Goal: Task Accomplishment & Management: Manage account settings

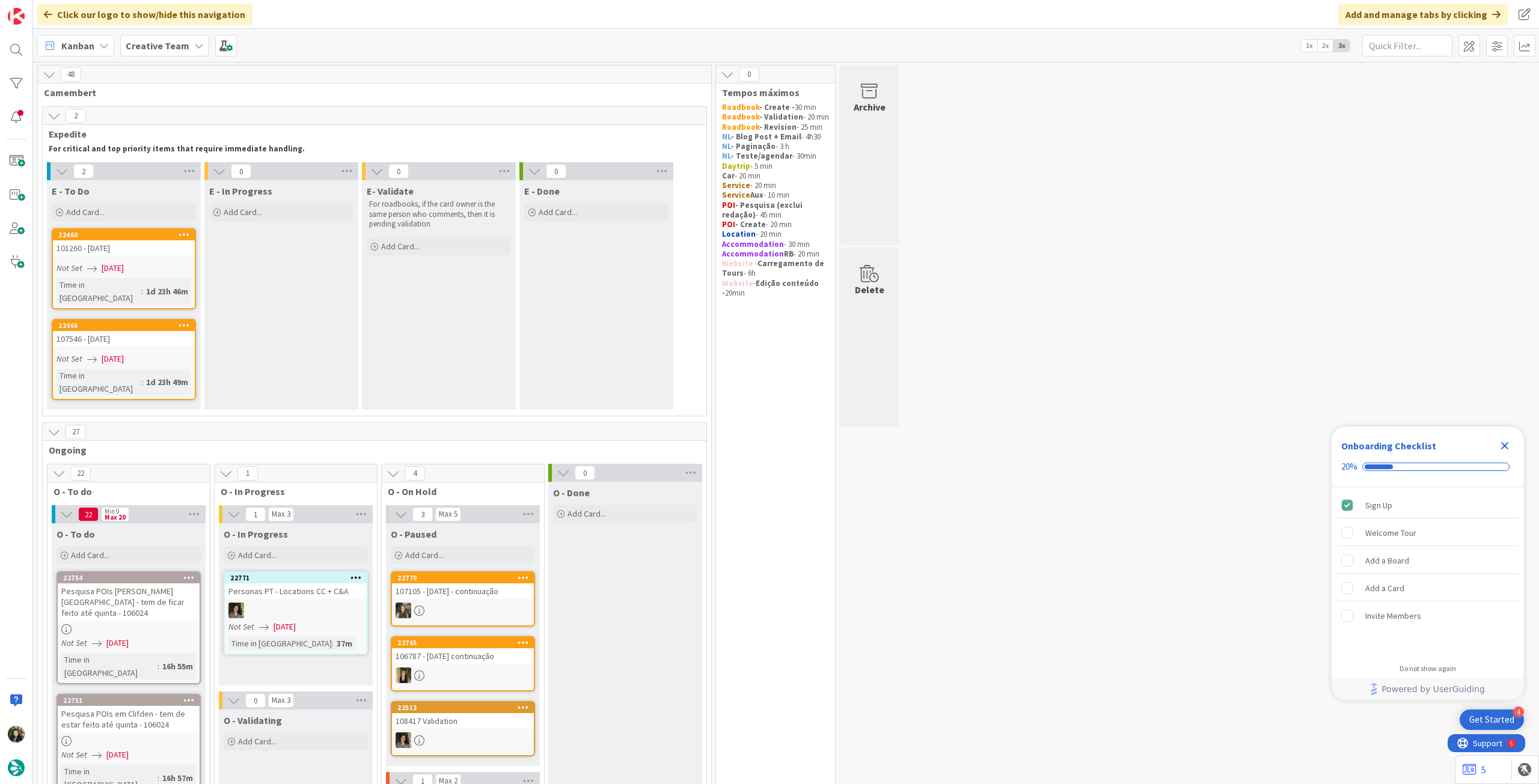
drag, startPoint x: 1506, startPoint y: 448, endPoint x: 1479, endPoint y: 448, distance: 27.0
click at [923, 438] on icon "Close Checklist" at bounding box center [1505, 446] width 8 height 8
drag, startPoint x: 157, startPoint y: 41, endPoint x: 160, endPoint y: 55, distance: 14.3
click at [158, 43] on b "Creative Team" at bounding box center [157, 45] width 64 height 12
click at [151, 162] on div "Creative Team - Análise" at bounding box center [222, 172] width 184 height 22
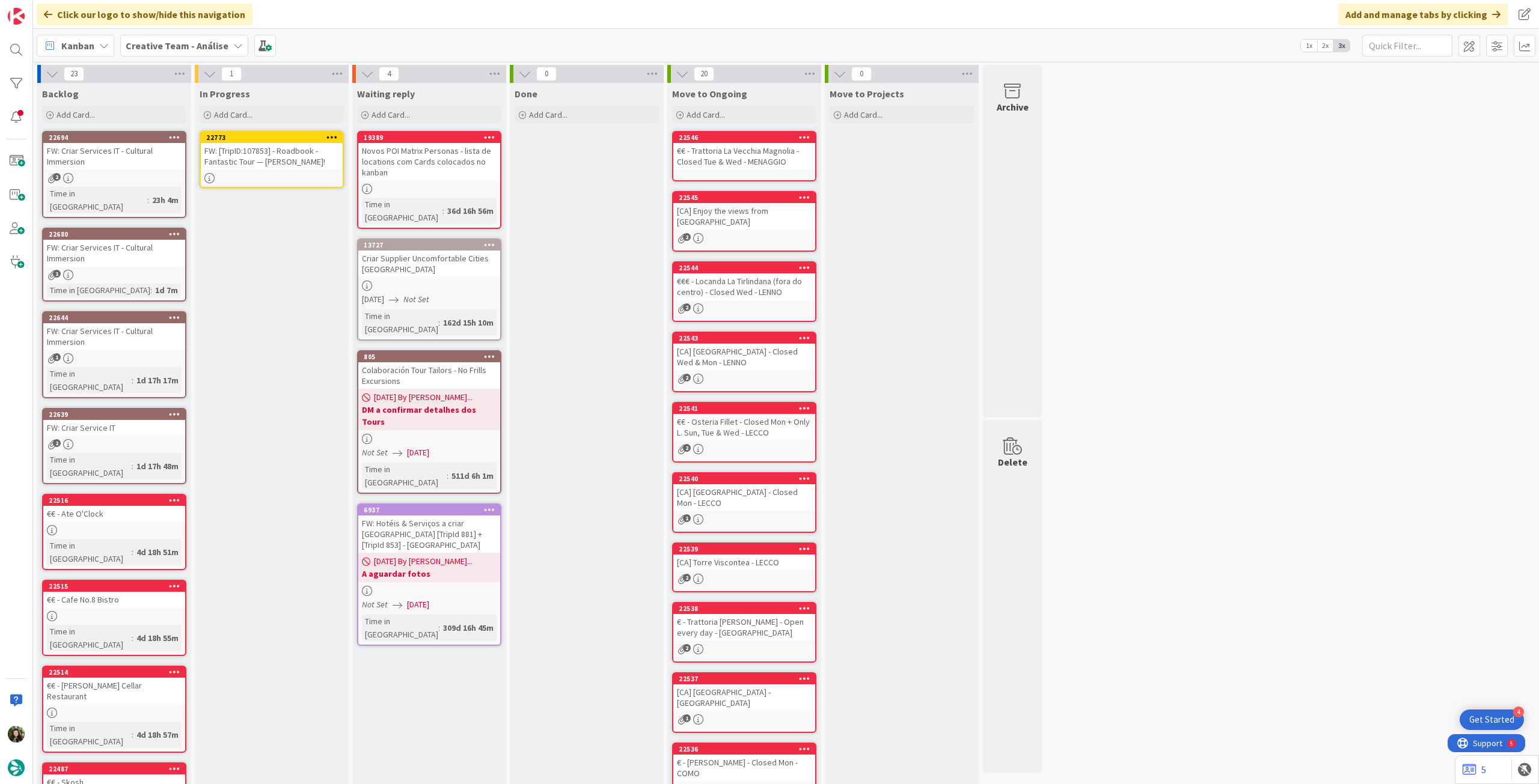
click at [320, 161] on div "FW: [TripID:107853] - Roadbook - Fantastic Tour — [PERSON_NAME]!" at bounding box center [272, 157] width 142 height 27
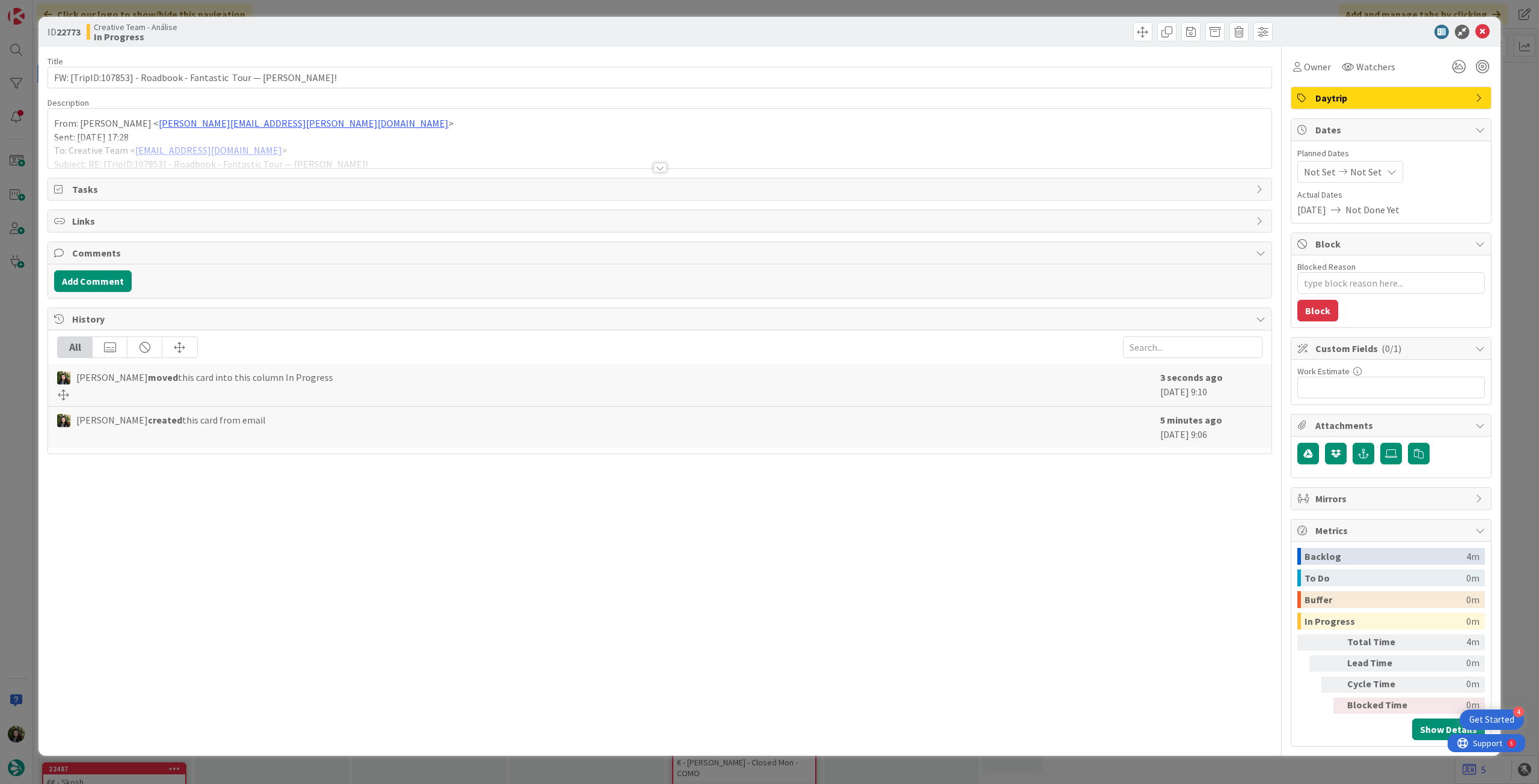
type textarea "x"
drag, startPoint x: 1375, startPoint y: 168, endPoint x: 1380, endPoint y: 183, distance: 15.8
click at [923, 169] on span "Not Set" at bounding box center [1367, 172] width 32 height 14
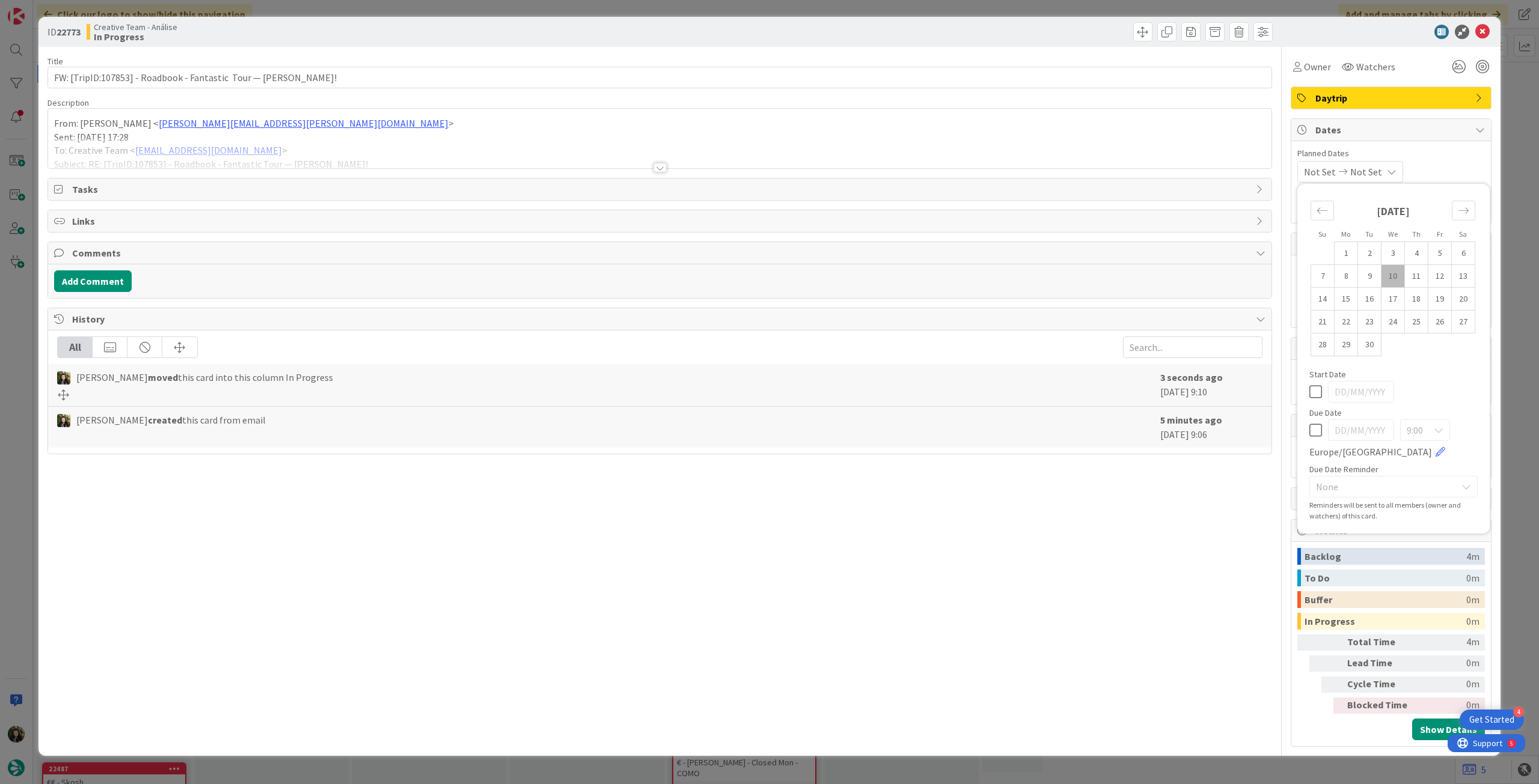
drag, startPoint x: 1321, startPoint y: 425, endPoint x: 1323, endPoint y: 416, distance: 9.2
click at [923, 425] on icon at bounding box center [1316, 430] width 13 height 14
type input "[DATE]"
click at [923, 32] on icon at bounding box center [1483, 32] width 14 height 14
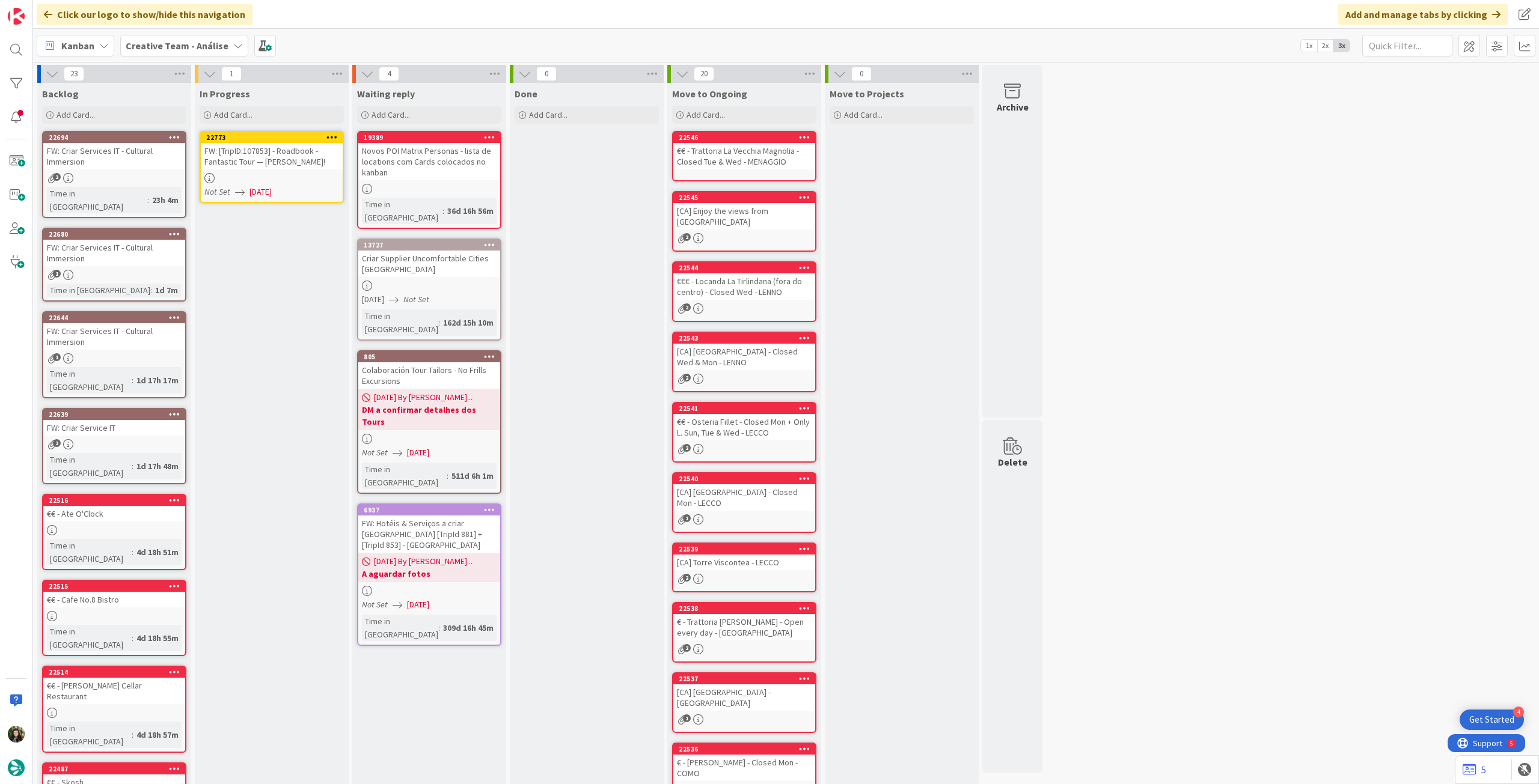
click at [334, 134] on icon at bounding box center [332, 136] width 12 height 8
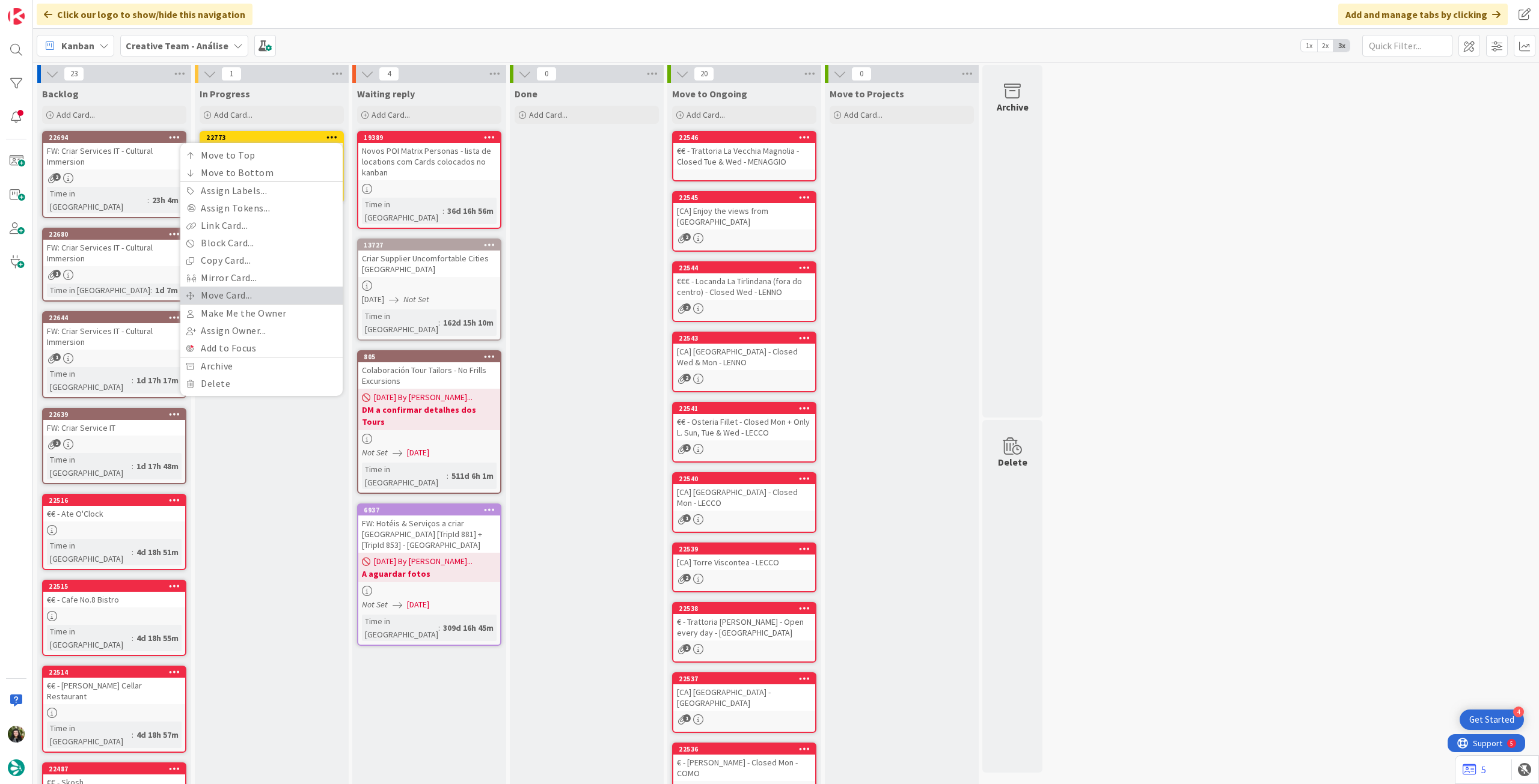
click at [291, 296] on link "Move Card..." at bounding box center [261, 295] width 162 height 17
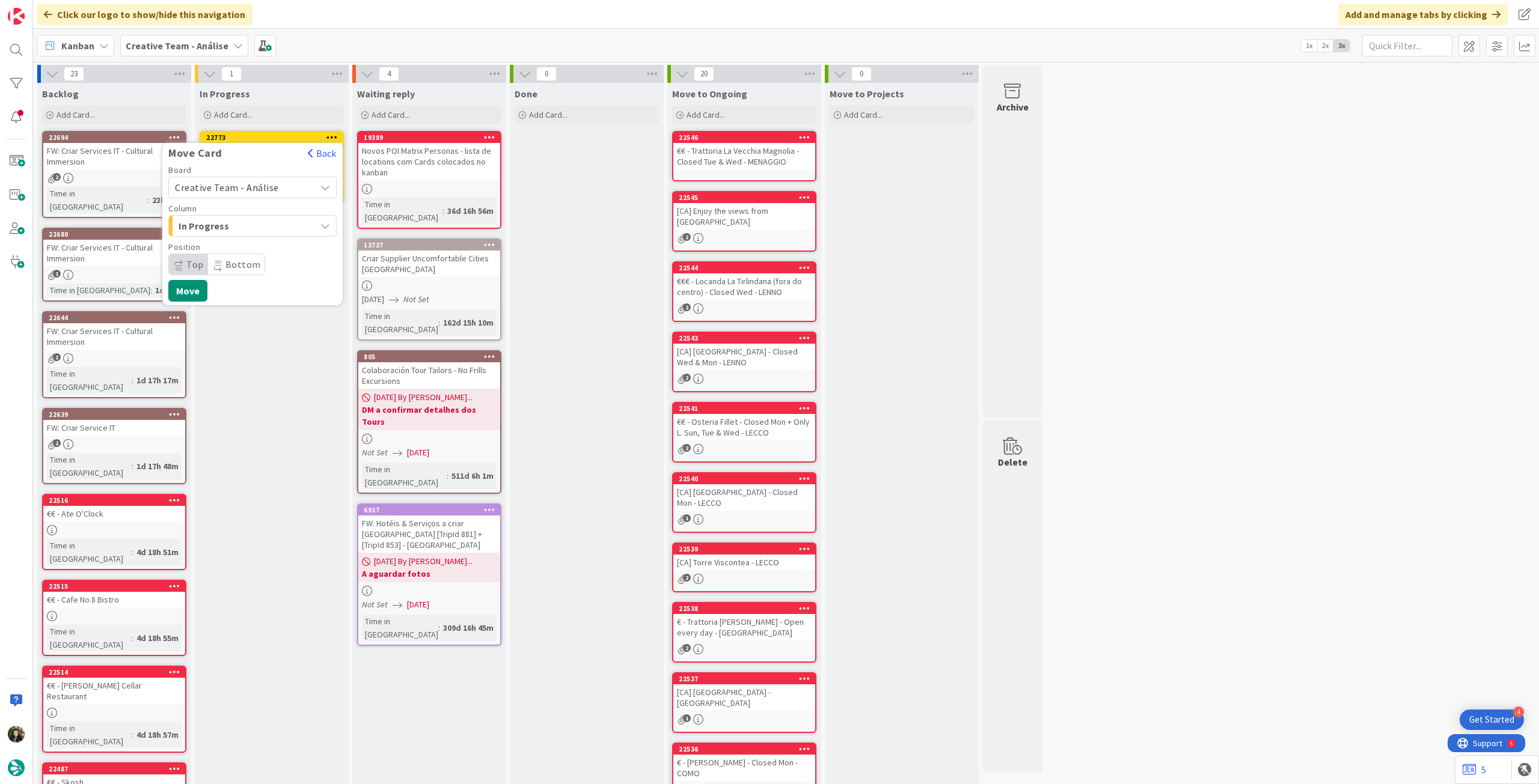
click at [258, 190] on span "Creative Team - Análise" at bounding box center [227, 187] width 104 height 12
click at [256, 232] on div "Creative Team - Análise Creative Team" at bounding box center [253, 230] width 169 height 61
click at [256, 239] on span "Creative Team" at bounding box center [261, 244] width 140 height 18
click at [253, 258] on span "Daytrip" at bounding box center [252, 264] width 116 height 17
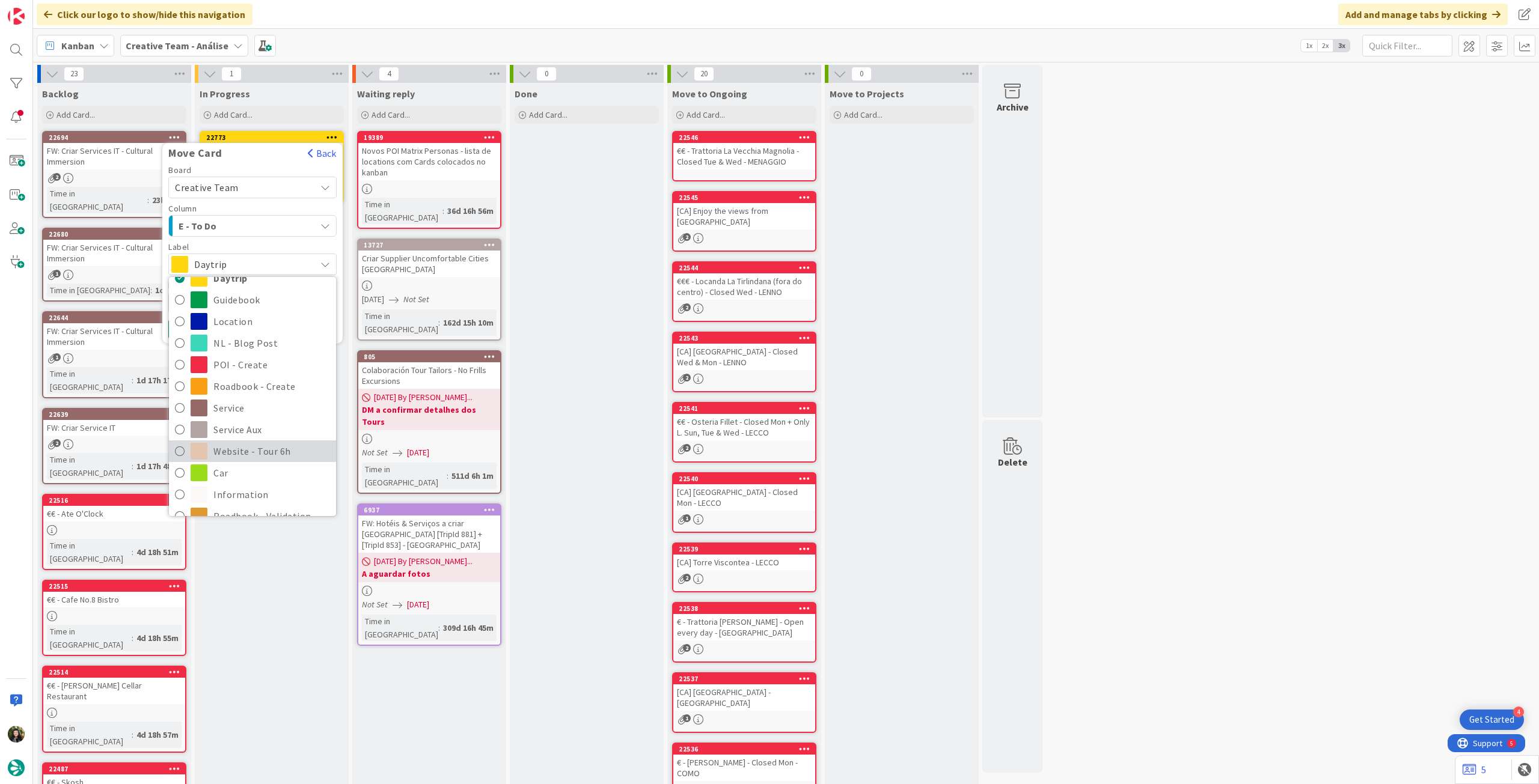
scroll to position [160, 0]
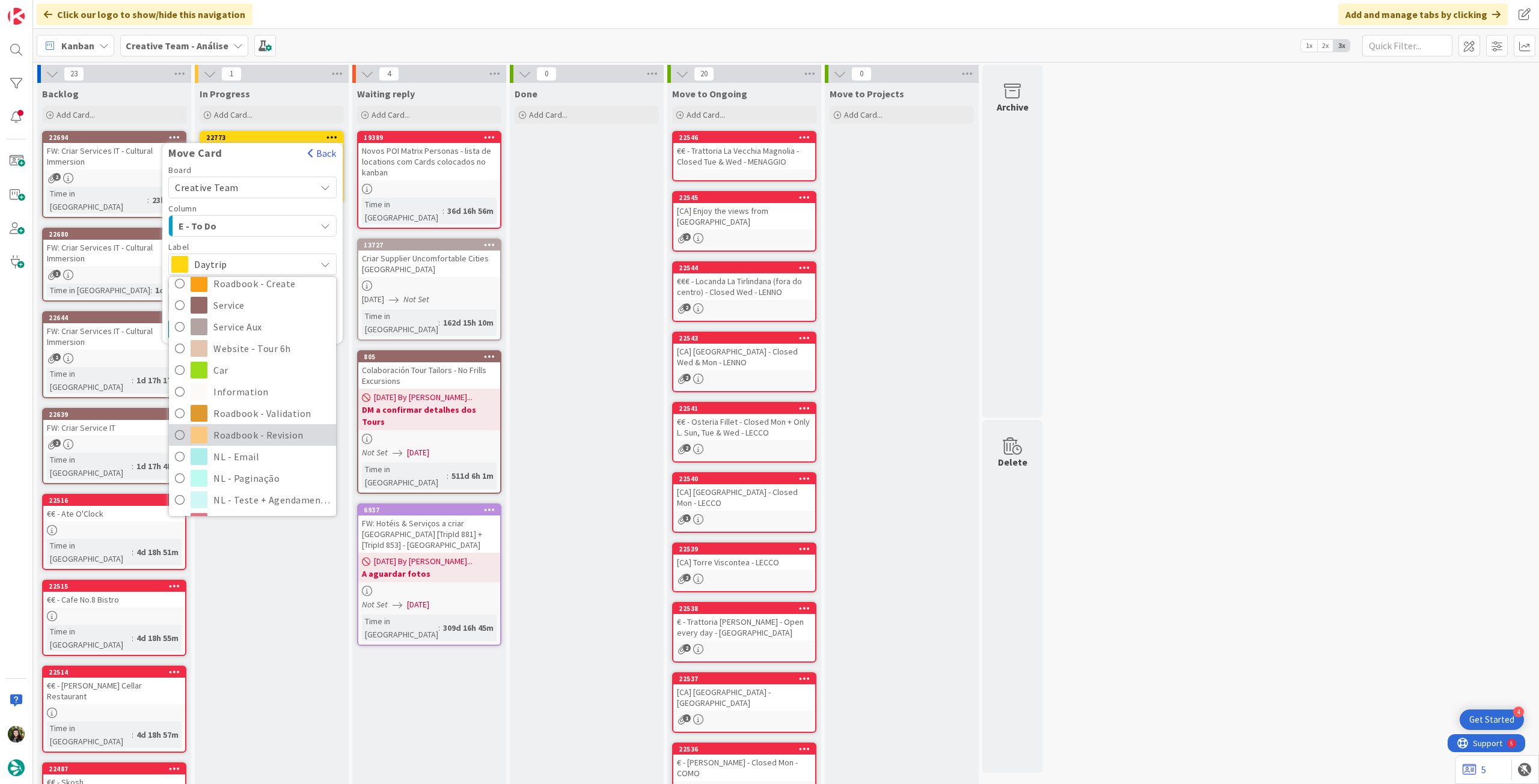
drag, startPoint x: 249, startPoint y: 429, endPoint x: 225, endPoint y: 374, distance: 60.0
click at [249, 430] on span "Roadbook - Revision" at bounding box center [272, 435] width 117 height 18
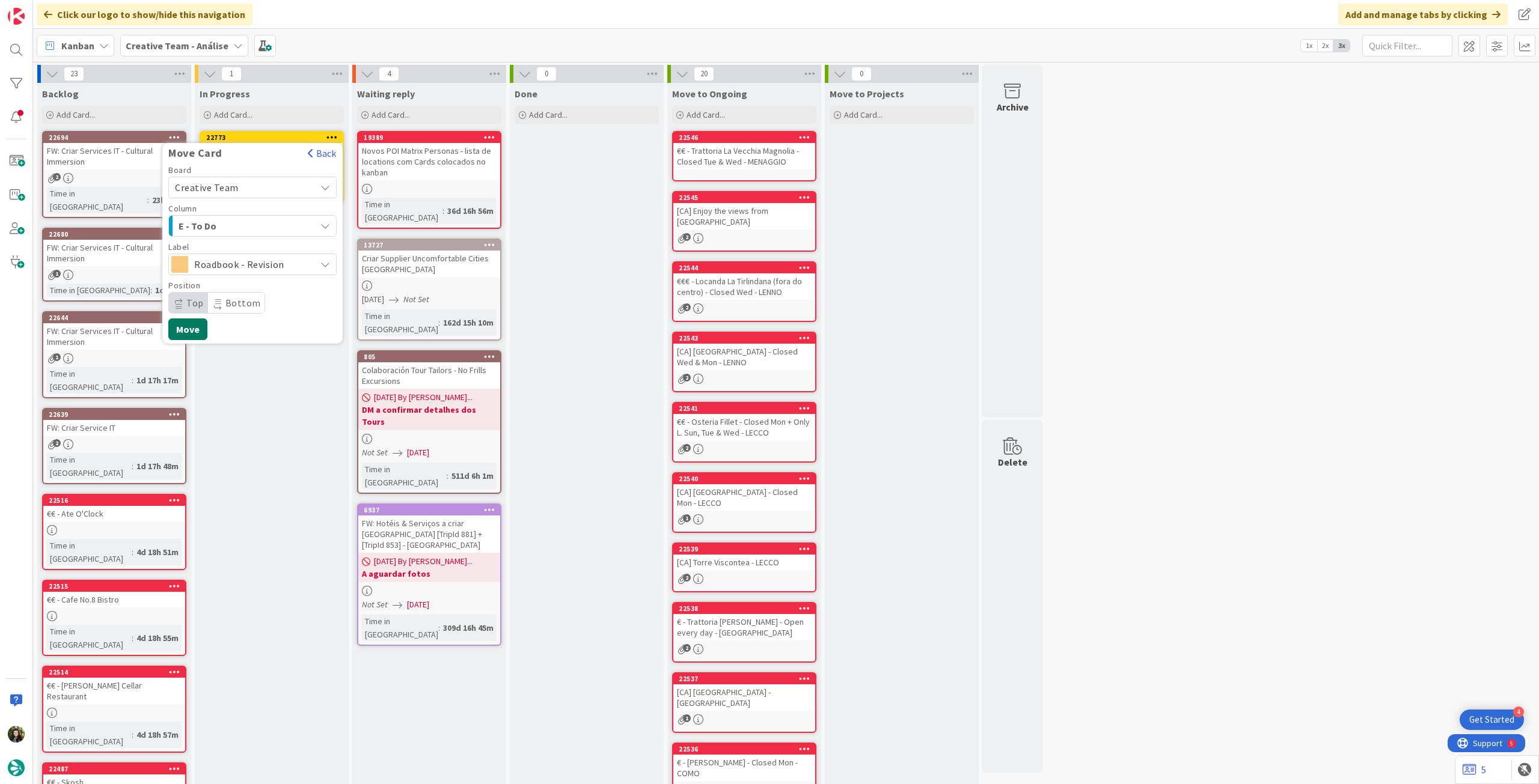
drag, startPoint x: 196, startPoint y: 320, endPoint x: 187, endPoint y: 292, distance: 29.4
click at [196, 320] on button "Move" at bounding box center [188, 330] width 39 height 22
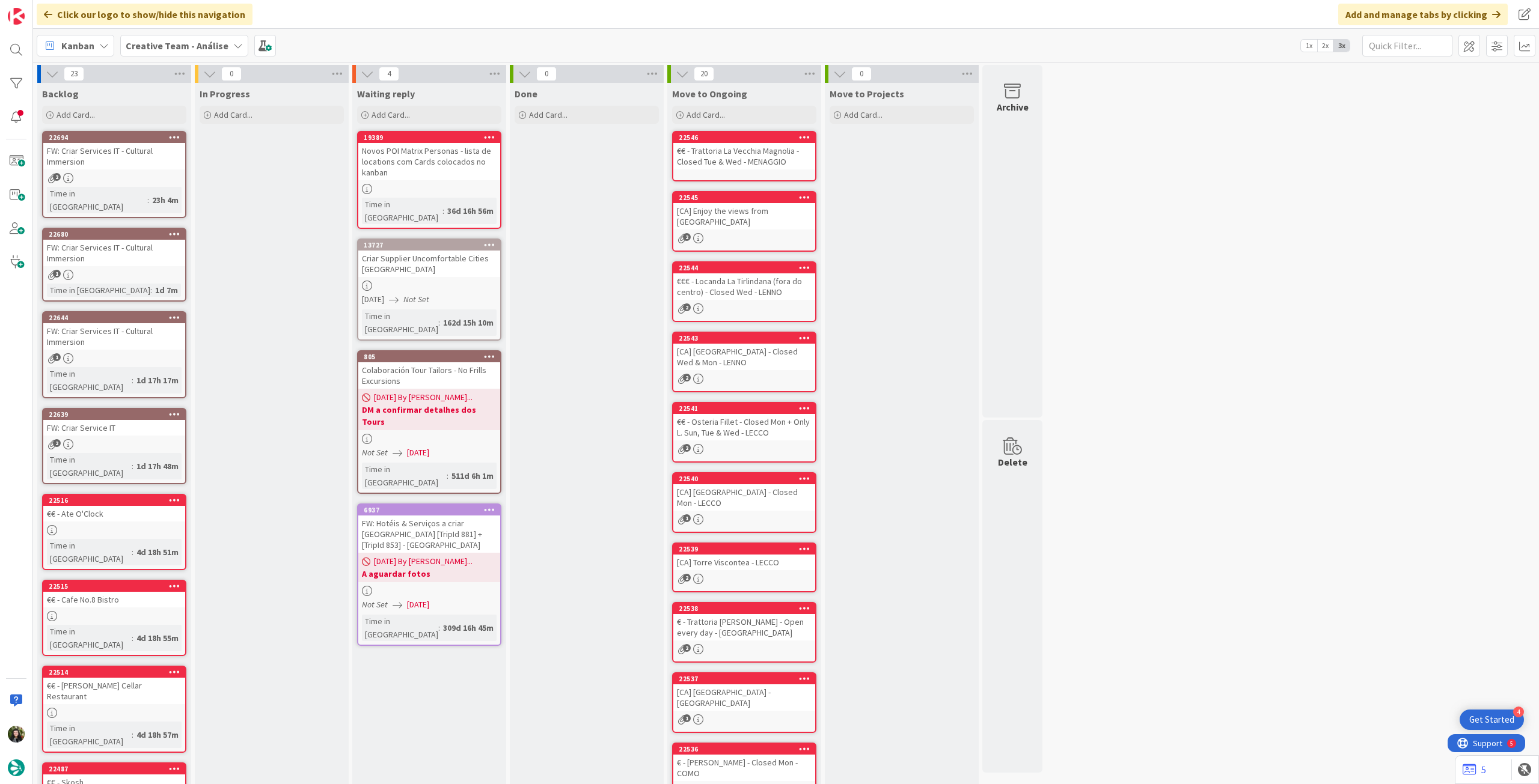
click at [145, 46] on b "Creative Team - Análise" at bounding box center [177, 45] width 103 height 12
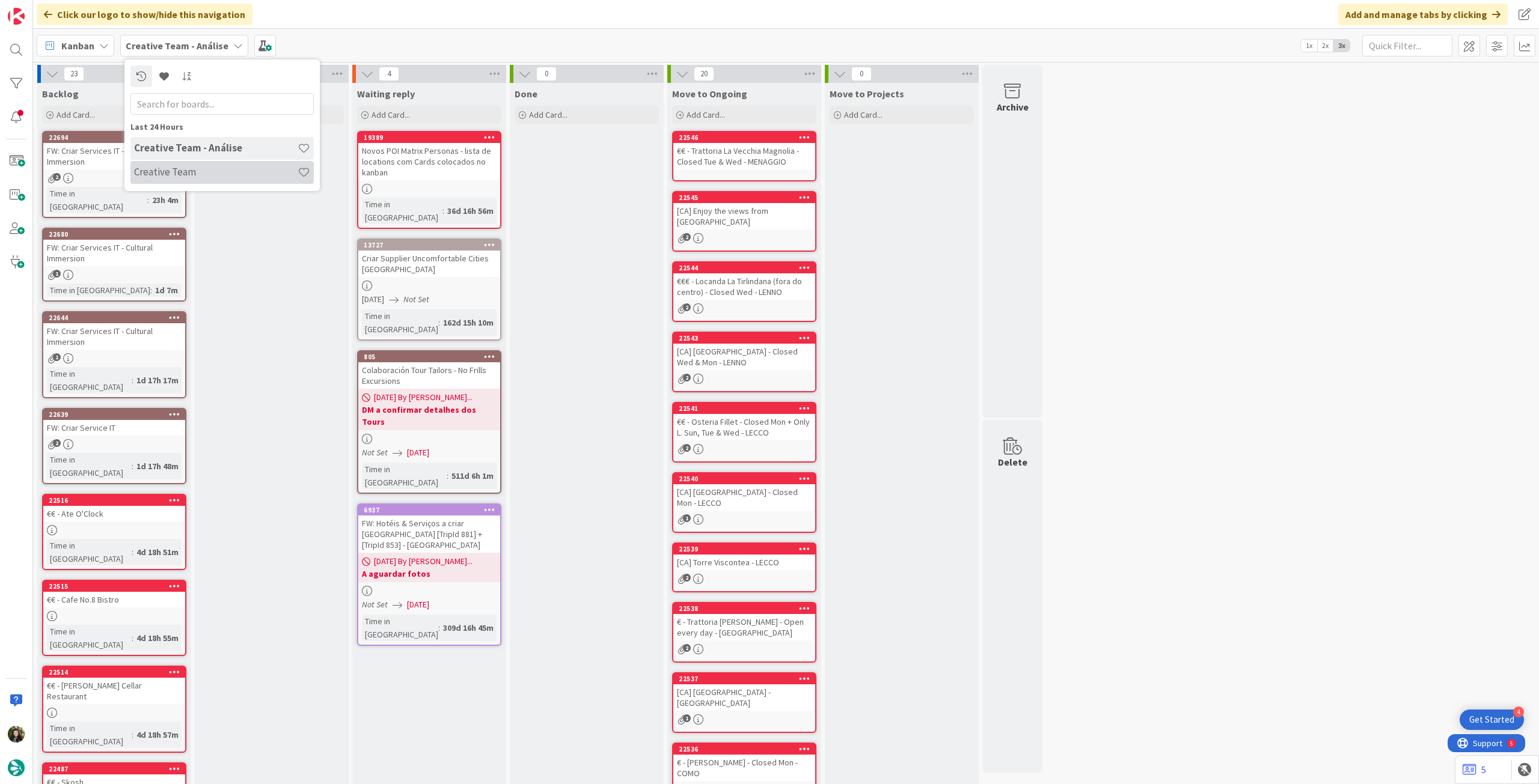
click at [189, 175] on h4 "Creative Team" at bounding box center [216, 171] width 163 height 12
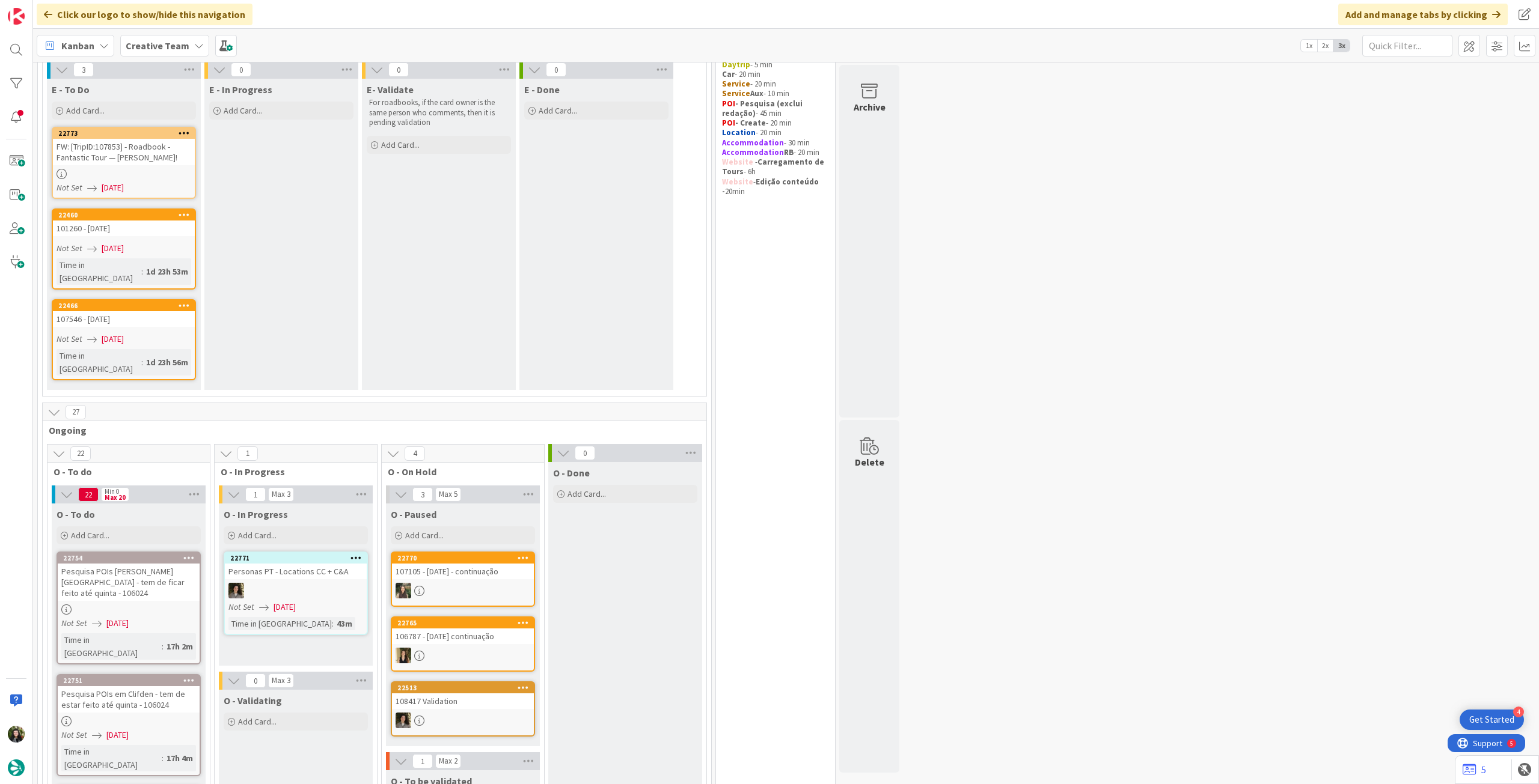
scroll to position [80, 0]
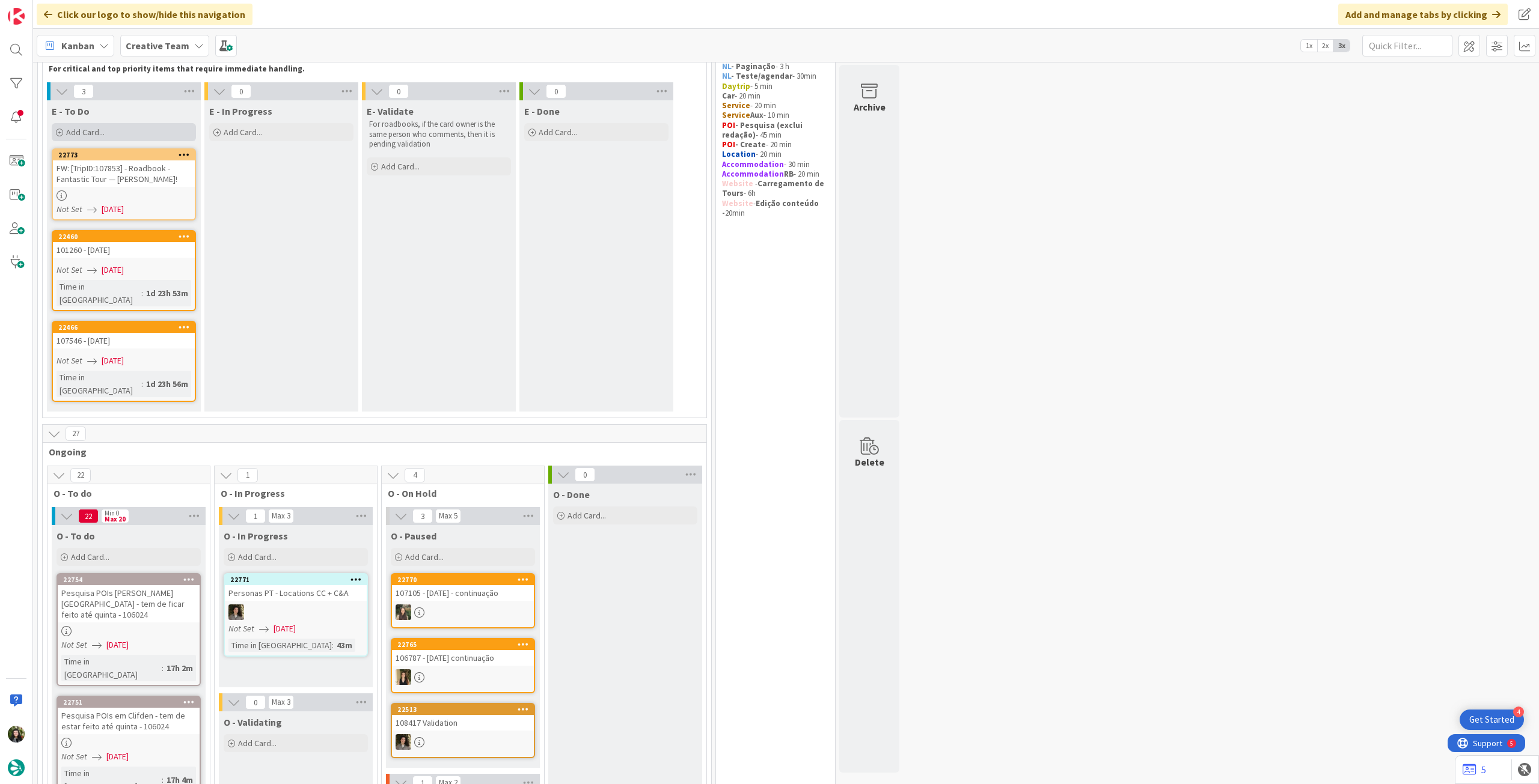
click at [127, 137] on div "Add Card..." at bounding box center [124, 133] width 144 height 18
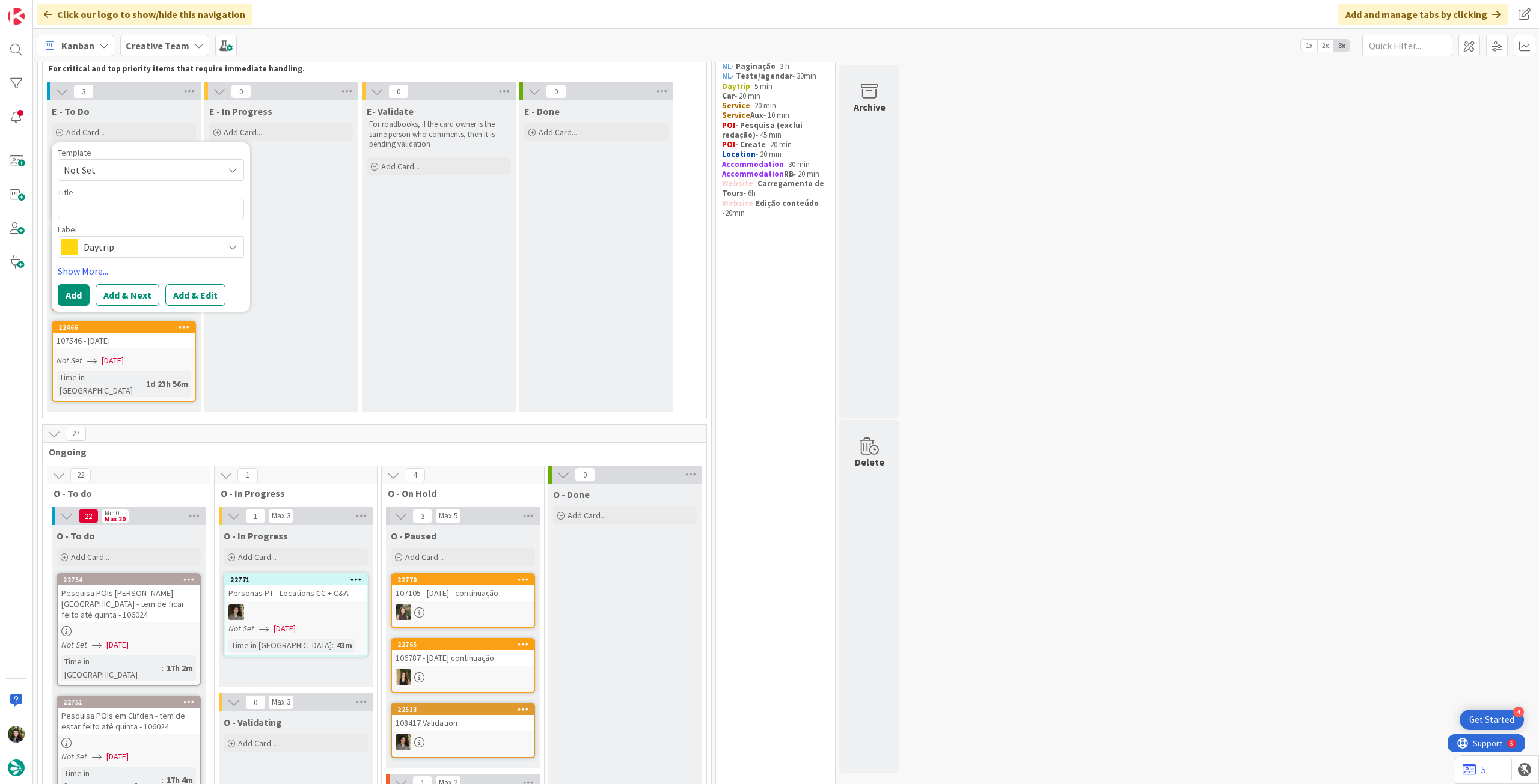
click at [152, 245] on span "Daytrip" at bounding box center [150, 246] width 134 height 17
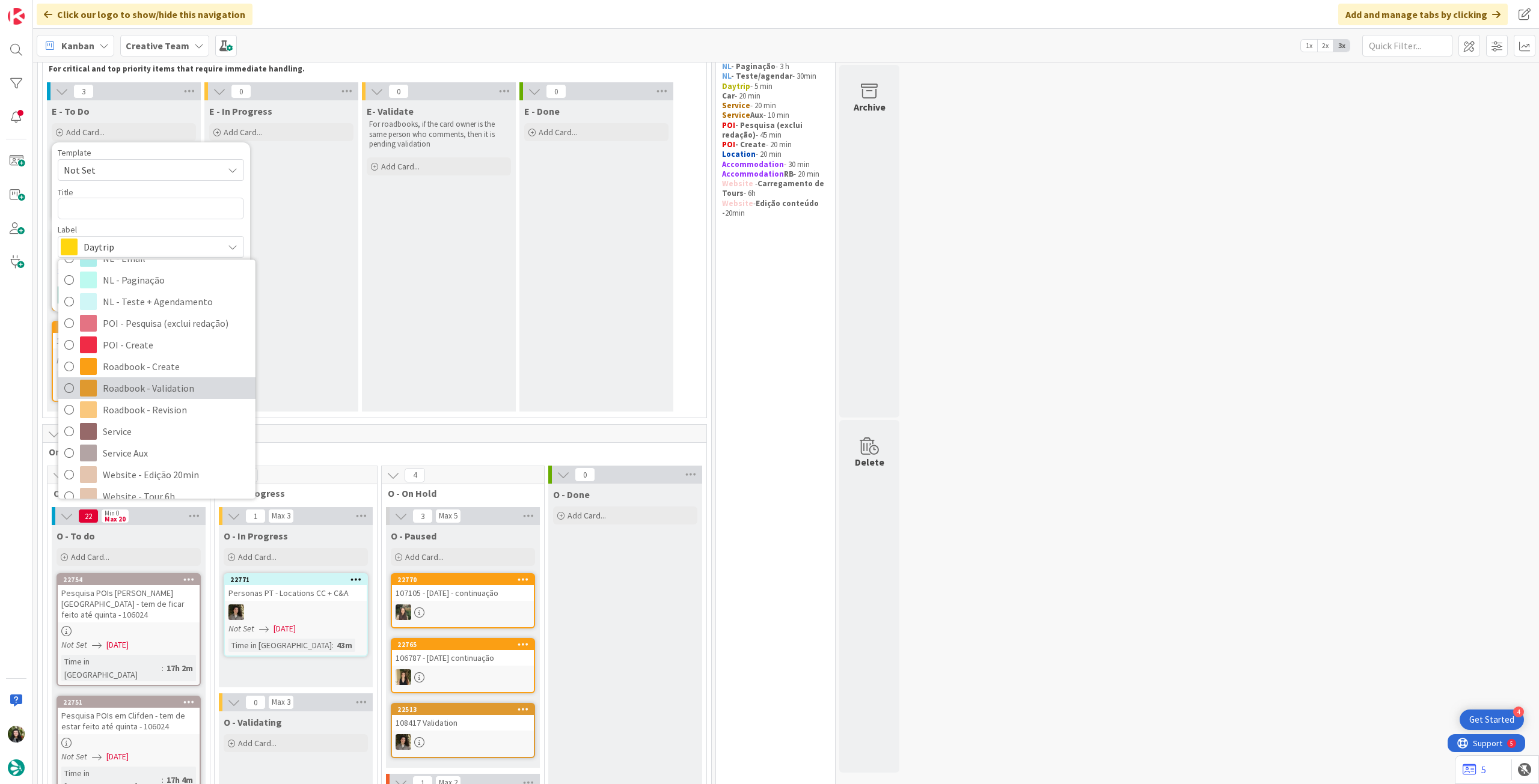
scroll to position [160, 0]
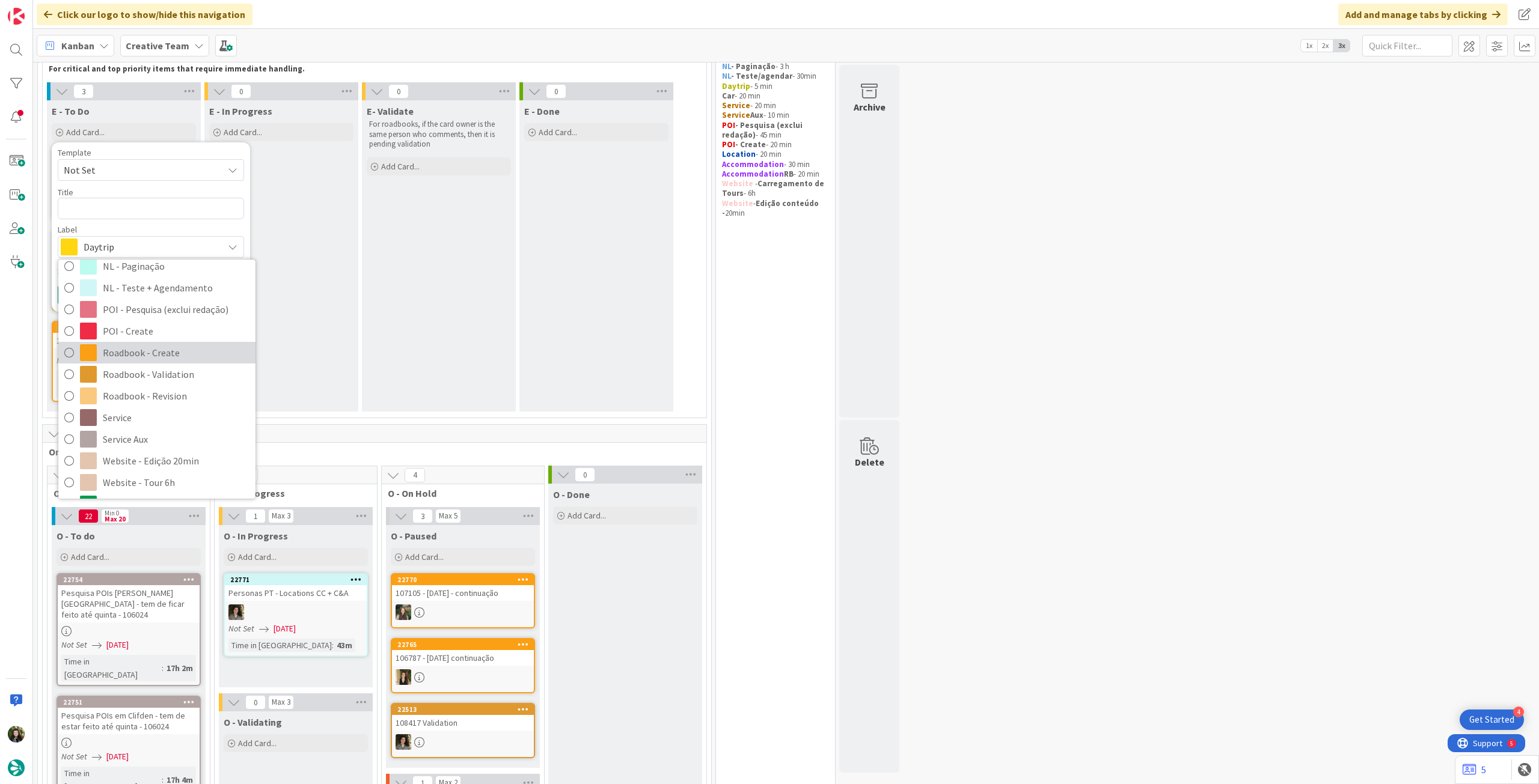
click at [168, 358] on span "Roadbook - Create" at bounding box center [177, 353] width 147 height 18
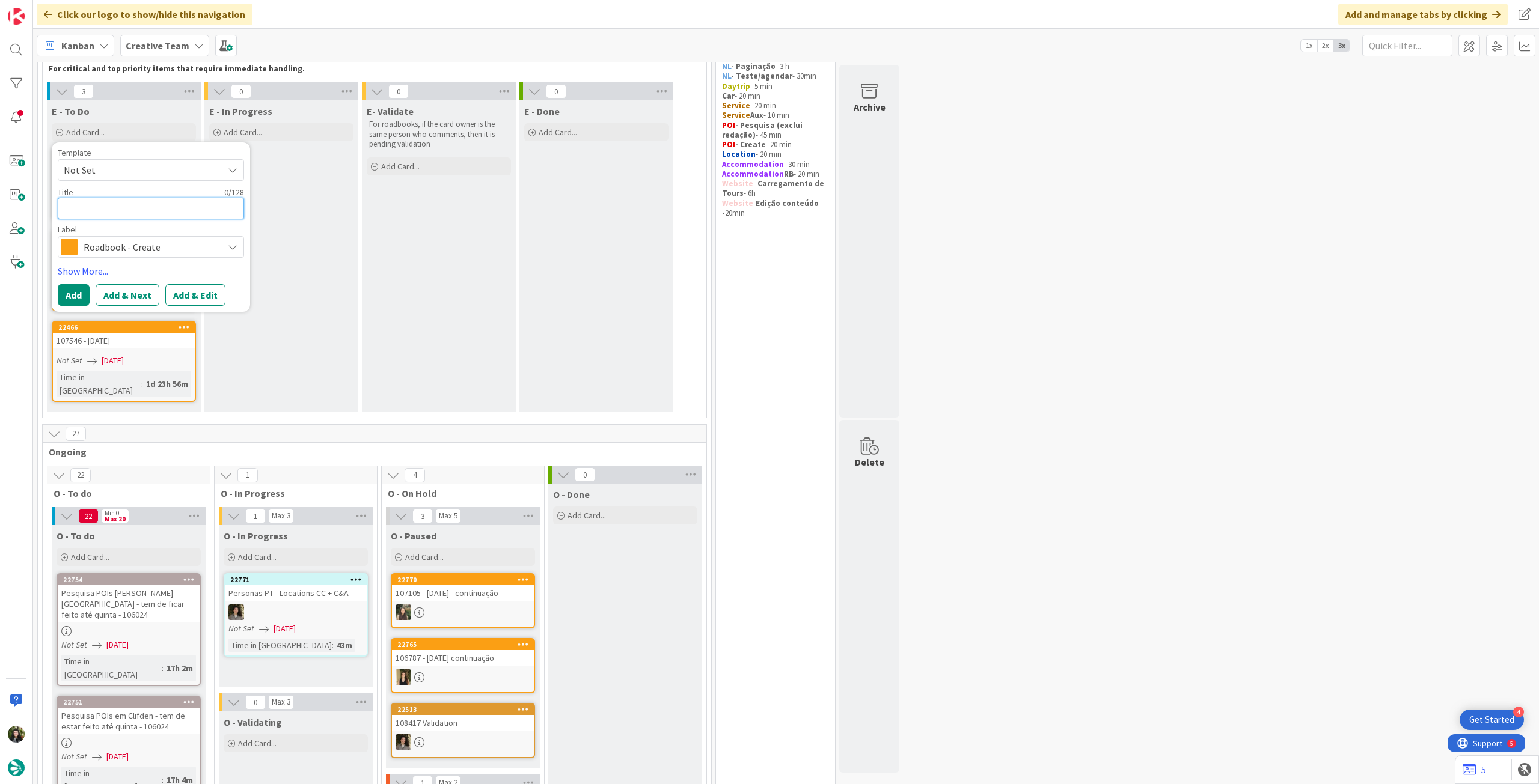
click at [169, 211] on textarea at bounding box center [151, 209] width 186 height 22
paste textarea "107602"
type textarea "x"
type textarea "107602"
type textarea "x"
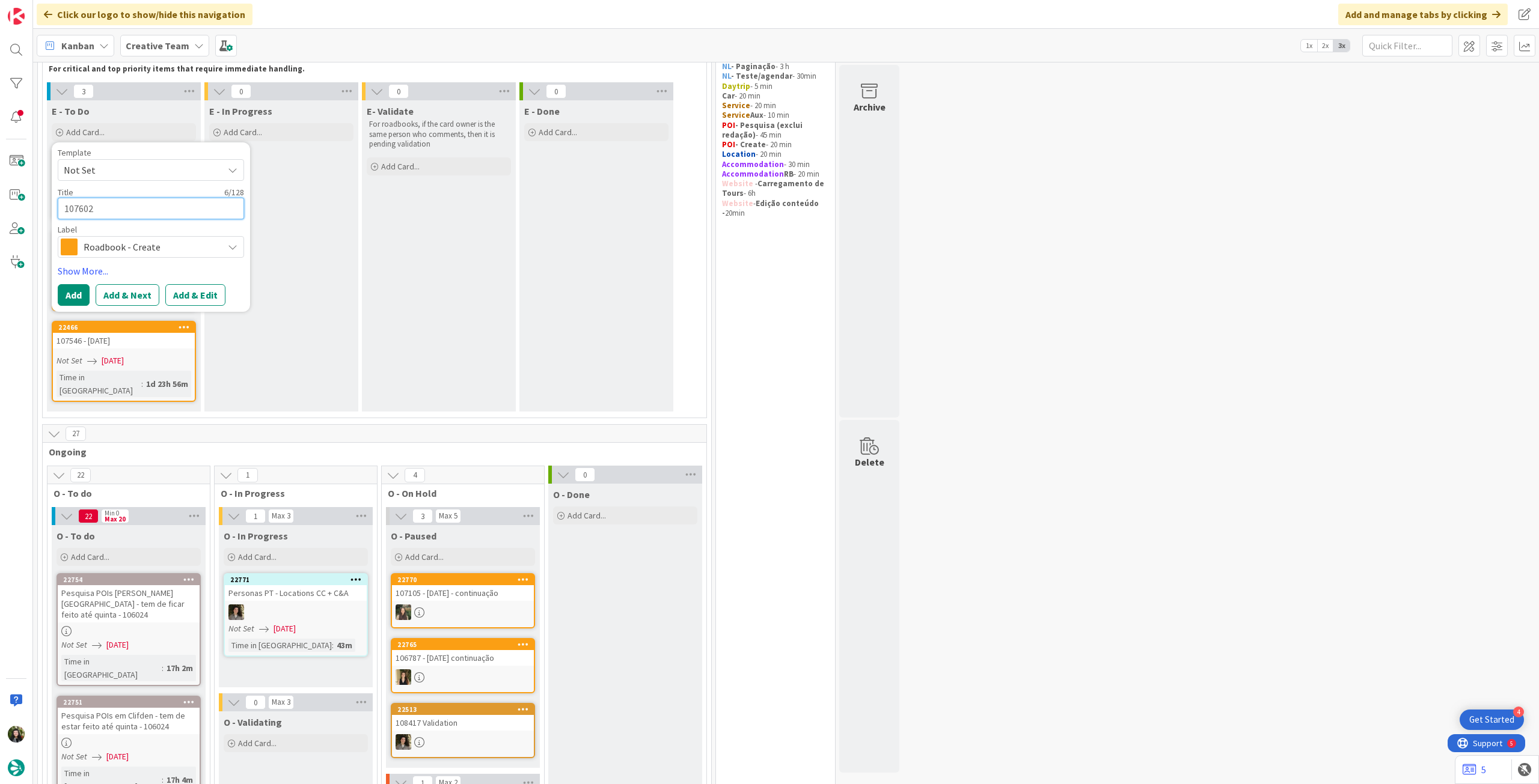
type textarea "107602"
type textarea "x"
type textarea "107602 -"
type textarea "x"
type textarea "107602 -"
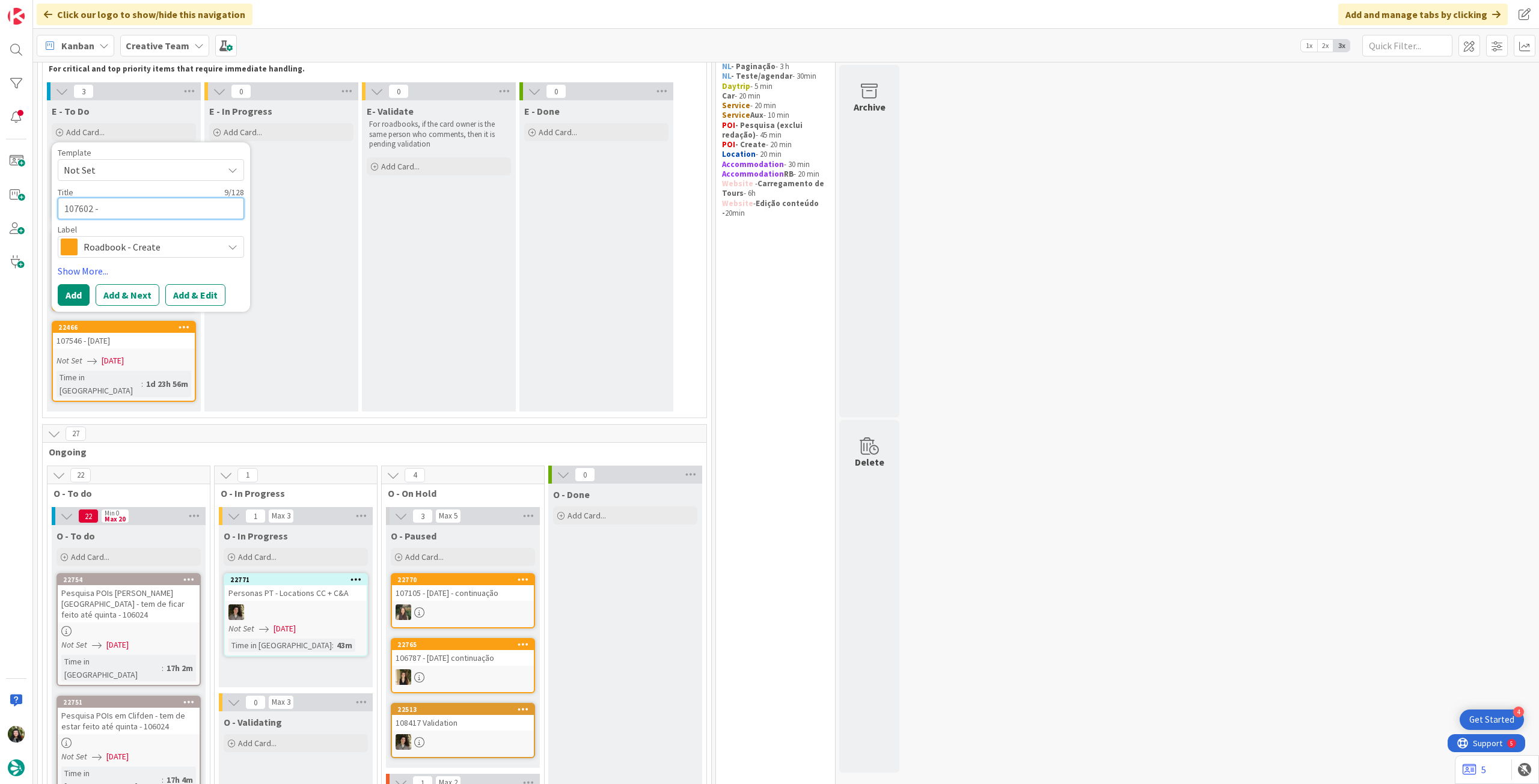
type textarea "x"
type textarea "107602 - 2"
type textarea "x"
type textarea "107602 - 26"
type textarea "x"
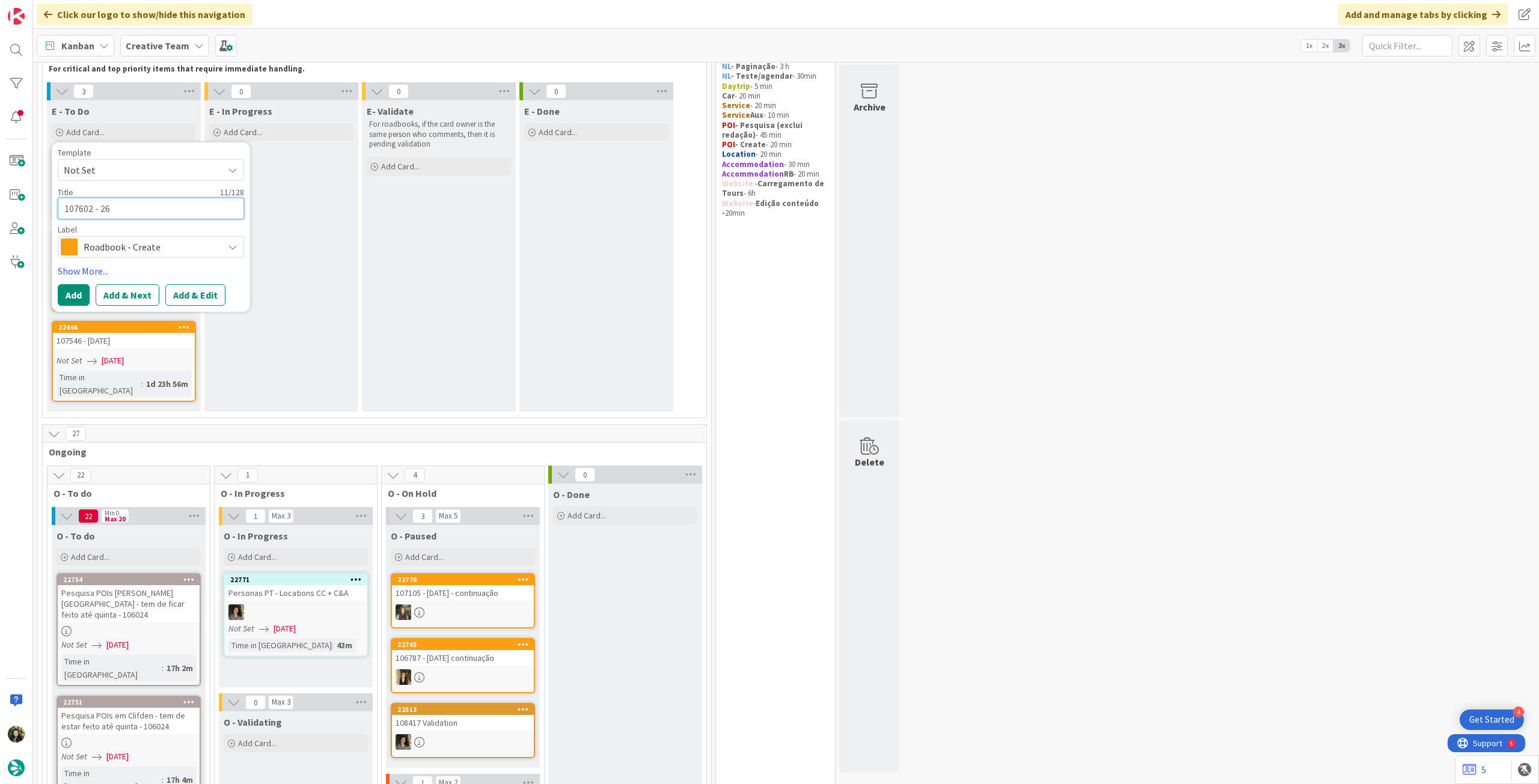
type textarea "107602 - 26"
type textarea "x"
type textarea "107602 - 26 s"
type textarea "x"
type textarea "107602 - 26 se"
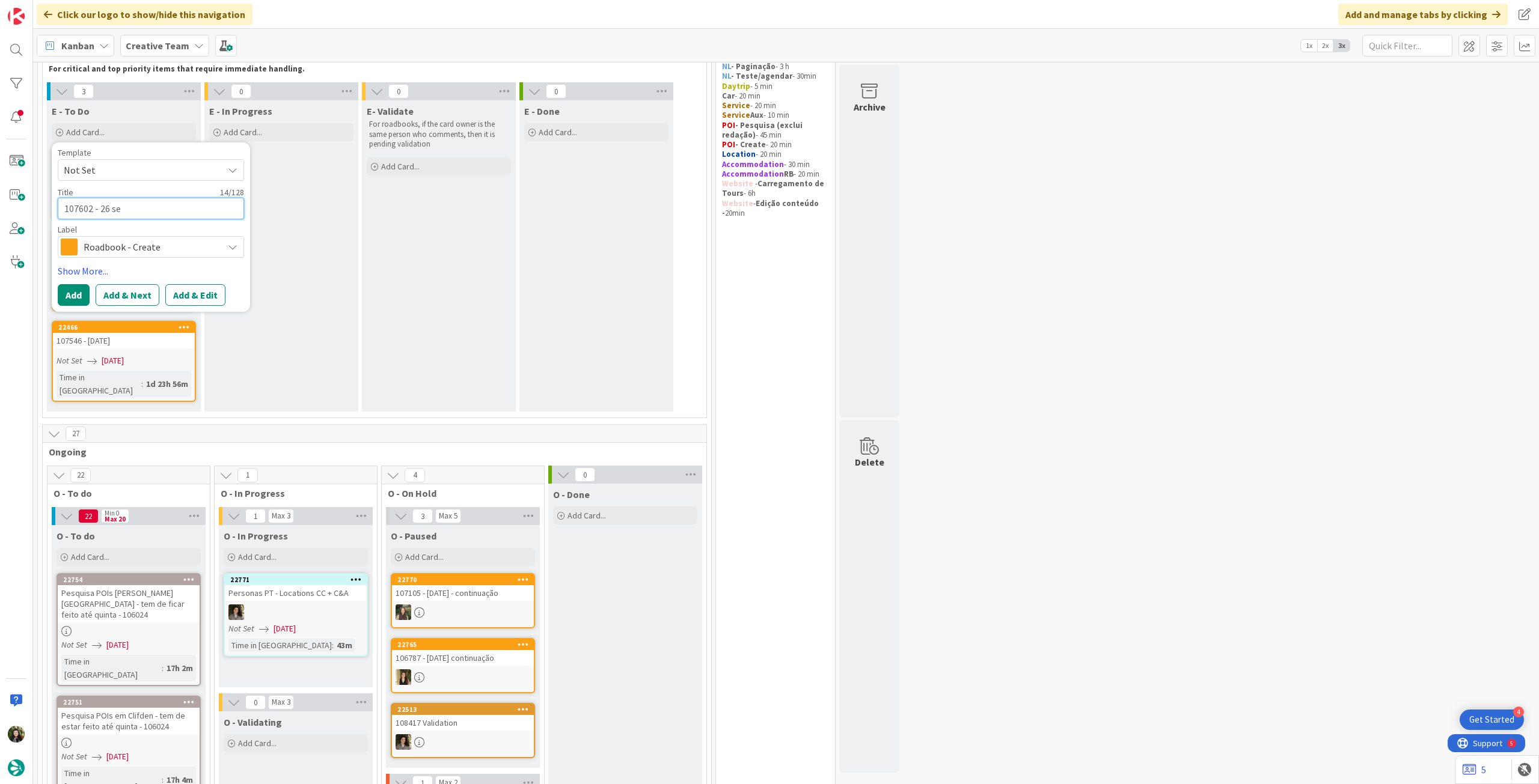
type textarea "x"
type textarea "107602 - 26 set"
click at [83, 298] on button "Add" at bounding box center [73, 295] width 32 height 22
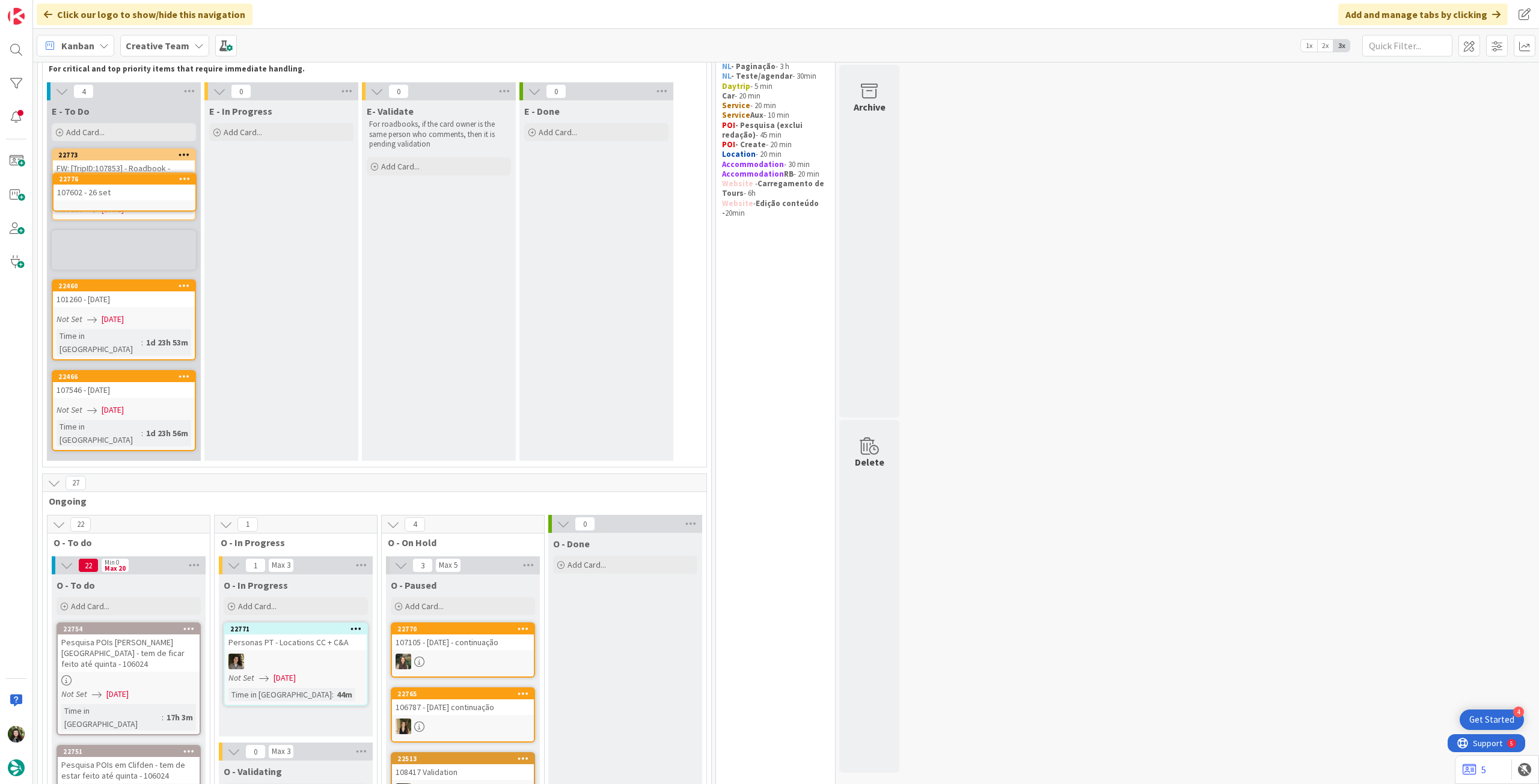
scroll to position [73, 0]
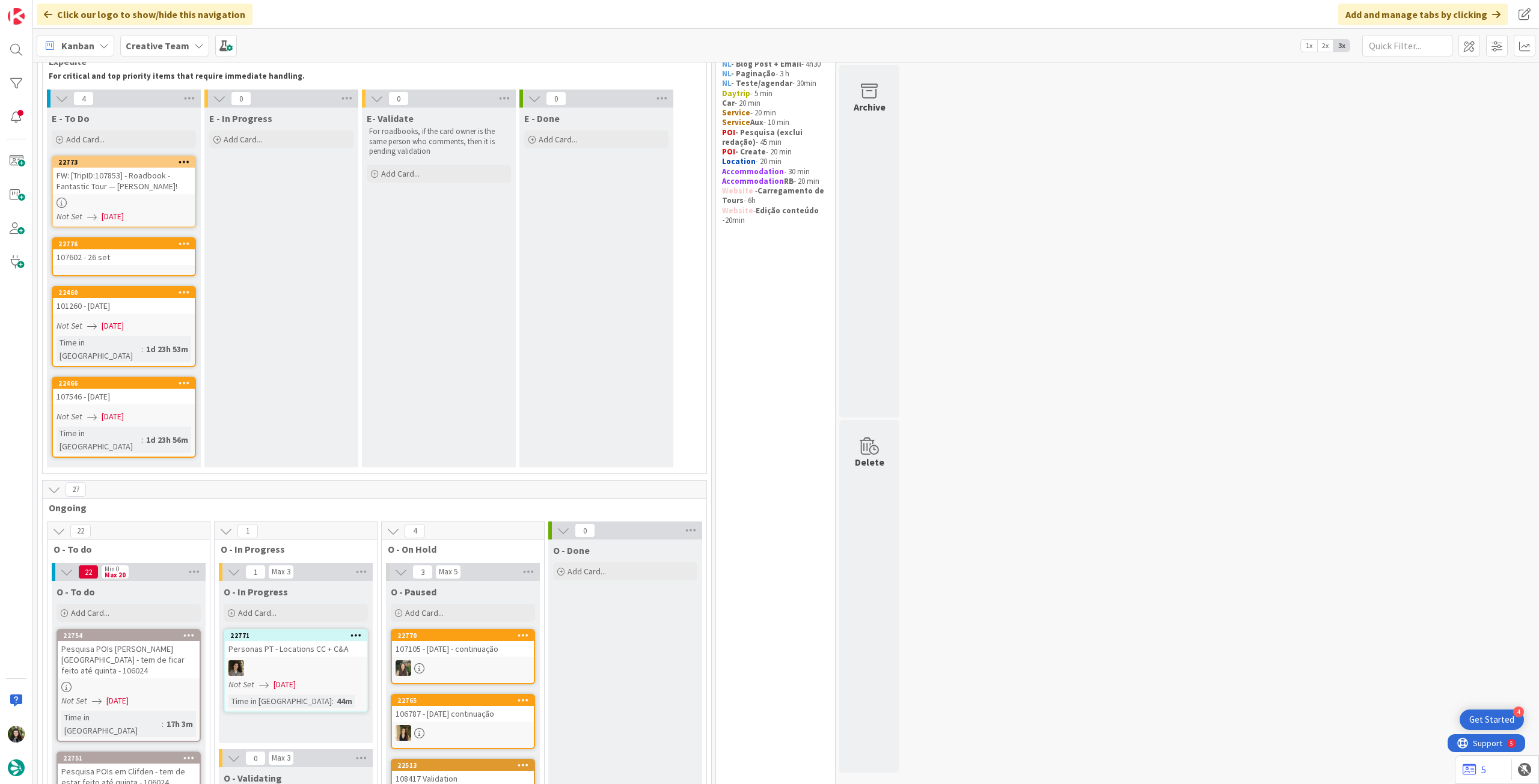
click at [138, 255] on div "107602 - 26 set" at bounding box center [124, 256] width 142 height 15
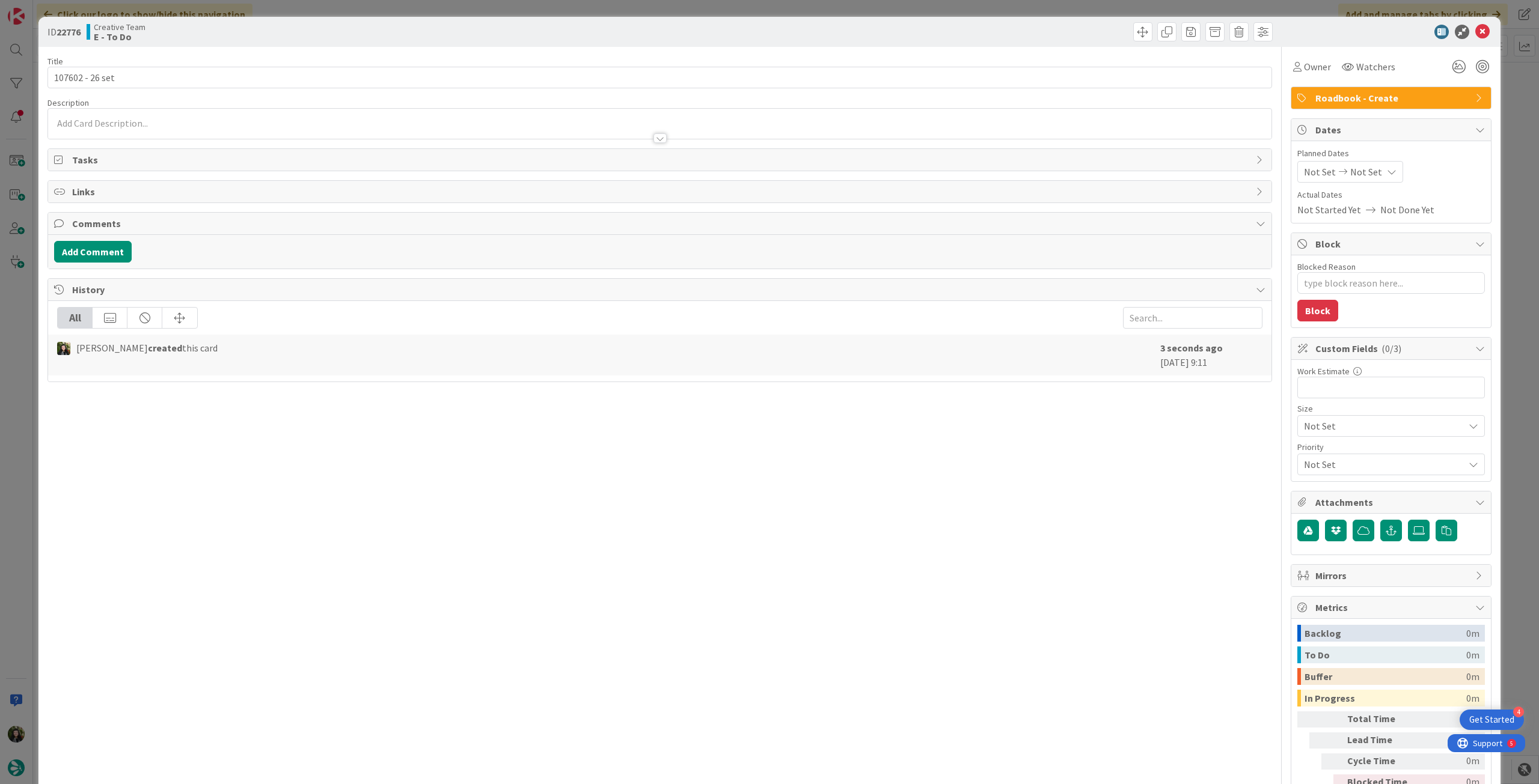
type textarea "x"
click at [923, 173] on span "Not Set" at bounding box center [1367, 172] width 32 height 14
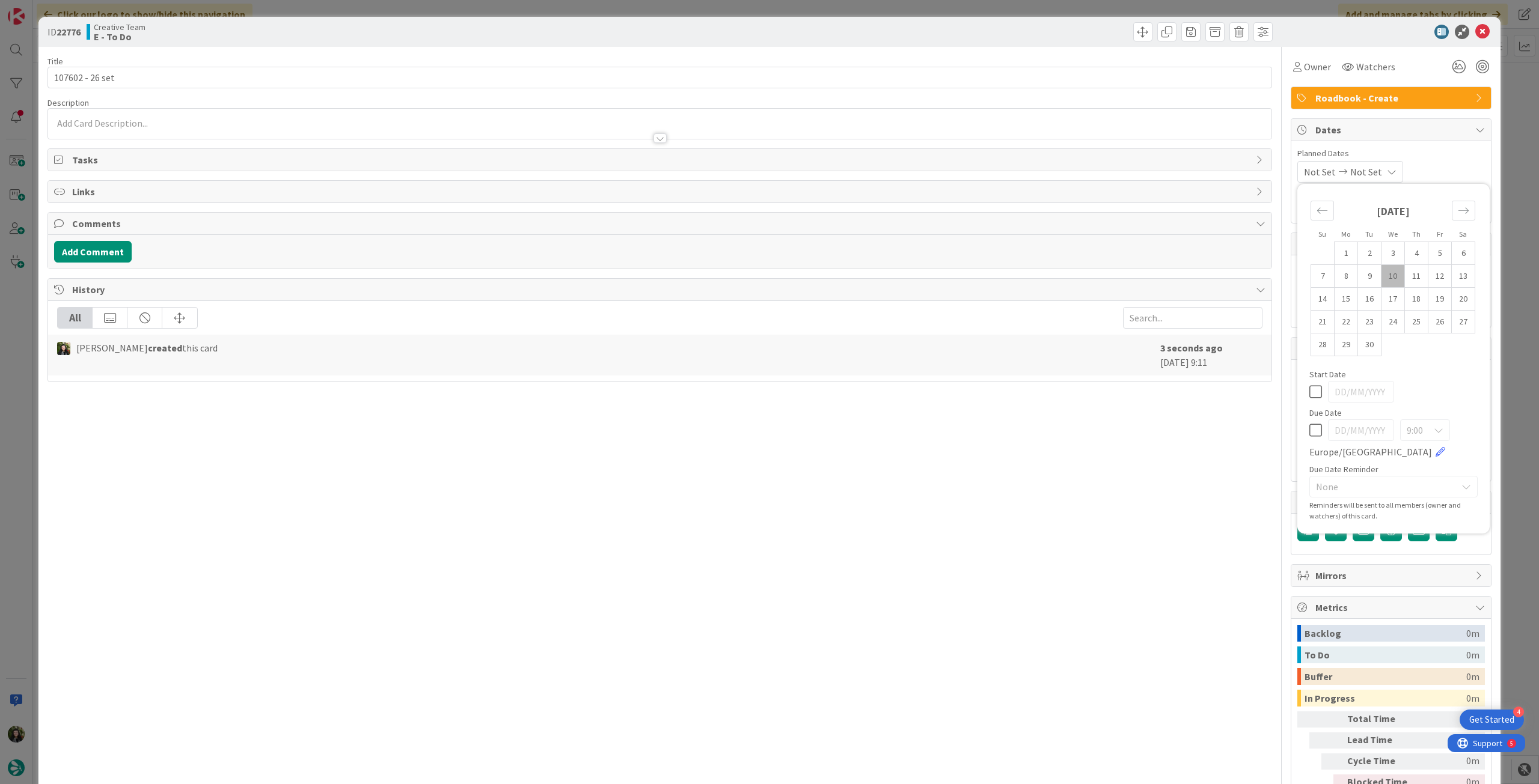
click at [923, 428] on icon at bounding box center [1316, 430] width 13 height 14
type input "[DATE]"
click at [923, 35] on icon at bounding box center [1483, 32] width 14 height 14
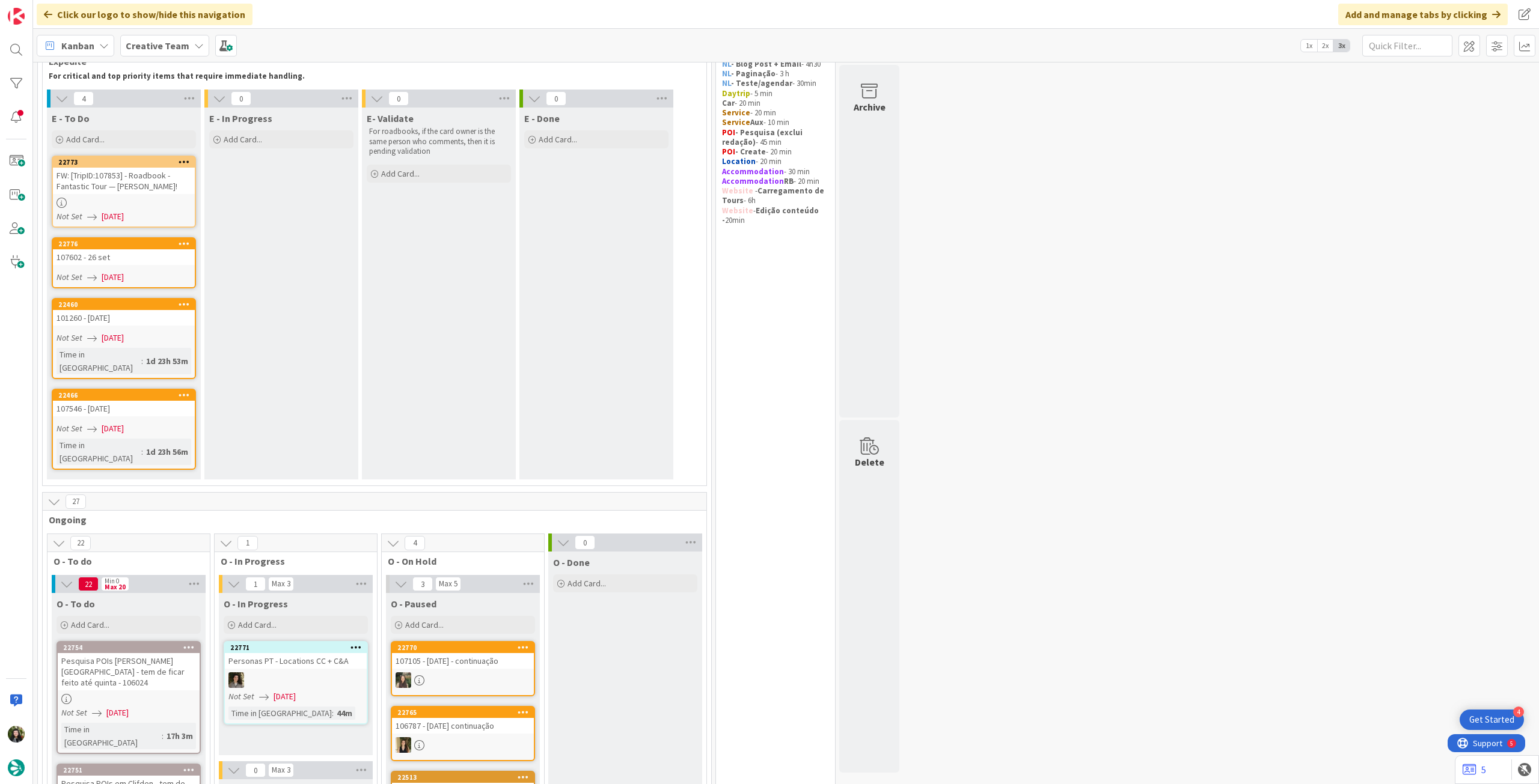
click at [118, 141] on div "Add Card..." at bounding box center [124, 140] width 144 height 18
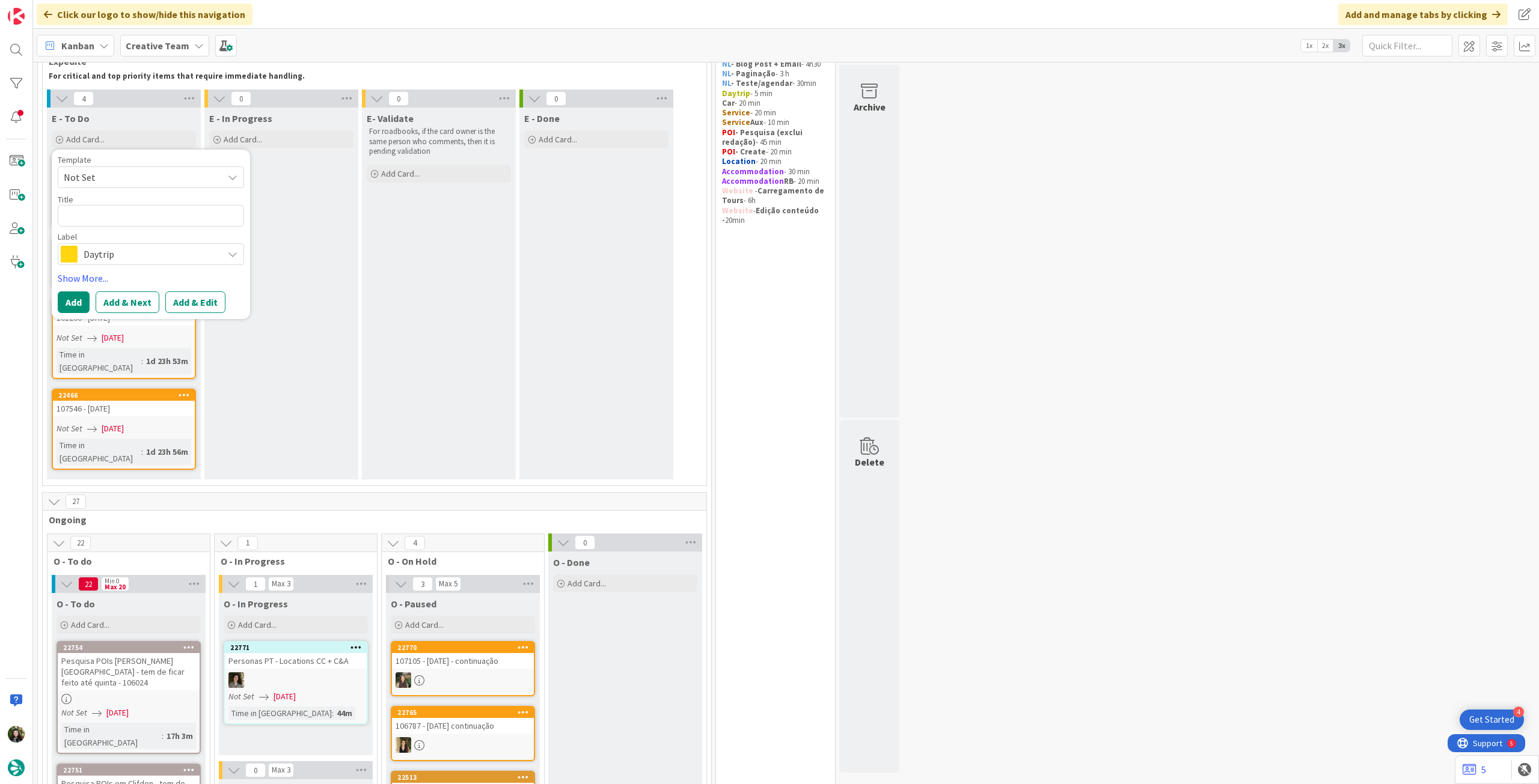
drag, startPoint x: 145, startPoint y: 252, endPoint x: 151, endPoint y: 256, distance: 7.2
click at [145, 252] on span "Daytrip" at bounding box center [150, 254] width 134 height 17
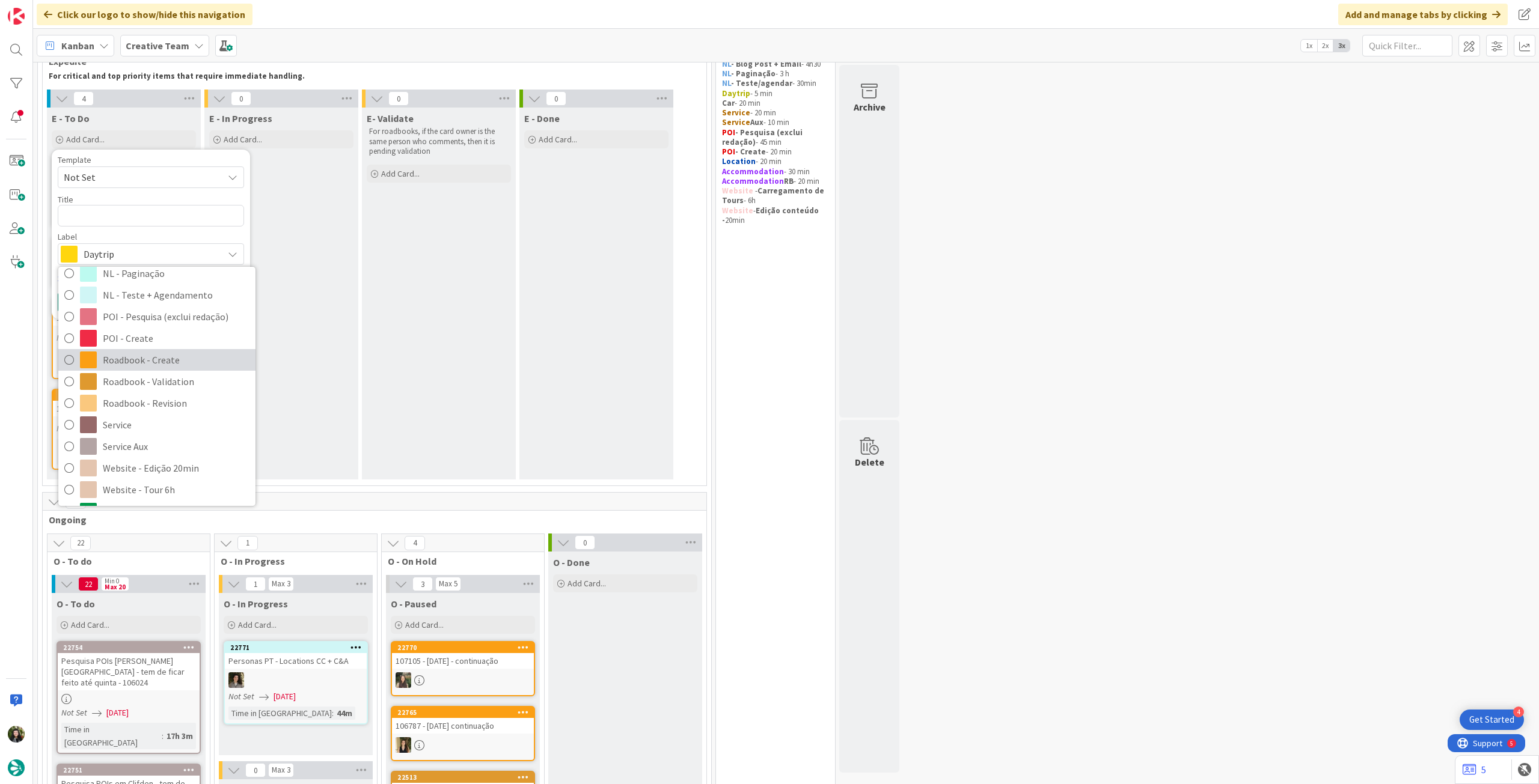
click at [165, 355] on span "Roadbook - Create" at bounding box center [177, 360] width 147 height 18
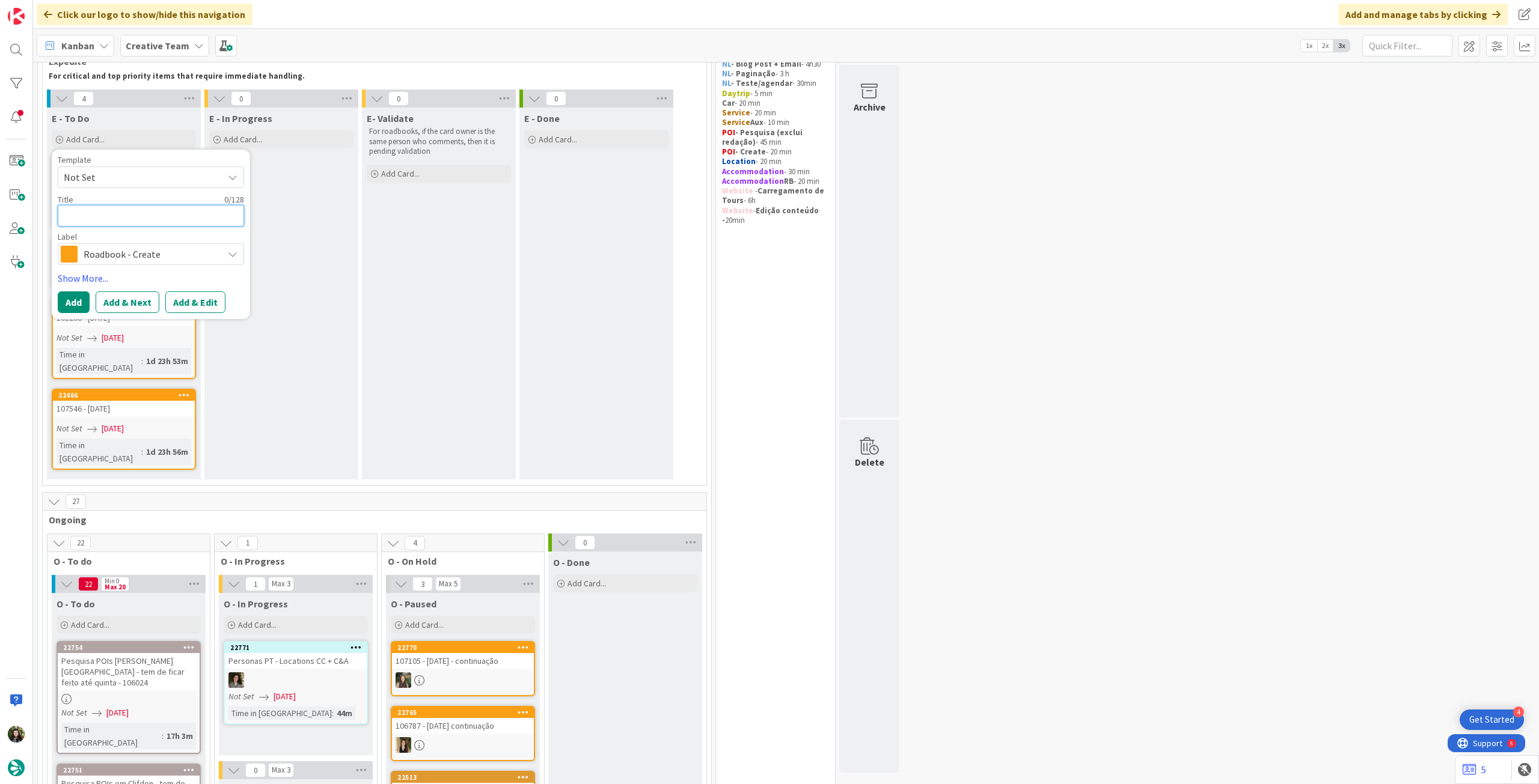
click at [151, 220] on textarea at bounding box center [151, 216] width 186 height 22
paste textarea "93864"
type textarea "x"
type textarea "93864"
click at [73, 298] on button "Add" at bounding box center [73, 302] width 32 height 22
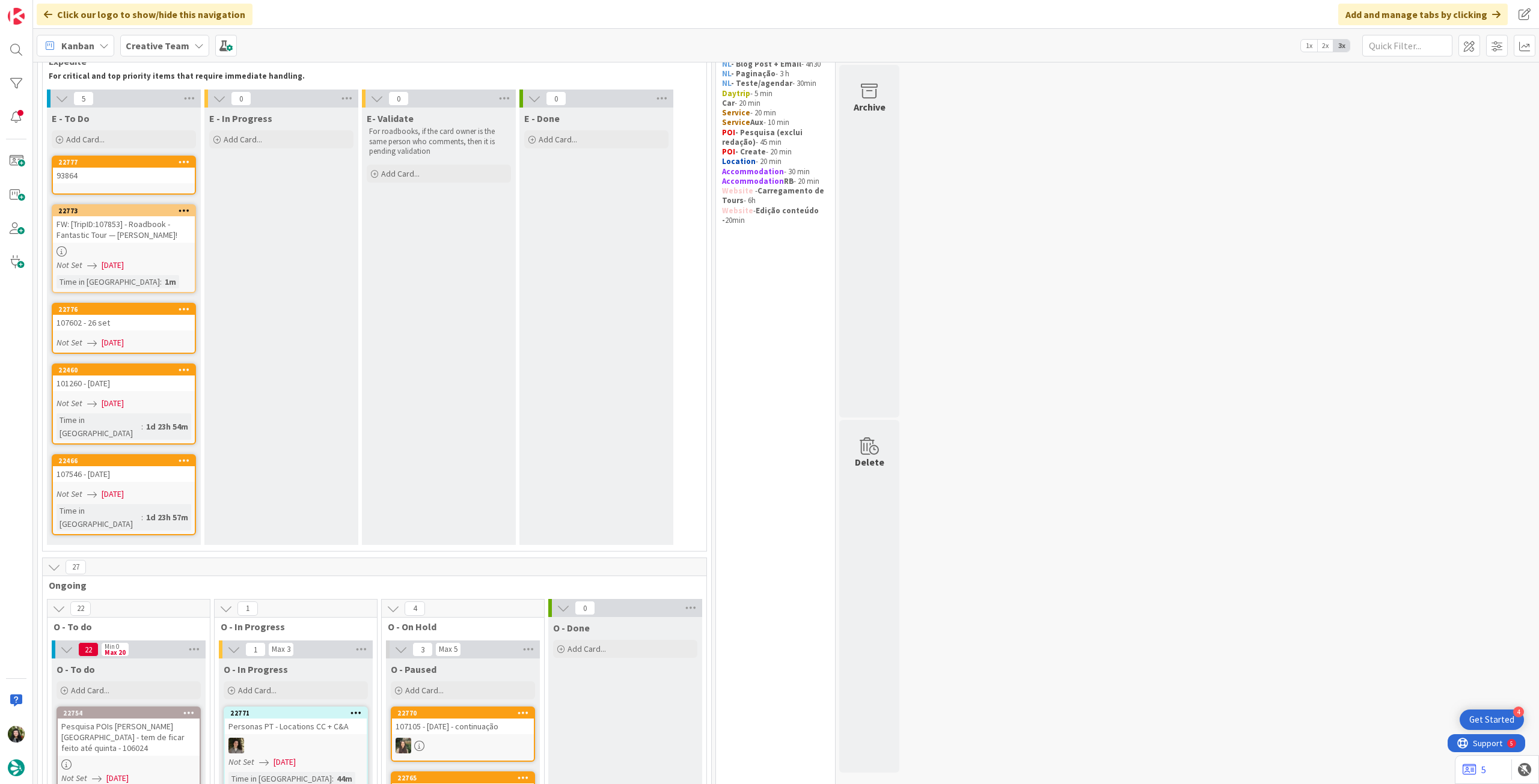
scroll to position [69, 0]
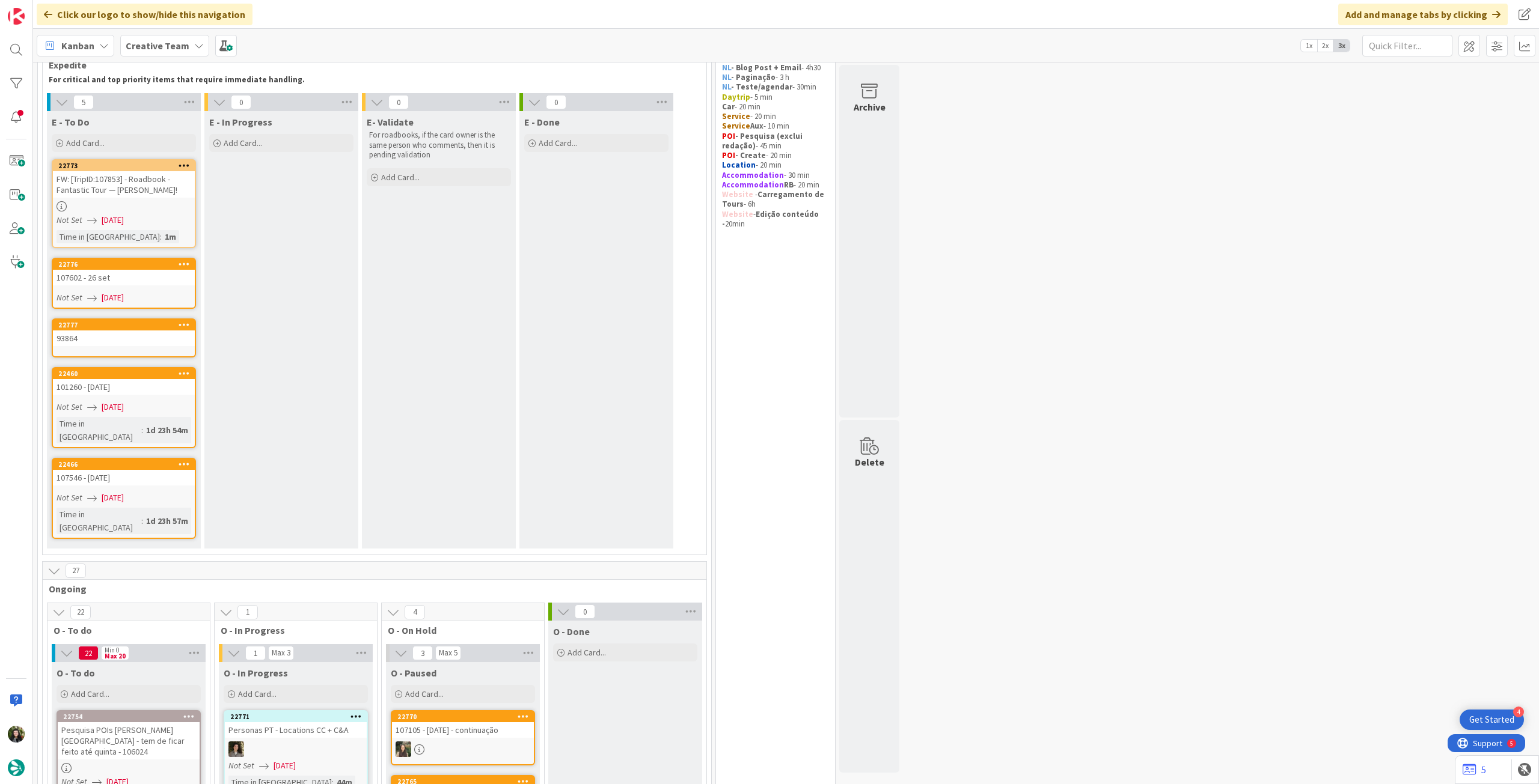
click at [123, 339] on div "93864" at bounding box center [124, 338] width 142 height 15
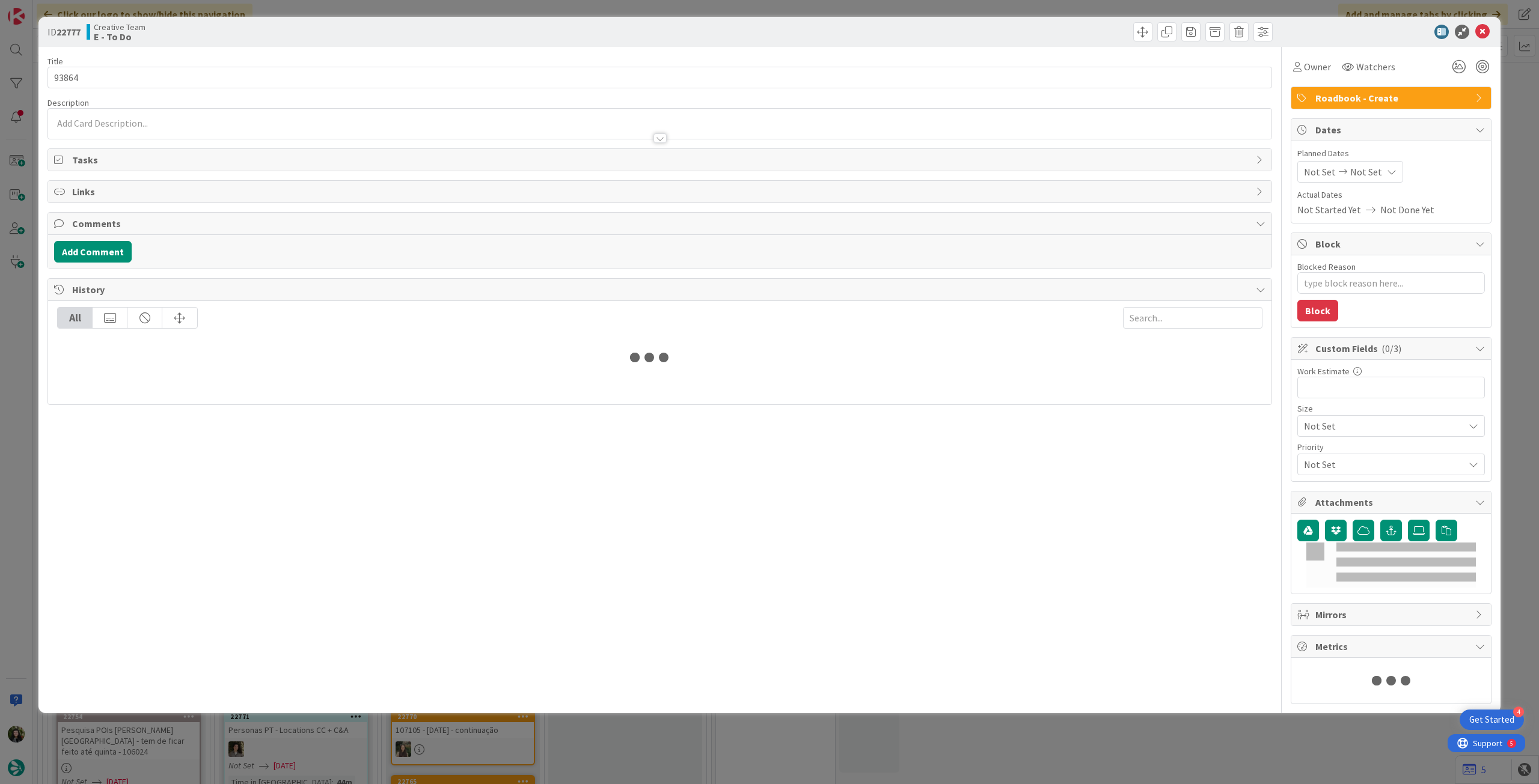
type textarea "x"
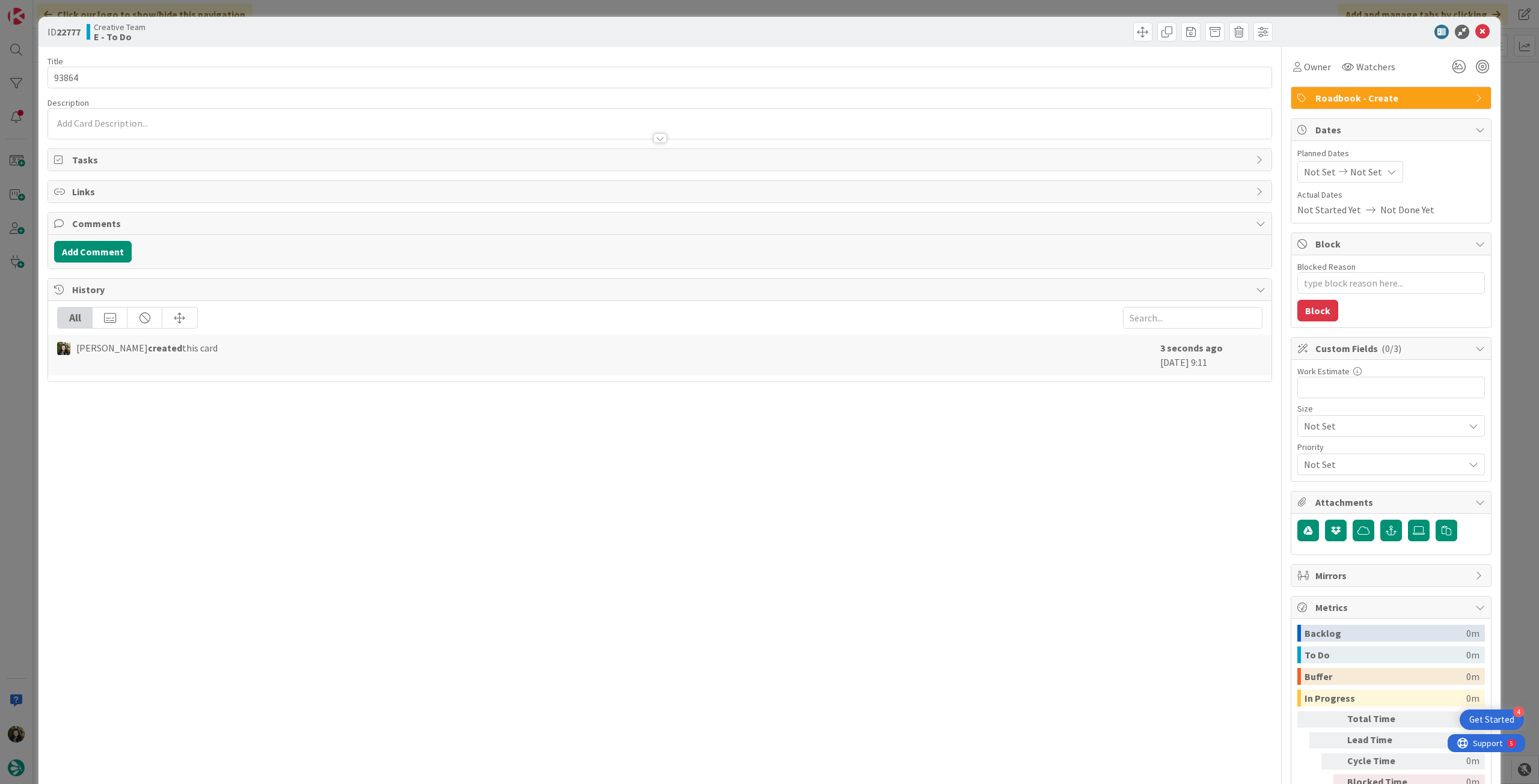
click at [923, 176] on div "Not Set Not Set" at bounding box center [1351, 172] width 106 height 22
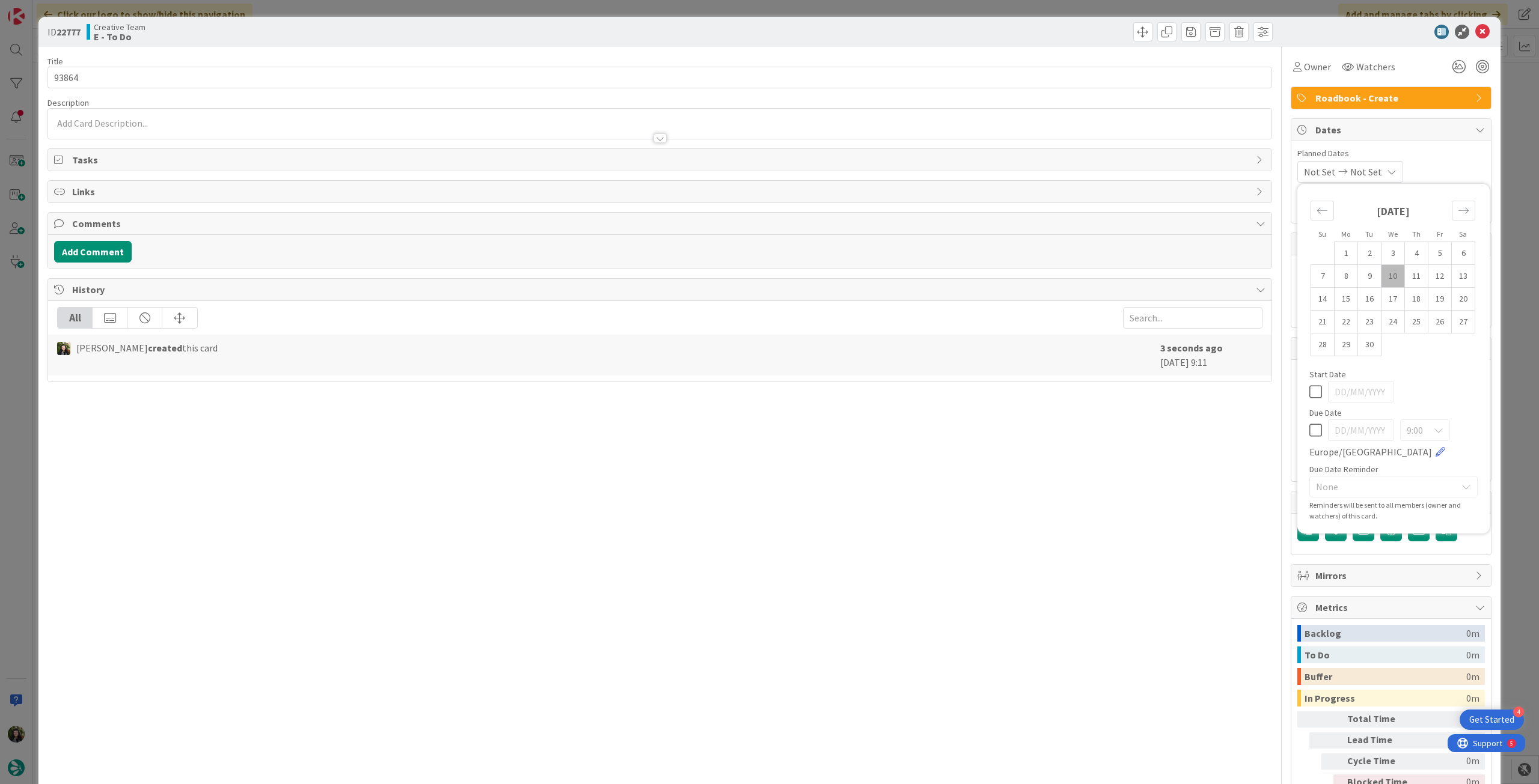
click at [923, 426] on icon at bounding box center [1316, 430] width 13 height 14
type input "[DATE]"
type textarea "x"
click at [247, 80] on input "93864" at bounding box center [660, 77] width 1224 height 22
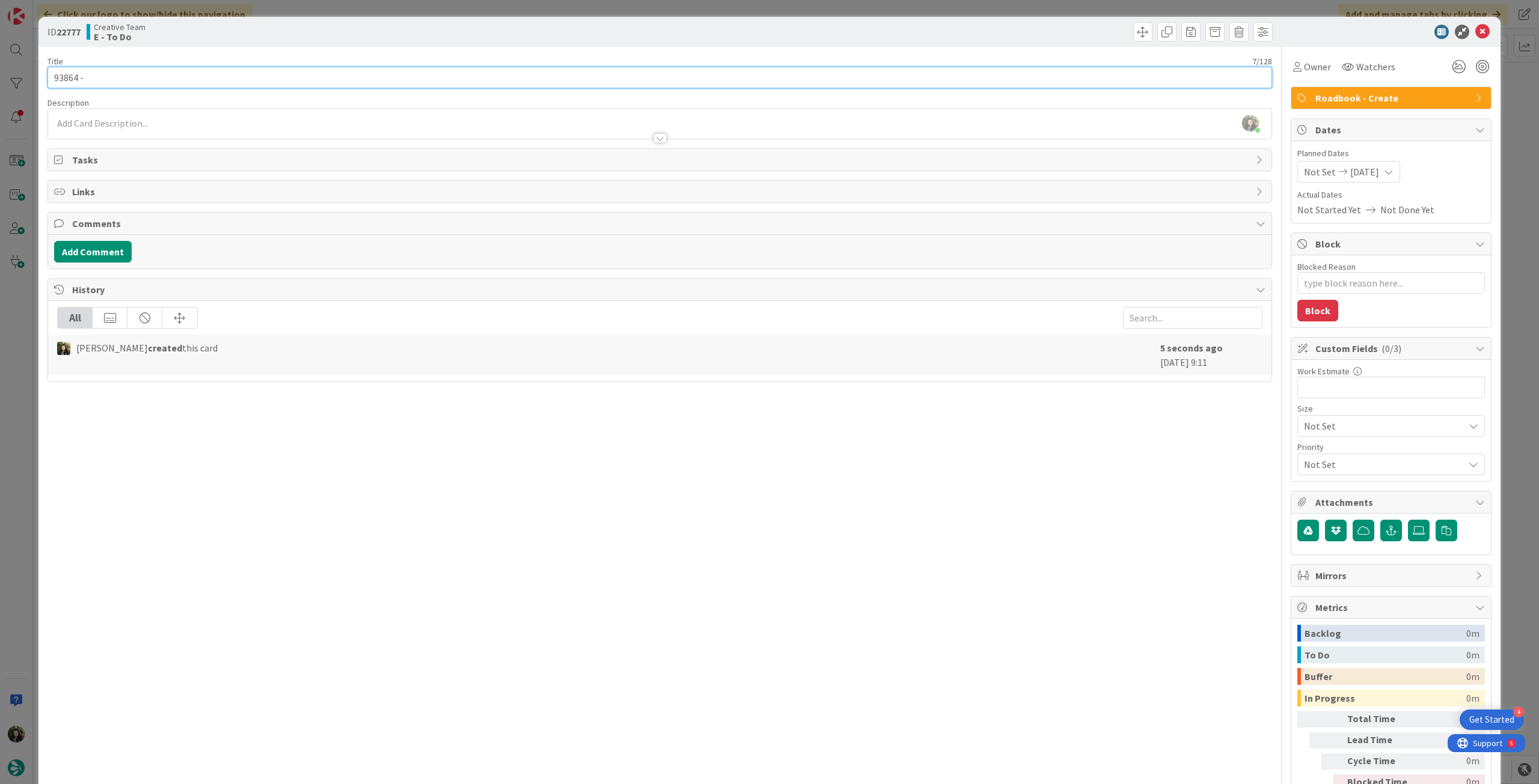
type input "93864 -"
type textarea "x"
type input "93864 - 1 oct"
type textarea "x"
type input "93864 - 1 oct"
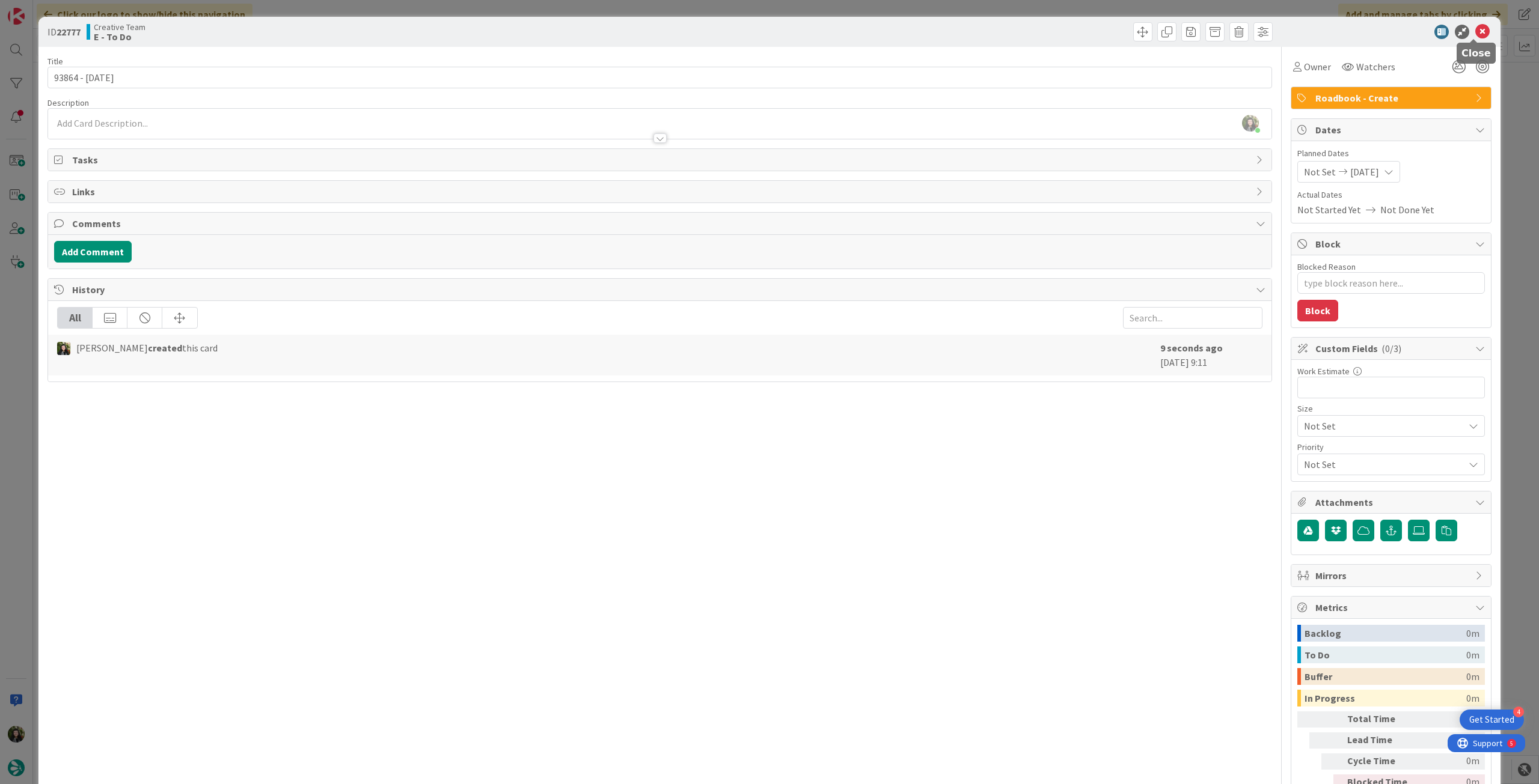
click at [923, 26] on icon at bounding box center [1483, 32] width 14 height 14
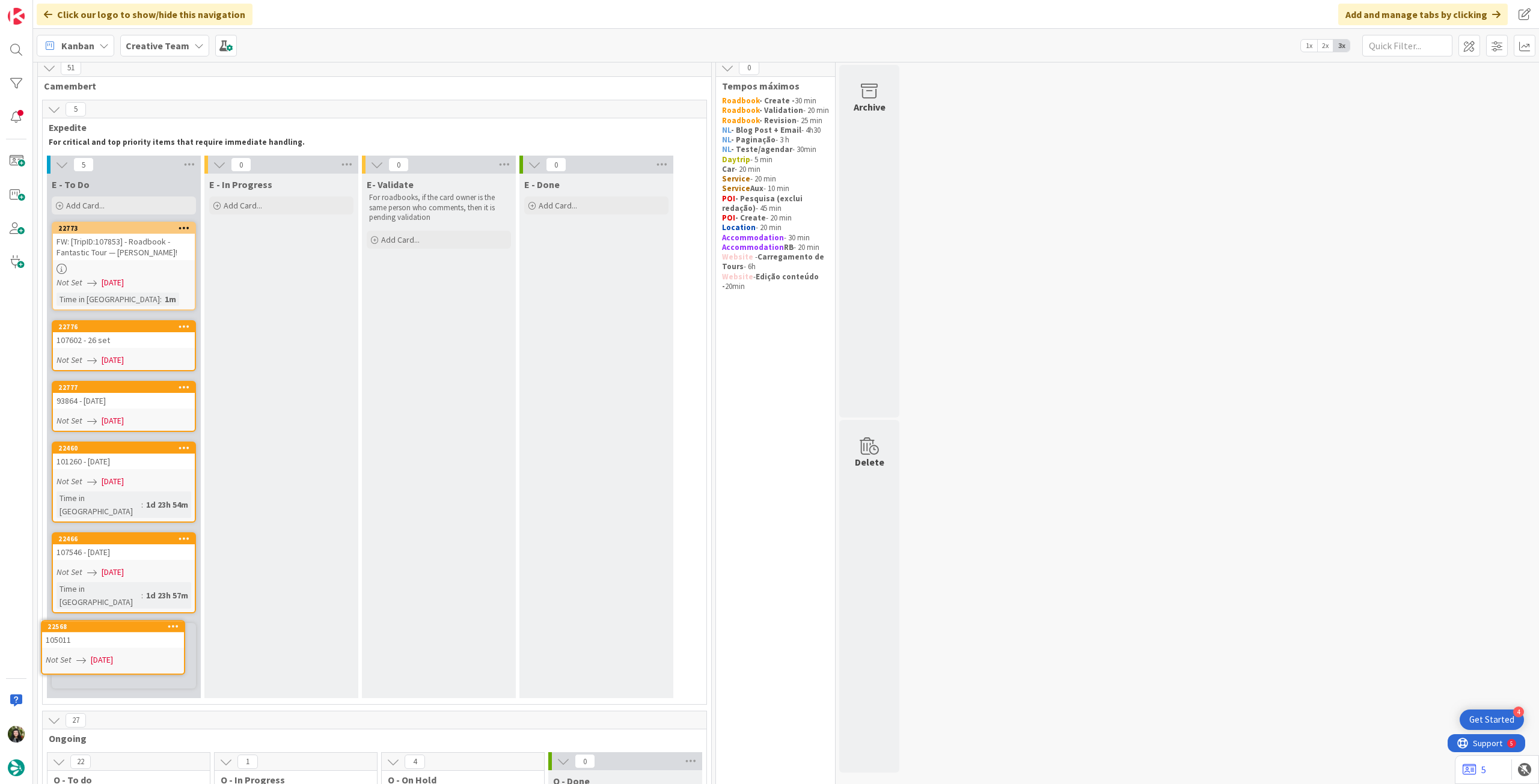
scroll to position [10, 0]
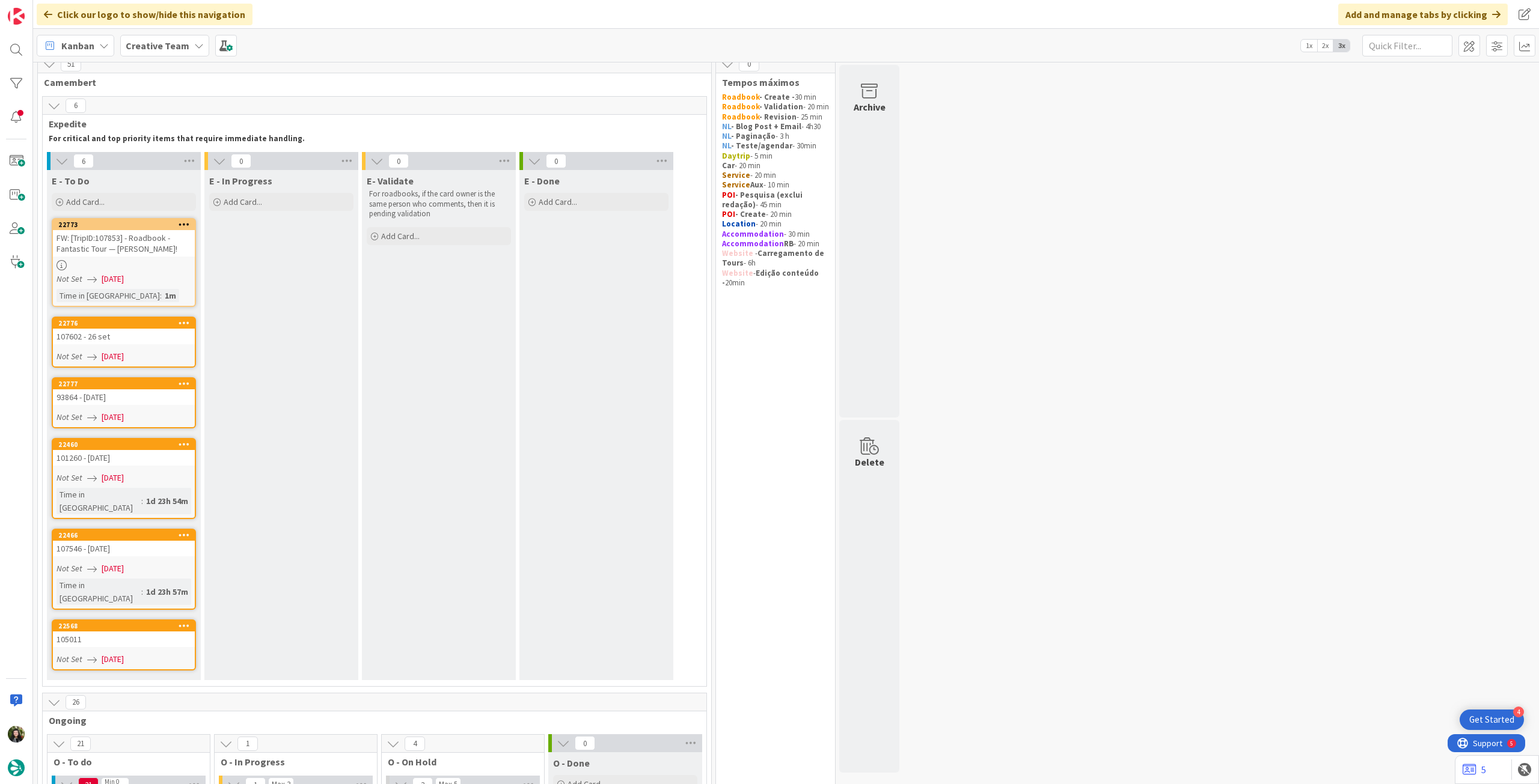
click at [98, 438] on link "22568 105011 Not Set 08/09/2025" at bounding box center [124, 645] width 144 height 51
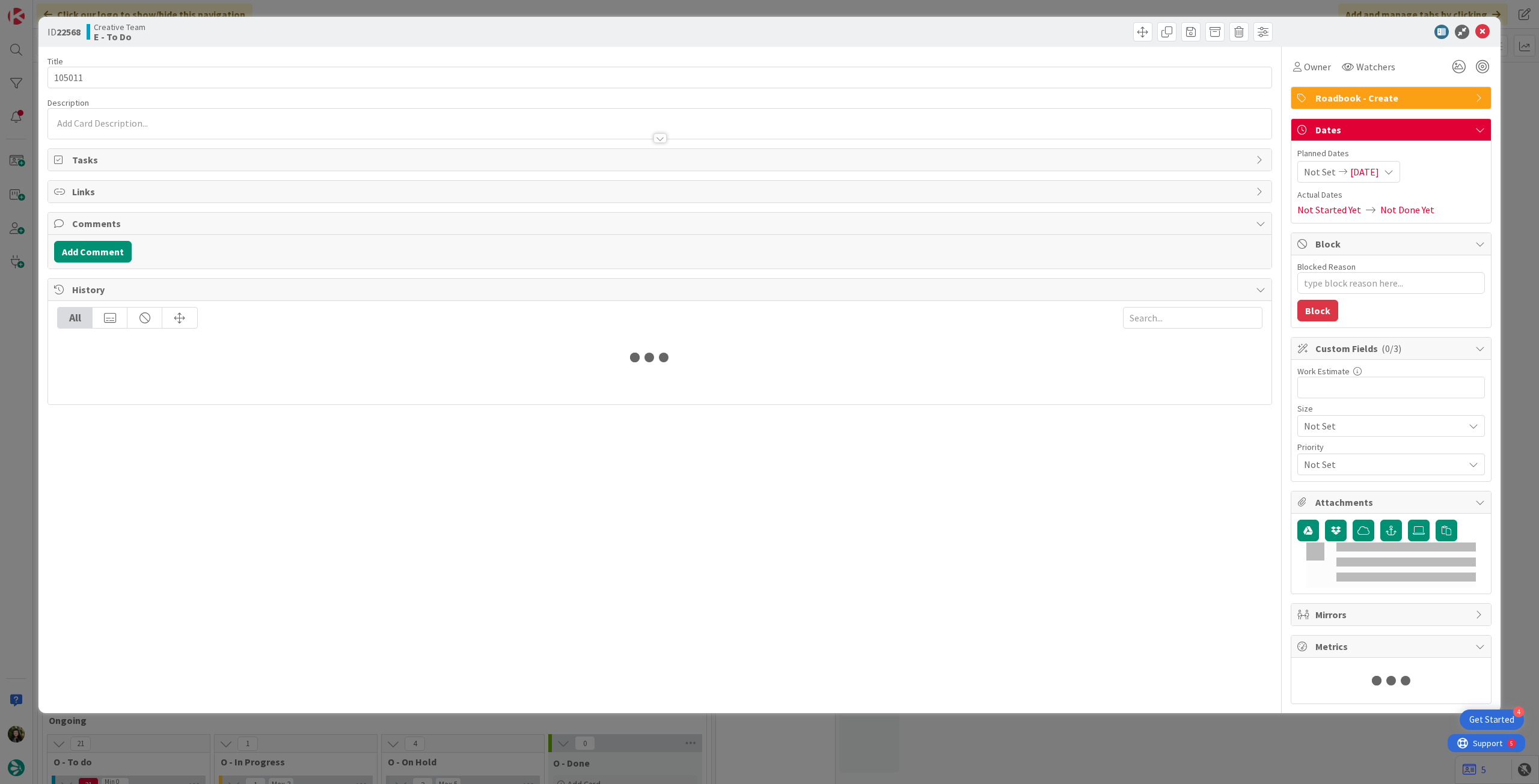
type textarea "x"
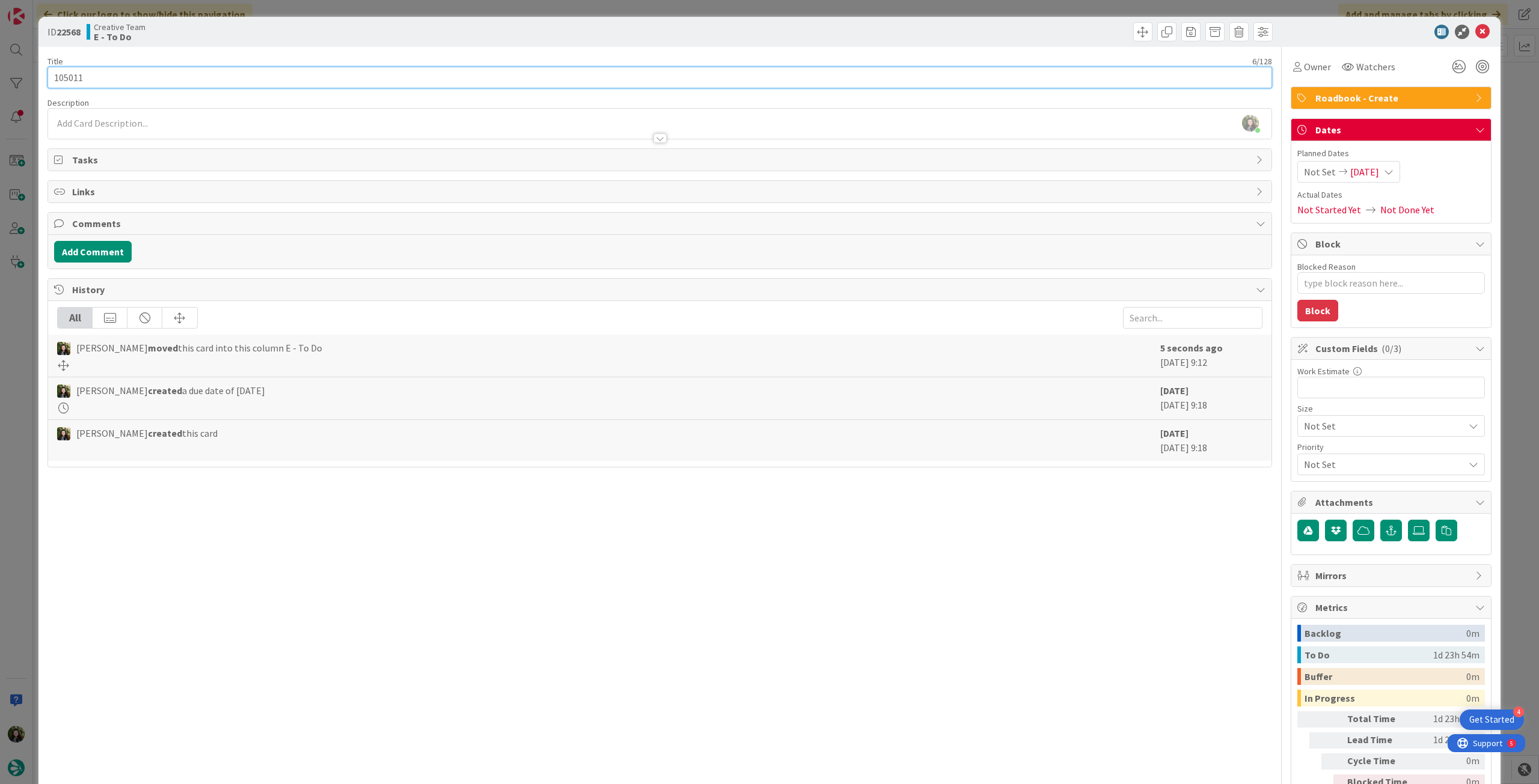
click at [559, 74] on input "105011" at bounding box center [660, 77] width 1224 height 22
type input "105011 -"
type textarea "x"
type input "105011 - [DATE]"
type textarea "x"
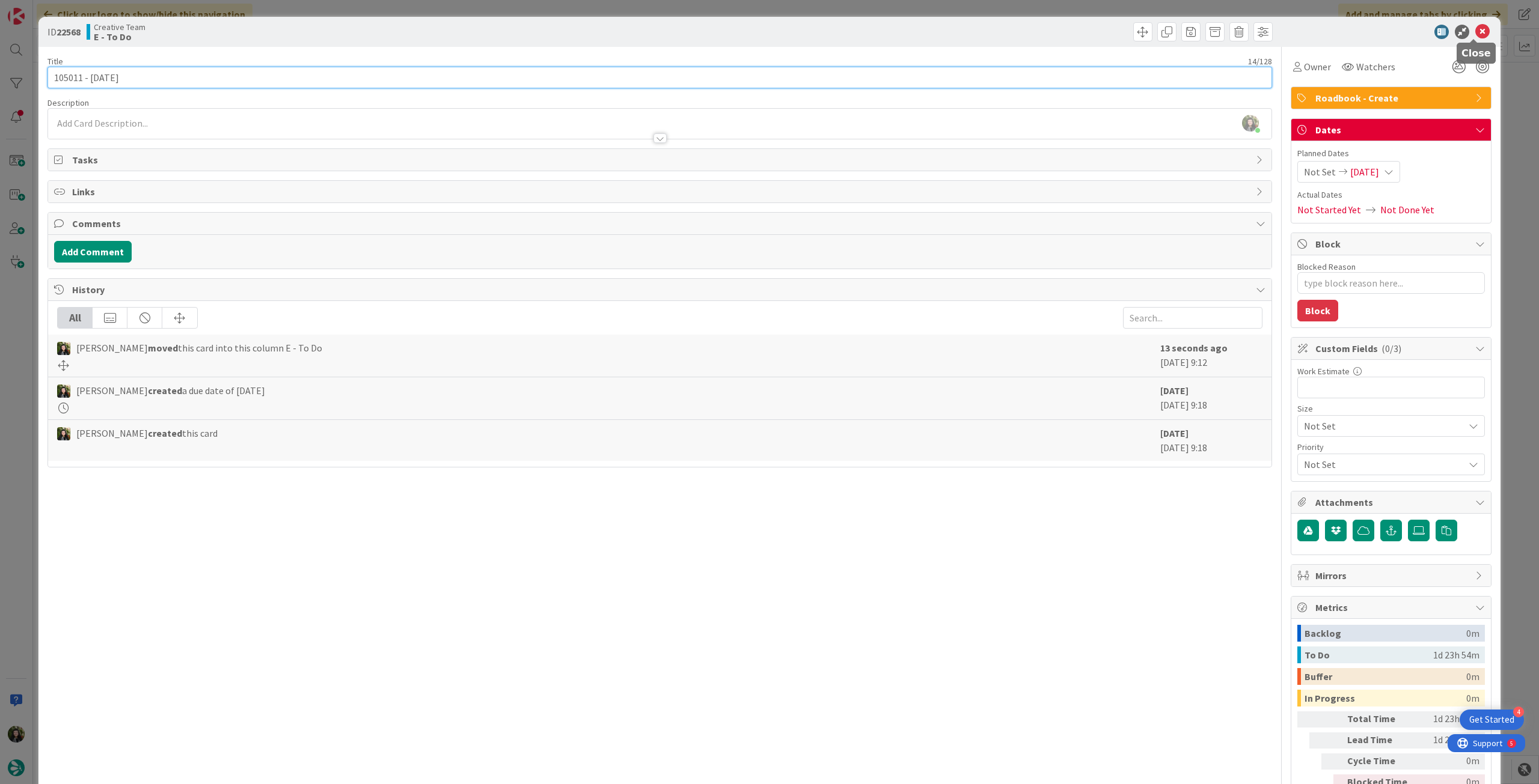
type input "105011 - [DATE]"
click at [923, 29] on icon at bounding box center [1483, 32] width 14 height 14
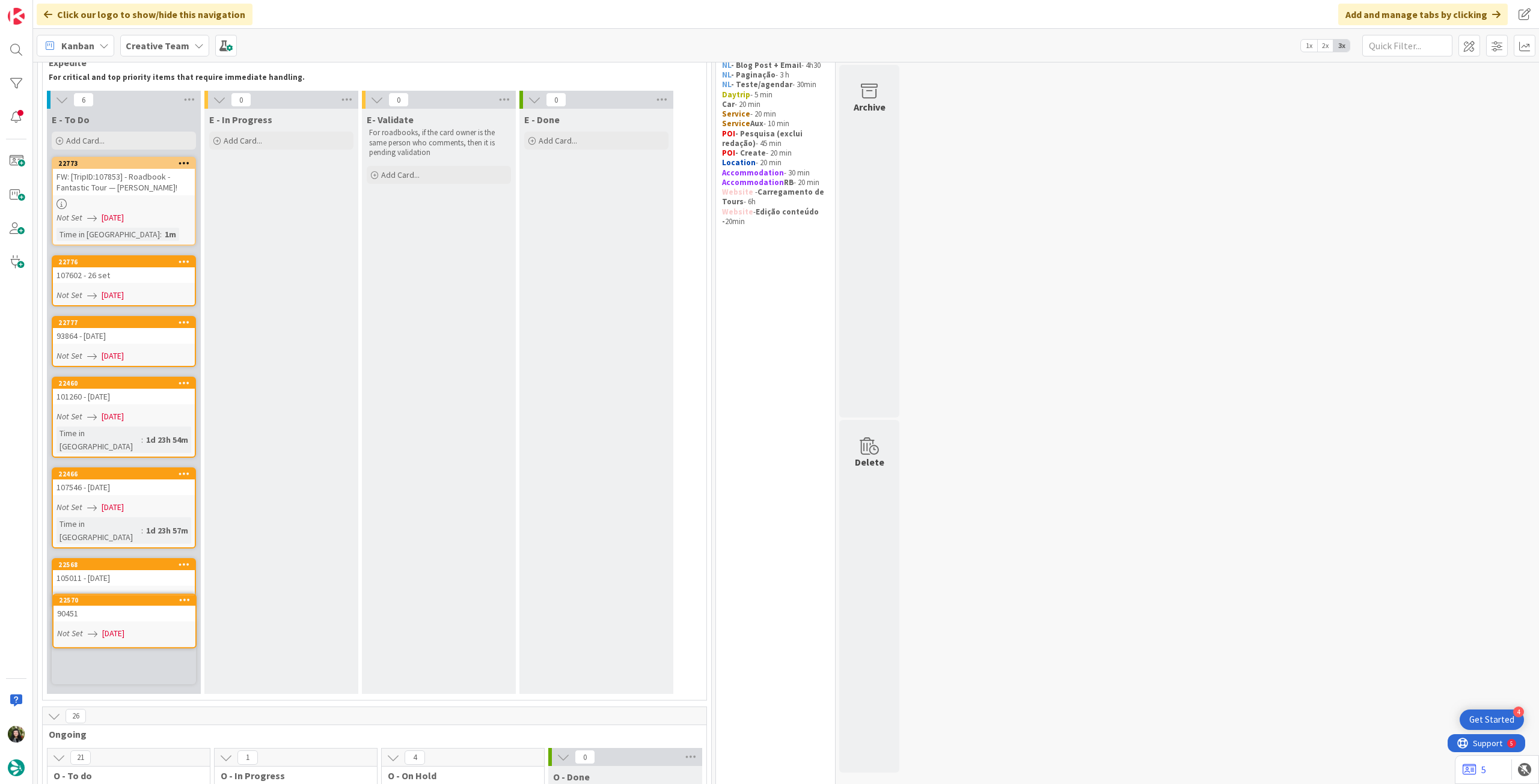
scroll to position [75, 0]
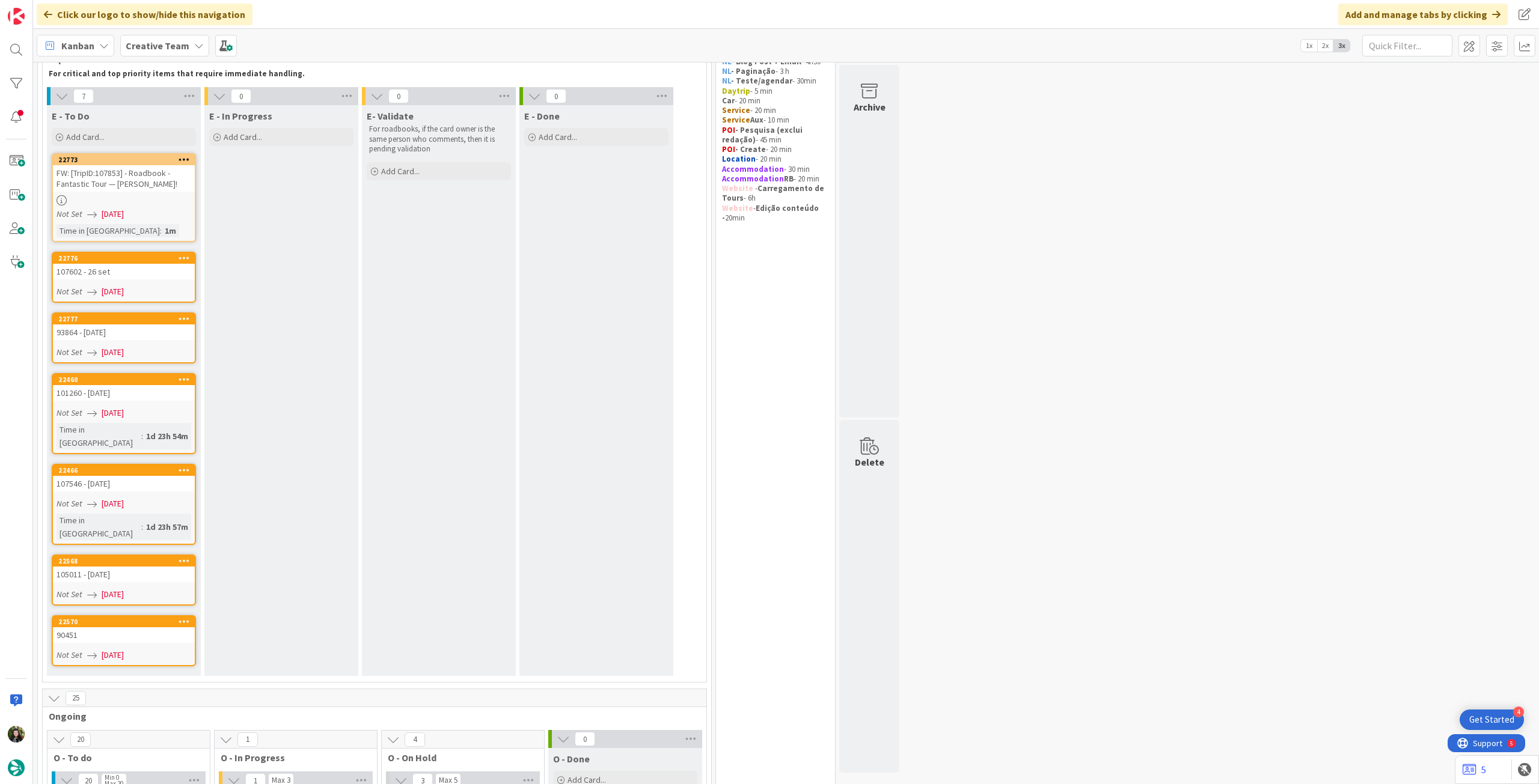
click at [125, 438] on link "22570 90451 Not Set 08/09/2025" at bounding box center [124, 641] width 144 height 51
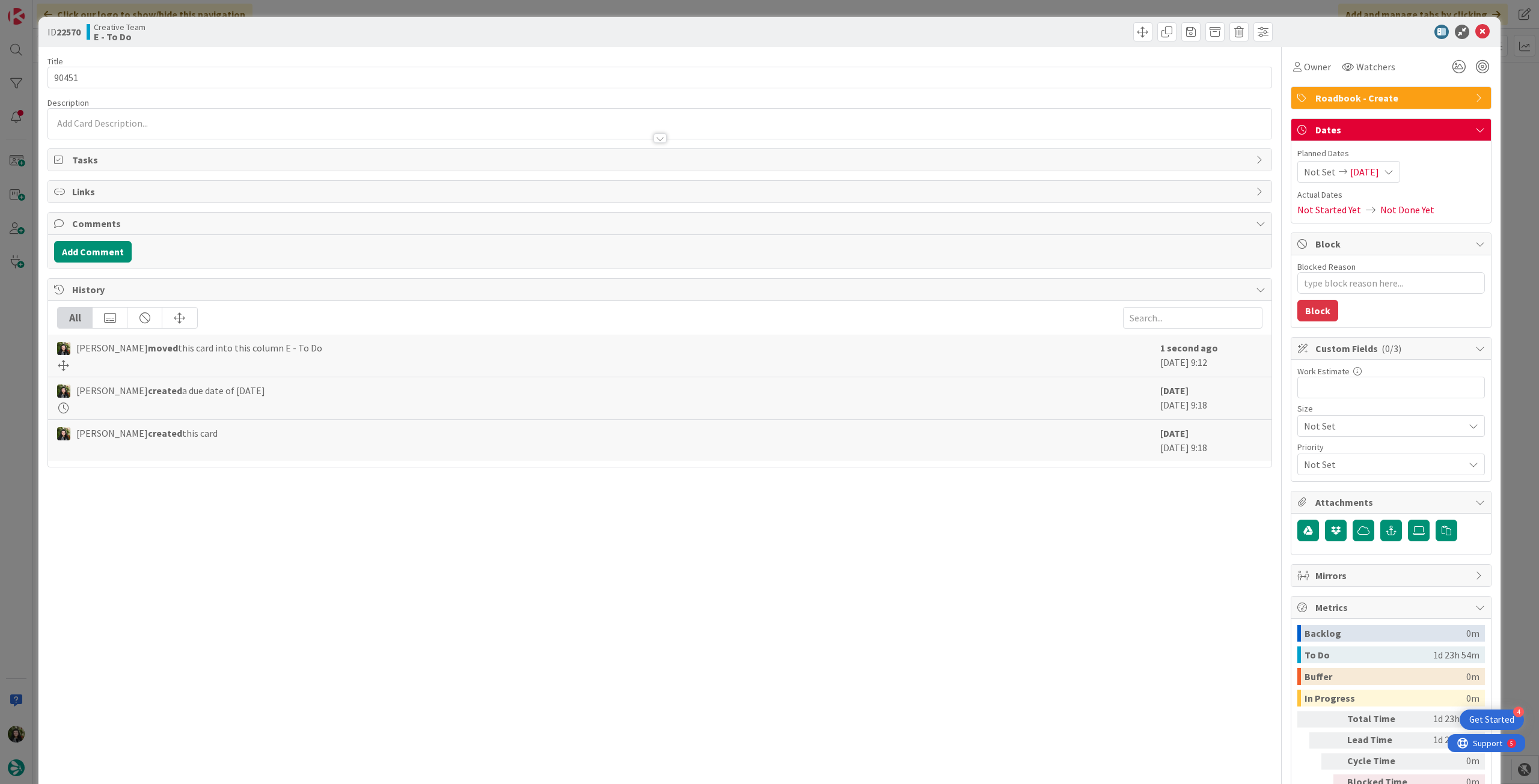
type textarea "x"
click at [791, 80] on input "90451" at bounding box center [660, 77] width 1224 height 22
type input "90451 -"
type textarea "x"
type input "90451 - 8 opct"
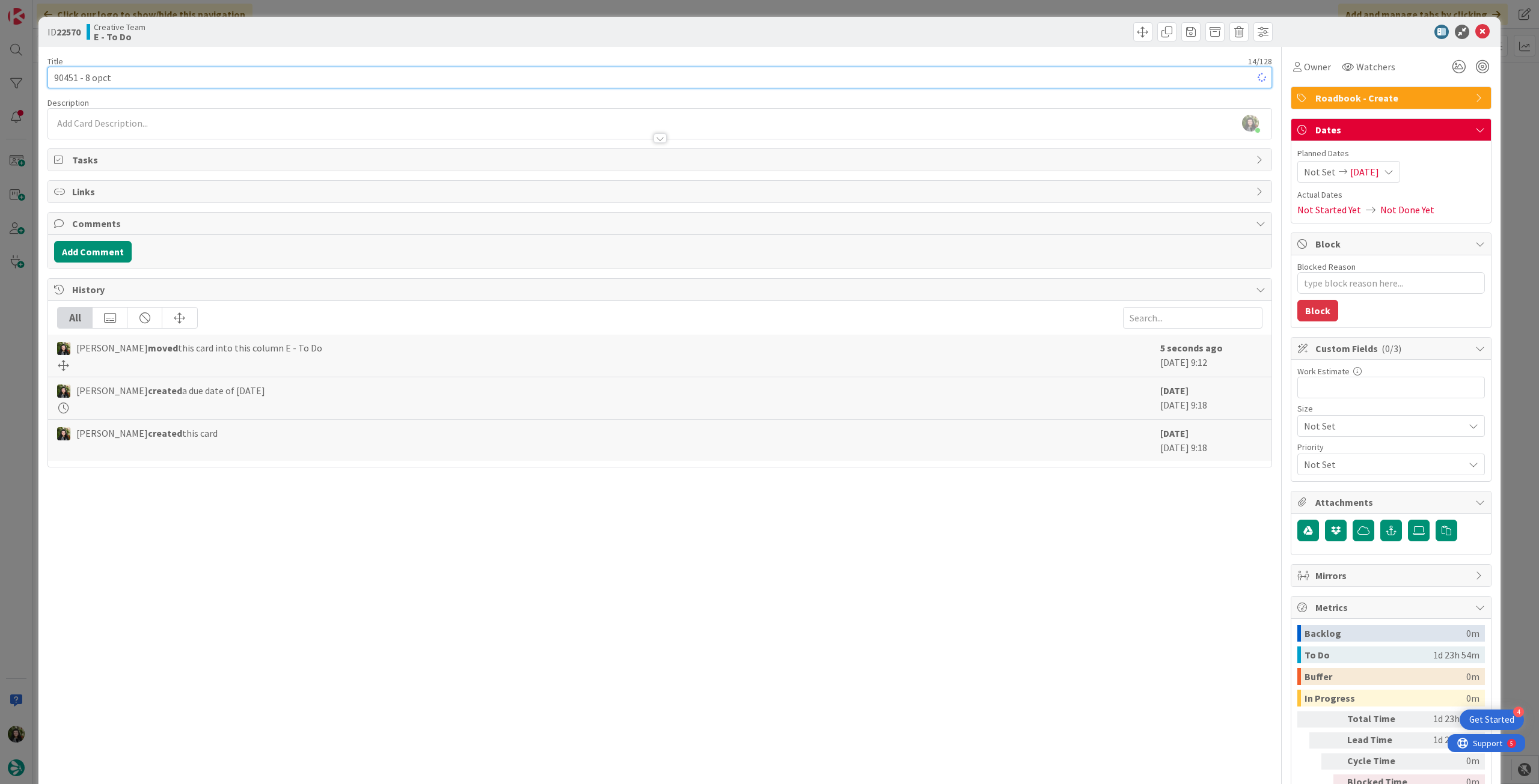
type textarea "x"
type input "90451 - [DATE]"
type textarea "x"
type input "90451 - [DATE]"
click at [923, 35] on icon at bounding box center [1483, 32] width 14 height 14
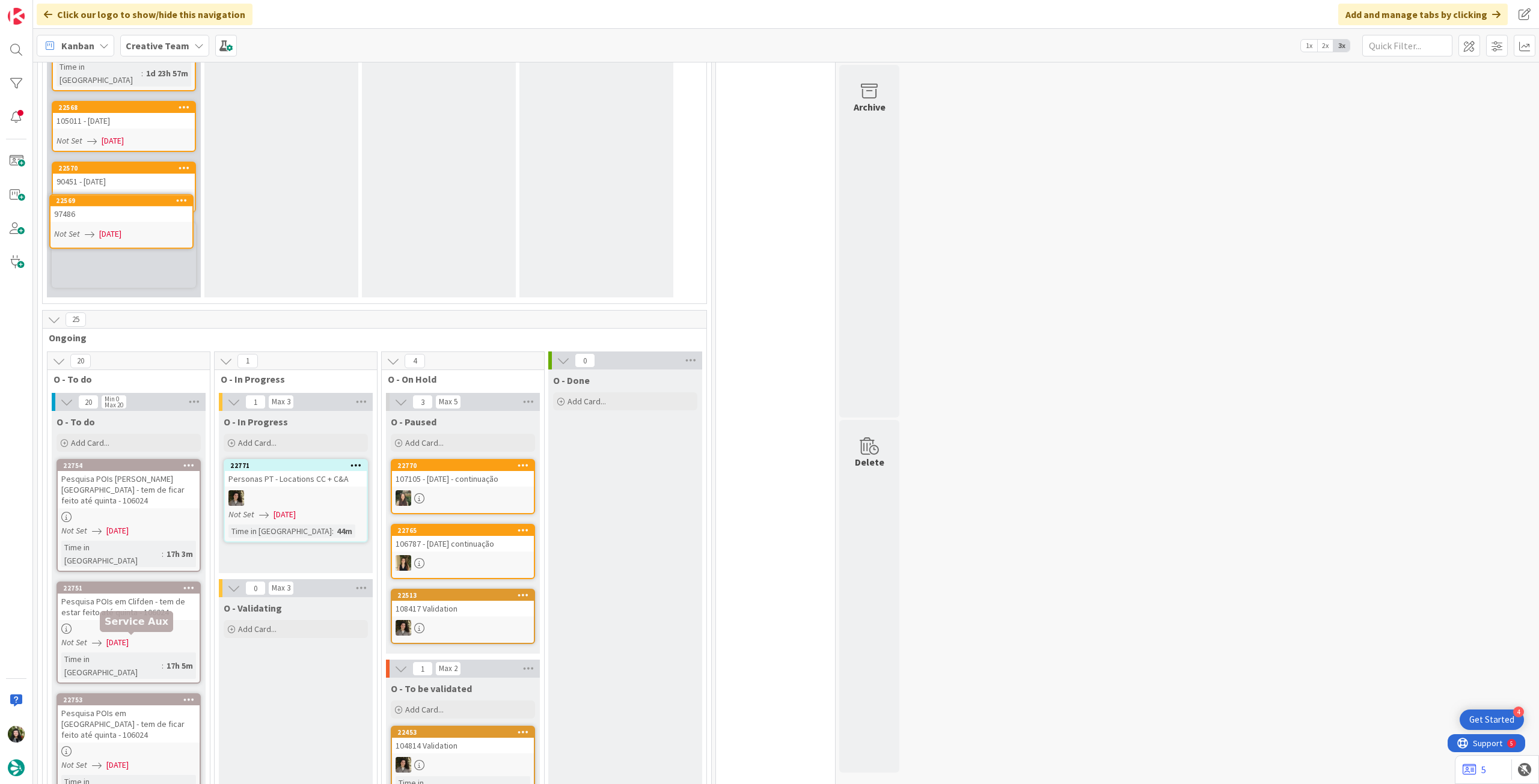
scroll to position [525, 0]
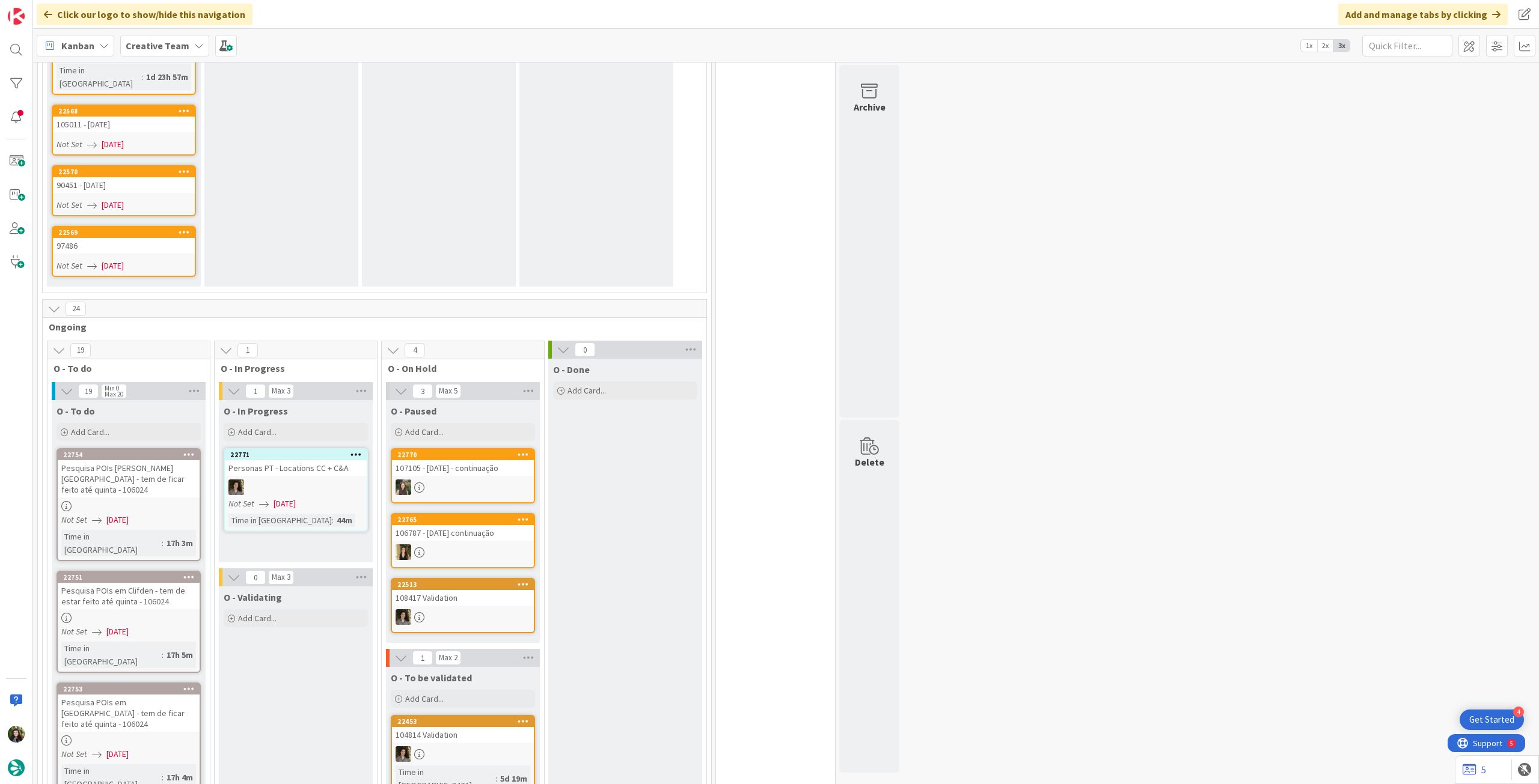
click at [141, 232] on link "22569 97486 Not Set 08/09/2025" at bounding box center [124, 251] width 144 height 51
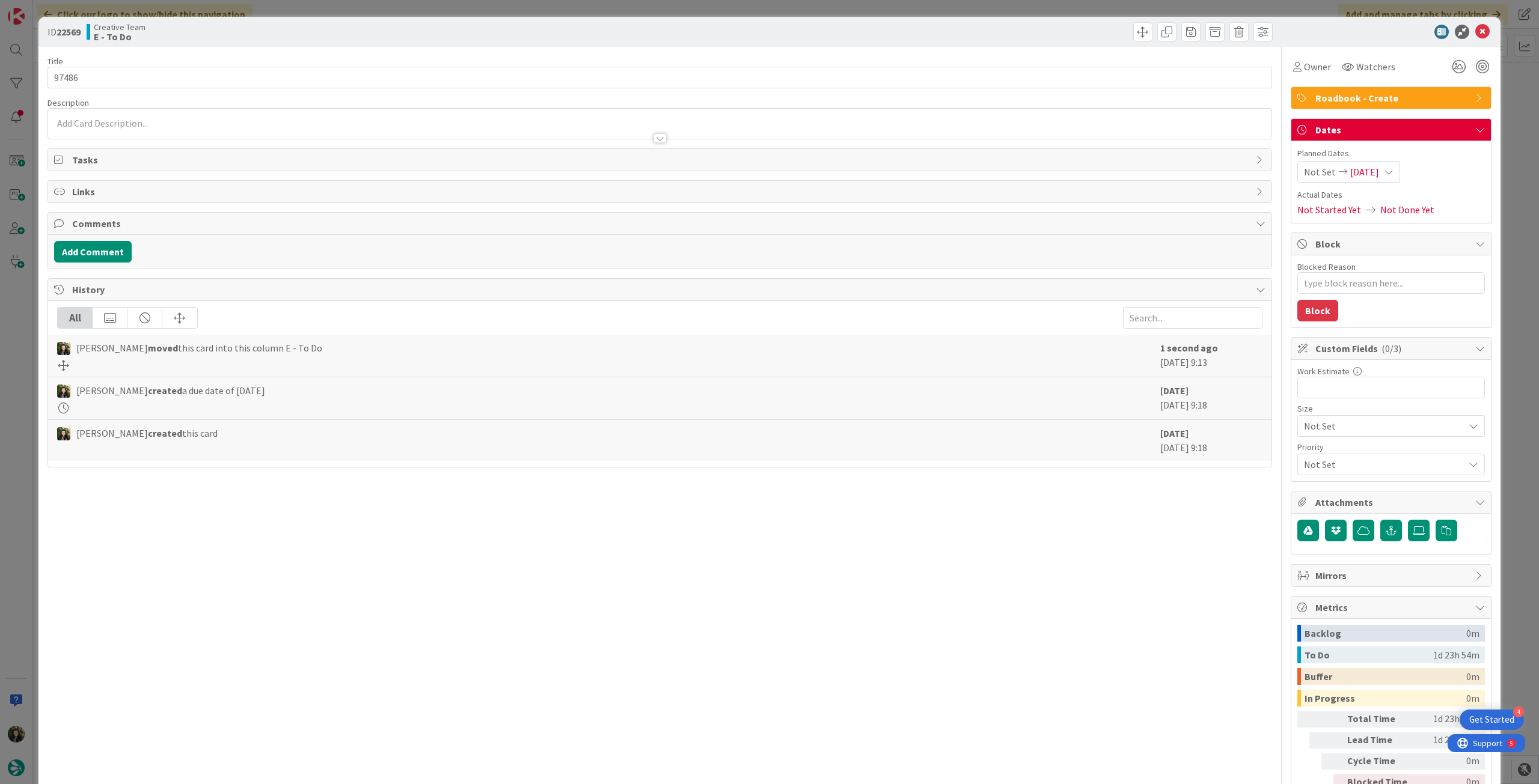
type textarea "x"
click at [644, 82] on input "97486" at bounding box center [660, 77] width 1224 height 22
type input "97486 - 8"
type textarea "x"
type input "97486 - 8"
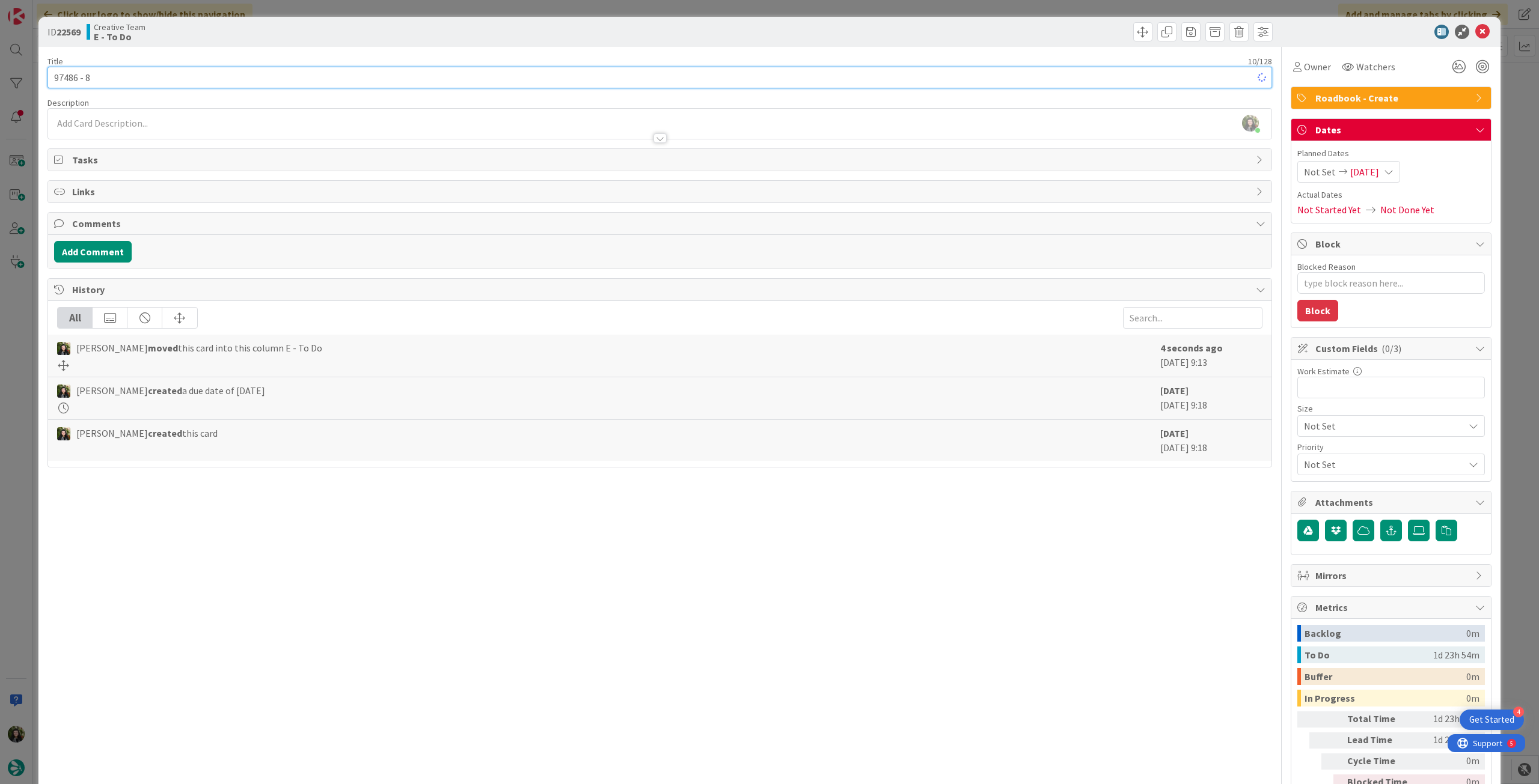
type textarea "x"
type input "97486 - [DATE]"
type textarea "x"
type input "97486 - [DATE]"
click at [923, 31] on icon at bounding box center [1483, 32] width 14 height 14
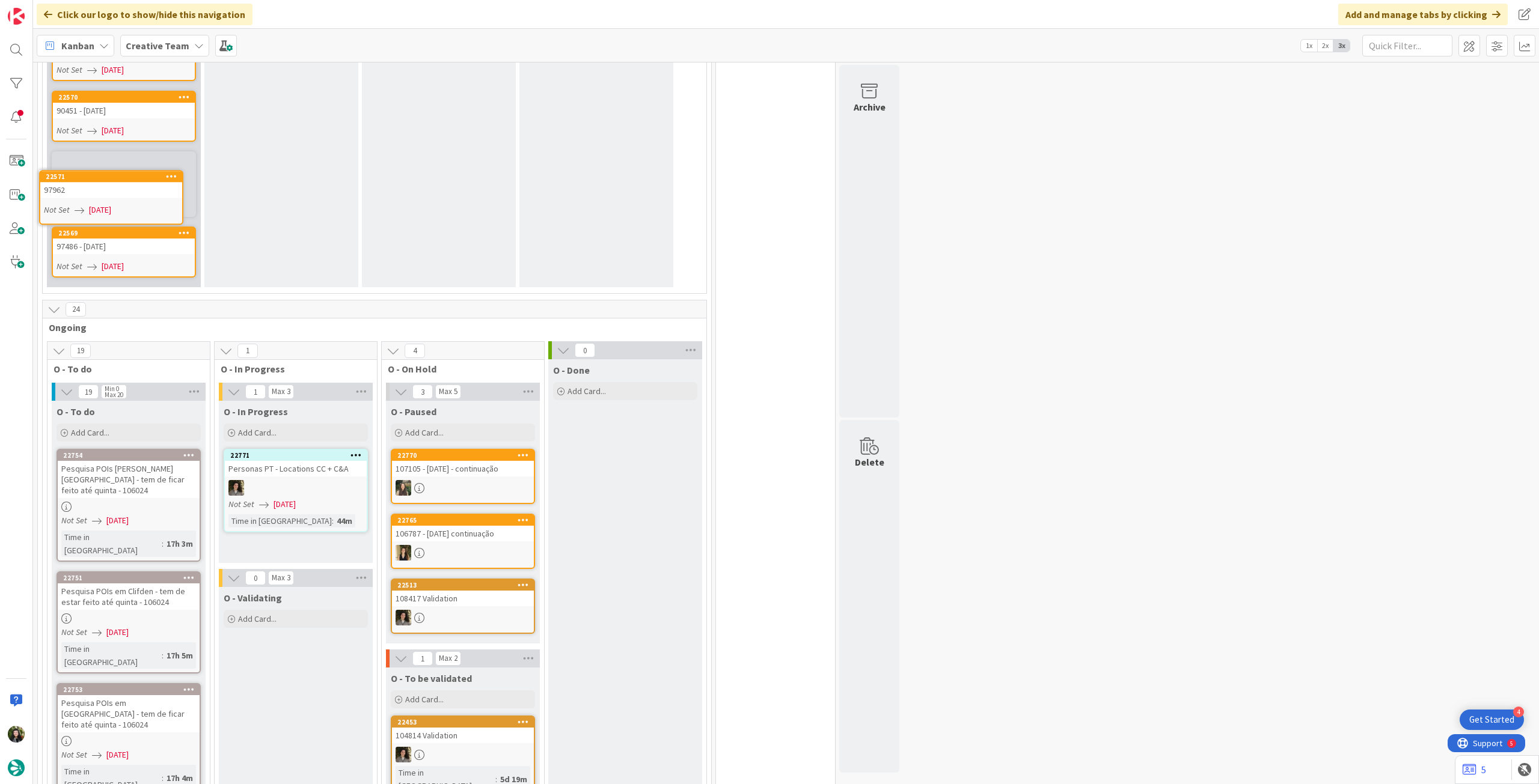
scroll to position [574, 0]
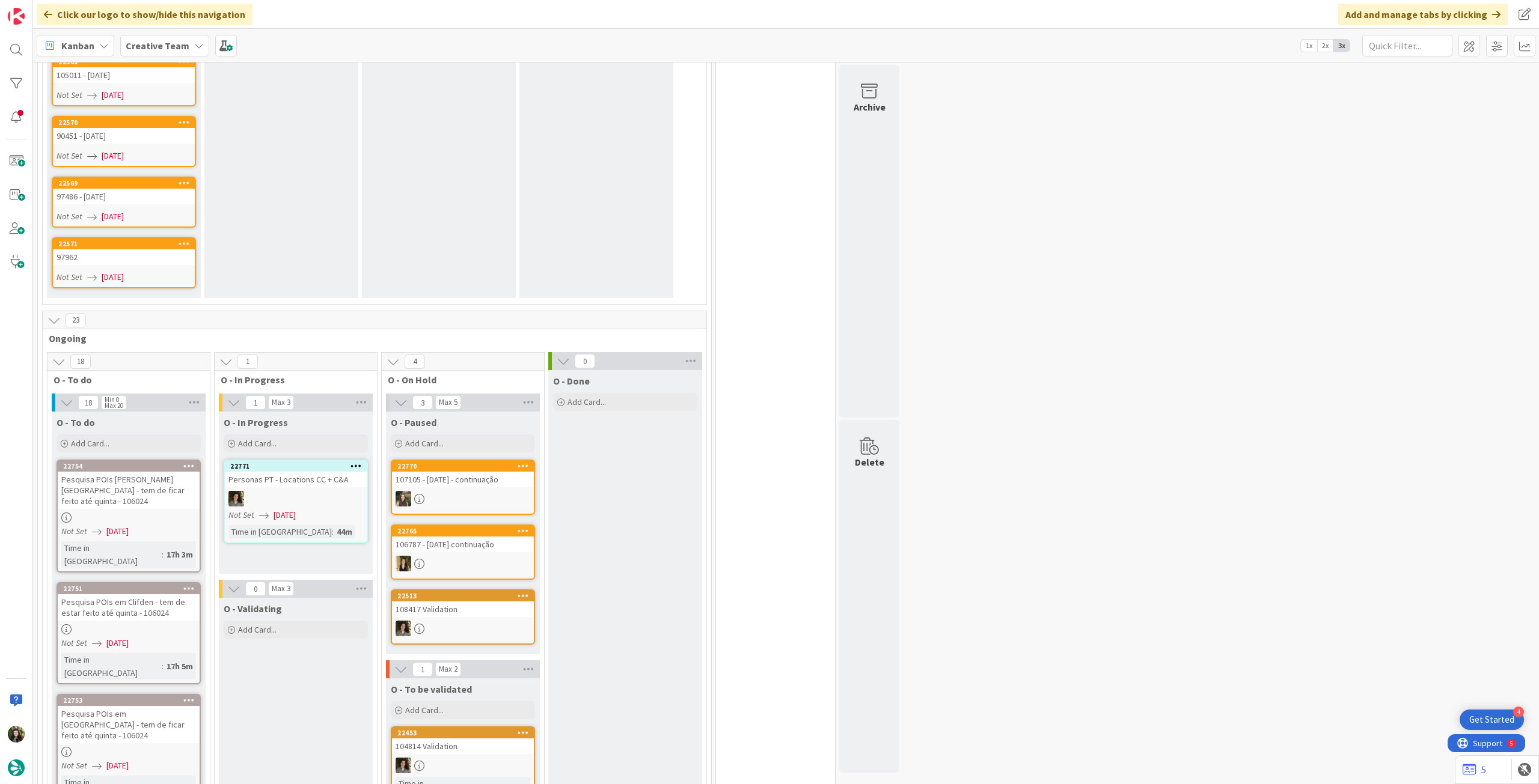
click at [142, 271] on div "Not Set 08/09/2025" at bounding box center [125, 278] width 138 height 13
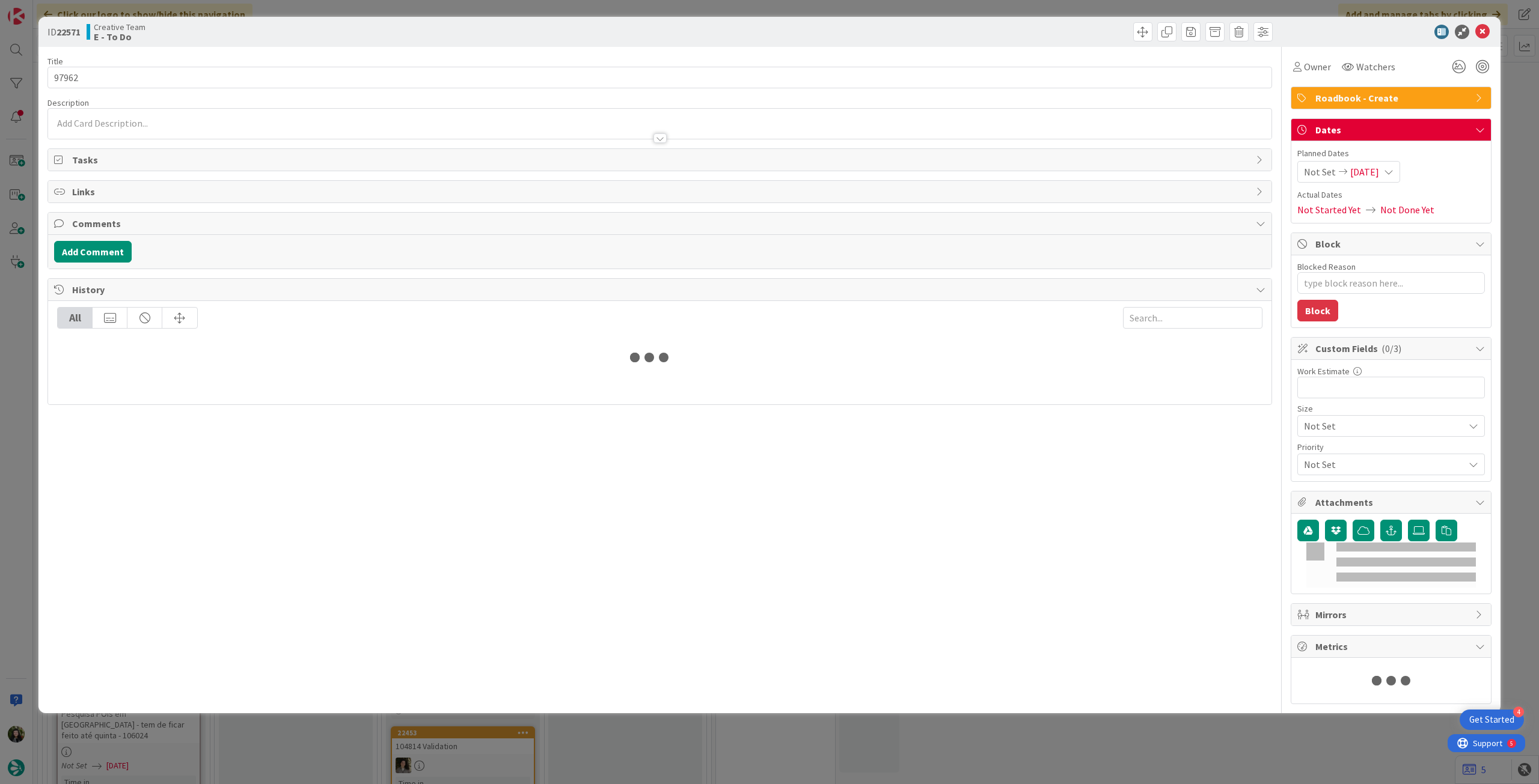
type textarea "x"
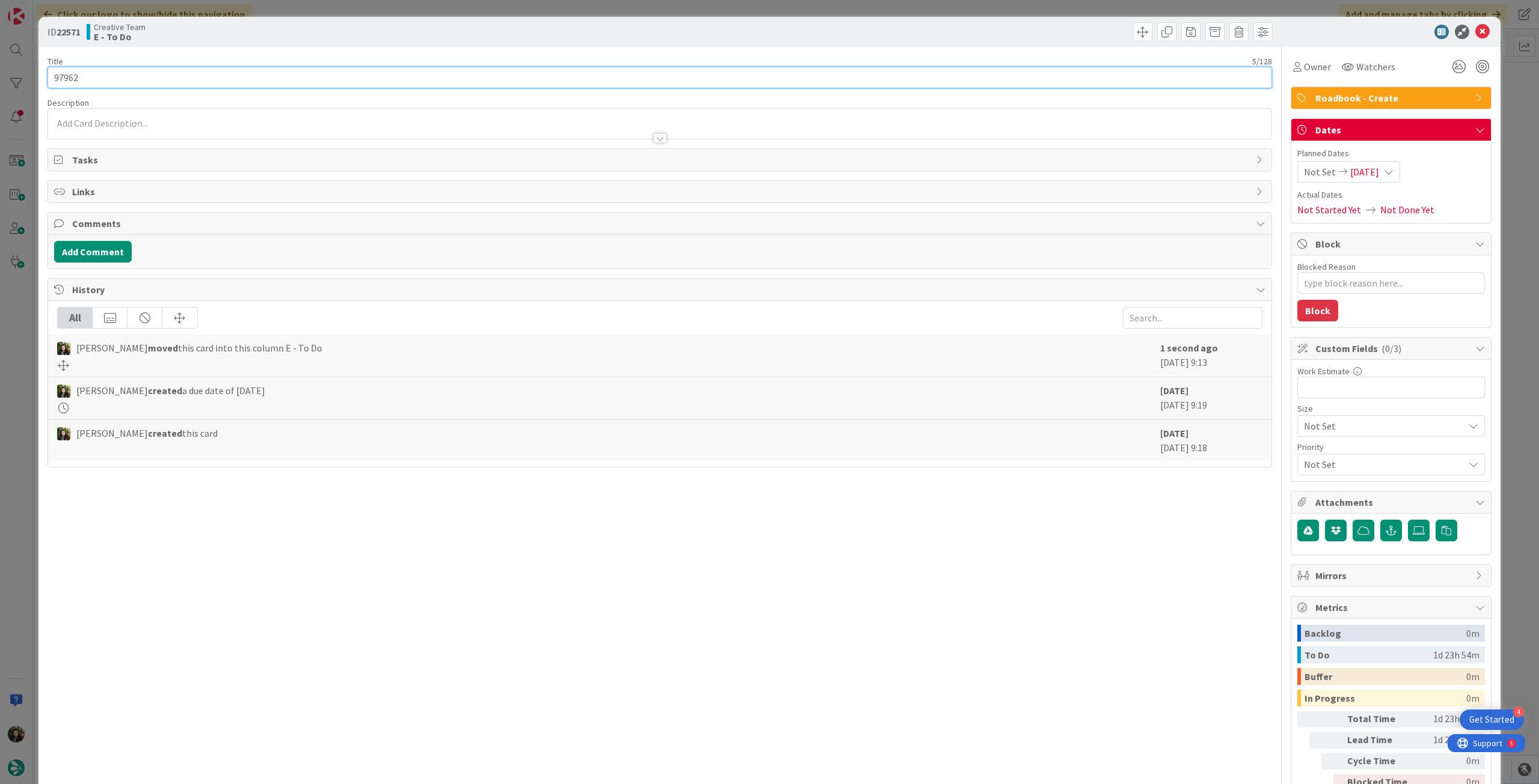
click at [528, 71] on input "97962" at bounding box center [660, 77] width 1224 height 22
type input "97962 - [DATE]"
type textarea "x"
type input "97962 - [DATE]"
drag, startPoint x: 1479, startPoint y: 31, endPoint x: 1066, endPoint y: 57, distance: 413.8
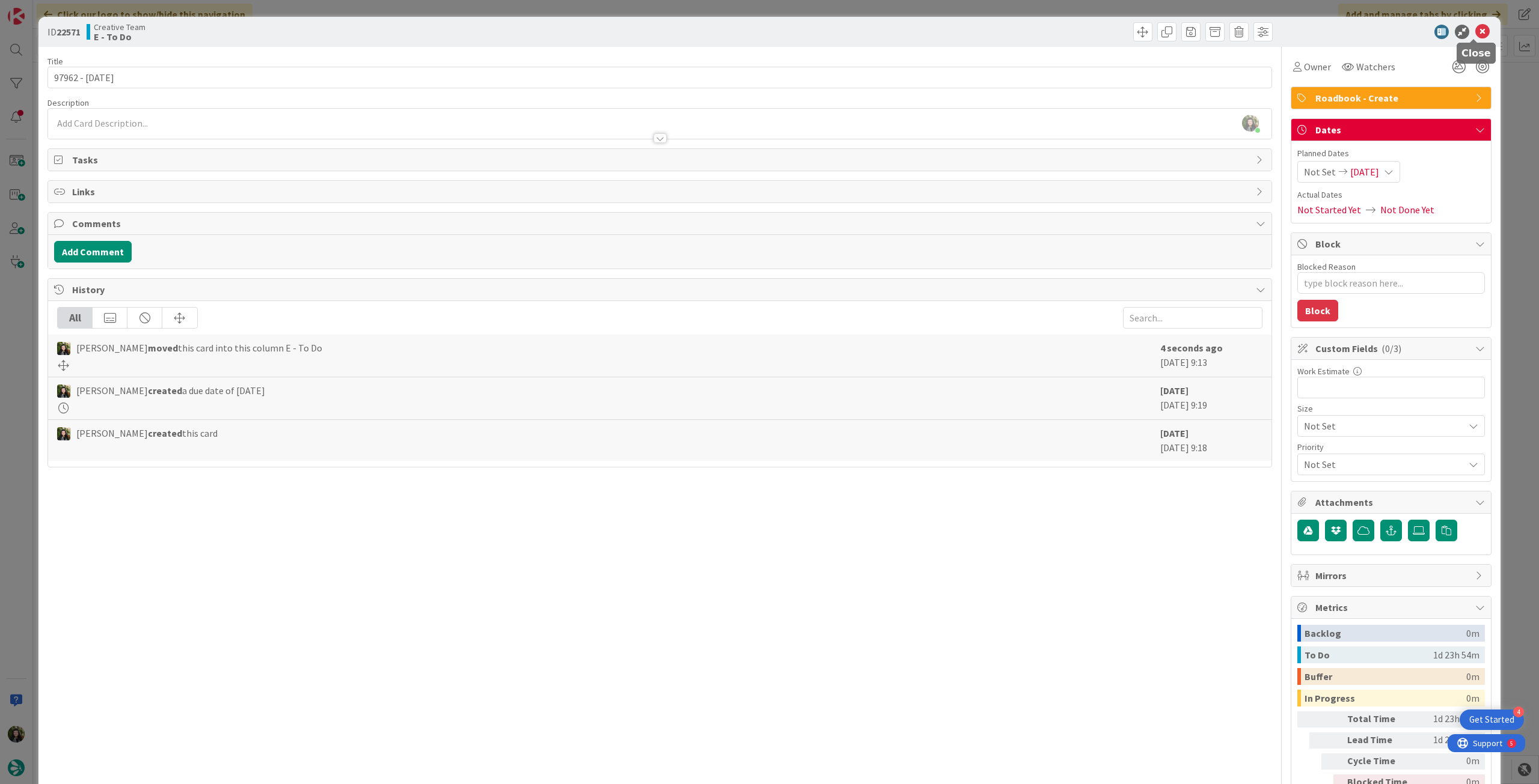
click at [923, 31] on icon at bounding box center [1483, 32] width 14 height 14
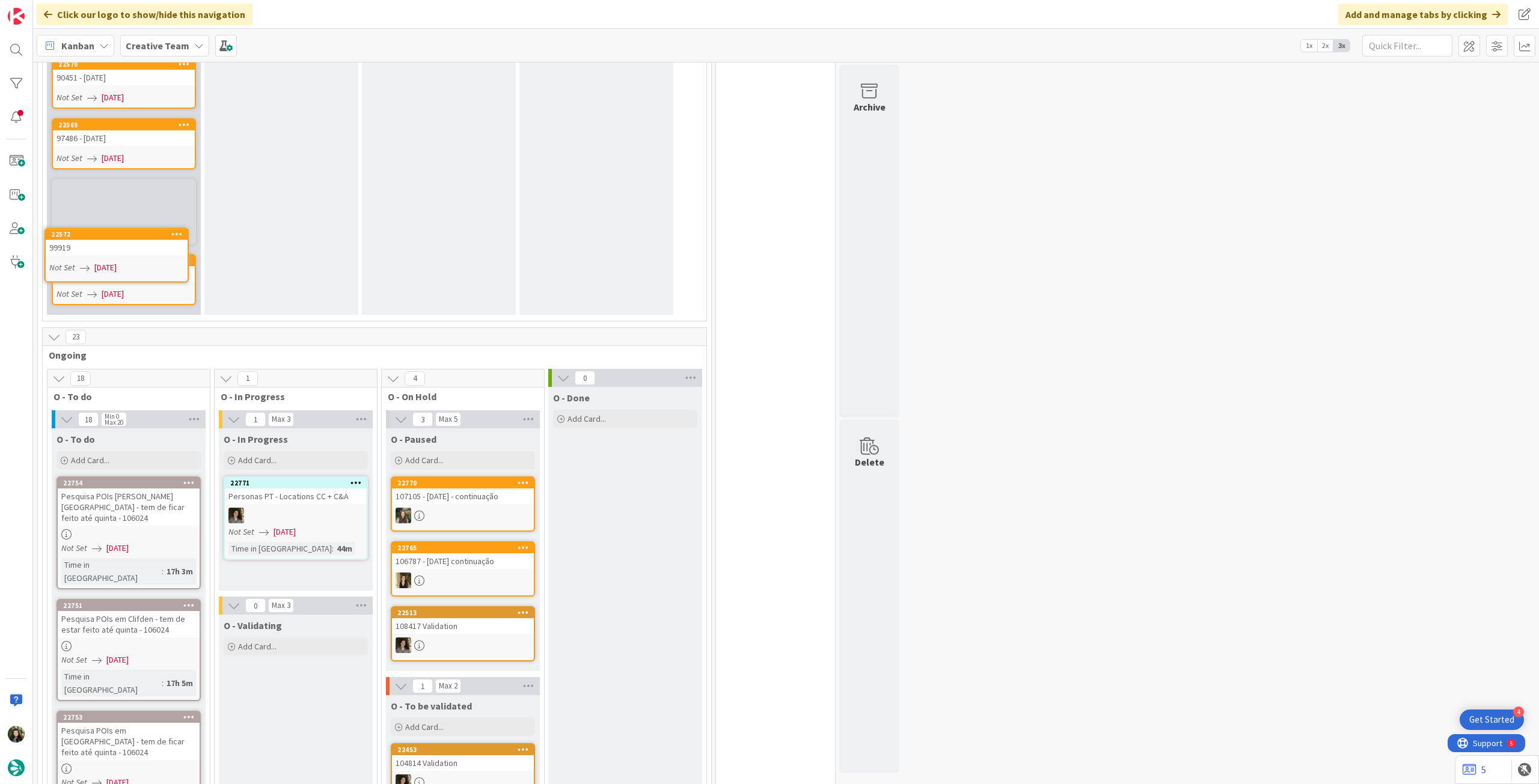
scroll to position [618, 0]
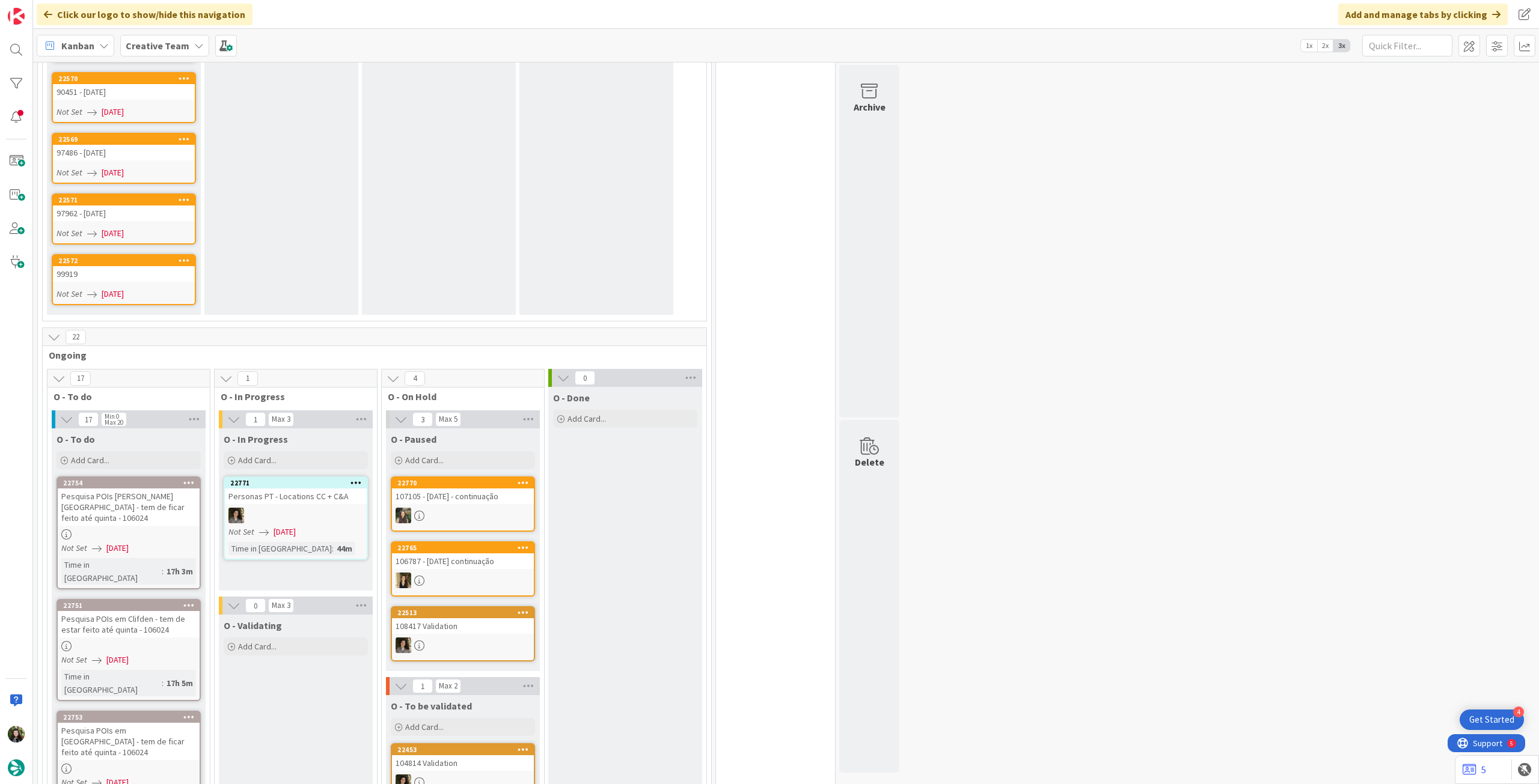
click at [161, 288] on div "Not Set 08/09/2025" at bounding box center [125, 294] width 138 height 13
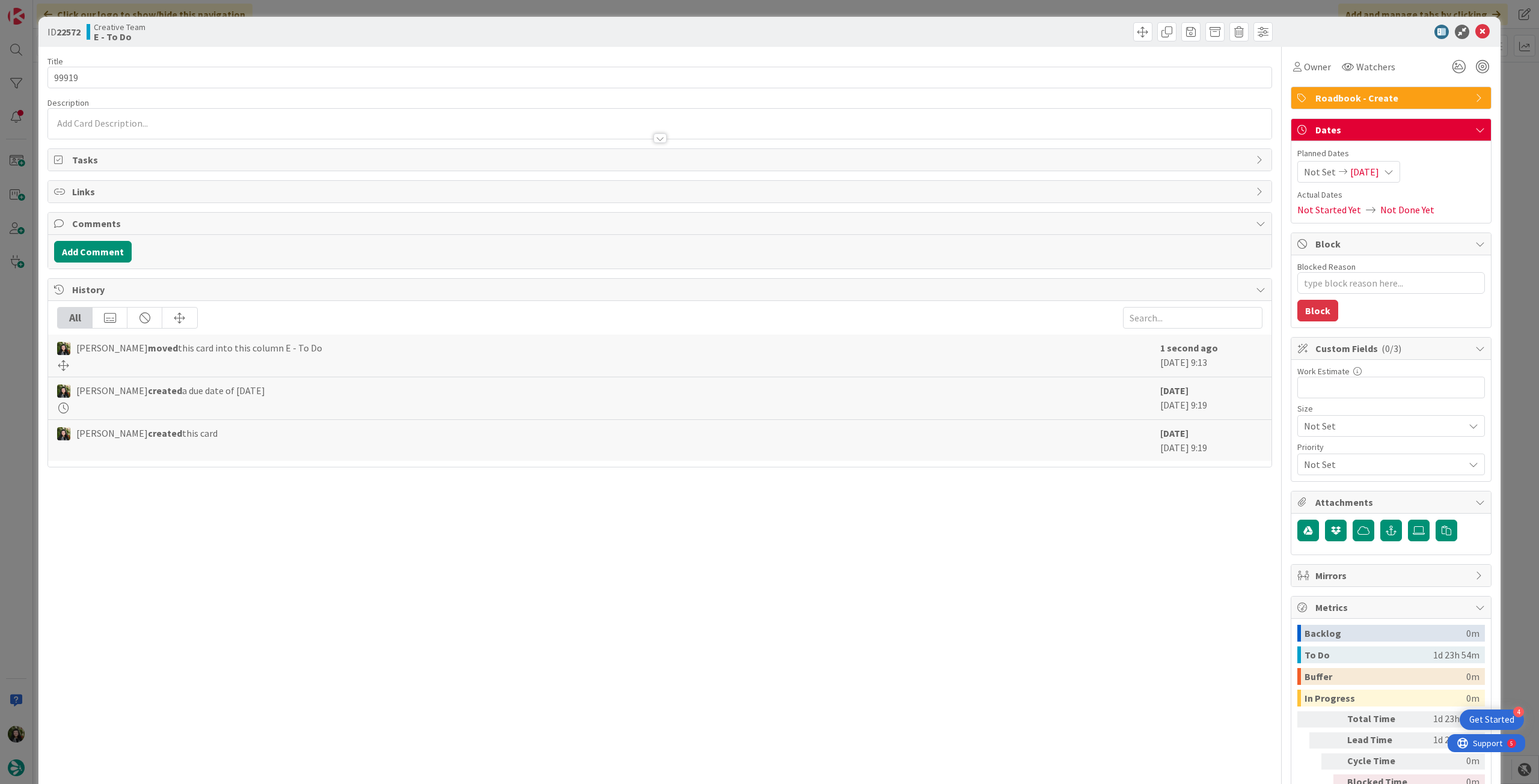
type textarea "x"
click at [268, 76] on input "99919" at bounding box center [660, 77] width 1224 height 22
type input "99919 - 8oct"
type textarea "x"
click at [89, 78] on input "99919 - 8oct" at bounding box center [660, 77] width 1224 height 22
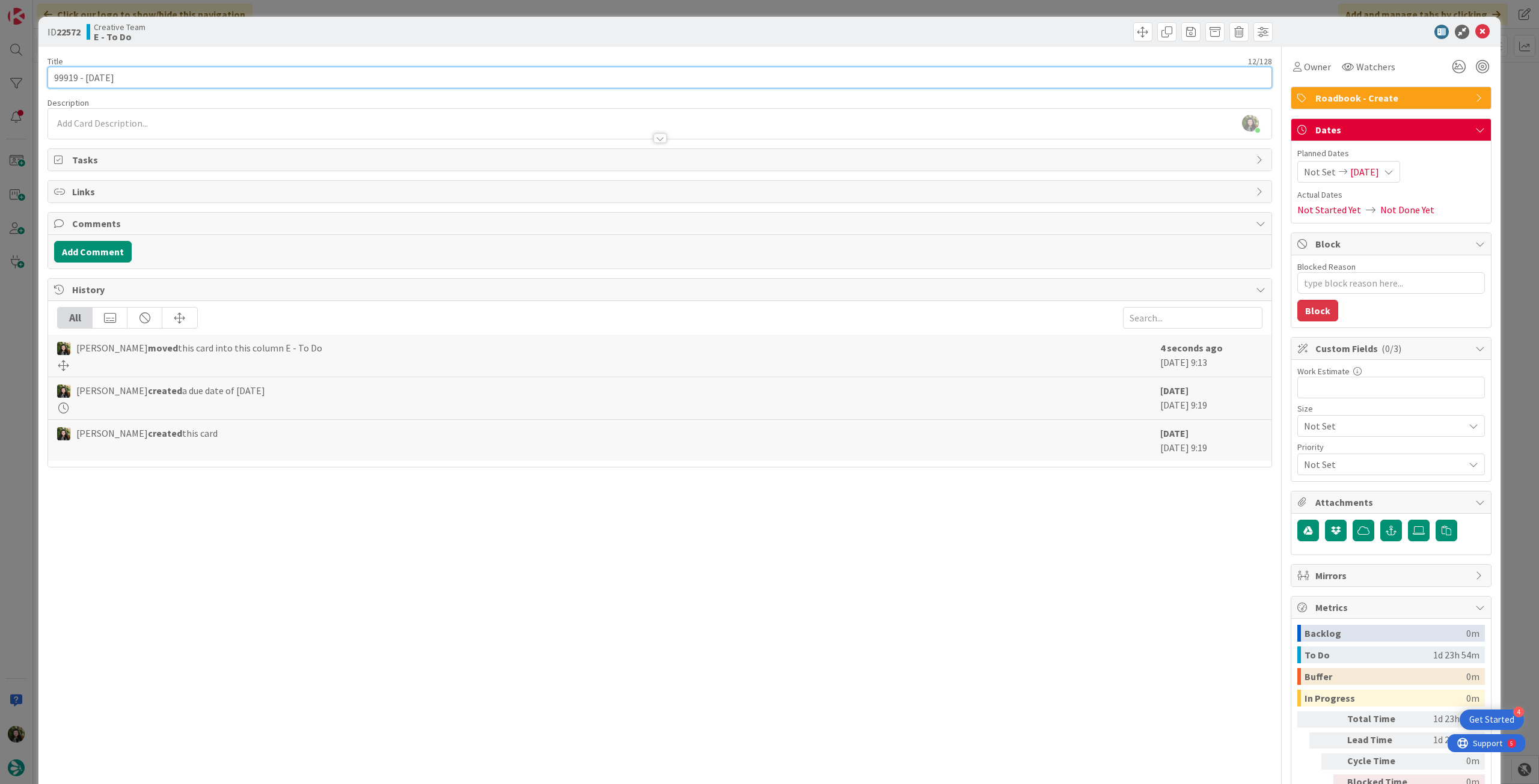
type input "99919 - [DATE]"
type textarea "x"
type input "99919 - [DATE]"
click at [923, 25] on icon at bounding box center [1483, 32] width 14 height 14
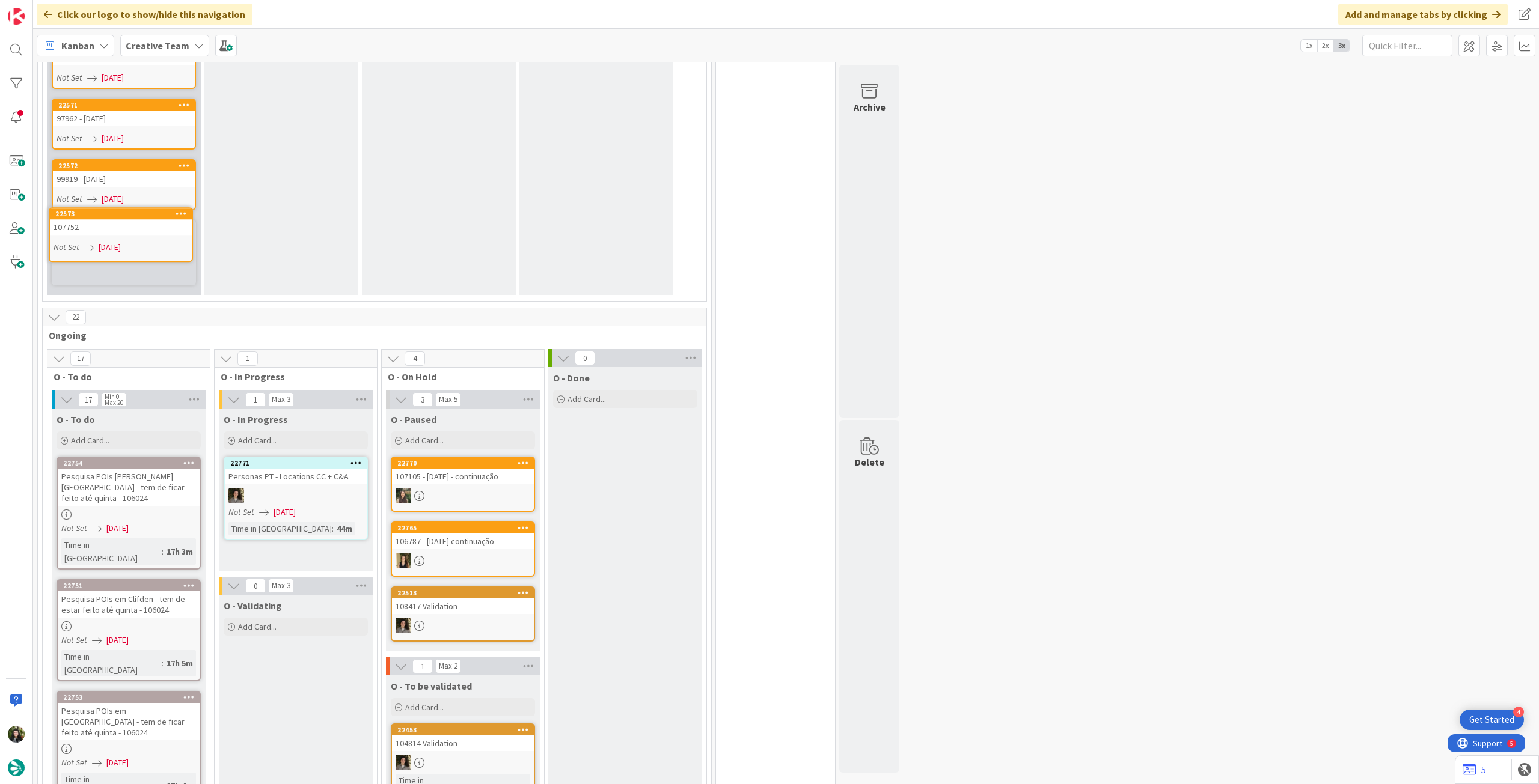
scroll to position [705, 0]
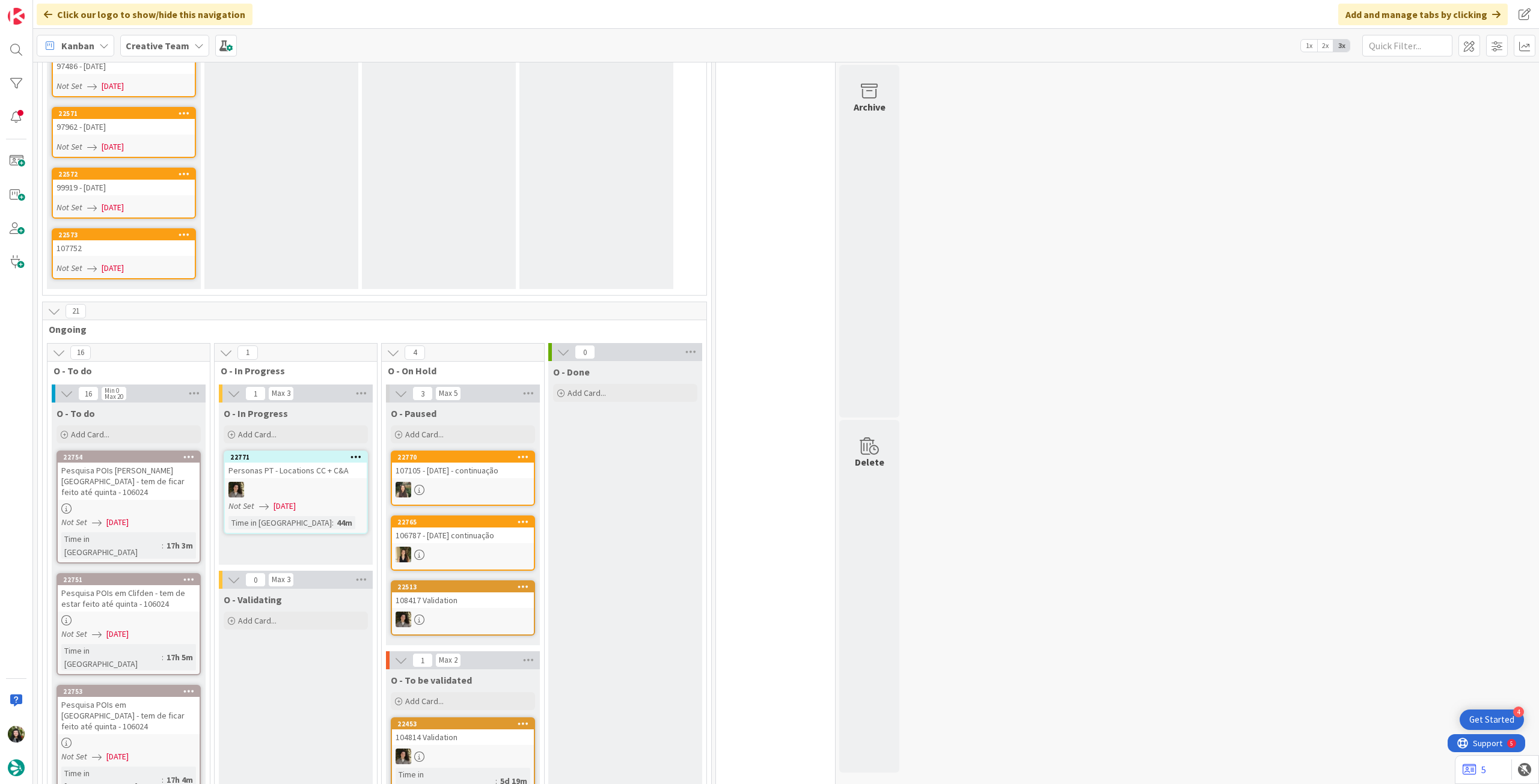
click at [155, 231] on link "22573 107752 Not Set 08/09/2025" at bounding box center [124, 254] width 144 height 51
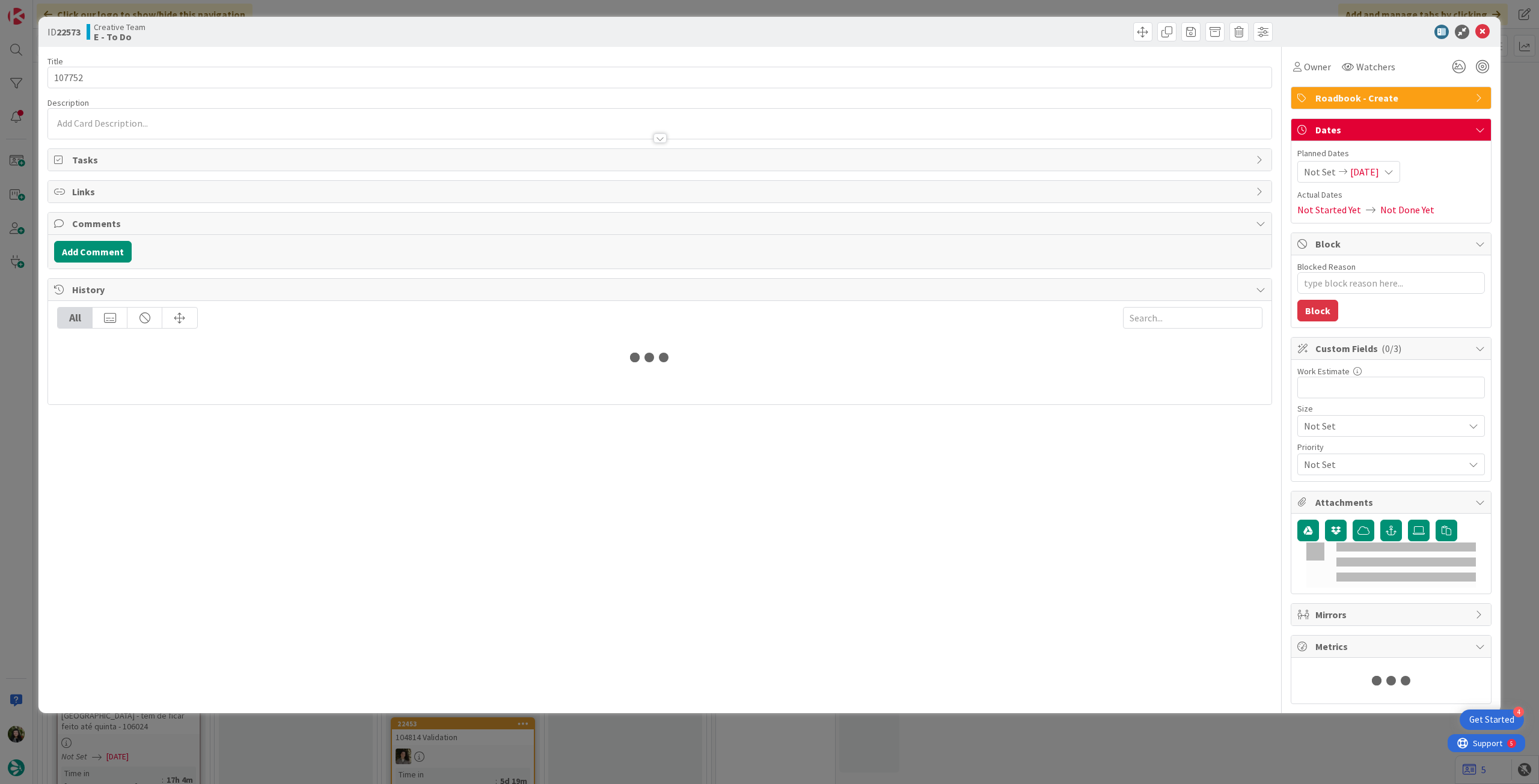
type textarea "x"
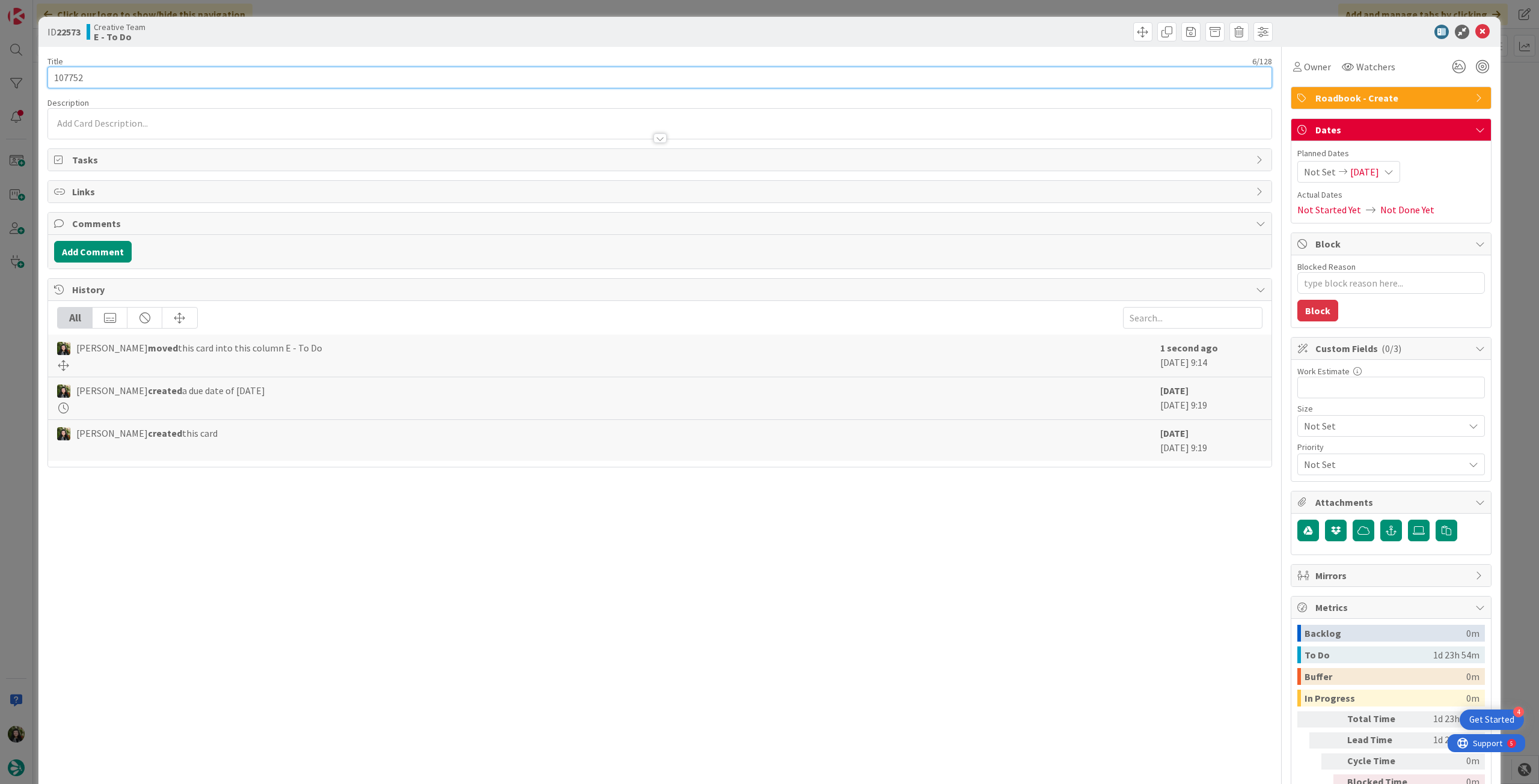
click at [462, 84] on input "107752" at bounding box center [660, 77] width 1224 height 22
type input "107752 - [DATE]"
type textarea "x"
type input "107752 - [DATE]"
click at [923, 31] on icon at bounding box center [1483, 32] width 14 height 14
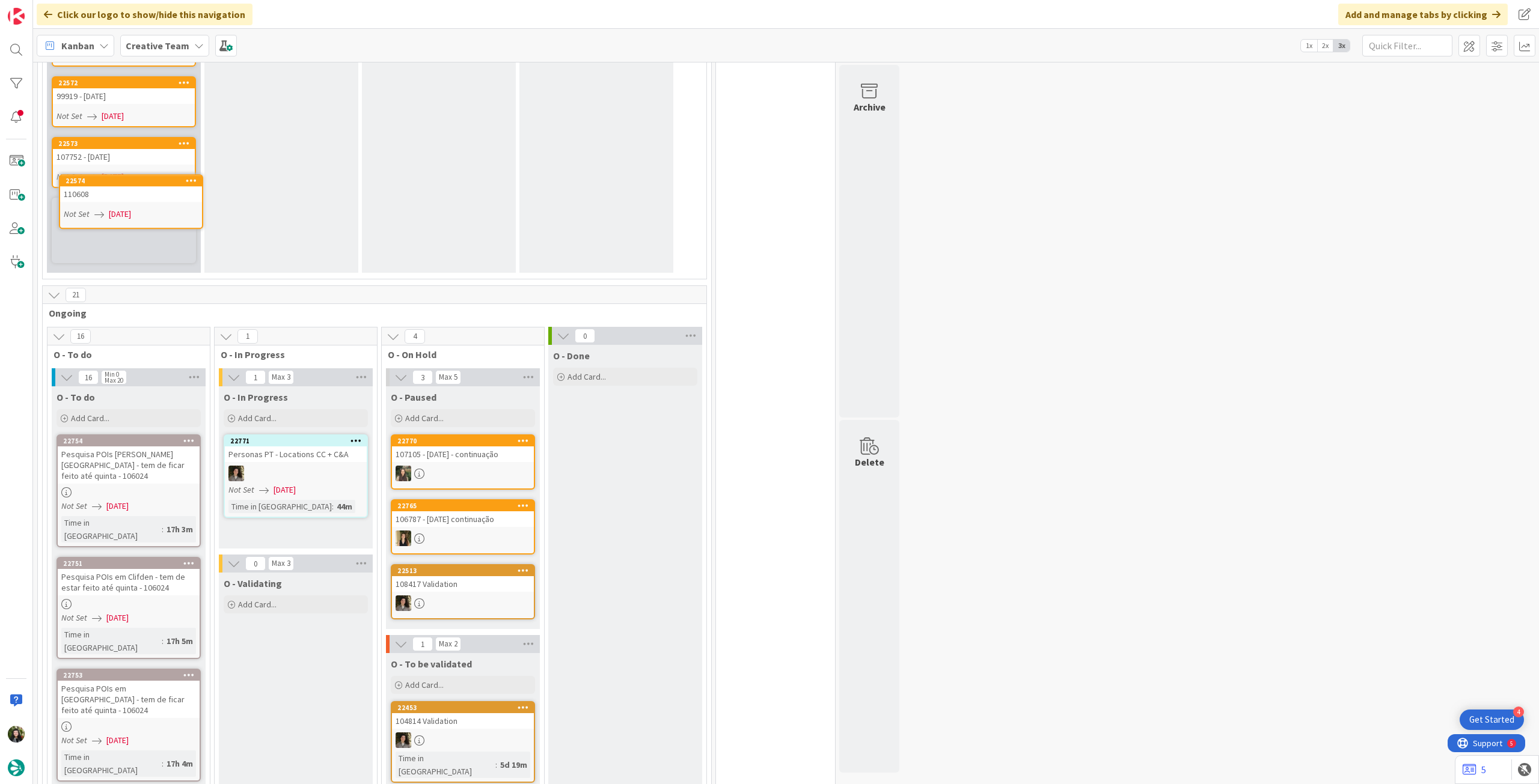
scroll to position [770, 0]
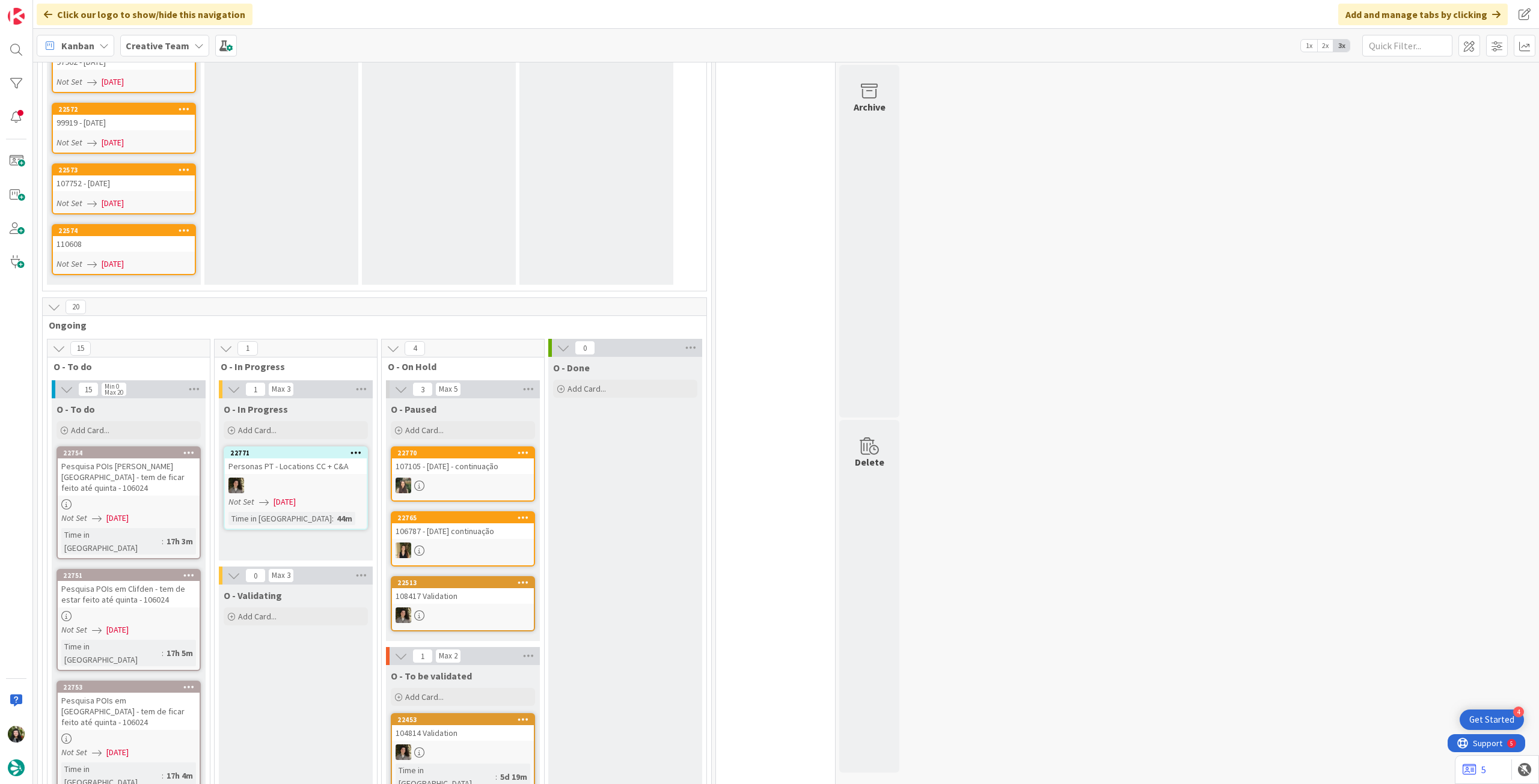
click at [169, 258] on div "Not Set 08/09/2025" at bounding box center [125, 264] width 138 height 13
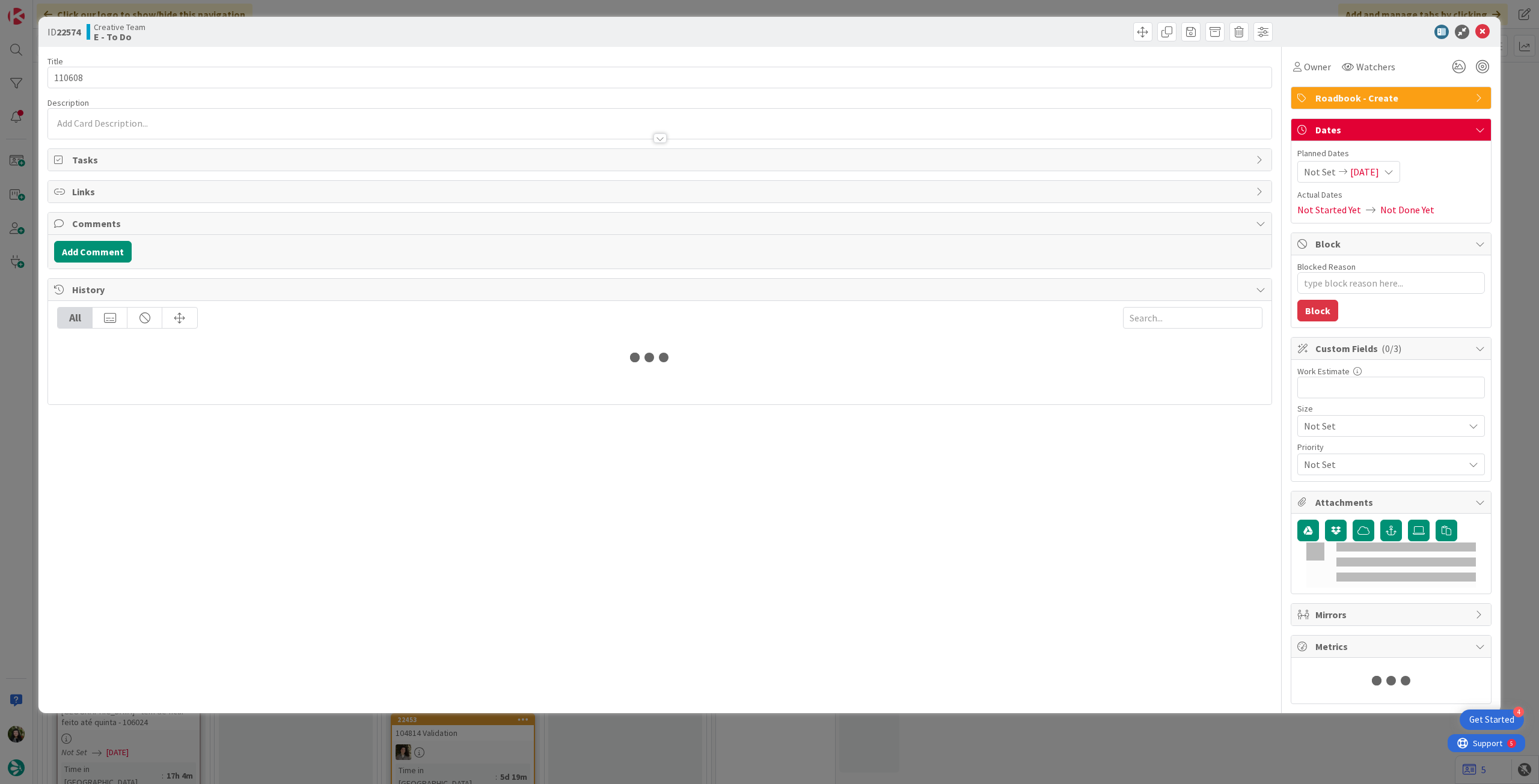
type textarea "x"
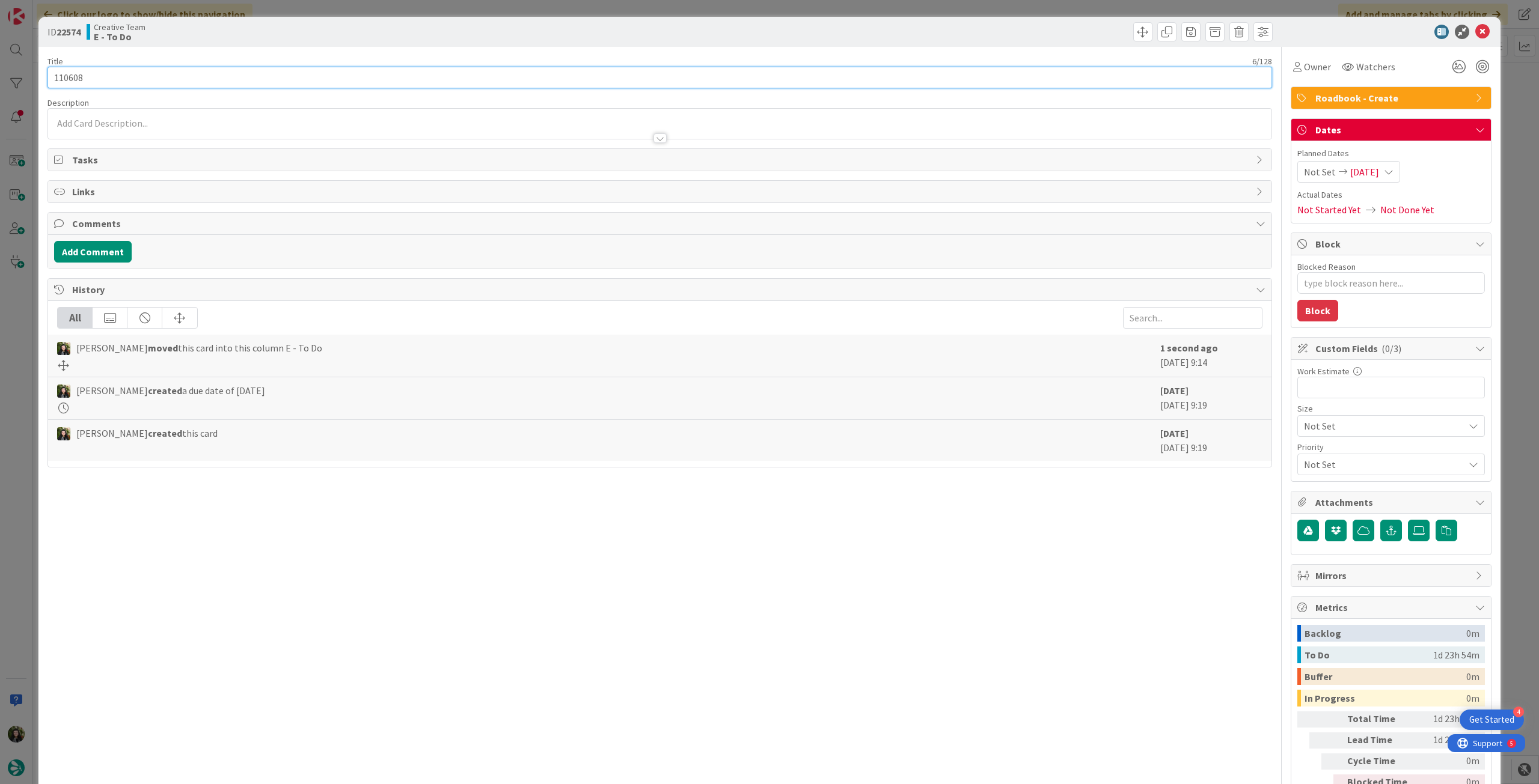
click at [547, 78] on input "110608" at bounding box center [660, 77] width 1224 height 22
type input "110608 - [DATE]"
type textarea "x"
type input "110608 - [DATE]"
click at [923, 32] on icon at bounding box center [1483, 32] width 14 height 14
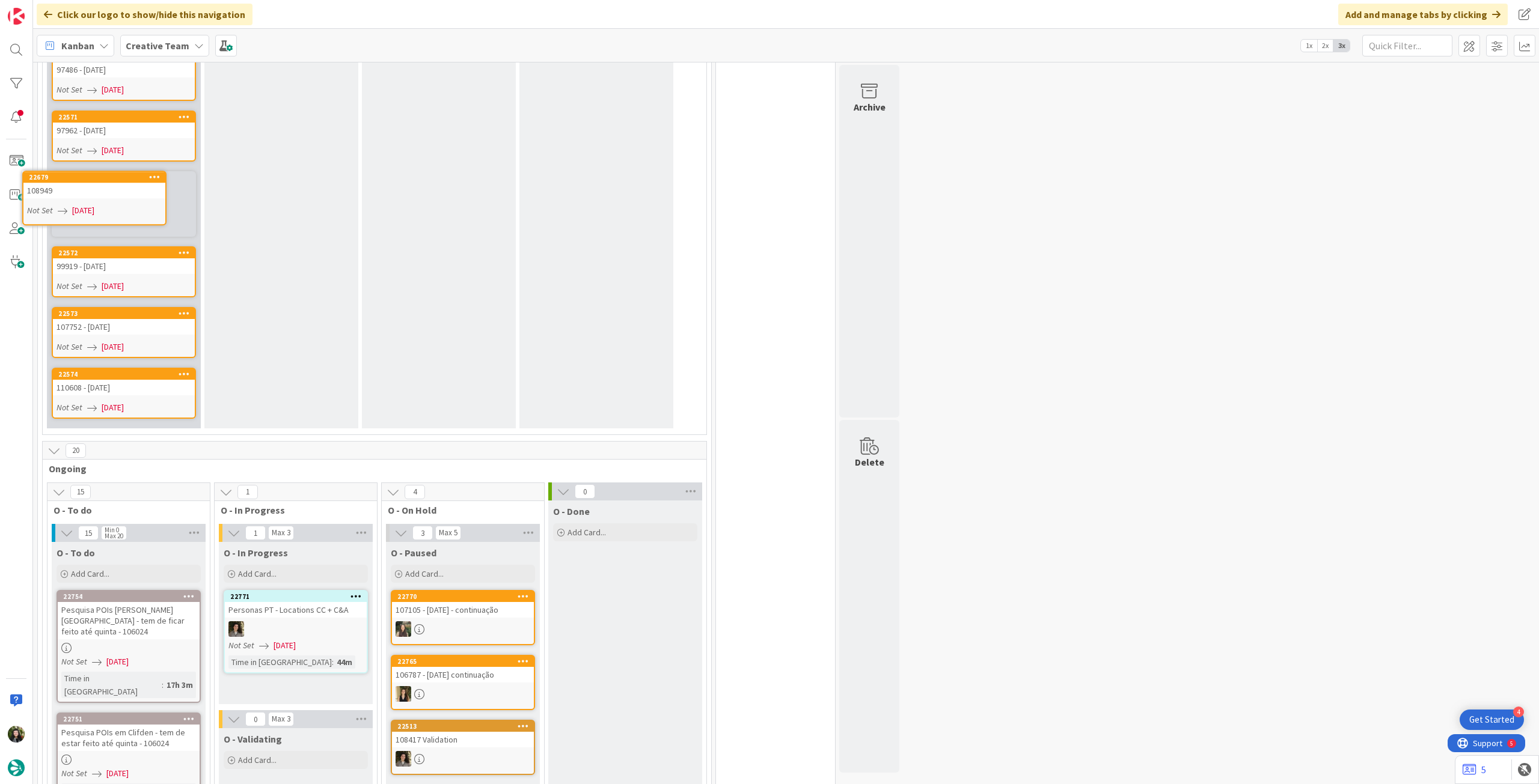
scroll to position [696, 0]
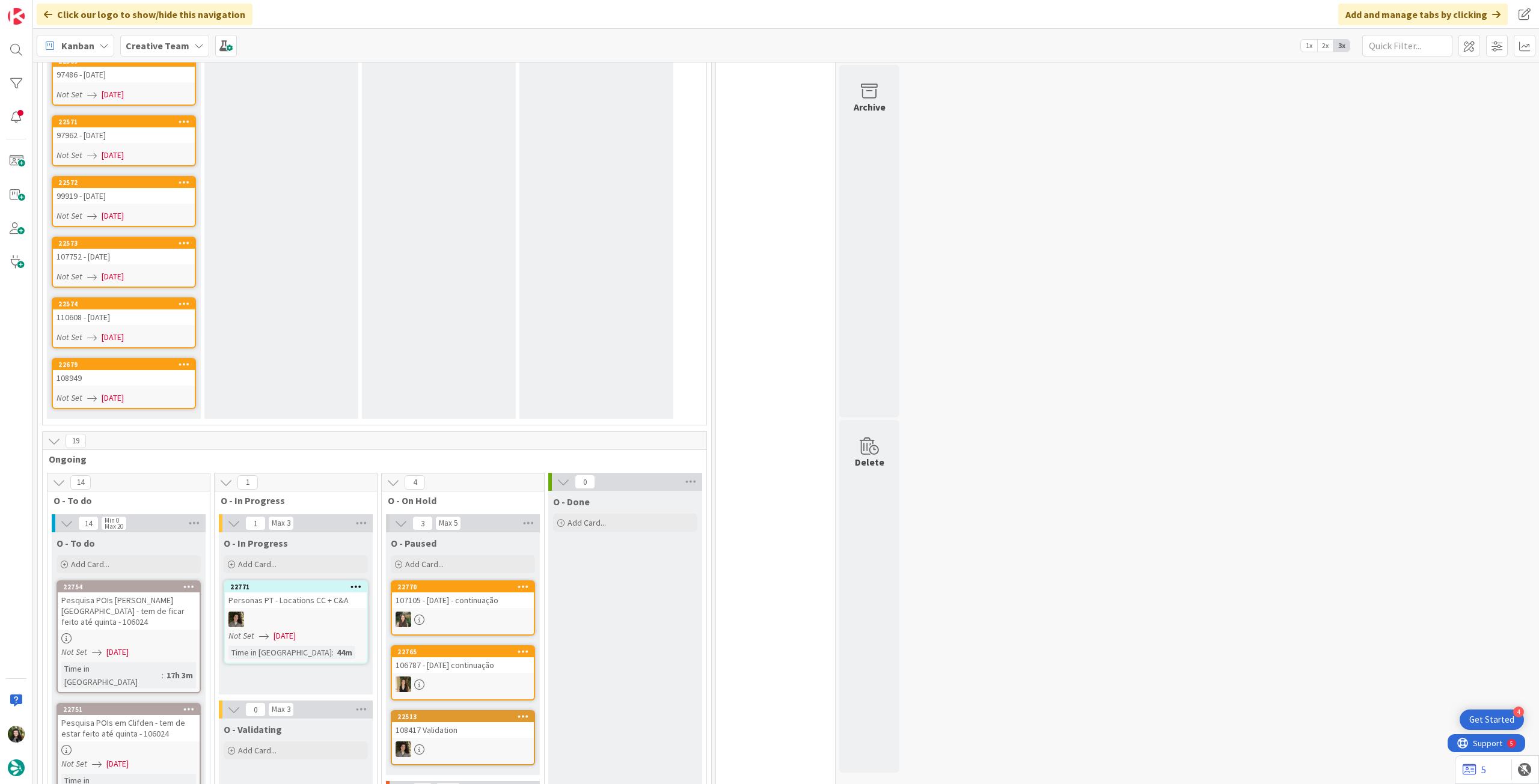
click at [143, 392] on div "Not Set 09/09/2025" at bounding box center [125, 398] width 138 height 13
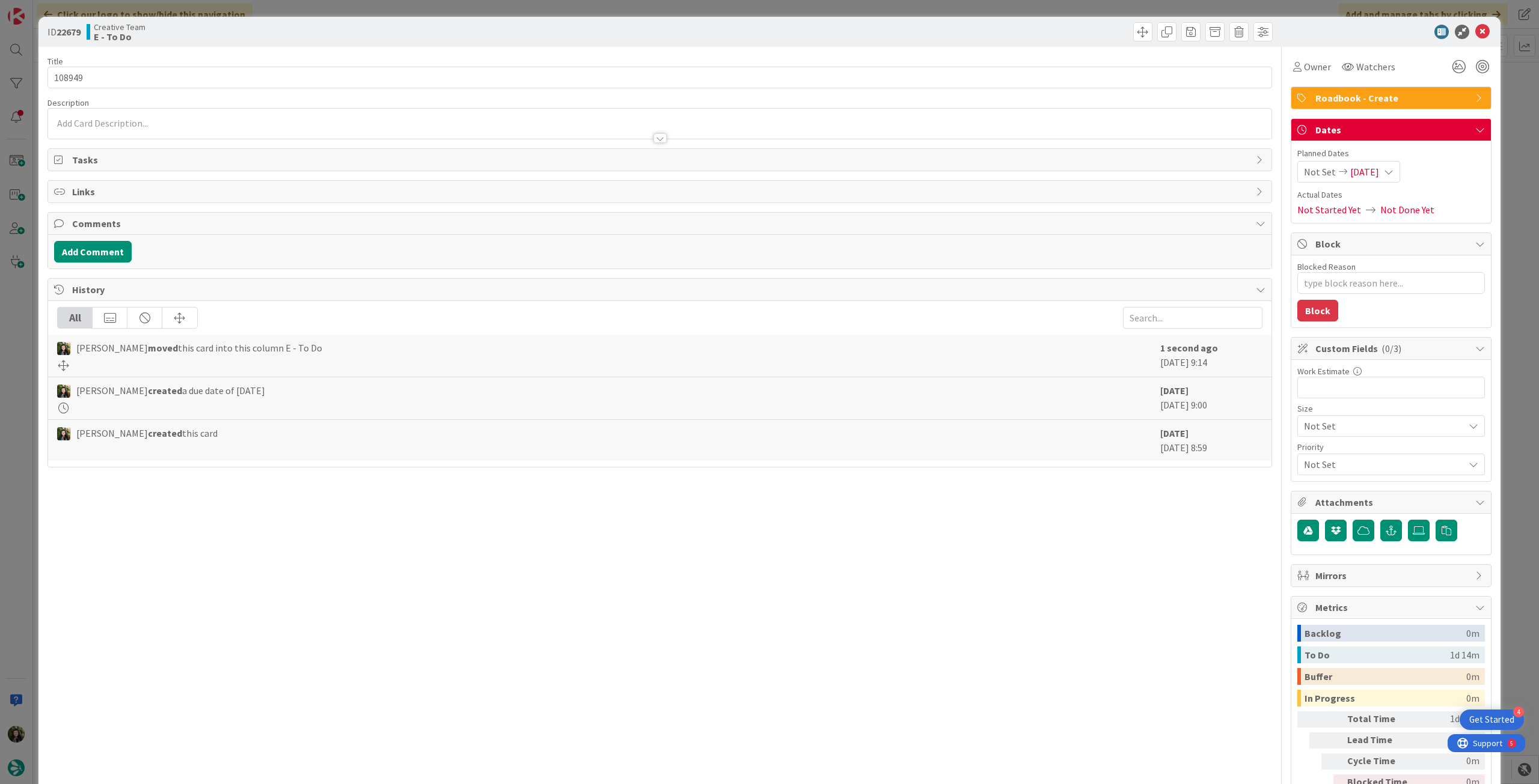
type textarea "x"
click at [171, 80] on input "108949" at bounding box center [660, 77] width 1224 height 22
type input "108949 - [DATE]"
type textarea "x"
type input "108949 - [DATE]"
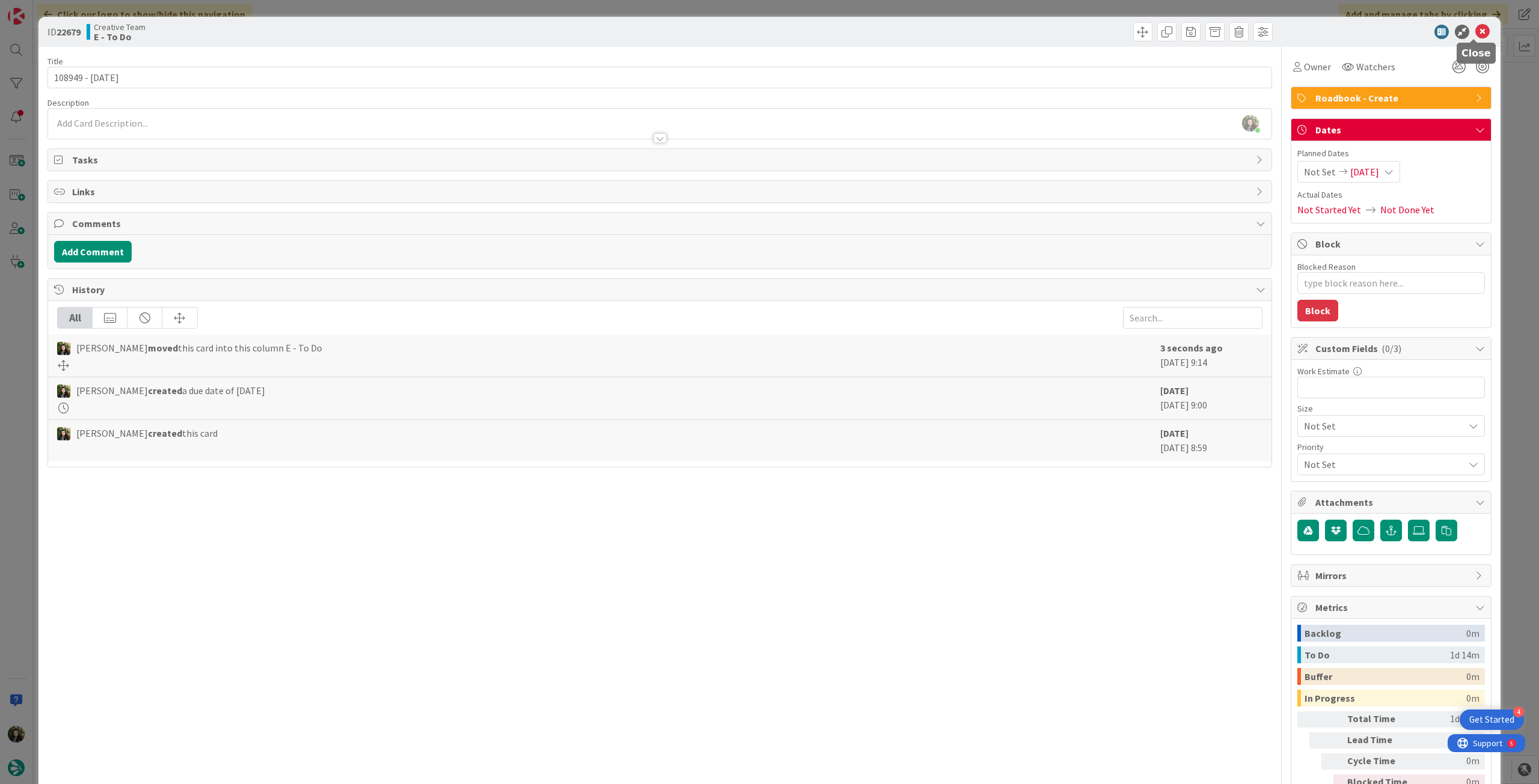
click at [923, 34] on icon at bounding box center [1483, 32] width 14 height 14
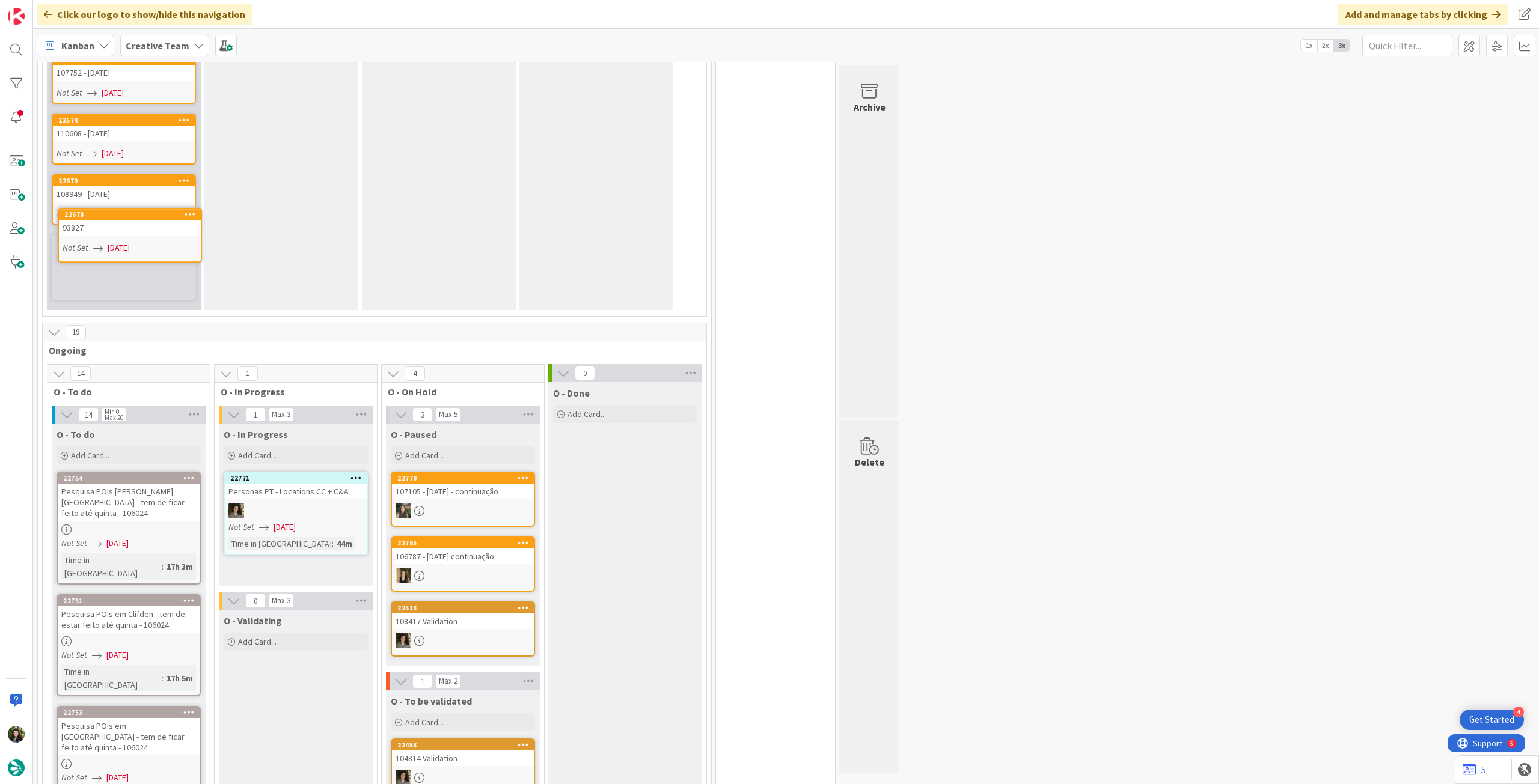
scroll to position [879, 0]
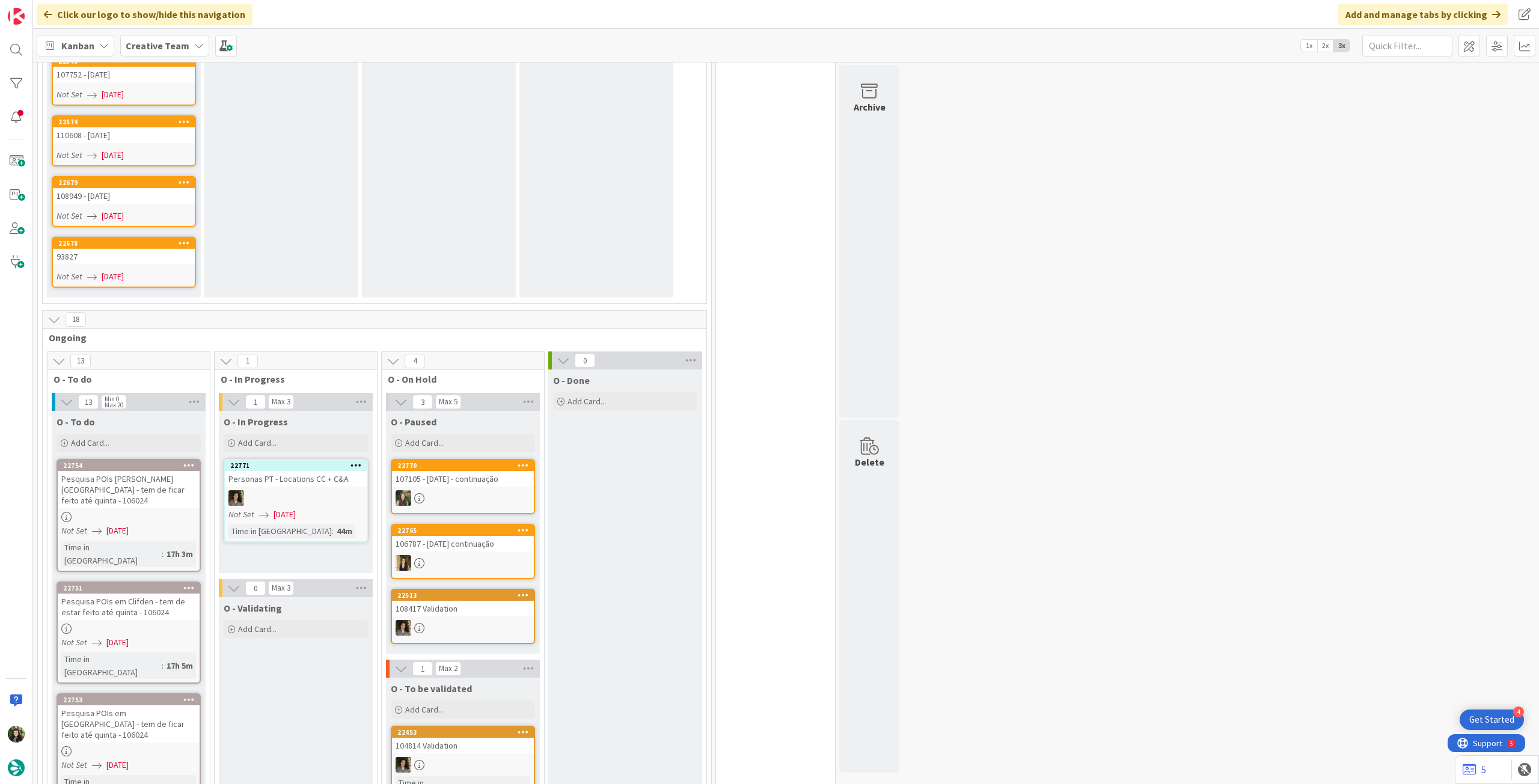
click at [165, 271] on div "Not Set 09/09/2025" at bounding box center [125, 277] width 138 height 13
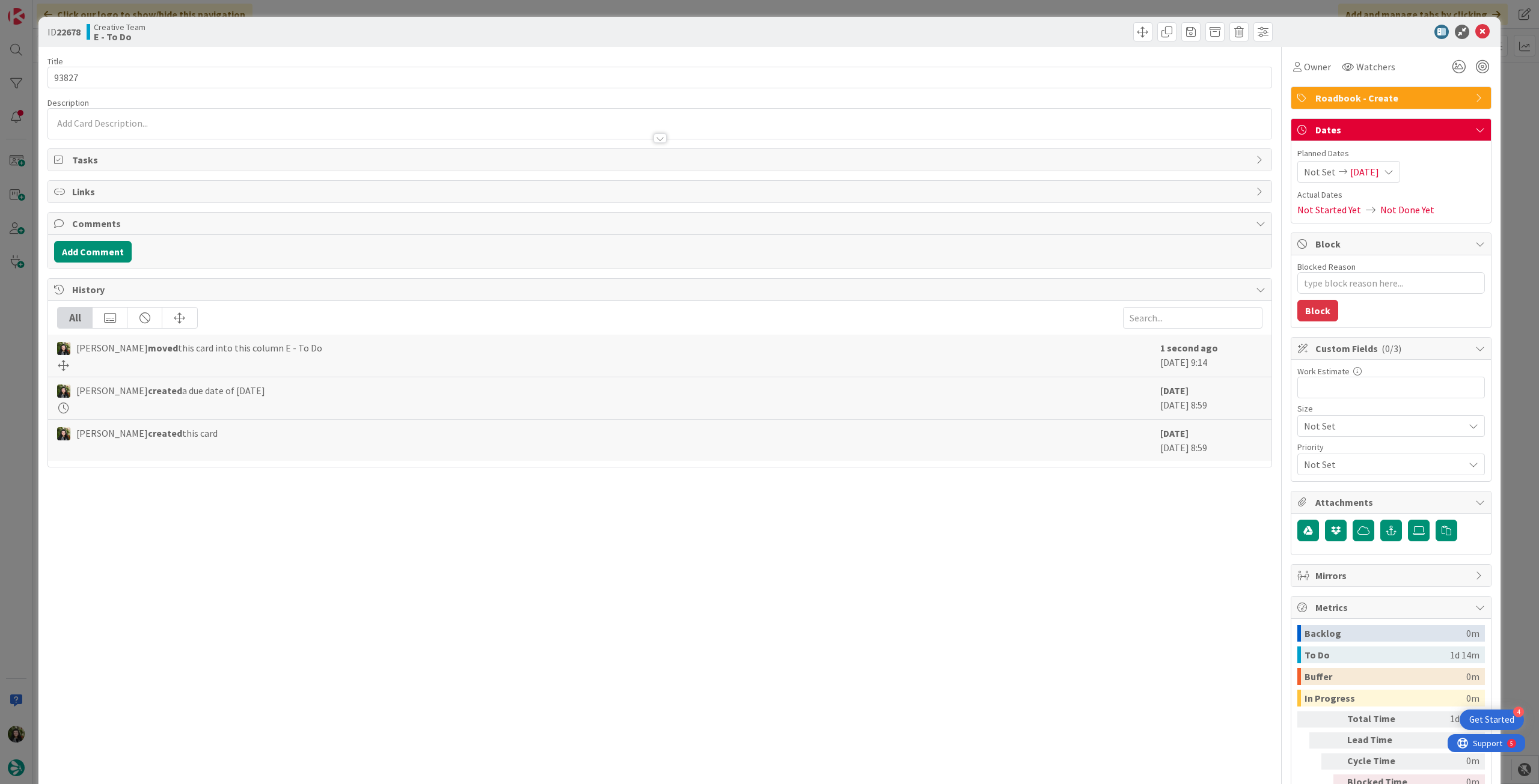
type textarea "x"
click at [187, 82] on input "93827" at bounding box center [660, 77] width 1224 height 22
type input "93827 - [DATE]"
type textarea "x"
type input "93827 - [DATE]"
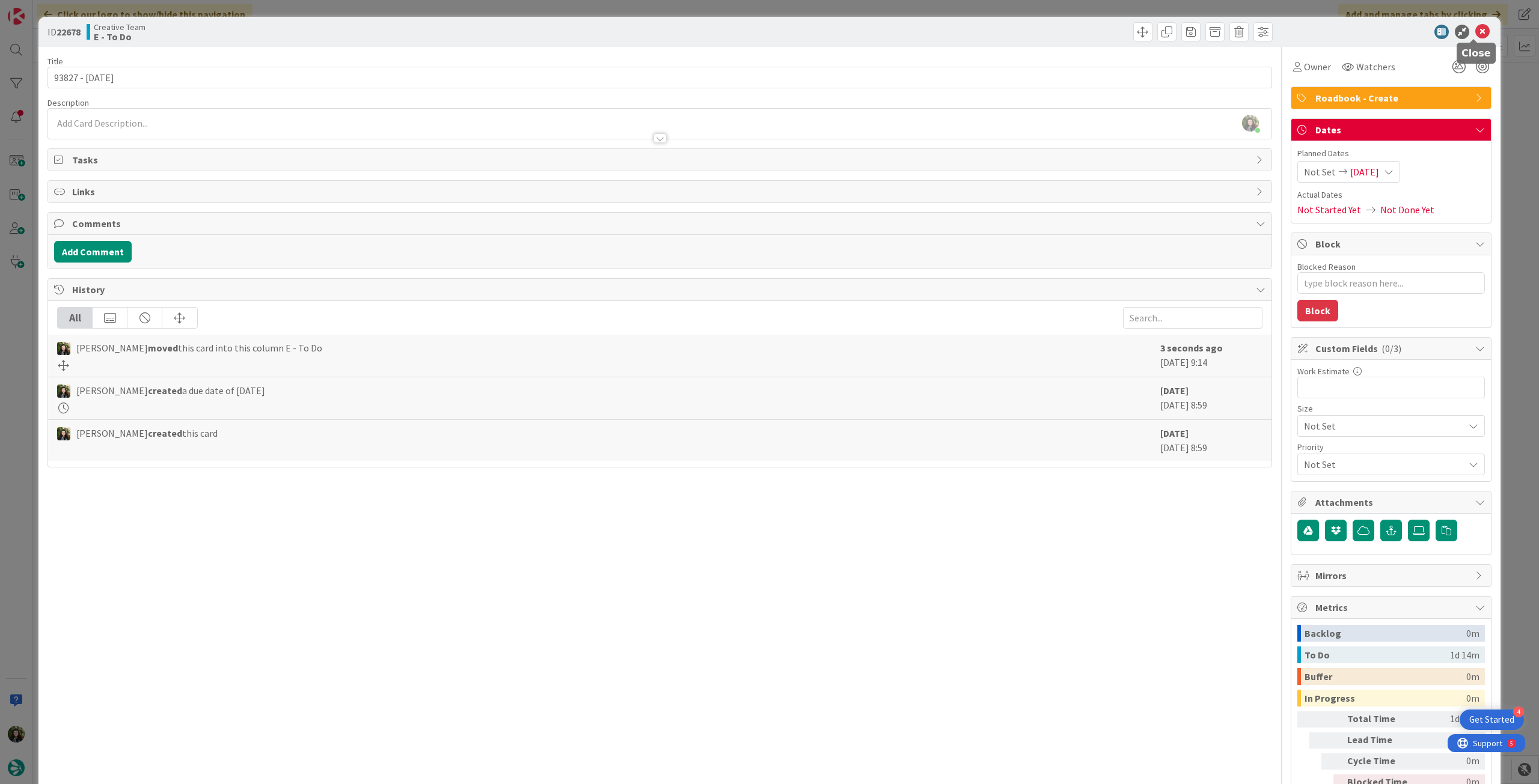
drag, startPoint x: 1477, startPoint y: 29, endPoint x: 791, endPoint y: 25, distance: 686.0
click at [923, 30] on icon at bounding box center [1483, 32] width 14 height 14
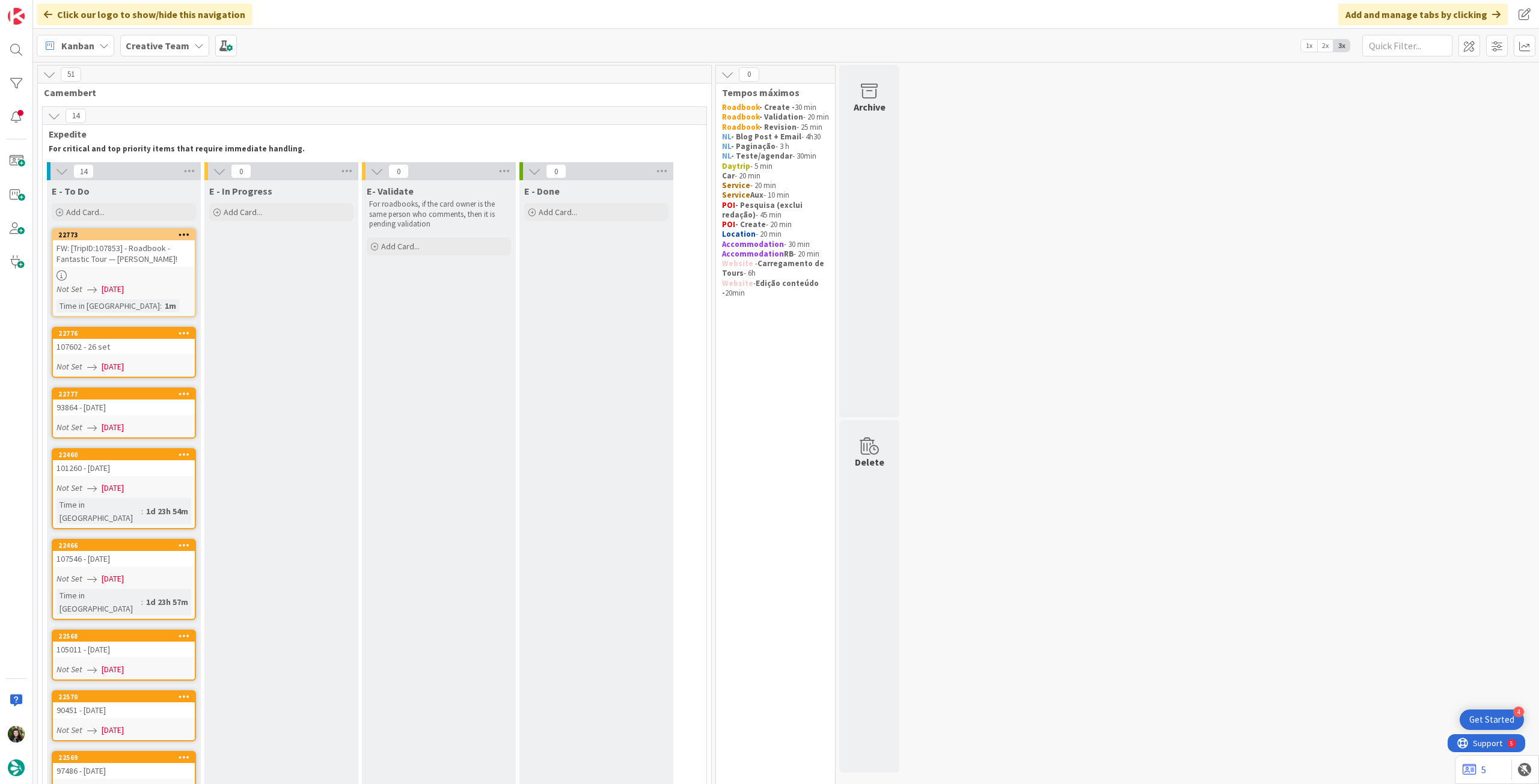
click at [143, 199] on div "E - To Do Add Card... Template Not Set Title 0 / 128 Label Daytrip Accommodatio…" at bounding box center [124, 202] width 154 height 43
drag, startPoint x: 143, startPoint y: 214, endPoint x: 145, endPoint y: 240, distance: 26.1
click at [143, 214] on div "Add Card..." at bounding box center [124, 212] width 144 height 18
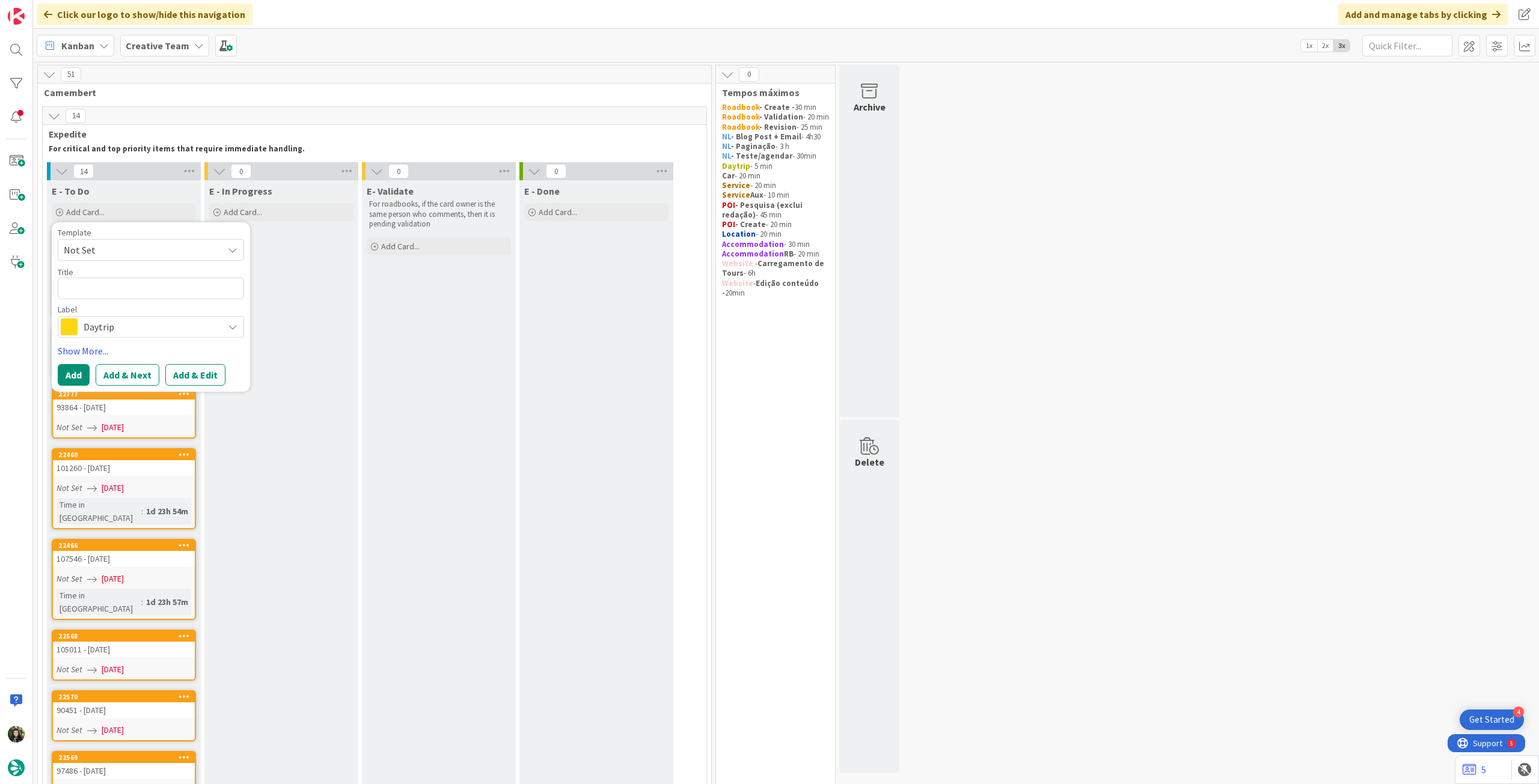
click at [149, 330] on span "Daytrip" at bounding box center [150, 327] width 134 height 17
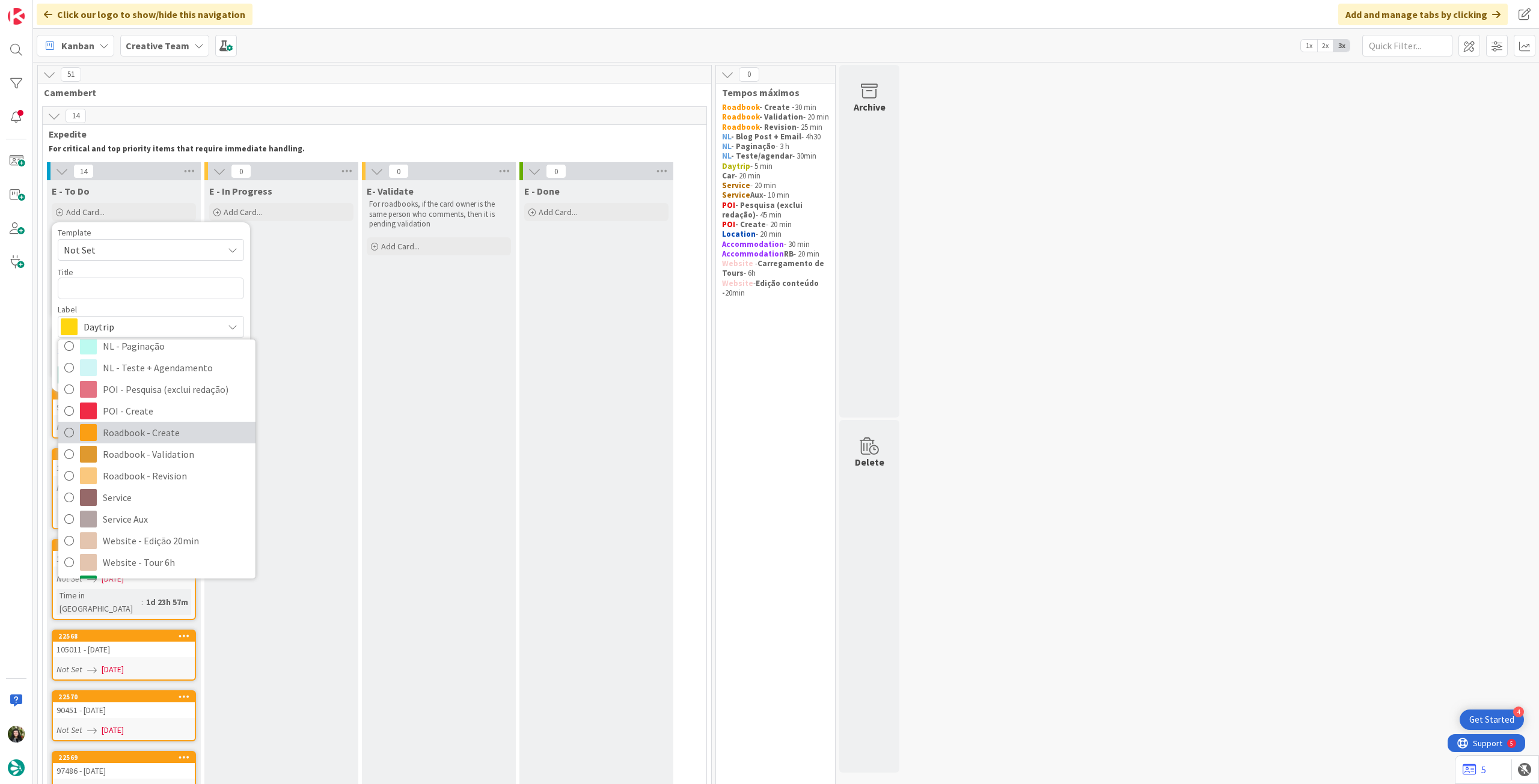
drag, startPoint x: 161, startPoint y: 434, endPoint x: 160, endPoint y: 399, distance: 35.0
click at [161, 433] on span "Roadbook - Create" at bounding box center [177, 433] width 147 height 18
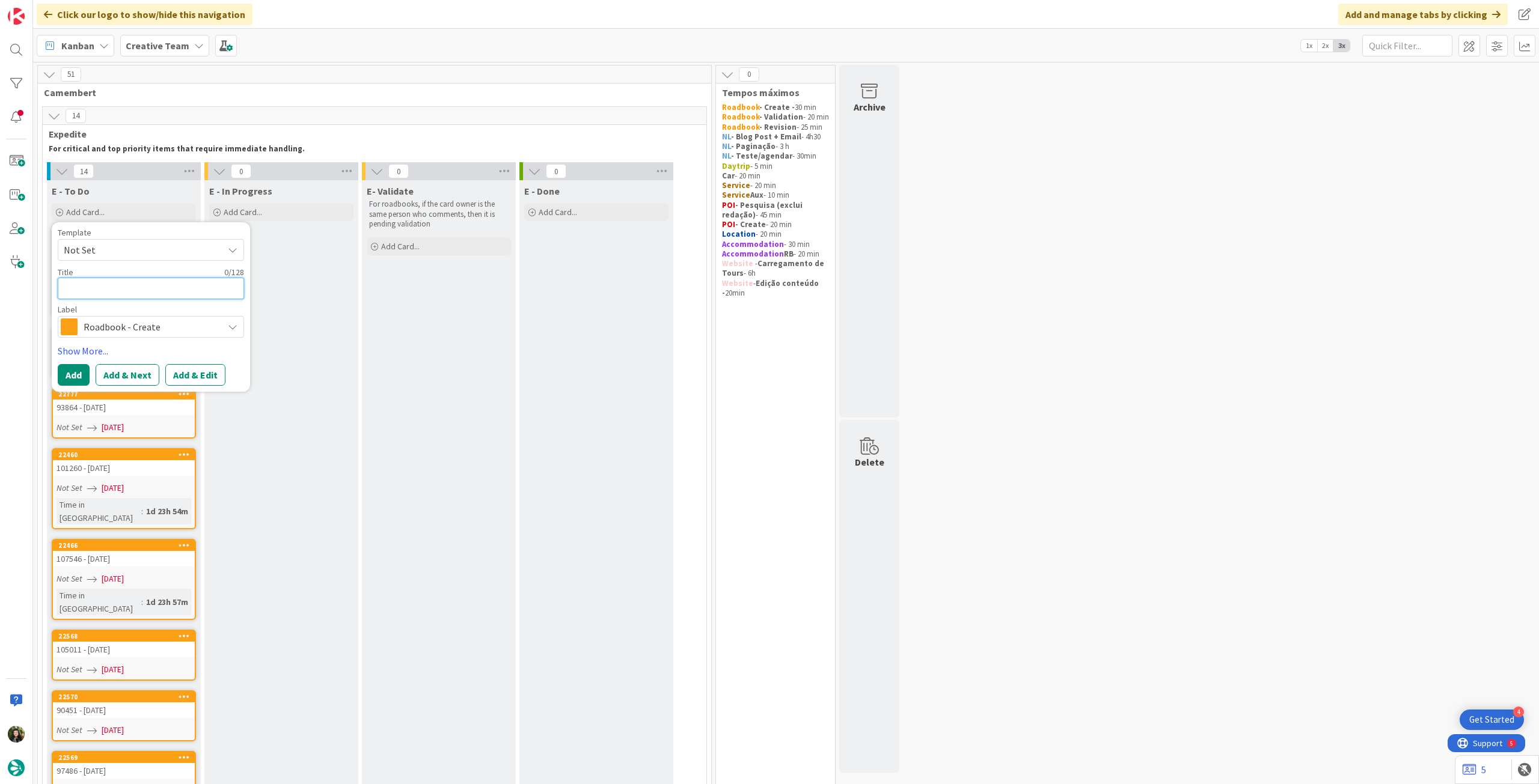
click at [141, 296] on textarea at bounding box center [151, 289] width 186 height 22
paste textarea "99557"
type textarea "x"
type textarea "99557"
drag, startPoint x: 80, startPoint y: 383, endPoint x: 78, endPoint y: 375, distance: 8.2
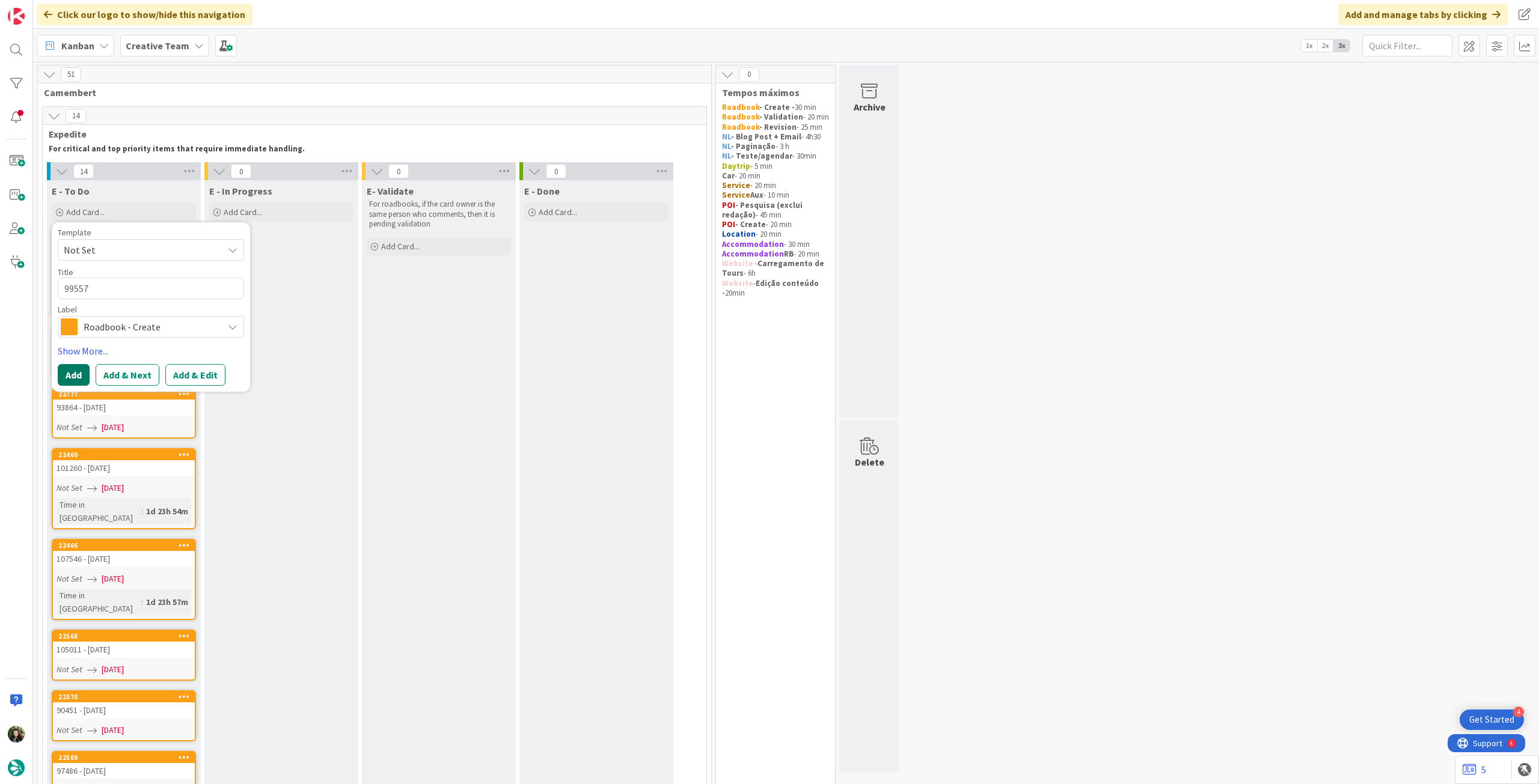
click at [80, 383] on button "Add" at bounding box center [73, 375] width 32 height 22
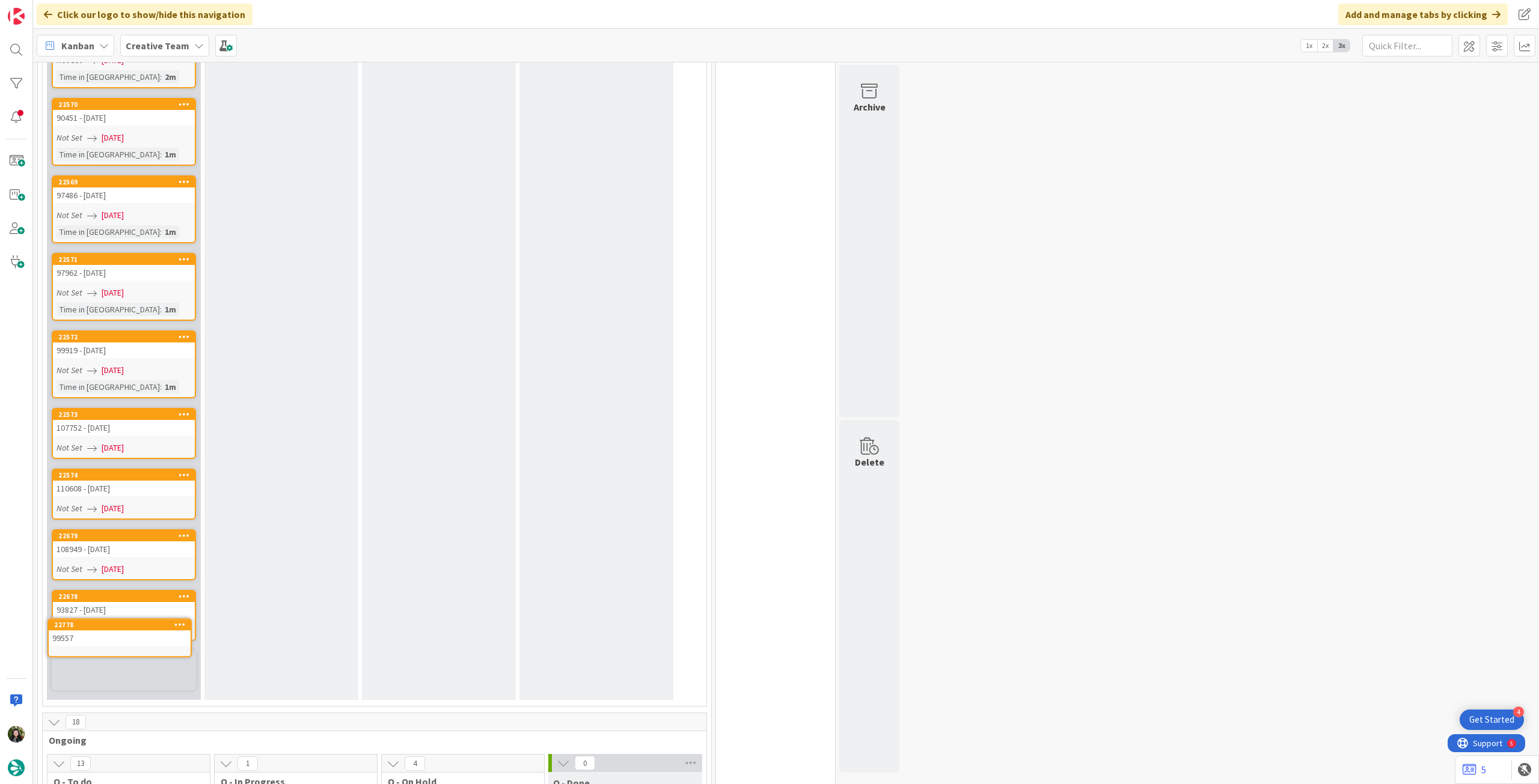
scroll to position [633, 0]
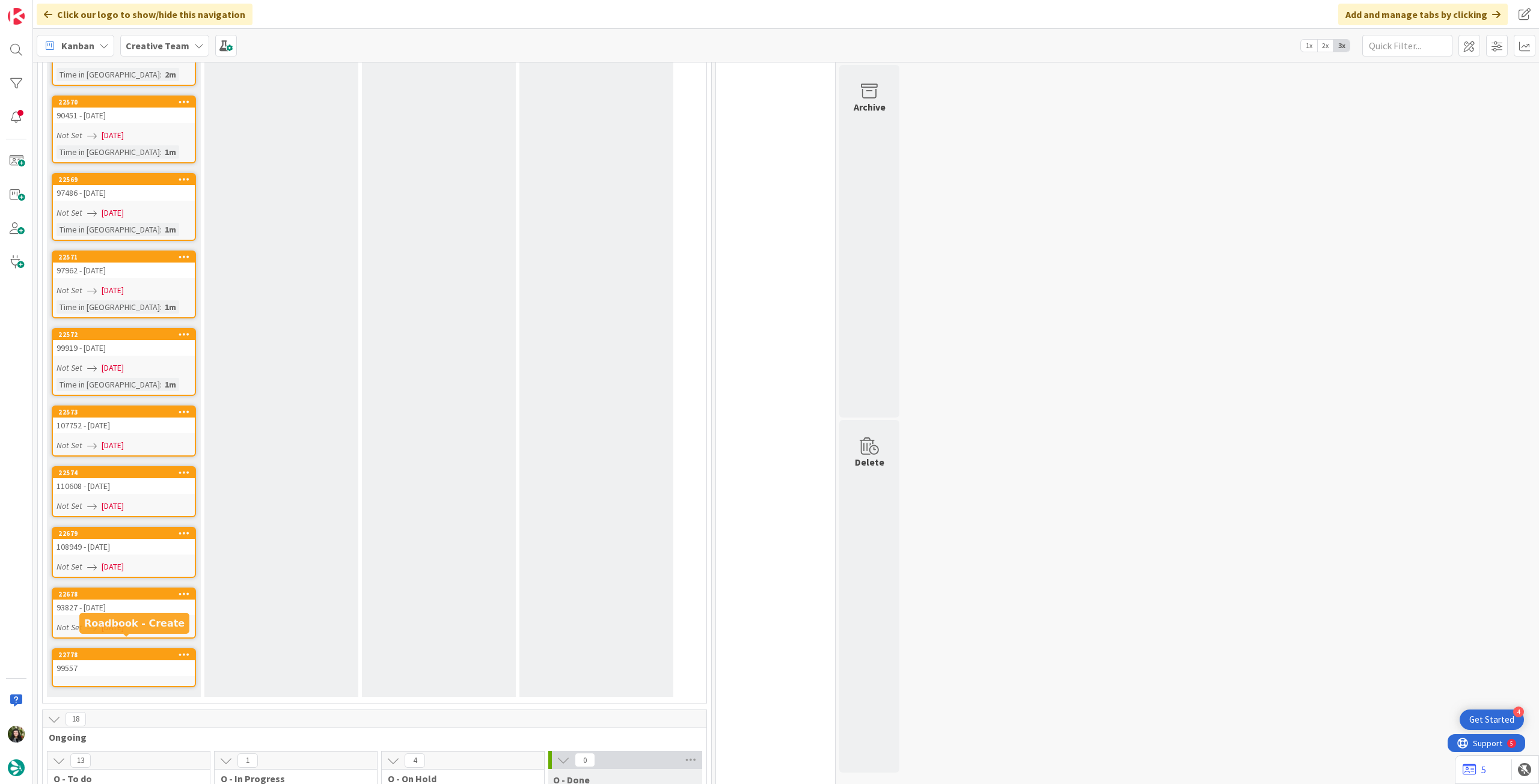
click at [110, 438] on div "22778" at bounding box center [126, 655] width 136 height 8
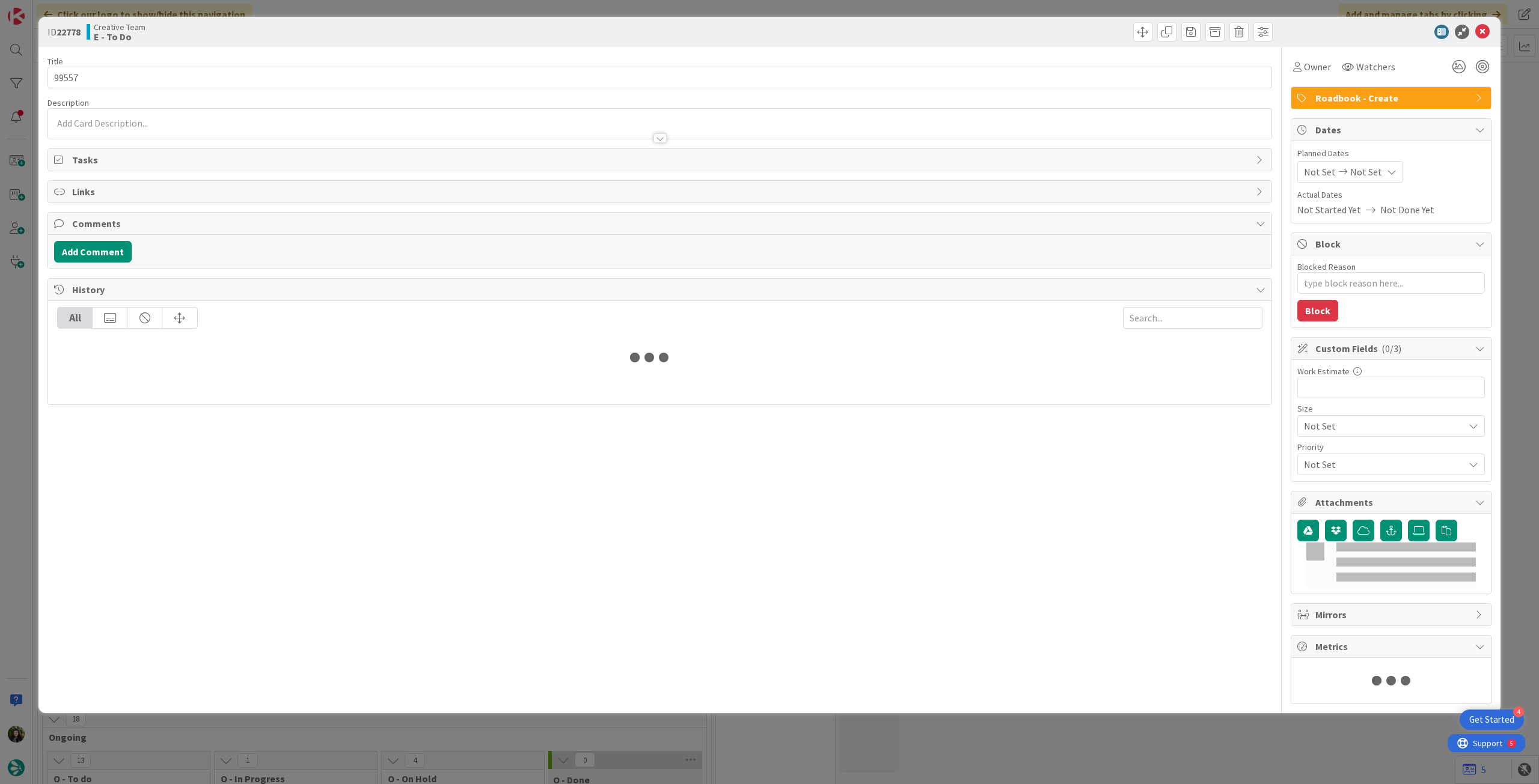
type textarea "x"
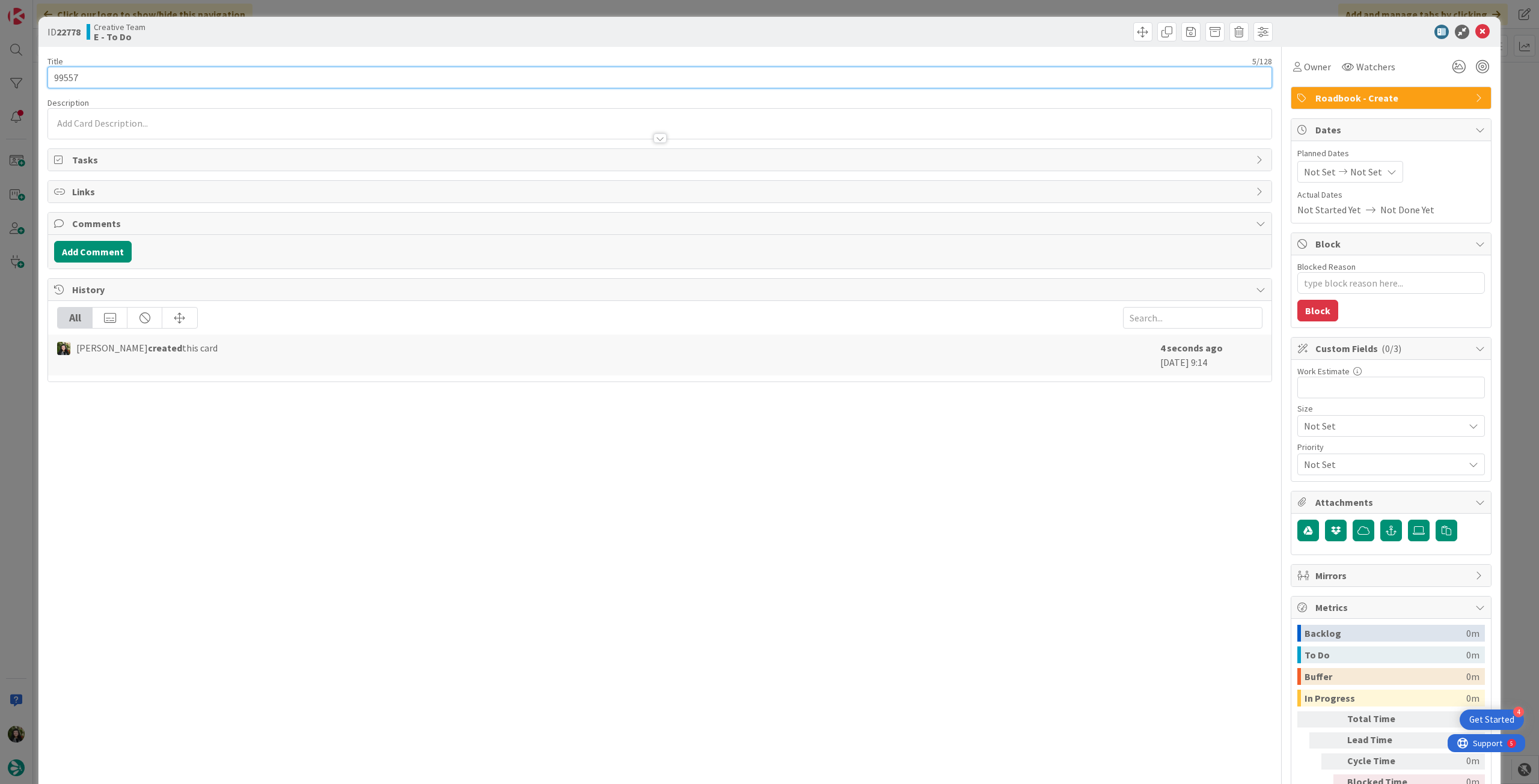
click at [299, 81] on input "99557" at bounding box center [660, 77] width 1224 height 22
type input "99557 - [DATE]"
type textarea "x"
type input "99557 - [DATE]"
click at [923, 33] on icon at bounding box center [1483, 32] width 14 height 14
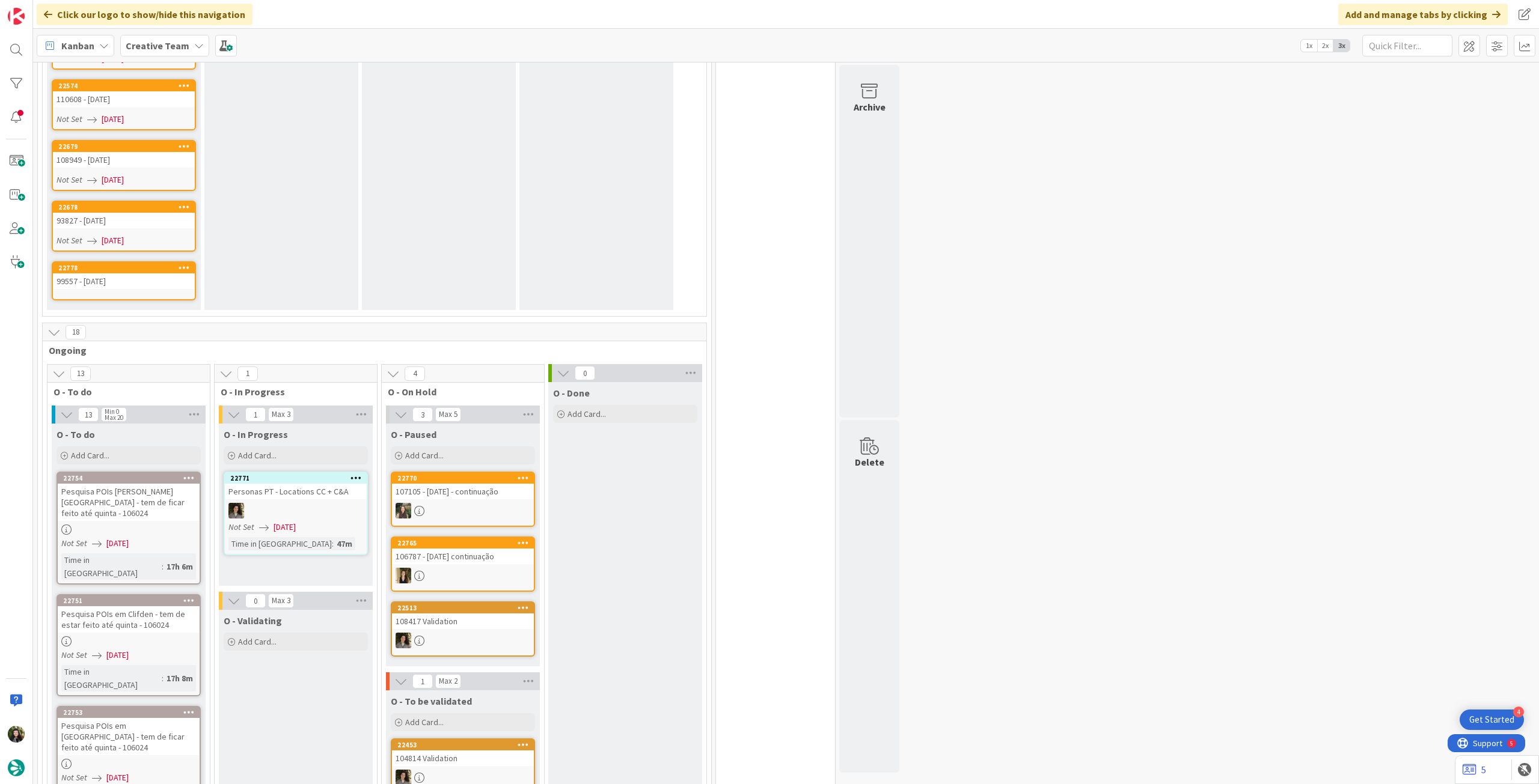
scroll to position [1113, 0]
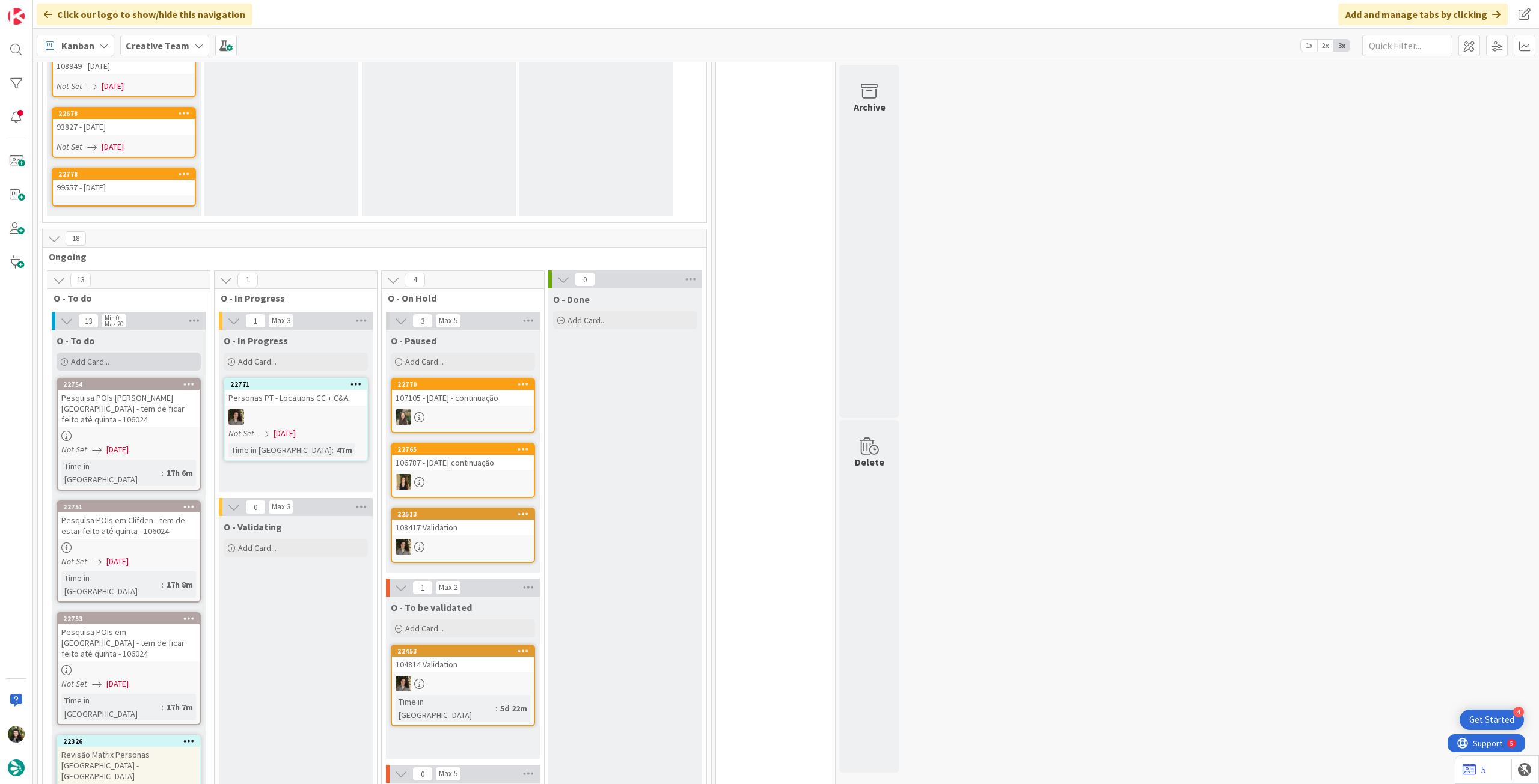
click at [152, 353] on div "Add Card..." at bounding box center [128, 362] width 144 height 18
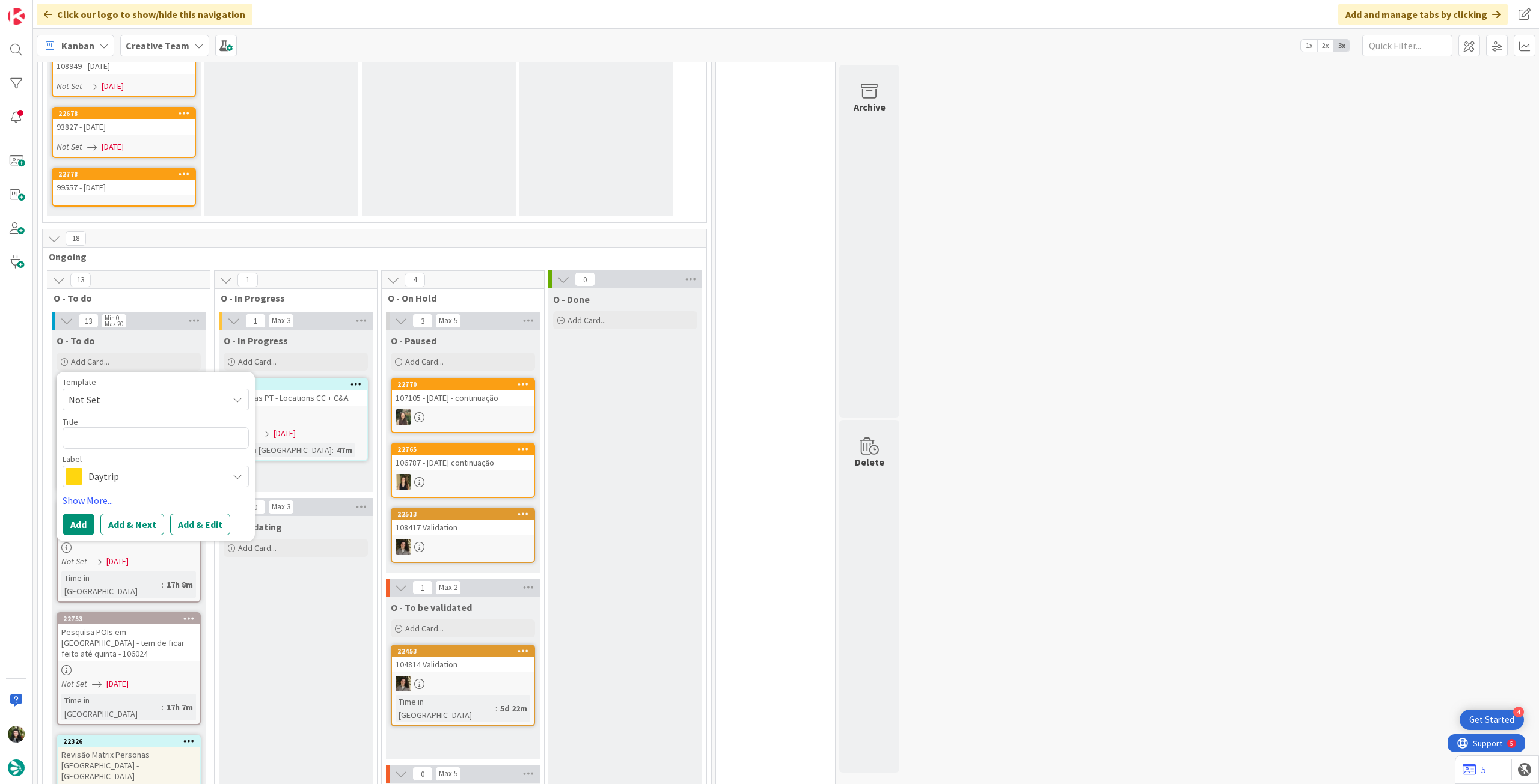
click at [136, 438] on span "Daytrip" at bounding box center [155, 477] width 134 height 17
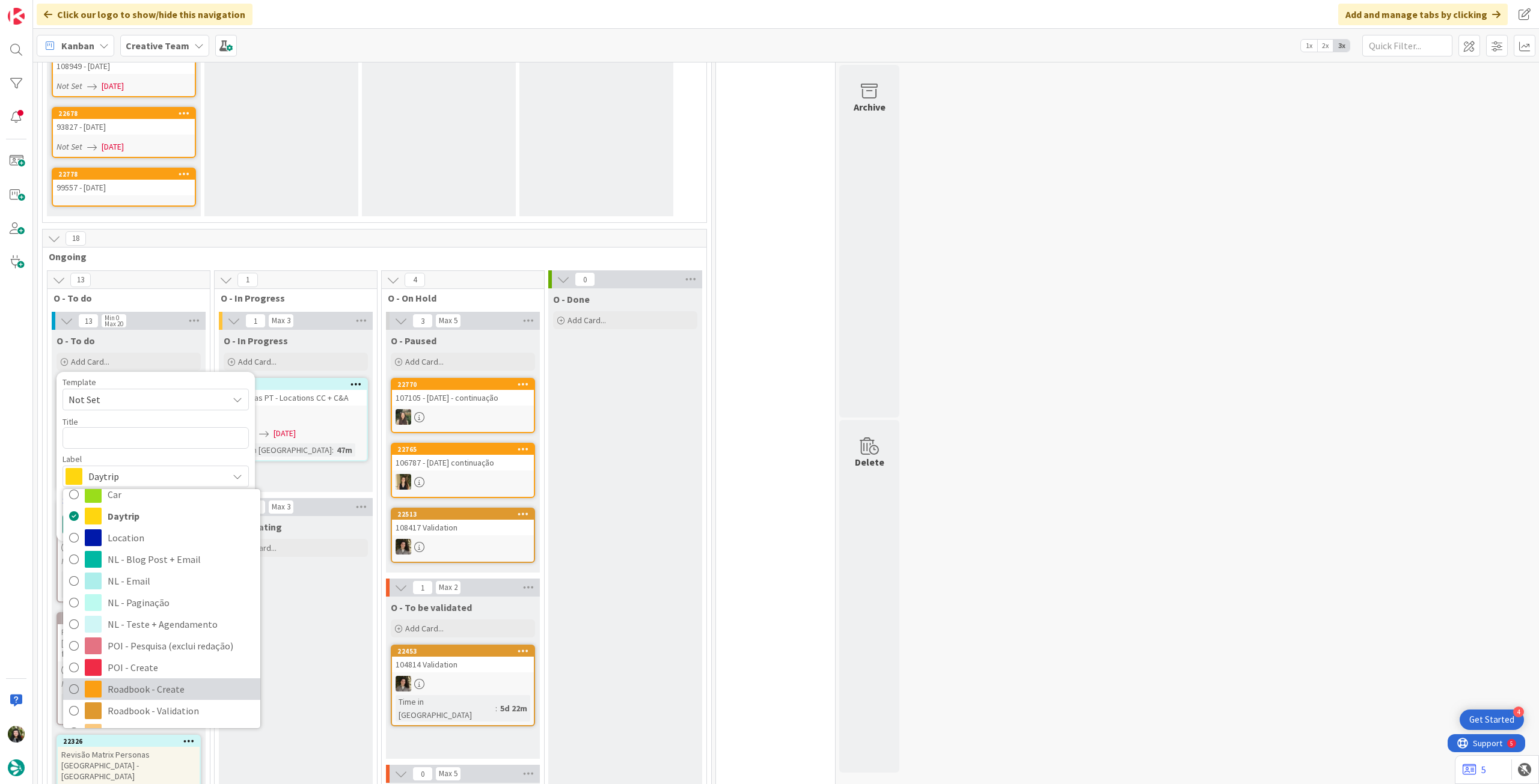
scroll to position [80, 0]
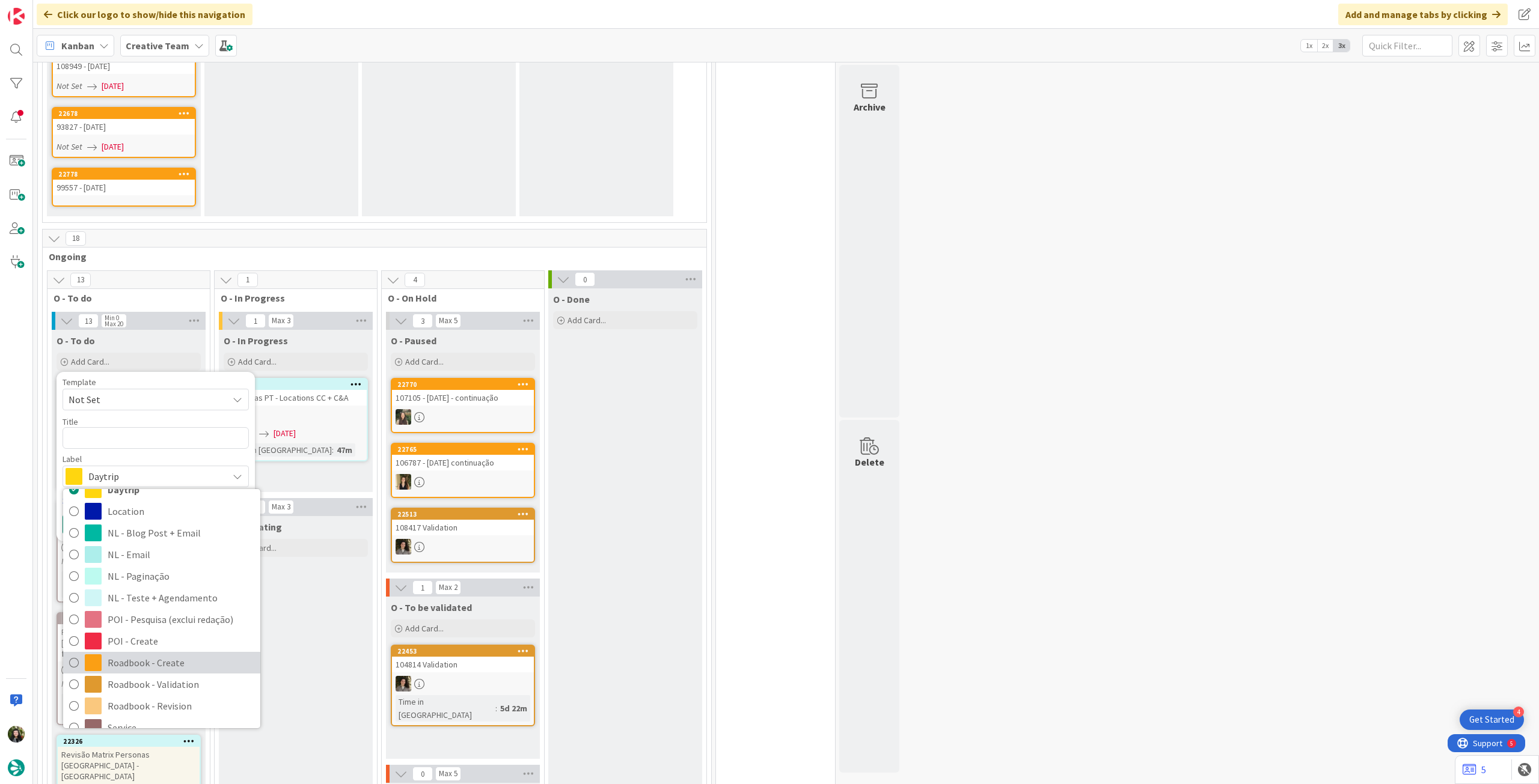
click at [156, 438] on span "Roadbook - Create" at bounding box center [181, 663] width 147 height 18
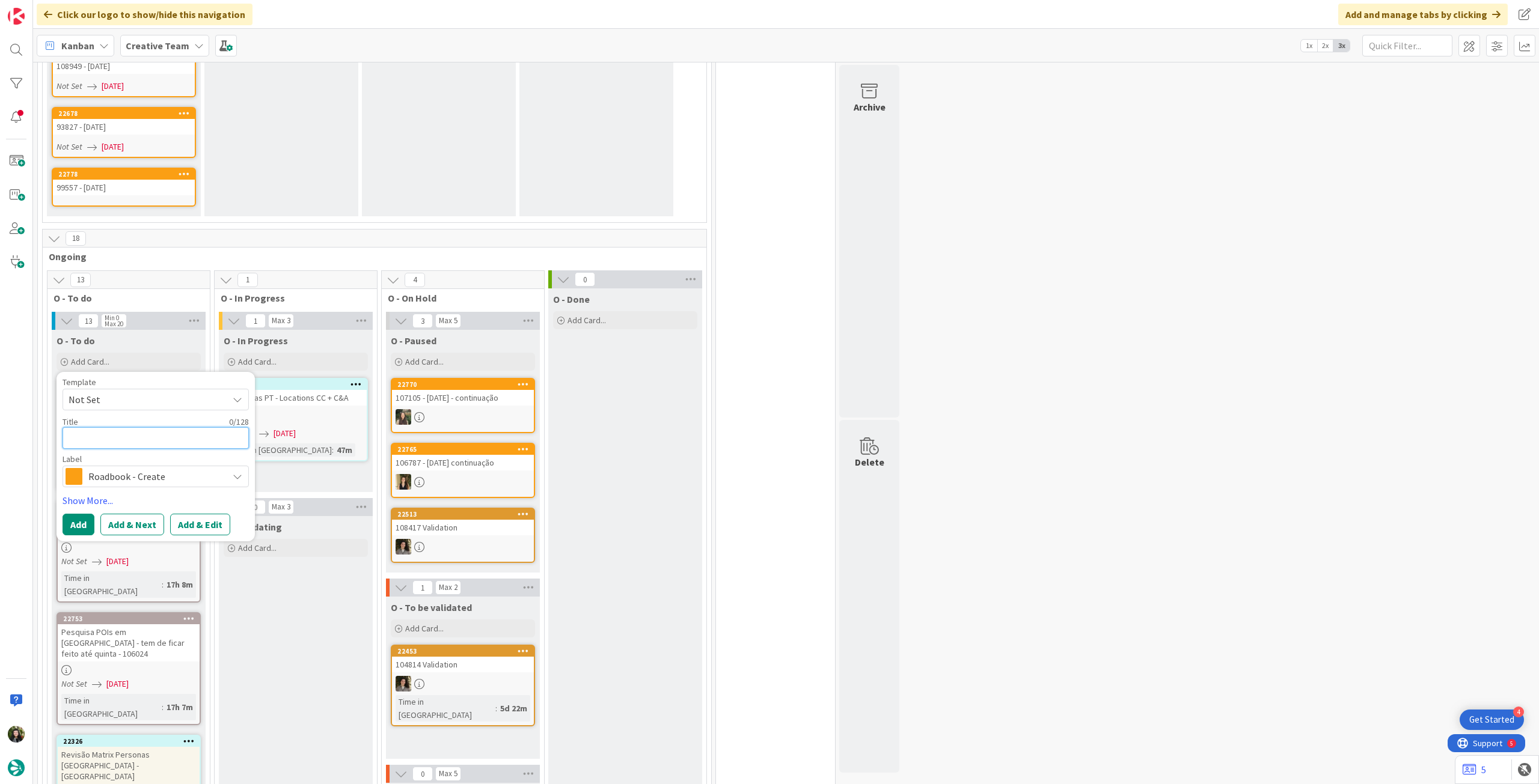
click at [152, 427] on textarea at bounding box center [156, 438] width 186 height 22
paste textarea "104361"
type textarea "x"
type textarea "104361"
click at [91, 438] on button "Add" at bounding box center [79, 525] width 32 height 22
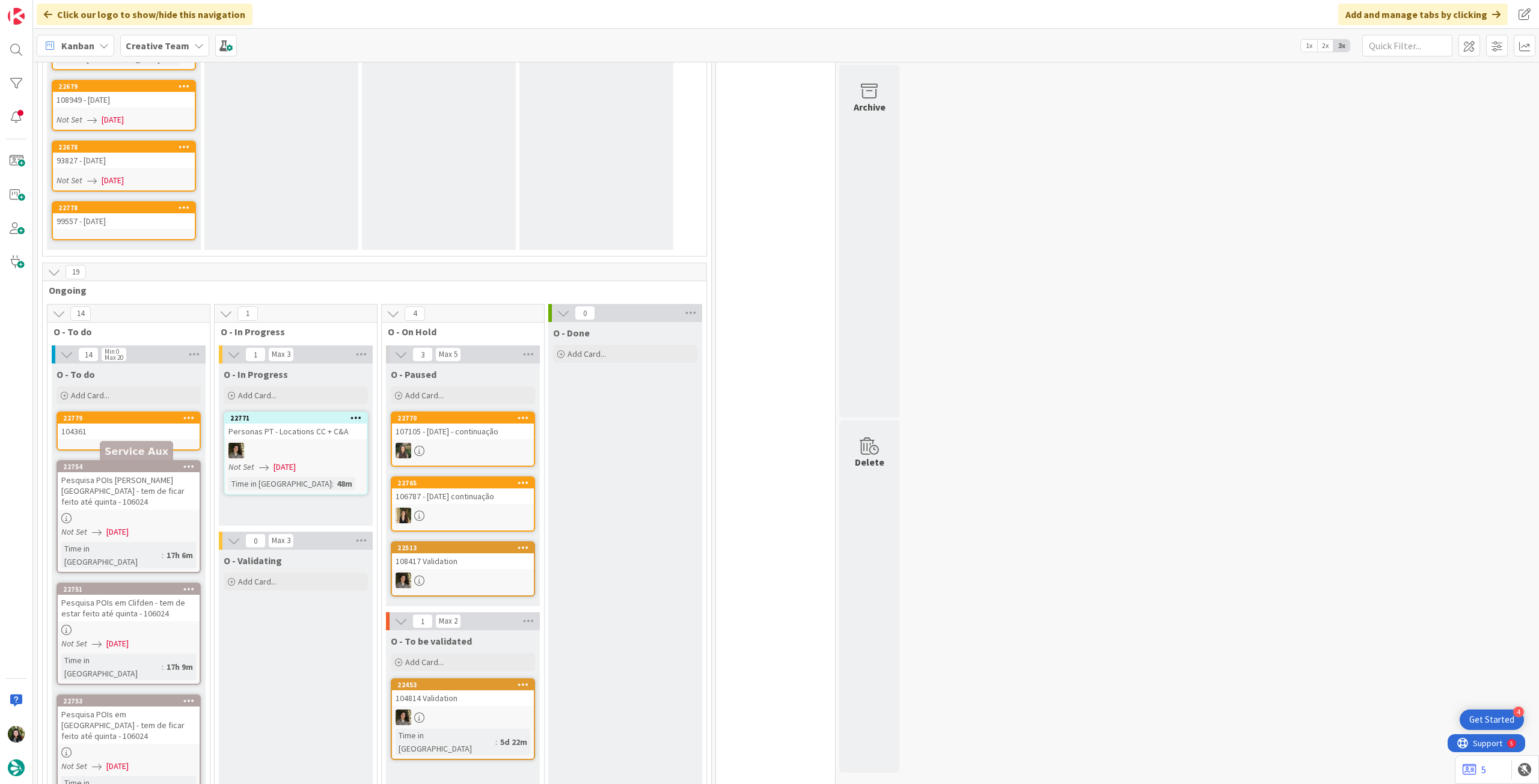
scroll to position [1147, 0]
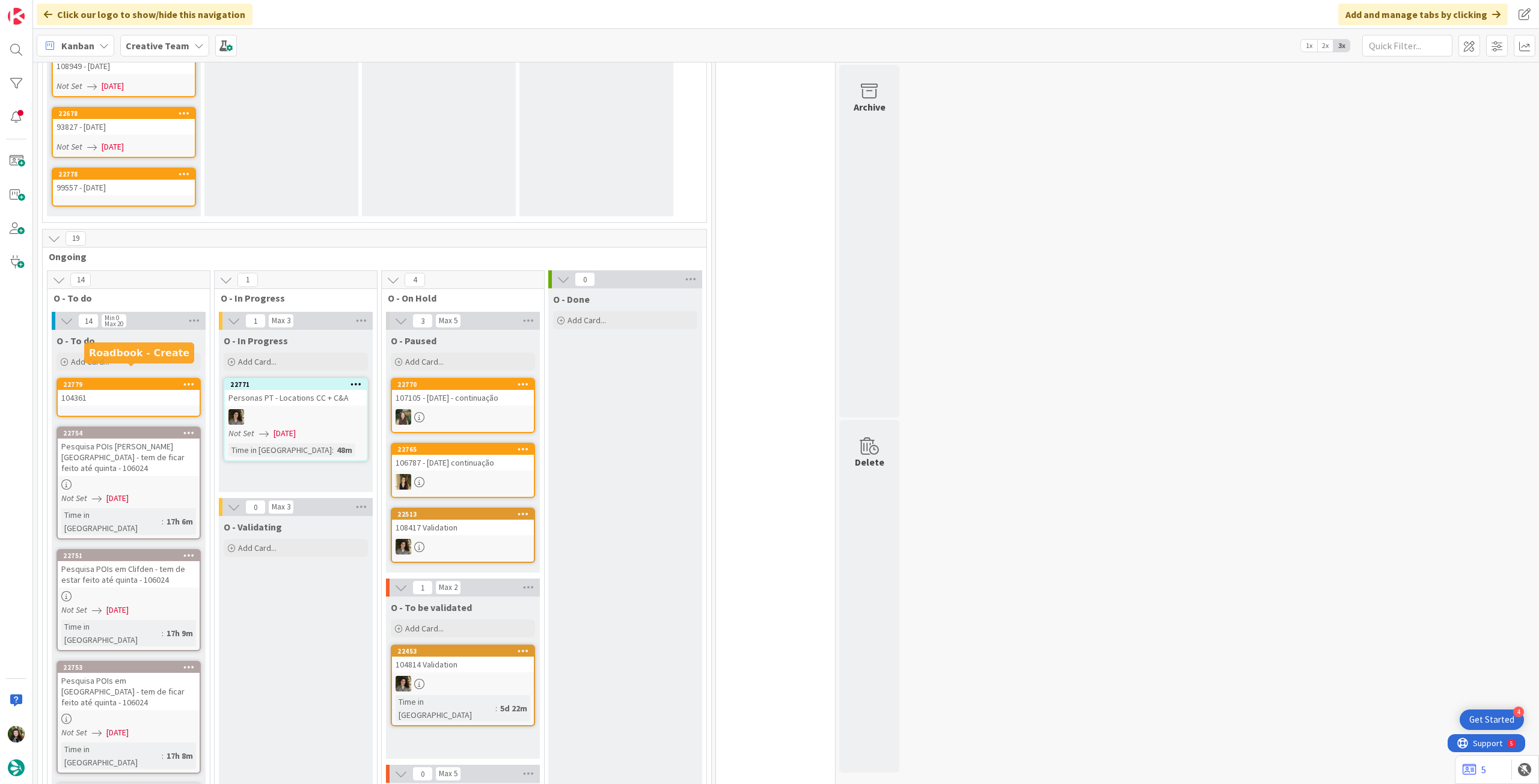
click at [143, 390] on div "104361" at bounding box center [128, 397] width 142 height 15
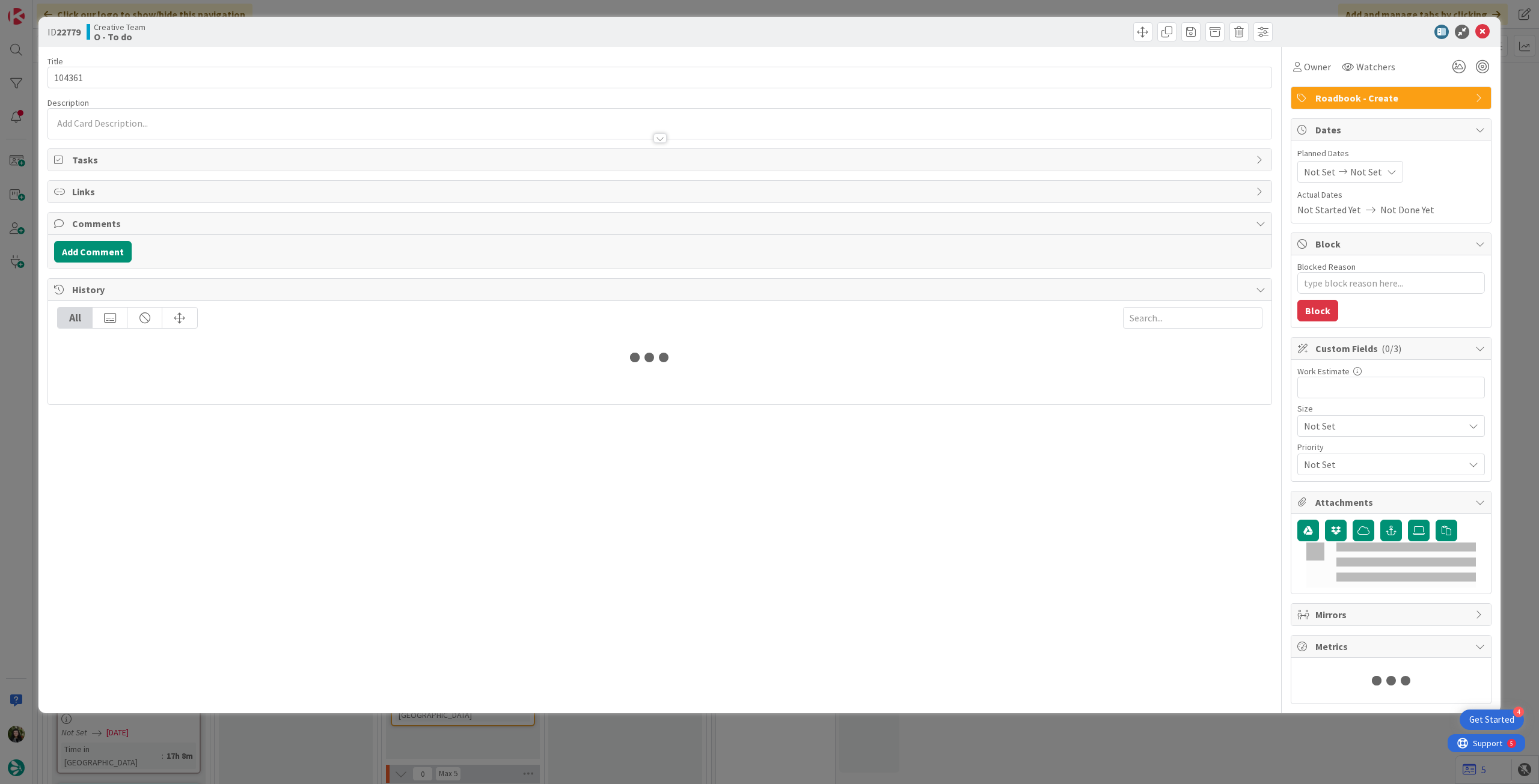
type textarea "x"
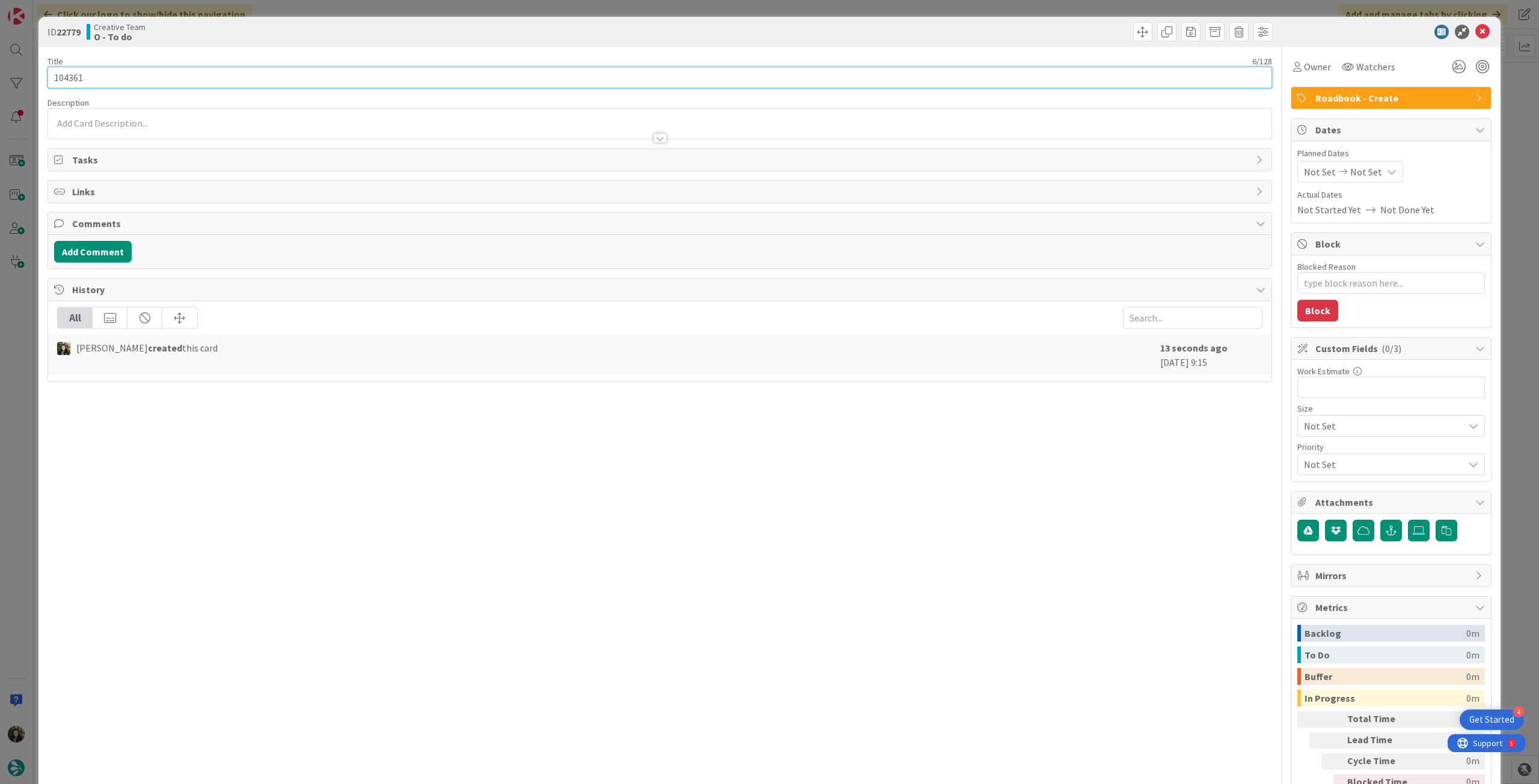
click at [151, 74] on input "104361" at bounding box center [660, 77] width 1224 height 22
type input "104361 - 1"
type textarea "x"
type input "104361 - 10"
type textarea "x"
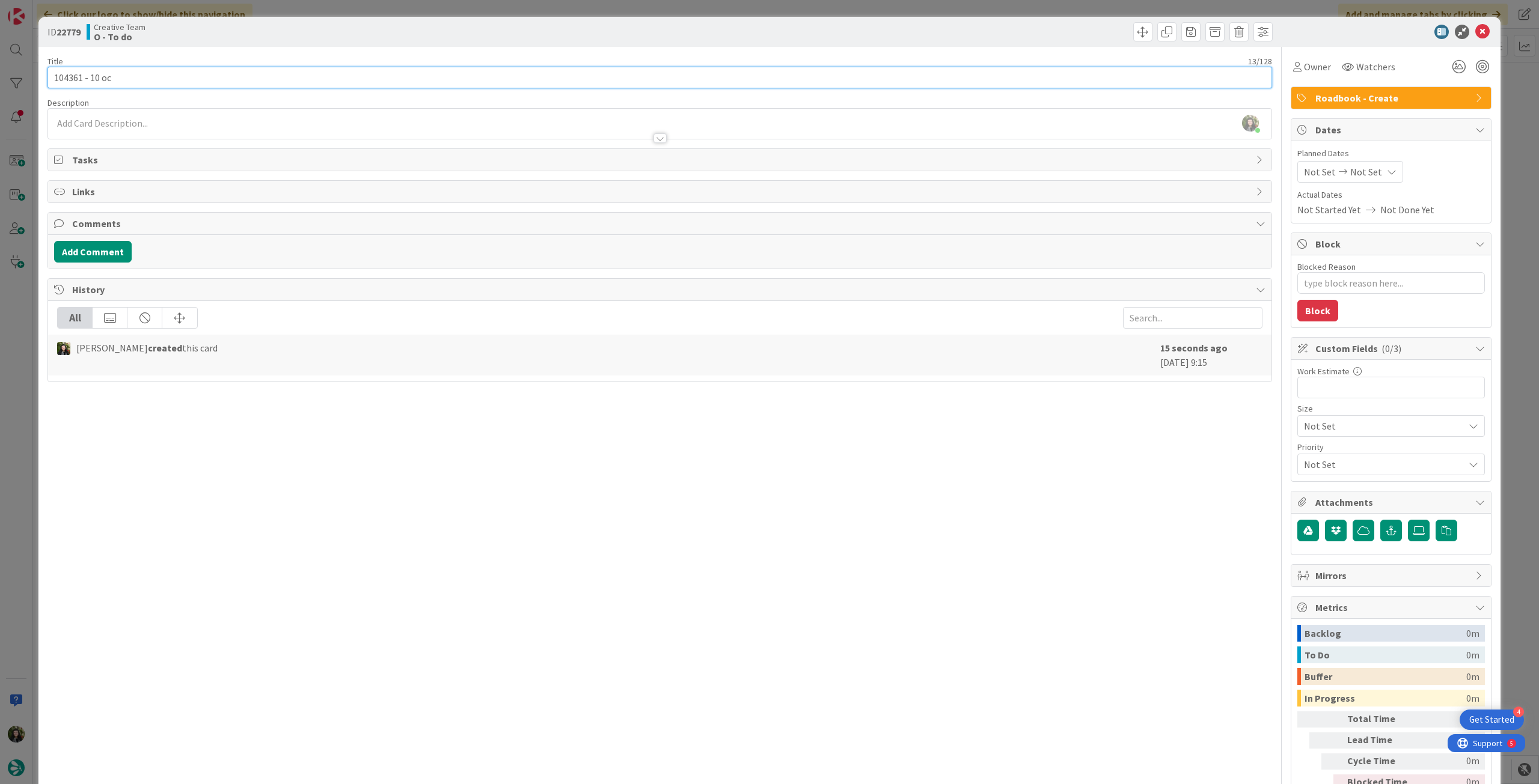
type input "104361 - [DATE]"
type textarea "x"
type input "104361 - [DATE]"
click at [923, 175] on span "Not Set" at bounding box center [1367, 172] width 32 height 14
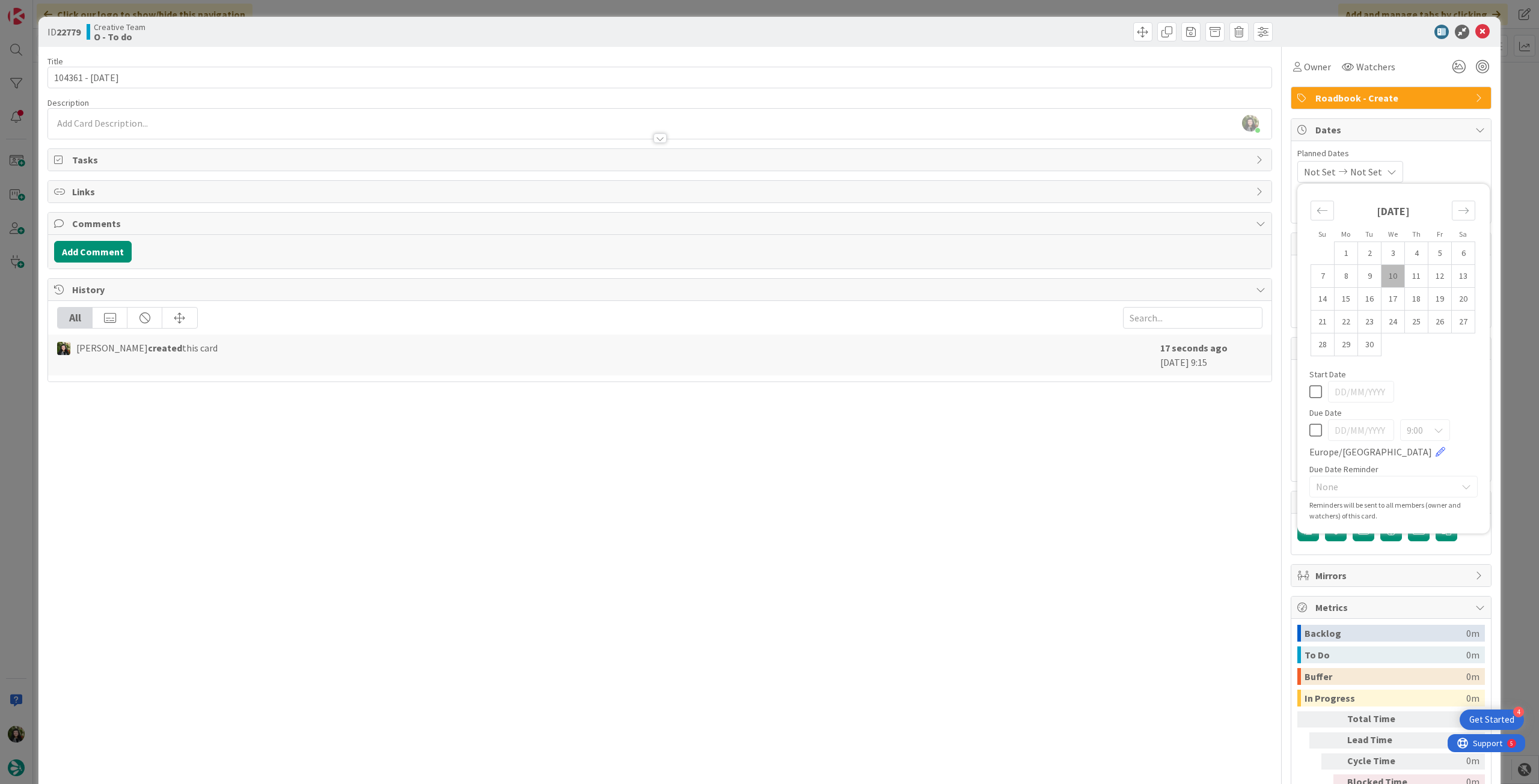
drag, startPoint x: 1307, startPoint y: 429, endPoint x: 1308, endPoint y: 423, distance: 6.1
click at [923, 428] on icon at bounding box center [1316, 430] width 13 height 14
type input "[DATE]"
click at [923, 33] on icon at bounding box center [1483, 32] width 14 height 14
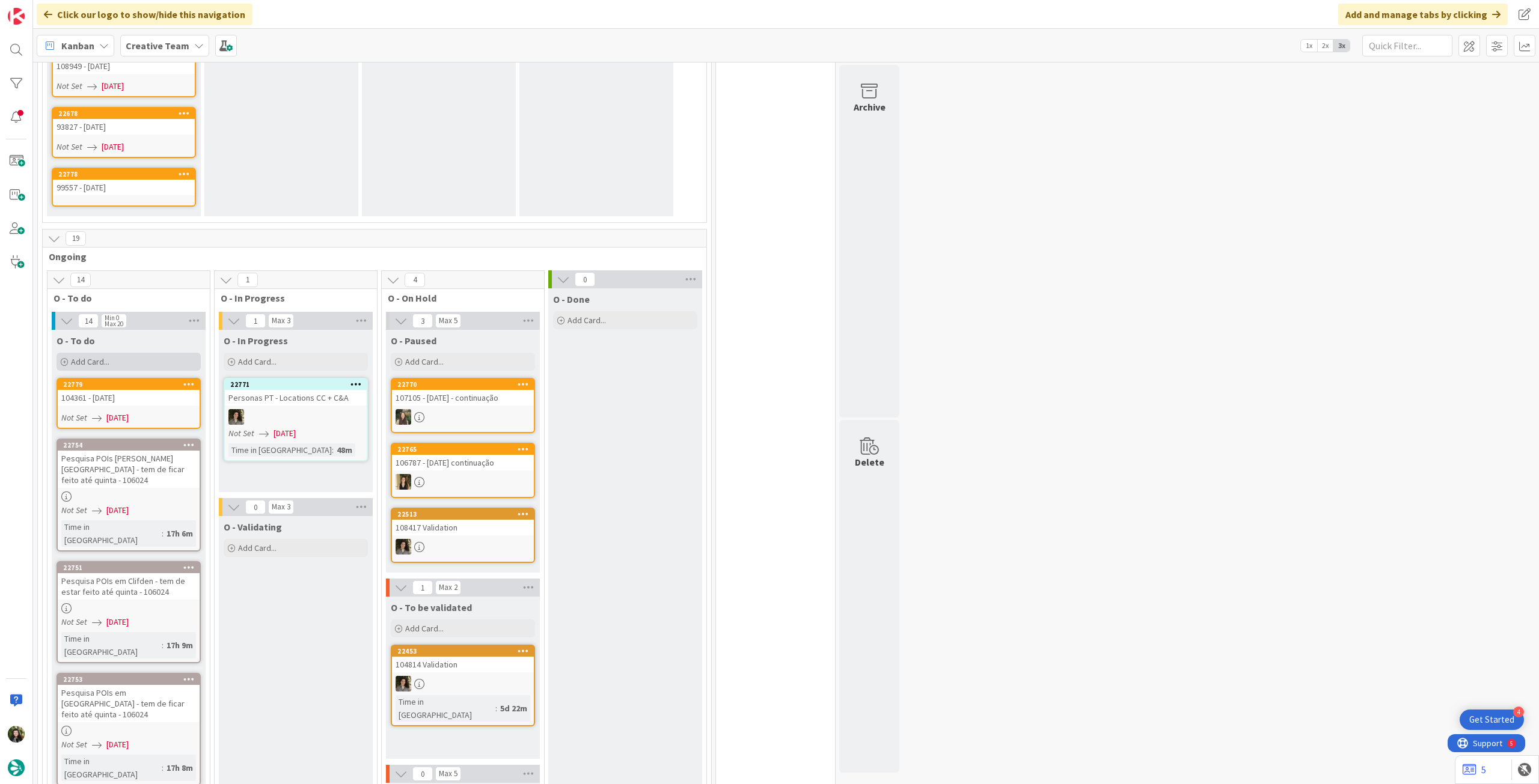
click at [126, 353] on div "Add Card..." at bounding box center [128, 362] width 144 height 18
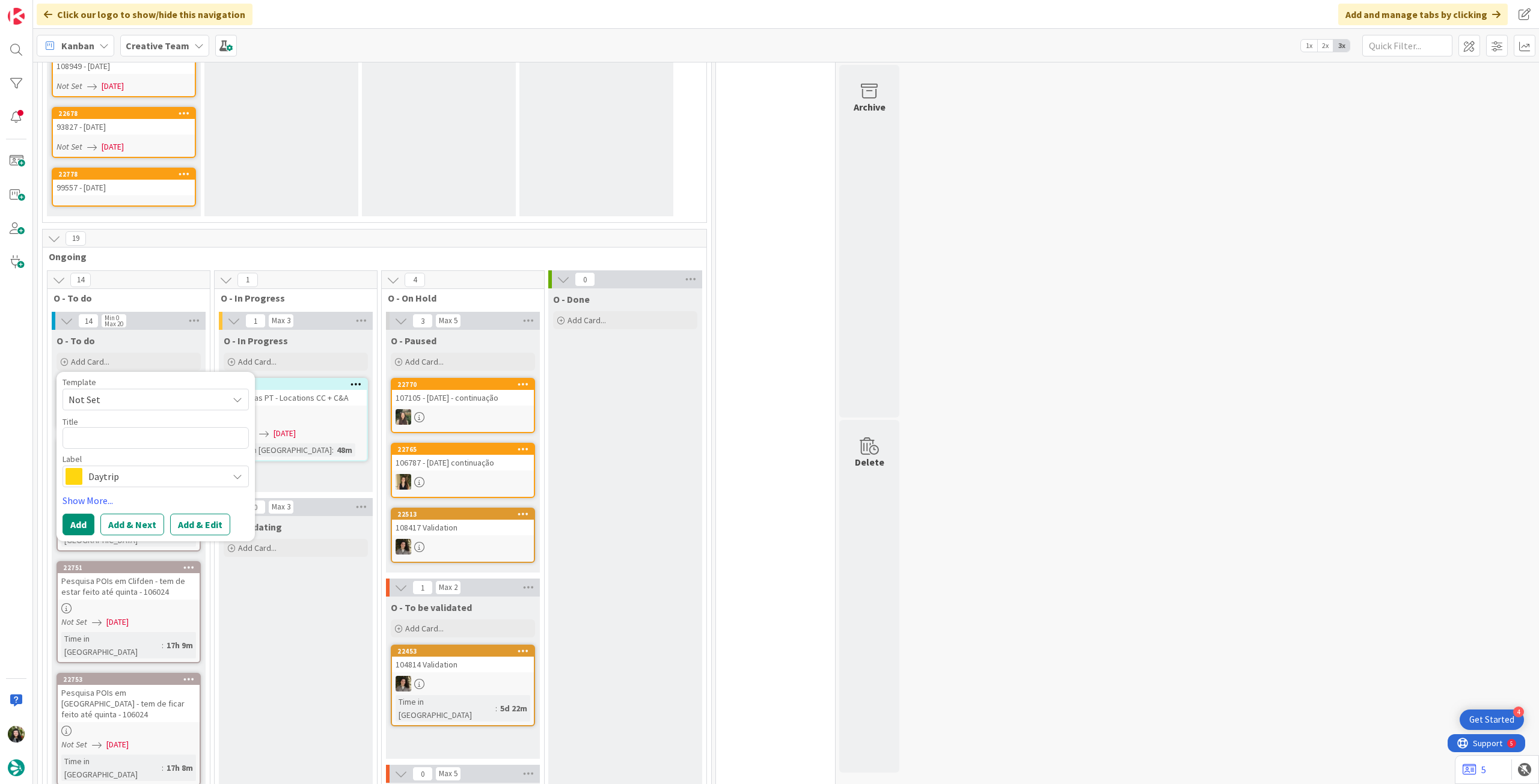
click at [126, 438] on span "Daytrip" at bounding box center [155, 477] width 134 height 17
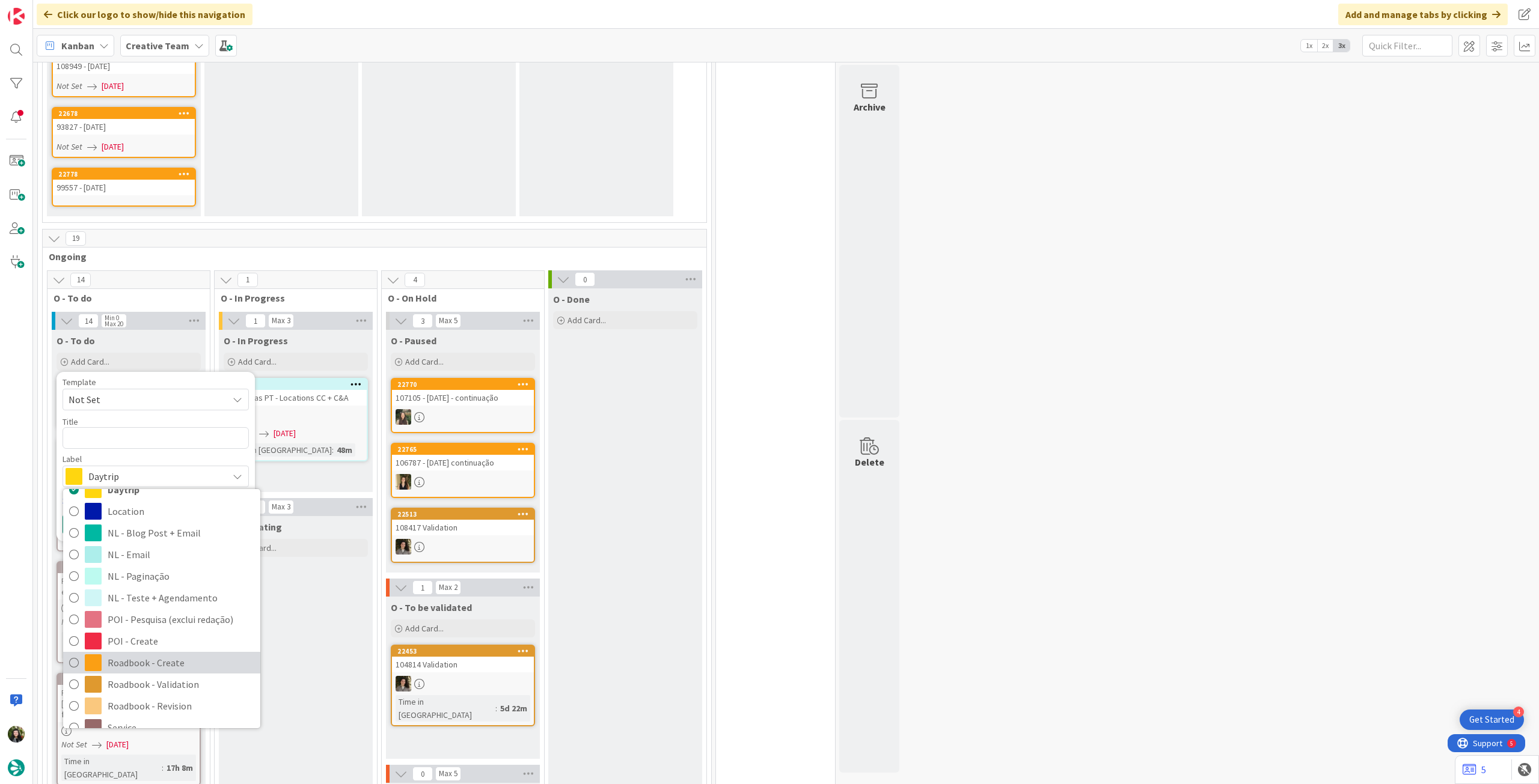
drag, startPoint x: 129, startPoint y: 644, endPoint x: 113, endPoint y: 566, distance: 79.6
click at [128, 438] on span "Roadbook - Create" at bounding box center [181, 663] width 147 height 18
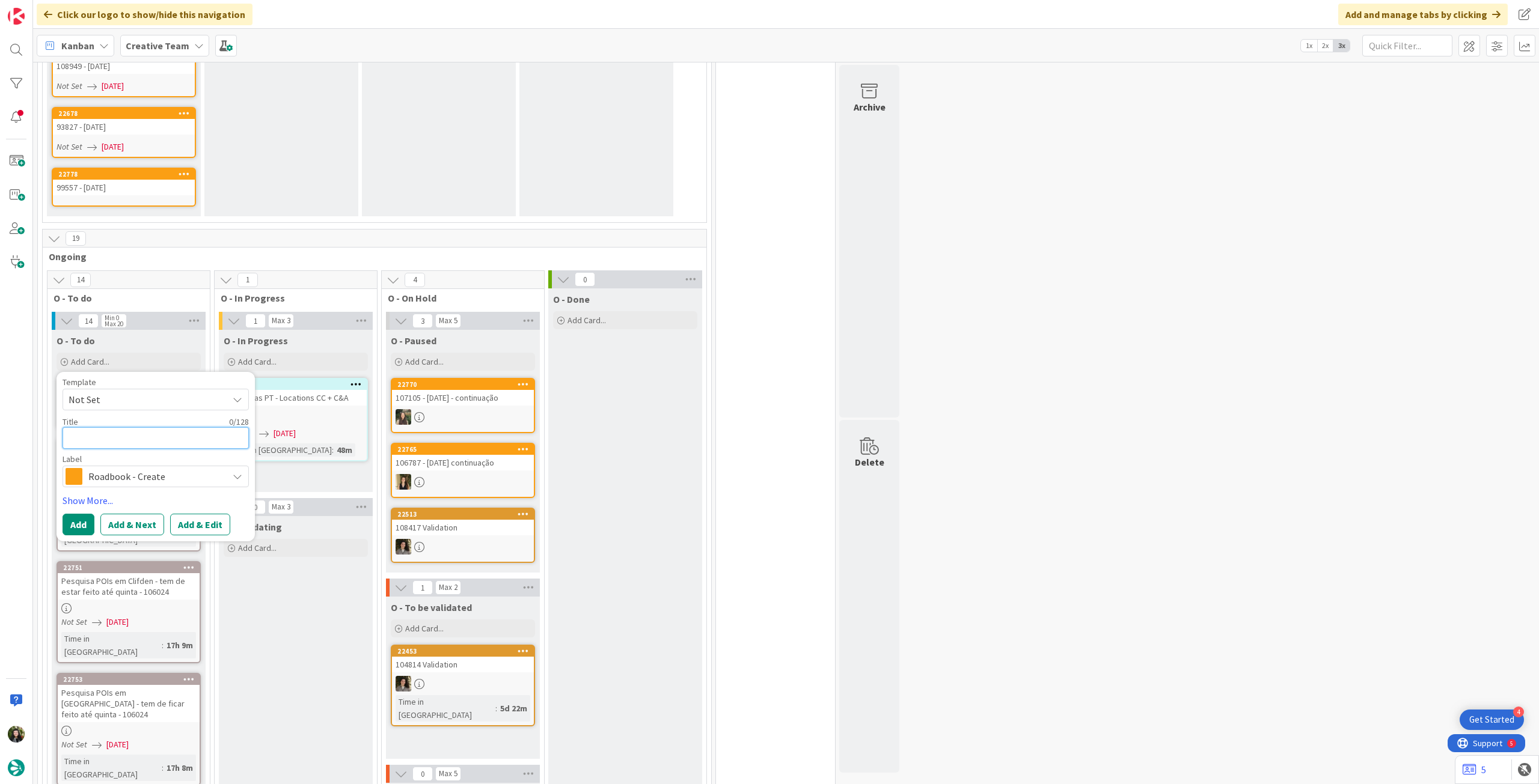
click at [120, 427] on textarea at bounding box center [156, 438] width 186 height 22
paste textarea "100020"
type textarea "x"
type textarea "100020"
drag, startPoint x: 78, startPoint y: 518, endPoint x: 87, endPoint y: 470, distance: 48.8
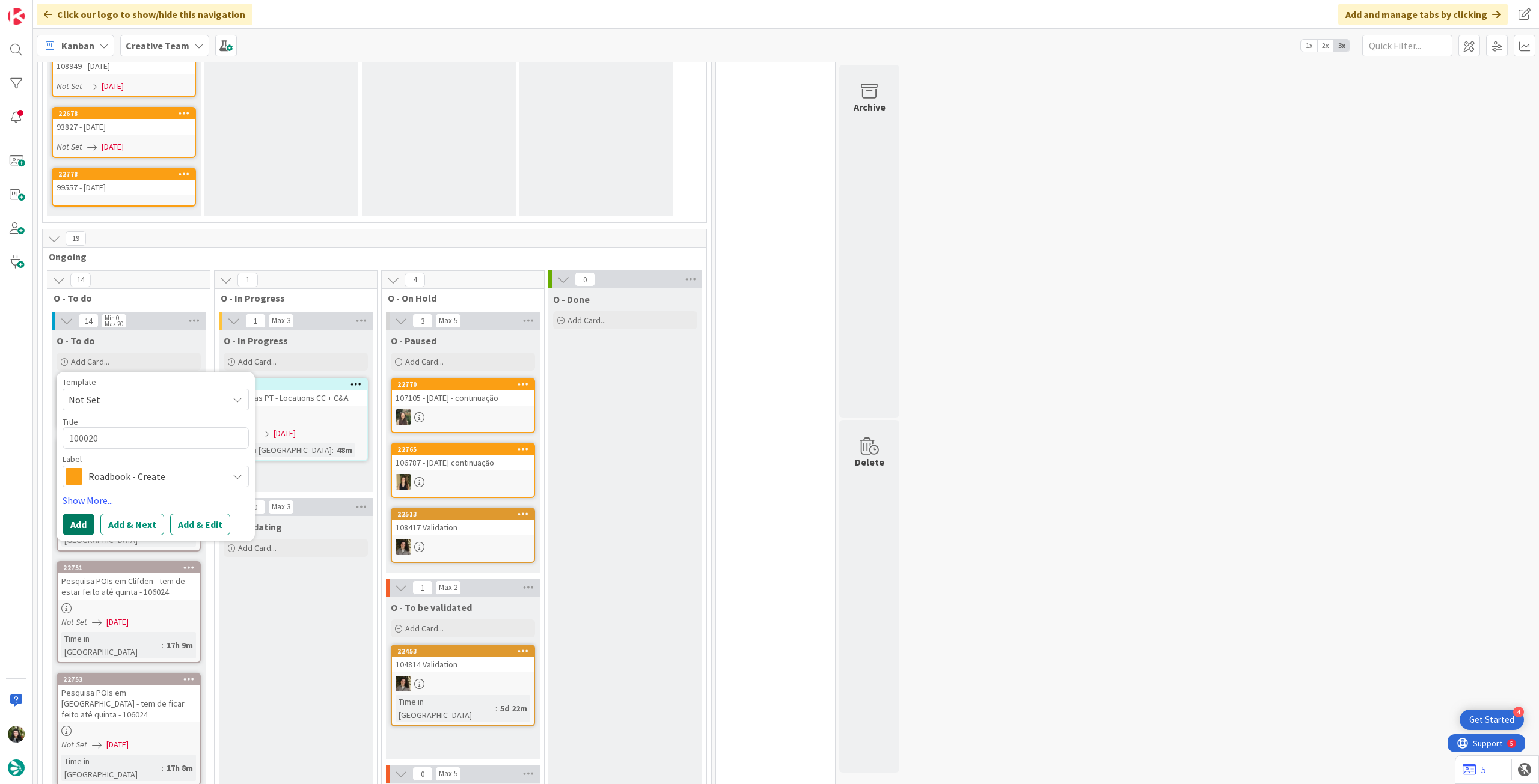
click at [78, 438] on button "Add" at bounding box center [79, 525] width 32 height 22
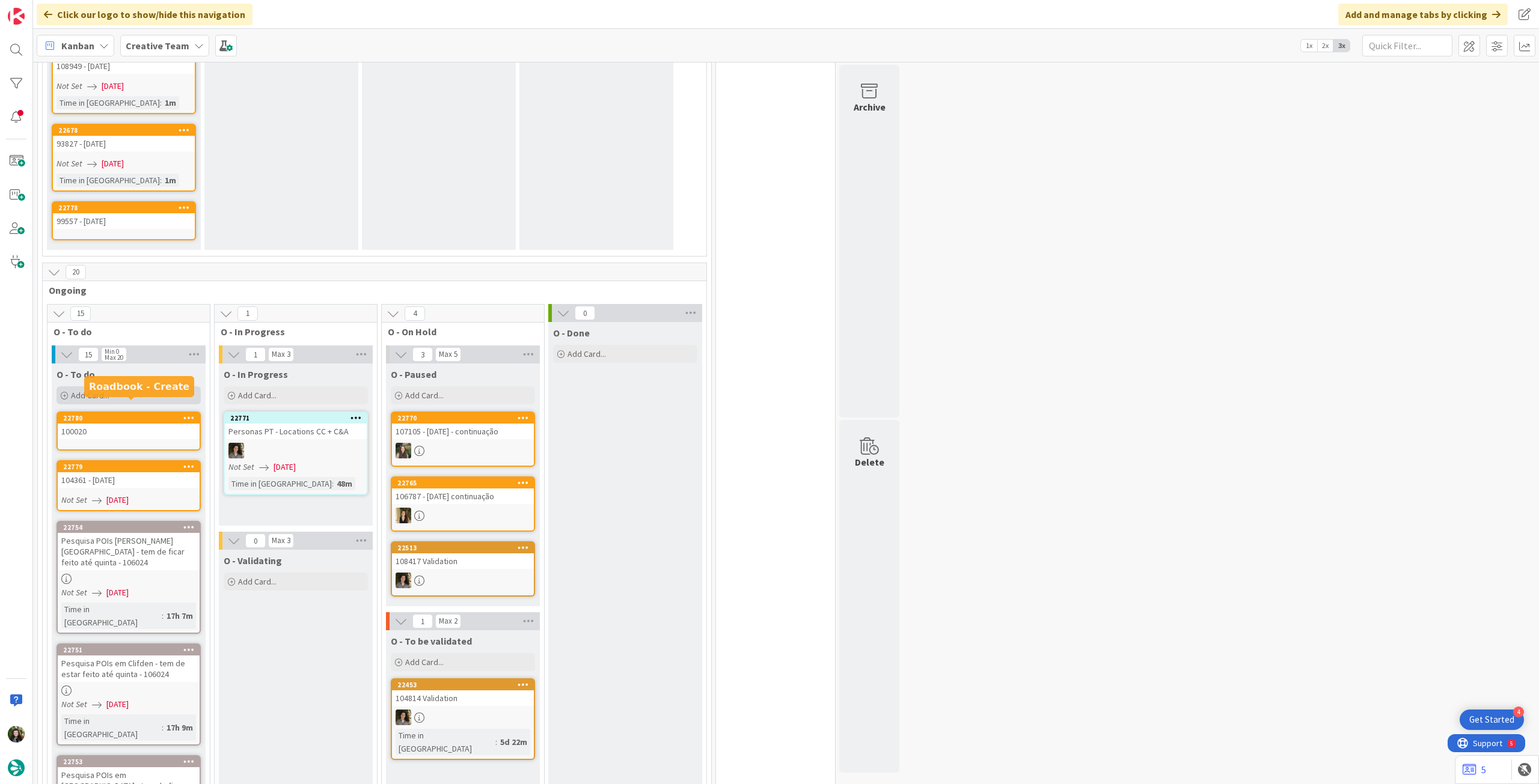
click at [122, 386] on div "Add Card..." at bounding box center [128, 395] width 144 height 18
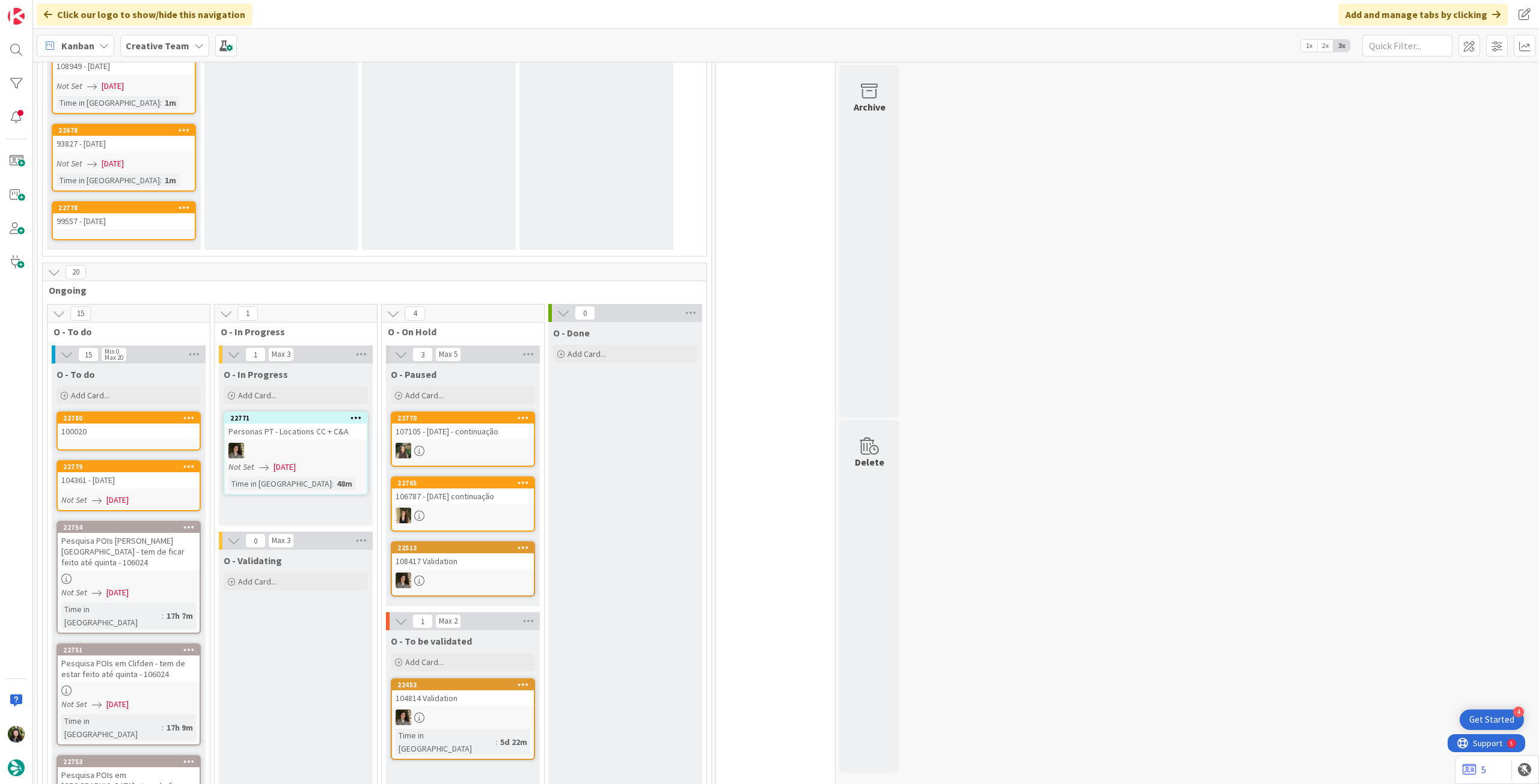
click at [97, 425] on div "100020" at bounding box center [128, 431] width 142 height 15
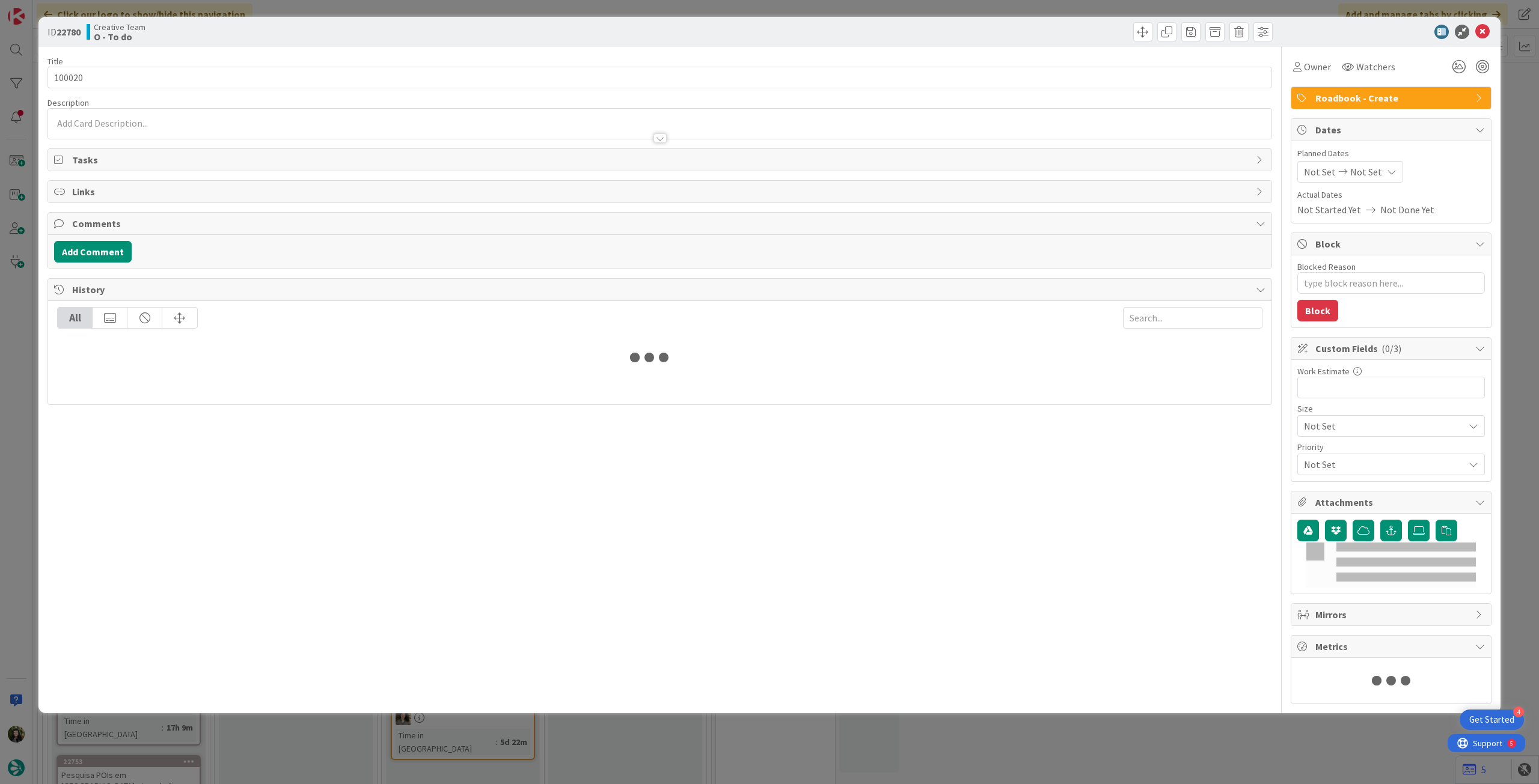
type textarea "x"
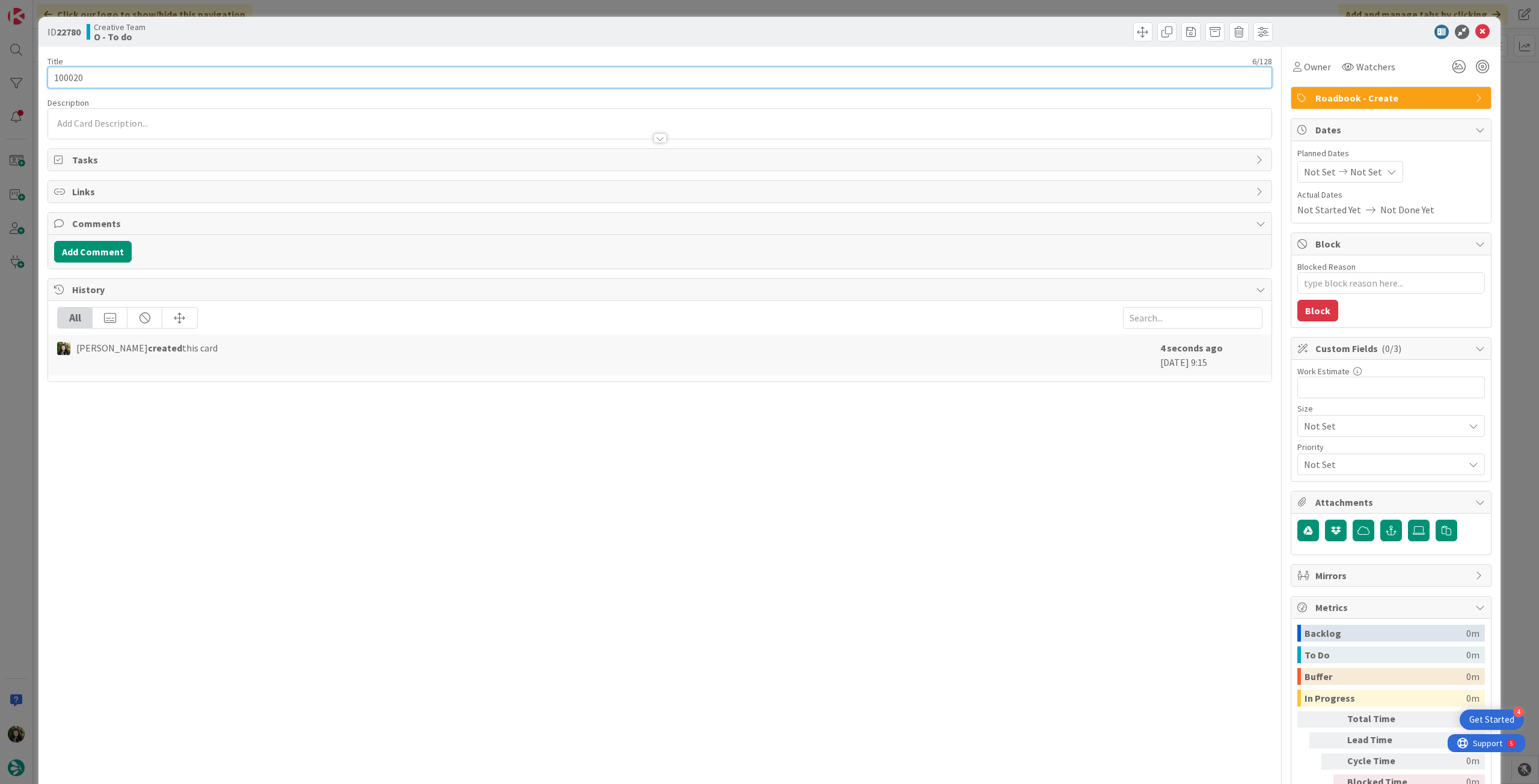
click at [212, 75] on input "100020" at bounding box center [660, 77] width 1224 height 22
type input "100020 - [DATE]"
type textarea "x"
type input "100020 - [DATE]"
click at [923, 165] on div "Not Set Not Set" at bounding box center [1351, 172] width 106 height 22
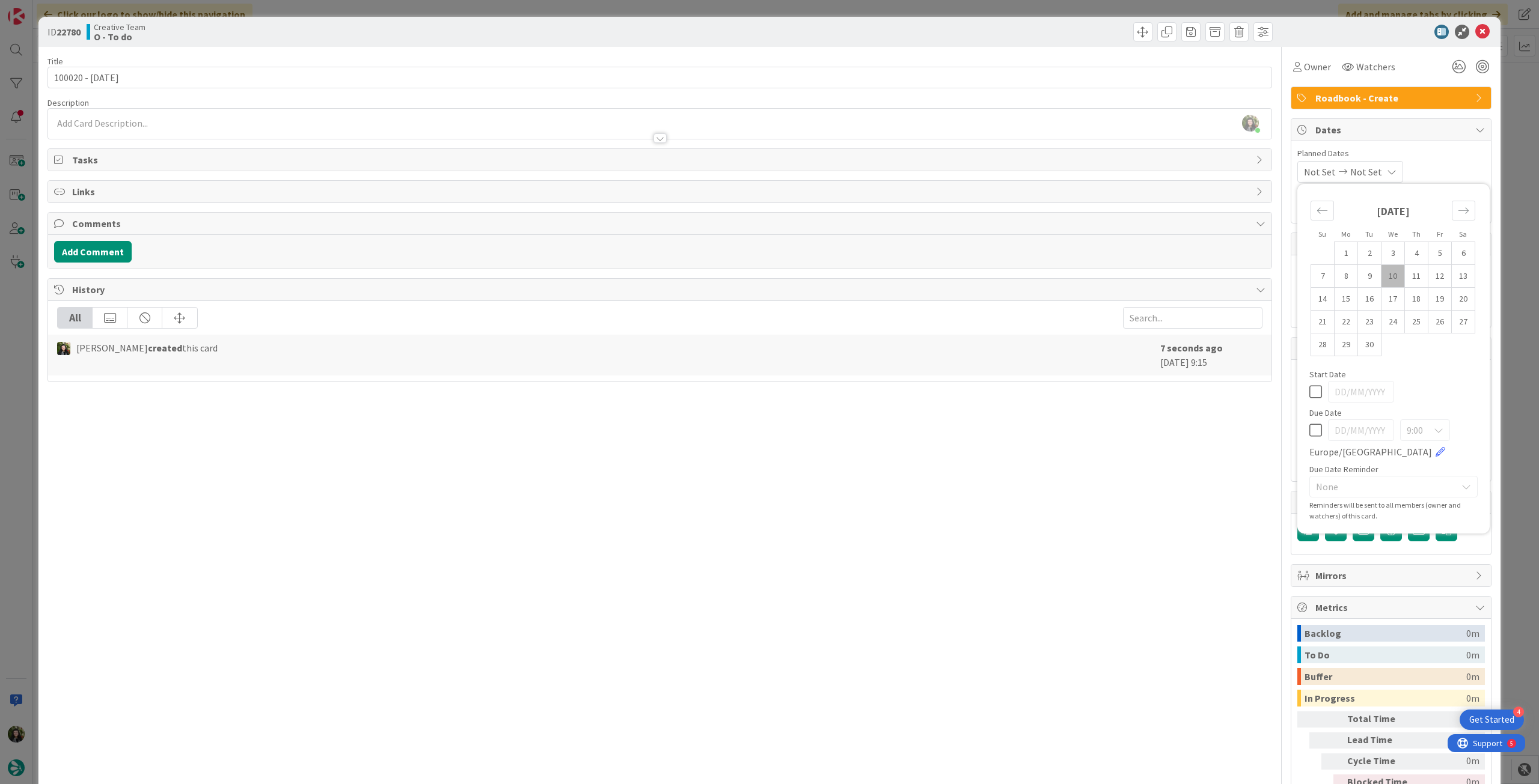
click at [923, 427] on icon at bounding box center [1316, 430] width 13 height 14
type input "[DATE]"
click at [923, 26] on icon at bounding box center [1483, 32] width 14 height 14
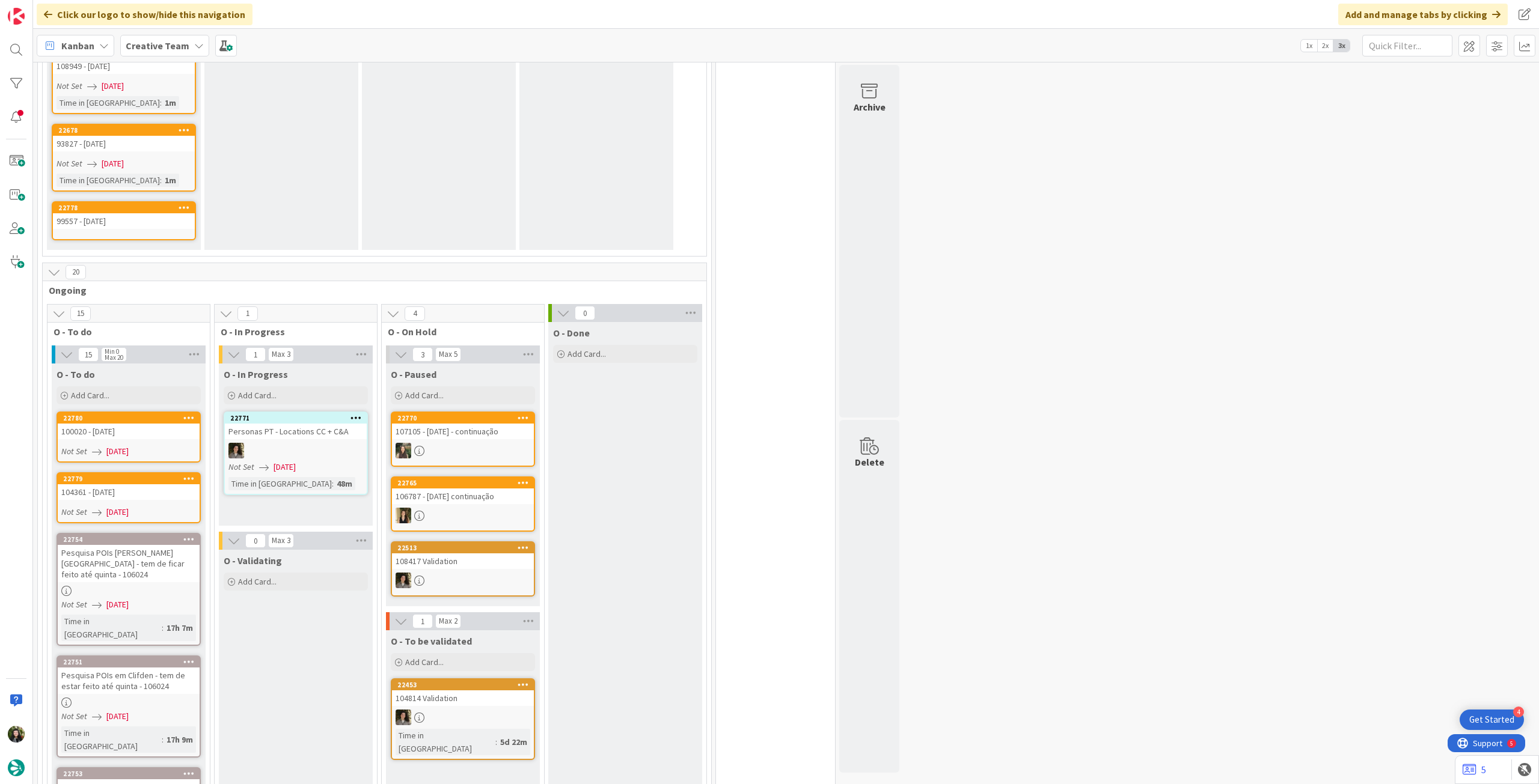
click at [155, 392] on div "O - To do Add Card... Template Not Set Title 0 / 128 Label Daytrip Accommodatio…" at bounding box center [129, 385] width 154 height 43
click at [154, 388] on div "Add Card..." at bounding box center [128, 395] width 144 height 18
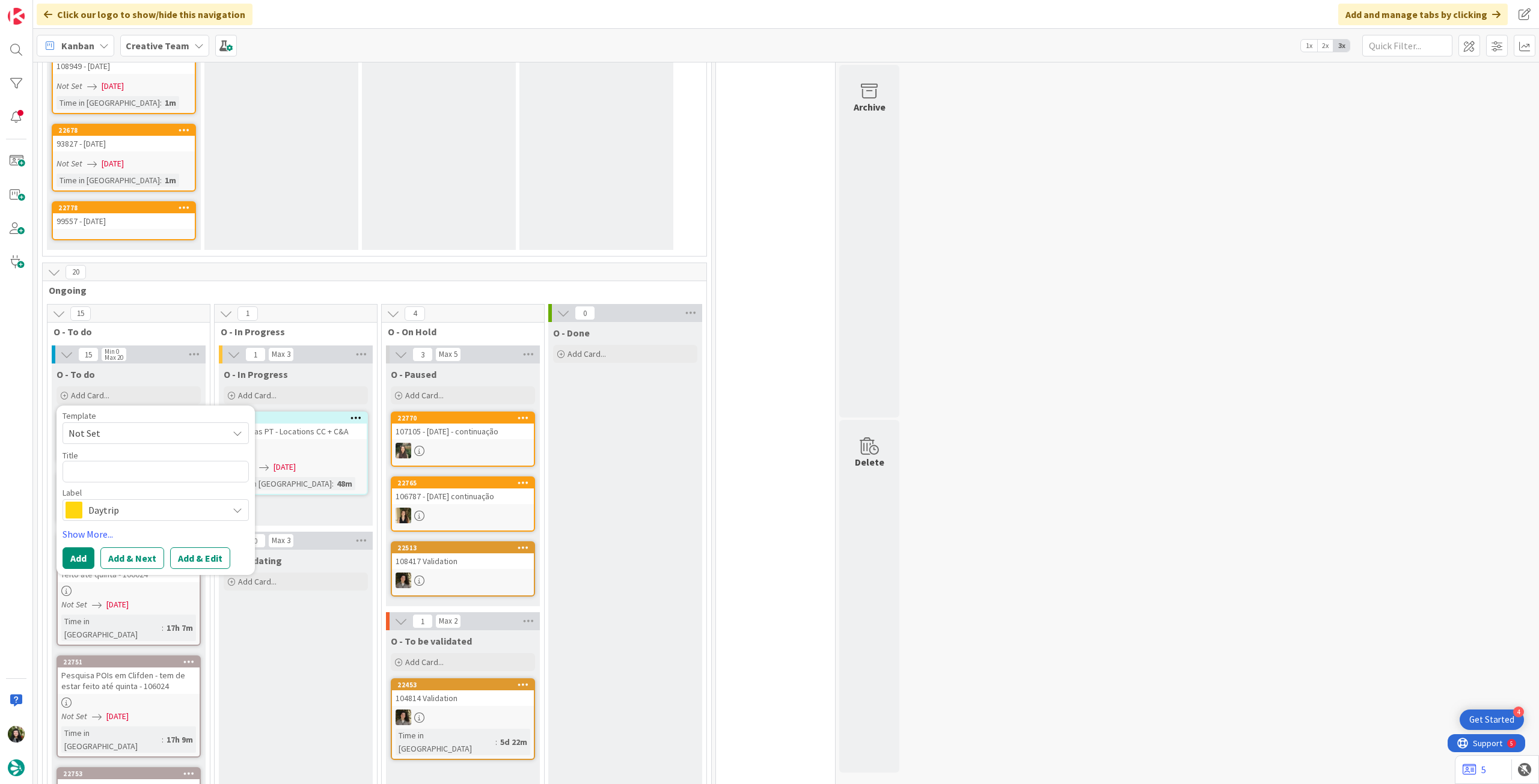
click at [140, 438] on span "Daytrip" at bounding box center [155, 510] width 134 height 17
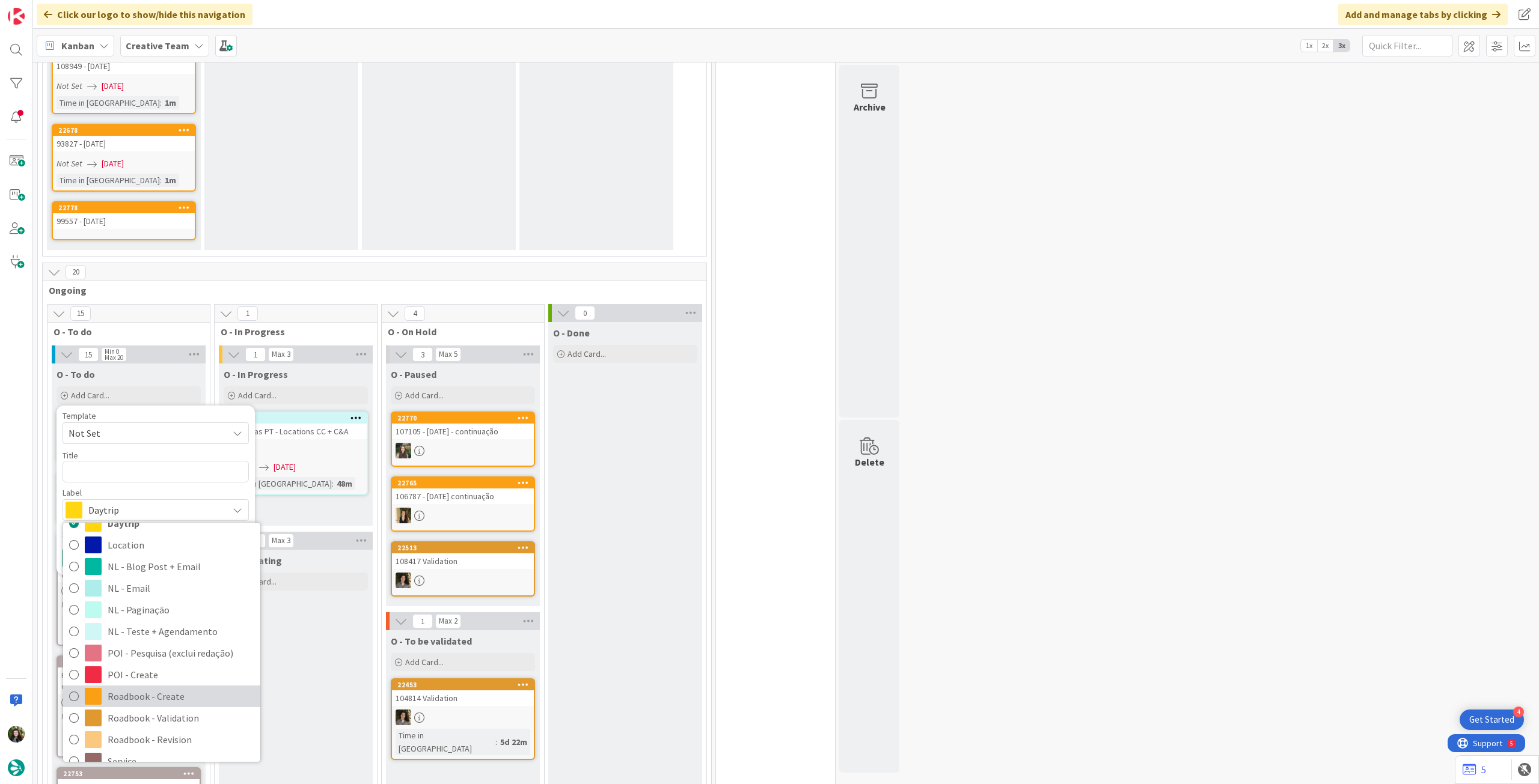
click at [149, 438] on span "Roadbook - Create" at bounding box center [181, 696] width 147 height 18
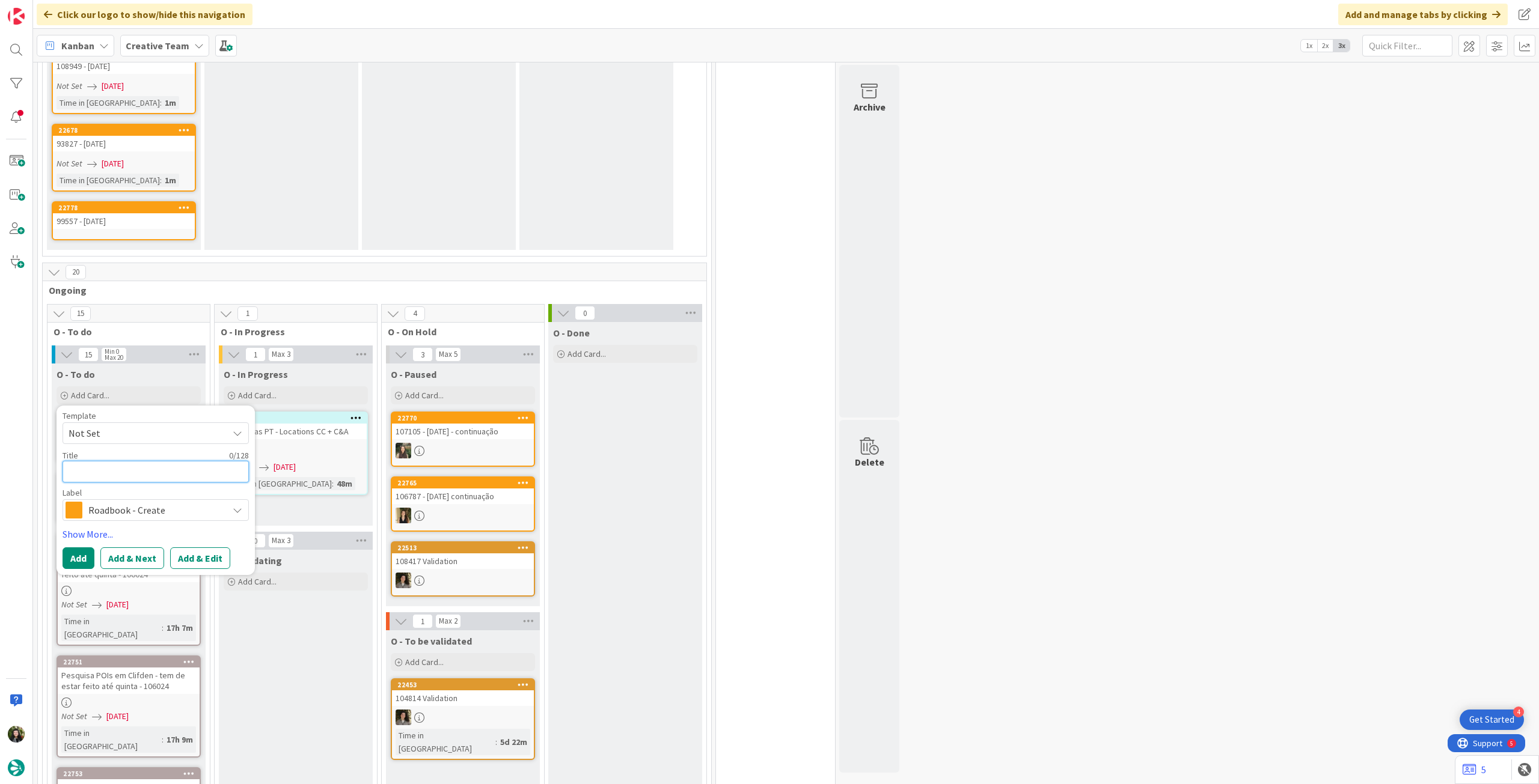
click at [131, 438] on textarea at bounding box center [156, 472] width 186 height 22
paste textarea "100744"
type textarea "x"
type textarea "100744"
click at [84, 438] on button "Add" at bounding box center [79, 558] width 32 height 22
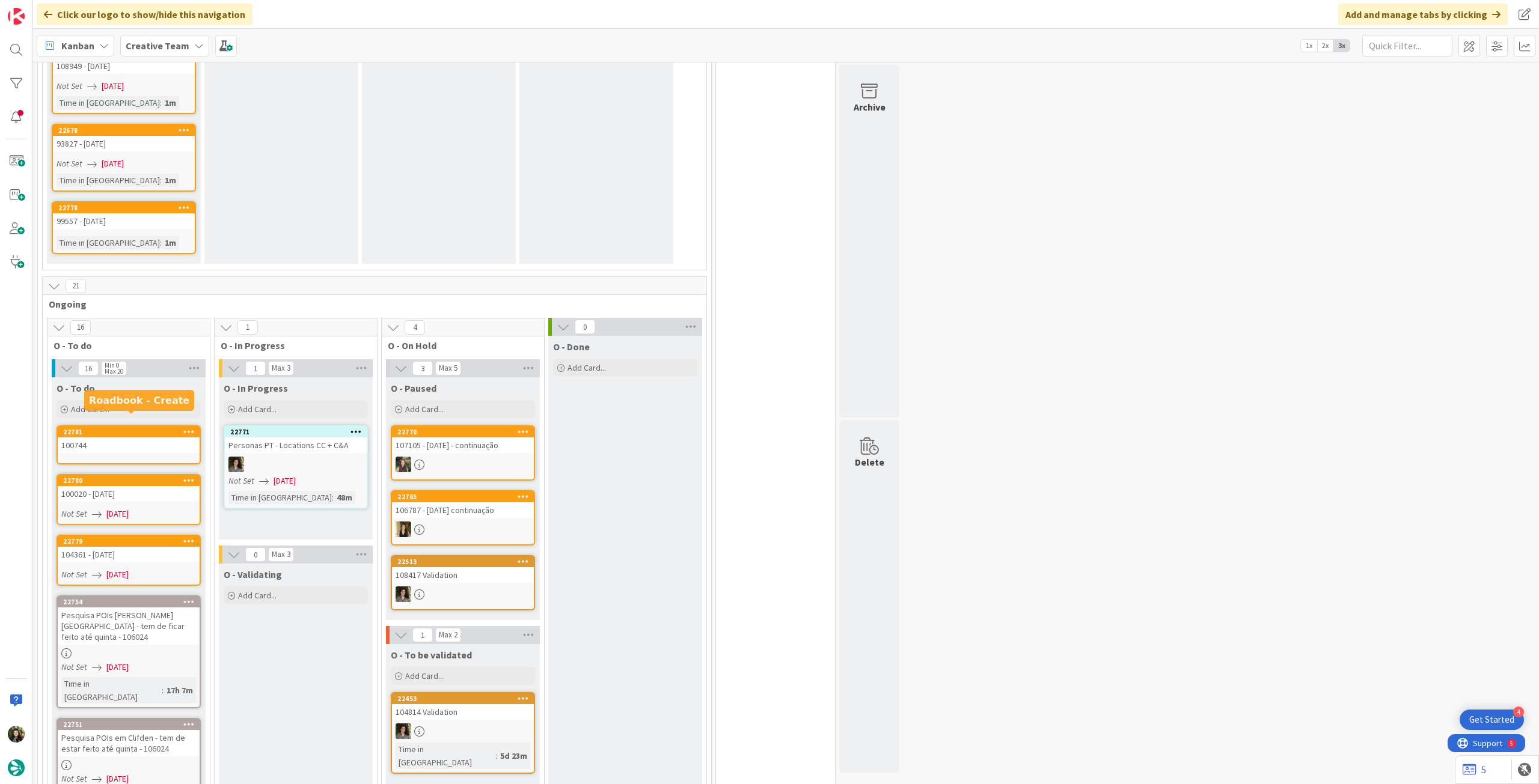
click at [131, 437] on div "100744" at bounding box center [128, 444] width 142 height 15
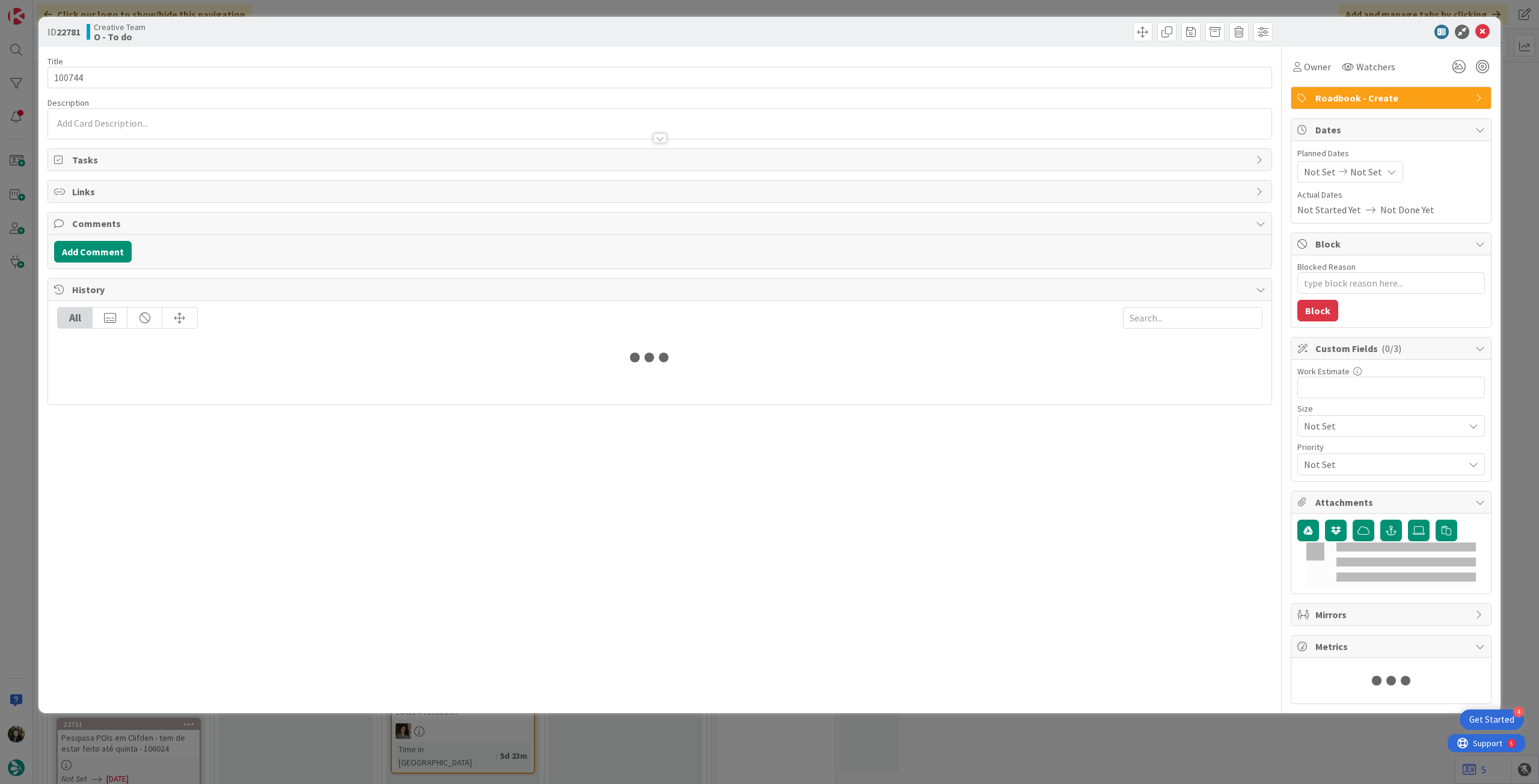
type textarea "x"
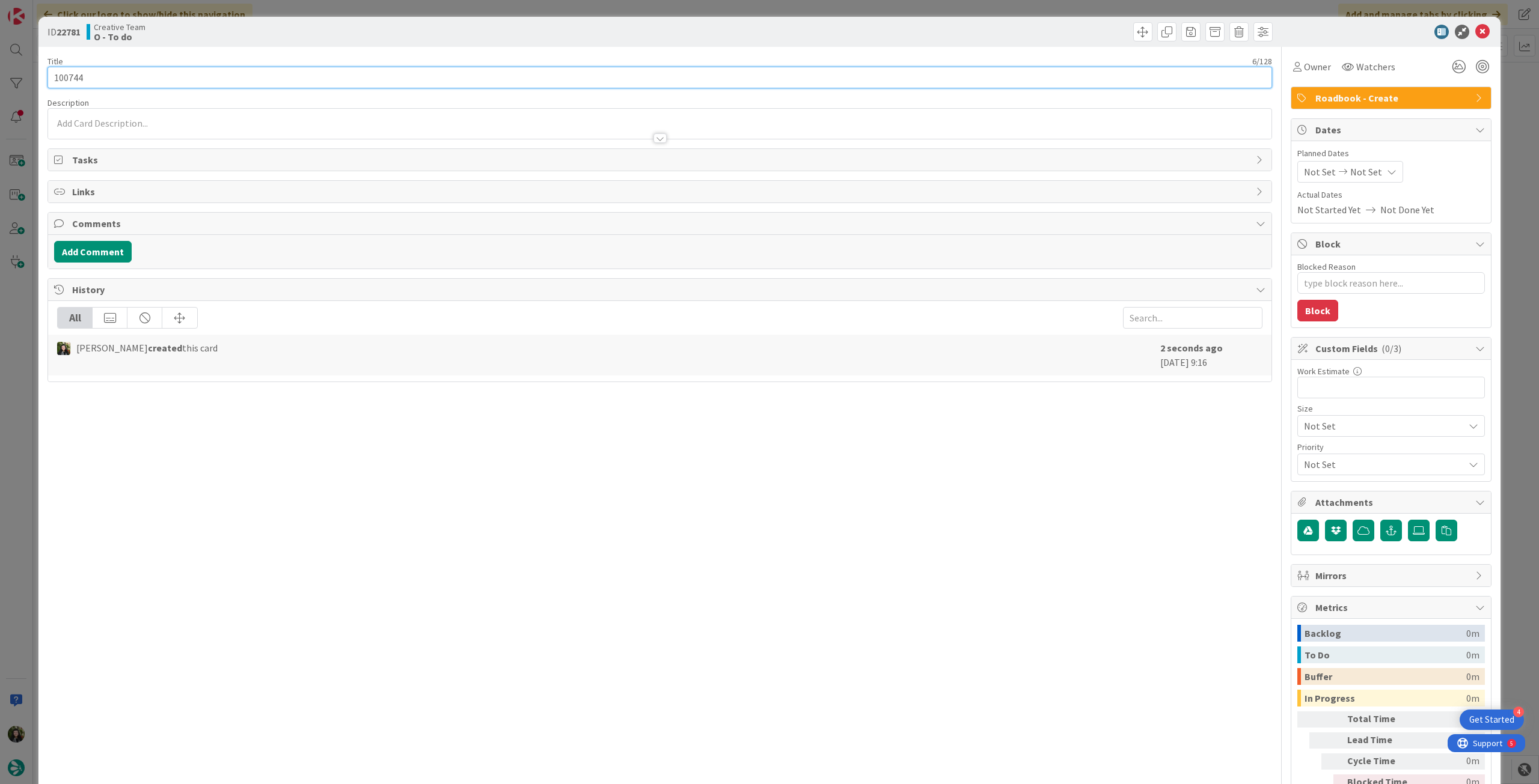
click at [379, 74] on input "100744" at bounding box center [660, 77] width 1224 height 22
type input "100744 - [DATE]"
type textarea "x"
type input "100744 - [DATE]"
click at [923, 163] on div "Not Set Not Set" at bounding box center [1351, 172] width 106 height 22
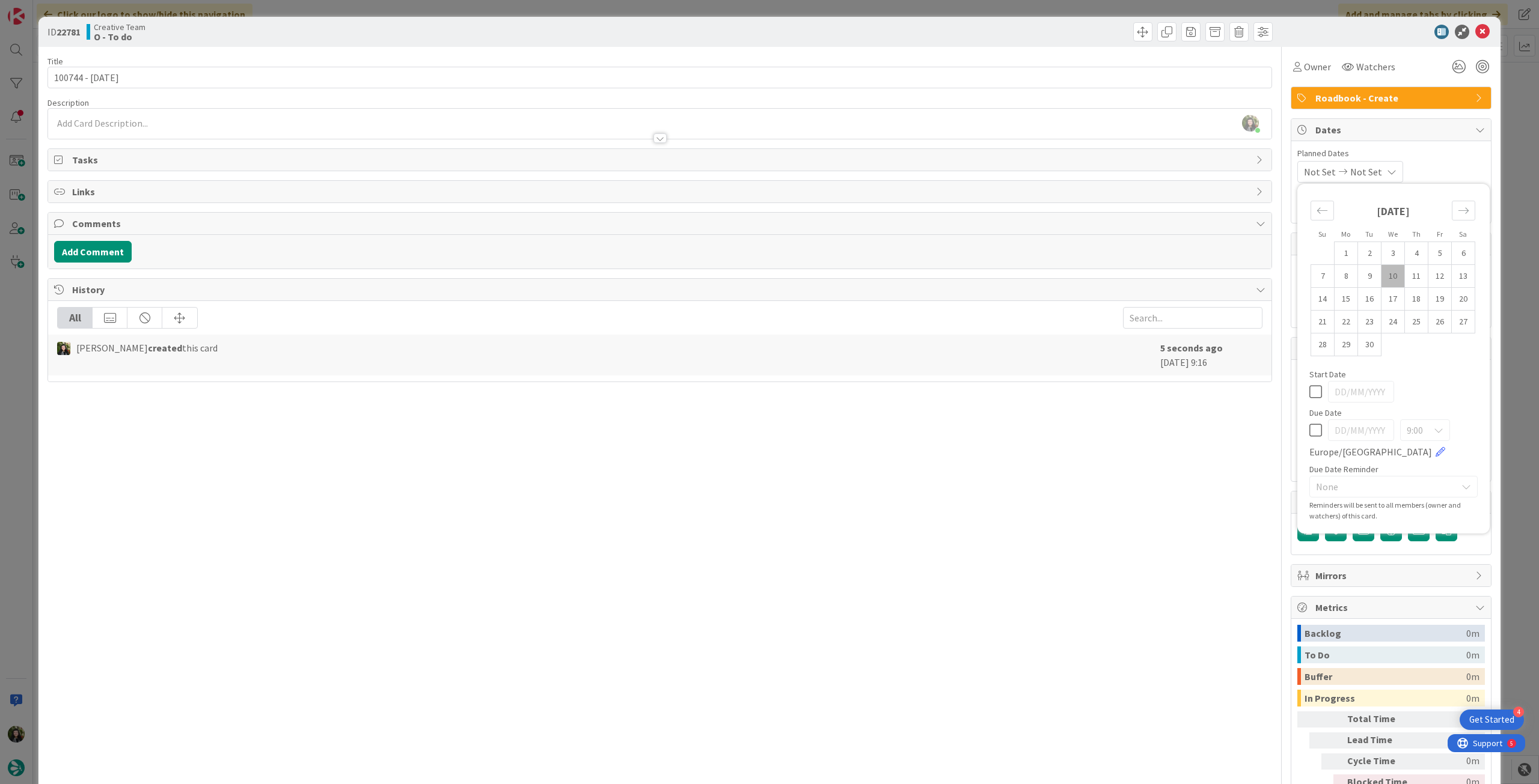
click at [923, 426] on div "9:00 Europe/Lisbon" at bounding box center [1394, 439] width 169 height 39
click at [923, 427] on icon at bounding box center [1316, 430] width 13 height 14
type input "[DATE]"
click at [923, 27] on div at bounding box center [1385, 32] width 212 height 14
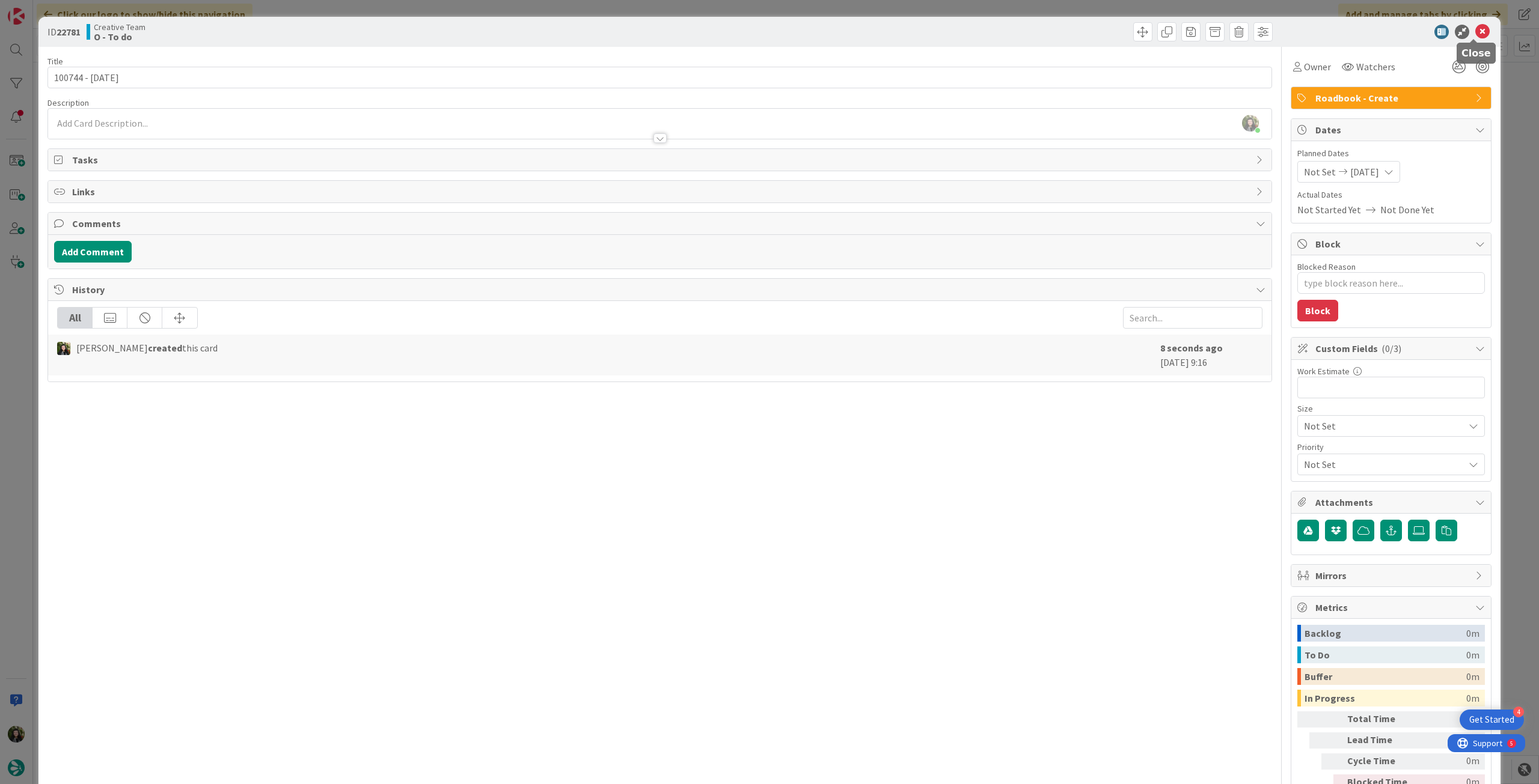
click at [923, 27] on icon at bounding box center [1483, 32] width 14 height 14
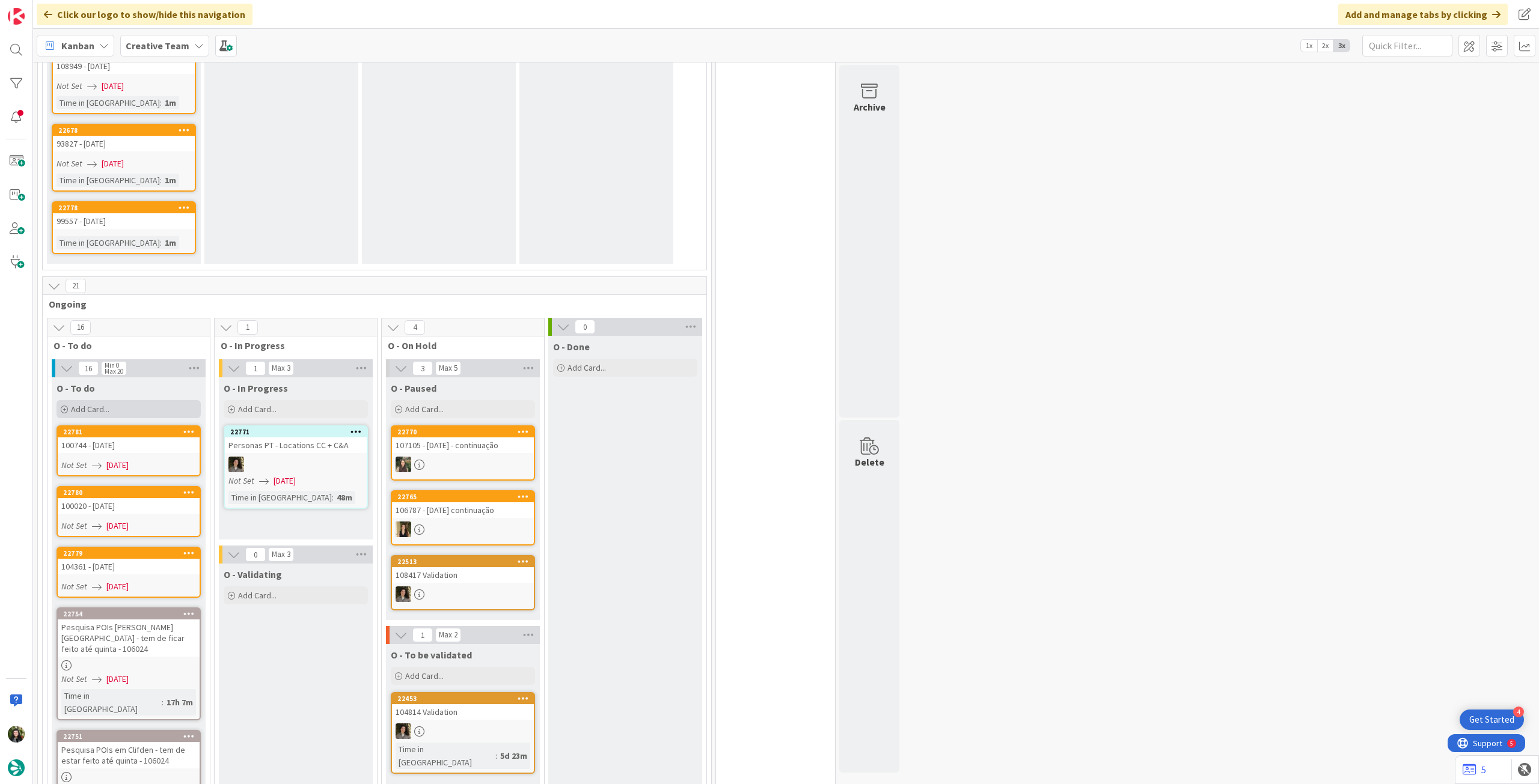
click at [140, 401] on div "Add Card..." at bounding box center [128, 409] width 144 height 18
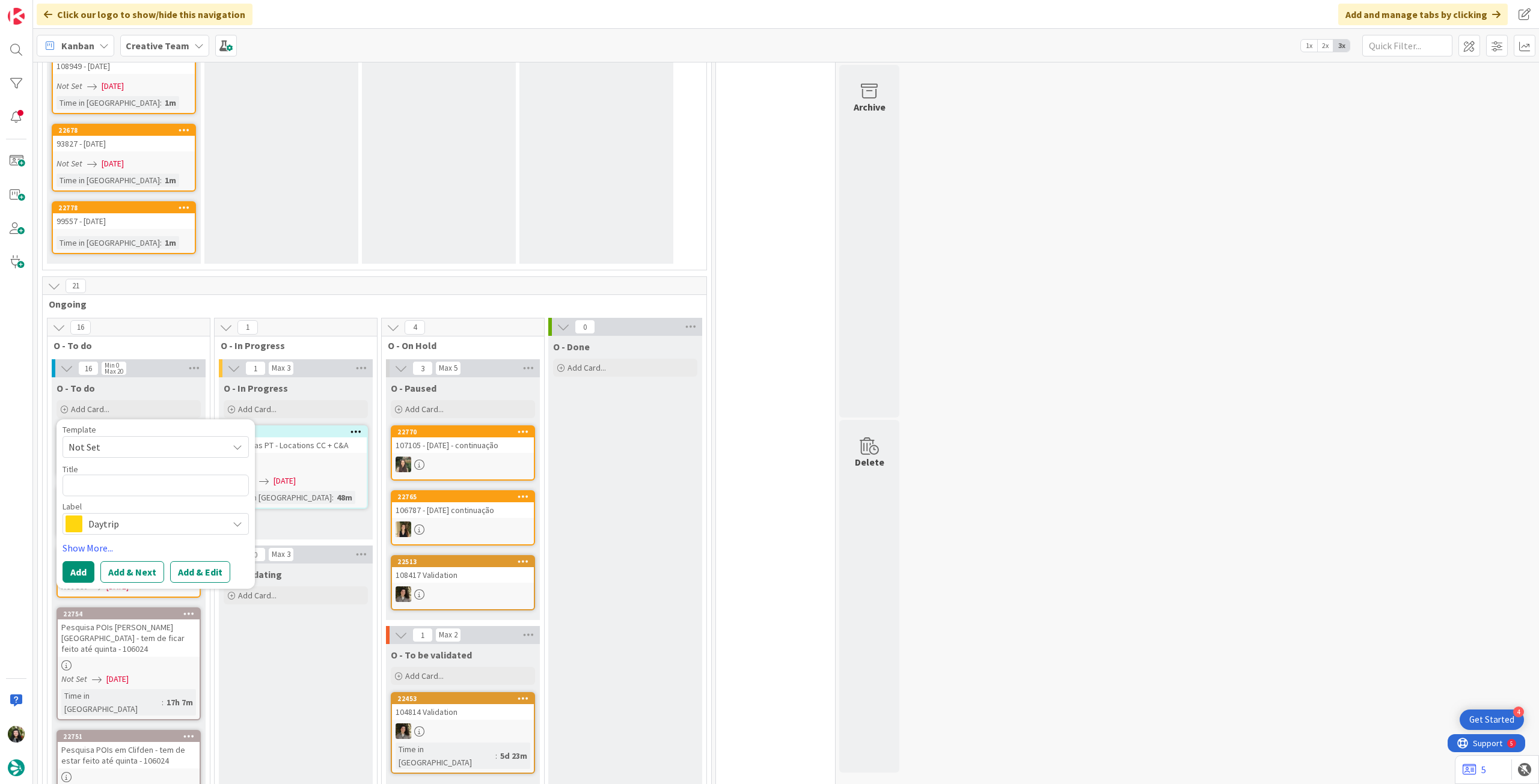
click at [151, 438] on span "Daytrip" at bounding box center [155, 524] width 134 height 17
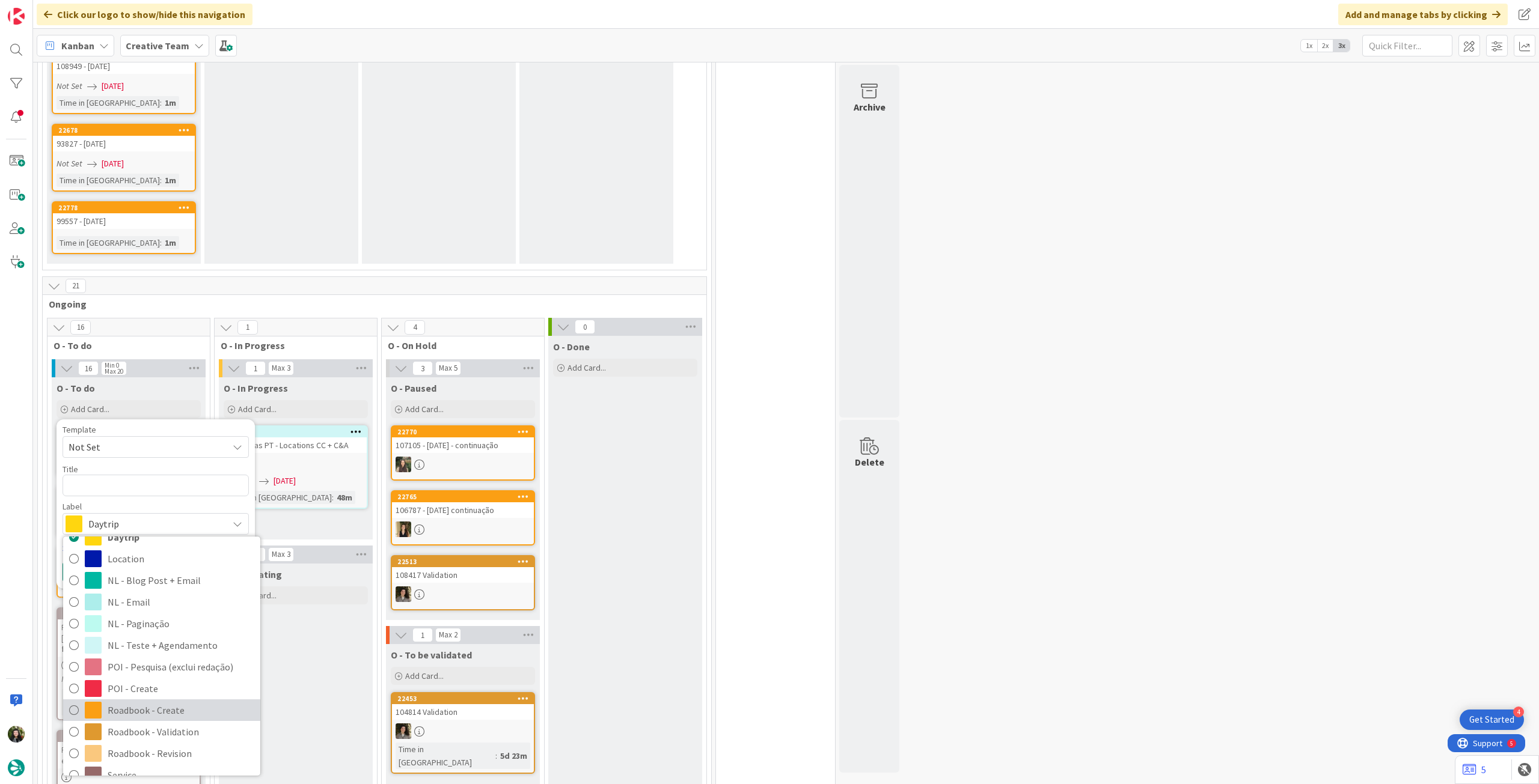
drag, startPoint x: 158, startPoint y: 692, endPoint x: 140, endPoint y: 627, distance: 67.4
click at [156, 438] on span "Roadbook - Create" at bounding box center [181, 711] width 147 height 18
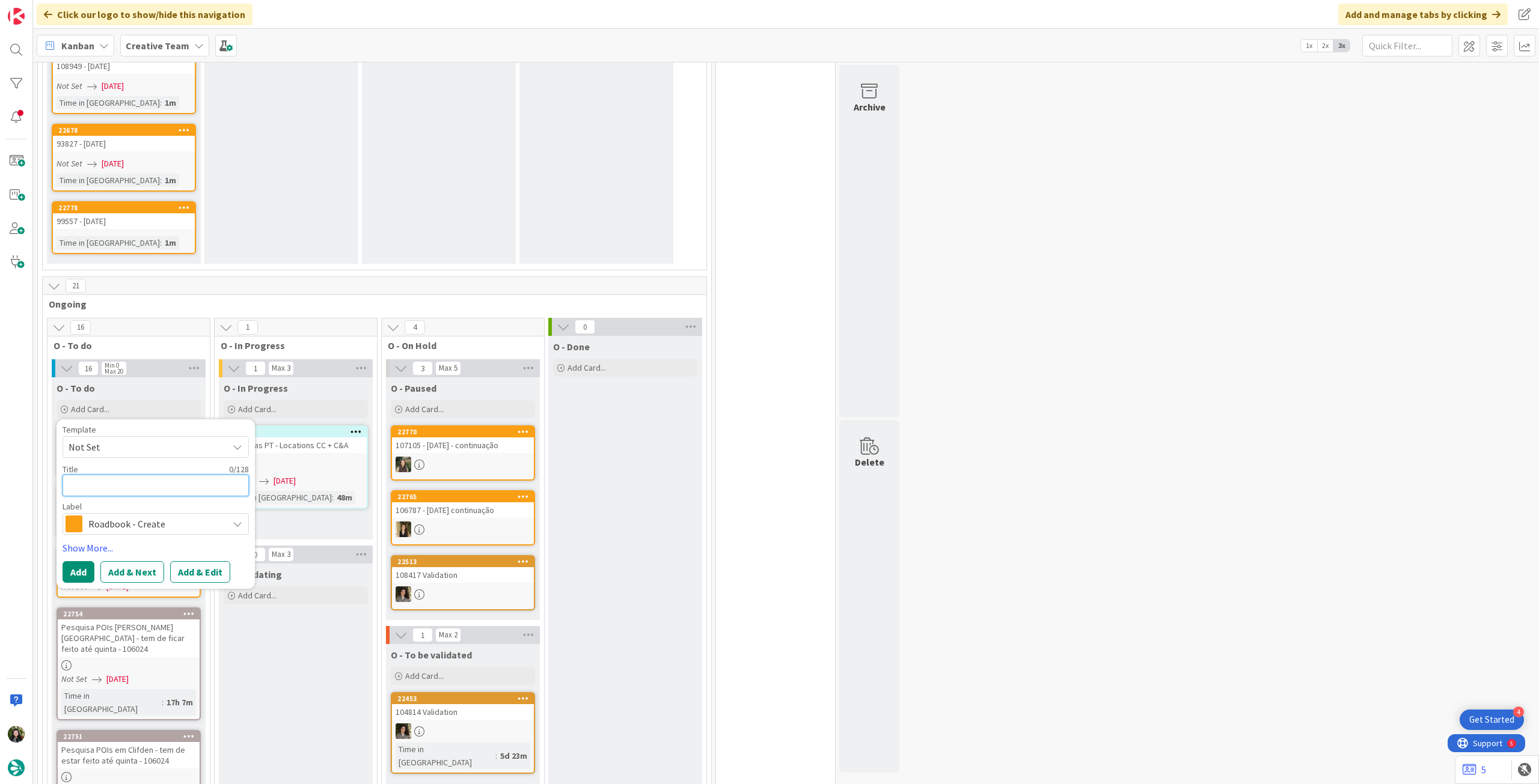
click at [129, 438] on textarea at bounding box center [156, 486] width 186 height 22
paste textarea "100854"
type textarea "x"
type textarea "100854"
type textarea "x"
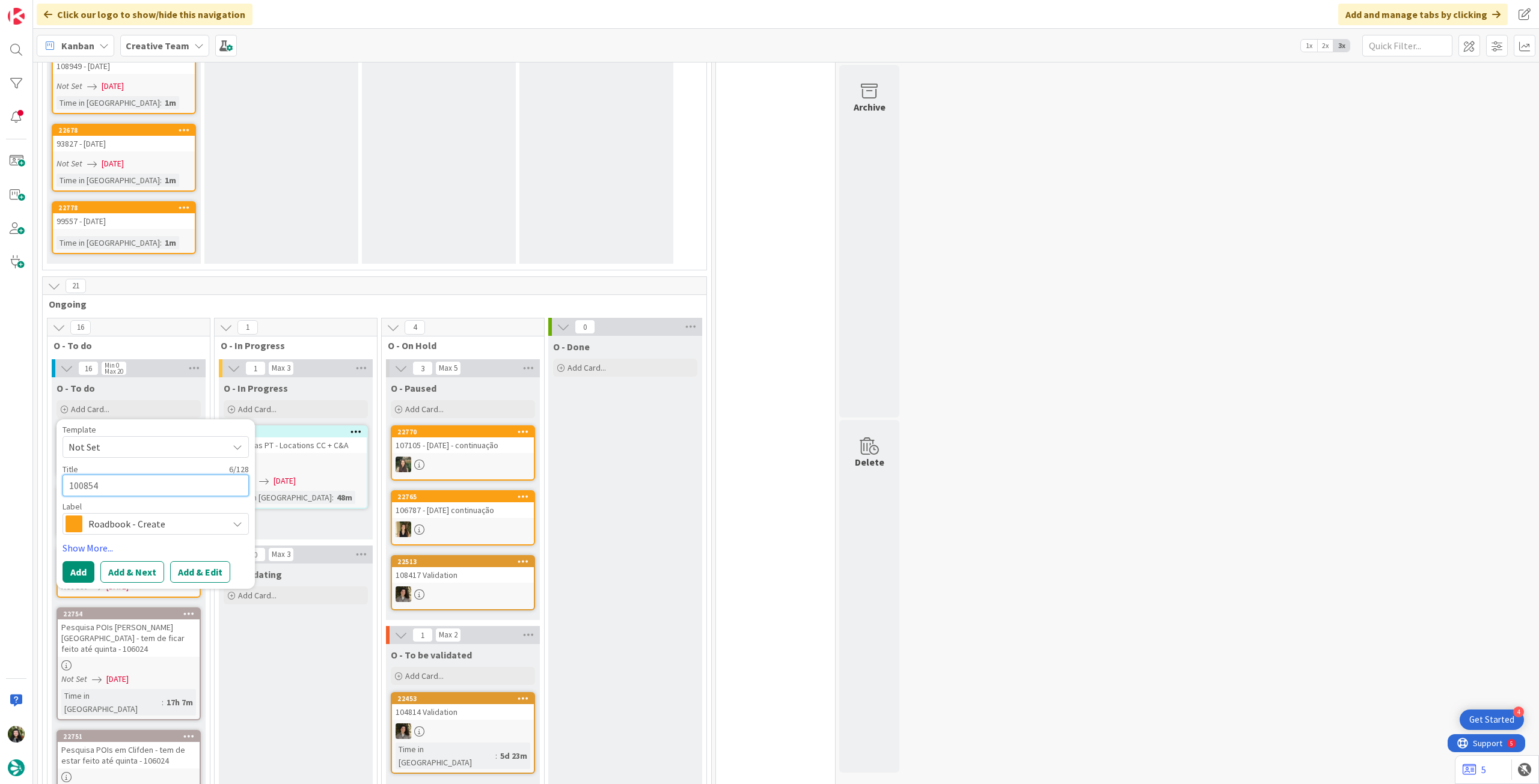
type textarea "100854"
type textarea "x"
type textarea "100854 -"
type textarea "x"
type textarea "100854 - 1"
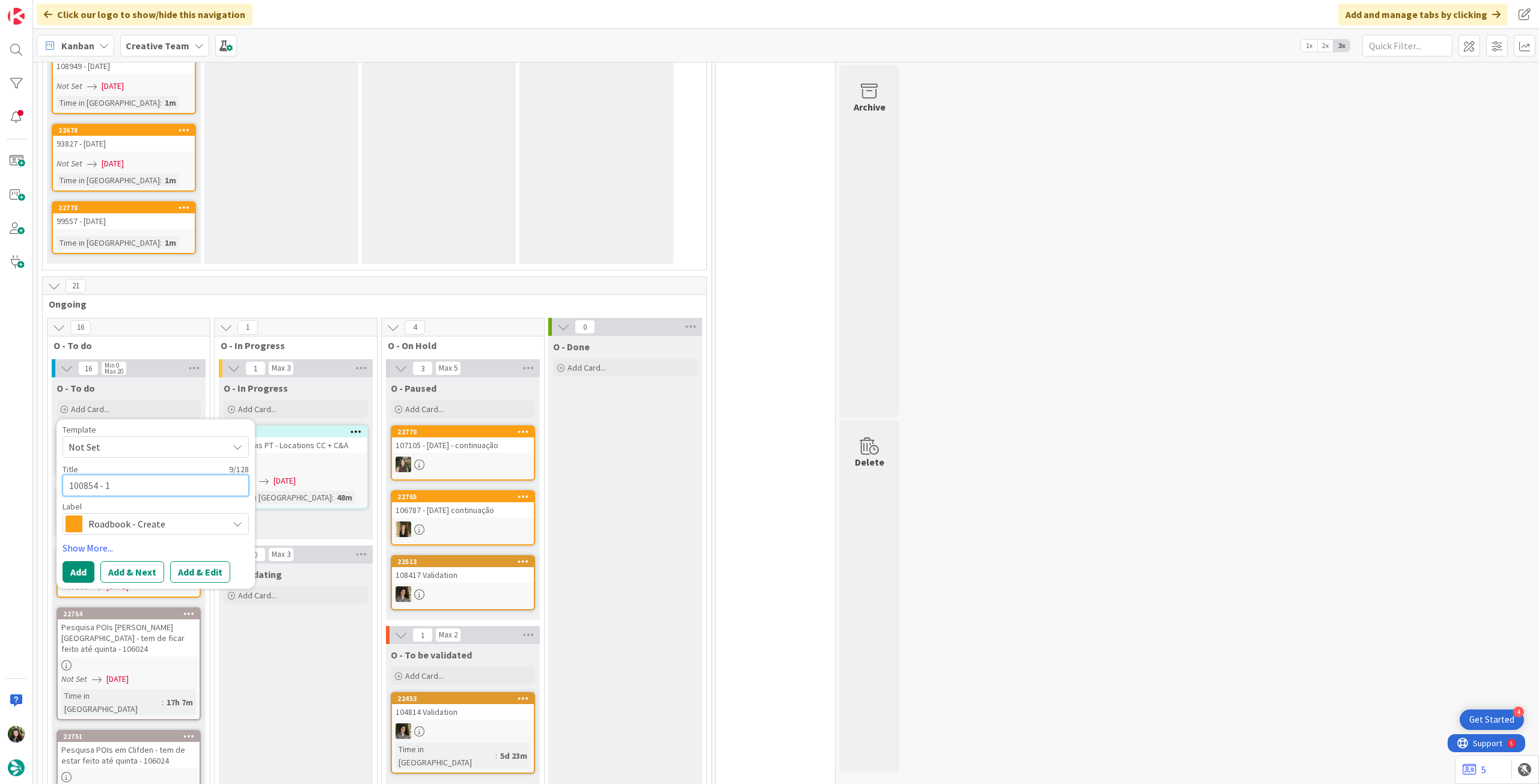
type textarea "x"
type textarea "100854 - 10"
type textarea "x"
type textarea "100854 - 10"
type textarea "x"
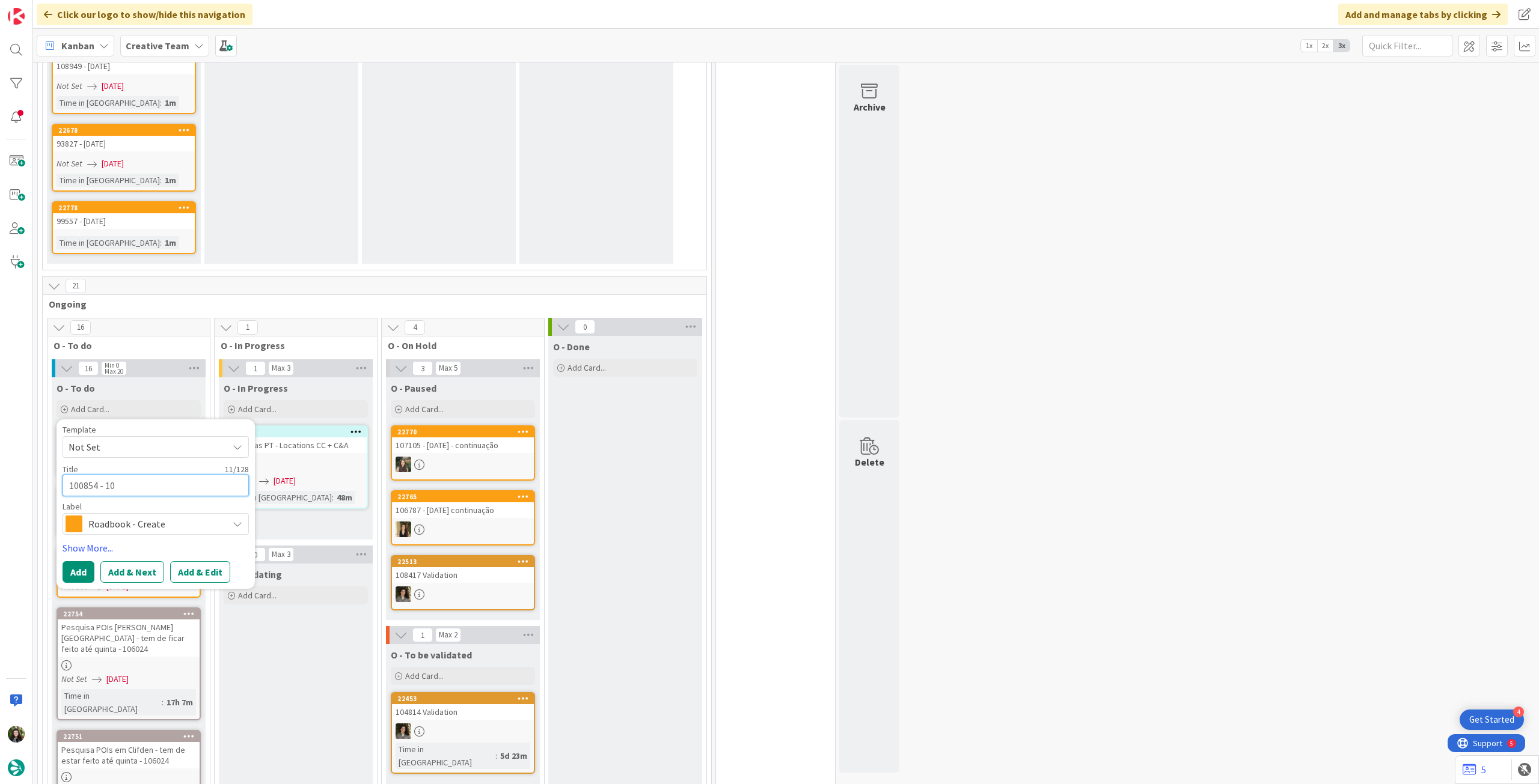
type textarea "100854 - 10 o"
type textarea "x"
type textarea "100854 - 10 oc"
type textarea "x"
type textarea "100854 - [DATE]"
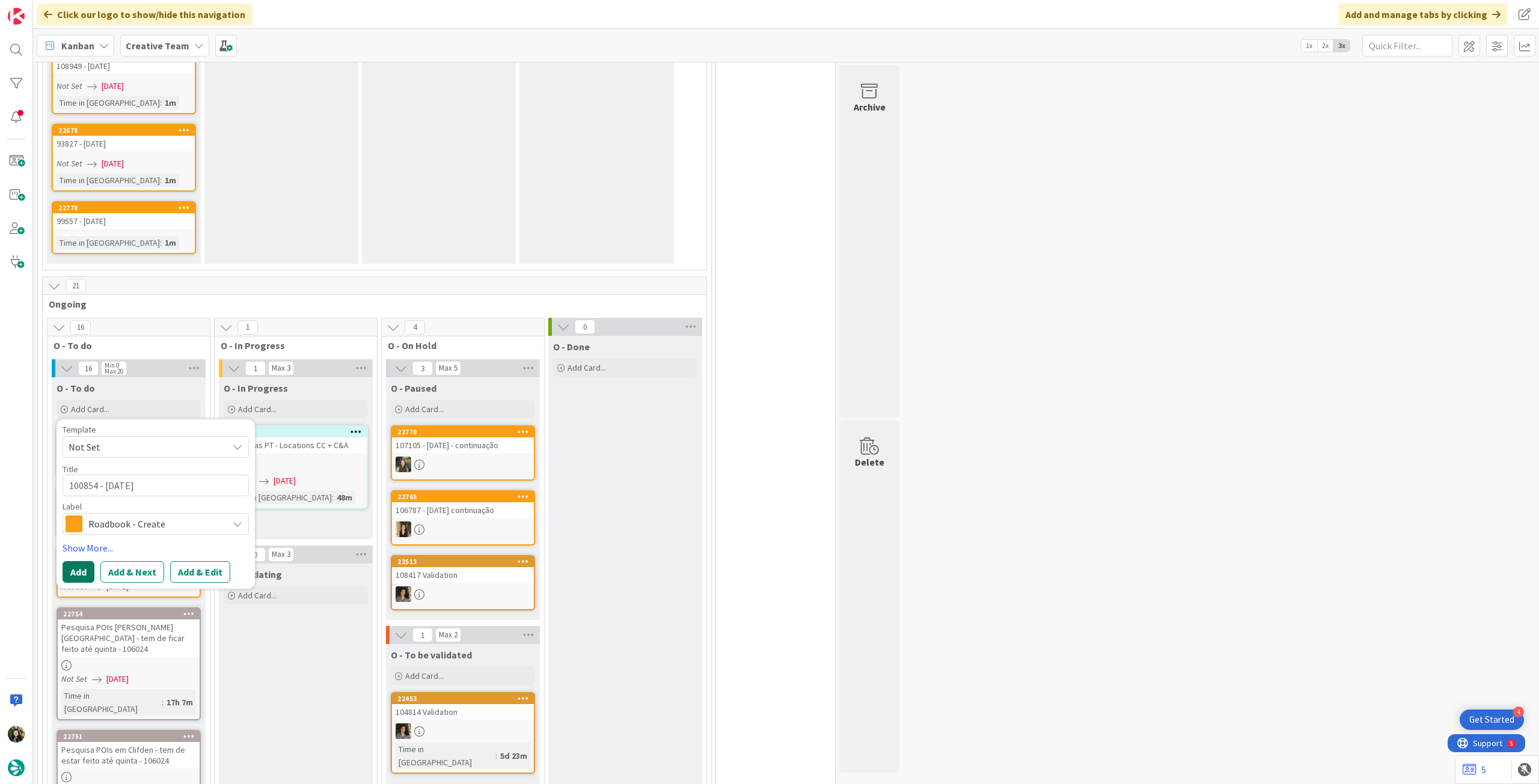
click at [80, 438] on button "Add" at bounding box center [79, 573] width 32 height 22
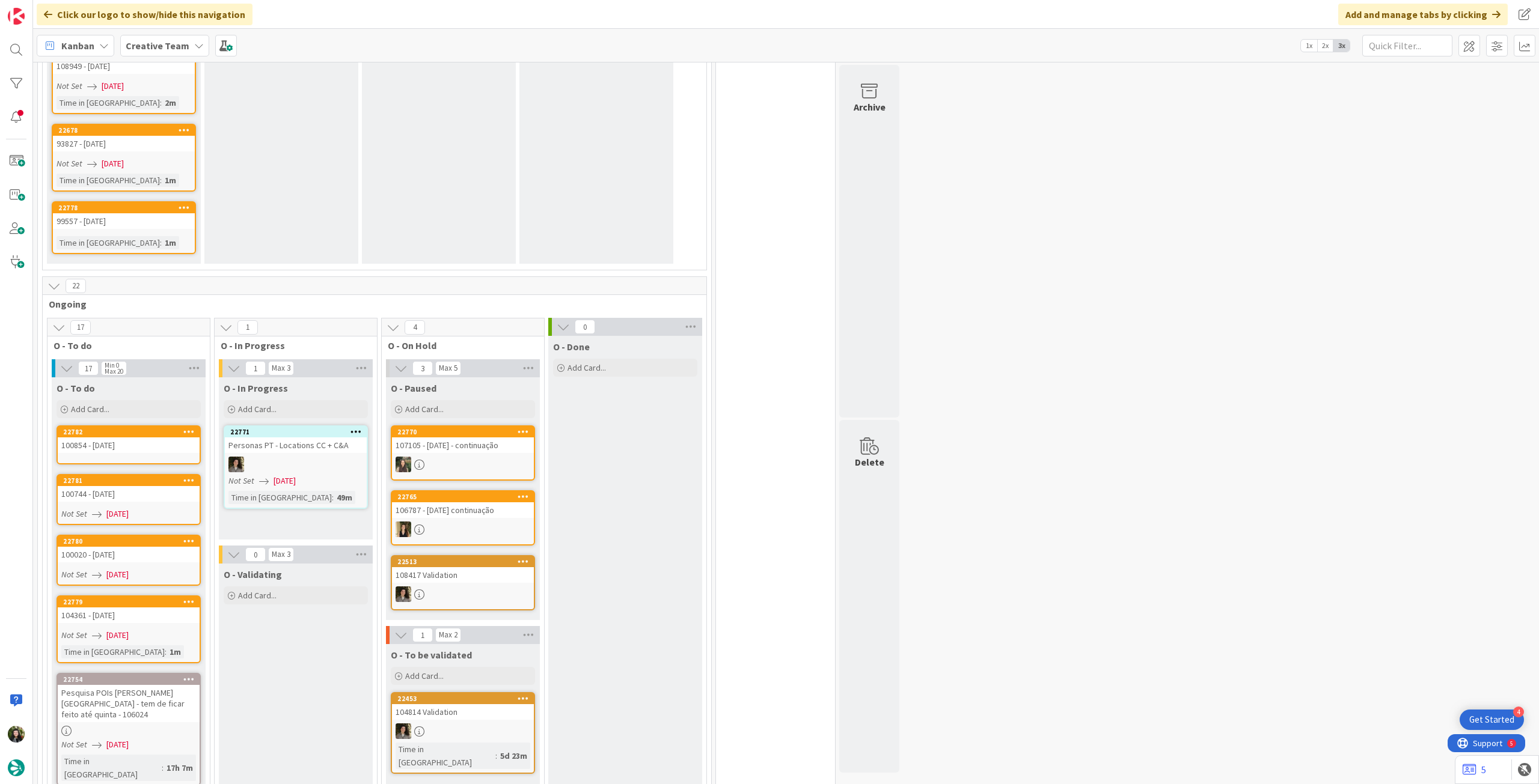
click at [119, 437] on div "100854 - [DATE]" at bounding box center [128, 444] width 142 height 15
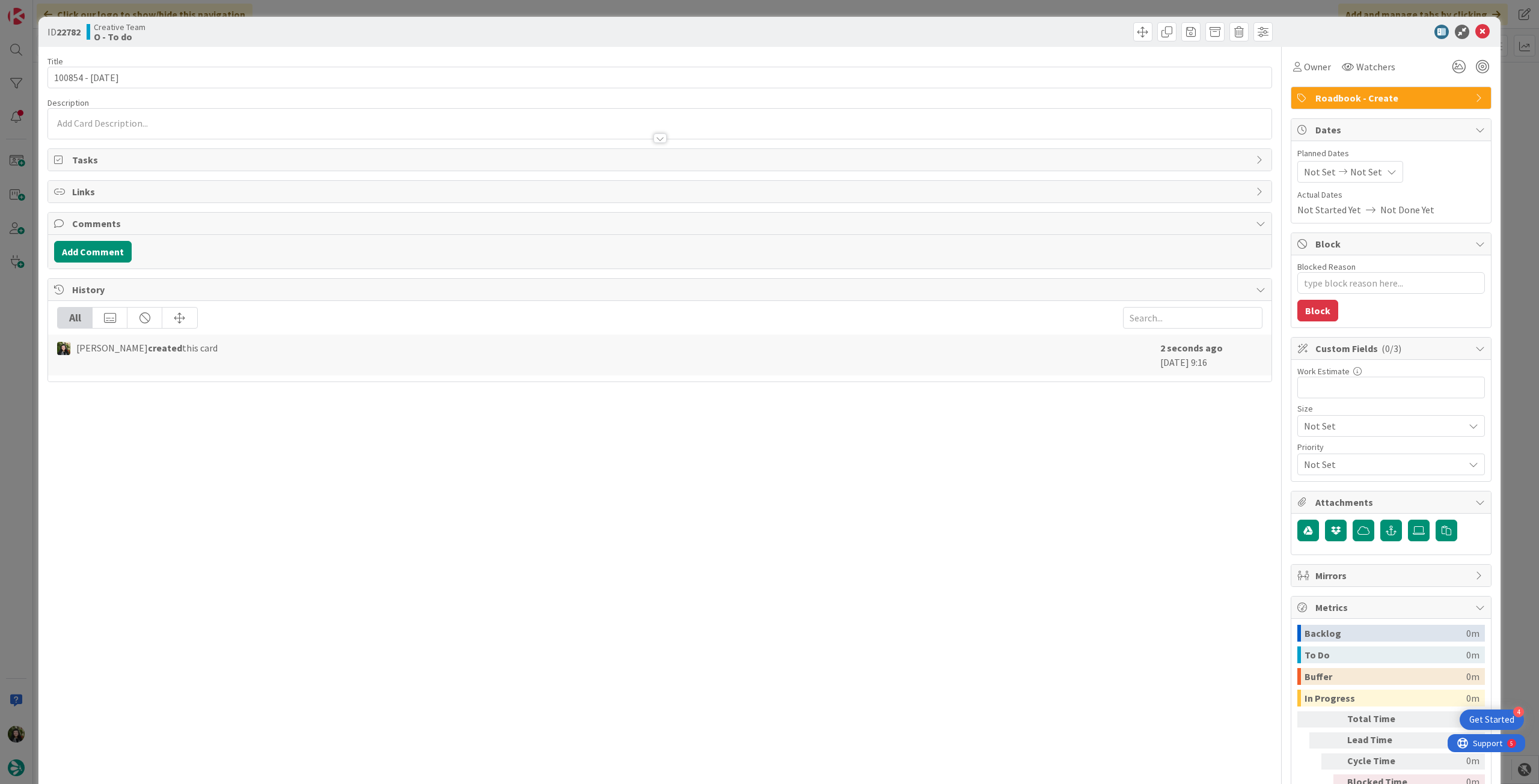
type textarea "x"
click at [923, 171] on div "Not Set Not Set" at bounding box center [1351, 172] width 106 height 22
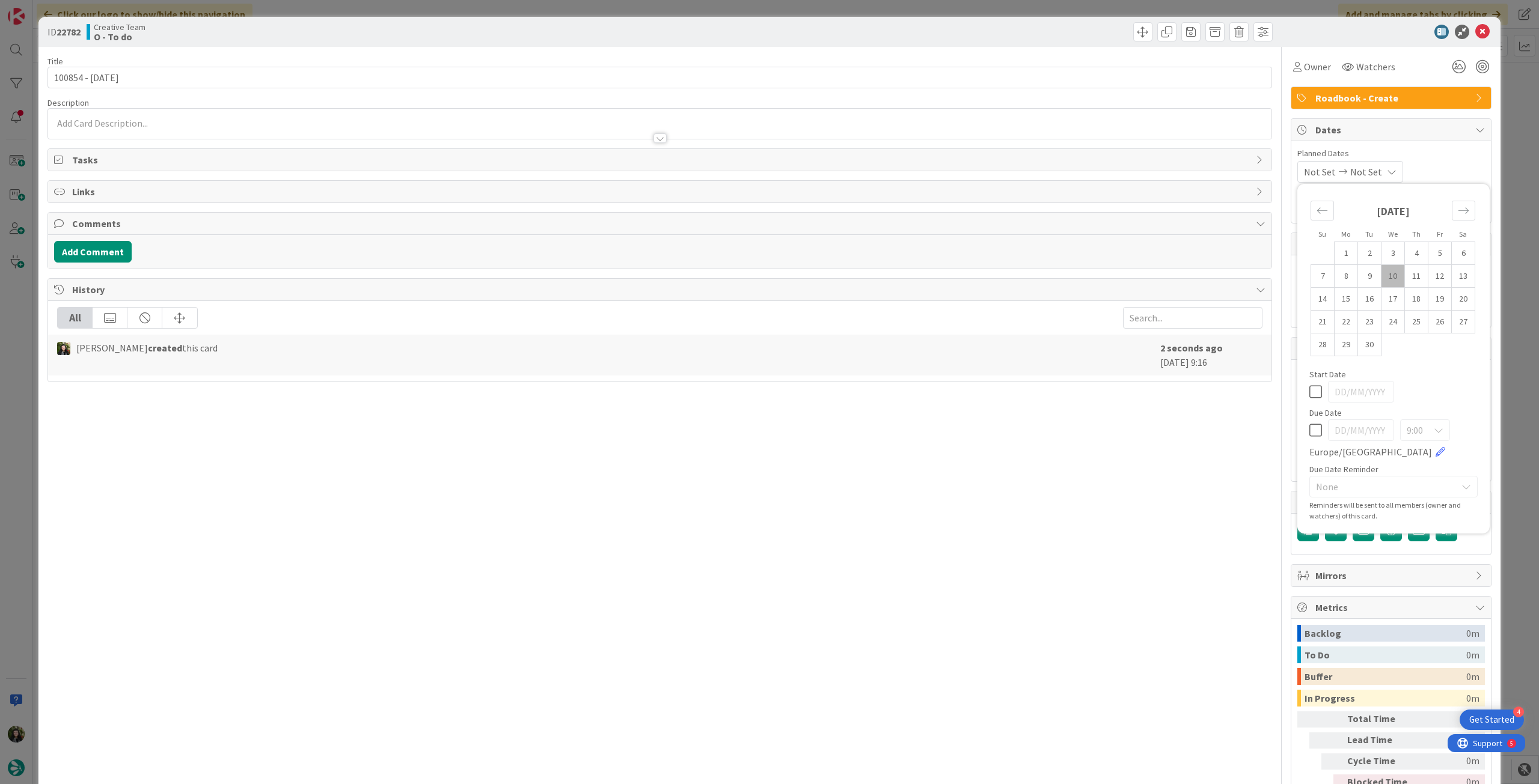
click at [923, 428] on icon at bounding box center [1316, 430] width 13 height 14
type input "[DATE]"
click at [923, 36] on icon at bounding box center [1483, 32] width 14 height 14
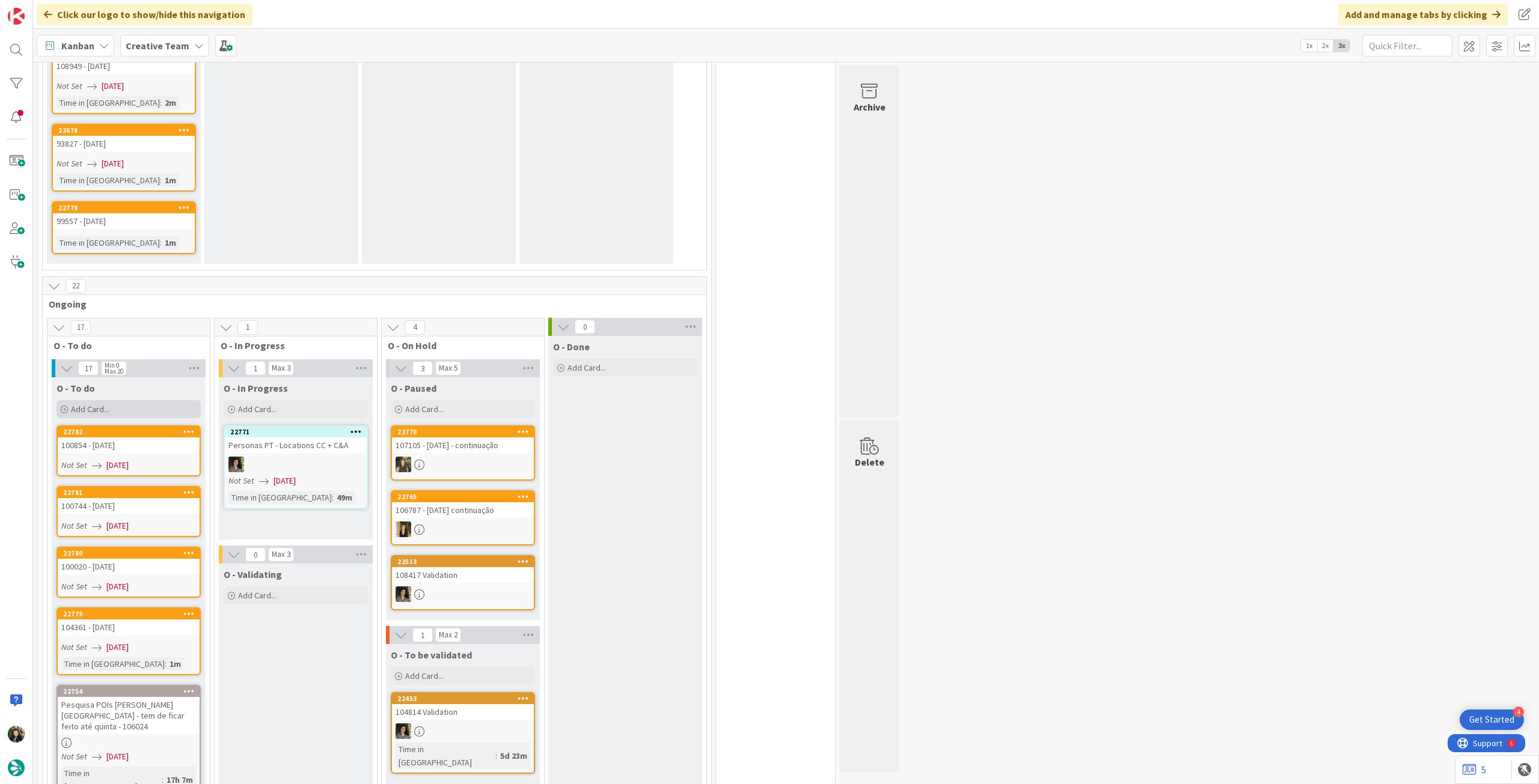
click at [131, 401] on div "Add Card..." at bounding box center [128, 409] width 144 height 18
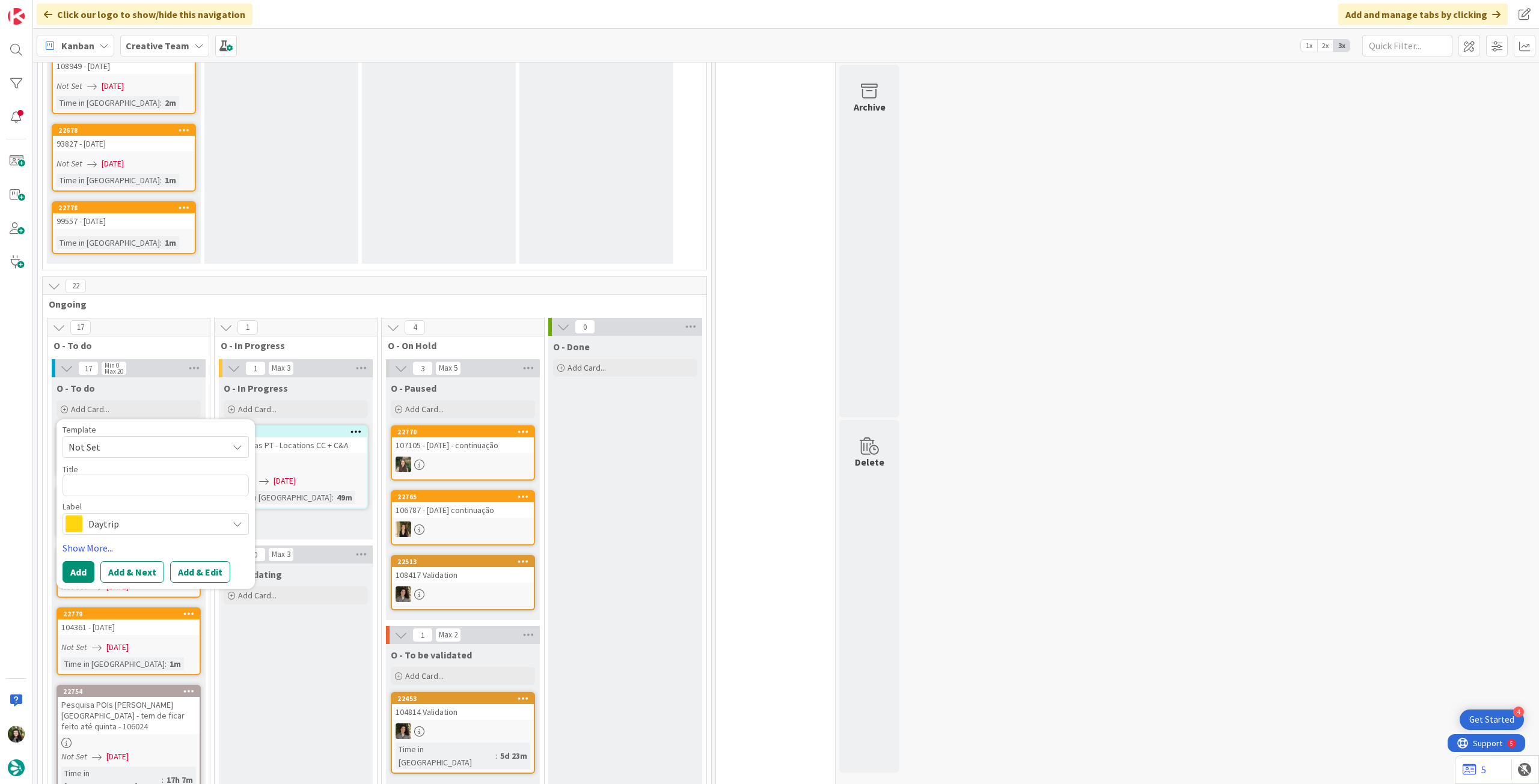
click at [123, 438] on span "Daytrip" at bounding box center [155, 524] width 134 height 17
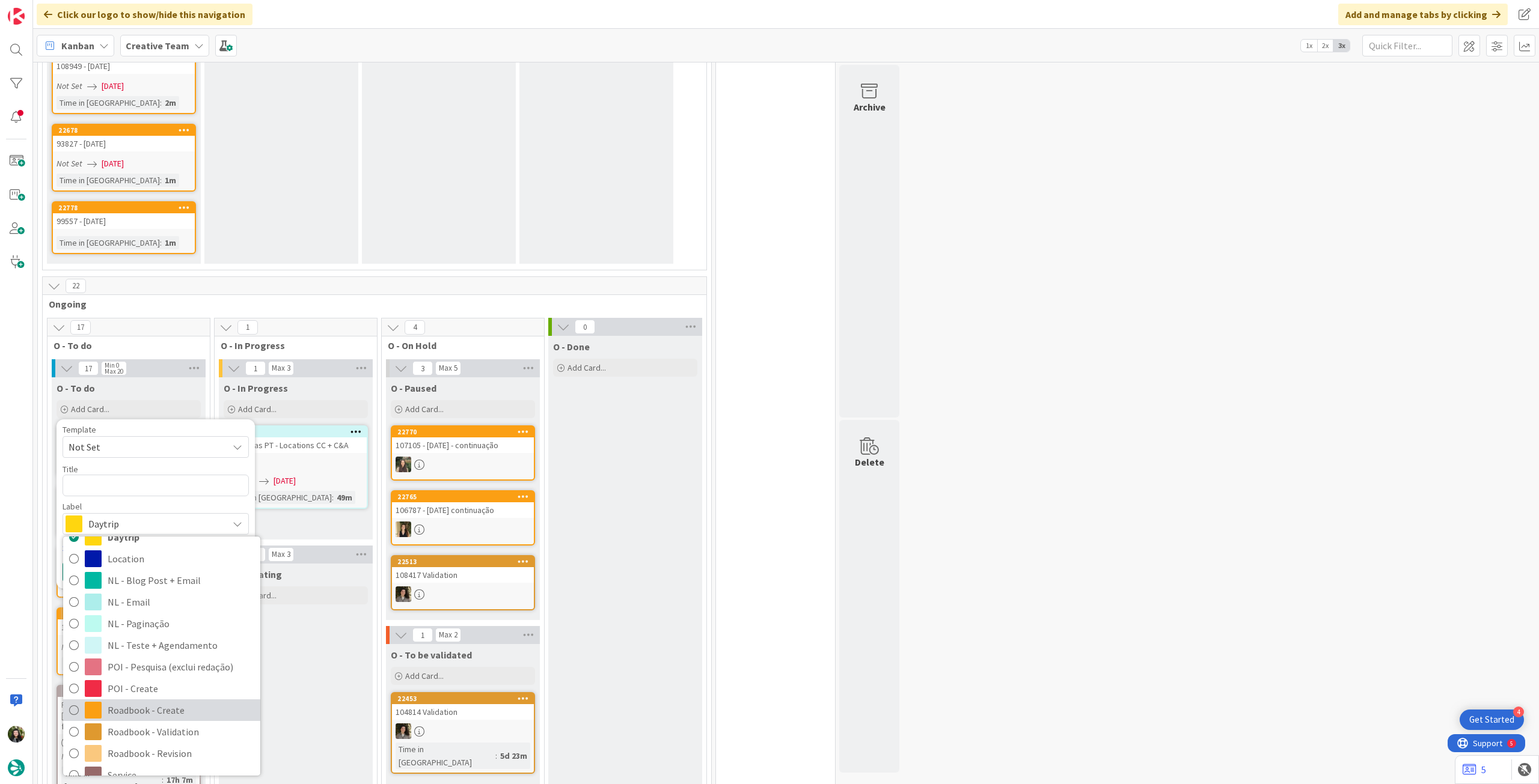
click at [156, 438] on span "Roadbook - Create" at bounding box center [181, 711] width 147 height 18
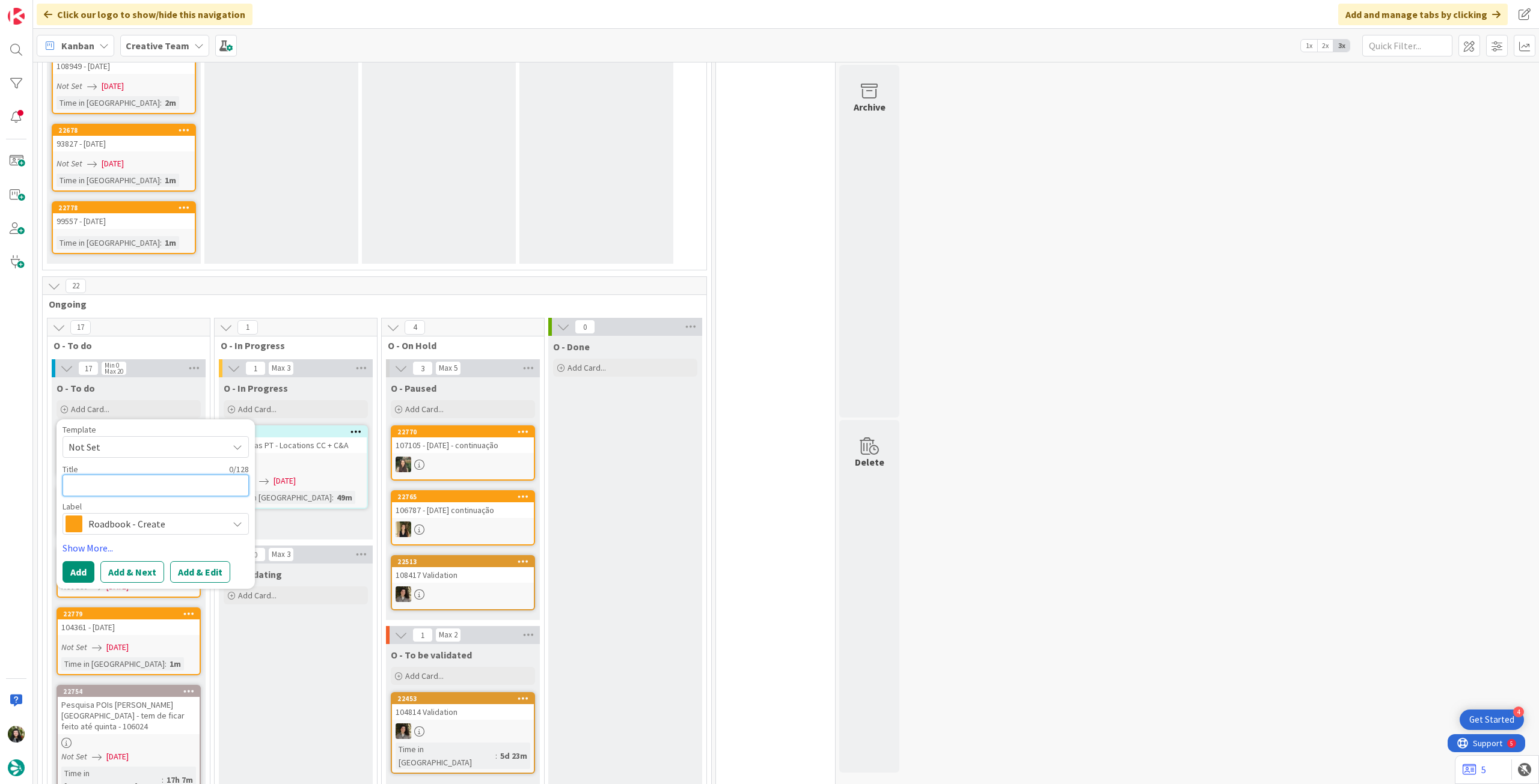
click at [152, 438] on textarea at bounding box center [156, 486] width 186 height 22
paste textarea "101008"
type textarea "x"
type textarea "101008"
type textarea "x"
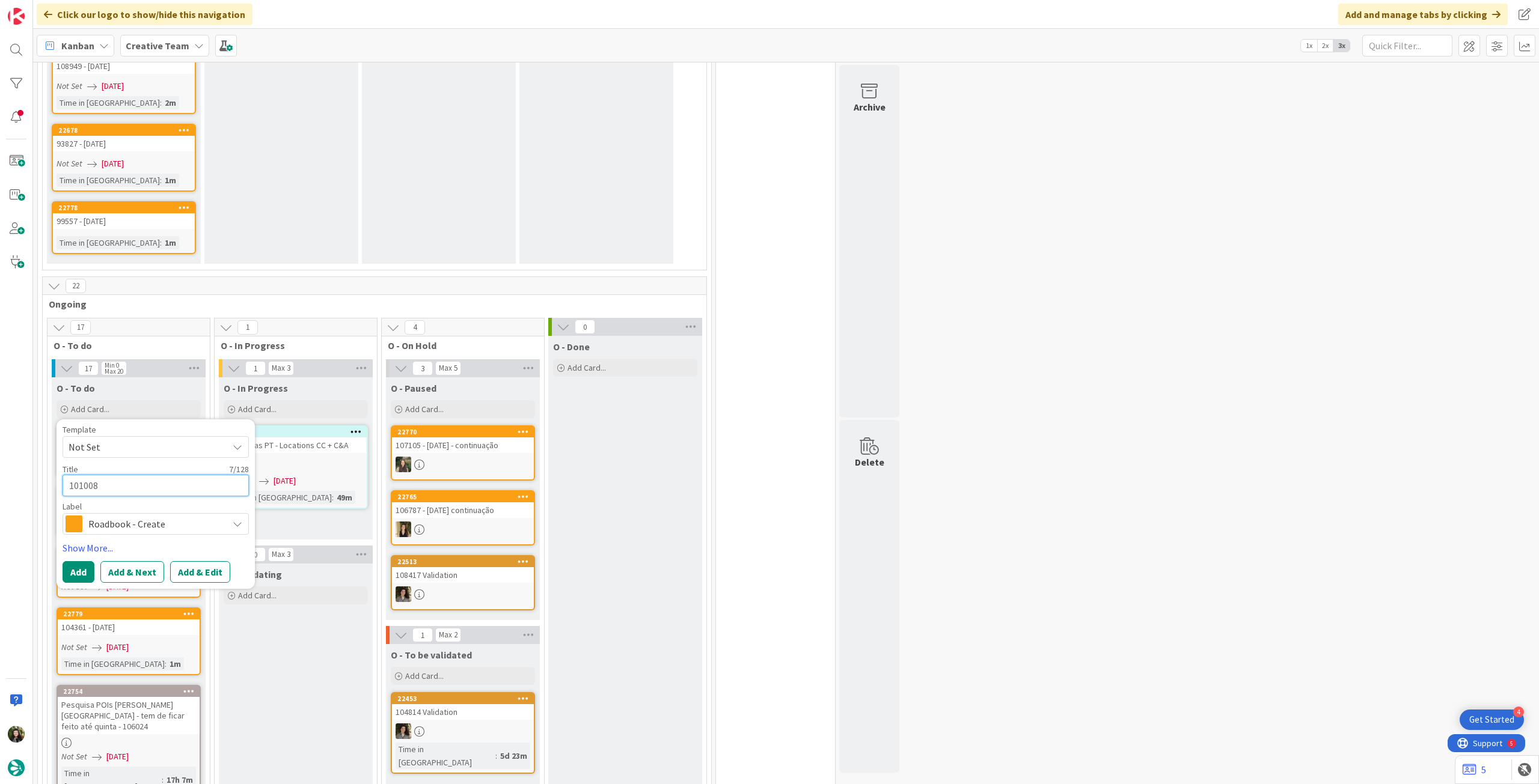
type textarea "101008"
type textarea "x"
type textarea "101008 -"
type textarea "x"
type textarea "101008 -"
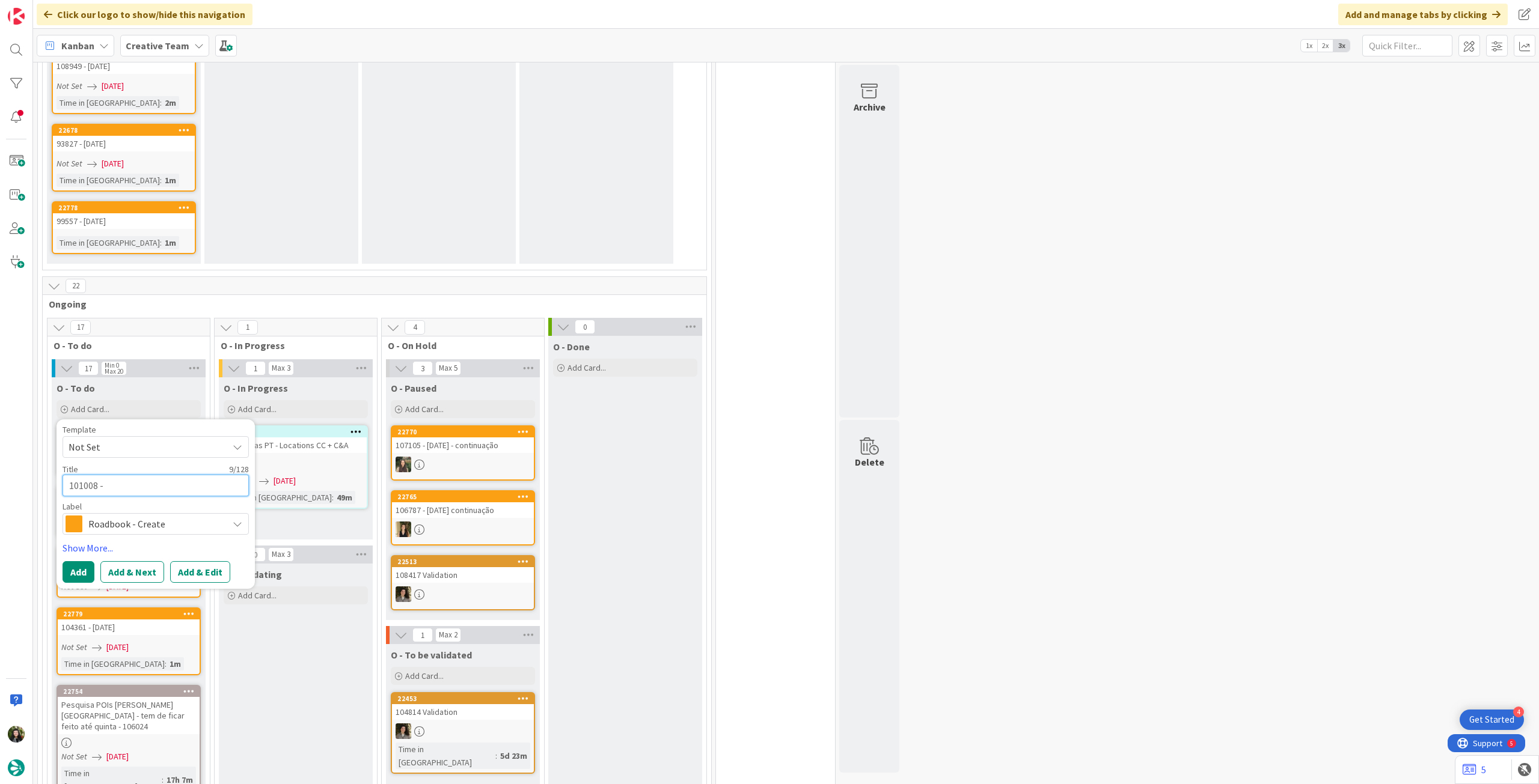
type textarea "x"
type textarea "101008 - 1"
type textarea "x"
type textarea "101008 - 10"
type textarea "x"
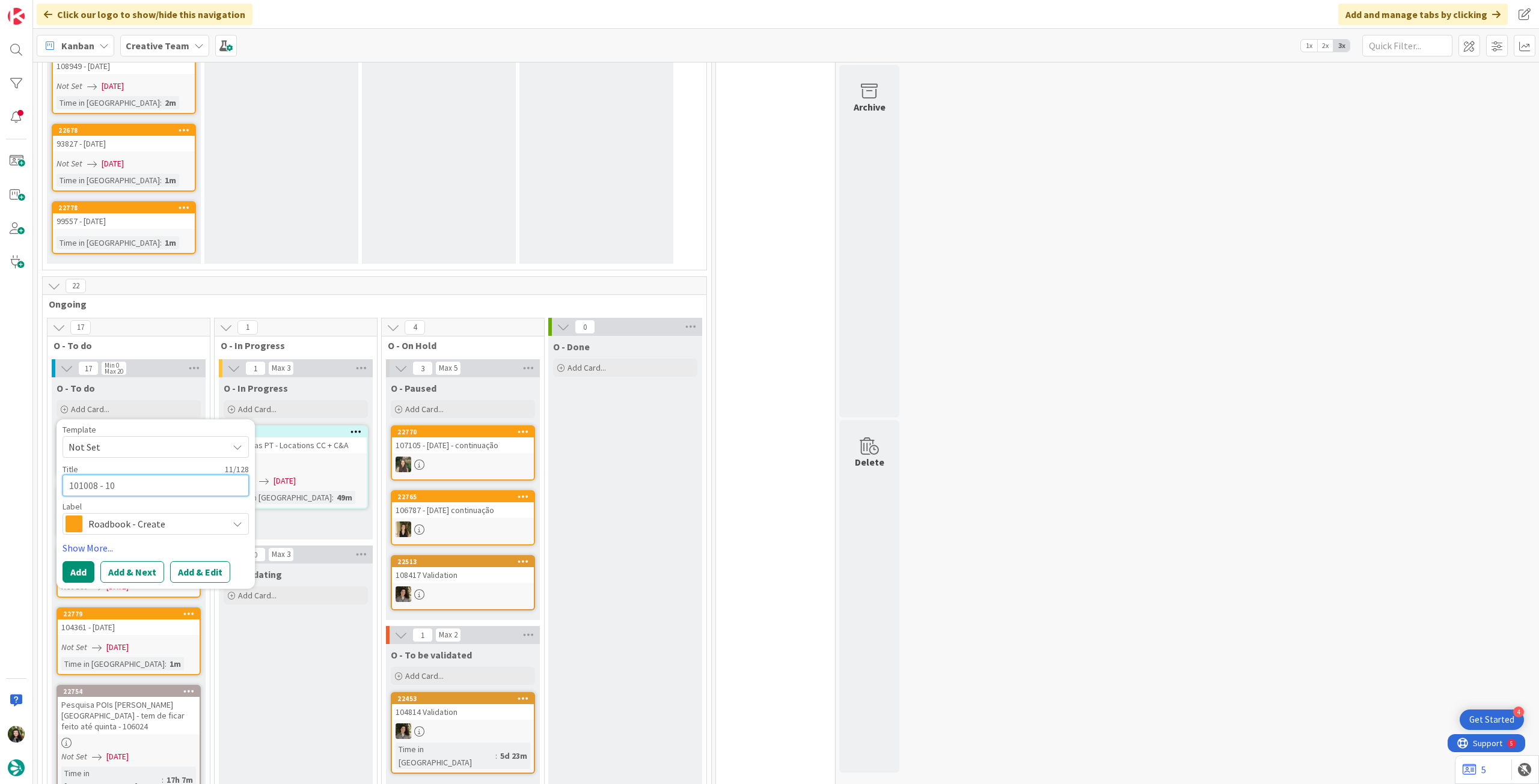
type textarea "101008 - 10"
type textarea "x"
type textarea "101008 - 10 o"
type textarea "x"
type textarea "101008 - 10 oc"
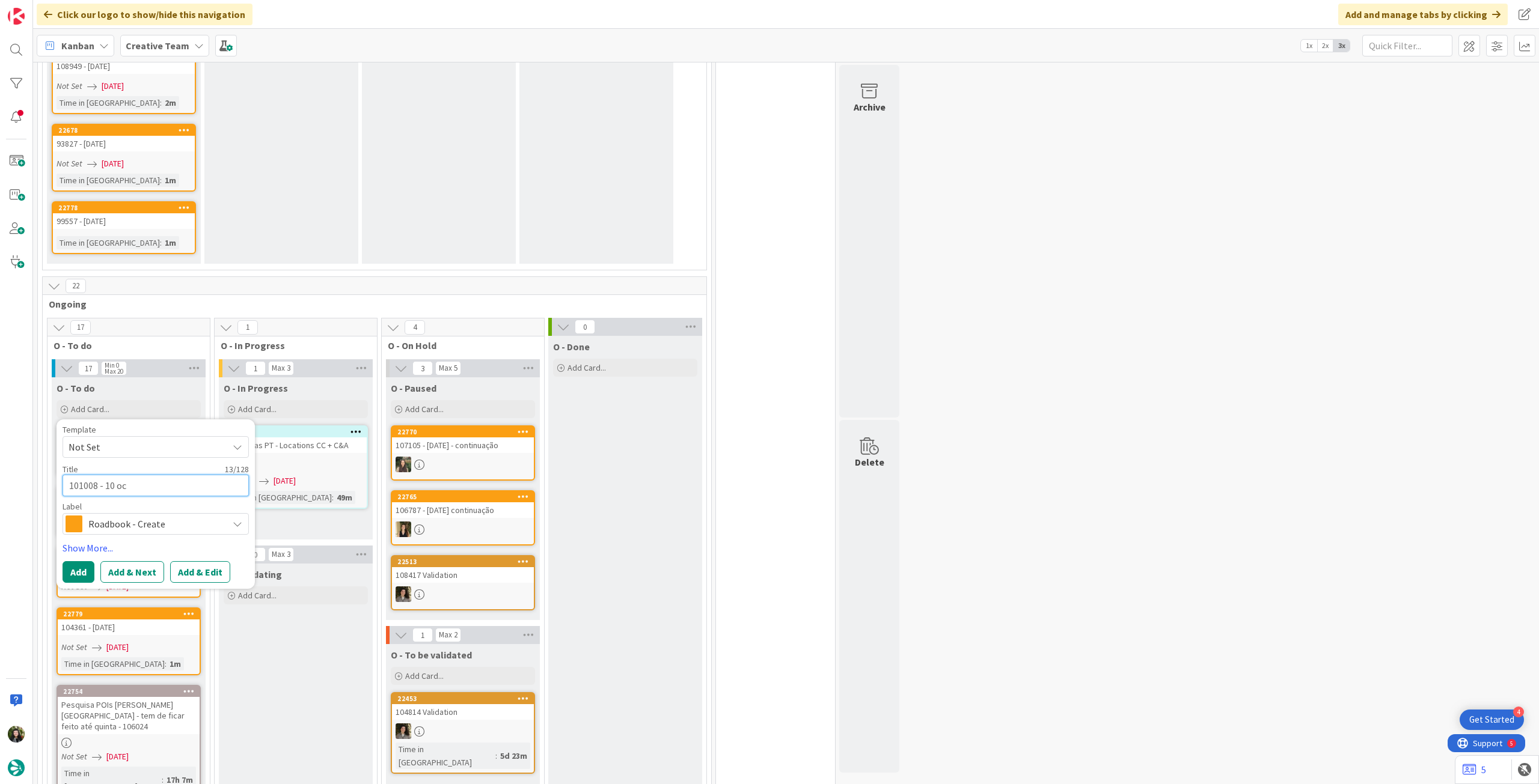
type textarea "x"
type textarea "101008 - [DATE]"
click at [86, 438] on button "Add" at bounding box center [79, 573] width 32 height 22
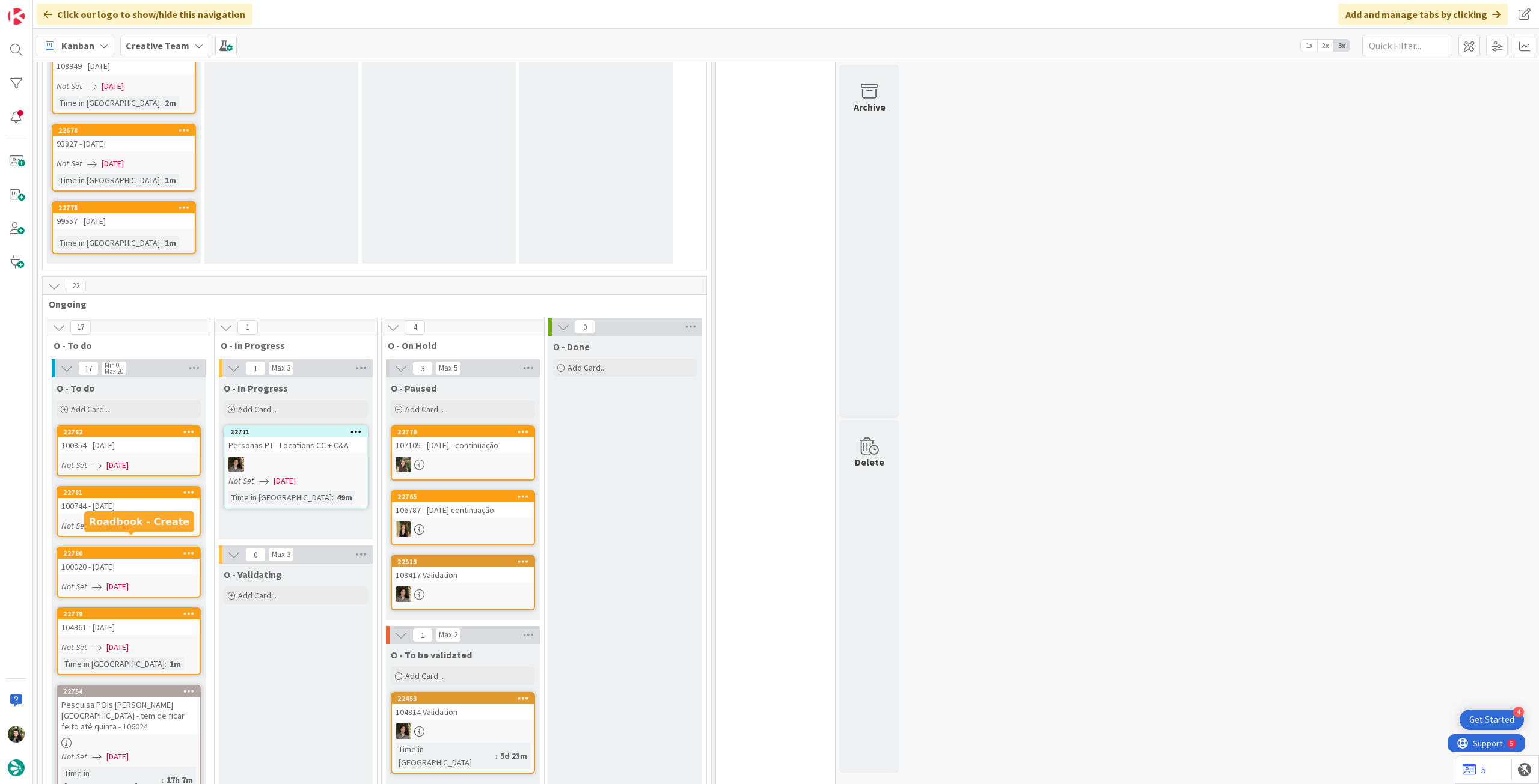
scroll to position [1167, 0]
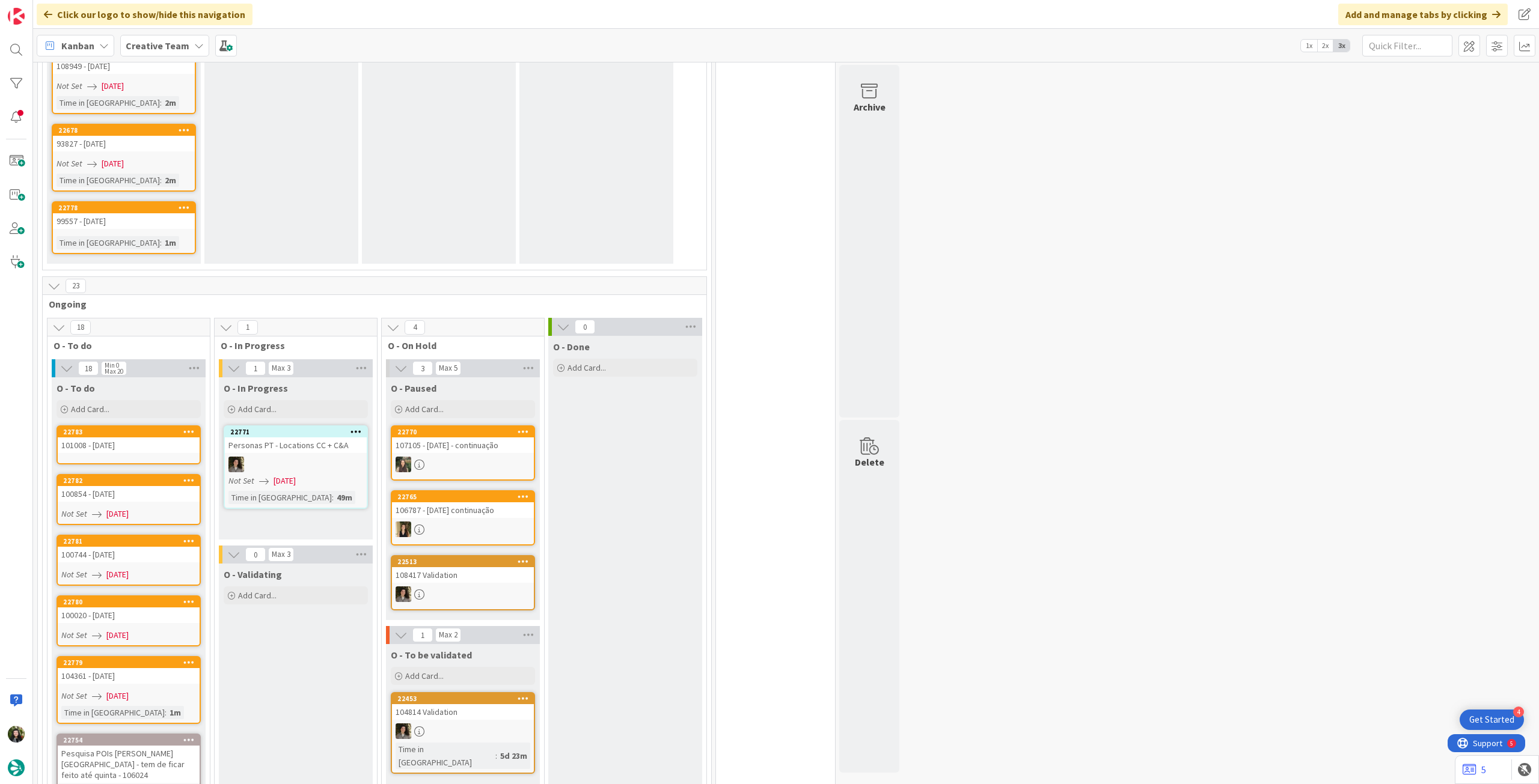
click at [113, 437] on div "101008 - [DATE]" at bounding box center [128, 444] width 142 height 15
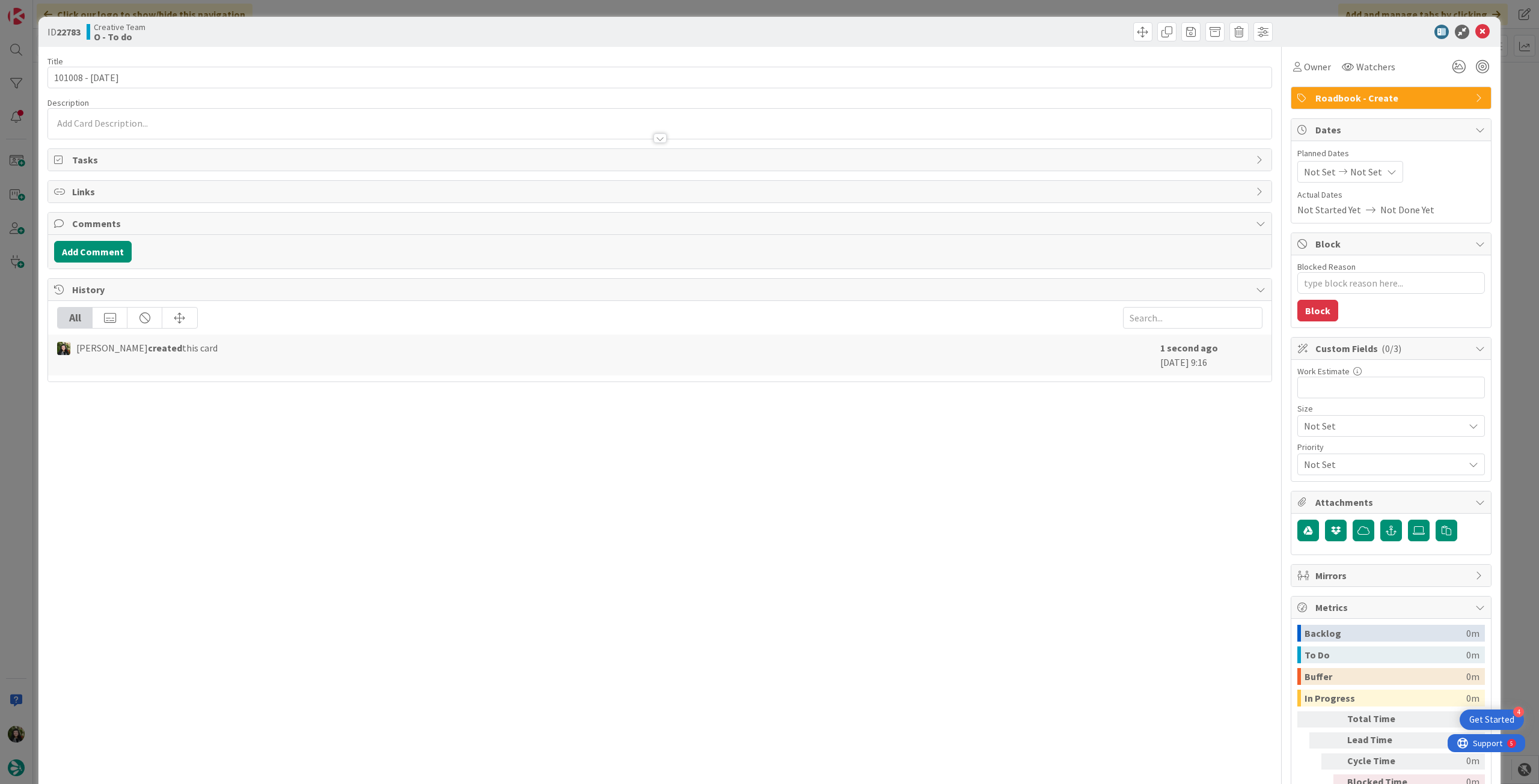
type textarea "x"
click at [923, 180] on div "Not Set Not Set" at bounding box center [1351, 172] width 106 height 22
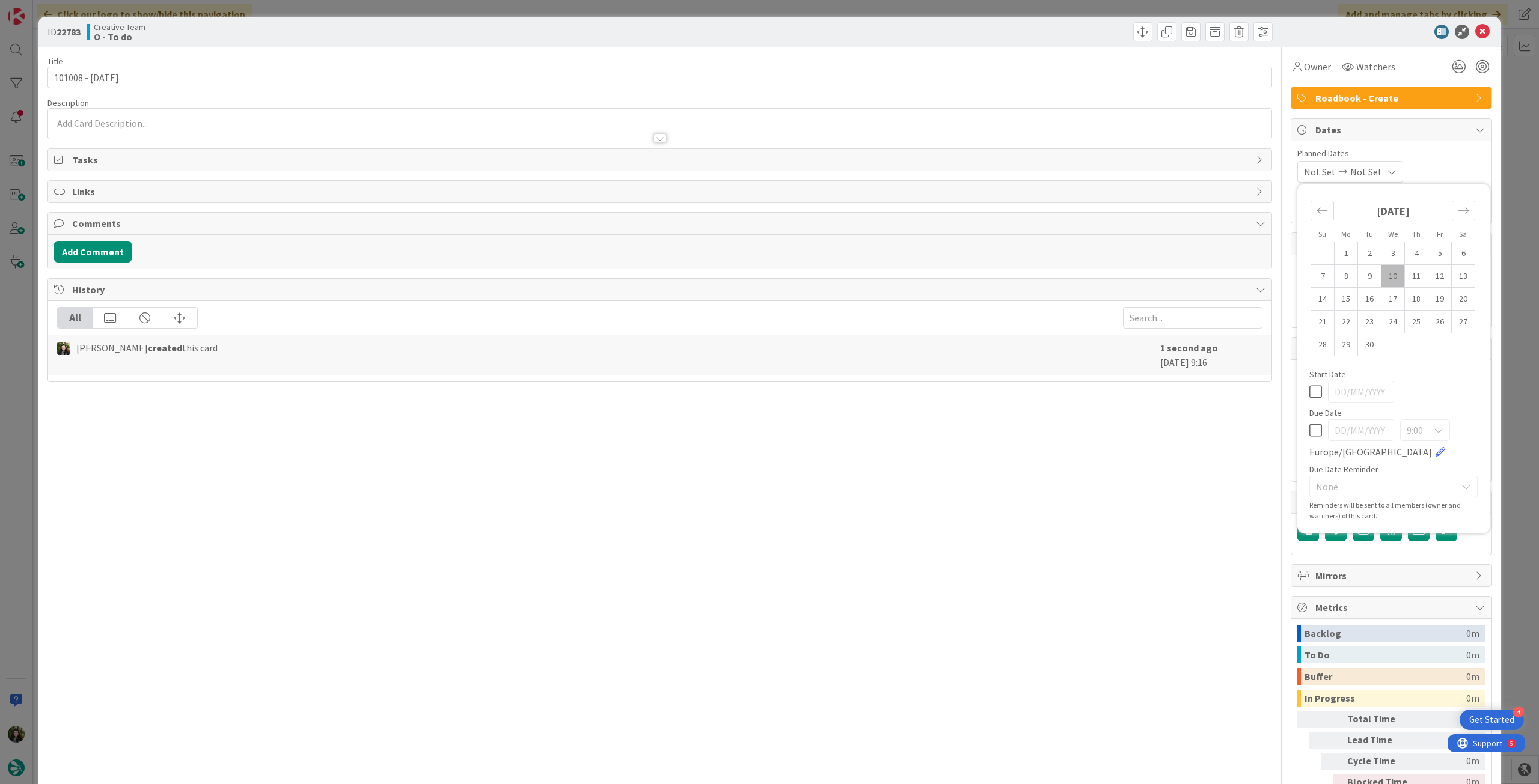
click at [923, 436] on div "9:00 Europe/Lisbon" at bounding box center [1394, 439] width 169 height 39
drag, startPoint x: 1310, startPoint y: 435, endPoint x: 1371, endPoint y: 187, distance: 255.4
click at [923, 434] on icon at bounding box center [1316, 430] width 13 height 14
type input "[DATE]"
type textarea "x"
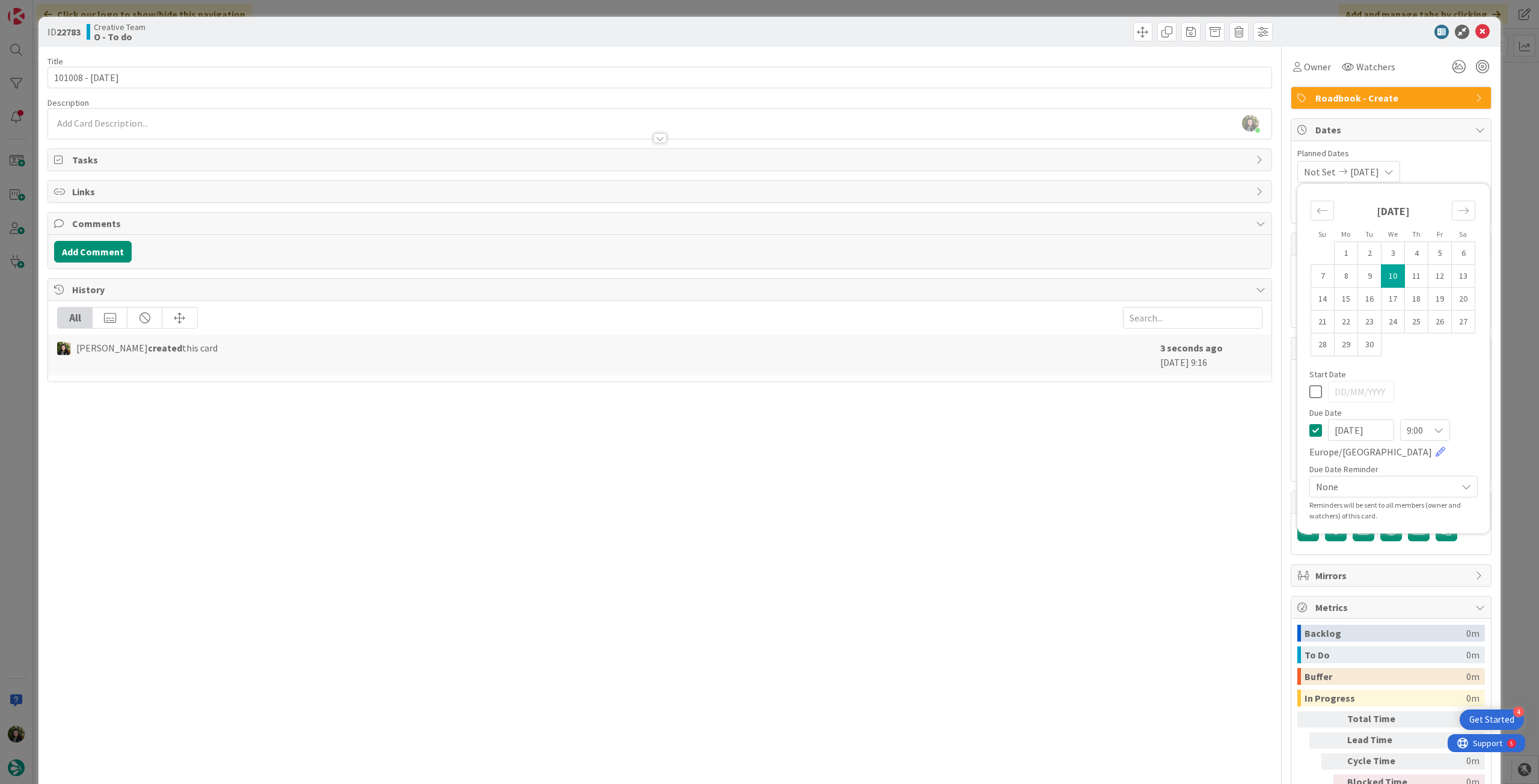
click at [923, 30] on icon at bounding box center [1483, 32] width 14 height 14
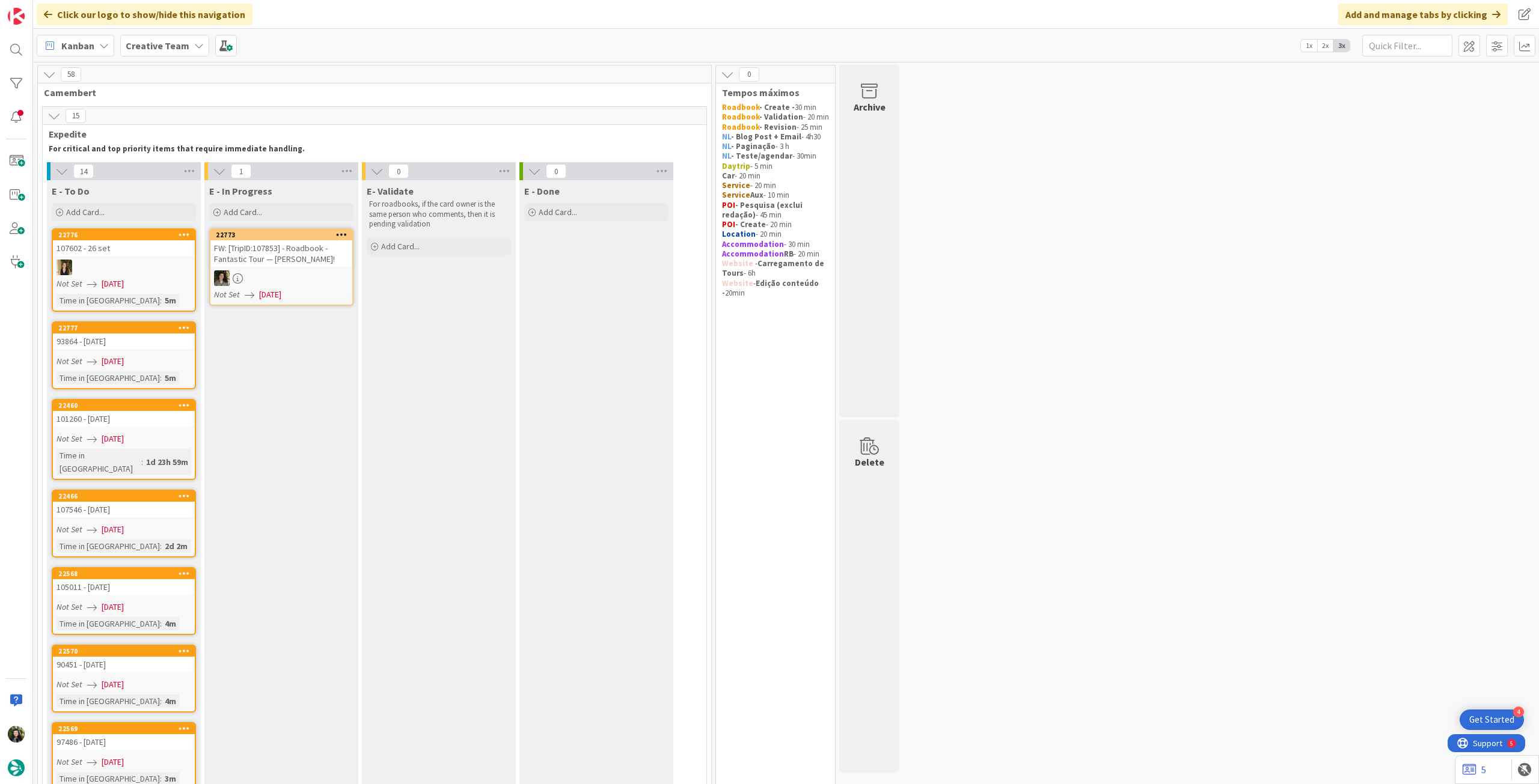
drag, startPoint x: 145, startPoint y: 43, endPoint x: 149, endPoint y: 52, distance: 9.8
click at [146, 45] on b "Creative Team" at bounding box center [157, 45] width 64 height 12
click at [169, 172] on h4 "Creative Team - Análise" at bounding box center [216, 171] width 163 height 12
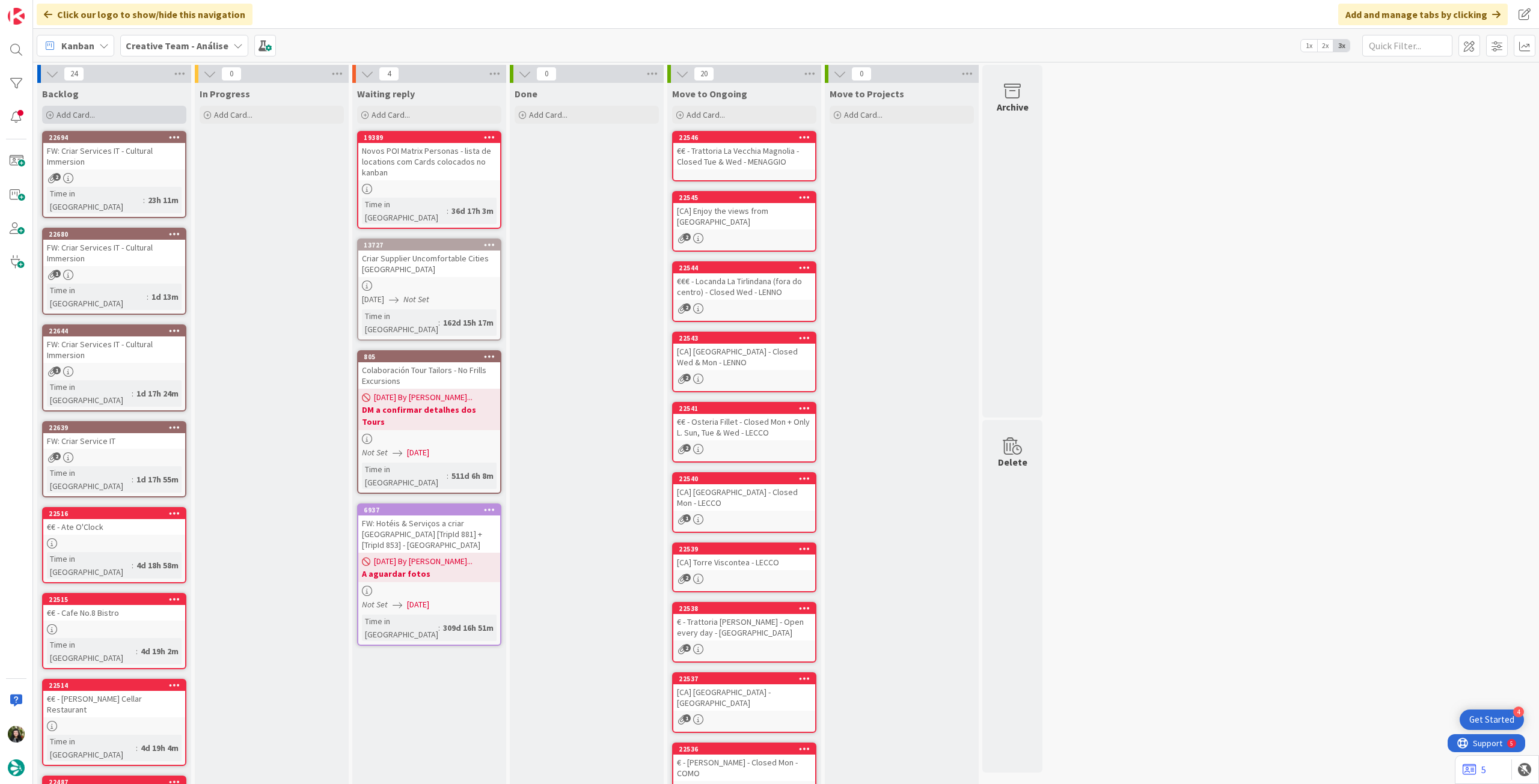
click at [131, 116] on div "Add Card..." at bounding box center [114, 115] width 144 height 18
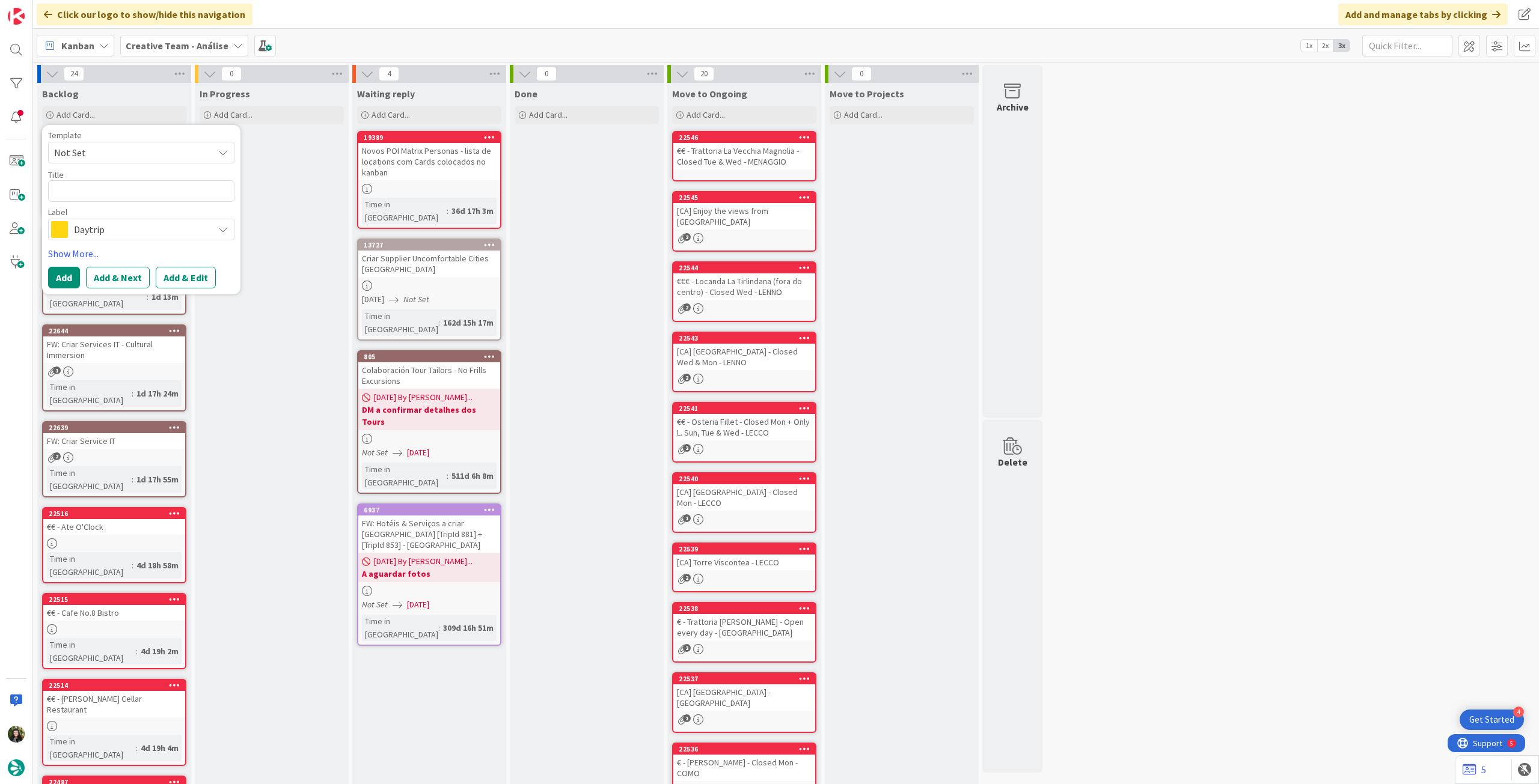
click at [101, 228] on span "Daytrip" at bounding box center [141, 229] width 134 height 17
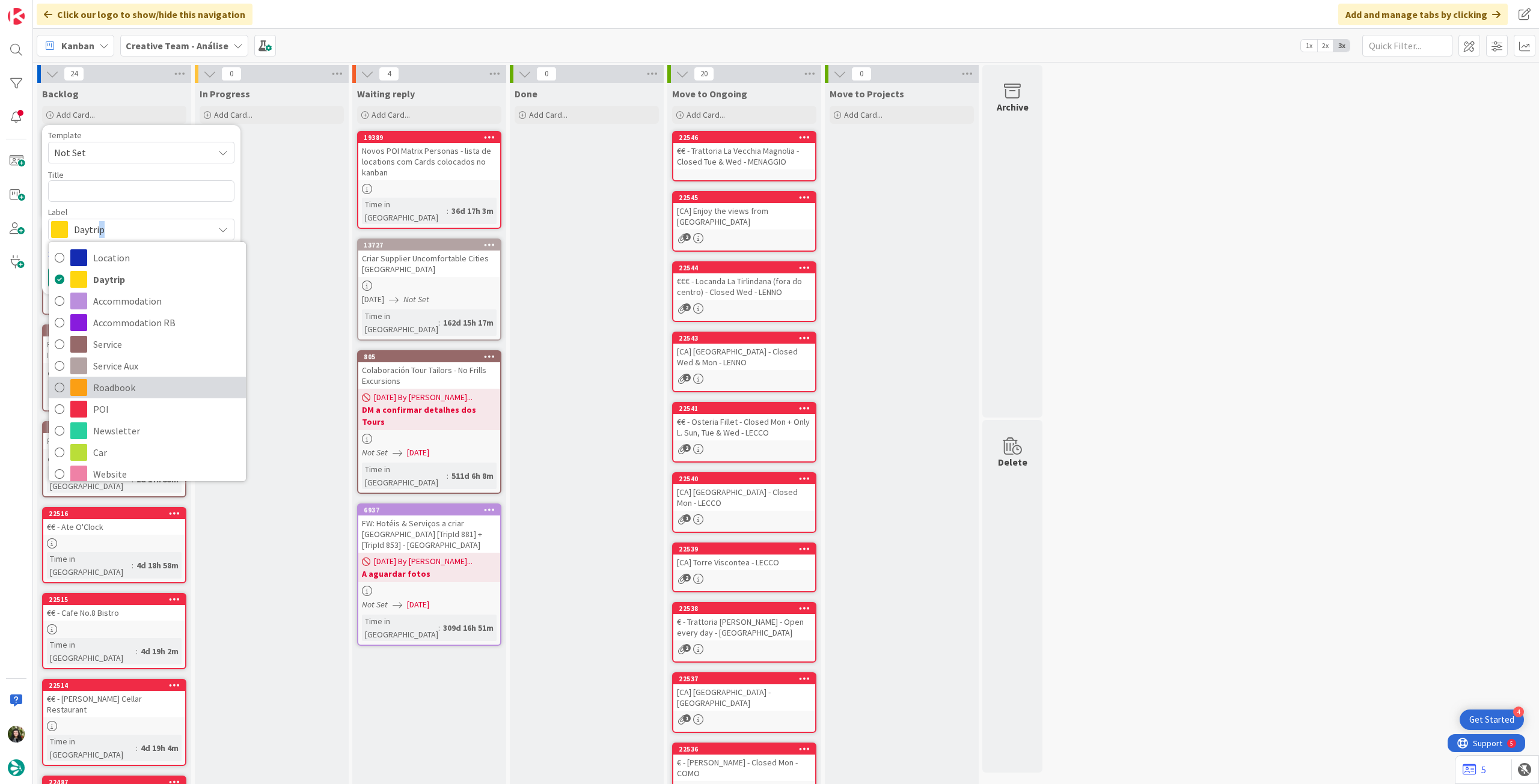
click at [142, 387] on span "Roadbook" at bounding box center [167, 388] width 147 height 18
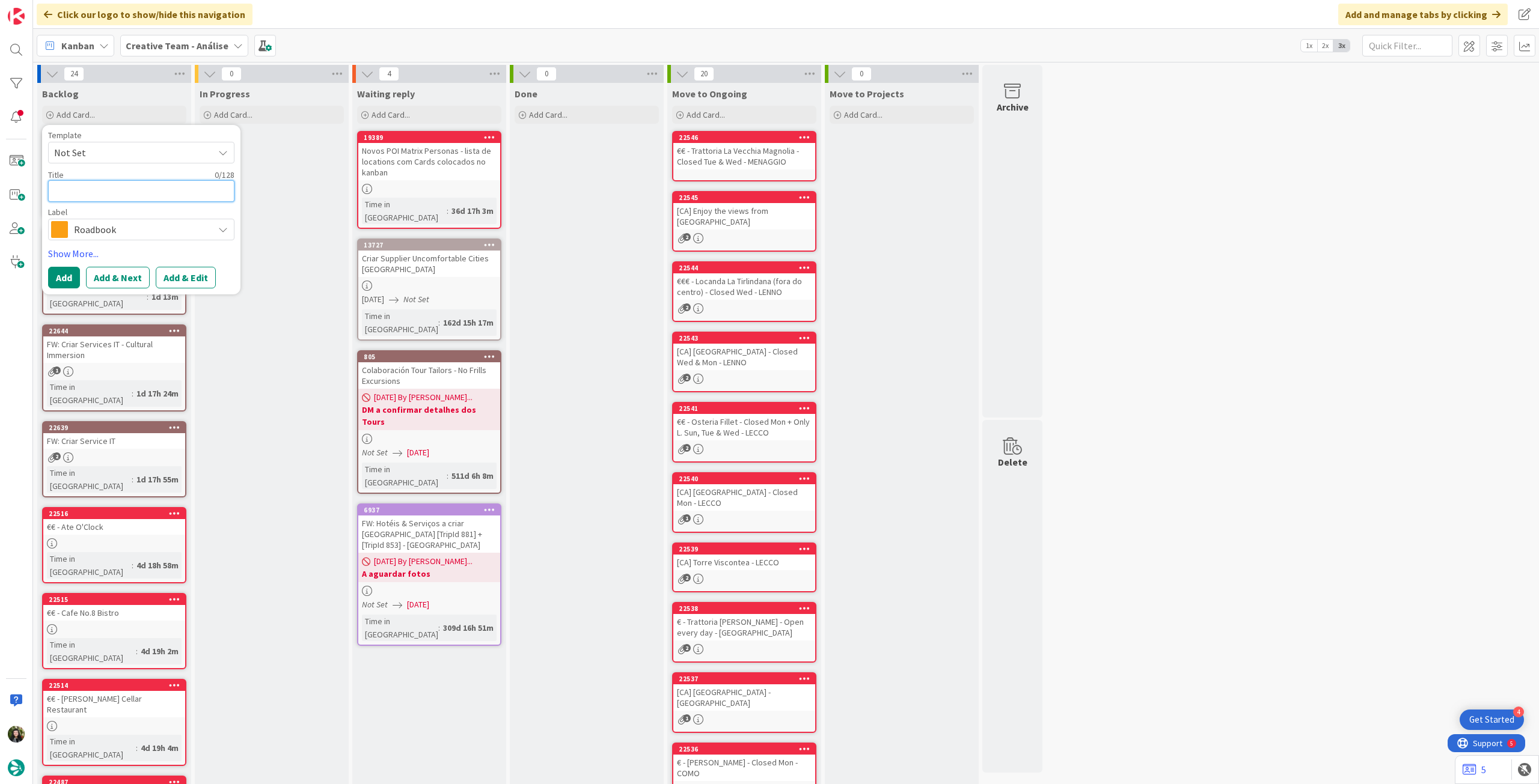
click at [125, 196] on textarea at bounding box center [142, 191] width 186 height 22
paste textarea "100174"
type textarea "x"
type textarea "100174"
click at [73, 272] on button "Add" at bounding box center [65, 278] width 32 height 22
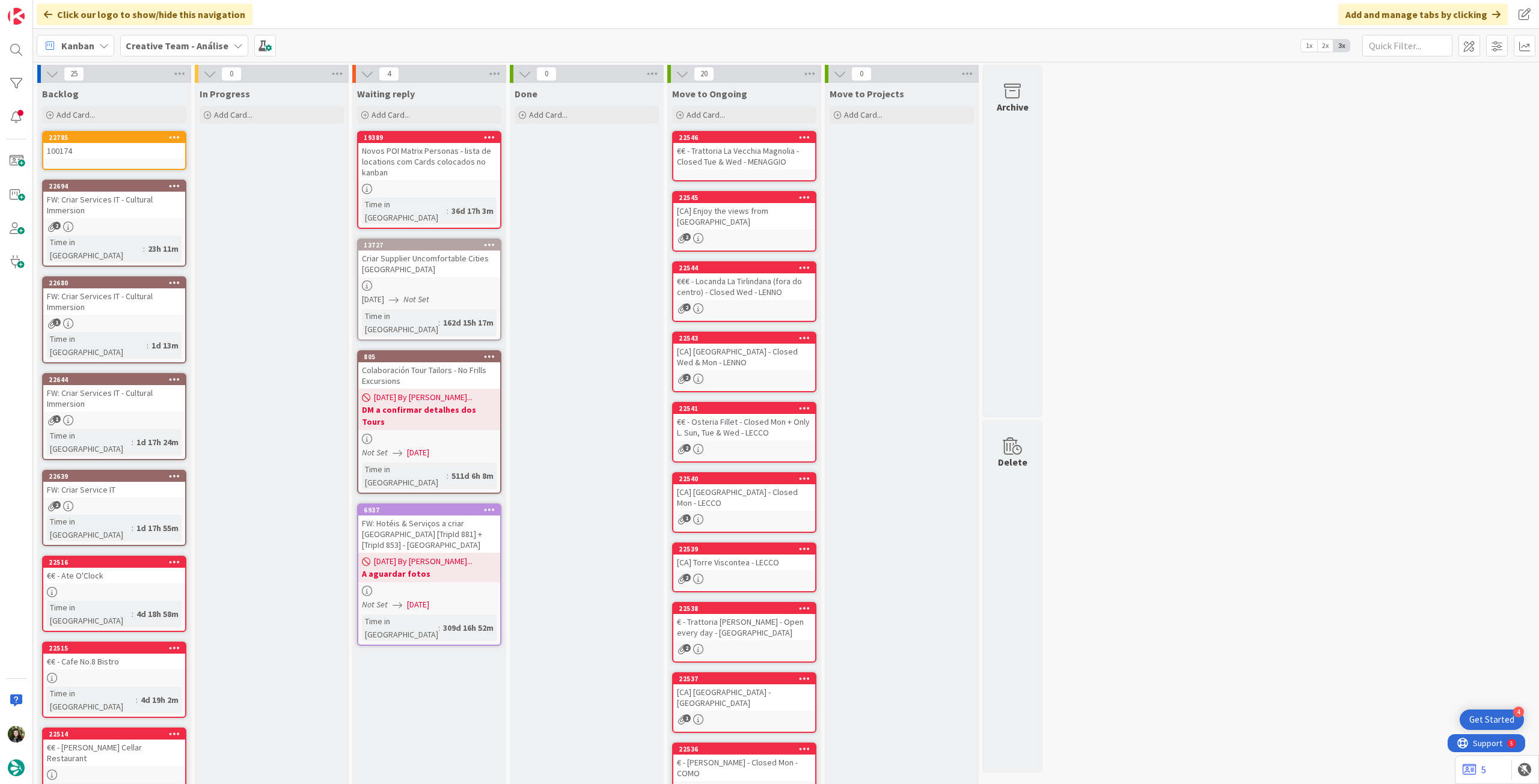
click at [118, 158] on div "100174" at bounding box center [114, 151] width 142 height 15
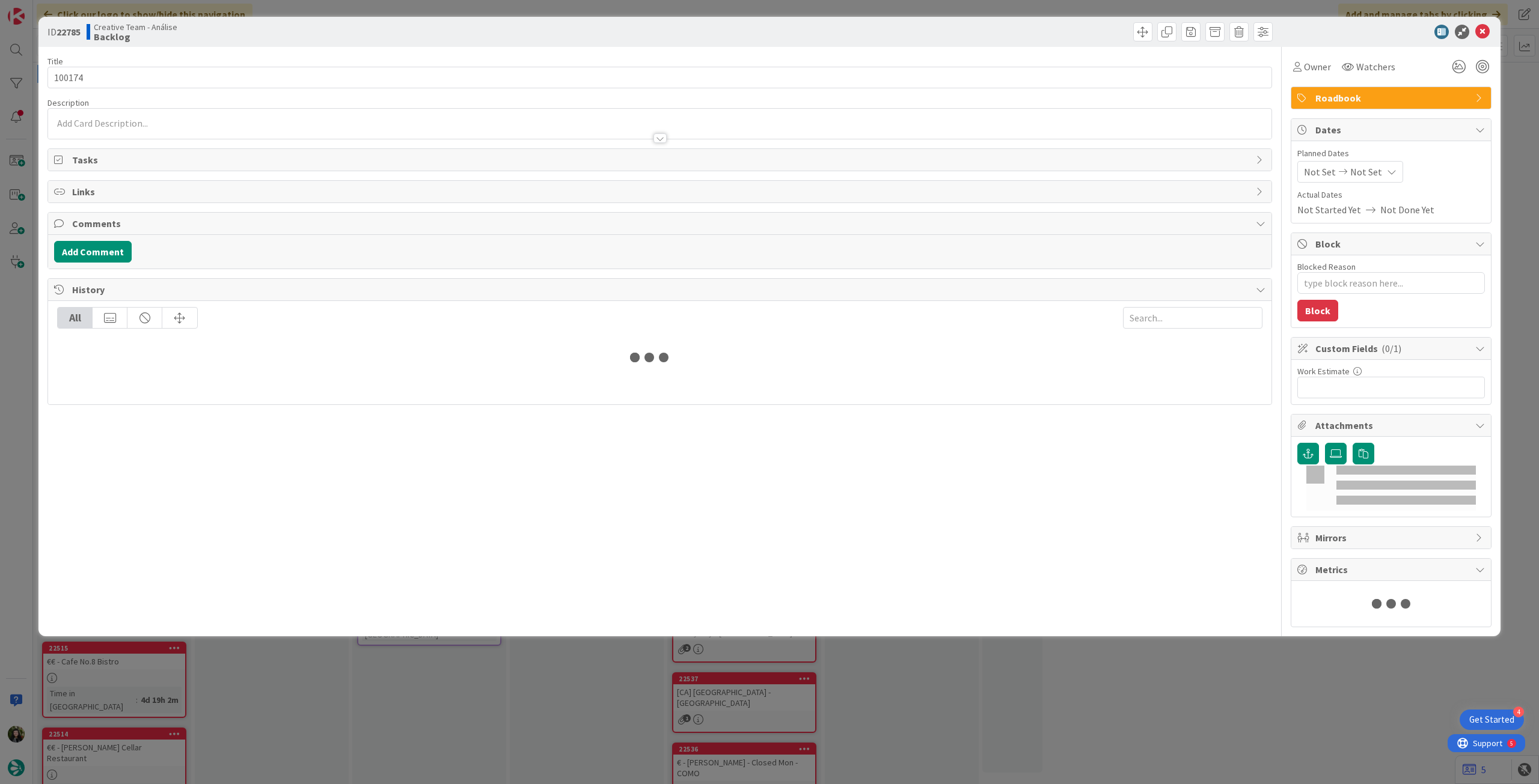
type textarea "x"
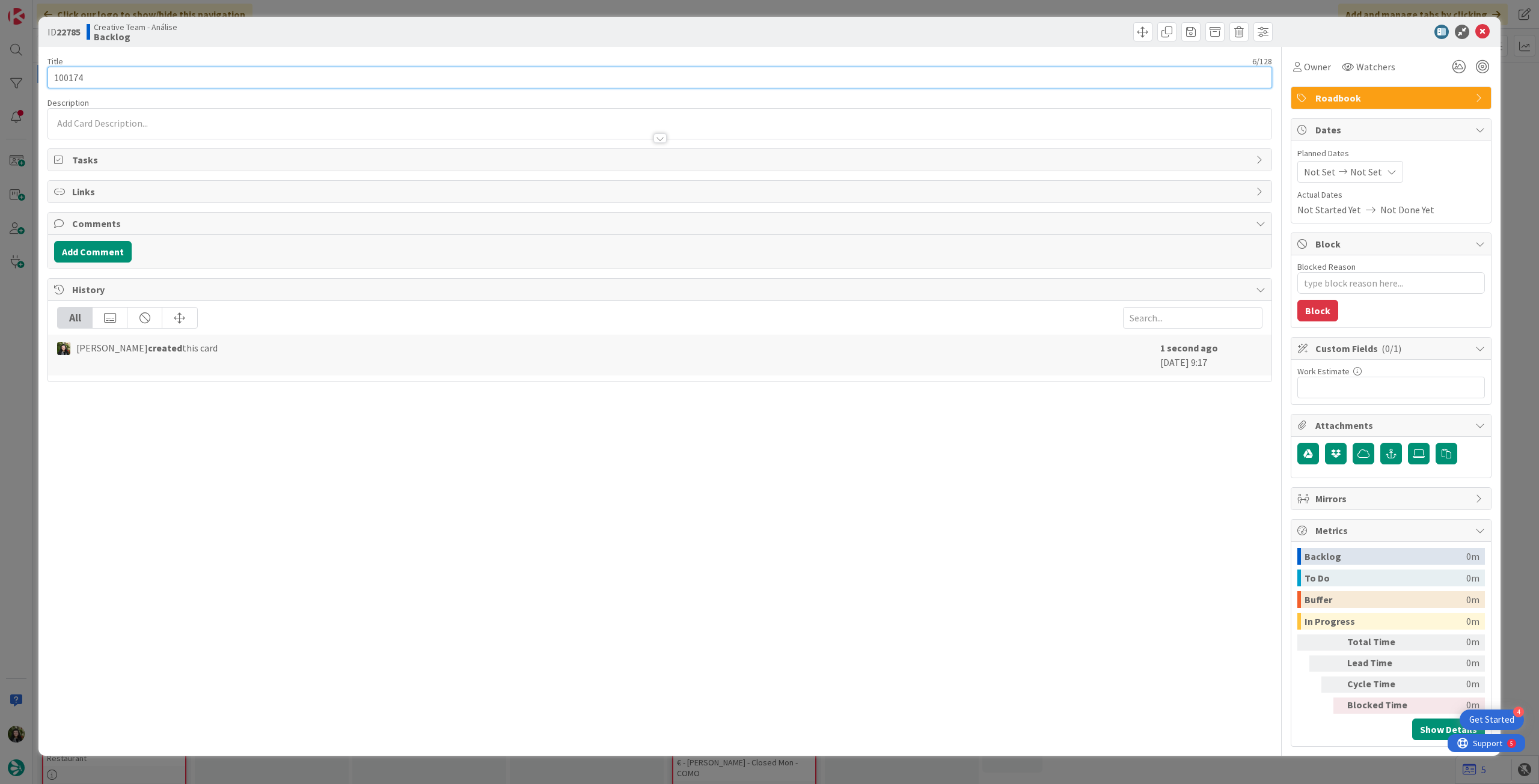
click at [231, 73] on input "100174" at bounding box center [660, 77] width 1224 height 22
type input "100174 - 22"
type textarea "x"
type input "100174 - 22 oct mas cliente quer ate ao final da semana"
type textarea "x"
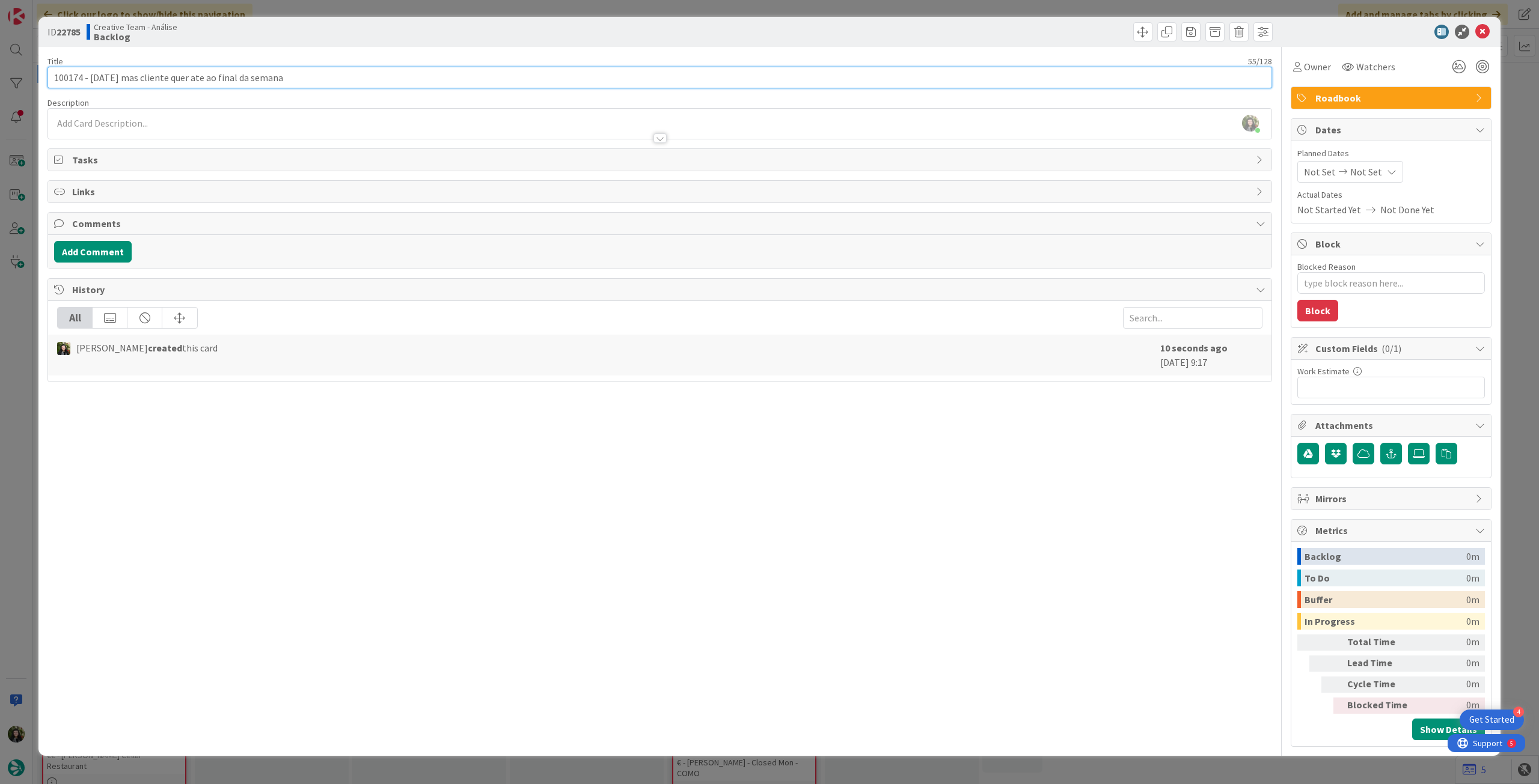
type input "100174 - 22 oct mas cliente quer ate ao final da semana"
drag, startPoint x: 1357, startPoint y: 177, endPoint x: 1362, endPoint y: 182, distance: 7.1
click at [1360, 177] on span "Not Set" at bounding box center [1367, 172] width 32 height 14
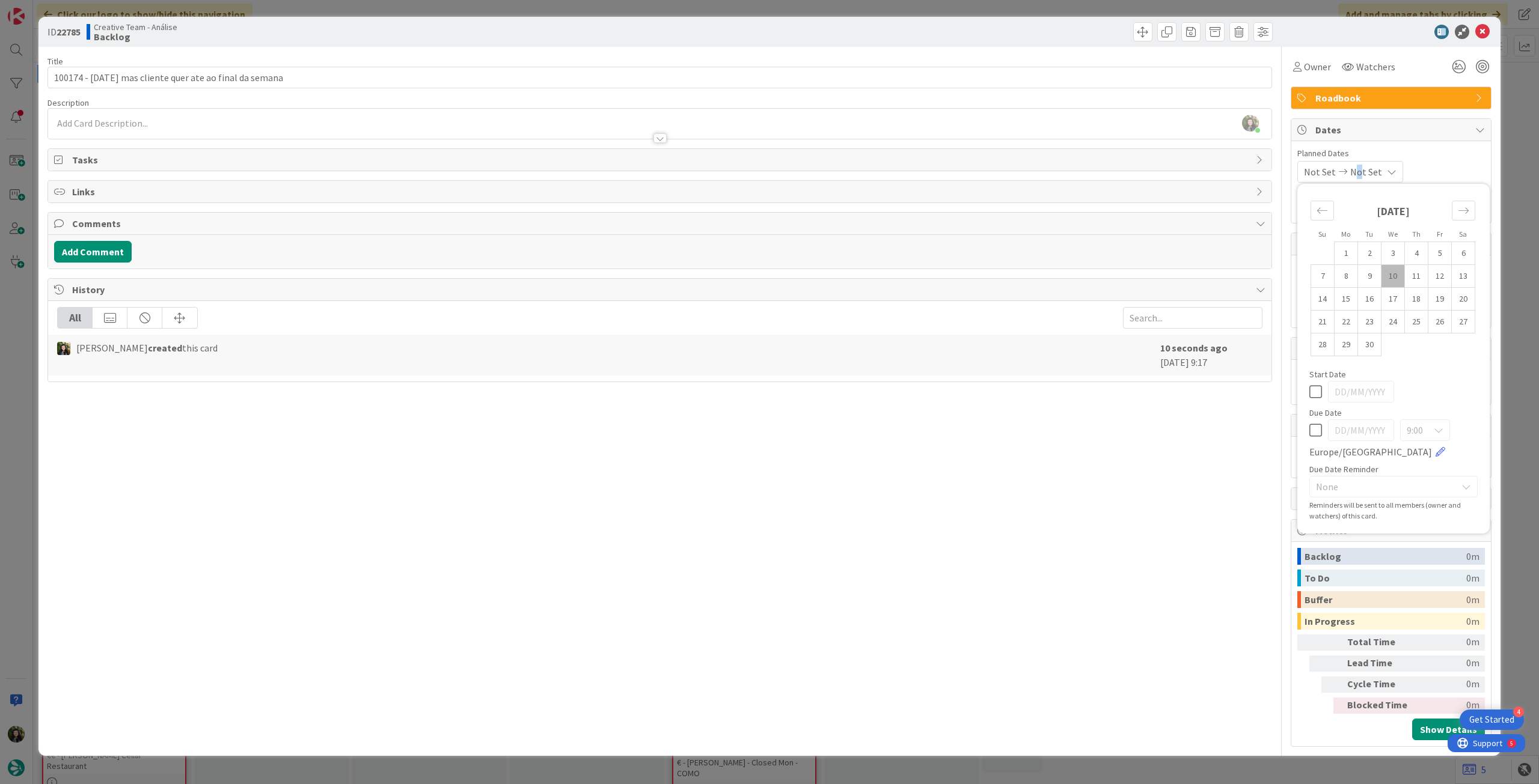
click at [1310, 429] on icon at bounding box center [1316, 430] width 13 height 14
type input "[DATE]"
click at [1483, 33] on icon at bounding box center [1483, 32] width 14 height 14
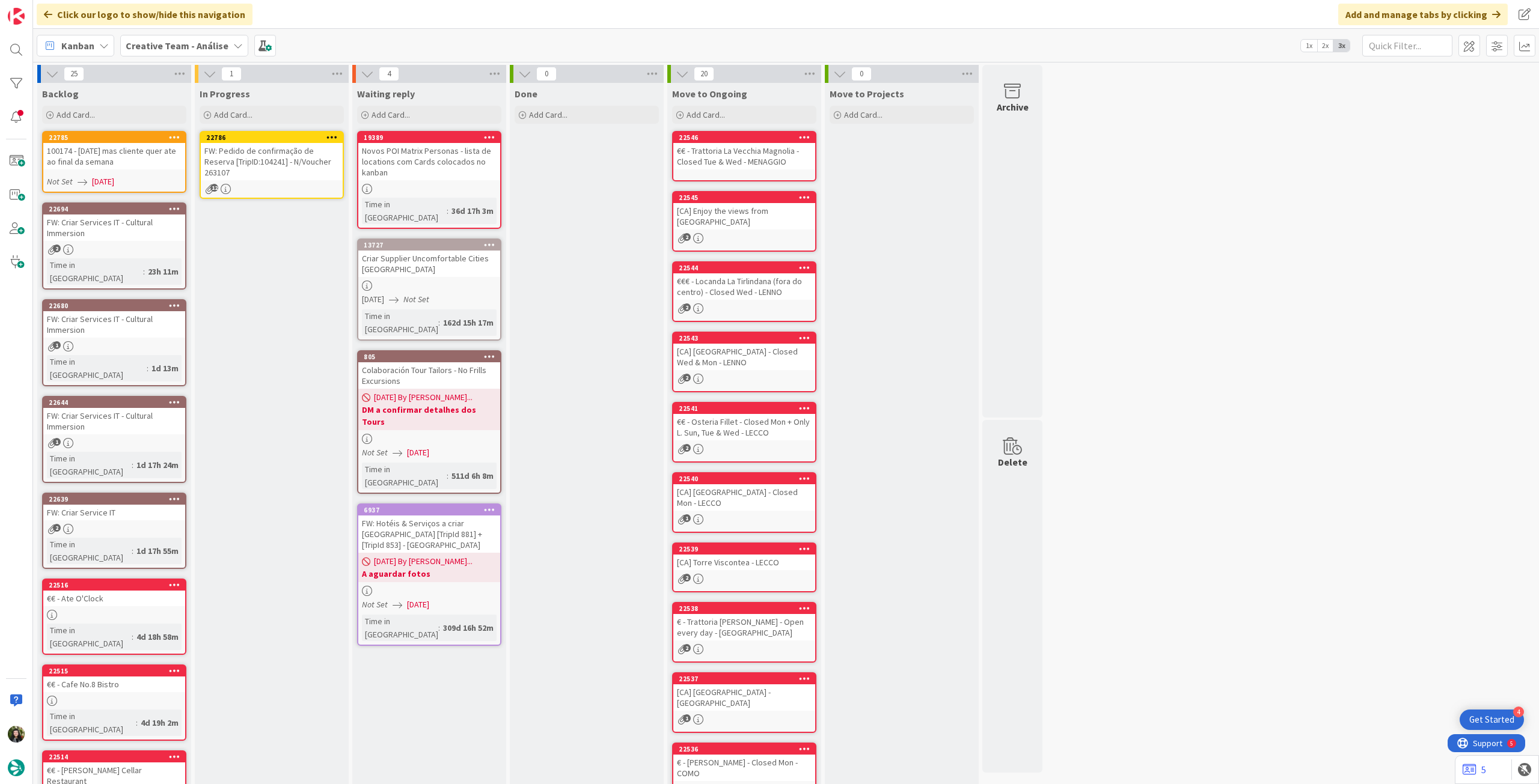
drag, startPoint x: 127, startPoint y: 165, endPoint x: 277, endPoint y: 167, distance: 150.0
click at [277, 167] on div "FW: Pedido de confirmação de Reserva [TripID:104241] - N/Voucher 263107" at bounding box center [272, 162] width 142 height 38
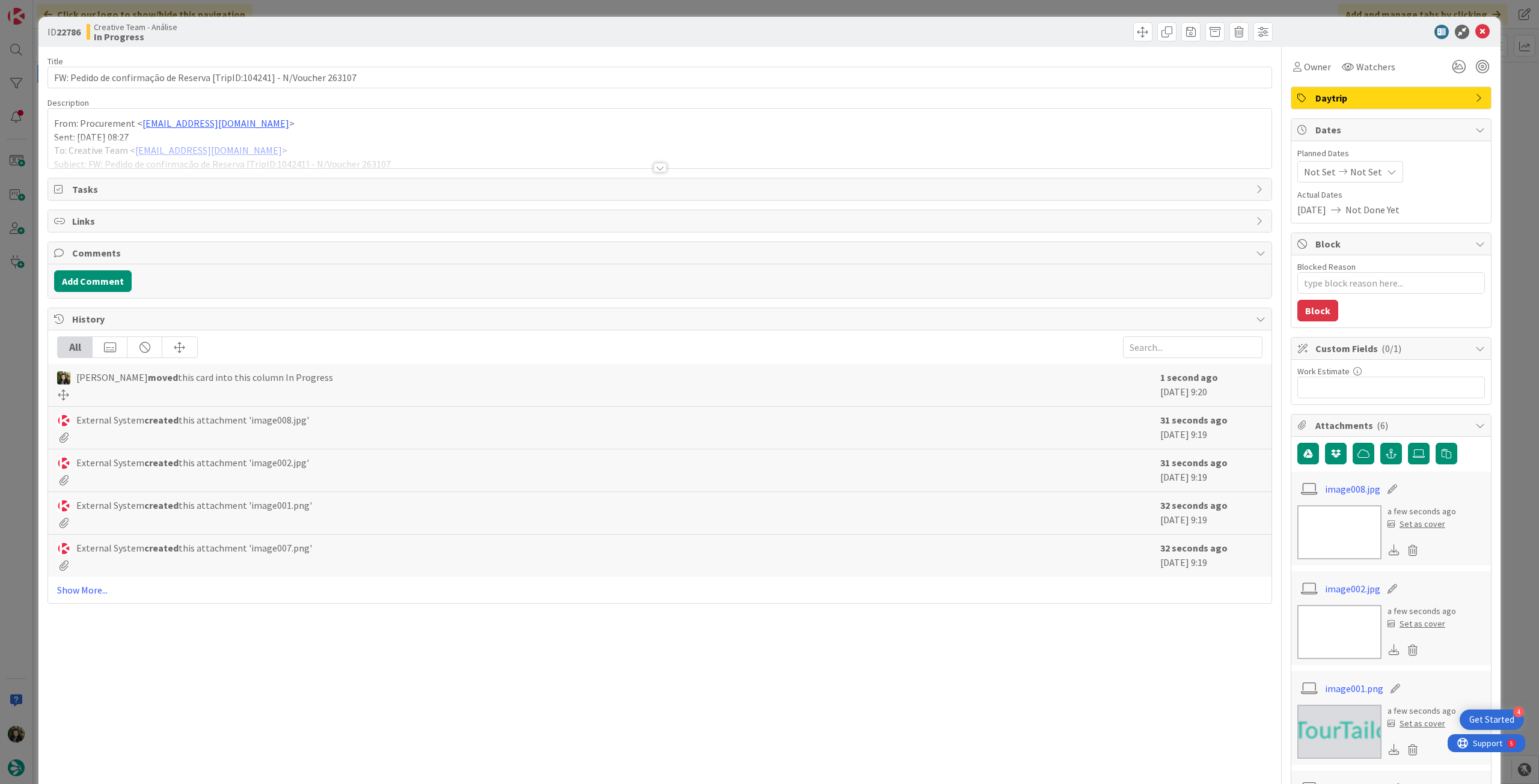
click at [337, 133] on p "Sent: Wednesday, September 10, 2025 08:27" at bounding box center [660, 137] width 1212 height 13
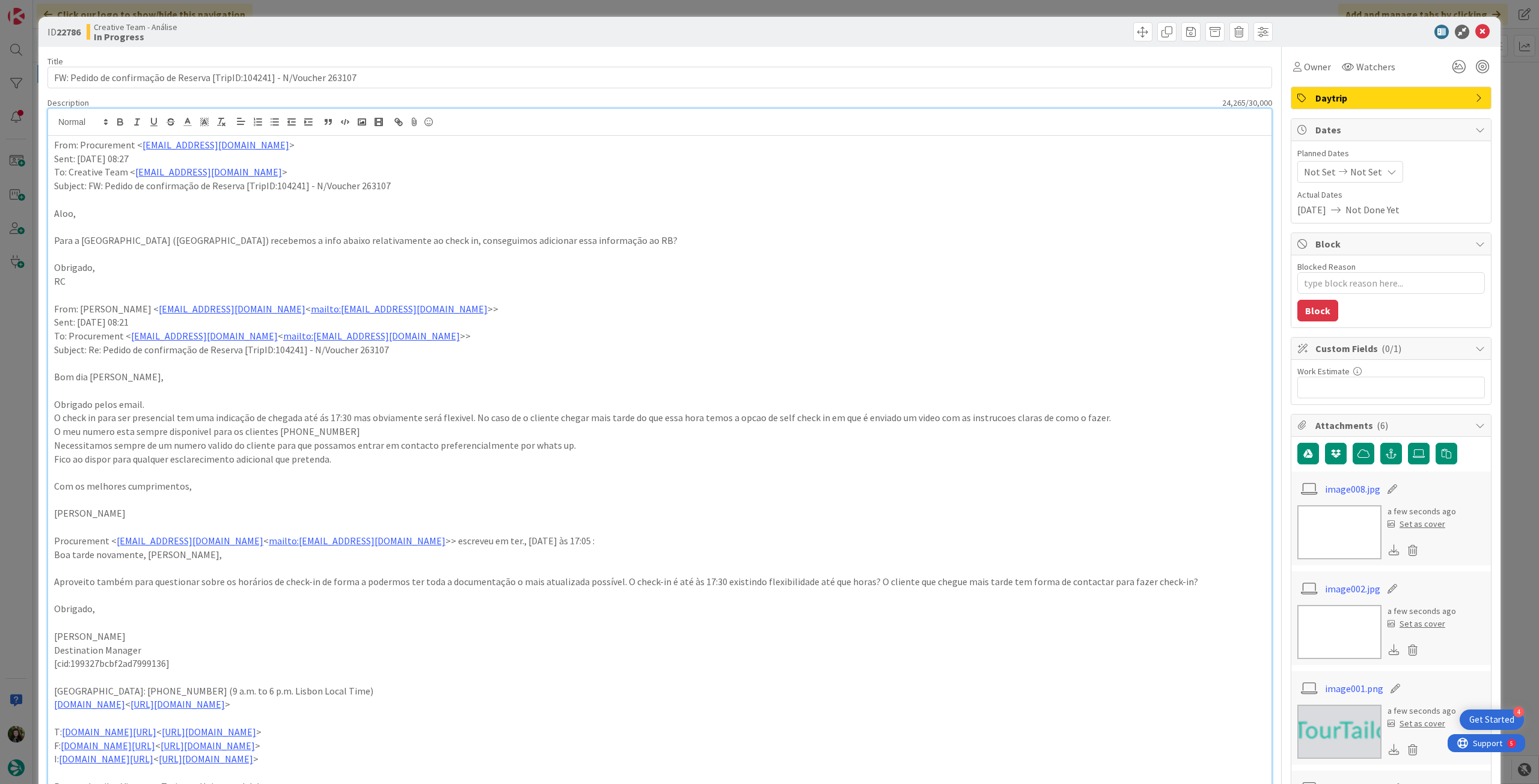
click at [1353, 99] on span "Daytrip" at bounding box center [1393, 98] width 154 height 14
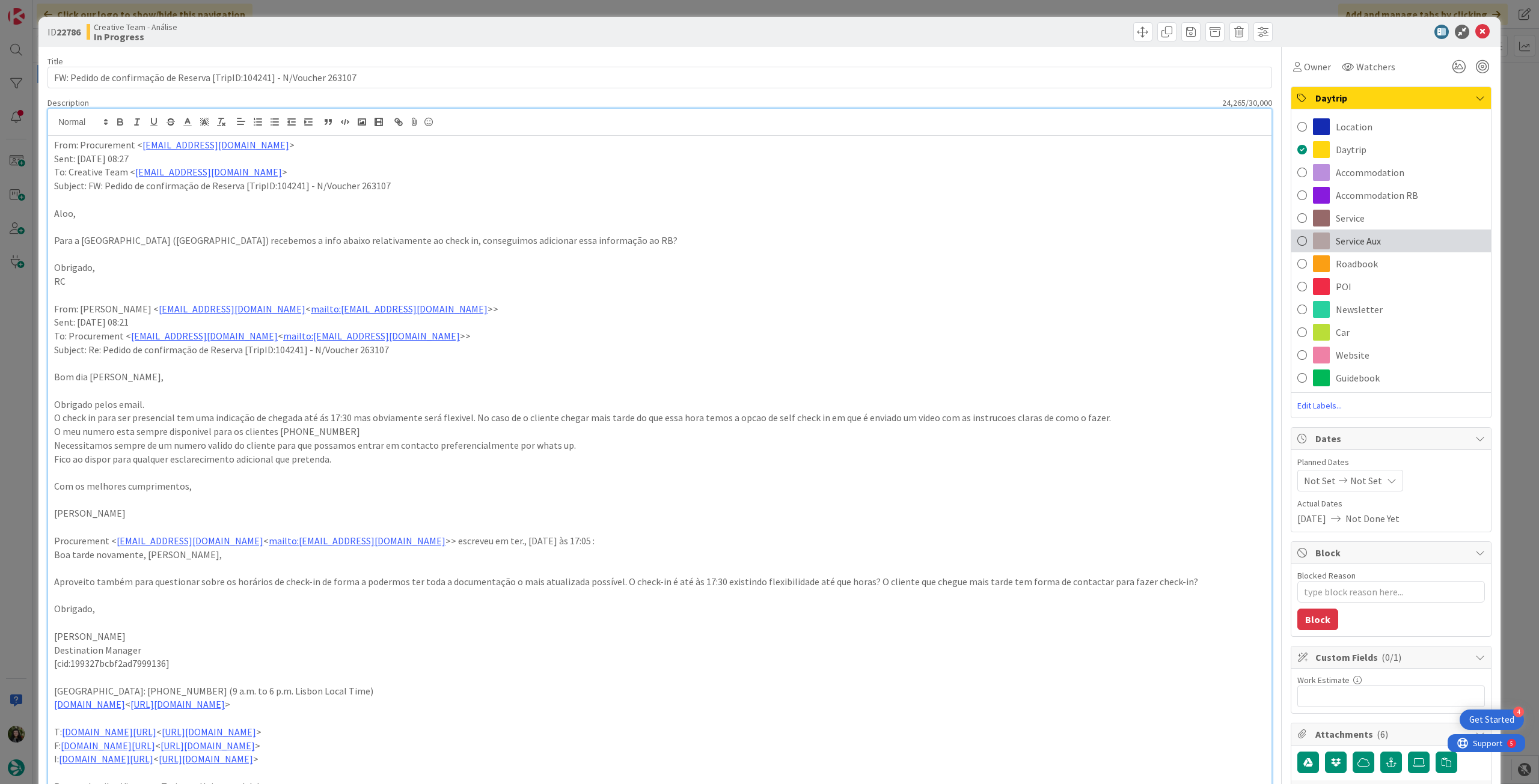
drag, startPoint x: 1363, startPoint y: 246, endPoint x: 1366, endPoint y: 202, distance: 44.1
click at [1362, 244] on span "Service Aux" at bounding box center [1359, 241] width 45 height 14
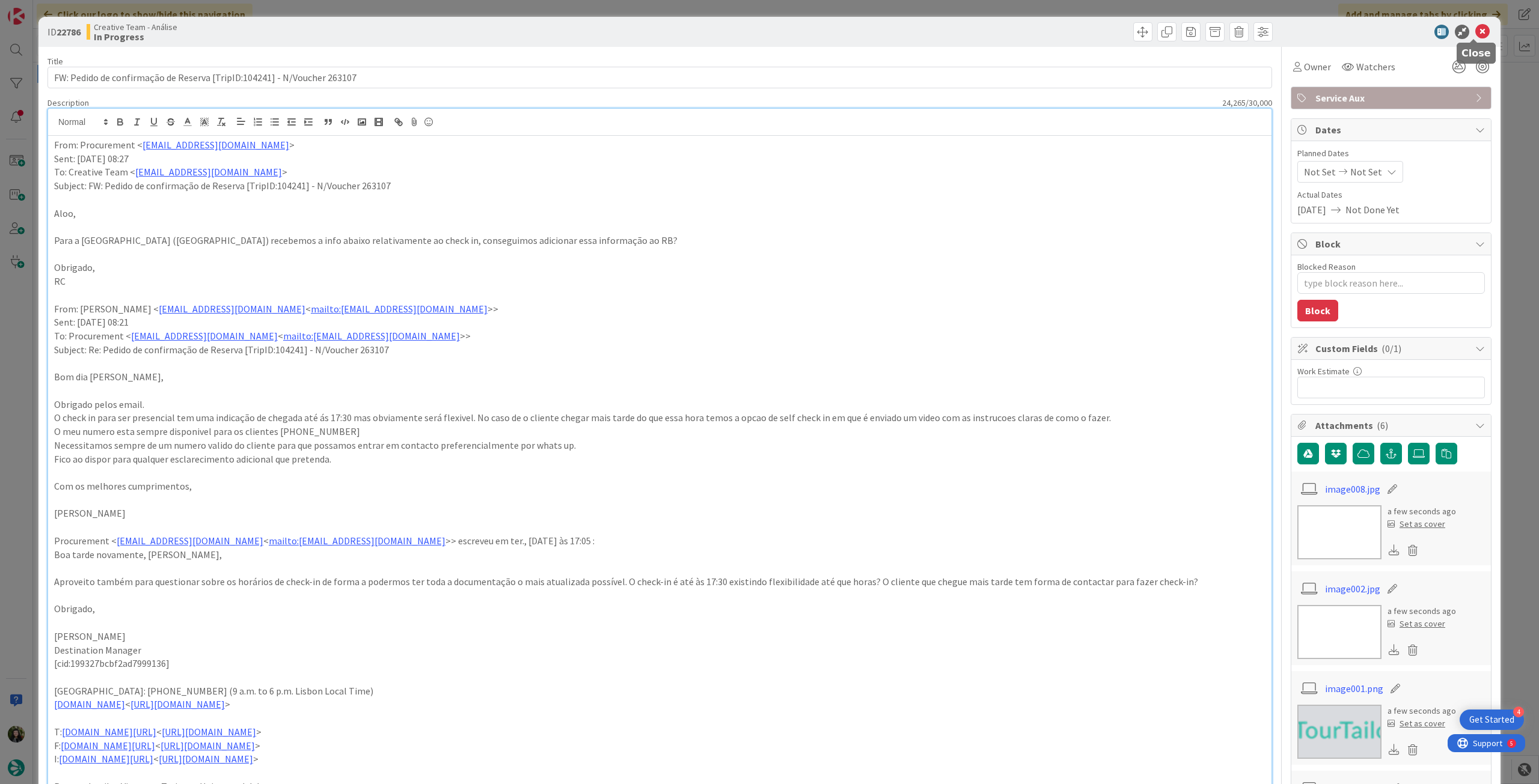
click at [1475, 31] on icon at bounding box center [1483, 32] width 14 height 14
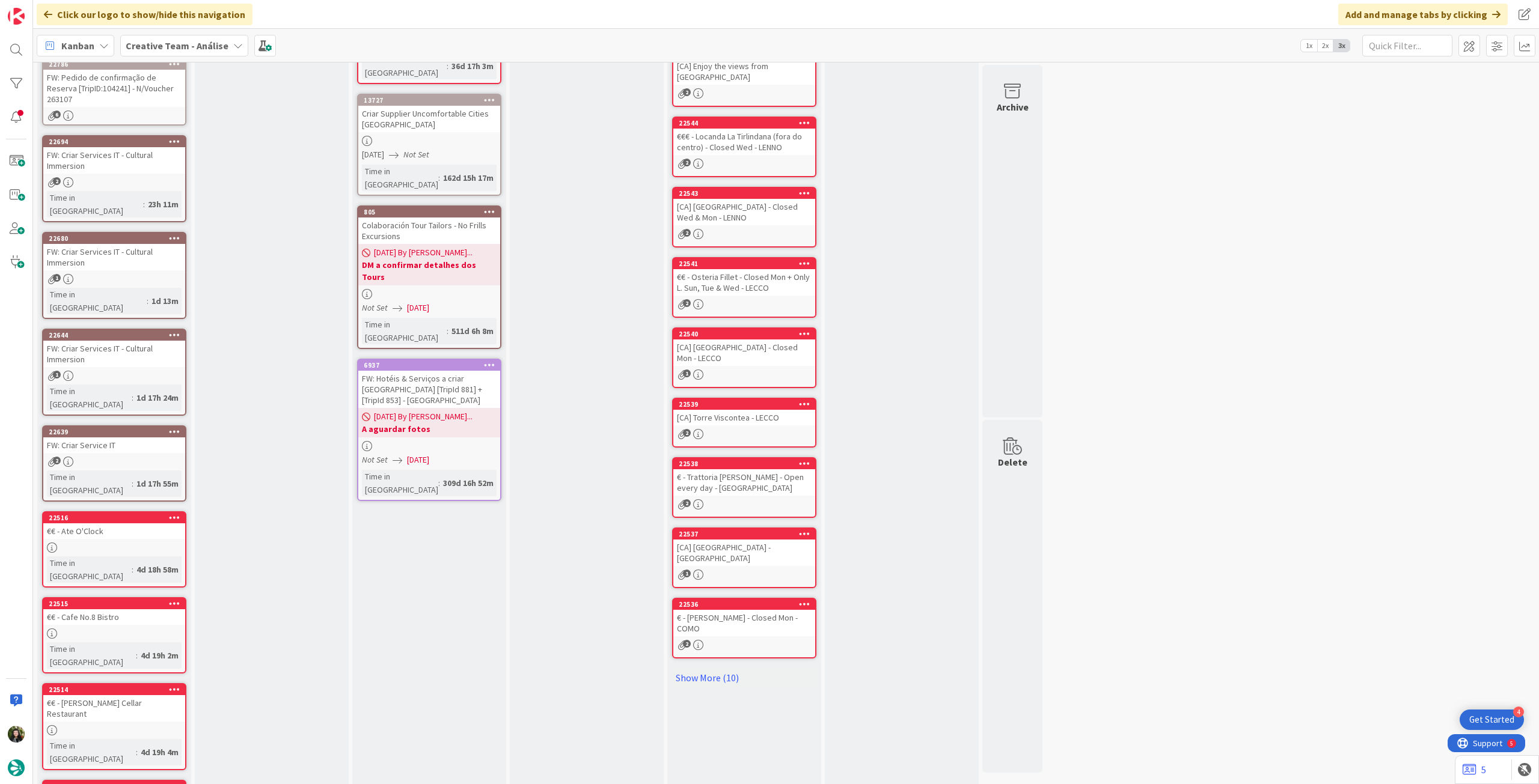
drag, startPoint x: 108, startPoint y: 757, endPoint x: 135, endPoint y: 713, distance: 51.6
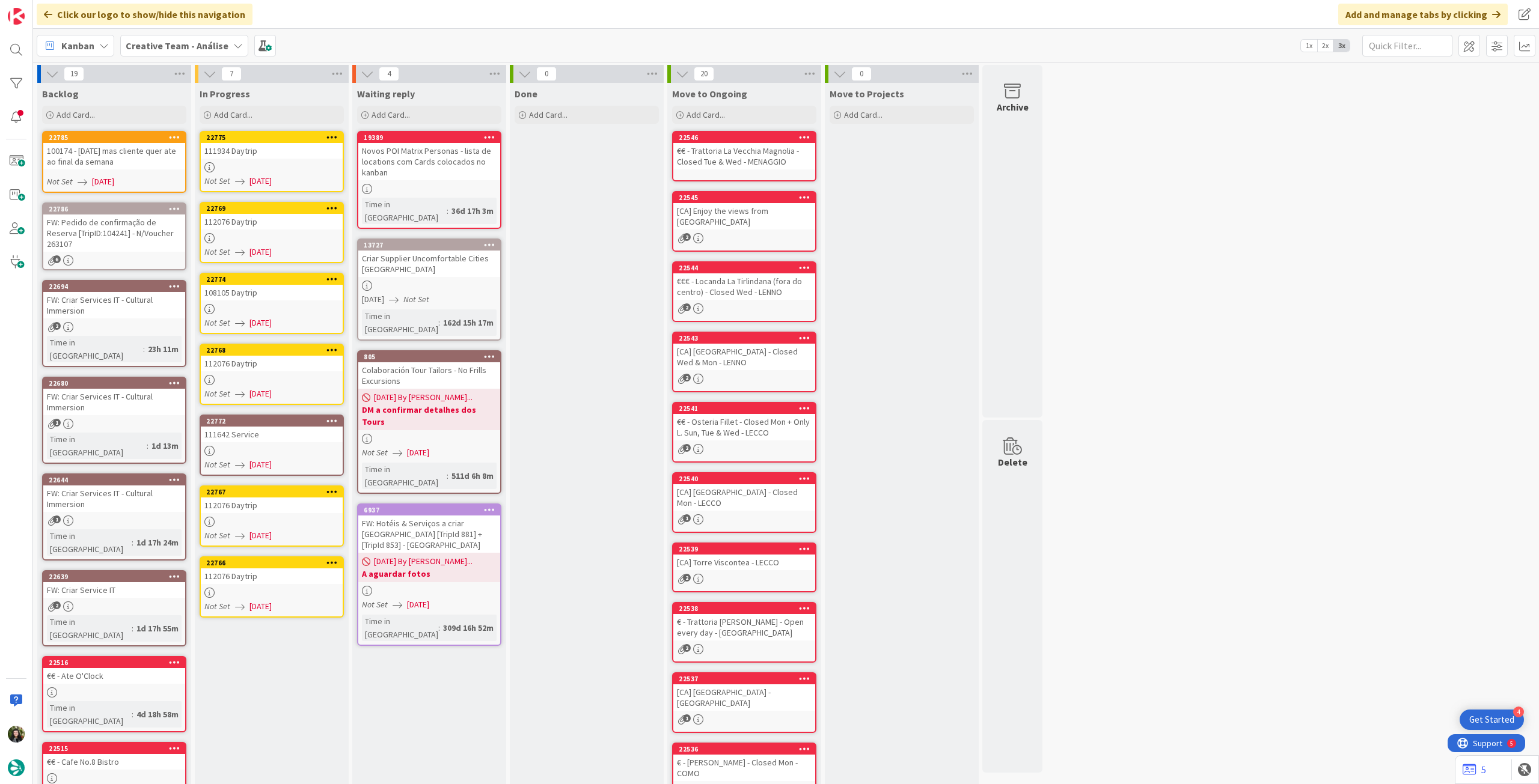
click at [258, 448] on div at bounding box center [272, 451] width 142 height 10
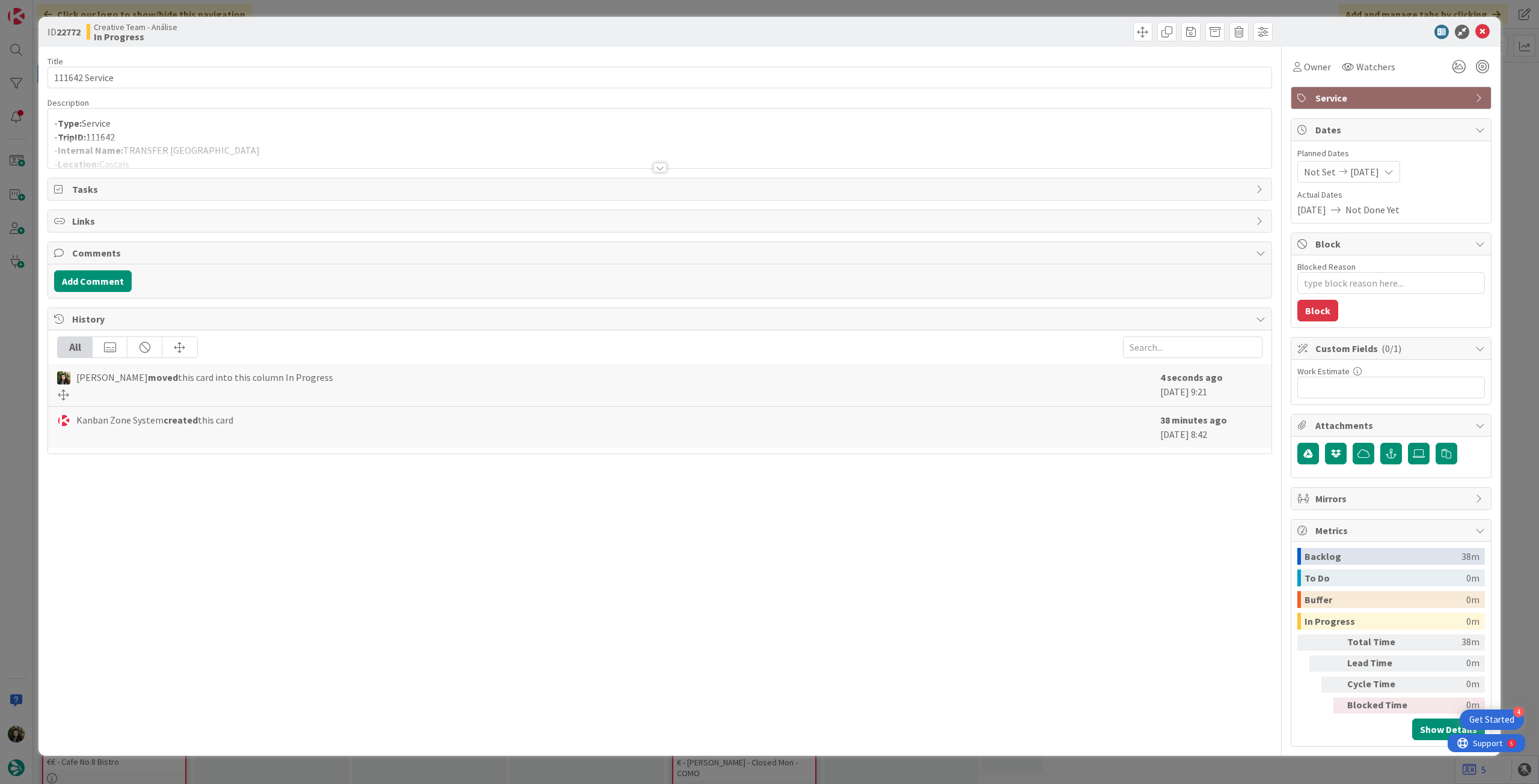
type textarea "x"
click at [301, 142] on div at bounding box center [660, 153] width 1223 height 30
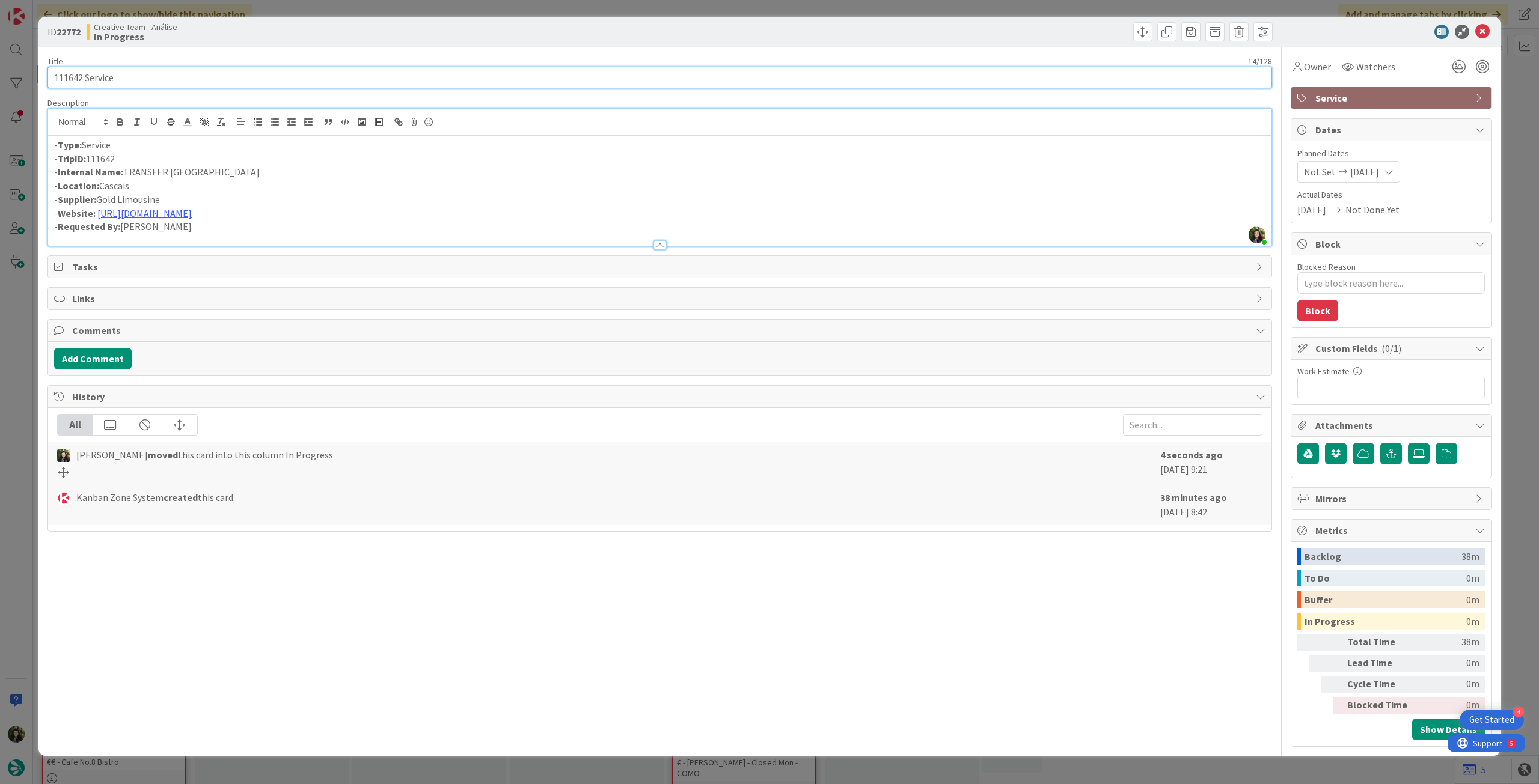
click at [154, 78] on input "111642 Service" at bounding box center [660, 77] width 1224 height 22
type input "111642 Service Aux"
type textarea "x"
type input "111642 Service Aux"
click at [1440, 96] on span "Service" at bounding box center [1393, 98] width 154 height 14
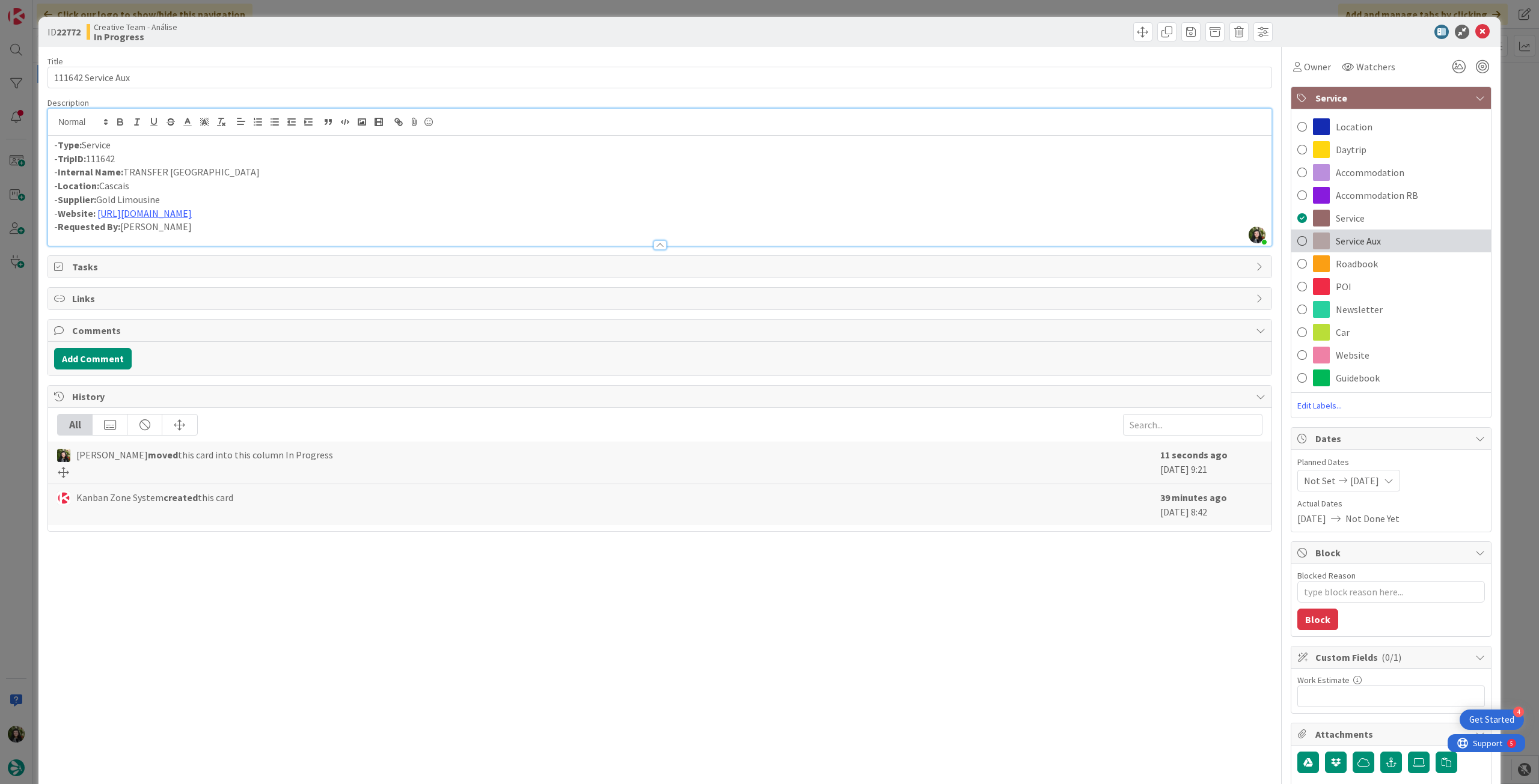
click at [1404, 246] on div "Service Aux" at bounding box center [1391, 240] width 200 height 22
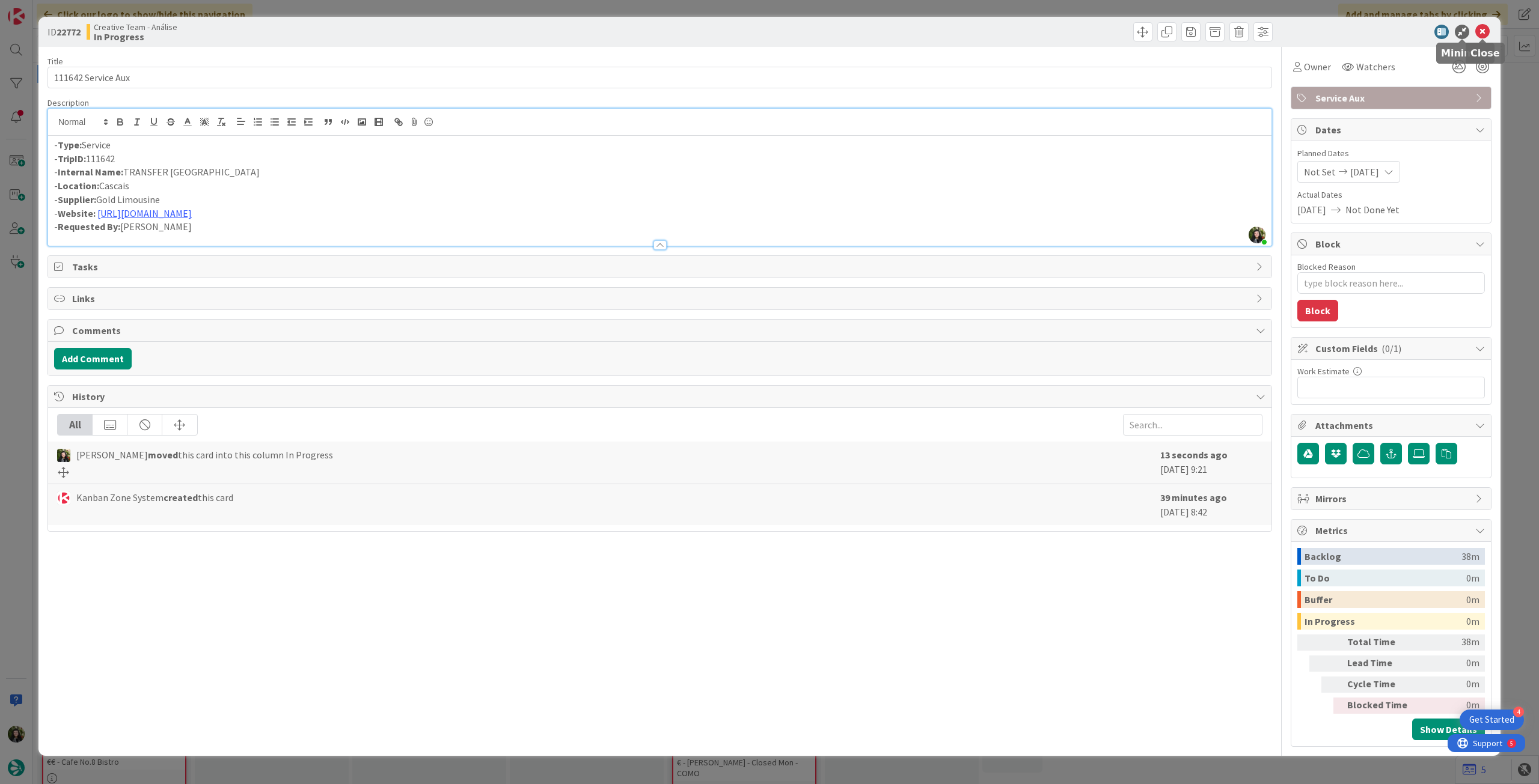
click at [1486, 30] on icon at bounding box center [1483, 32] width 14 height 14
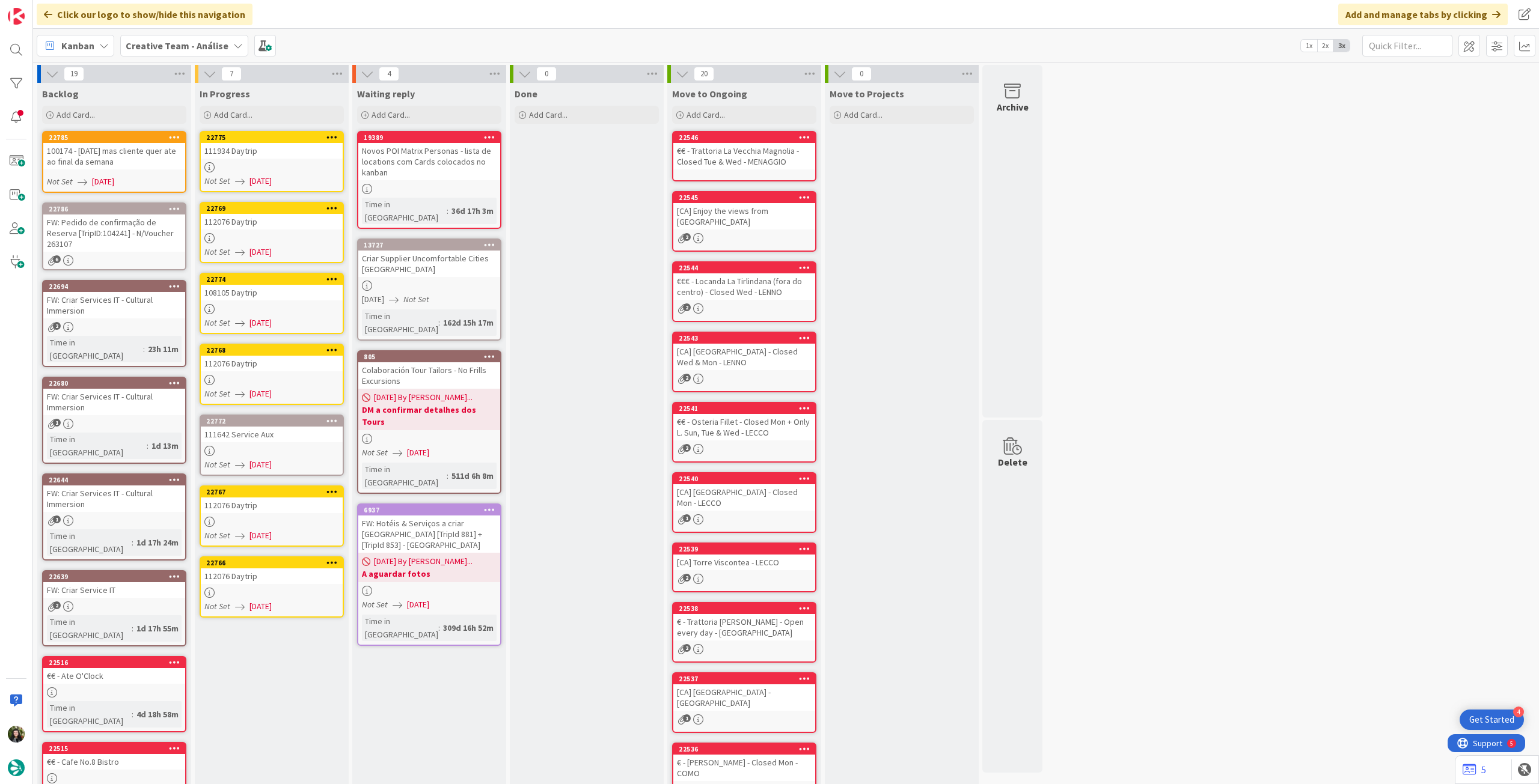
click at [271, 174] on link "22775 111934 Daytrip Not Set 10/09/2025" at bounding box center [272, 161] width 144 height 61
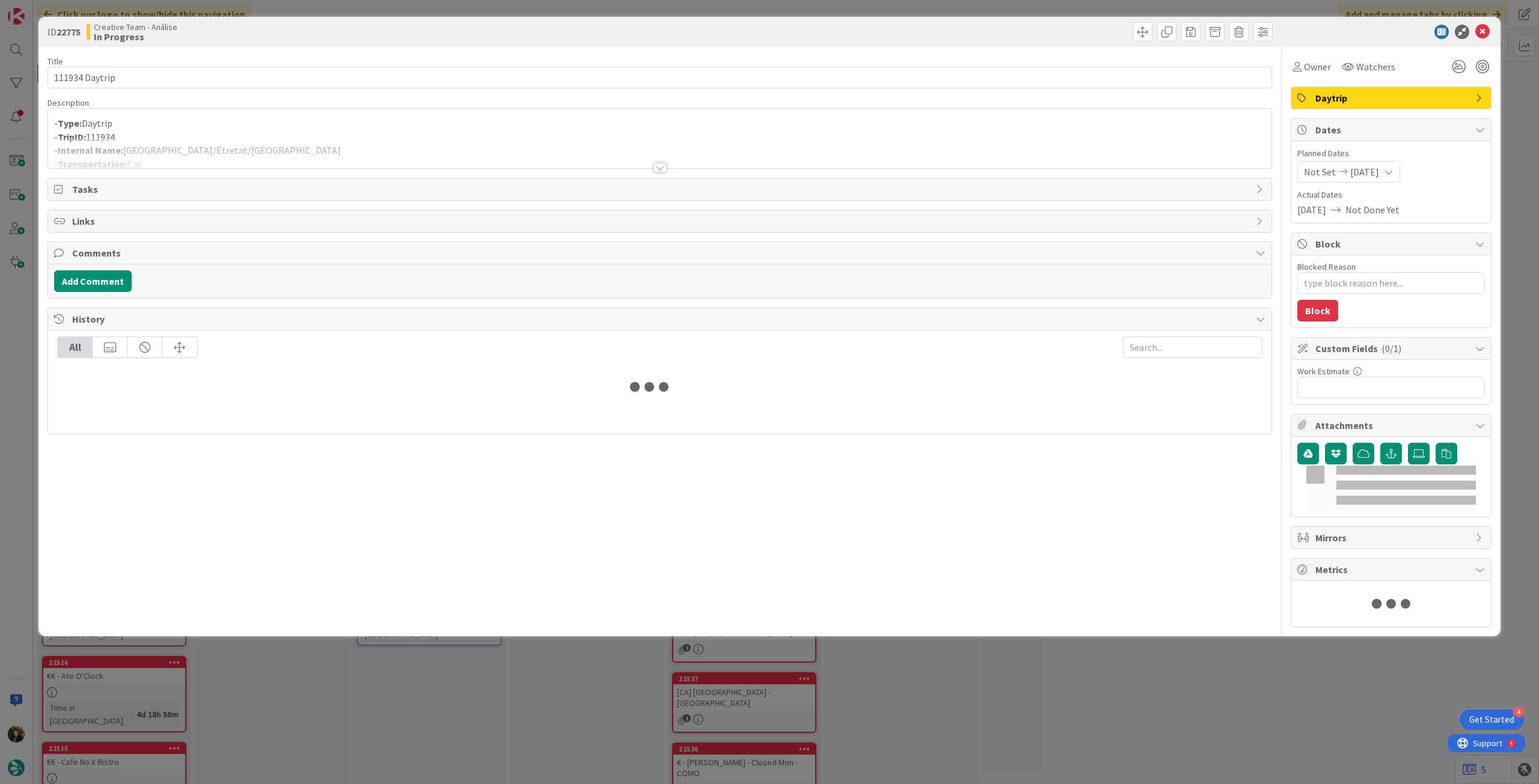
type textarea "x"
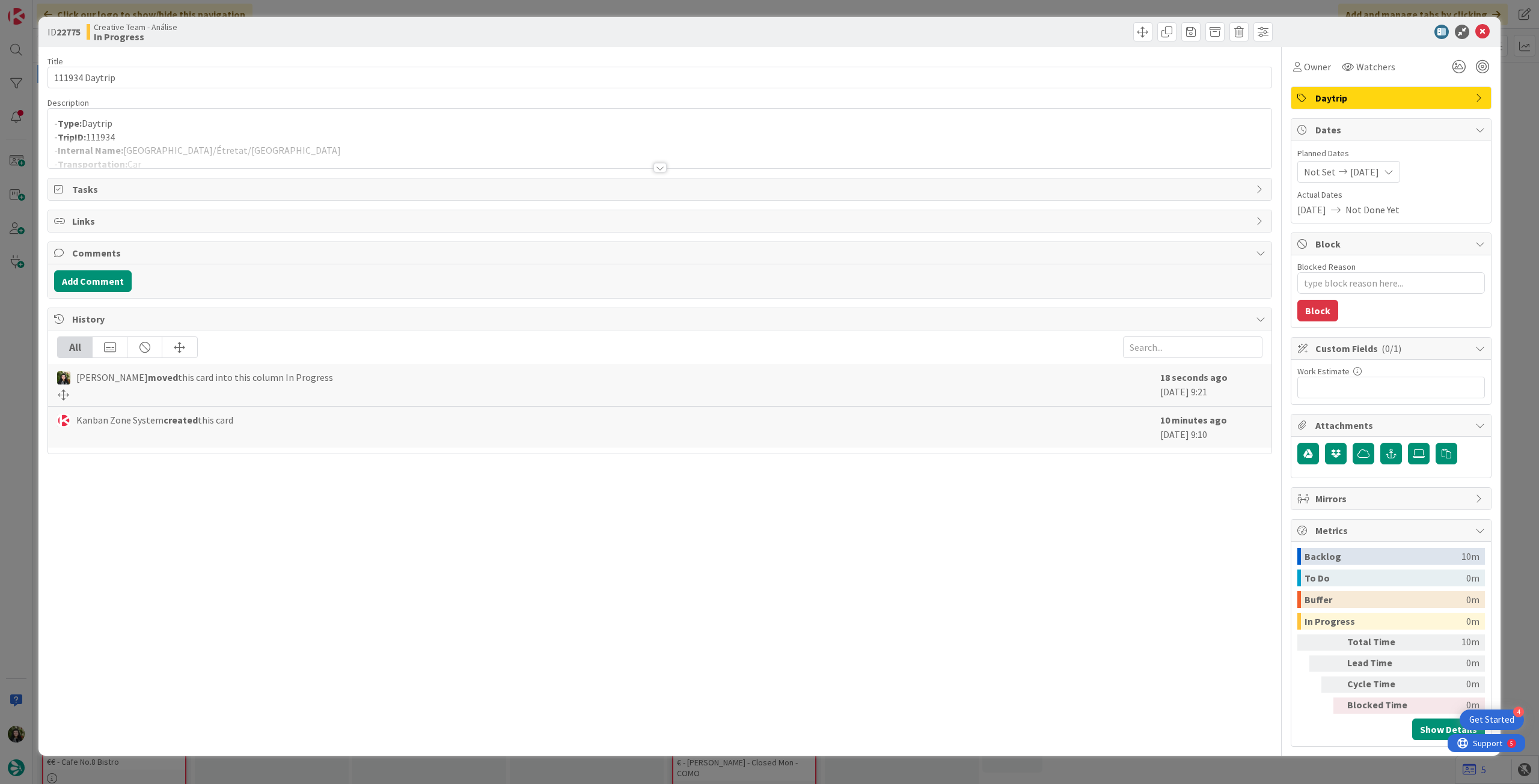
click at [322, 143] on div at bounding box center [660, 153] width 1223 height 30
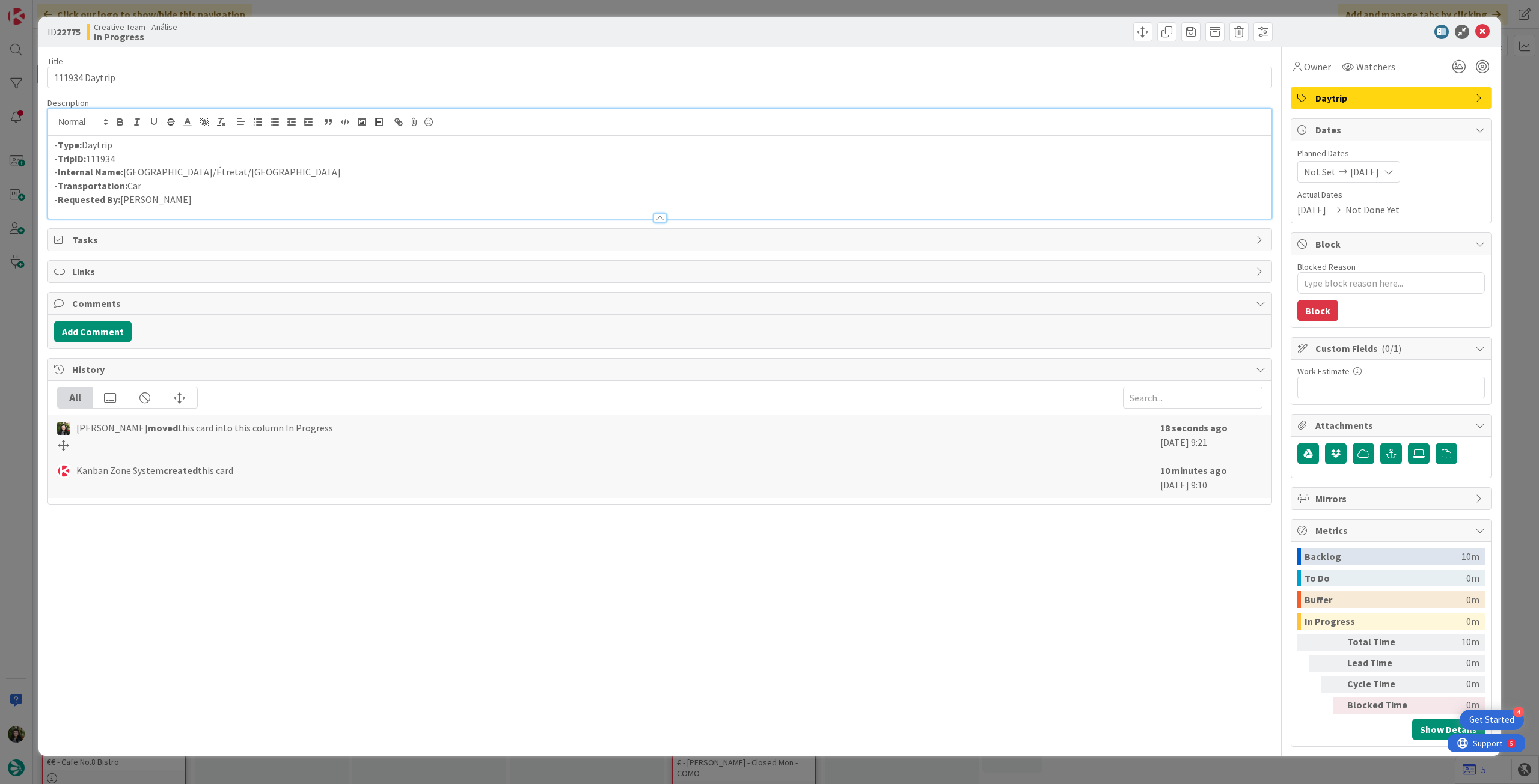
click at [151, 172] on p "- Internal Name: Rouen/Étretat/Caen" at bounding box center [660, 171] width 1212 height 13
drag, startPoint x: 158, startPoint y: 177, endPoint x: 184, endPoint y: 171, distance: 26.7
click at [184, 171] on p "- Internal Name: Rouen / Étretat / Caen" at bounding box center [660, 171] width 1212 height 13
copy p "Étretat"
click at [1307, 63] on span "Owner" at bounding box center [1318, 66] width 27 height 14
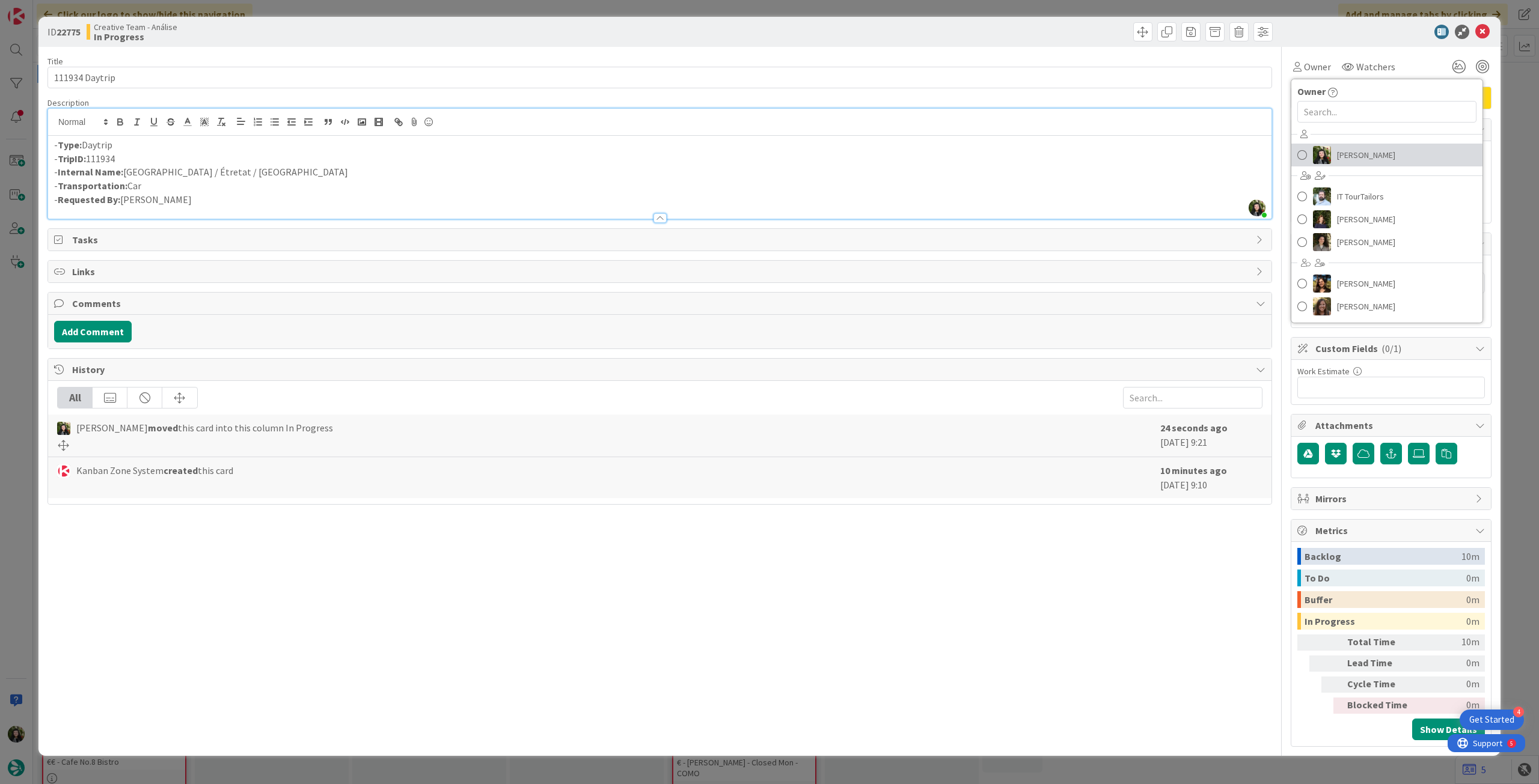
click at [1360, 153] on span "[PERSON_NAME]" at bounding box center [1366, 155] width 58 height 18
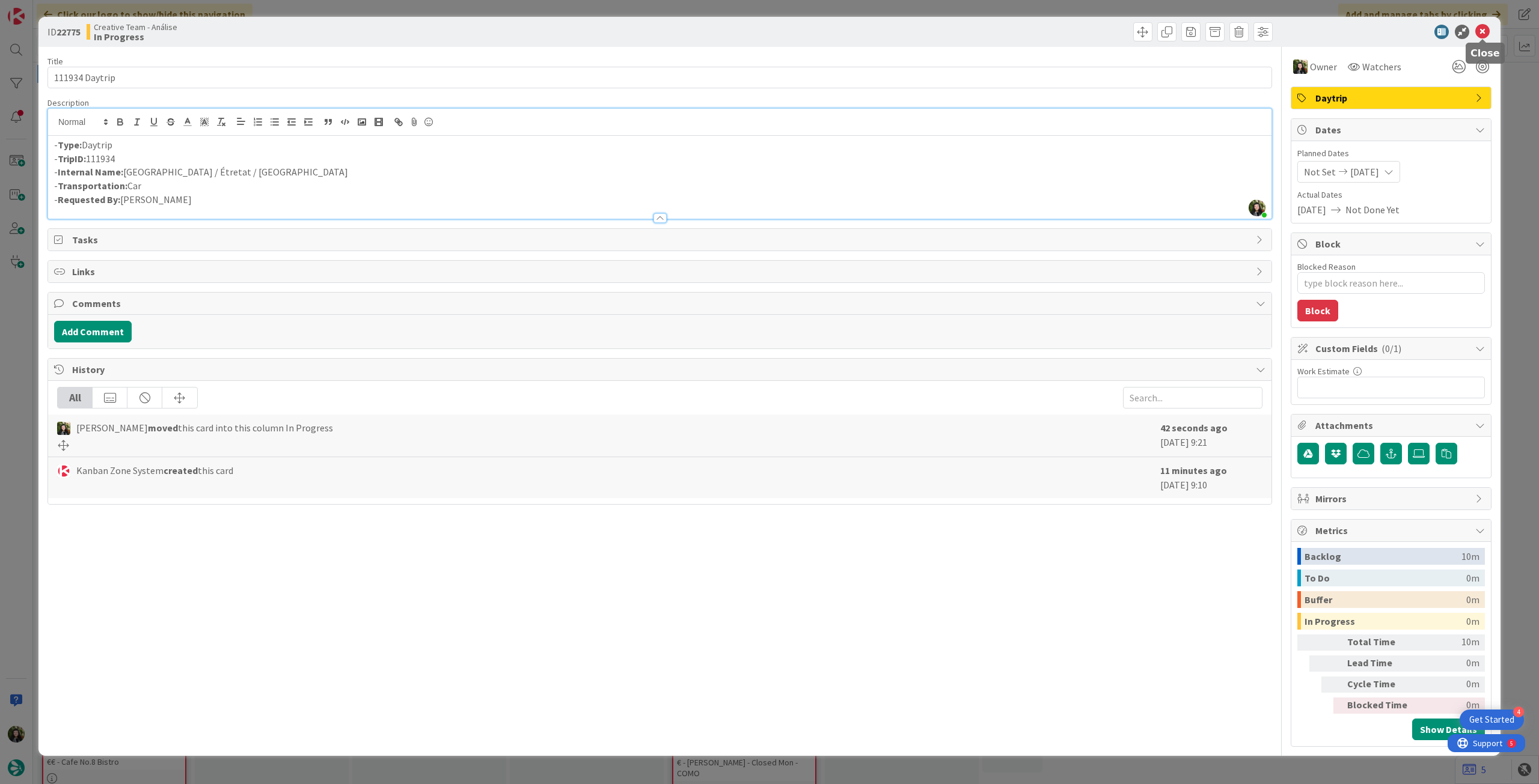
click at [1477, 31] on icon at bounding box center [1483, 32] width 14 height 14
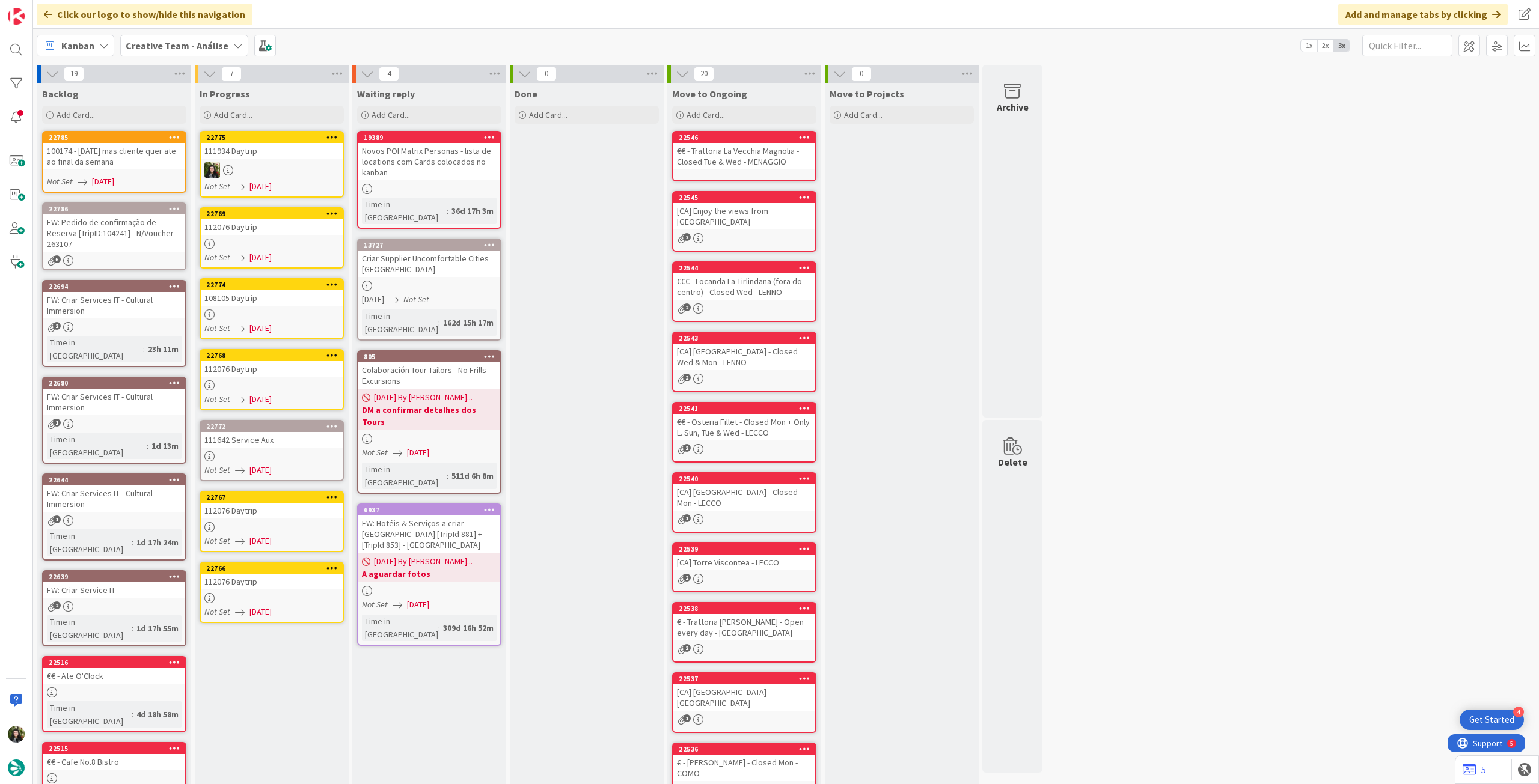
click at [304, 237] on link "22769 112076 Daytrip Not Set 09/09/2025" at bounding box center [272, 237] width 144 height 61
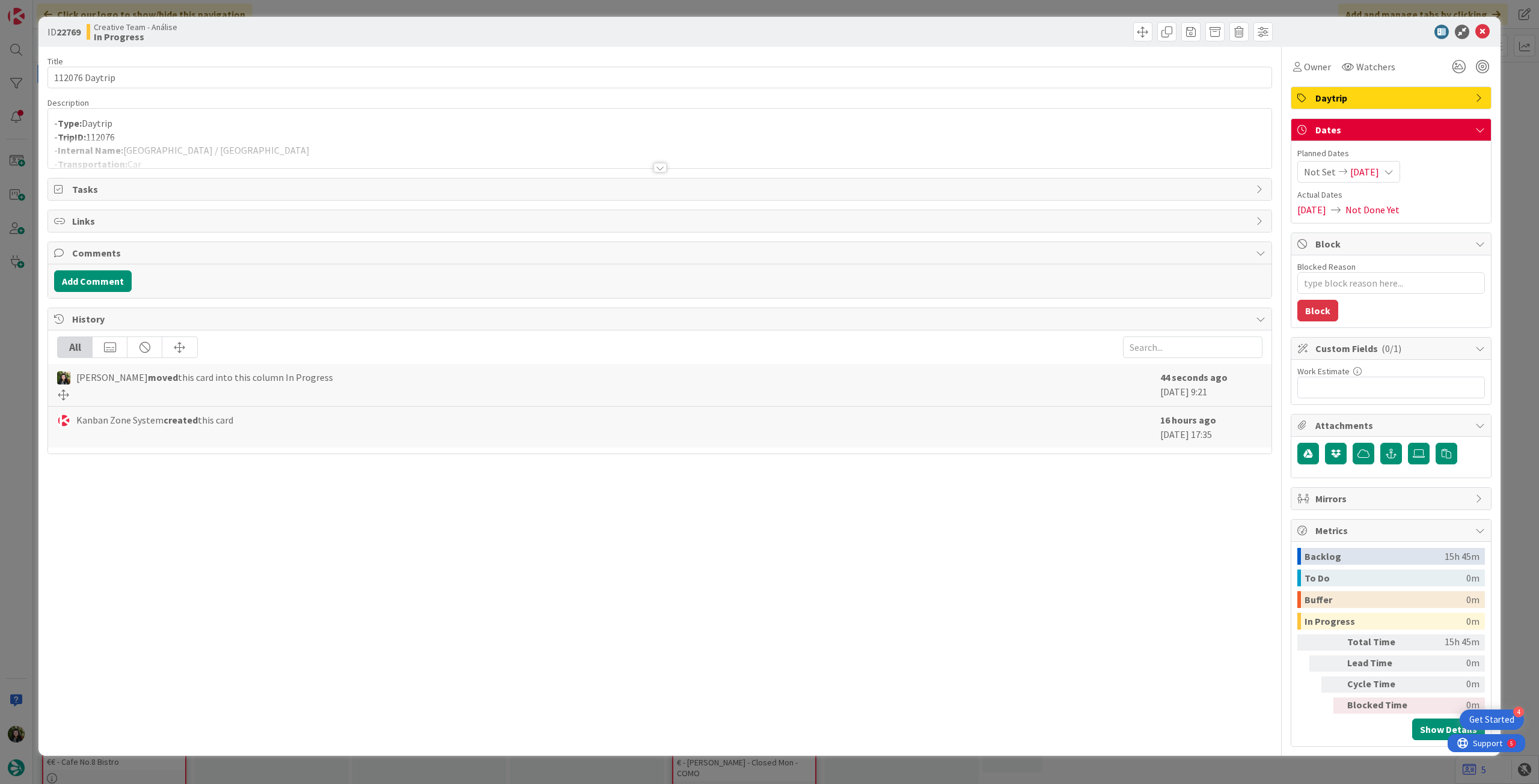
drag, startPoint x: 290, startPoint y: 171, endPoint x: 290, endPoint y: 162, distance: 9.0
click at [290, 167] on div "Title 14 / 128 112076 Daytrip Description - Type: Daytrip - TripID: 112076 - In…" at bounding box center [660, 397] width 1224 height 701
click at [281, 148] on div at bounding box center [660, 153] width 1223 height 30
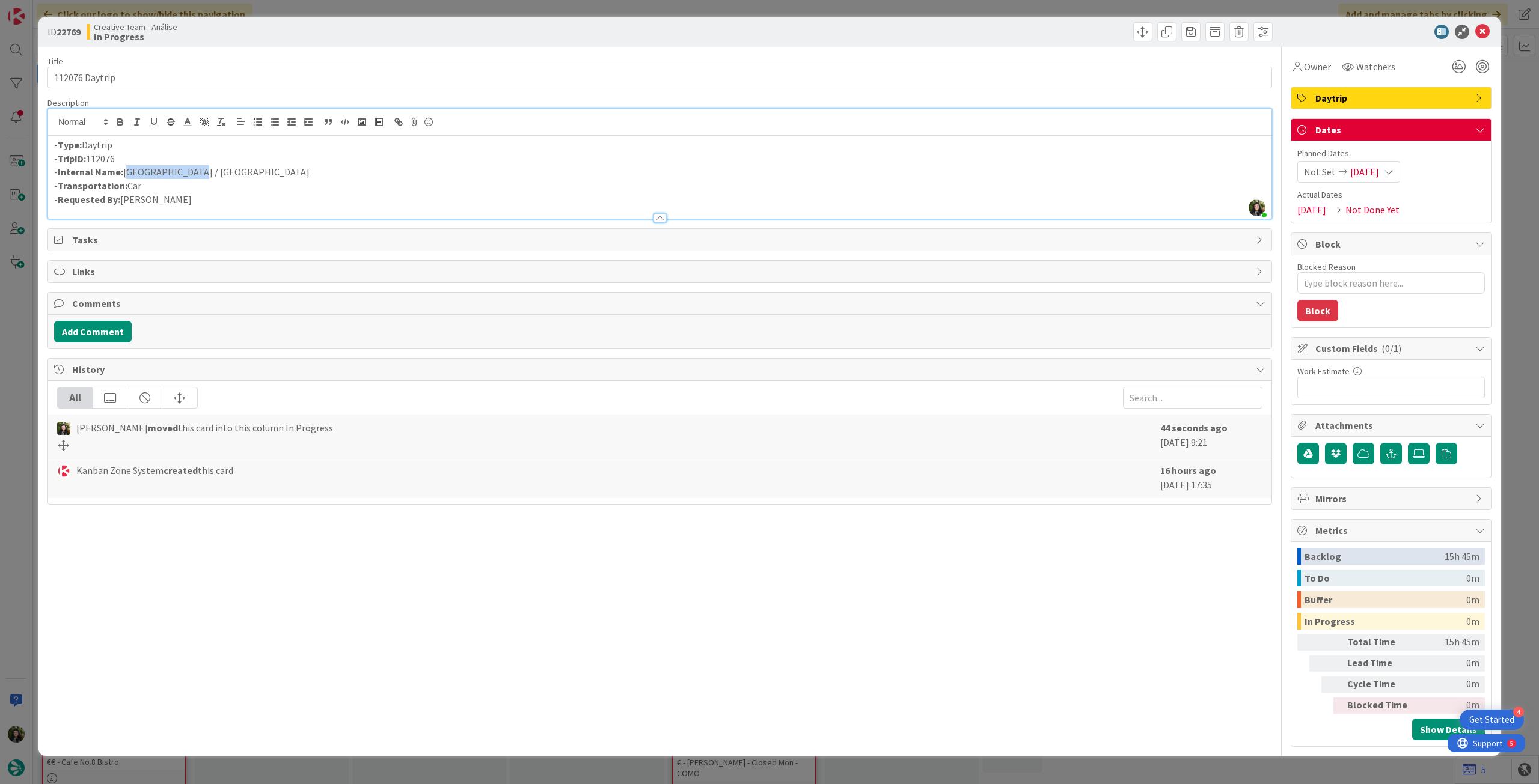
drag, startPoint x: 128, startPoint y: 176, endPoint x: 184, endPoint y: 177, distance: 56.0
click at [184, 177] on p "- Internal Name: Golfo di Orosei / Baja Sardinia" at bounding box center [660, 171] width 1212 height 13
copy p "Golfo di Orosei"
drag, startPoint x: 193, startPoint y: 170, endPoint x: 260, endPoint y: 173, distance: 67.1
click at [260, 173] on p "- Internal Name: Golfo di Orosei / Baja Sardinia" at bounding box center [660, 171] width 1212 height 13
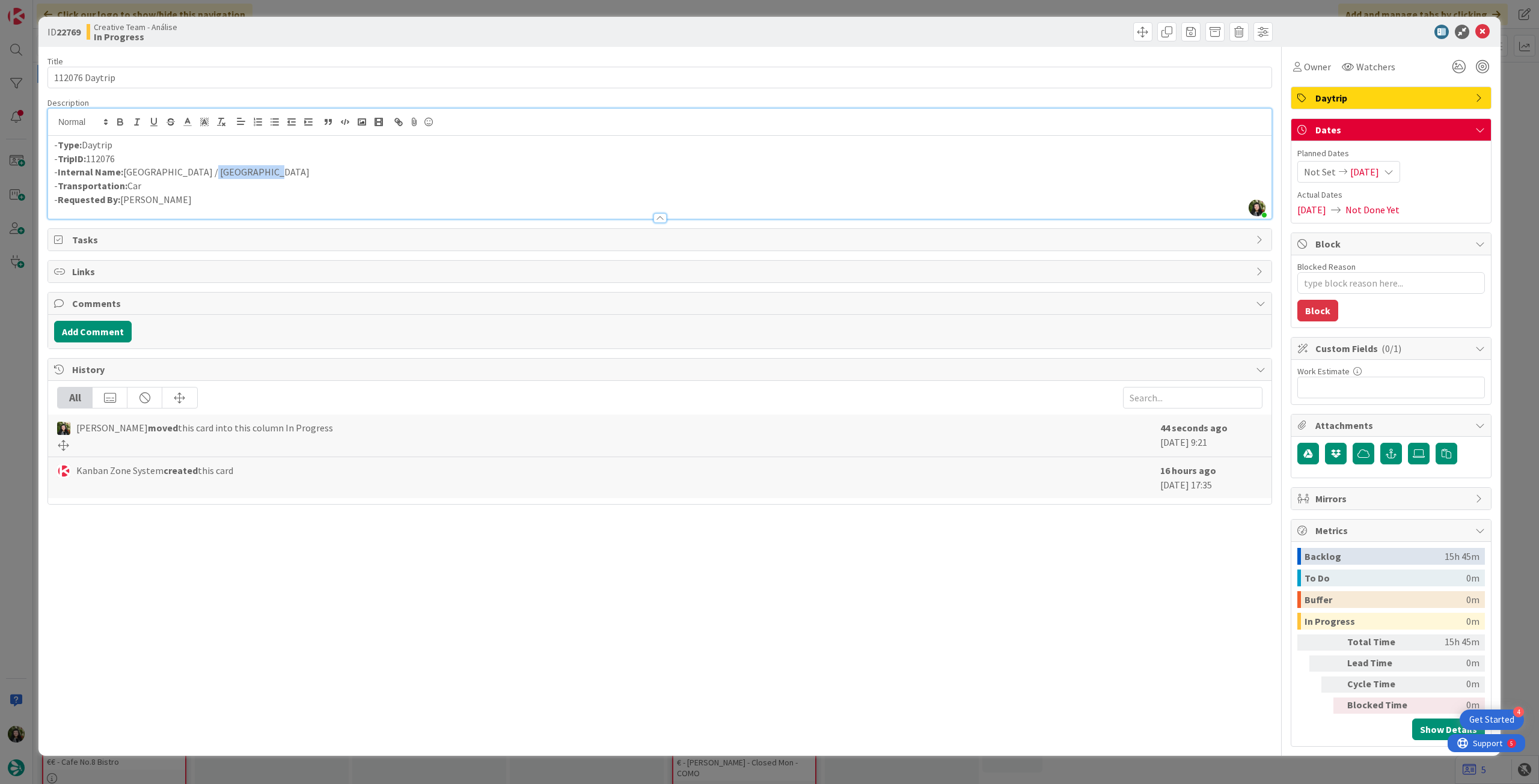
copy p "Baja Sardinia"
click at [1321, 65] on span "Owner" at bounding box center [1318, 66] width 27 height 14
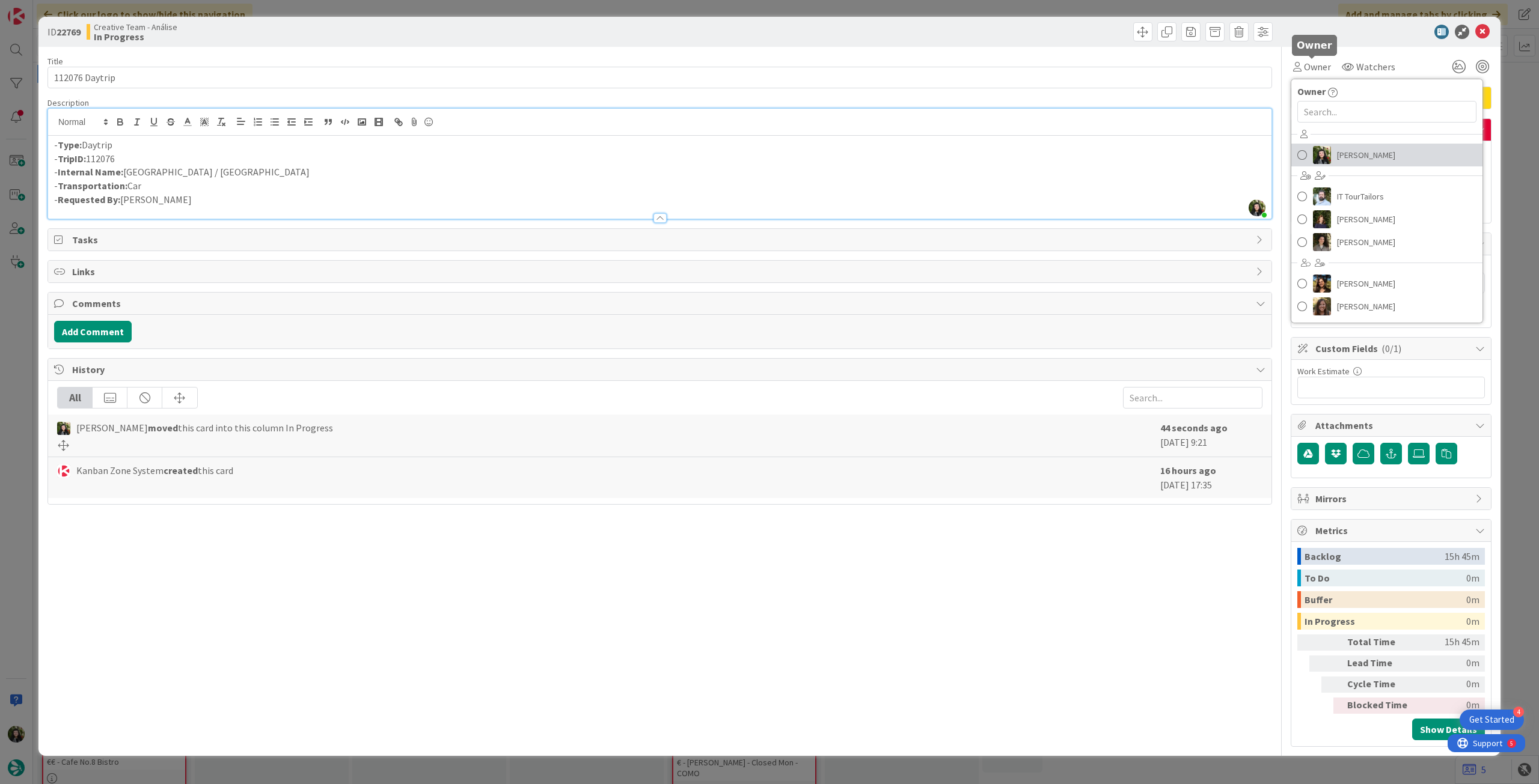
drag, startPoint x: 1365, startPoint y: 158, endPoint x: 1404, endPoint y: 129, distance: 48.6
click at [1367, 158] on span "[PERSON_NAME]" at bounding box center [1366, 155] width 58 height 18
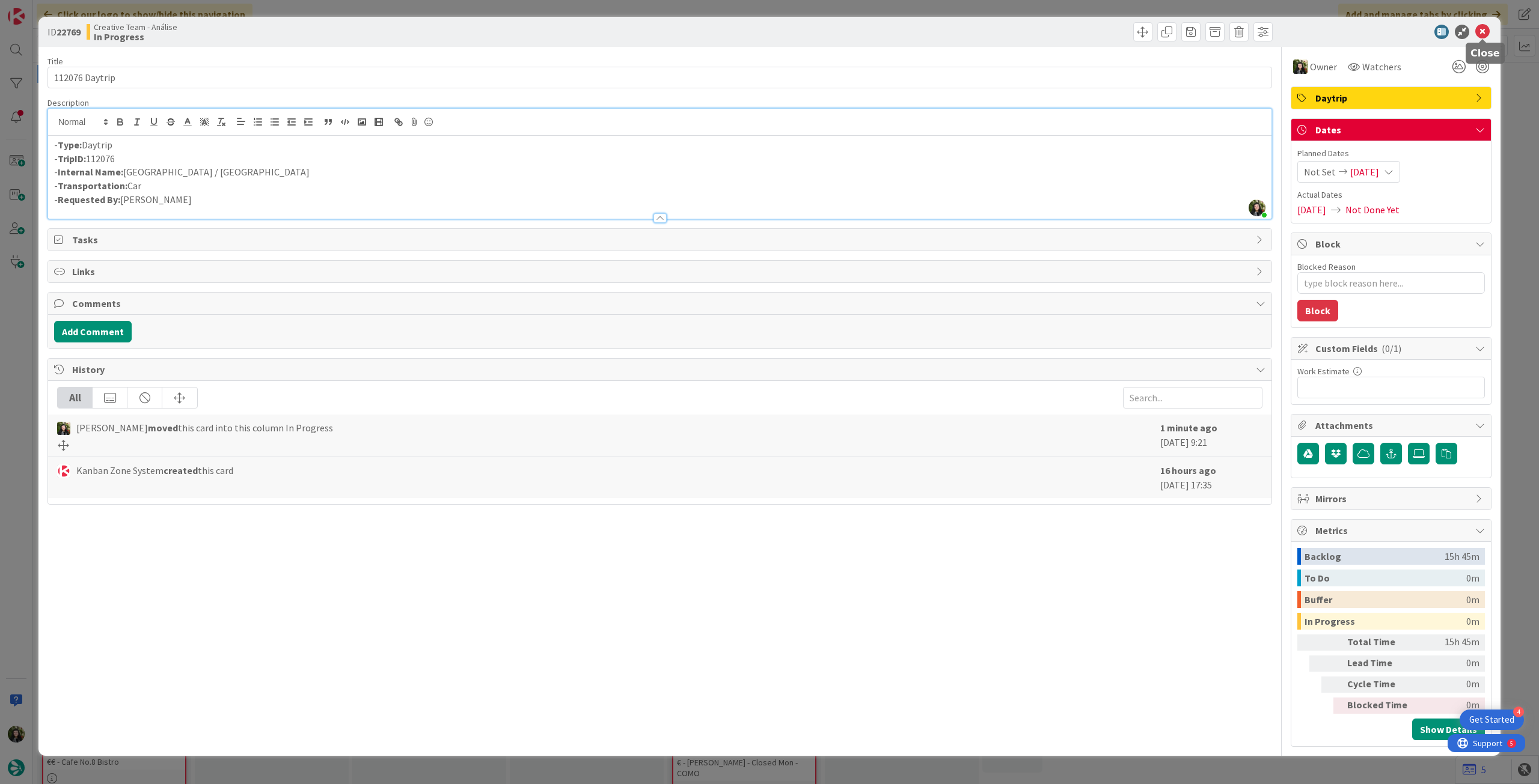
click at [1487, 30] on icon at bounding box center [1483, 32] width 14 height 14
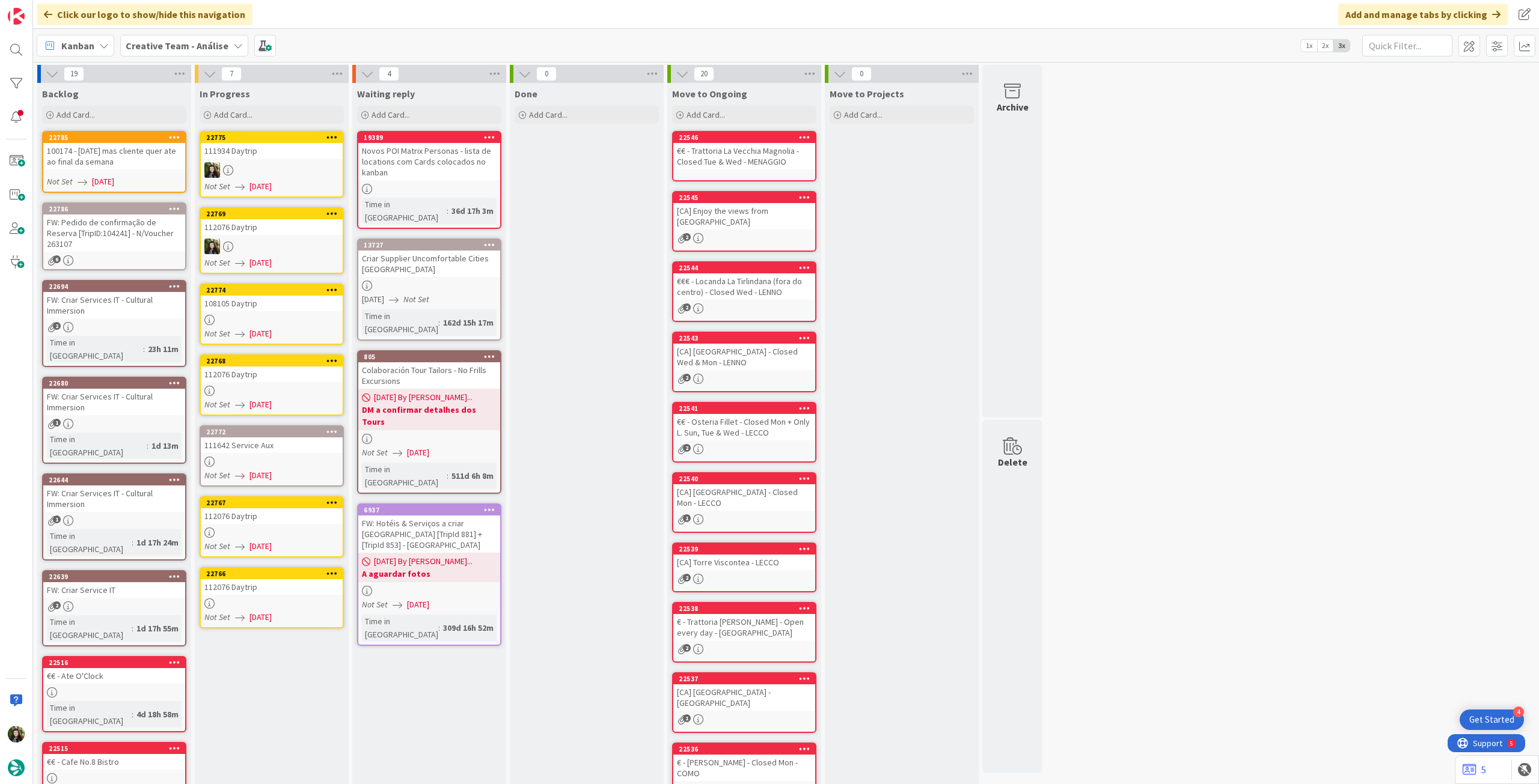
click at [246, 314] on link "22774 108105 Daytrip Not Set 10/09/2025" at bounding box center [272, 314] width 144 height 61
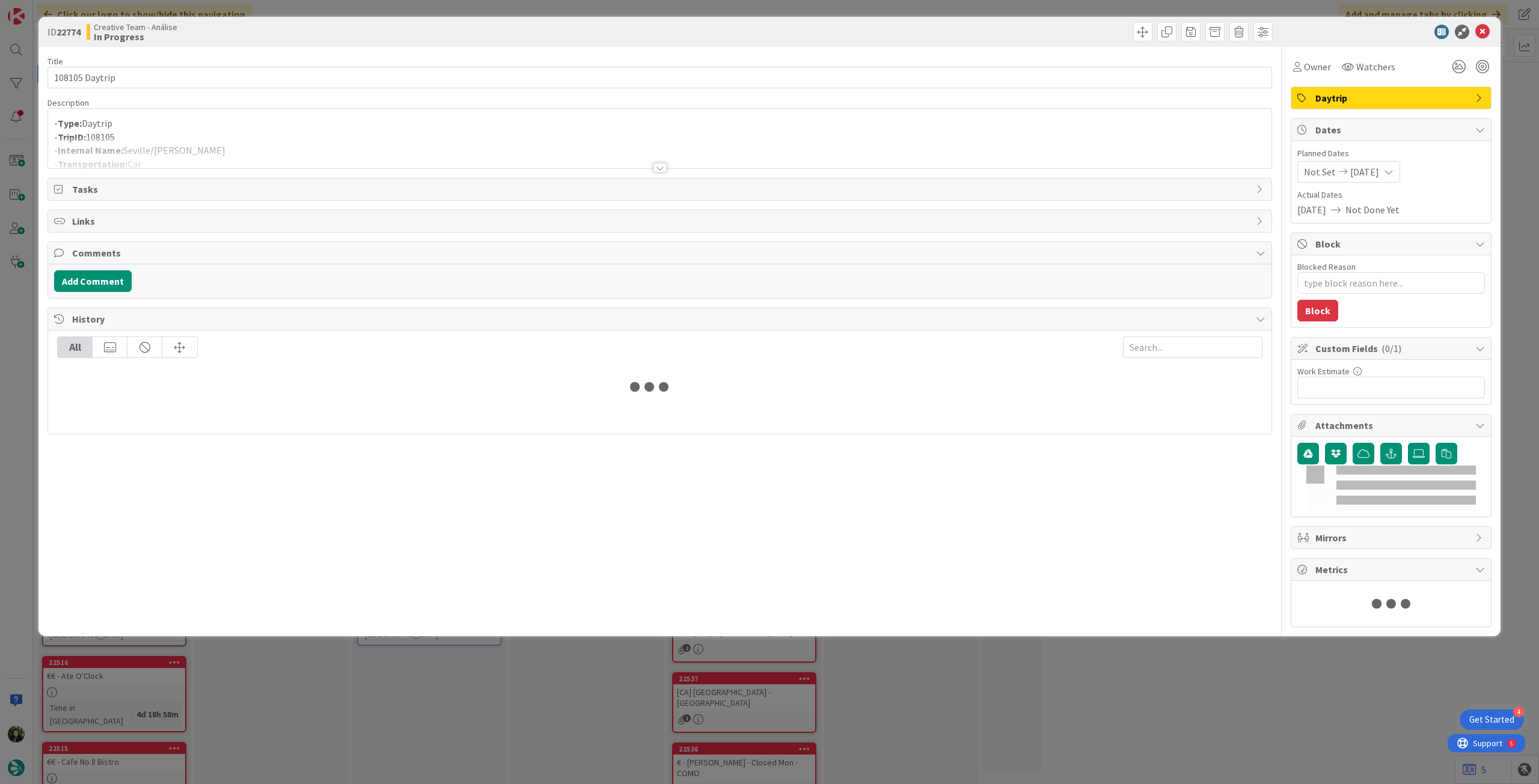
type textarea "x"
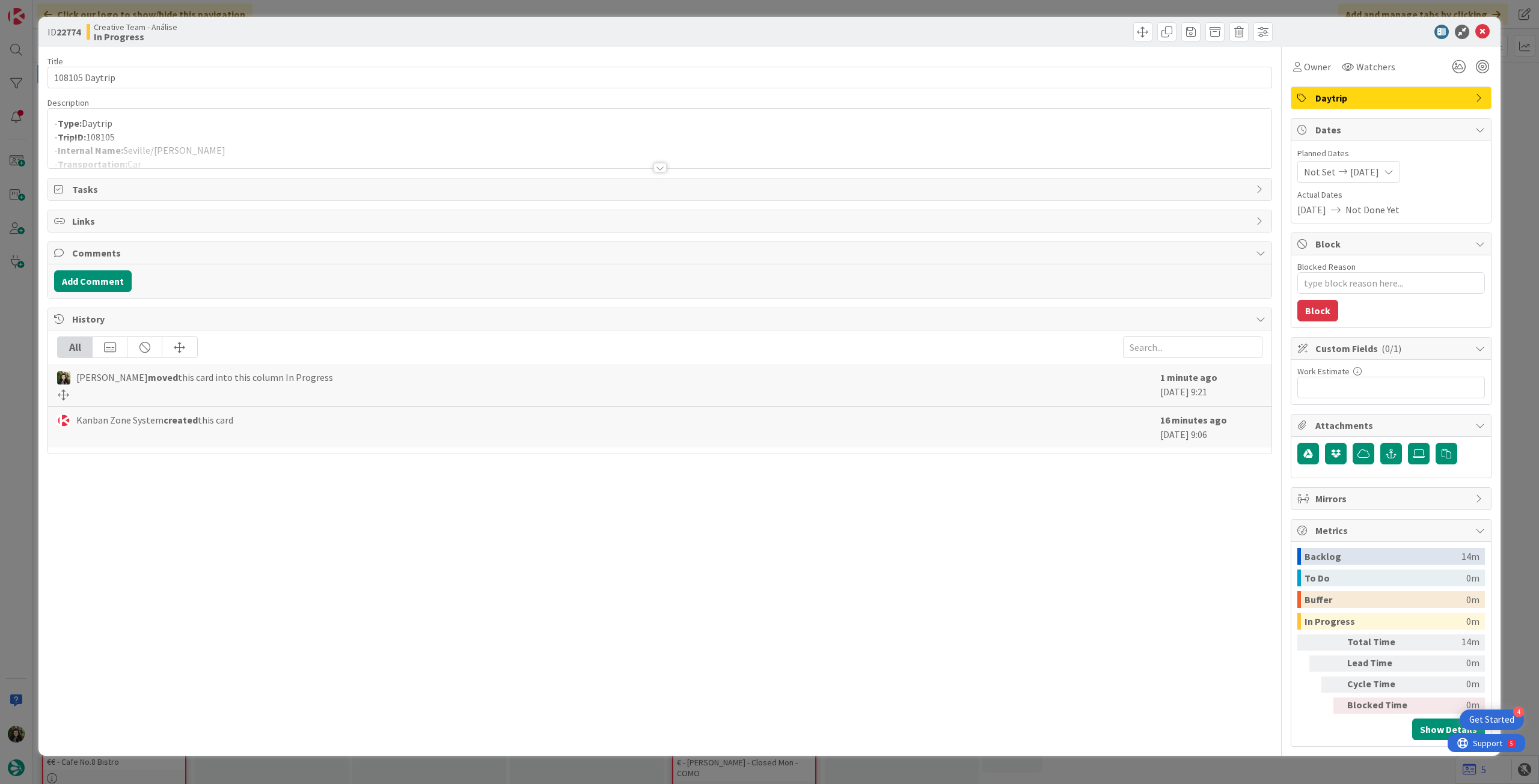
click at [210, 131] on p "- TripID: 108105" at bounding box center [660, 137] width 1212 height 13
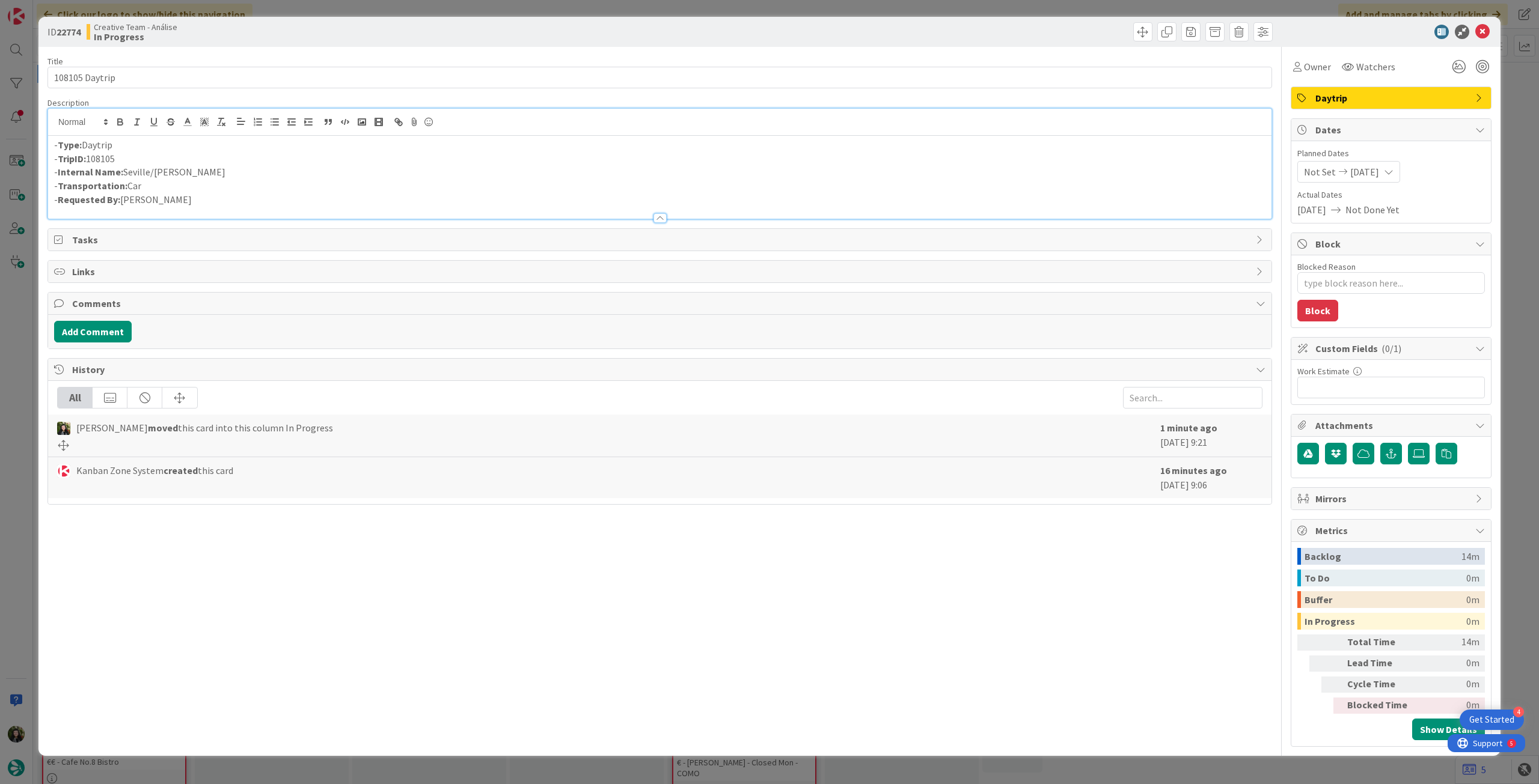
click at [151, 169] on p "- Internal Name: Seville/Gaucin" at bounding box center [660, 171] width 1212 height 13
drag, startPoint x: 160, startPoint y: 177, endPoint x: 189, endPoint y: 170, distance: 29.8
click at [189, 172] on p "- Internal Name: Seville / Gaucin" at bounding box center [660, 171] width 1212 height 13
copy p "Gaucin"
click at [1362, 278] on textarea "Blocked Reason" at bounding box center [1391, 283] width 187 height 22
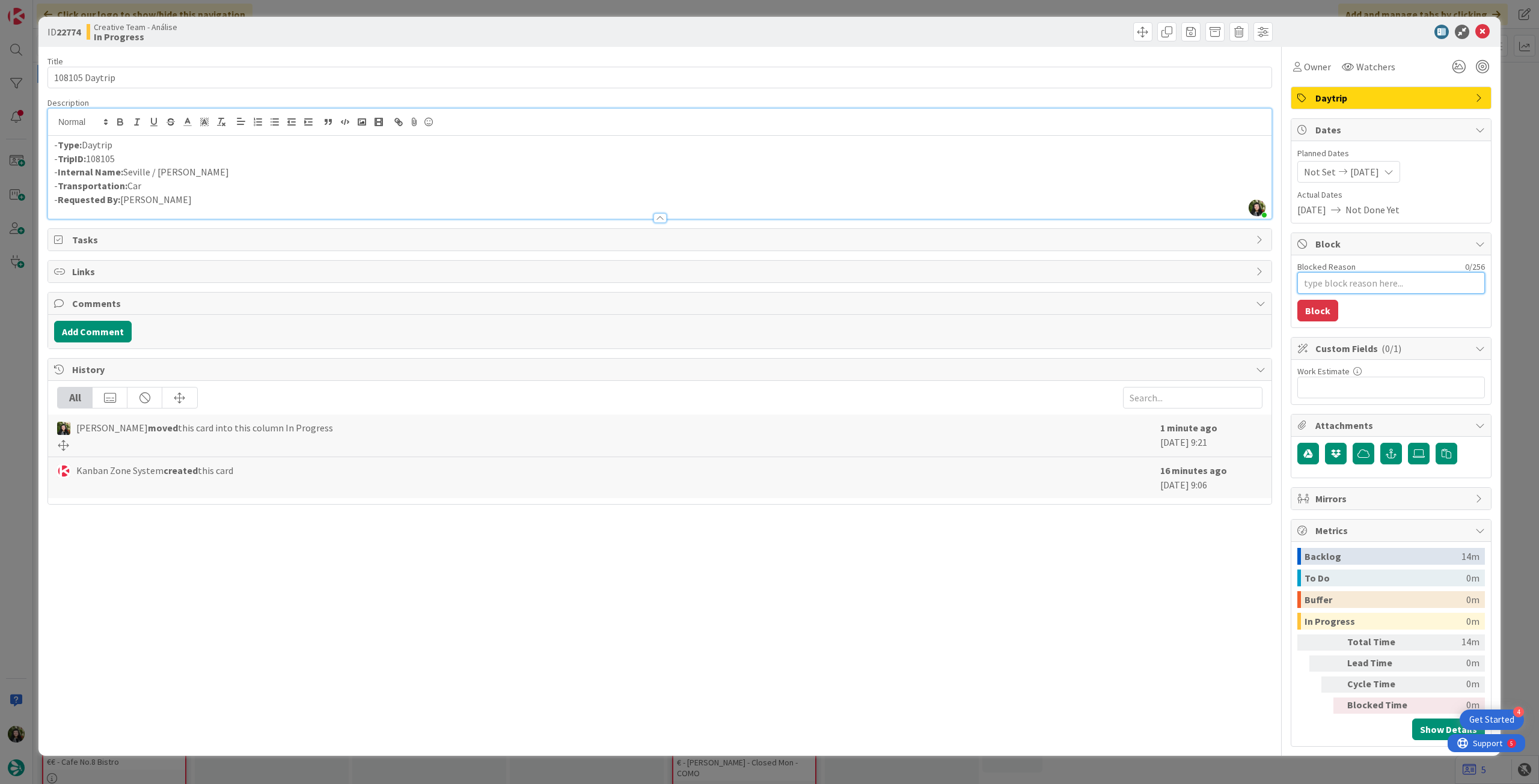
type textarea "x"
type textarea "p"
type textarea "x"
type textarea "pe"
type textarea "x"
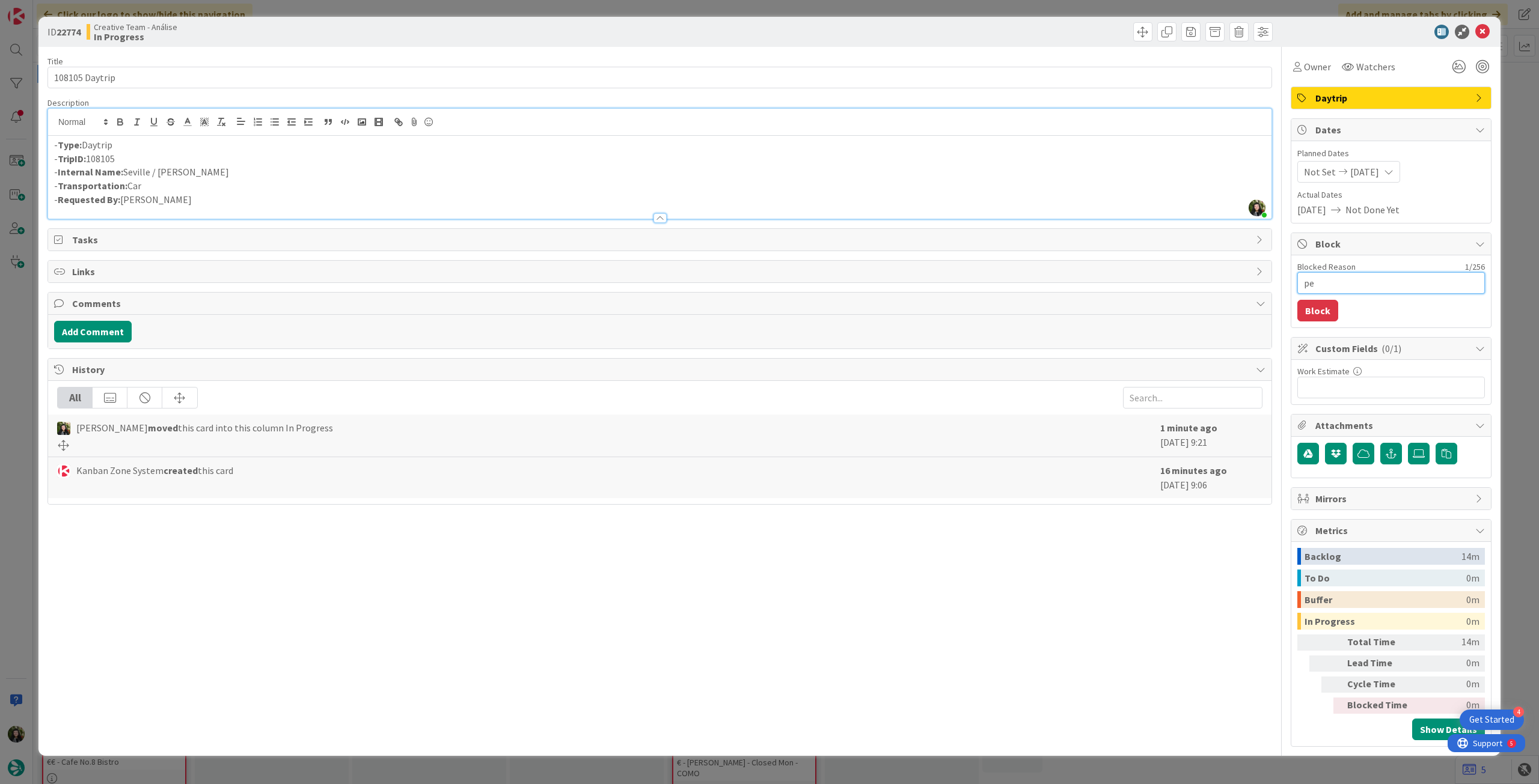
type textarea "pen"
type textarea "x"
type textarea "pend"
type textarea "x"
type textarea "pende"
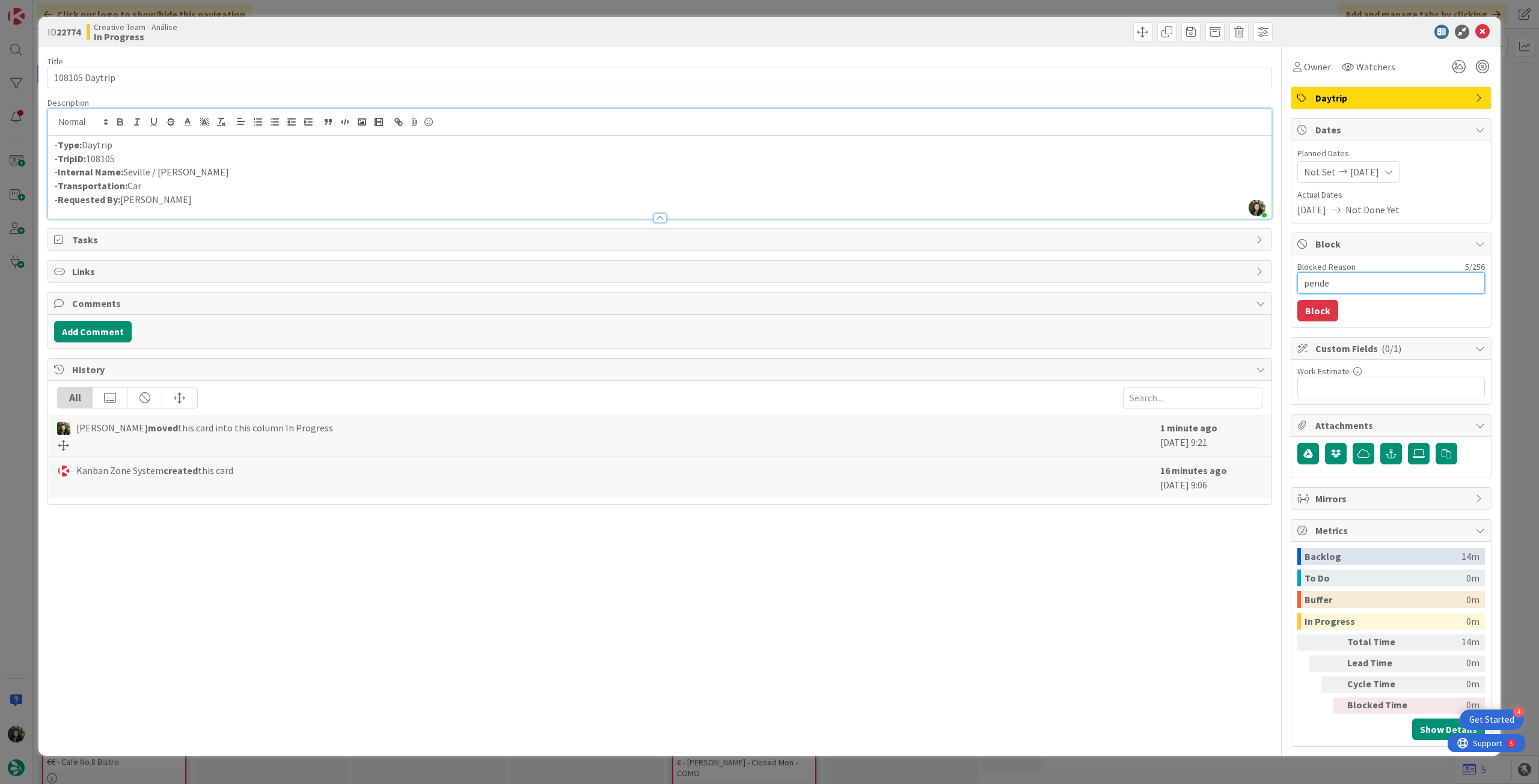
type textarea "x"
type textarea "penden"
type textarea "x"
type textarea "pendent"
type textarea "x"
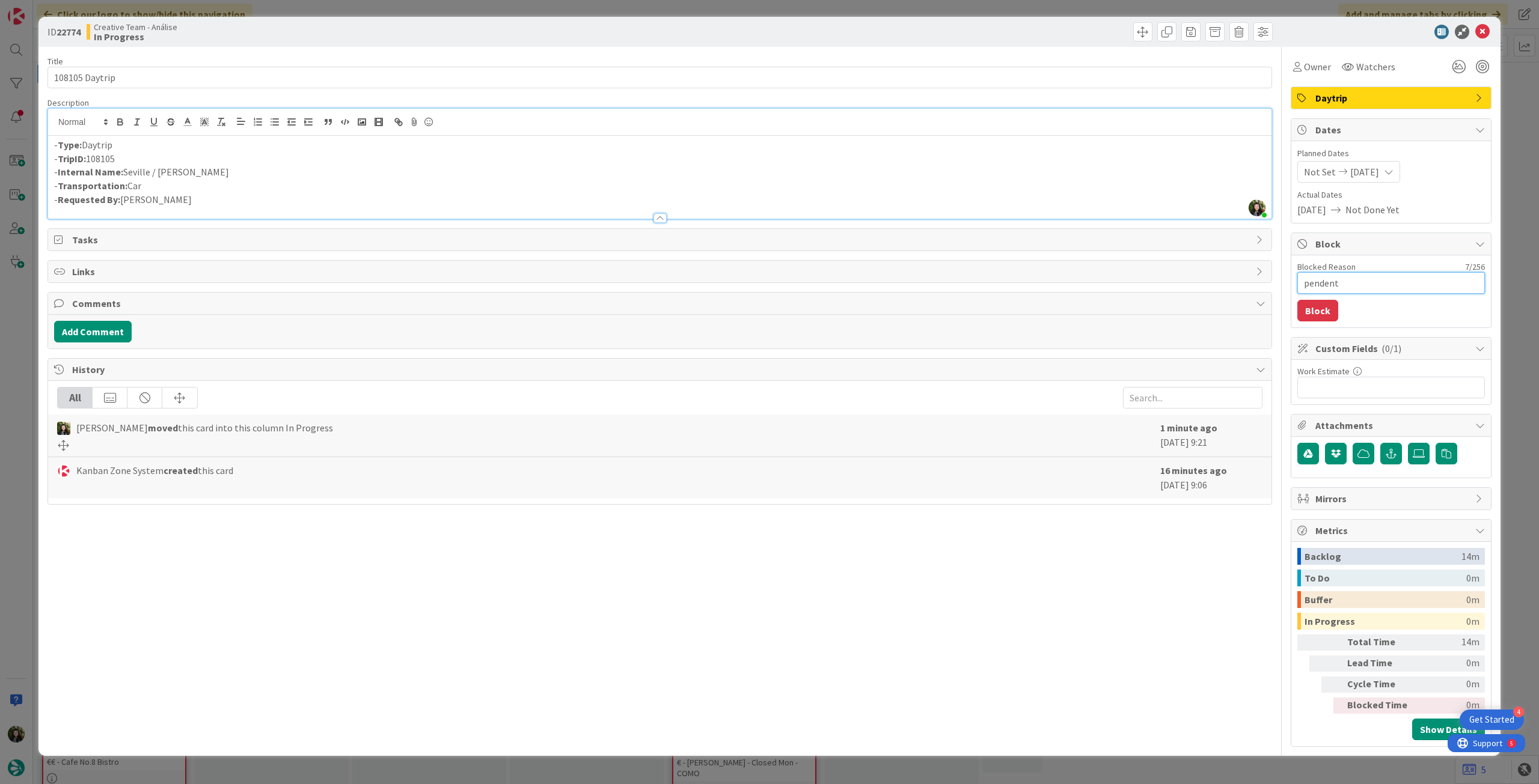
type textarea "pendente"
type textarea "x"
type textarea "pendente"
type textarea "x"
type textarea "pendente l"
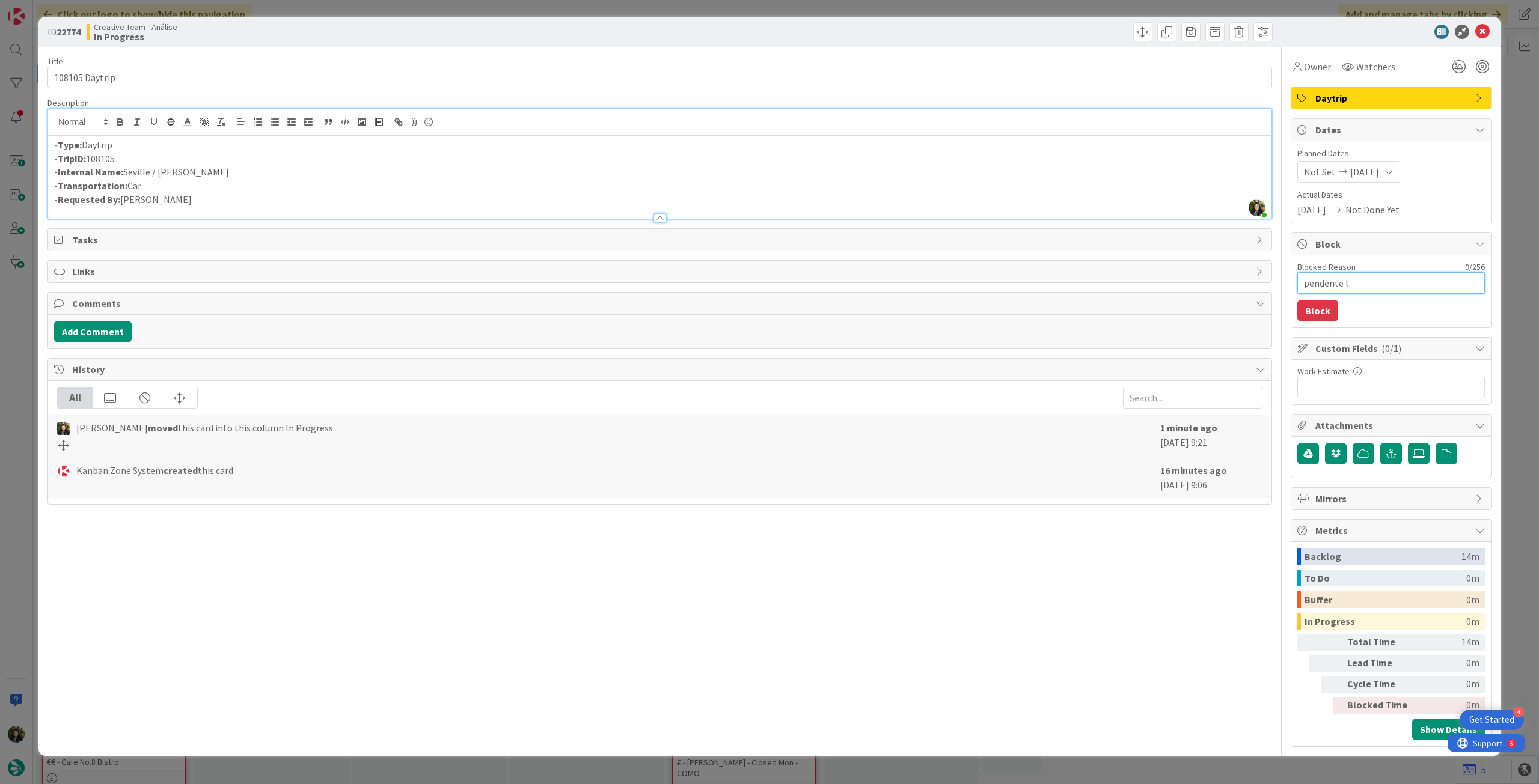
type textarea "x"
type textarea "pendente lo"
type textarea "x"
type textarea "pendente loc"
type textarea "x"
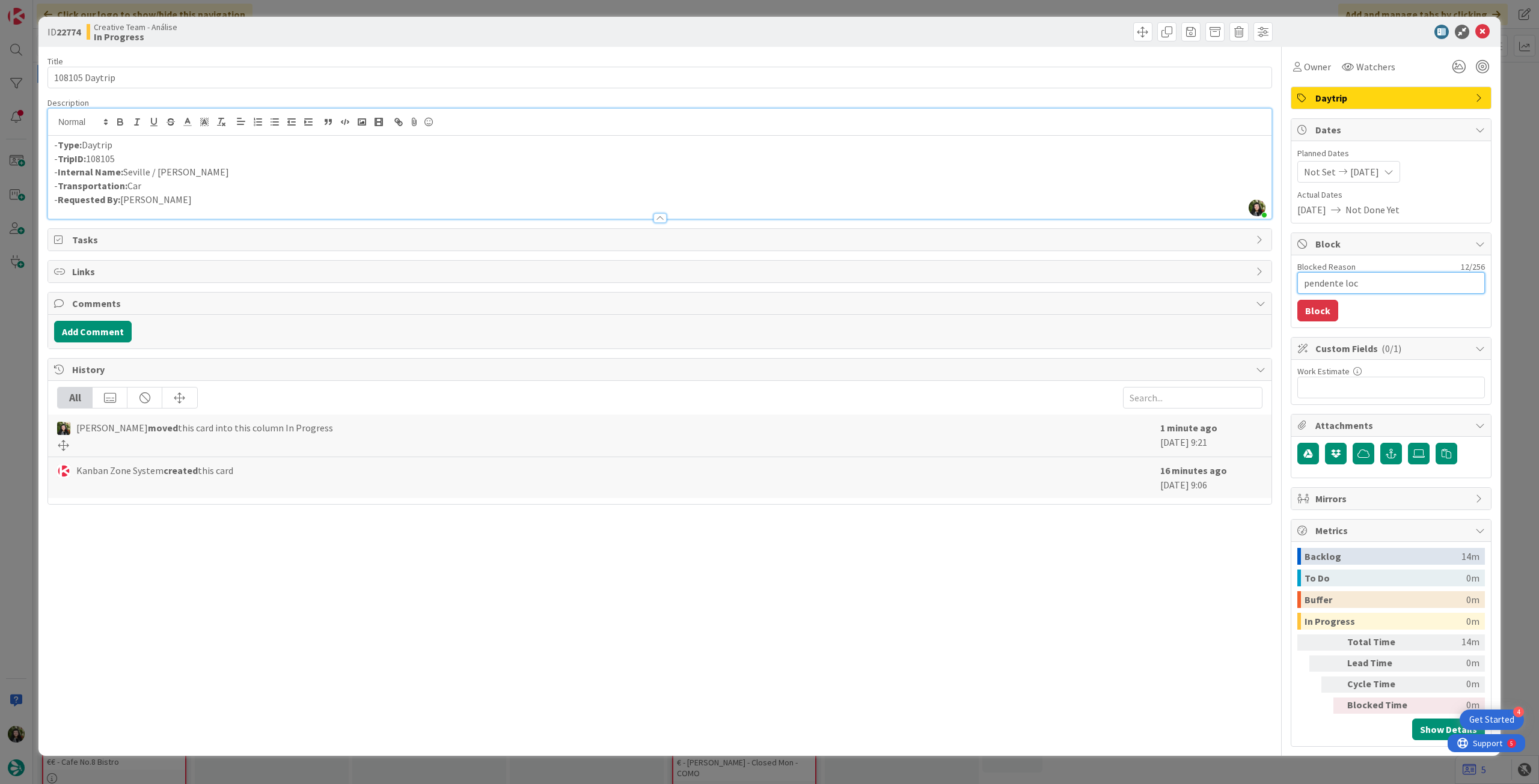
type textarea "pendente loca"
type textarea "x"
type textarea "pendente locat"
type textarea "x"
type textarea "pendente locati"
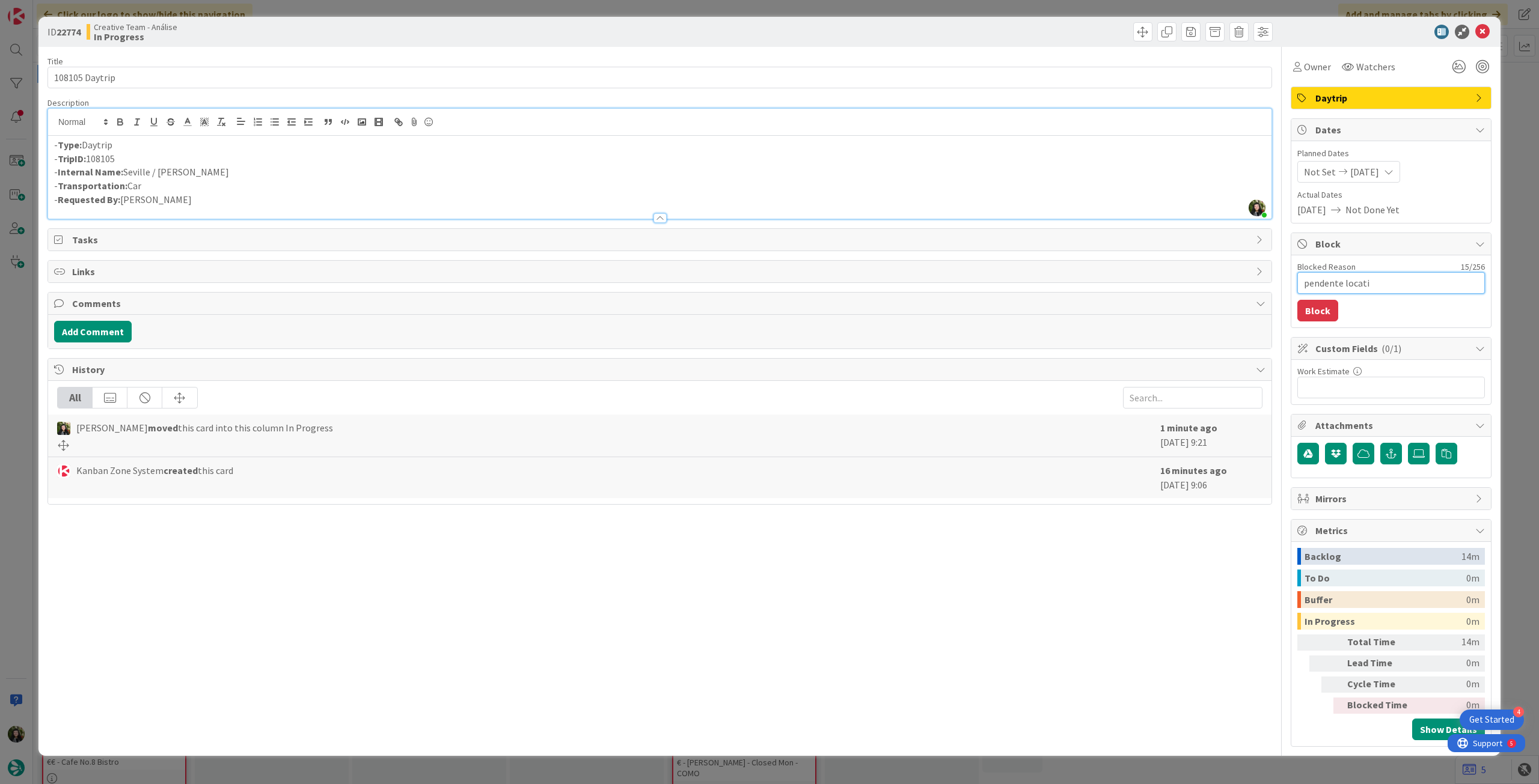
type textarea "x"
type textarea "pendente locatio"
type textarea "x"
type textarea "pendente location"
click at [1312, 310] on button "Block" at bounding box center [1319, 311] width 41 height 22
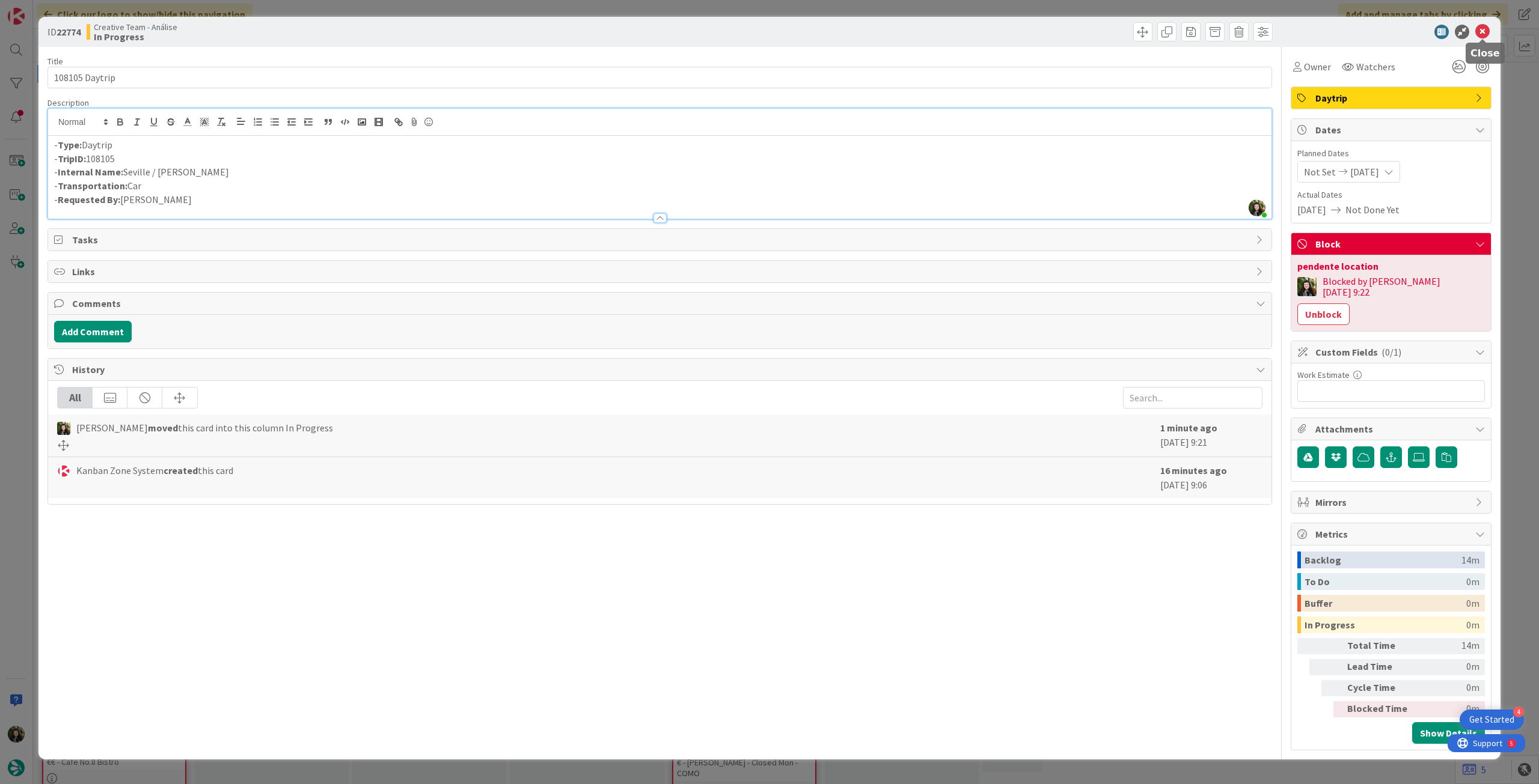
click at [1480, 32] on icon at bounding box center [1483, 32] width 14 height 14
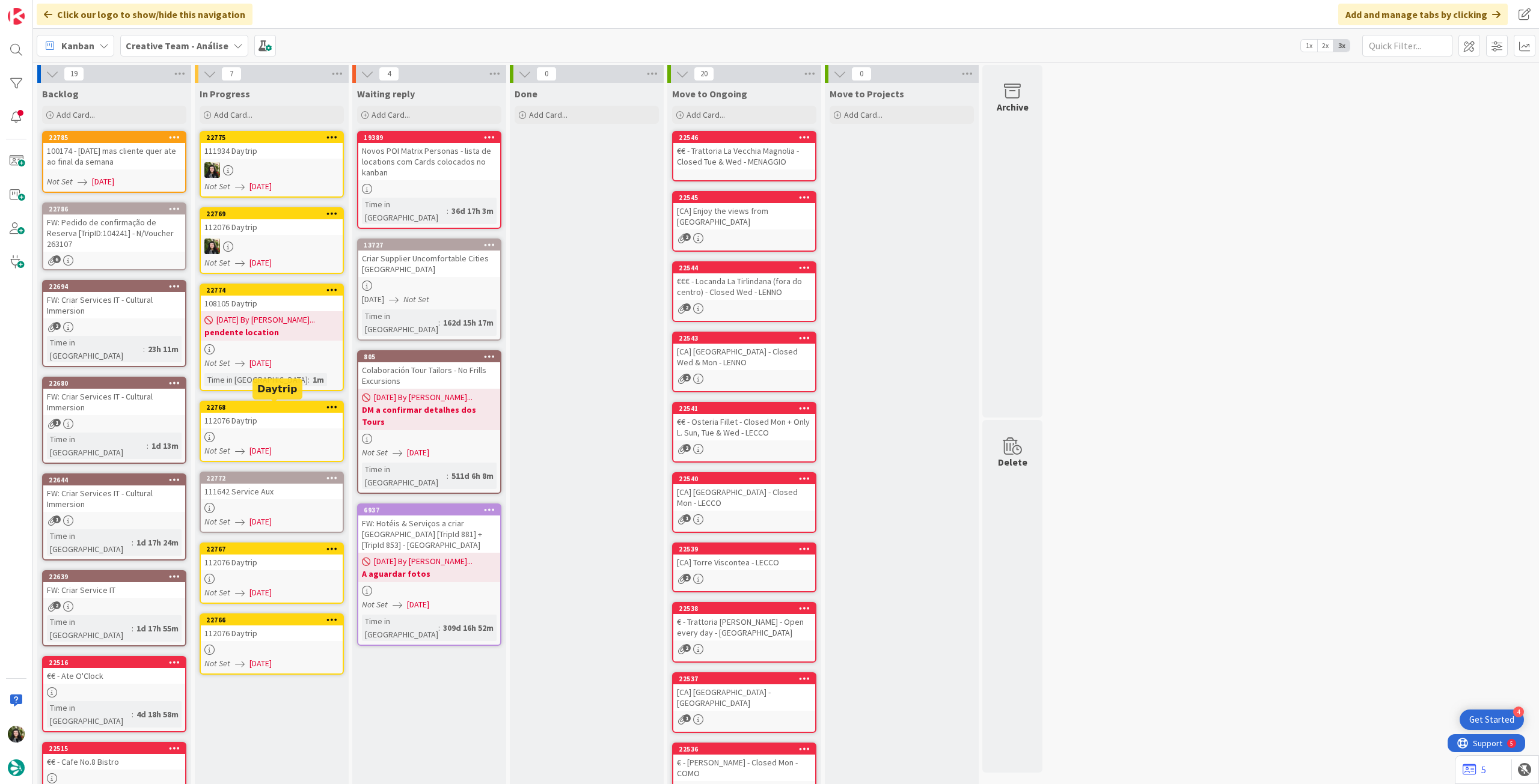
click at [295, 441] on div at bounding box center [272, 436] width 142 height 10
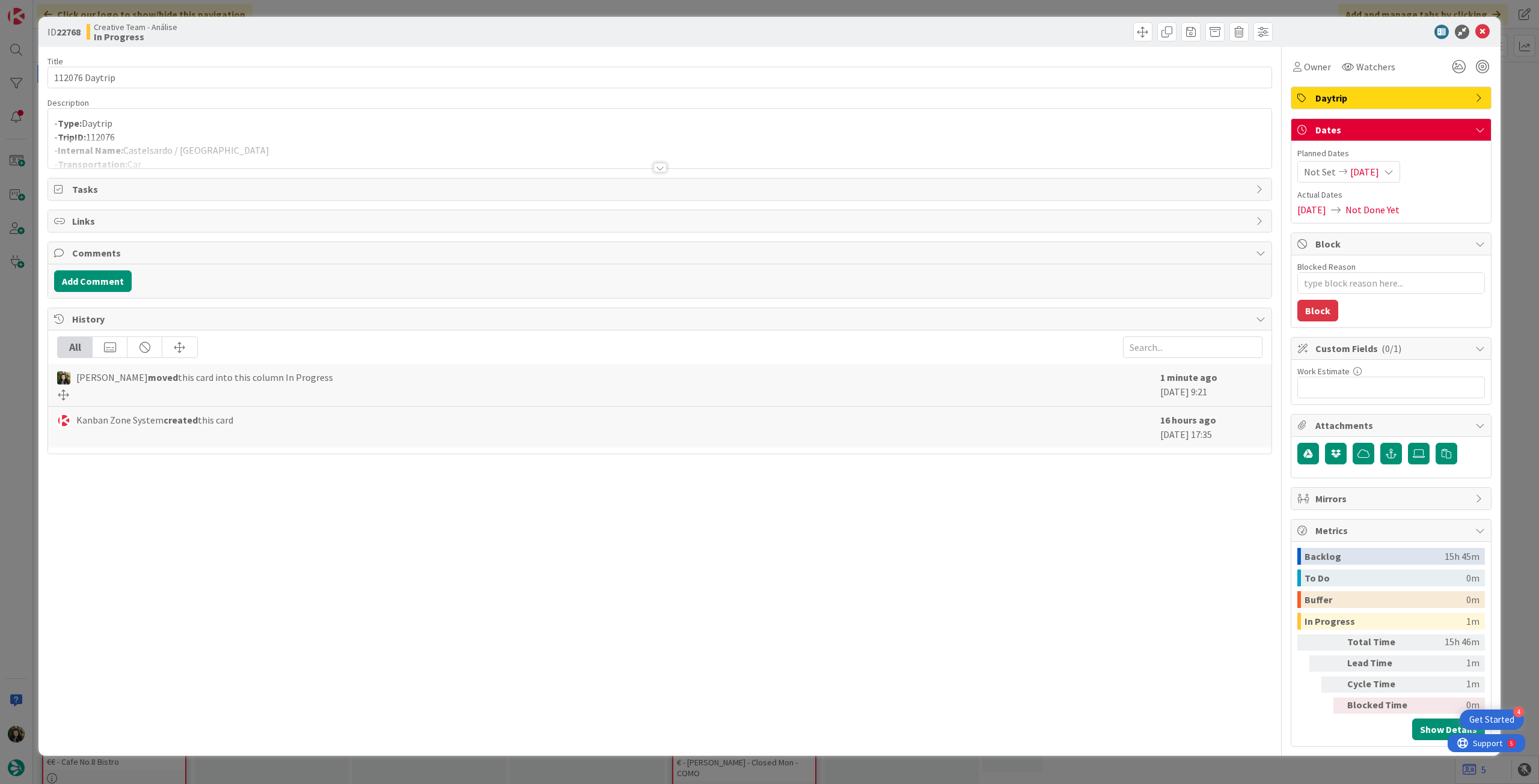
click at [246, 142] on div at bounding box center [660, 153] width 1223 height 30
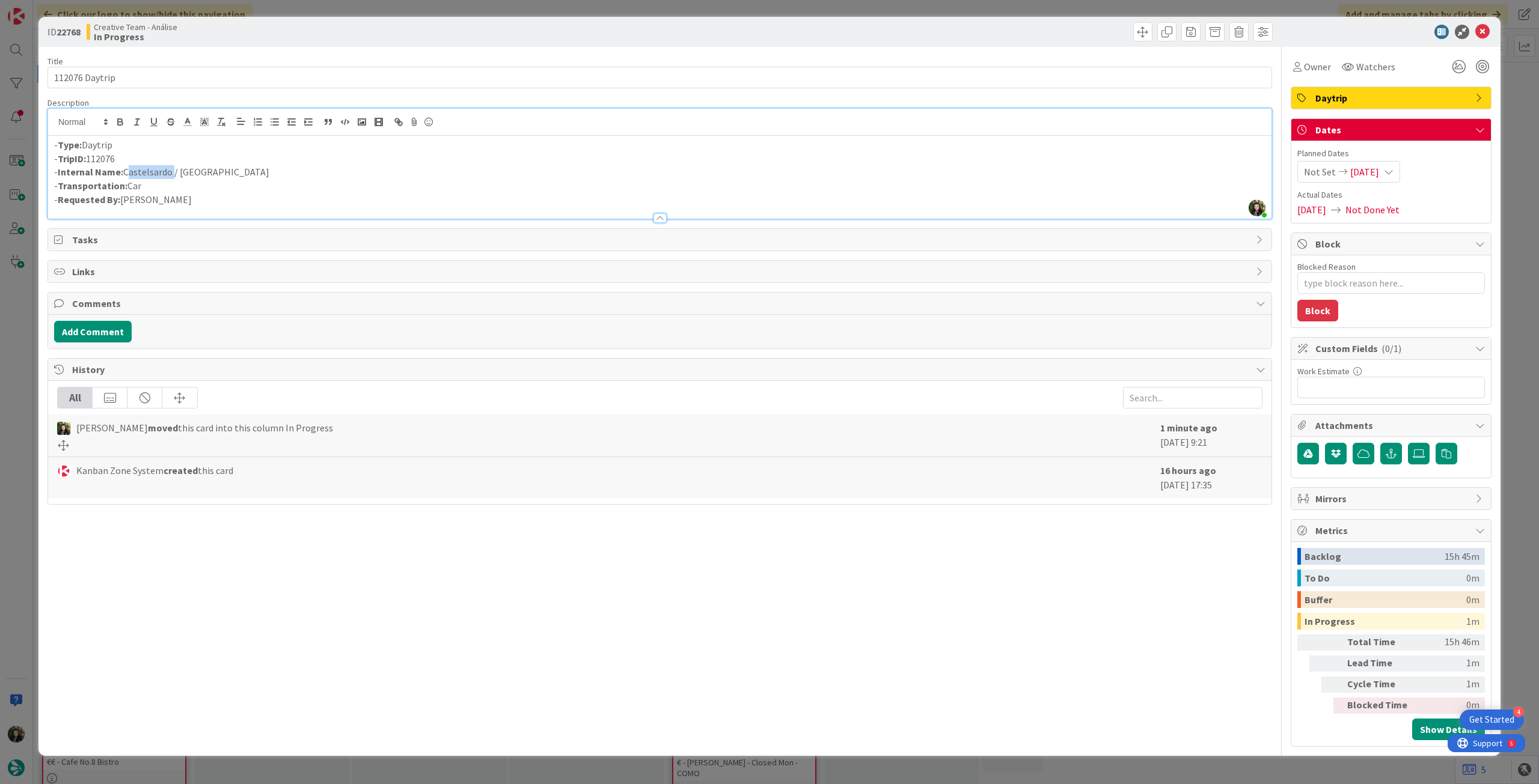
drag, startPoint x: 126, startPoint y: 177, endPoint x: 170, endPoint y: 177, distance: 44.0
click at [170, 177] on p "- Internal Name: Castelsardo / Alghero" at bounding box center [660, 171] width 1212 height 13
copy p "Castelsardo"
drag, startPoint x: 178, startPoint y: 175, endPoint x: 205, endPoint y: 4, distance: 173.1
click at [241, 169] on p "- Internal Name: Castelsardo / Alghero" at bounding box center [660, 171] width 1212 height 13
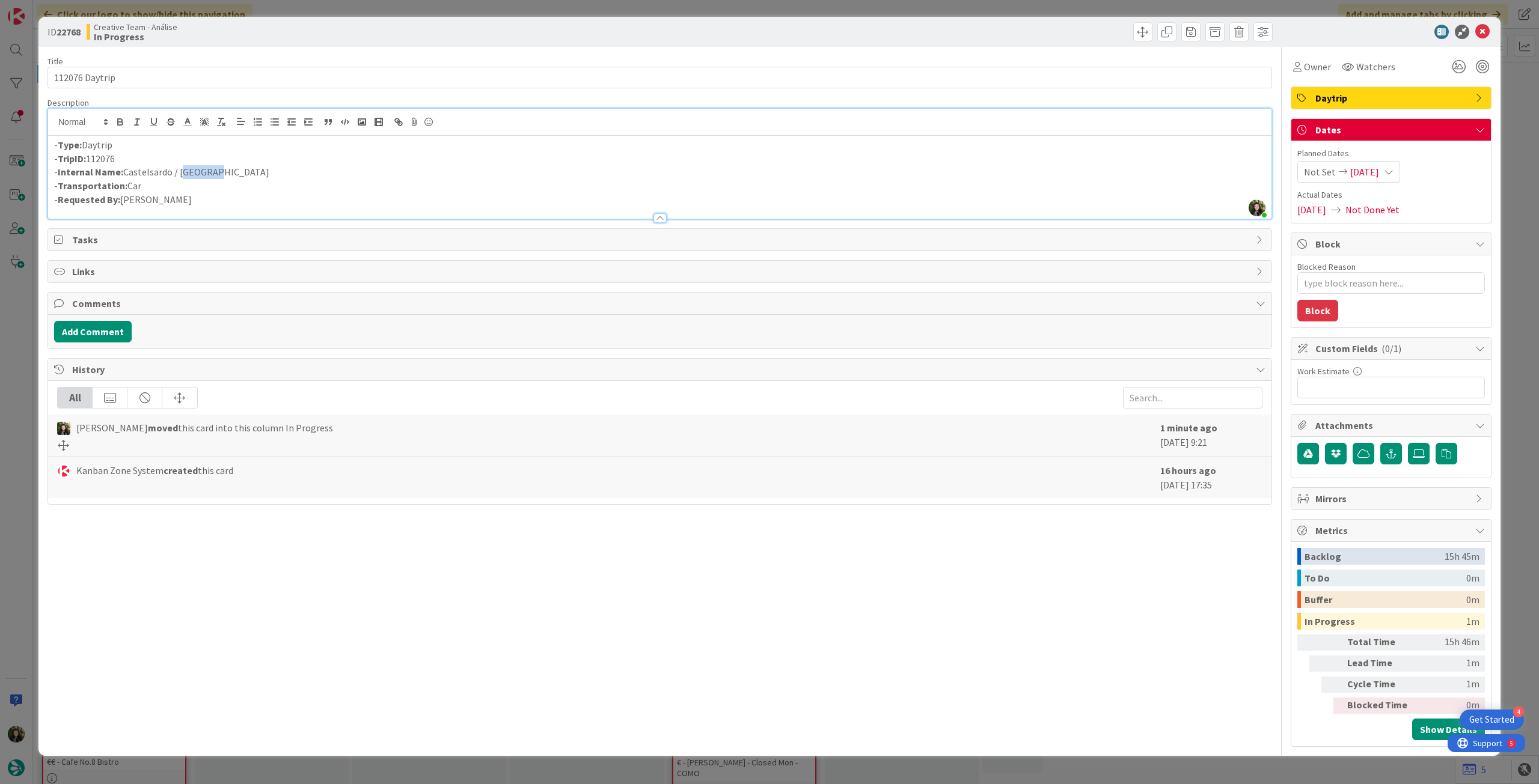
copy p "Alghero"
click at [1312, 72] on span "Owner" at bounding box center [1318, 66] width 27 height 14
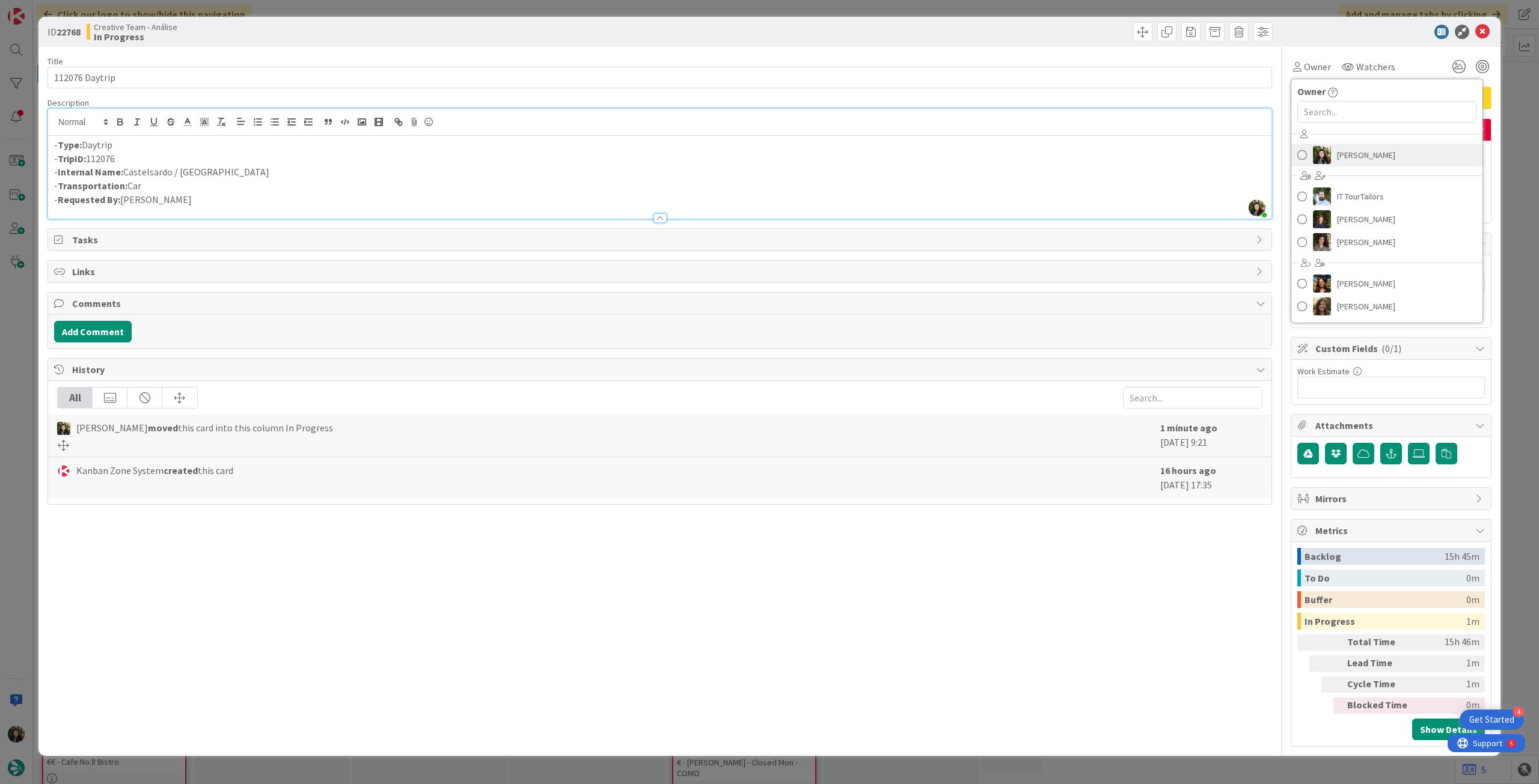
drag, startPoint x: 1428, startPoint y: 151, endPoint x: 1491, endPoint y: 55, distance: 114.8
click at [1428, 149] on link "[PERSON_NAME]" at bounding box center [1387, 154] width 191 height 22
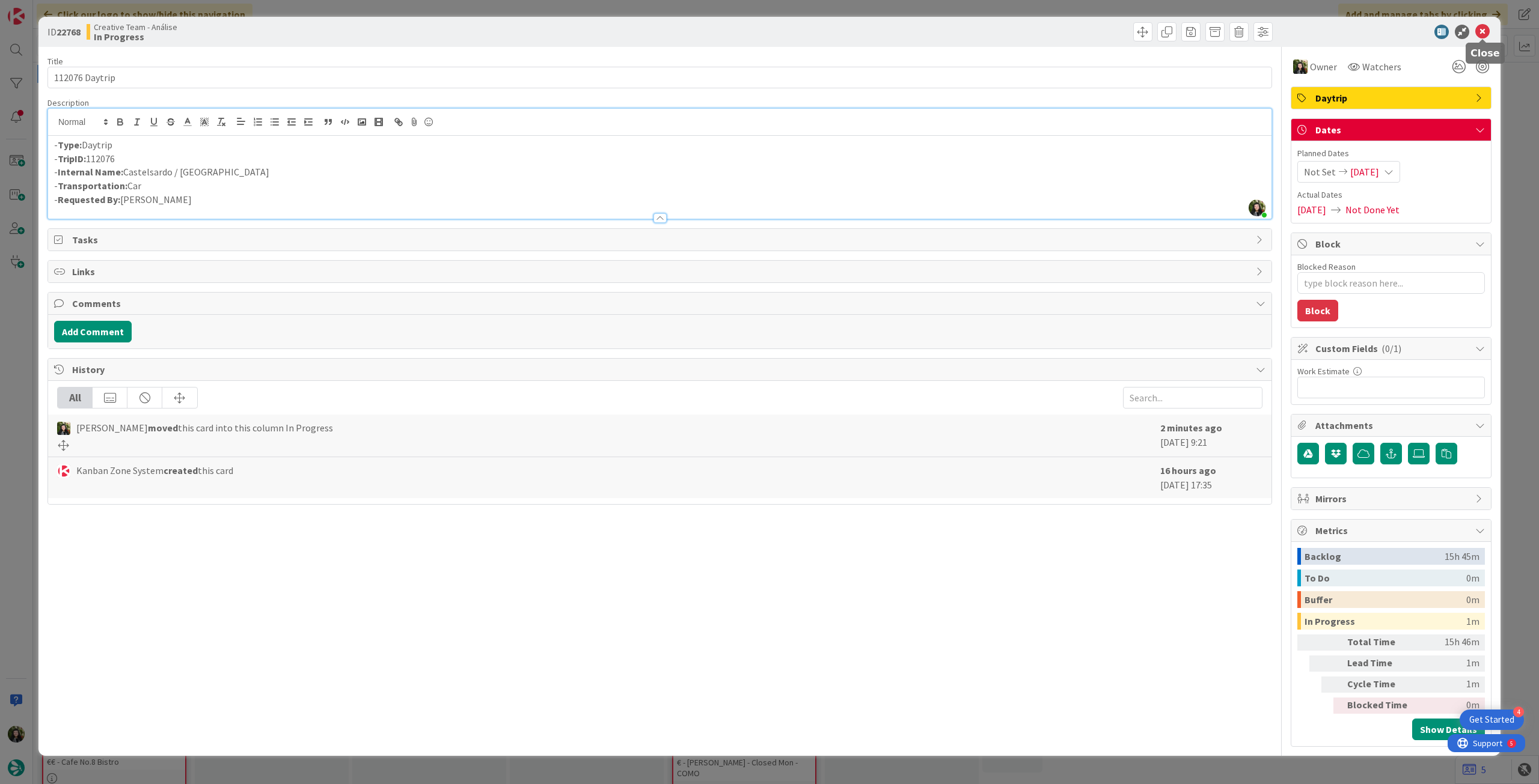
click at [1486, 33] on icon at bounding box center [1483, 32] width 14 height 14
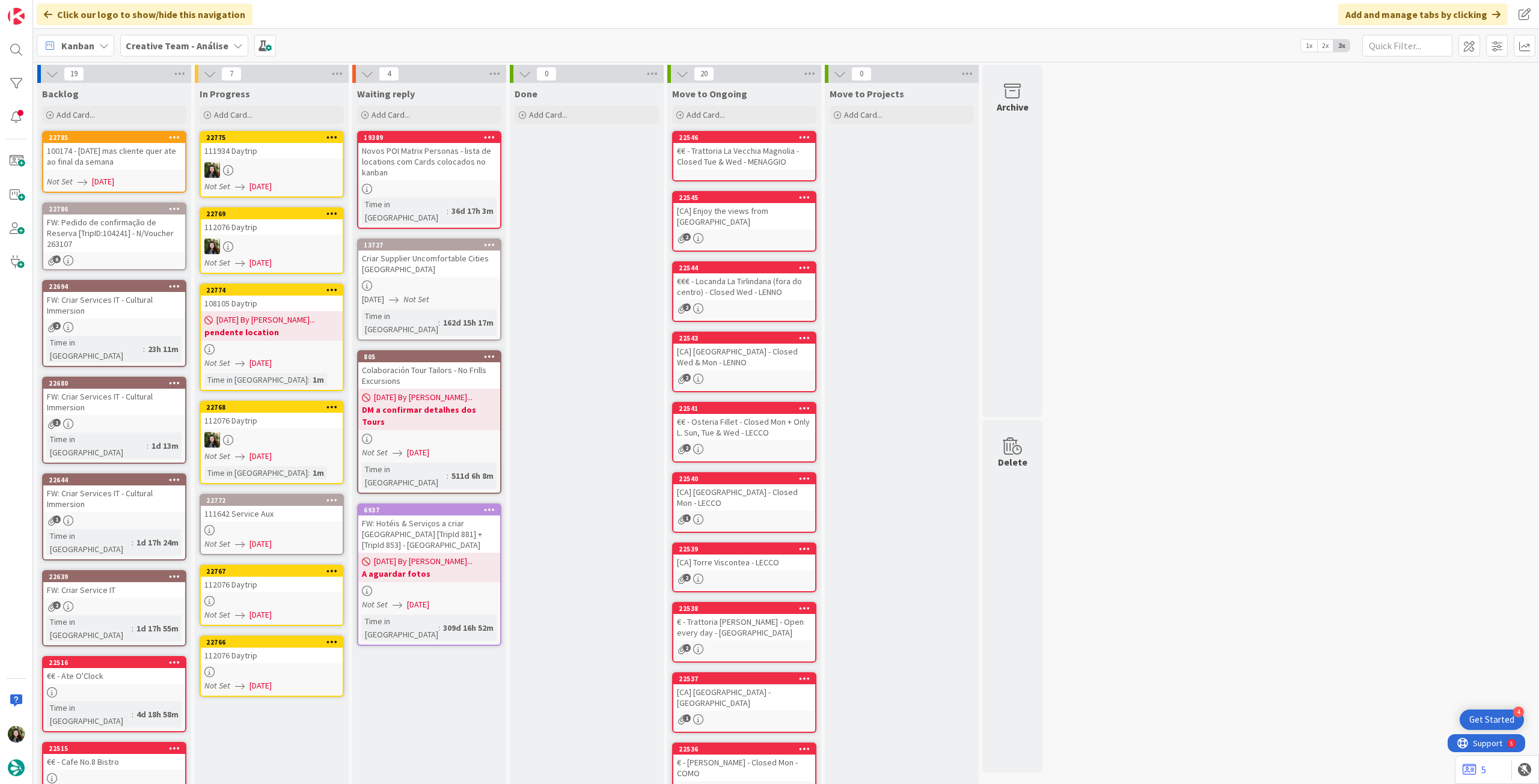
click at [266, 530] on div at bounding box center [272, 530] width 142 height 10
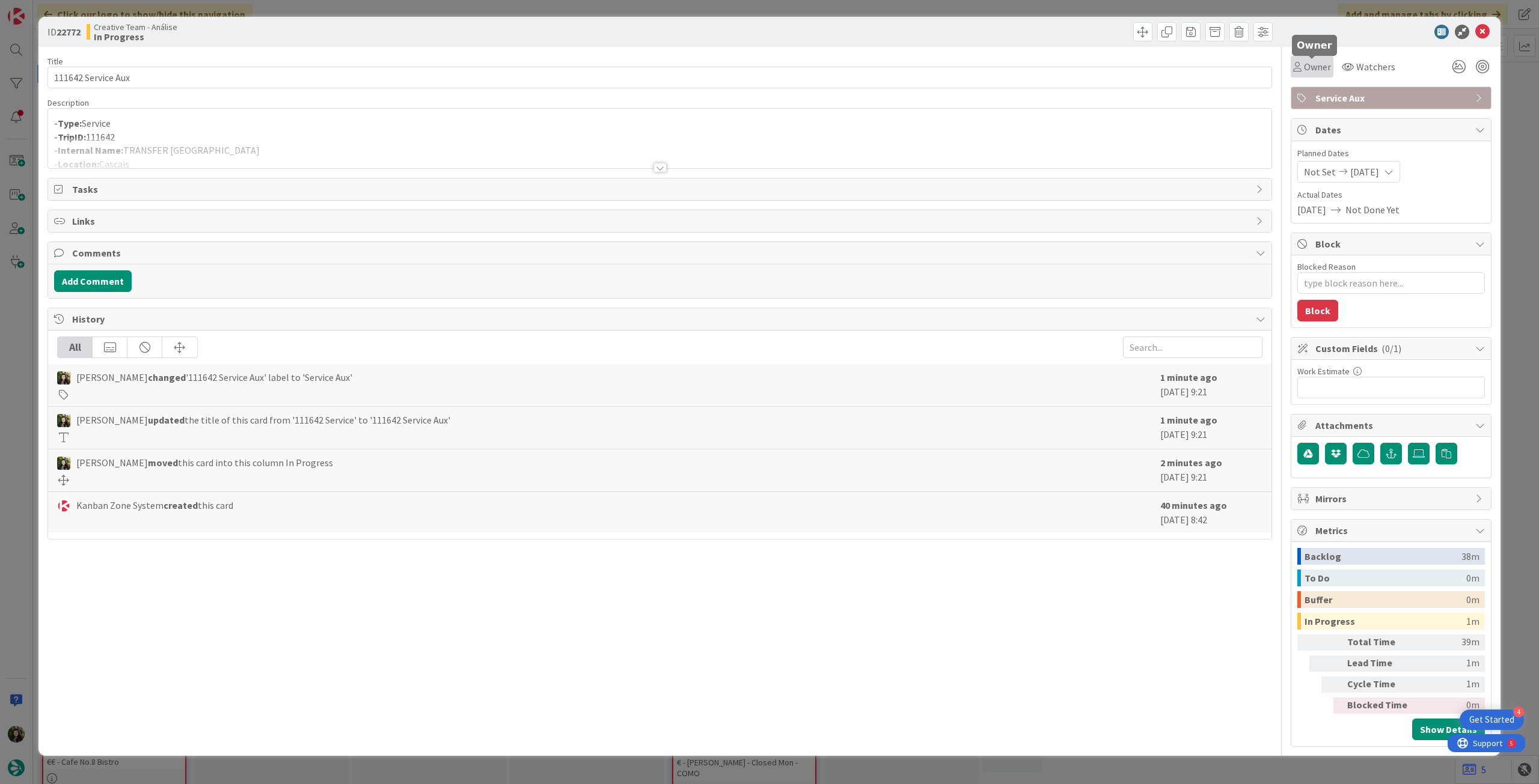
click at [1313, 61] on span "Owner" at bounding box center [1318, 66] width 27 height 14
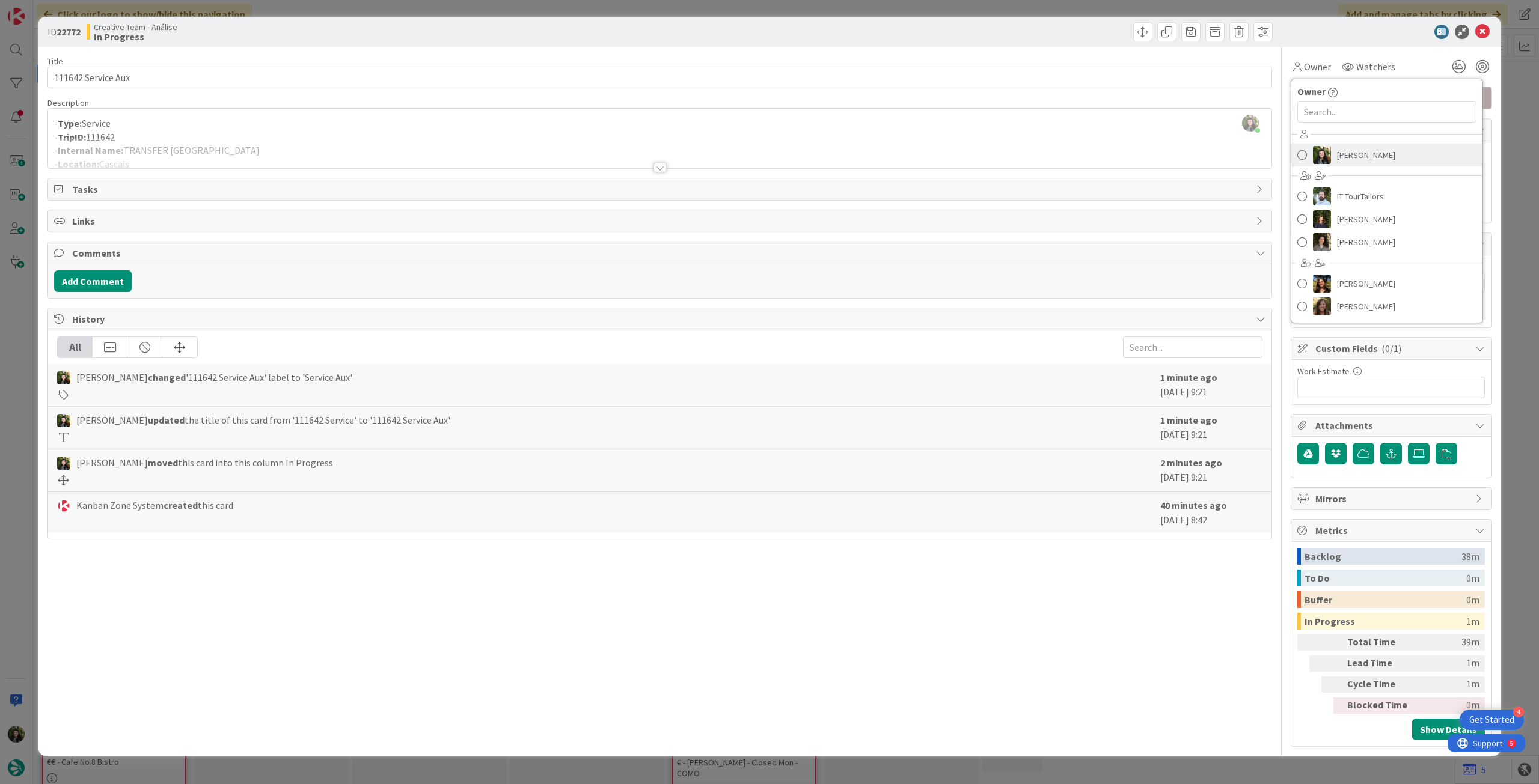
click at [1343, 157] on span "[PERSON_NAME]" at bounding box center [1366, 155] width 58 height 18
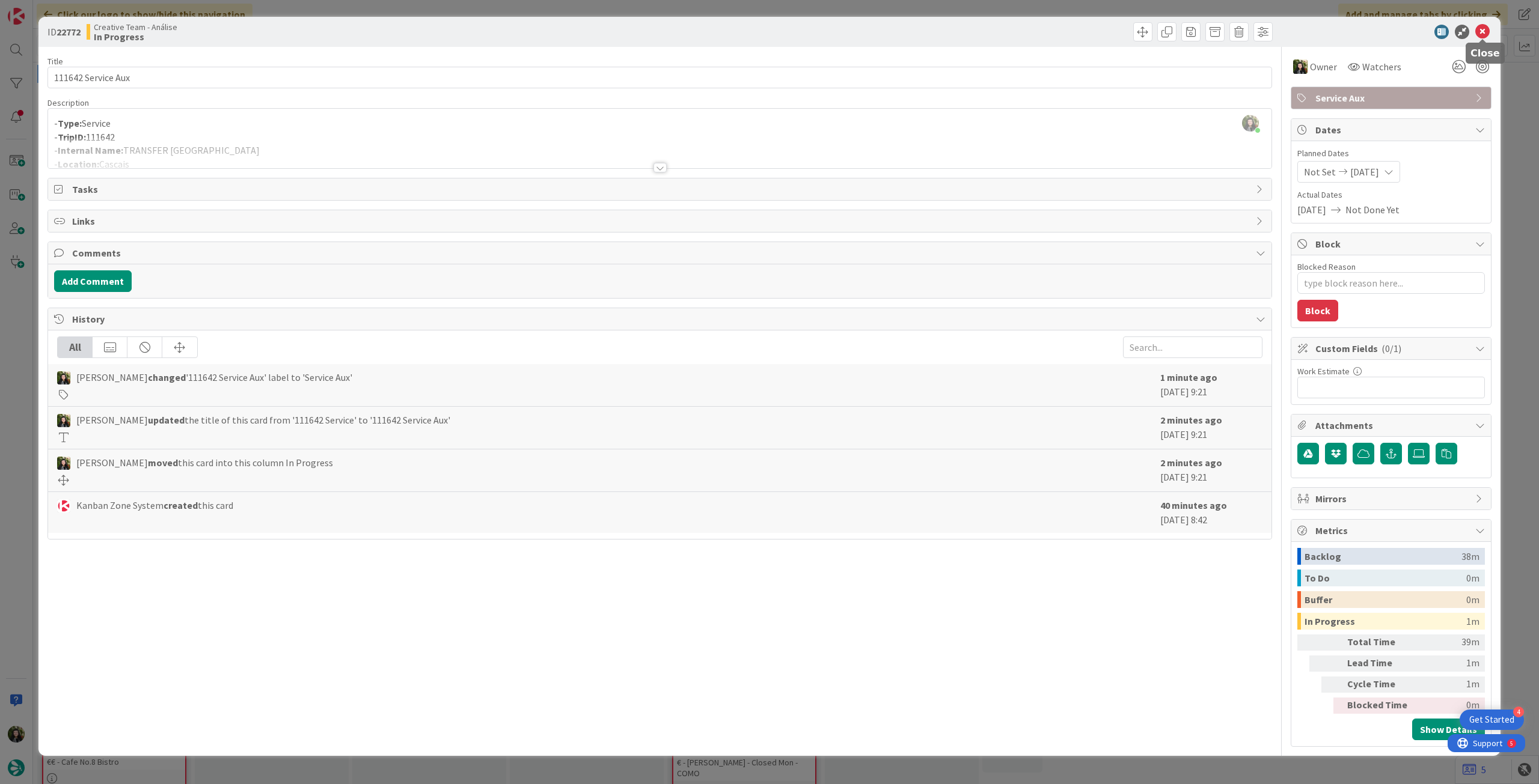
click at [1478, 30] on icon at bounding box center [1483, 32] width 14 height 14
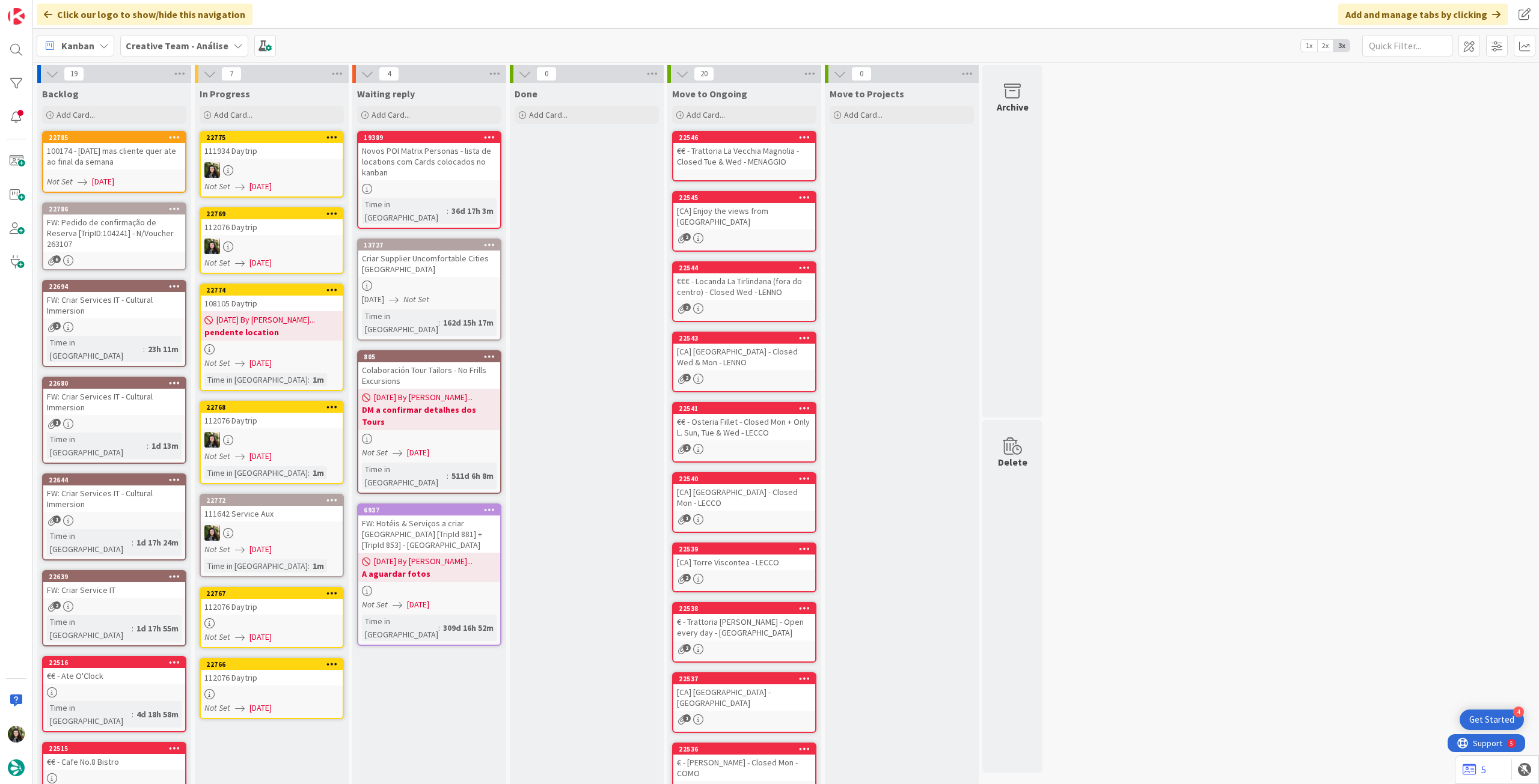
click at [270, 622] on div at bounding box center [272, 623] width 142 height 10
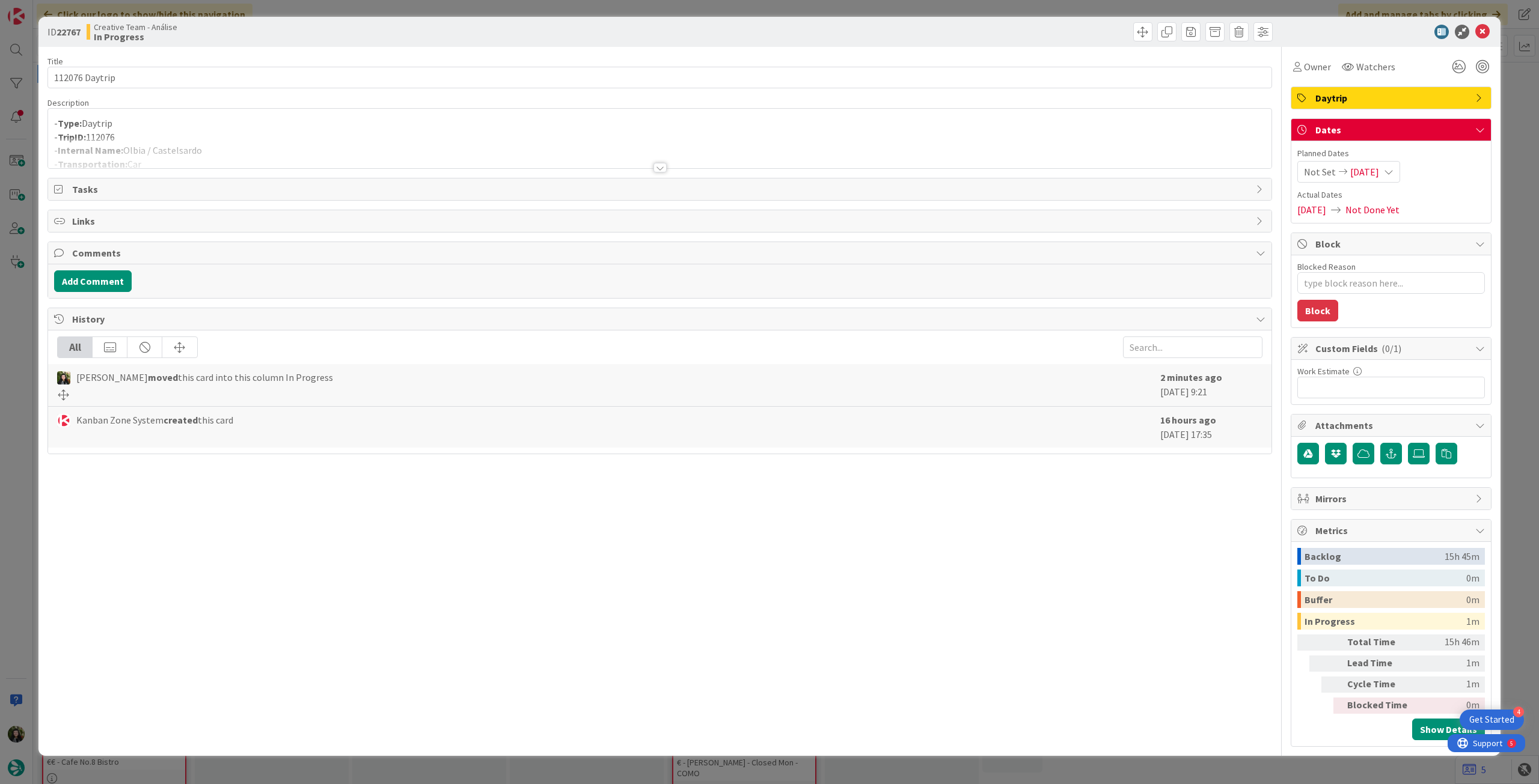
drag, startPoint x: 272, startPoint y: 154, endPoint x: 224, endPoint y: 163, distance: 48.8
click at [272, 153] on div at bounding box center [660, 153] width 1223 height 30
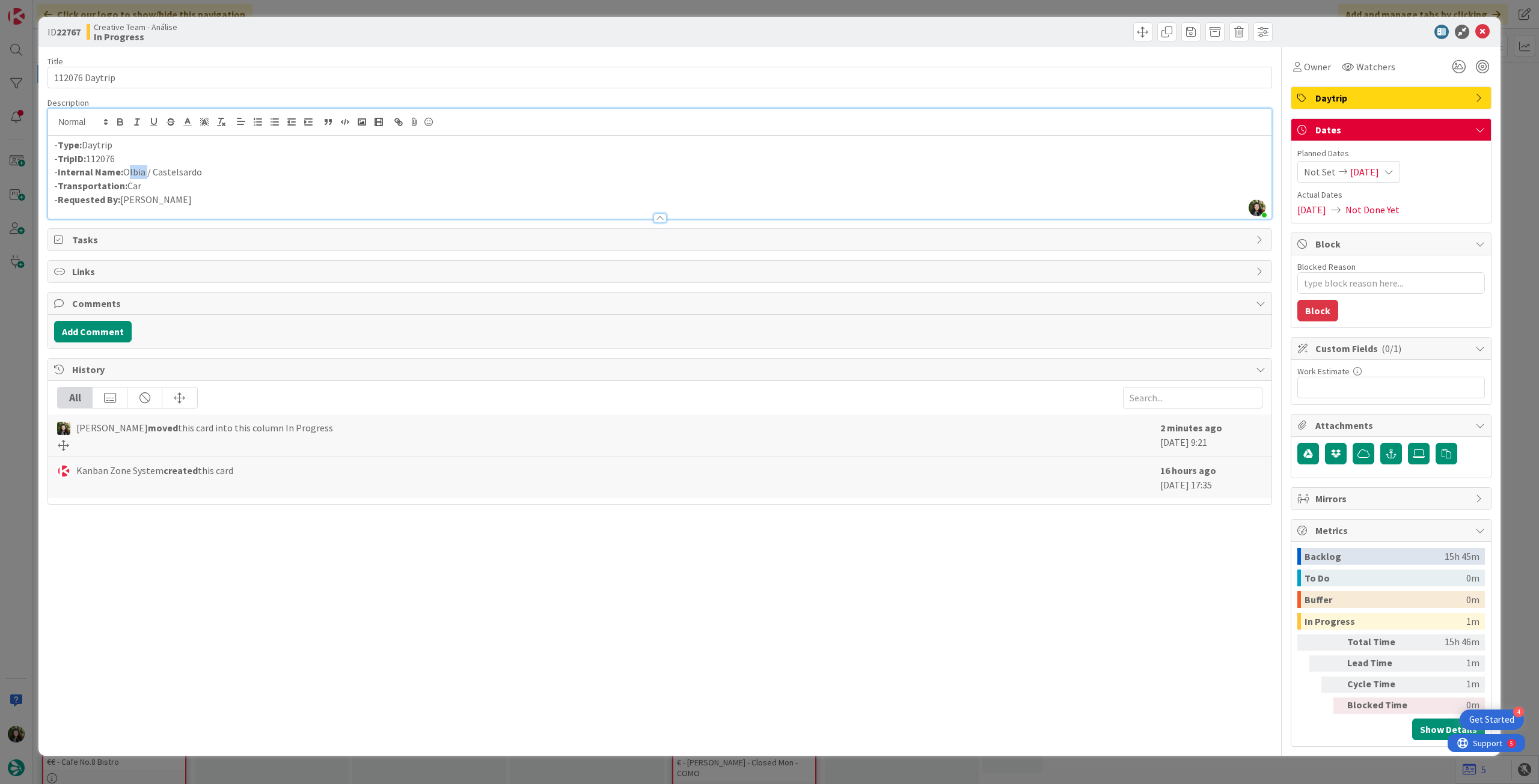
drag, startPoint x: 127, startPoint y: 172, endPoint x: 144, endPoint y: 173, distance: 17.0
click at [144, 173] on p "- Internal Name: Olbia / Castelsardo" at bounding box center [660, 171] width 1212 height 13
copy p "Olbia"
click at [1296, 74] on div "Owner" at bounding box center [1312, 66] width 43 height 22
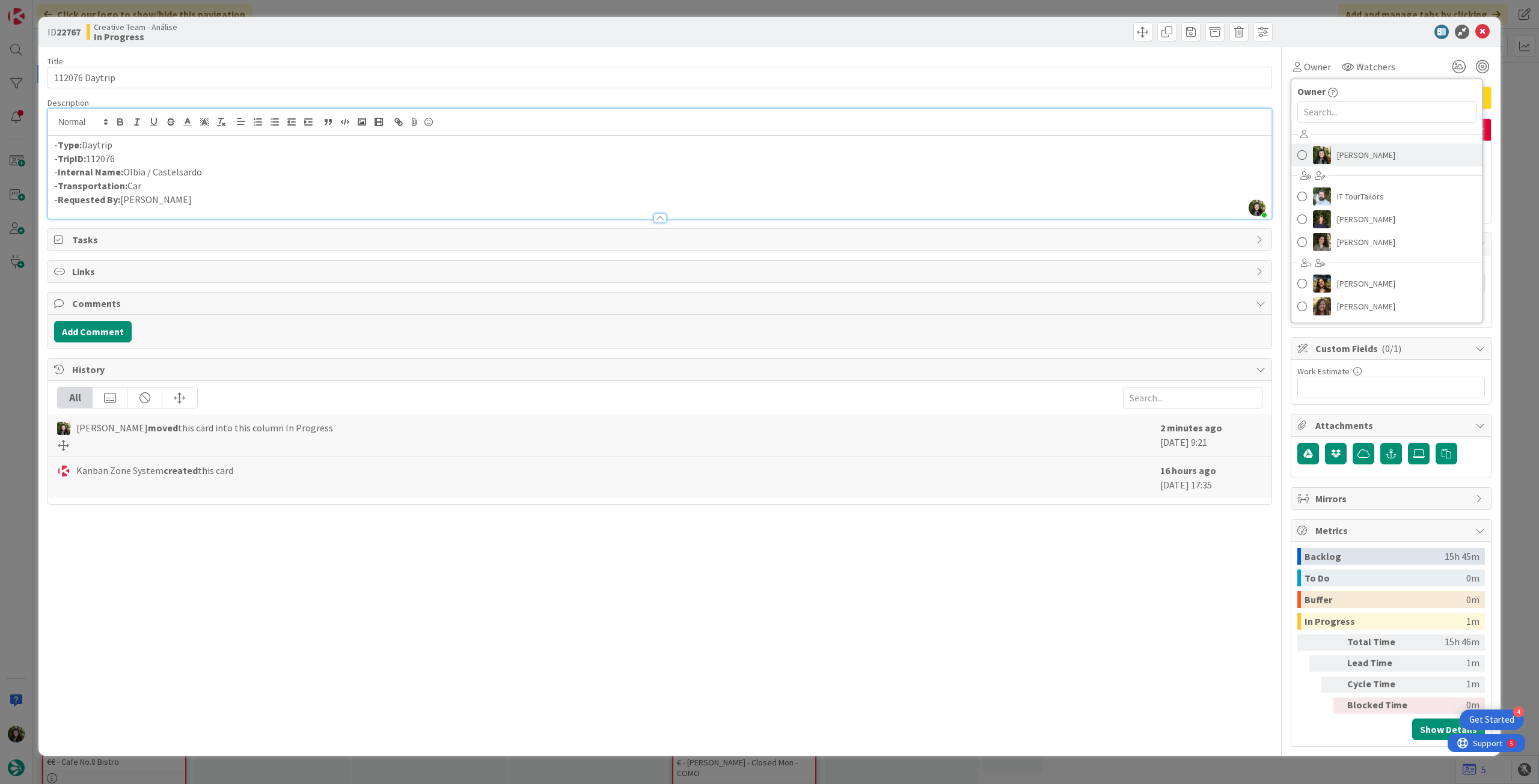
click at [1382, 146] on span "[PERSON_NAME]" at bounding box center [1366, 155] width 58 height 18
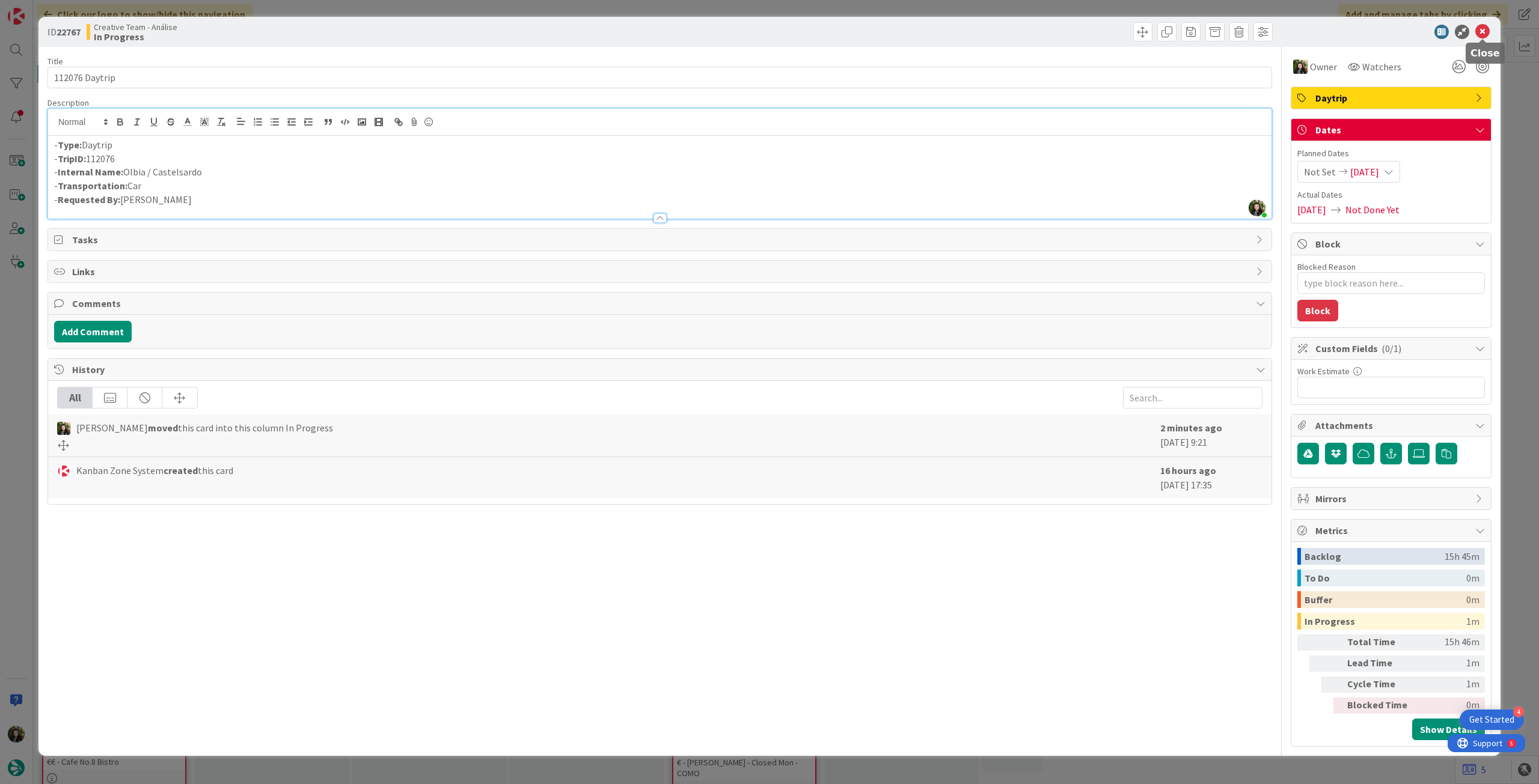
click at [1478, 32] on icon at bounding box center [1483, 32] width 14 height 14
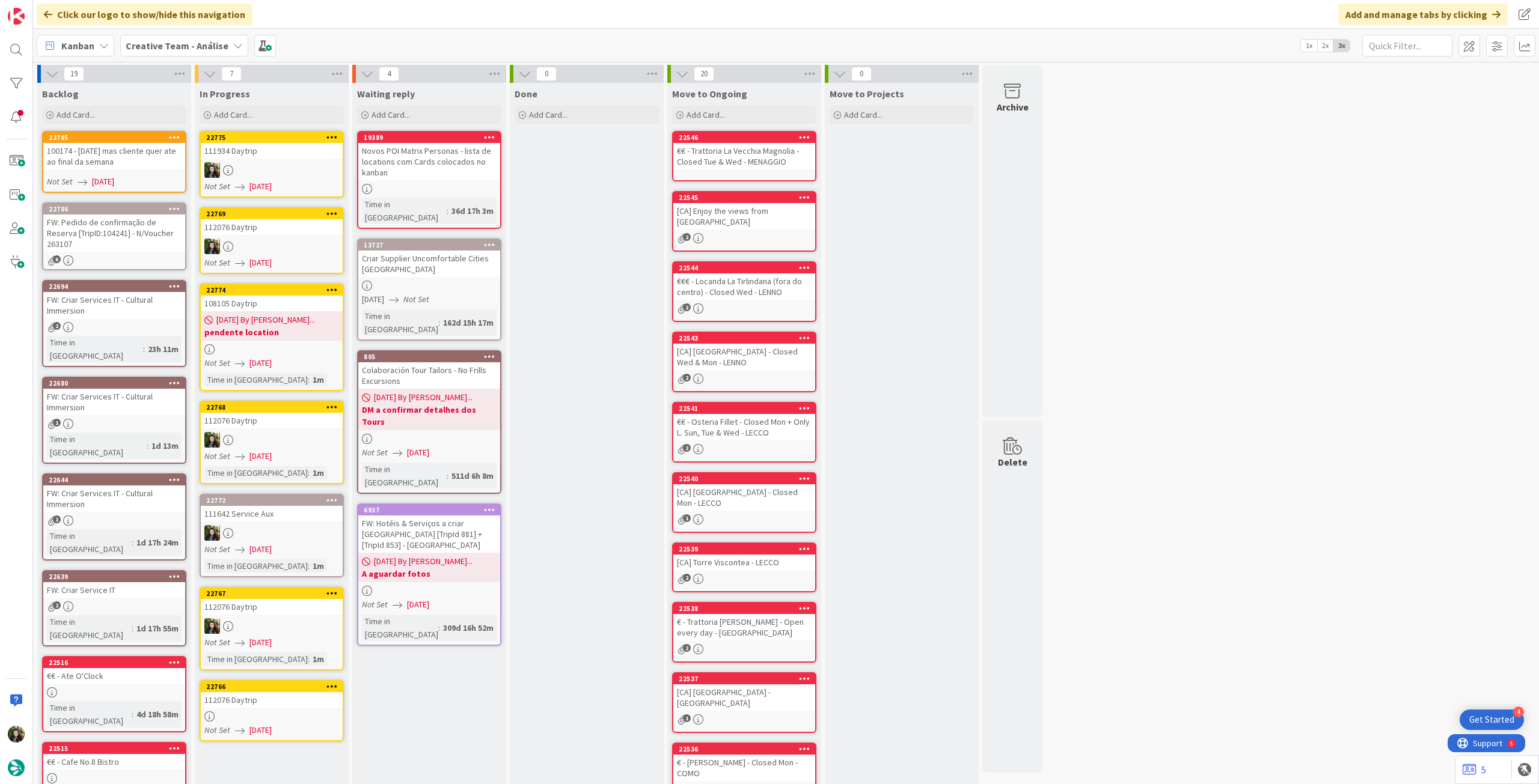
click at [228, 709] on link "22766 112076 Daytrip Not Set 09/09/2025" at bounding box center [272, 711] width 144 height 61
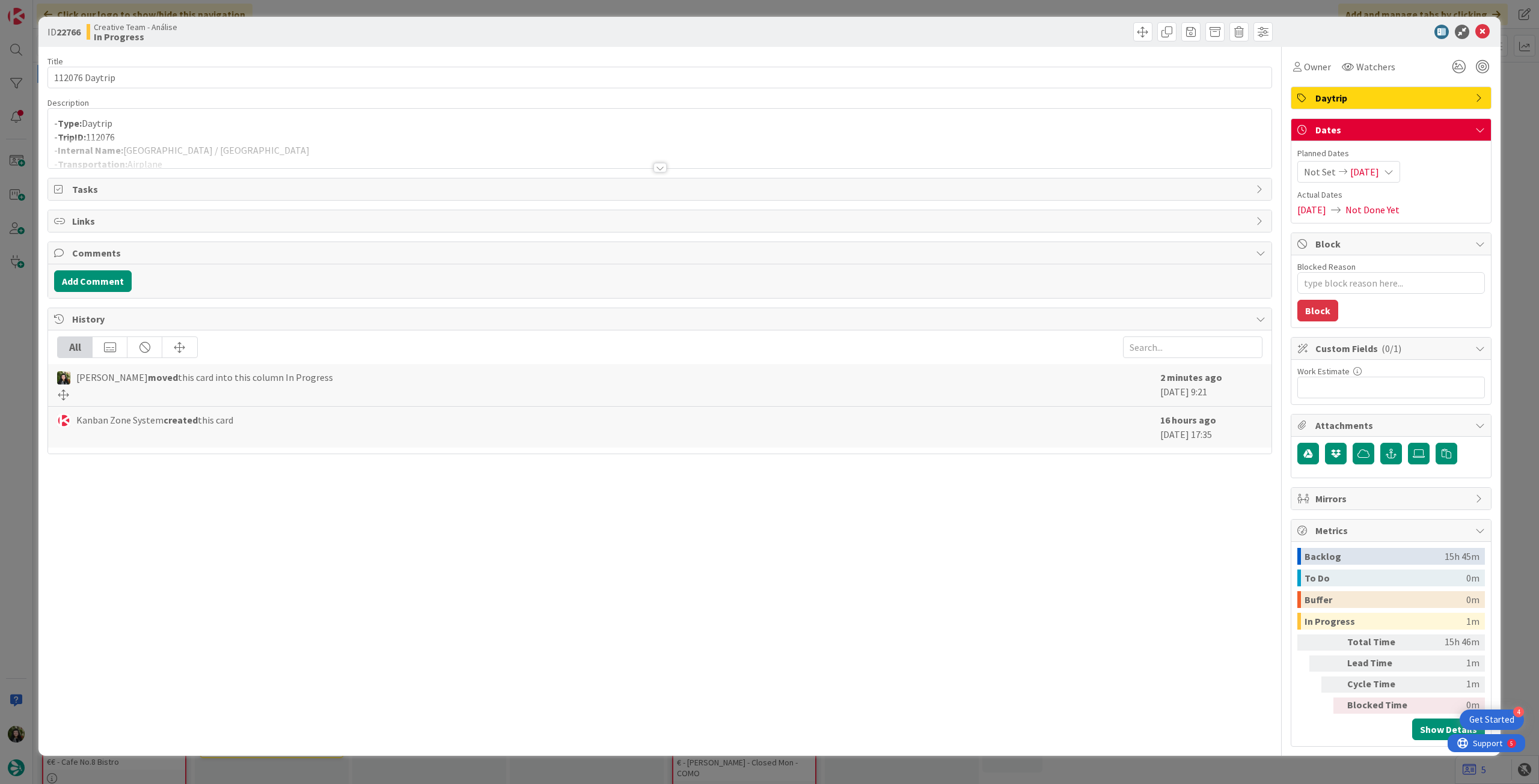
click at [238, 157] on div at bounding box center [660, 153] width 1223 height 30
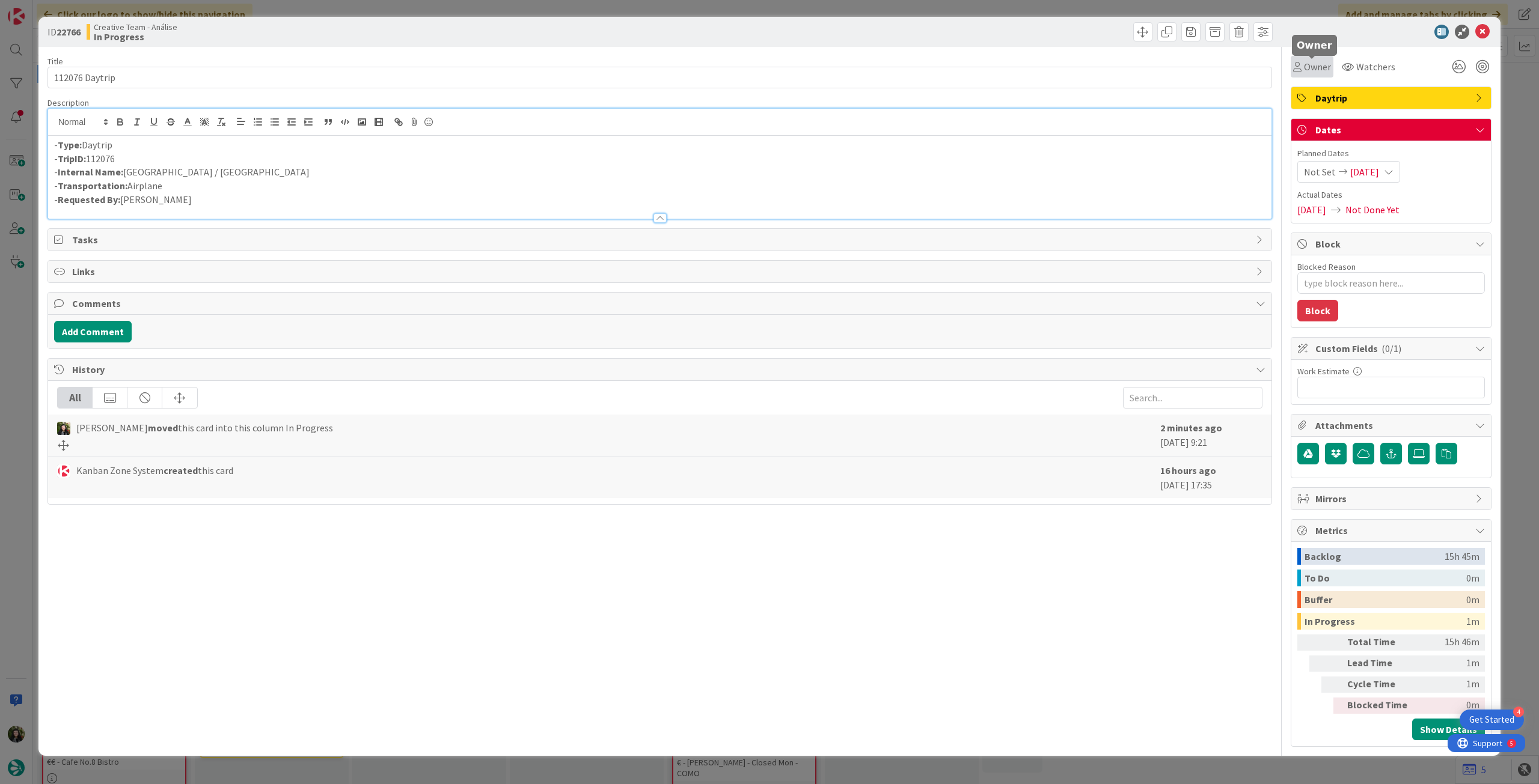
click at [1311, 69] on span "Owner" at bounding box center [1318, 66] width 27 height 14
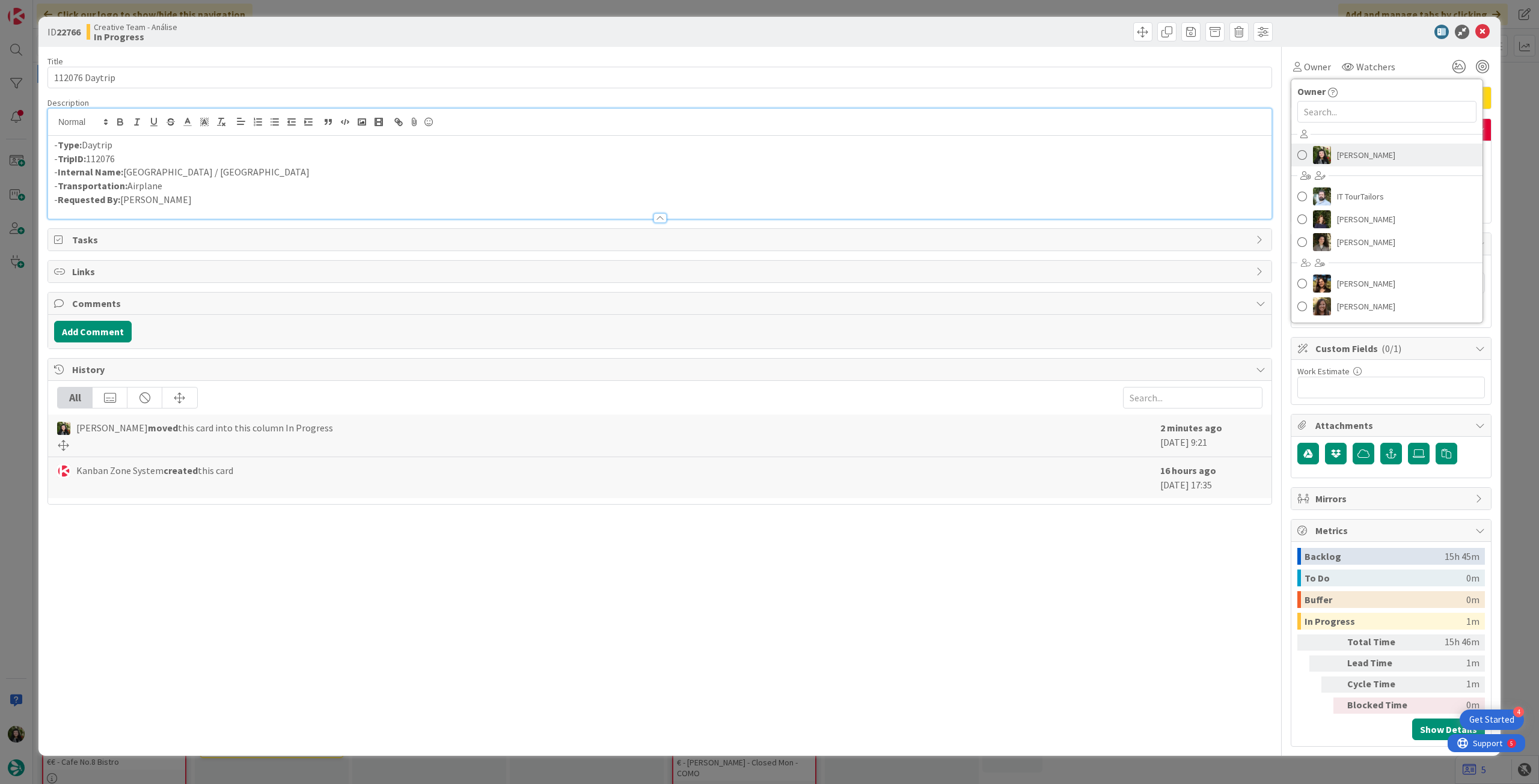
click at [1363, 156] on span "[PERSON_NAME]" at bounding box center [1366, 155] width 58 height 18
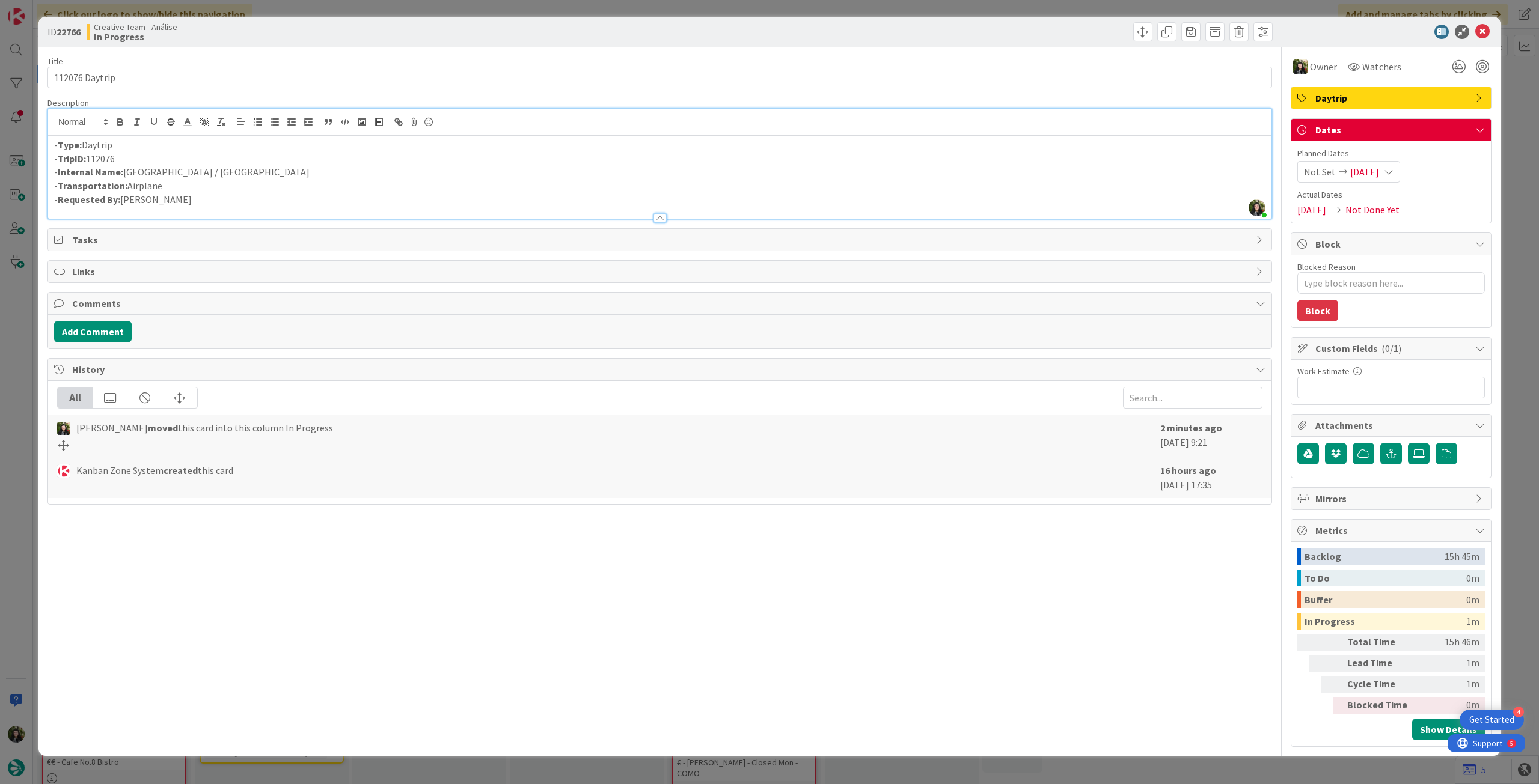
type textarea "x"
click at [1486, 32] on icon at bounding box center [1483, 32] width 14 height 14
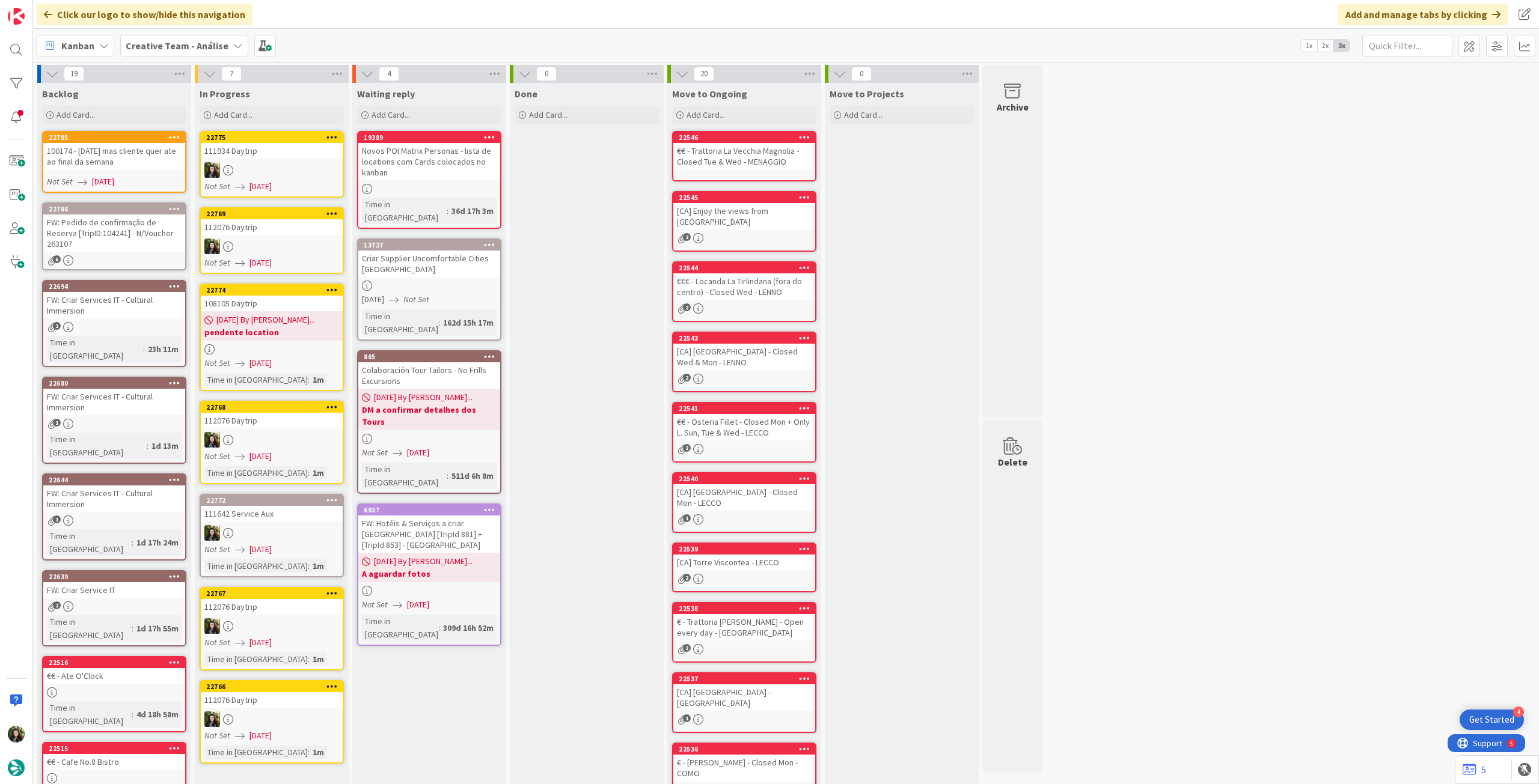
click at [291, 349] on div at bounding box center [272, 349] width 142 height 10
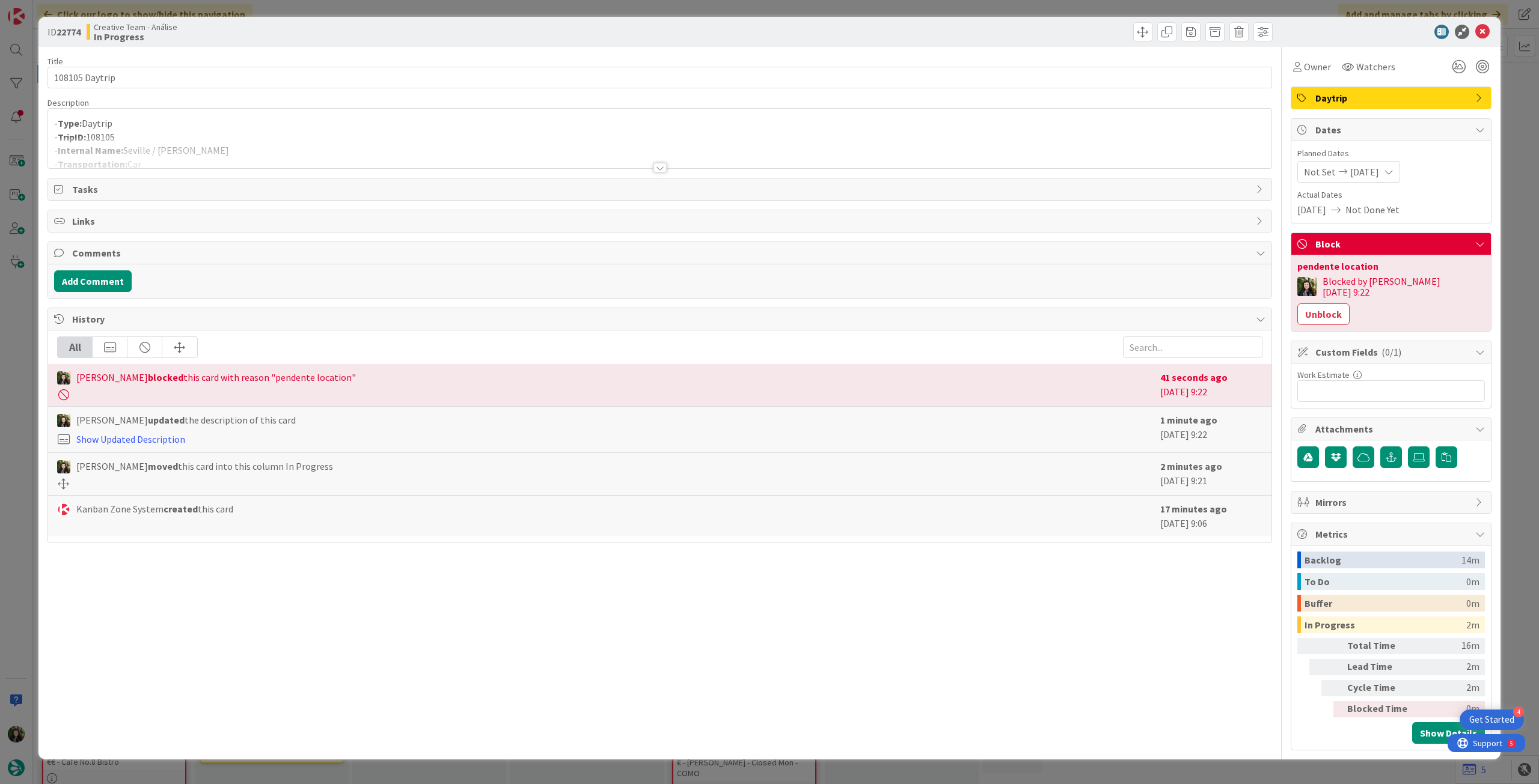
click at [189, 143] on div at bounding box center [660, 153] width 1223 height 30
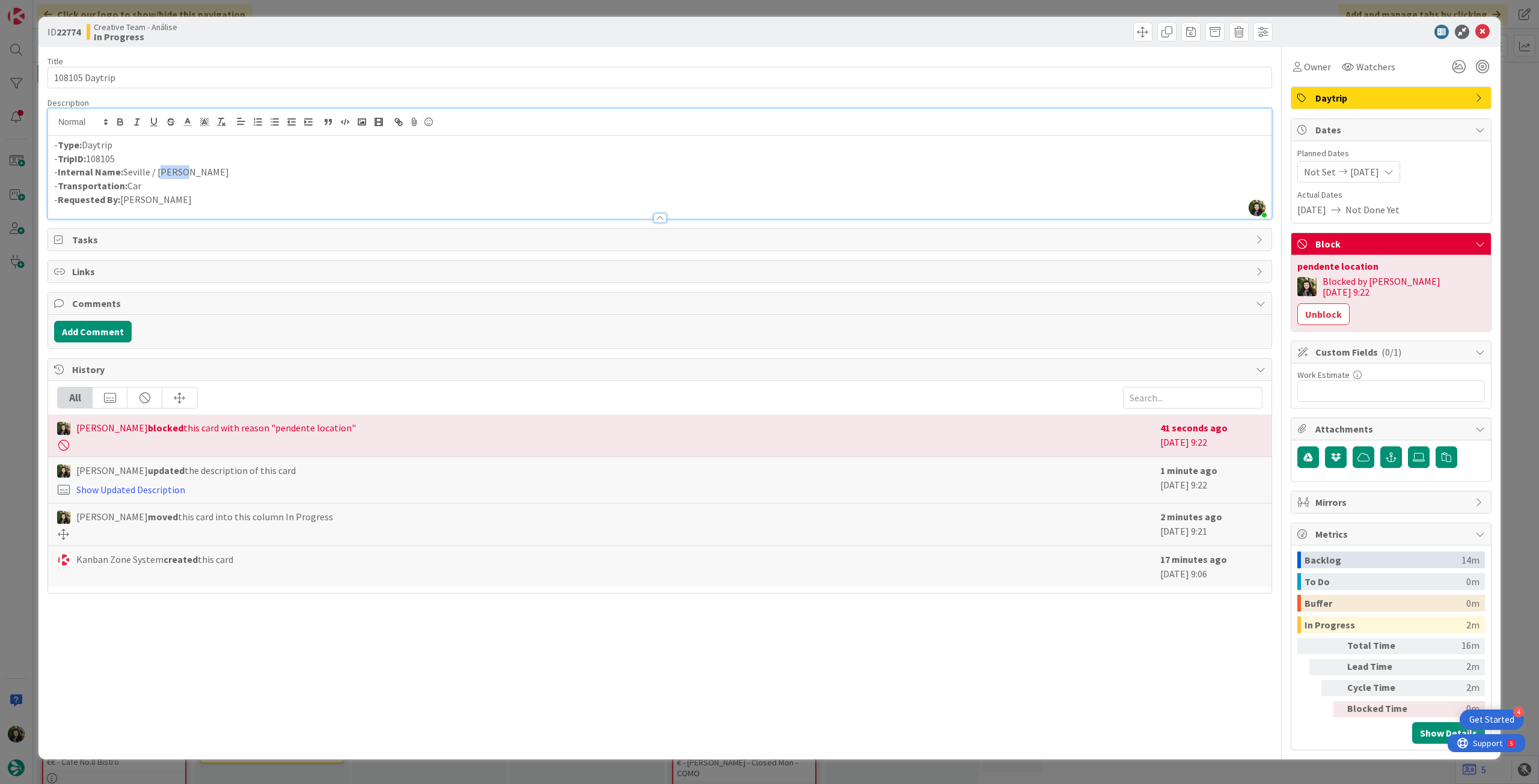
drag, startPoint x: 163, startPoint y: 171, endPoint x: 184, endPoint y: 171, distance: 21.0
click at [184, 171] on p "- Internal Name: Seville / Gaucin" at bounding box center [660, 171] width 1212 height 13
click at [182, 171] on p "- Internal Name: Seville / Gaucin" at bounding box center [660, 171] width 1212 height 13
click at [183, 172] on p "- Internal Name: Seville / Gaucin" at bounding box center [660, 171] width 1212 height 13
click at [182, 171] on p "- Internal Name: Seville / Gaucin" at bounding box center [660, 171] width 1212 height 13
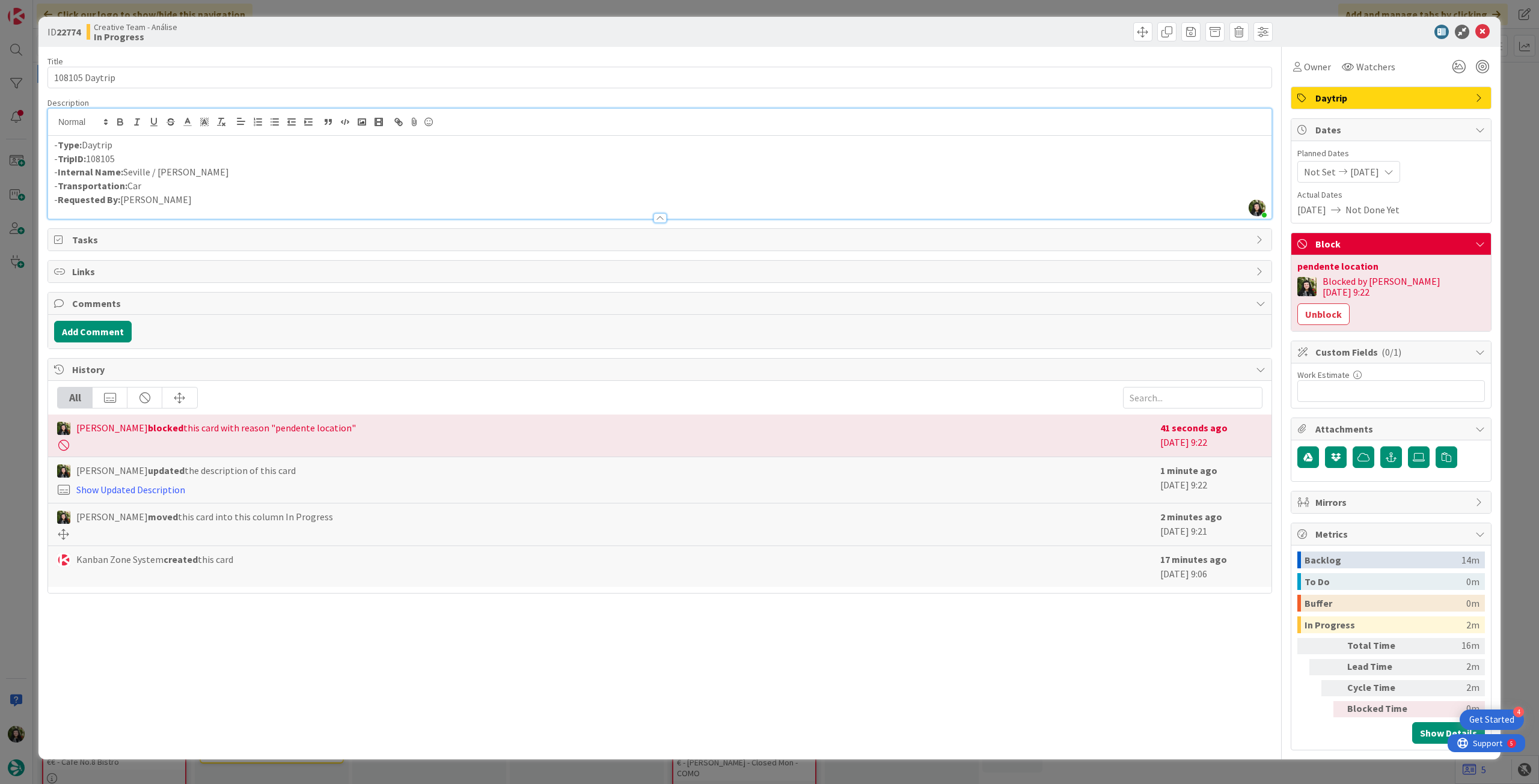
click at [181, 171] on p "- Internal Name: Seville / Gaucin" at bounding box center [660, 171] width 1212 height 13
drag, startPoint x: 160, startPoint y: 173, endPoint x: 198, endPoint y: 174, distance: 38.0
click at [195, 173] on p "- Internal Name: Seville / Gaucín" at bounding box center [660, 171] width 1212 height 13
copy p "Gaucín"
click at [1483, 31] on icon at bounding box center [1483, 32] width 14 height 14
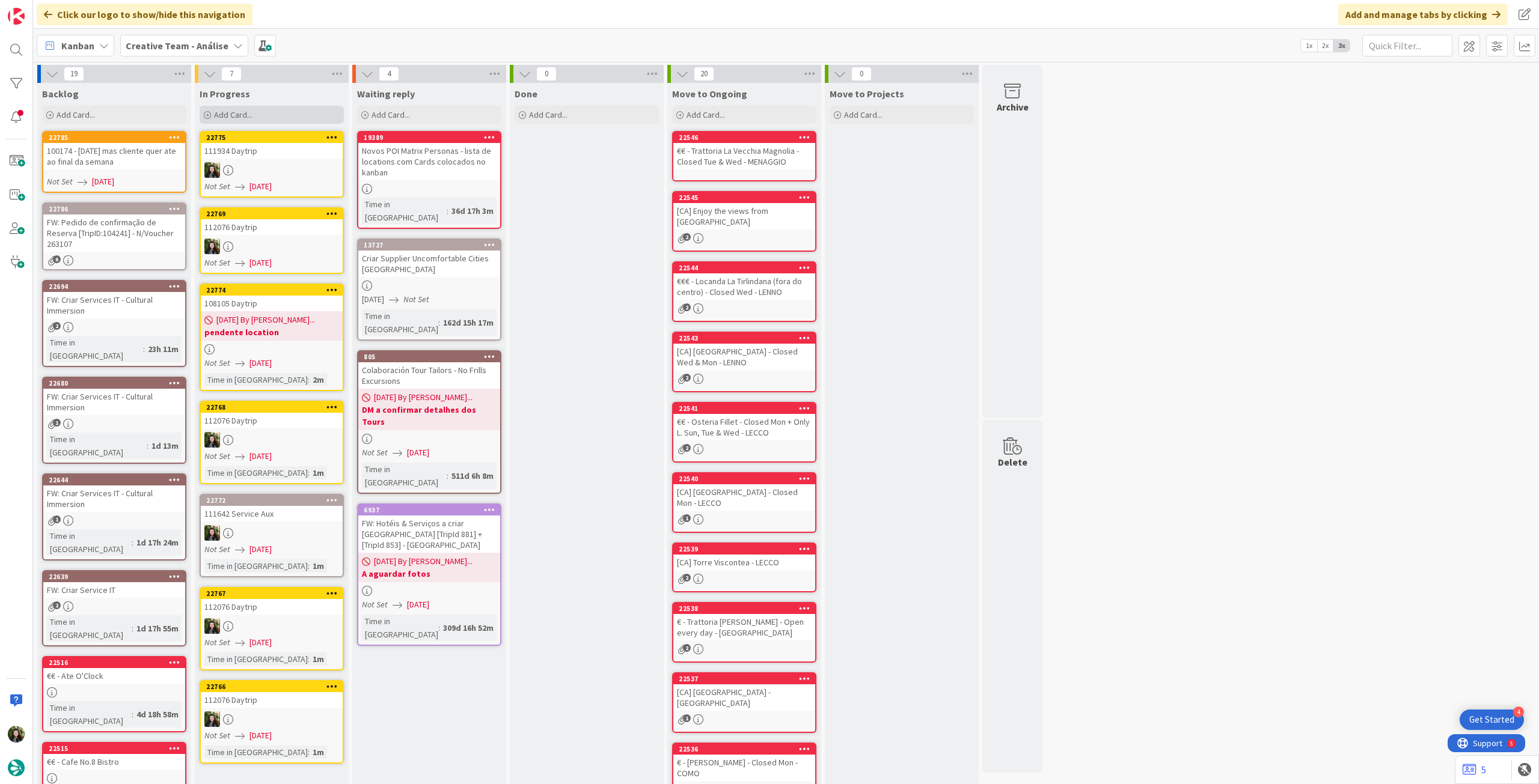
click at [303, 116] on div "Add Card..." at bounding box center [272, 115] width 144 height 18
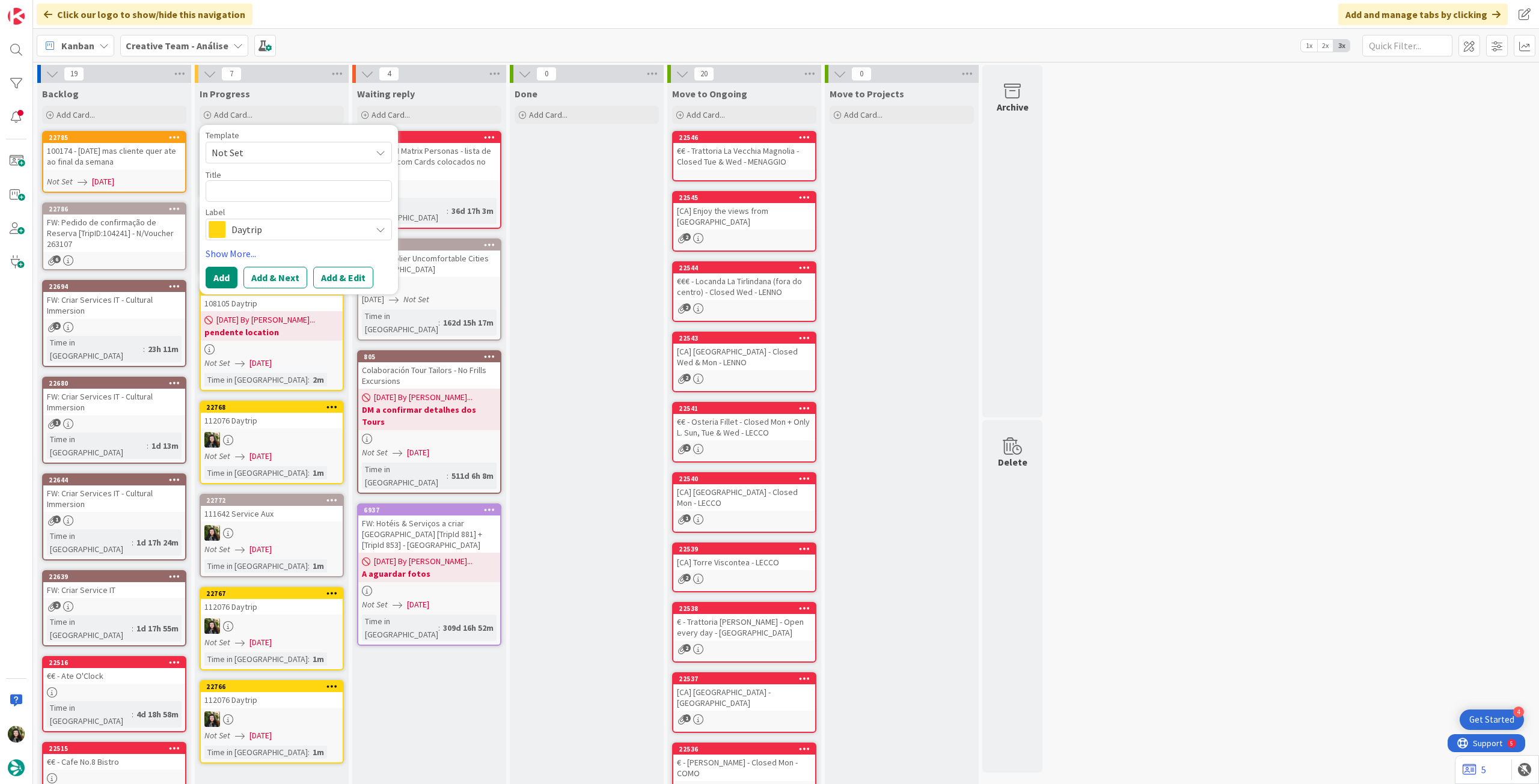
click at [264, 230] on span "Daytrip" at bounding box center [298, 229] width 134 height 17
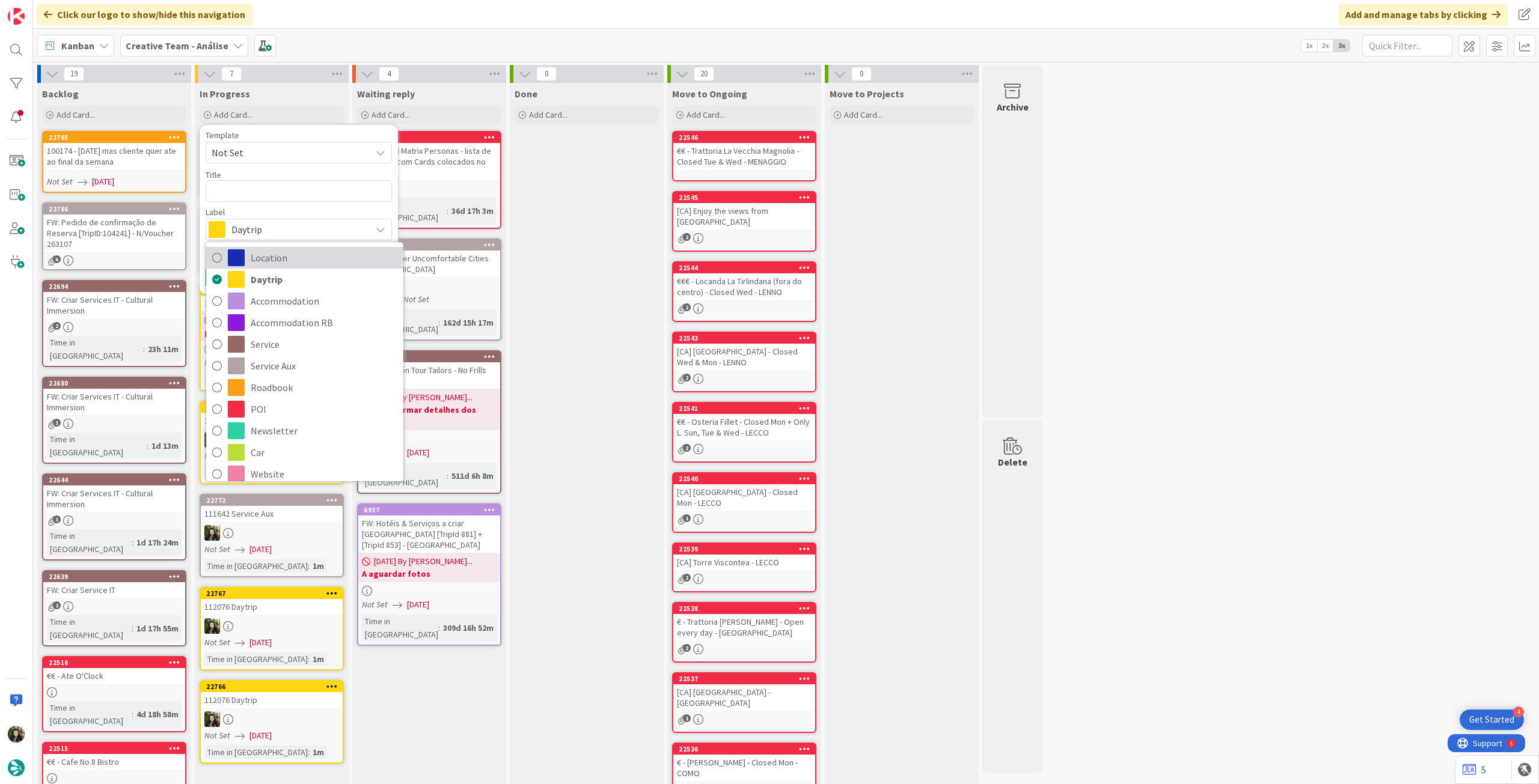
click at [297, 260] on span "Location" at bounding box center [324, 258] width 147 height 18
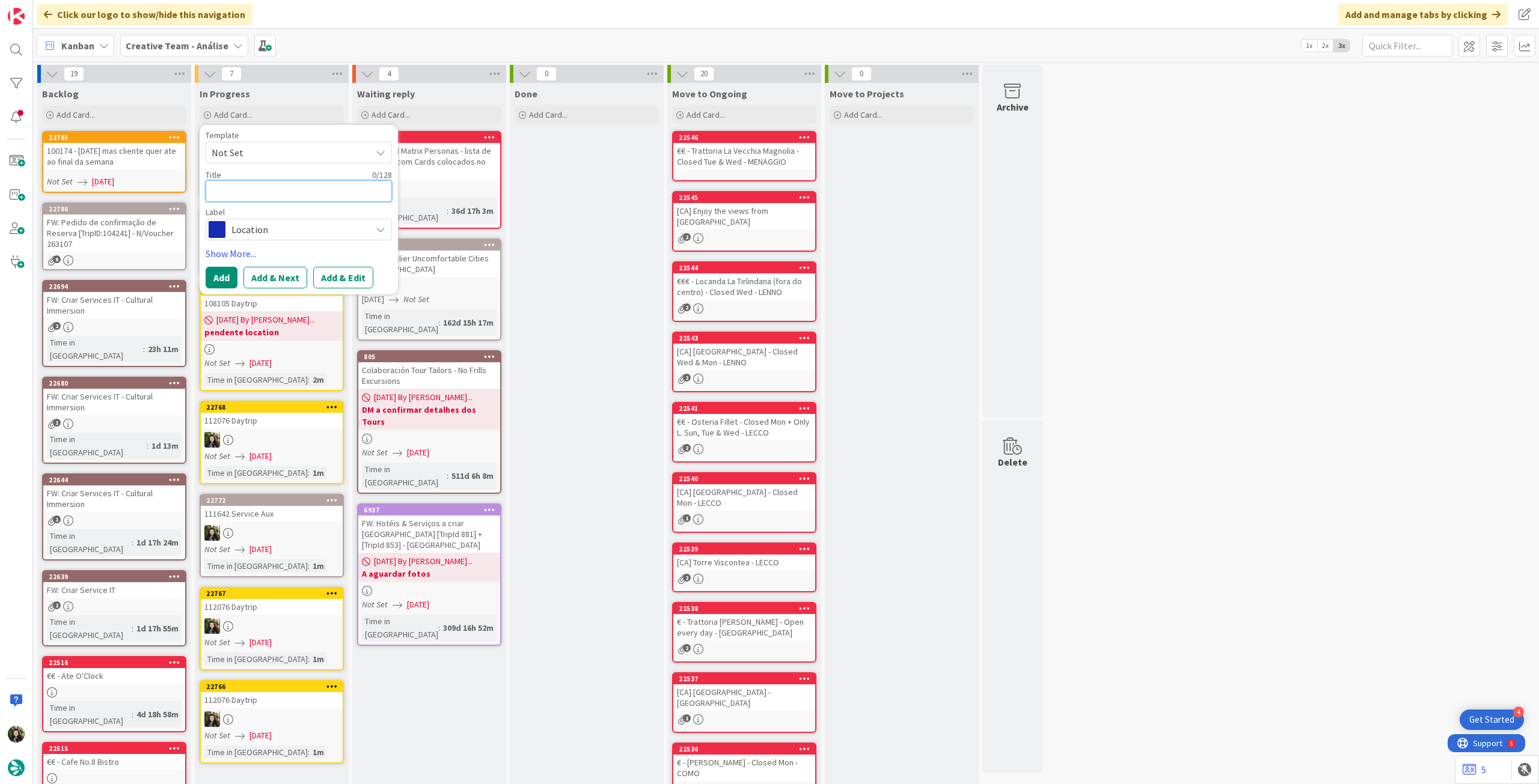
click at [268, 184] on textarea at bounding box center [298, 191] width 186 height 22
paste textarea "Gaucín"
type textarea "x"
type textarea "Gaucín"
click at [213, 268] on button "Add" at bounding box center [221, 278] width 32 height 22
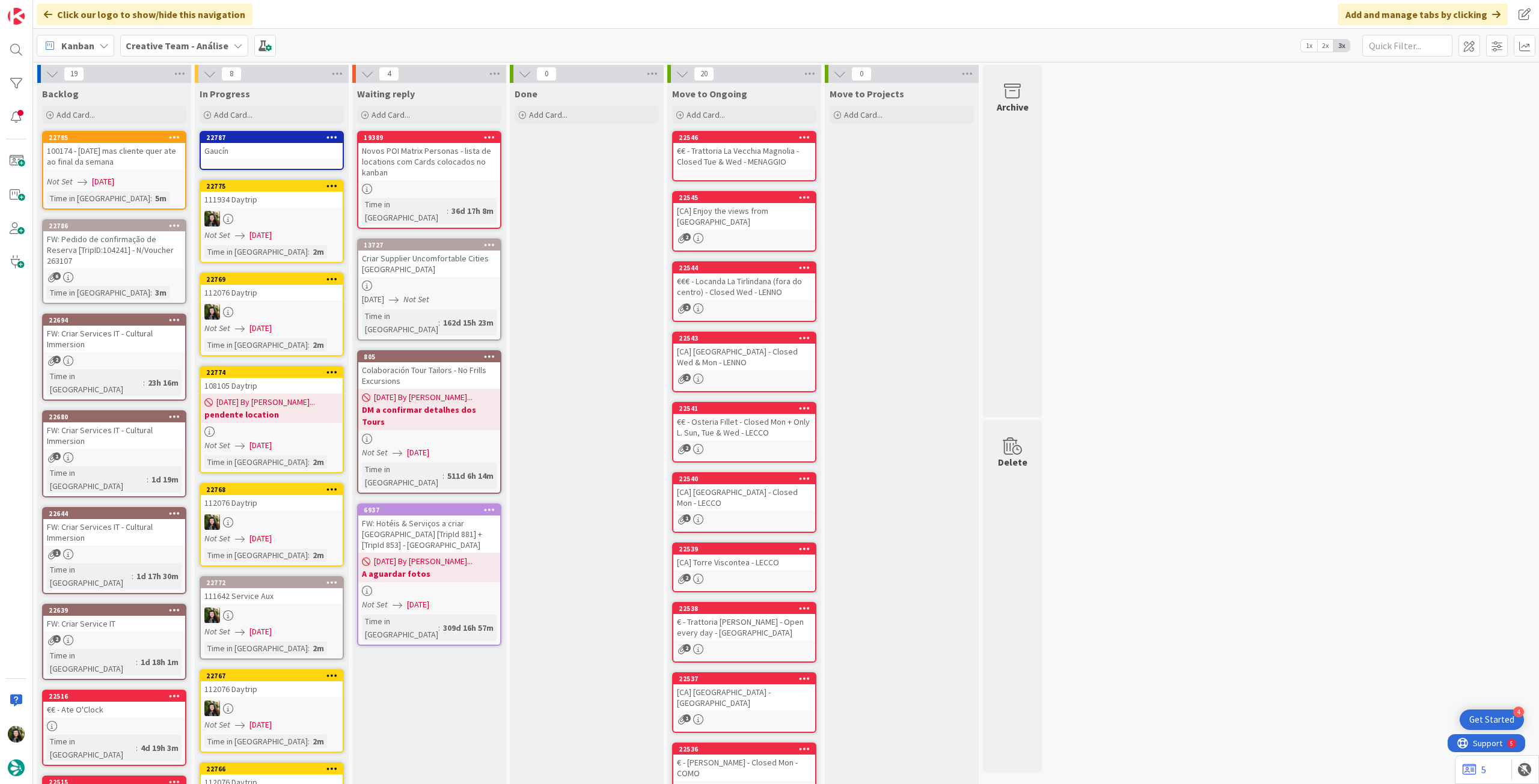
click at [272, 159] on link "22787 Gaucín" at bounding box center [272, 151] width 144 height 39
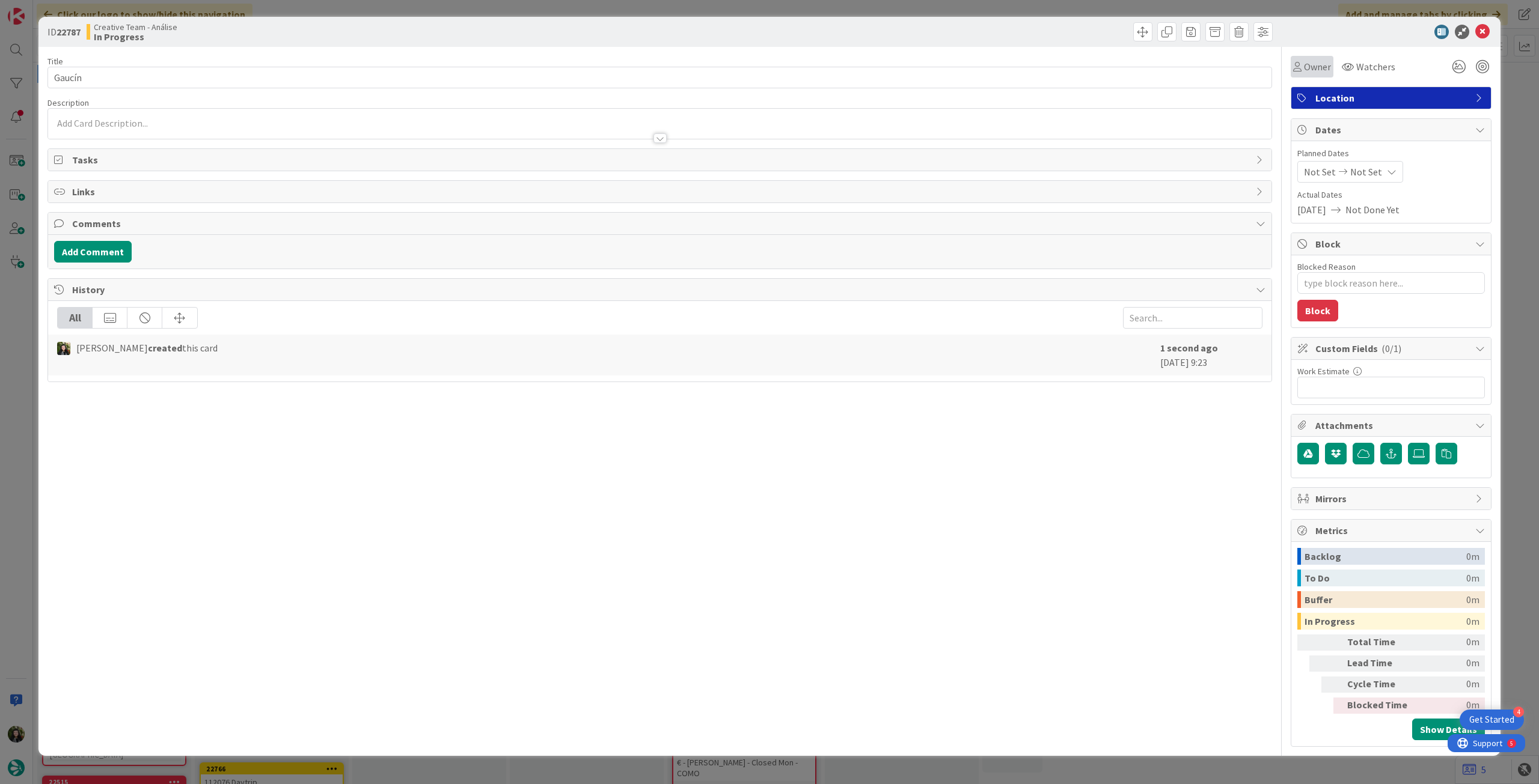
click at [1316, 77] on div "Owner" at bounding box center [1312, 66] width 43 height 22
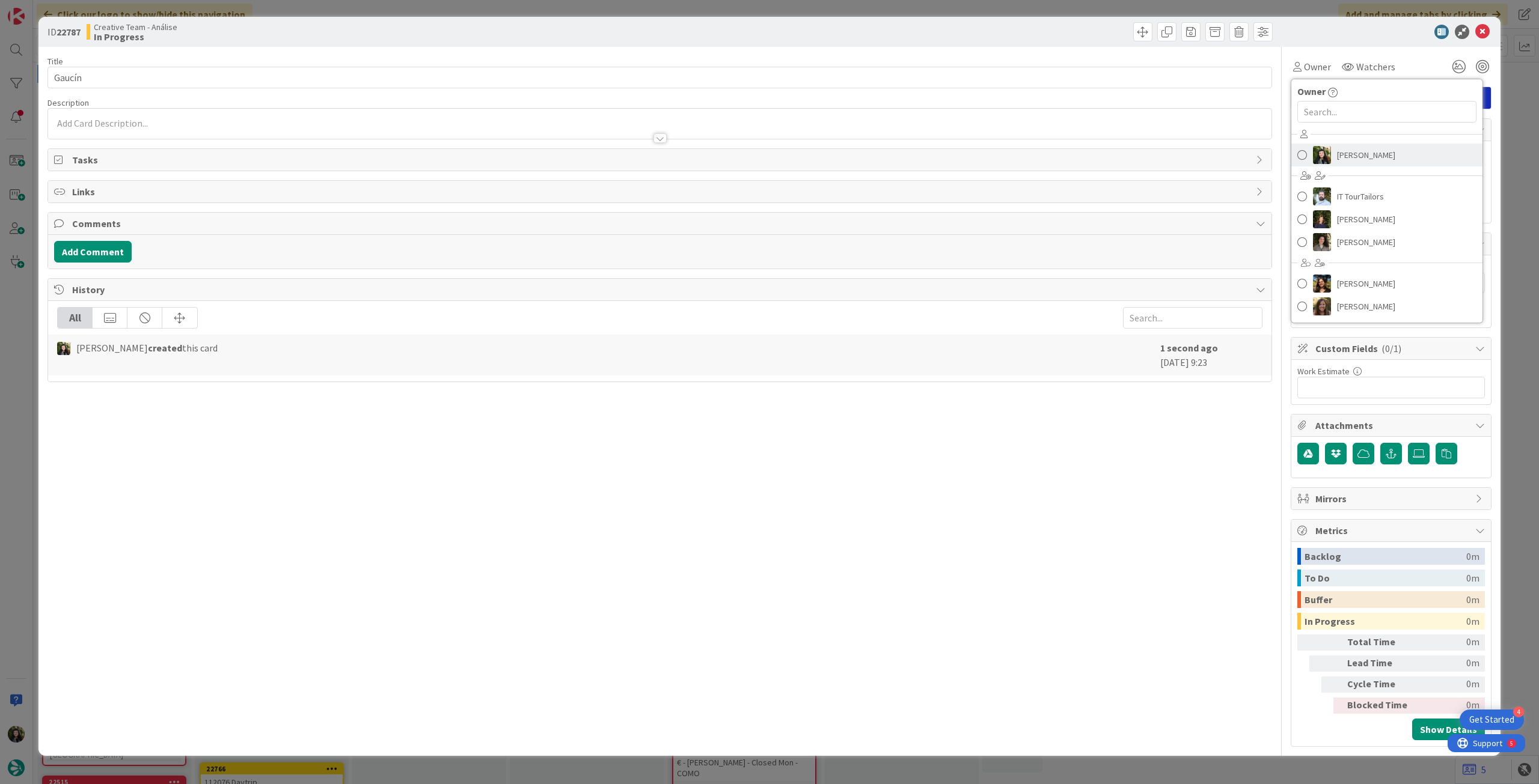
click at [1366, 149] on span "[PERSON_NAME]" at bounding box center [1366, 155] width 58 height 18
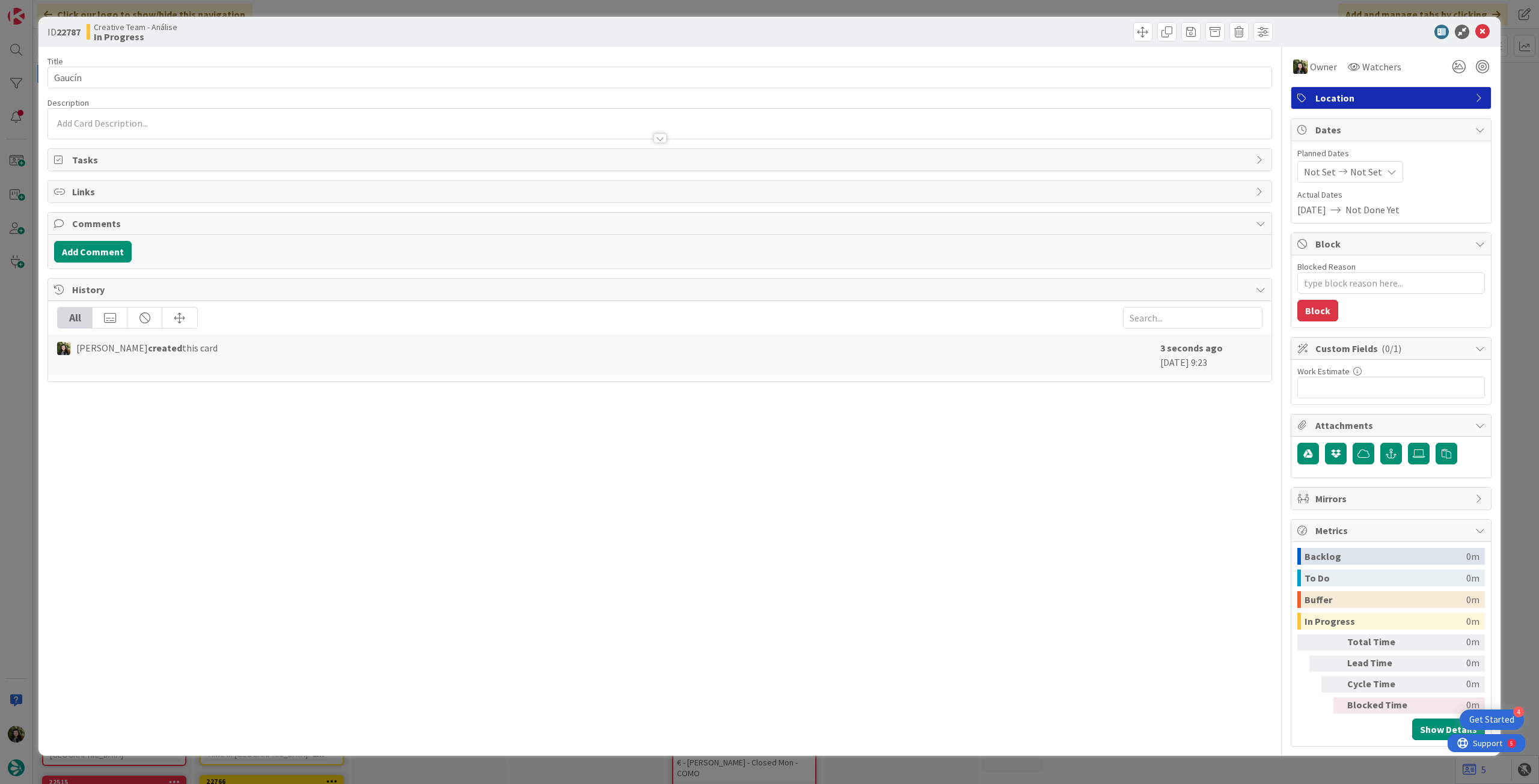
type textarea "x"
click at [1373, 163] on div "Not Set Not Set" at bounding box center [1351, 172] width 106 height 22
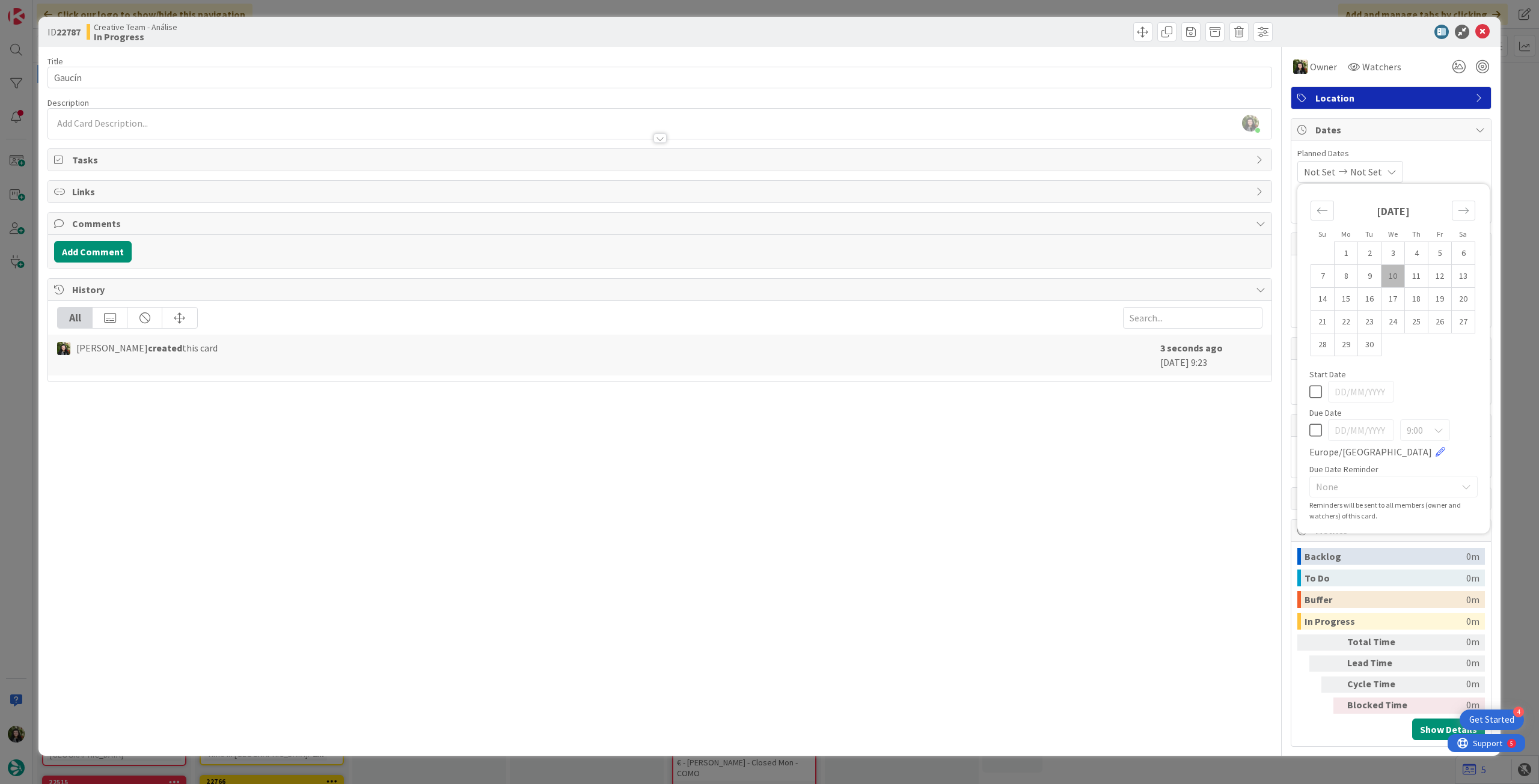
click at [1310, 428] on icon at bounding box center [1316, 430] width 13 height 14
type input "[DATE]"
click at [1486, 37] on icon at bounding box center [1483, 32] width 14 height 14
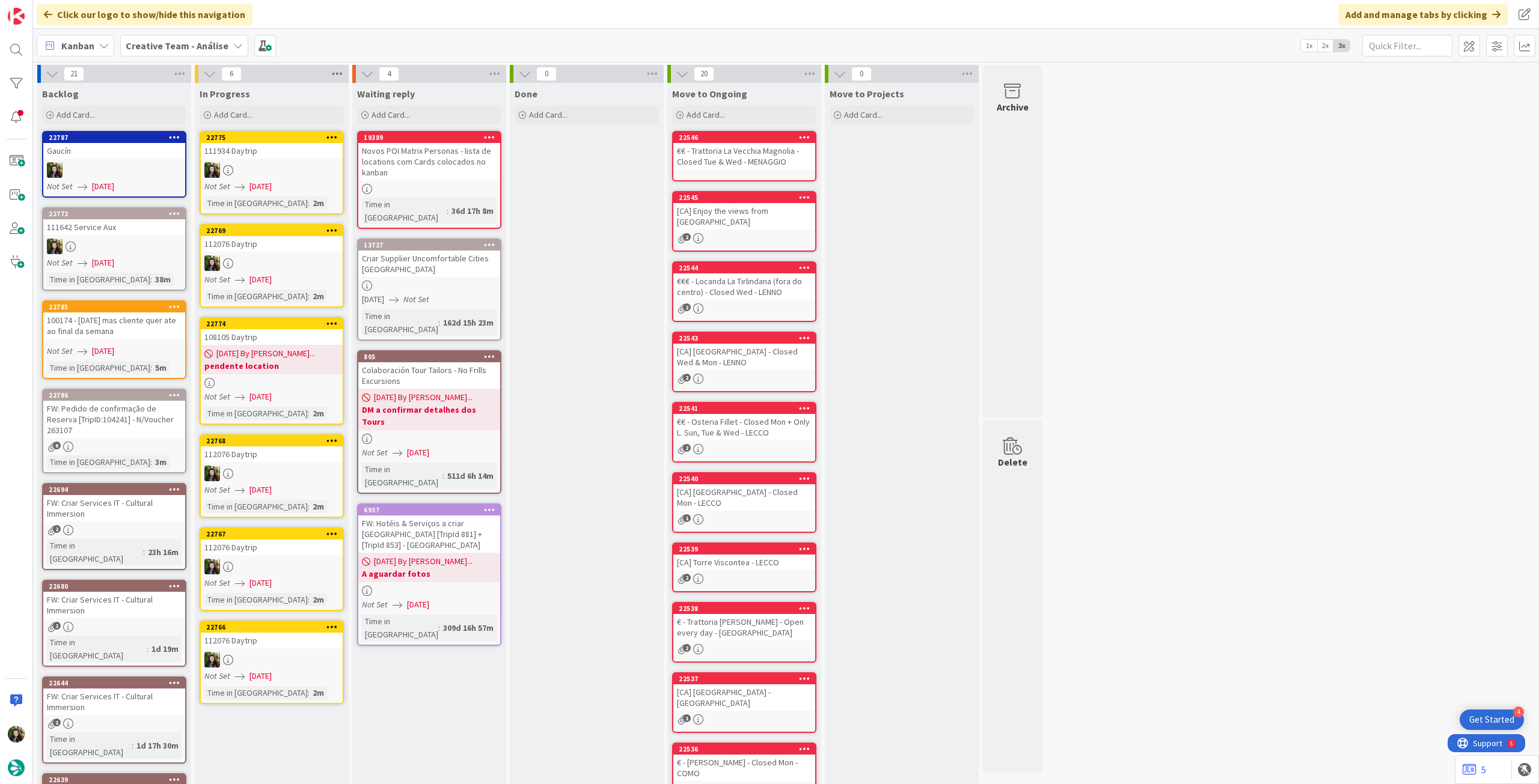
click at [341, 76] on icon at bounding box center [337, 73] width 15 height 18
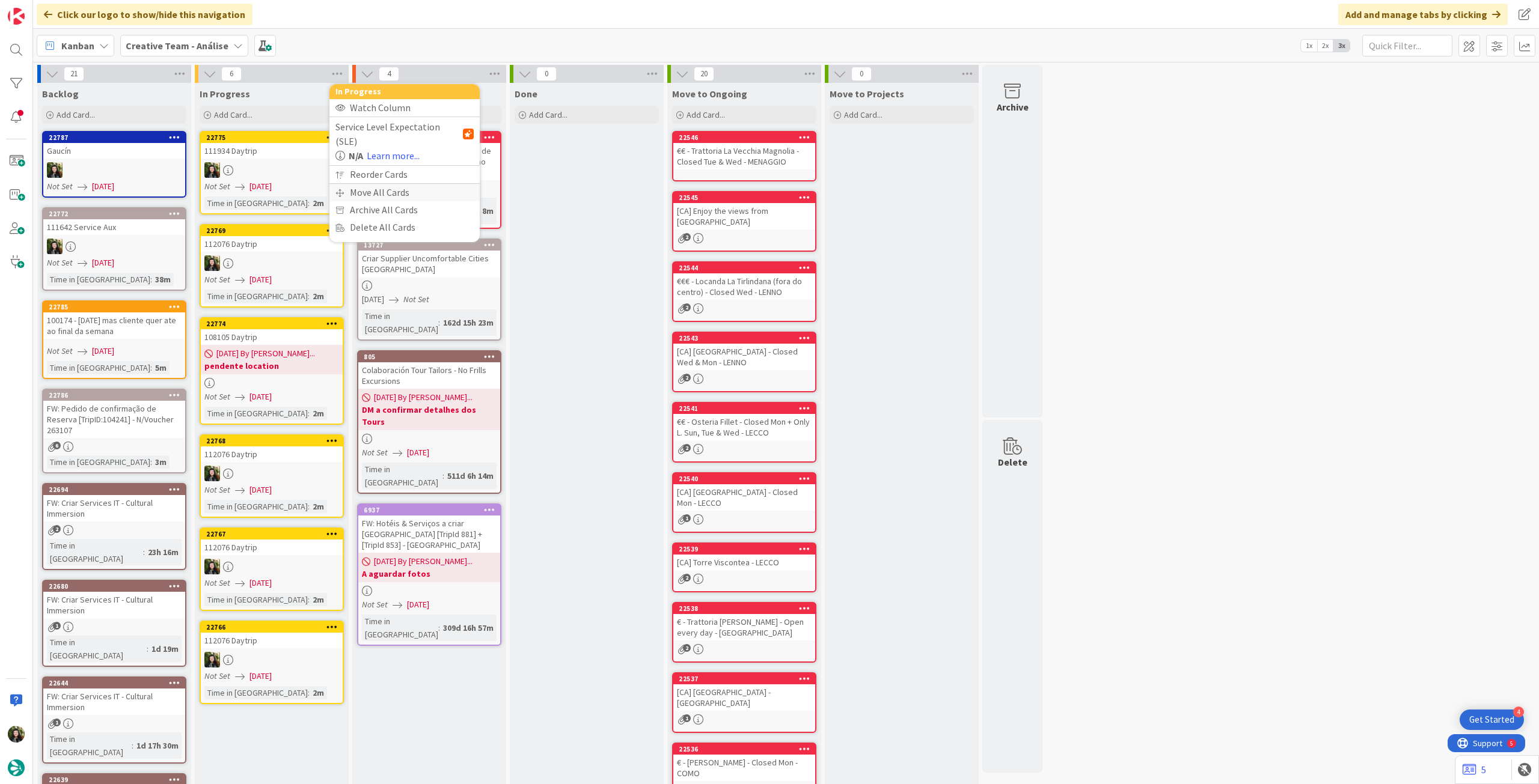
click at [362, 184] on div "Move All Cards" at bounding box center [405, 192] width 151 height 17
click at [385, 131] on span "Creative Team - Análise" at bounding box center [391, 131] width 97 height 12
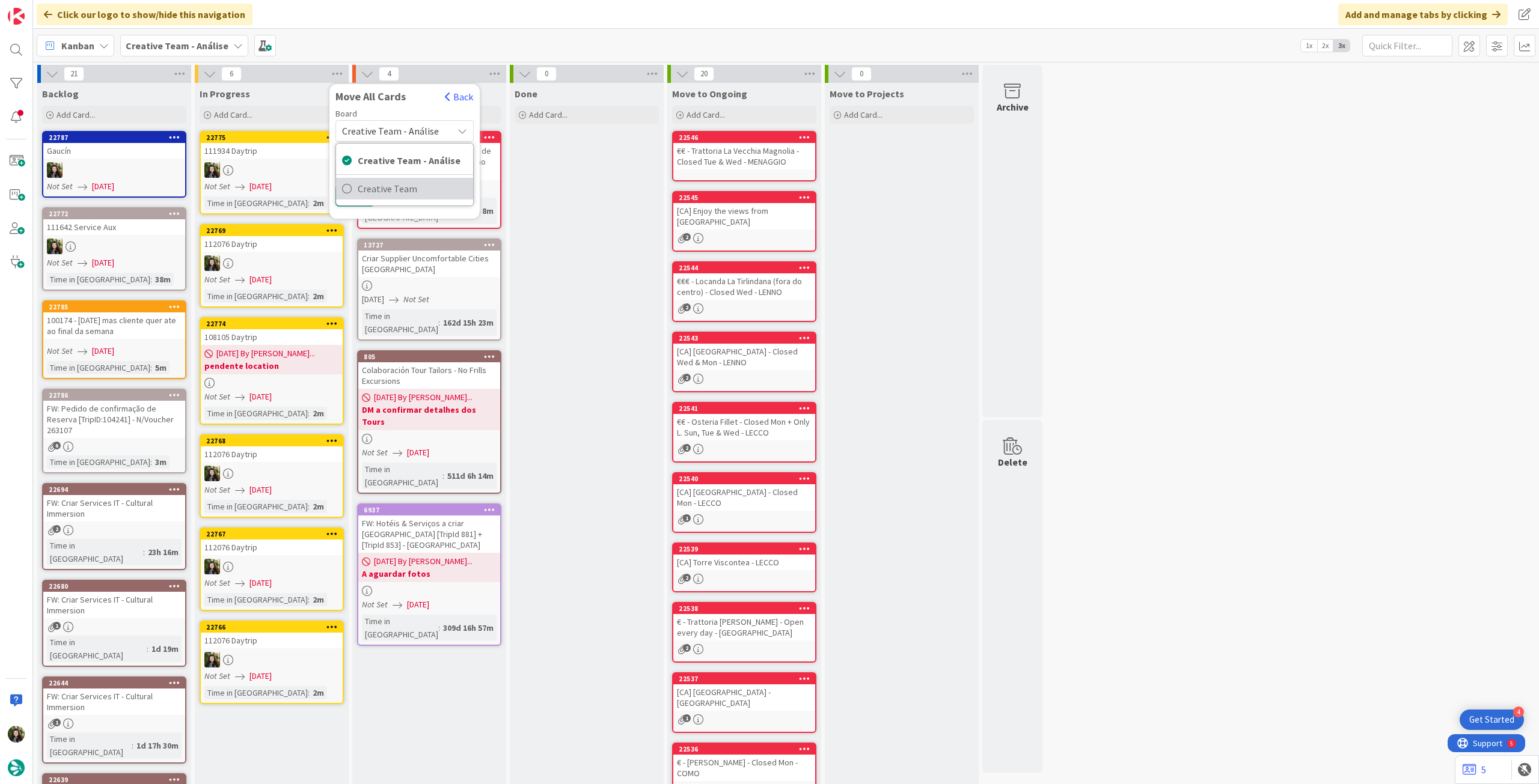
drag, startPoint x: 382, startPoint y: 178, endPoint x: 379, endPoint y: 185, distance: 7.6
click at [382, 178] on link "Creative Team" at bounding box center [404, 189] width 137 height 22
click at [378, 171] on span "E - To Do" at bounding box center [365, 168] width 38 height 15
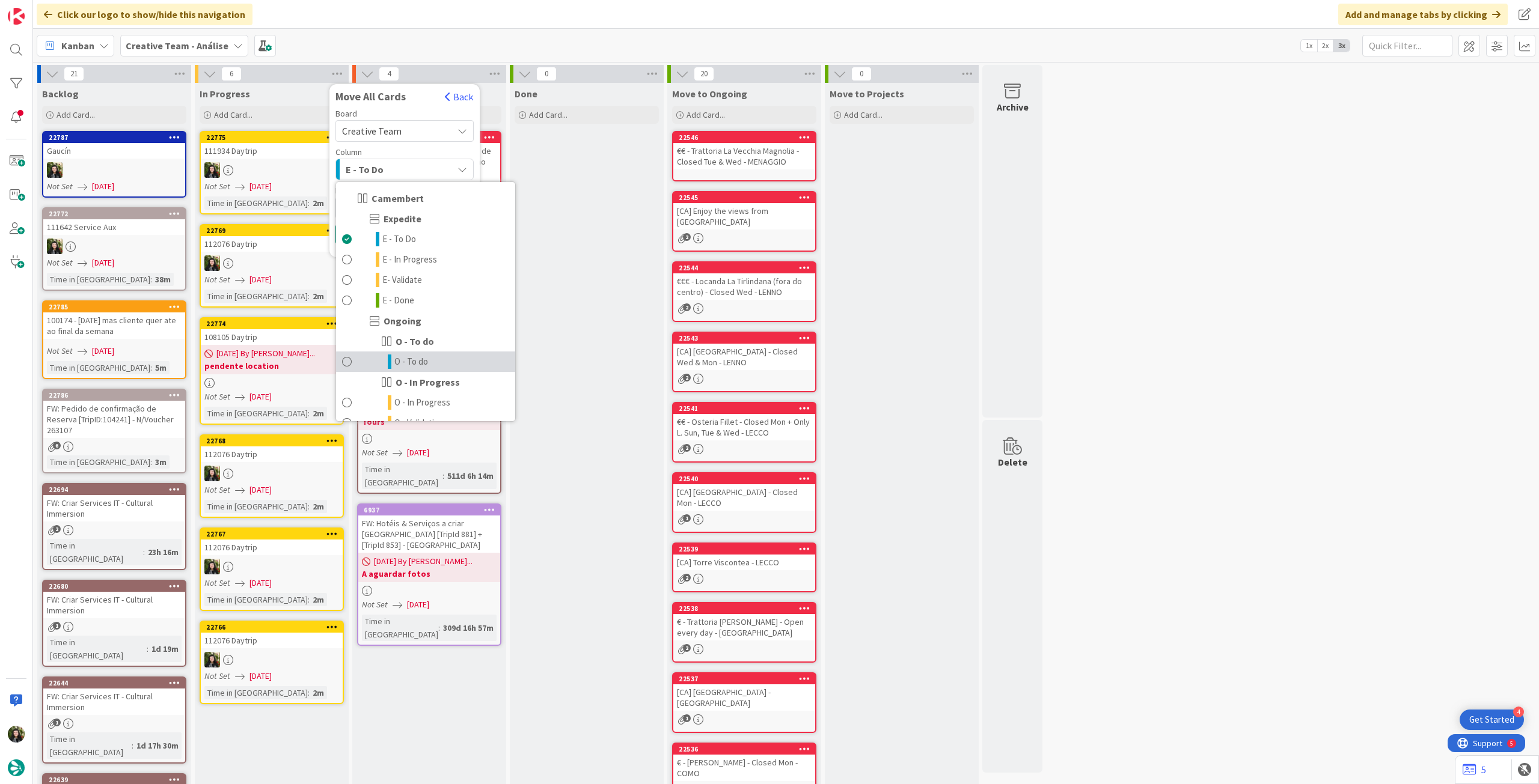
click at [412, 356] on span "O - To do" at bounding box center [411, 362] width 34 height 14
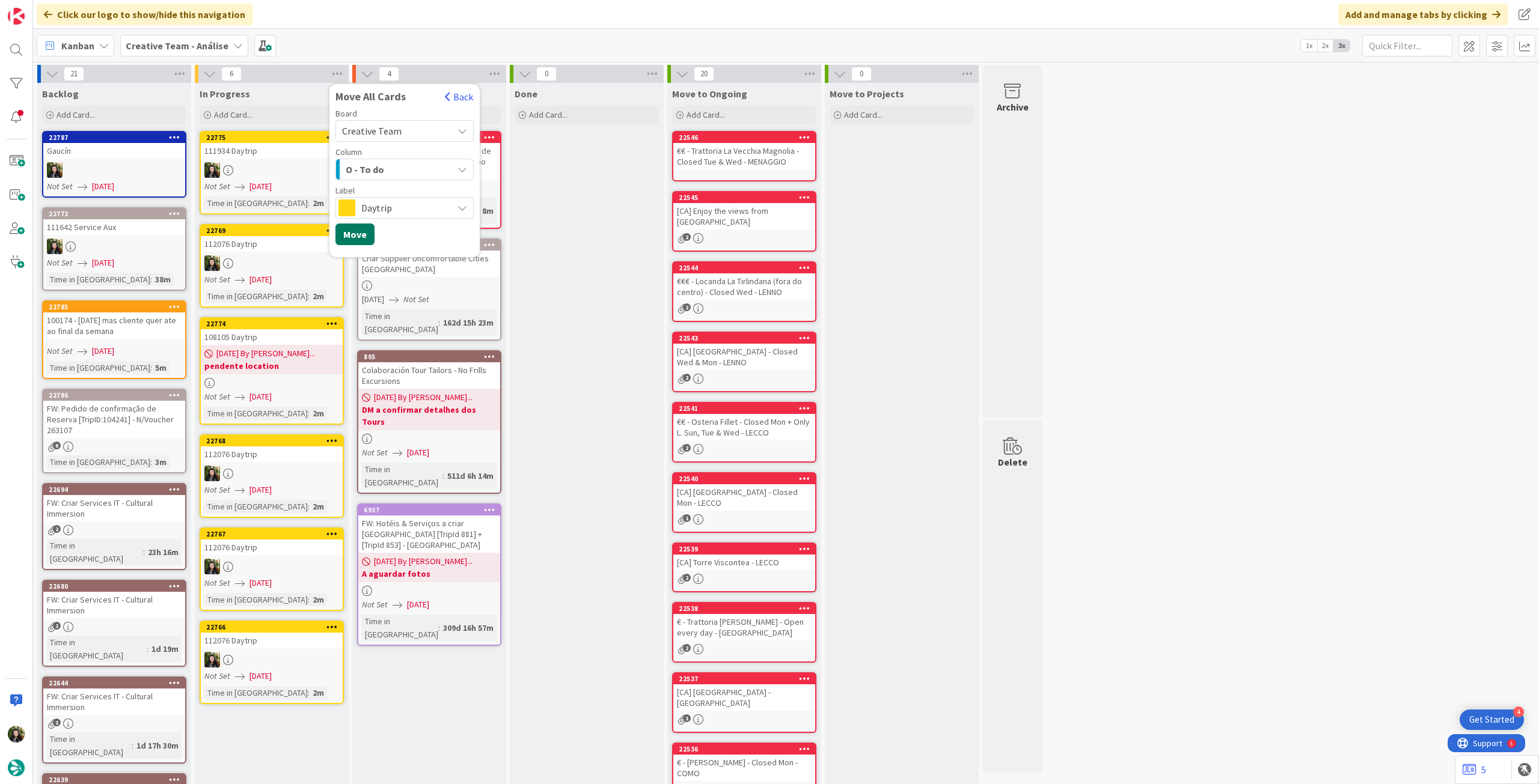
click at [365, 237] on button "Move" at bounding box center [355, 235] width 39 height 22
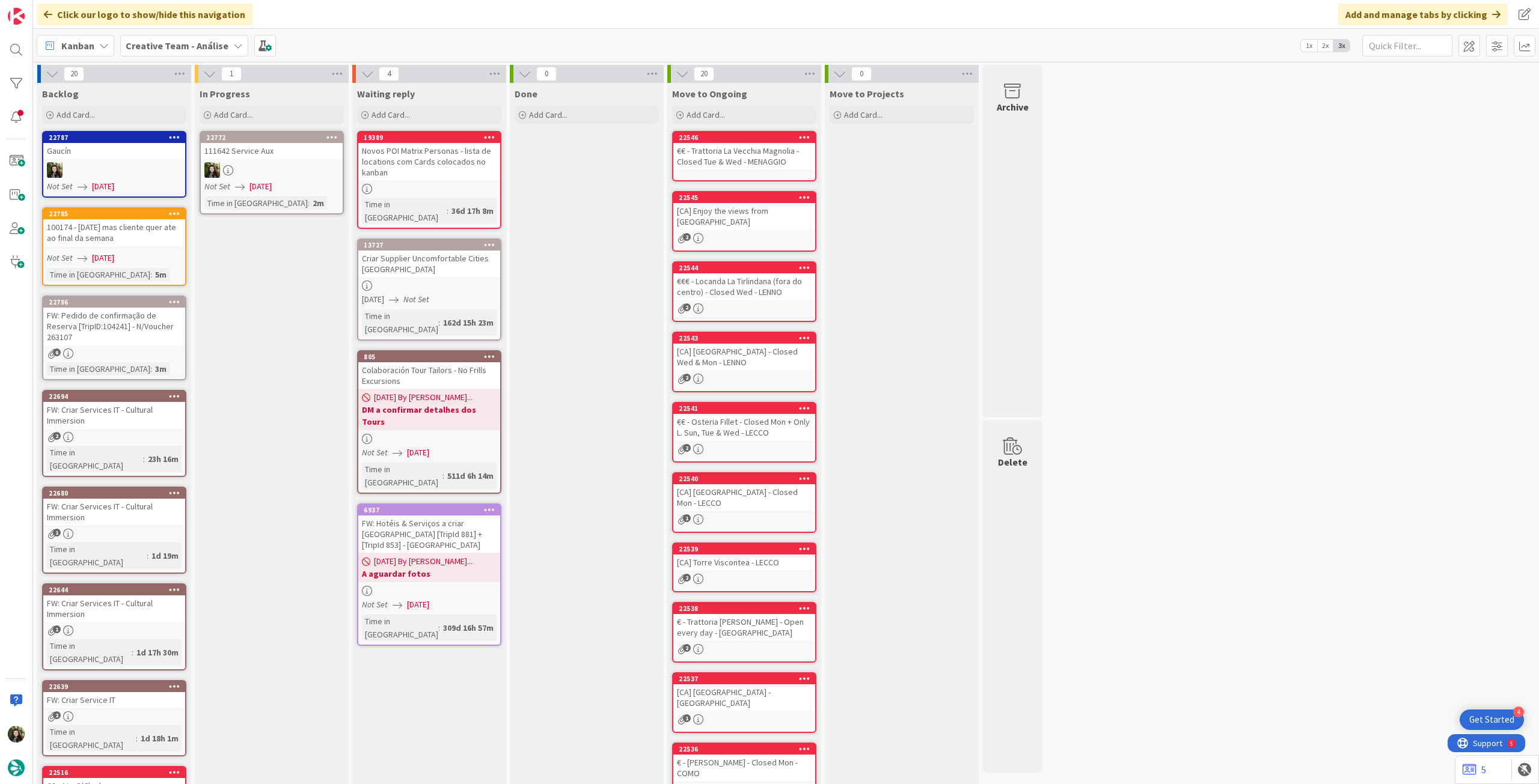
click at [331, 140] on icon at bounding box center [332, 136] width 12 height 8
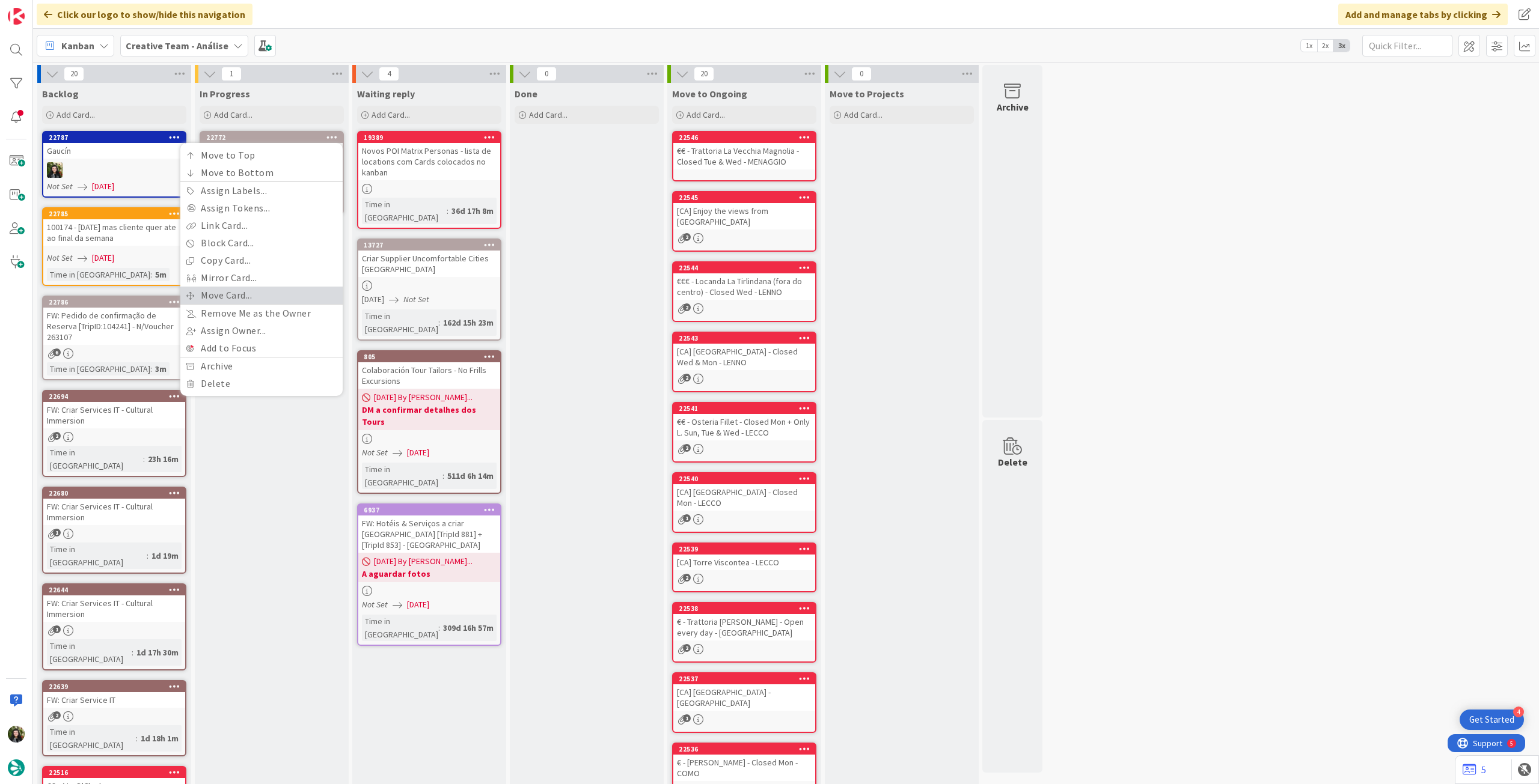
click at [247, 291] on link "Move Card..." at bounding box center [261, 295] width 162 height 17
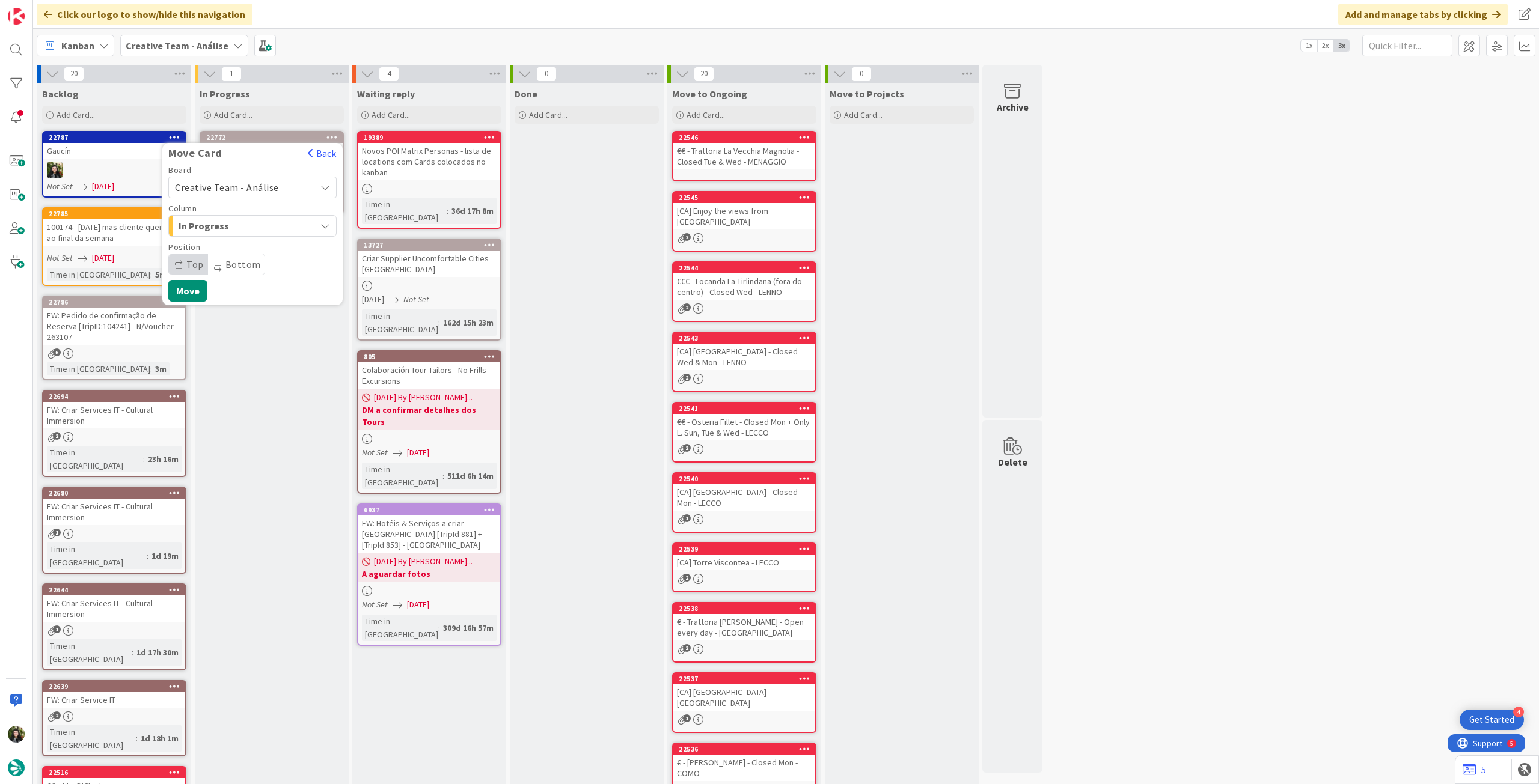
click at [262, 191] on span "Creative Team - Análise" at bounding box center [227, 187] width 104 height 12
click at [242, 250] on span "Creative Team" at bounding box center [261, 244] width 140 height 18
click at [249, 228] on span "E - To Do" at bounding box center [223, 226] width 91 height 15
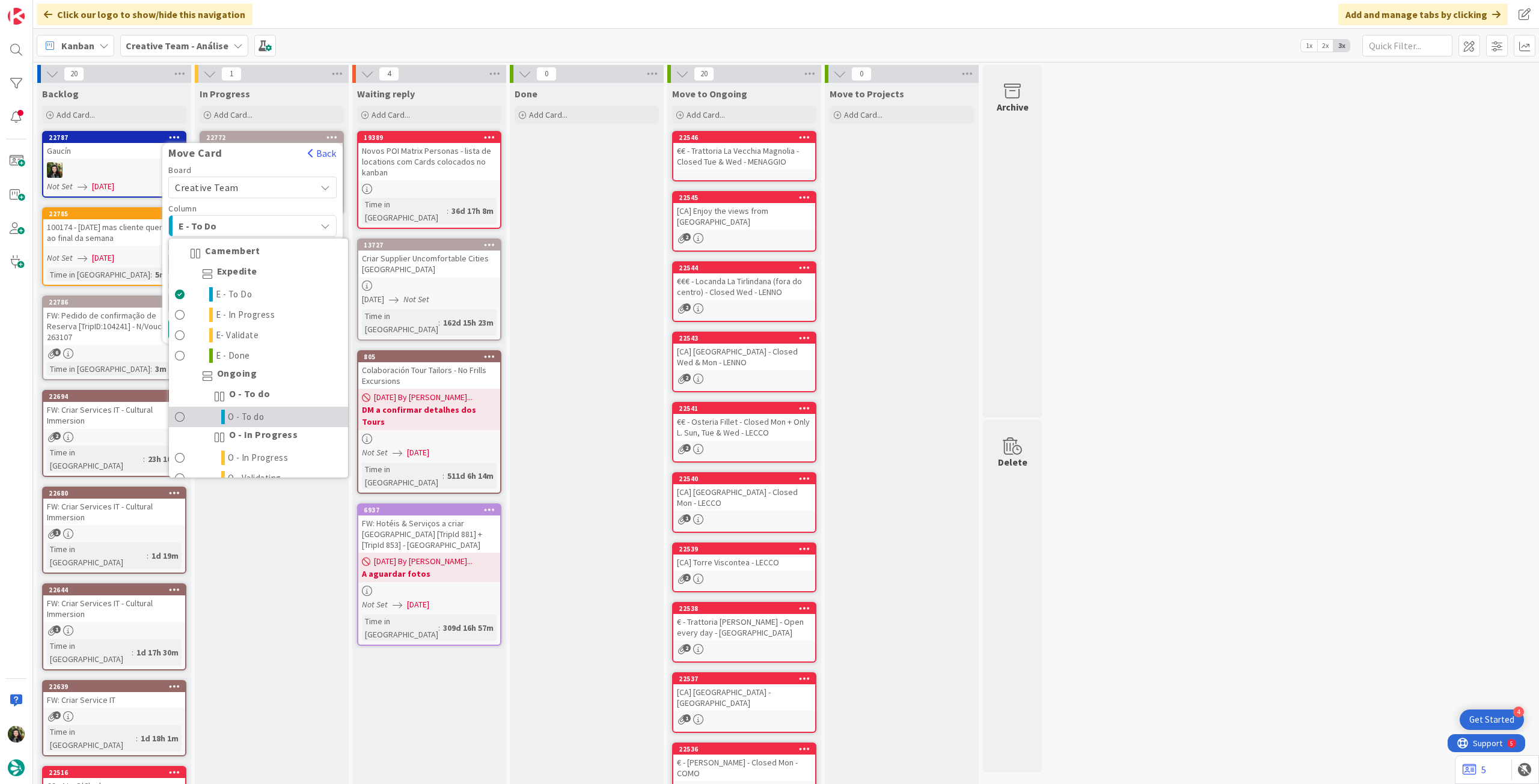
click at [256, 411] on span "O - To do" at bounding box center [246, 418] width 37 height 14
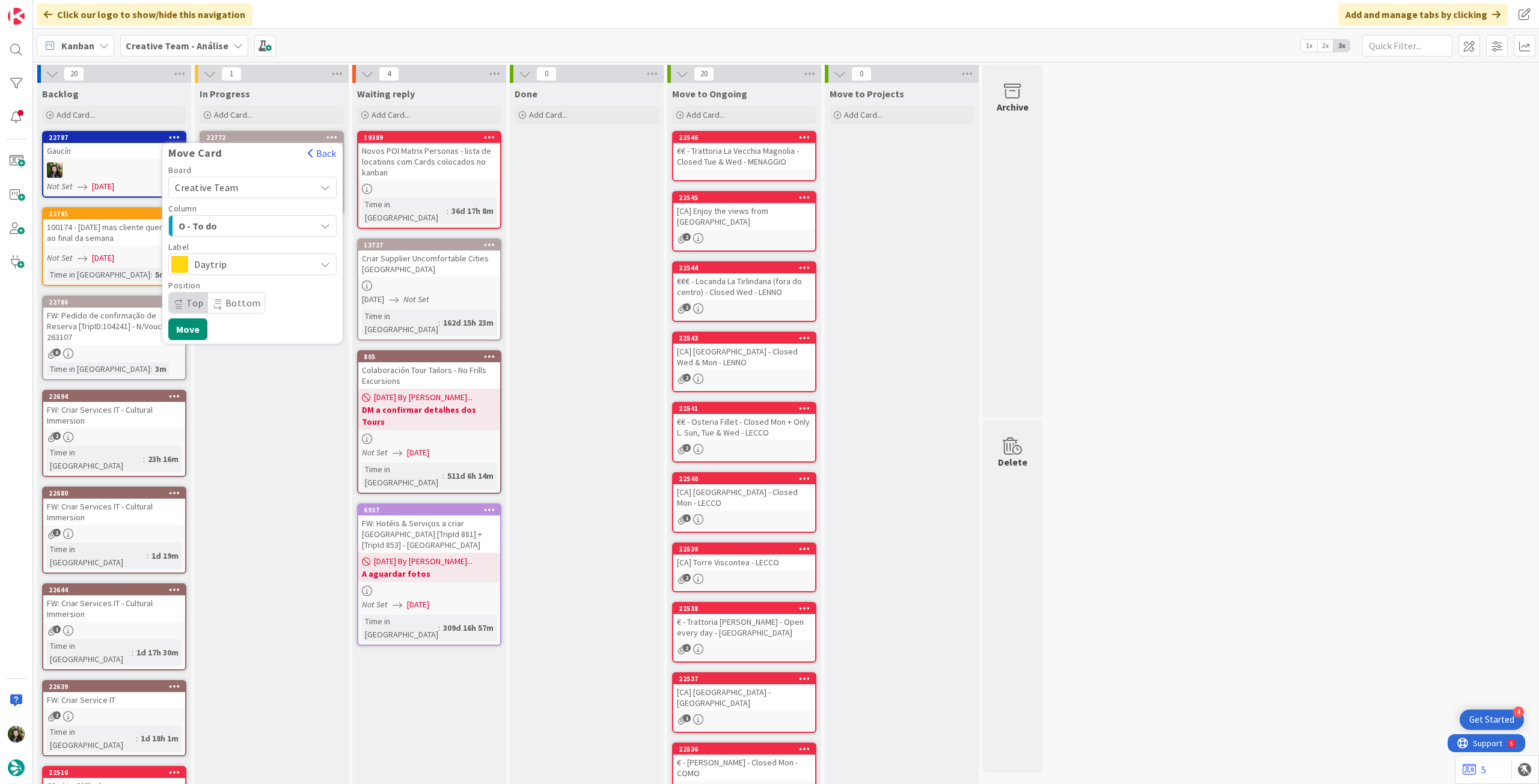
click at [242, 260] on span "Daytrip" at bounding box center [252, 264] width 116 height 17
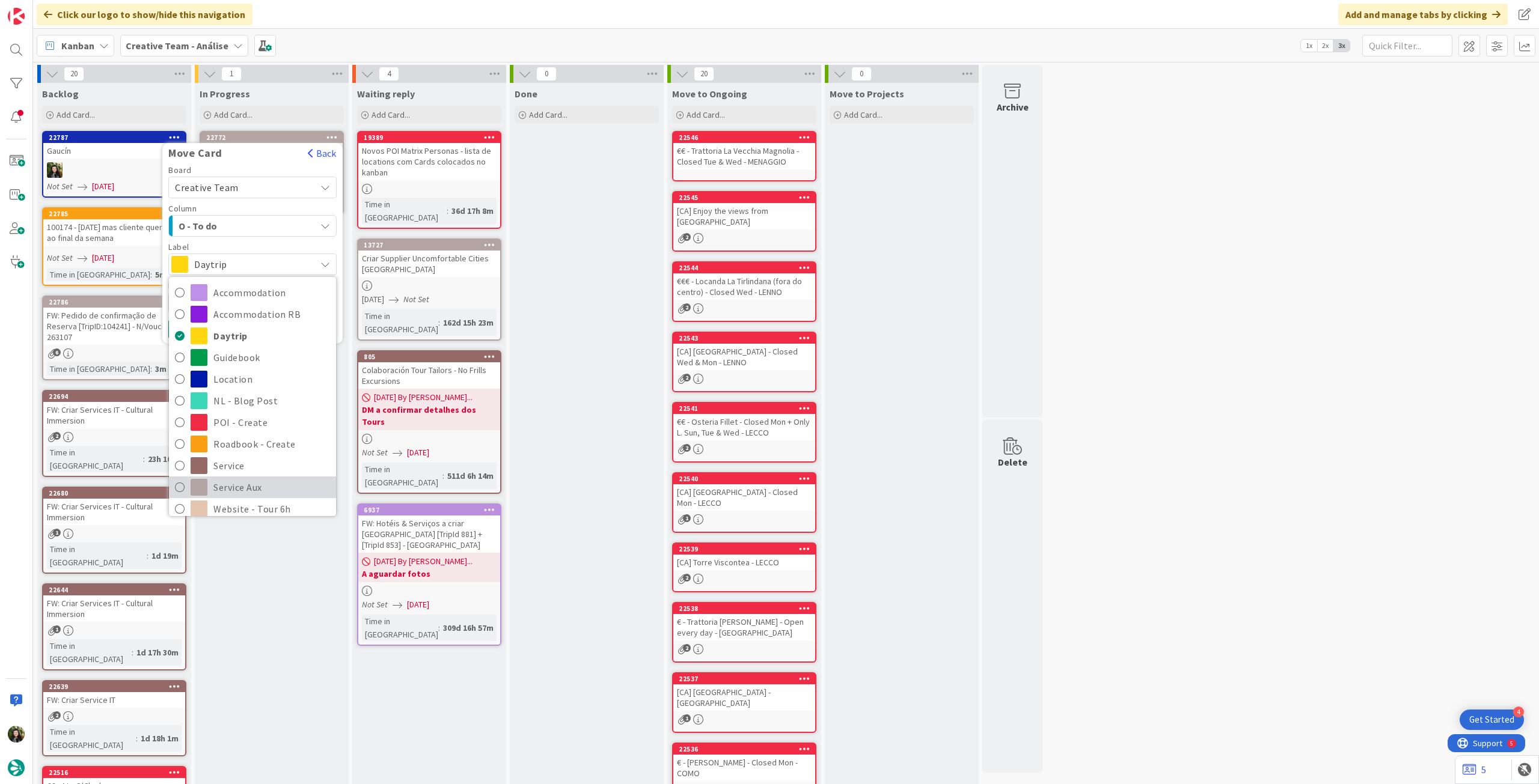
click at [220, 481] on span "Service Aux" at bounding box center [272, 487] width 117 height 18
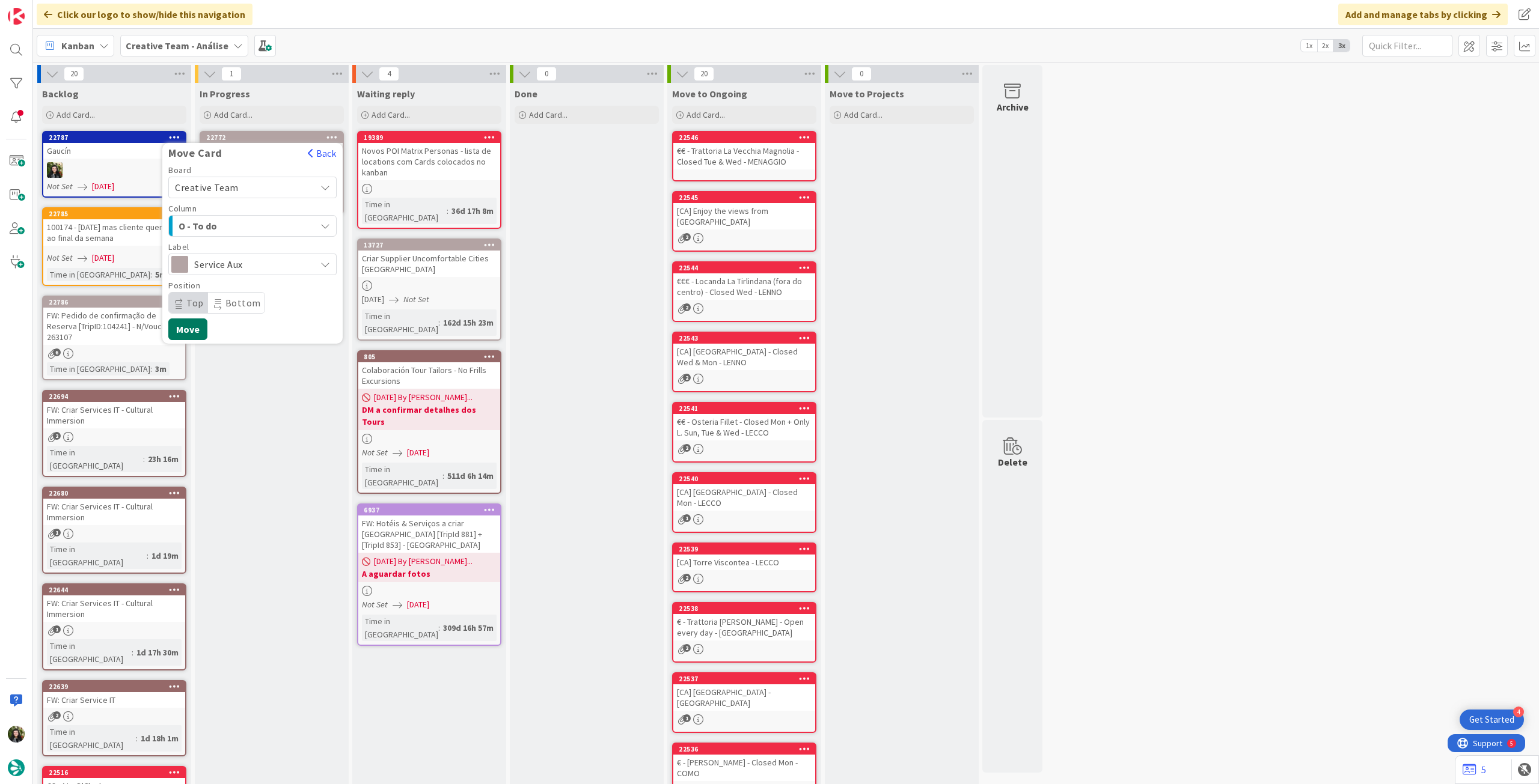
drag, startPoint x: 187, startPoint y: 327, endPoint x: 185, endPoint y: 315, distance: 12.2
click at [186, 326] on button "Move" at bounding box center [188, 330] width 39 height 22
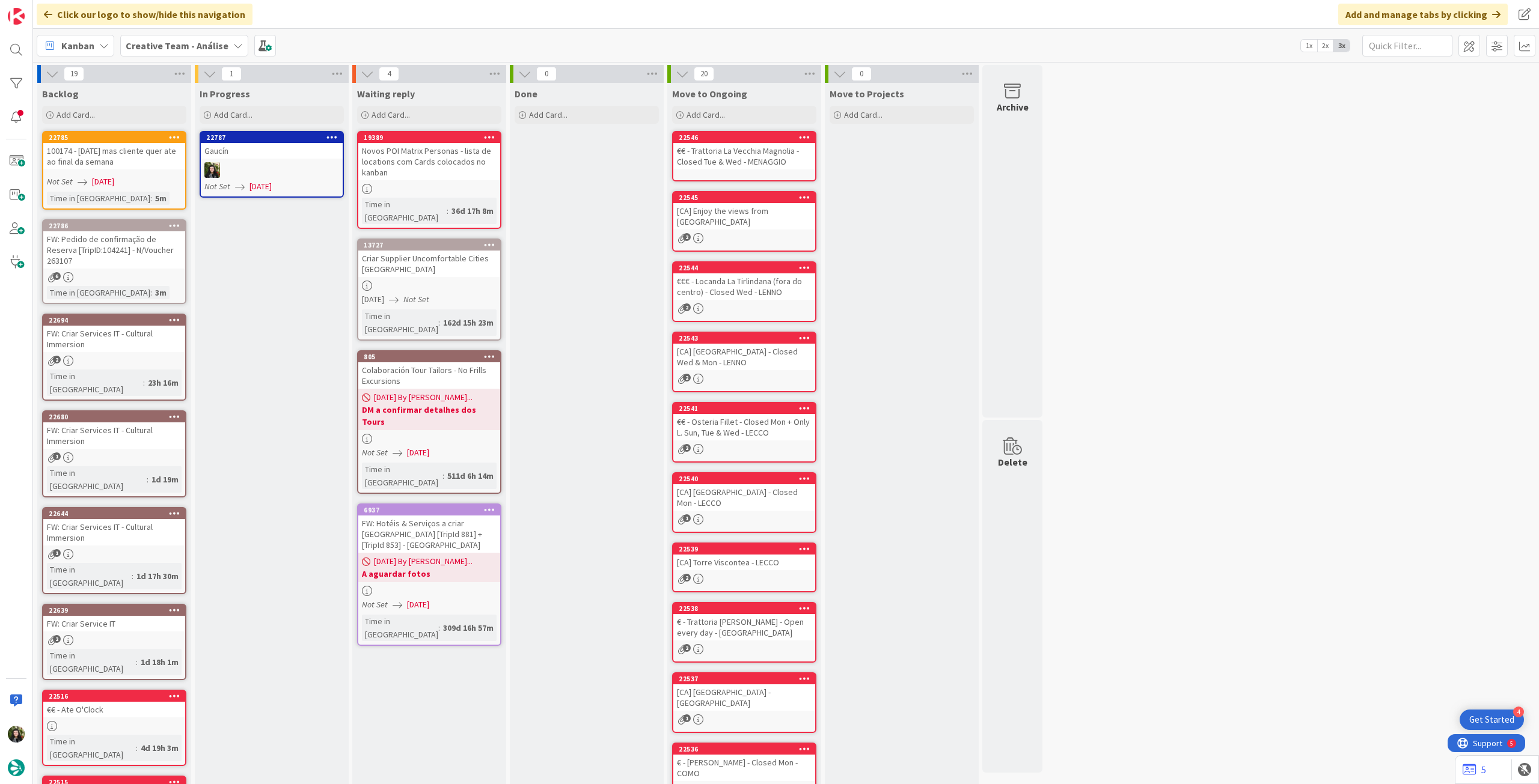
click at [337, 133] on div "22787" at bounding box center [272, 138] width 142 height 11
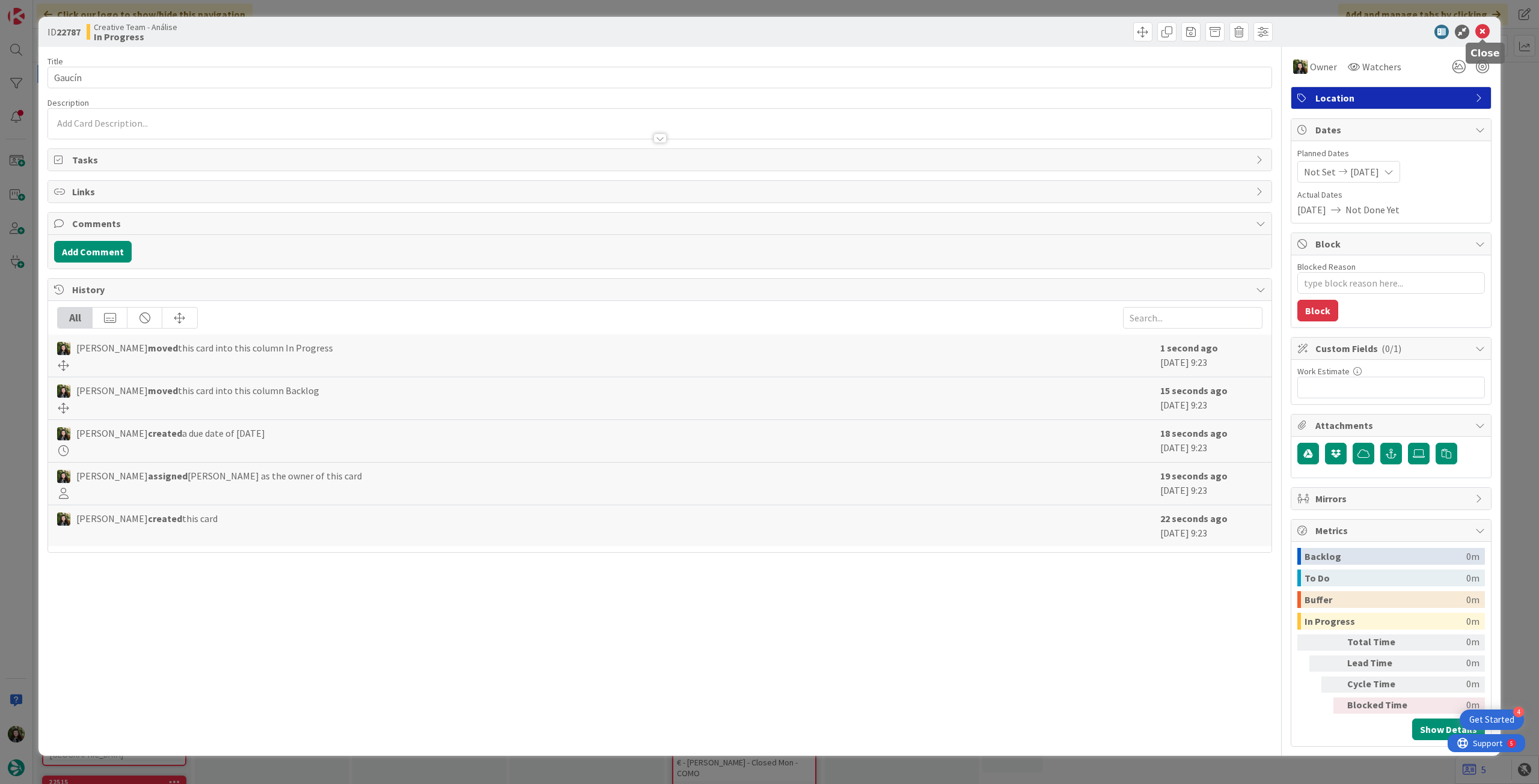
click at [1479, 33] on icon at bounding box center [1483, 32] width 14 height 14
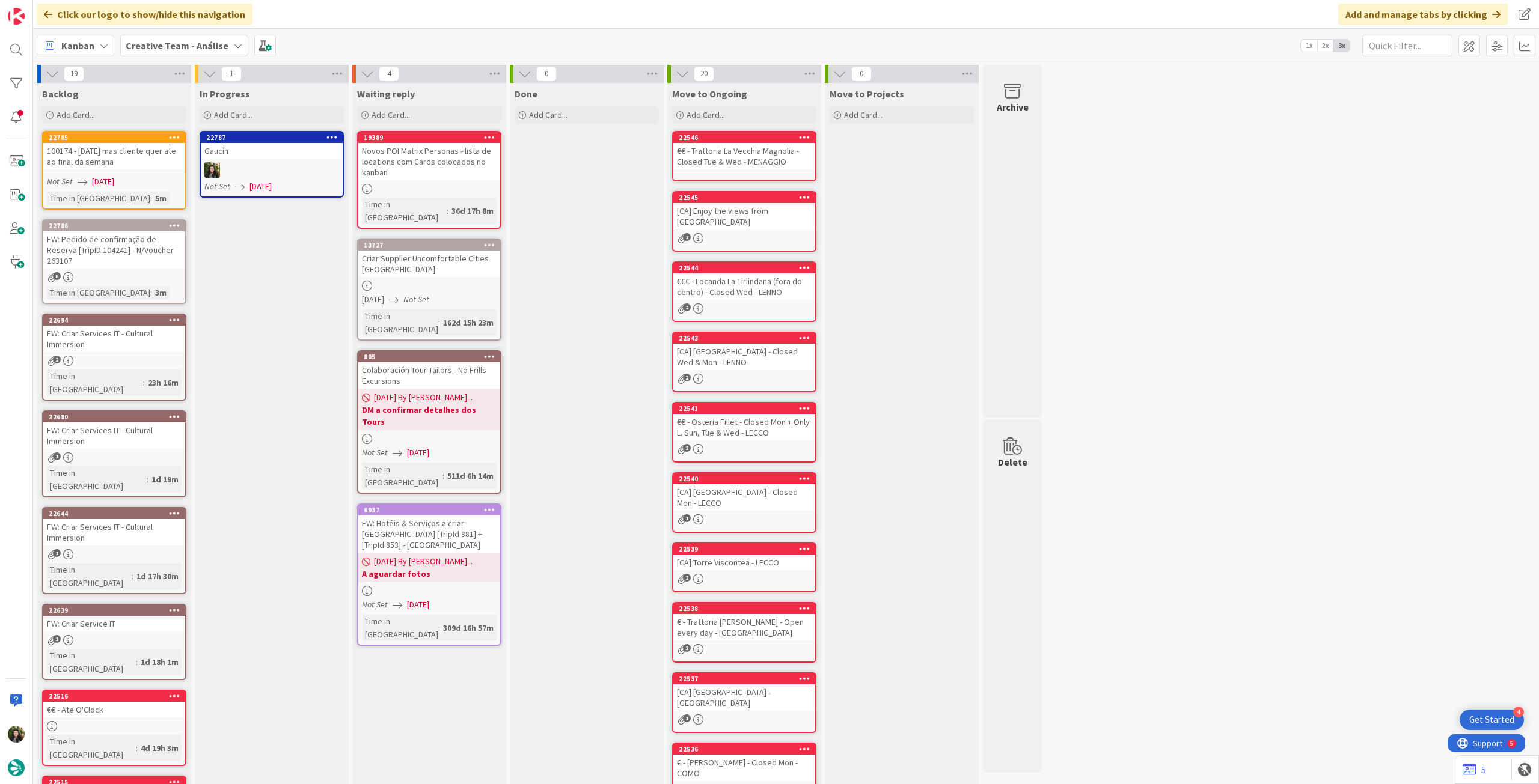
click at [335, 133] on icon at bounding box center [332, 136] width 12 height 8
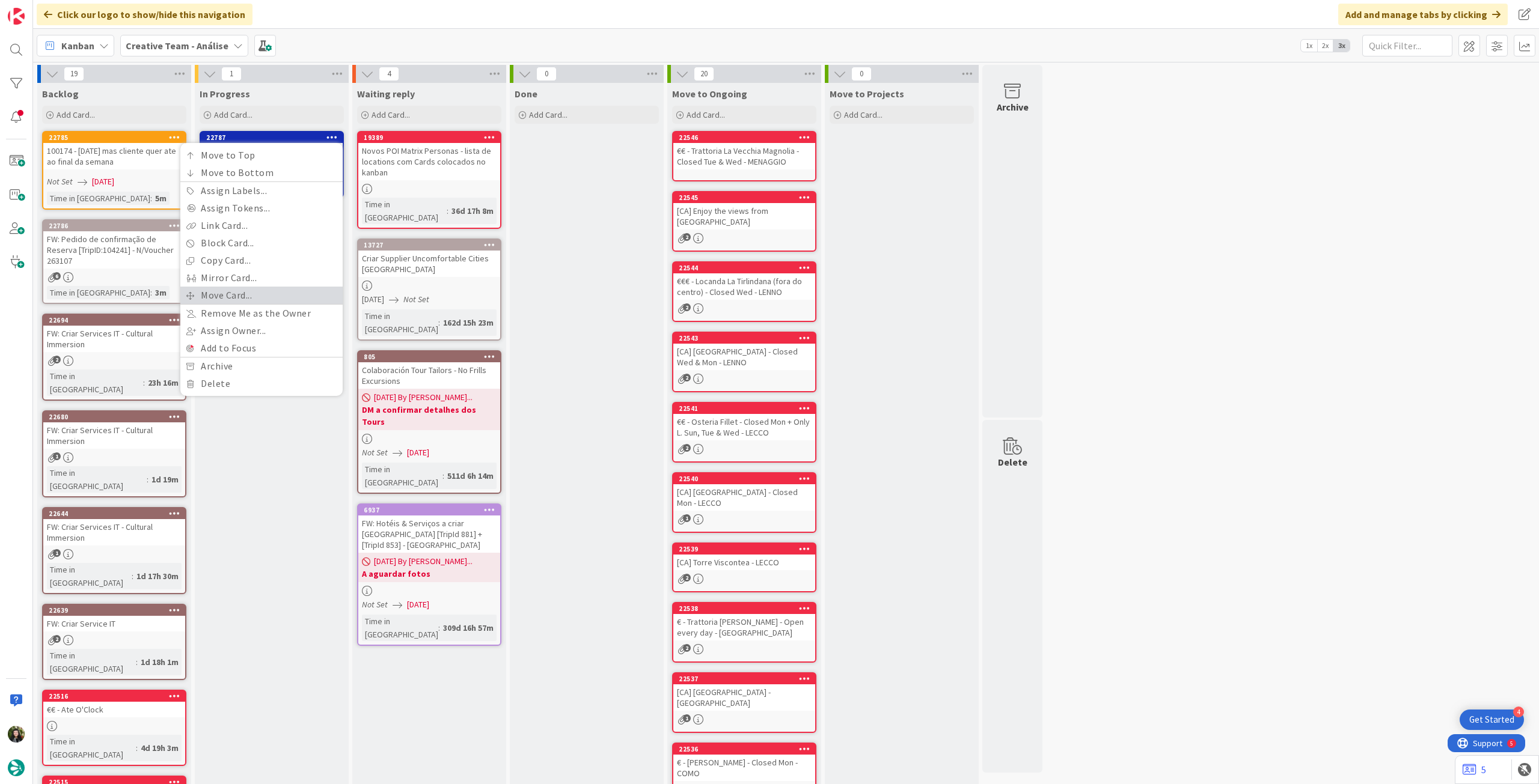
click at [241, 288] on link "Move Card..." at bounding box center [261, 295] width 162 height 17
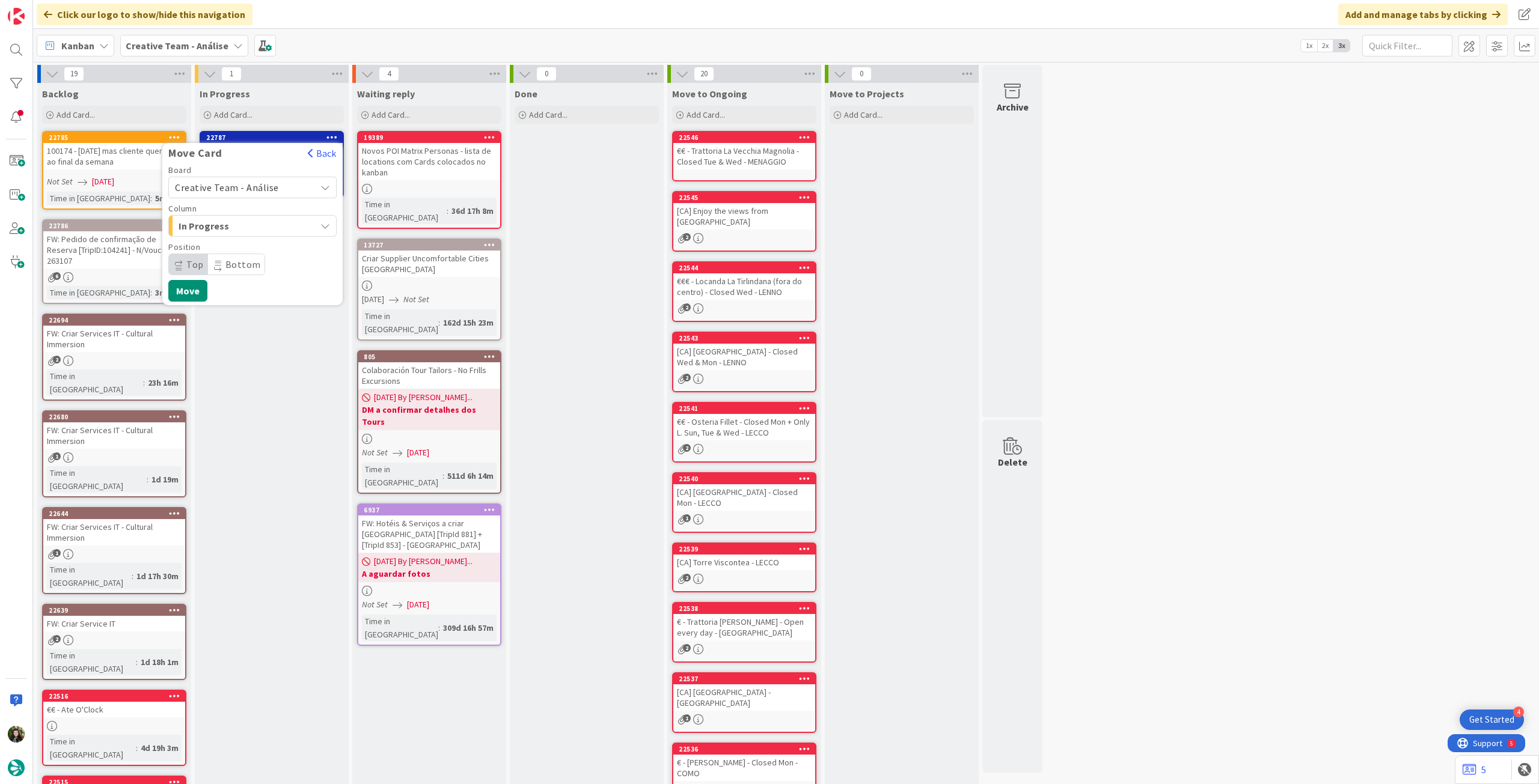
click at [244, 196] on div "Creative Team - Análise" at bounding box center [253, 187] width 169 height 22
click at [237, 238] on span "Creative Team" at bounding box center [261, 244] width 140 height 18
click at [231, 224] on span "E - To Do" at bounding box center [223, 226] width 91 height 15
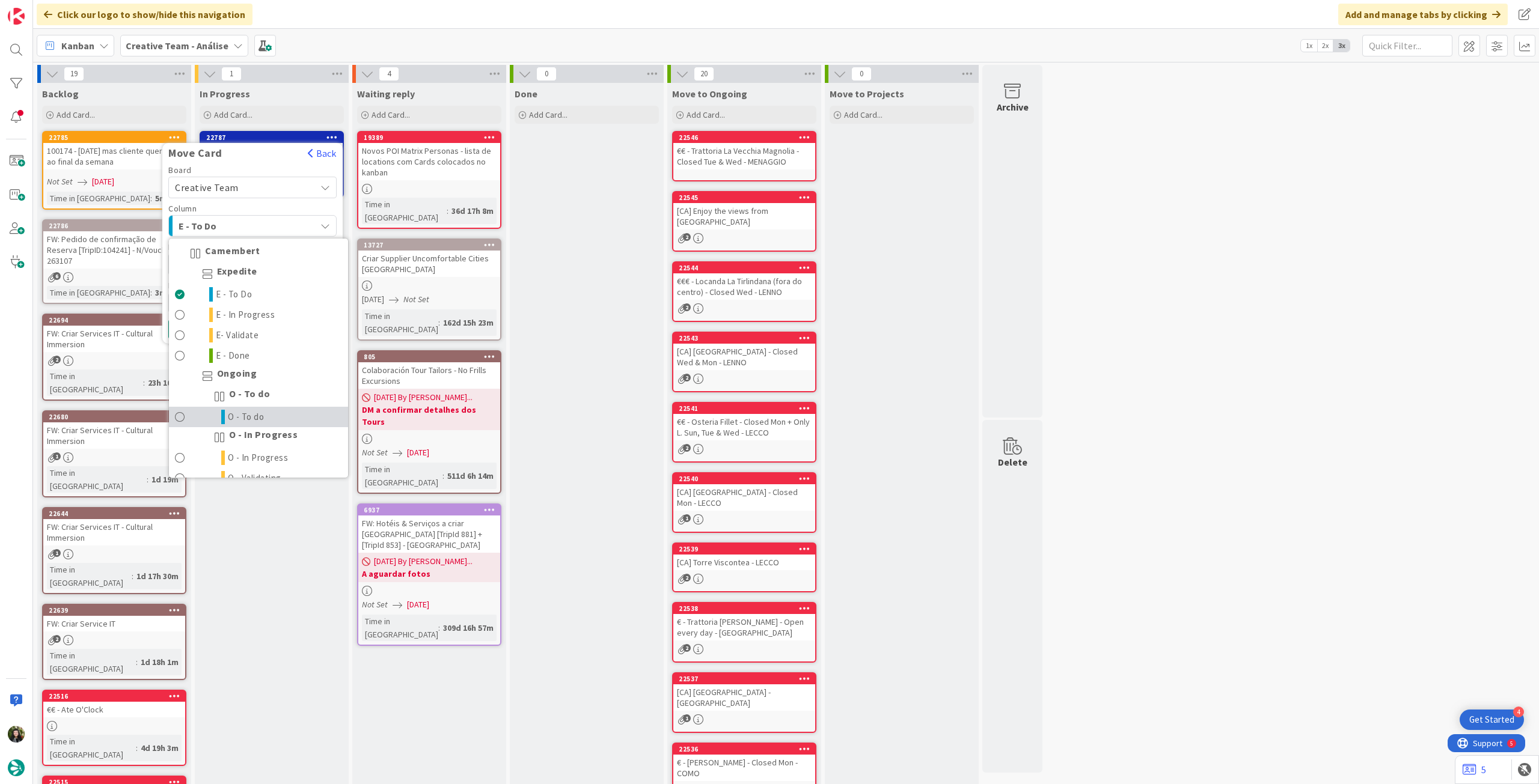
drag, startPoint x: 238, startPoint y: 419, endPoint x: 236, endPoint y: 373, distance: 46.0
click at [237, 419] on span "O - To do" at bounding box center [246, 418] width 37 height 14
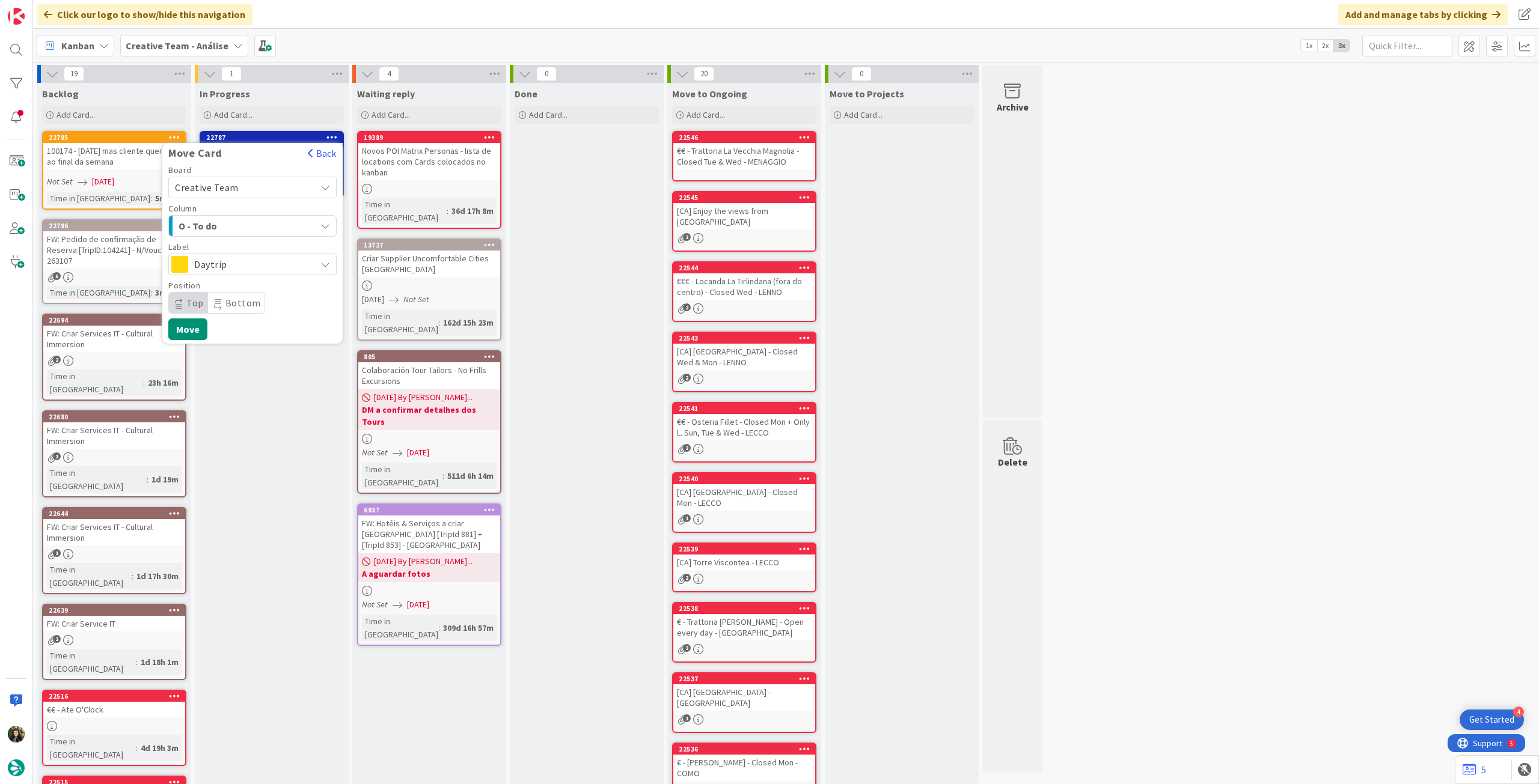
click at [249, 263] on span "Daytrip" at bounding box center [252, 264] width 116 height 17
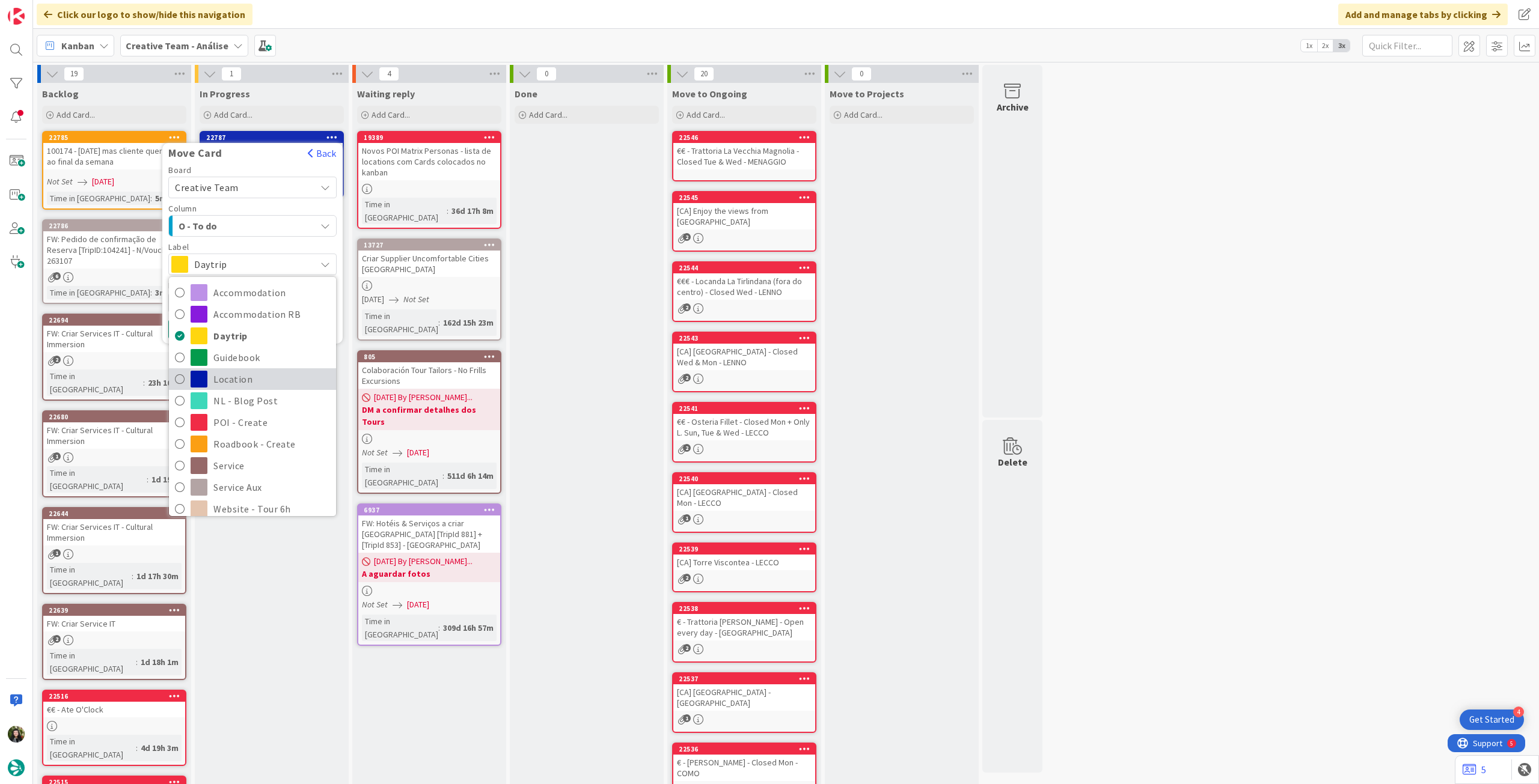
click at [223, 379] on span "Location" at bounding box center [272, 379] width 117 height 18
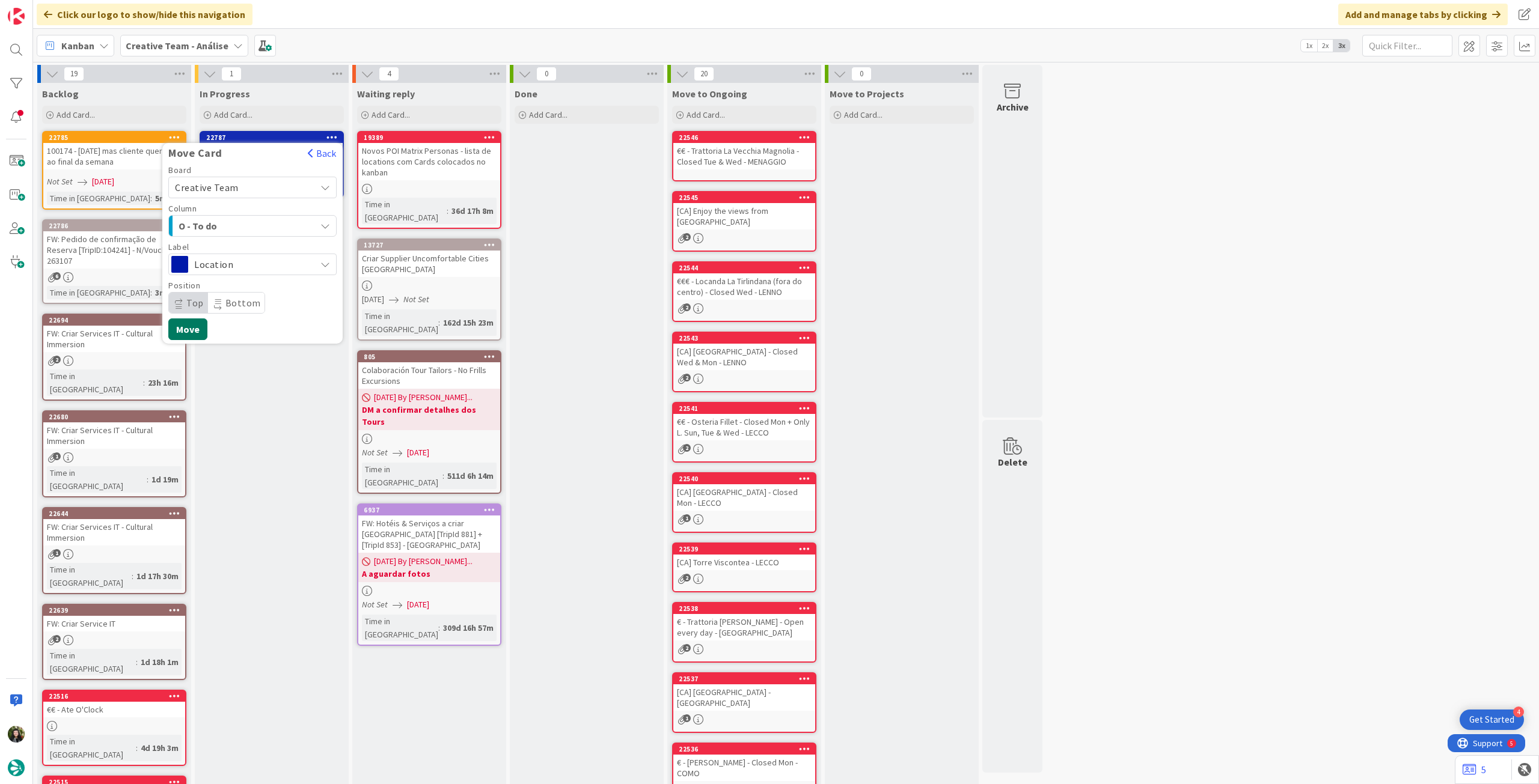
drag, startPoint x: 200, startPoint y: 332, endPoint x: 198, endPoint y: 280, distance: 52.0
click at [199, 332] on button "Move" at bounding box center [188, 330] width 39 height 22
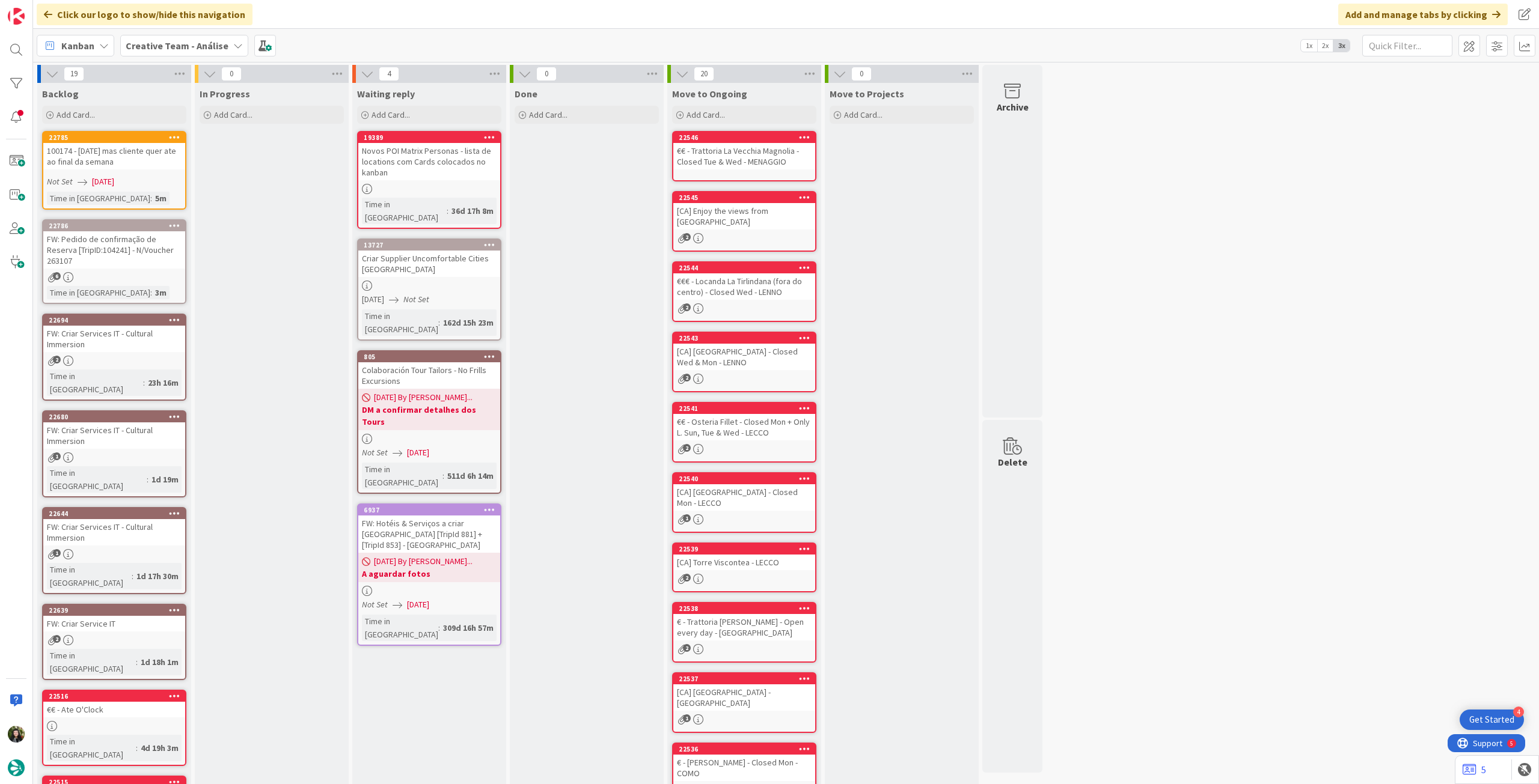
drag, startPoint x: 196, startPoint y: 51, endPoint x: 197, endPoint y: 63, distance: 12.0
click at [197, 50] on b "Creative Team - Análise" at bounding box center [177, 45] width 103 height 12
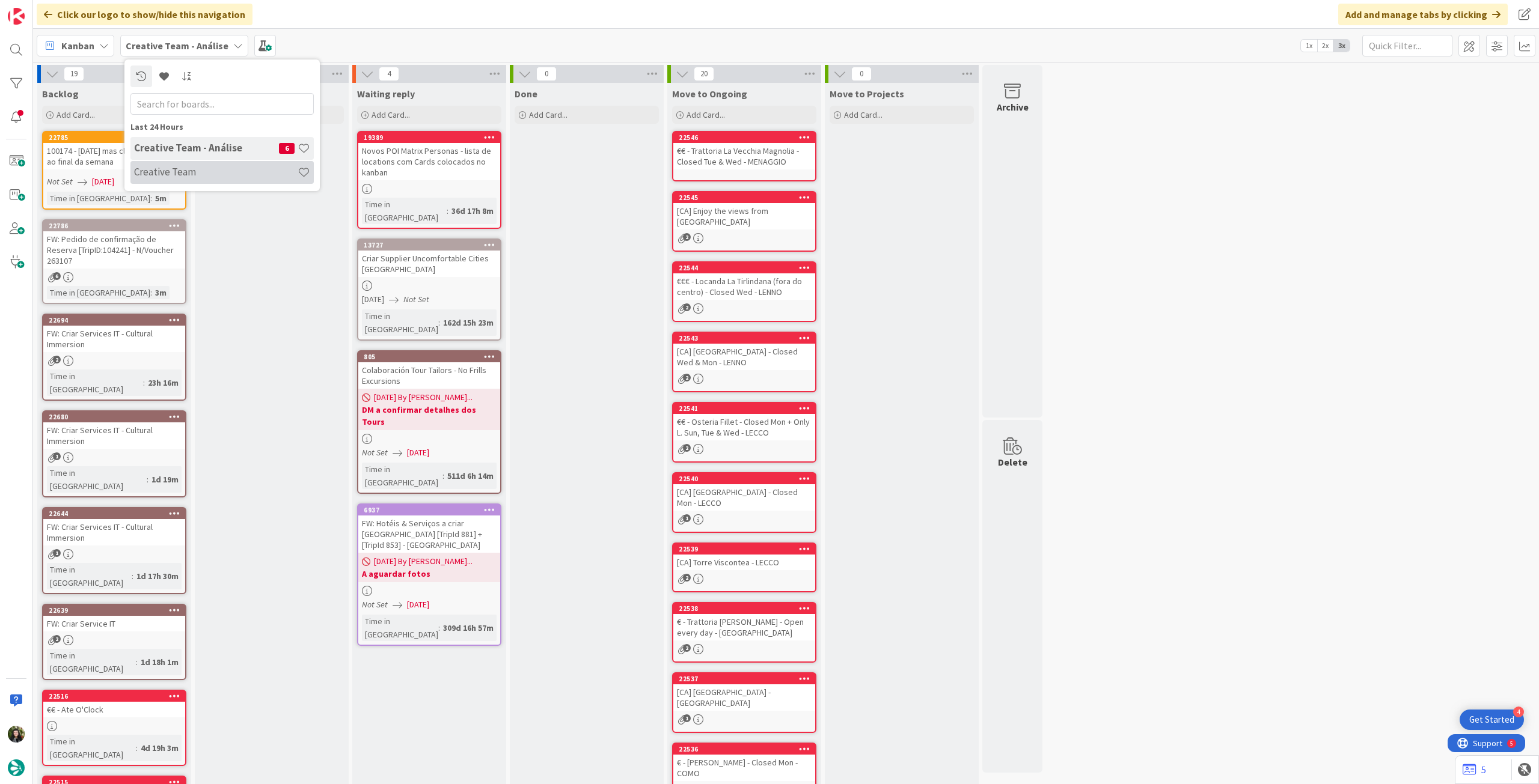
click at [189, 167] on h4 "Creative Team" at bounding box center [216, 171] width 163 height 12
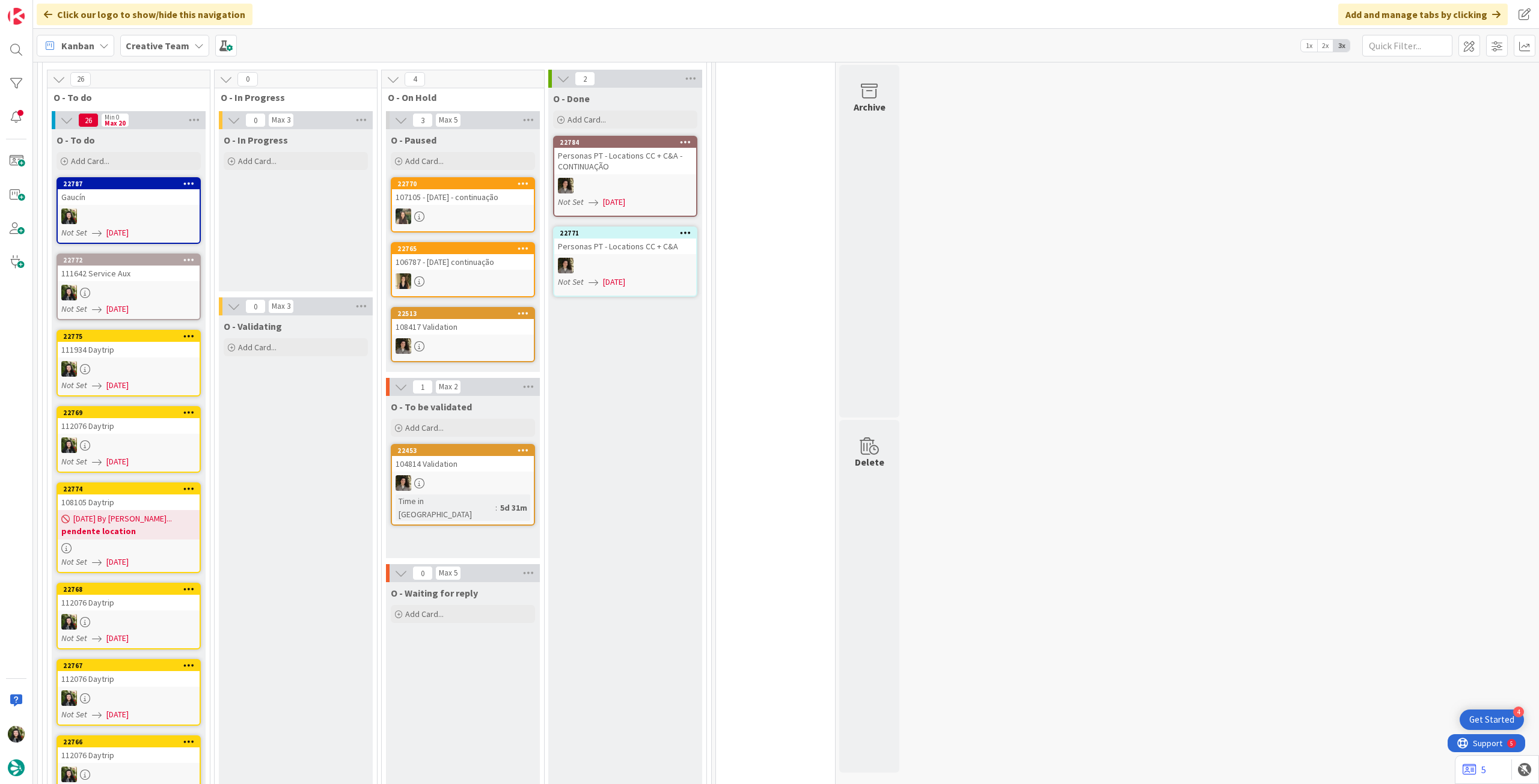
scroll to position [1122, 0]
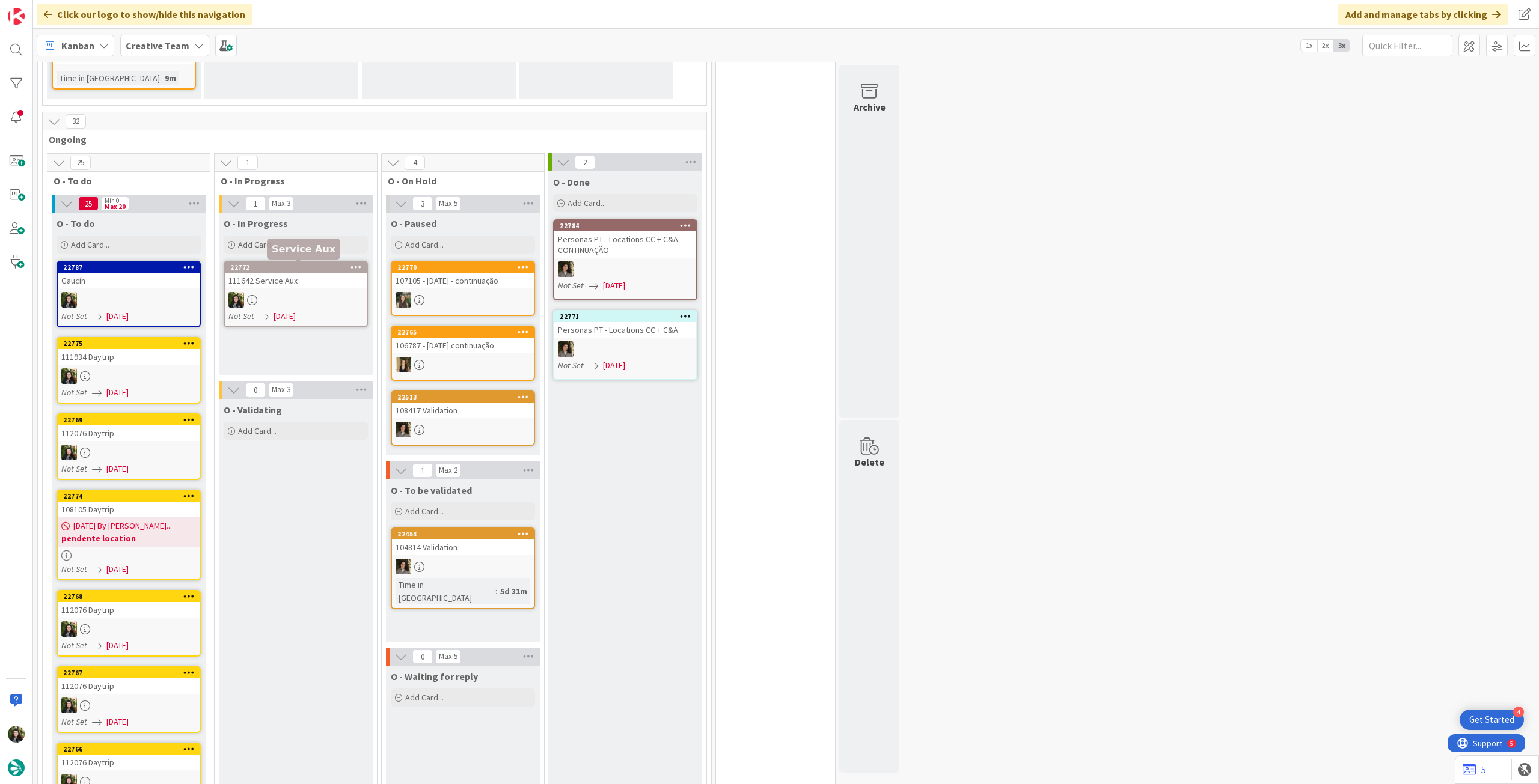
click at [264, 300] on div at bounding box center [296, 299] width 142 height 15
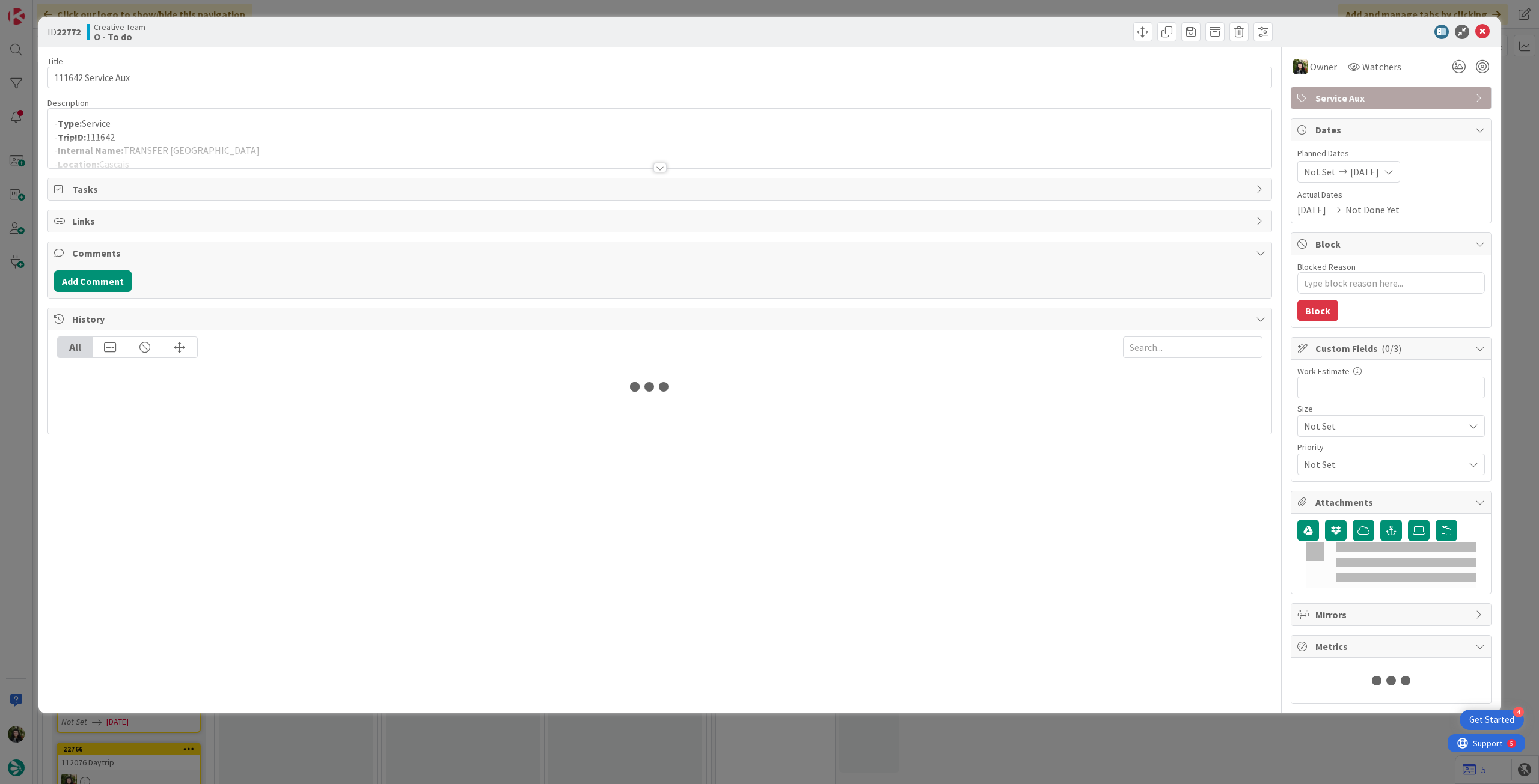
click at [145, 140] on div "Description - Type: Service - TripID: 111642 - Internal Name: TRANSFER Hotel - …" at bounding box center [660, 134] width 1224 height 72
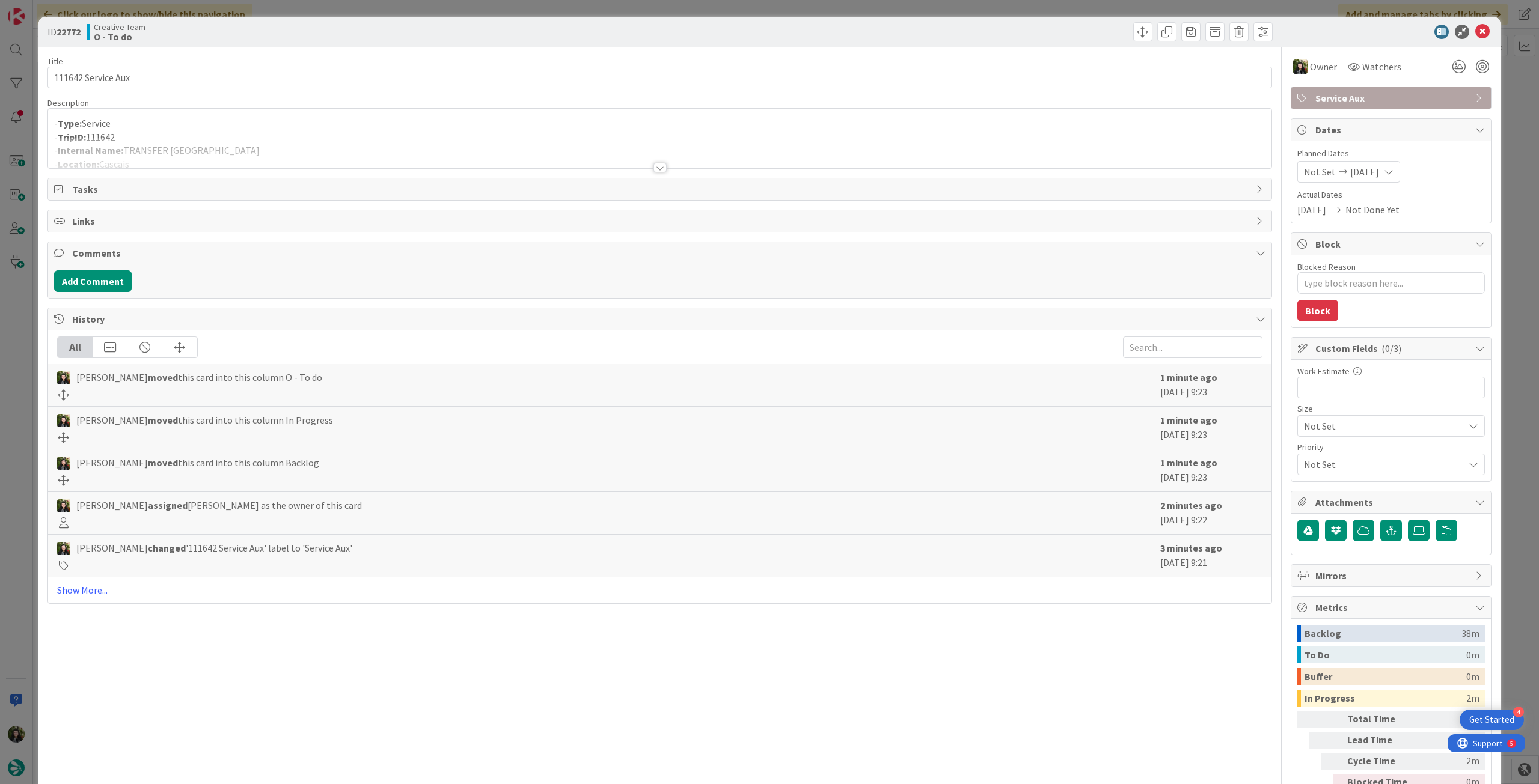
click at [212, 156] on div at bounding box center [660, 153] width 1223 height 30
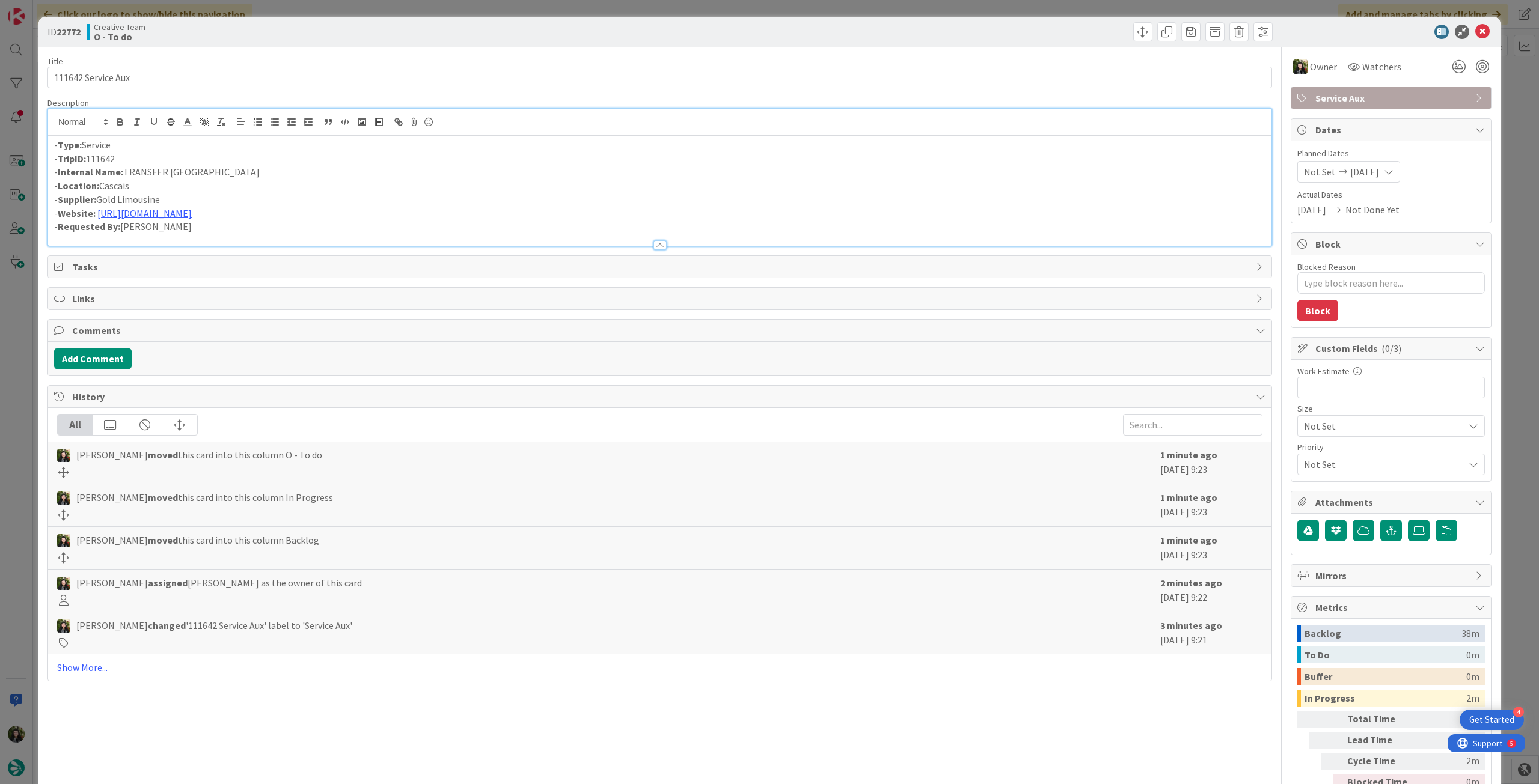
click at [222, 169] on p "- Internal Name: TRANSFER Hotel - Dock" at bounding box center [660, 171] width 1212 height 13
drag, startPoint x: 222, startPoint y: 171, endPoint x: 125, endPoint y: 171, distance: 97.0
click at [125, 171] on p "- Internal Name: TRANSFER Hotel - Dock" at bounding box center [660, 171] width 1212 height 13
copy p "TRANSFER Hotel - Dock"
click at [1475, 34] on icon at bounding box center [1483, 32] width 14 height 14
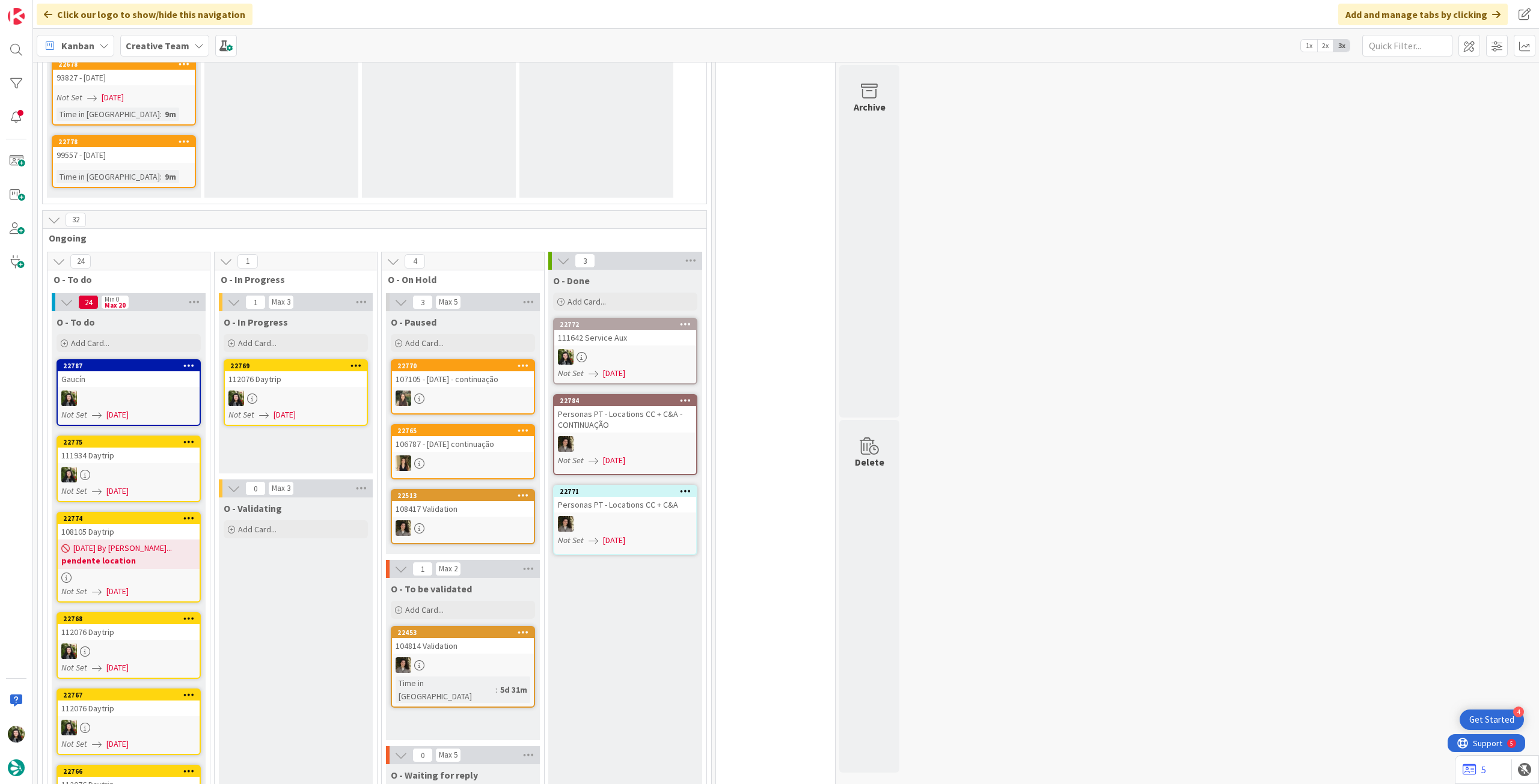
scroll to position [1015, 0]
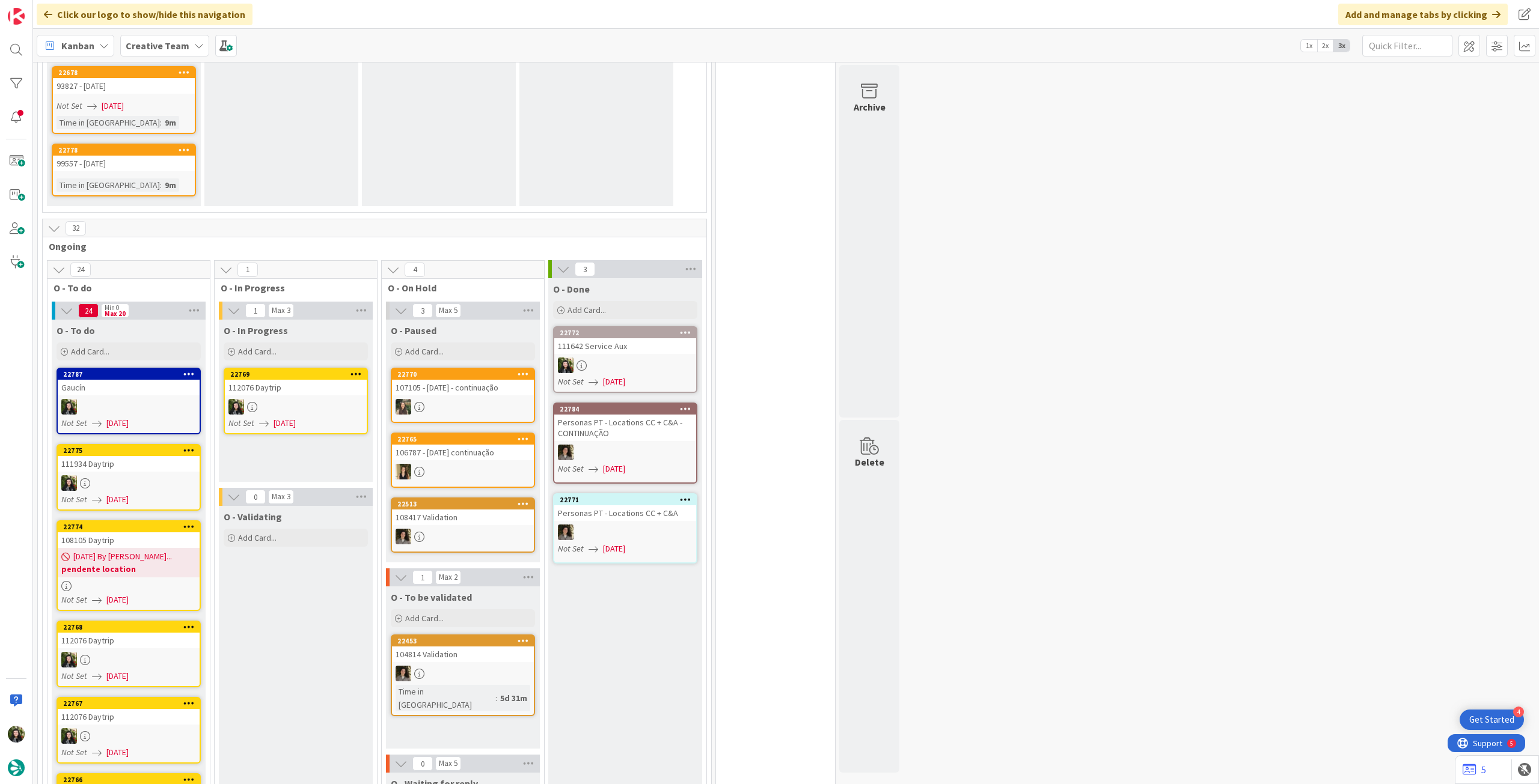
click at [275, 419] on span "[DATE]" at bounding box center [284, 424] width 22 height 13
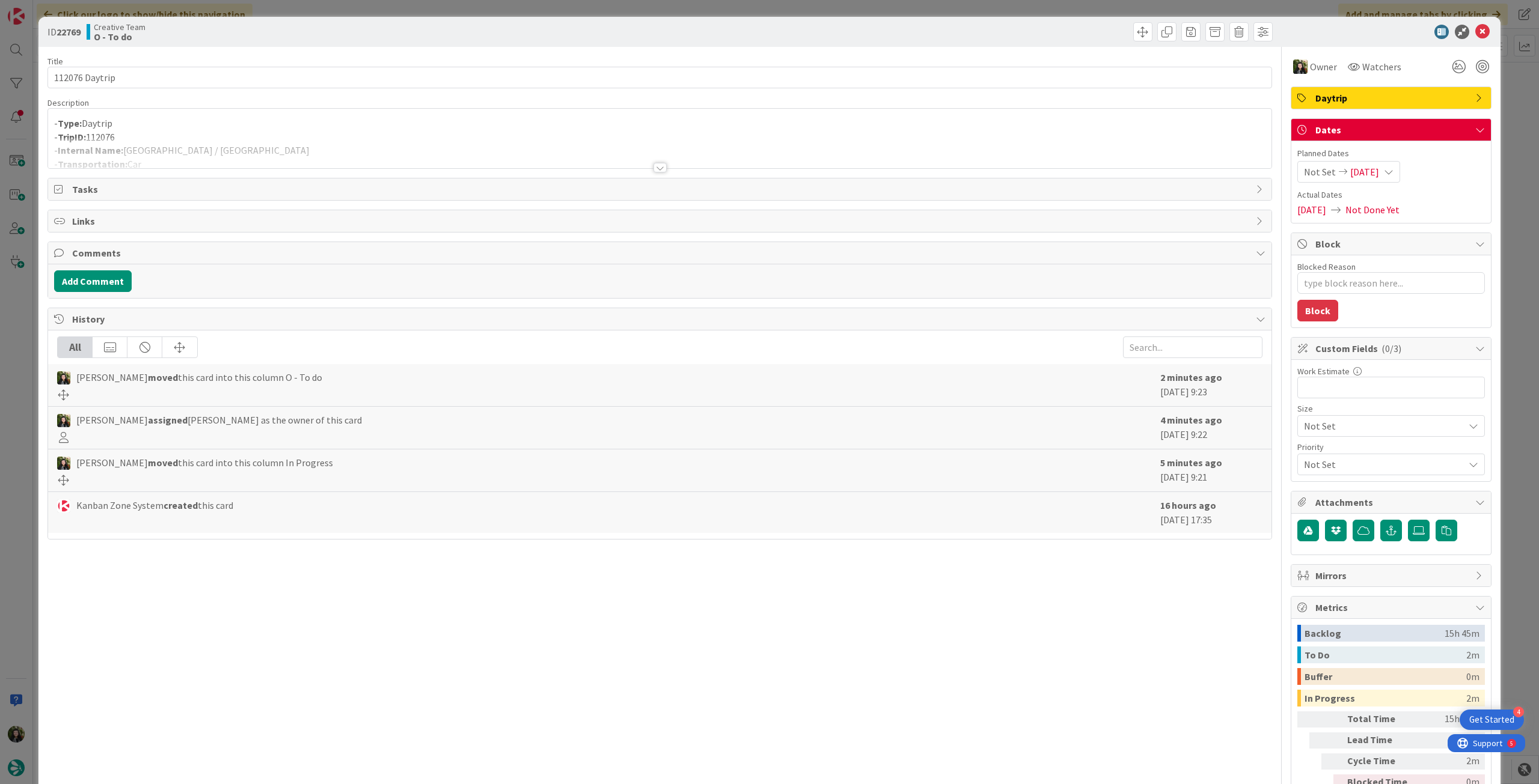
click at [203, 155] on div at bounding box center [660, 153] width 1223 height 30
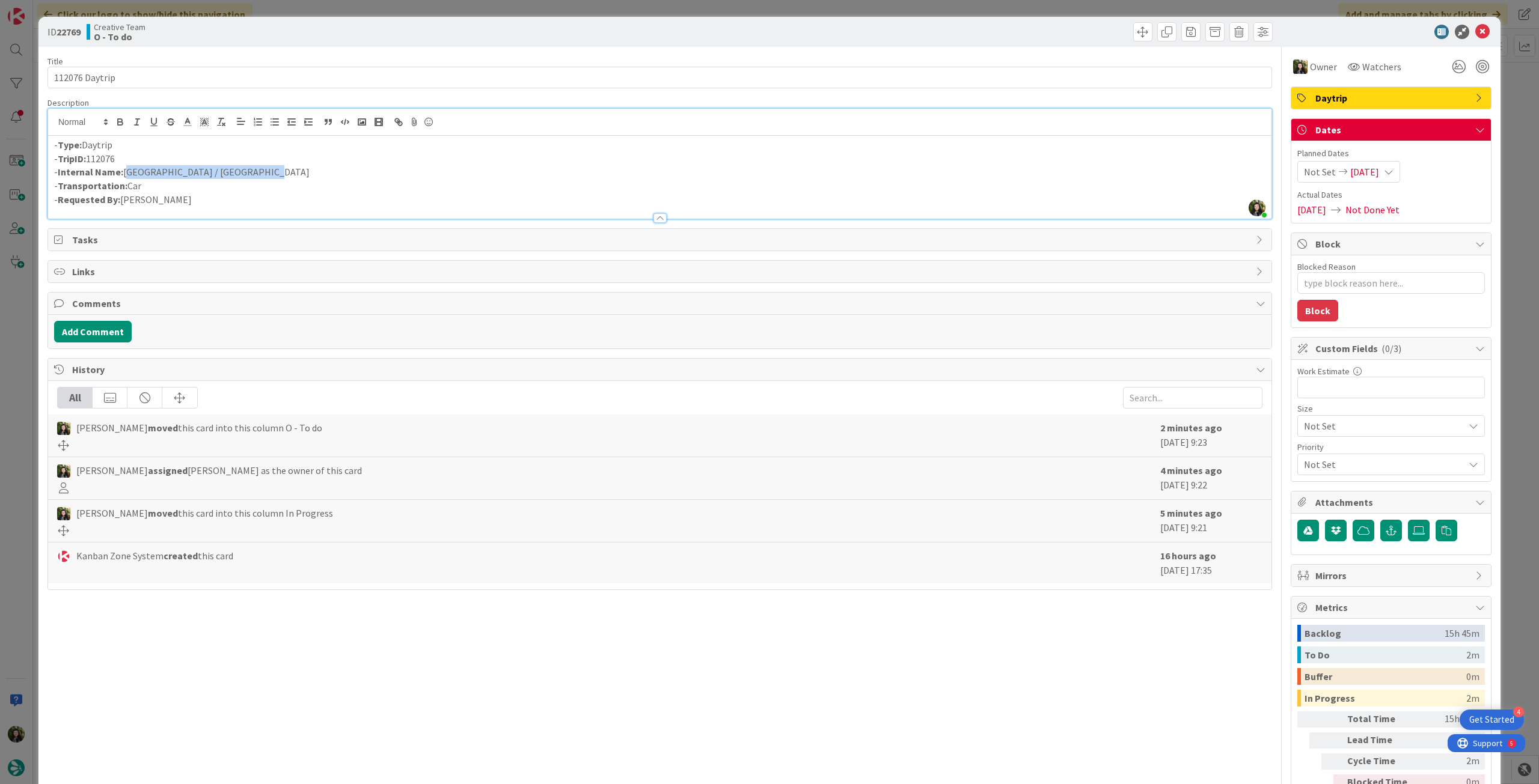
drag, startPoint x: 251, startPoint y: 168, endPoint x: 126, endPoint y: 175, distance: 125.2
click at [126, 175] on p "- Internal Name: Golfo di Orosei / Baja Sardinia" at bounding box center [660, 171] width 1212 height 13
copy p "Golfo di Orosei / Baja Sardinia"
click at [1475, 36] on icon at bounding box center [1483, 32] width 14 height 14
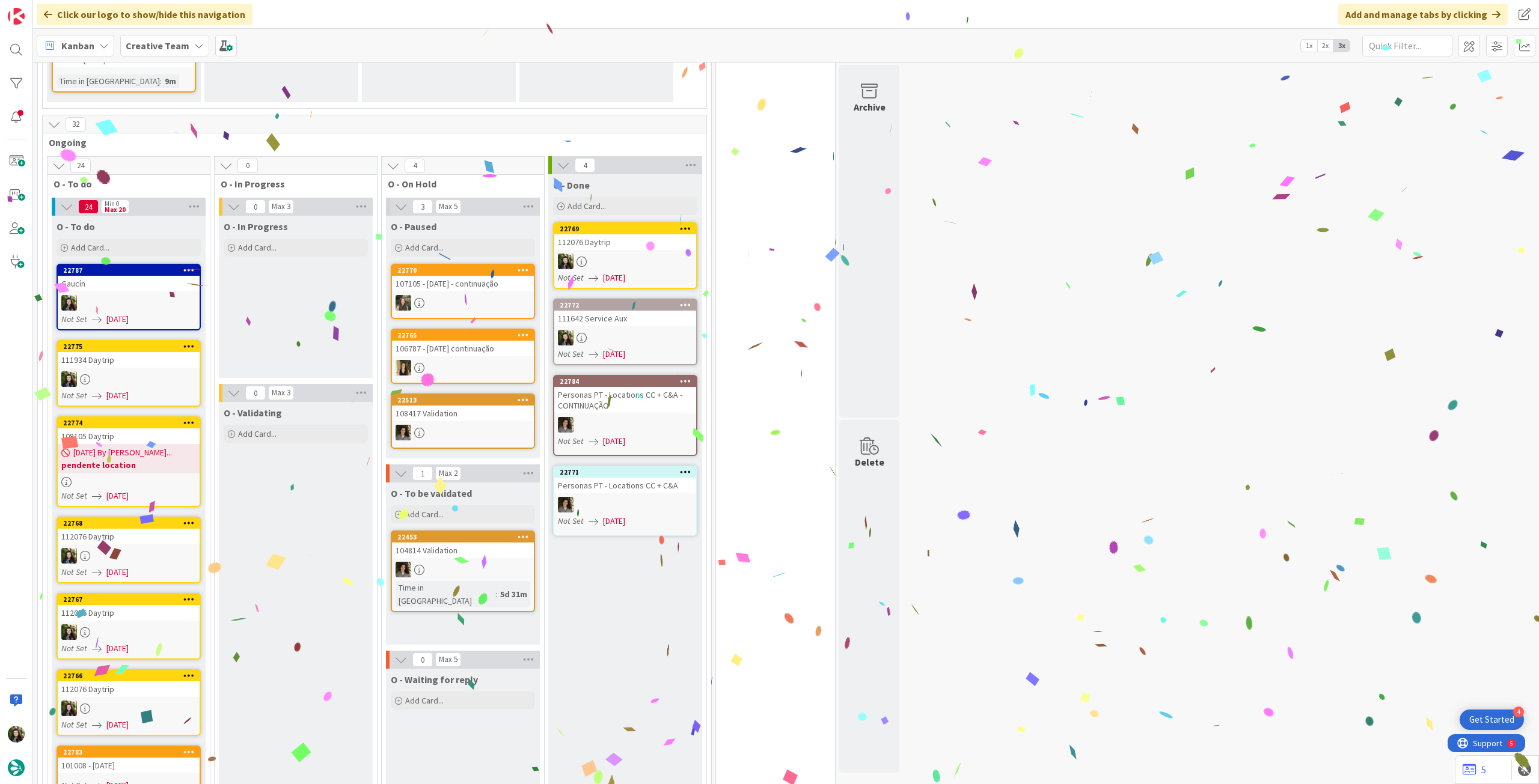
scroll to position [1122, 0]
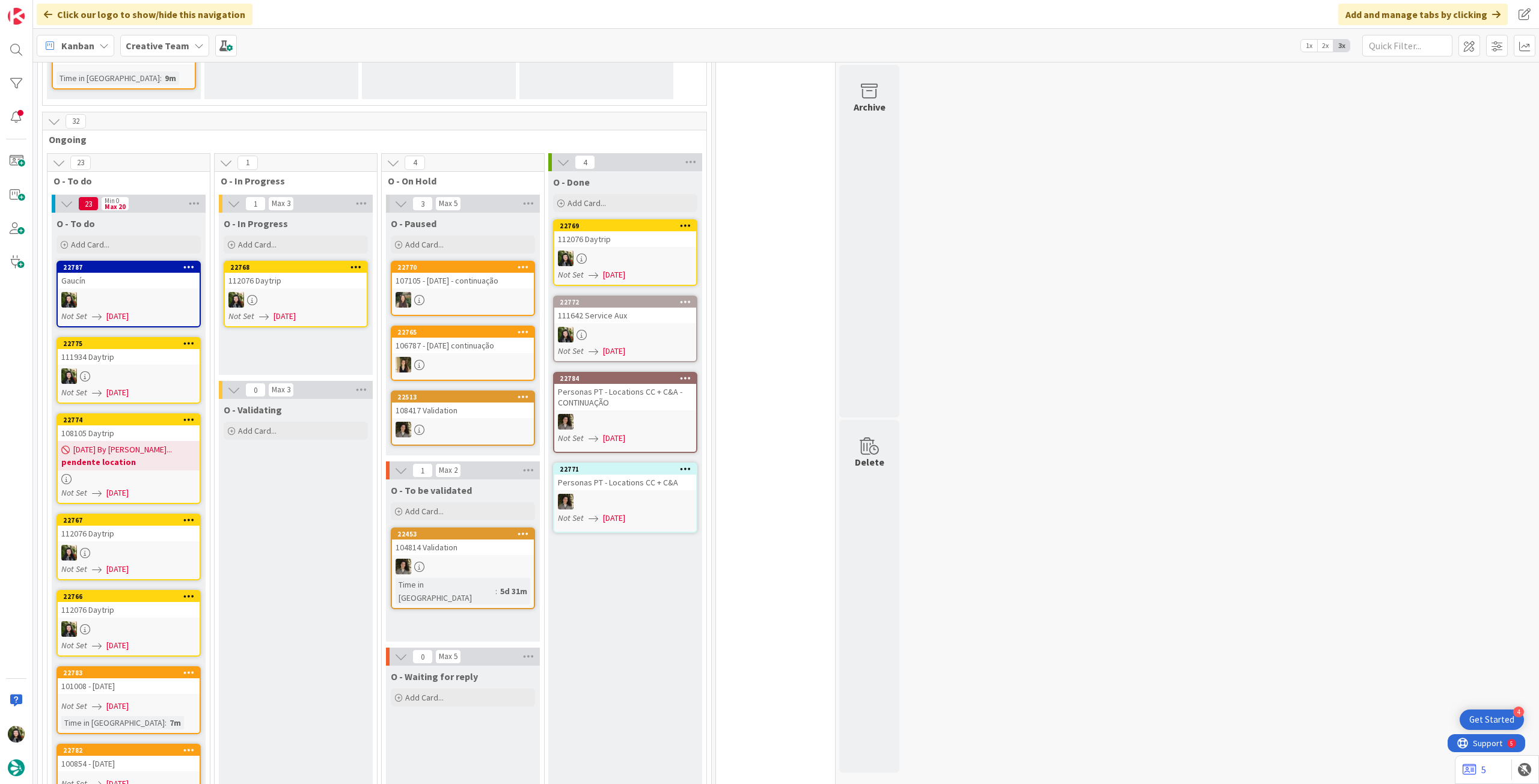
click at [296, 312] on span "[DATE]" at bounding box center [284, 316] width 22 height 13
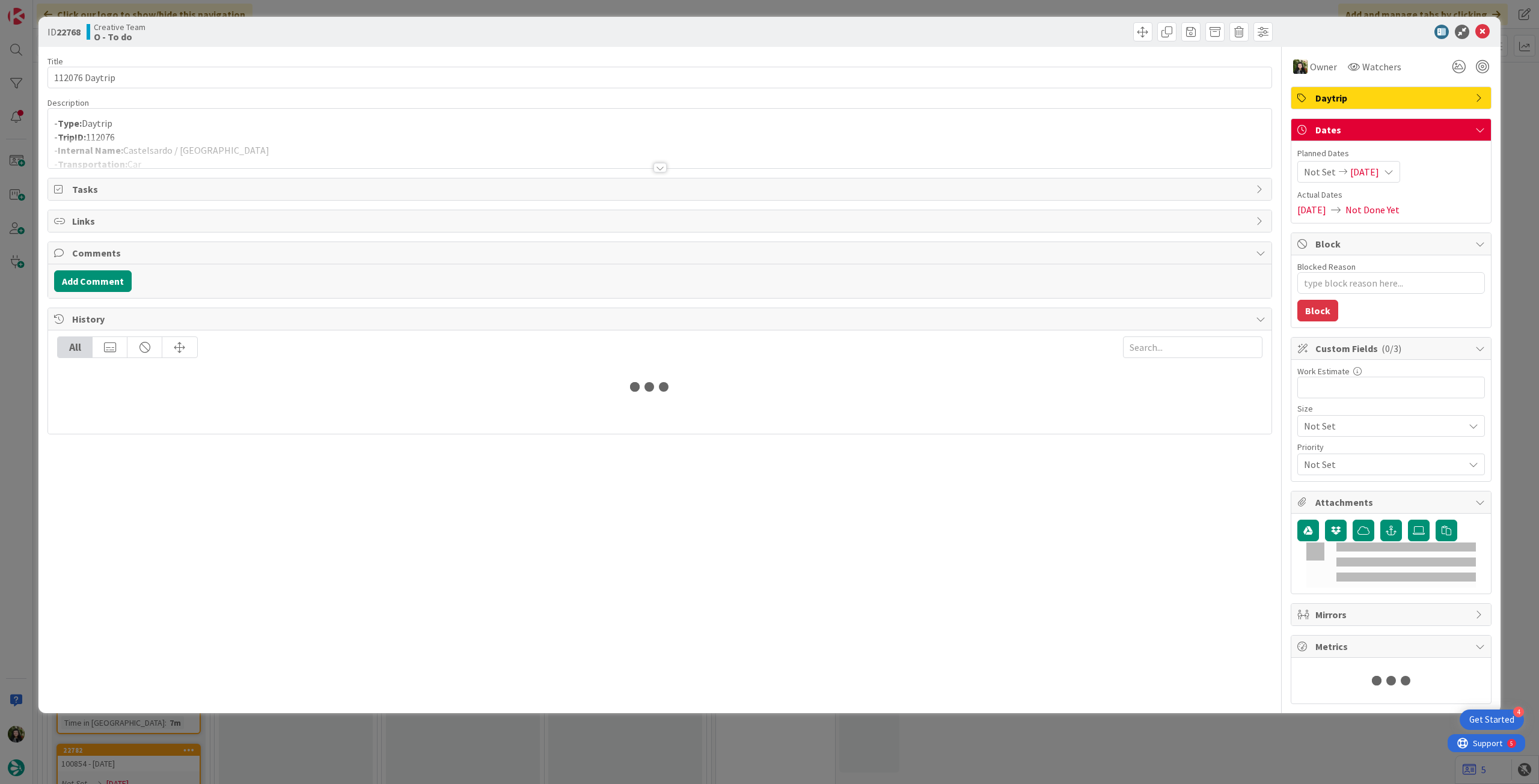
click at [210, 145] on div at bounding box center [660, 153] width 1223 height 30
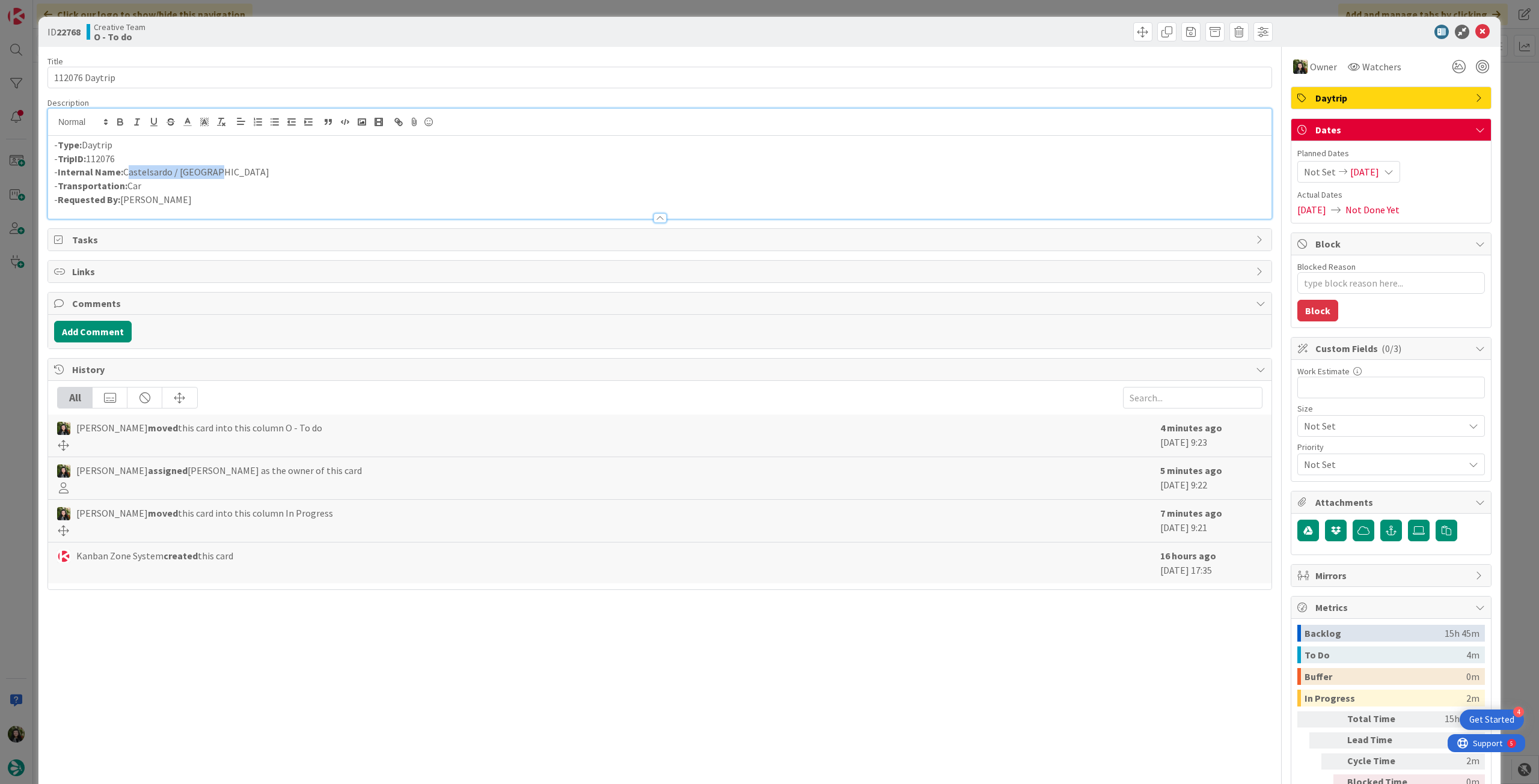
drag, startPoint x: 222, startPoint y: 170, endPoint x: 125, endPoint y: 174, distance: 97.1
click at [125, 174] on p "- Internal Name: Castelsardo / Alghero" at bounding box center [660, 171] width 1212 height 13
click at [1475, 30] on icon at bounding box center [1483, 32] width 14 height 14
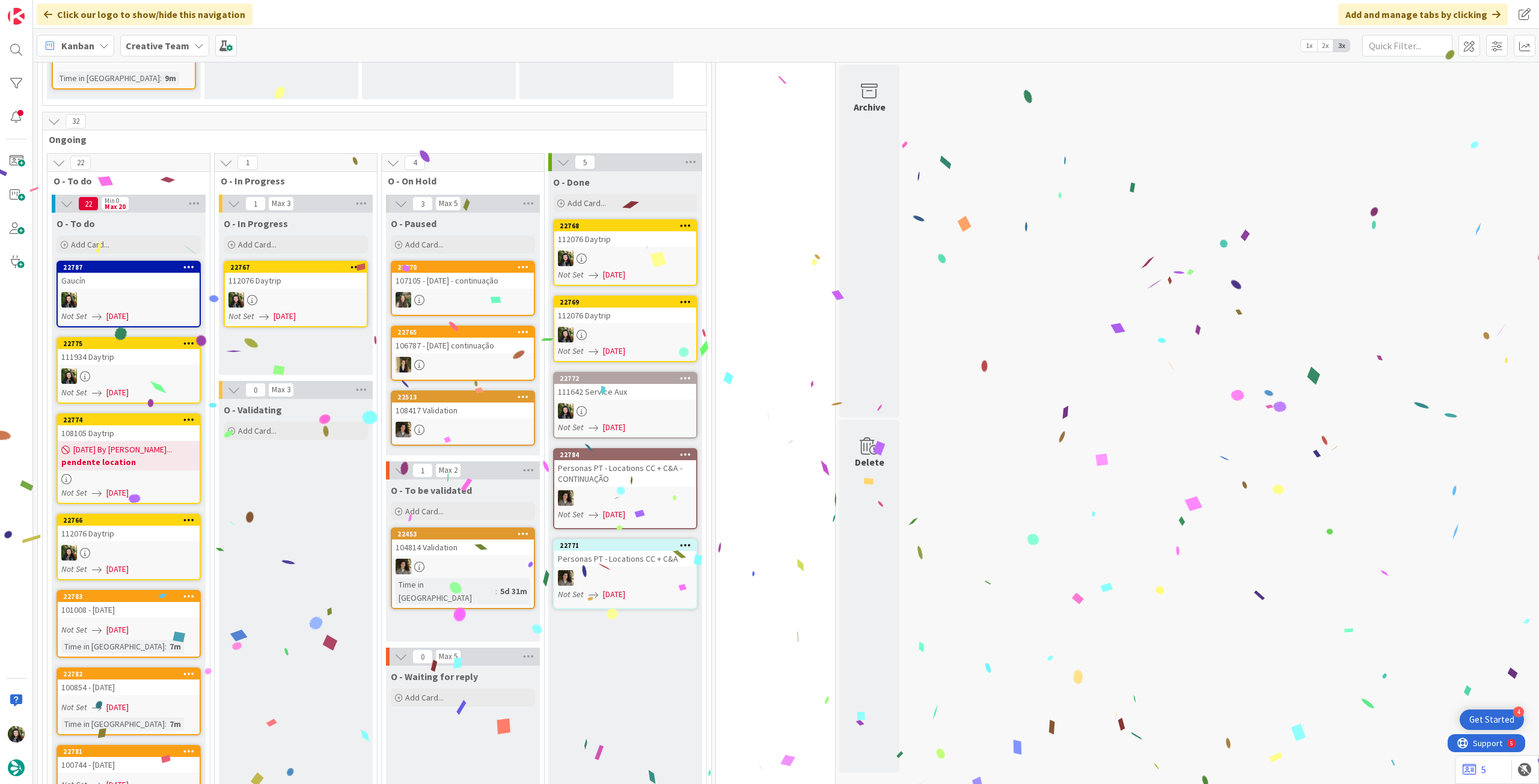
click at [309, 301] on div at bounding box center [296, 299] width 142 height 15
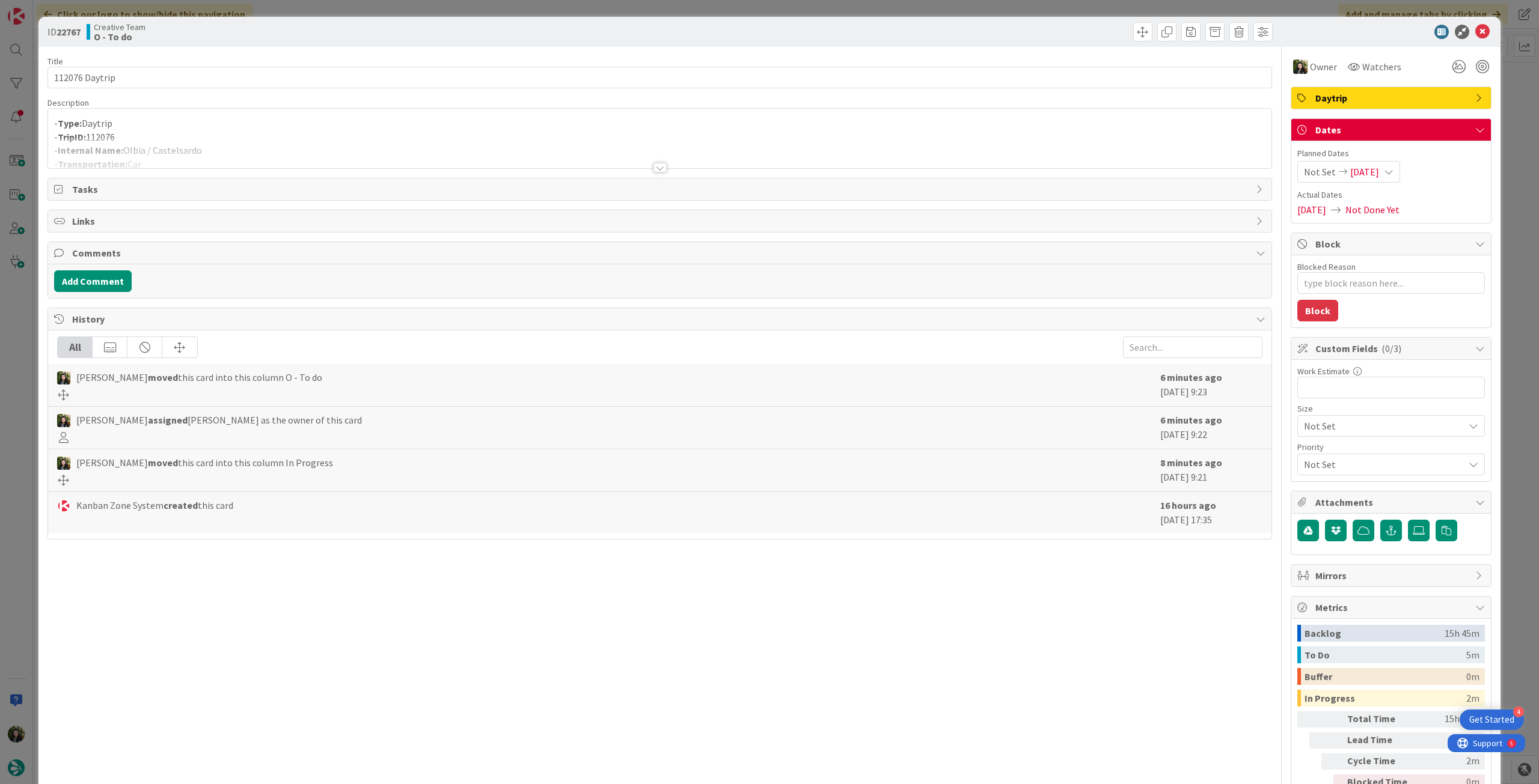
click at [197, 112] on div "- Type: Daytrip - TripID: 112076 - Internal Name: Olbia / Castelsardo - Transpo…" at bounding box center [660, 138] width 1223 height 59
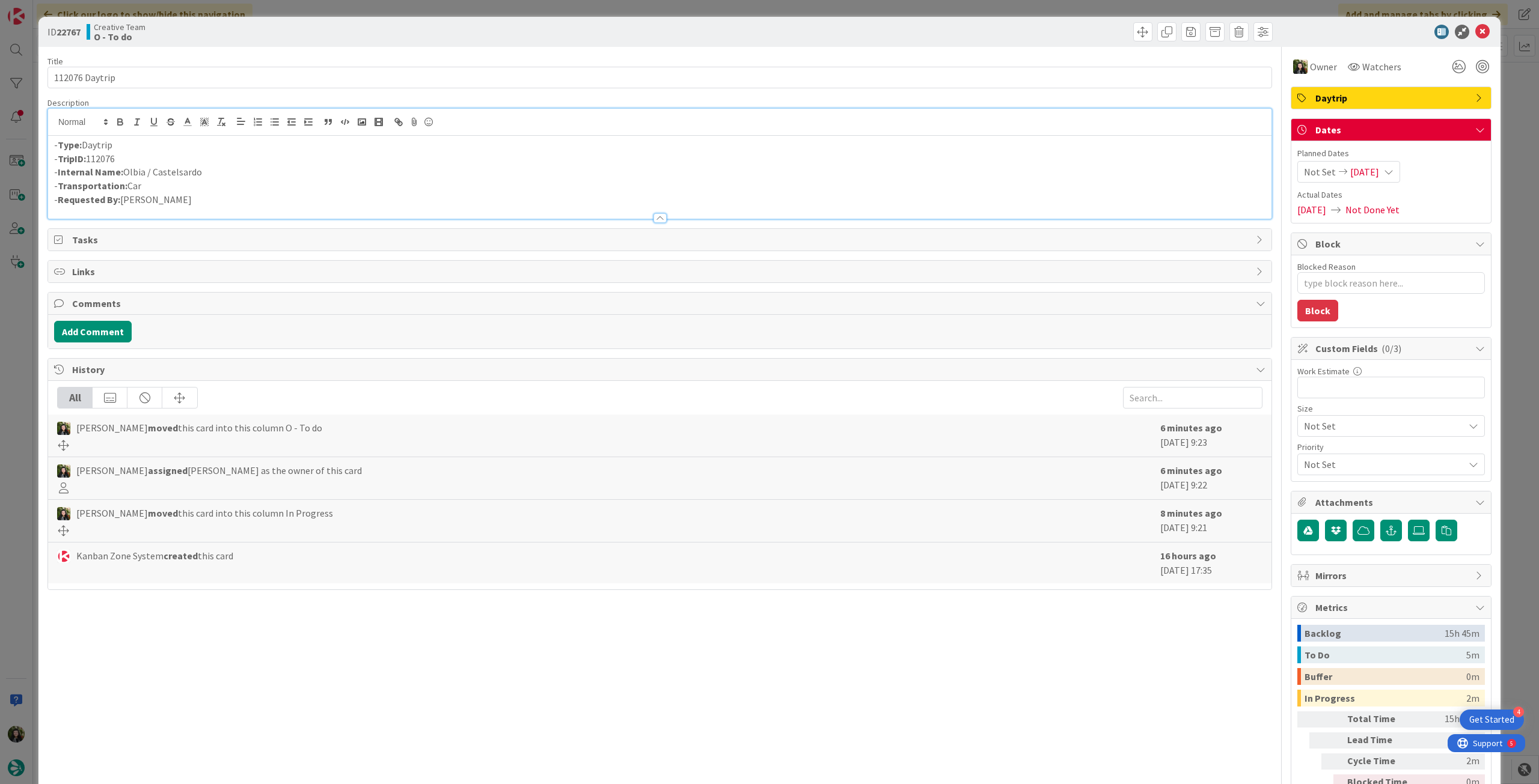
drag, startPoint x: 211, startPoint y: 172, endPoint x: 125, endPoint y: 176, distance: 86.1
click at [125, 176] on p "- Internal Name: Olbia / Castelsardo" at bounding box center [660, 171] width 1212 height 13
click at [1475, 30] on icon at bounding box center [1483, 32] width 14 height 14
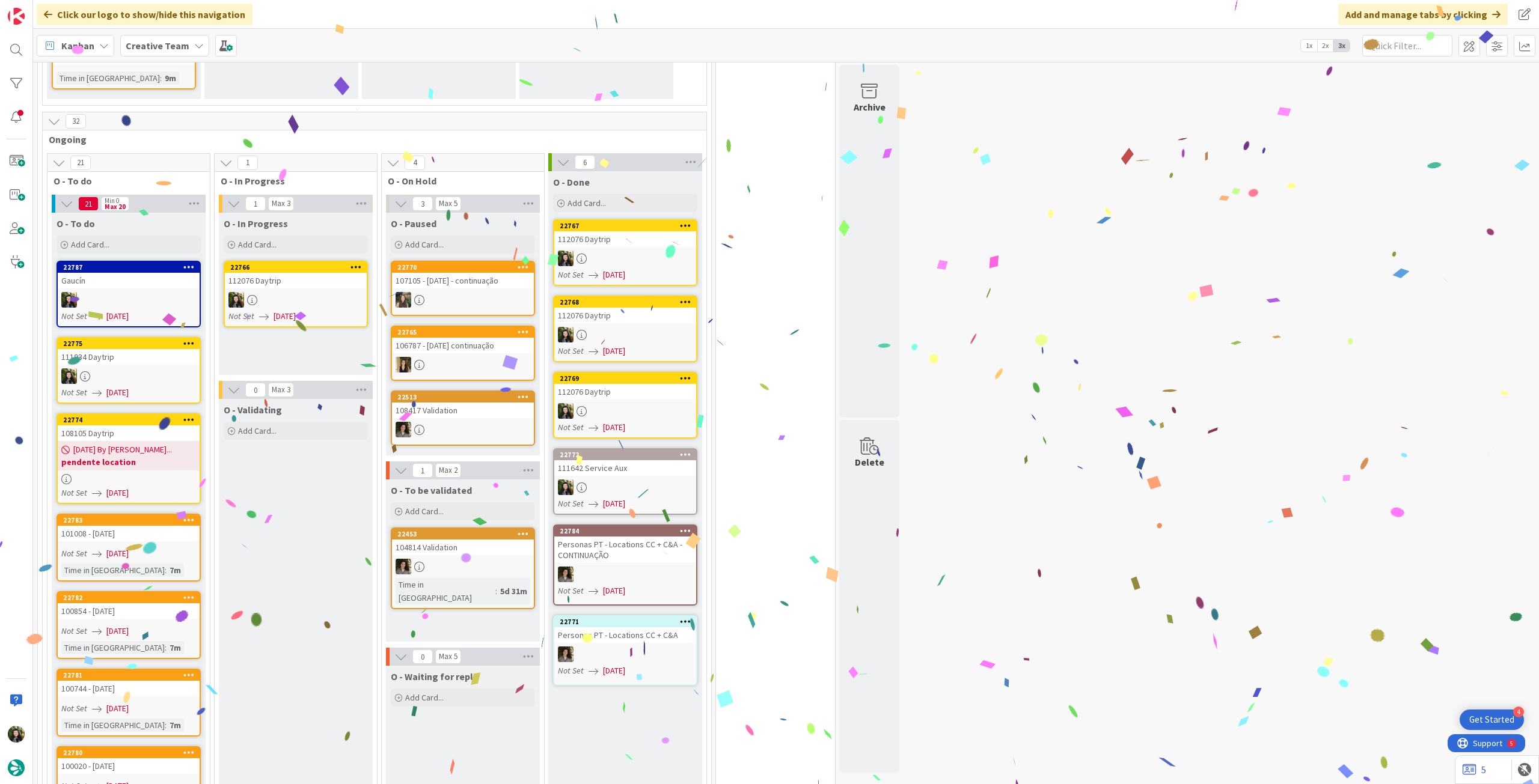
click at [286, 304] on div at bounding box center [296, 299] width 142 height 15
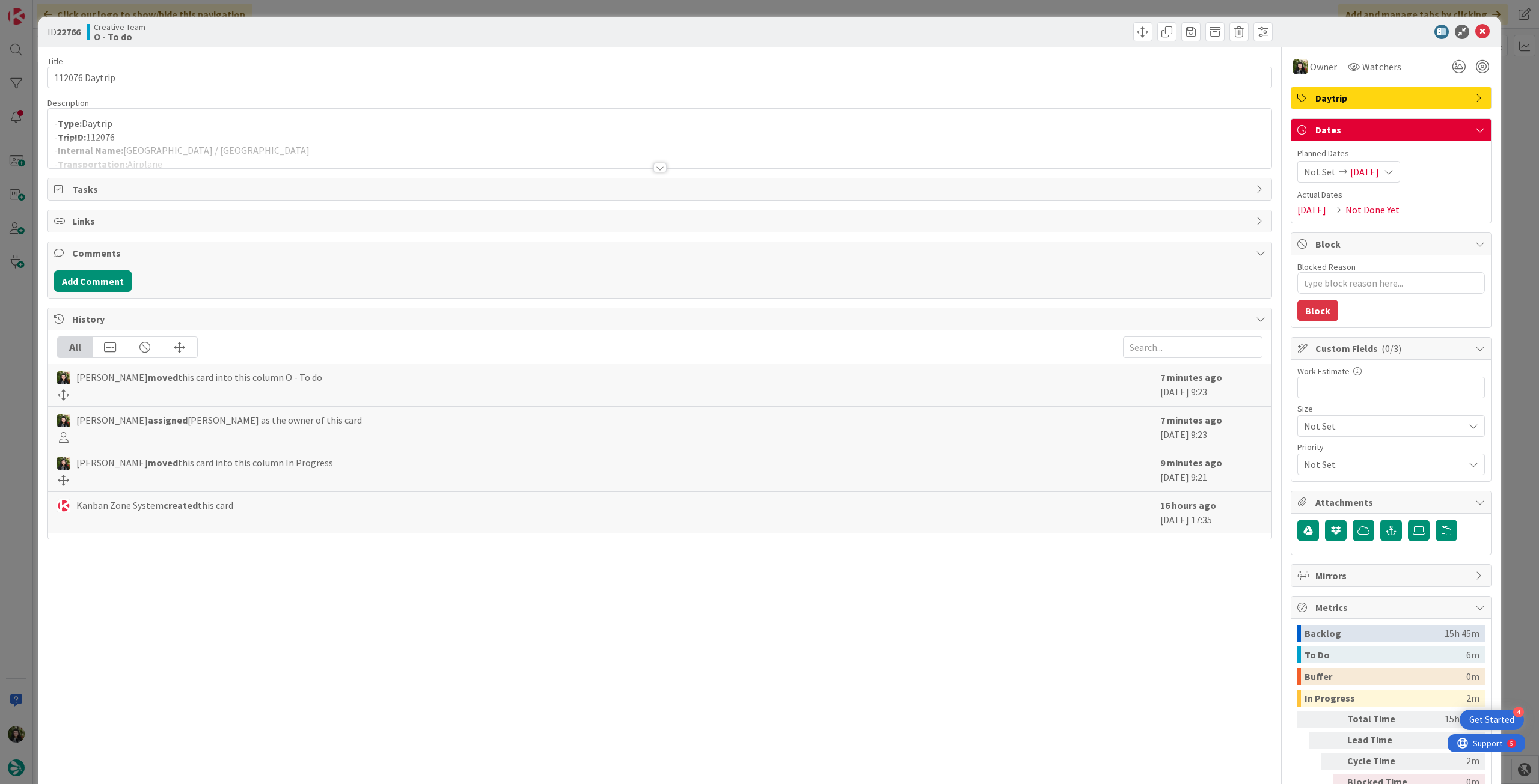
drag, startPoint x: 160, startPoint y: 149, endPoint x: 138, endPoint y: 153, distance: 22.4
click at [158, 149] on div at bounding box center [660, 153] width 1223 height 30
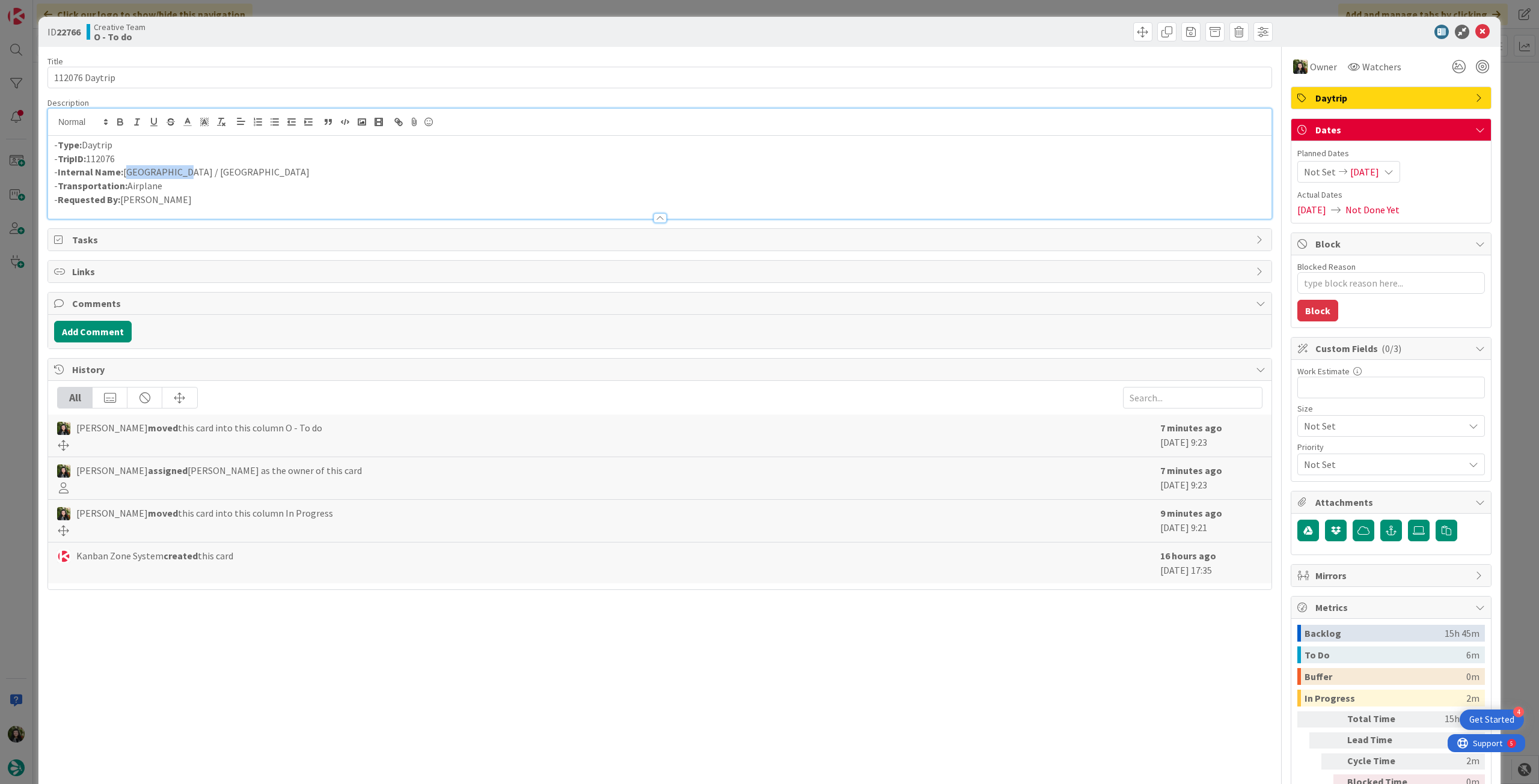
drag, startPoint x: 125, startPoint y: 171, endPoint x: 181, endPoint y: 172, distance: 56.0
click at [181, 172] on p "- Internal Name: Rome / Olbia" at bounding box center [660, 171] width 1212 height 13
click at [1475, 29] on icon at bounding box center [1483, 32] width 14 height 14
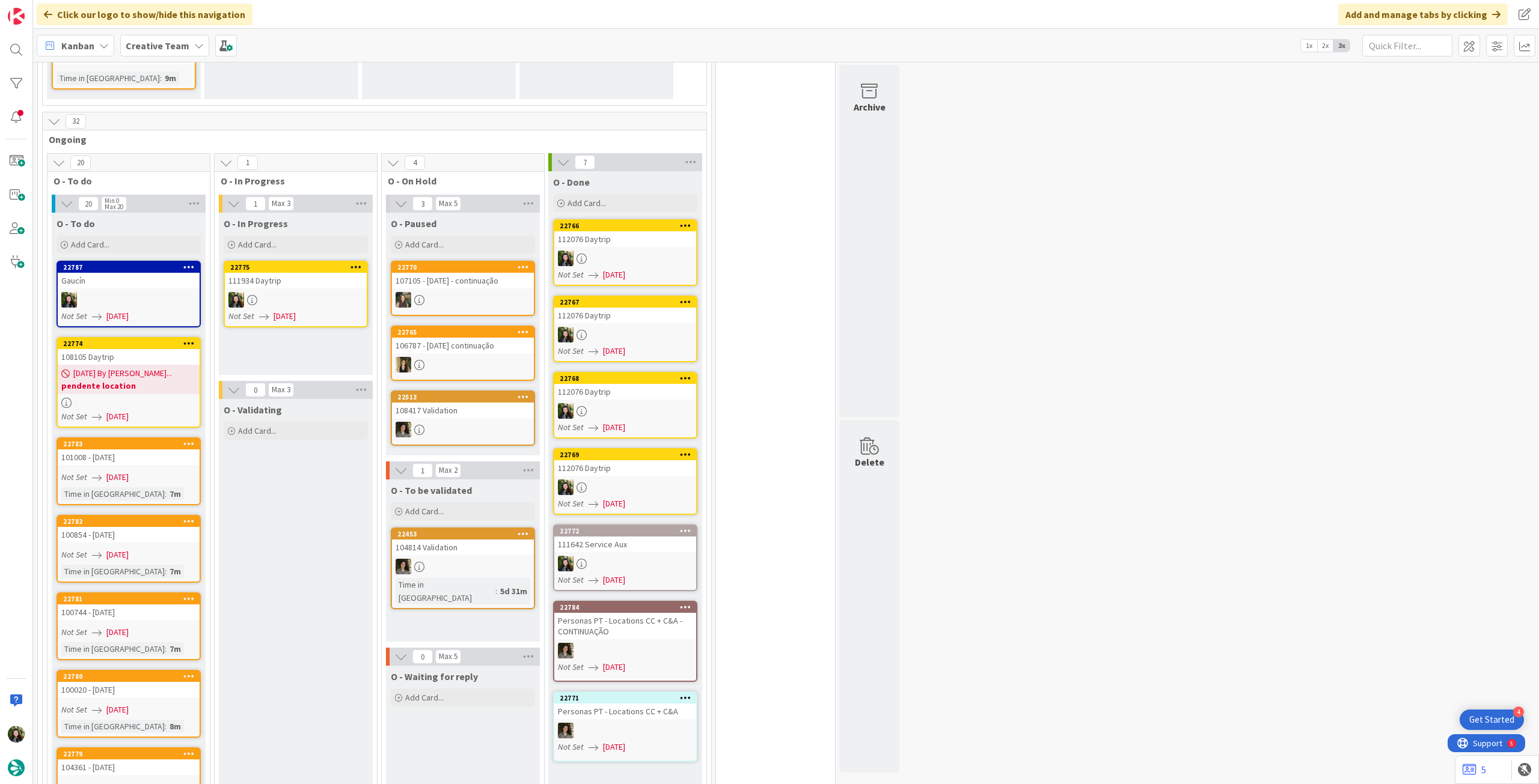
click at [298, 297] on div at bounding box center [296, 299] width 142 height 15
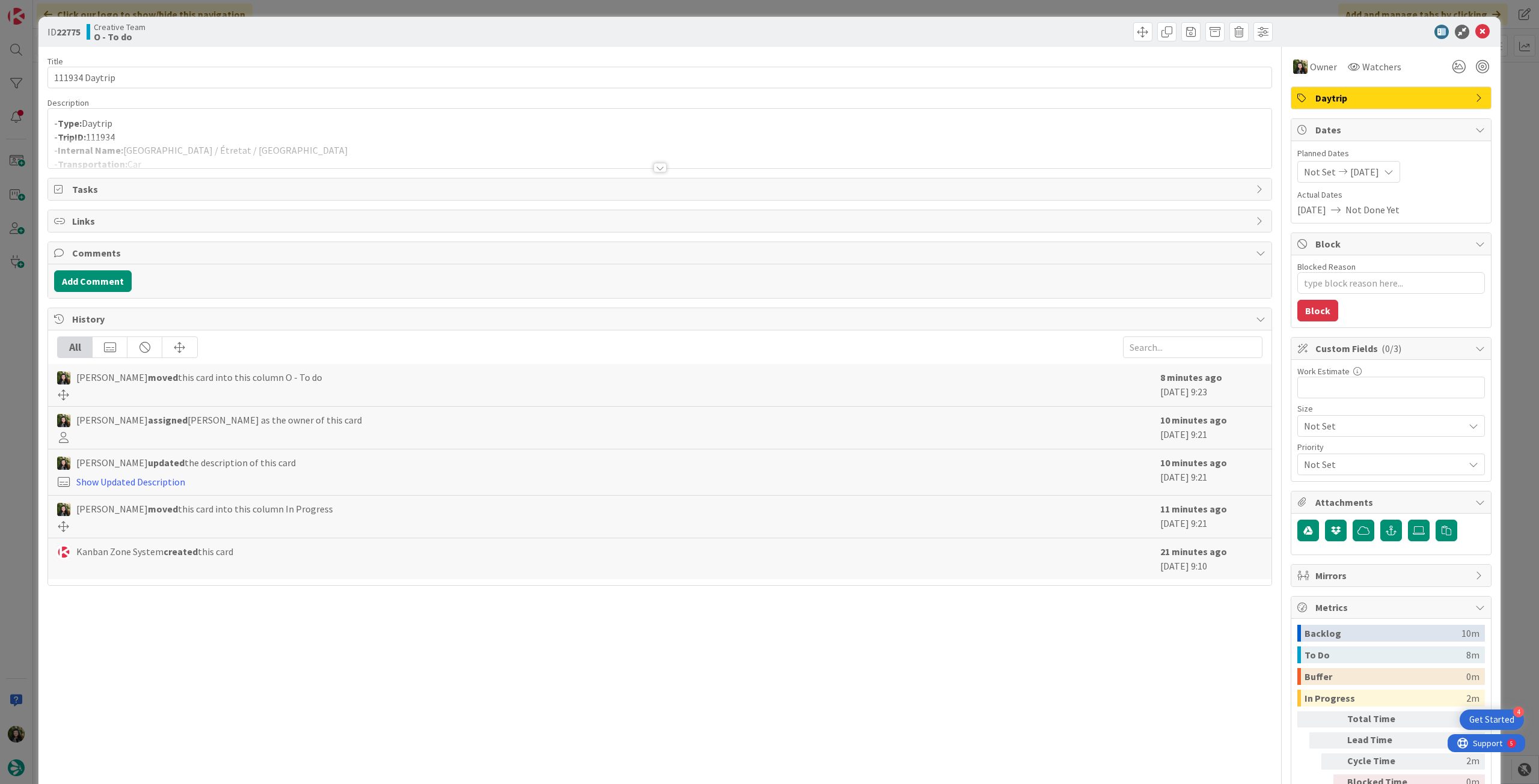
click at [220, 158] on div at bounding box center [660, 153] width 1223 height 30
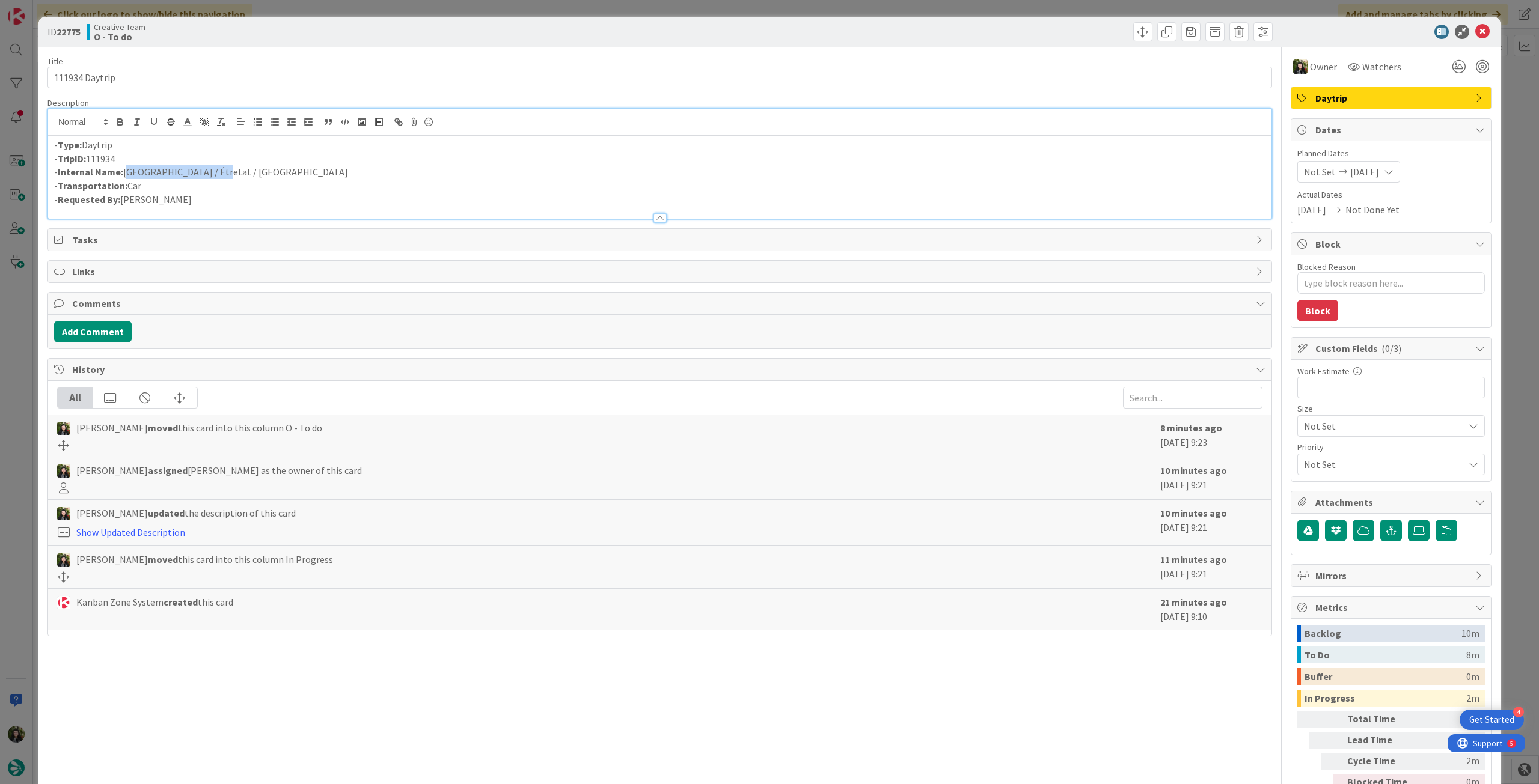
drag, startPoint x: 222, startPoint y: 171, endPoint x: 124, endPoint y: 175, distance: 98.1
click at [124, 175] on p "- Internal Name: Rouen / Étretat / Caen" at bounding box center [660, 171] width 1212 height 13
click at [1475, 33] on icon at bounding box center [1483, 32] width 14 height 14
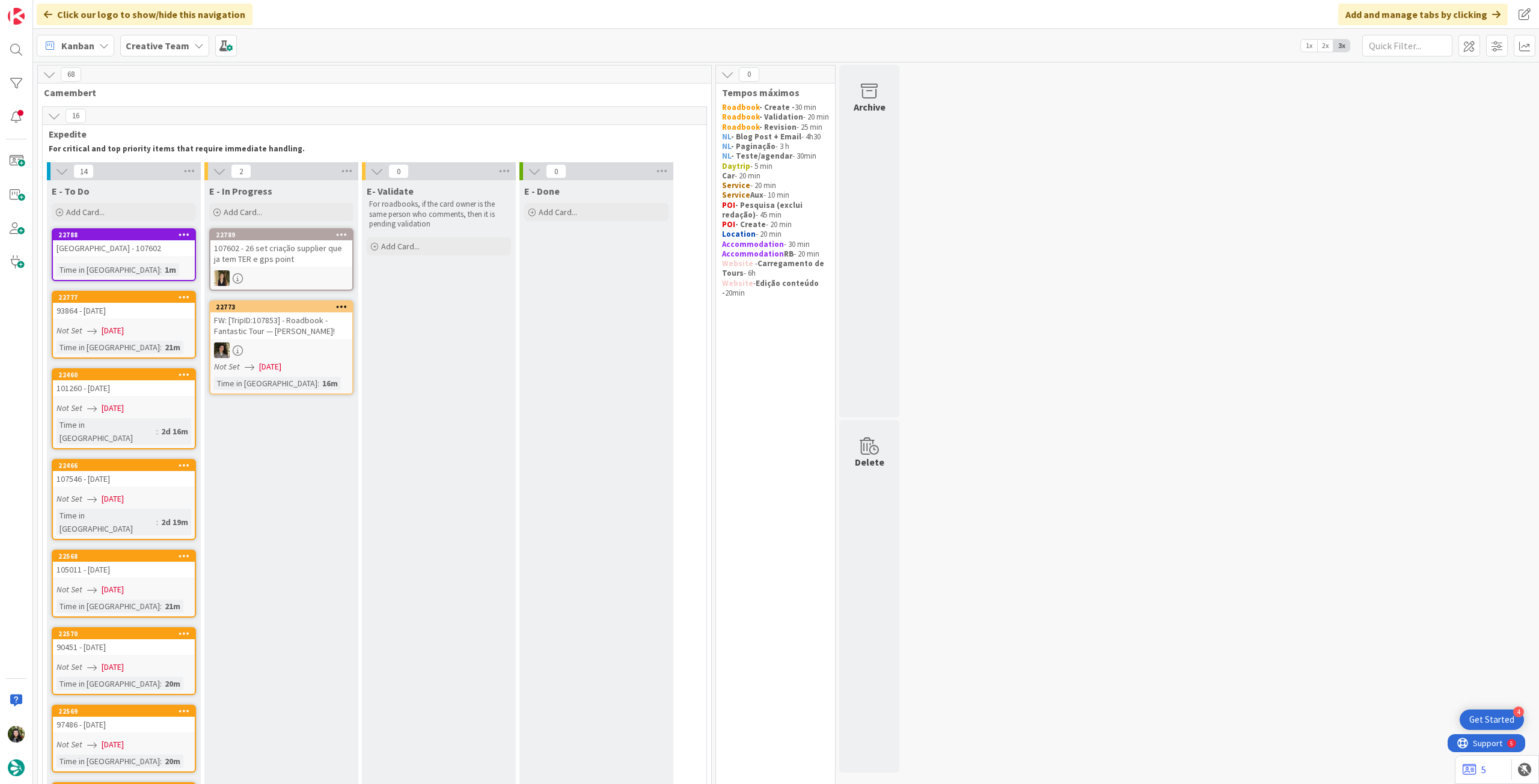
drag, startPoint x: 167, startPoint y: 52, endPoint x: 169, endPoint y: 59, distance: 7.3
click at [167, 52] on span "Creative Team" at bounding box center [157, 46] width 64 height 14
click at [172, 175] on h4 "Creative Team - Análise" at bounding box center [216, 171] width 163 height 12
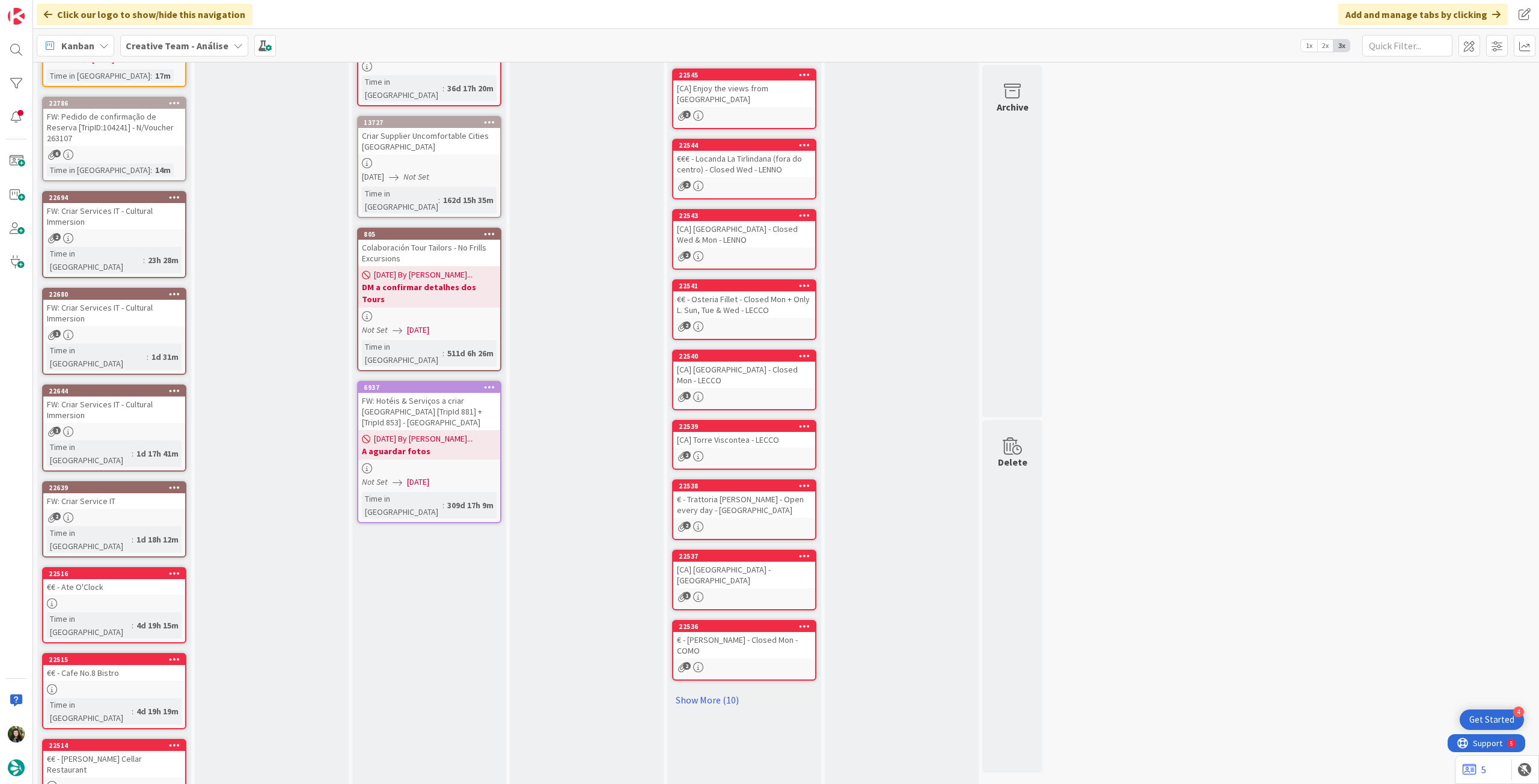
scroll to position [43, 0]
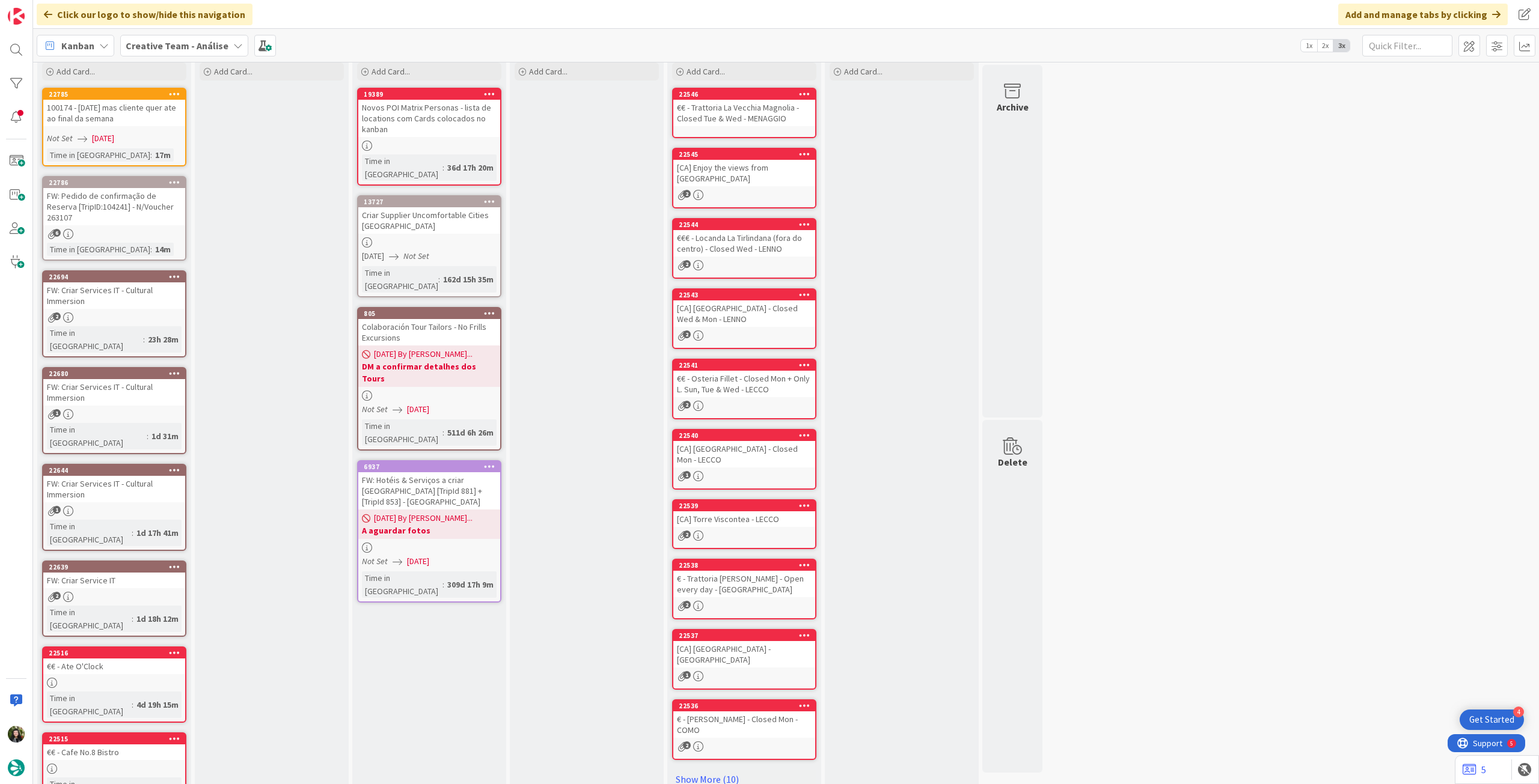
click at [211, 47] on b "Creative Team - Análise" at bounding box center [177, 45] width 103 height 12
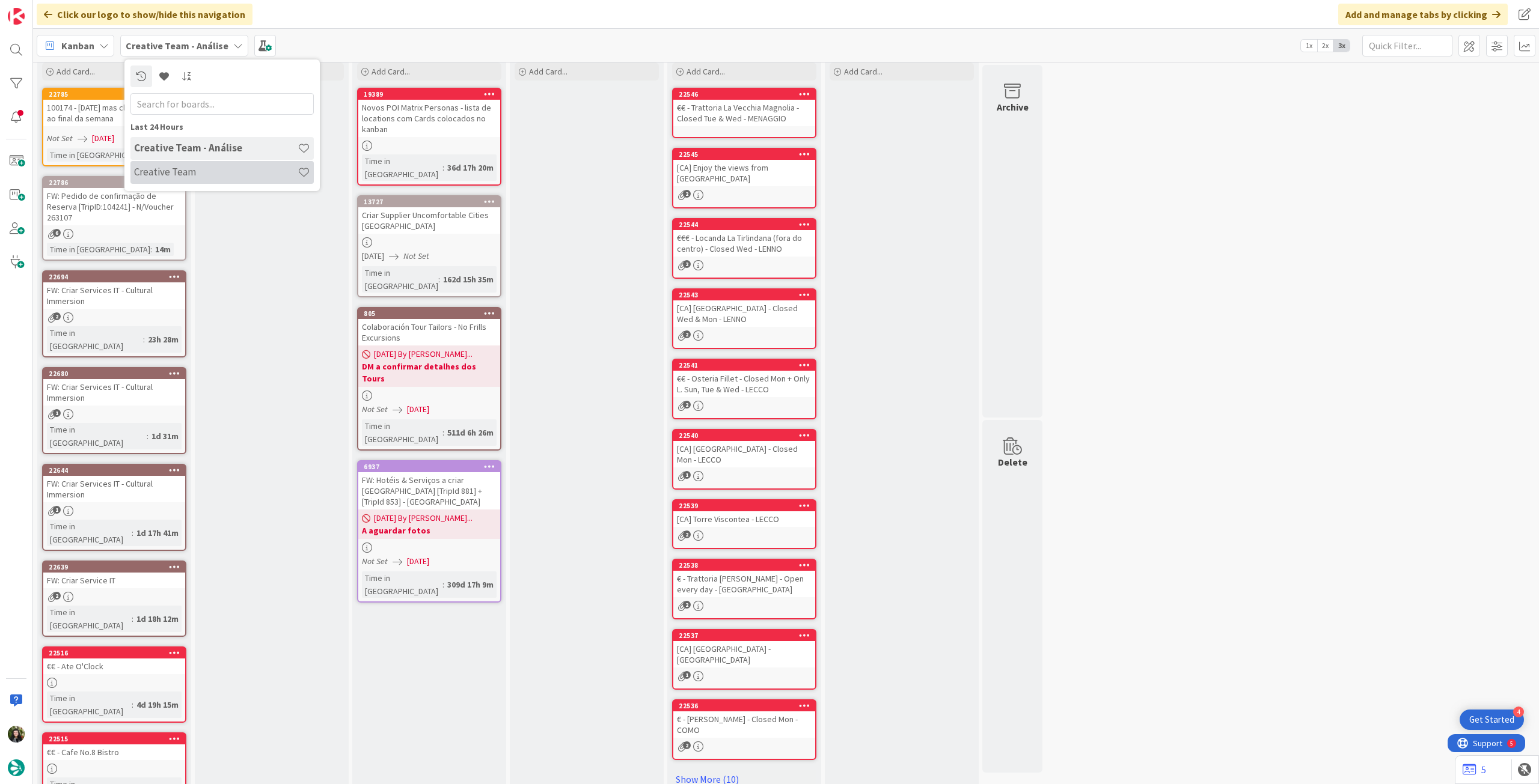
click at [186, 168] on h4 "Creative Team" at bounding box center [216, 171] width 163 height 12
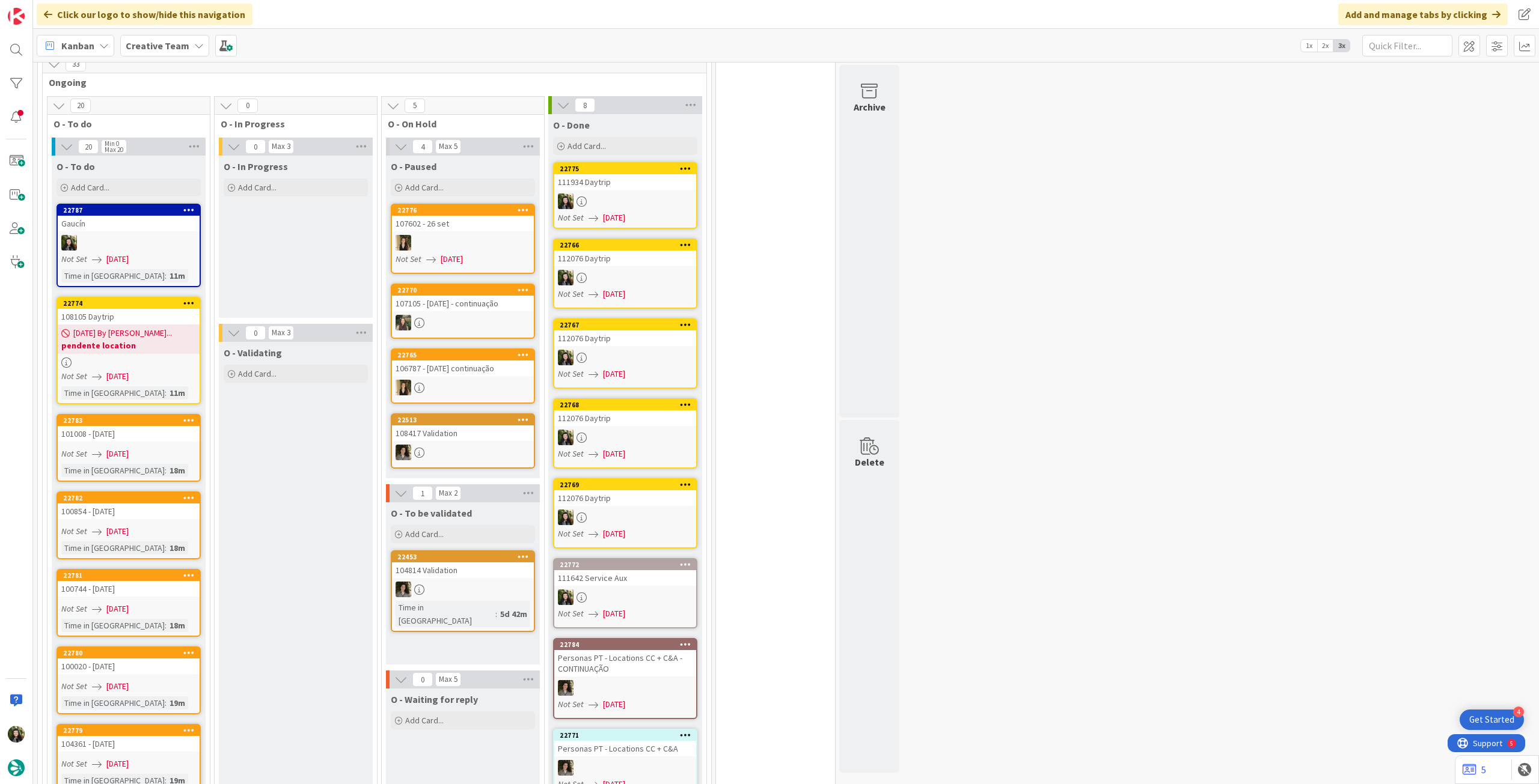
scroll to position [1202, 0]
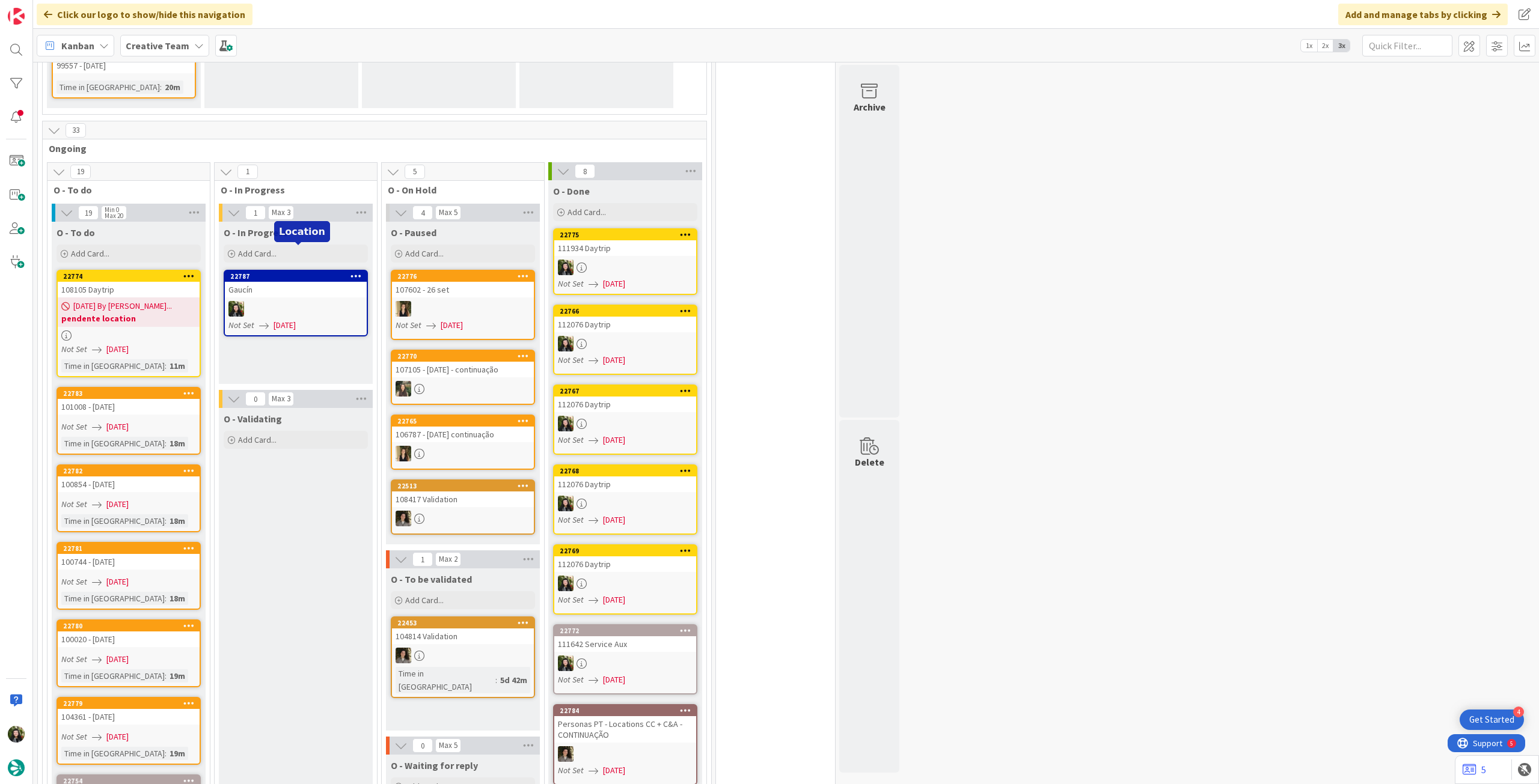
click at [282, 282] on div "Gaucín" at bounding box center [296, 289] width 142 height 15
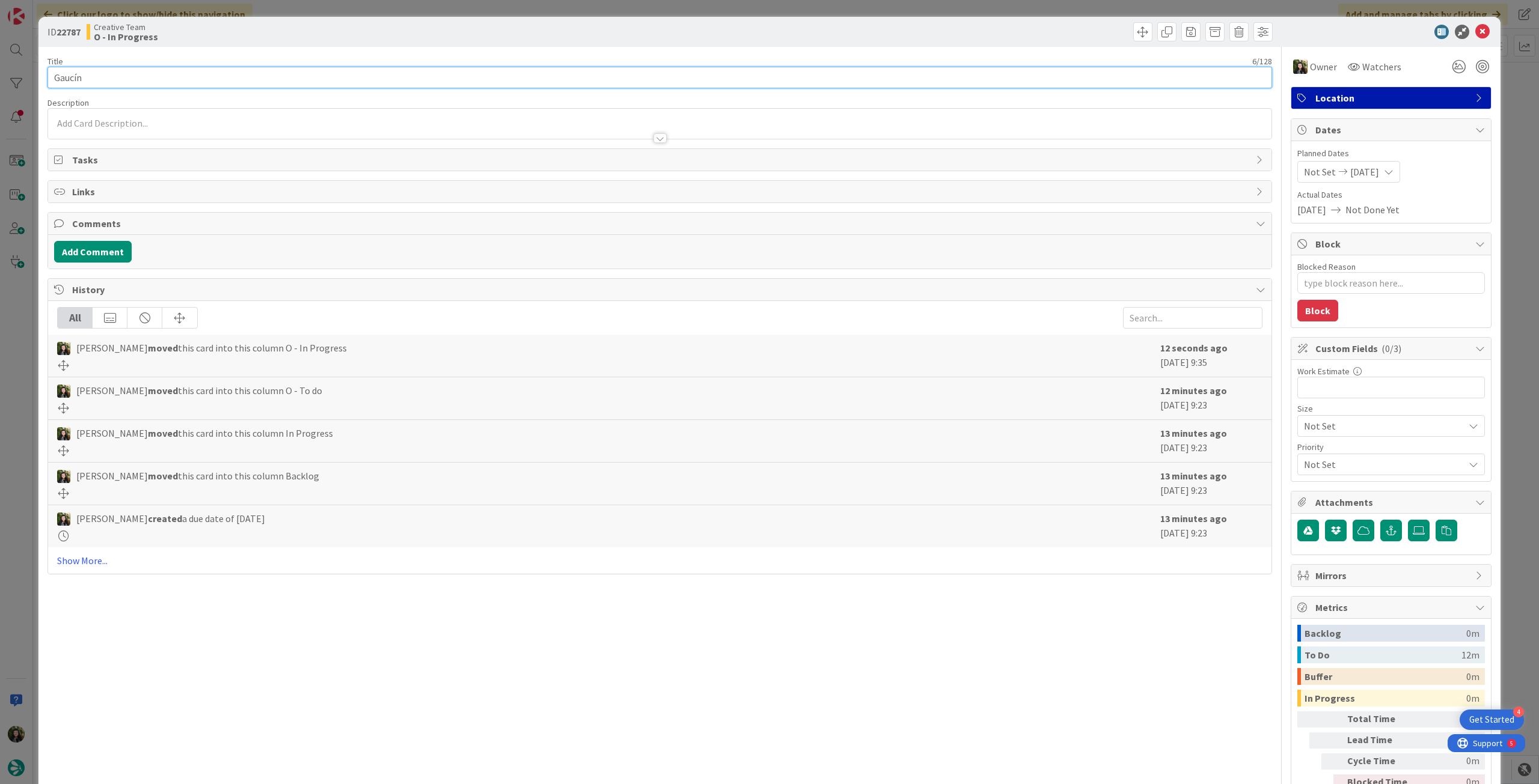
drag, startPoint x: 97, startPoint y: 77, endPoint x: 40, endPoint y: 71, distance: 57.3
click at [40, 71] on div "ID 22787 Creative Team O - In Progress Title 6 / 128 Gaucín Description Owner W…" at bounding box center [769, 425] width 1462 height 816
click at [1479, 30] on icon at bounding box center [1483, 32] width 14 height 14
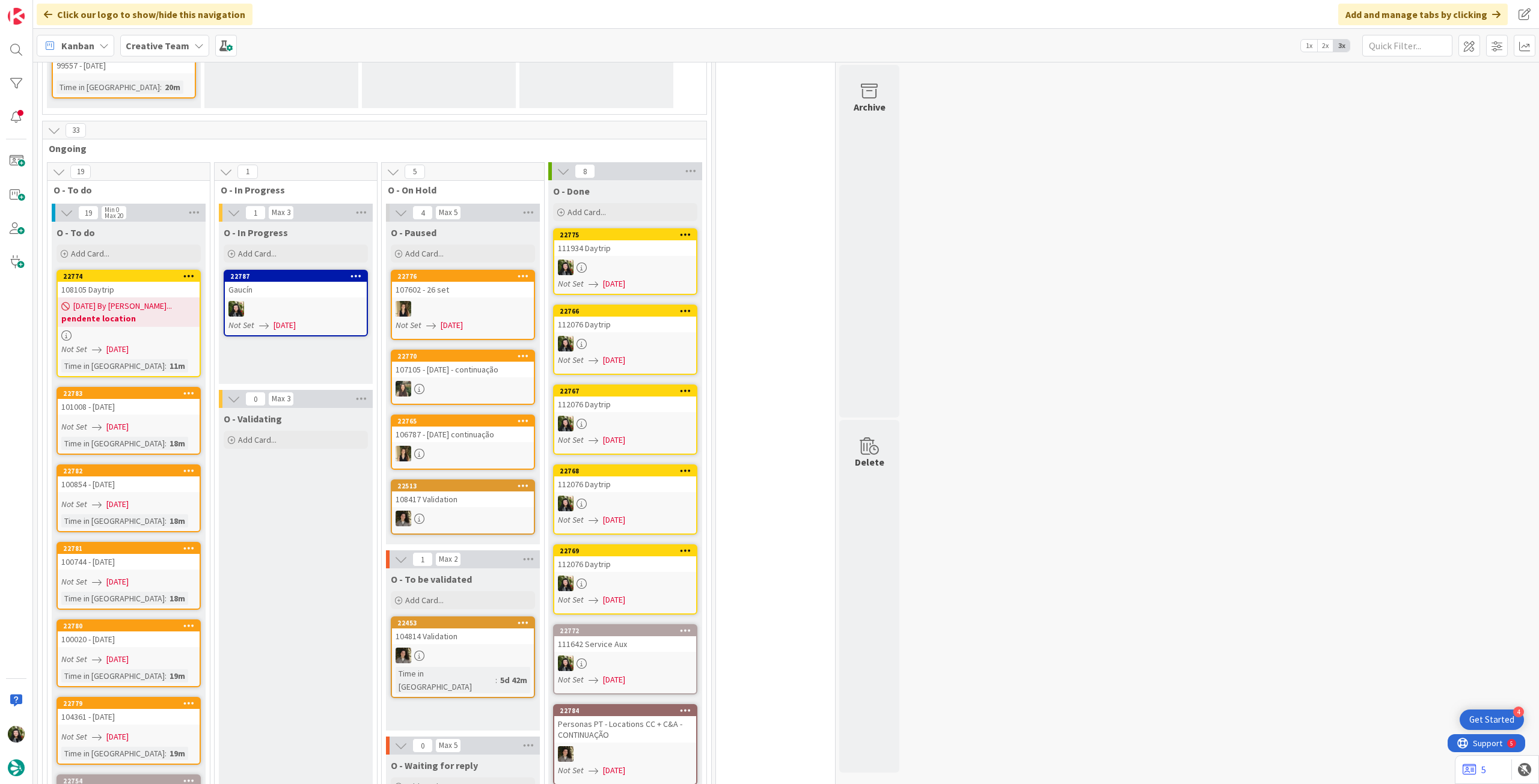
click at [166, 52] on span "Creative Team" at bounding box center [157, 46] width 64 height 14
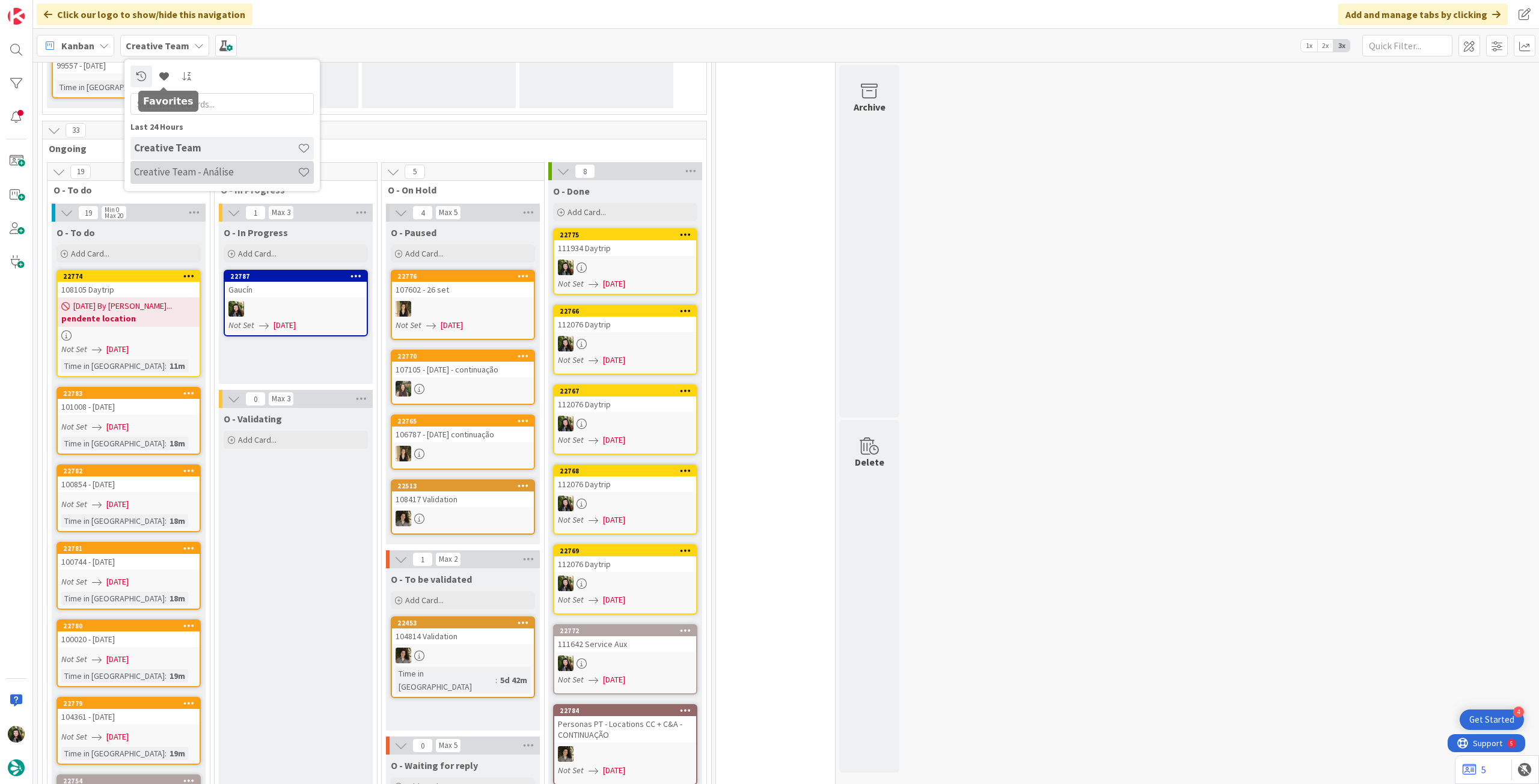
click at [169, 168] on h4 "Creative Team - Análise" at bounding box center [216, 171] width 163 height 12
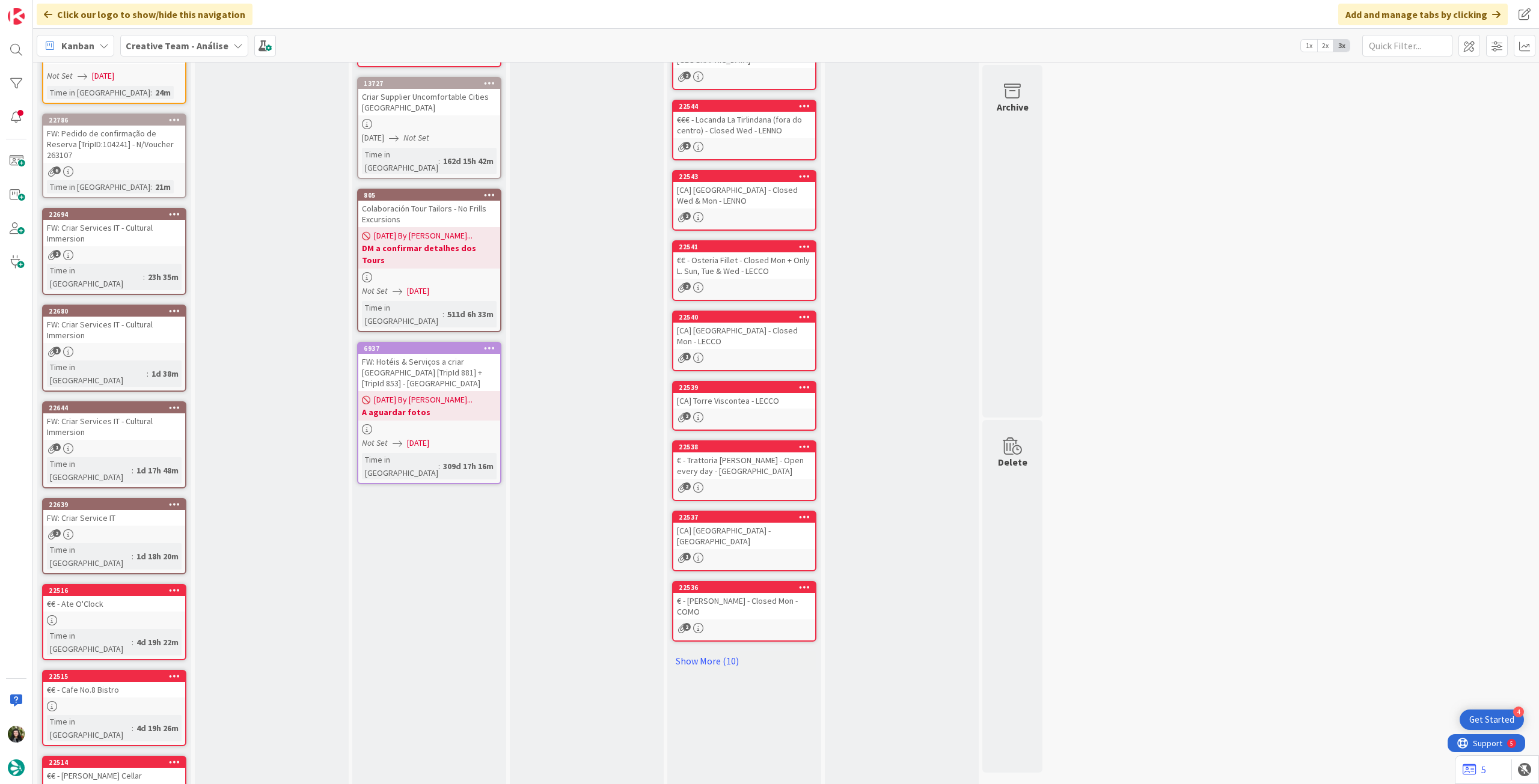
click at [85, 748] on div "Backlog Add Card... 22790 FW: [TripId:111204] roadbook 22785 100174 - 22 oct ma…" at bounding box center [115, 401] width 154 height 961
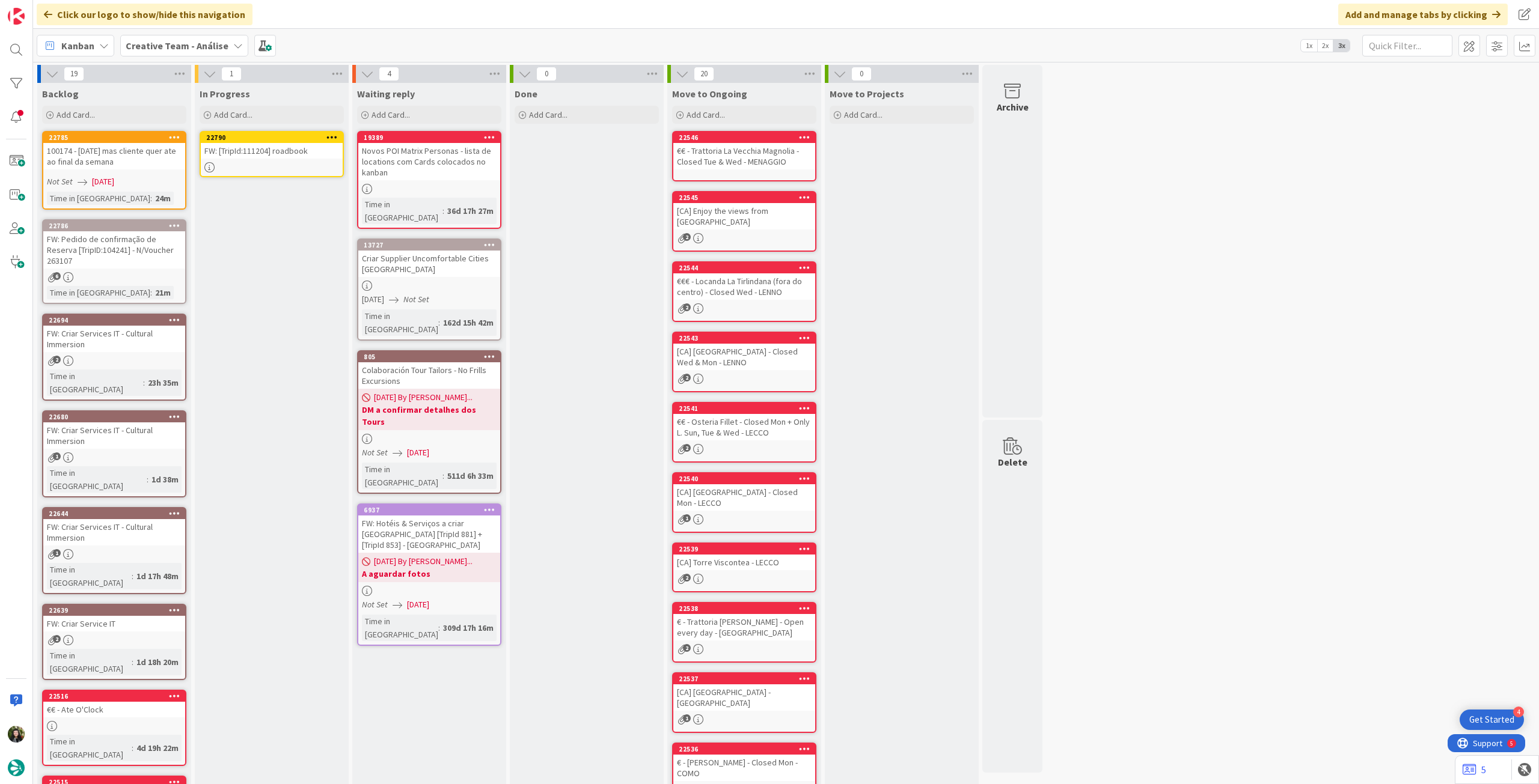
click at [268, 159] on link "22790 FW: [TripId:111204] roadbook" at bounding box center [272, 154] width 144 height 47
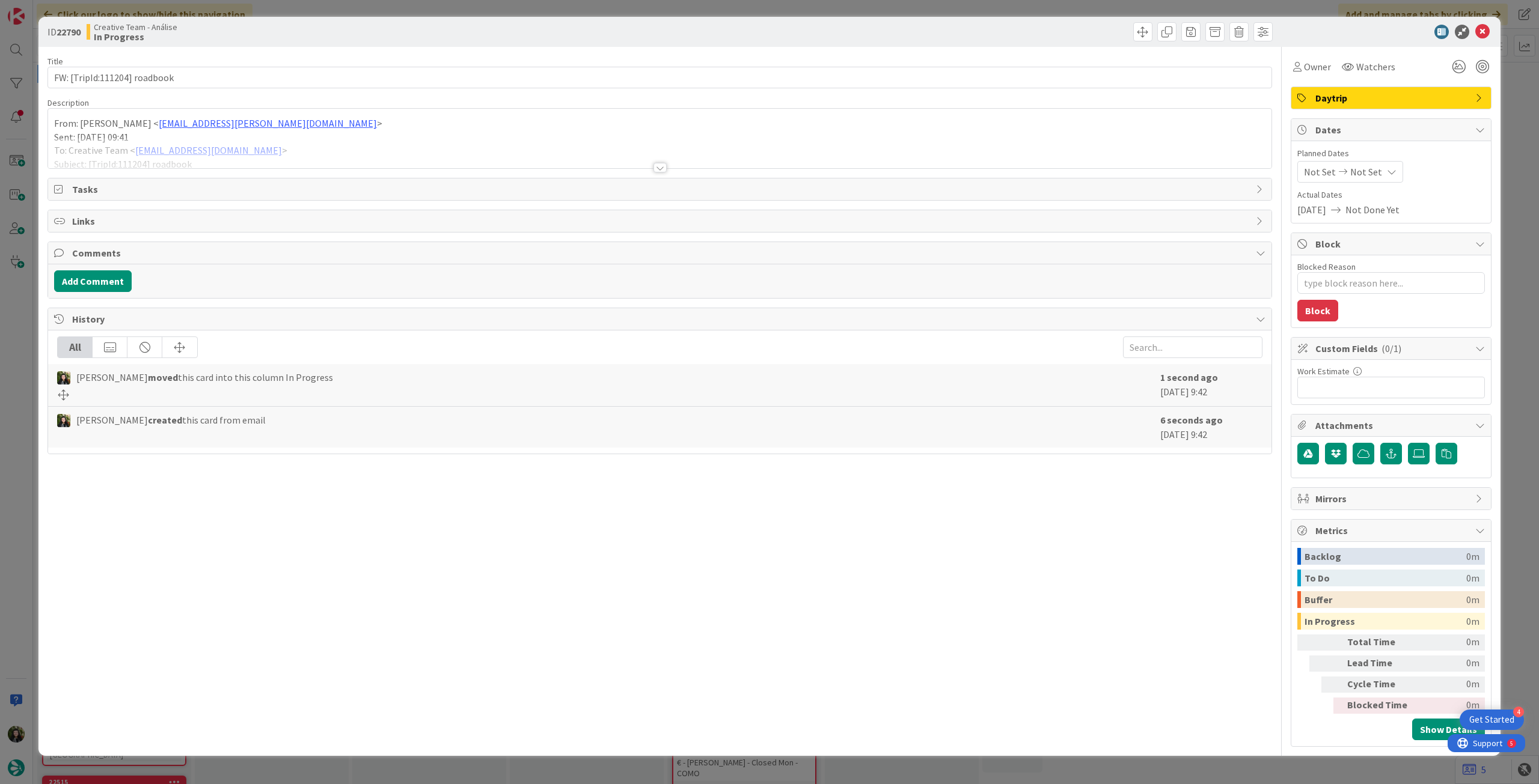
type textarea "x"
click at [1358, 173] on span "Not Set" at bounding box center [1367, 172] width 32 height 14
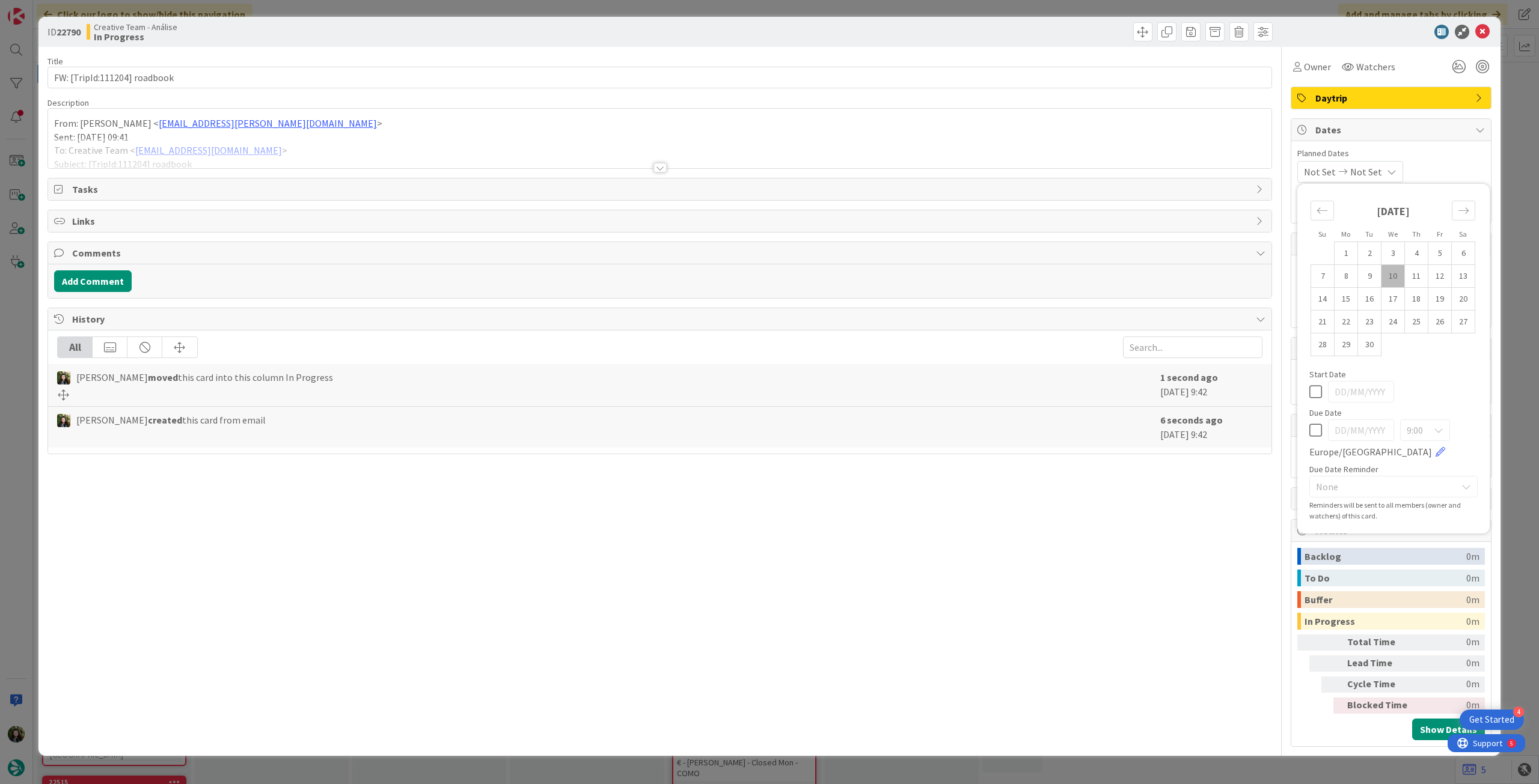
click at [1310, 426] on icon at bounding box center [1316, 430] width 13 height 14
type input "[DATE]"
click at [1482, 28] on icon at bounding box center [1483, 32] width 14 height 14
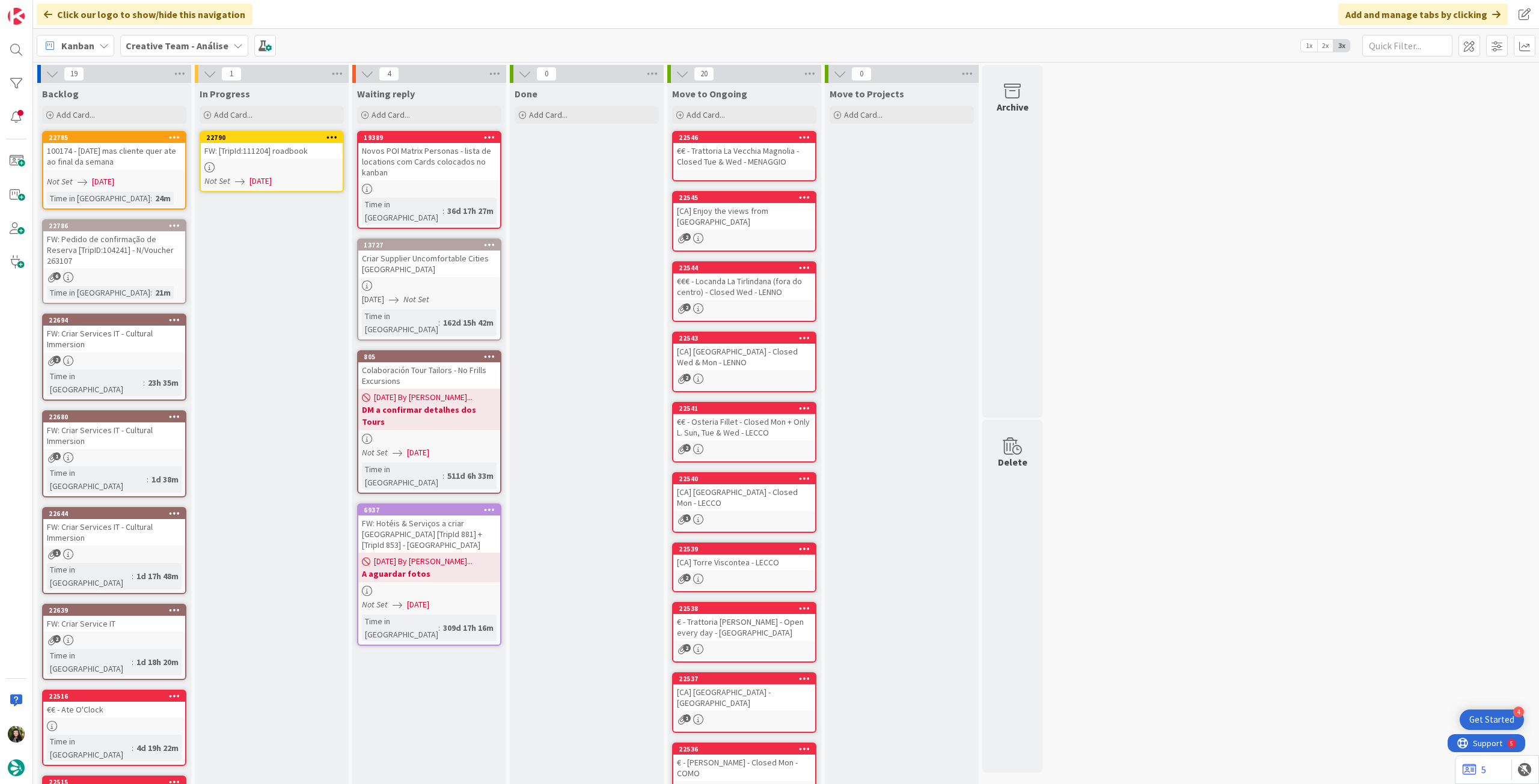
click at [333, 133] on icon at bounding box center [332, 136] width 12 height 8
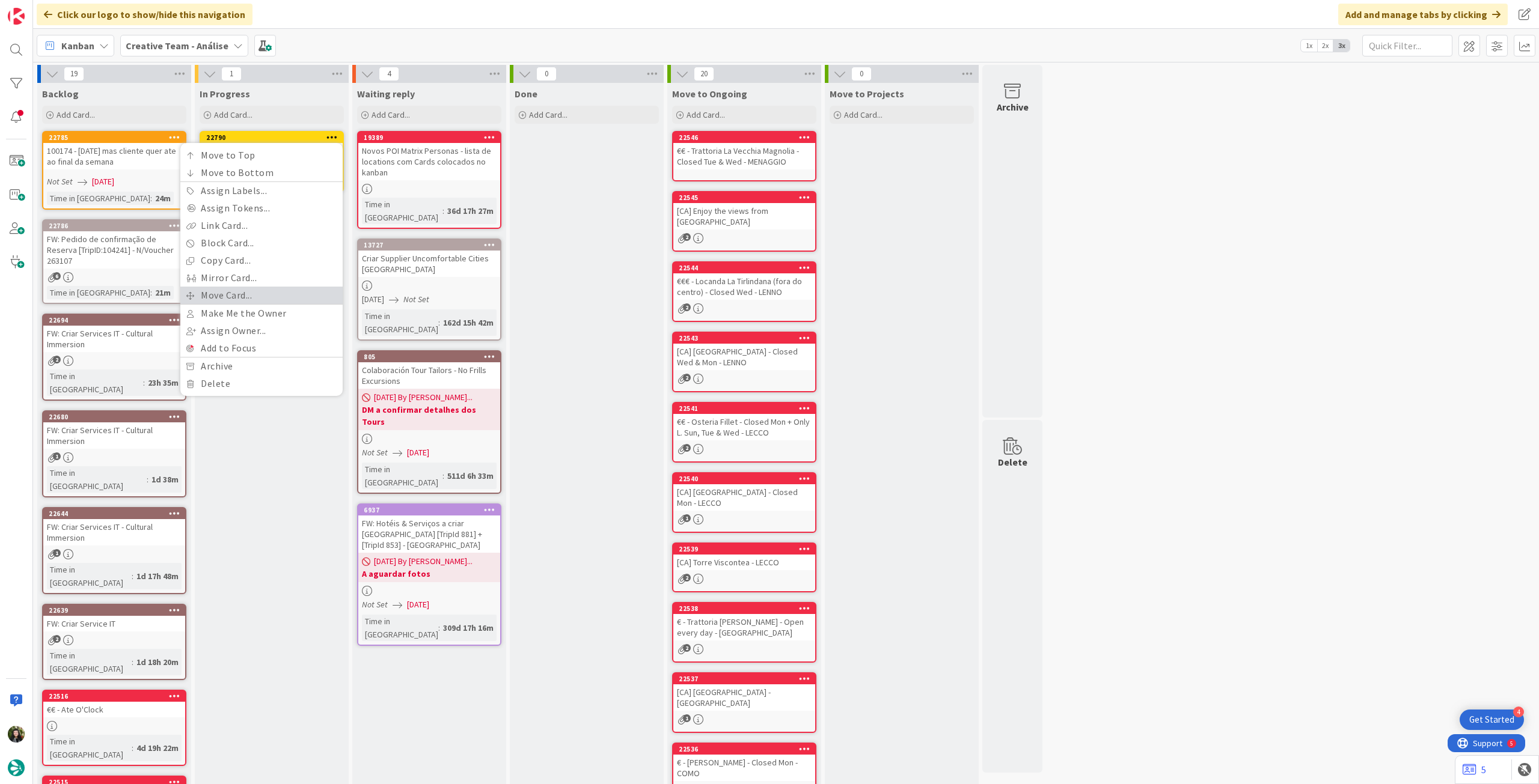
click at [244, 289] on link "Move Card..." at bounding box center [261, 295] width 162 height 17
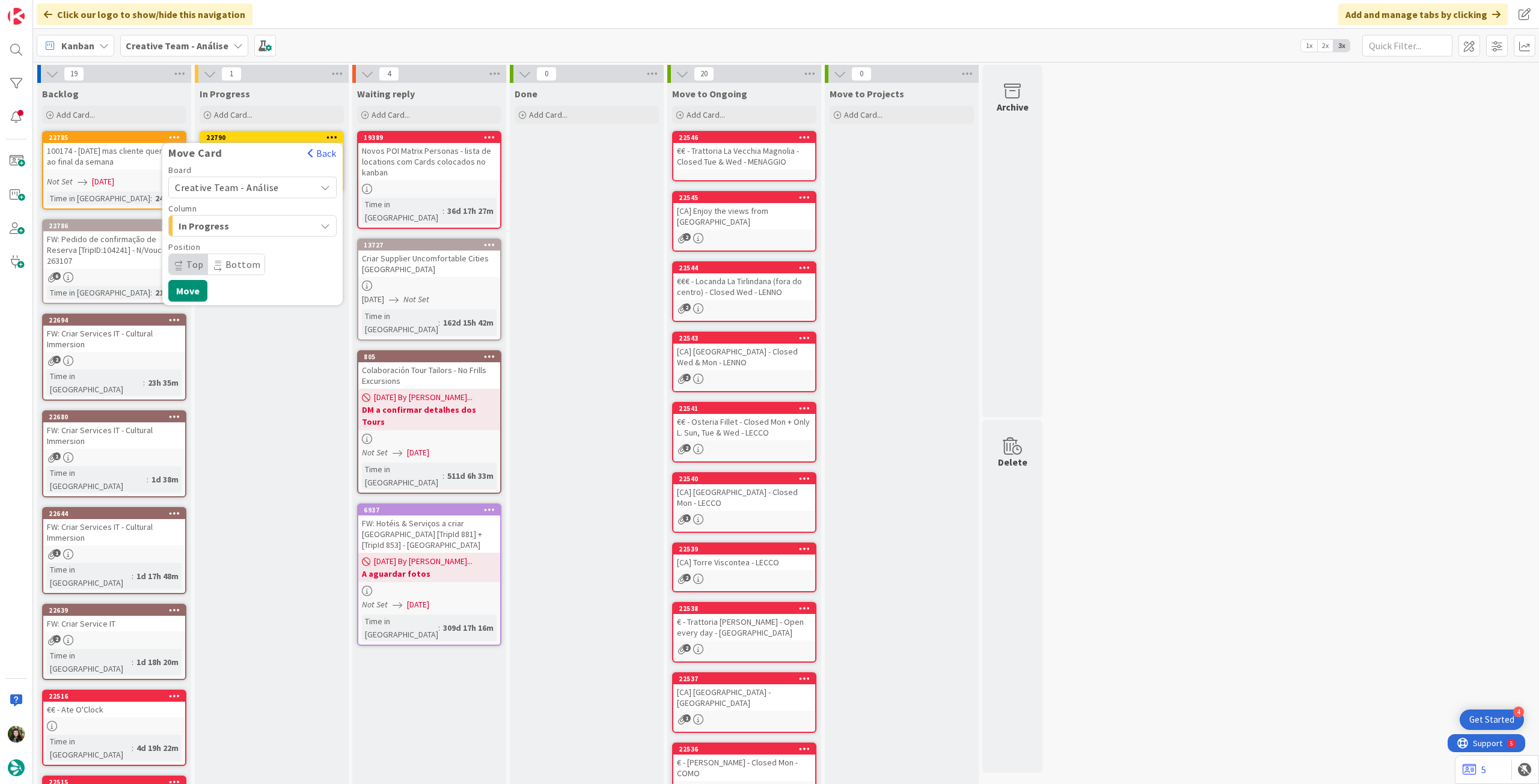
click at [247, 192] on span "Creative Team - Análise" at bounding box center [227, 187] width 104 height 12
click at [240, 240] on span "Creative Team" at bounding box center [261, 244] width 140 height 18
click at [235, 260] on span "Daytrip" at bounding box center [252, 264] width 116 height 17
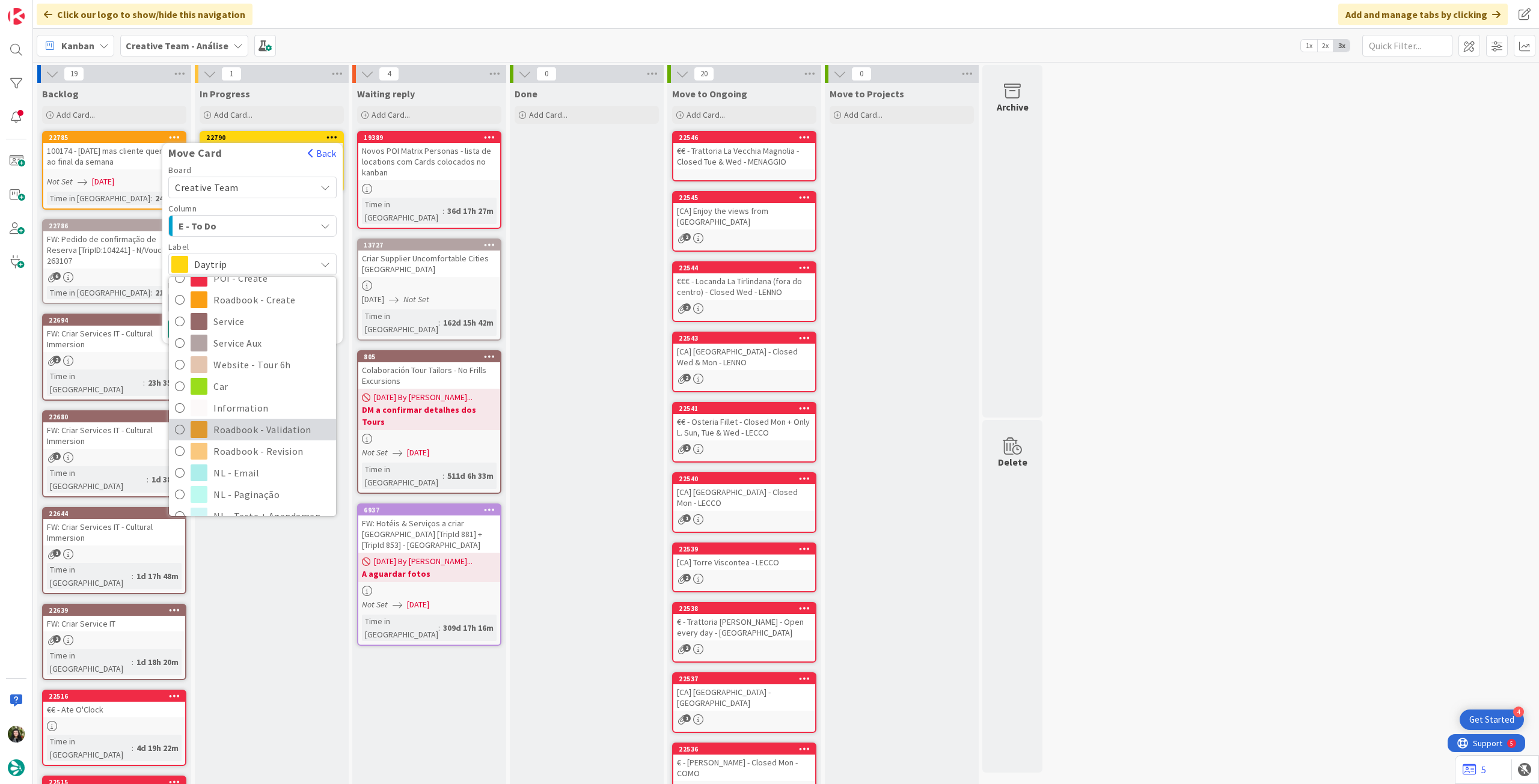
scroll to position [160, 0]
click at [237, 432] on span "Roadbook - Revision" at bounding box center [272, 435] width 117 height 18
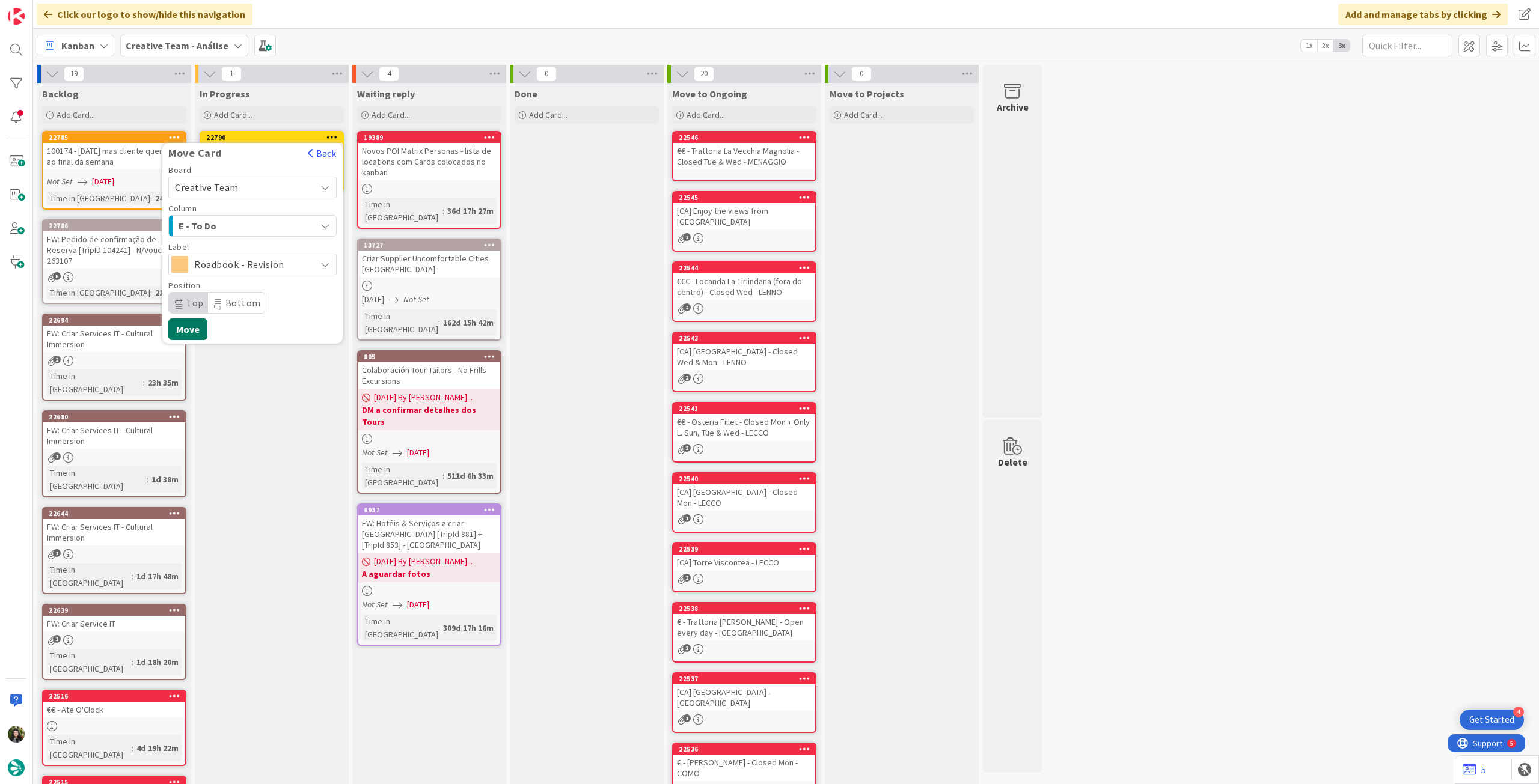
click at [196, 333] on button "Move" at bounding box center [188, 330] width 39 height 22
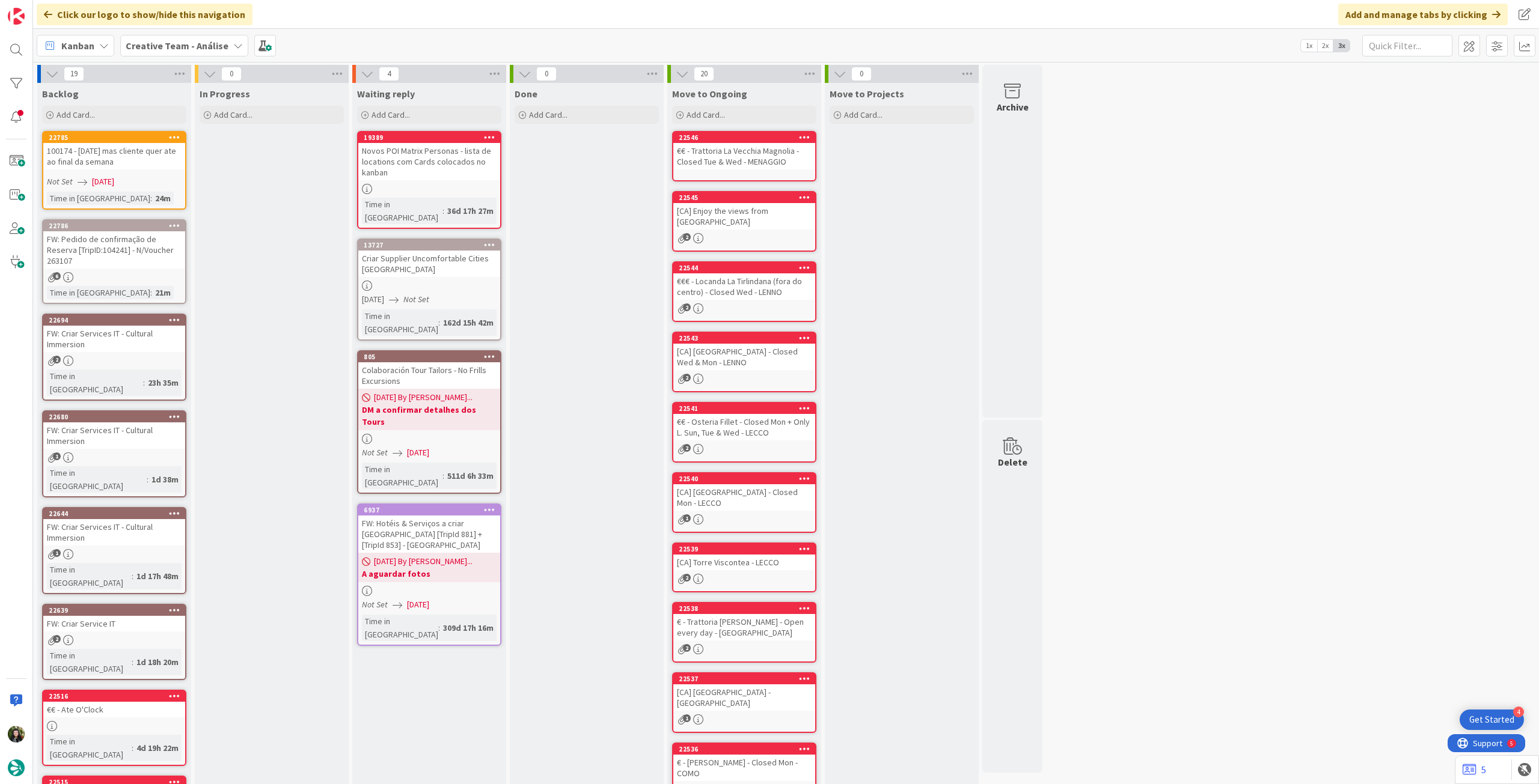
click at [153, 54] on div "Creative Team - Análise" at bounding box center [184, 46] width 128 height 22
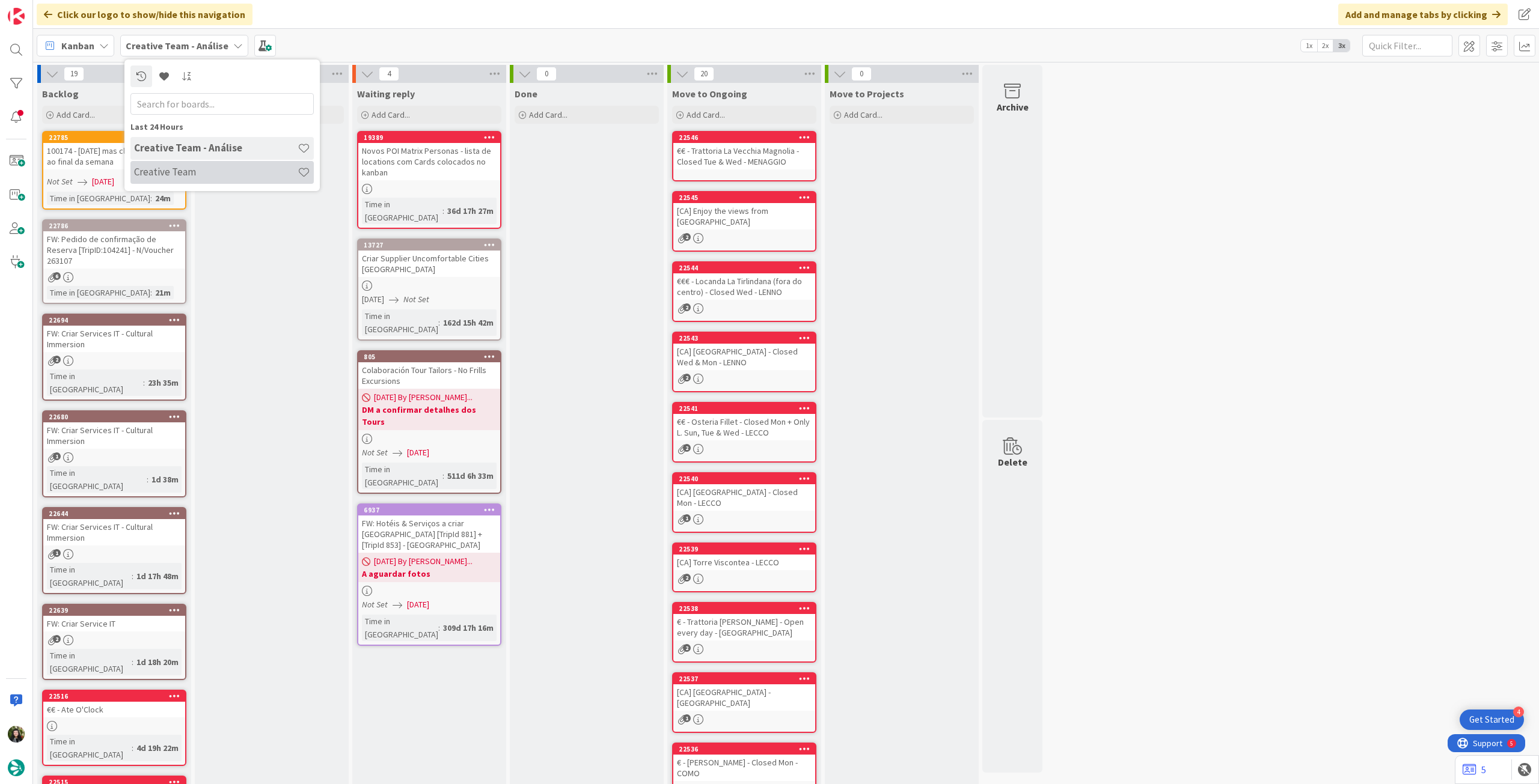
click at [160, 177] on h4 "Creative Team" at bounding box center [216, 171] width 163 height 12
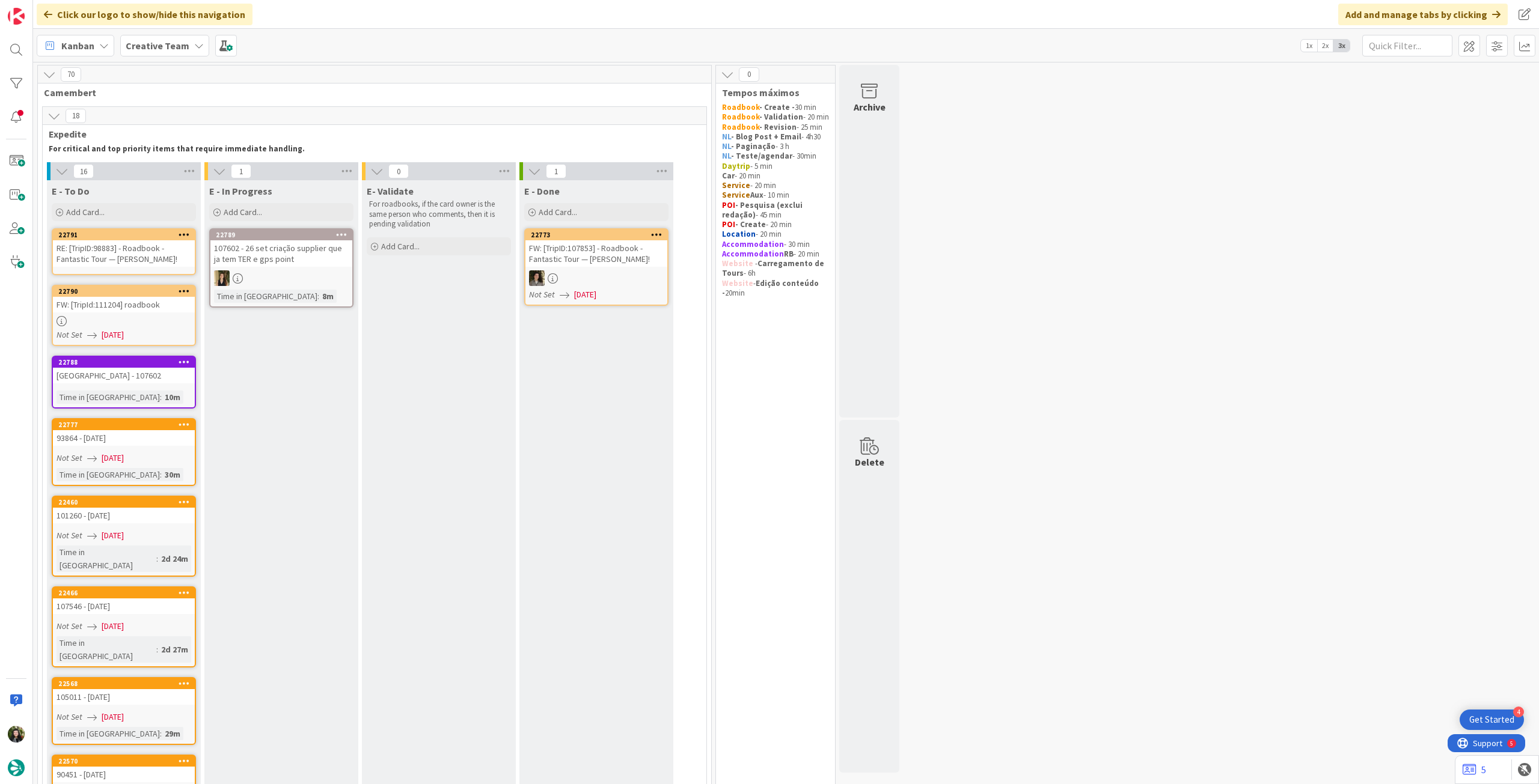
click at [326, 280] on div at bounding box center [281, 278] width 142 height 15
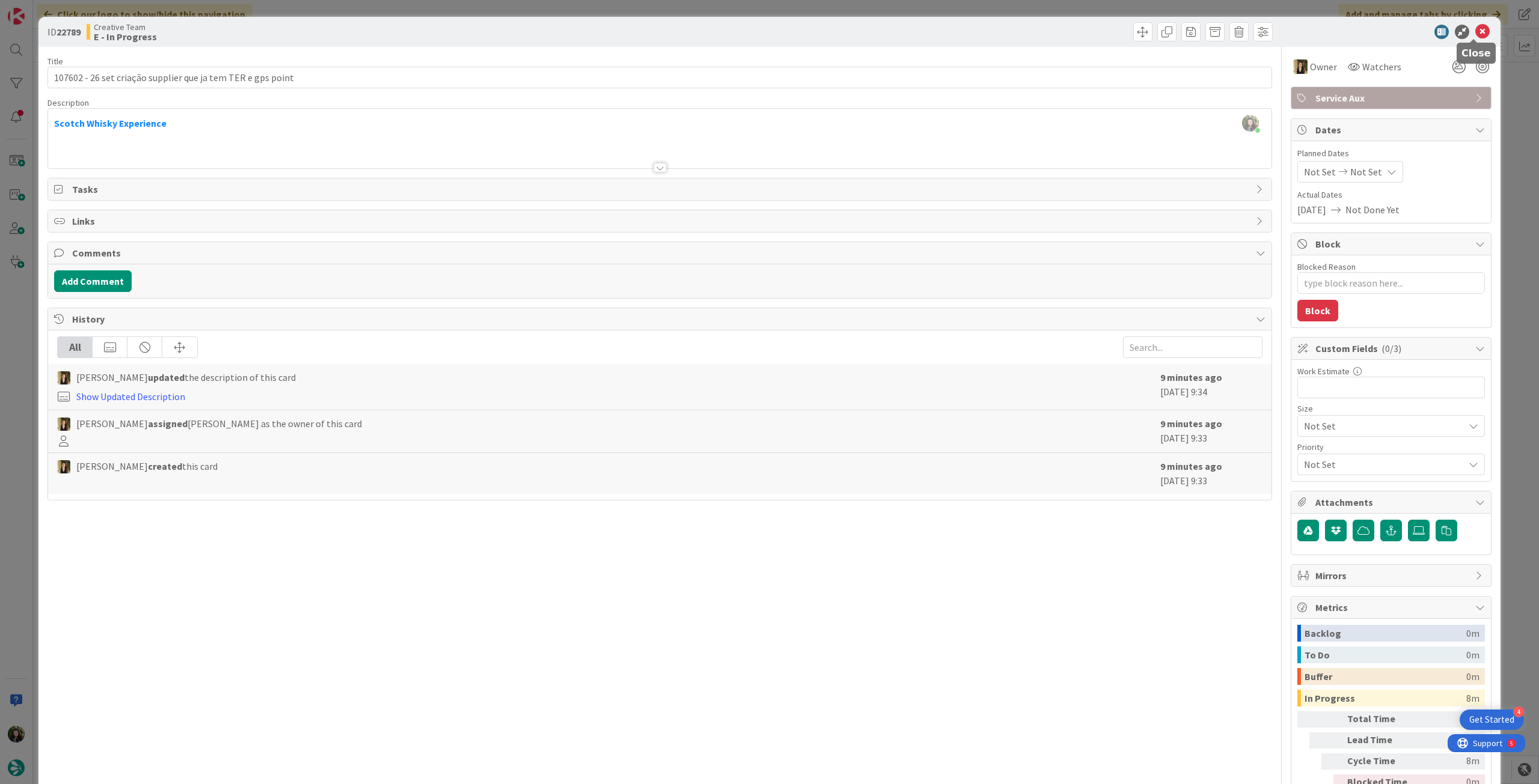
click at [1477, 31] on icon at bounding box center [1483, 32] width 14 height 14
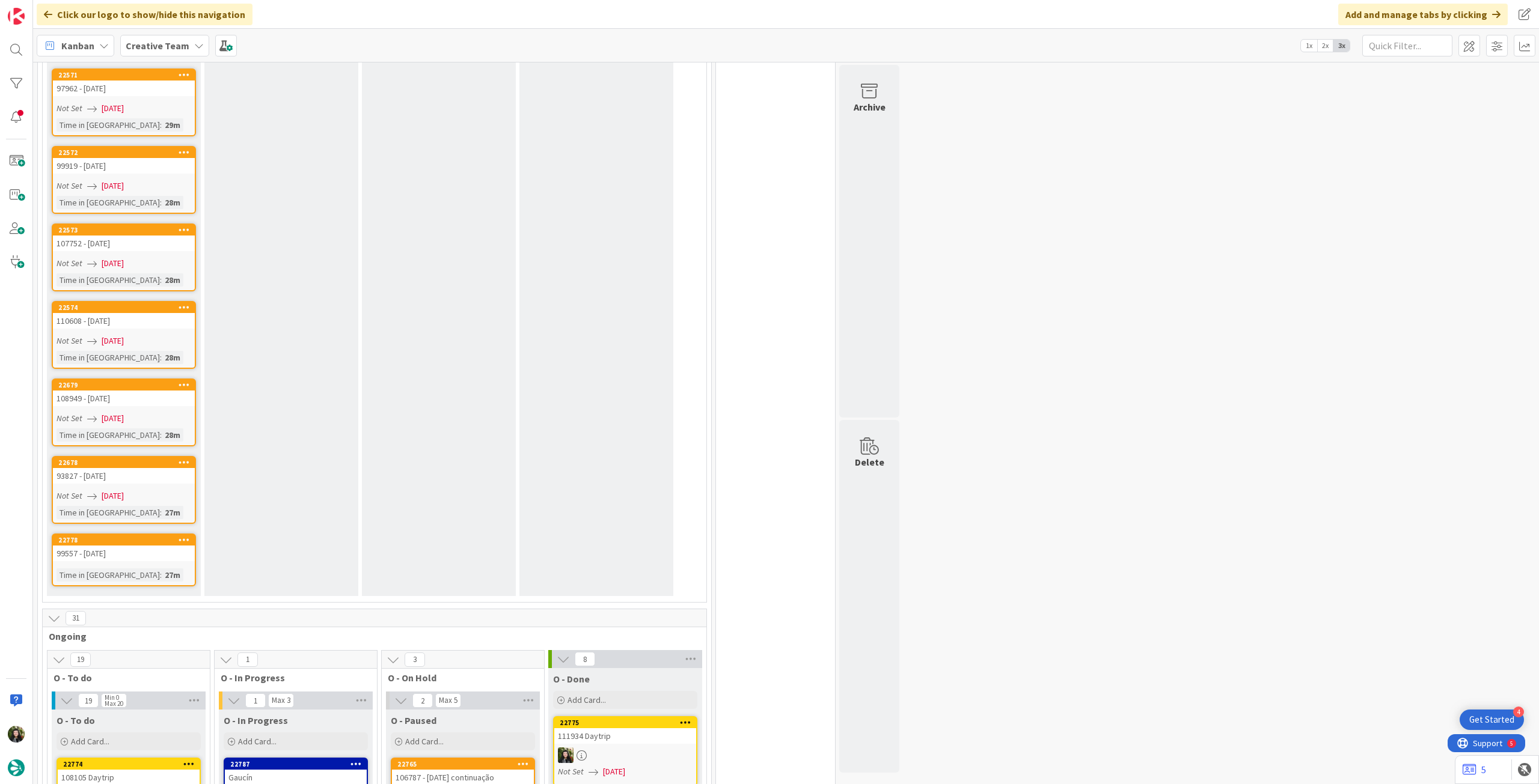
scroll to position [1202, 0]
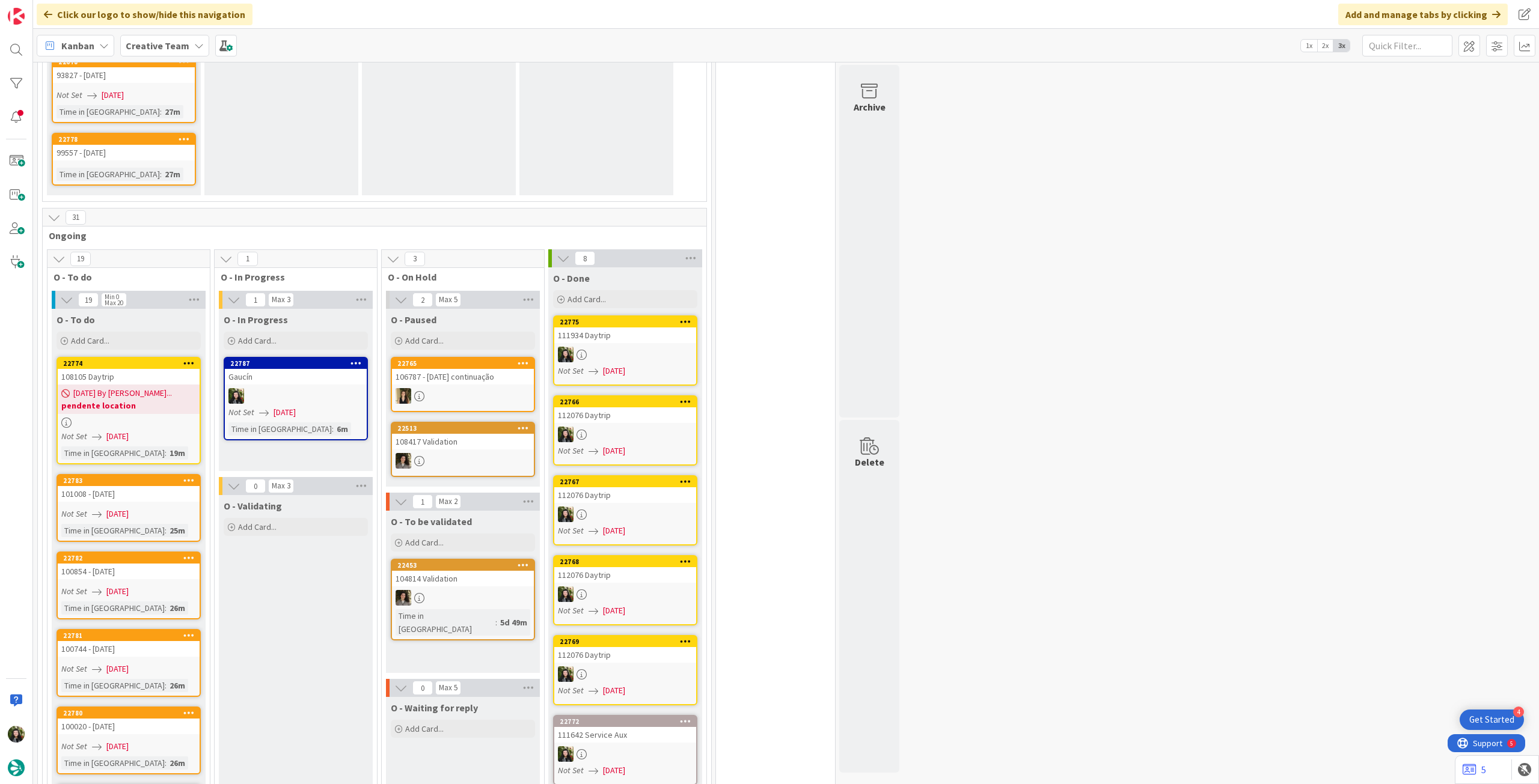
click at [162, 43] on b "Creative Team" at bounding box center [157, 45] width 64 height 12
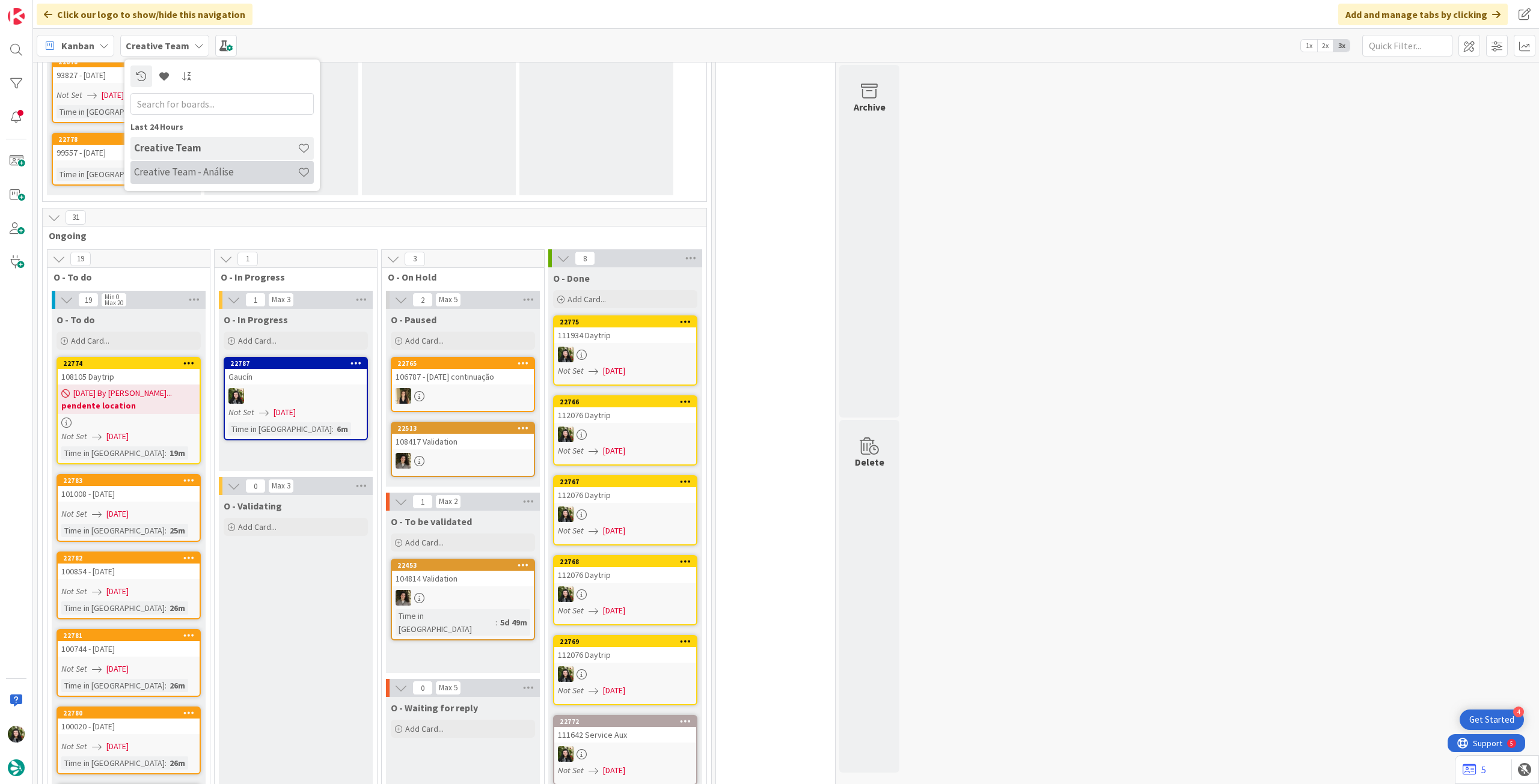
click at [189, 175] on h4 "Creative Team - Análise" at bounding box center [216, 171] width 163 height 12
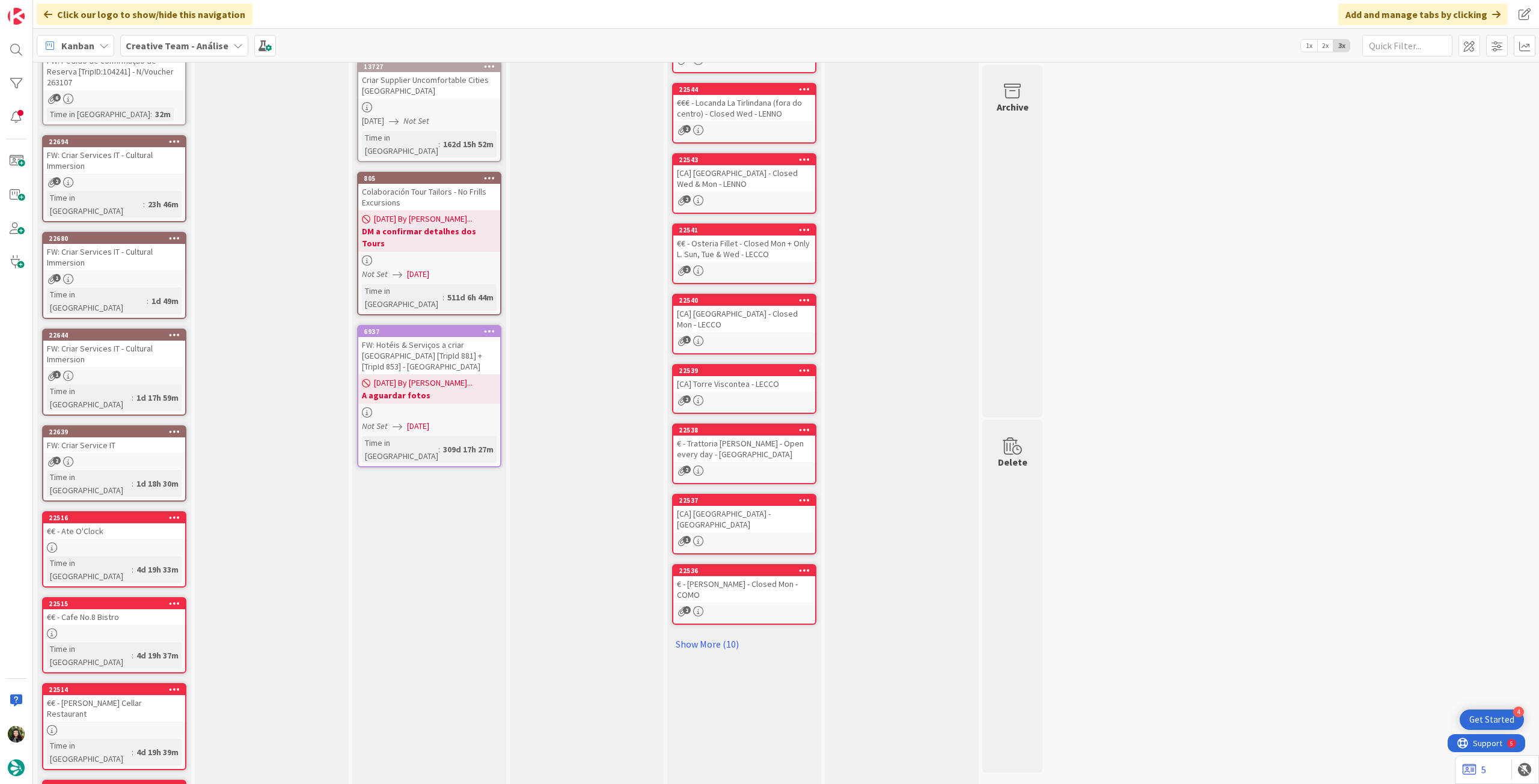
drag, startPoint x: 66, startPoint y: 760, endPoint x: 91, endPoint y: 736, distance: 34.7
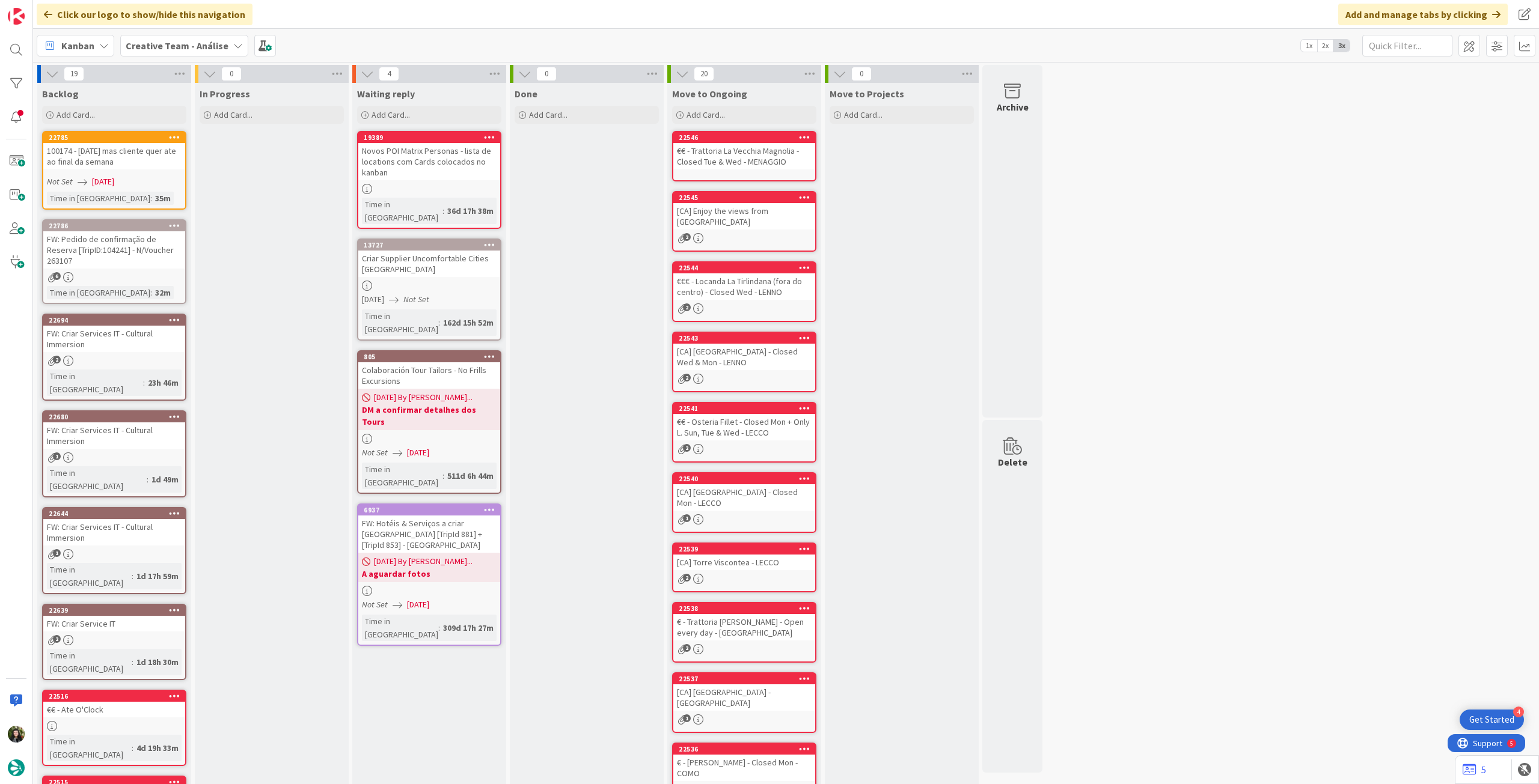
drag, startPoint x: 171, startPoint y: 40, endPoint x: 172, endPoint y: 61, distance: 21.0
click at [171, 41] on b "Creative Team - Análise" at bounding box center [177, 45] width 103 height 12
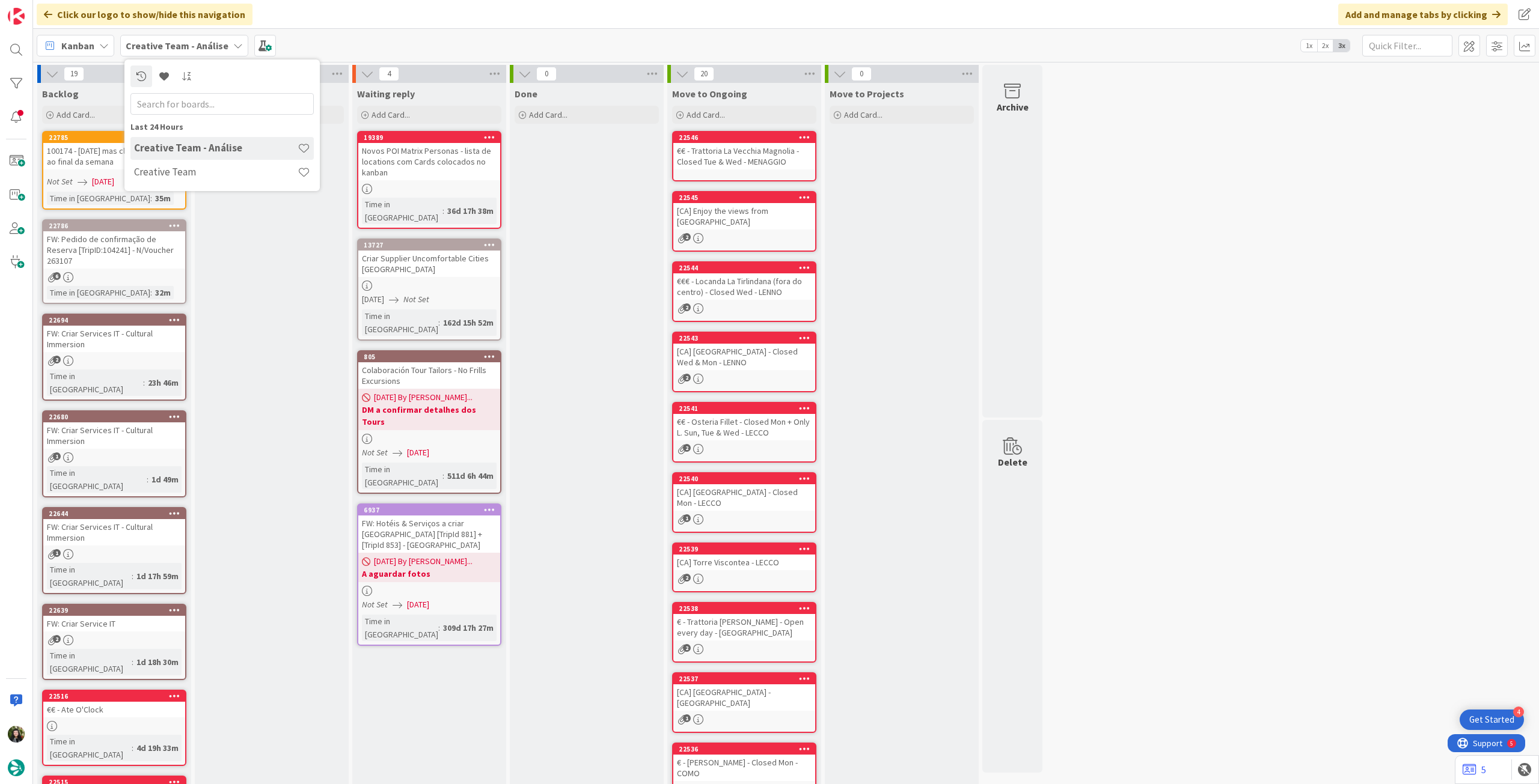
click at [164, 179] on div "Creative Team" at bounding box center [222, 172] width 184 height 22
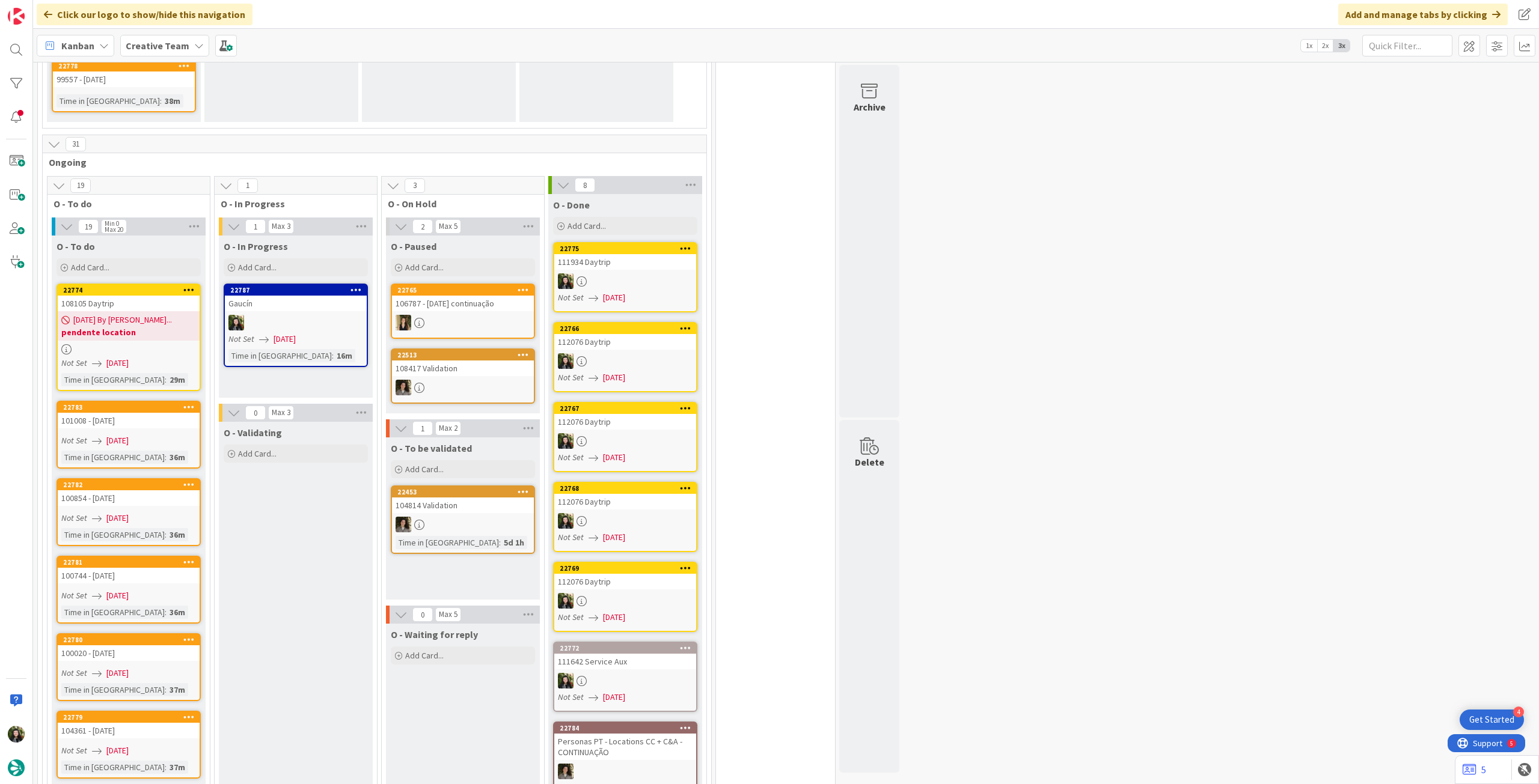
scroll to position [1363, 0]
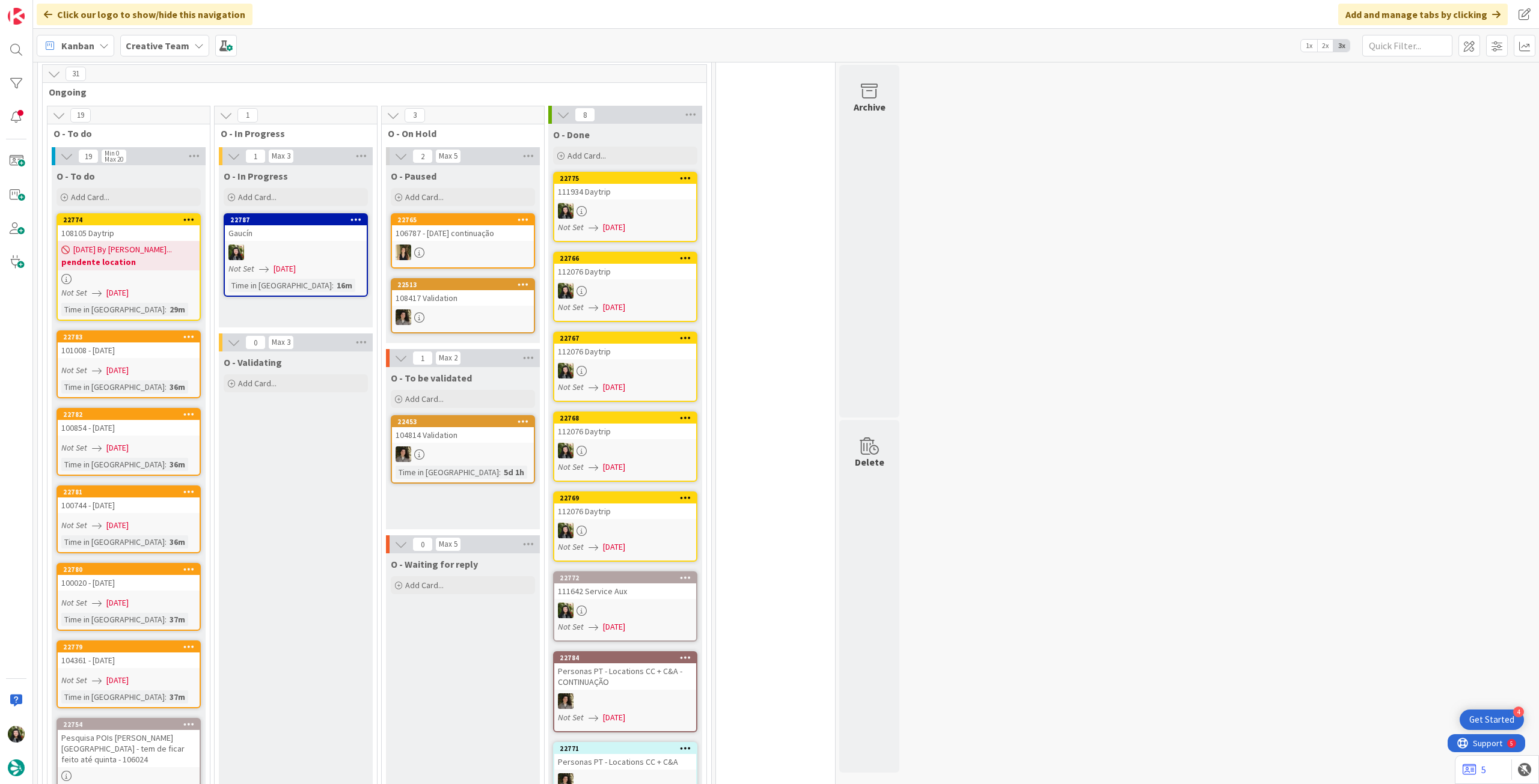
click at [180, 42] on b "Creative Team" at bounding box center [157, 45] width 64 height 12
click at [189, 167] on h4 "Creative Team - Análise" at bounding box center [216, 171] width 163 height 12
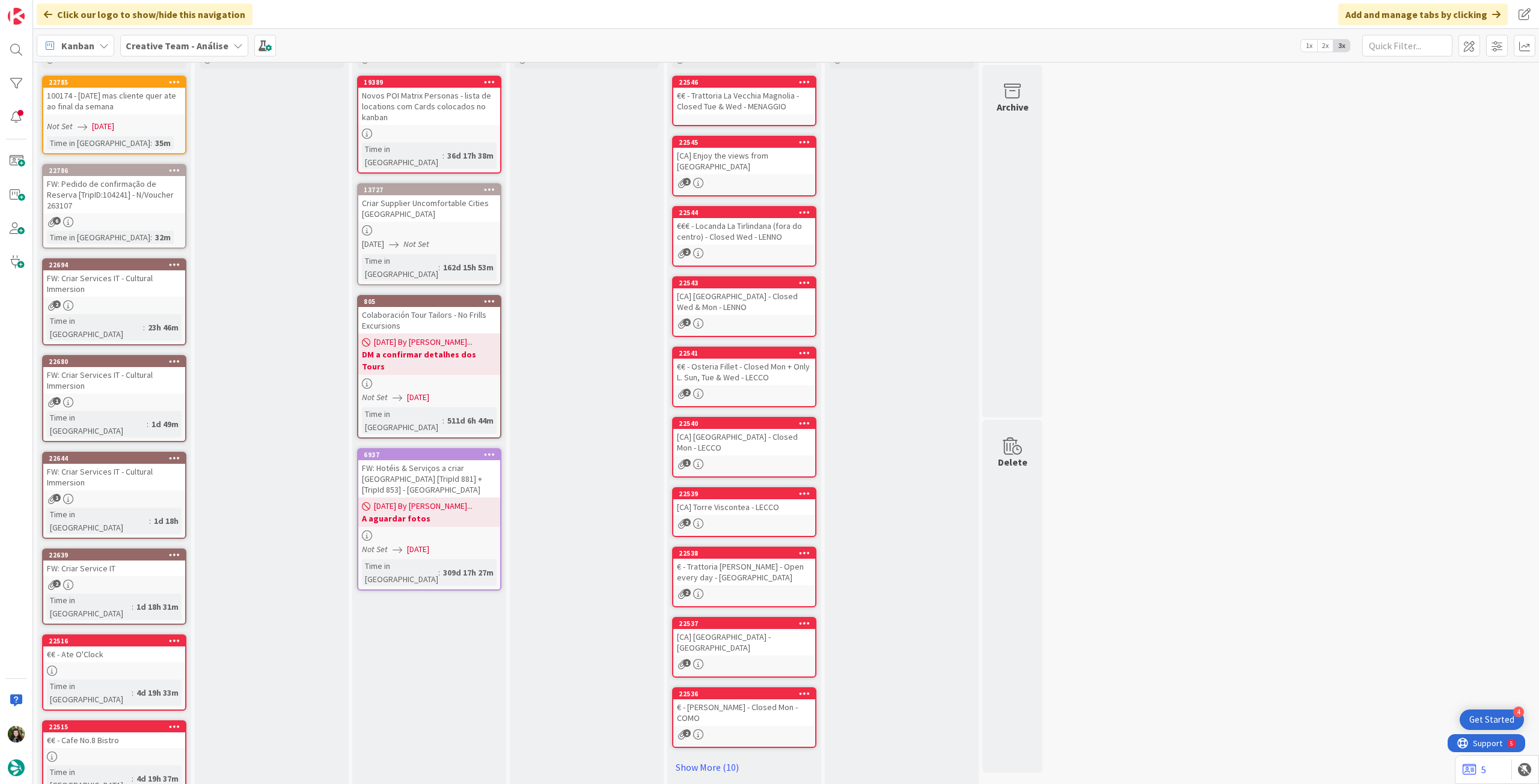
scroll to position [18, 0]
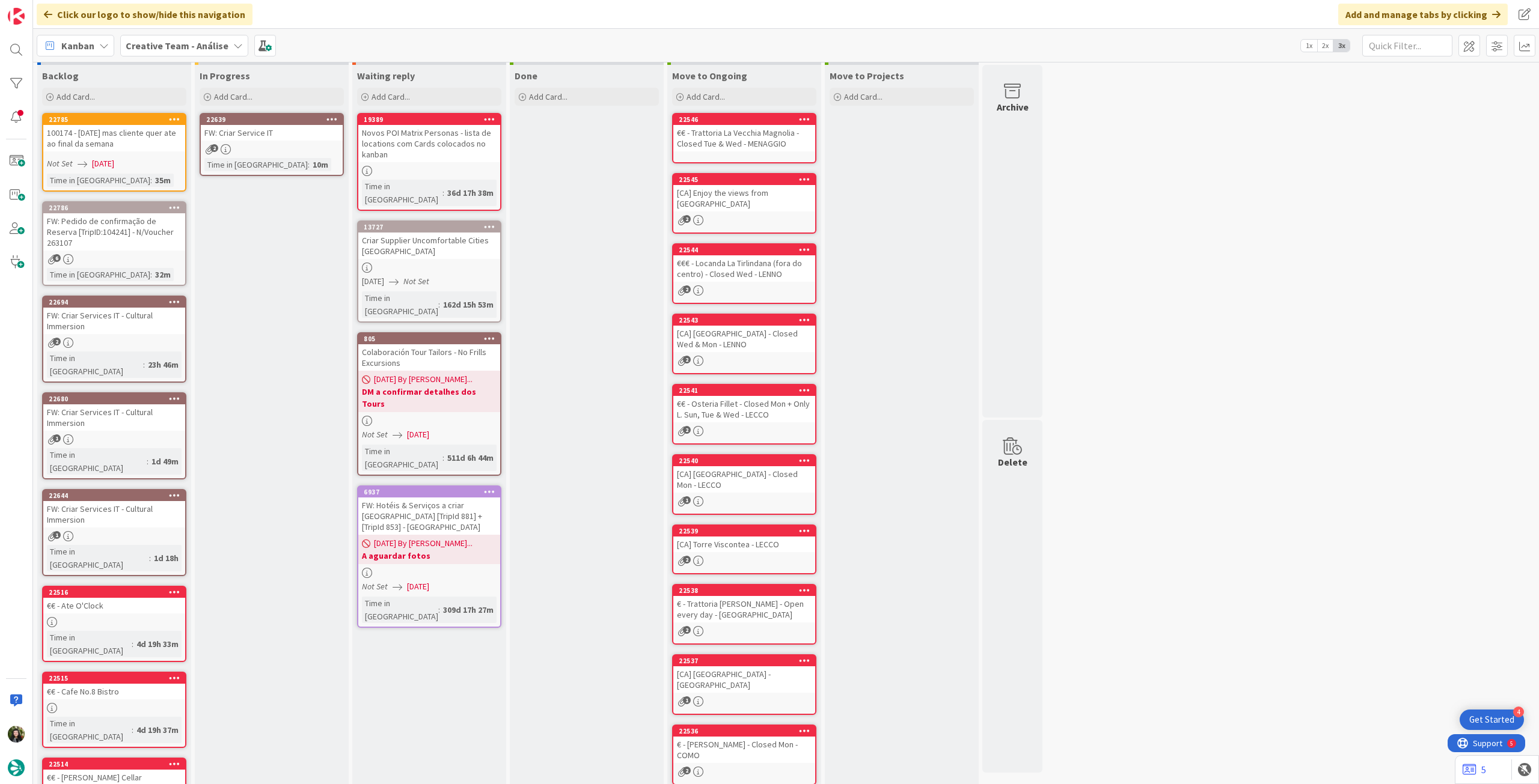
click at [256, 133] on div "FW: Criar Service IT" at bounding box center [272, 133] width 142 height 15
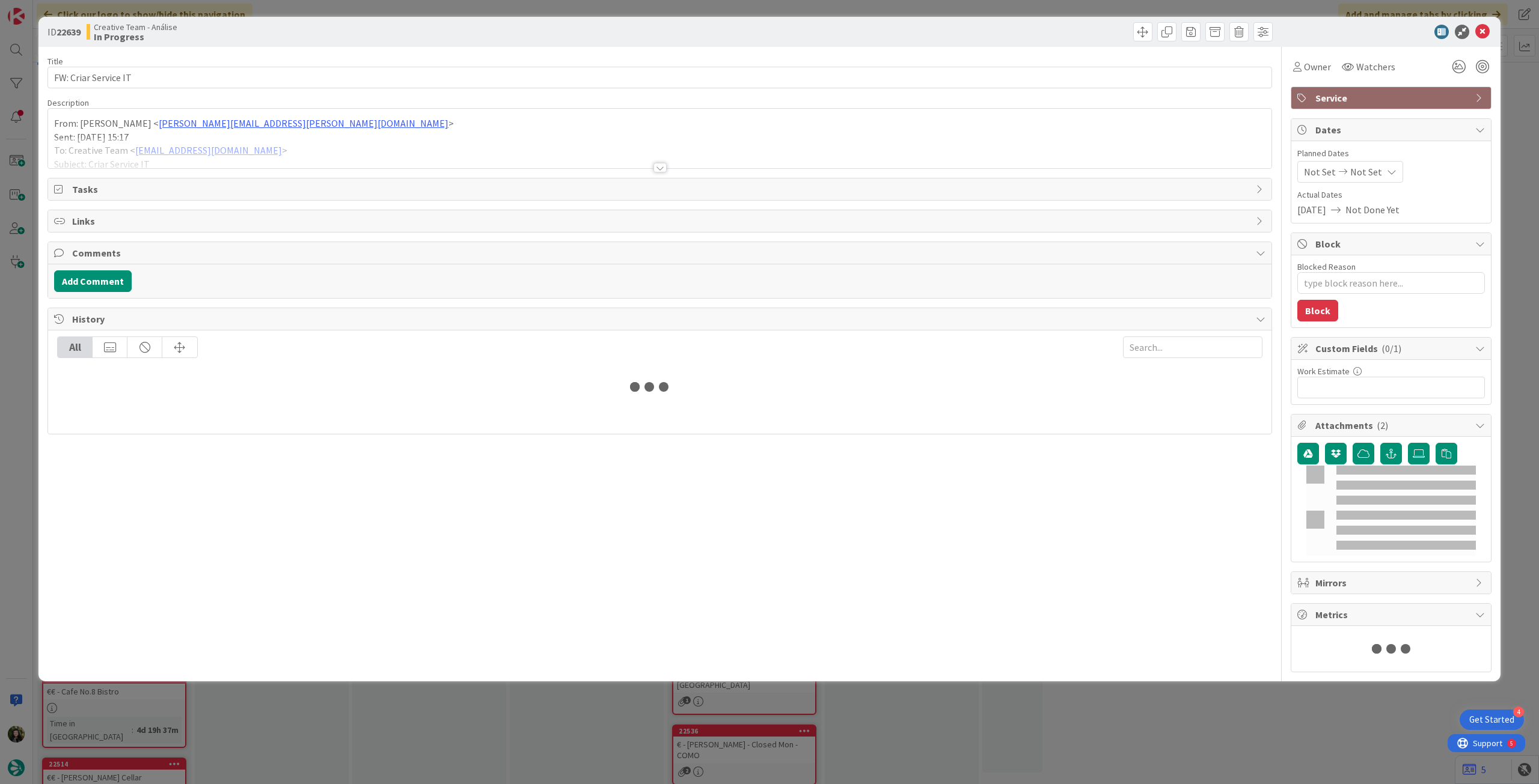
click at [254, 139] on div at bounding box center [660, 153] width 1223 height 30
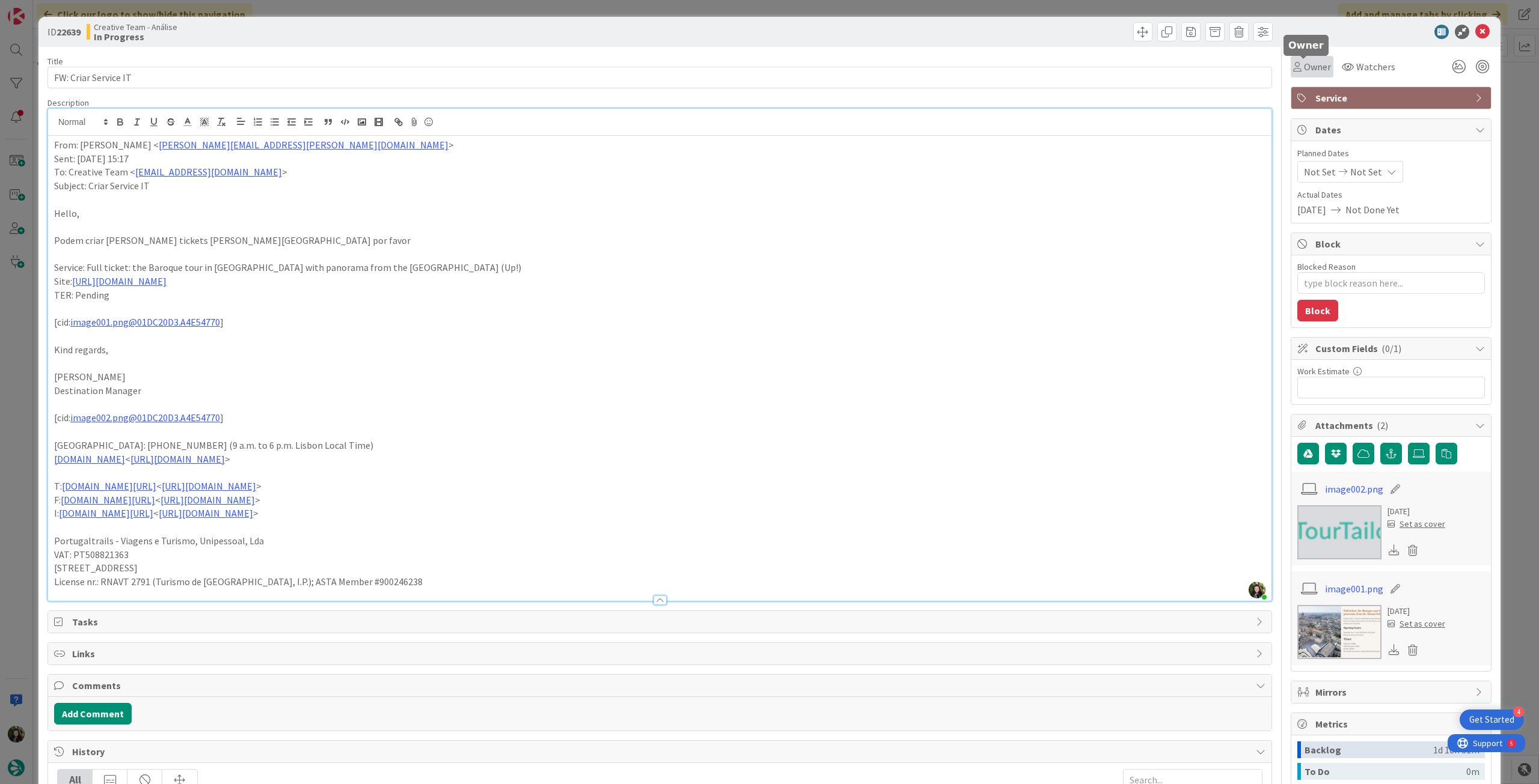
click at [1304, 65] on span "Owner" at bounding box center [1318, 66] width 27 height 14
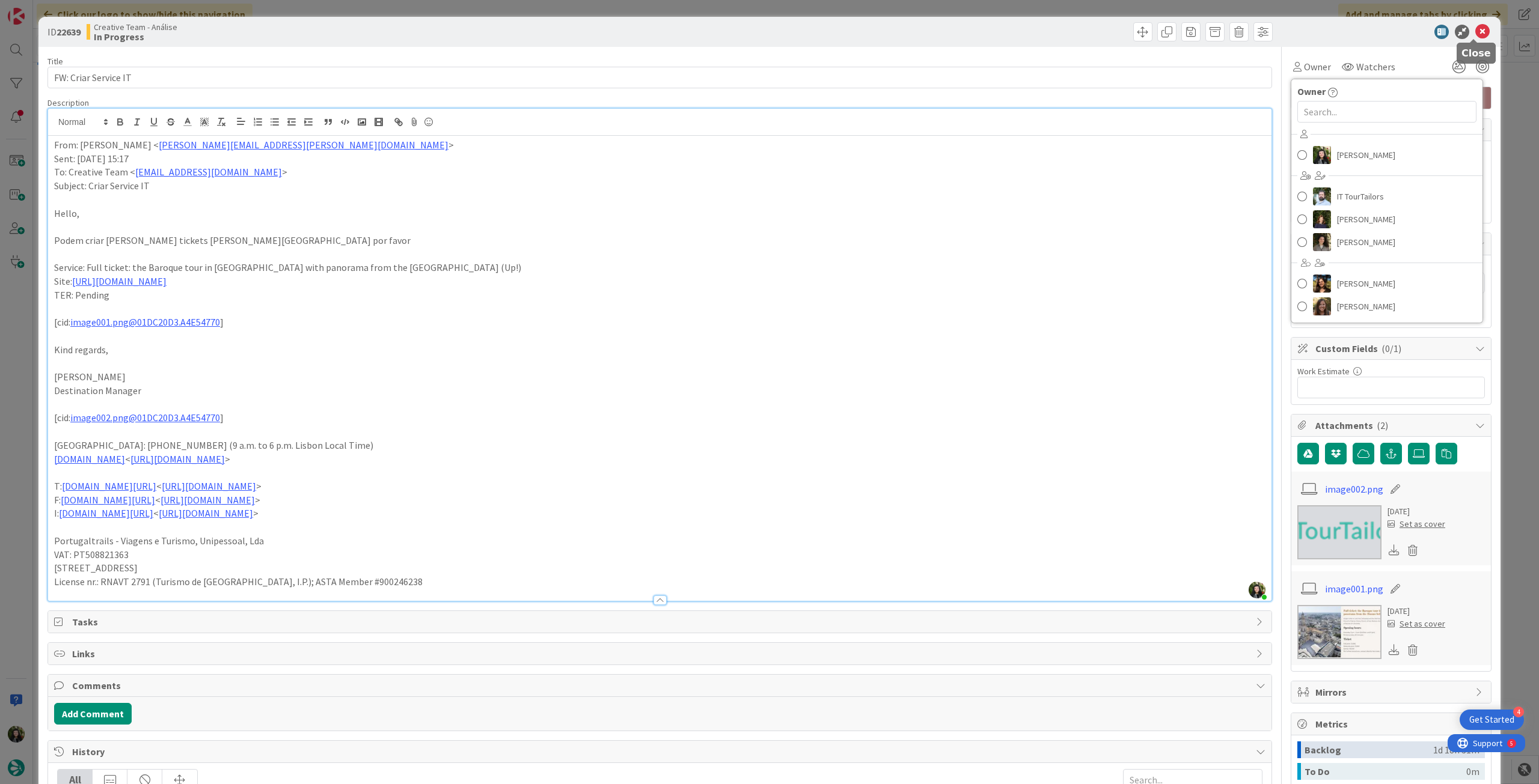
click at [1479, 32] on icon at bounding box center [1483, 32] width 14 height 14
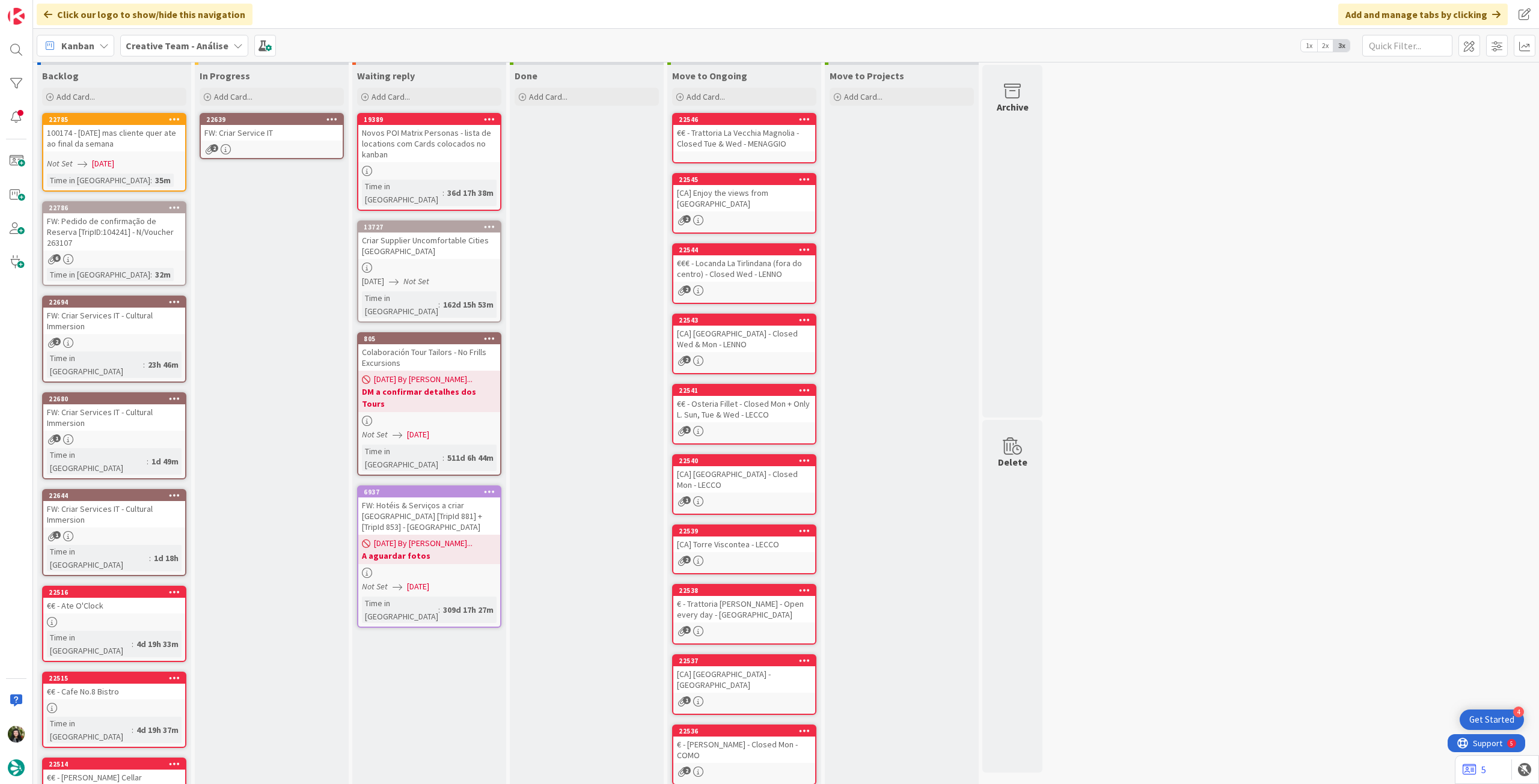
click at [306, 142] on link "22639 FW: Criar Service IT 2" at bounding box center [272, 136] width 144 height 47
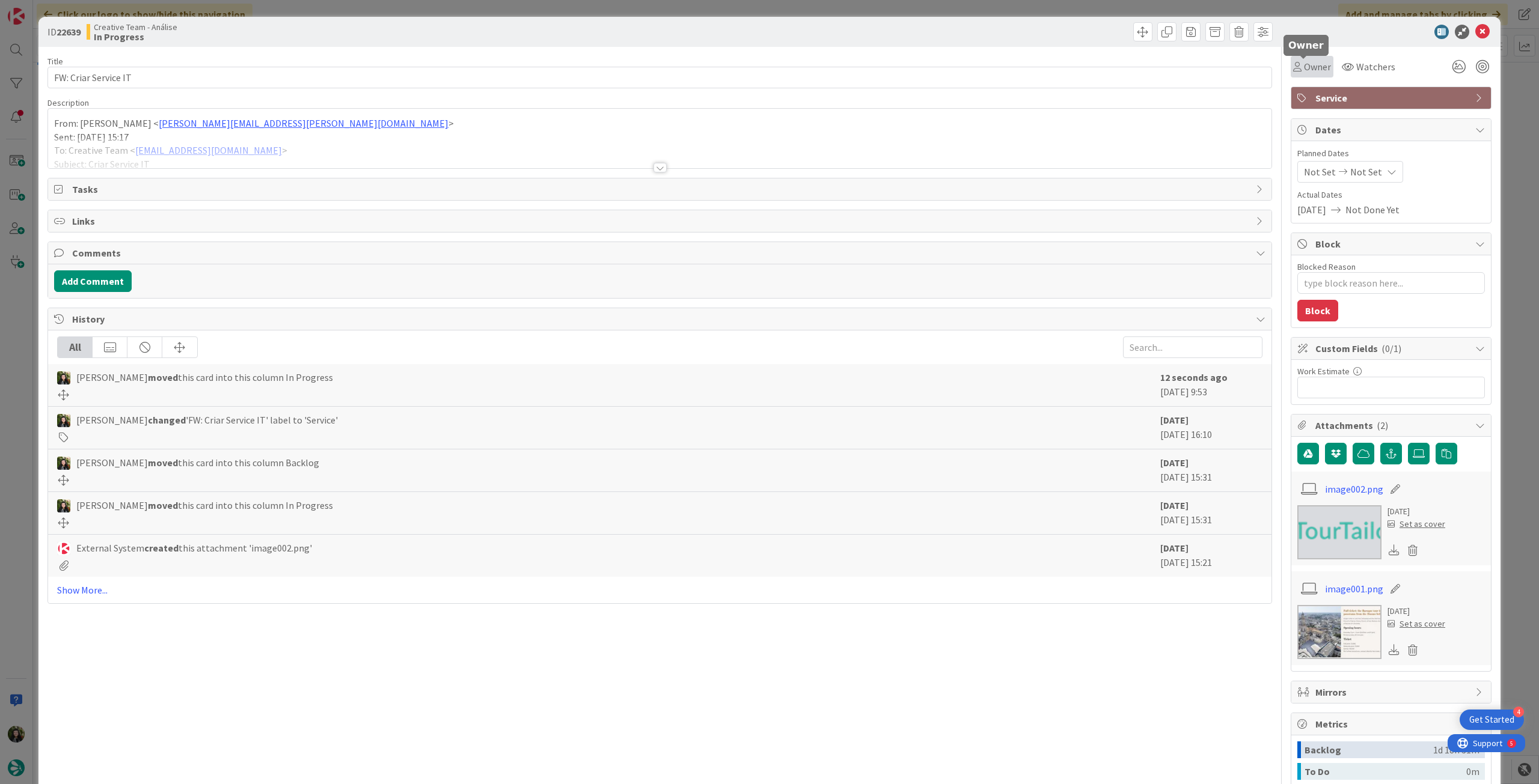
drag, startPoint x: 1314, startPoint y: 65, endPoint x: 1321, endPoint y: 76, distance: 13.0
click at [1315, 66] on span "Owner" at bounding box center [1318, 66] width 27 height 14
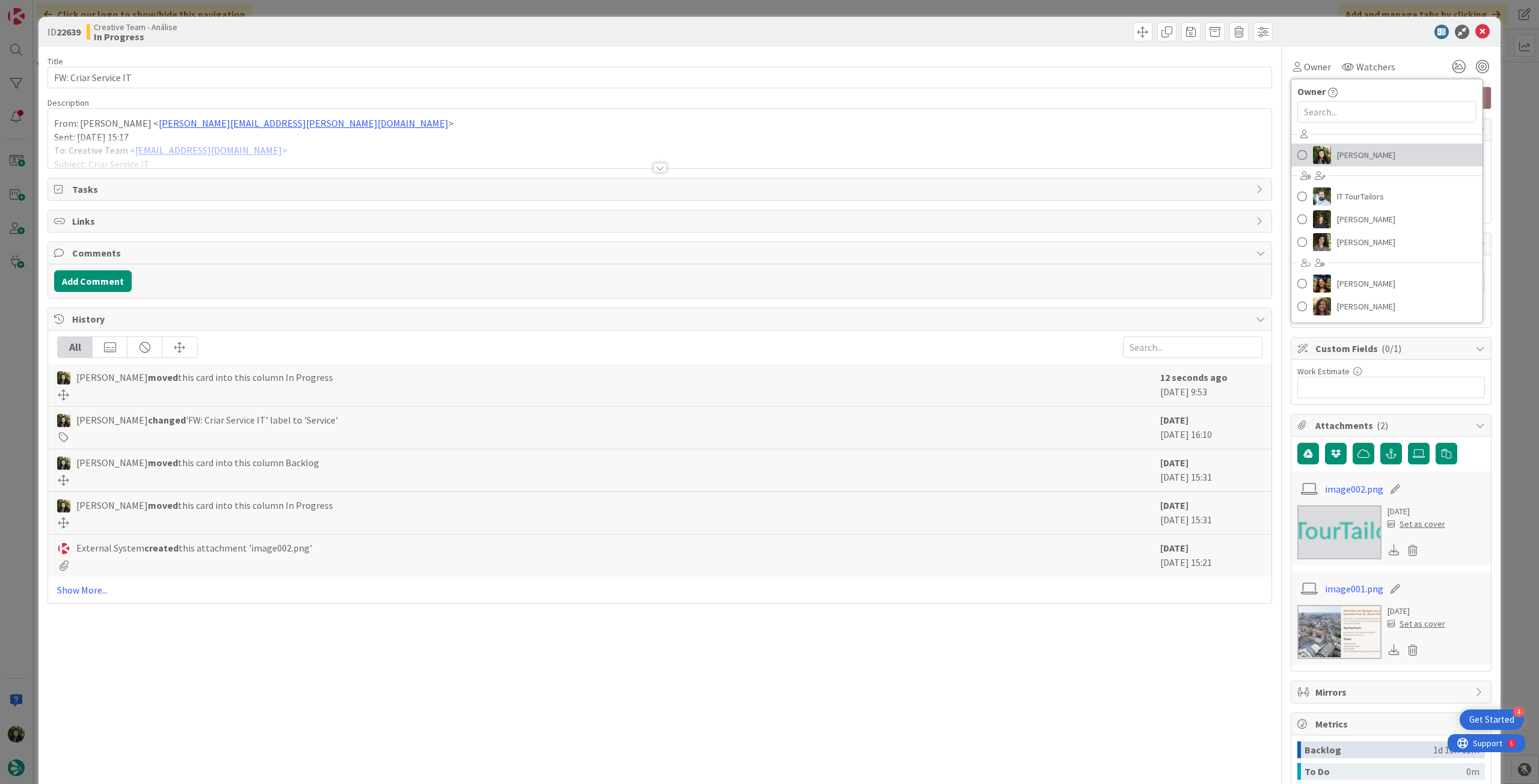
click at [1355, 154] on span "[PERSON_NAME]" at bounding box center [1366, 155] width 58 height 18
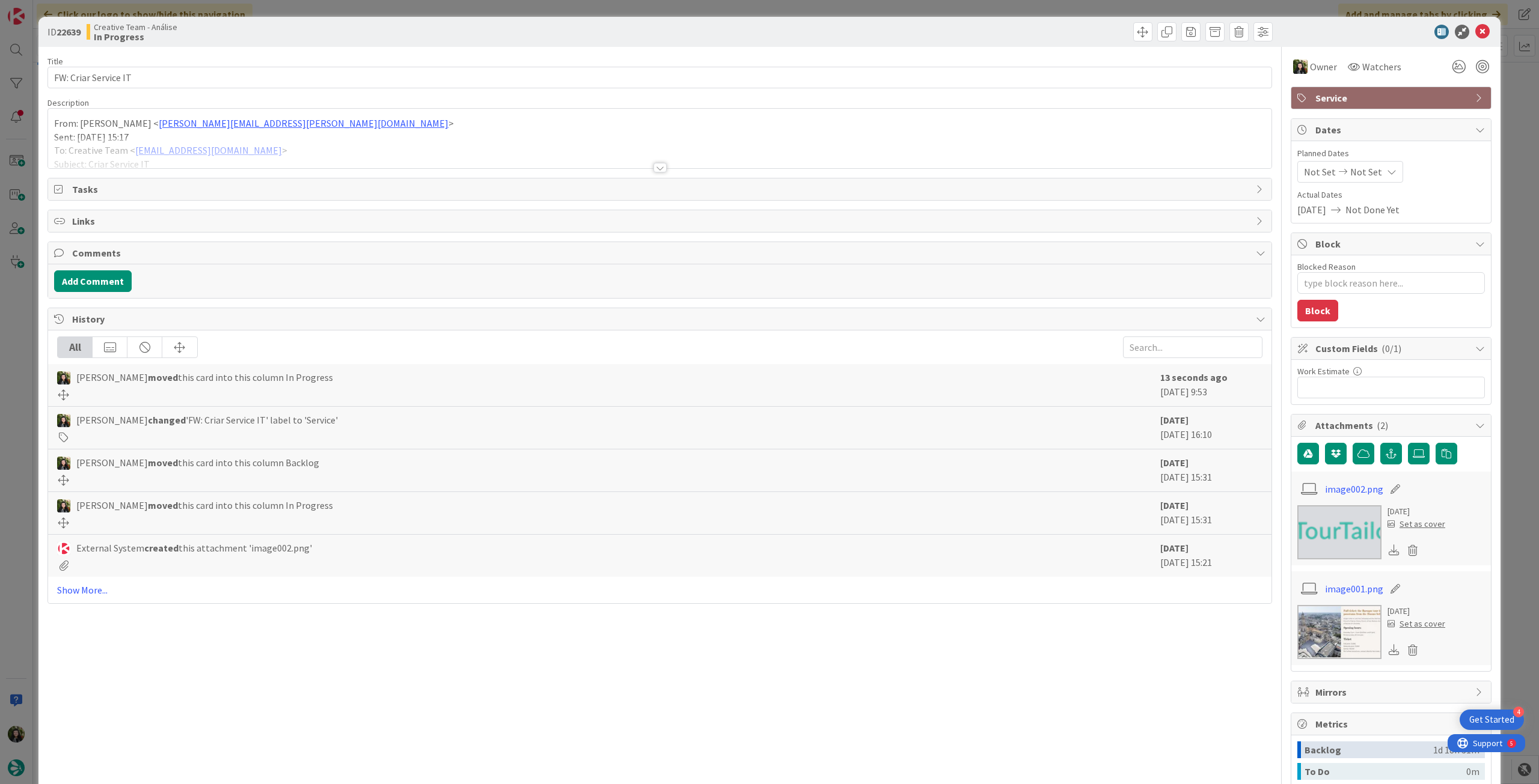
type textarea "x"
click at [1370, 173] on div "Not Set Not Set" at bounding box center [1351, 172] width 106 height 22
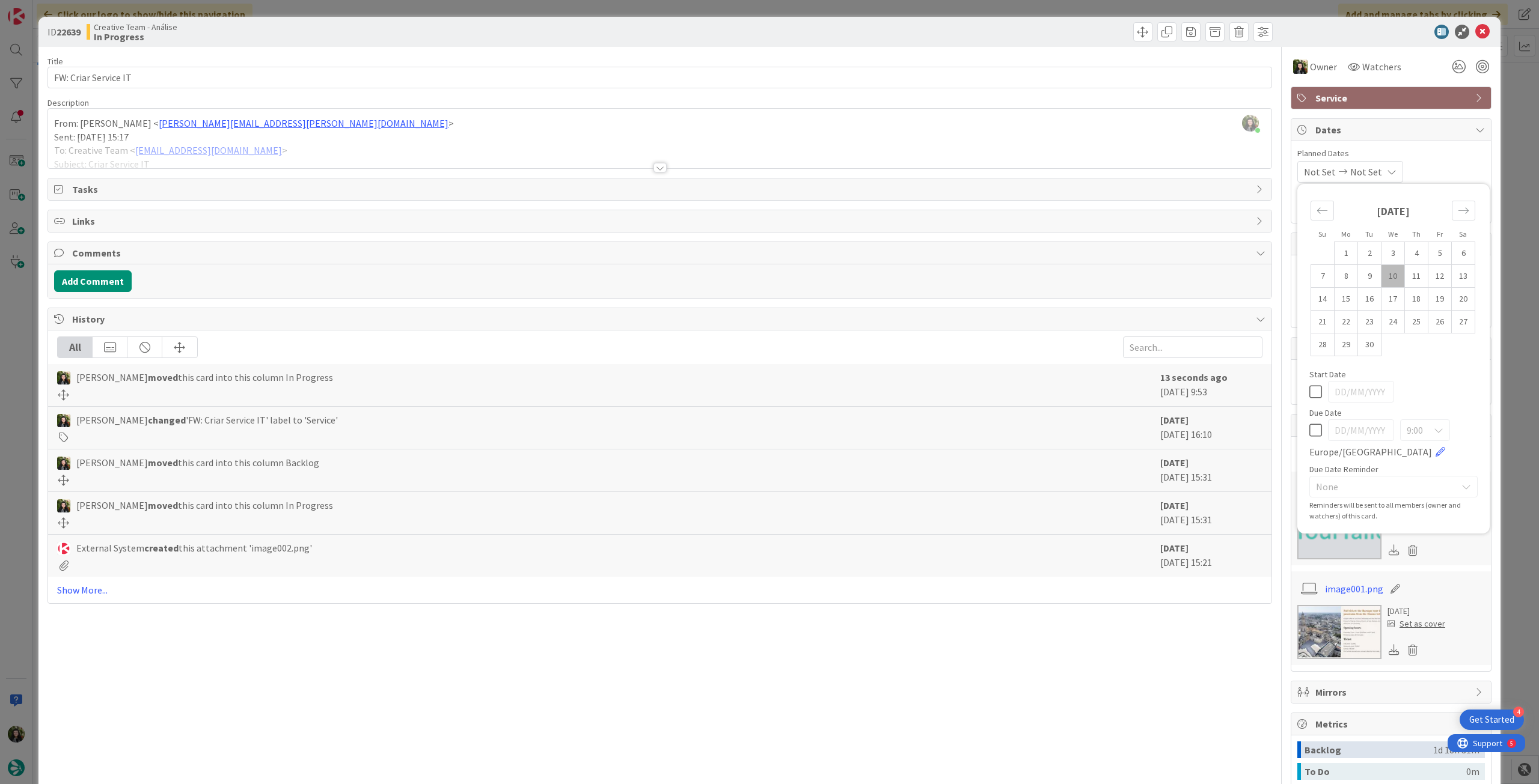
click at [1310, 427] on icon at bounding box center [1316, 430] width 13 height 14
type input "[DATE]"
click at [1476, 30] on icon at bounding box center [1483, 32] width 14 height 14
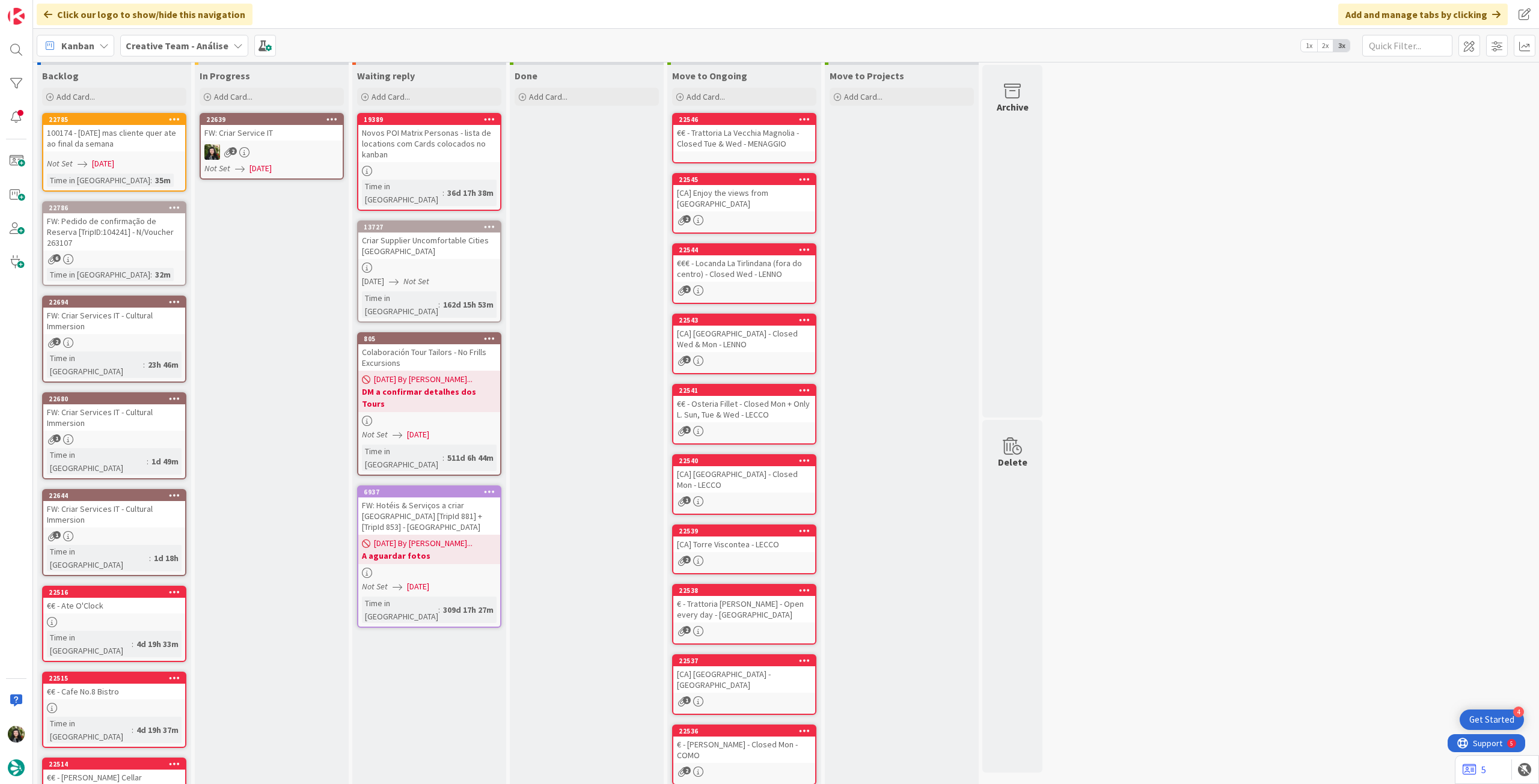
click at [335, 116] on icon at bounding box center [332, 118] width 12 height 8
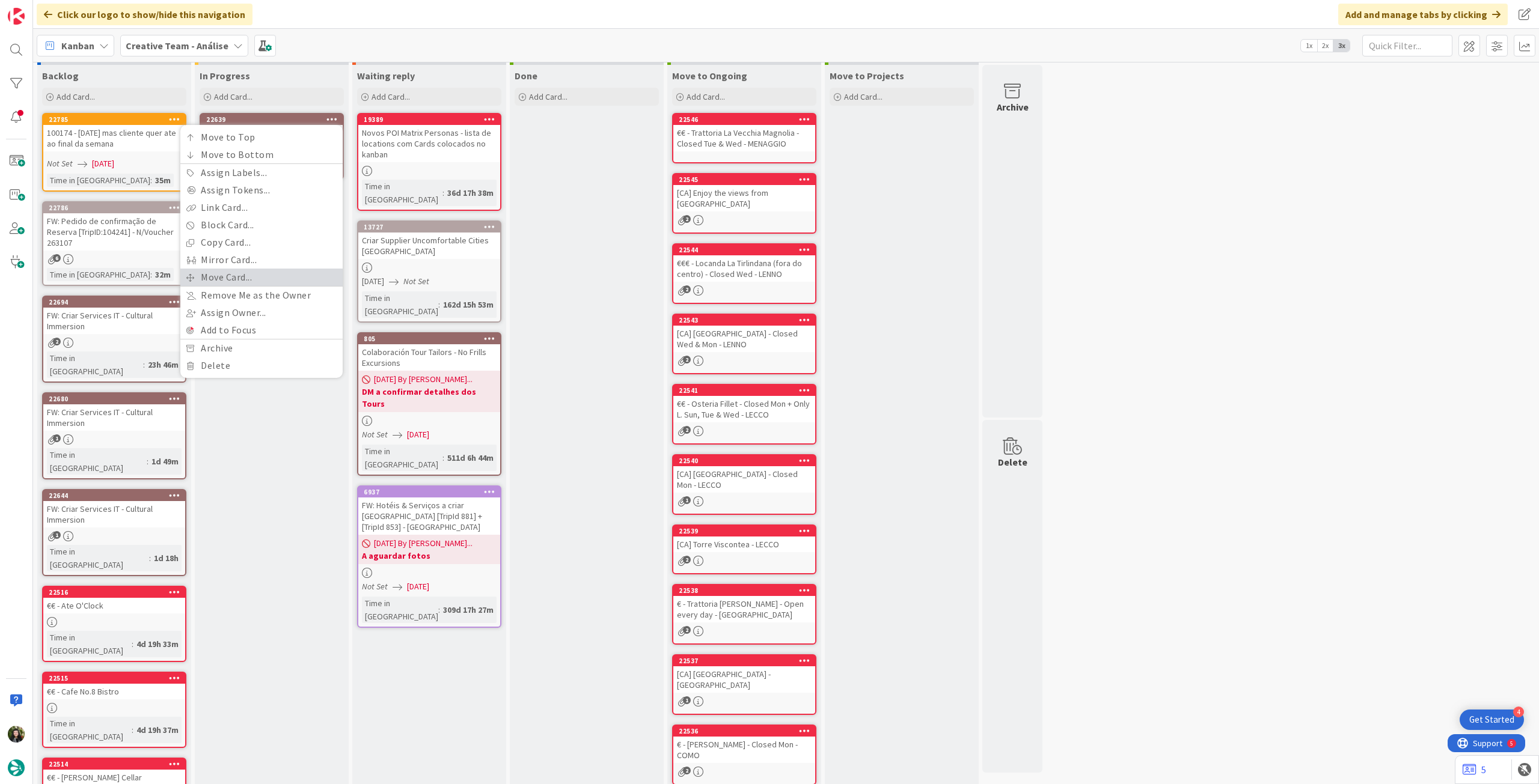
click at [249, 275] on link "Move Card..." at bounding box center [261, 277] width 162 height 17
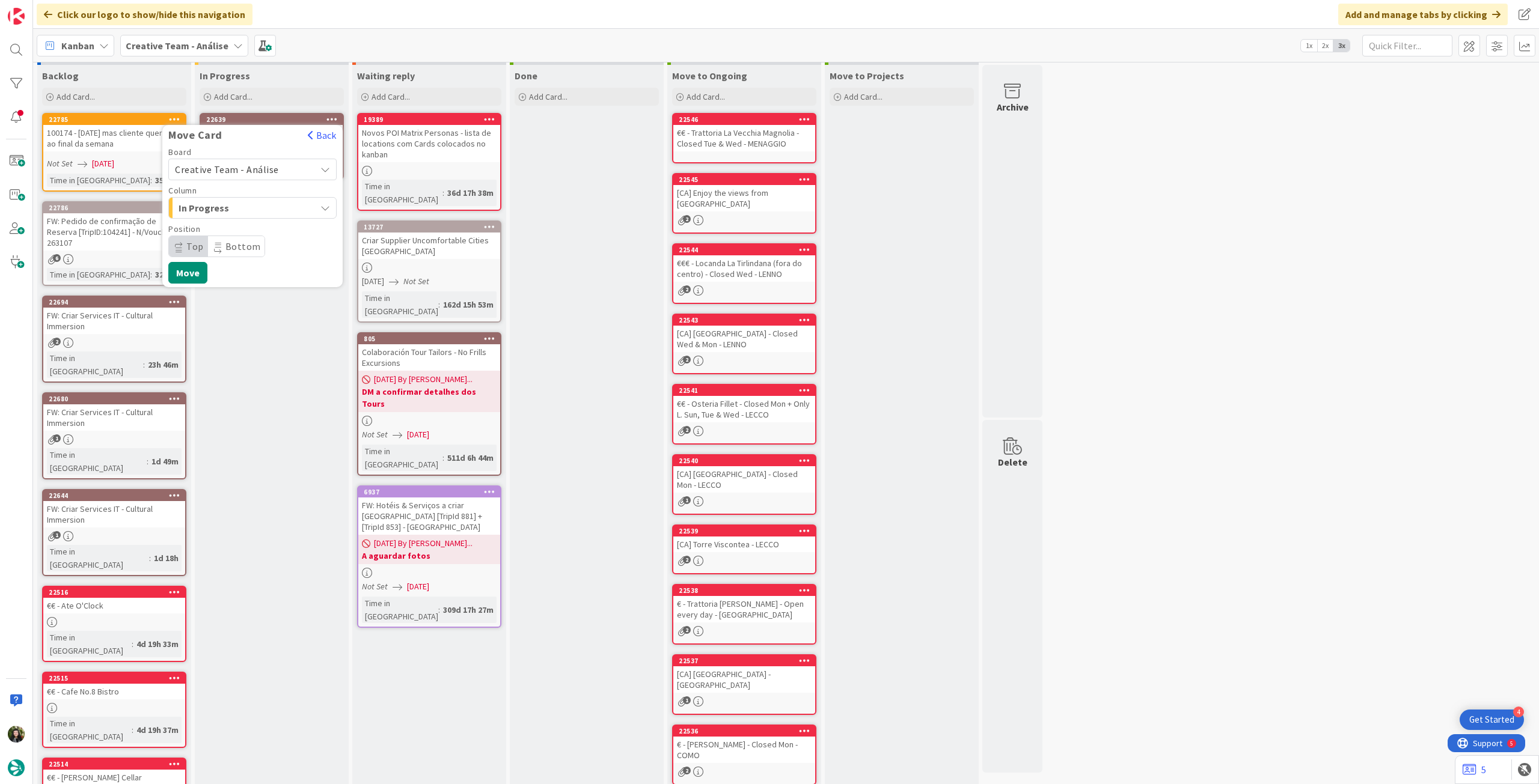
click at [245, 171] on span "Creative Team - Análise" at bounding box center [227, 168] width 104 height 12
click at [220, 228] on span "Creative Team" at bounding box center [261, 226] width 140 height 18
drag, startPoint x: 237, startPoint y: 209, endPoint x: 240, endPoint y: 219, distance: 10.4
click at [237, 209] on span "E - To Do" at bounding box center [223, 207] width 91 height 15
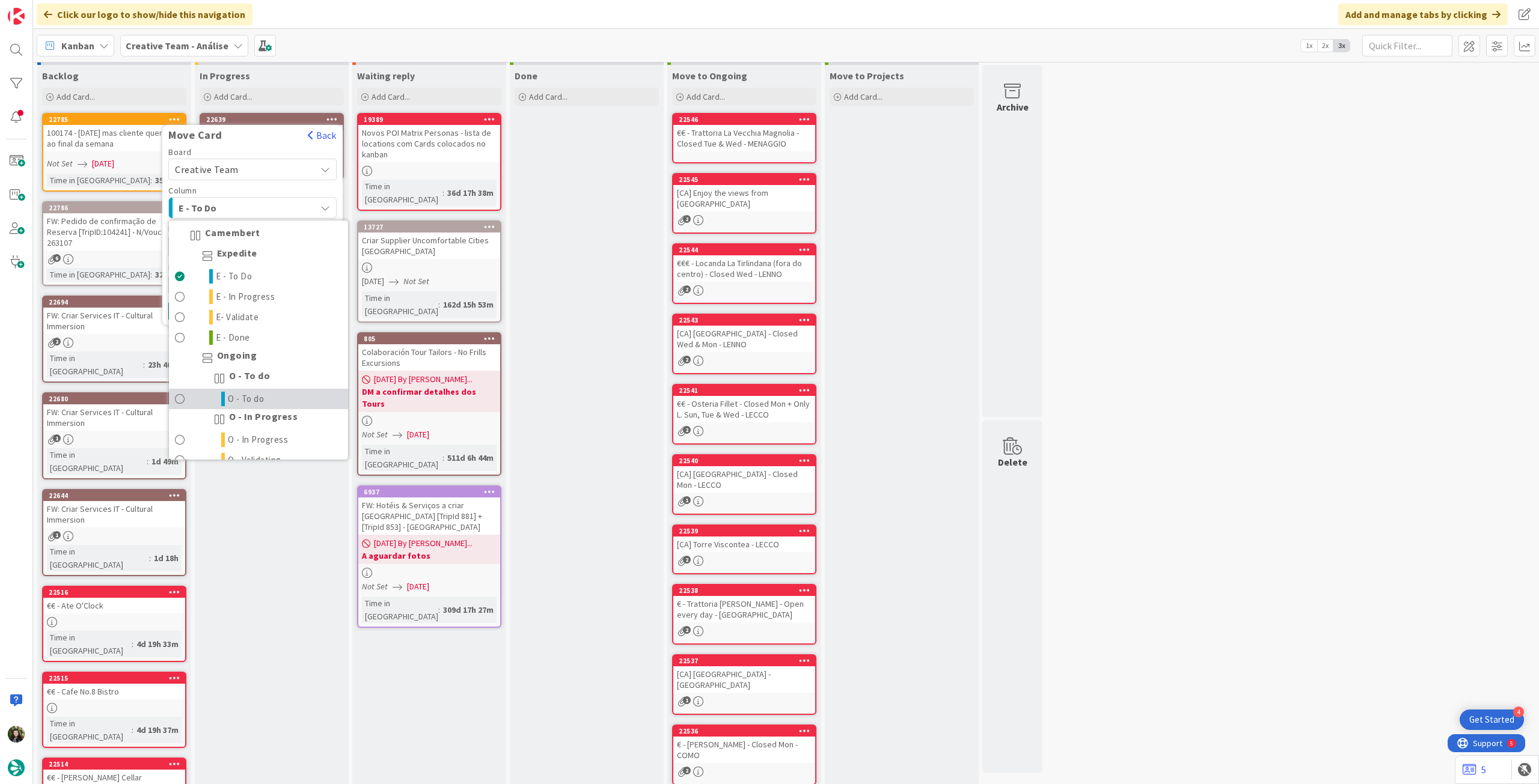
click at [249, 399] on span "O - To do" at bounding box center [246, 399] width 37 height 14
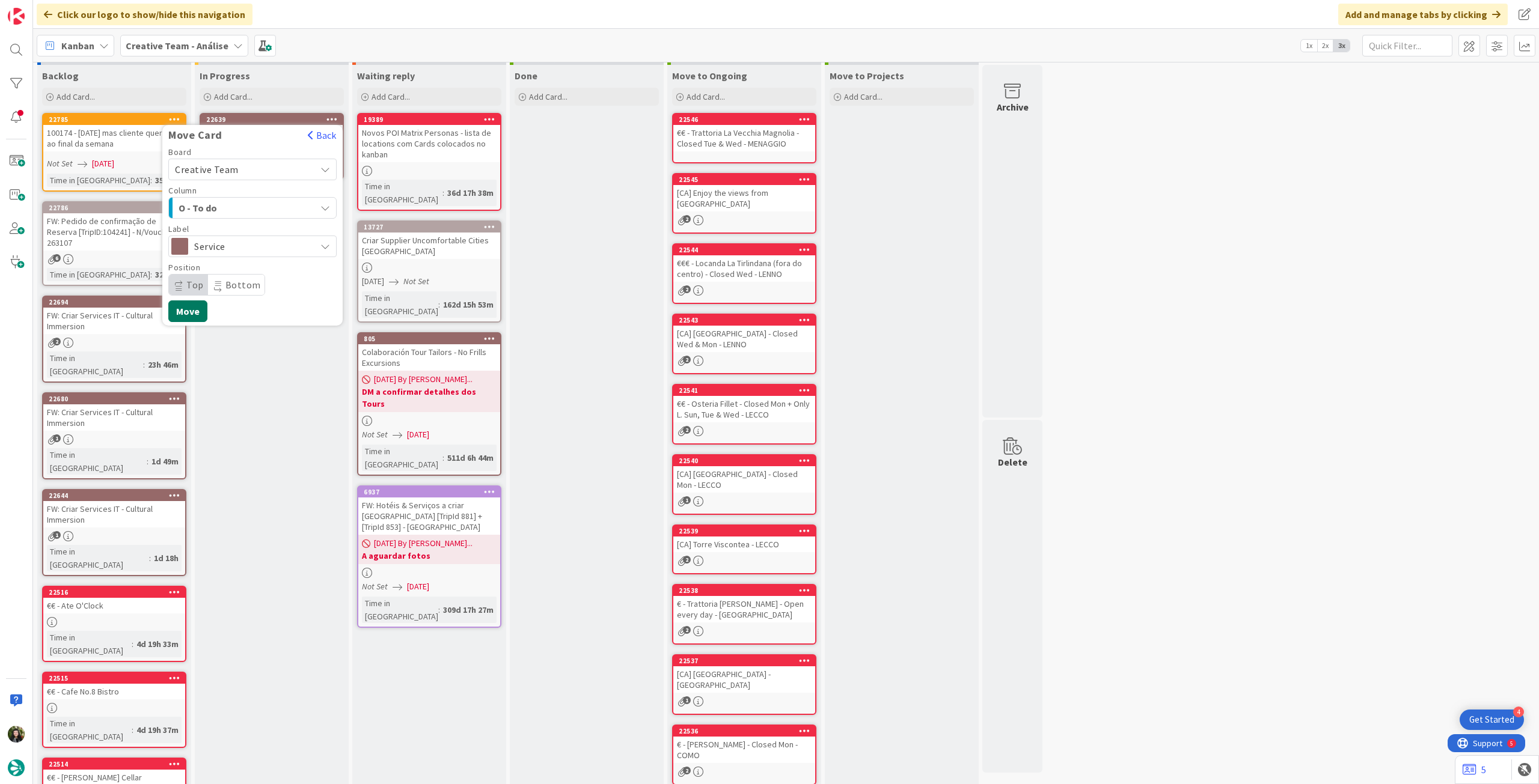
click at [187, 314] on button "Move" at bounding box center [188, 311] width 39 height 22
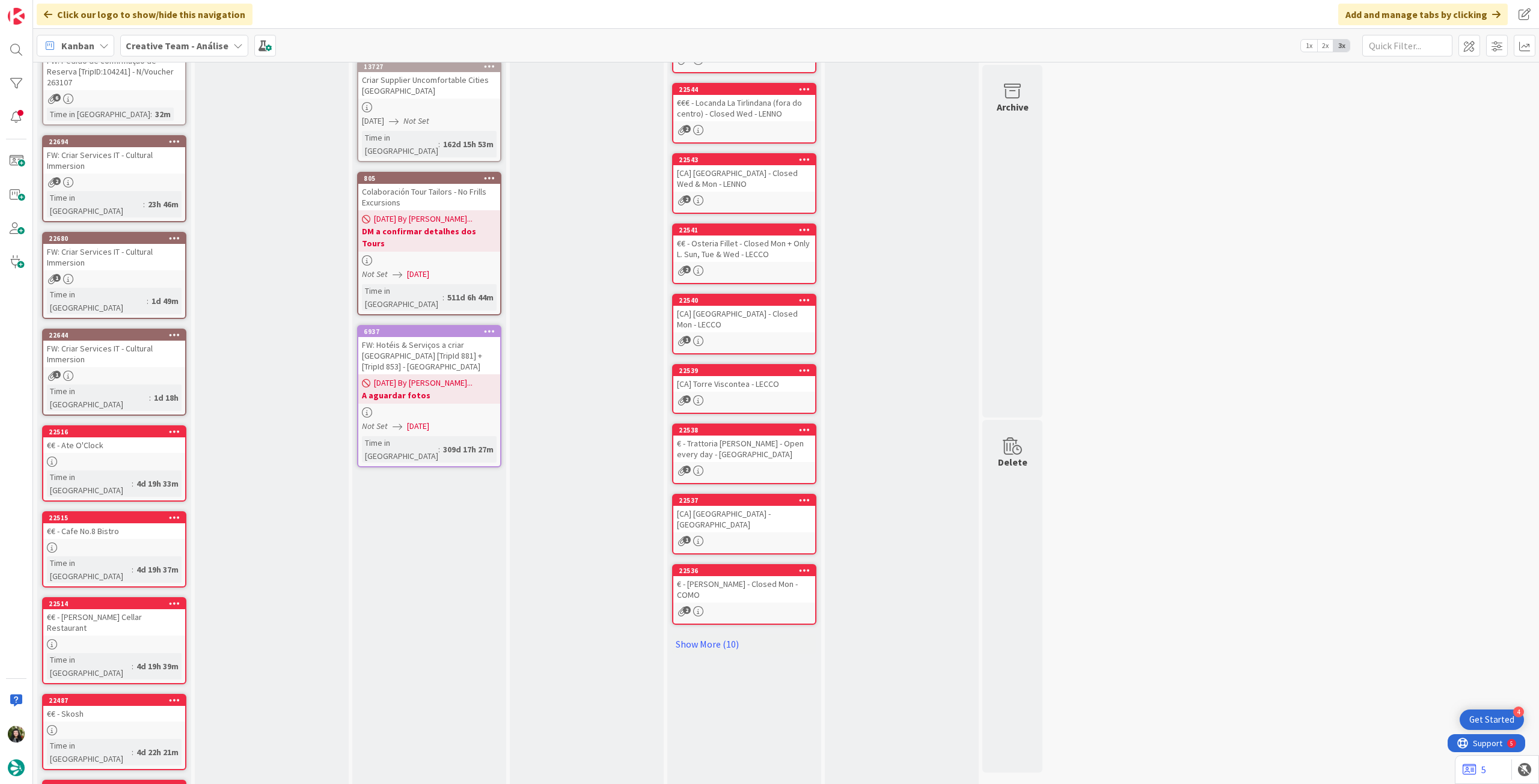
scroll to position [99, 0]
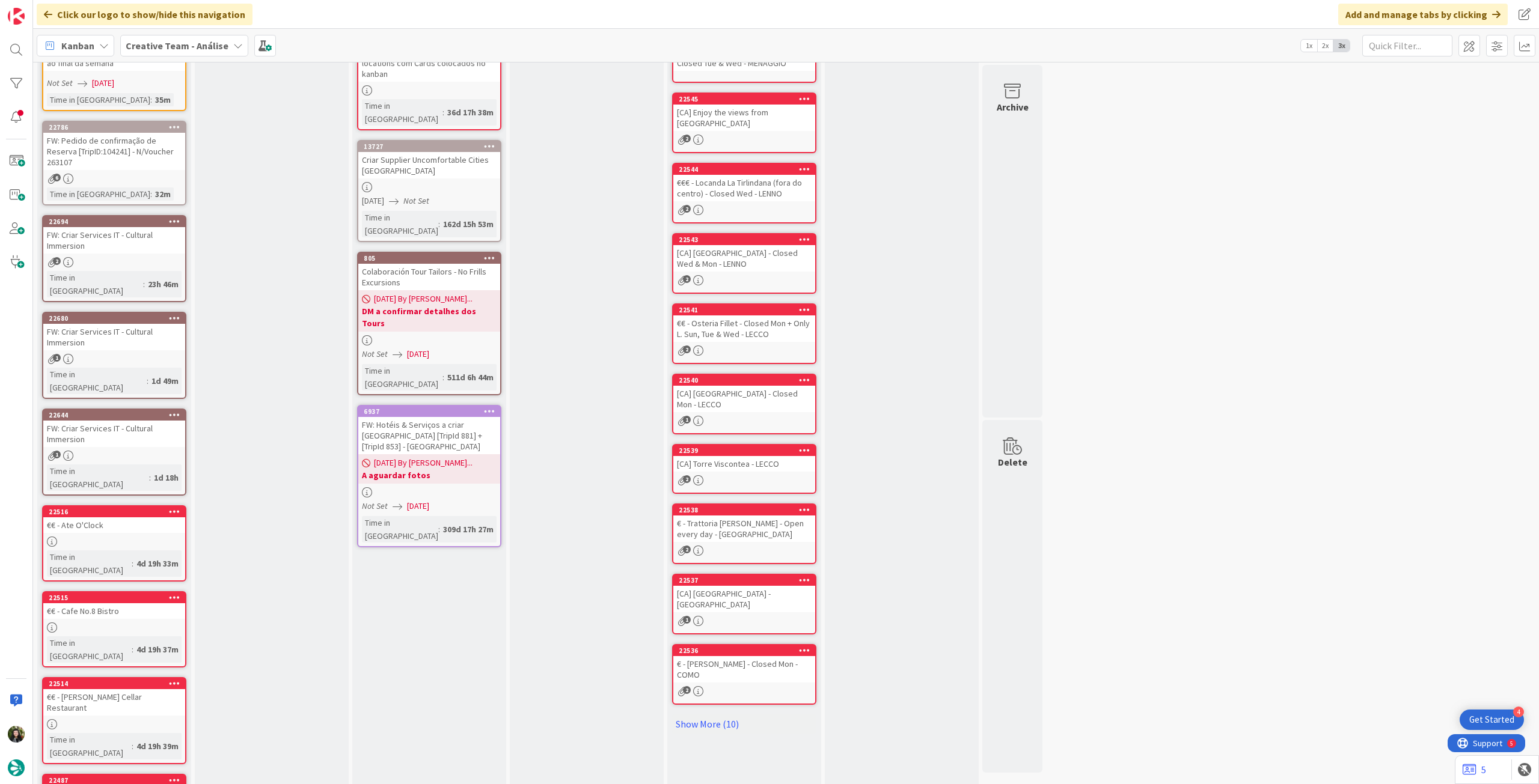
click at [177, 421] on div "FW: Criar Services IT - Cultural Immersion" at bounding box center [114, 435] width 142 height 27
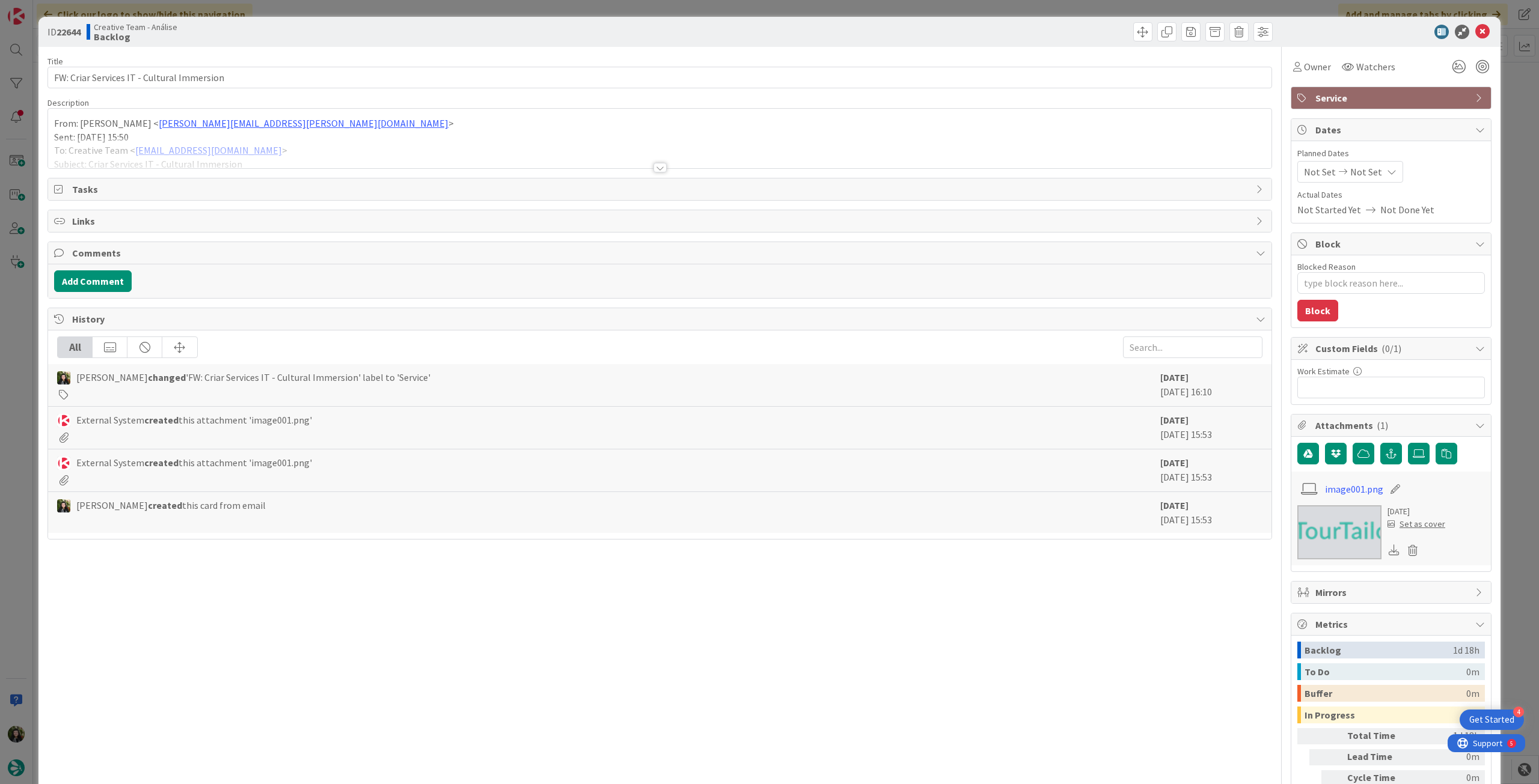
click at [241, 143] on div at bounding box center [660, 153] width 1223 height 30
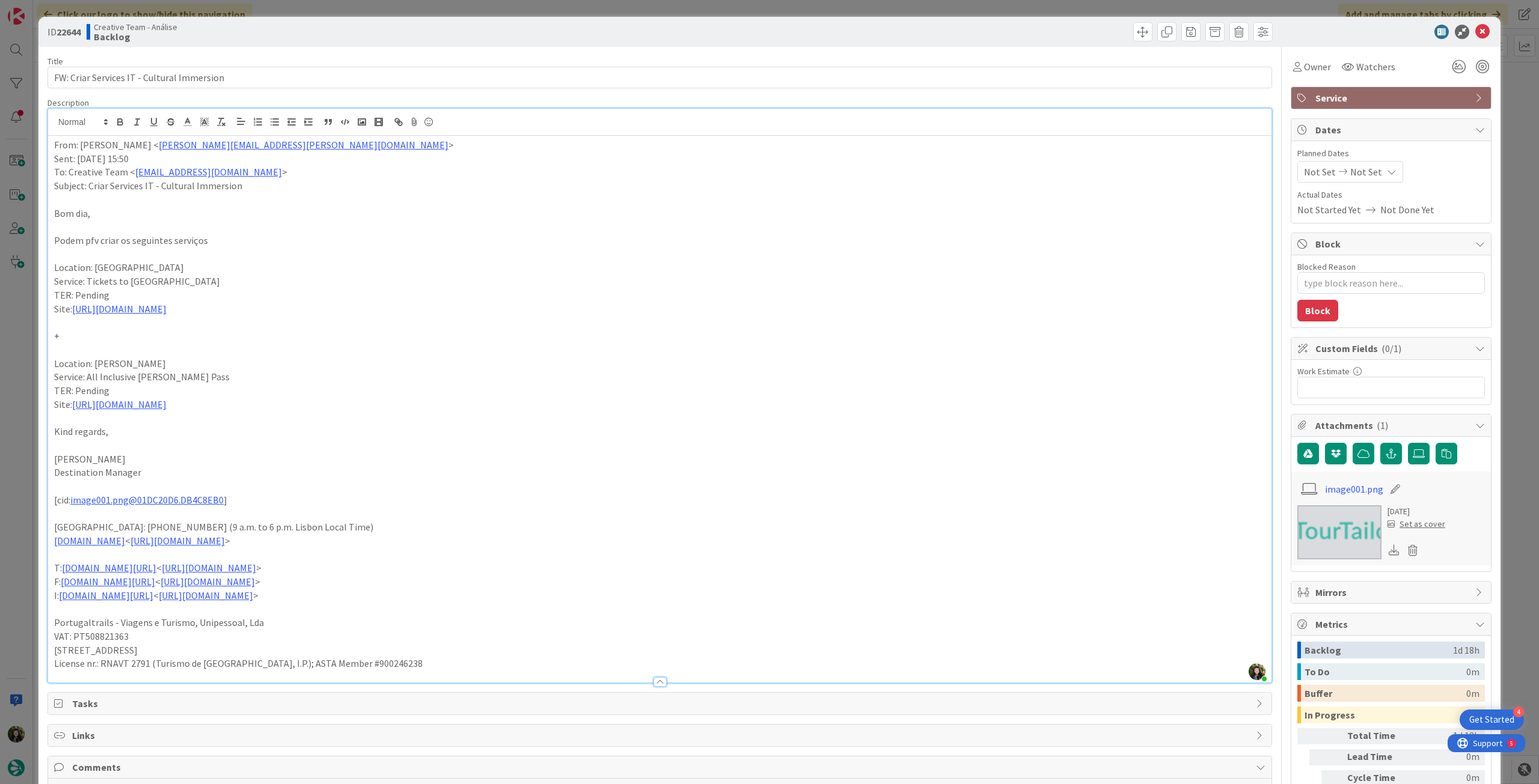
drag, startPoint x: 1352, startPoint y: 98, endPoint x: 1369, endPoint y: 108, distance: 19.7
click at [1352, 96] on span "Service" at bounding box center [1393, 98] width 154 height 14
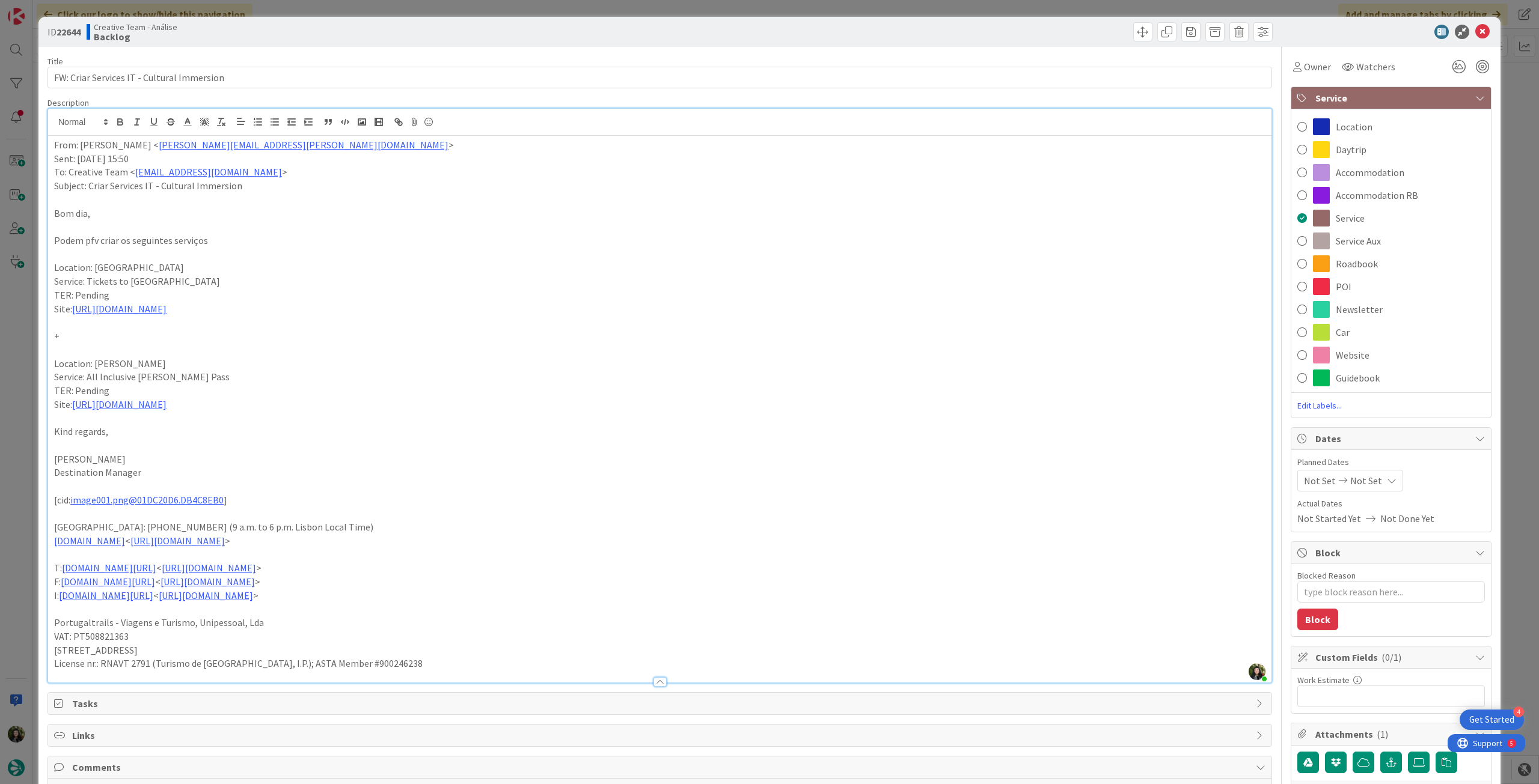
click at [1370, 287] on div "POI" at bounding box center [1391, 286] width 200 height 22
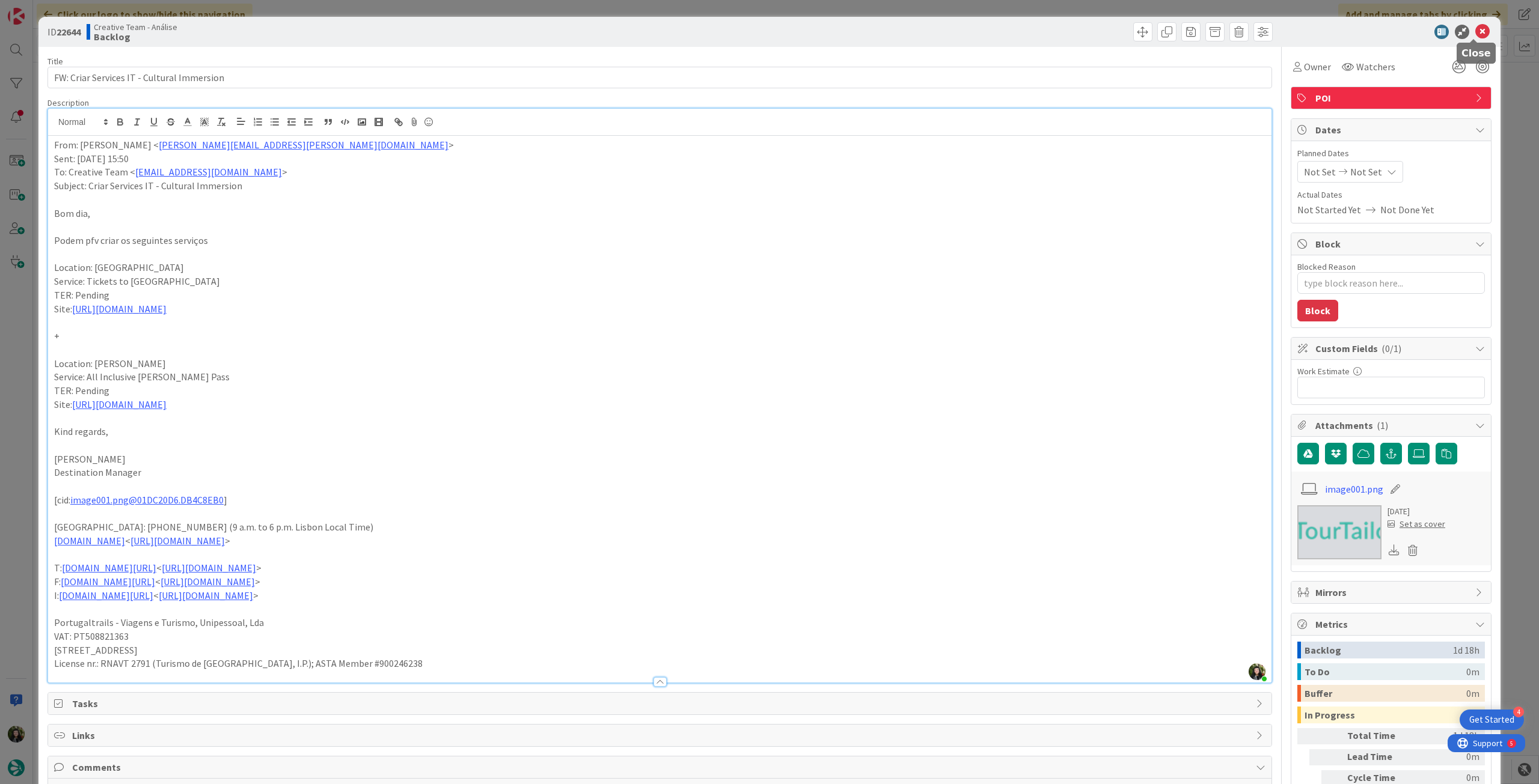
click at [1479, 34] on icon at bounding box center [1483, 32] width 14 height 14
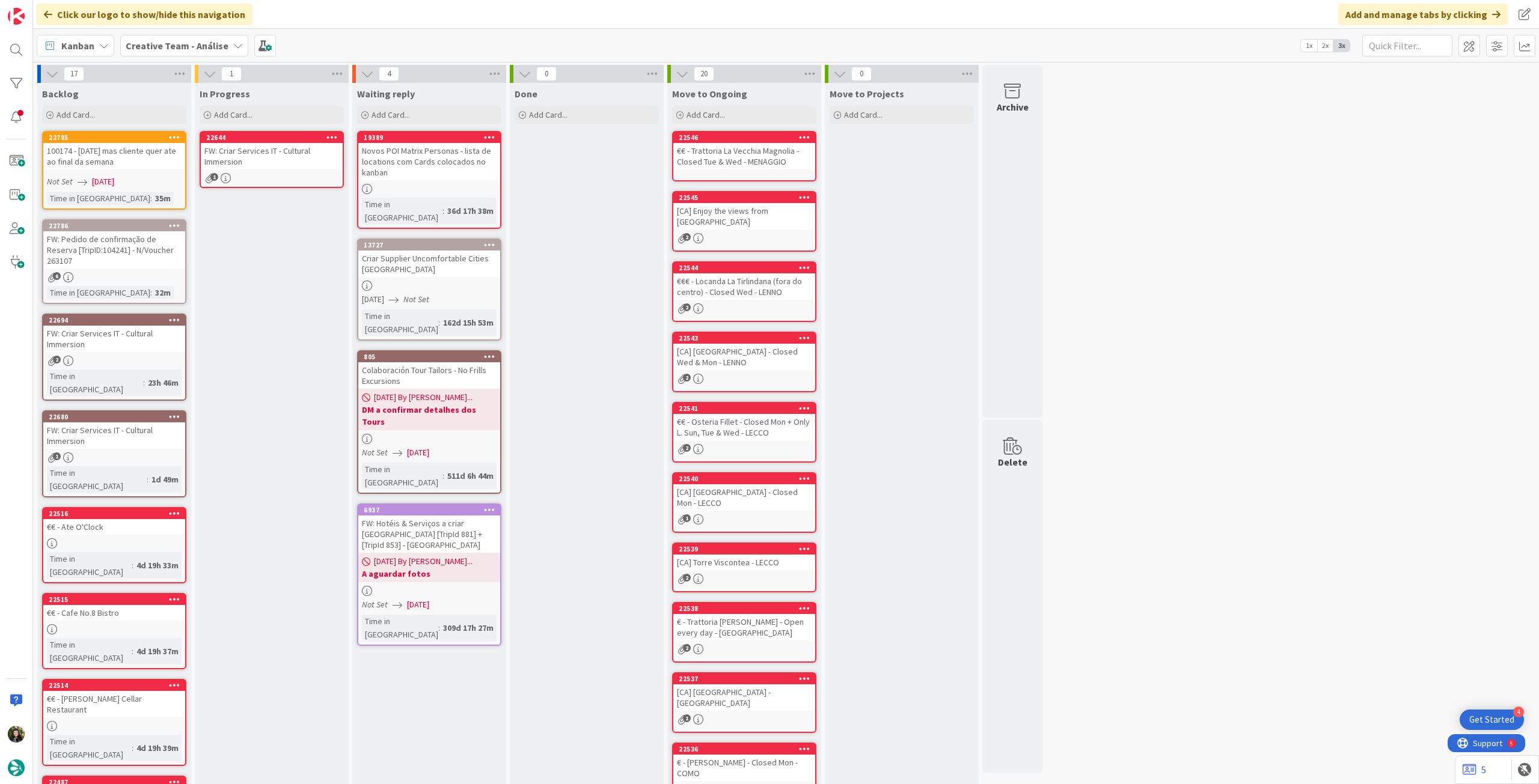
click at [300, 149] on div "FW: Criar Services IT - Cultural Immersion" at bounding box center [272, 157] width 142 height 27
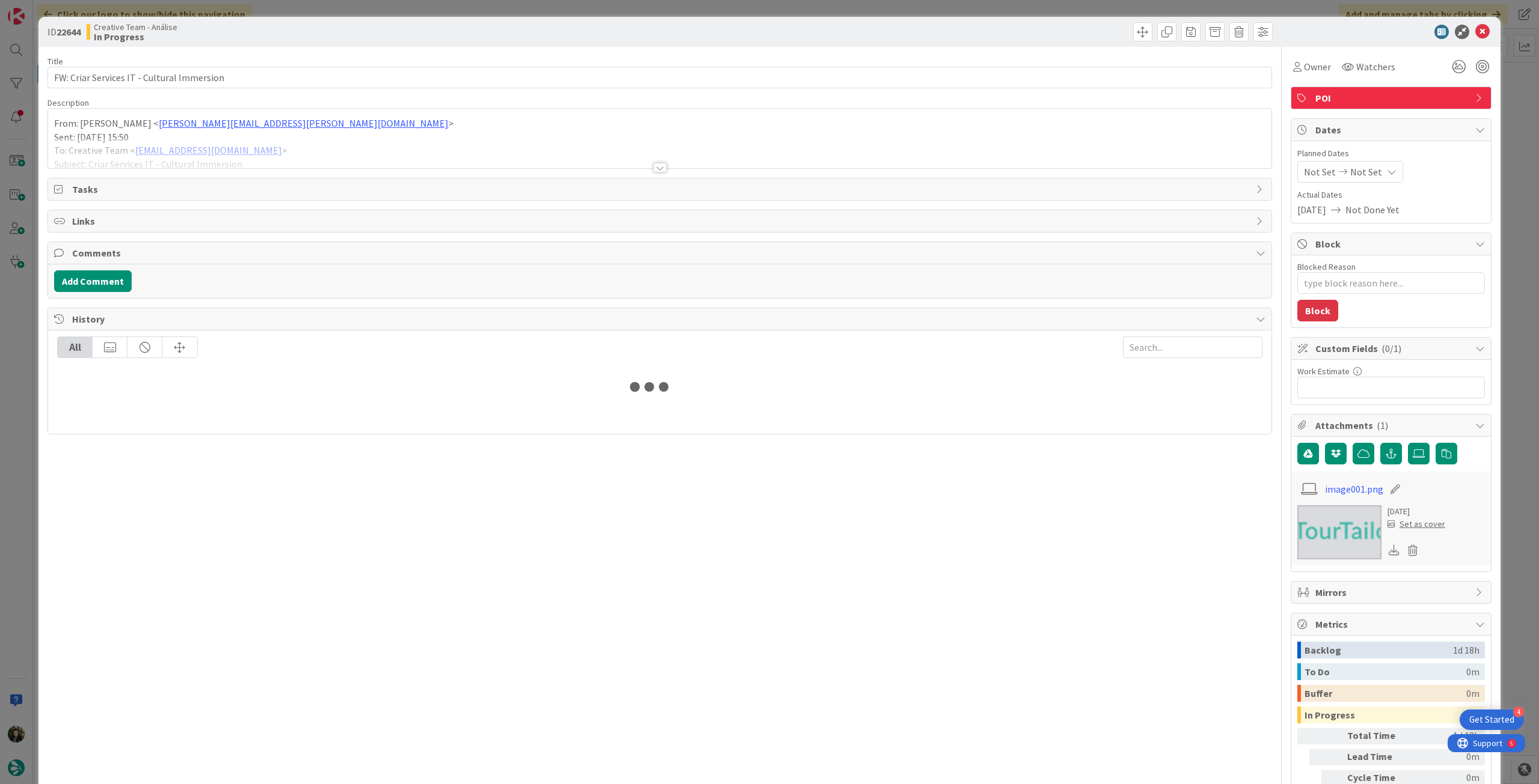
click at [304, 154] on div at bounding box center [660, 153] width 1223 height 30
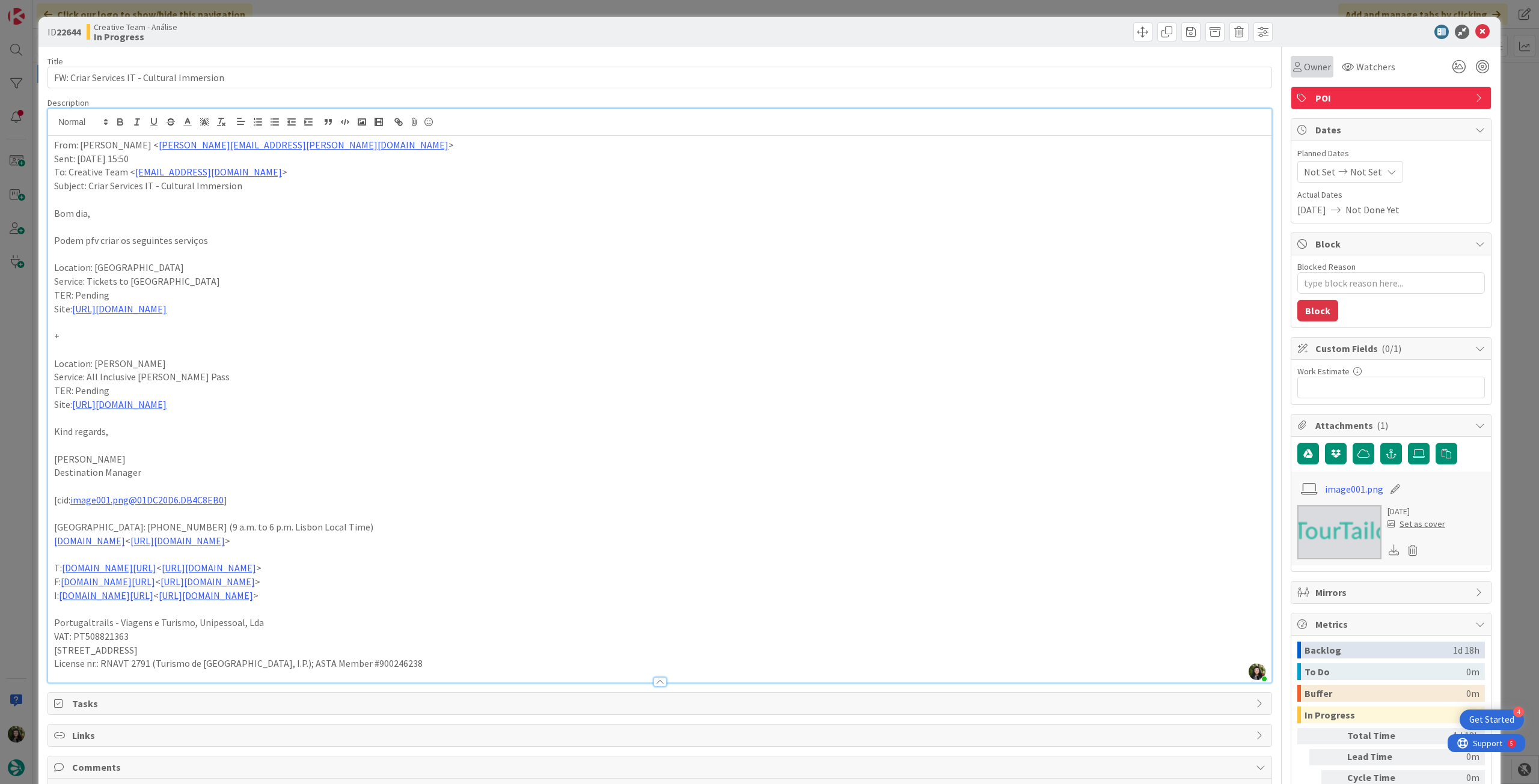
click at [1303, 76] on div "Owner" at bounding box center [1312, 66] width 43 height 22
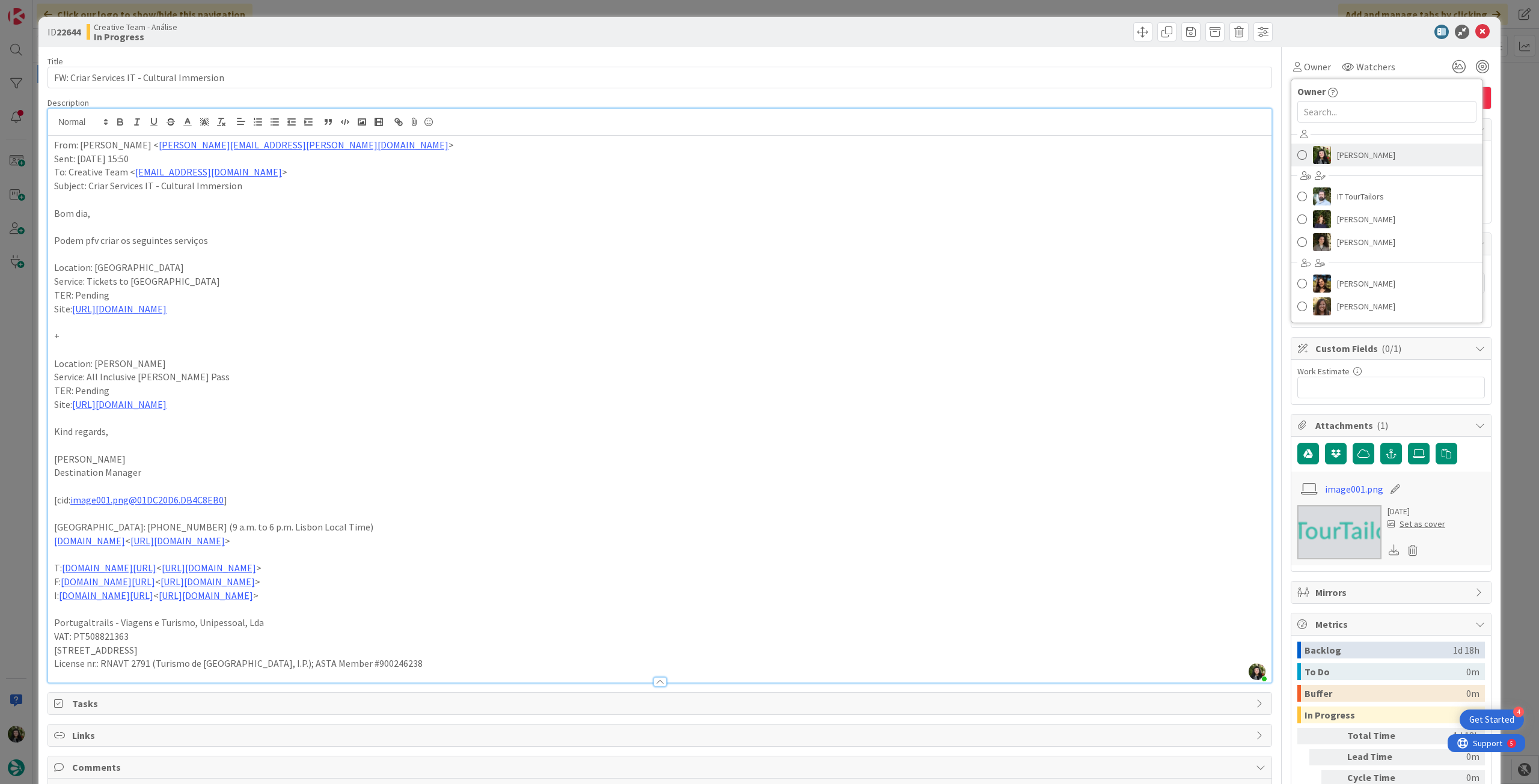
drag, startPoint x: 1366, startPoint y: 158, endPoint x: 1383, endPoint y: 175, distance: 24.0
click at [1367, 158] on span "[PERSON_NAME]" at bounding box center [1366, 155] width 58 height 18
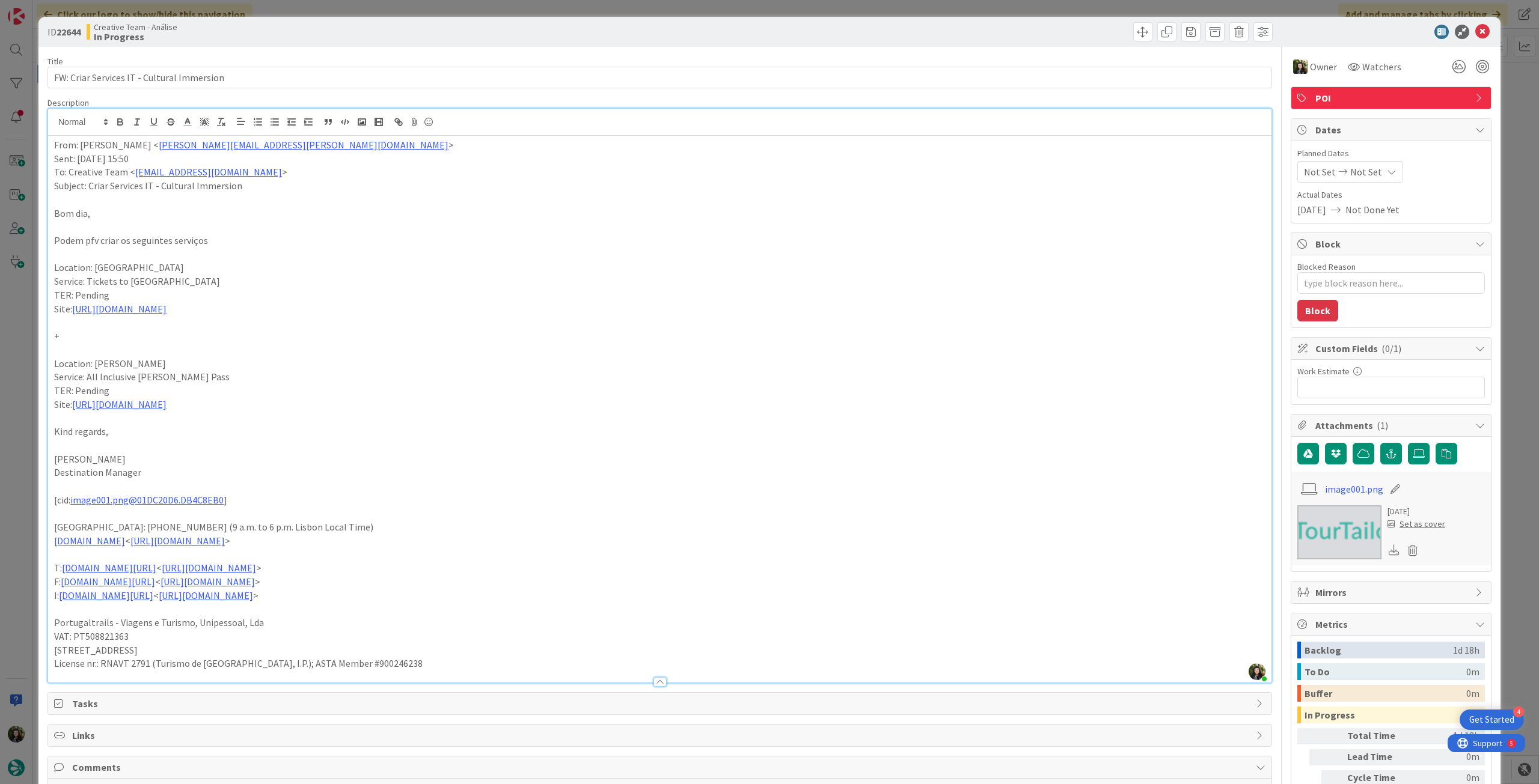
type textarea "x"
click at [1378, 180] on div "Not Set Not Set" at bounding box center [1351, 172] width 106 height 22
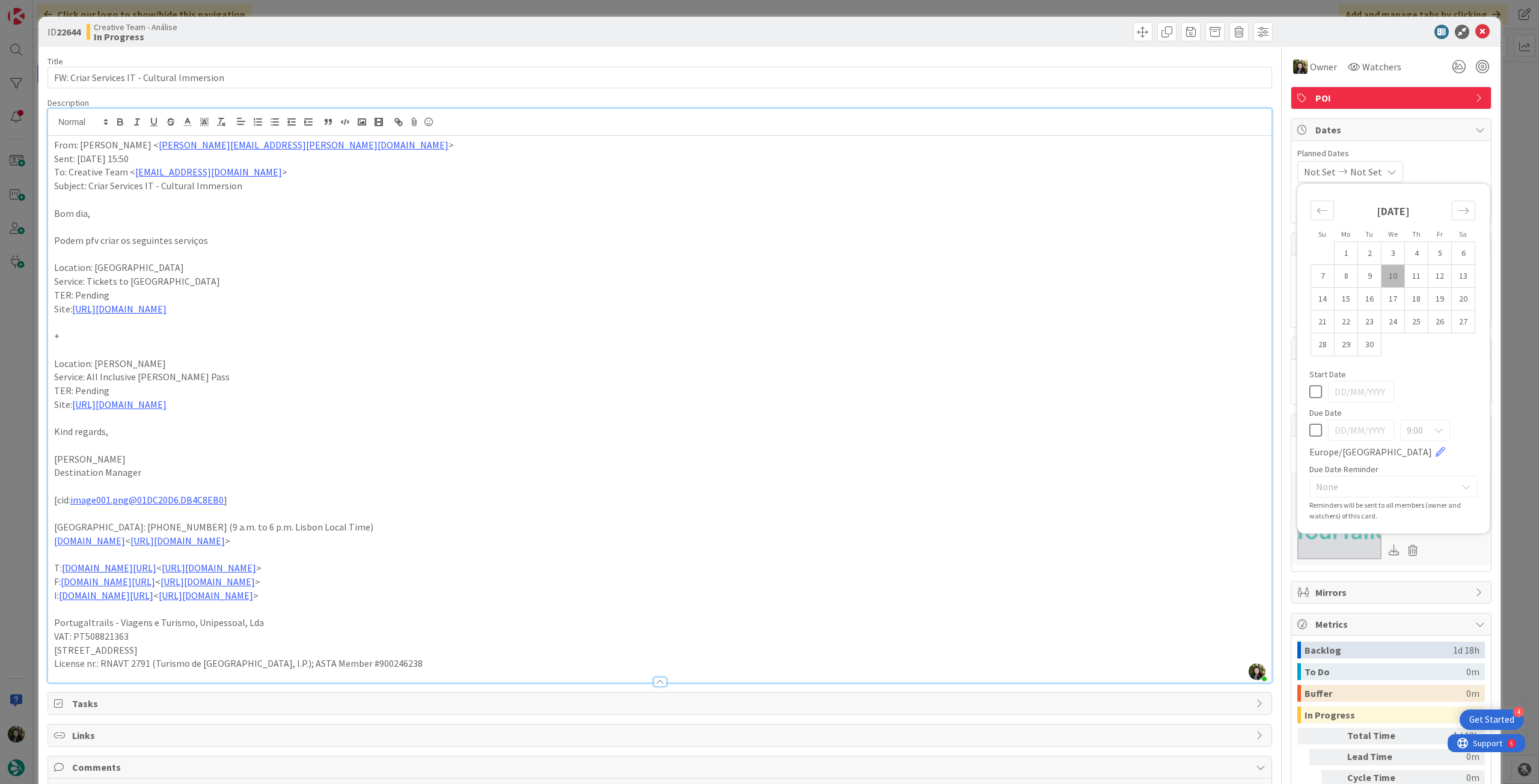
drag, startPoint x: 1309, startPoint y: 426, endPoint x: 1418, endPoint y: 183, distance: 266.3
click at [1311, 426] on icon at bounding box center [1316, 430] width 13 height 14
type input "[DATE]"
click at [1478, 27] on icon at bounding box center [1483, 32] width 14 height 14
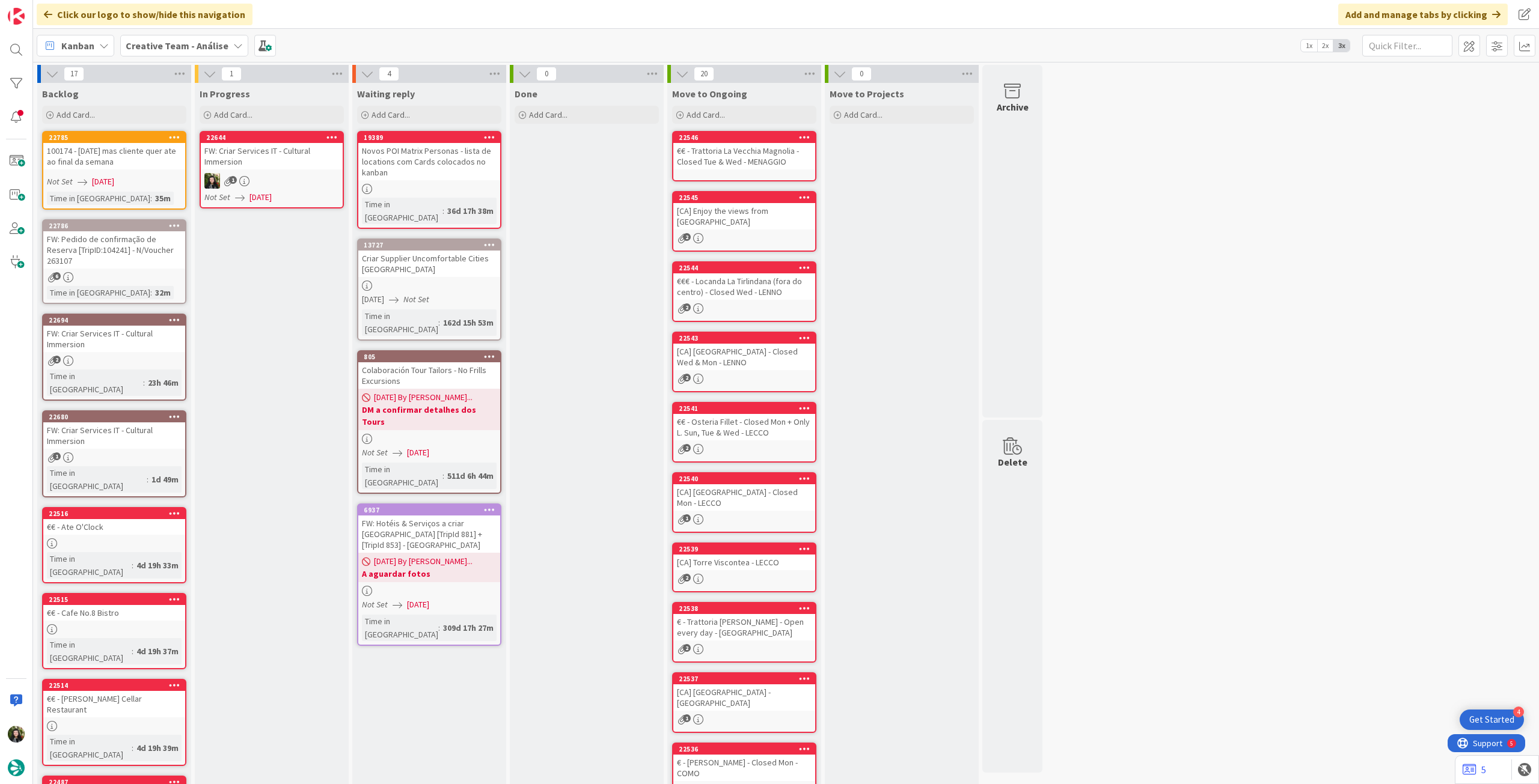
click at [332, 136] on icon at bounding box center [332, 136] width 12 height 8
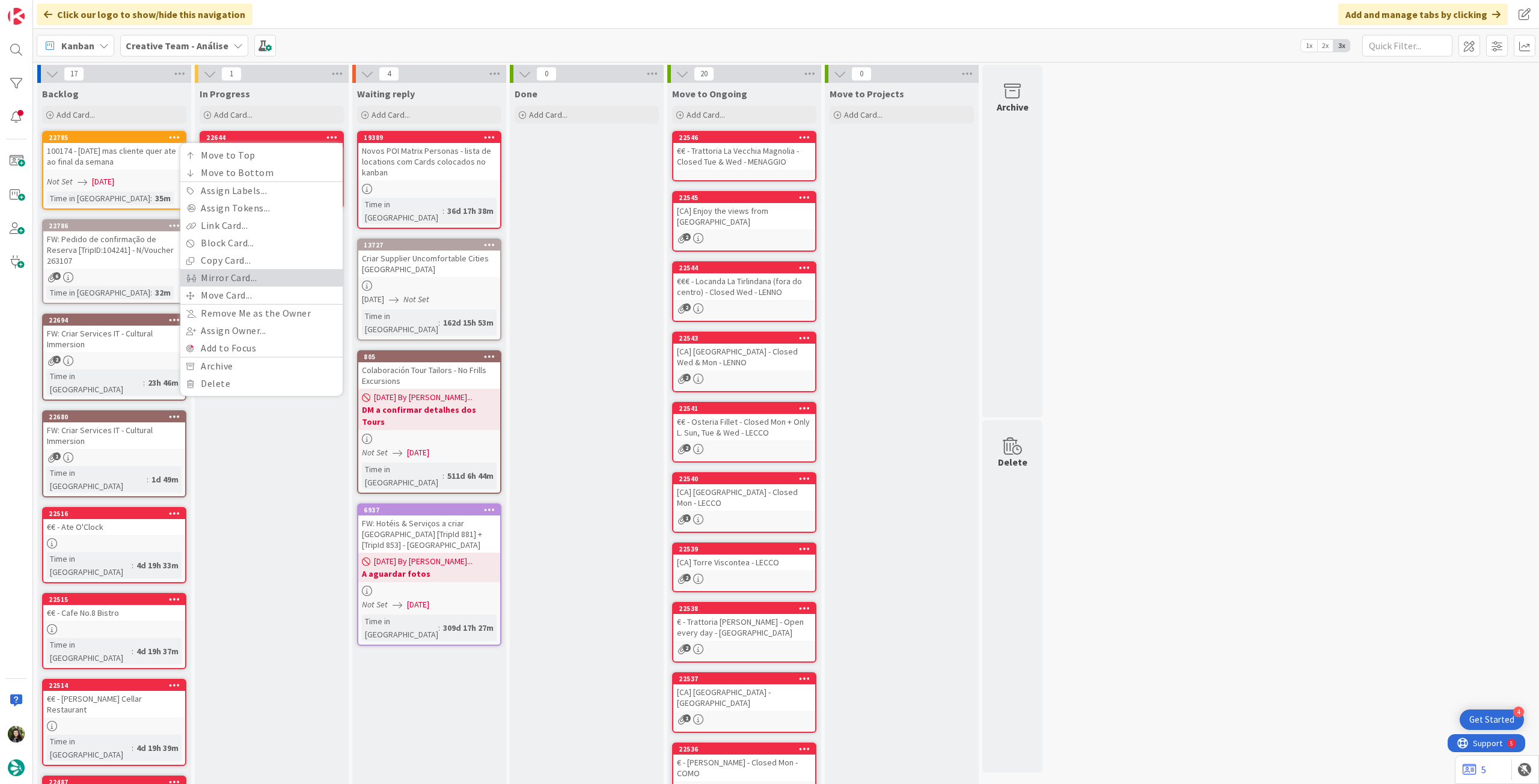
click at [267, 286] on link "Mirror Card..." at bounding box center [261, 278] width 162 height 17
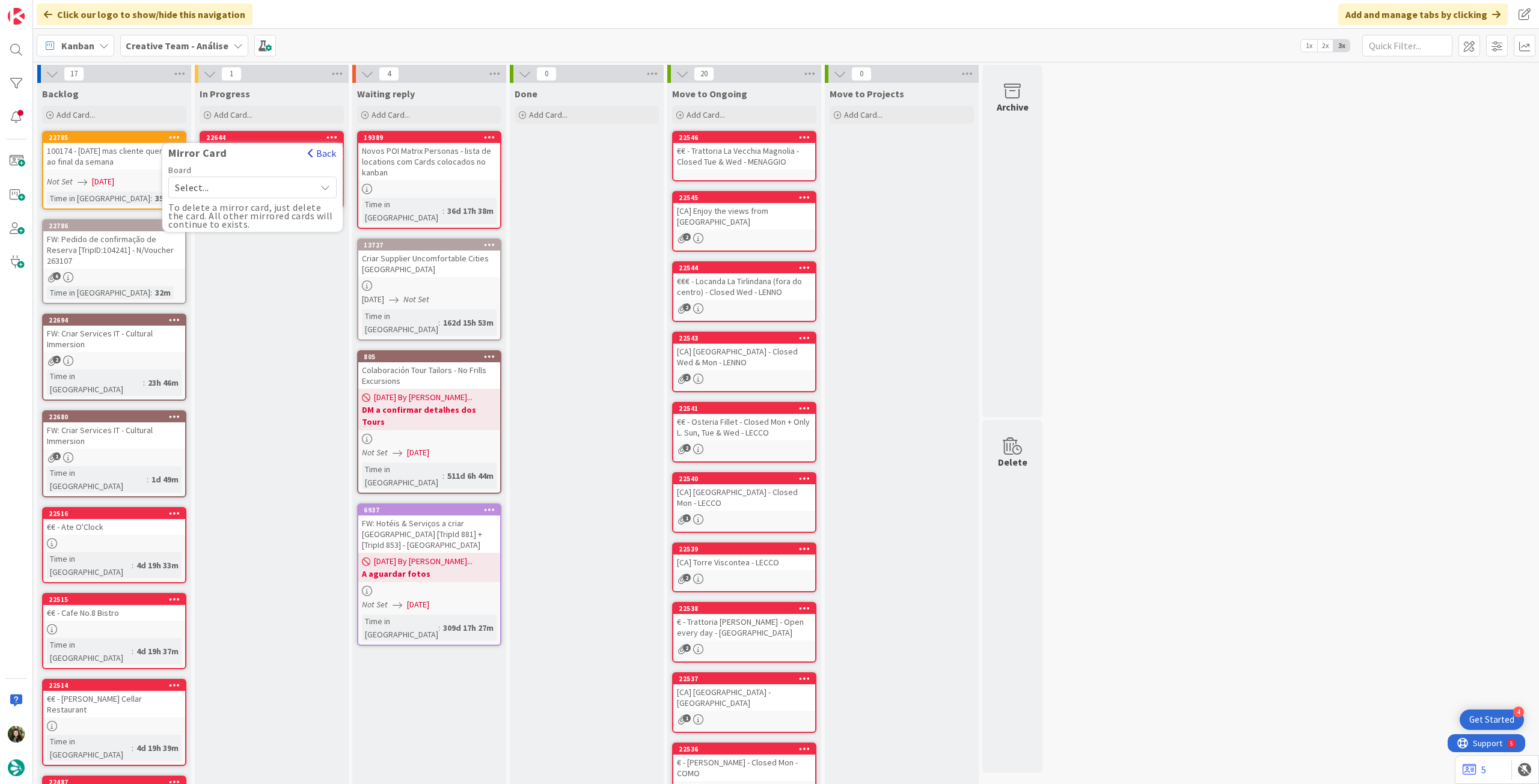
click at [319, 152] on button "Back" at bounding box center [322, 153] width 30 height 13
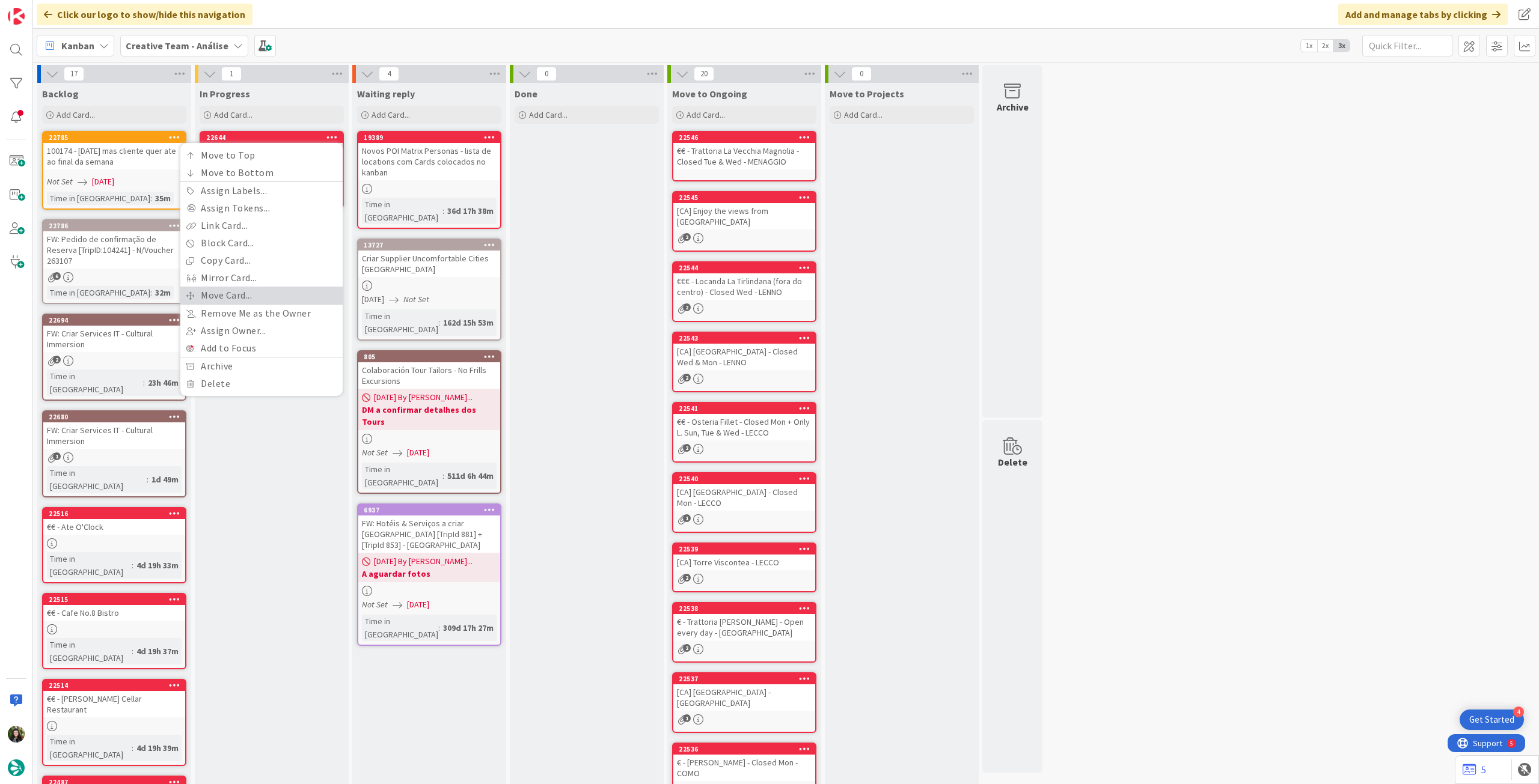
click at [226, 298] on link "Move Card..." at bounding box center [261, 295] width 162 height 17
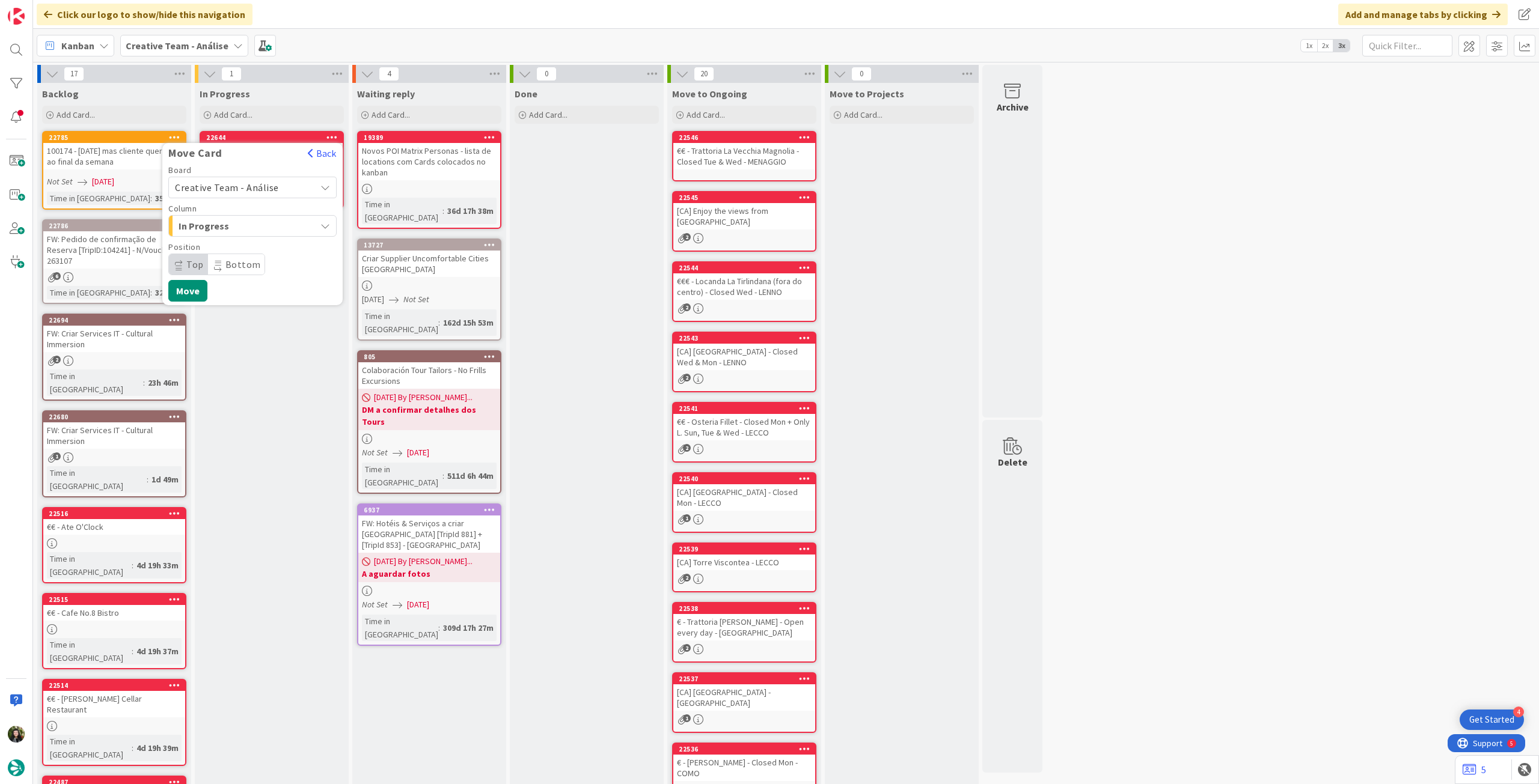
click at [242, 192] on span "Creative Team - Análise" at bounding box center [227, 187] width 104 height 12
click at [244, 239] on span "Creative Team" at bounding box center [261, 244] width 140 height 18
click at [244, 228] on span "E - To Do" at bounding box center [223, 226] width 91 height 15
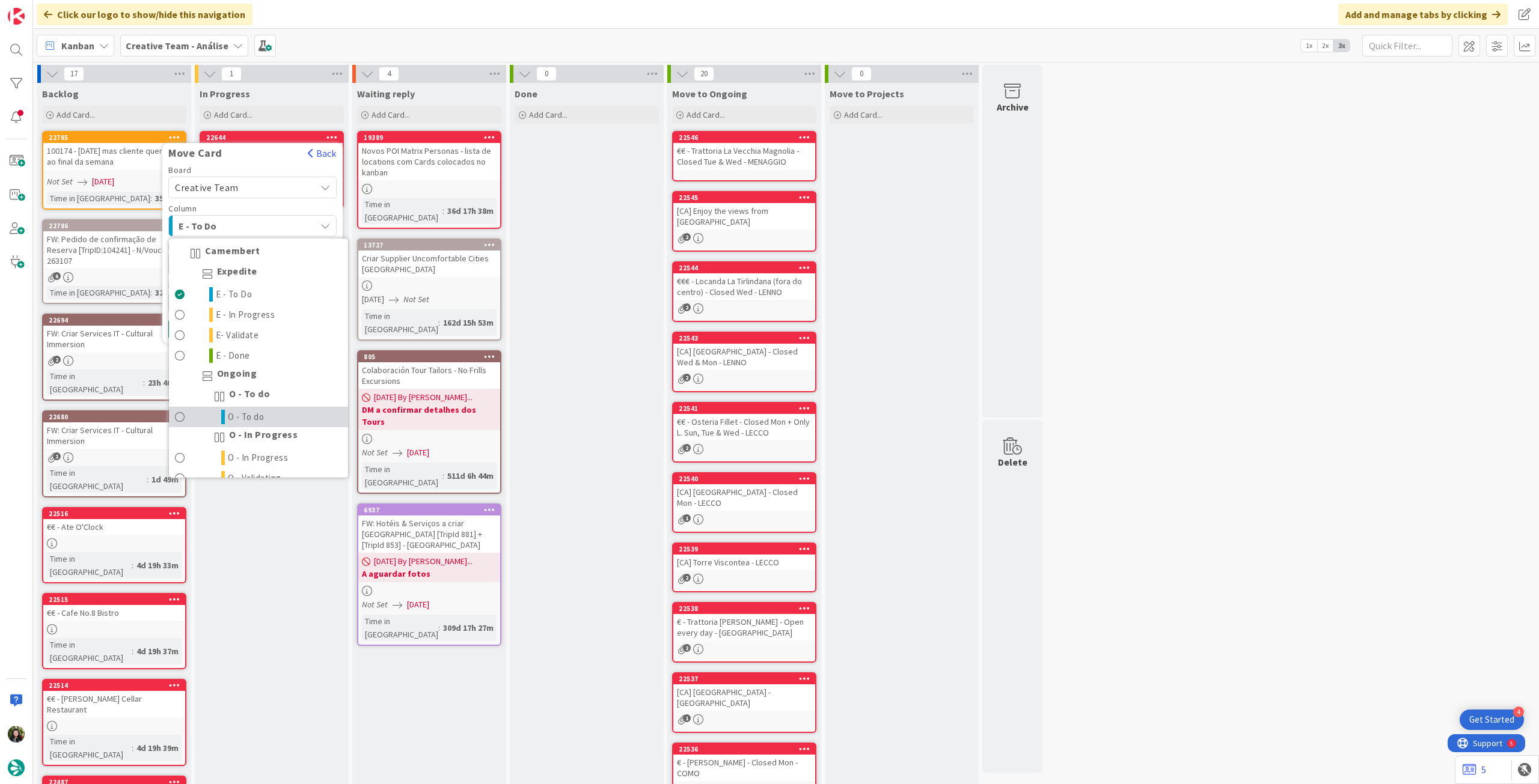
drag, startPoint x: 233, startPoint y: 410, endPoint x: 237, endPoint y: 387, distance: 23.3
click at [233, 410] on span "O - To do" at bounding box center [246, 418] width 37 height 14
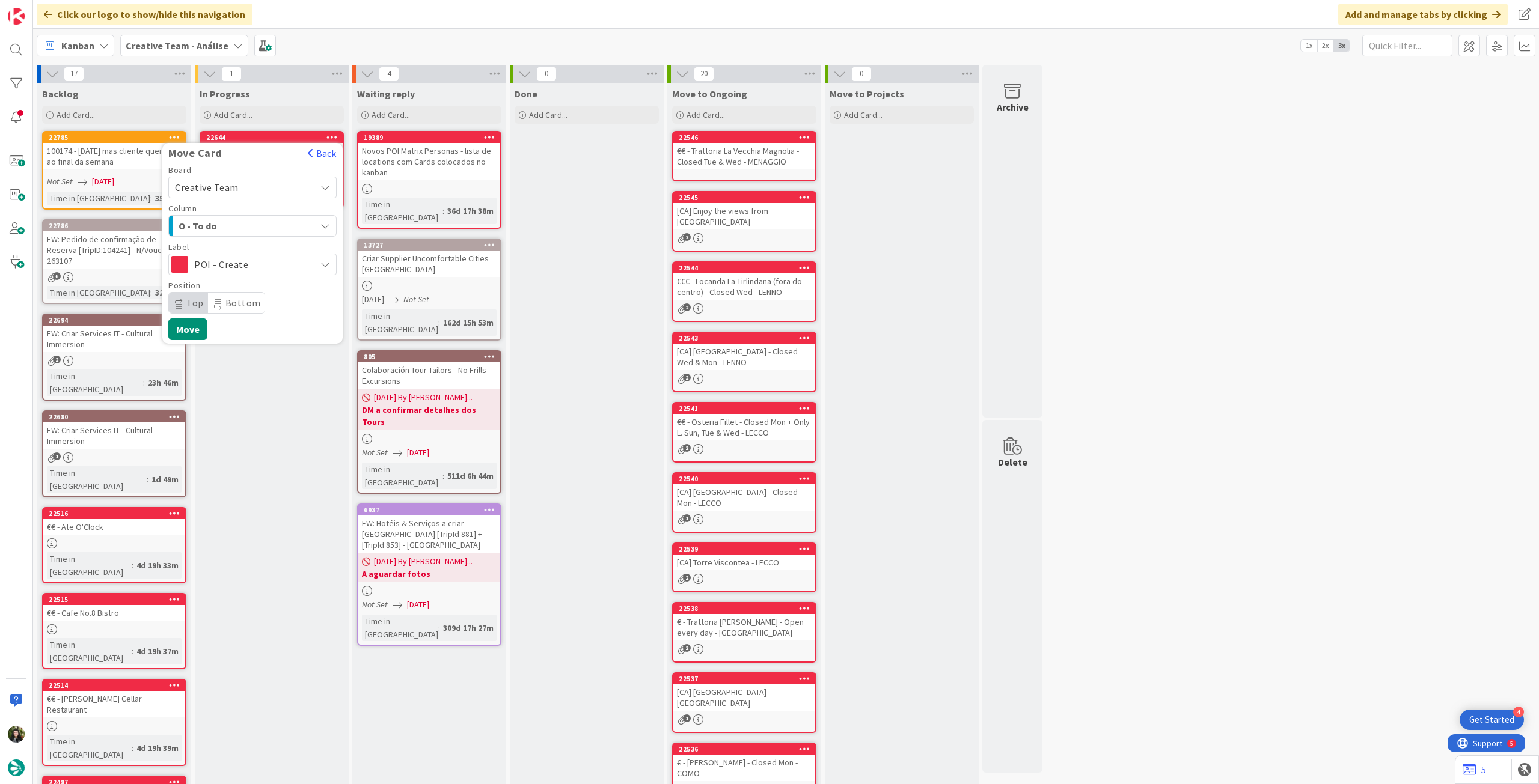
click at [255, 271] on span "POI - Create" at bounding box center [252, 264] width 116 height 17
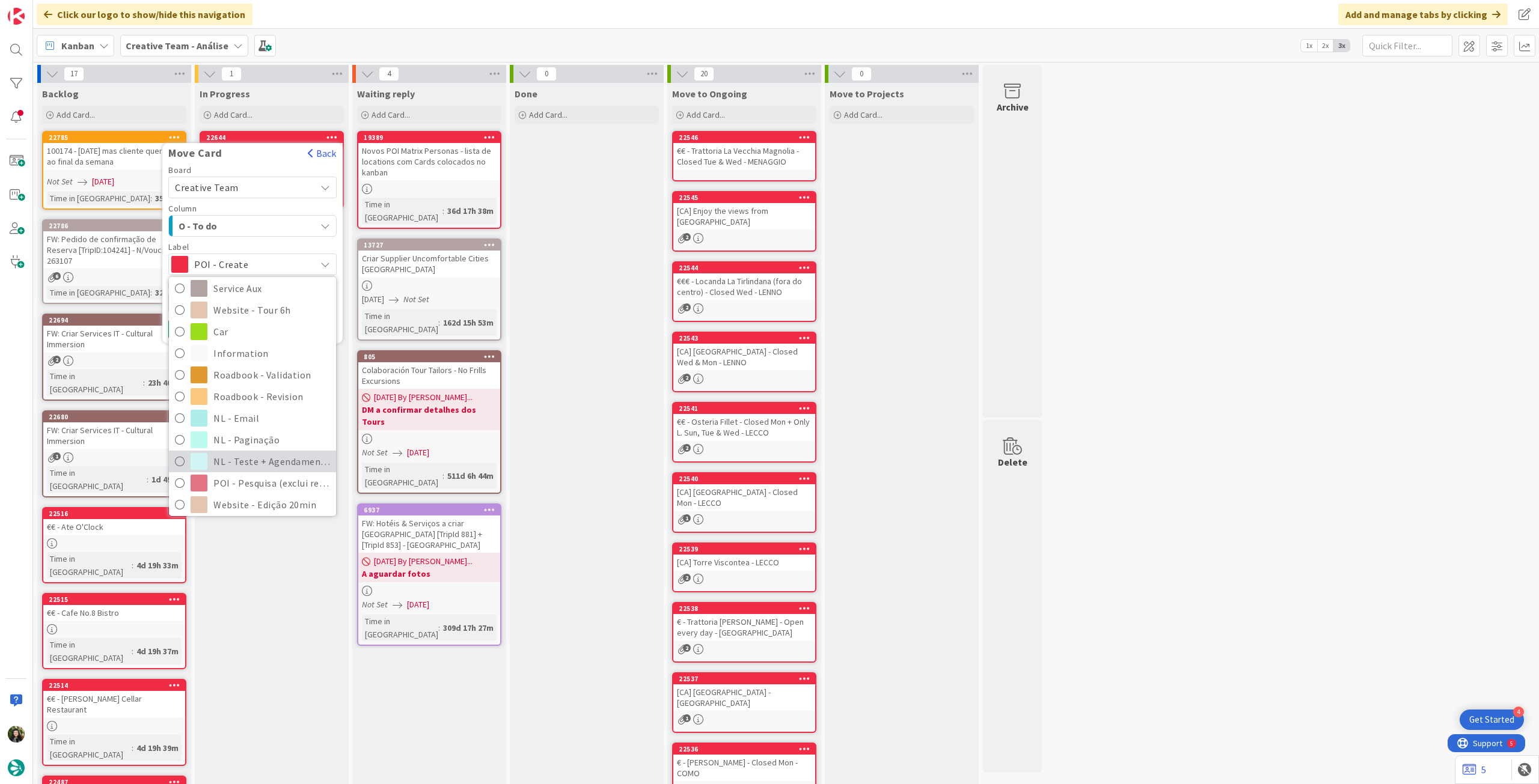
scroll to position [256, 0]
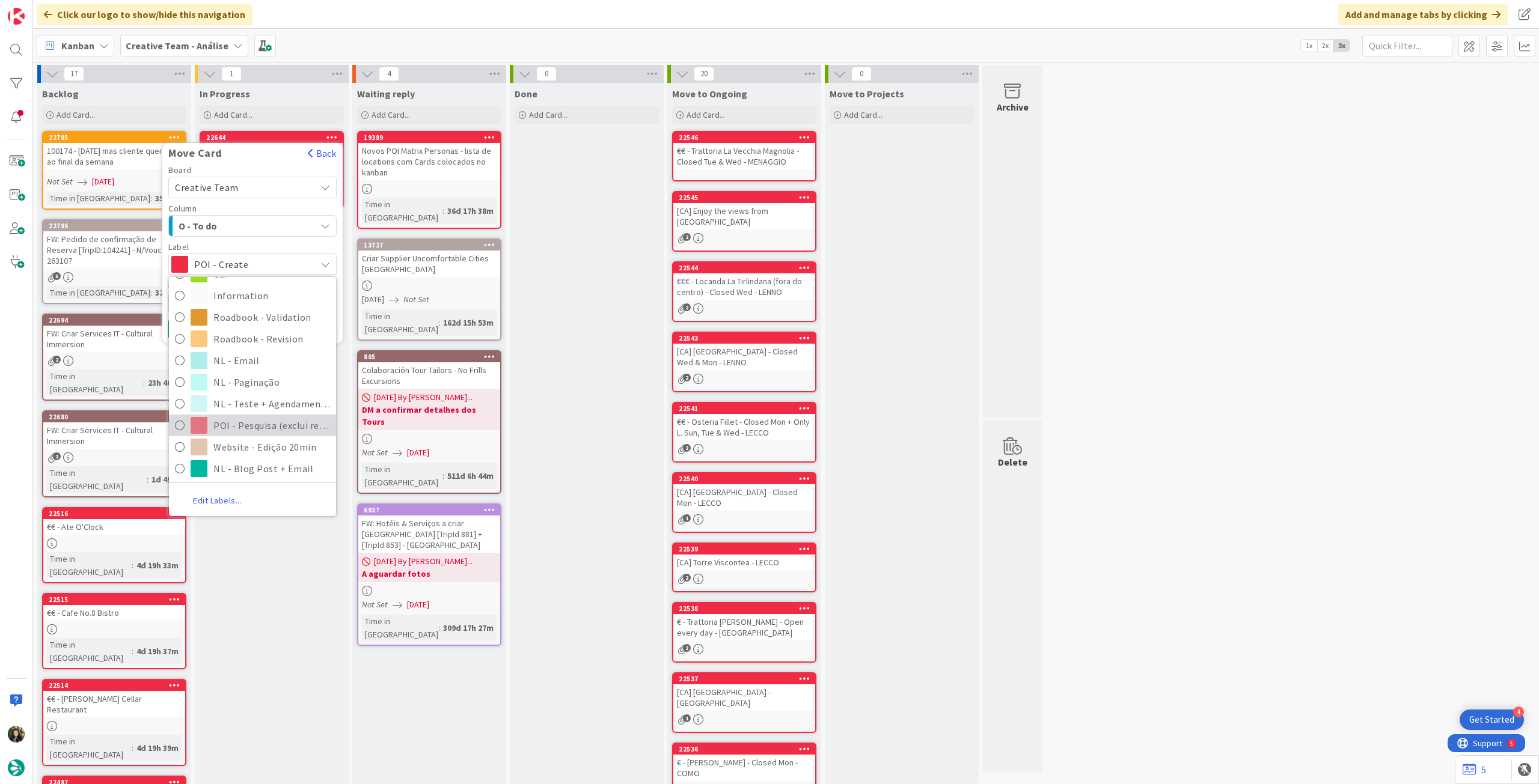
click at [263, 424] on span "POI - Pesquisa (exclui redação)" at bounding box center [272, 426] width 117 height 18
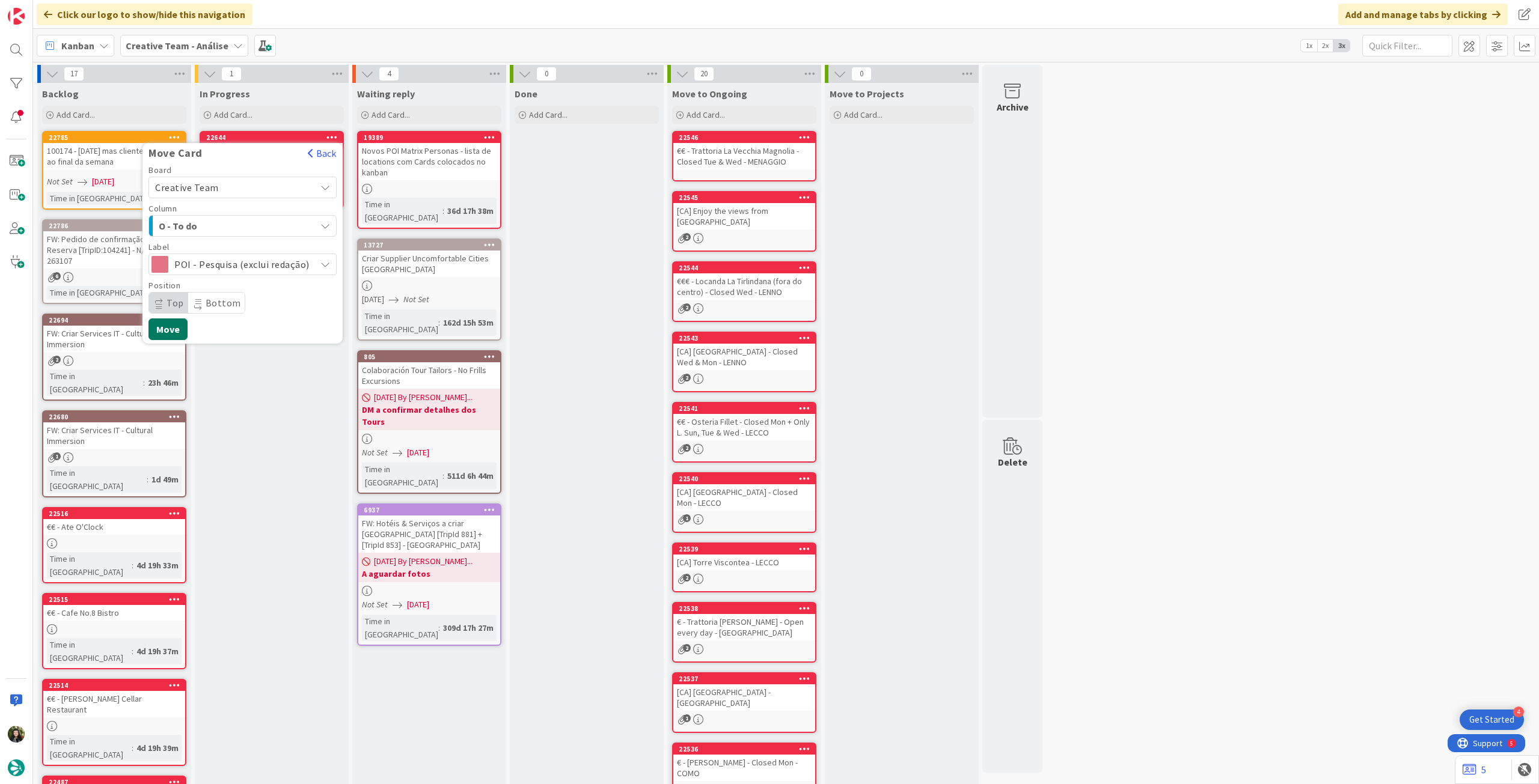
click at [169, 331] on button "Move" at bounding box center [169, 330] width 39 height 22
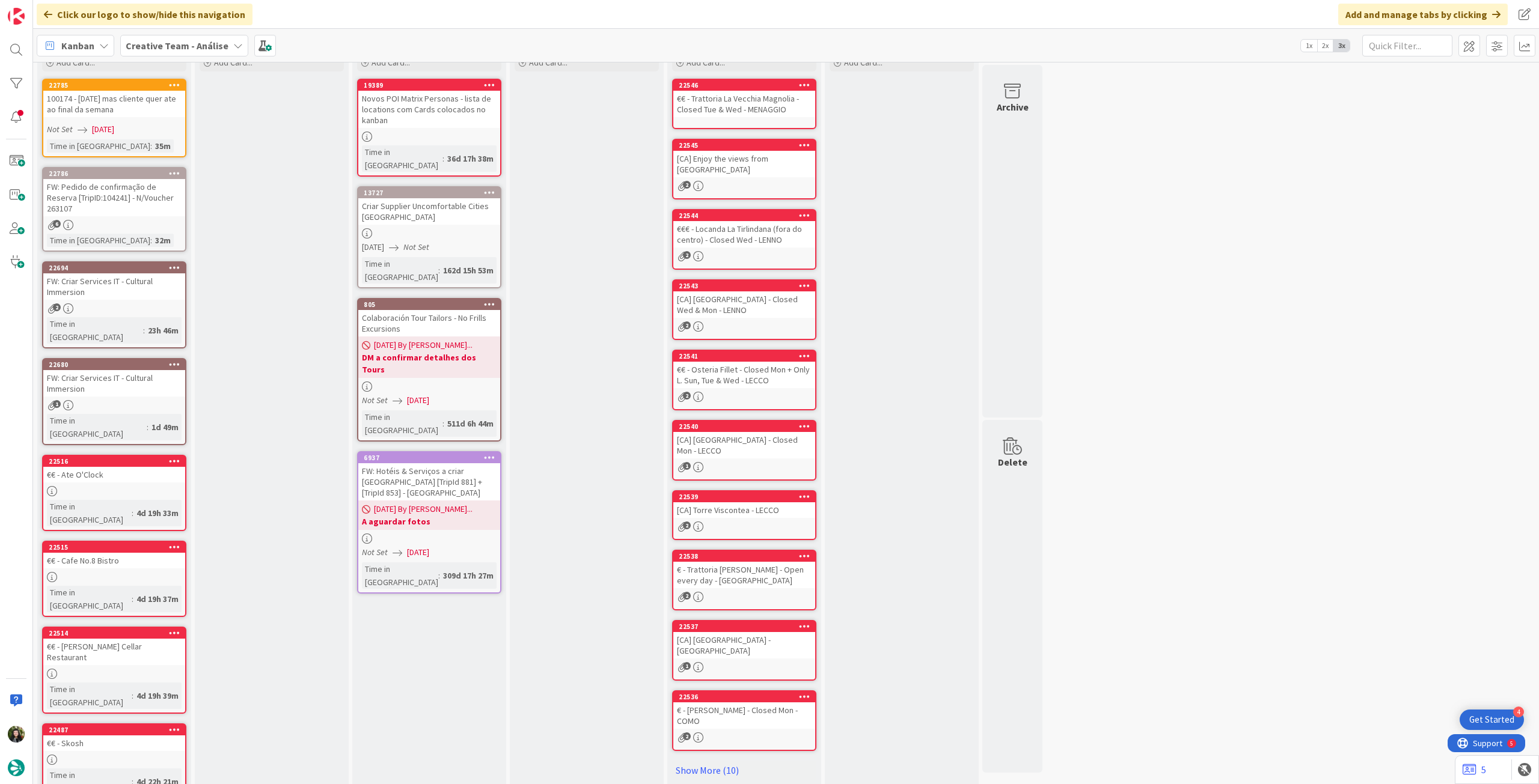
scroll to position [0, 0]
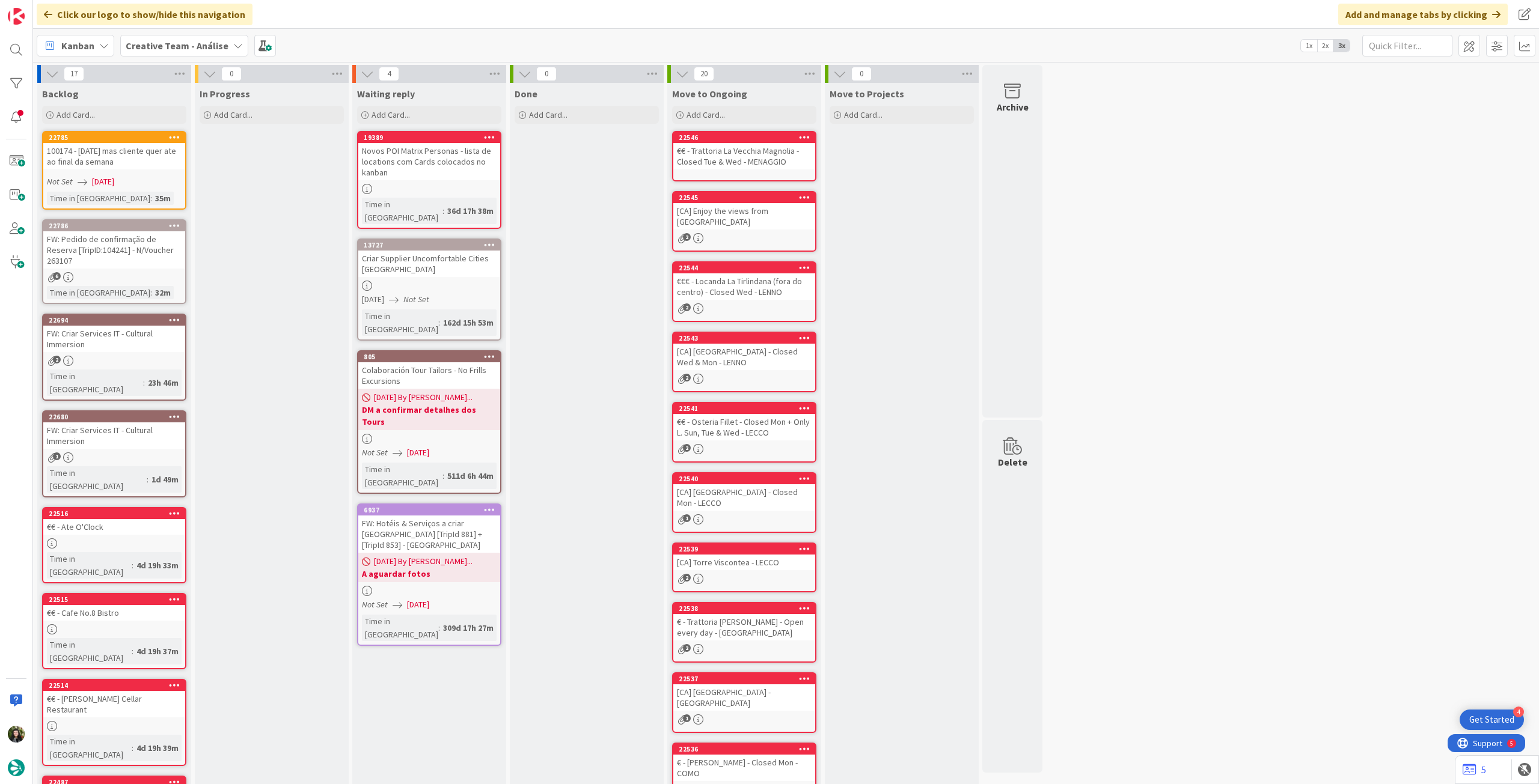
drag, startPoint x: 169, startPoint y: 43, endPoint x: 173, endPoint y: 58, distance: 15.5
click at [170, 43] on b "Creative Team - Análise" at bounding box center [177, 45] width 103 height 12
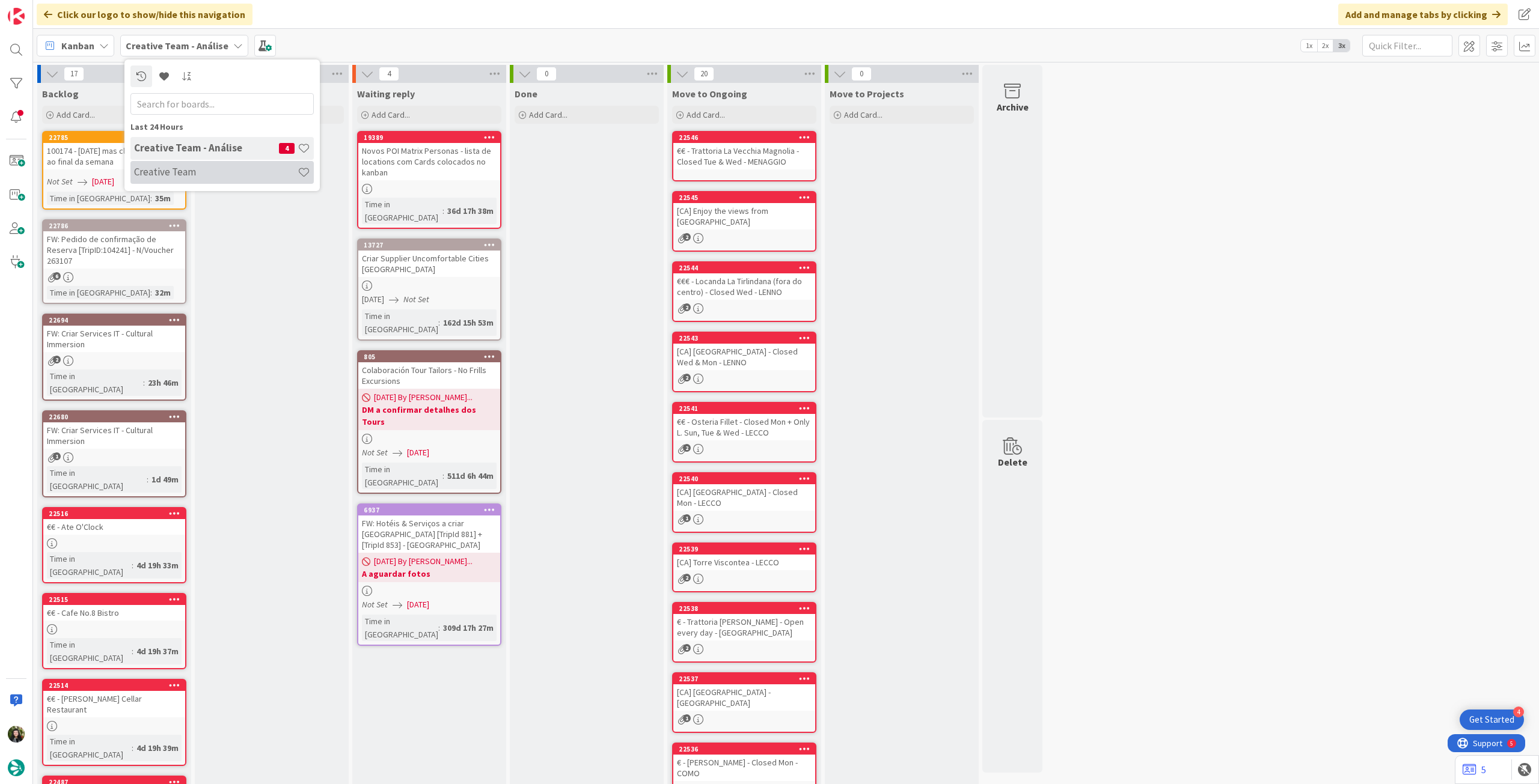
click at [174, 175] on h4 "Creative Team" at bounding box center [216, 171] width 163 height 12
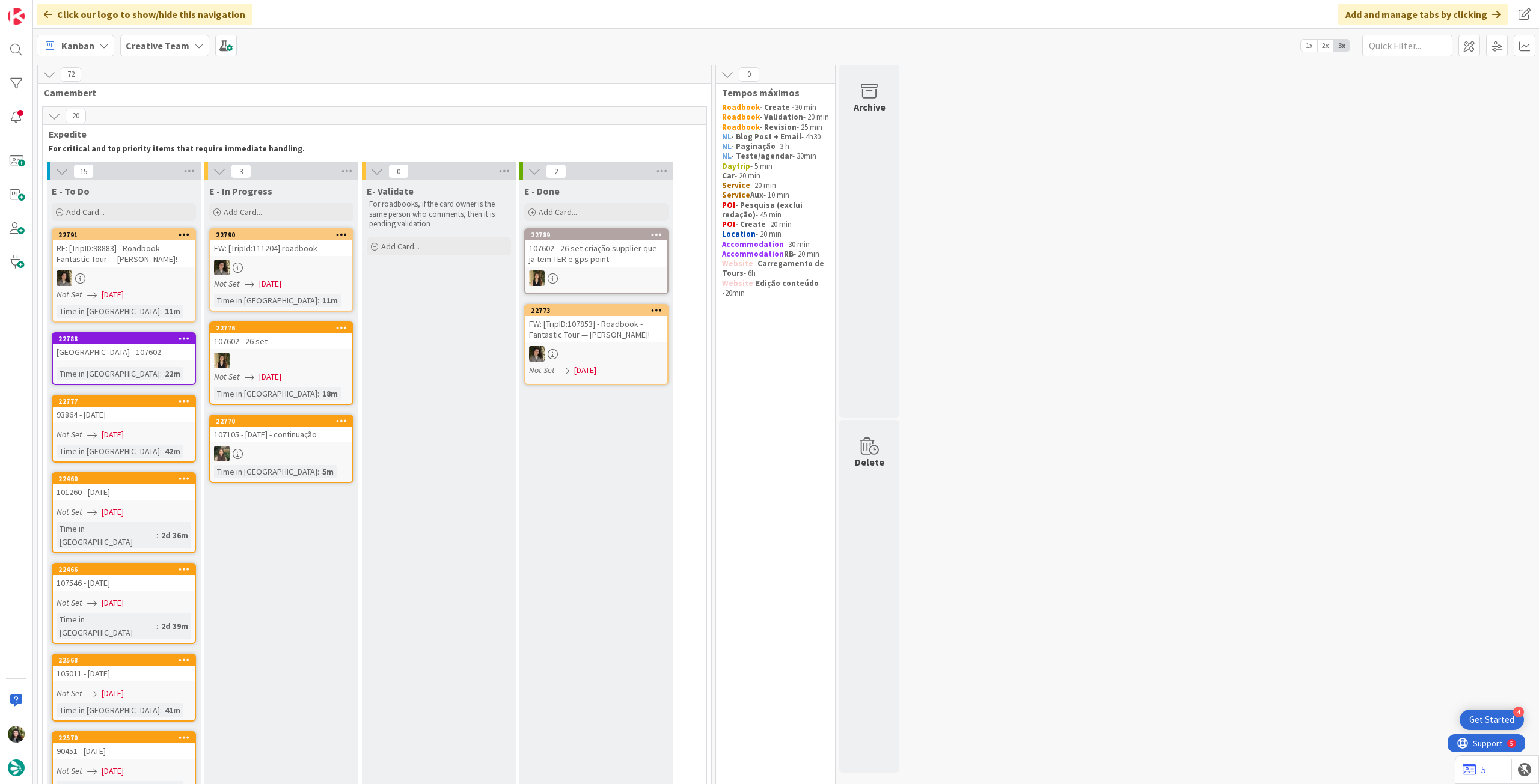
click at [281, 461] on div at bounding box center [281, 453] width 142 height 15
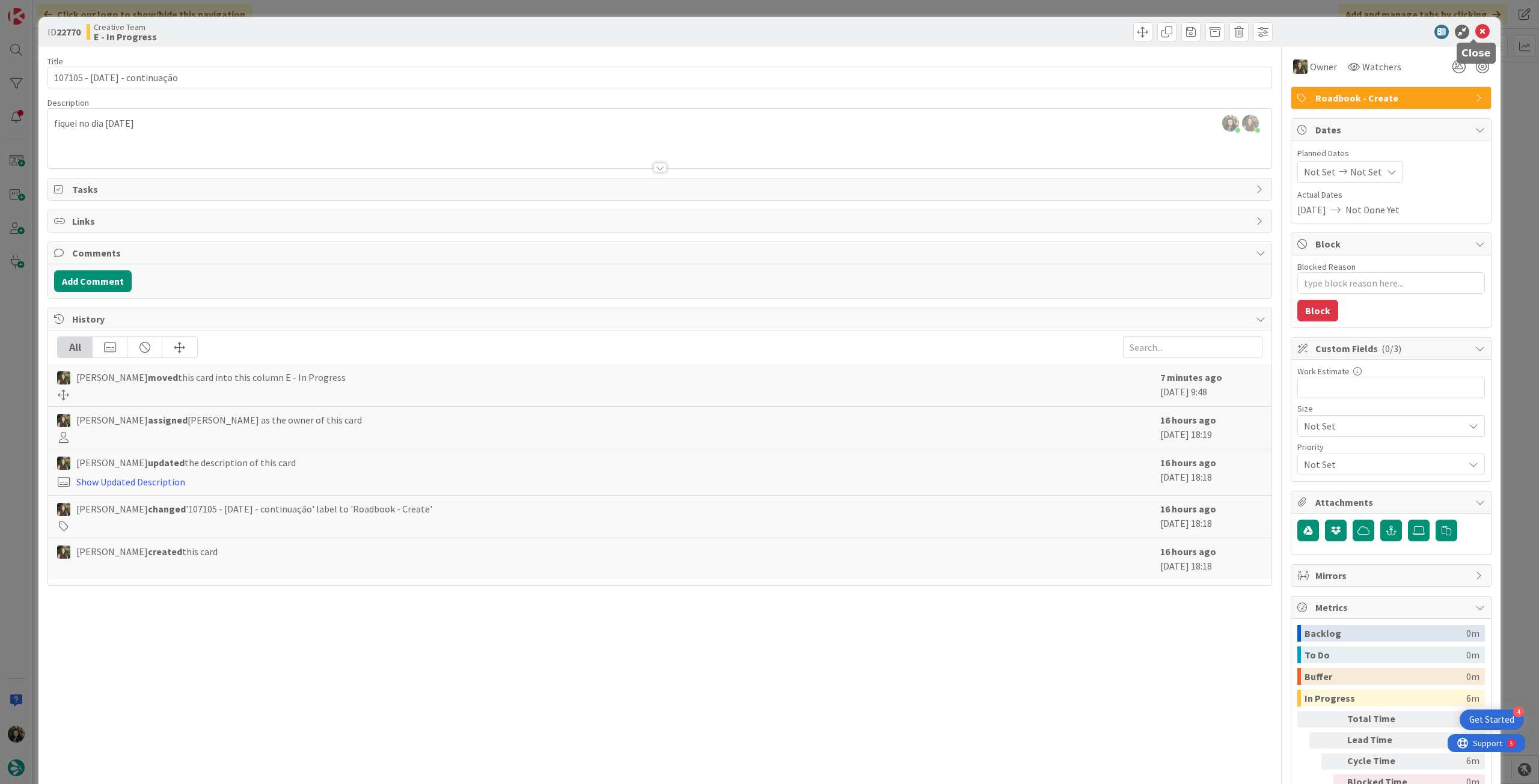
click at [1479, 25] on icon at bounding box center [1483, 32] width 14 height 14
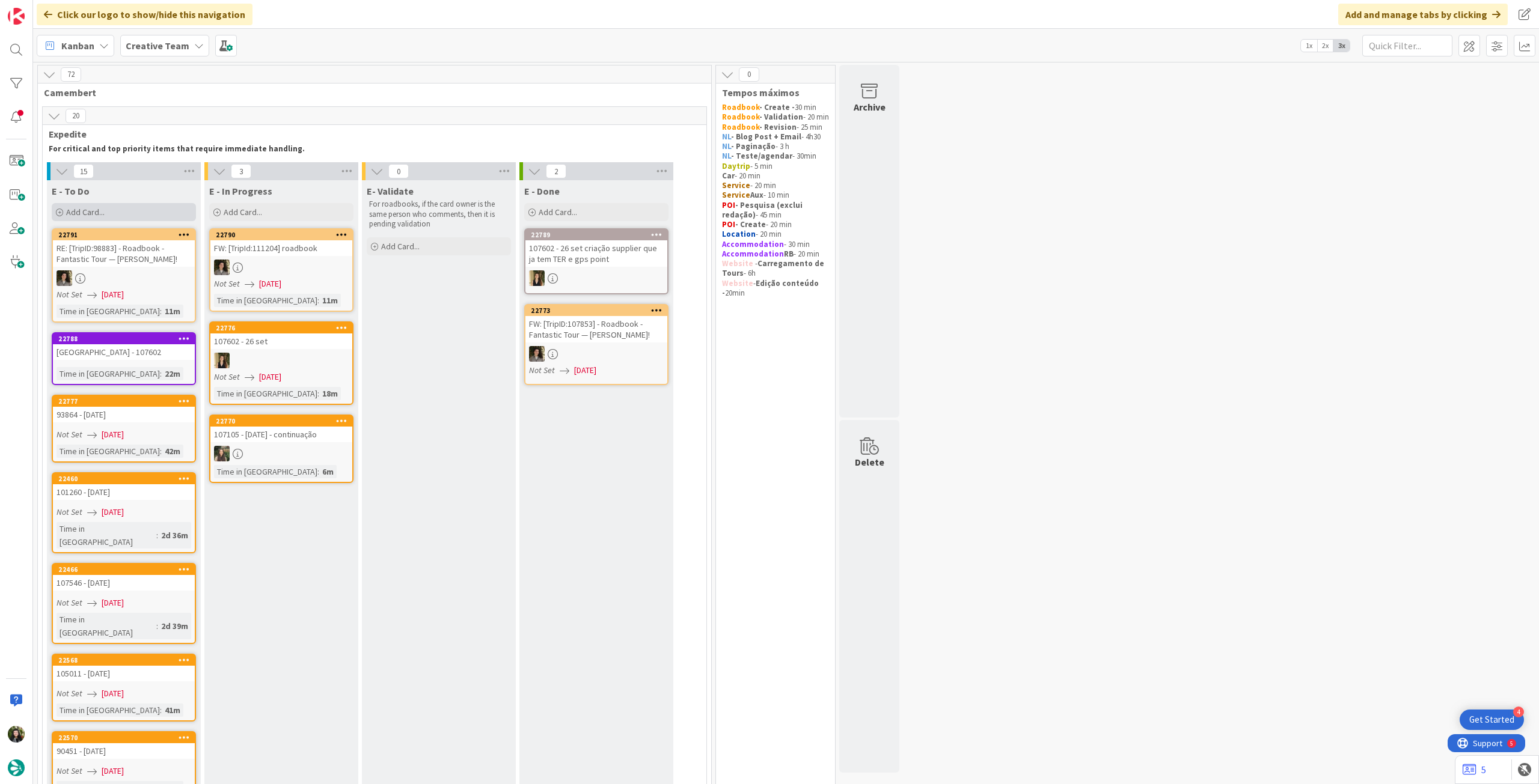
drag, startPoint x: 119, startPoint y: 214, endPoint x: 124, endPoint y: 221, distance: 8.6
click at [119, 215] on div "Add Card..." at bounding box center [124, 212] width 144 height 18
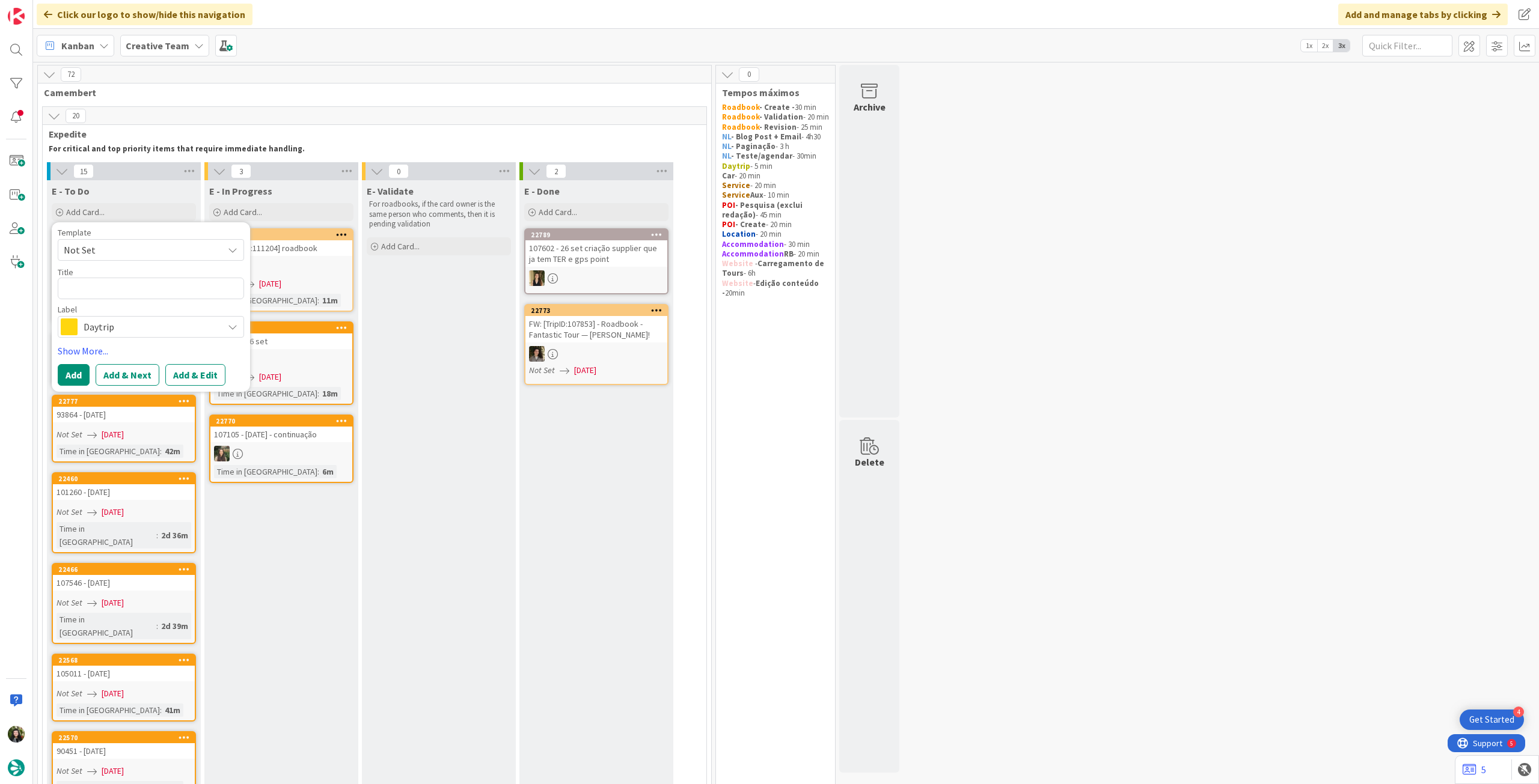
click at [134, 335] on span "Daytrip" at bounding box center [150, 327] width 134 height 17
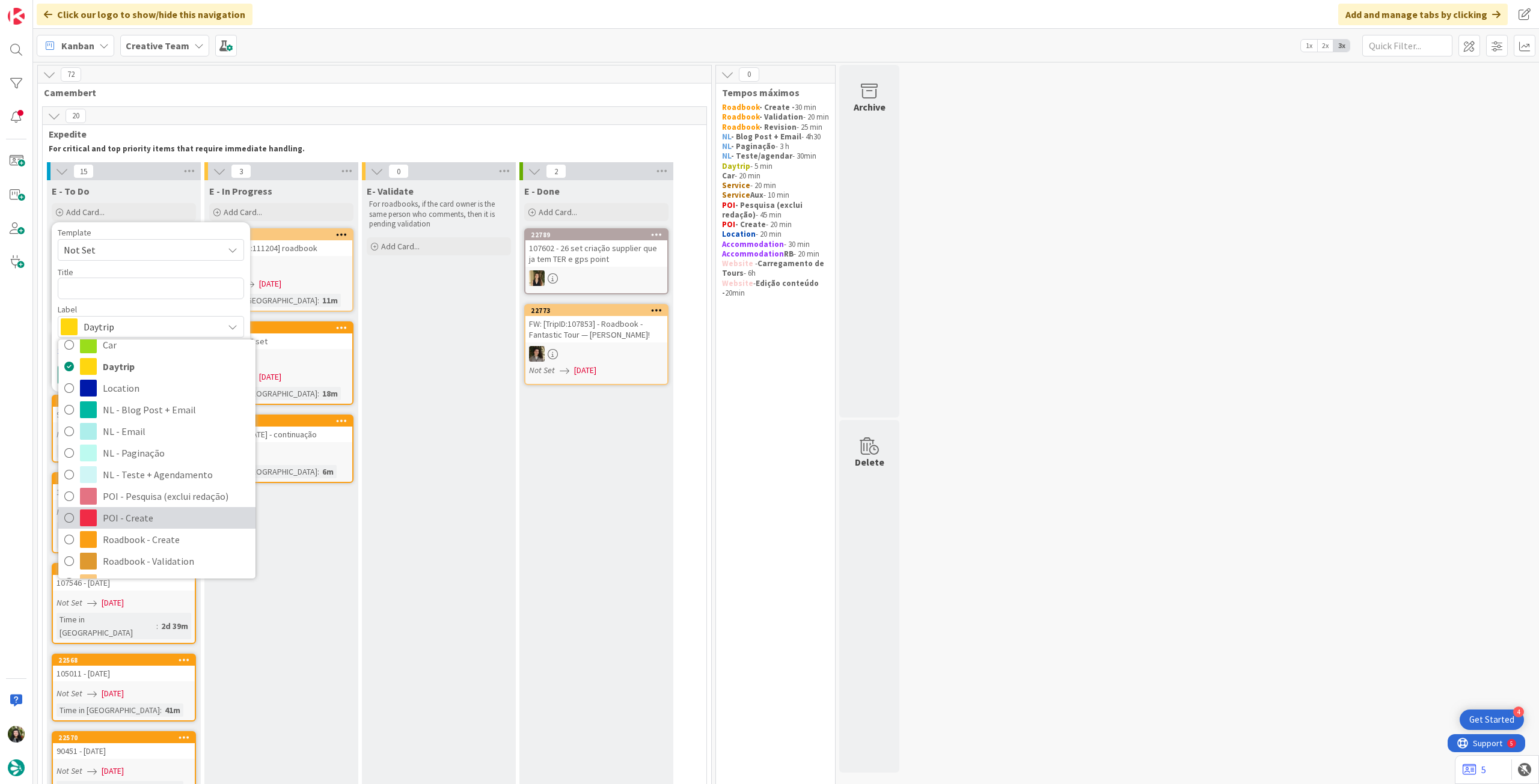
scroll to position [80, 0]
drag, startPoint x: 158, startPoint y: 488, endPoint x: 146, endPoint y: 447, distance: 42.7
click at [158, 487] on span "POI - Create" at bounding box center [177, 492] width 147 height 18
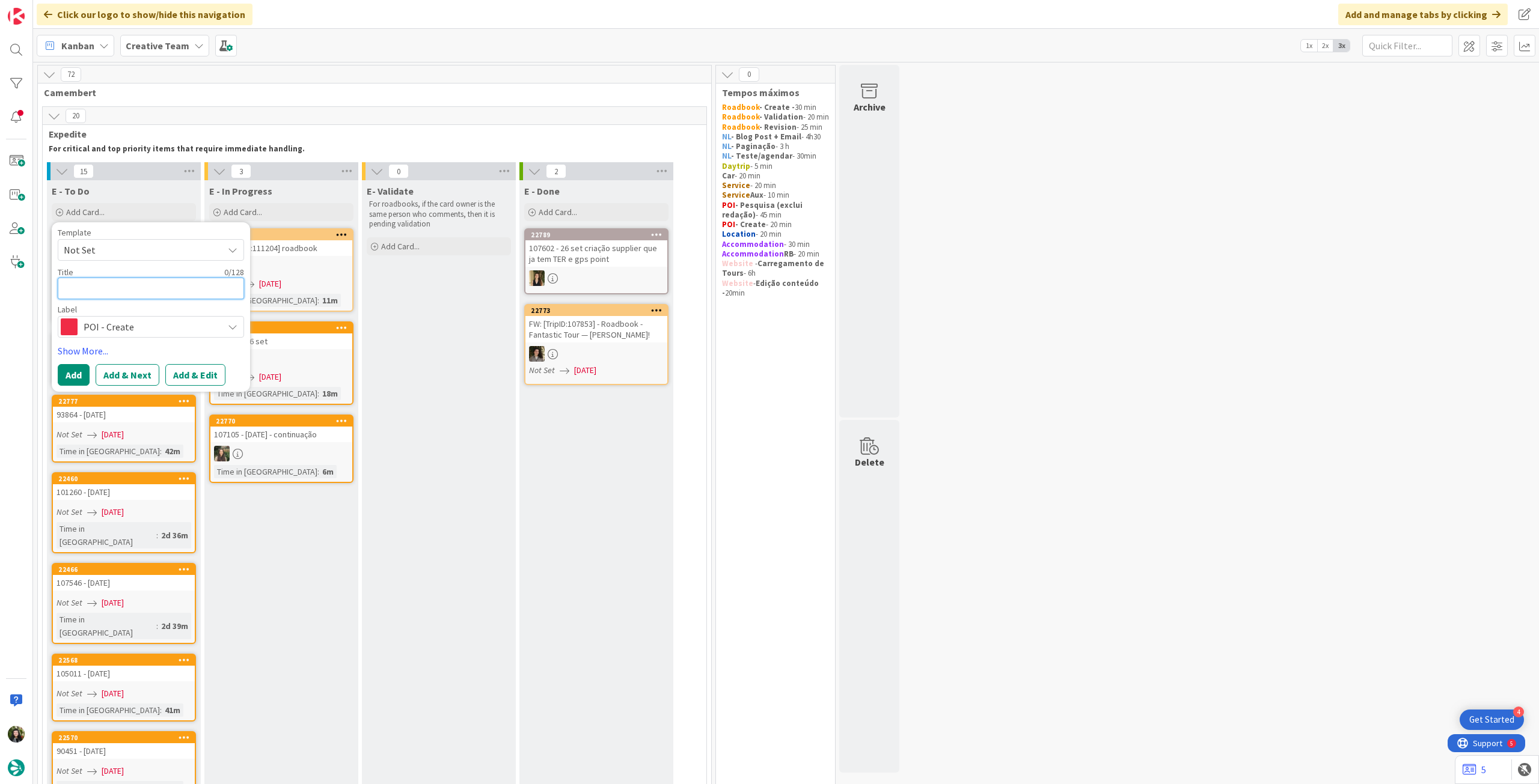
click at [145, 291] on textarea at bounding box center [151, 289] width 186 height 22
paste textarea "Praia de Odeceixe"
type textarea "x"
type textarea "Praia de Odeceixe"
click at [77, 366] on button "Add" at bounding box center [73, 375] width 32 height 22
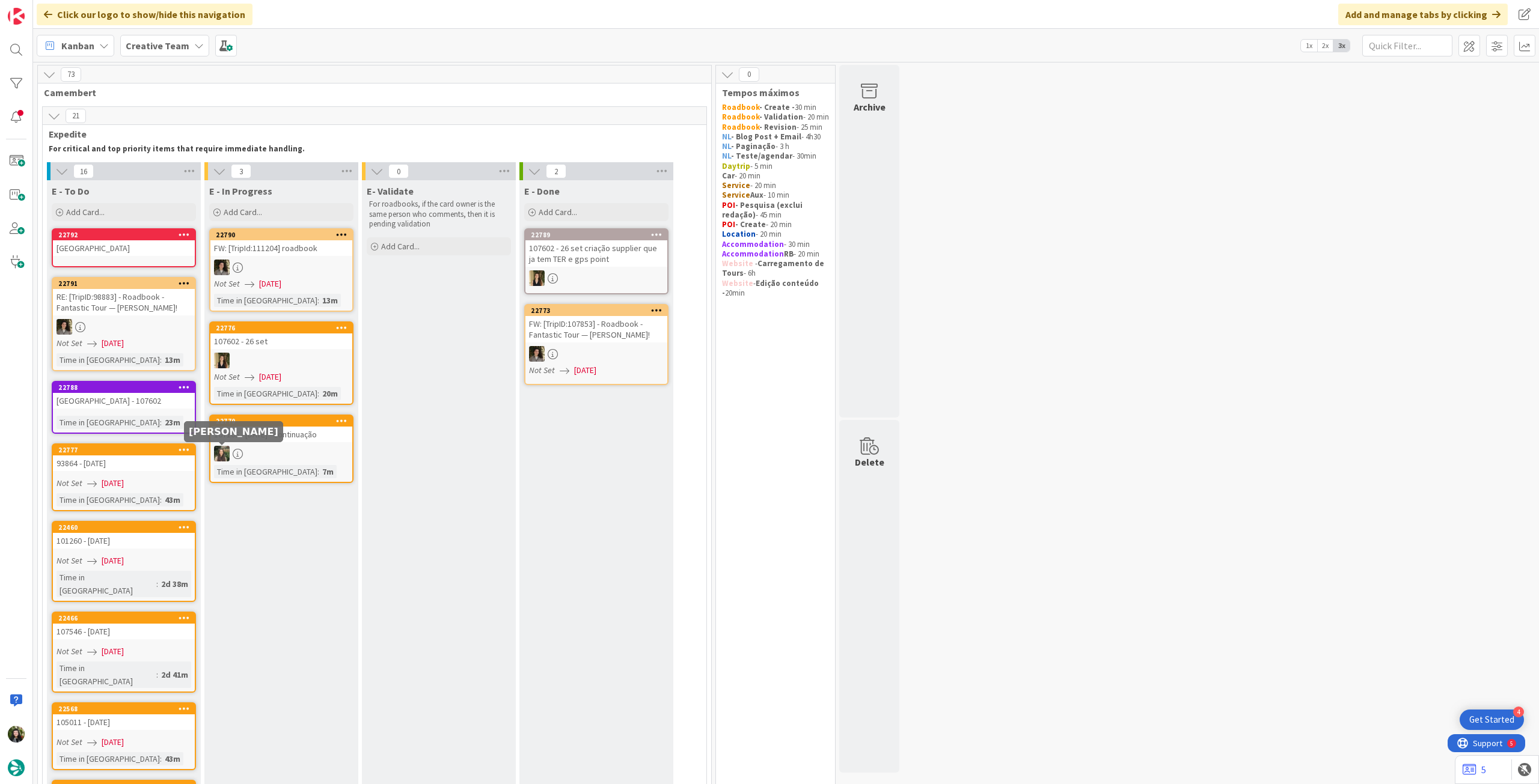
click at [281, 446] on div at bounding box center [281, 453] width 142 height 15
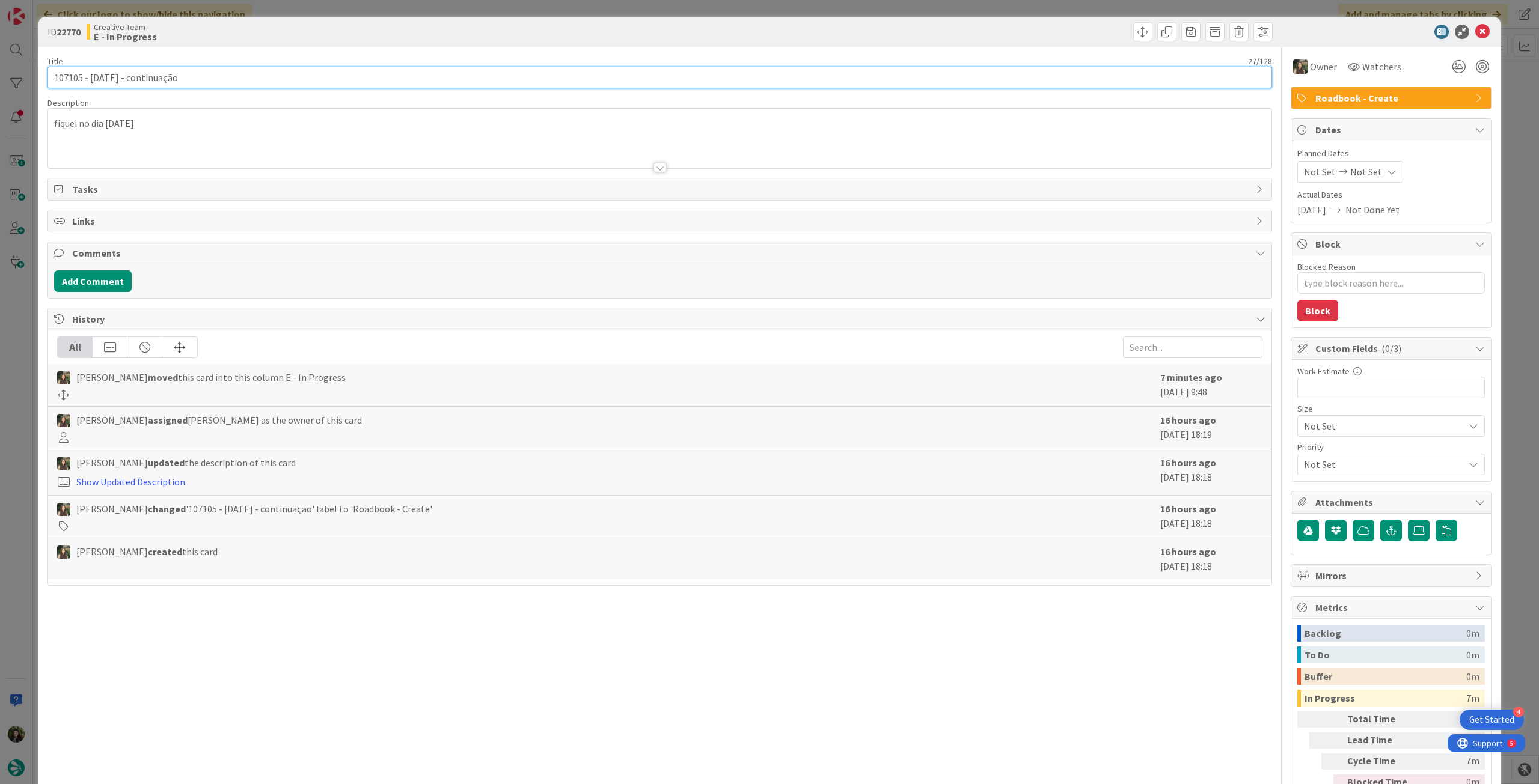
drag, startPoint x: 78, startPoint y: 80, endPoint x: 48, endPoint y: 72, distance: 31.0
click at [41, 72] on div "ID 22770 Creative Team E - In Progress Title 27 / 128 107105 - 7oct - continuaç…" at bounding box center [769, 425] width 1462 height 816
drag, startPoint x: 1472, startPoint y: 30, endPoint x: 1462, endPoint y: 33, distance: 10.4
click at [1475, 30] on icon at bounding box center [1483, 32] width 14 height 14
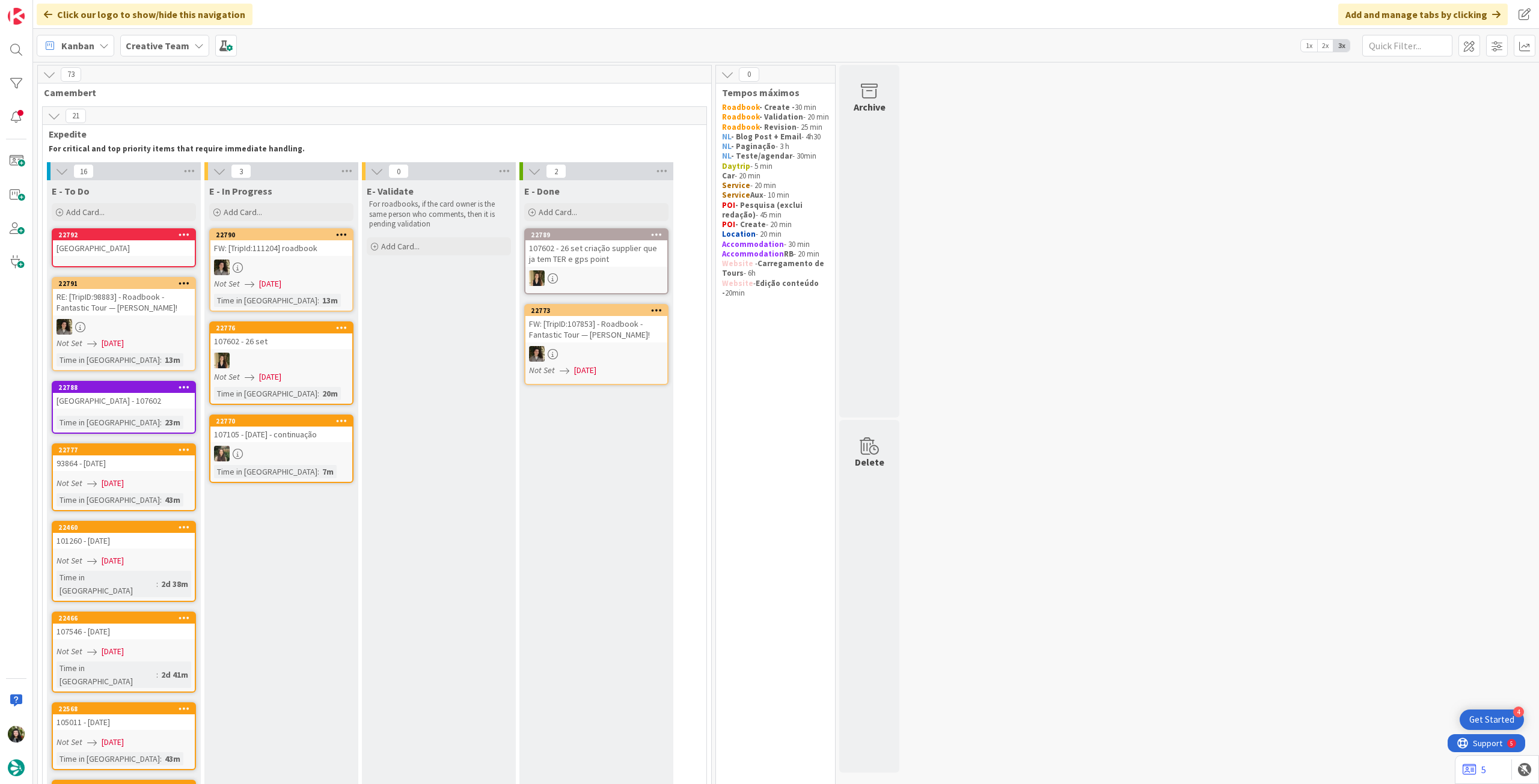
click at [161, 256] on div "Praia de Odeceixe" at bounding box center [124, 247] width 142 height 15
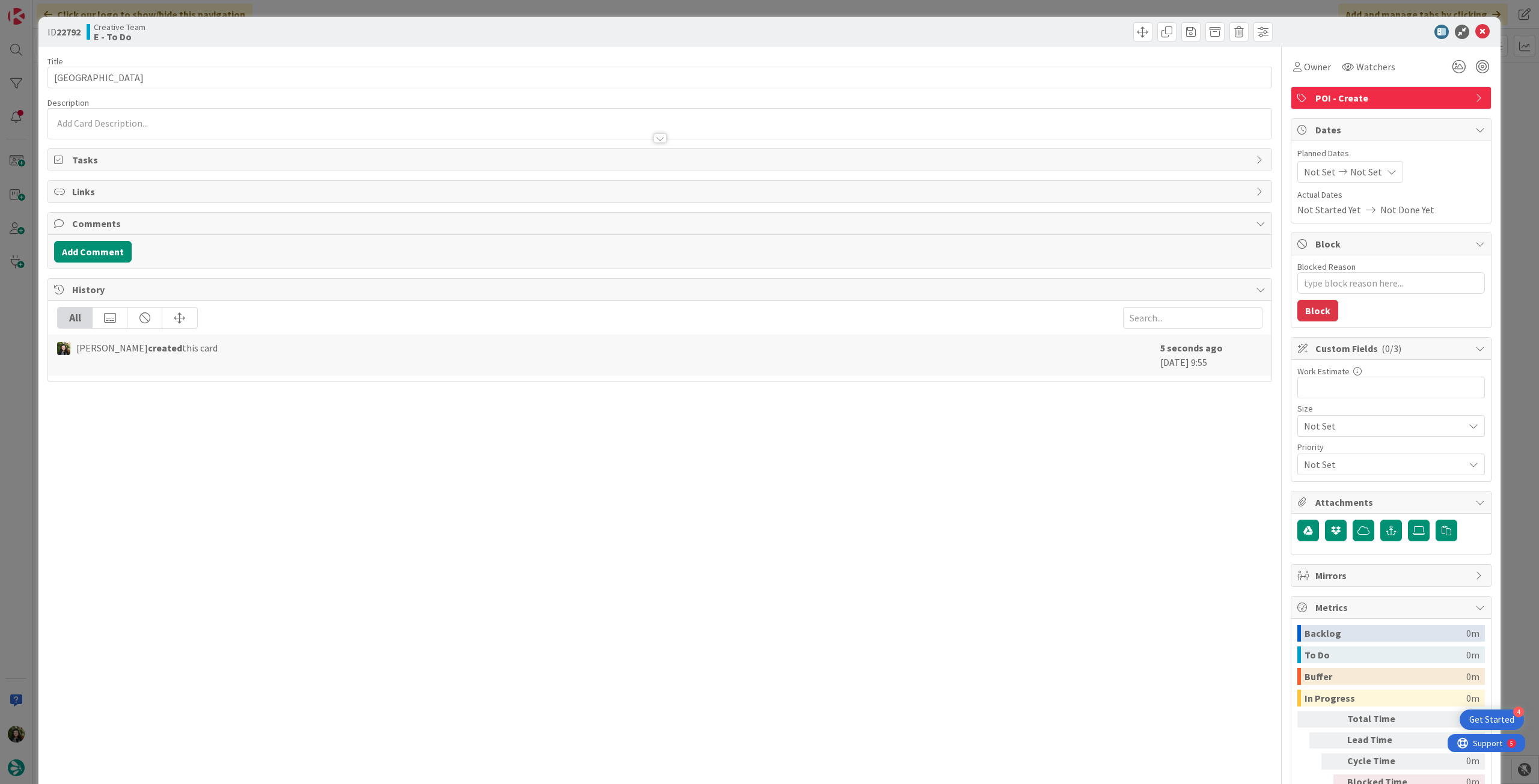
type textarea "x"
click at [196, 78] on input "Praia de Odeceixe" at bounding box center [660, 77] width 1224 height 22
paste input "107105"
type input "Praia de Odeceixe - 107105"
type textarea "x"
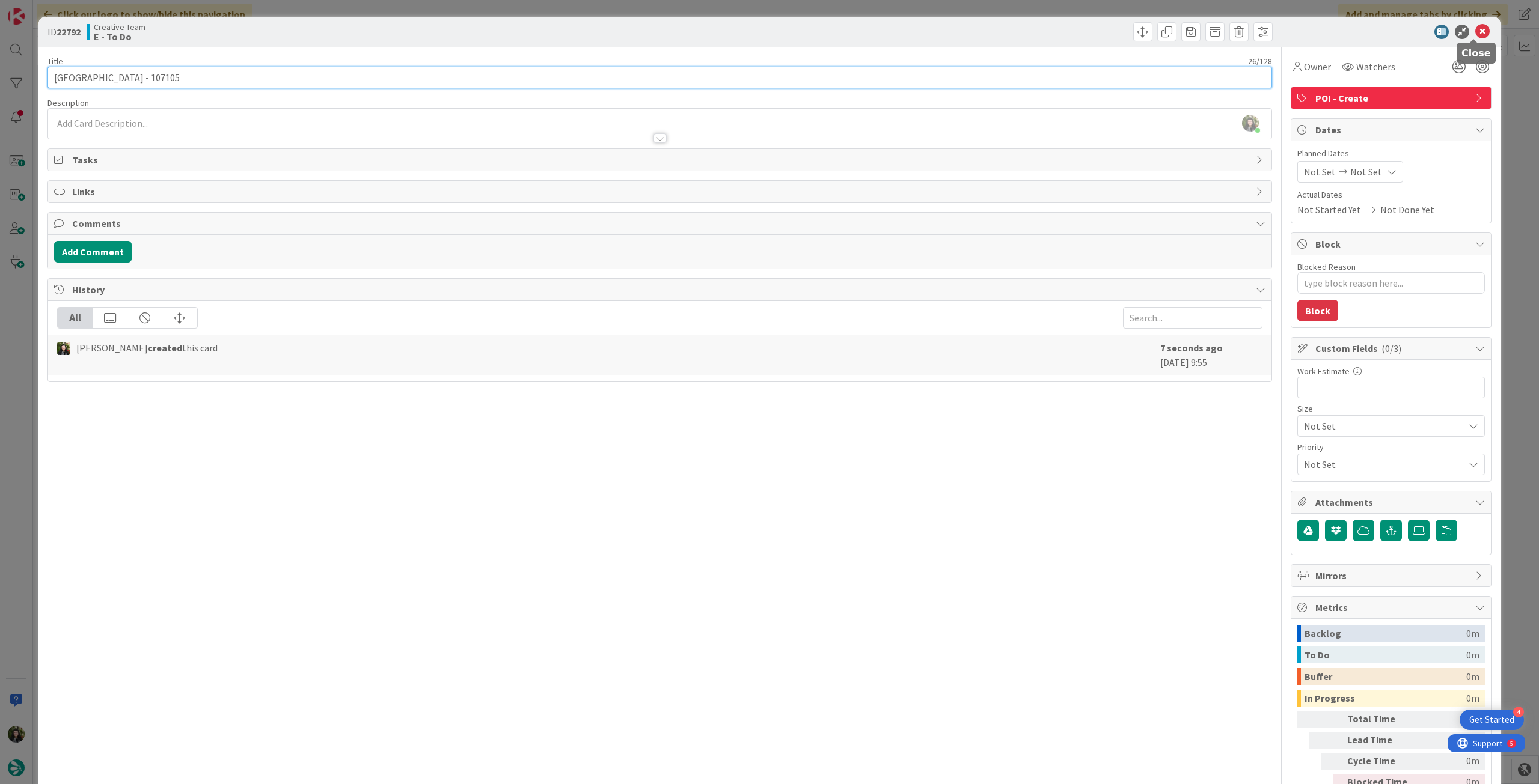
type input "Praia de Odeceixe - 107105"
click at [1475, 34] on icon at bounding box center [1483, 32] width 14 height 14
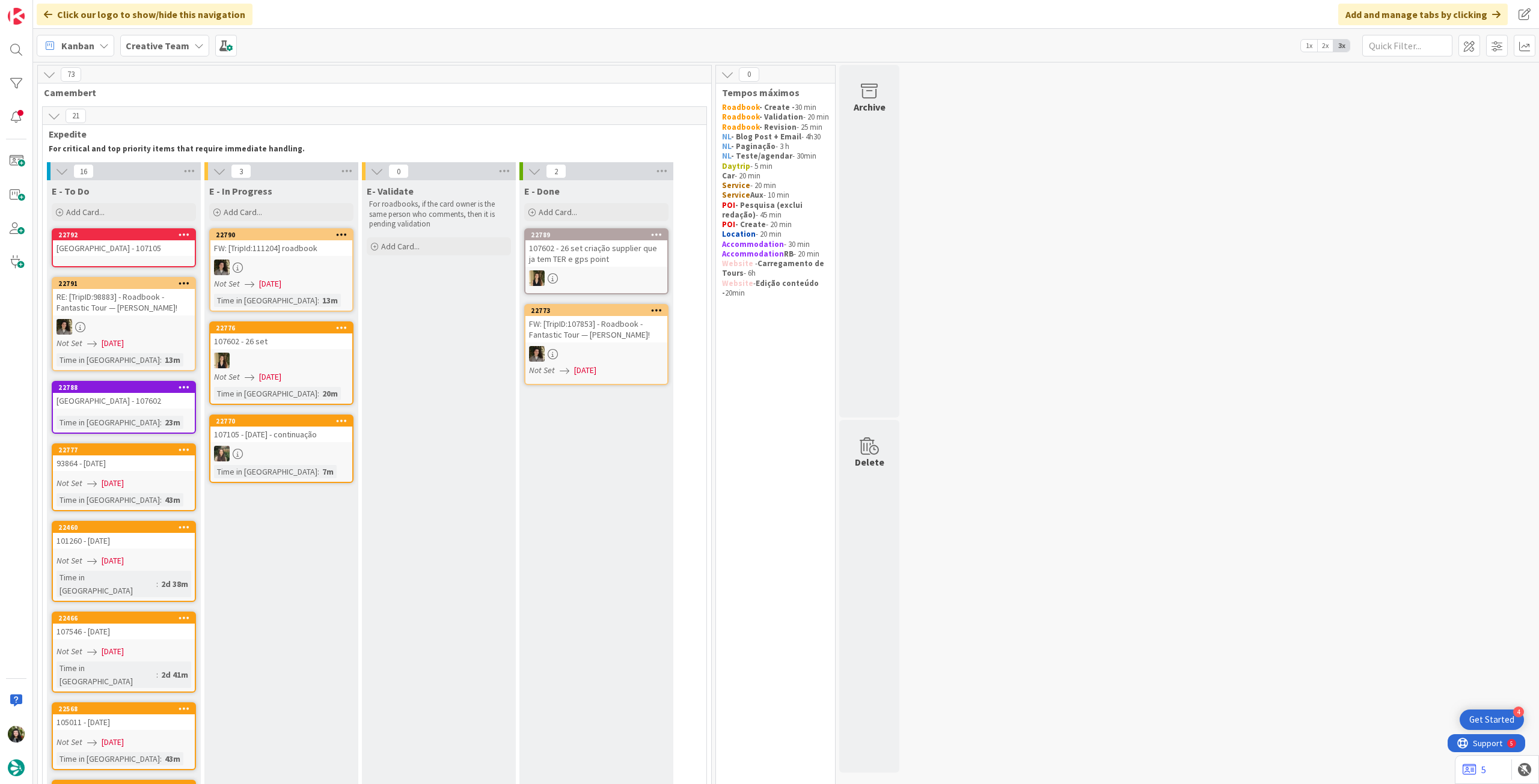
click at [142, 254] on div "Praia de Odeceixe - 107105" at bounding box center [124, 247] width 142 height 15
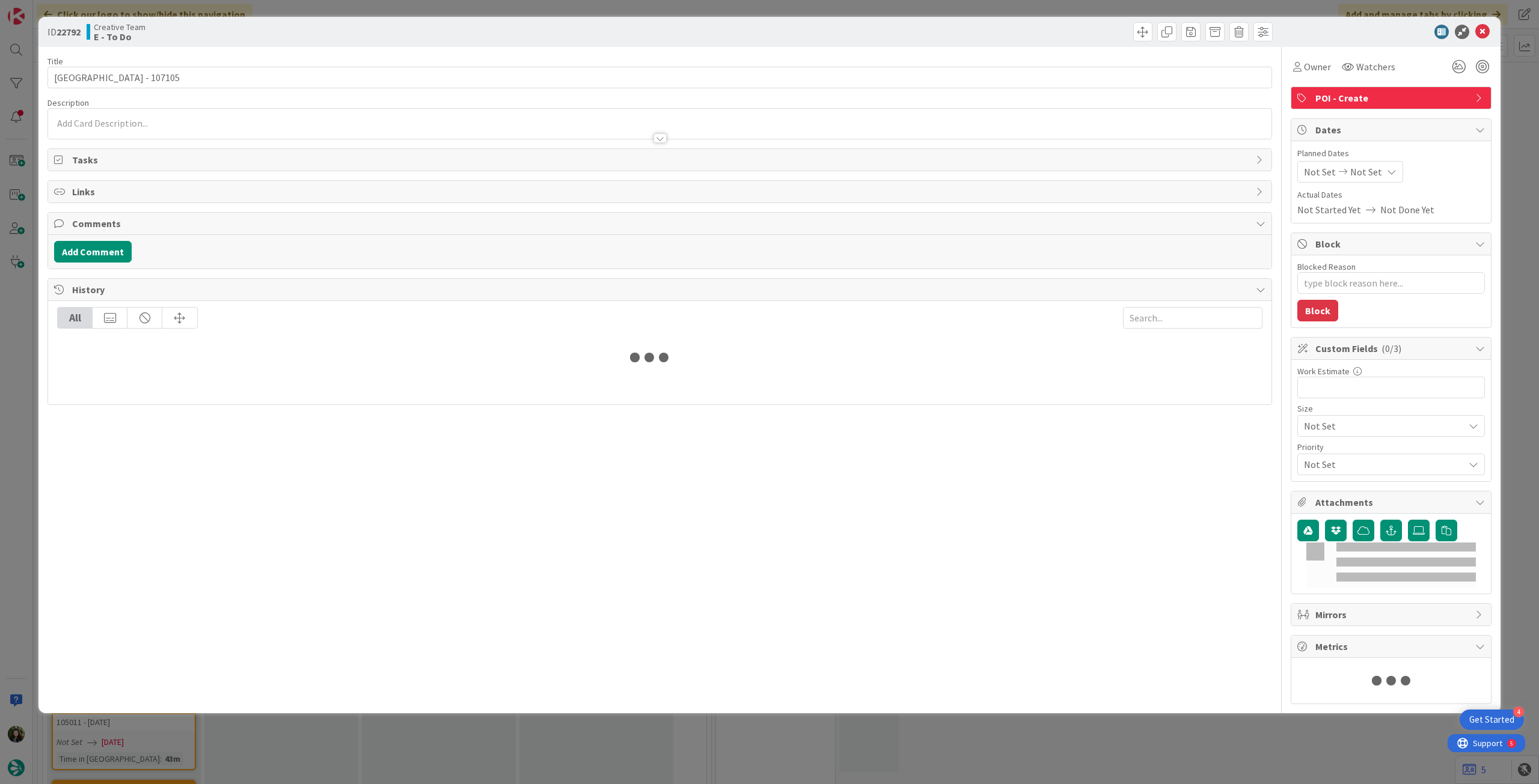
type textarea "x"
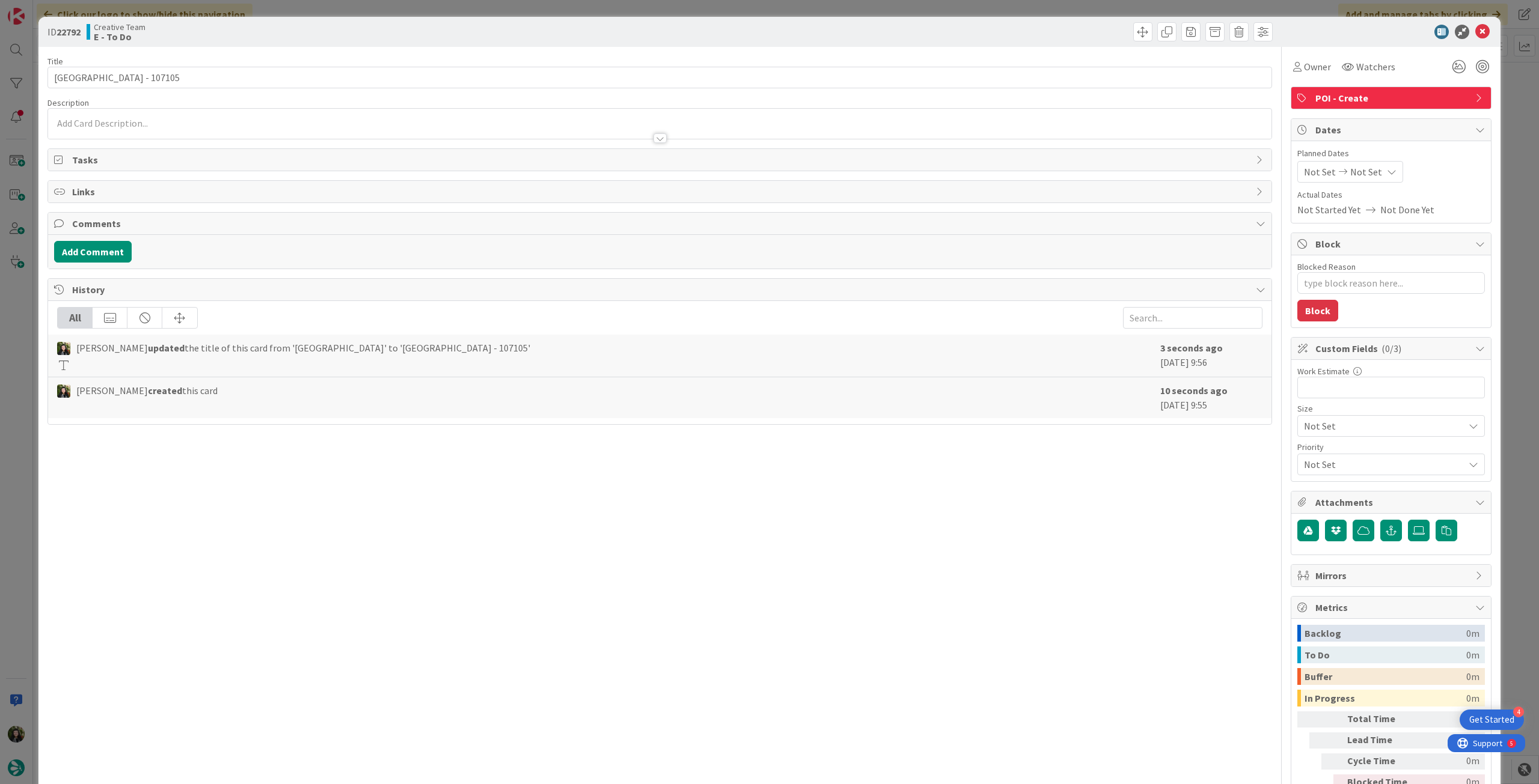
click at [1388, 169] on icon at bounding box center [1392, 171] width 10 height 10
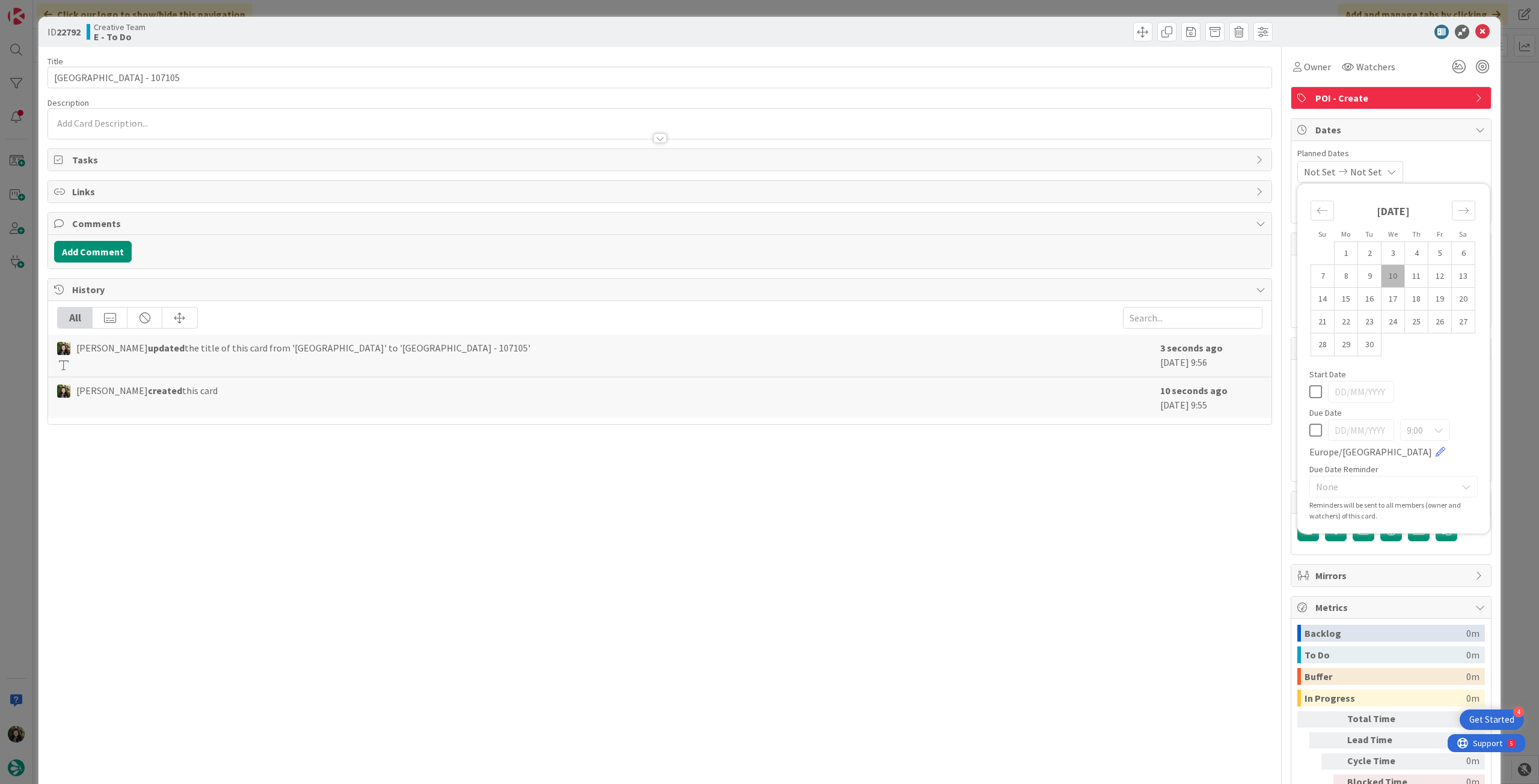
click at [1310, 436] on div "9:00 [GEOGRAPHIC_DATA]/[GEOGRAPHIC_DATA]" at bounding box center [1394, 439] width 169 height 39
click at [1310, 430] on icon at bounding box center [1316, 430] width 13 height 14
type input "[DATE]"
click at [1477, 32] on icon at bounding box center [1483, 32] width 14 height 14
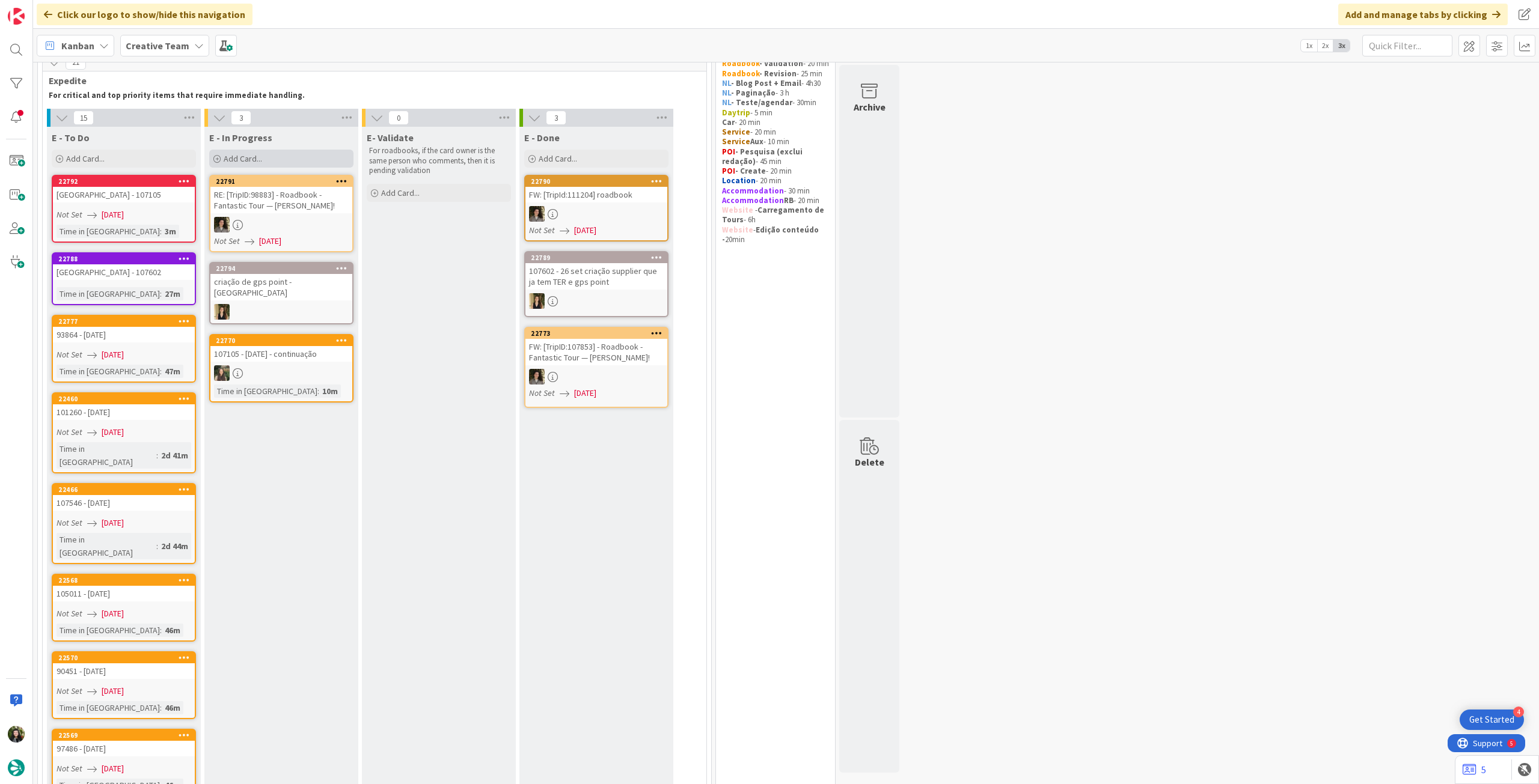
scroll to position [80, 0]
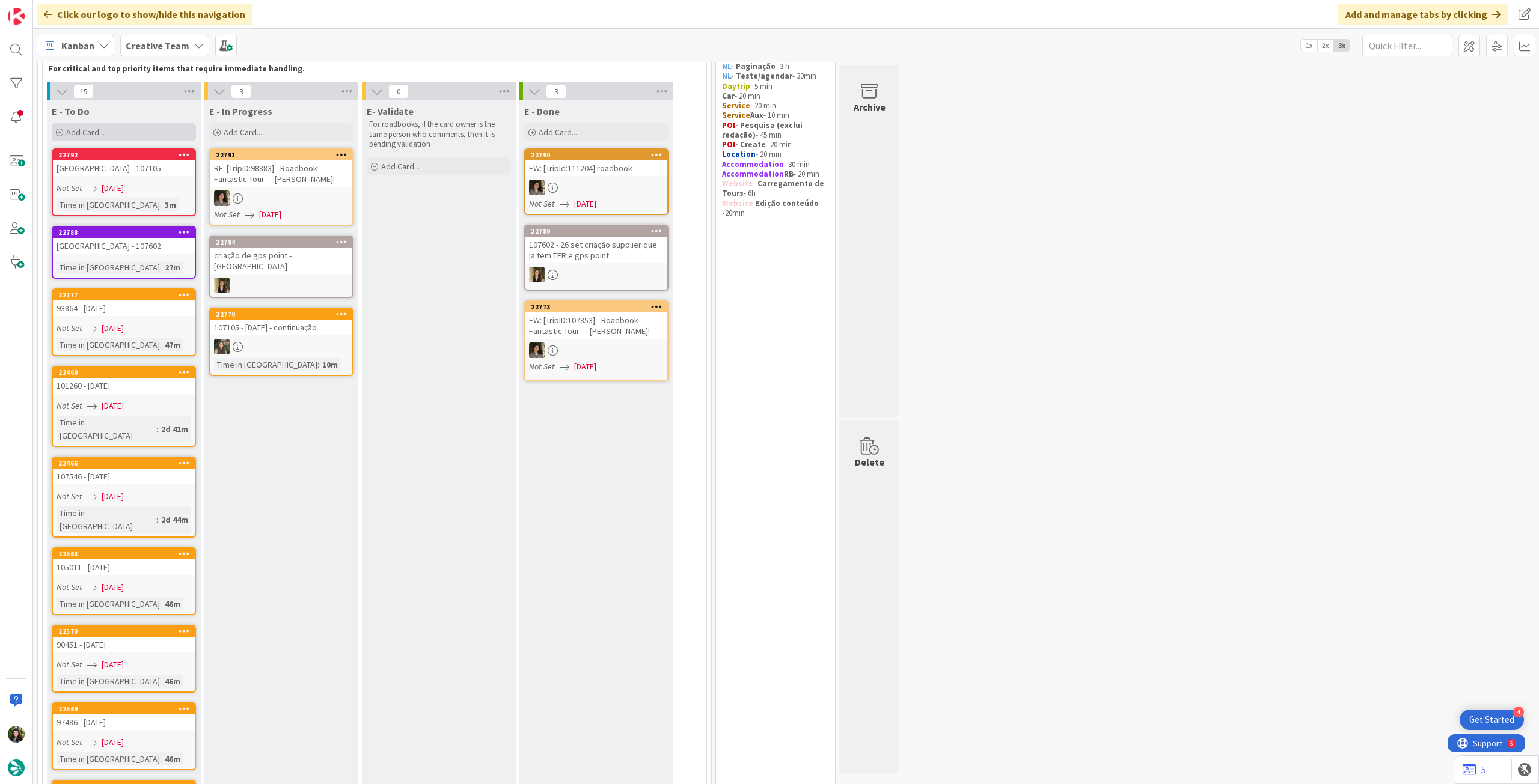
click at [146, 133] on div "Add Card..." at bounding box center [124, 133] width 144 height 18
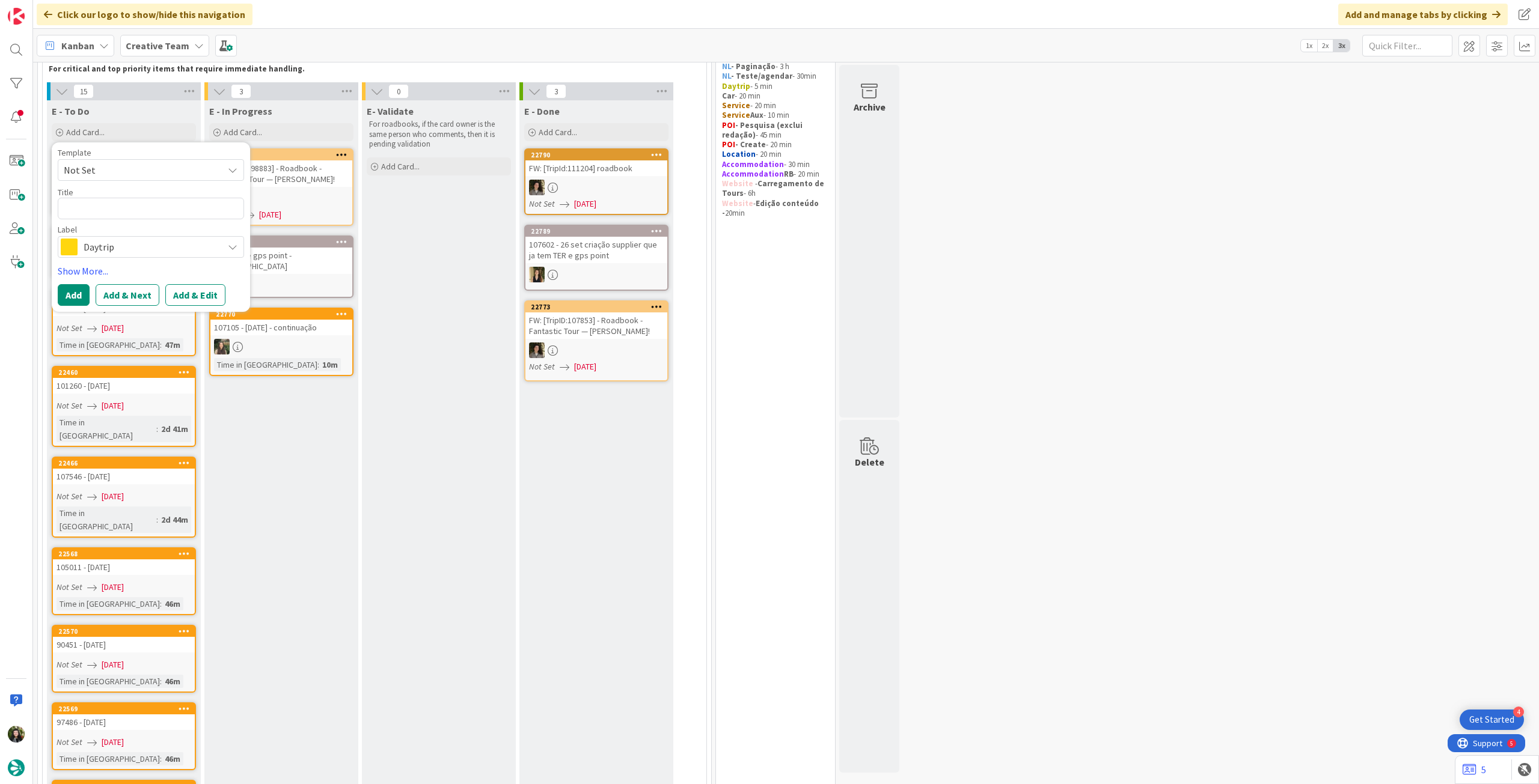
click at [120, 253] on span "Daytrip" at bounding box center [150, 246] width 134 height 17
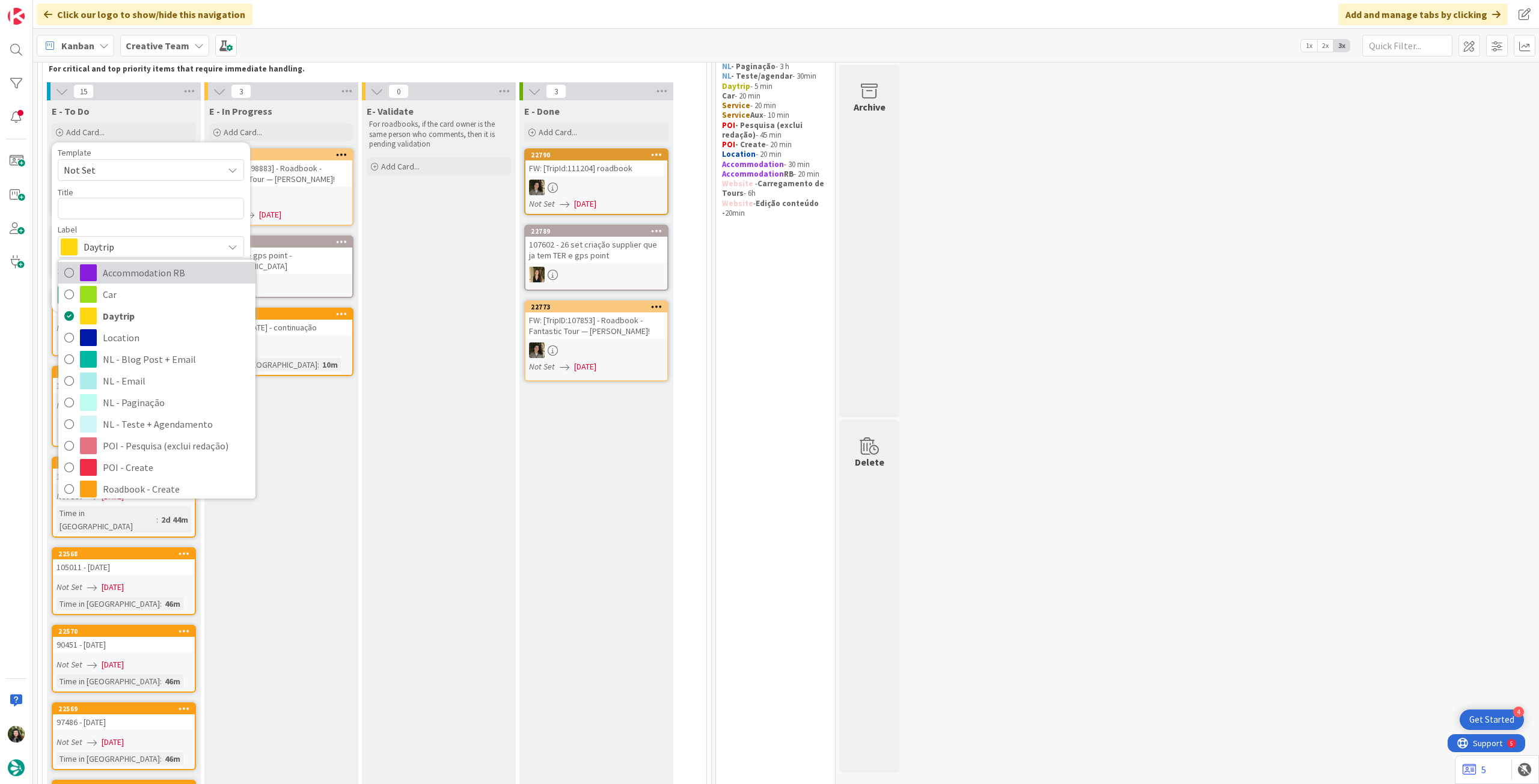
scroll to position [0, 0]
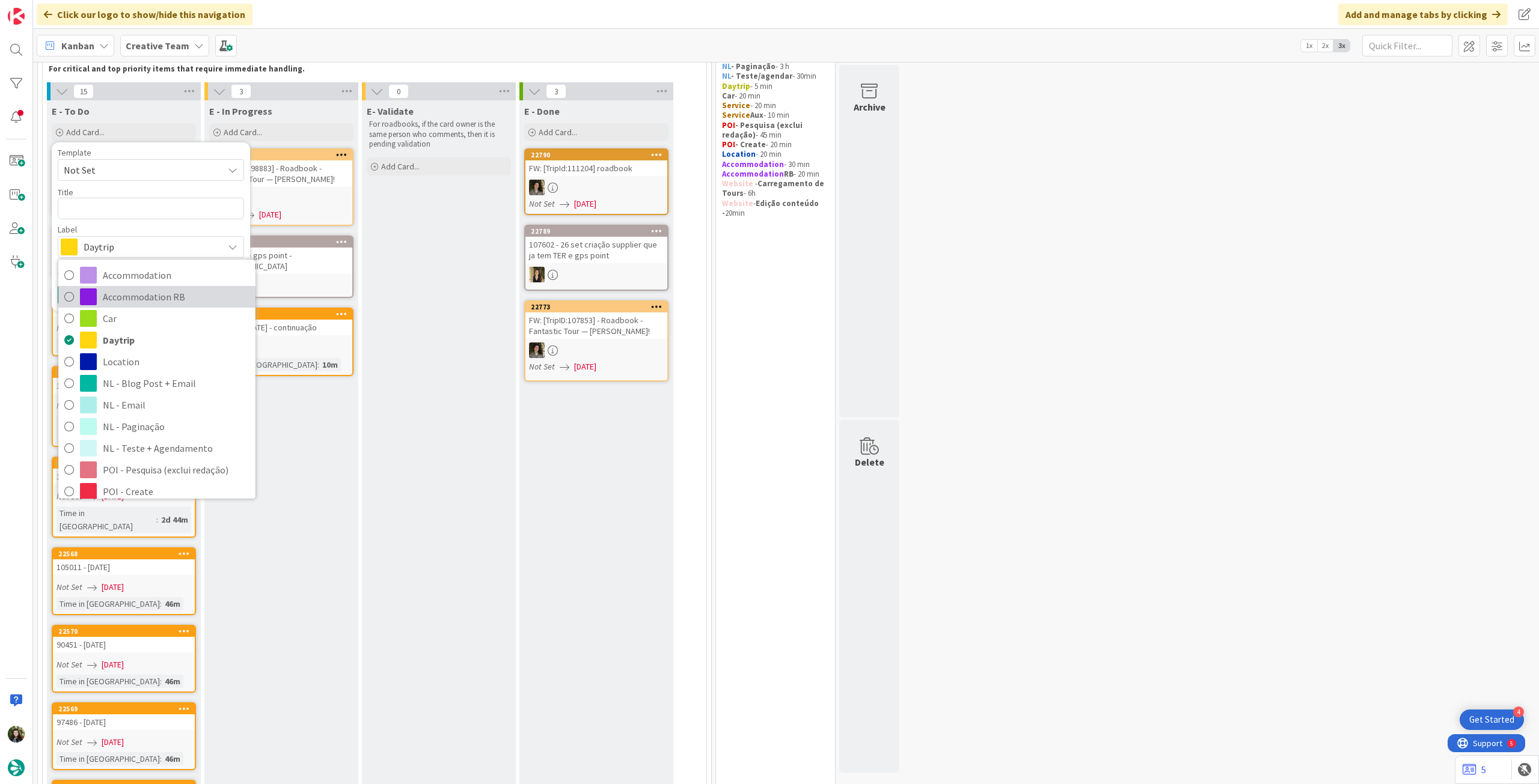
click at [145, 300] on span "Accommodation RB" at bounding box center [177, 297] width 147 height 18
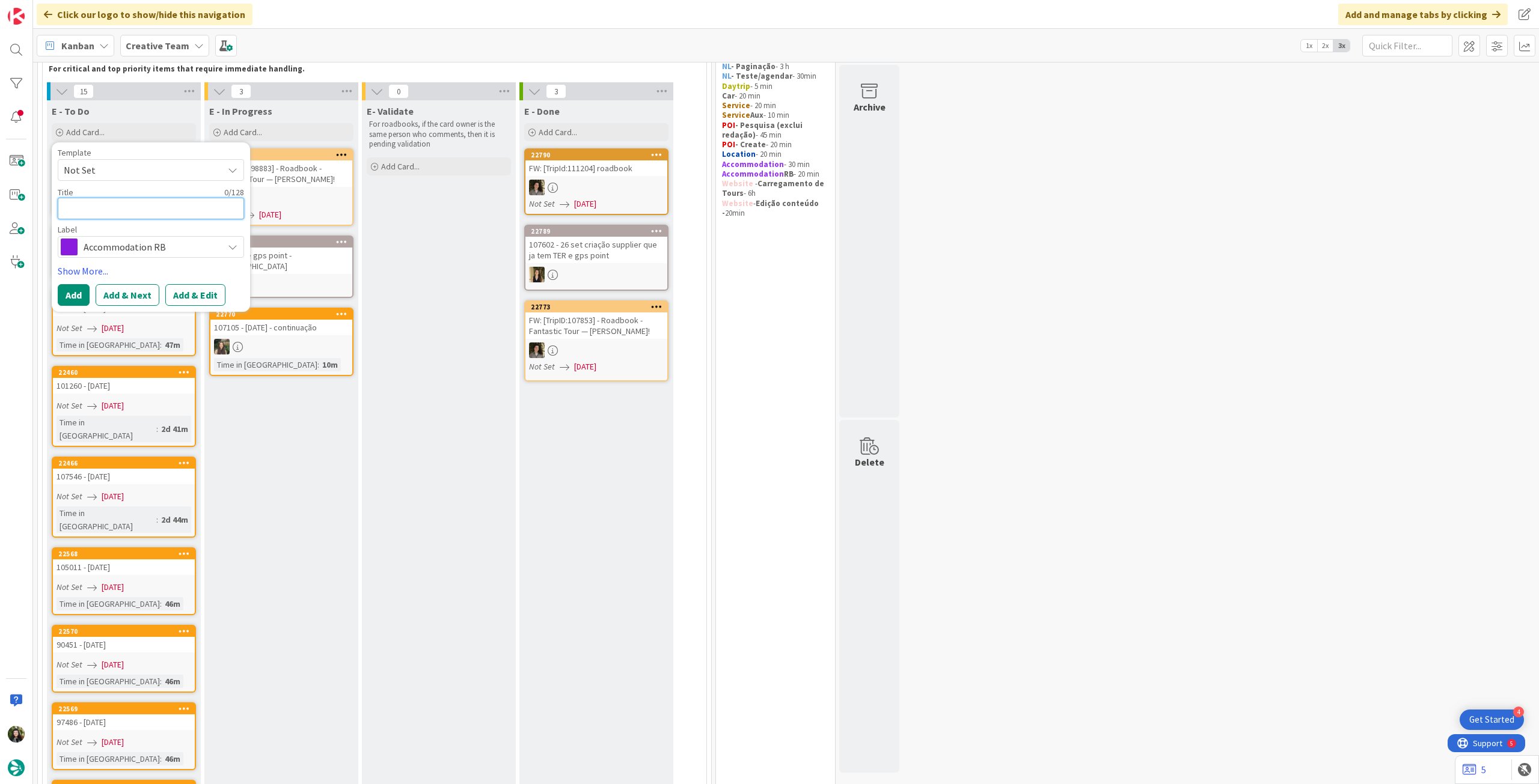
click at [136, 207] on textarea at bounding box center [151, 209] width 186 height 22
paste textarea "Hotel Campo Marzio"
type textarea "x"
type textarea "Hotel Campo Marzio"
click at [66, 293] on button "Add" at bounding box center [73, 295] width 32 height 22
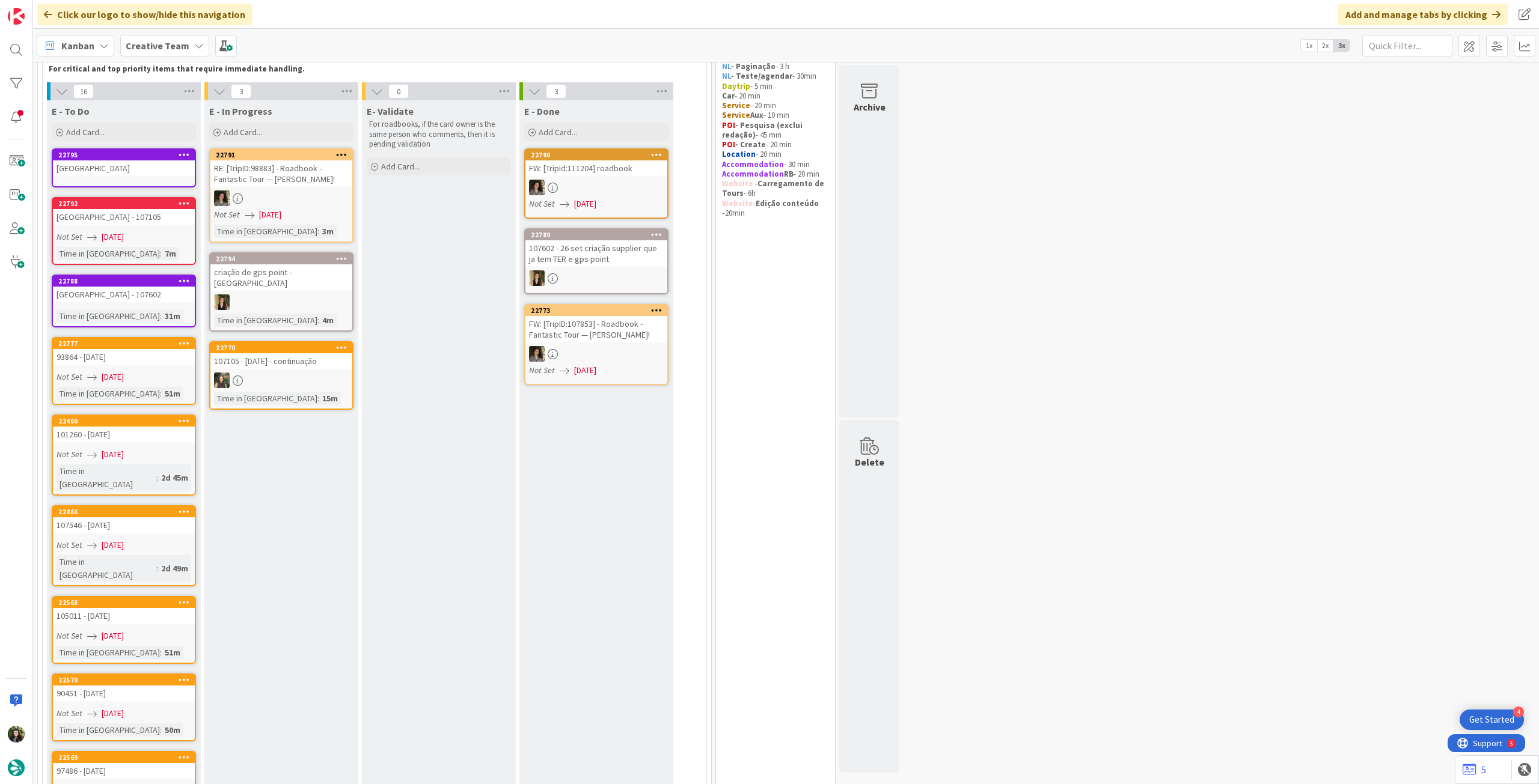
click at [133, 173] on div "Hotel Campo Marzio" at bounding box center [124, 168] width 142 height 15
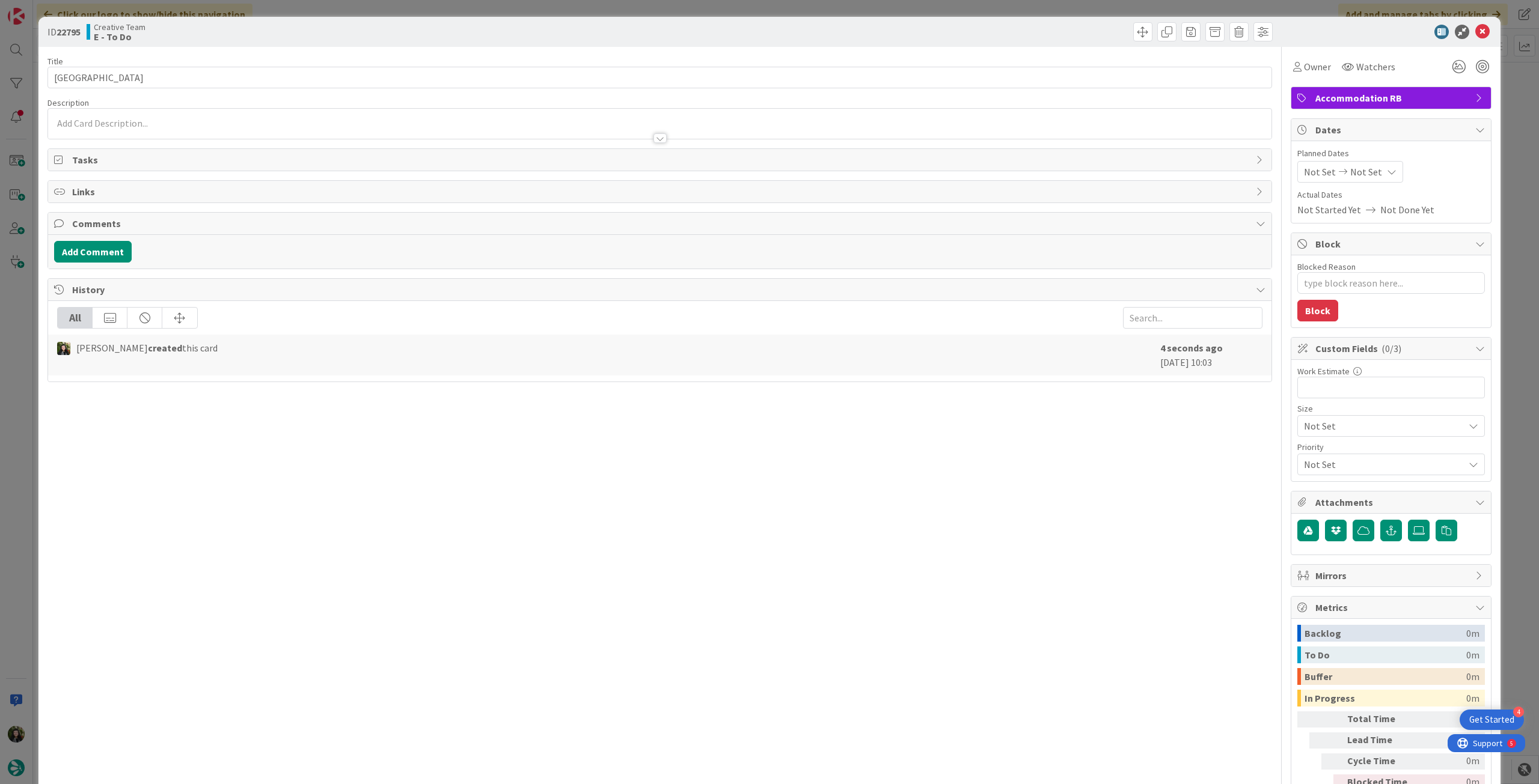
type textarea "x"
click at [232, 84] on input "Hotel Campo Marzio" at bounding box center [660, 77] width 1224 height 22
paste input "93864"
type input "Hotel [GEOGRAPHIC_DATA] - 93864"
type textarea "x"
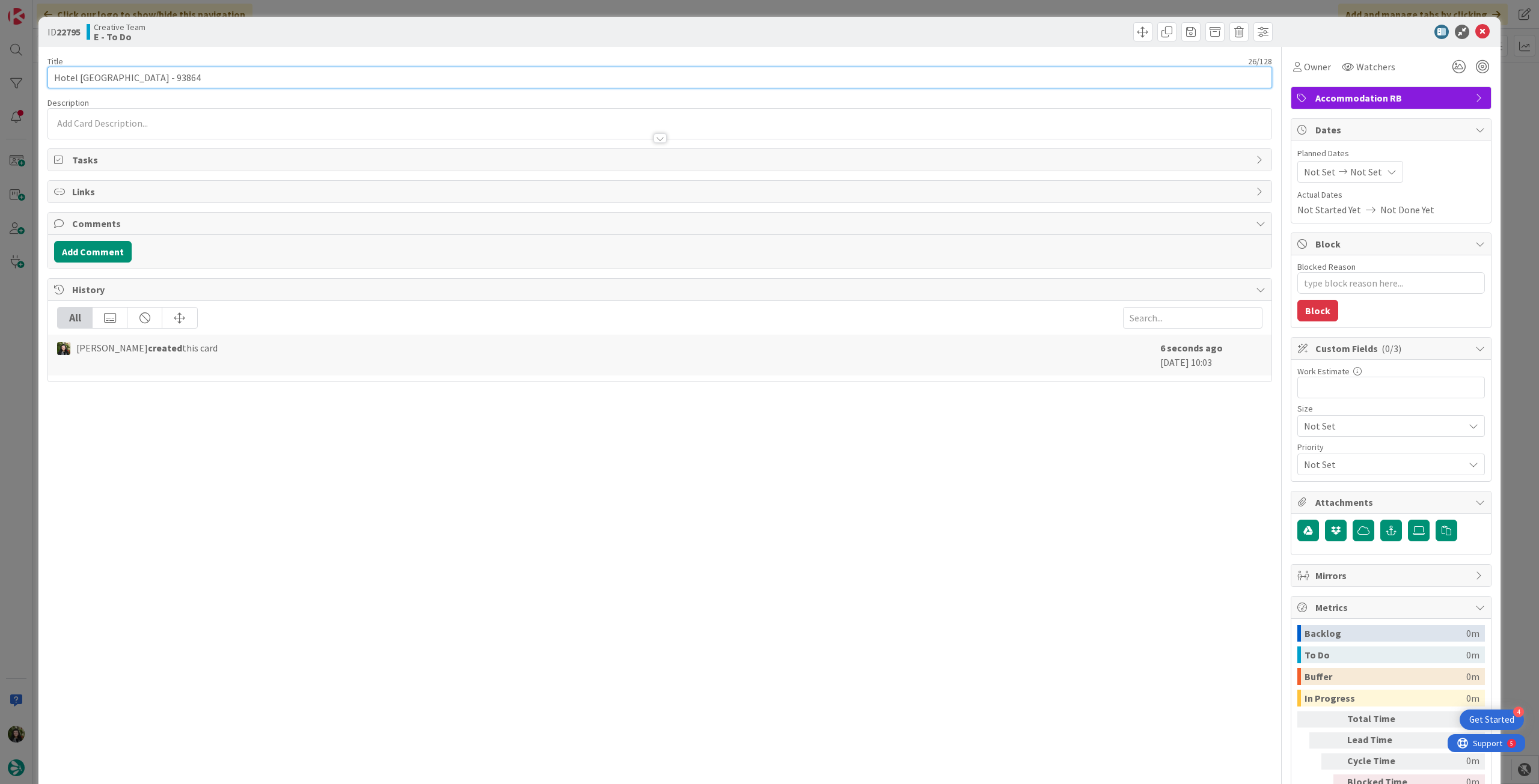
type input "Hotel [GEOGRAPHIC_DATA] - 93864"
click at [1384, 179] on div "Not Set Not Set" at bounding box center [1351, 172] width 106 height 22
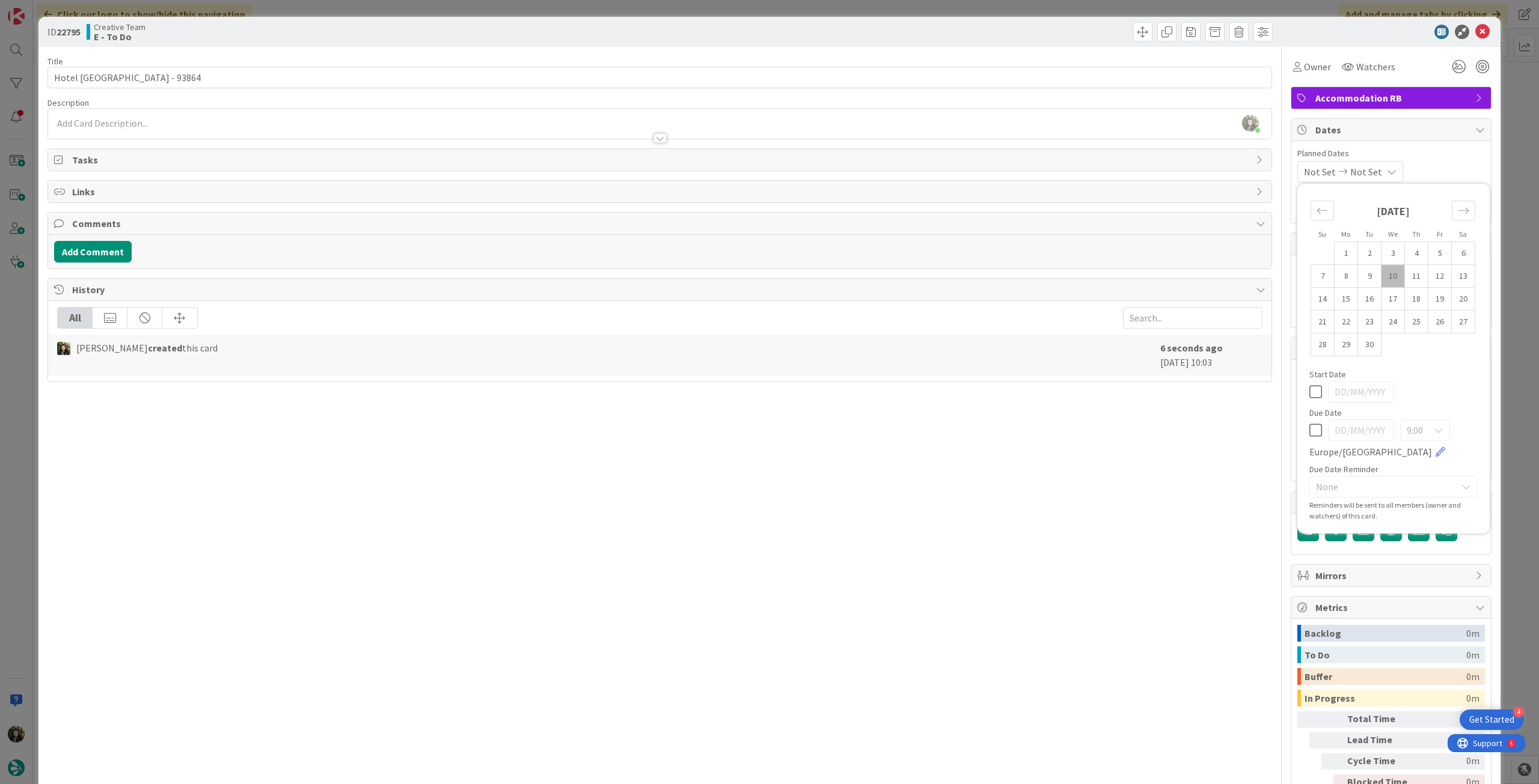
drag, startPoint x: 1306, startPoint y: 430, endPoint x: 1306, endPoint y: 421, distance: 9.0
click at [1310, 430] on icon at bounding box center [1316, 430] width 13 height 14
type input "[DATE]"
click at [1475, 37] on icon at bounding box center [1483, 32] width 14 height 14
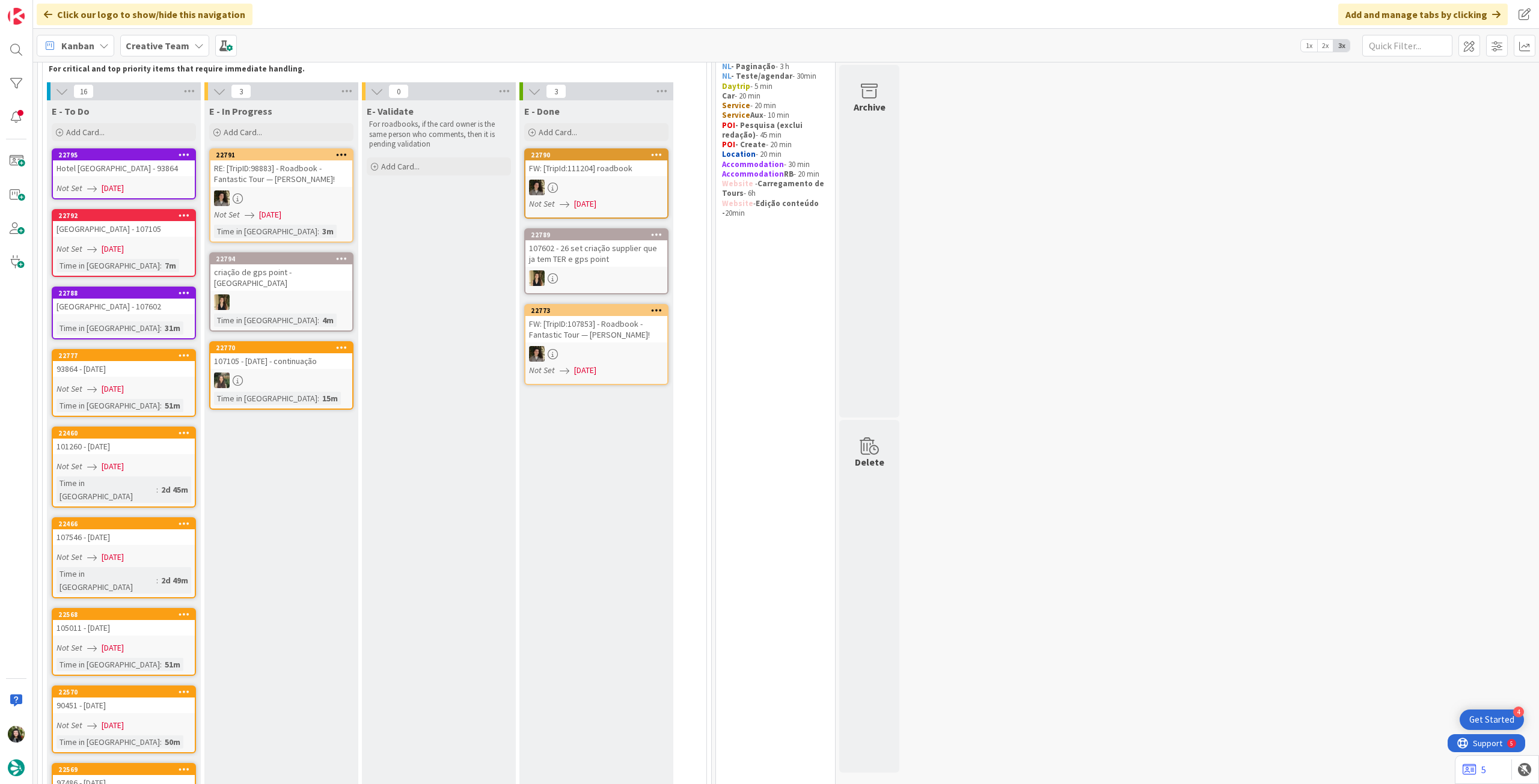
click at [112, 313] on div "[GEOGRAPHIC_DATA] - 107602" at bounding box center [124, 306] width 142 height 15
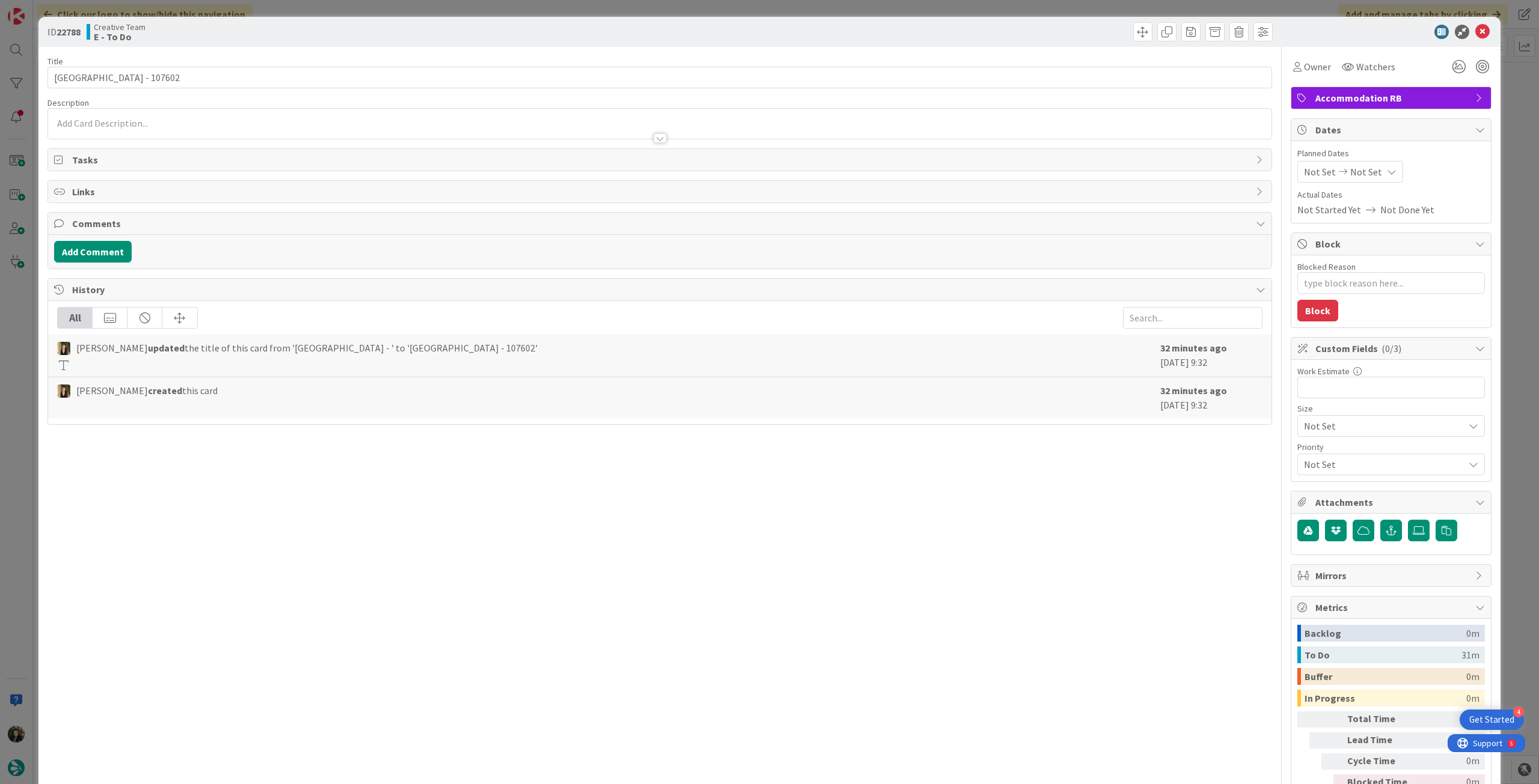
type textarea "x"
click at [1362, 171] on span "Not Set" at bounding box center [1367, 172] width 32 height 14
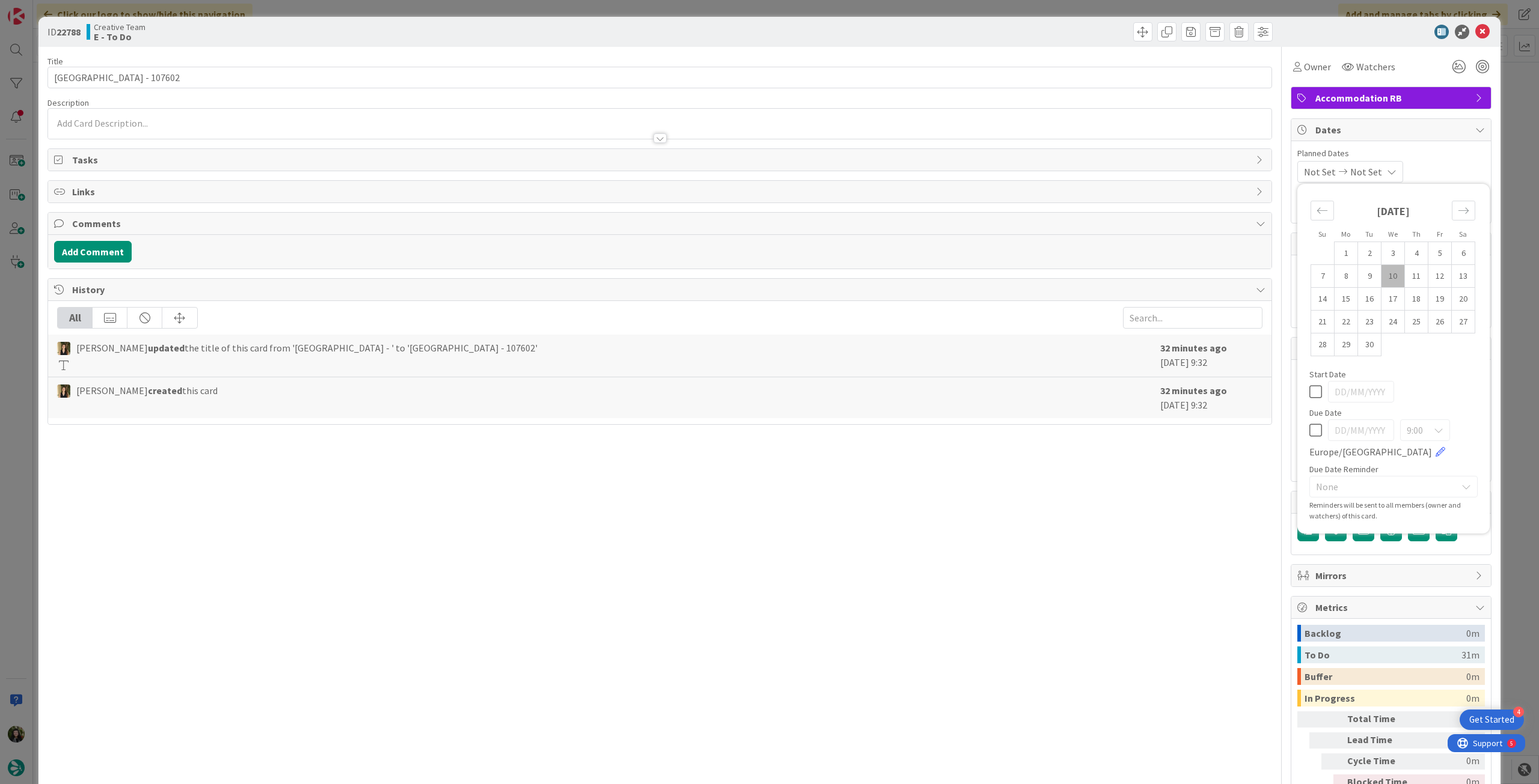
click at [1310, 434] on icon at bounding box center [1316, 430] width 13 height 14
type input "[DATE]"
drag, startPoint x: 1472, startPoint y: 32, endPoint x: 1009, endPoint y: 151, distance: 478.0
click at [1475, 33] on icon at bounding box center [1483, 32] width 14 height 14
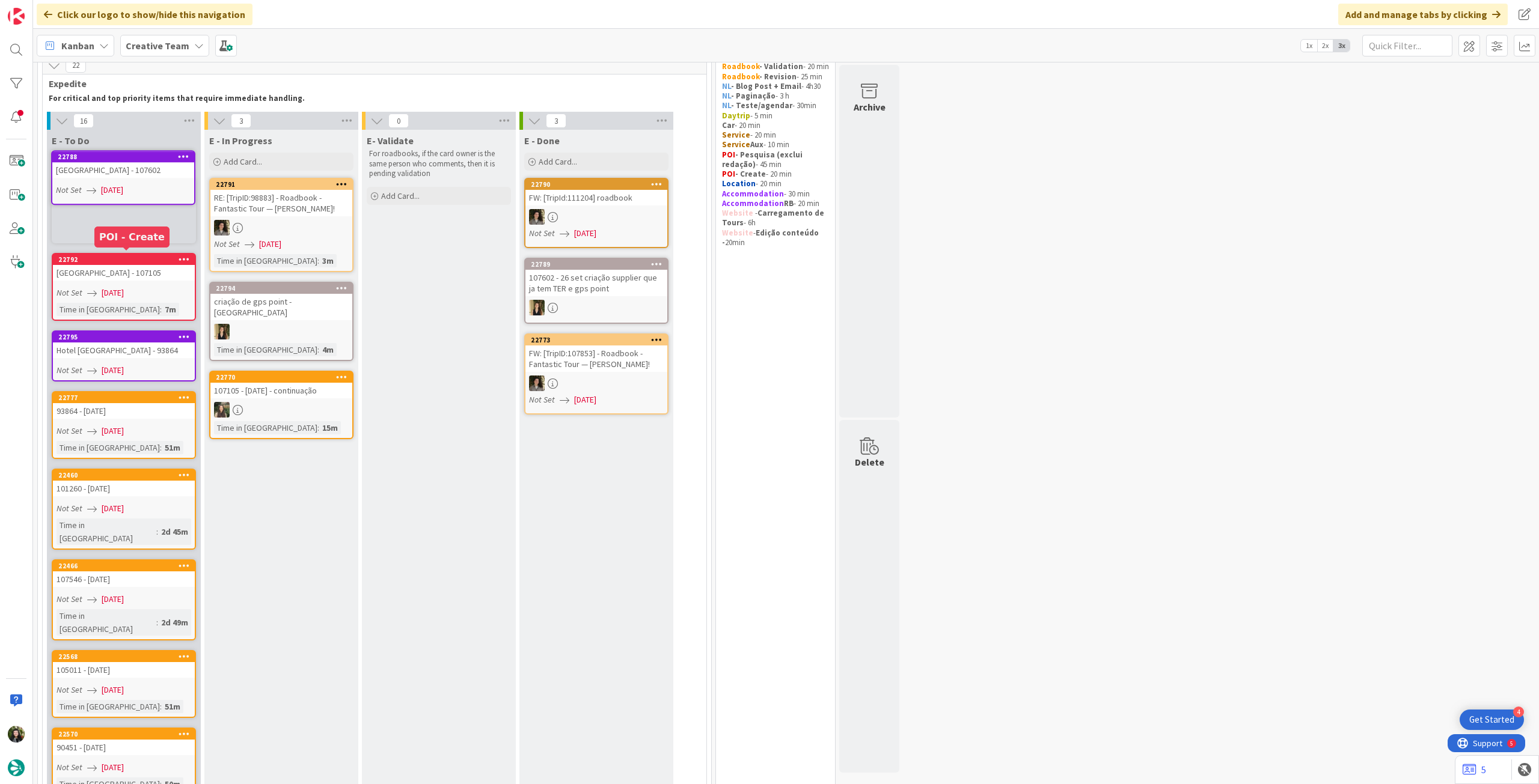
scroll to position [34, 0]
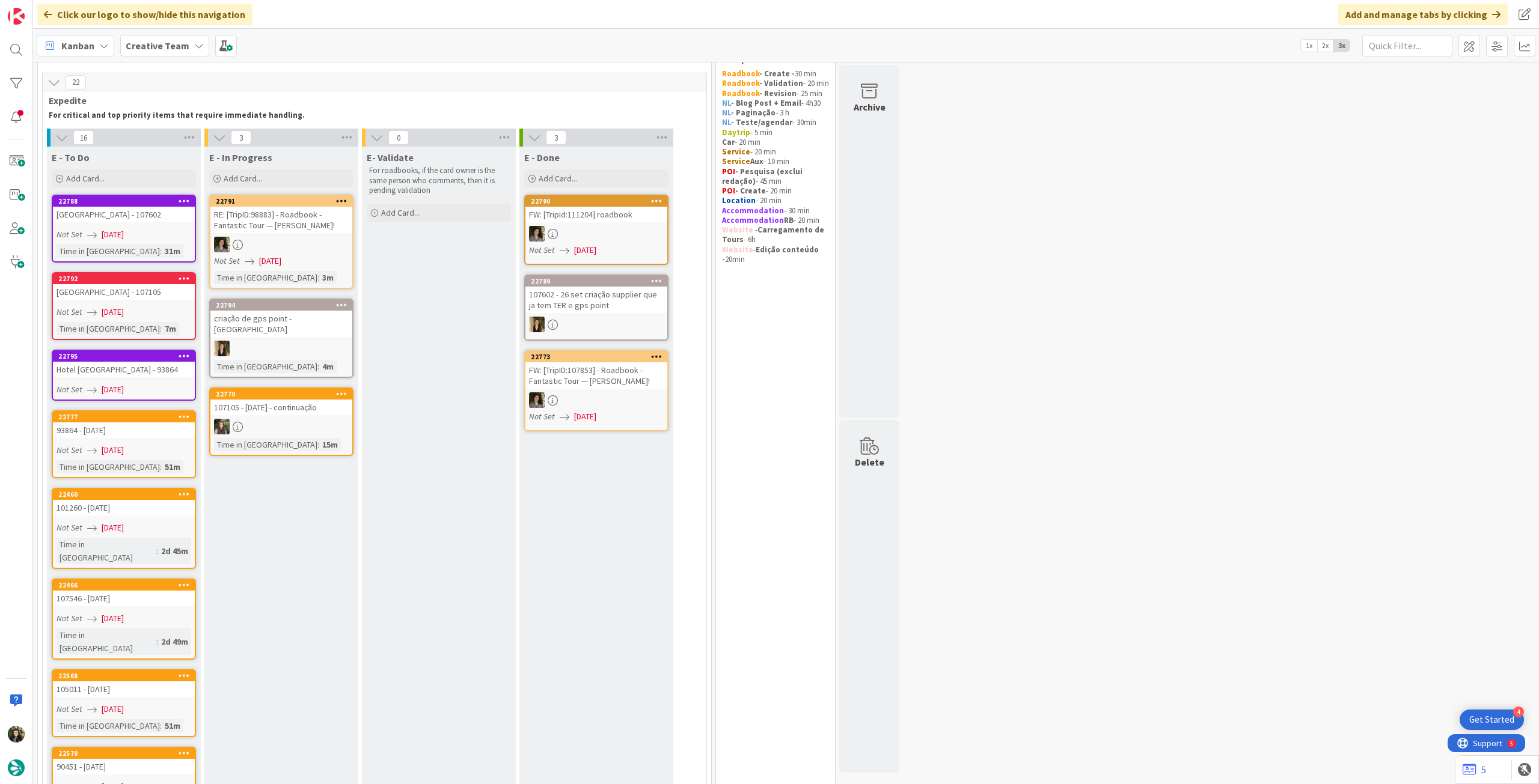
drag, startPoint x: 110, startPoint y: 182, endPoint x: 122, endPoint y: 229, distance: 48.5
click at [111, 181] on div "Add Card..." at bounding box center [124, 178] width 144 height 18
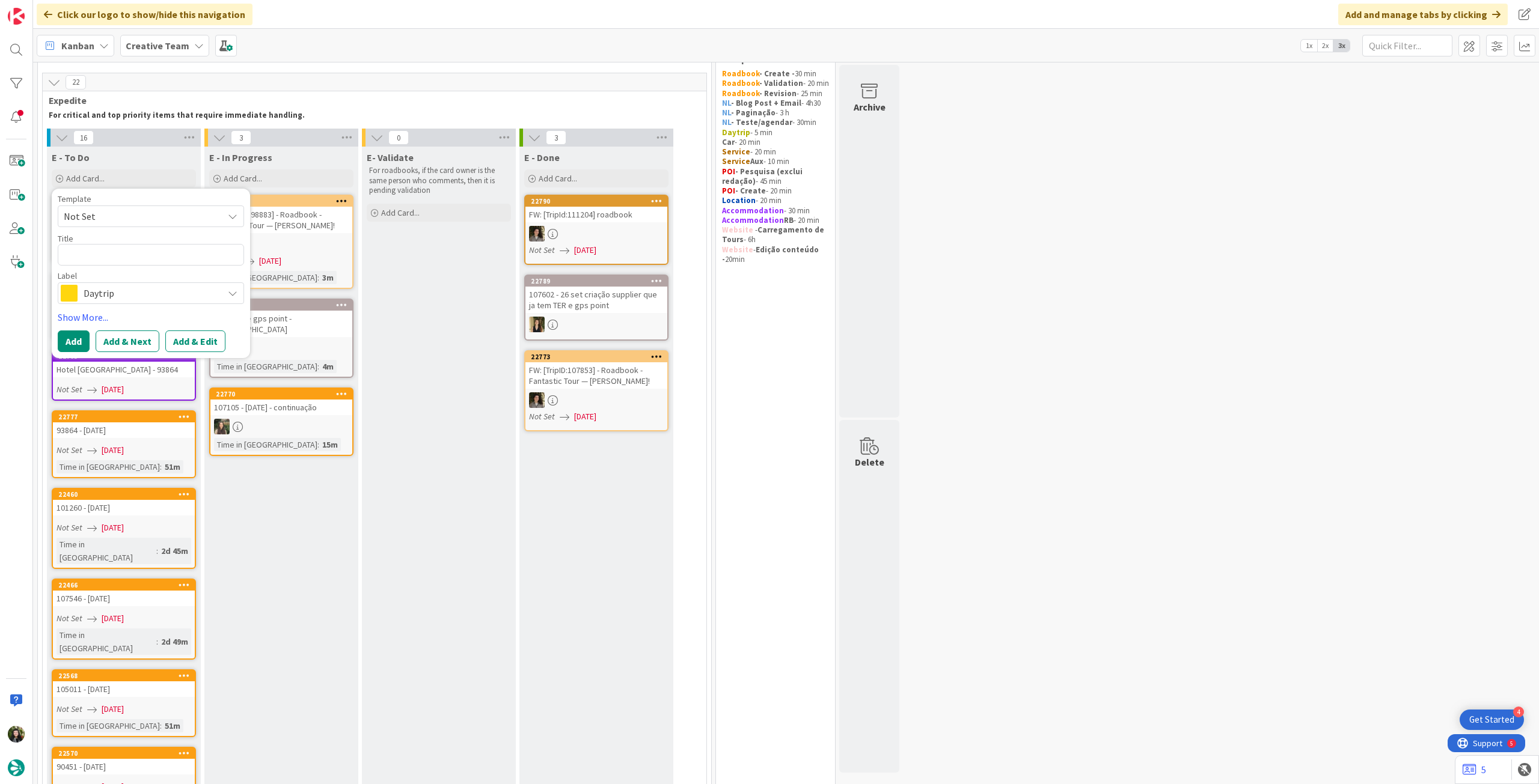
drag, startPoint x: 111, startPoint y: 290, endPoint x: 125, endPoint y: 297, distance: 15.7
click at [112, 291] on span "Daytrip" at bounding box center [150, 293] width 134 height 17
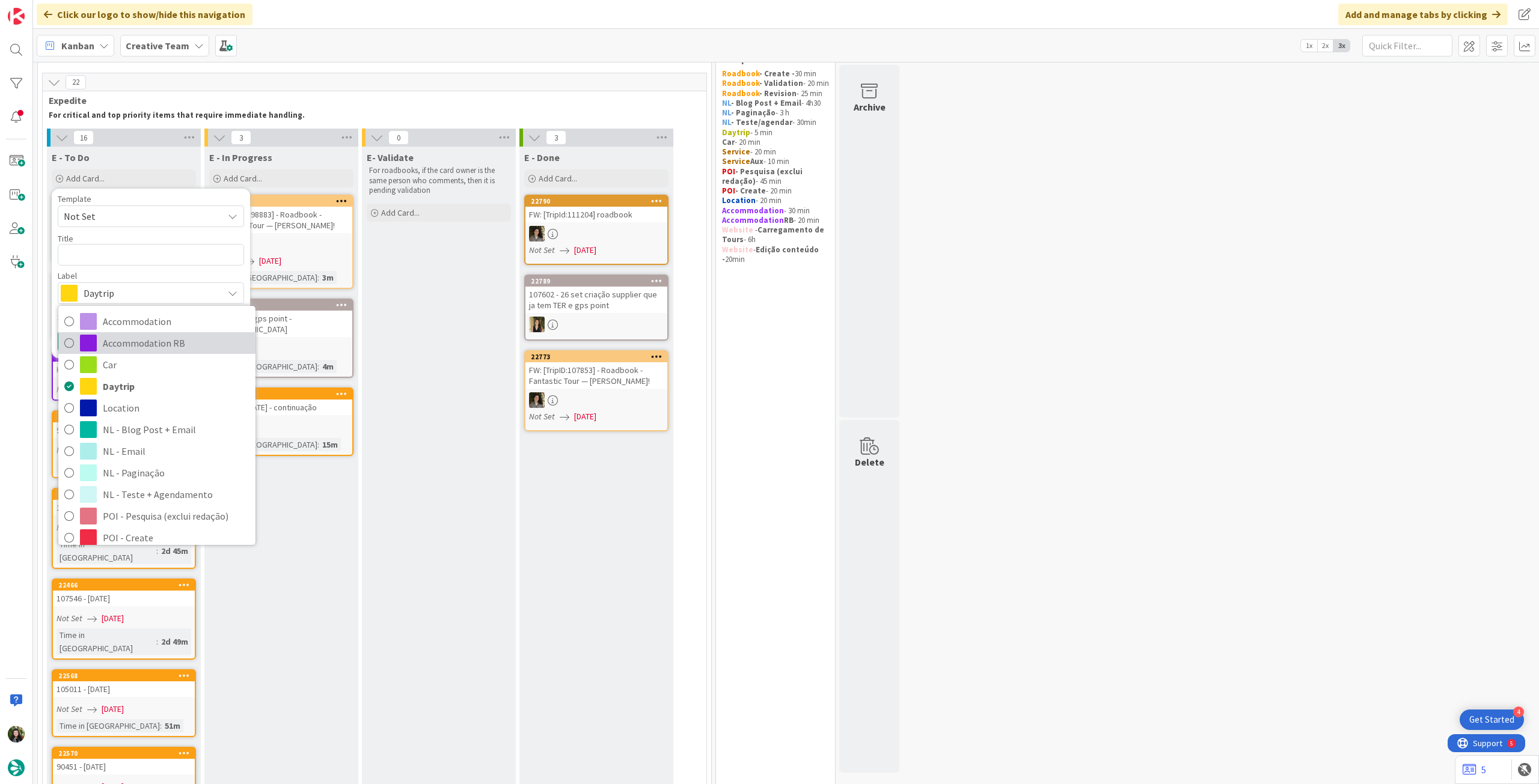
click at [162, 335] on span "Accommodation RB" at bounding box center [177, 343] width 147 height 18
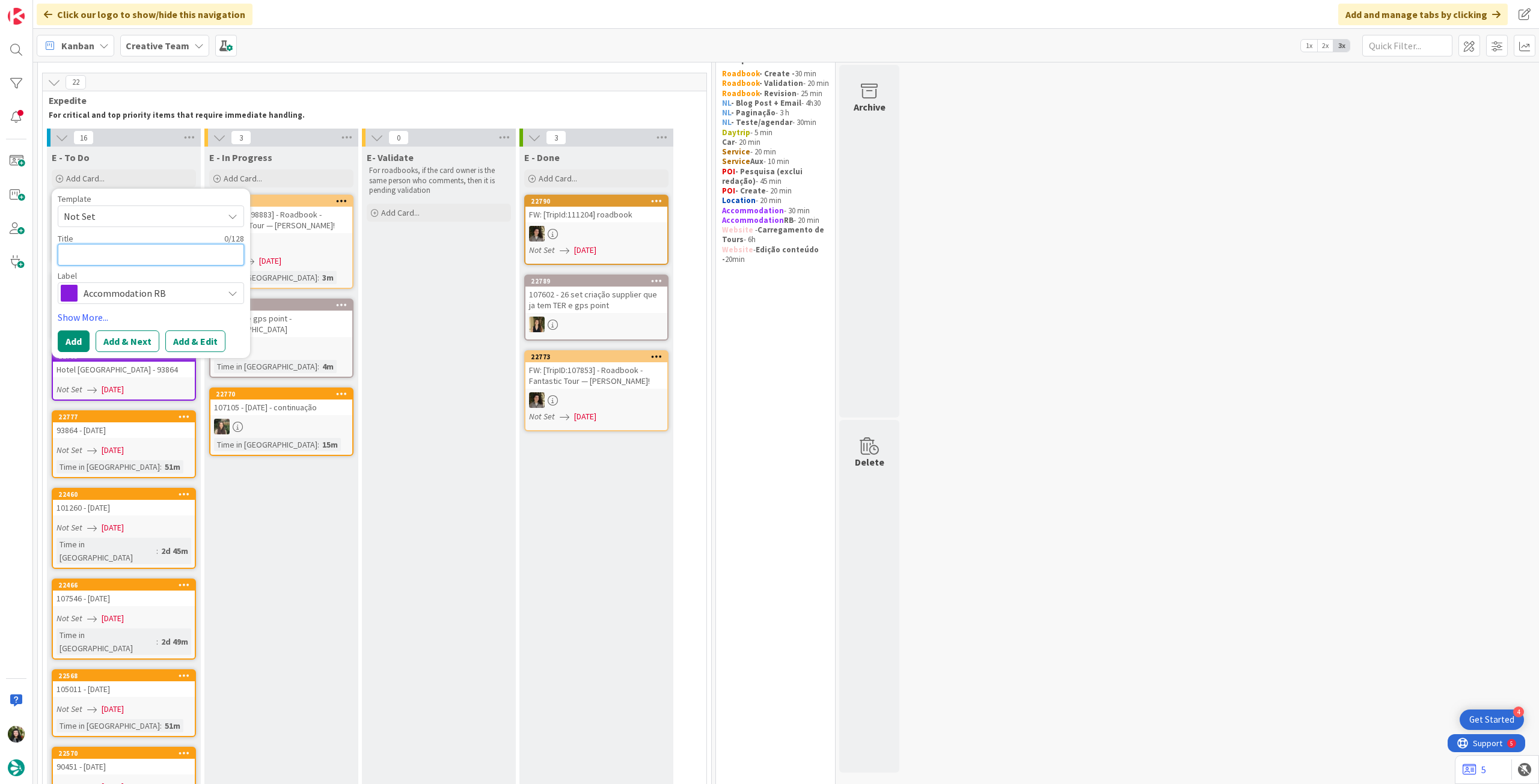
click at [160, 254] on textarea at bounding box center [151, 254] width 186 height 22
paste textarea "NH Padova"
type textarea "x"
type textarea "NH Padova"
click at [80, 337] on button "Add" at bounding box center [73, 341] width 32 height 22
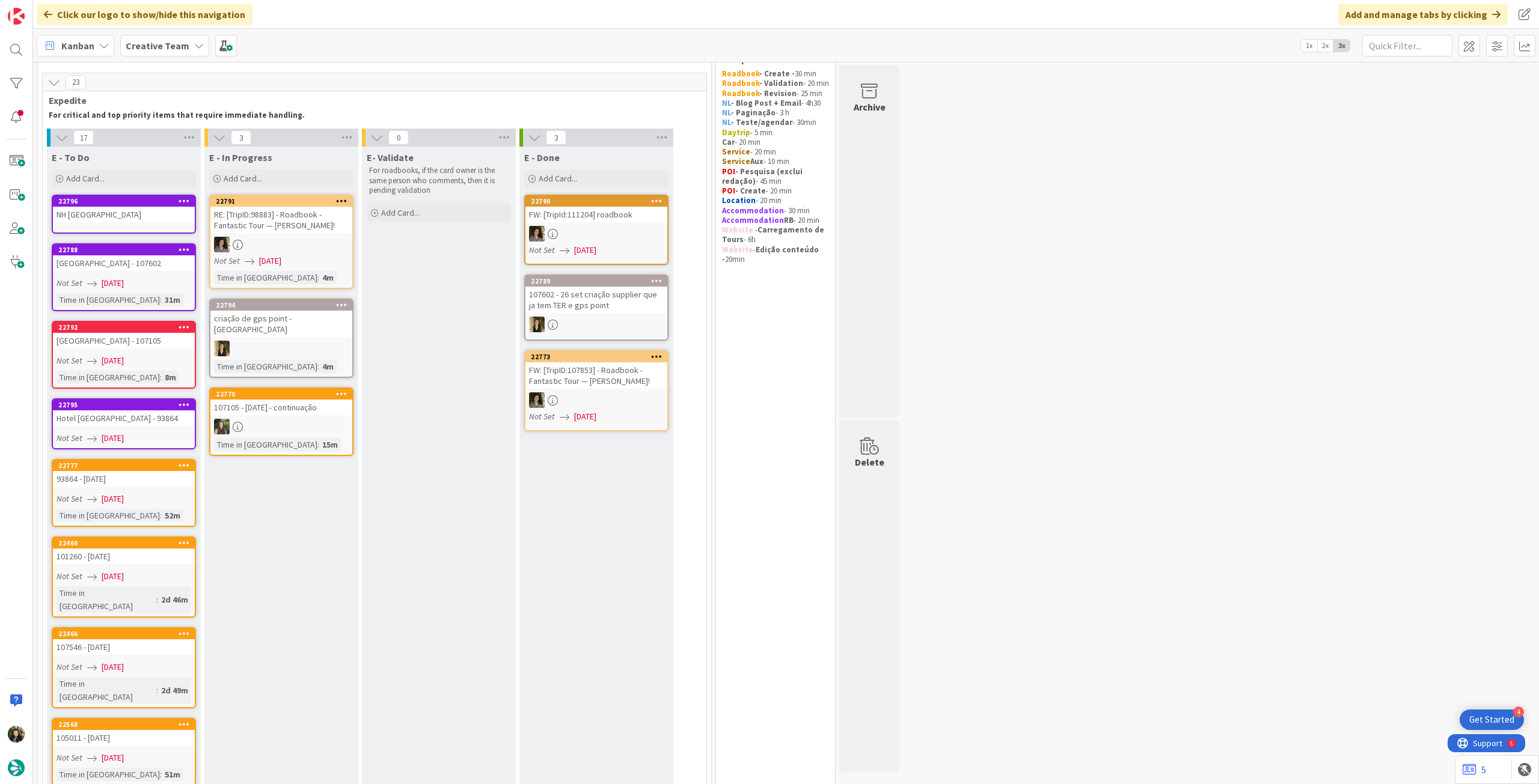
click at [152, 222] on div "NH Padova" at bounding box center [124, 214] width 142 height 15
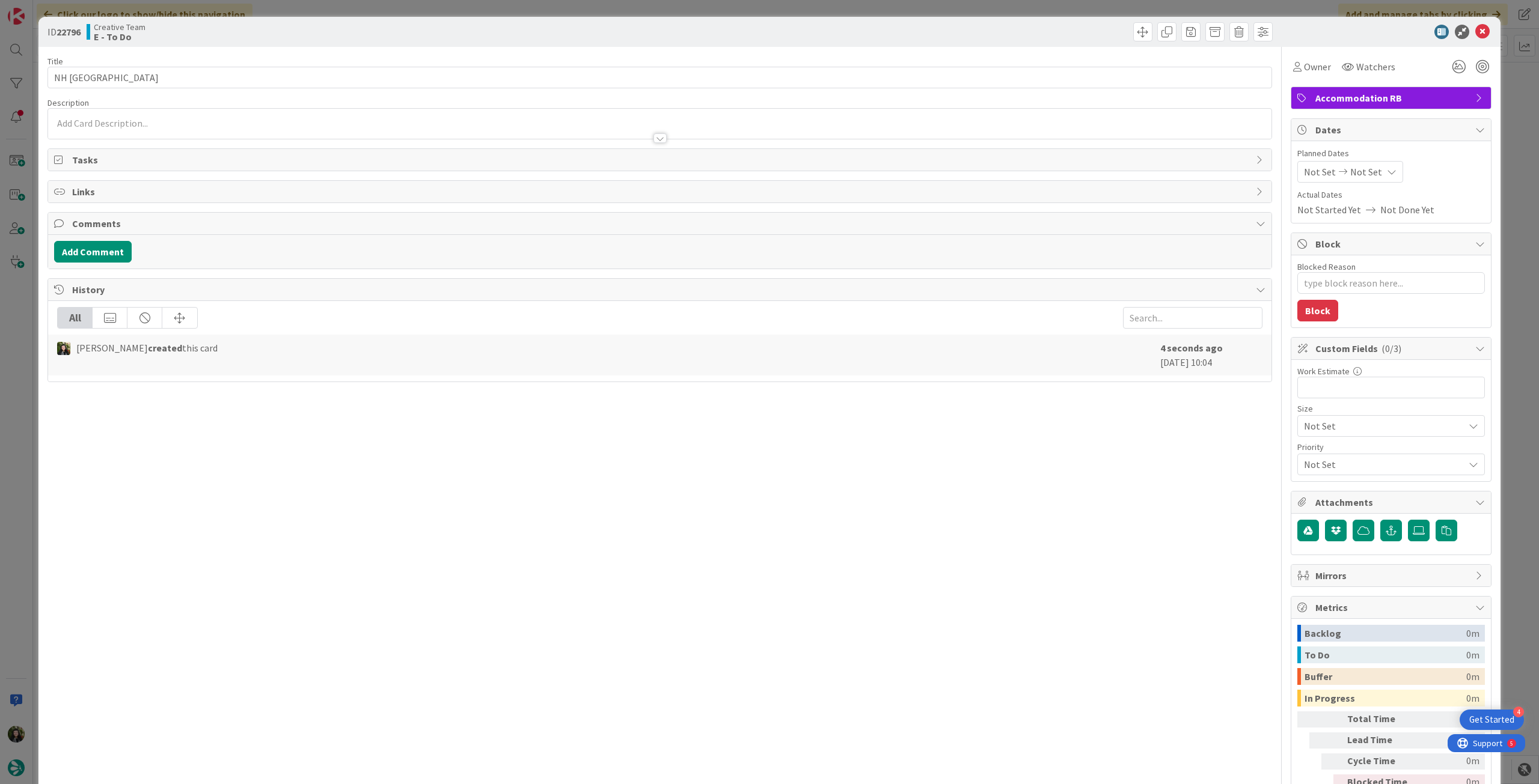
type textarea "x"
click at [219, 73] on input "NH Padova" at bounding box center [660, 77] width 1224 height 22
paste input "93864"
type input "NH Padova - 93864"
type textarea "x"
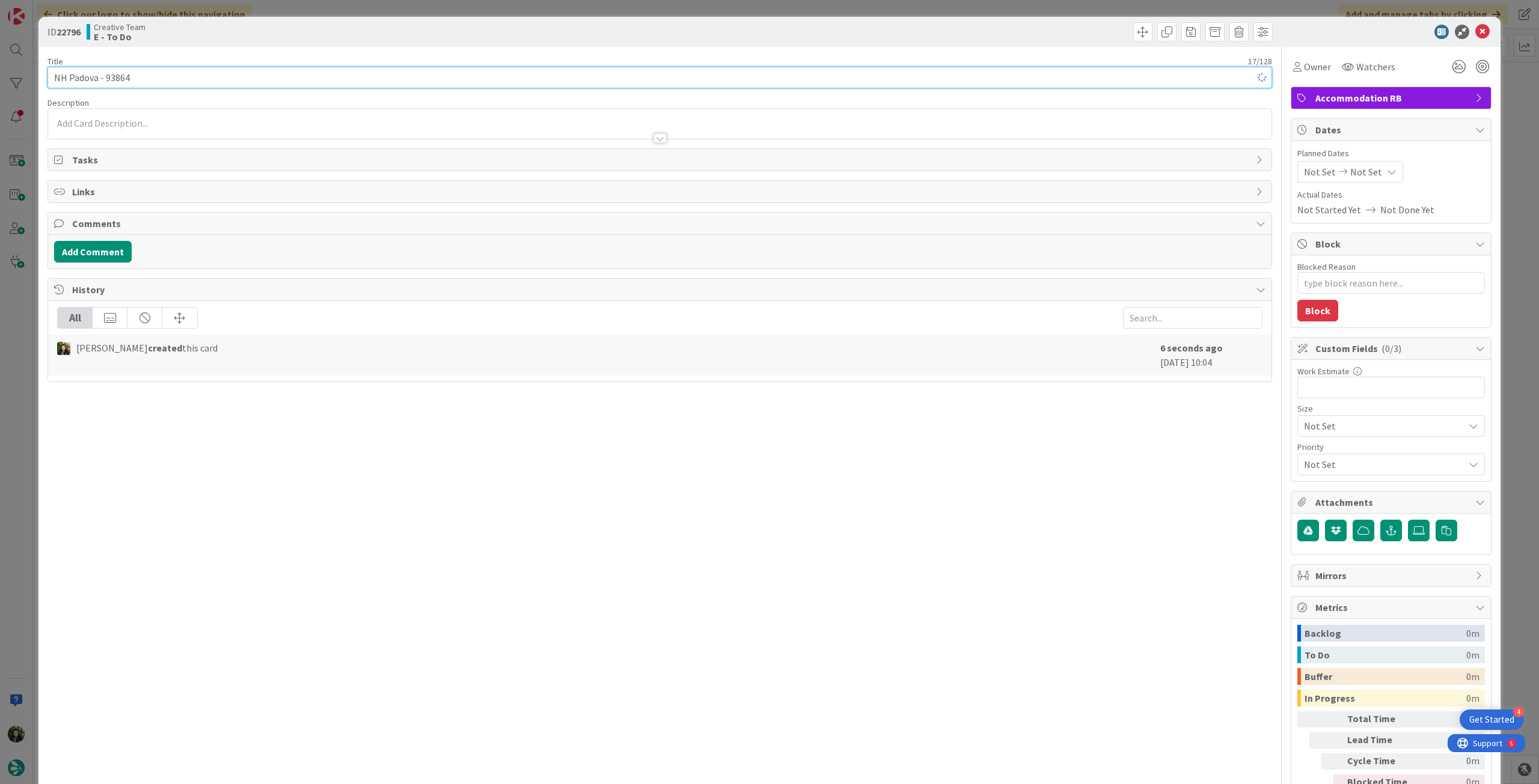
type input "NH Padova - 93864"
click at [1379, 167] on div "Not Set Not Set" at bounding box center [1351, 172] width 106 height 22
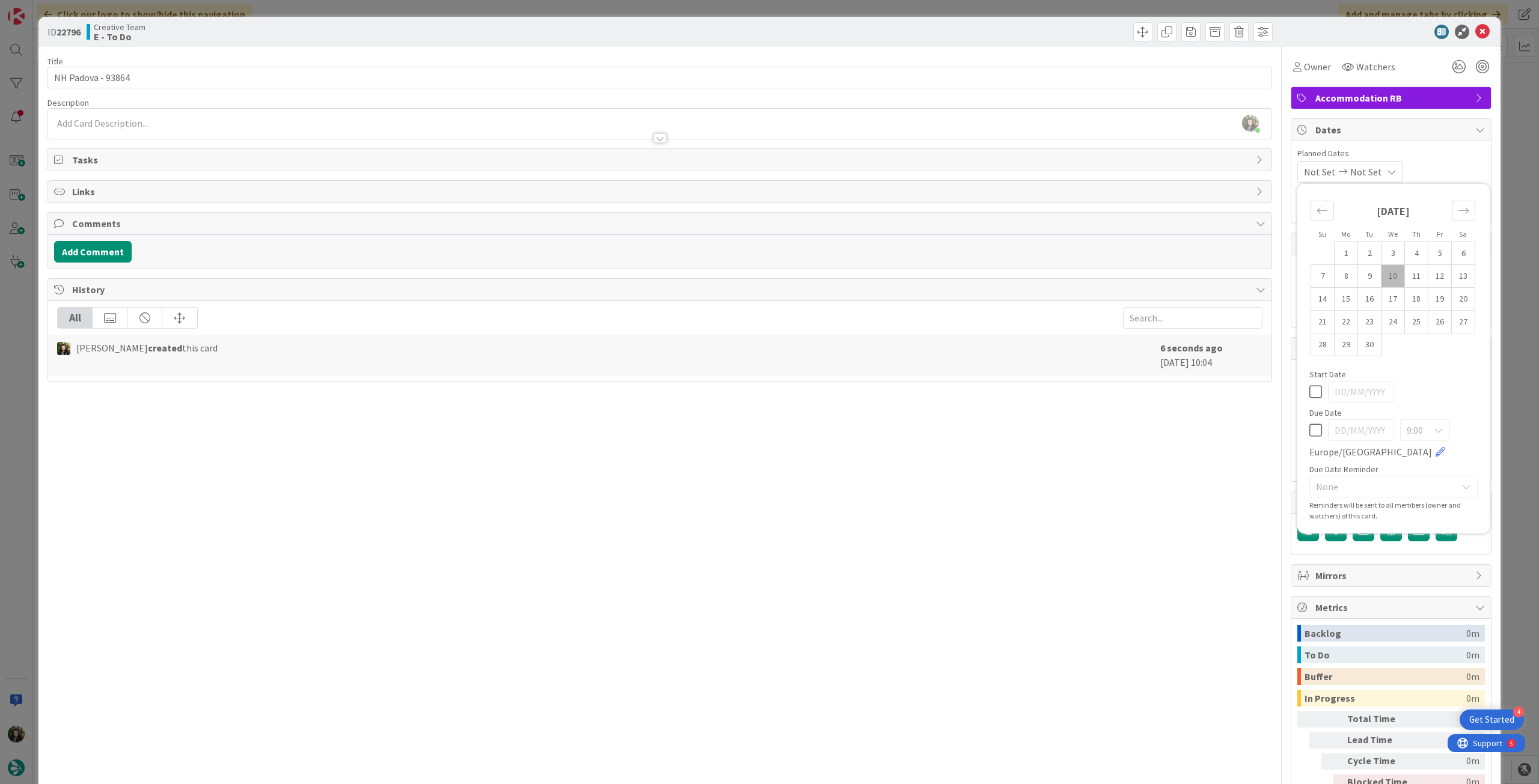
drag, startPoint x: 1309, startPoint y: 427, endPoint x: 1320, endPoint y: 411, distance: 19.4
click at [1310, 425] on icon at bounding box center [1316, 430] width 13 height 14
type input "[DATE]"
click at [1477, 30] on icon at bounding box center [1483, 32] width 14 height 14
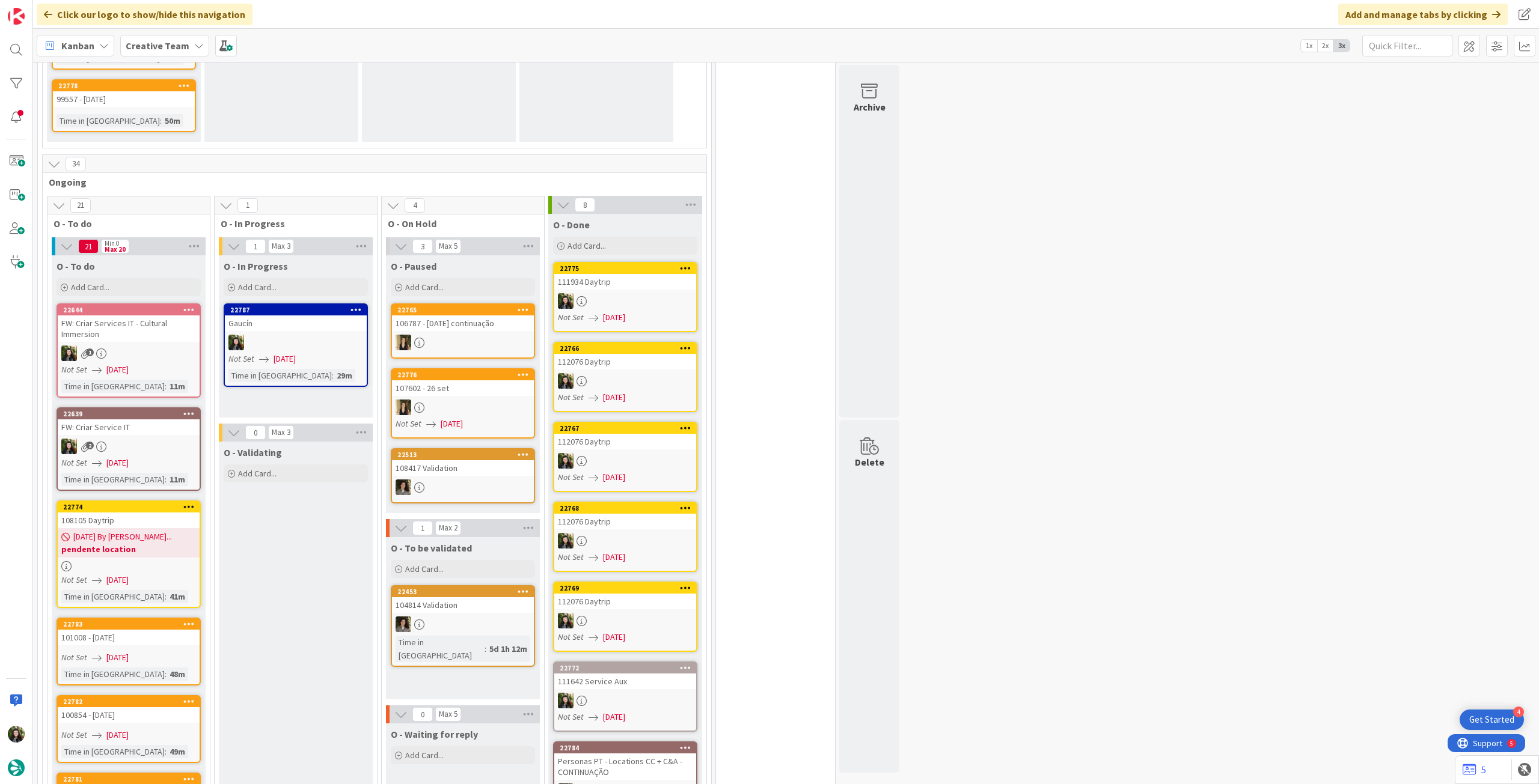
scroll to position [1477, 0]
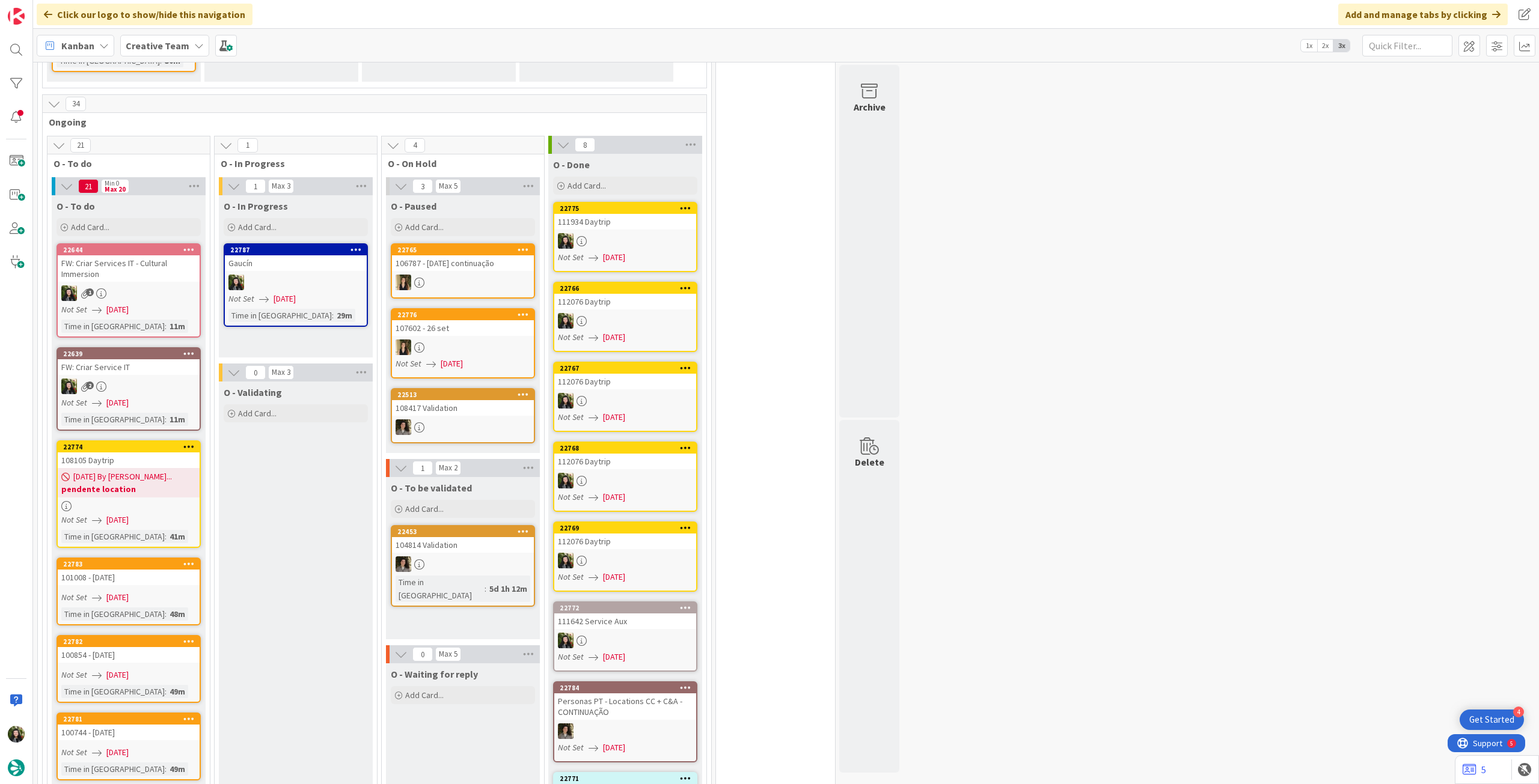
click at [344, 275] on div at bounding box center [296, 282] width 142 height 15
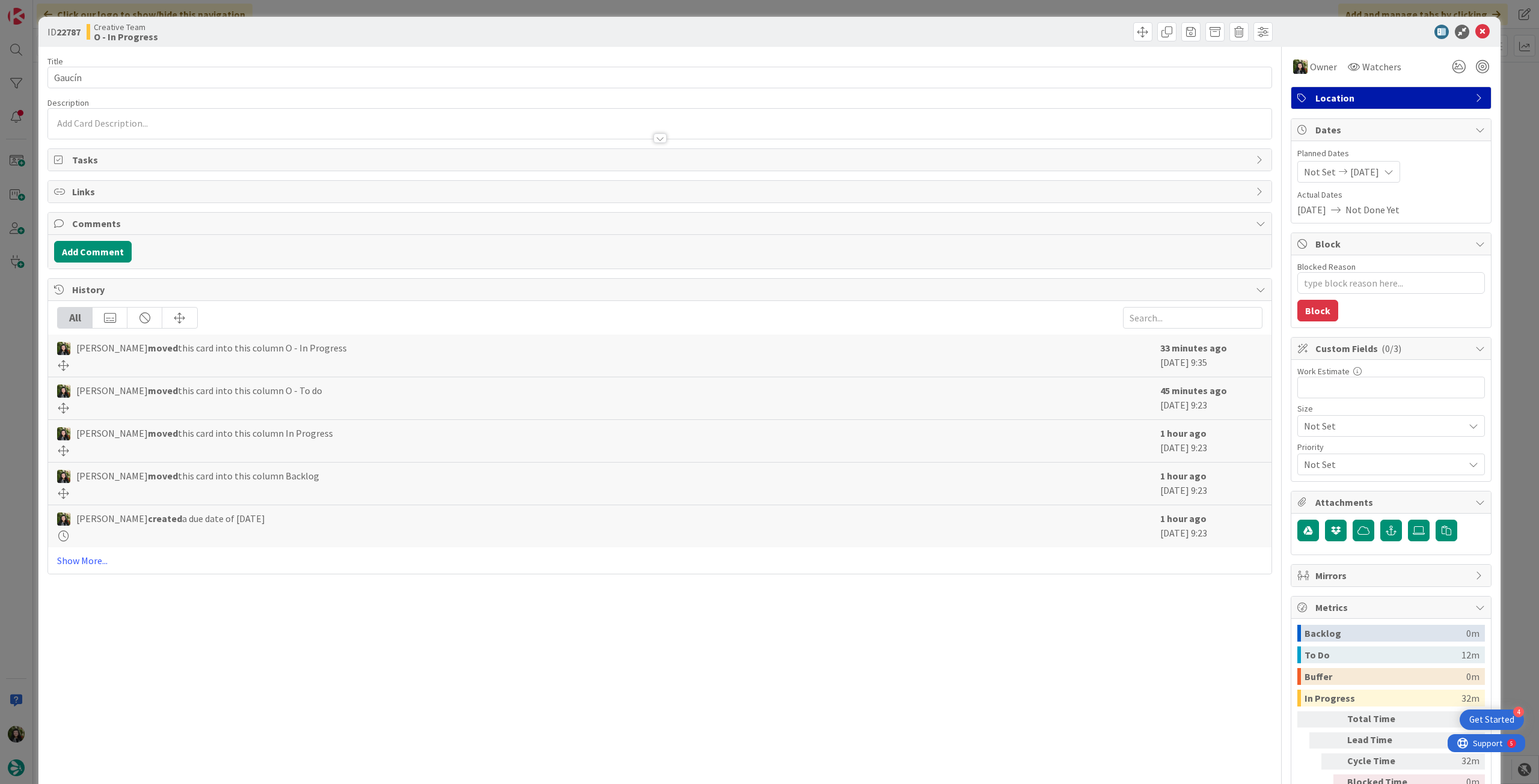
click at [1424, 105] on div "Location" at bounding box center [1391, 98] width 200 height 22
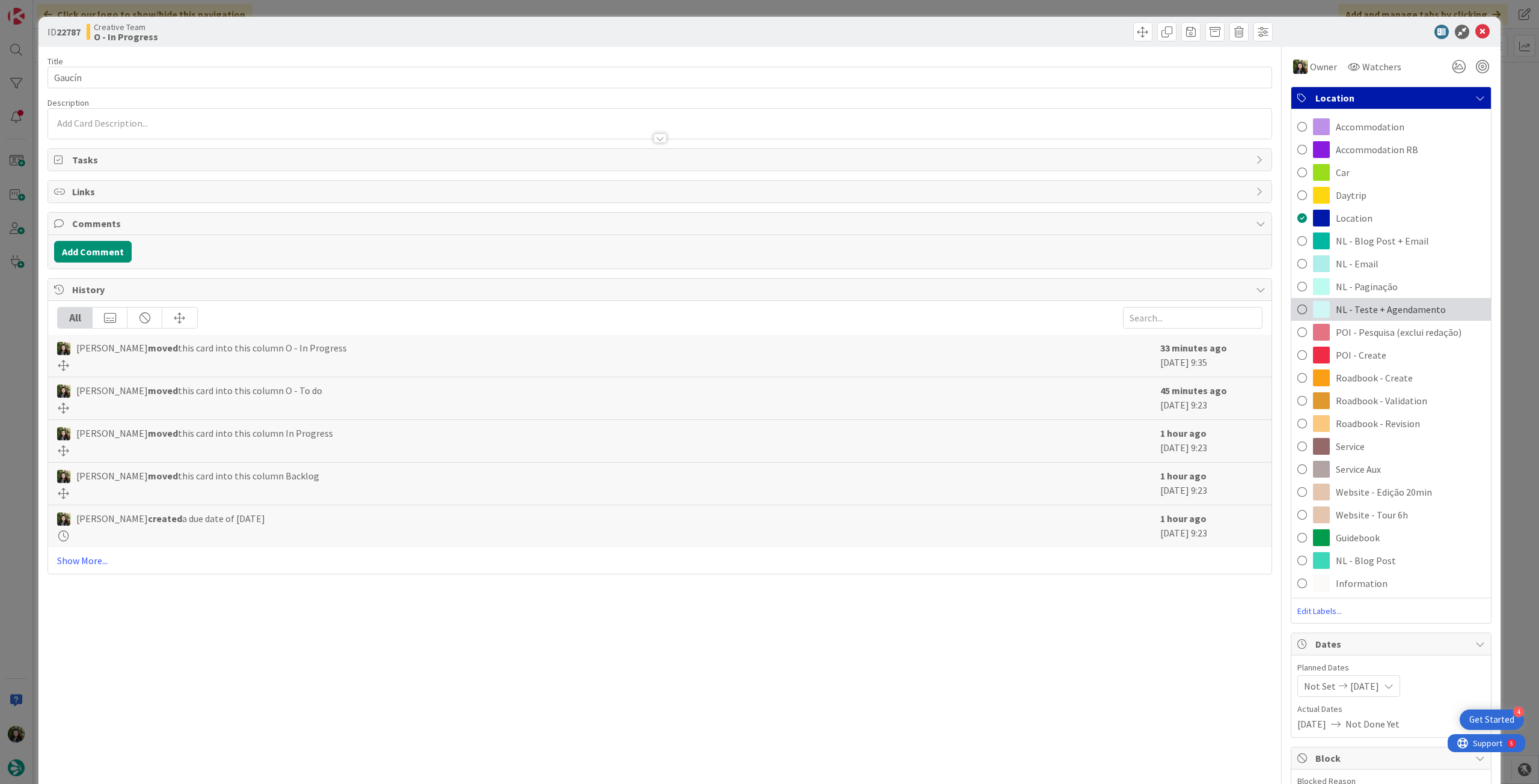
click at [1411, 309] on span "NL - Teste + Agendamento" at bounding box center [1391, 309] width 110 height 14
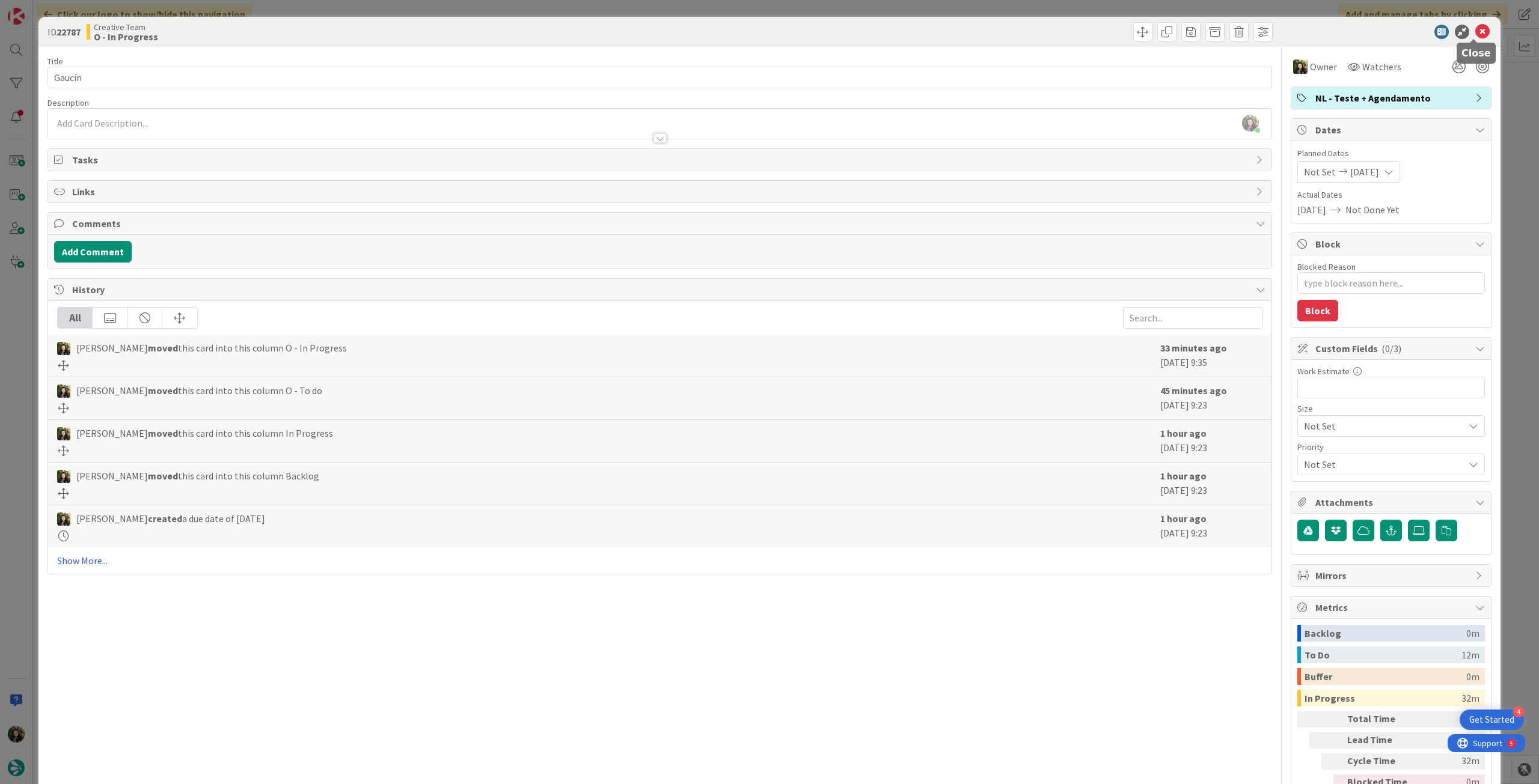
click at [1475, 33] on icon at bounding box center [1483, 32] width 14 height 14
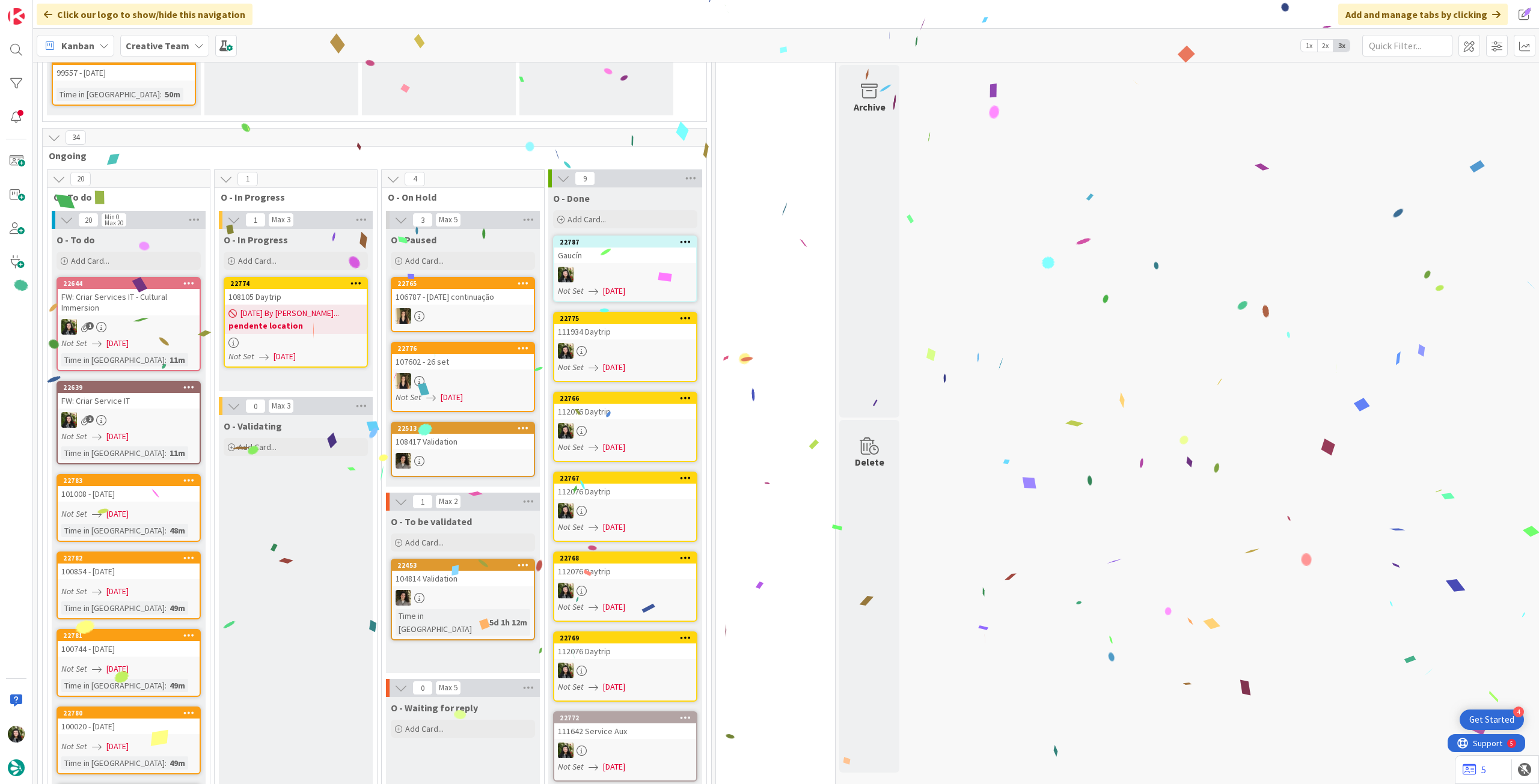
click at [321, 307] on span "10/09/2025 By Beatriz..." at bounding box center [290, 314] width 99 height 13
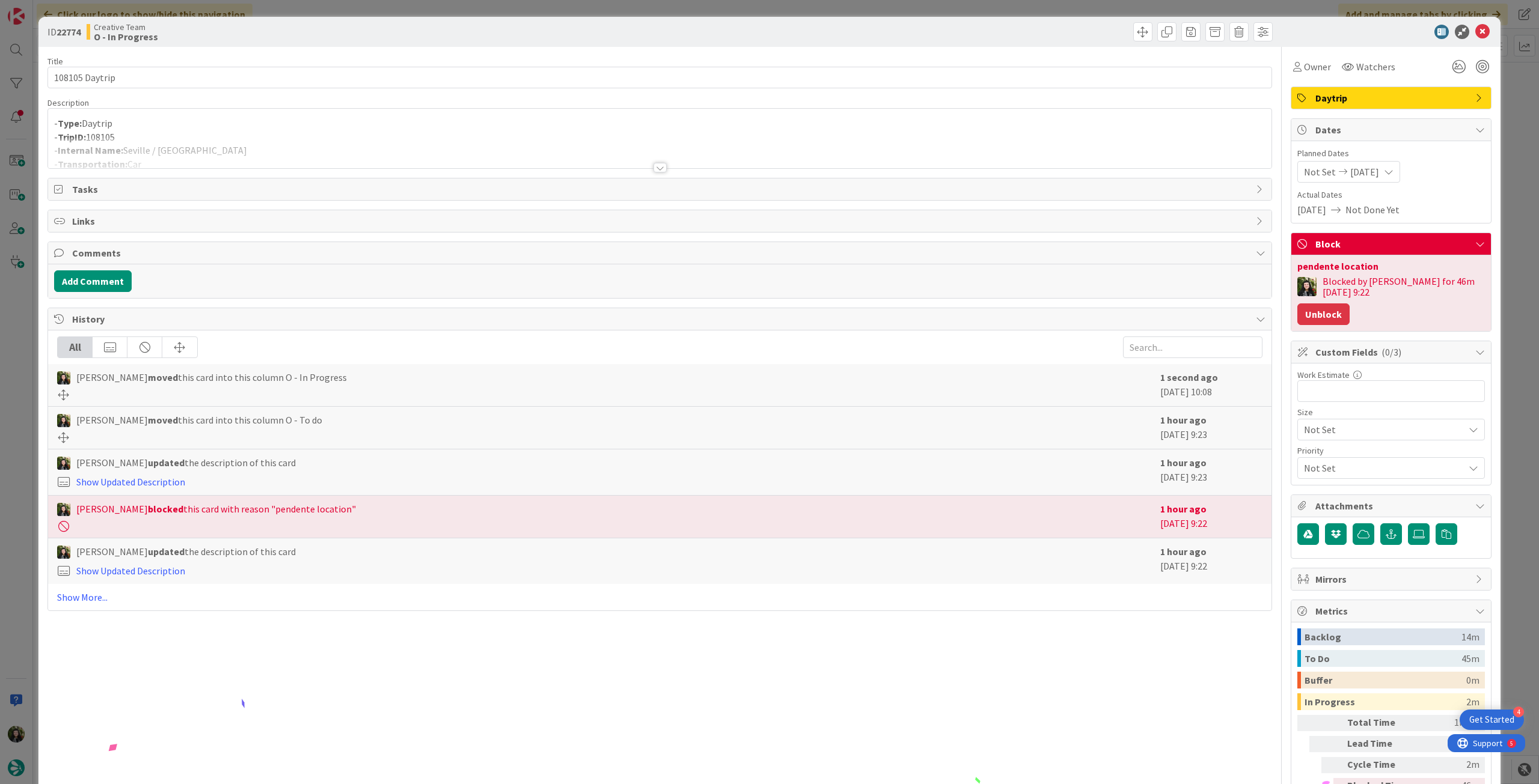
click at [1325, 315] on button "Unblock" at bounding box center [1324, 314] width 52 height 22
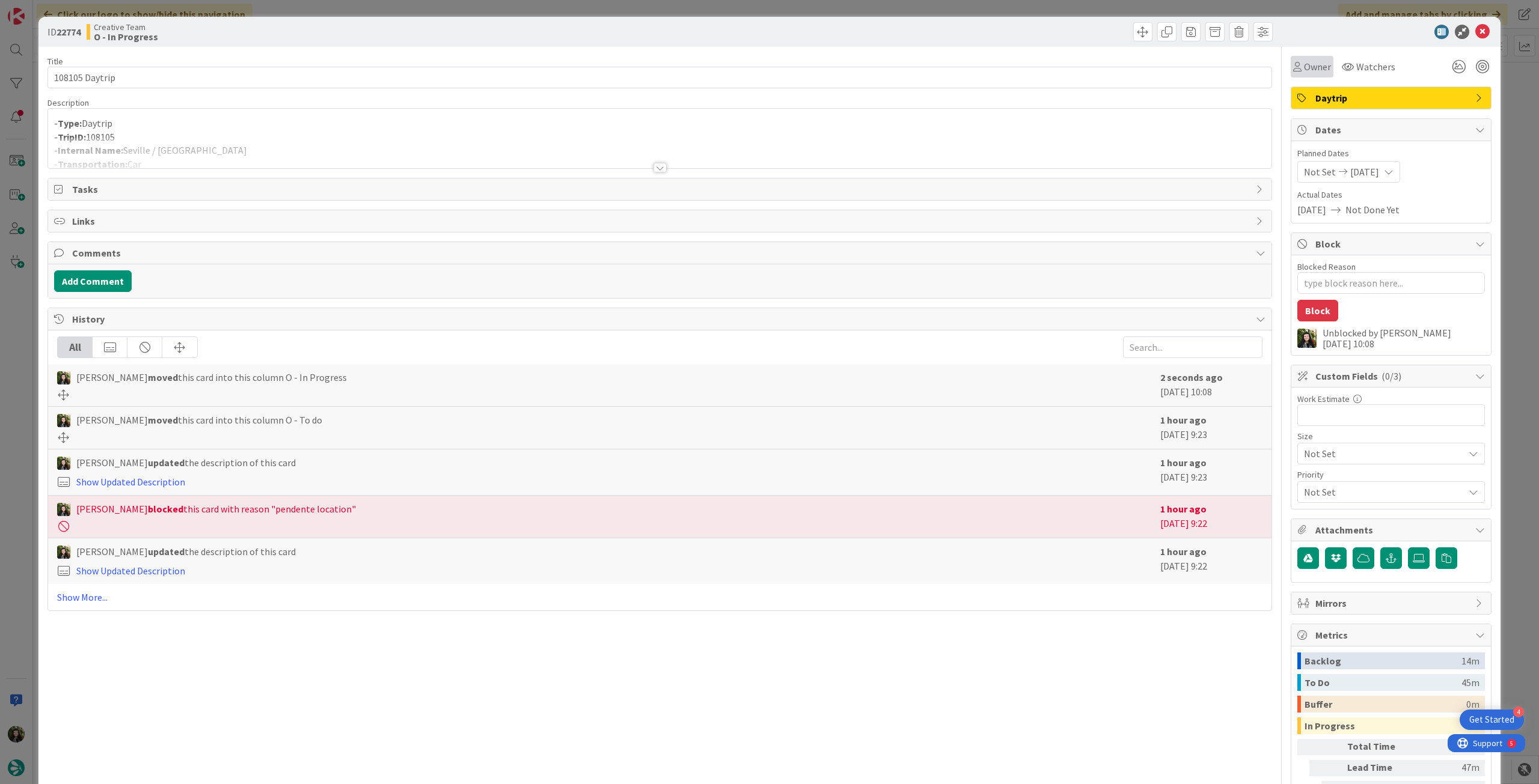
click at [1304, 71] on span "Owner" at bounding box center [1318, 66] width 27 height 14
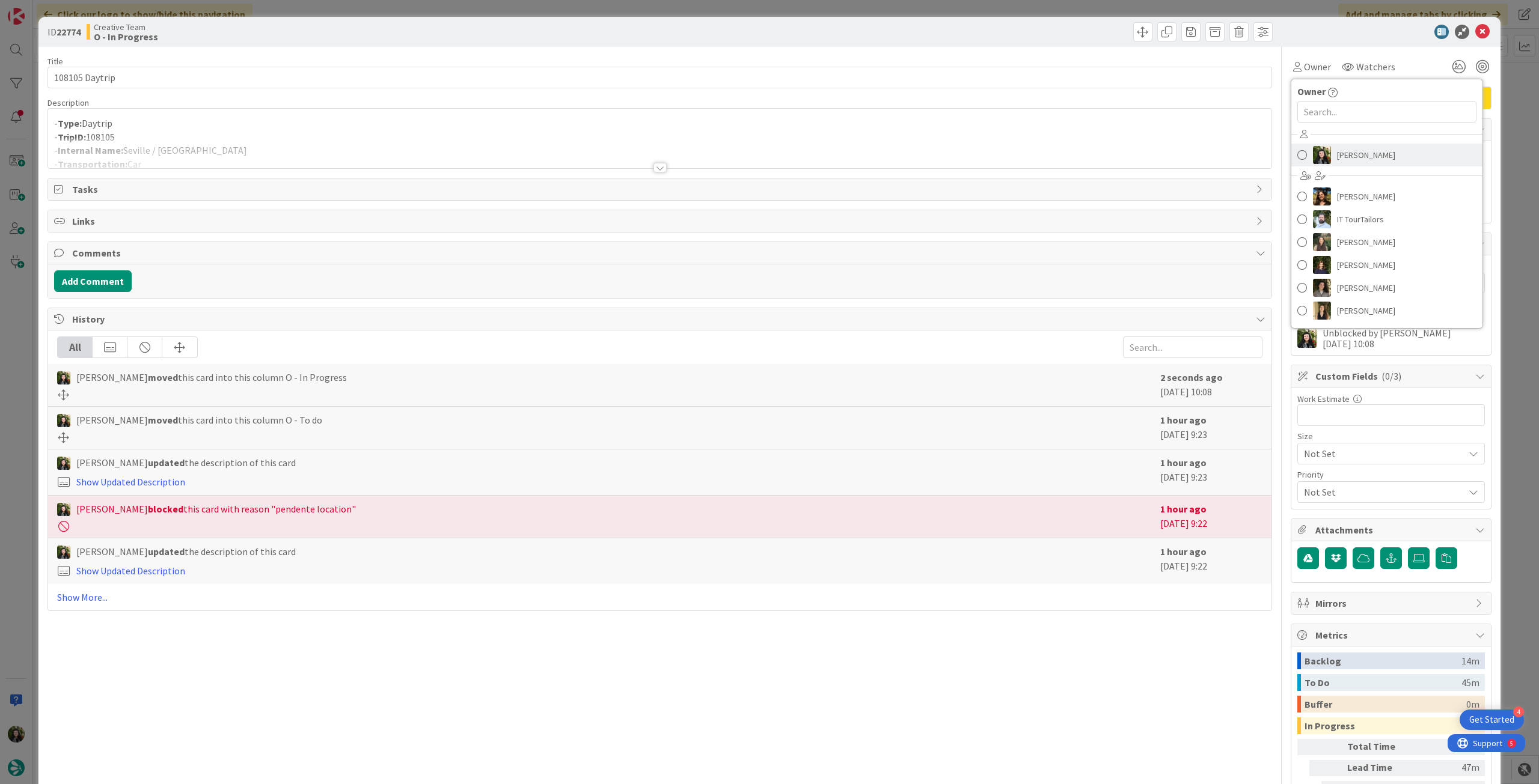
drag, startPoint x: 1319, startPoint y: 152, endPoint x: 1345, endPoint y: 134, distance: 31.6
click at [1319, 152] on img at bounding box center [1322, 155] width 18 height 18
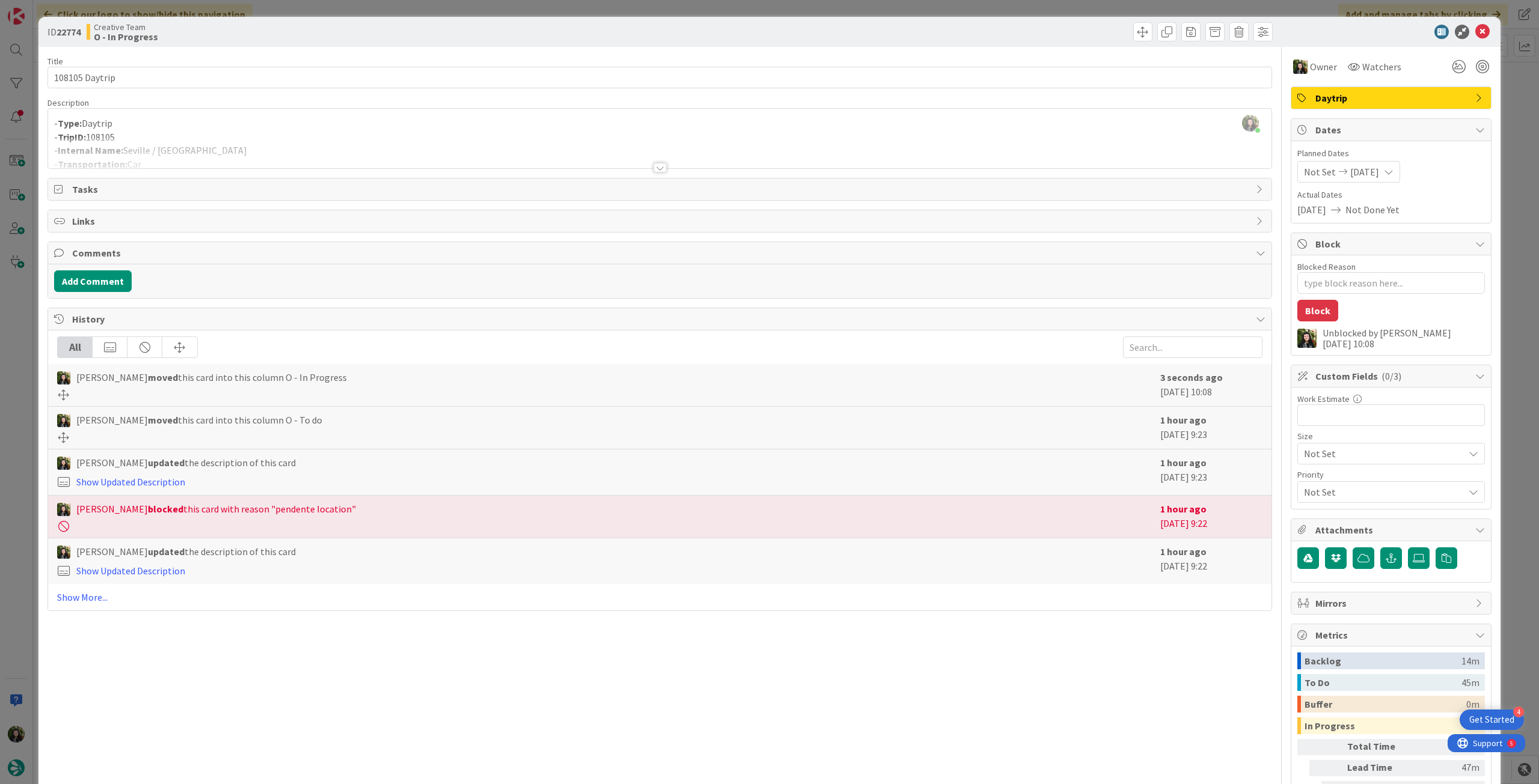
click at [173, 144] on div at bounding box center [660, 153] width 1223 height 30
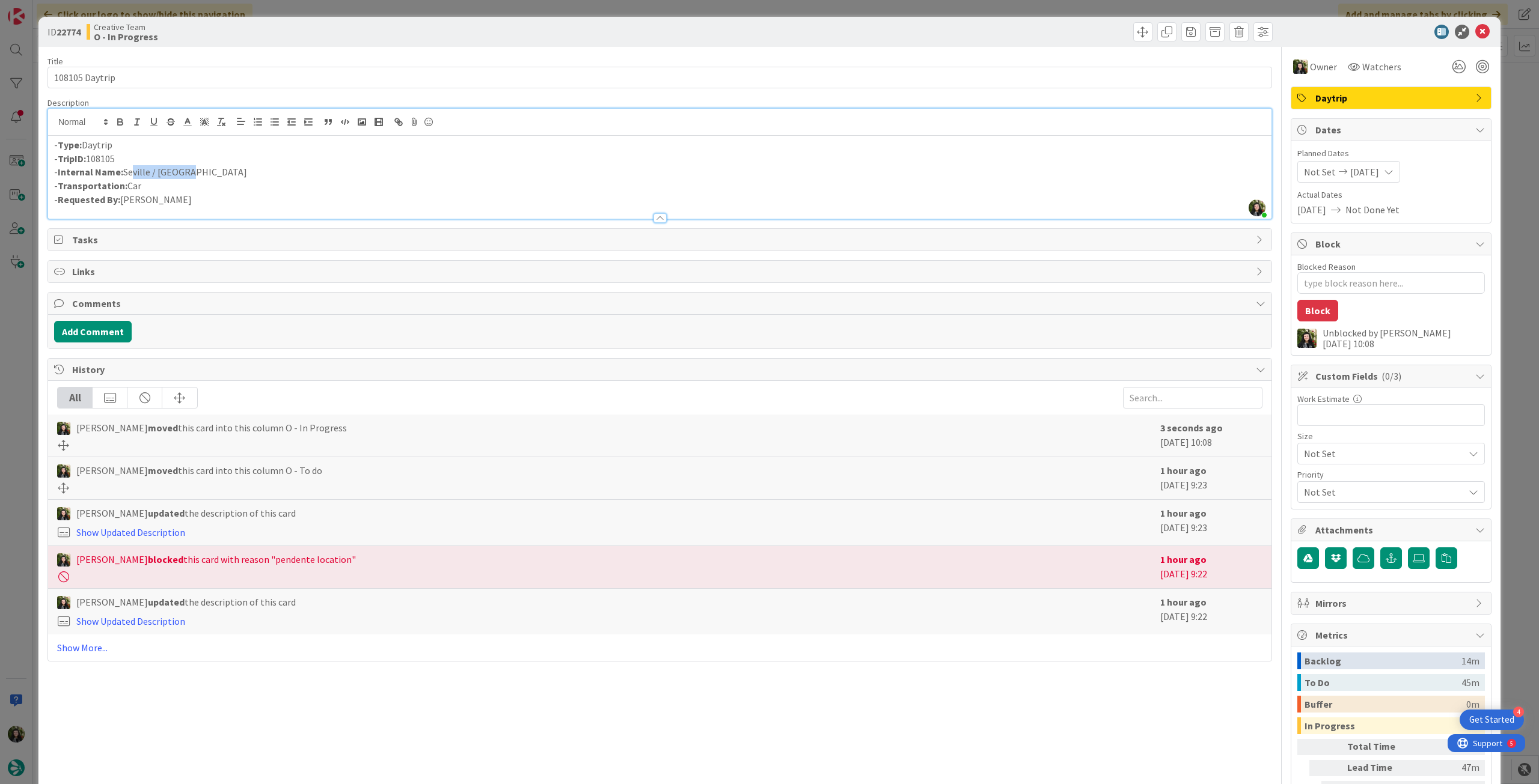
drag, startPoint x: 180, startPoint y: 173, endPoint x: 127, endPoint y: 173, distance: 53.0
click at [127, 173] on p "- Internal Name: Seville / Gaucín" at bounding box center [660, 171] width 1212 height 13
click at [186, 170] on p "- Internal Name: Seville / Gaucín" at bounding box center [660, 171] width 1212 height 13
drag, startPoint x: 194, startPoint y: 173, endPoint x: 125, endPoint y: 172, distance: 69.0
click at [125, 172] on p "- Internal Name: Seville / Gaucín" at bounding box center [660, 171] width 1212 height 13
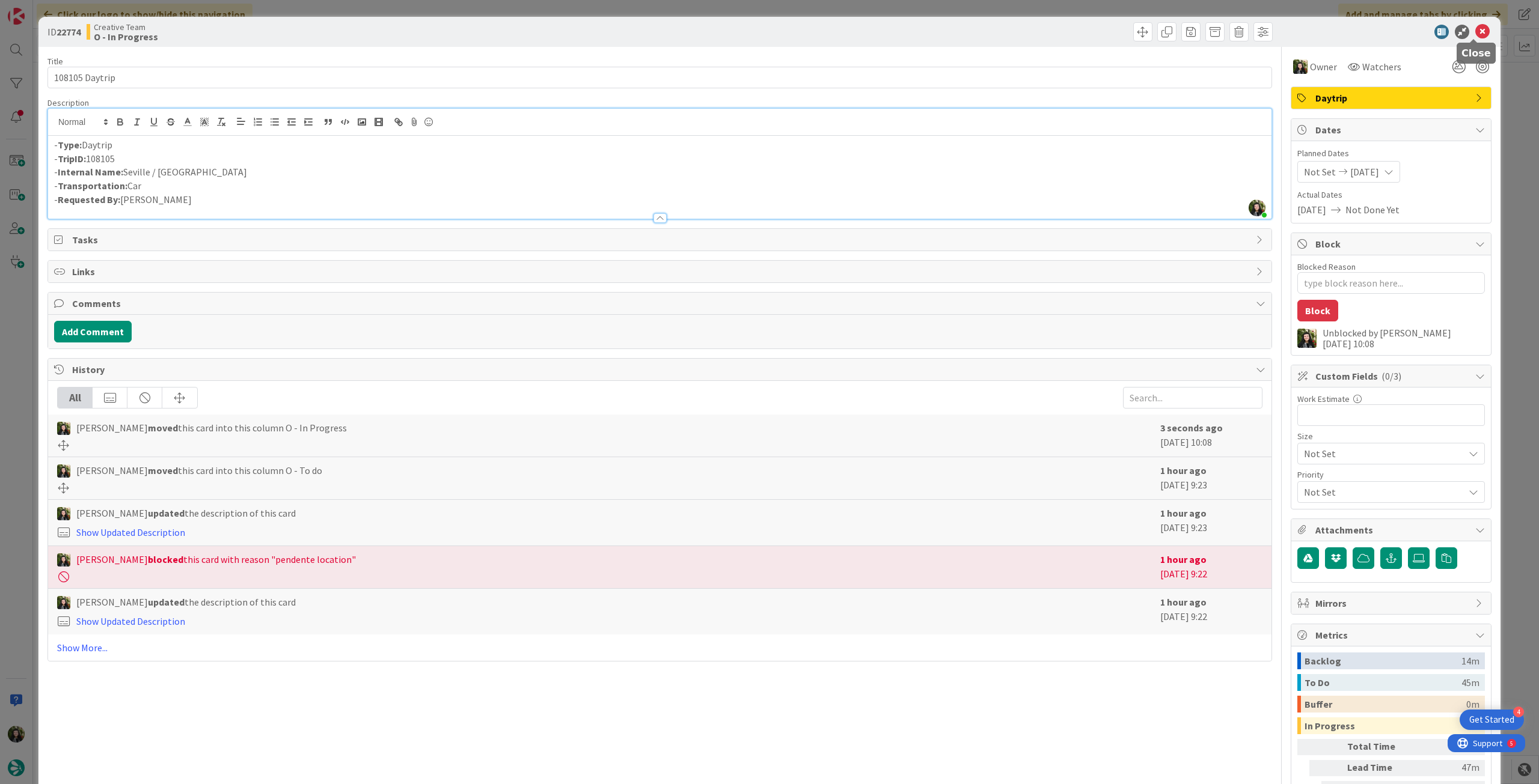
click at [1475, 33] on icon at bounding box center [1483, 32] width 14 height 14
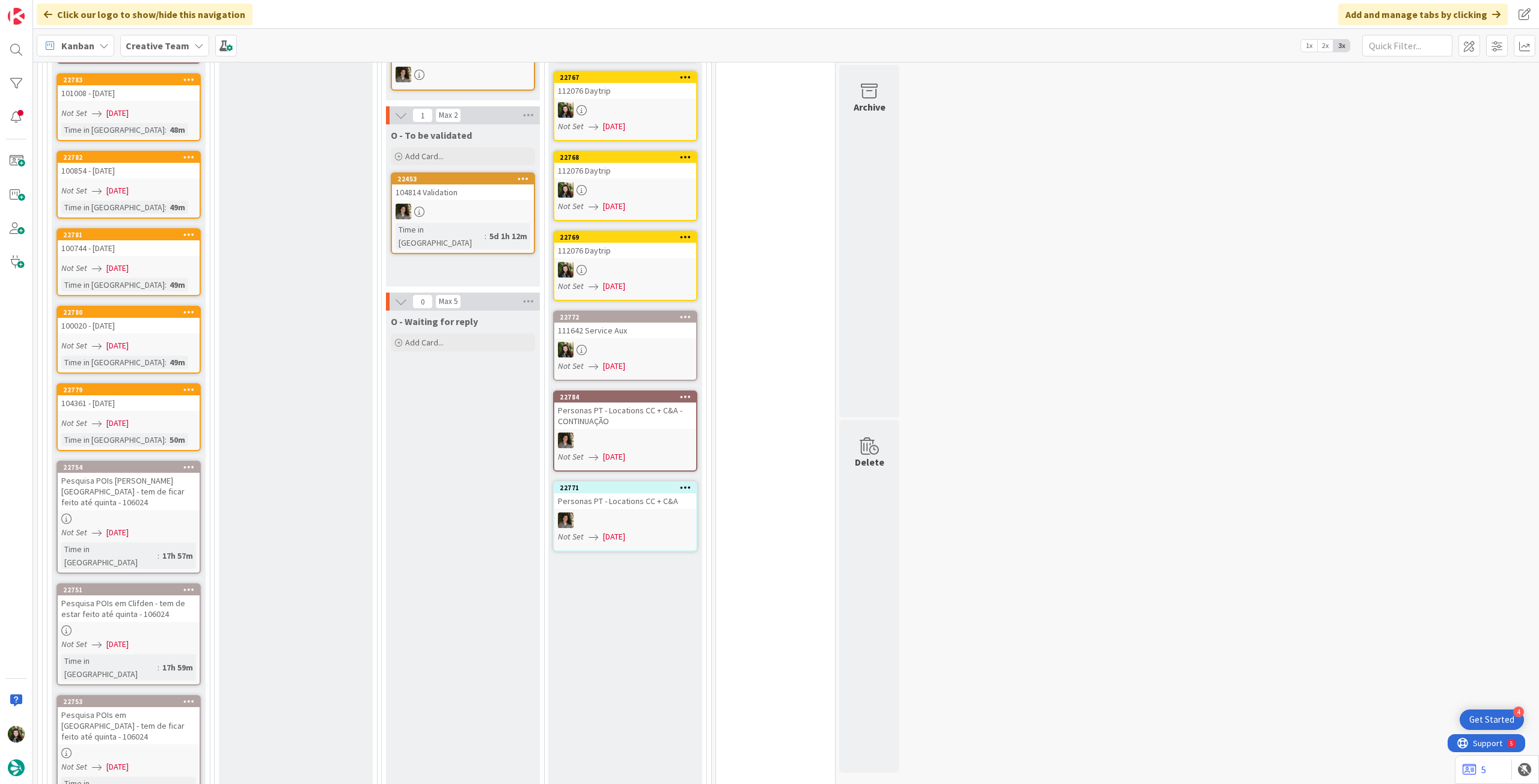
scroll to position [1288, 0]
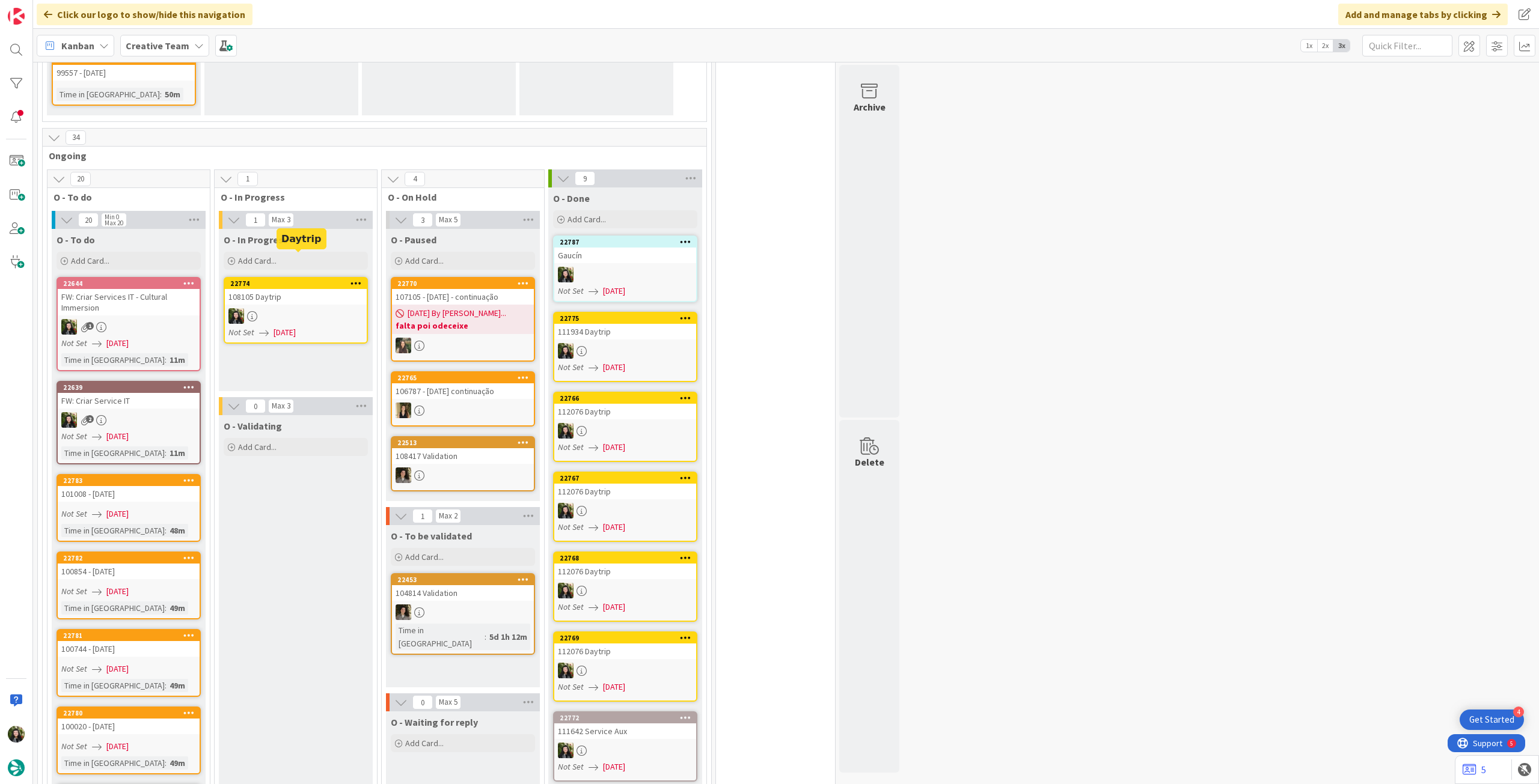
click at [302, 289] on div "108105 Daytrip" at bounding box center [296, 297] width 142 height 15
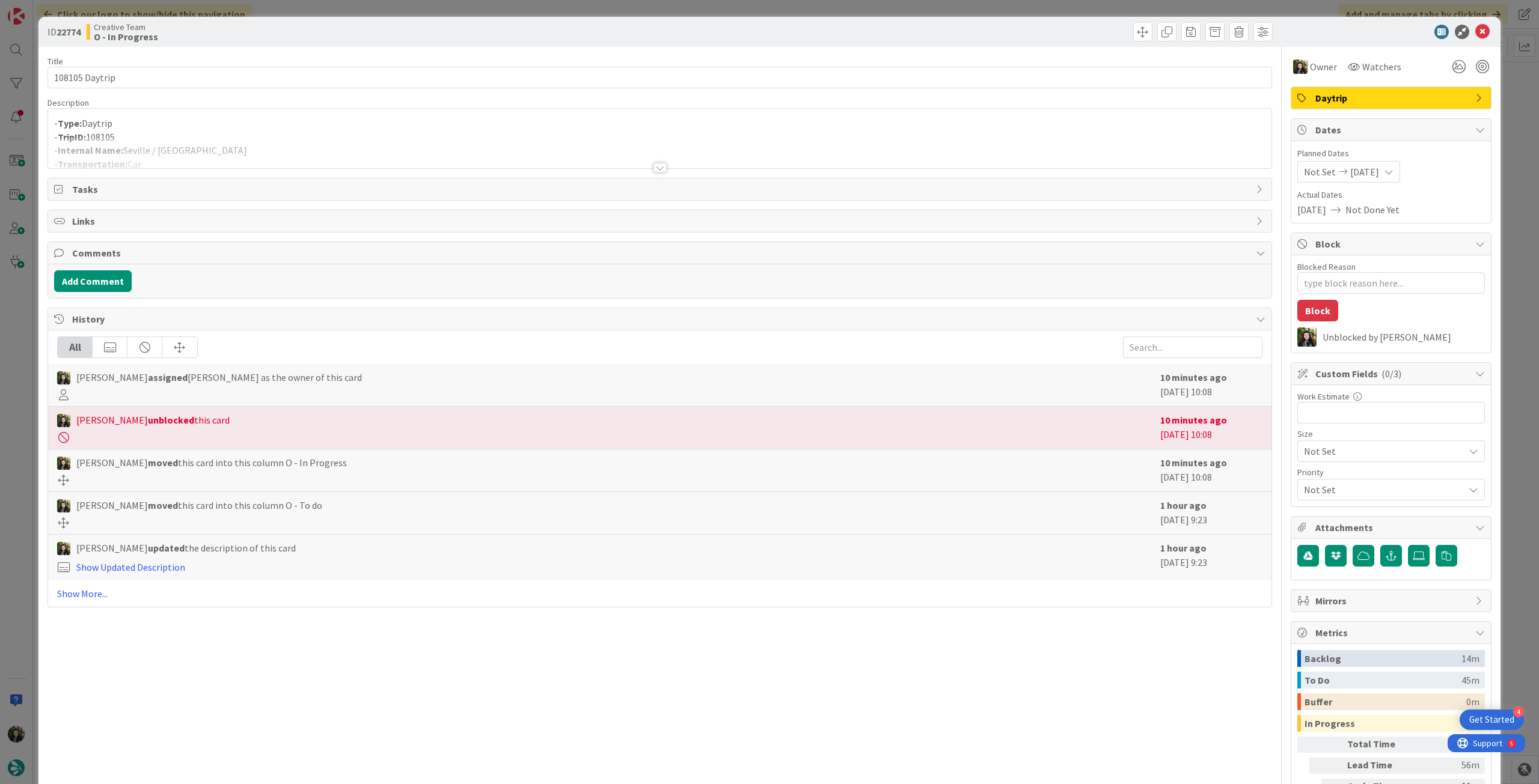
click at [181, 148] on div at bounding box center [660, 153] width 1223 height 30
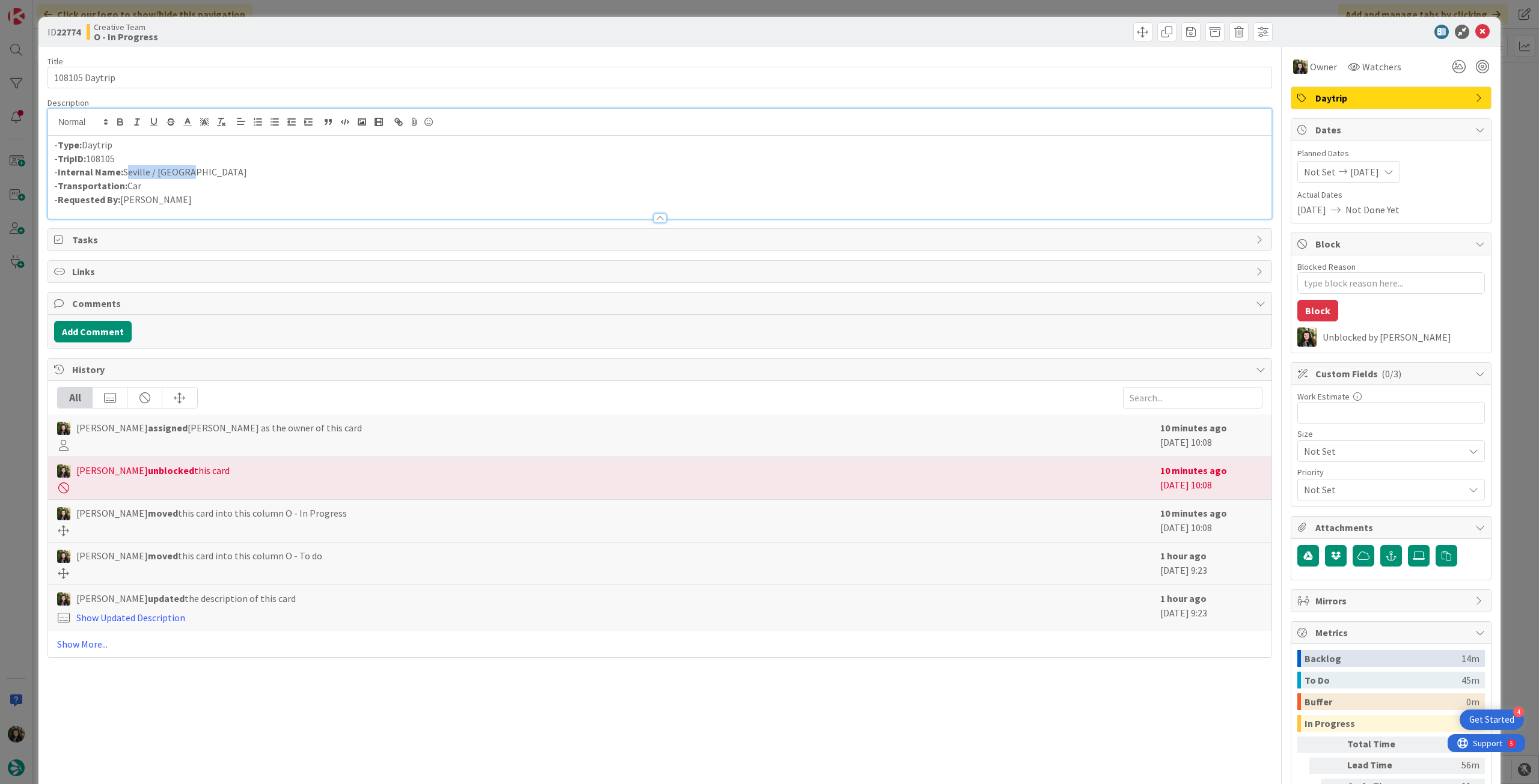
drag, startPoint x: 192, startPoint y: 170, endPoint x: 125, endPoint y: 167, distance: 67.1
click at [125, 167] on p "- Internal Name: Seville / Gaucín" at bounding box center [660, 171] width 1212 height 13
type textarea "x"
click at [1475, 32] on icon at bounding box center [1483, 32] width 14 height 14
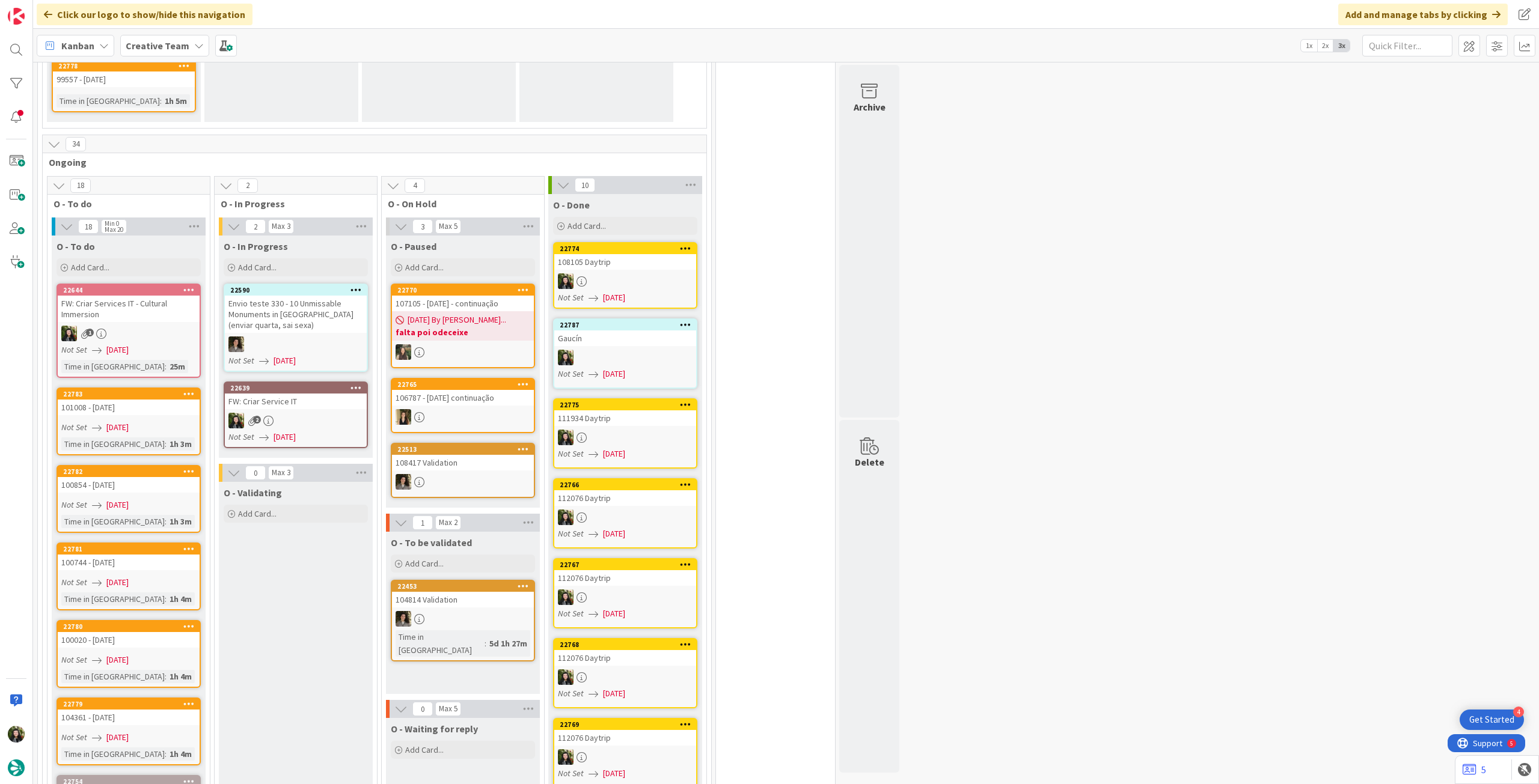
scroll to position [1314, 0]
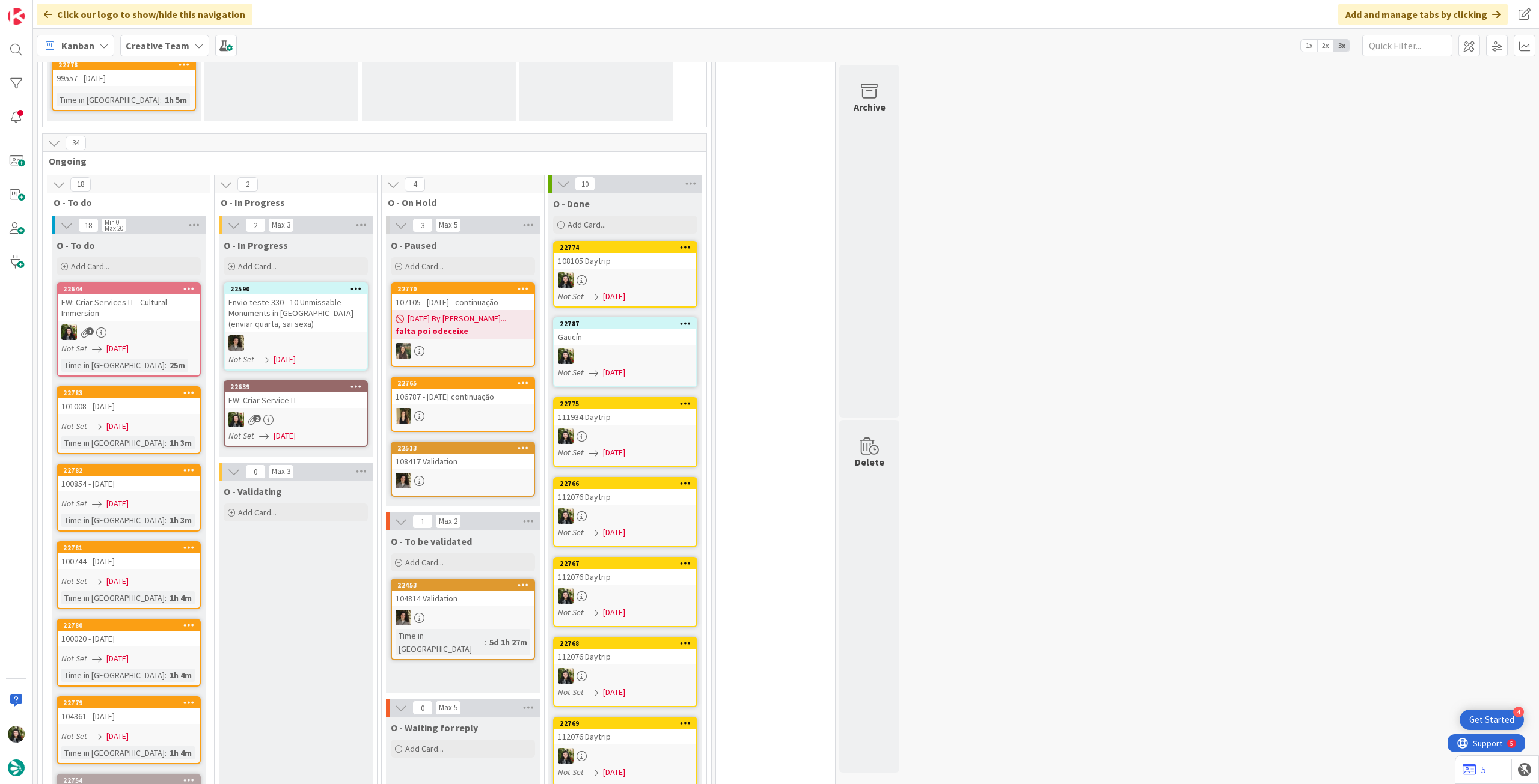
click at [324, 392] on div "FW: Criar Service IT" at bounding box center [296, 400] width 142 height 15
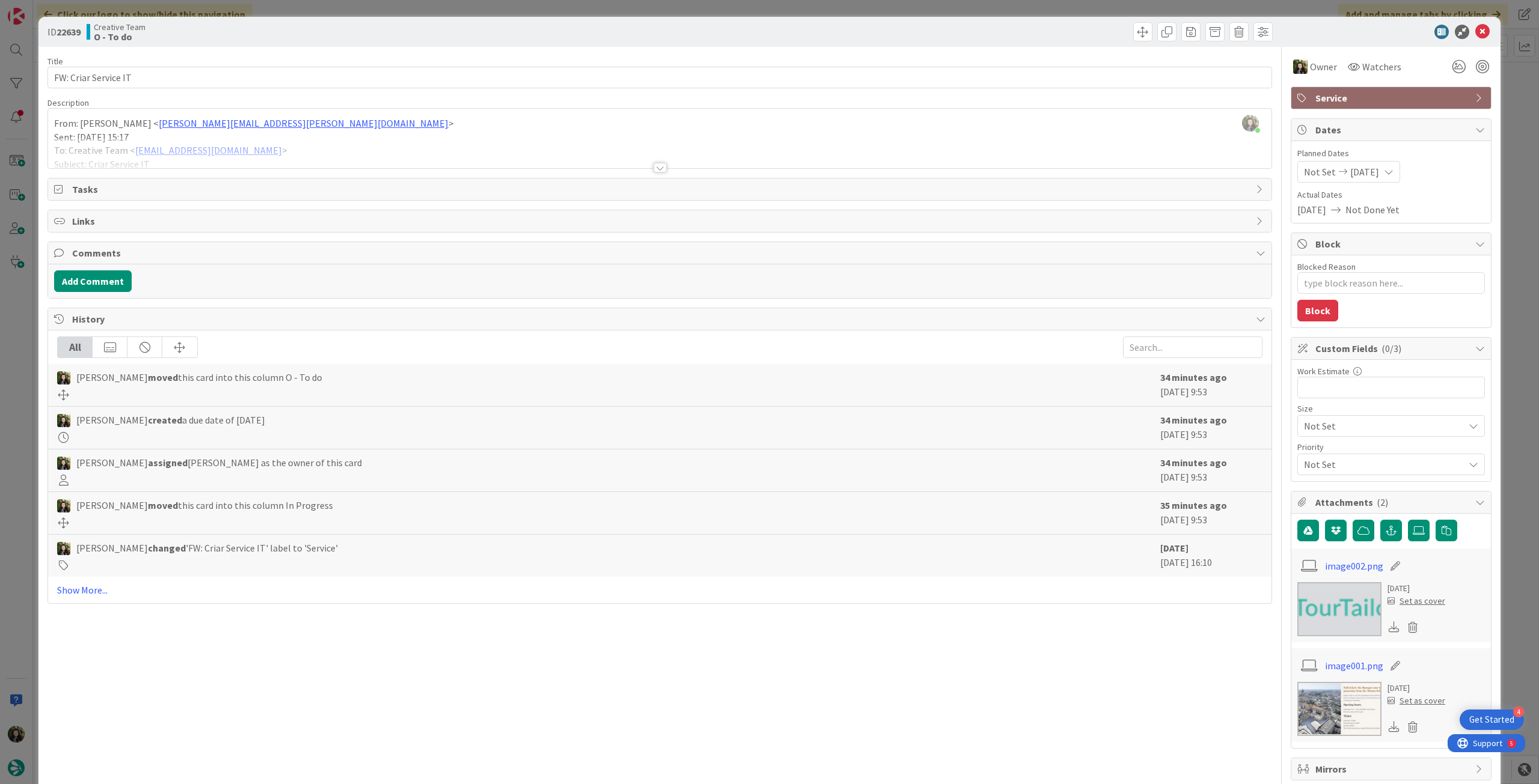
click at [209, 147] on div at bounding box center [660, 153] width 1223 height 30
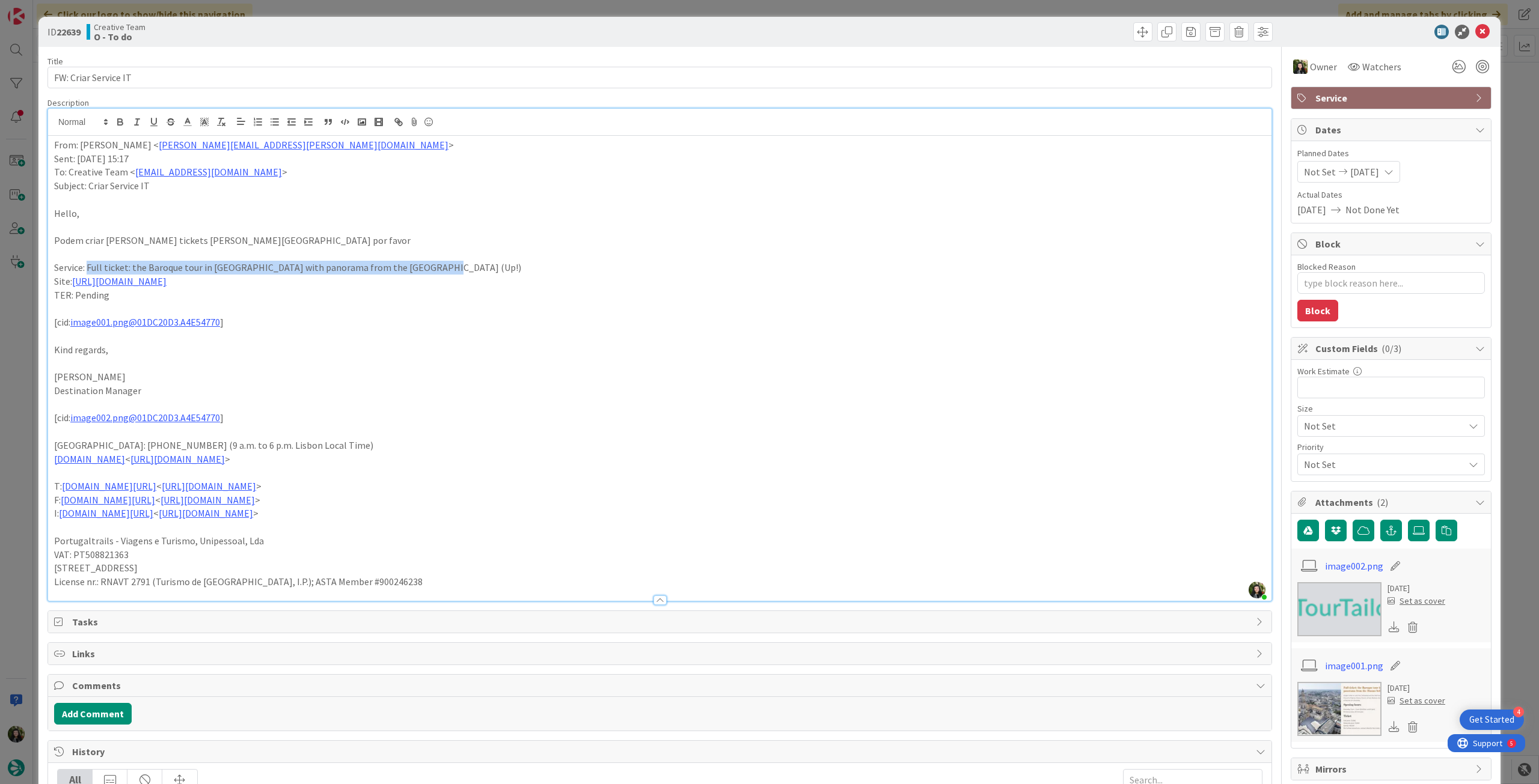
drag, startPoint x: 87, startPoint y: 268, endPoint x: 437, endPoint y: 270, distance: 350.0
click at [437, 270] on p "Service: Full ticket: the Baroque tour in Lecce with panorama from the Duomo be…" at bounding box center [660, 267] width 1212 height 13
copy p "Full ticket: the Baroque tour in Lecce with panorama from the Duomo bell tower …"
click at [158, 285] on link "https://www.chieselecce.it/en/places/" at bounding box center [118, 280] width 94 height 12
click at [147, 299] on link "https://www.chieselecce.it/en/places/" at bounding box center [119, 304] width 82 height 15
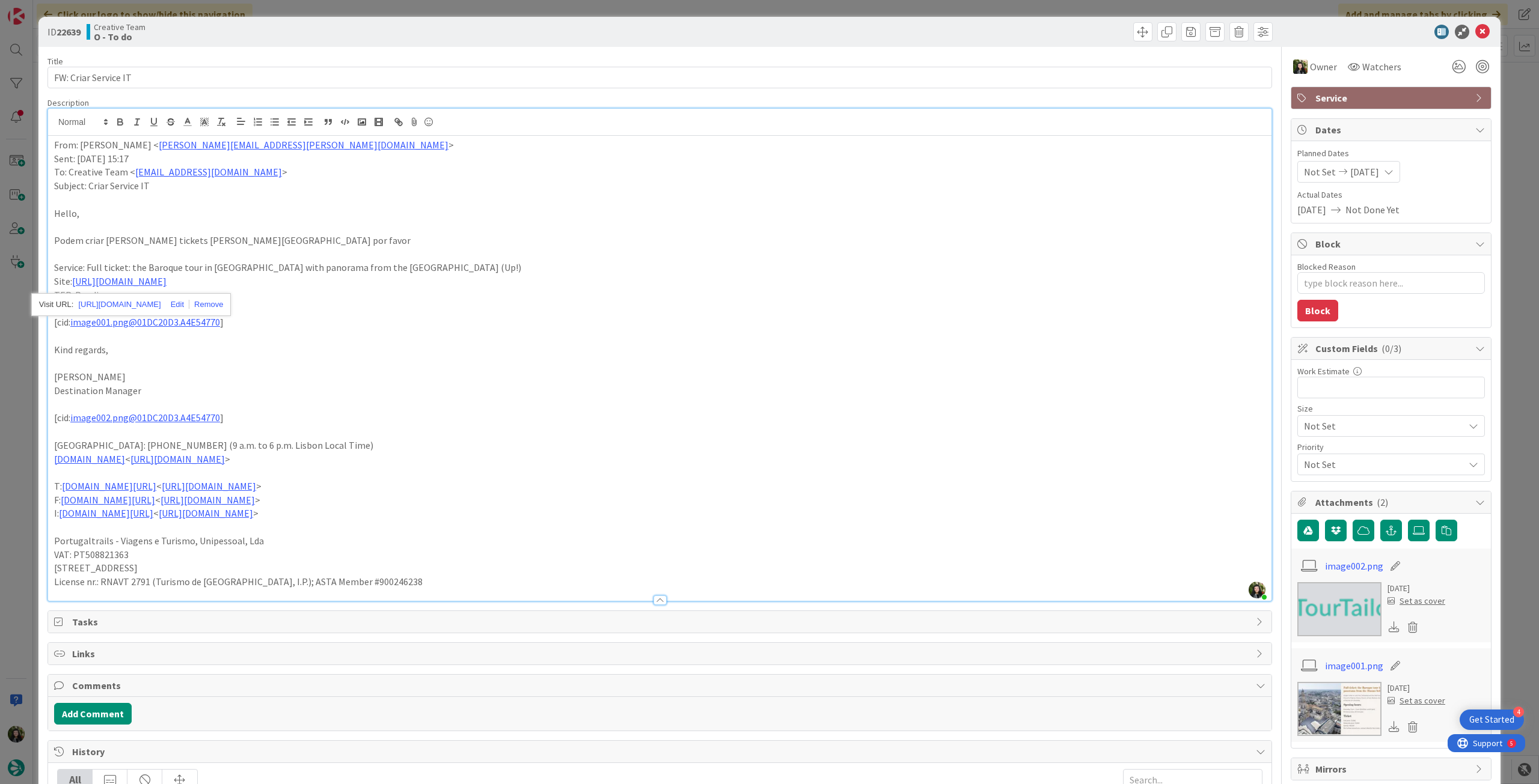
click at [307, 248] on p at bounding box center [660, 254] width 1212 height 13
drag, startPoint x: 1474, startPoint y: 32, endPoint x: 1466, endPoint y: 32, distance: 8.0
click at [1475, 31] on icon at bounding box center [1483, 32] width 14 height 14
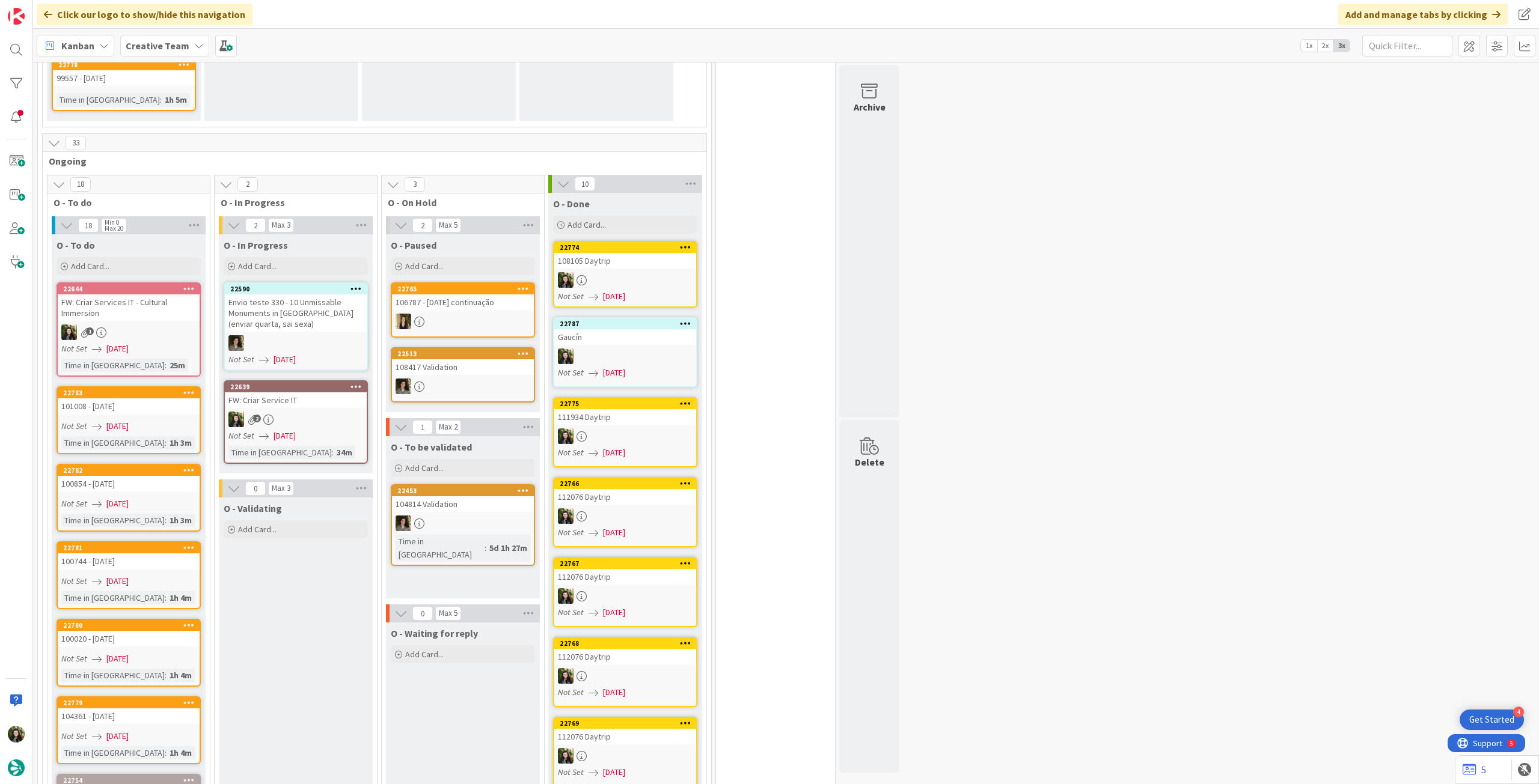
drag, startPoint x: 151, startPoint y: 47, endPoint x: 151, endPoint y: 64, distance: 17.0
click at [151, 48] on b "Creative Team" at bounding box center [157, 45] width 64 height 12
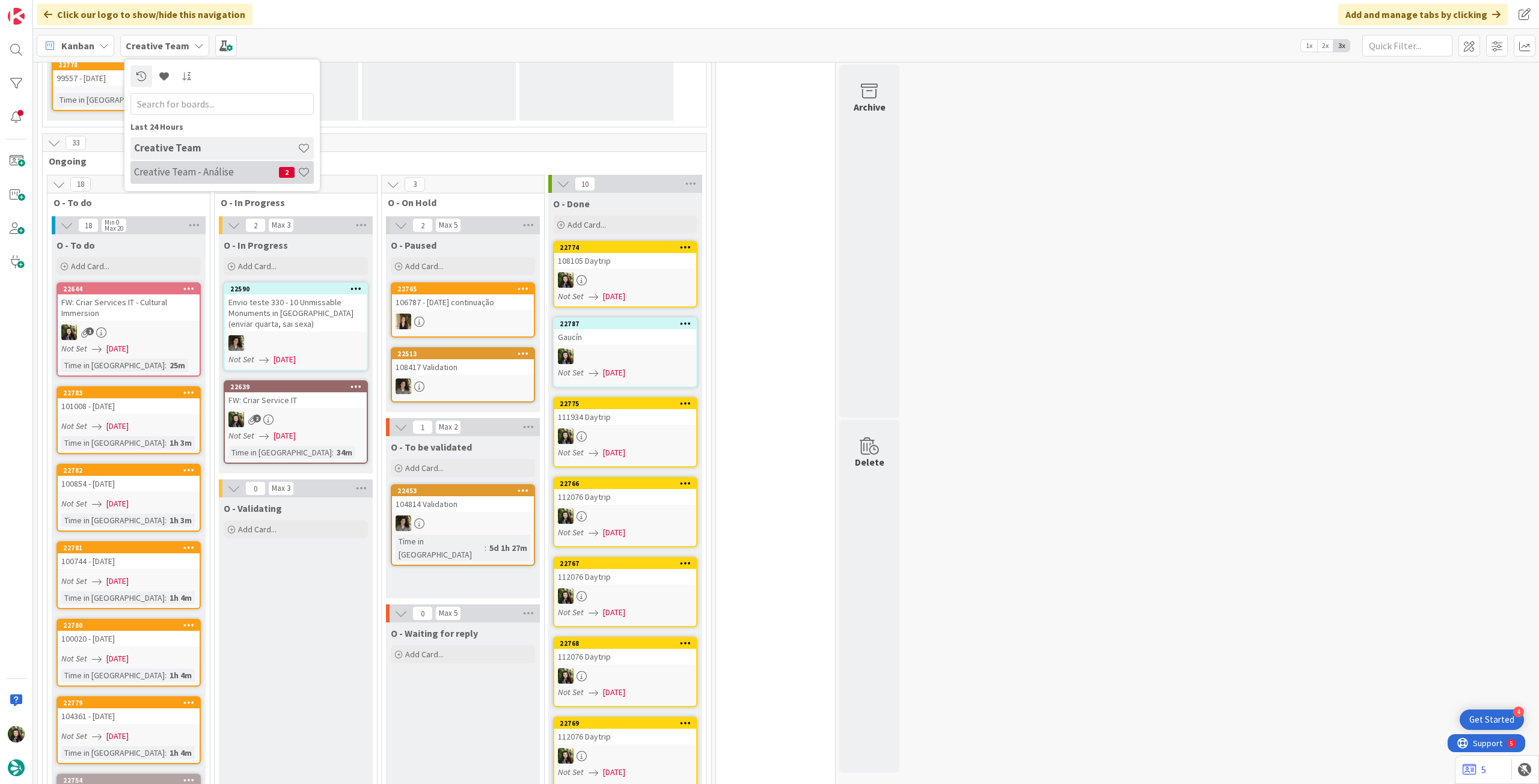
click at [166, 168] on h4 "Creative Team - Análise" at bounding box center [207, 171] width 145 height 12
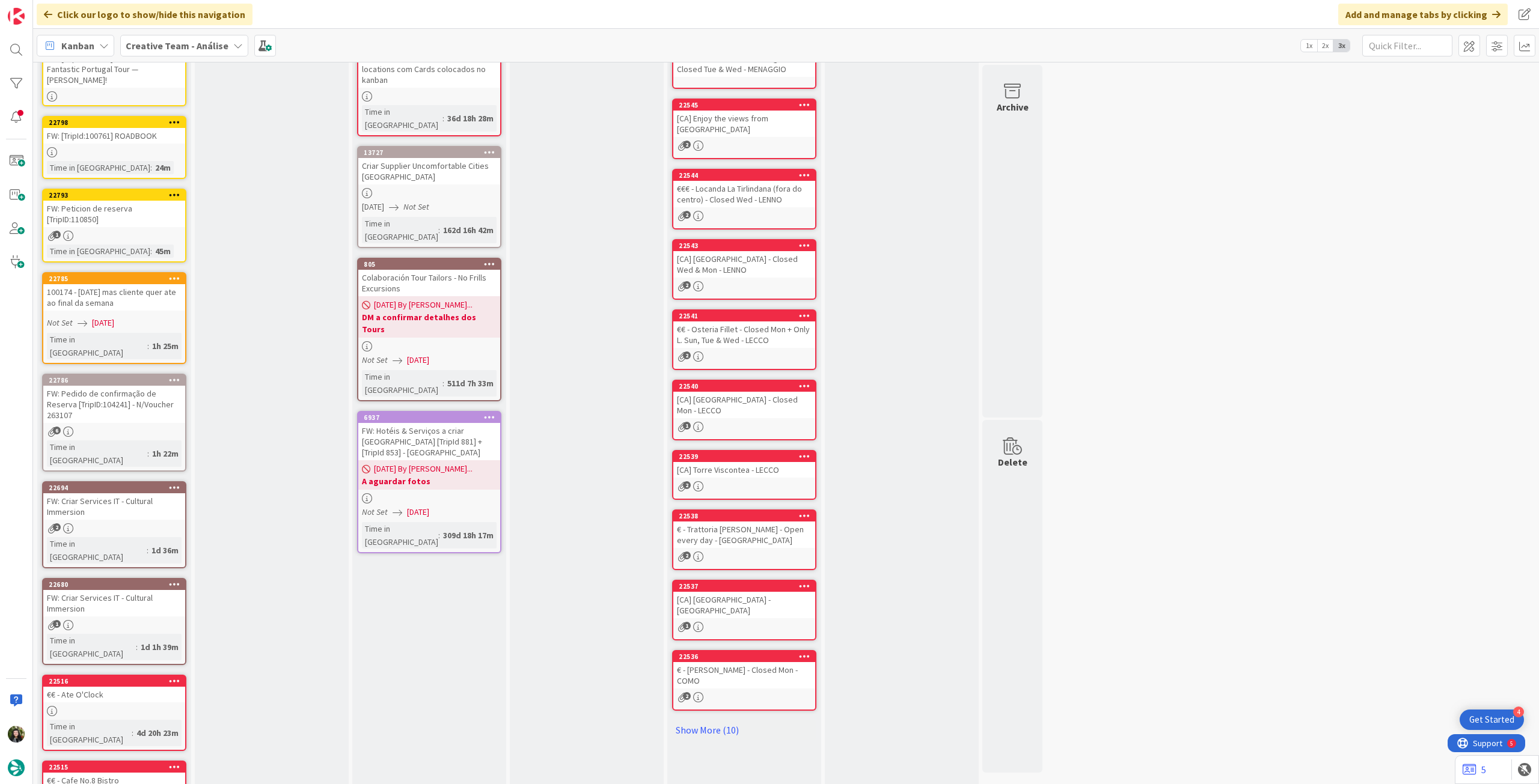
scroll to position [184, 0]
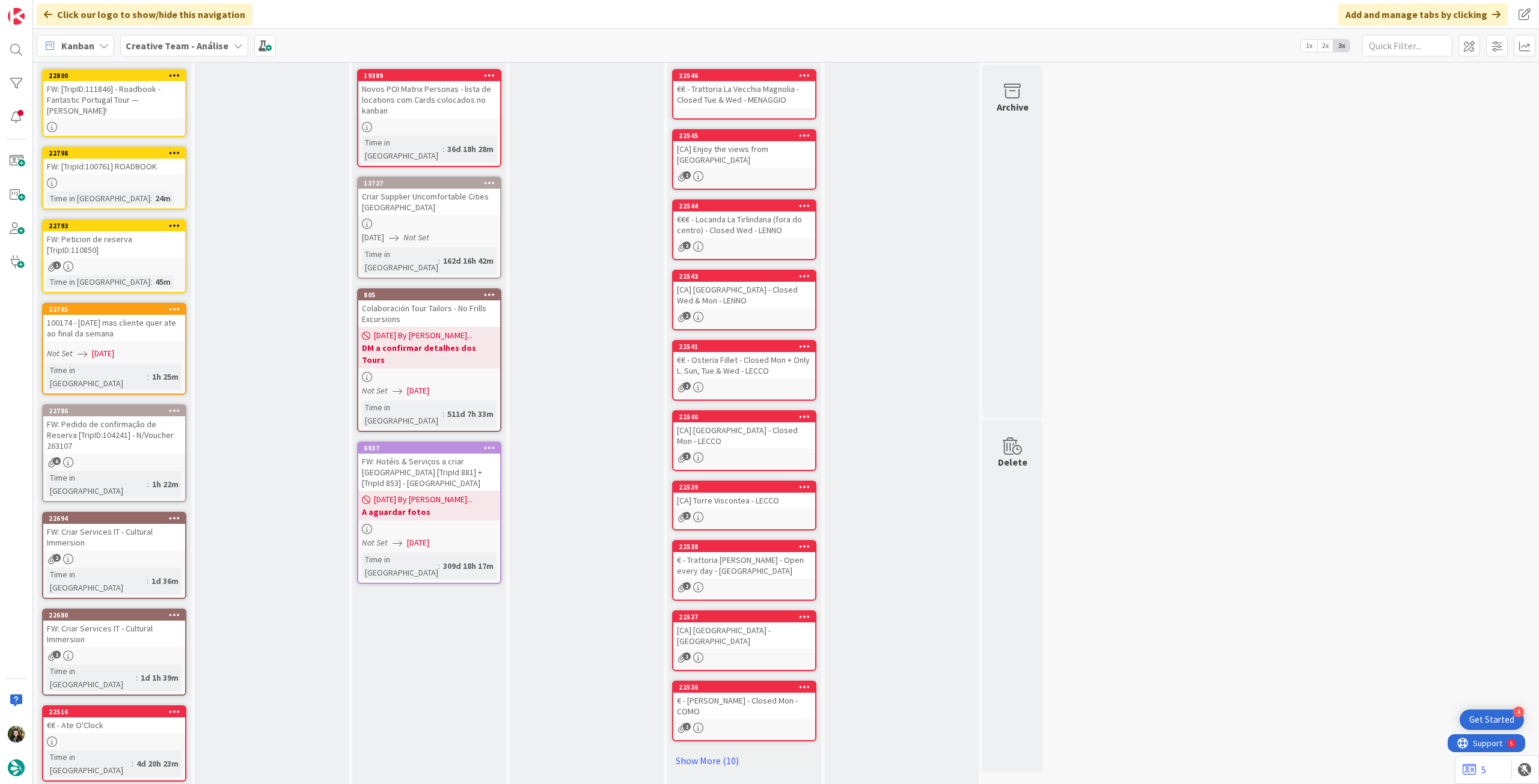
scroll to position [0, 0]
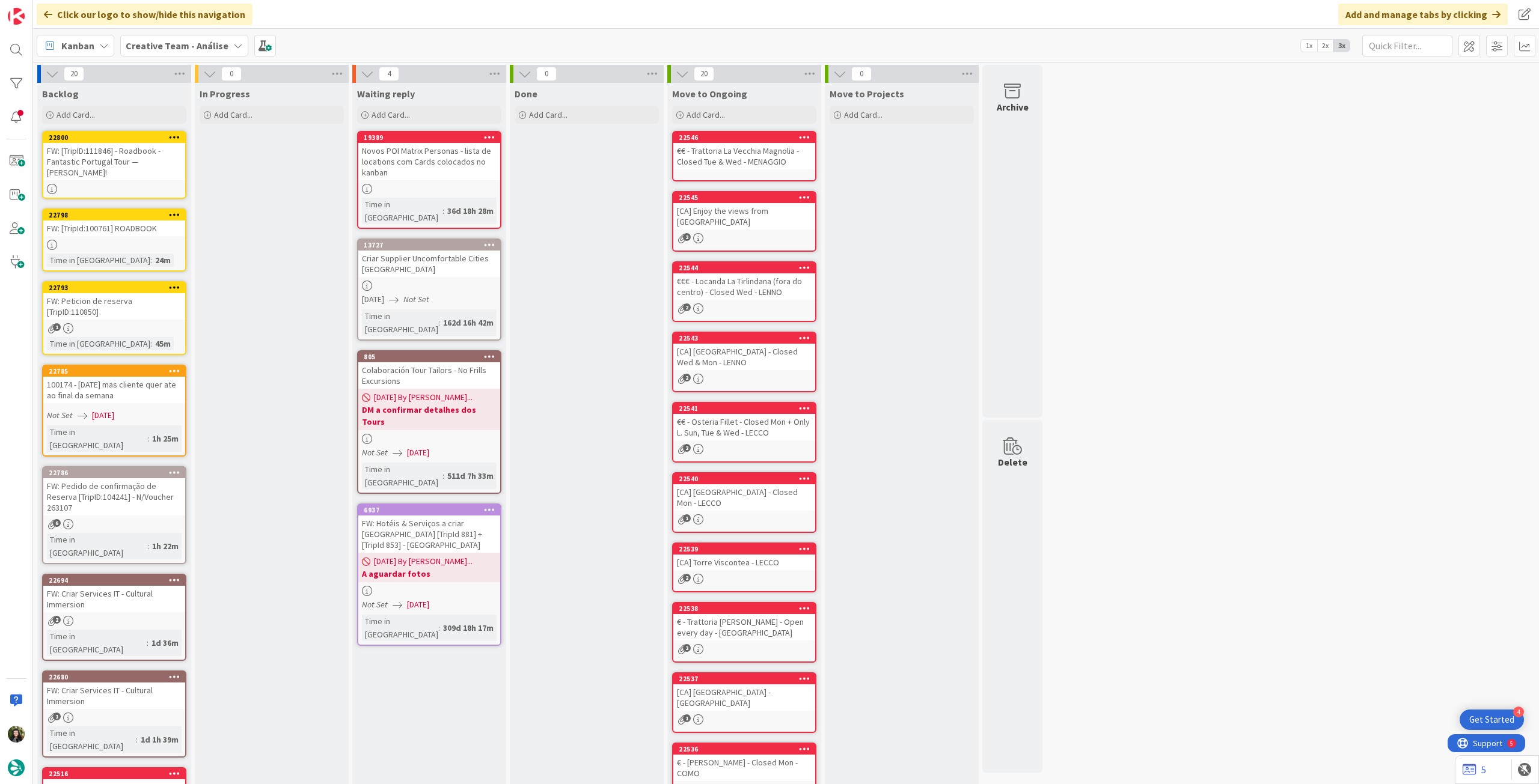
click at [151, 314] on div "FW: Peticion de reserva [TripID:110850]" at bounding box center [114, 306] width 142 height 27
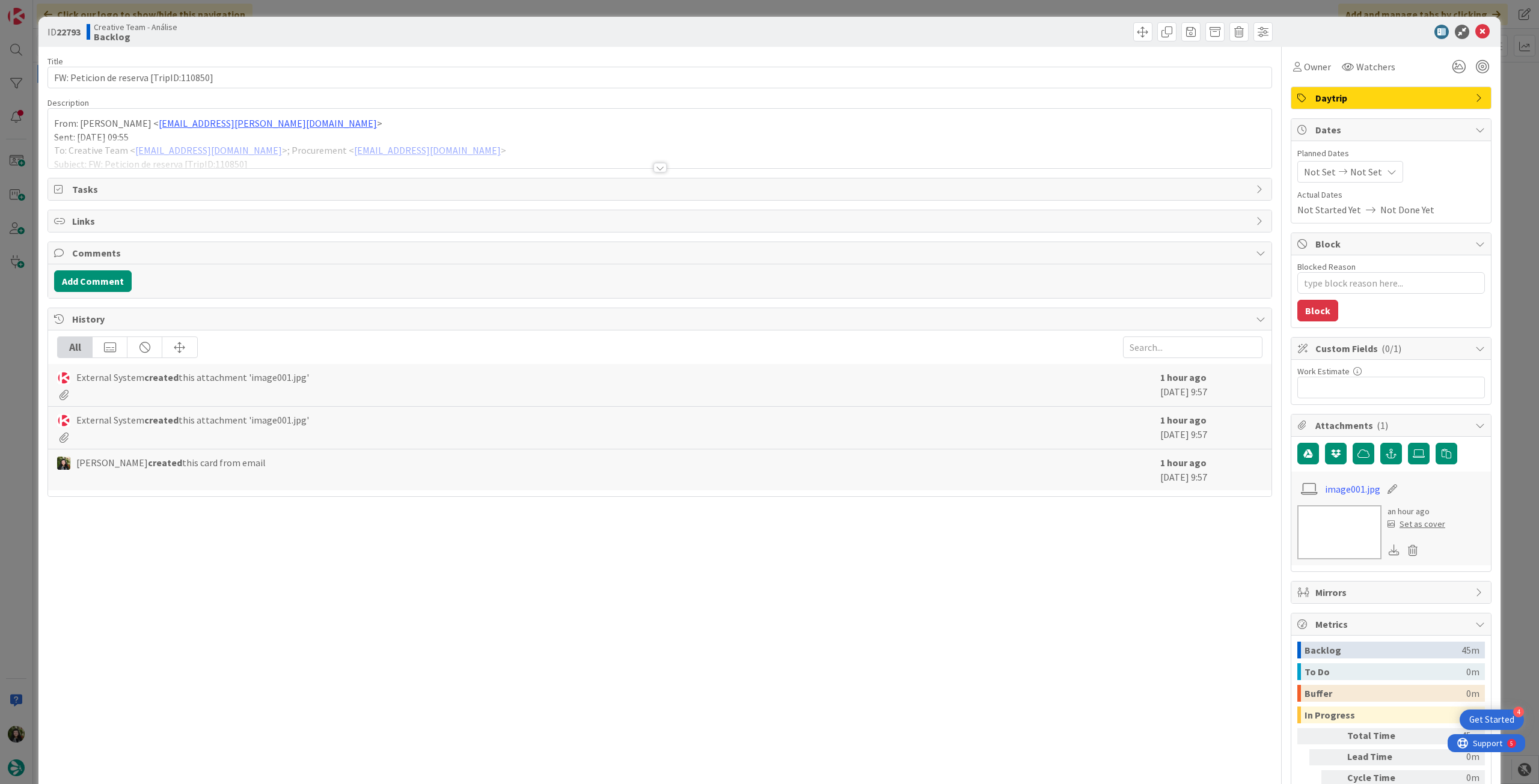
click at [350, 129] on p "From: Gonçalo Oliveira < goncalo.oliveira@tourtailors.com >" at bounding box center [660, 123] width 1212 height 13
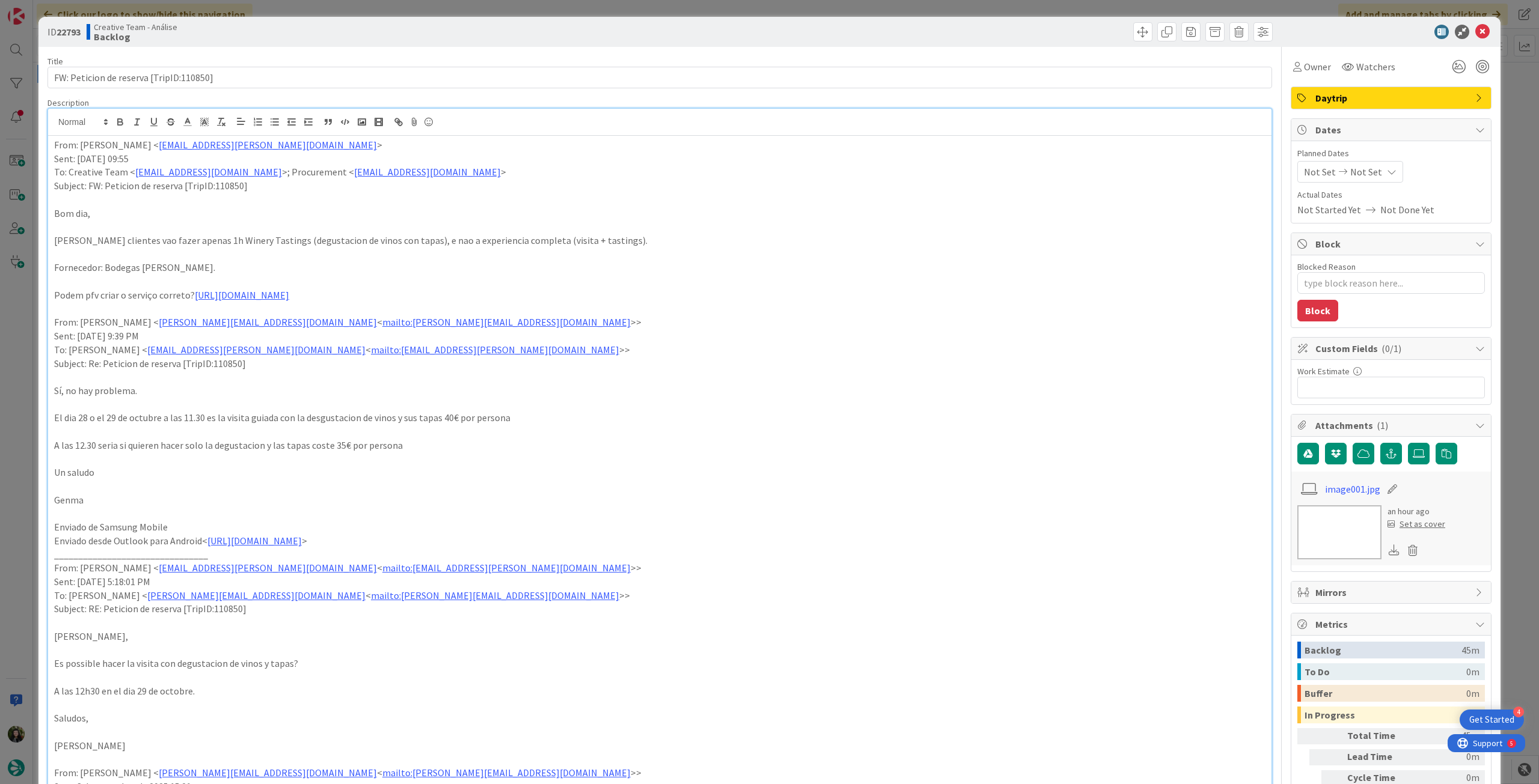
click at [1426, 101] on span "Daytrip" at bounding box center [1393, 98] width 154 height 14
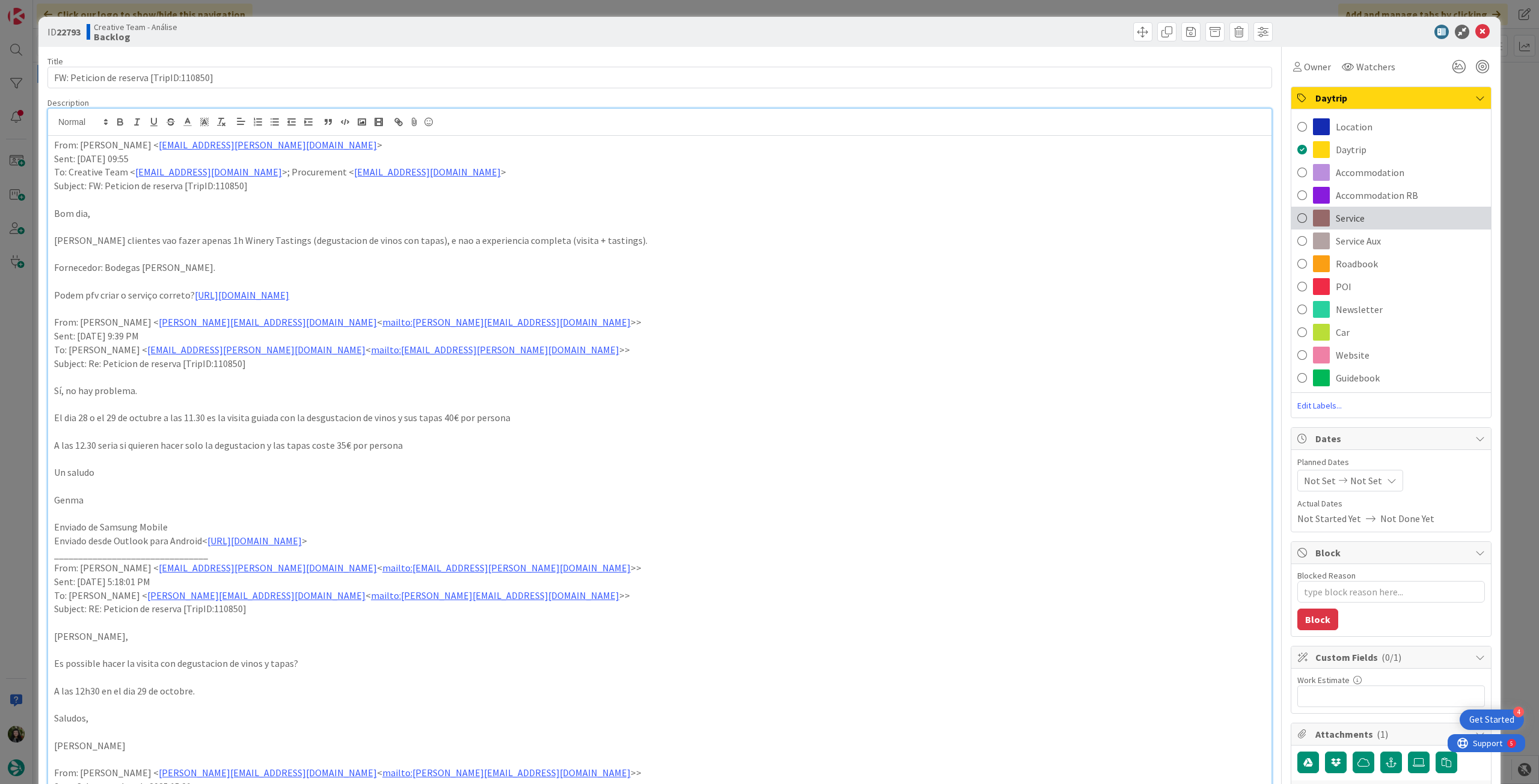
click at [1423, 225] on div "Service" at bounding box center [1391, 218] width 200 height 22
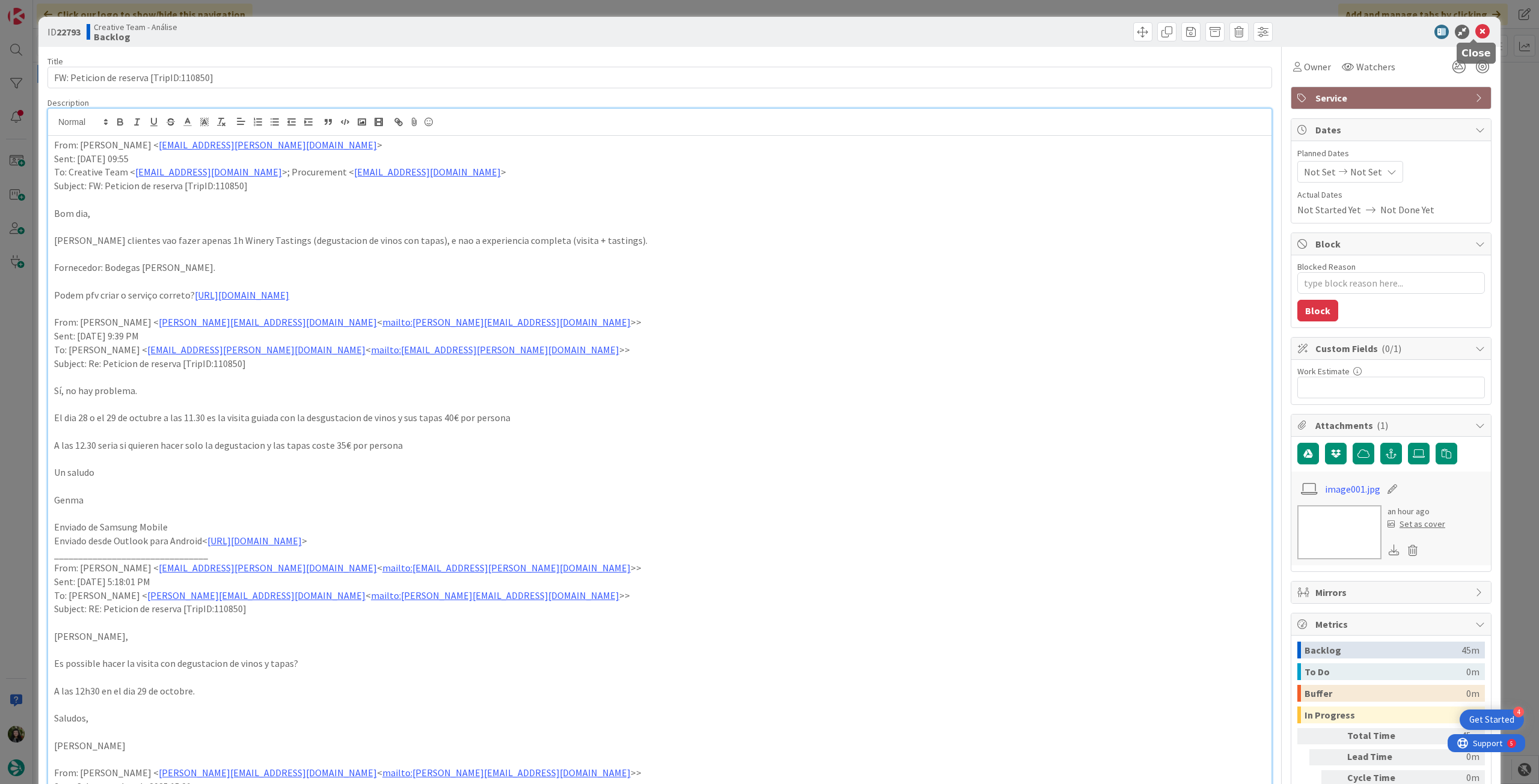
click at [1475, 30] on icon at bounding box center [1483, 32] width 14 height 14
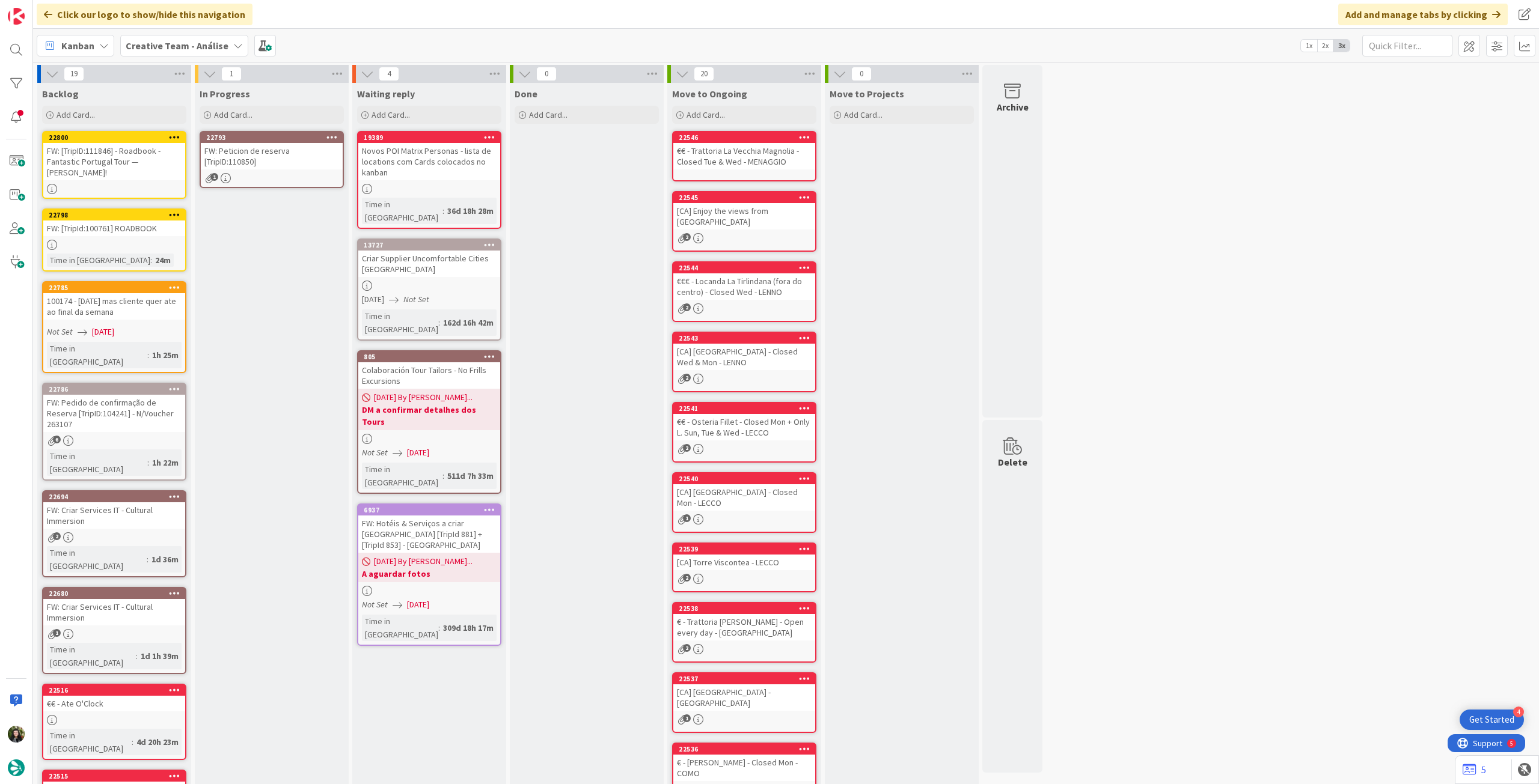
click at [304, 168] on div "FW: Peticion de reserva [TripID:110850]" at bounding box center [272, 157] width 142 height 27
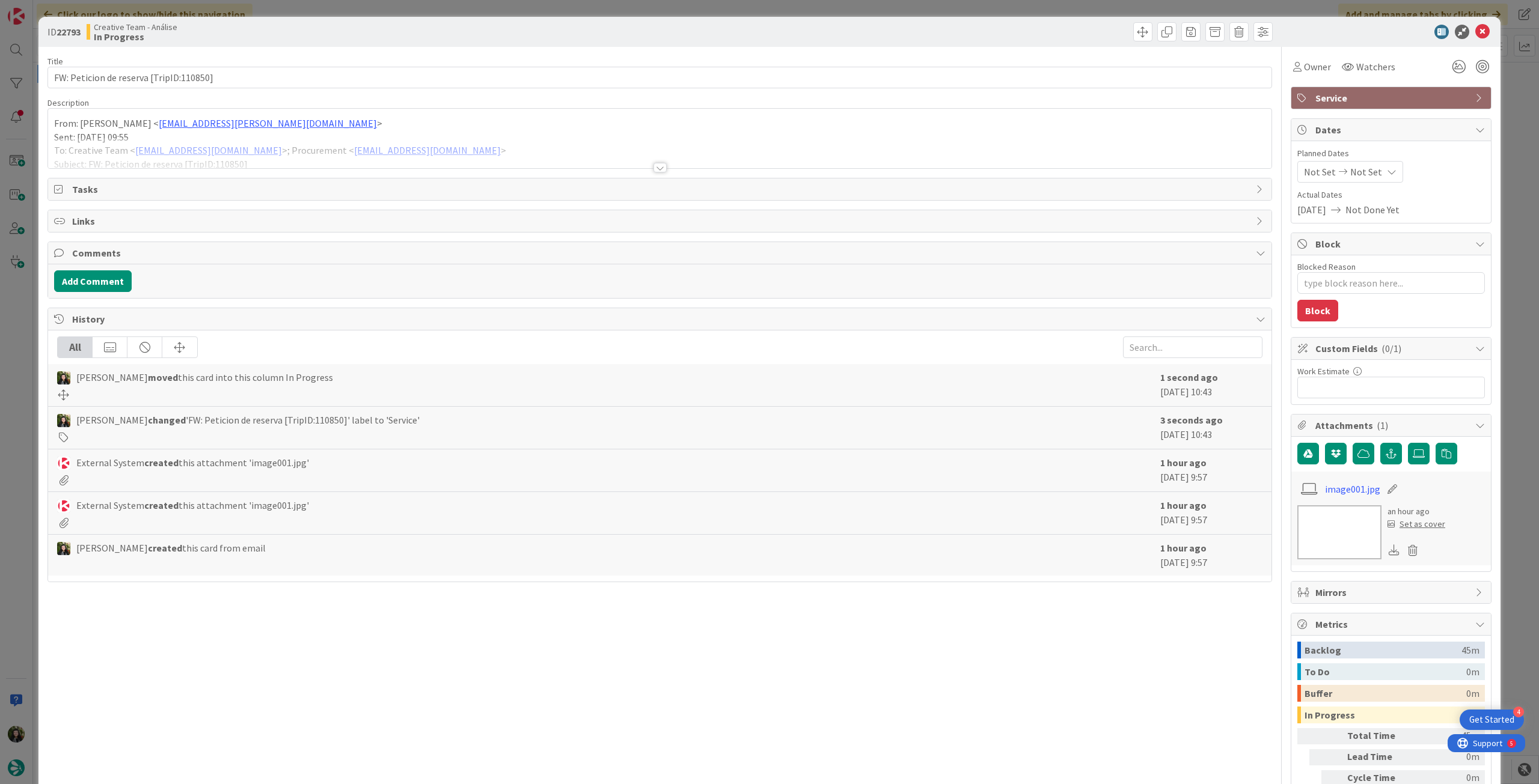
type textarea "x"
drag, startPoint x: 1362, startPoint y: 175, endPoint x: 1366, endPoint y: 182, distance: 8.1
click at [1362, 177] on span "Not Set" at bounding box center [1367, 172] width 32 height 14
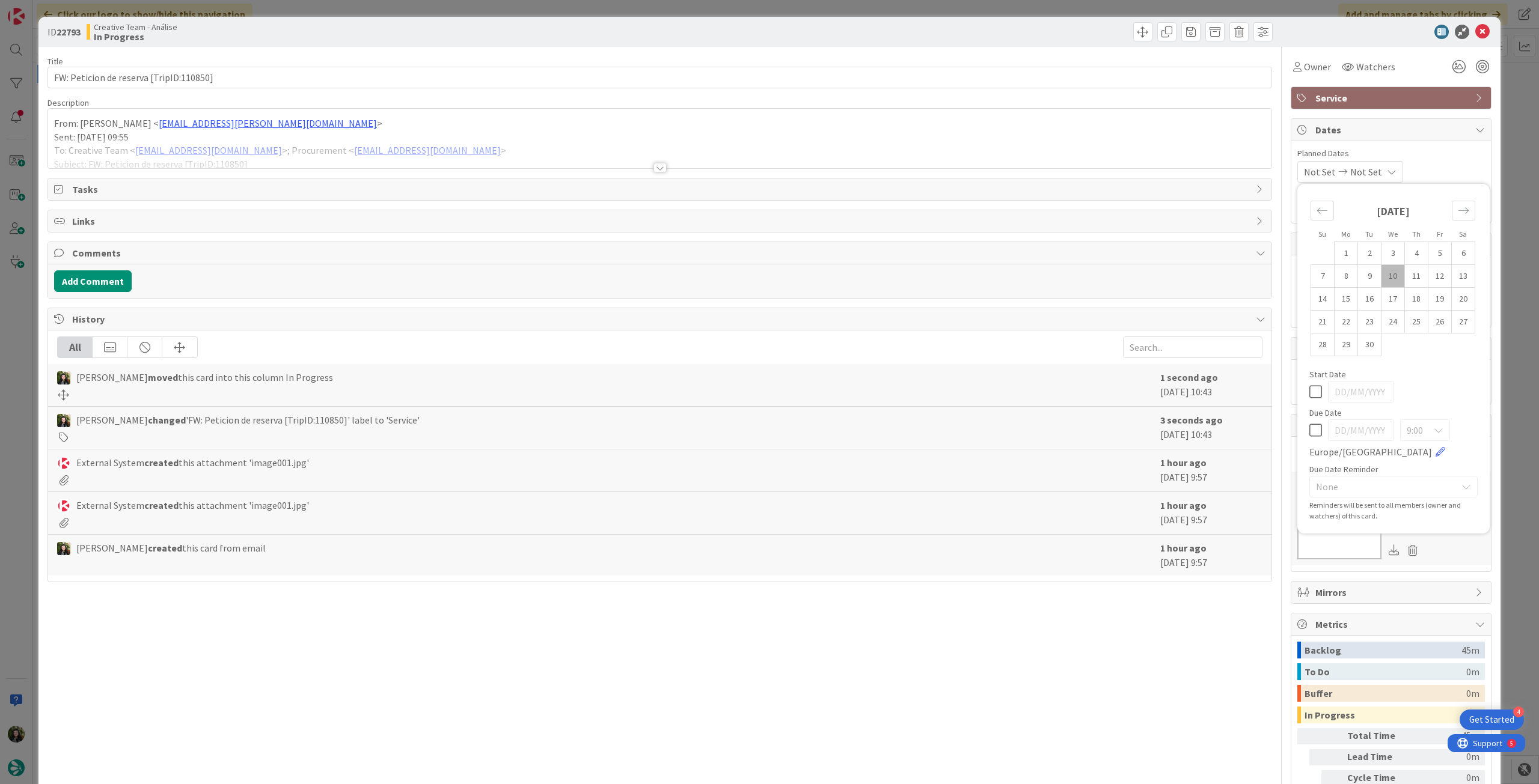
click at [1310, 437] on icon at bounding box center [1316, 430] width 13 height 14
type input "[DATE]"
drag, startPoint x: 1471, startPoint y: 34, endPoint x: 661, endPoint y: 144, distance: 817.4
click at [1475, 35] on icon at bounding box center [1483, 32] width 14 height 14
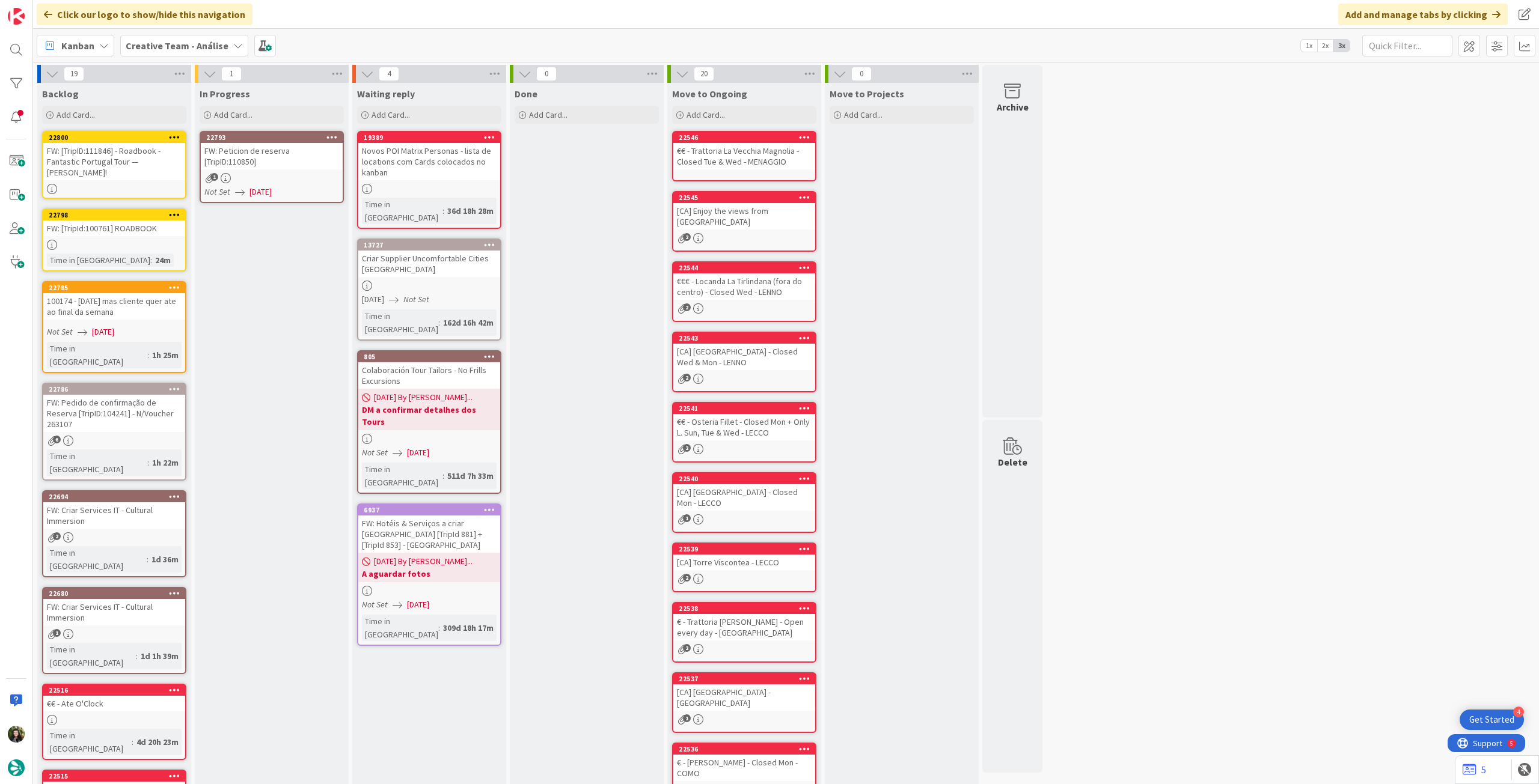
click at [331, 136] on icon at bounding box center [332, 136] width 12 height 8
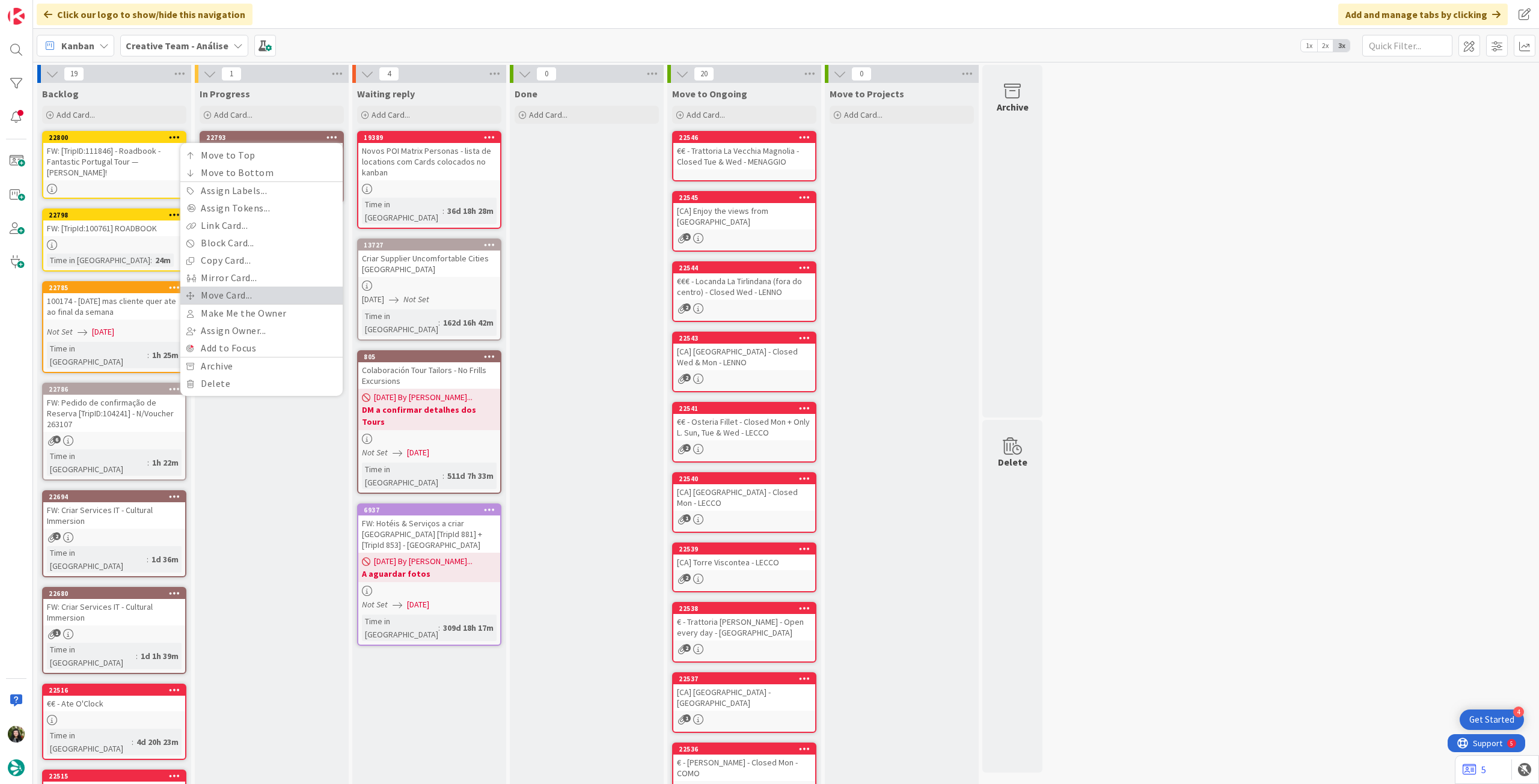
click at [245, 298] on link "Move Card..." at bounding box center [261, 295] width 162 height 17
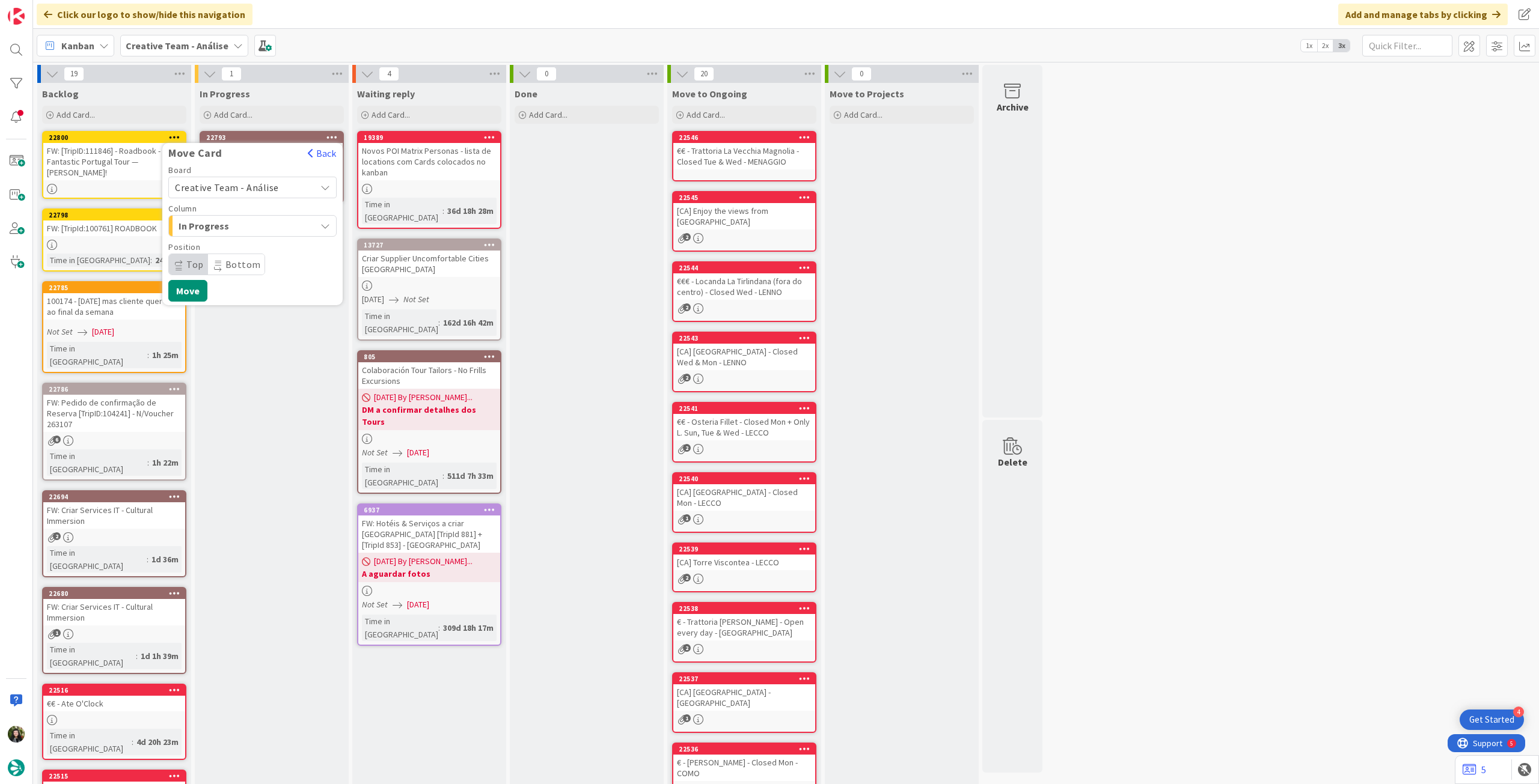
click at [253, 191] on span "Creative Team - Análise" at bounding box center [227, 187] width 104 height 12
click at [240, 244] on span "Creative Team" at bounding box center [261, 244] width 140 height 18
click at [248, 221] on span "E - To Do" at bounding box center [223, 226] width 91 height 15
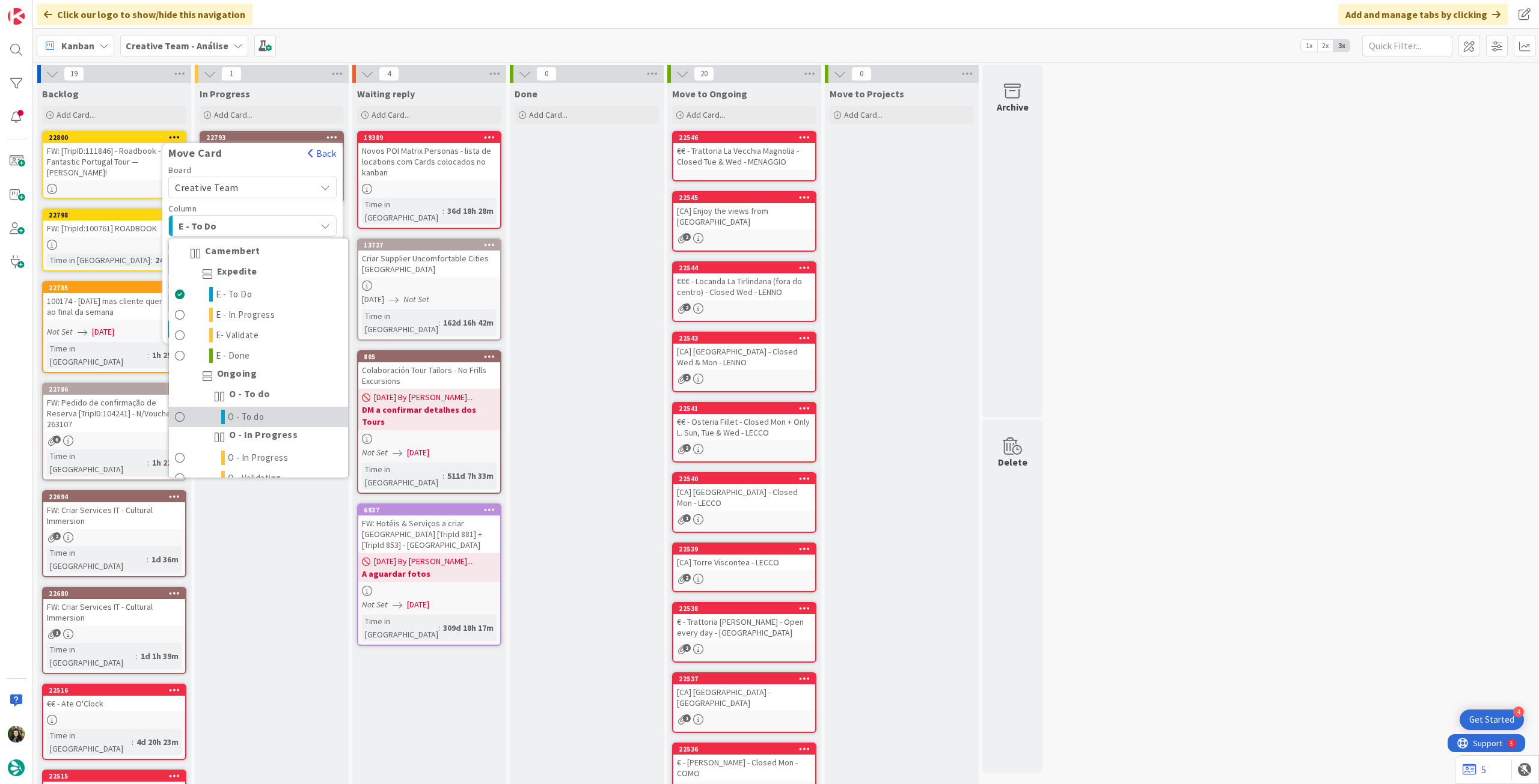
click at [233, 414] on span "O - To do" at bounding box center [246, 418] width 37 height 14
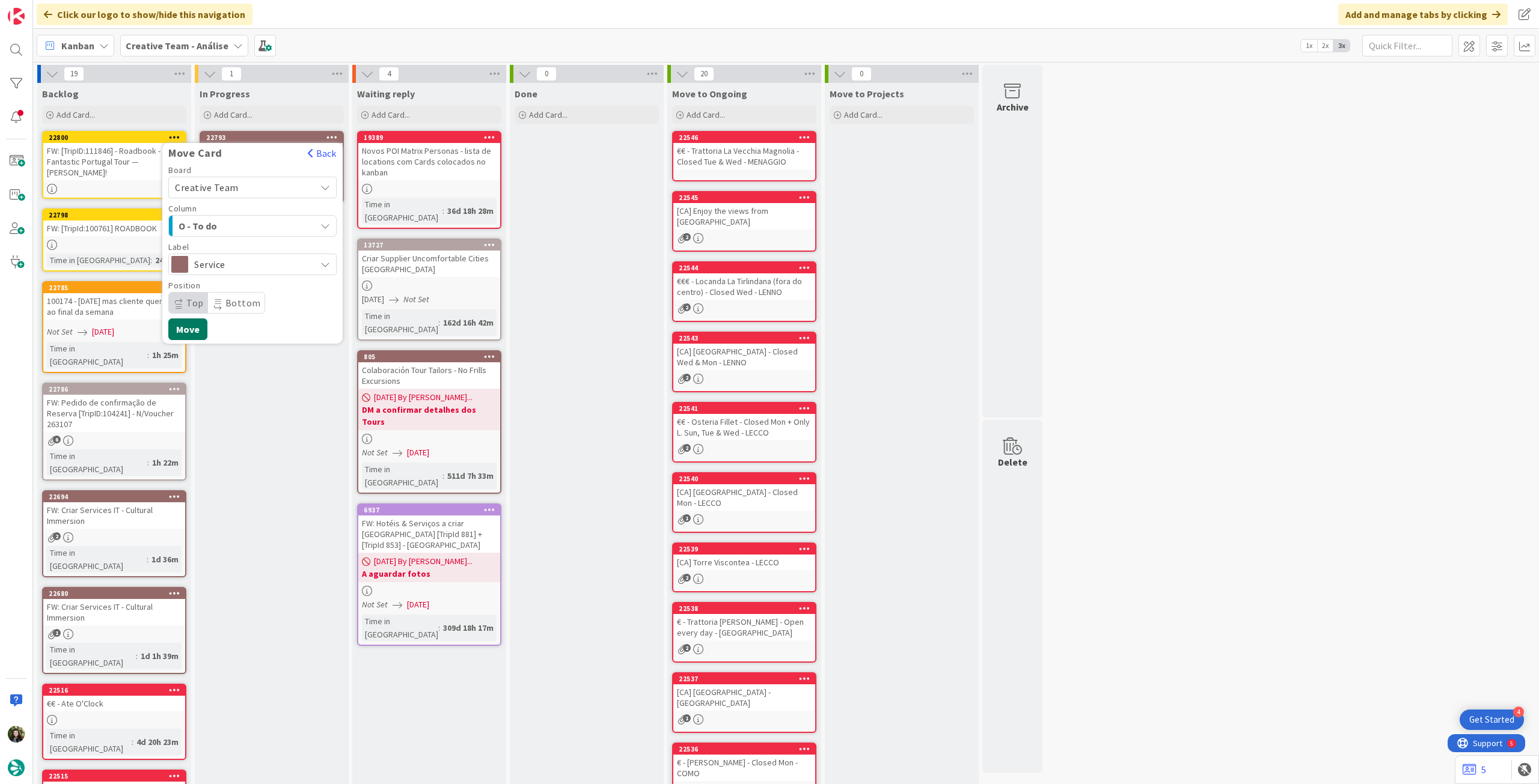
click at [201, 335] on button "Move" at bounding box center [188, 330] width 39 height 22
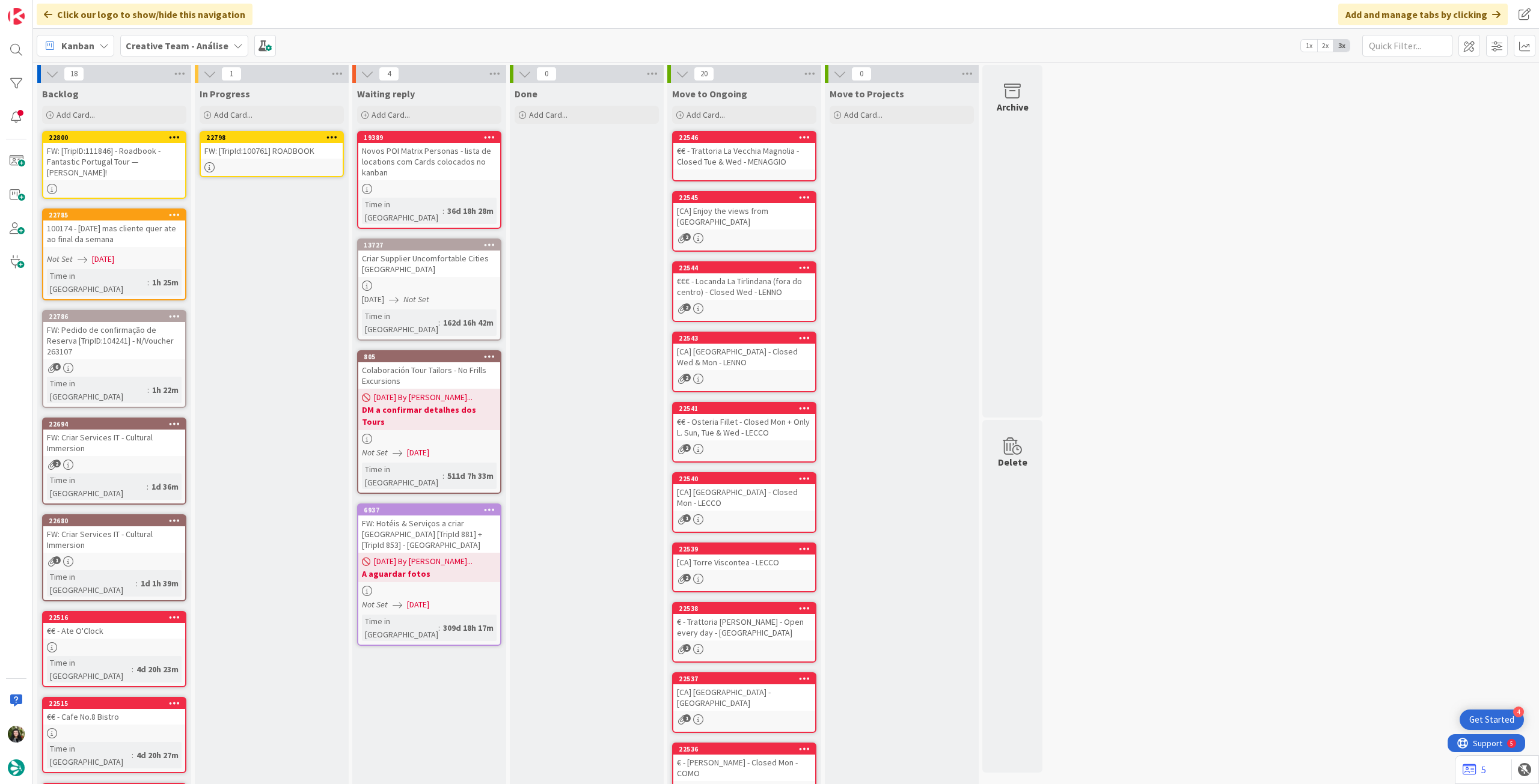
click at [272, 151] on div "FW: [TripId:100761] ROADBOOK" at bounding box center [272, 151] width 142 height 15
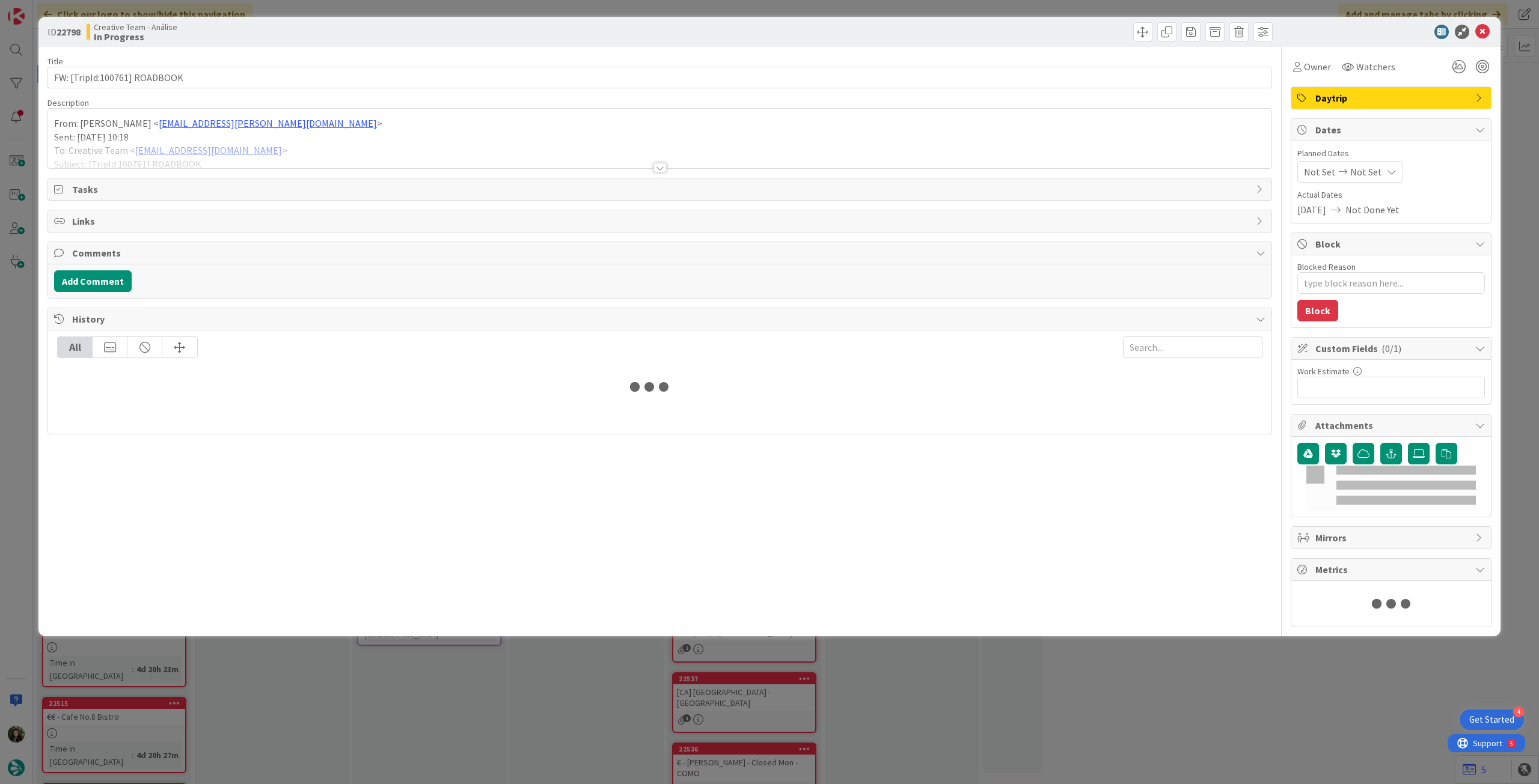
click at [326, 147] on div at bounding box center [660, 153] width 1223 height 30
type textarea "x"
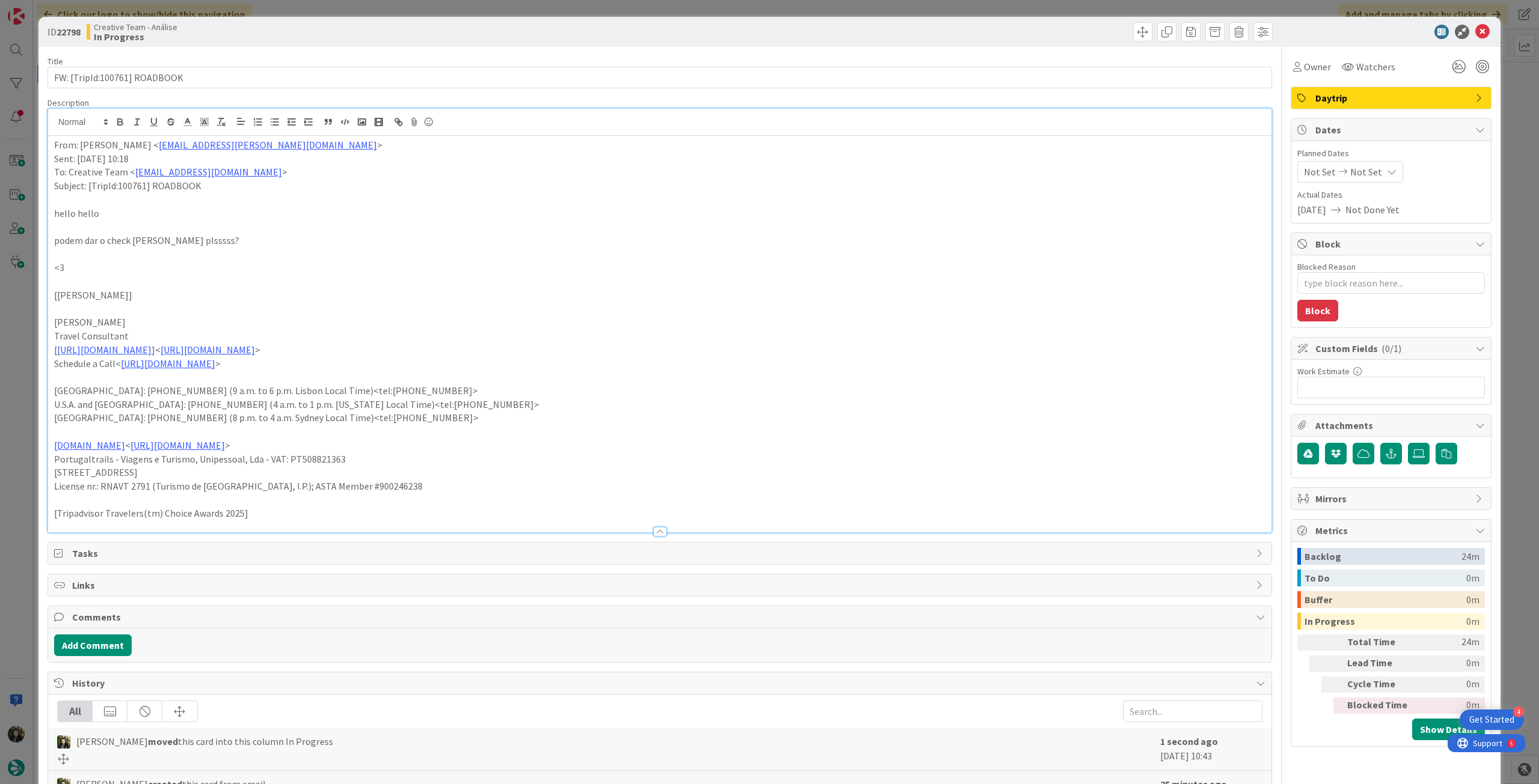
click at [1388, 173] on icon at bounding box center [1392, 171] width 10 height 10
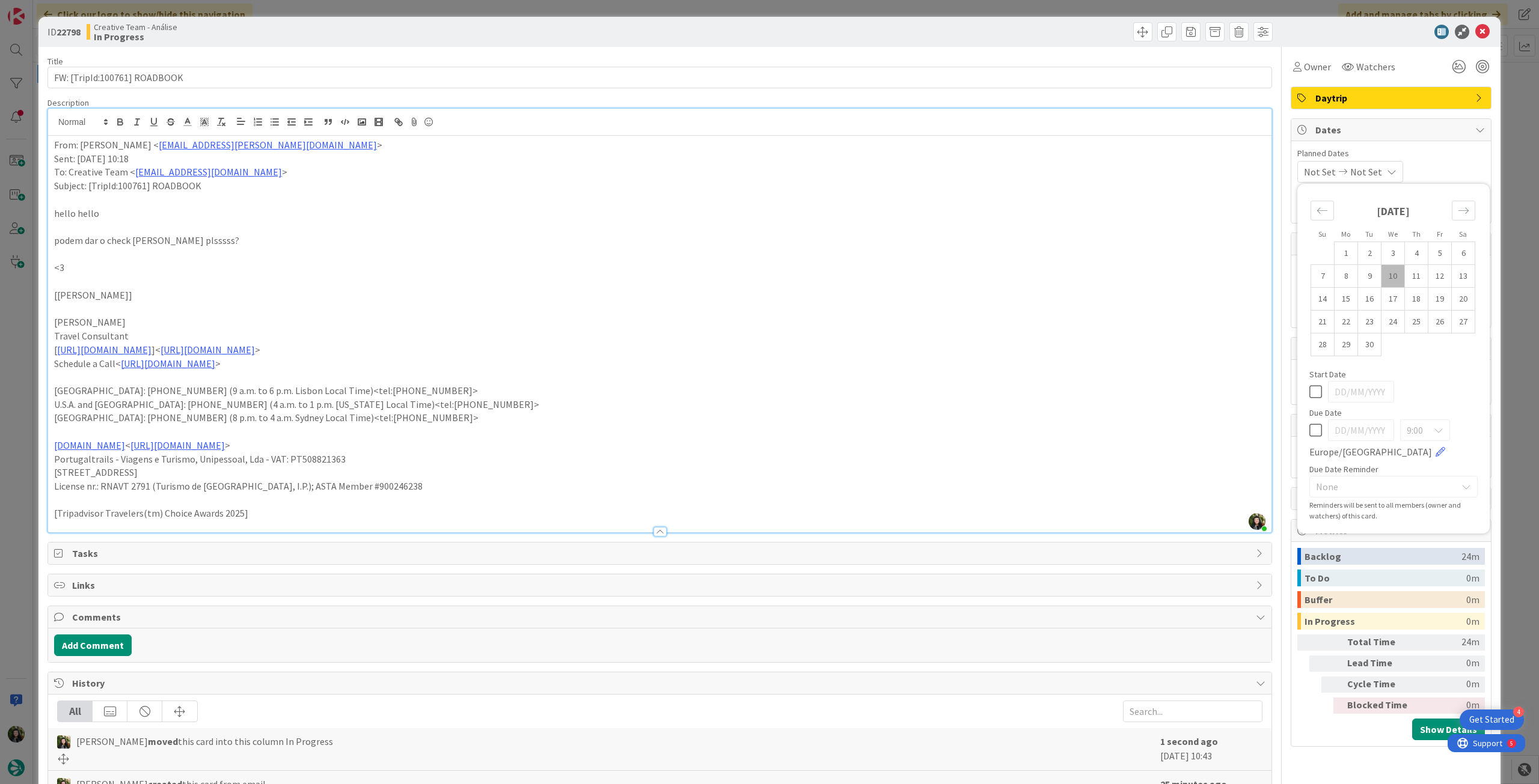
click at [1310, 434] on icon at bounding box center [1316, 430] width 13 height 14
type input "[DATE]"
drag, startPoint x: 1475, startPoint y: 21, endPoint x: 1473, endPoint y: 33, distance: 12.2
click at [1475, 22] on div "ID 22798 Creative Team - Análise In Progress" at bounding box center [769, 32] width 1462 height 30
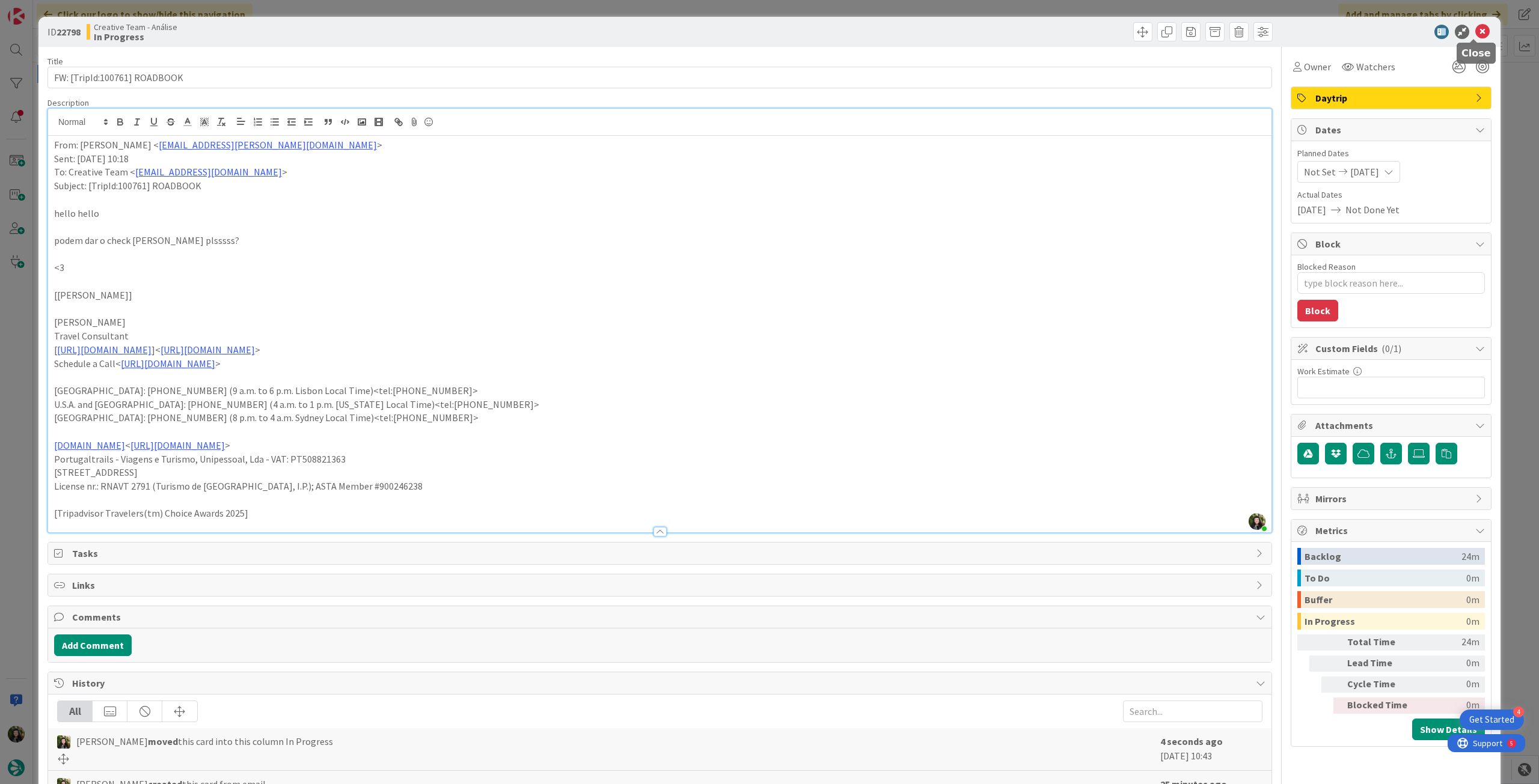
click at [1475, 33] on icon at bounding box center [1483, 32] width 14 height 14
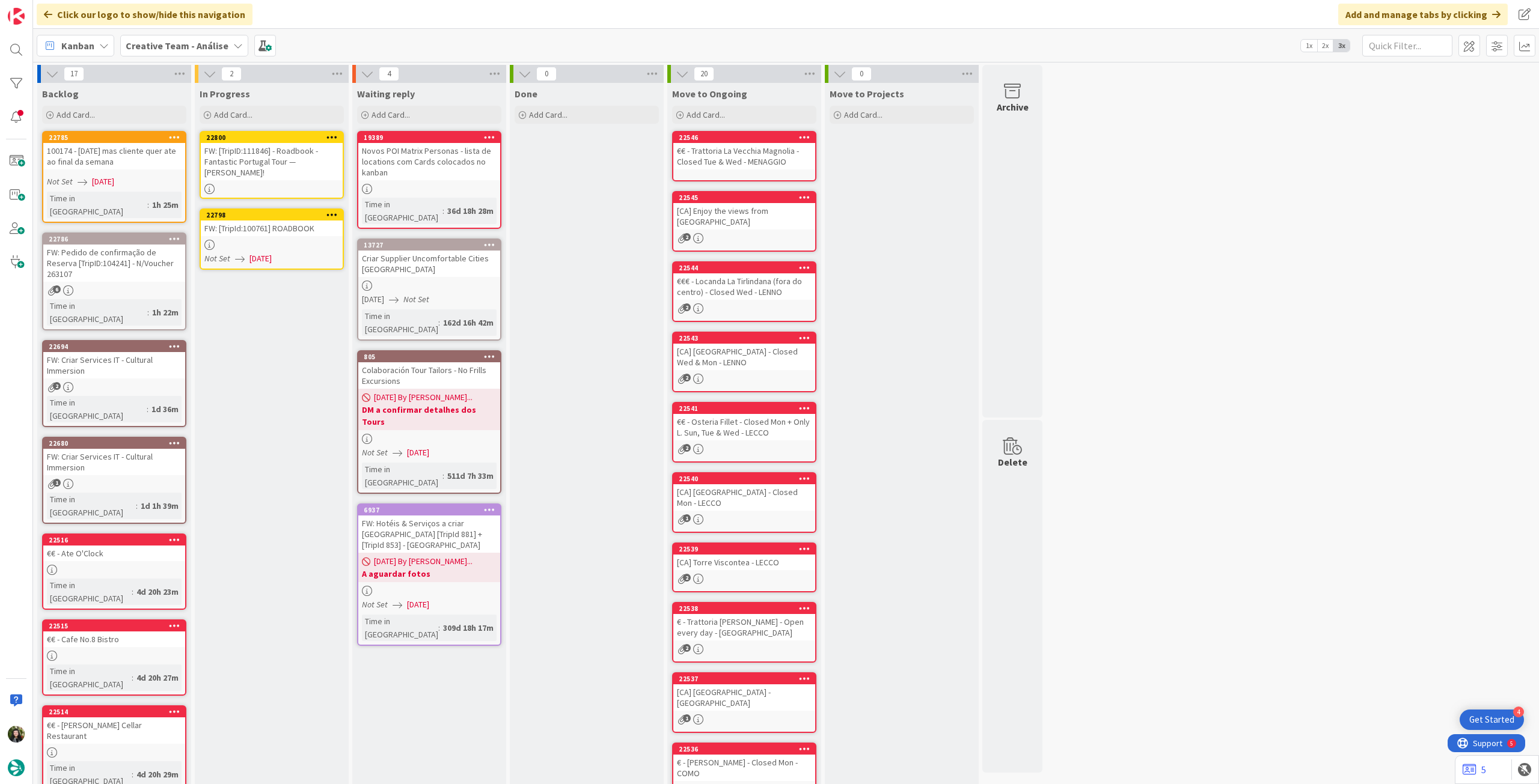
click at [266, 177] on div "FW: [TripID:111846] - Roadbook - Fantastic Portugal Tour — Bethany Martin!" at bounding box center [272, 162] width 142 height 38
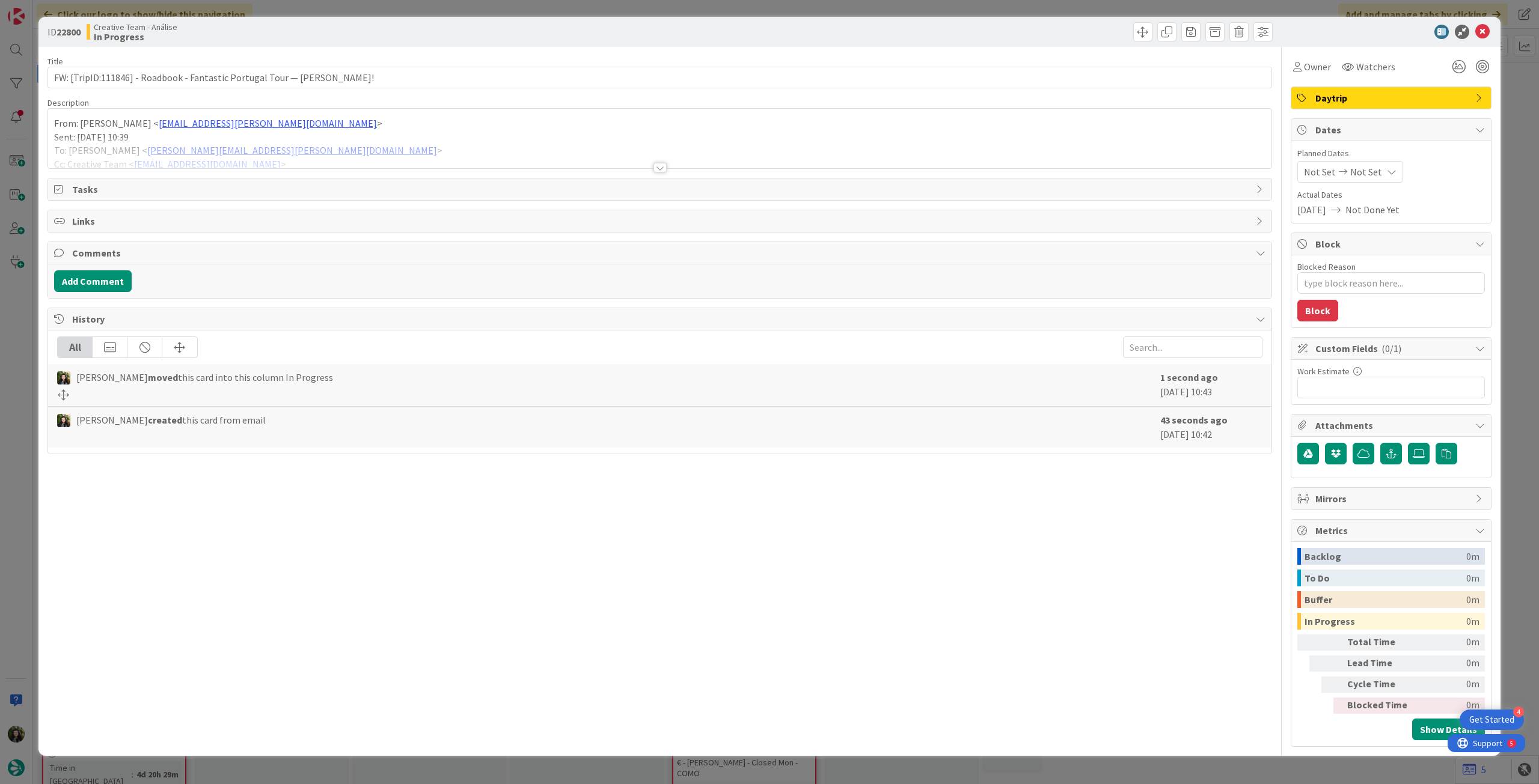
type textarea "x"
click at [1369, 178] on span "Not Set" at bounding box center [1367, 172] width 32 height 14
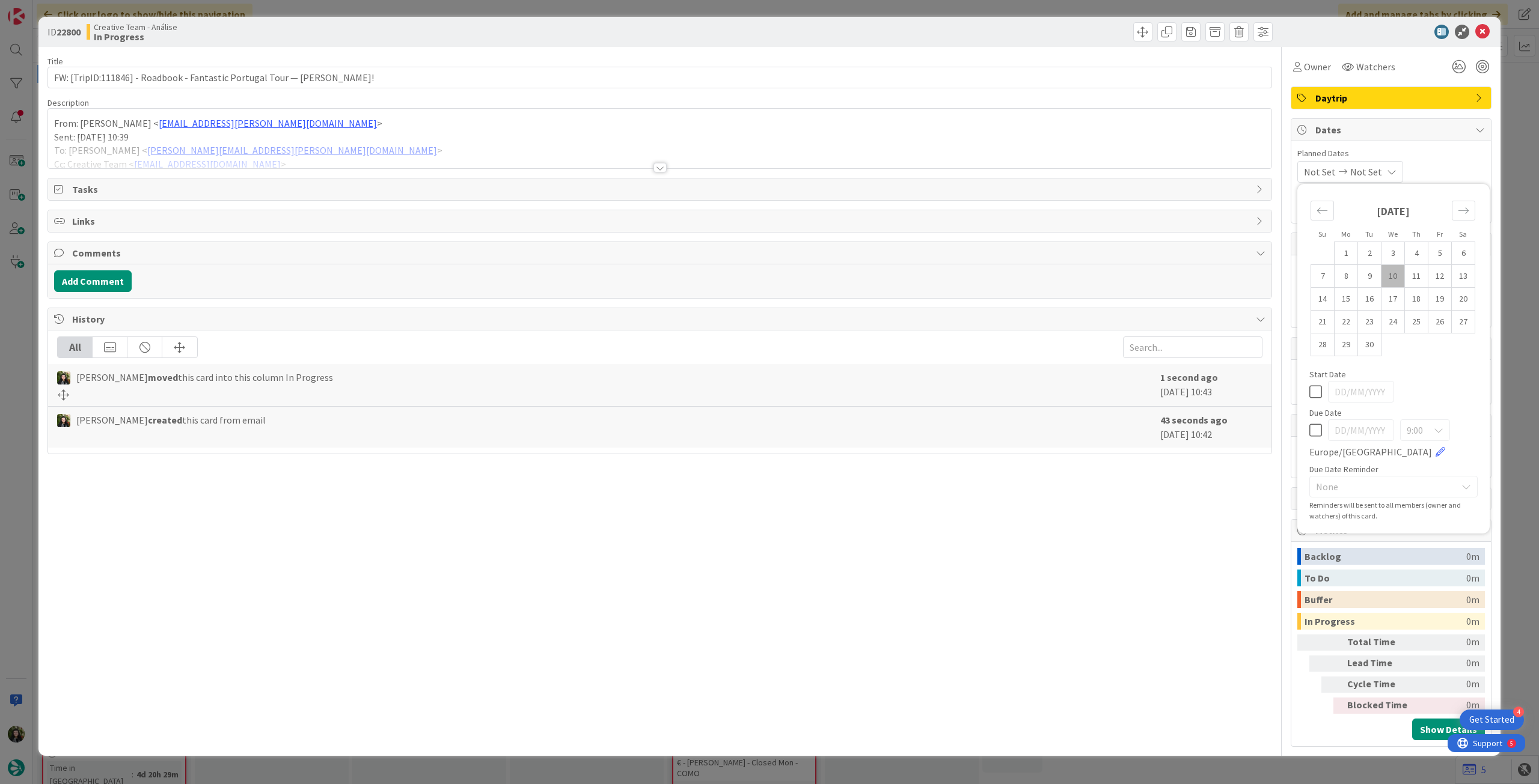
drag, startPoint x: 1321, startPoint y: 430, endPoint x: 1327, endPoint y: 395, distance: 35.5
click at [1321, 432] on icon at bounding box center [1316, 430] width 13 height 14
type input "[DATE]"
click at [1484, 33] on icon at bounding box center [1483, 32] width 14 height 14
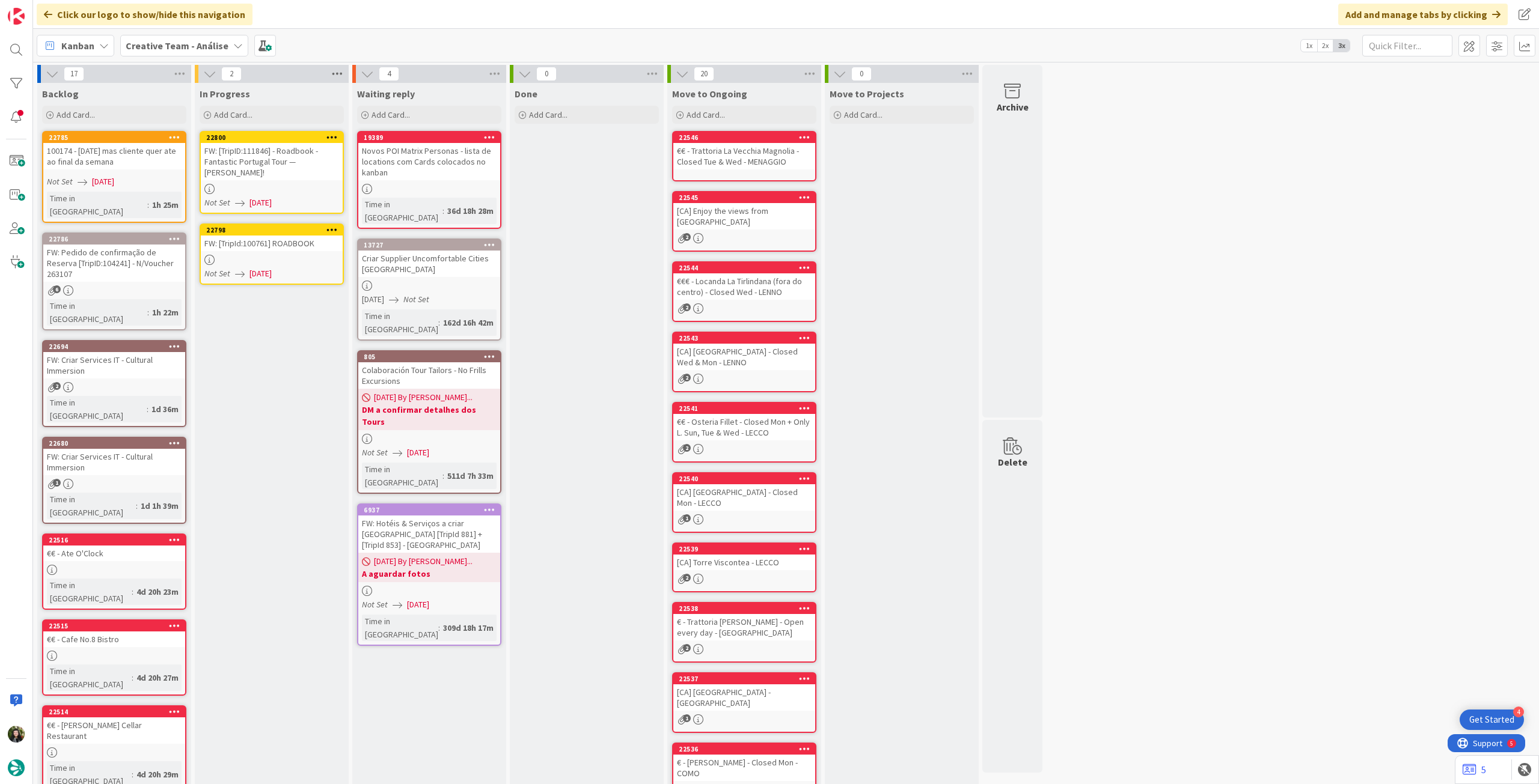
click at [333, 80] on icon at bounding box center [337, 73] width 15 height 18
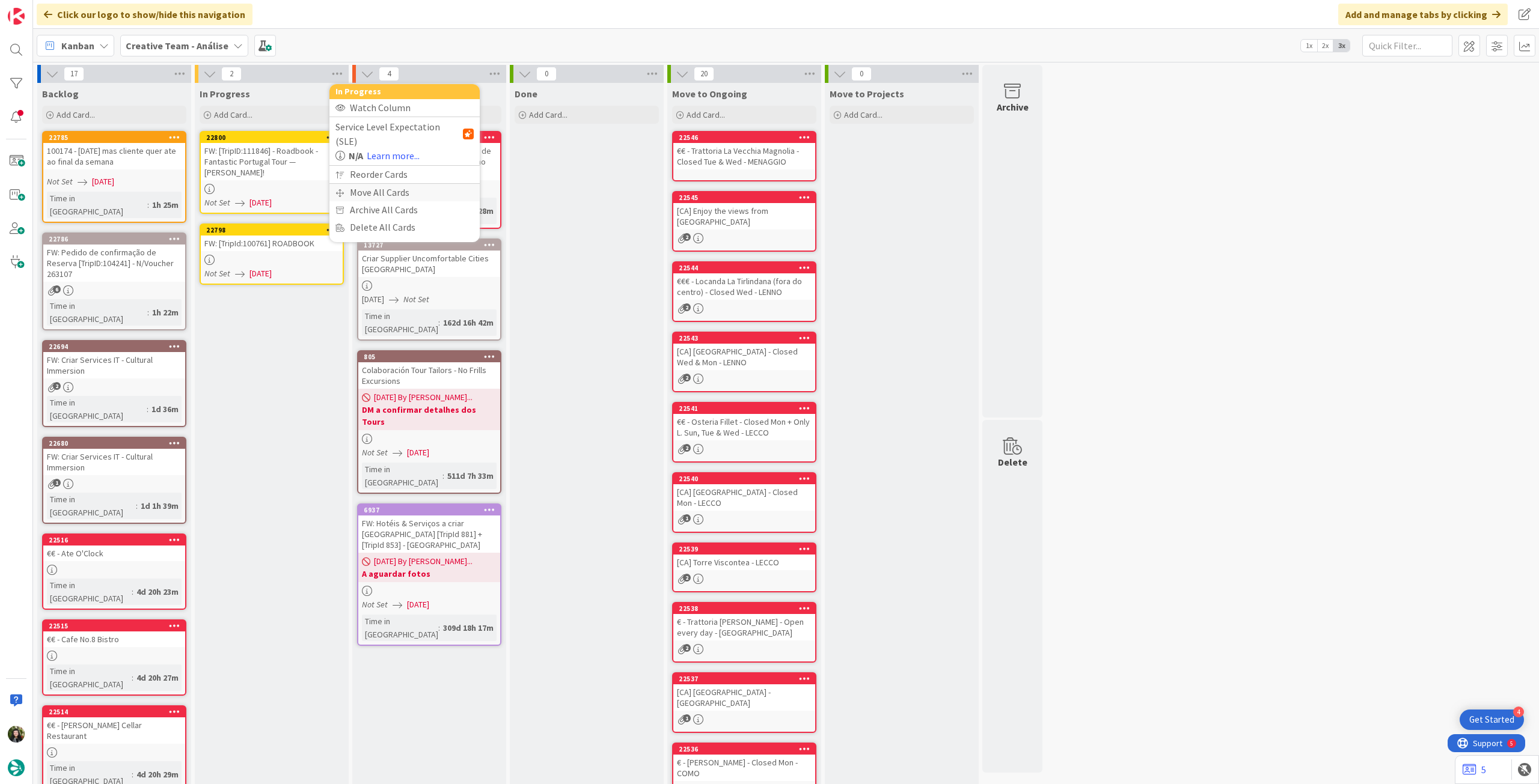
click at [344, 184] on div "Move All Cards" at bounding box center [405, 192] width 151 height 17
click at [367, 134] on span "Creative Team - Análise" at bounding box center [391, 131] width 97 height 12
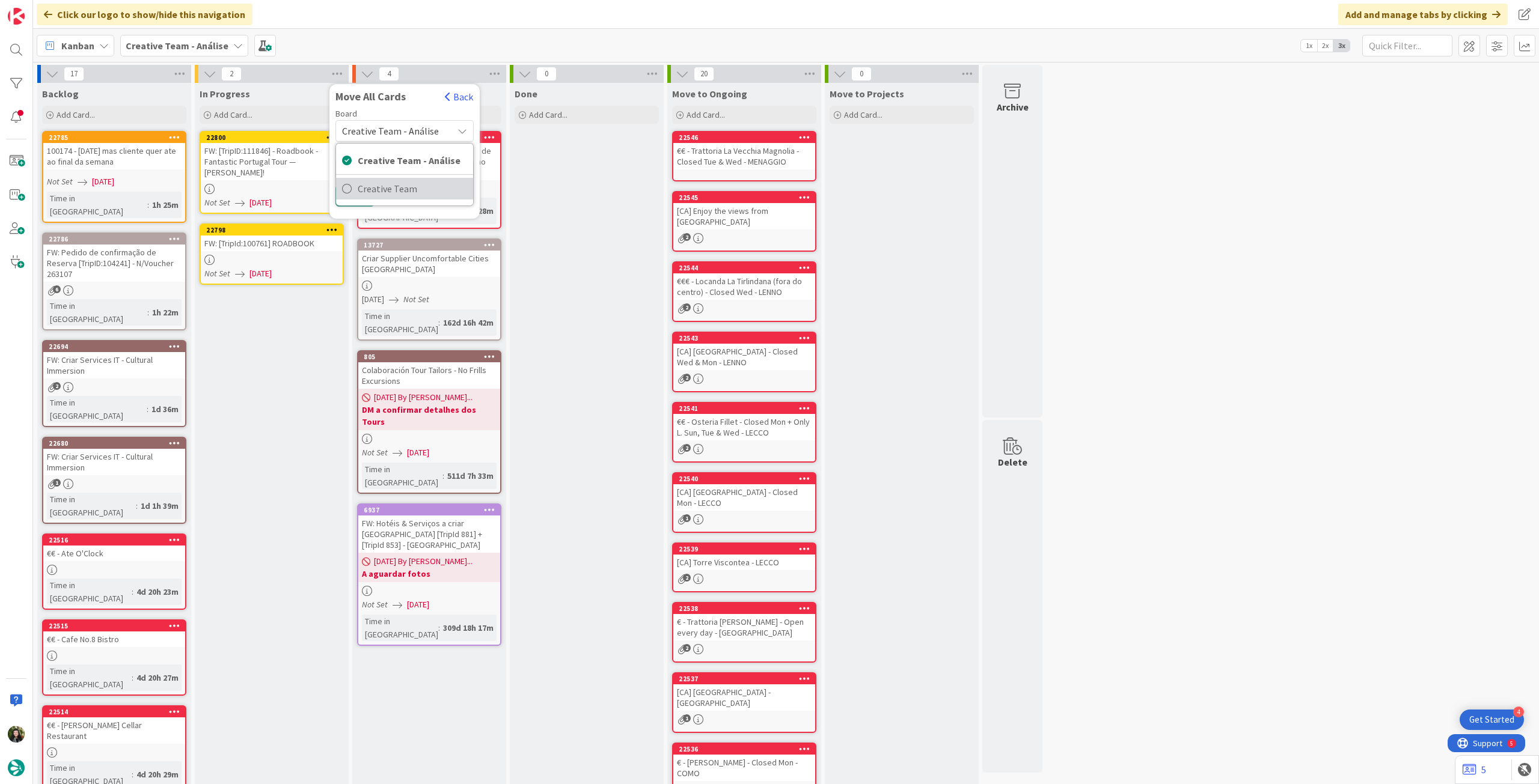
click at [367, 189] on span "Creative Team" at bounding box center [412, 189] width 109 height 18
click at [385, 205] on span "Daytrip" at bounding box center [403, 208] width 85 height 17
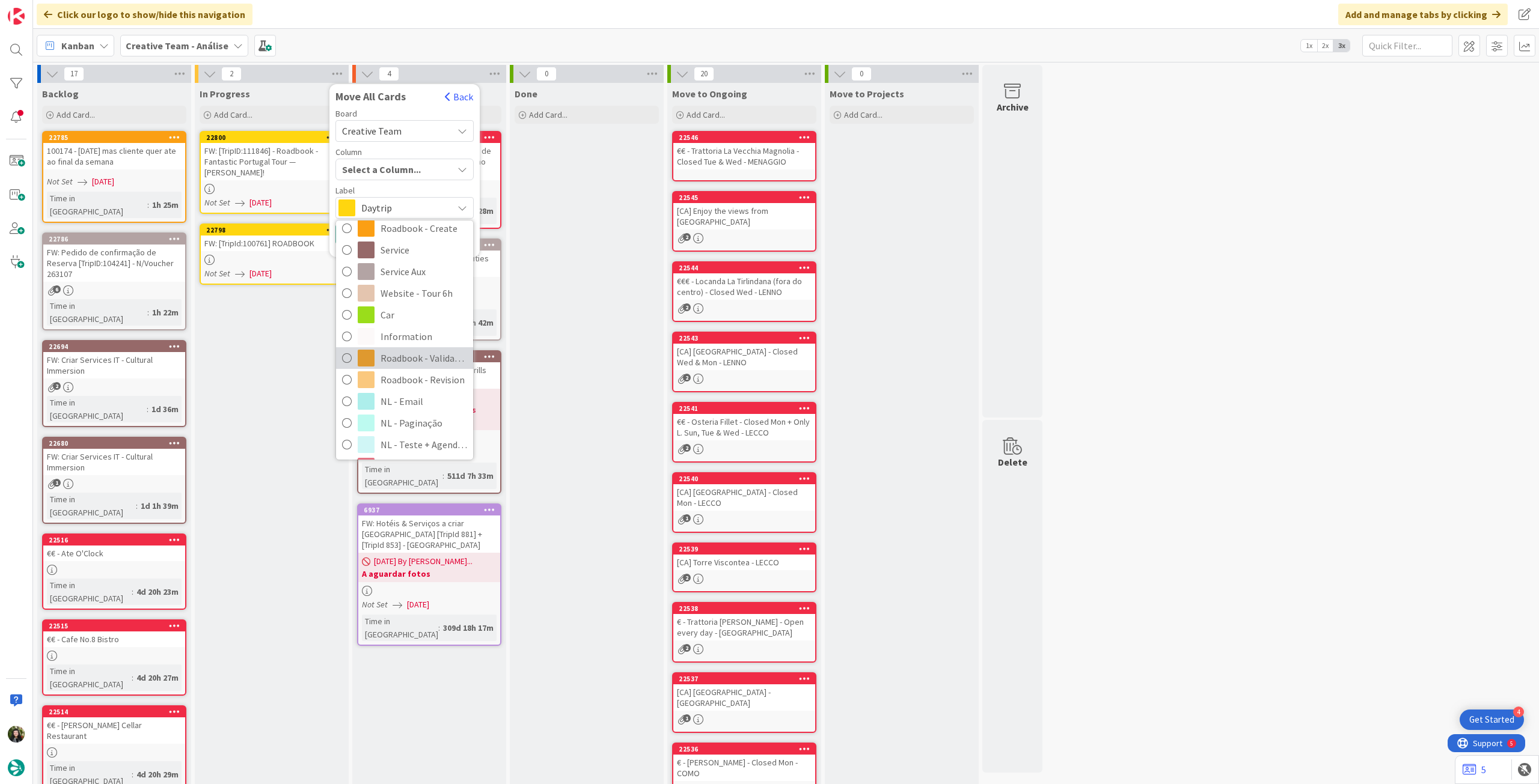
scroll to position [240, 0]
click at [427, 304] on span "Roadbook - Revision" at bounding box center [424, 300] width 87 height 18
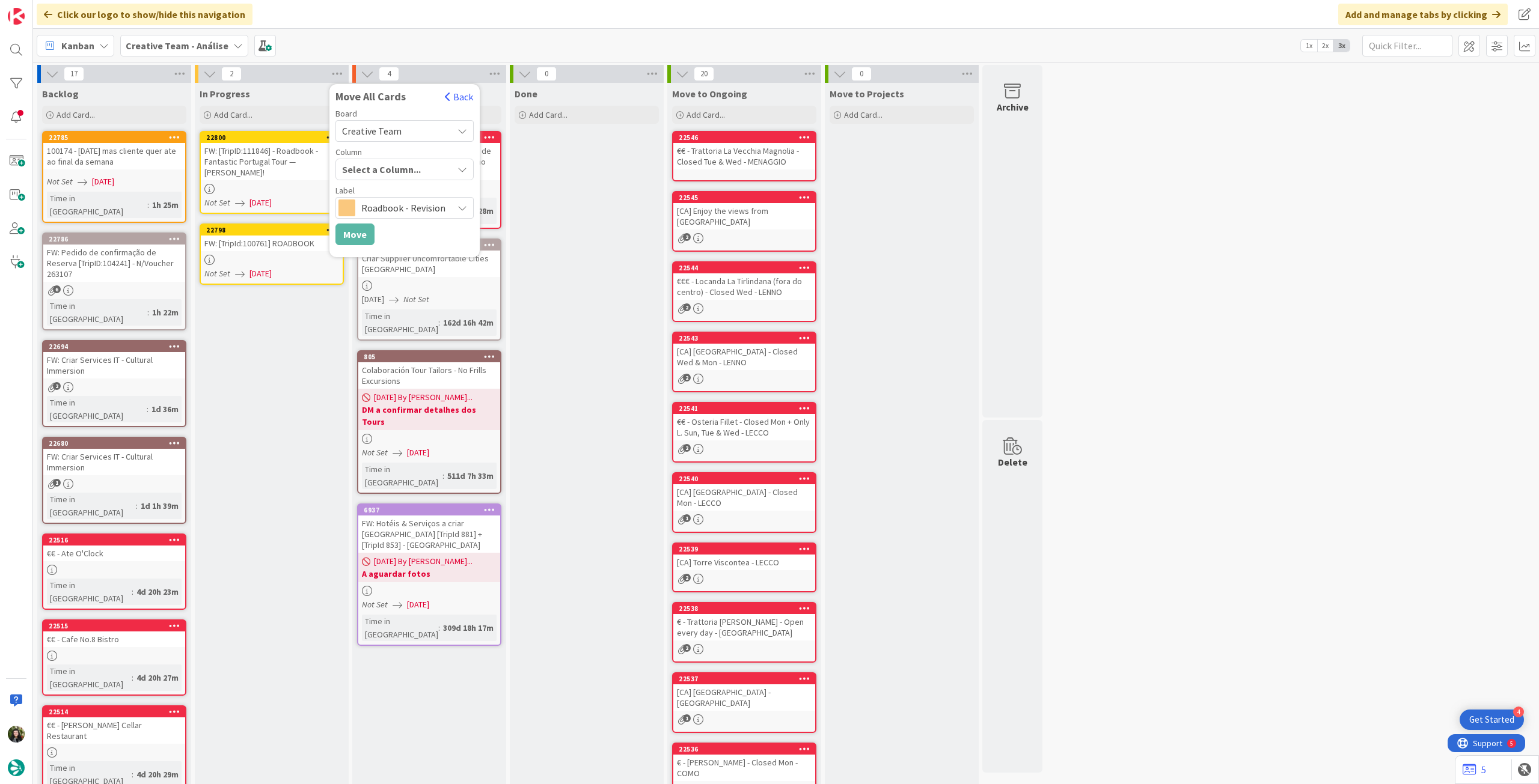
click at [392, 167] on span "Select a Column..." at bounding box center [382, 168] width 79 height 15
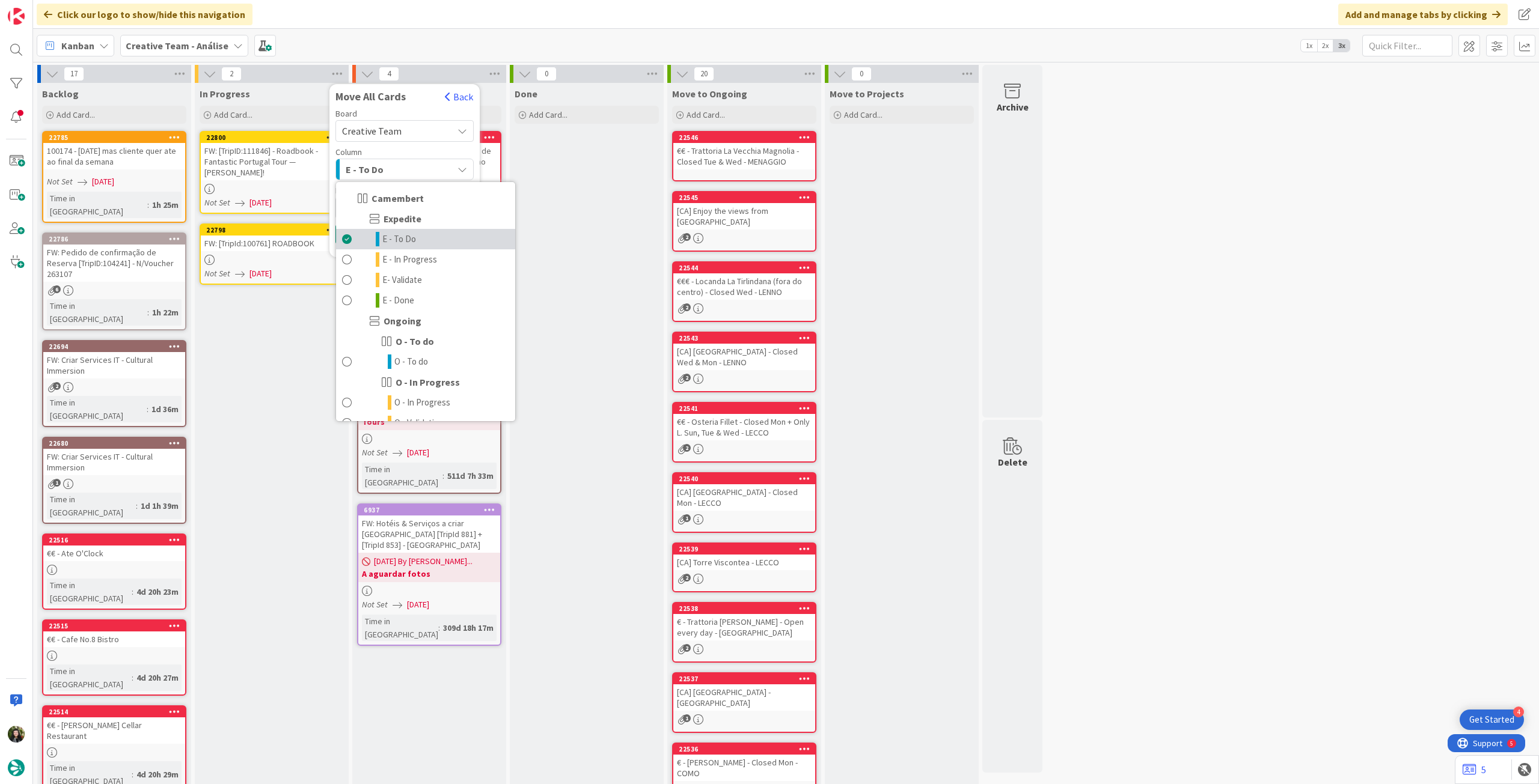
click at [409, 240] on span "E - To Do" at bounding box center [400, 239] width 34 height 14
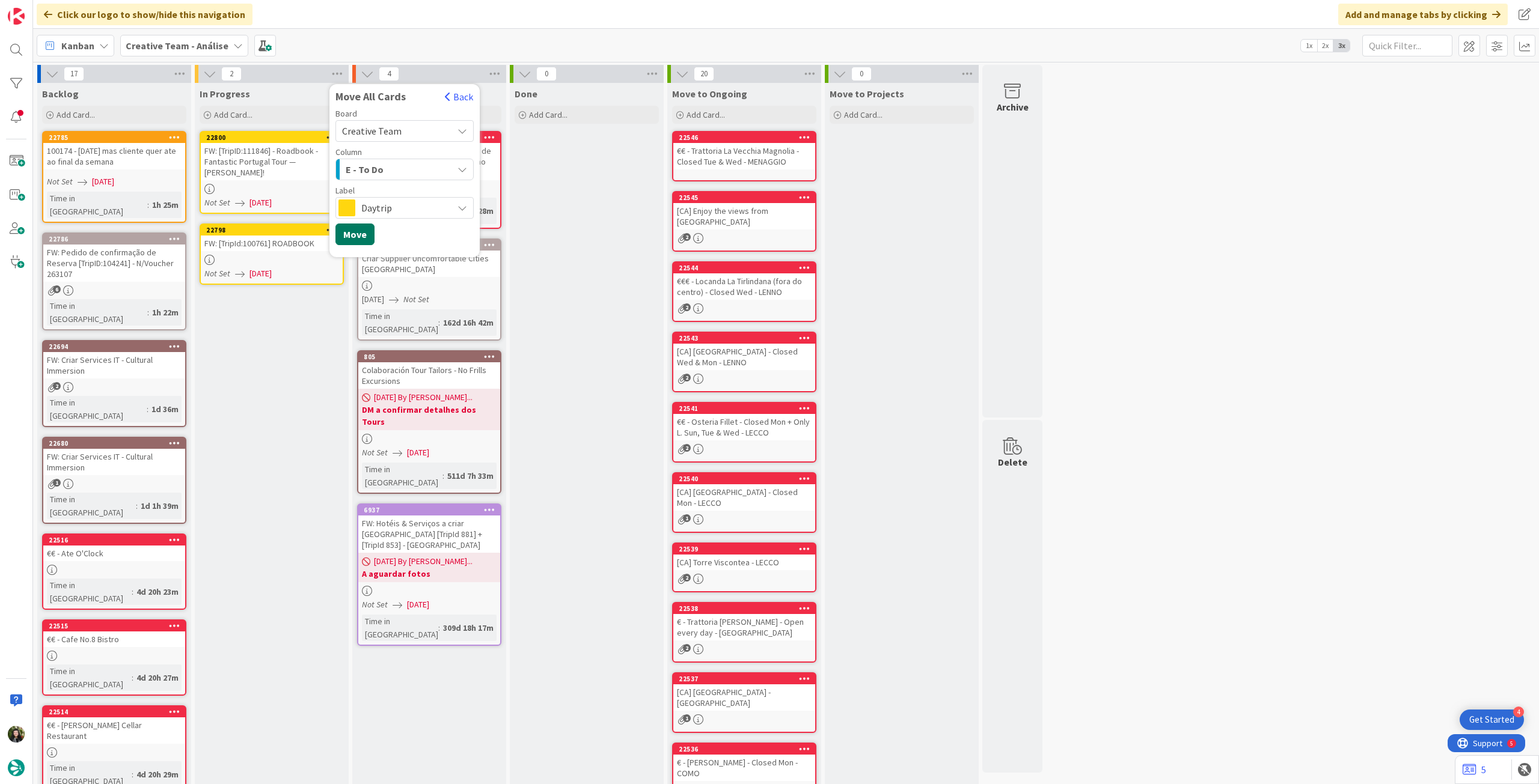
click at [360, 235] on button "Move" at bounding box center [355, 235] width 39 height 22
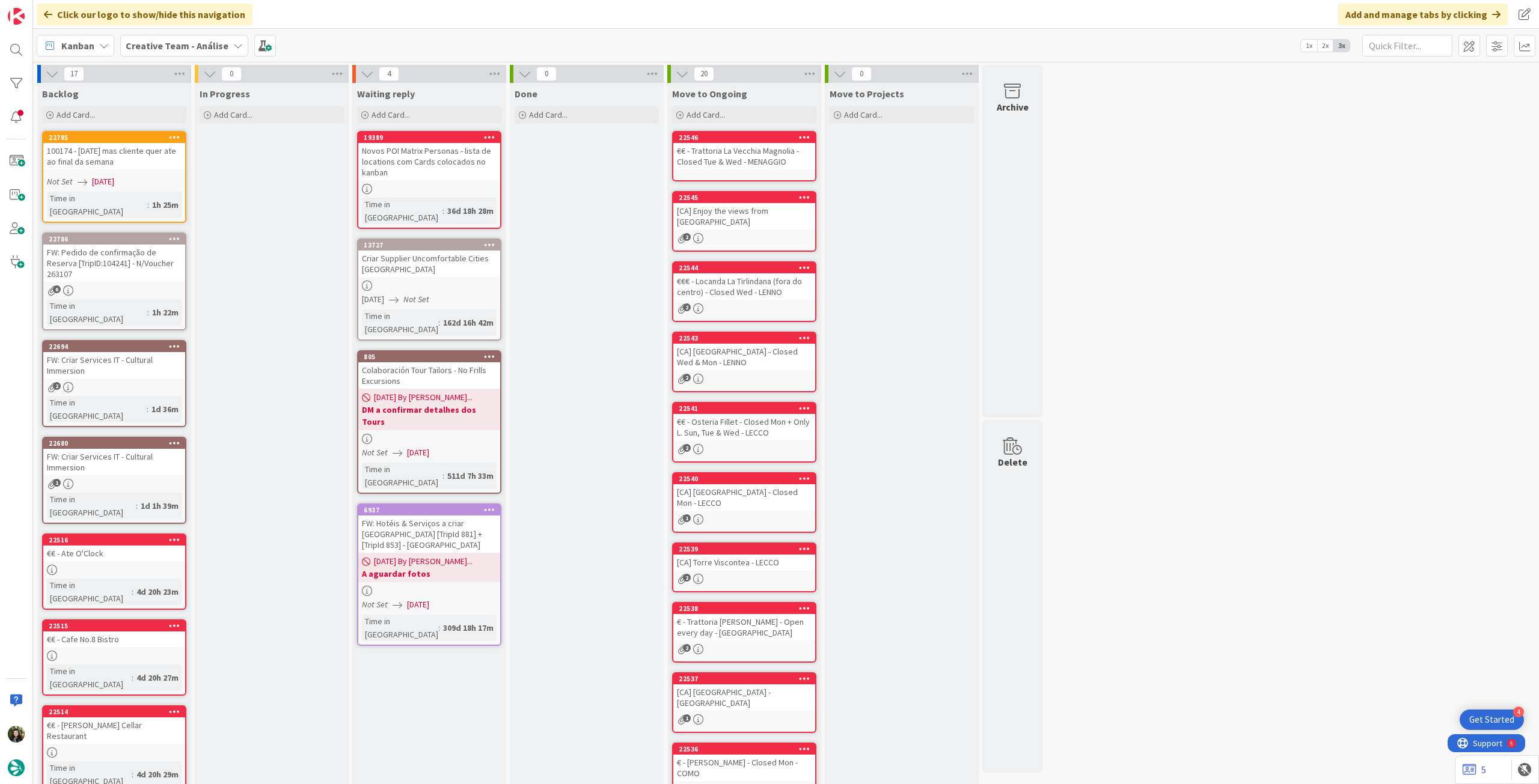
click at [211, 35] on div "Creative Team - Análise" at bounding box center [184, 46] width 128 height 22
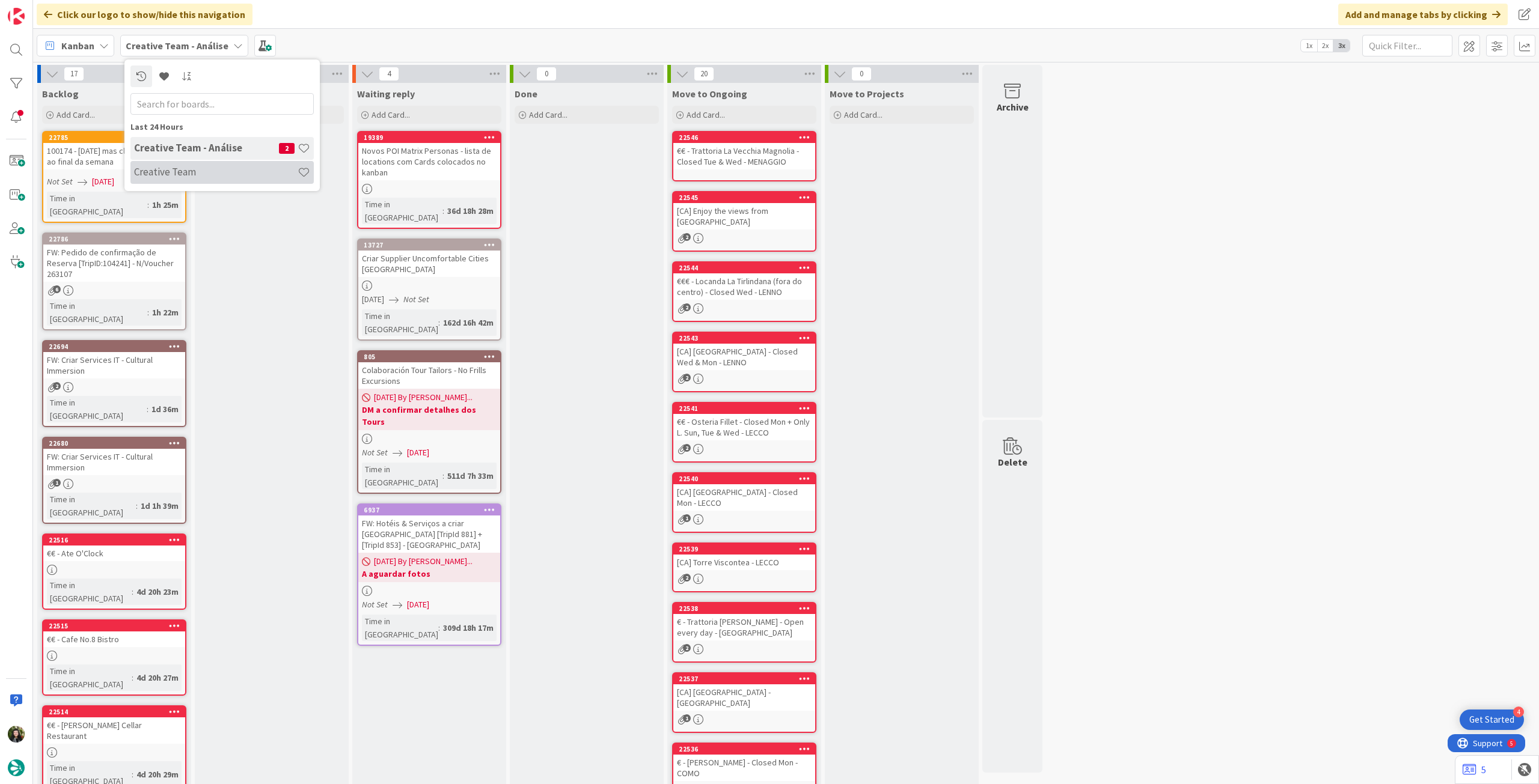
click at [185, 175] on h4 "Creative Team" at bounding box center [216, 171] width 163 height 12
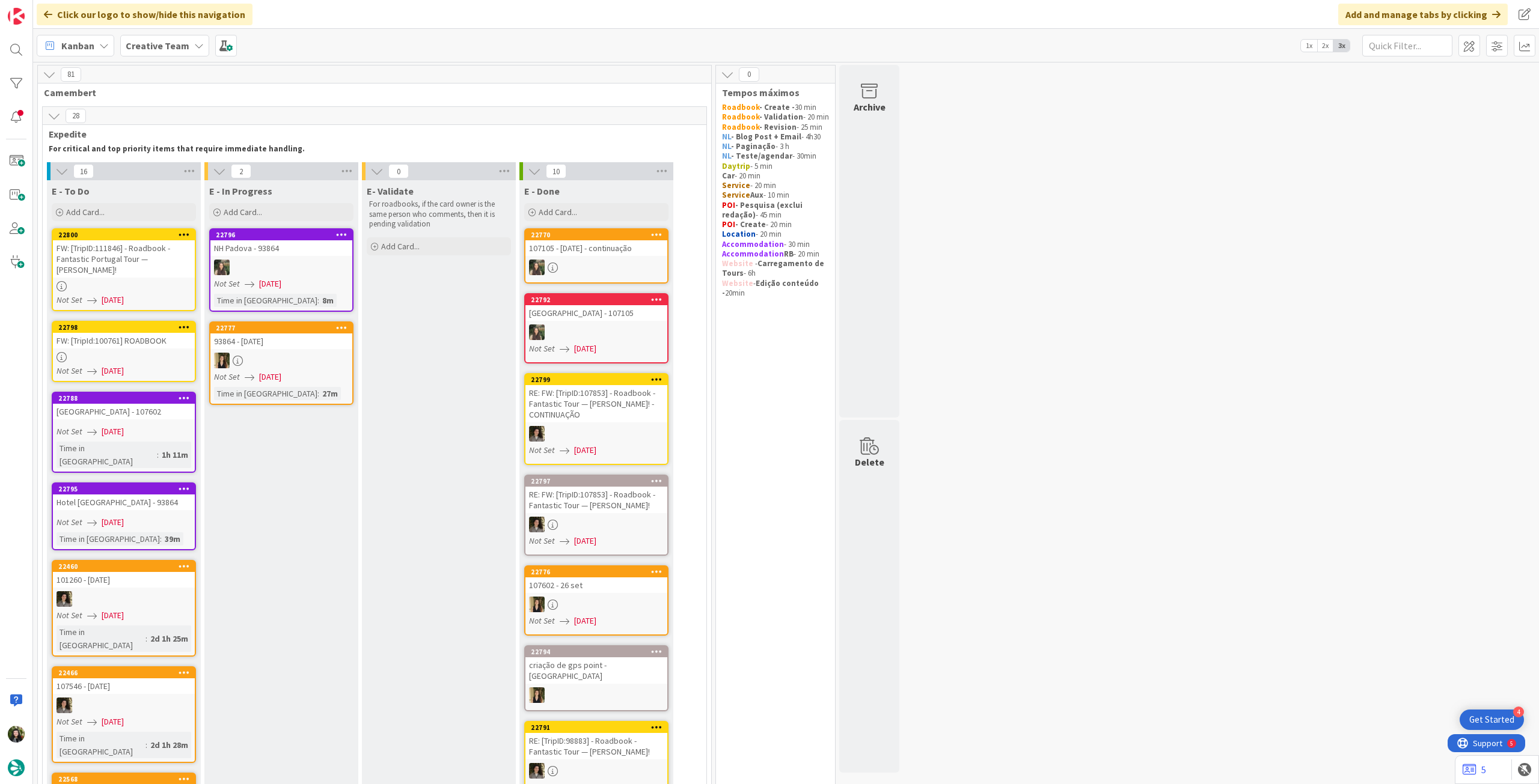
click at [165, 263] on div "FW: [TripID:111846] - Roadbook - Fantastic Portugal Tour — Bethany Martin!" at bounding box center [124, 259] width 142 height 38
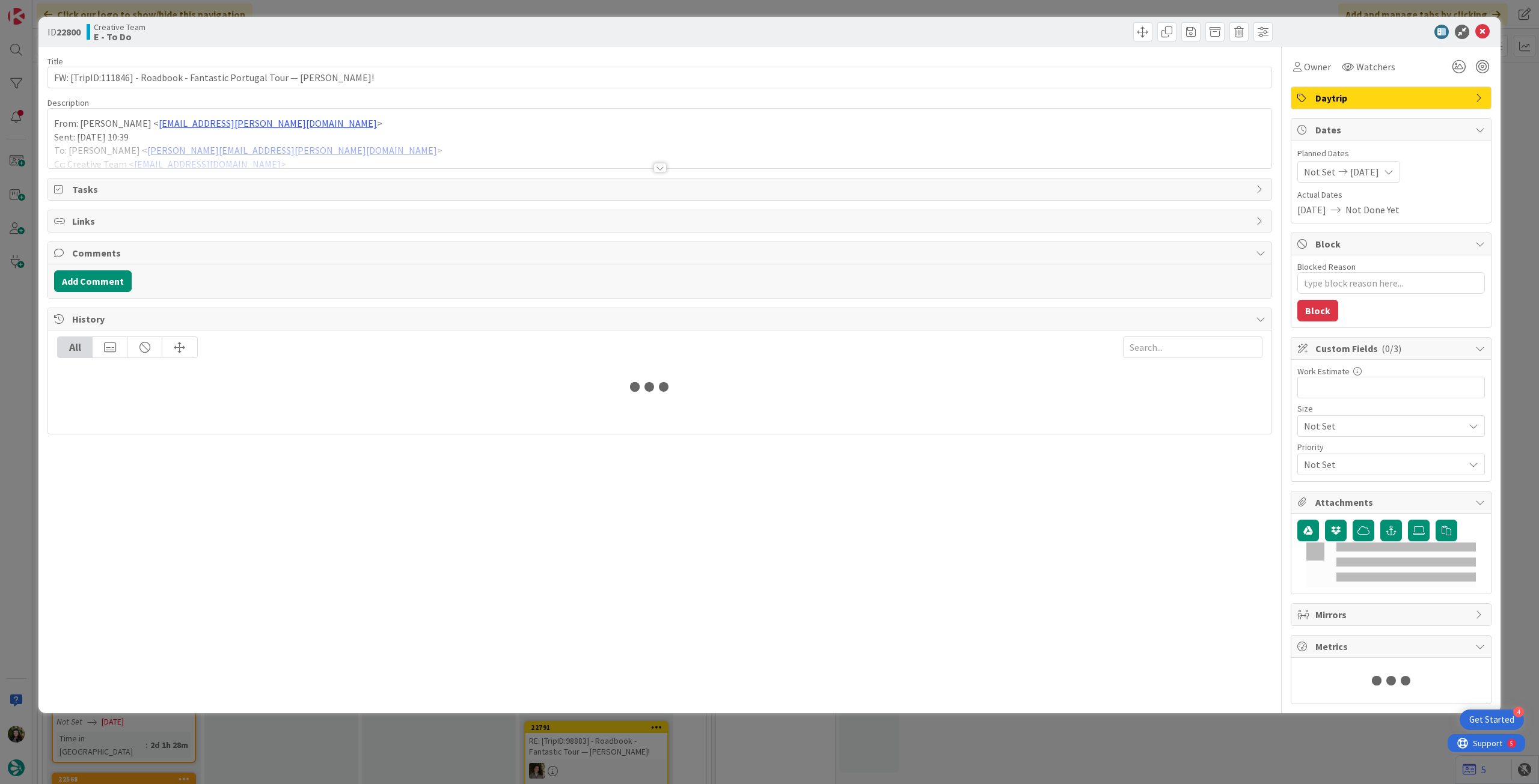
click at [1362, 96] on span "Daytrip" at bounding box center [1393, 98] width 154 height 14
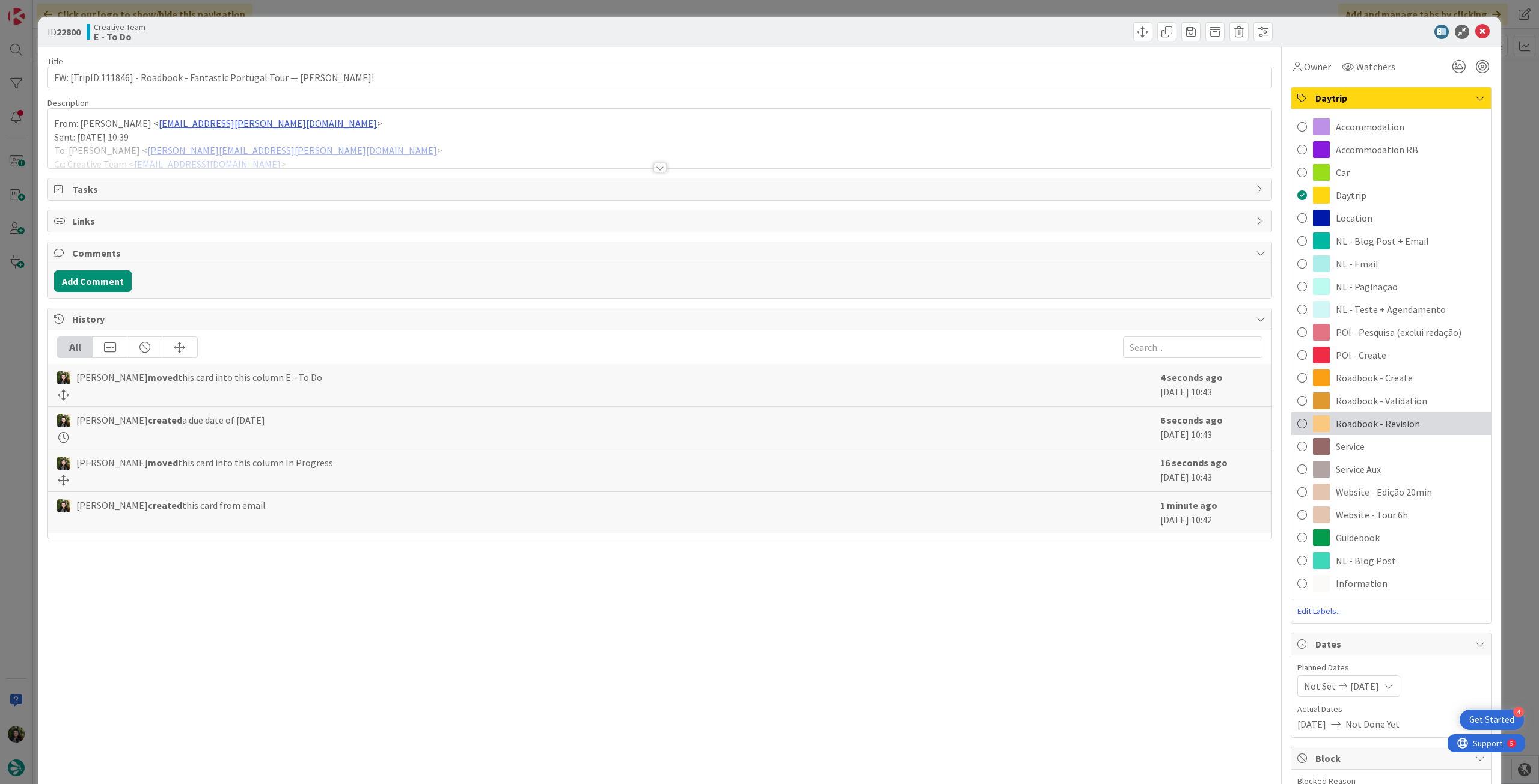
drag, startPoint x: 1385, startPoint y: 419, endPoint x: 1393, endPoint y: 399, distance: 21.5
click at [1386, 418] on span "Roadbook - Revision" at bounding box center [1379, 424] width 84 height 14
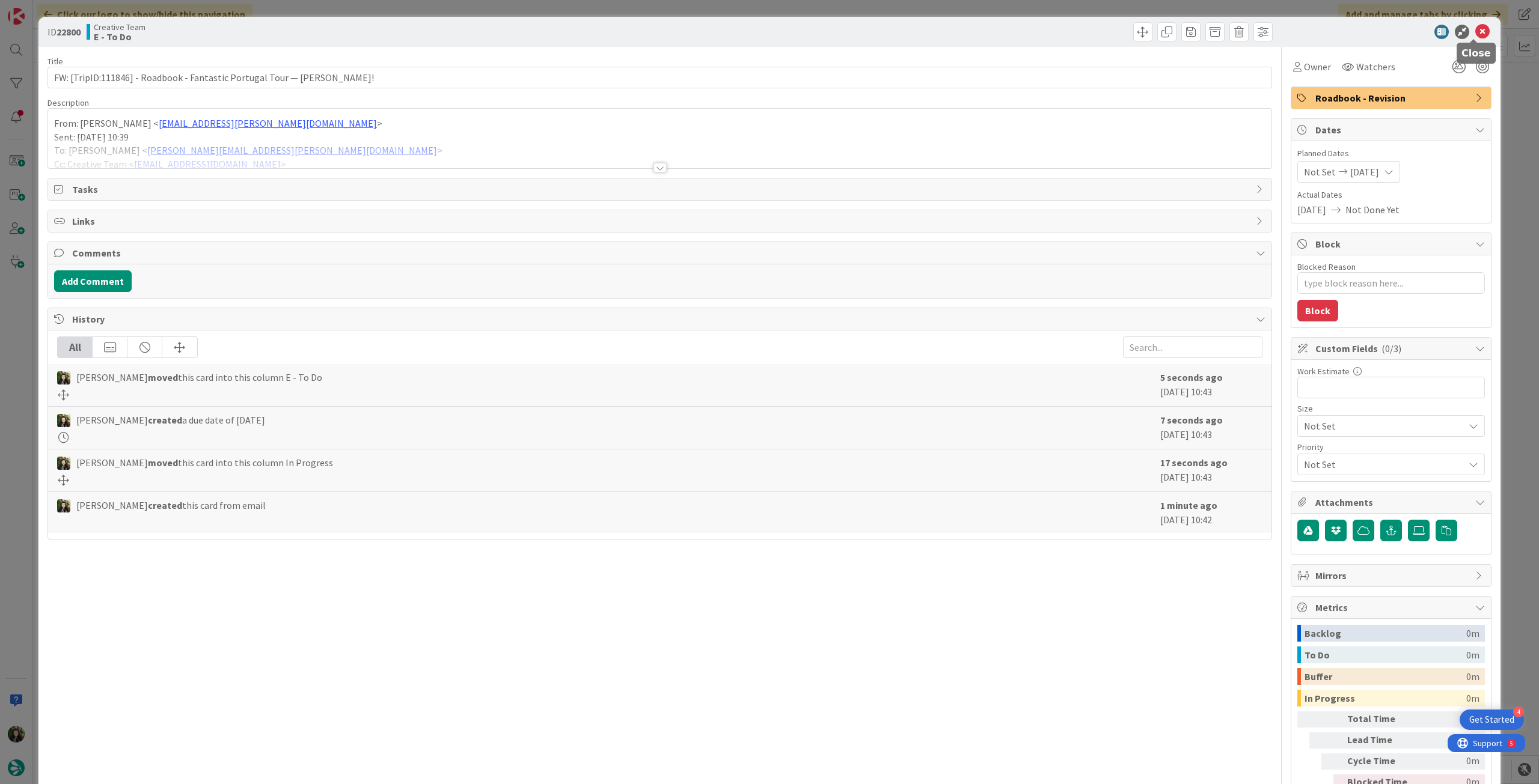
click at [1477, 29] on icon at bounding box center [1483, 32] width 14 height 14
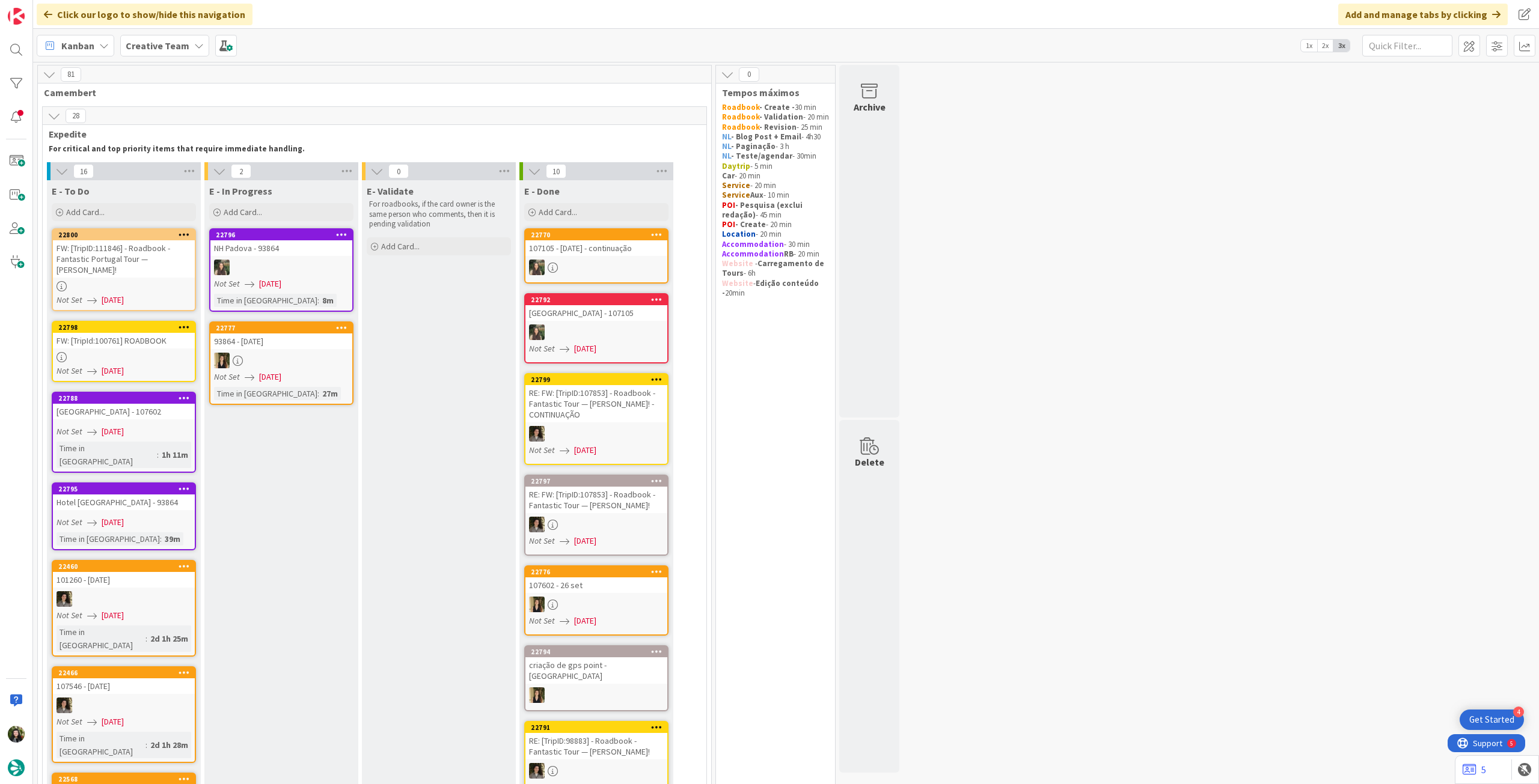
click at [143, 354] on div at bounding box center [124, 357] width 142 height 10
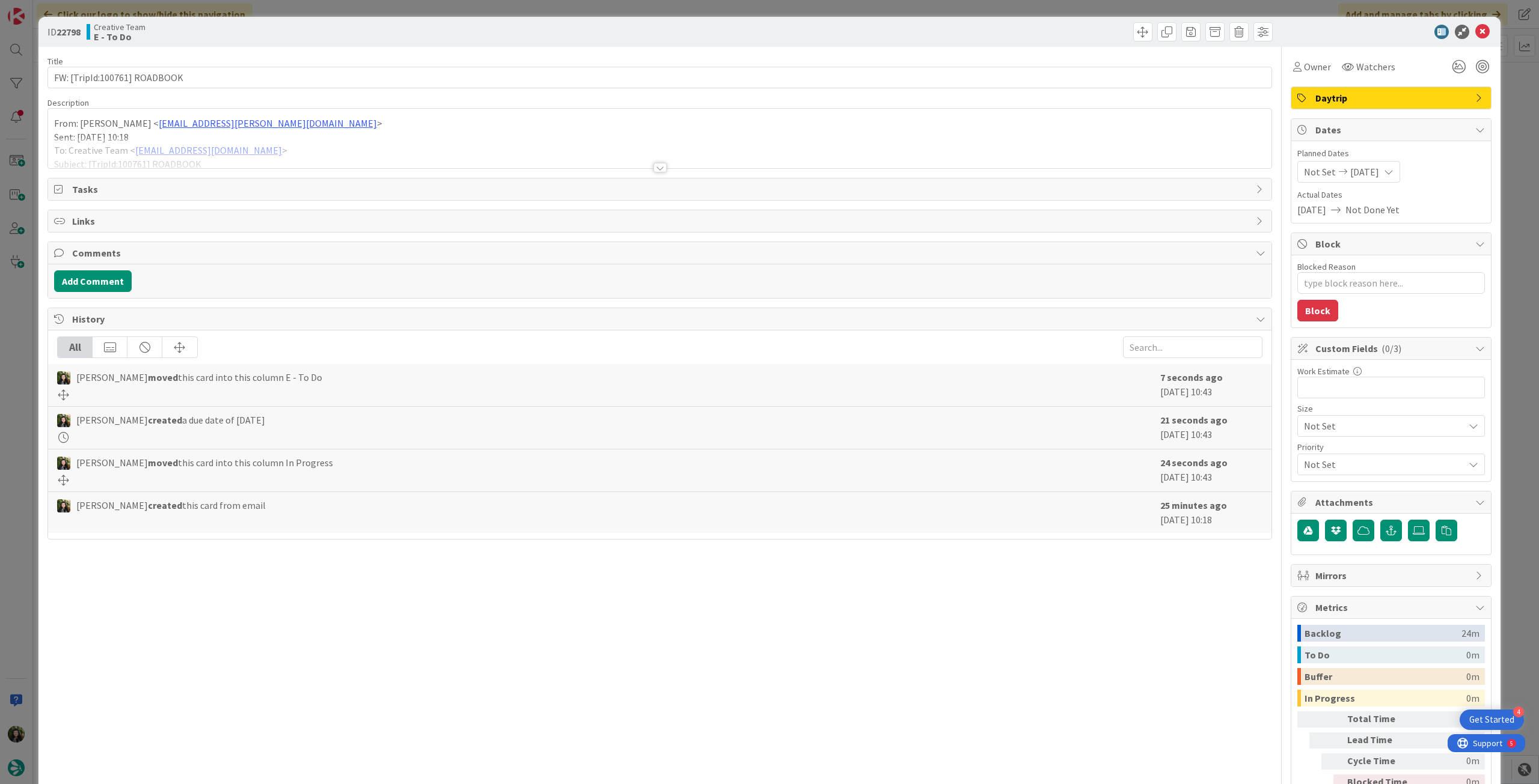
click at [1384, 90] on span "Daytrip" at bounding box center [1393, 98] width 154 height 14
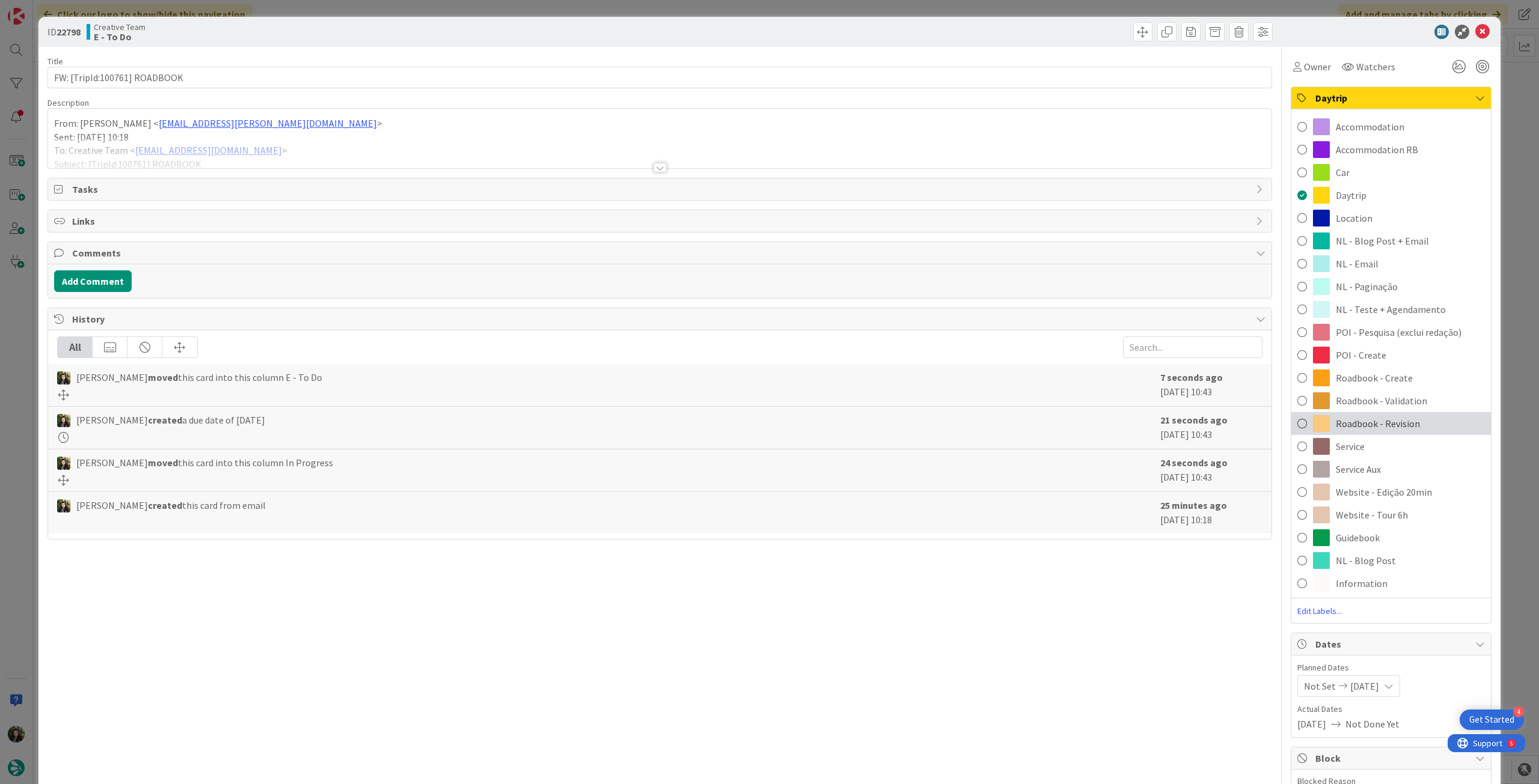
click at [1347, 424] on span "Roadbook - Revision" at bounding box center [1379, 424] width 84 height 14
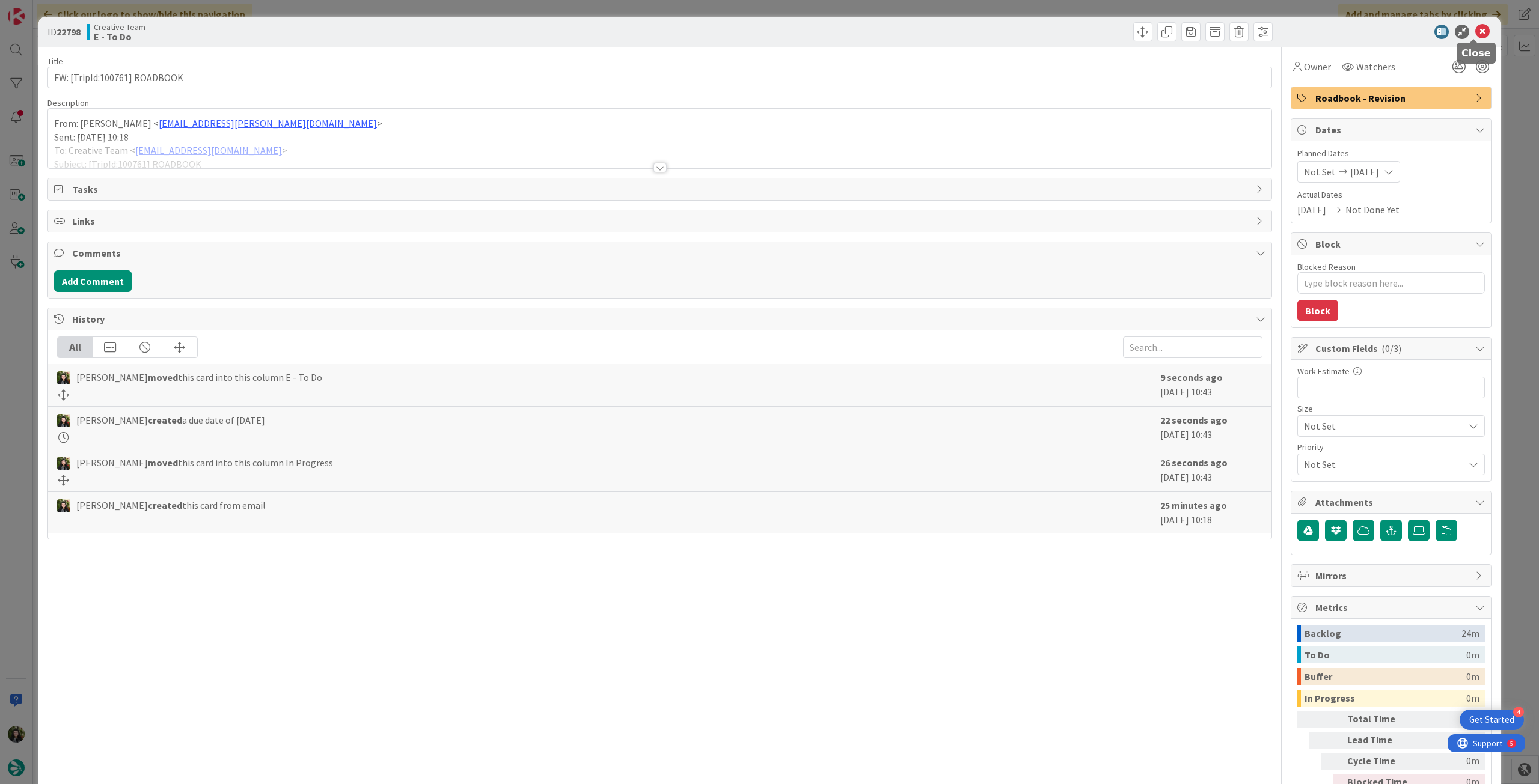
click at [1475, 34] on icon at bounding box center [1483, 32] width 14 height 14
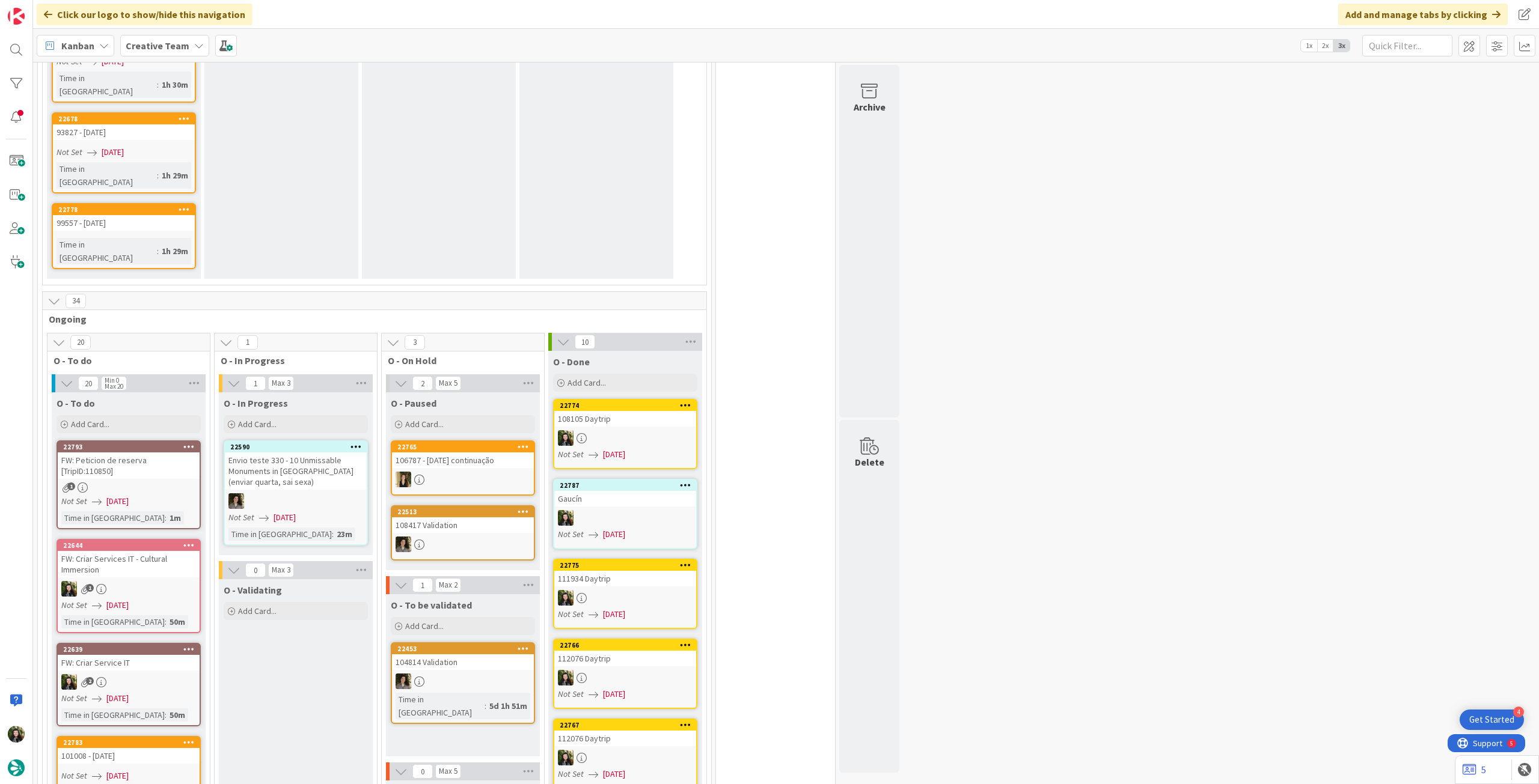
scroll to position [1443, 0]
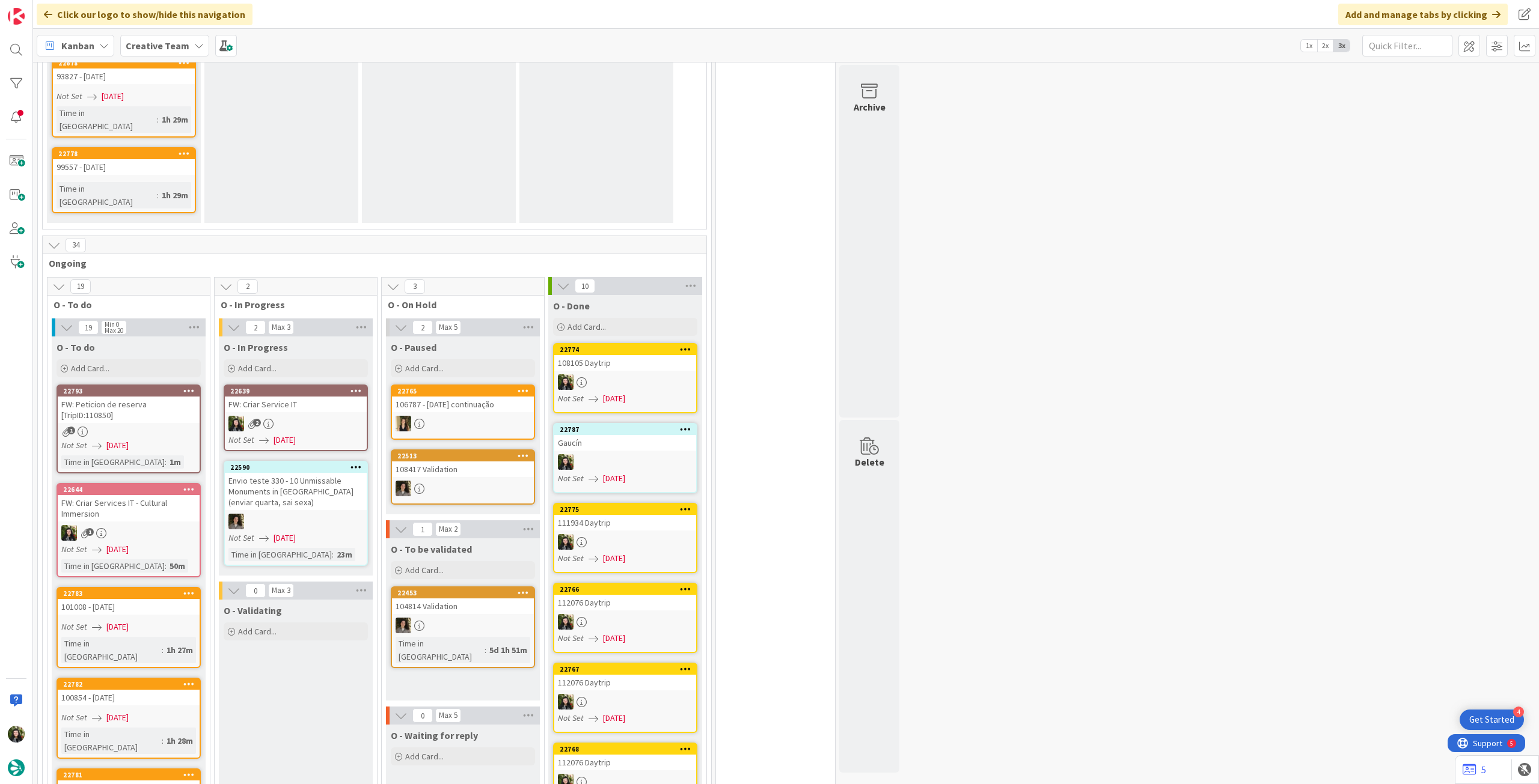
click at [326, 416] on div "2" at bounding box center [296, 423] width 142 height 15
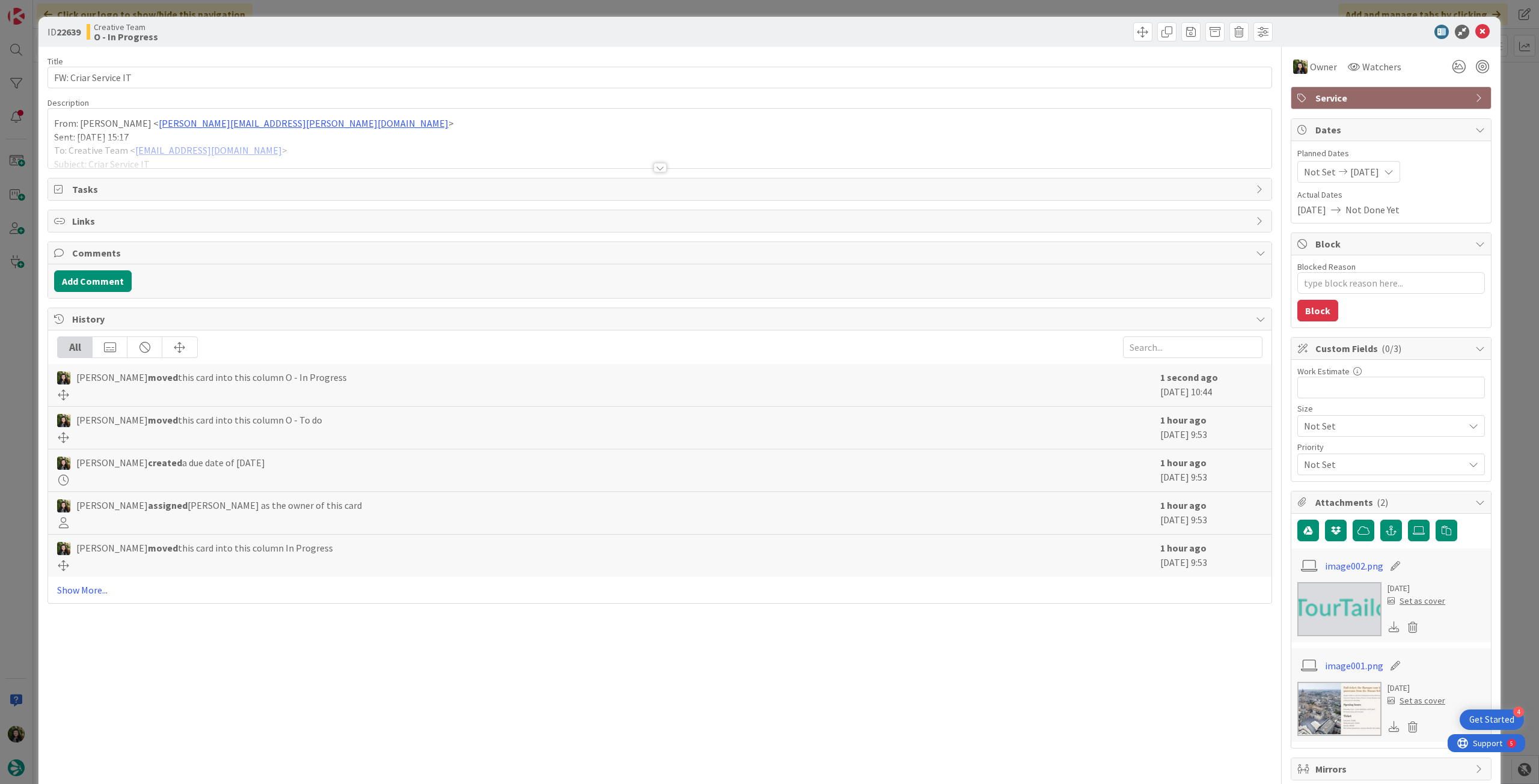
click at [385, 136] on p "Sent: Monday, September 8, 2025 15:17" at bounding box center [660, 137] width 1212 height 13
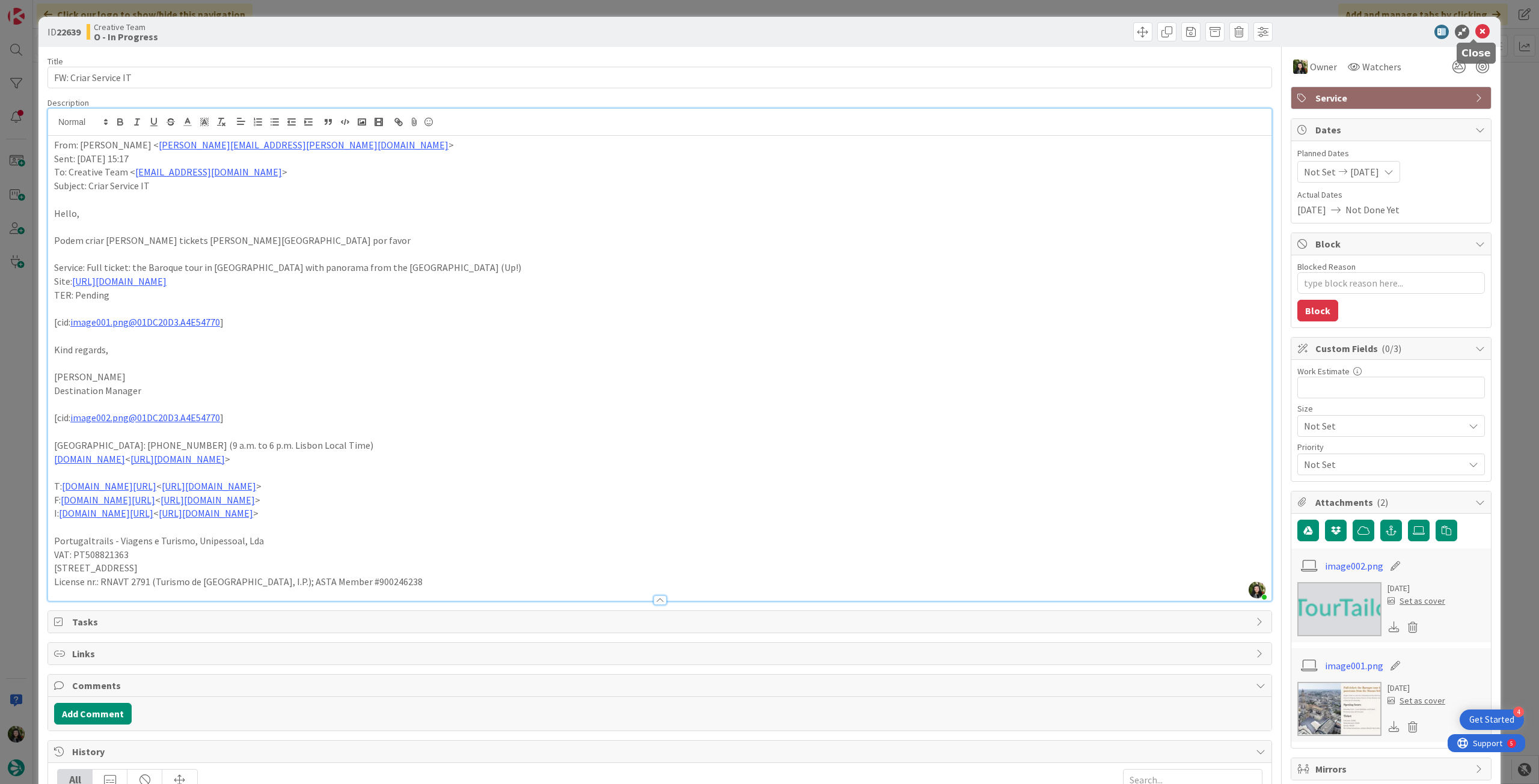
click at [1475, 30] on icon at bounding box center [1483, 32] width 14 height 14
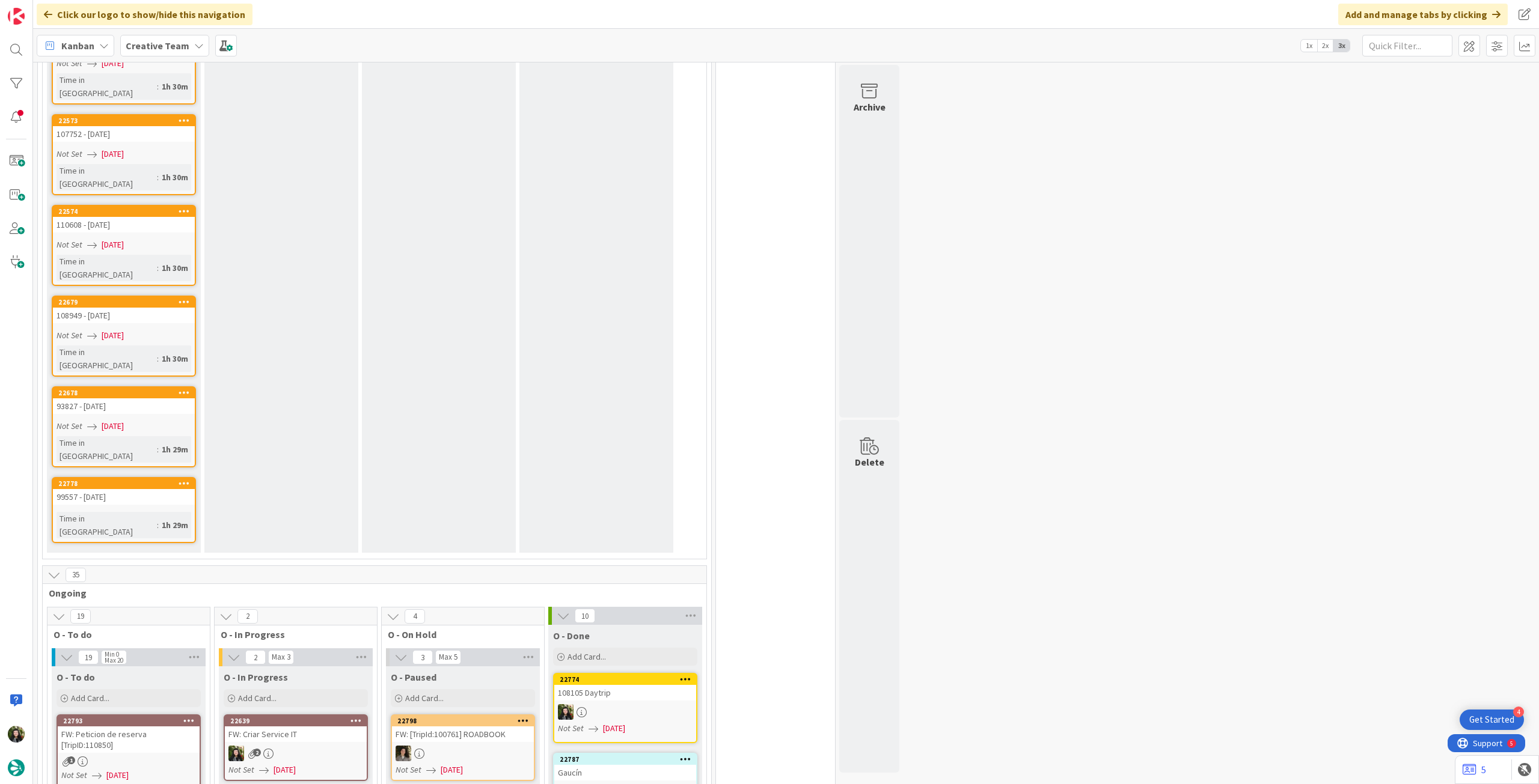
scroll to position [1202, 0]
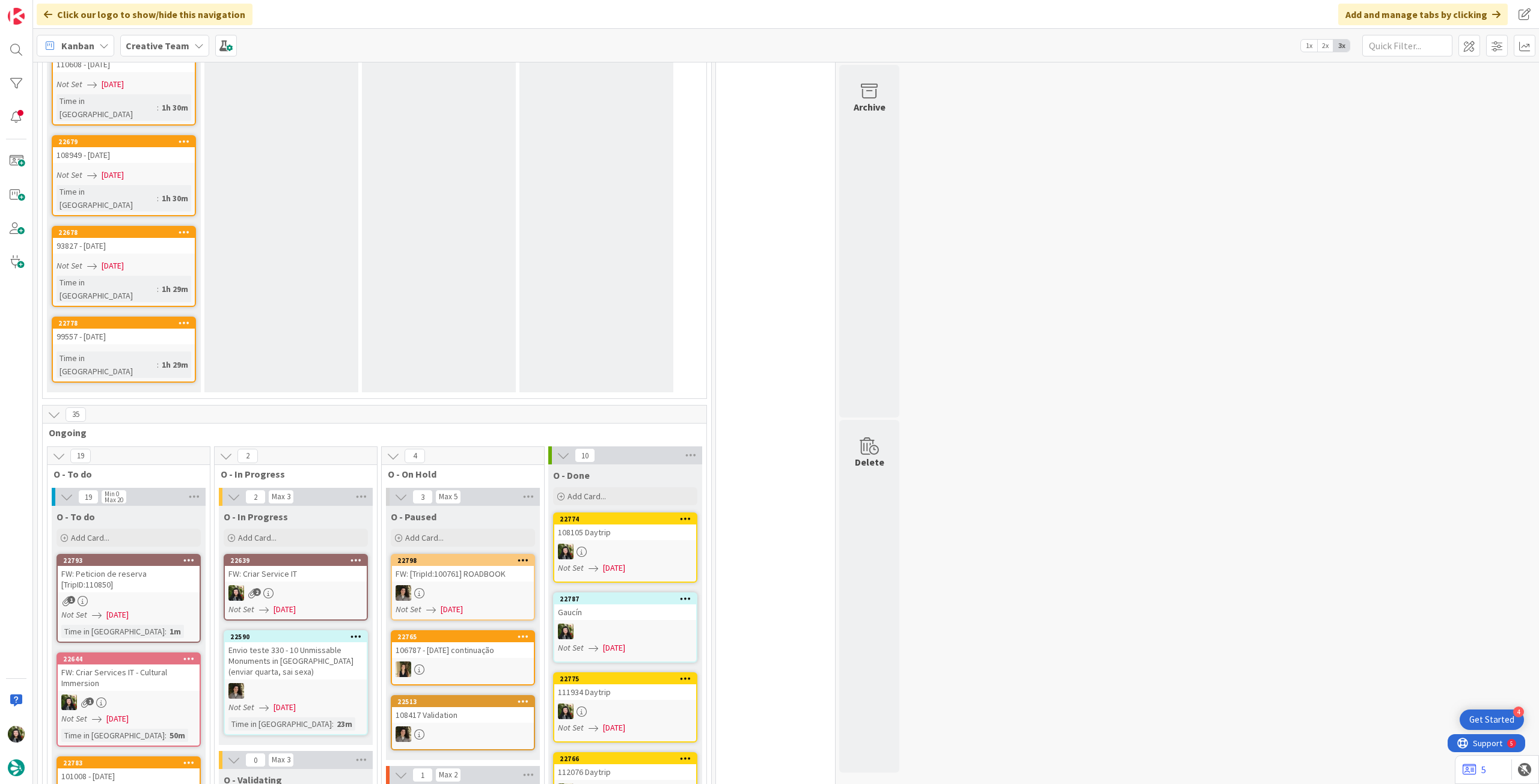
click at [150, 54] on div "Creative Team" at bounding box center [164, 46] width 89 height 22
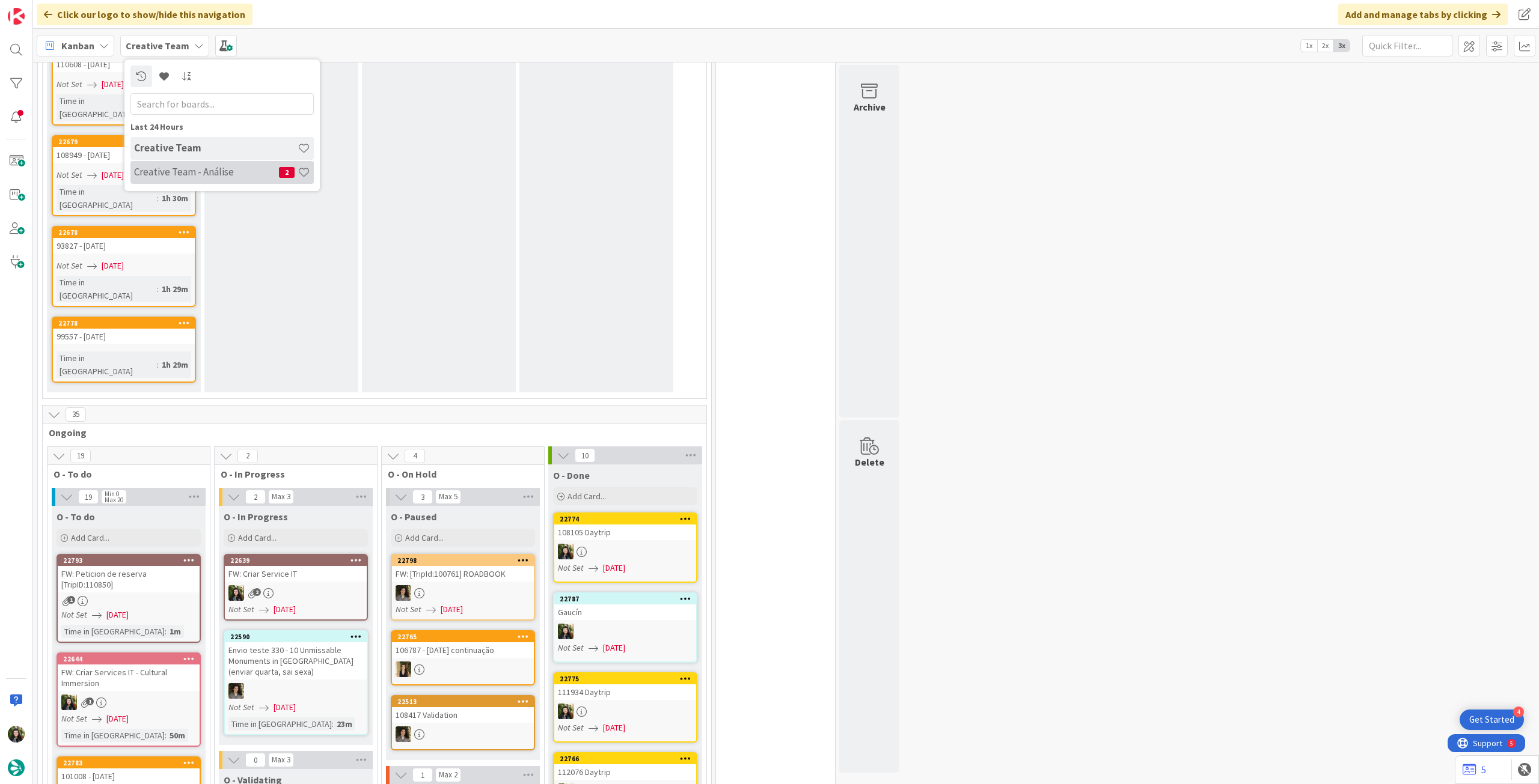
click at [161, 169] on h4 "Creative Team - Análise" at bounding box center [207, 171] width 145 height 12
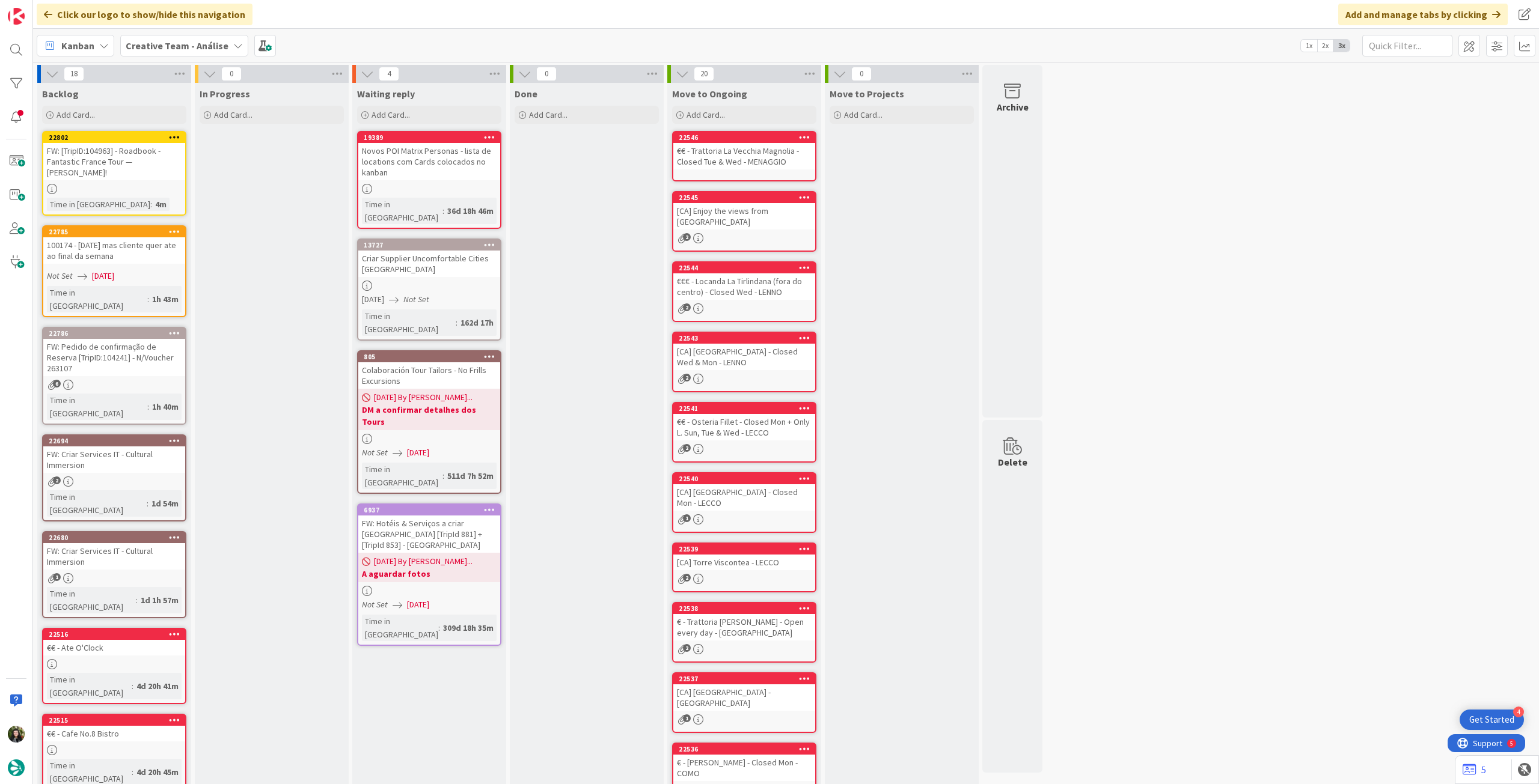
drag, startPoint x: 148, startPoint y: 182, endPoint x: 258, endPoint y: 185, distance: 110.0
drag, startPoint x: 169, startPoint y: 169, endPoint x: 258, endPoint y: 171, distance: 89.0
drag, startPoint x: 133, startPoint y: 176, endPoint x: 233, endPoint y: 176, distance: 100.0
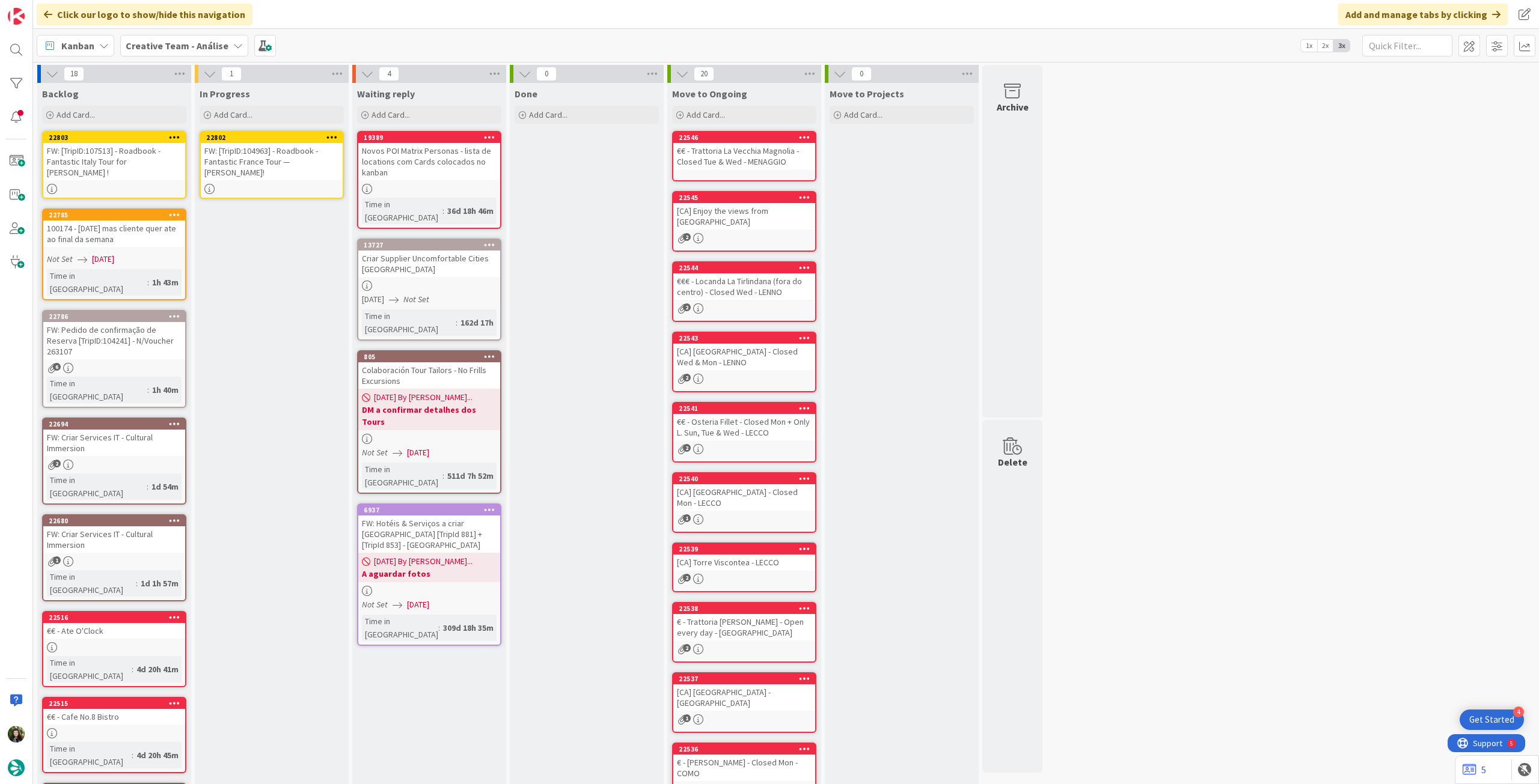
drag, startPoint x: 125, startPoint y: 239, endPoint x: 275, endPoint y: 180, distance: 161.2
click at [273, 179] on div "FW: [TripID:104963] - Roadbook - Fantastic France Tour — Monique Bergin!" at bounding box center [272, 162] width 142 height 38
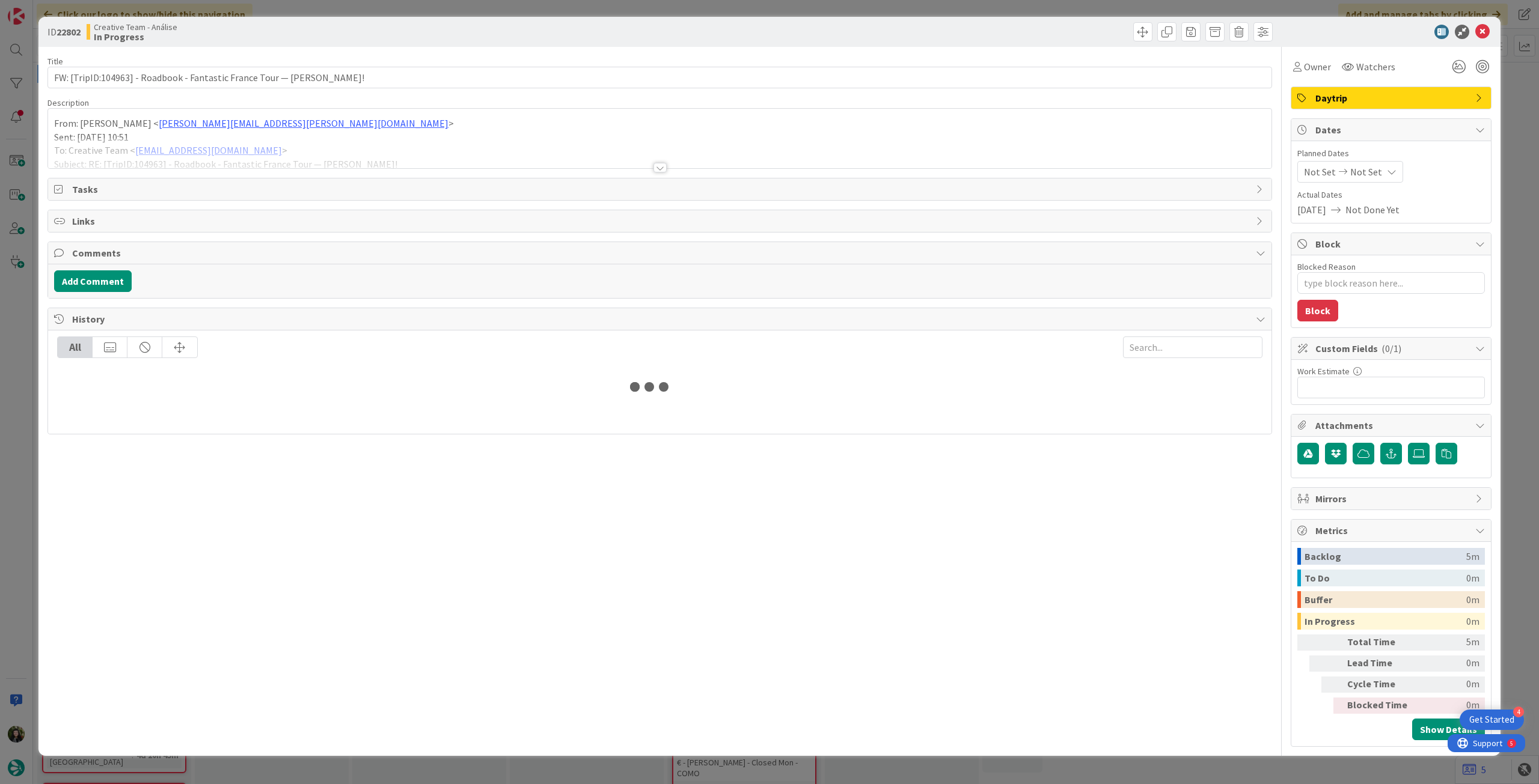
type textarea "x"
click at [318, 154] on div at bounding box center [660, 153] width 1223 height 30
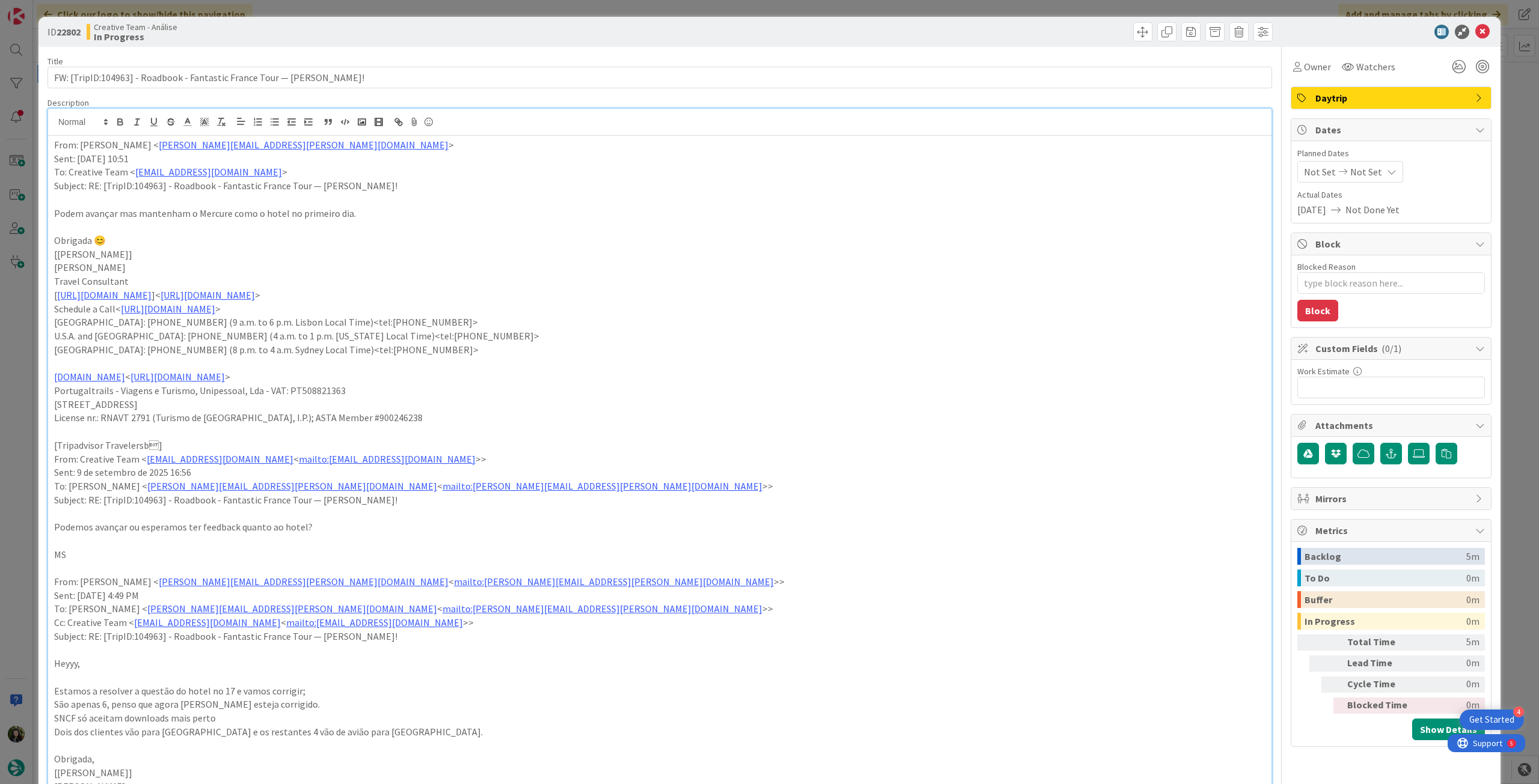
drag, startPoint x: 1363, startPoint y: 170, endPoint x: 1363, endPoint y: 180, distance: 10.0
click at [1364, 171] on span "Not Set" at bounding box center [1367, 172] width 32 height 14
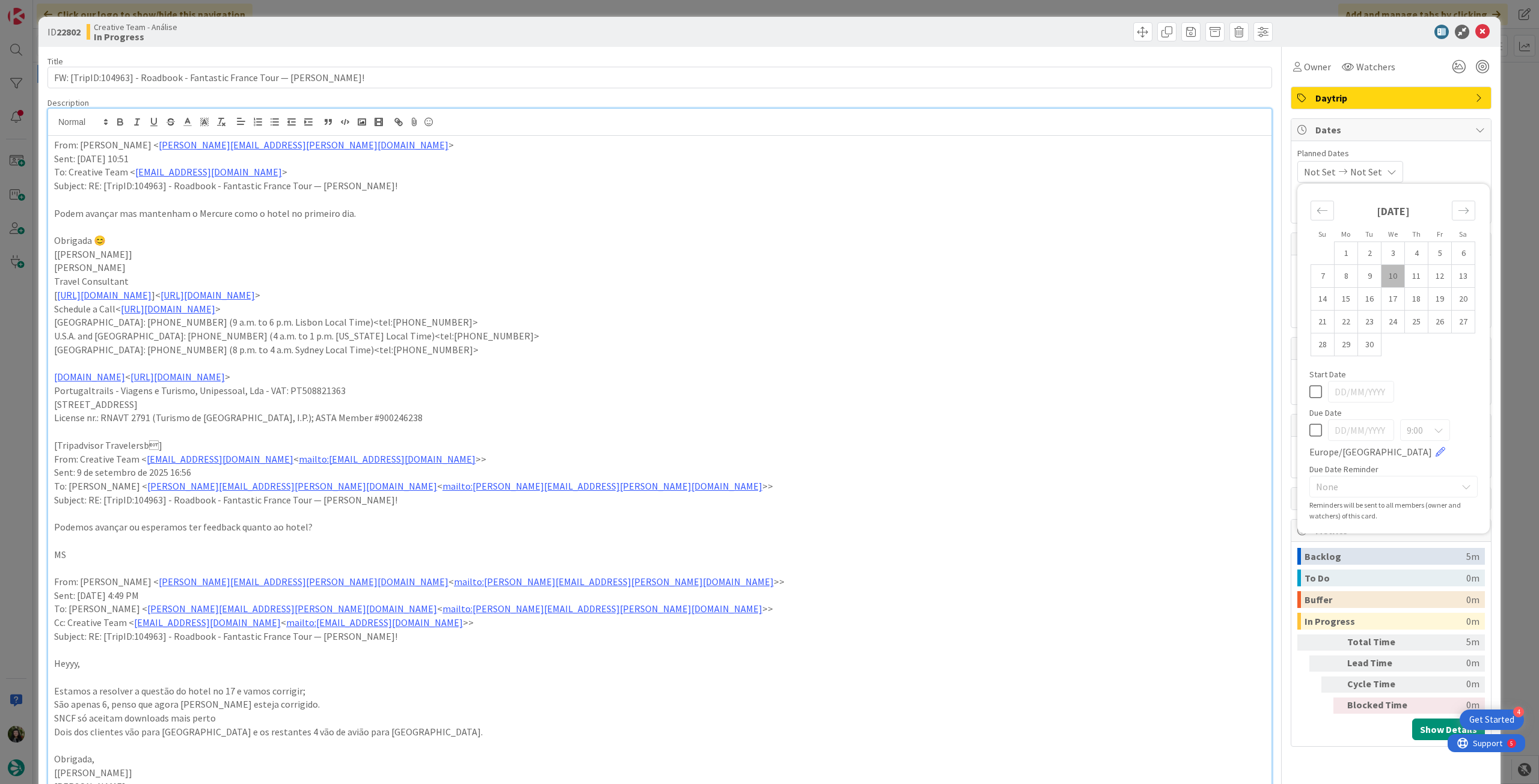
click at [1310, 432] on icon at bounding box center [1316, 430] width 13 height 14
type input "[DATE]"
click at [1475, 27] on icon at bounding box center [1483, 32] width 14 height 14
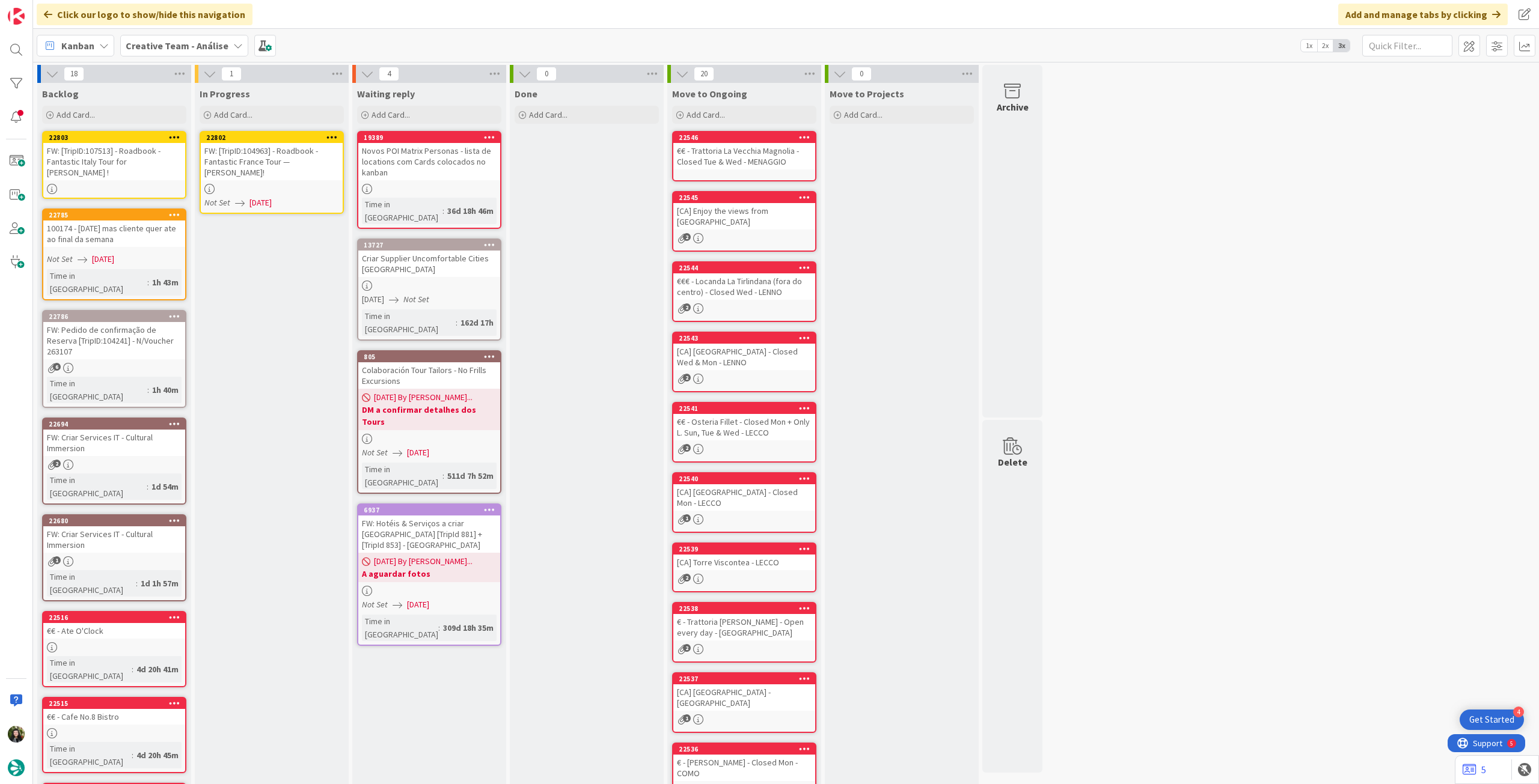
click at [332, 134] on icon at bounding box center [332, 136] width 12 height 8
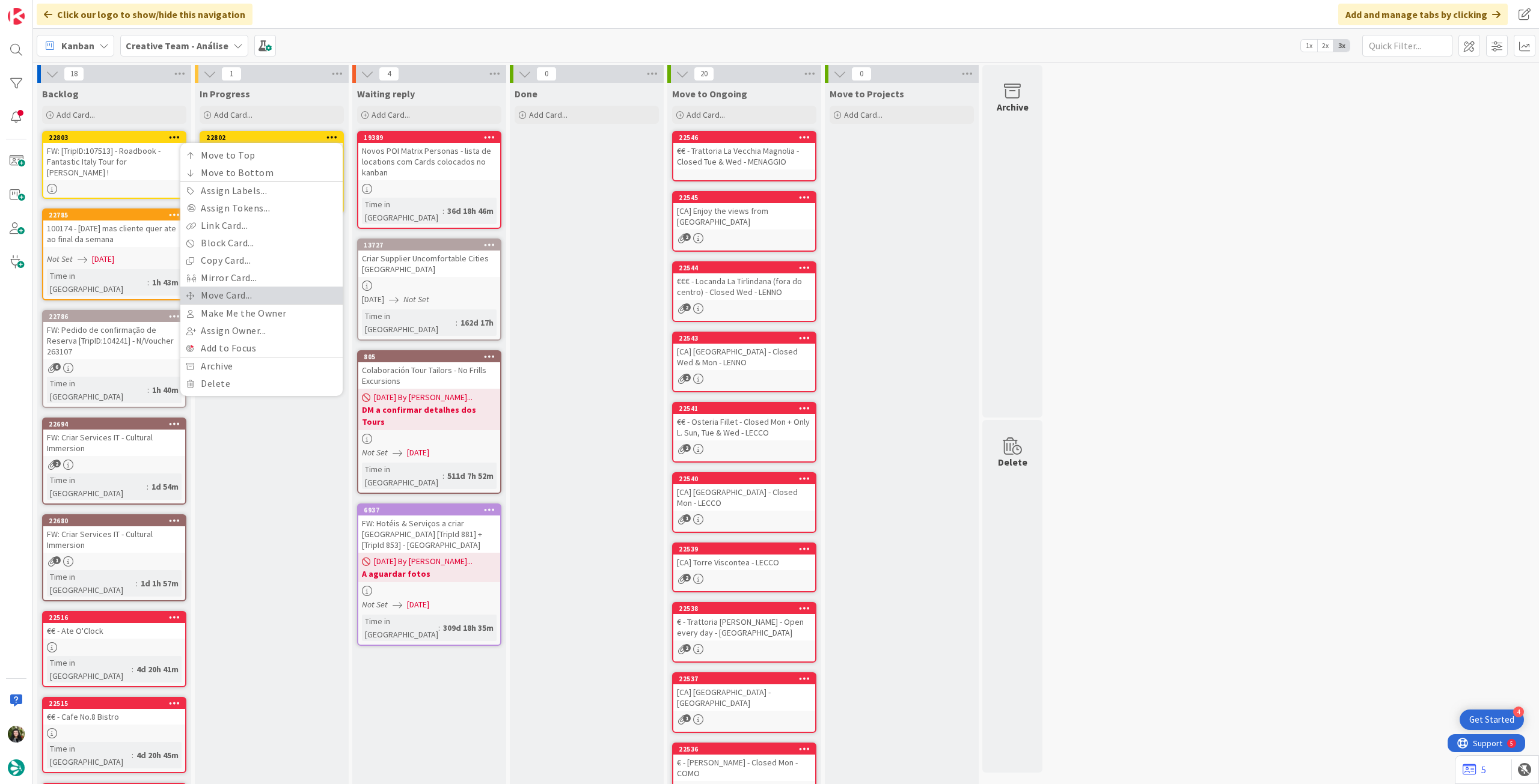
click at [241, 298] on link "Move Card..." at bounding box center [261, 295] width 162 height 17
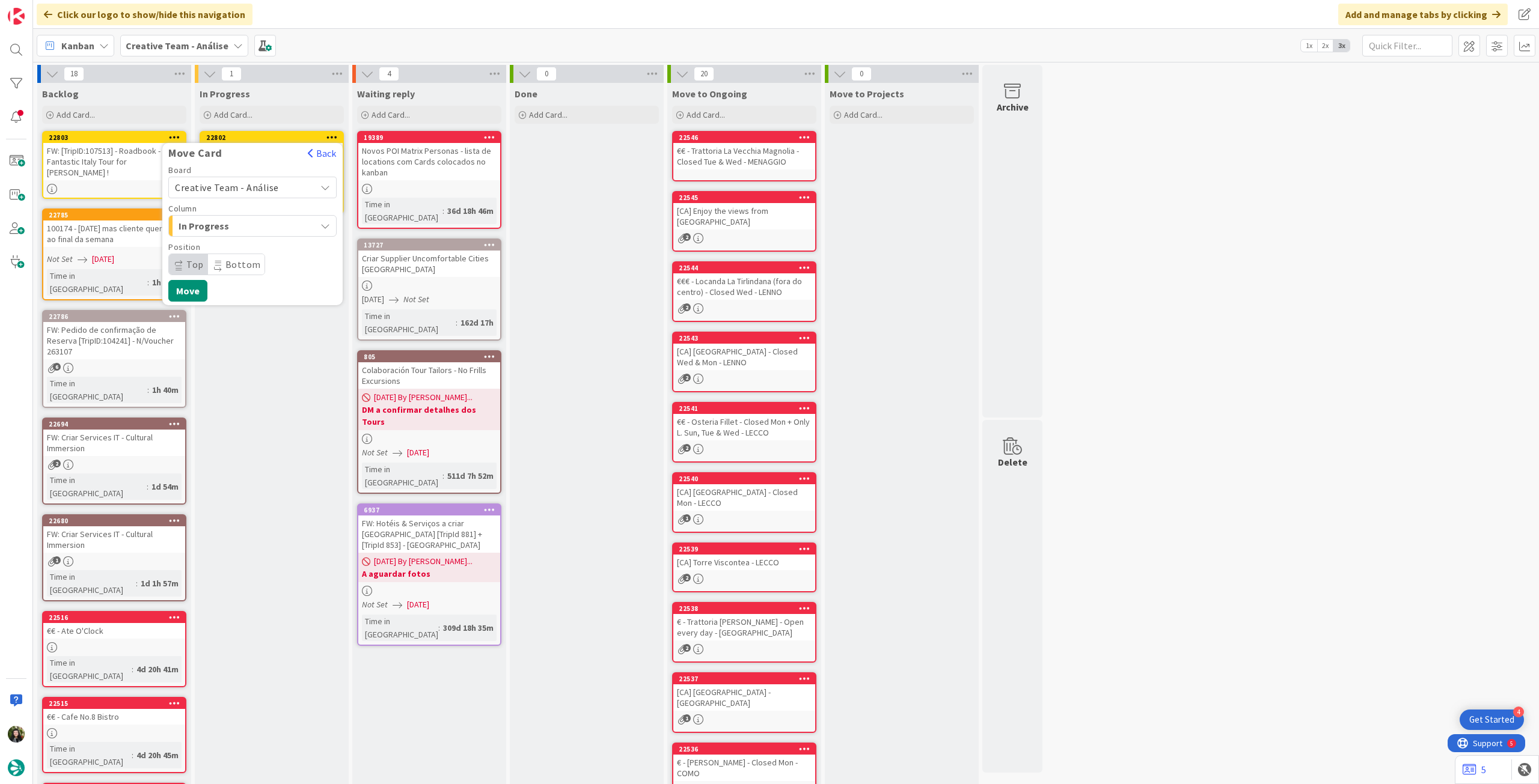
click at [272, 193] on span "Creative Team - Análise" at bounding box center [227, 187] width 104 height 12
click at [248, 244] on span "Creative Team" at bounding box center [261, 244] width 140 height 18
click at [241, 267] on span "Daytrip" at bounding box center [252, 264] width 116 height 17
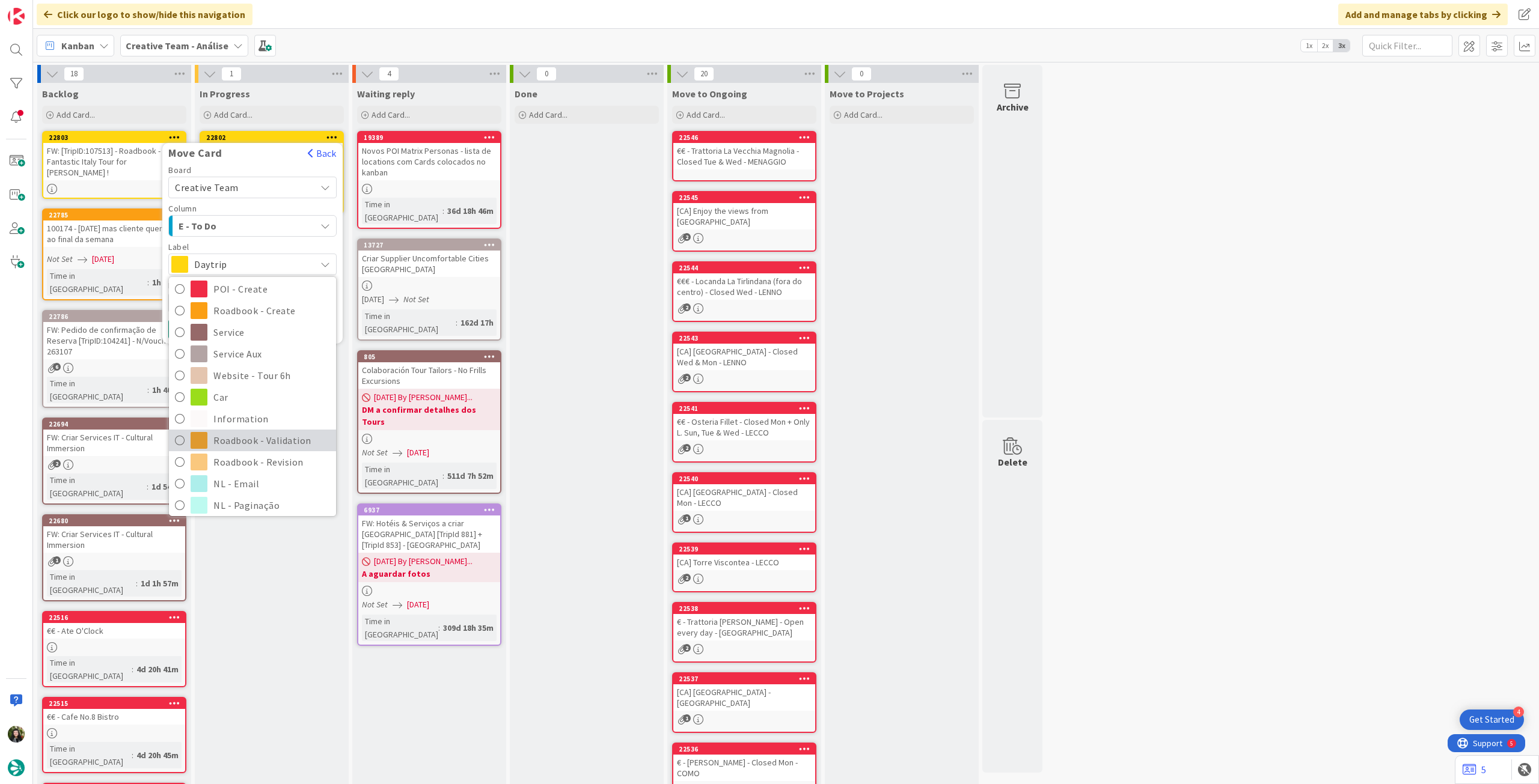
scroll to position [160, 0]
click at [240, 435] on span "Roadbook - Revision" at bounding box center [272, 435] width 117 height 18
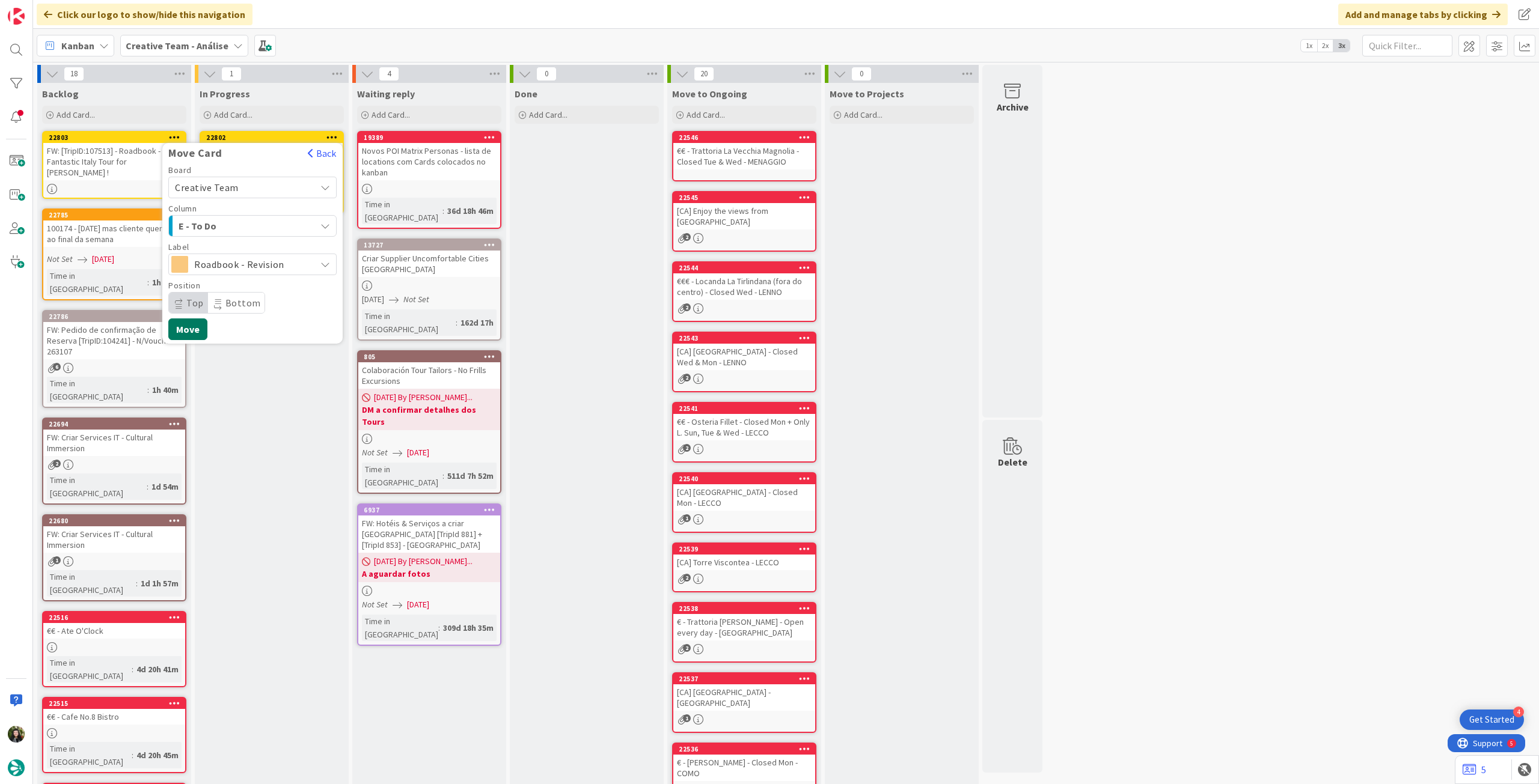
click at [196, 332] on button "Move" at bounding box center [188, 330] width 39 height 22
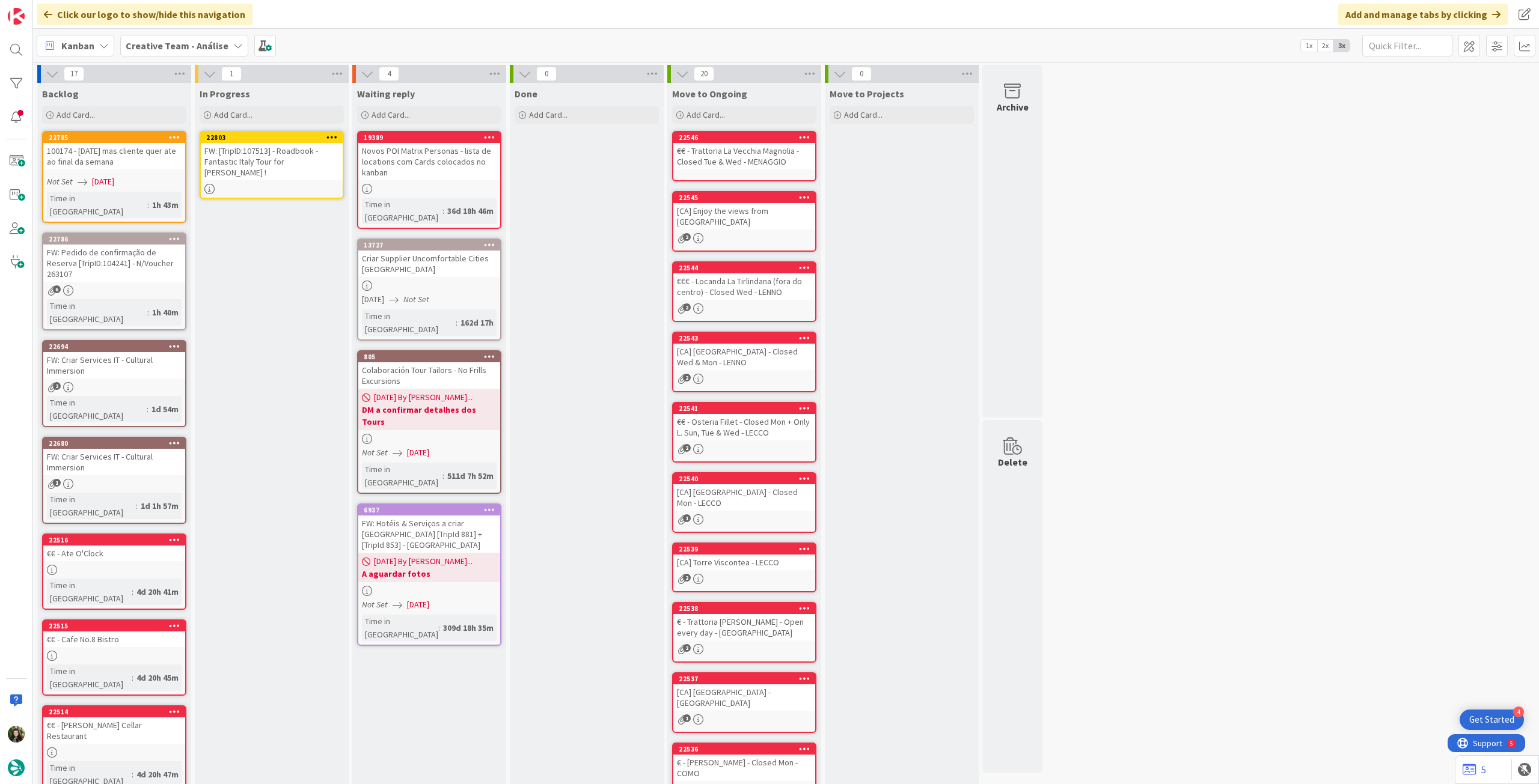
click at [279, 184] on div at bounding box center [272, 188] width 142 height 10
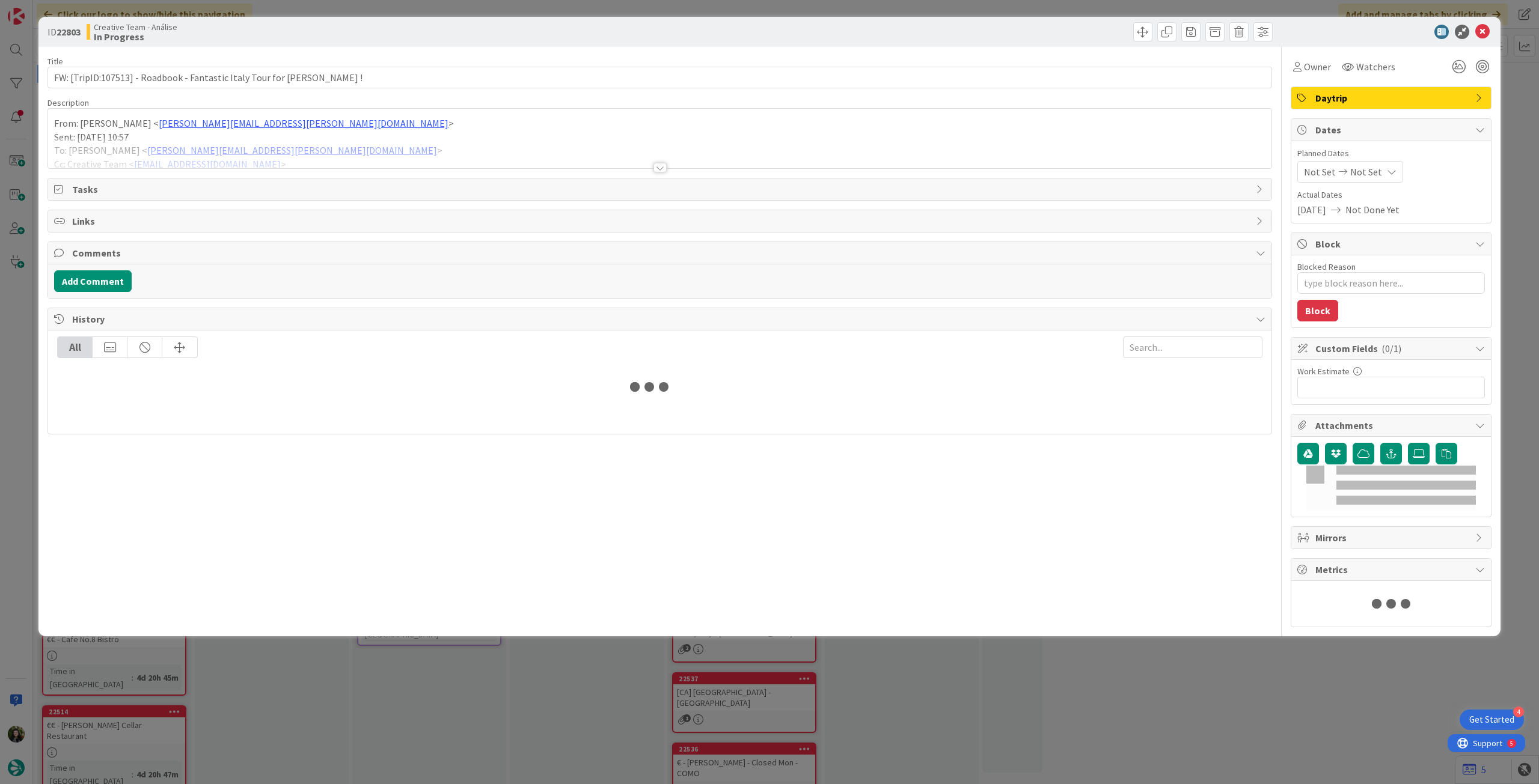
type textarea "x"
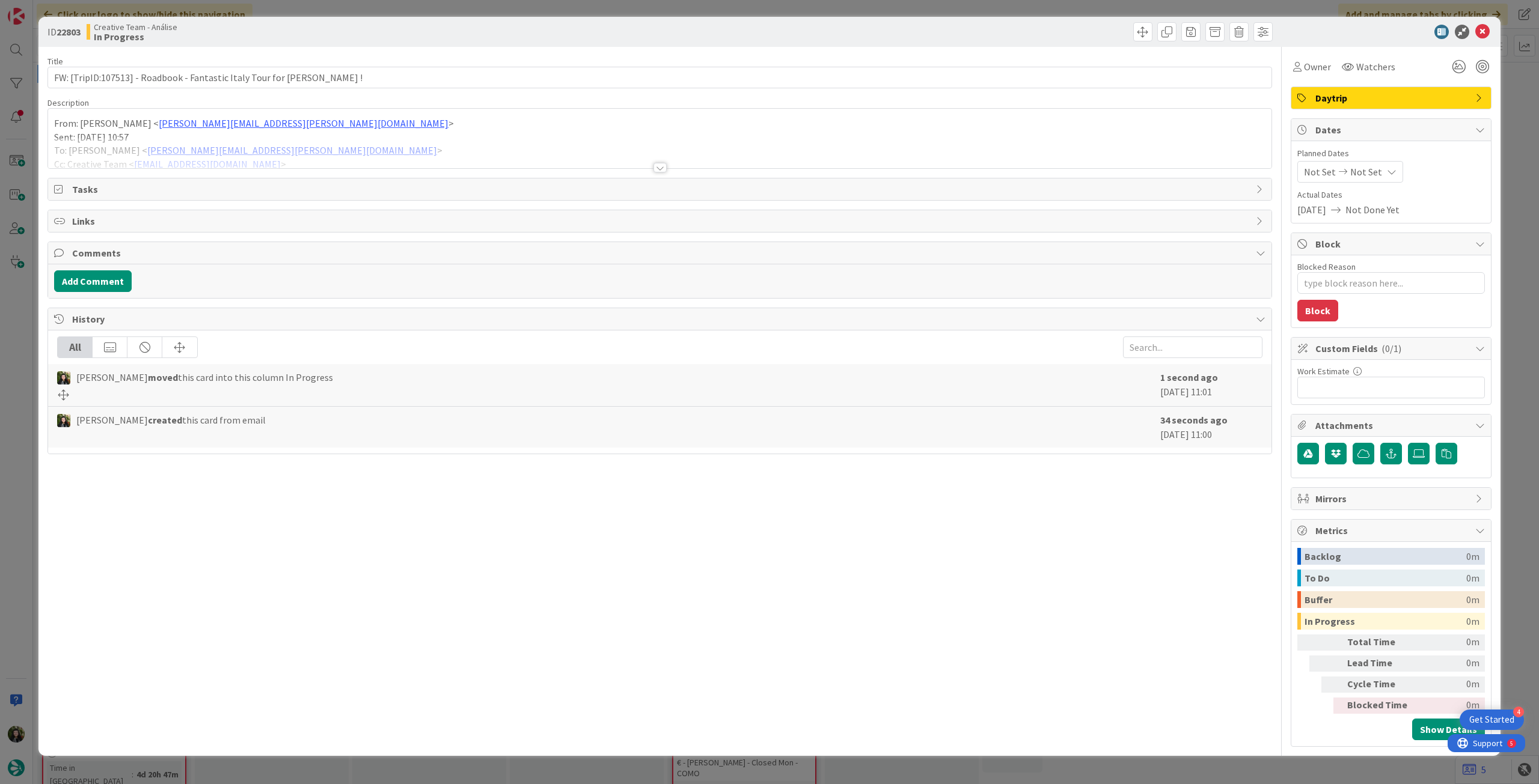
click at [1388, 169] on icon at bounding box center [1392, 171] width 10 height 10
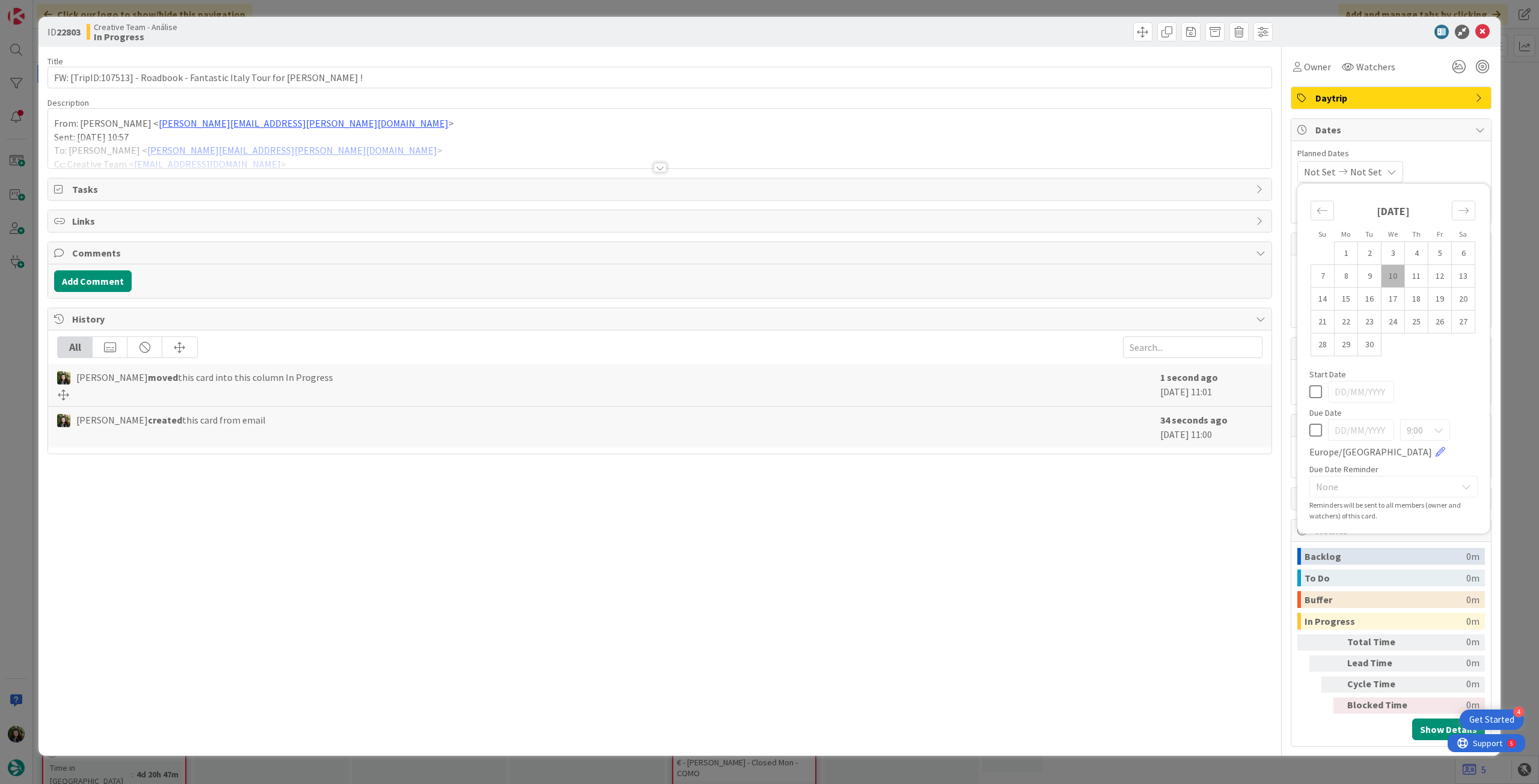
click at [1319, 426] on icon at bounding box center [1316, 430] width 13 height 14
type input "[DATE]"
click at [1482, 23] on div "ID 22803 Creative Team - Análise In Progress" at bounding box center [769, 32] width 1462 height 30
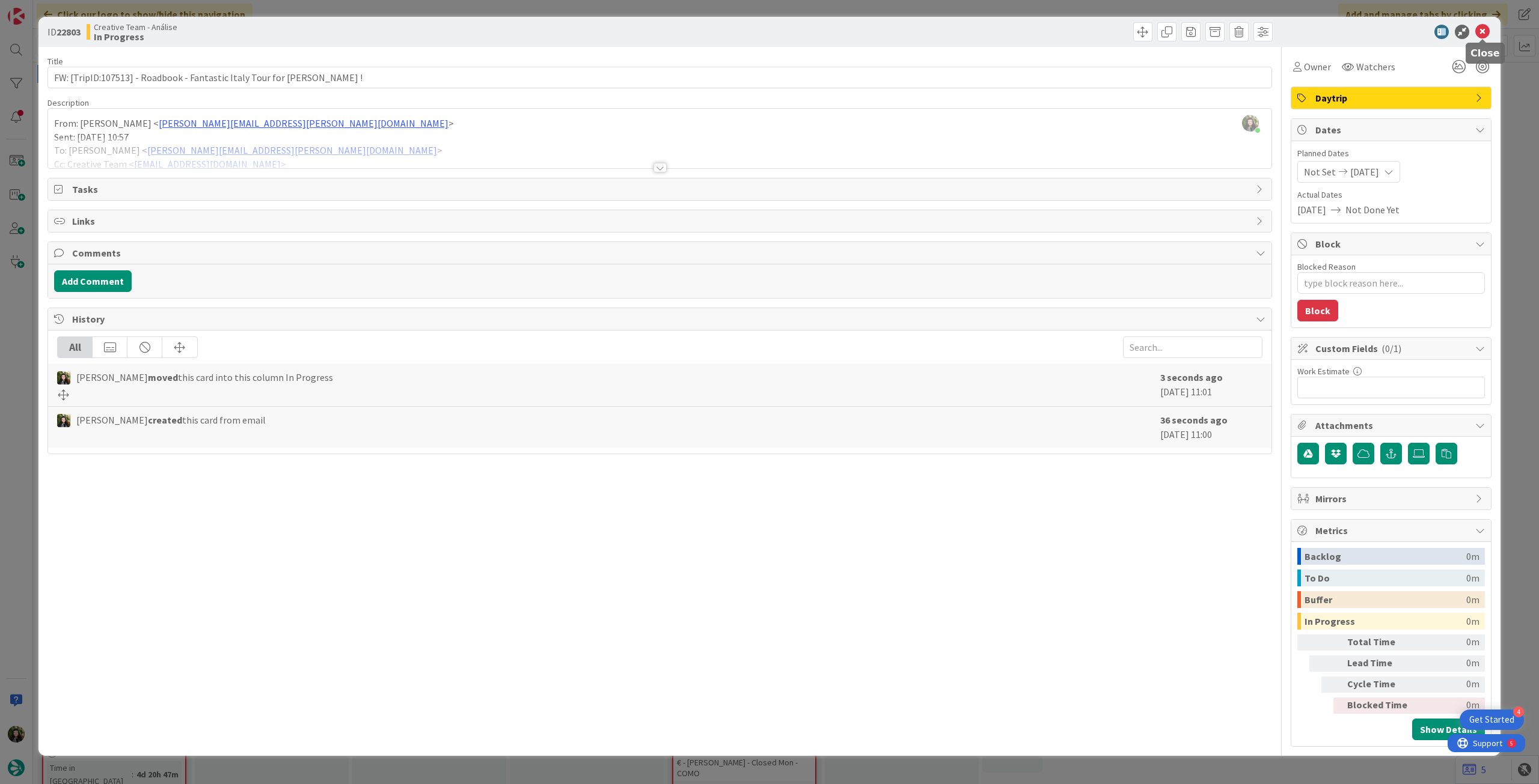
click at [1481, 29] on icon at bounding box center [1483, 32] width 14 height 14
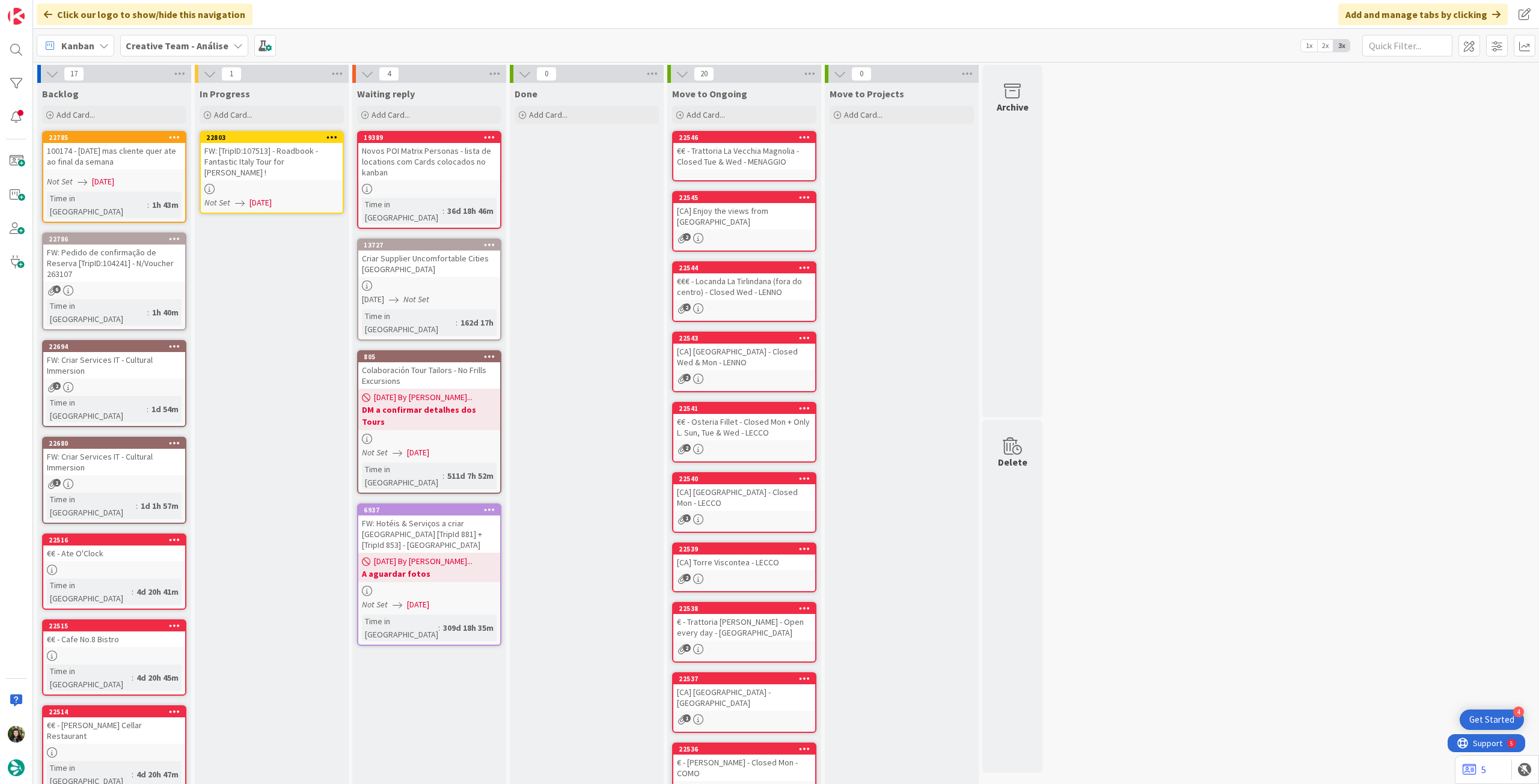
click at [332, 134] on icon at bounding box center [332, 136] width 12 height 8
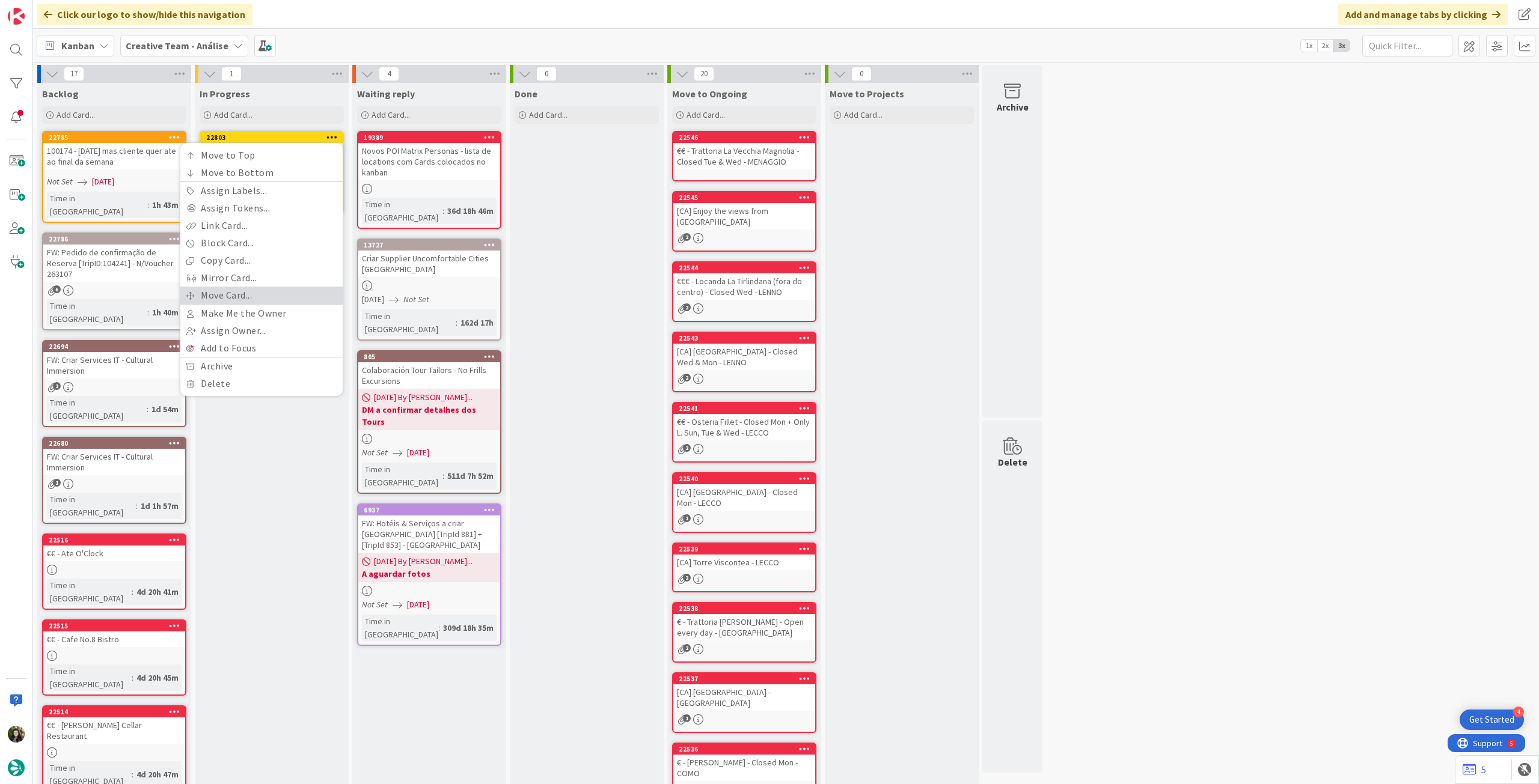
click at [242, 289] on link "Move Card..." at bounding box center [261, 295] width 162 height 17
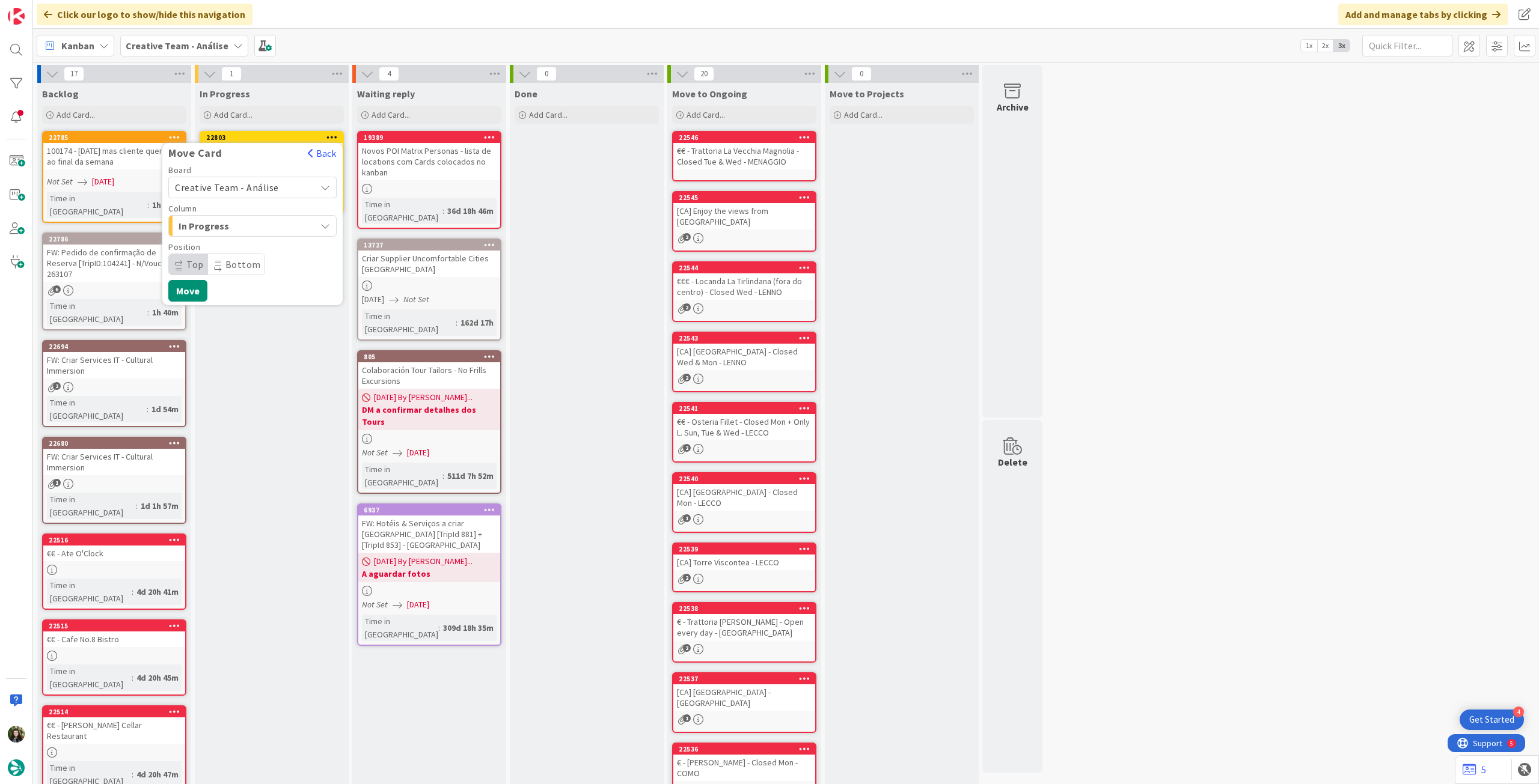
click at [274, 189] on span "Creative Team - Análise" at bounding box center [227, 187] width 104 height 12
click at [254, 247] on span "Creative Team" at bounding box center [261, 244] width 140 height 18
click at [236, 265] on span "Daytrip" at bounding box center [252, 264] width 116 height 17
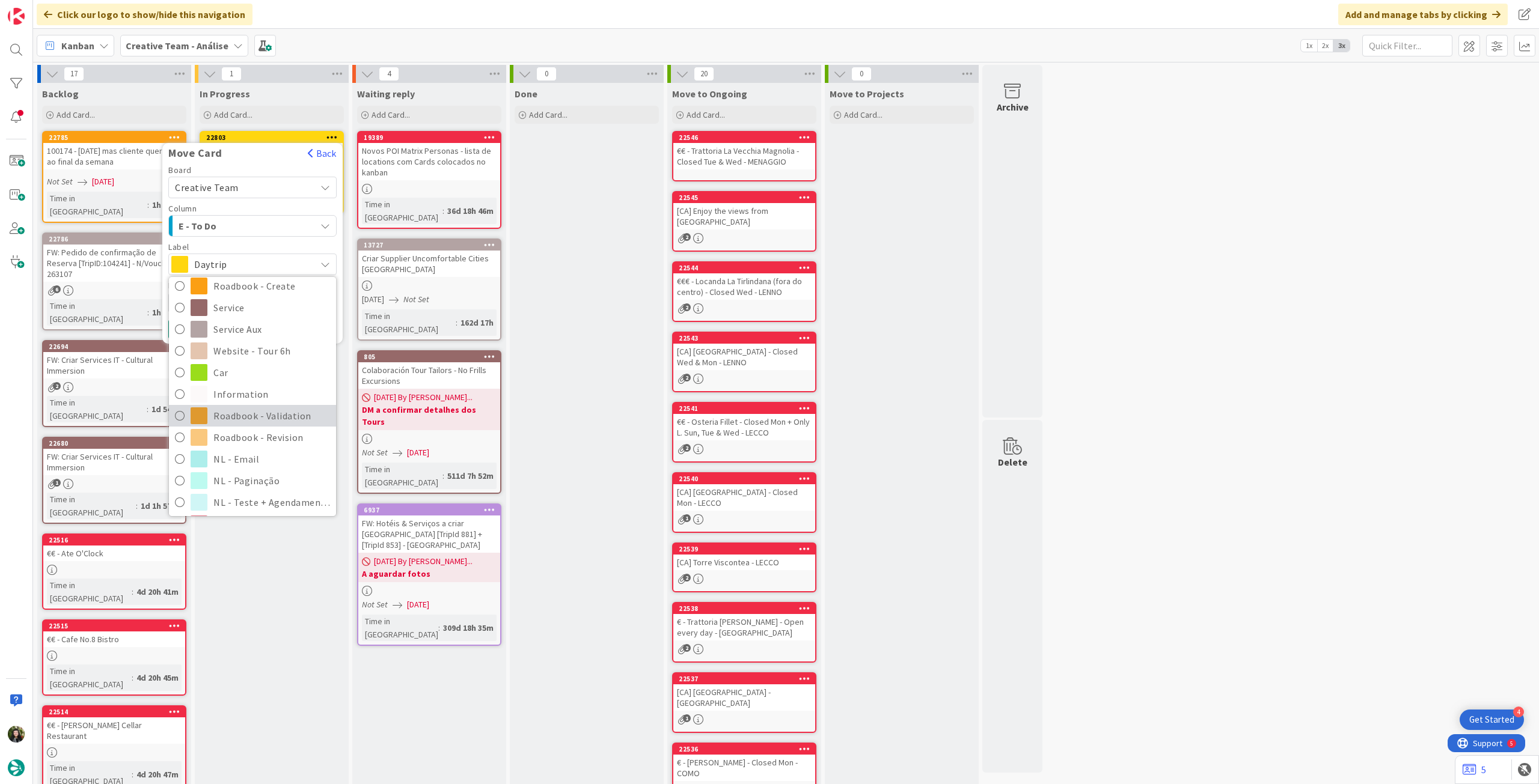
scroll to position [160, 0]
click at [236, 434] on span "Roadbook - Revision" at bounding box center [272, 435] width 117 height 18
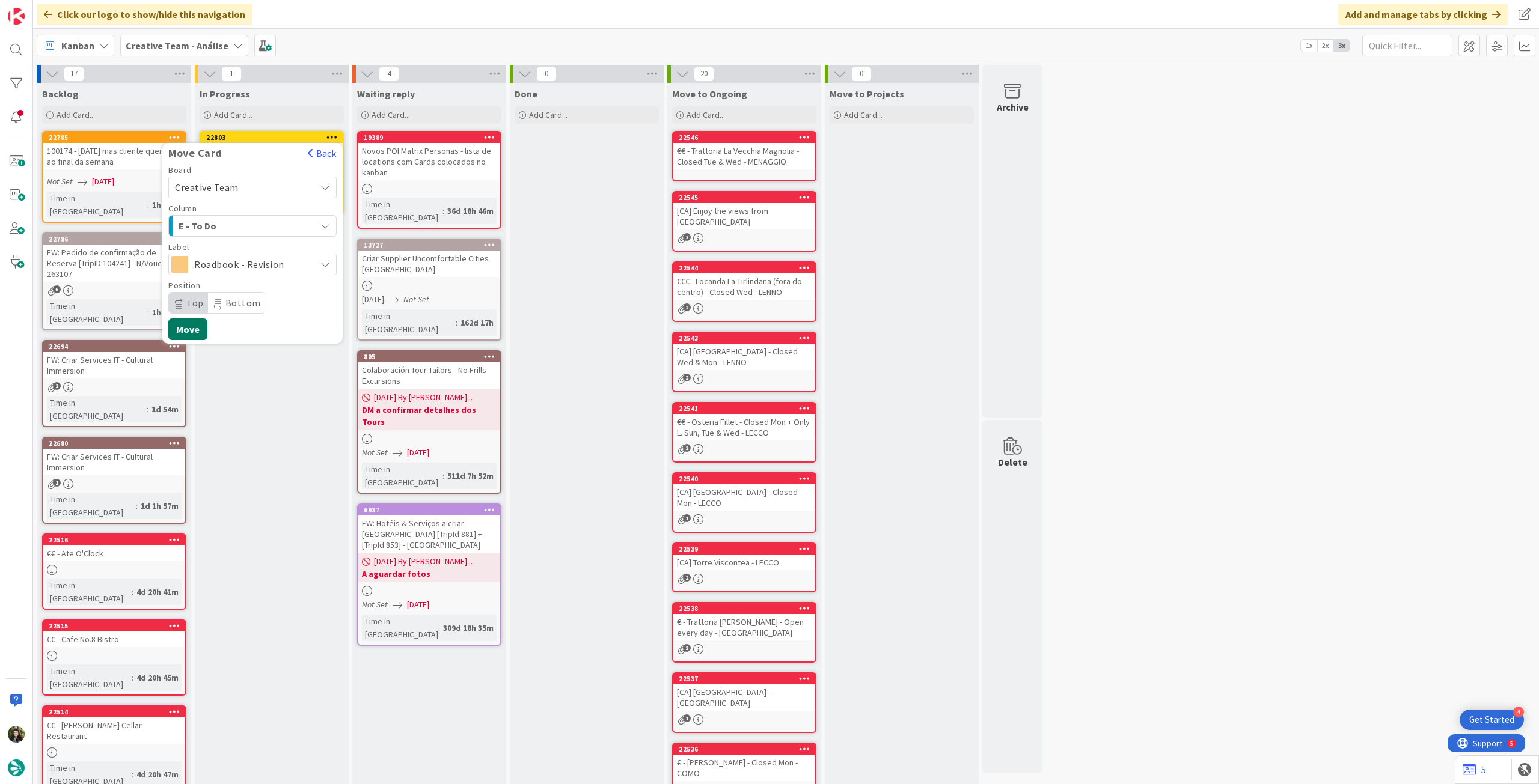
click at [189, 331] on button "Move" at bounding box center [188, 330] width 39 height 22
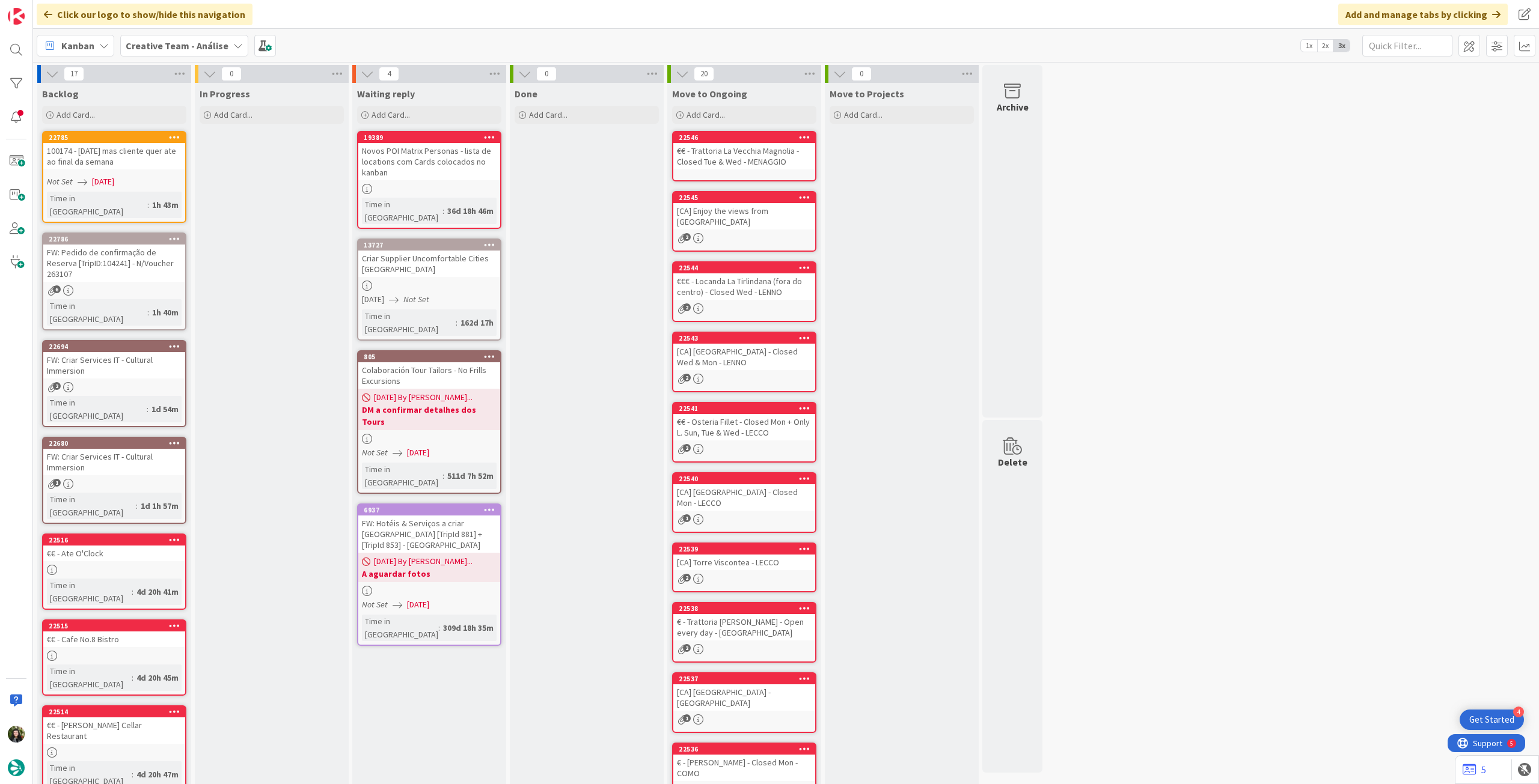
click at [213, 54] on div "Creative Team - Análise" at bounding box center [184, 46] width 128 height 22
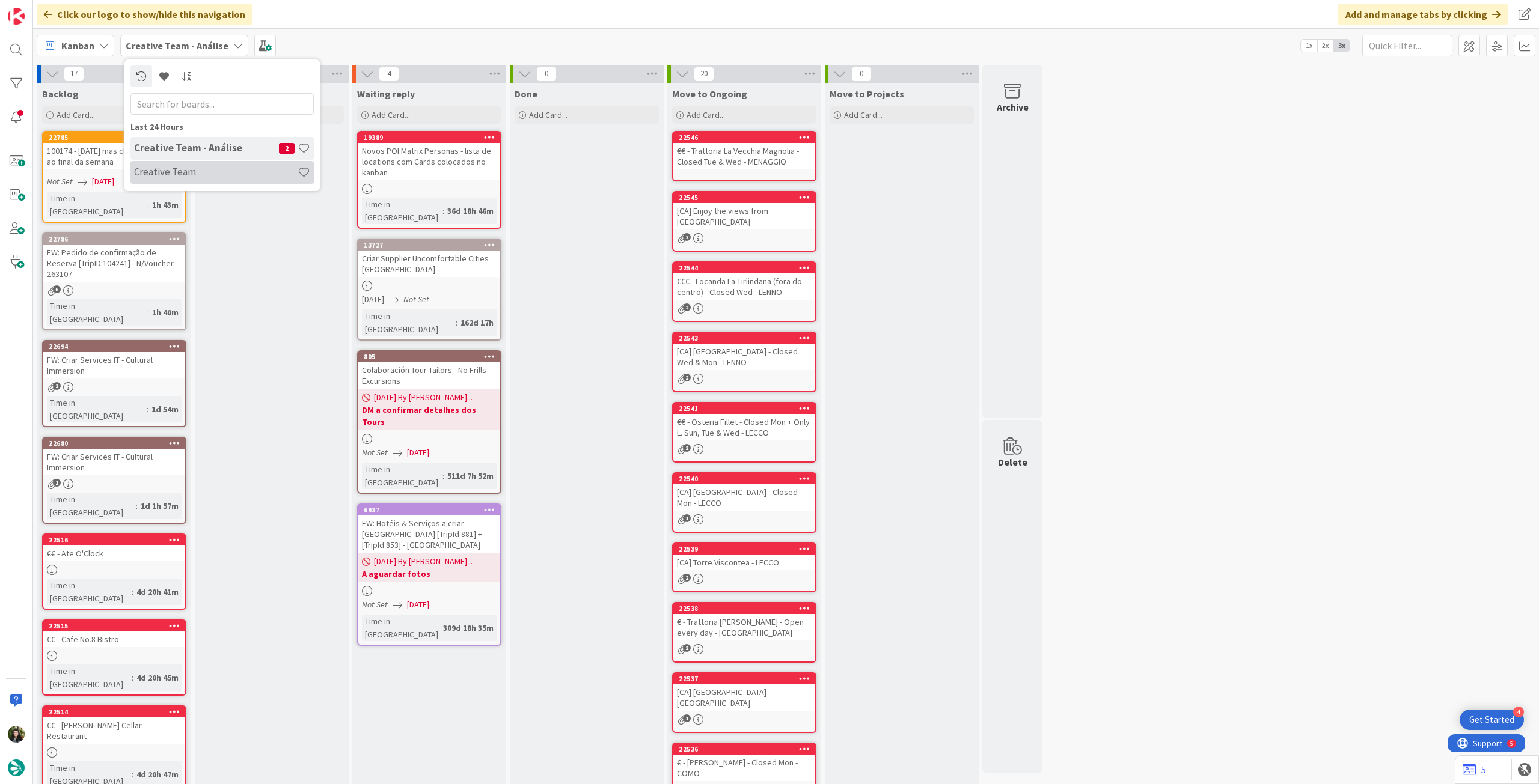
click at [203, 169] on h4 "Creative Team" at bounding box center [216, 171] width 163 height 12
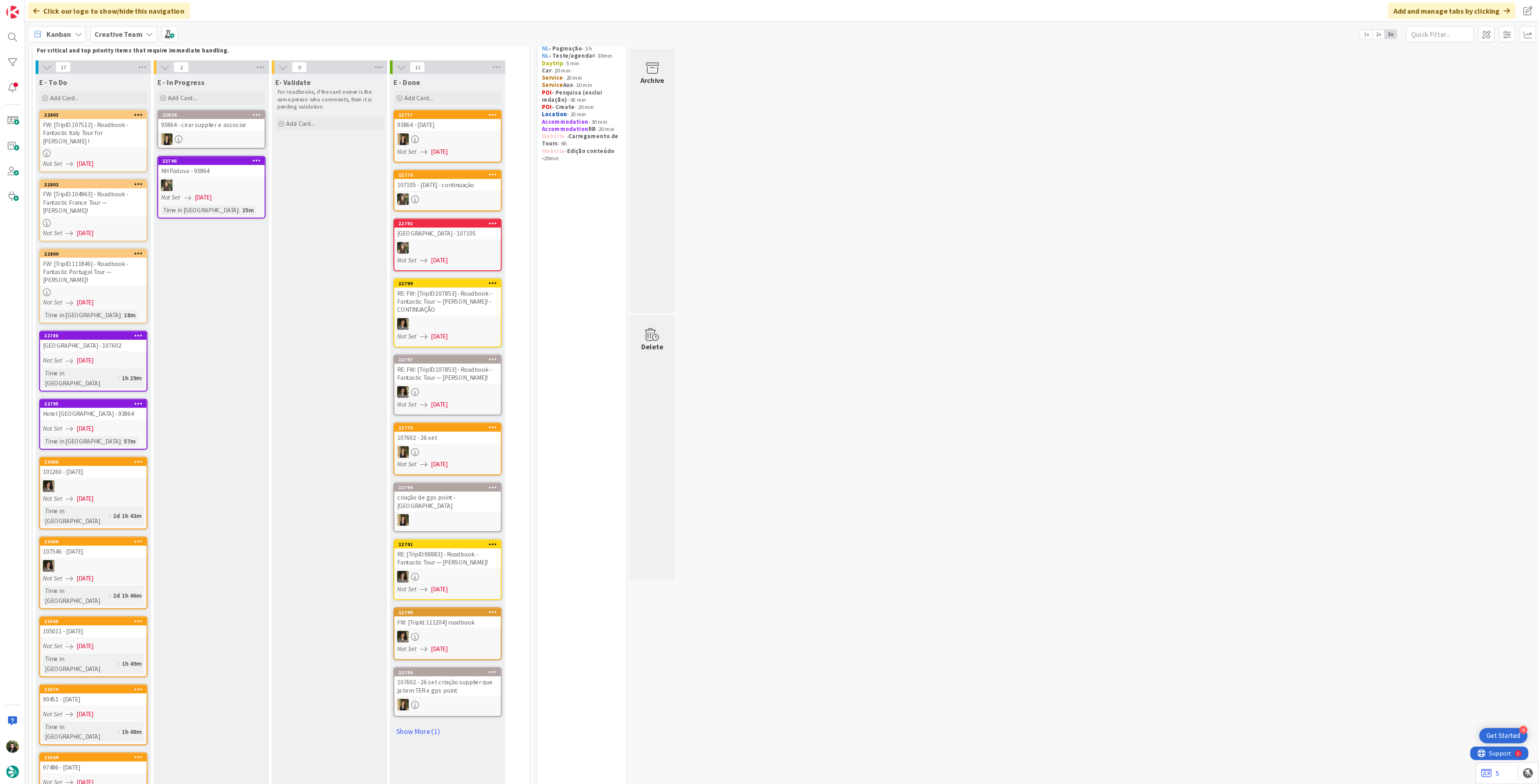
scroll to position [54, 0]
drag, startPoint x: 250, startPoint y: 318, endPoint x: 272, endPoint y: 299, distance: 29.1
click at [272, 299] on div "E- Validate For roadbooks, if the card owner is the same person who comments, t…" at bounding box center [293, 604] width 103 height 1077
click at [249, 273] on div "E- Validate For roadbooks, if the card owner is the same person who comments, t…" at bounding box center [293, 604] width 103 height 1077
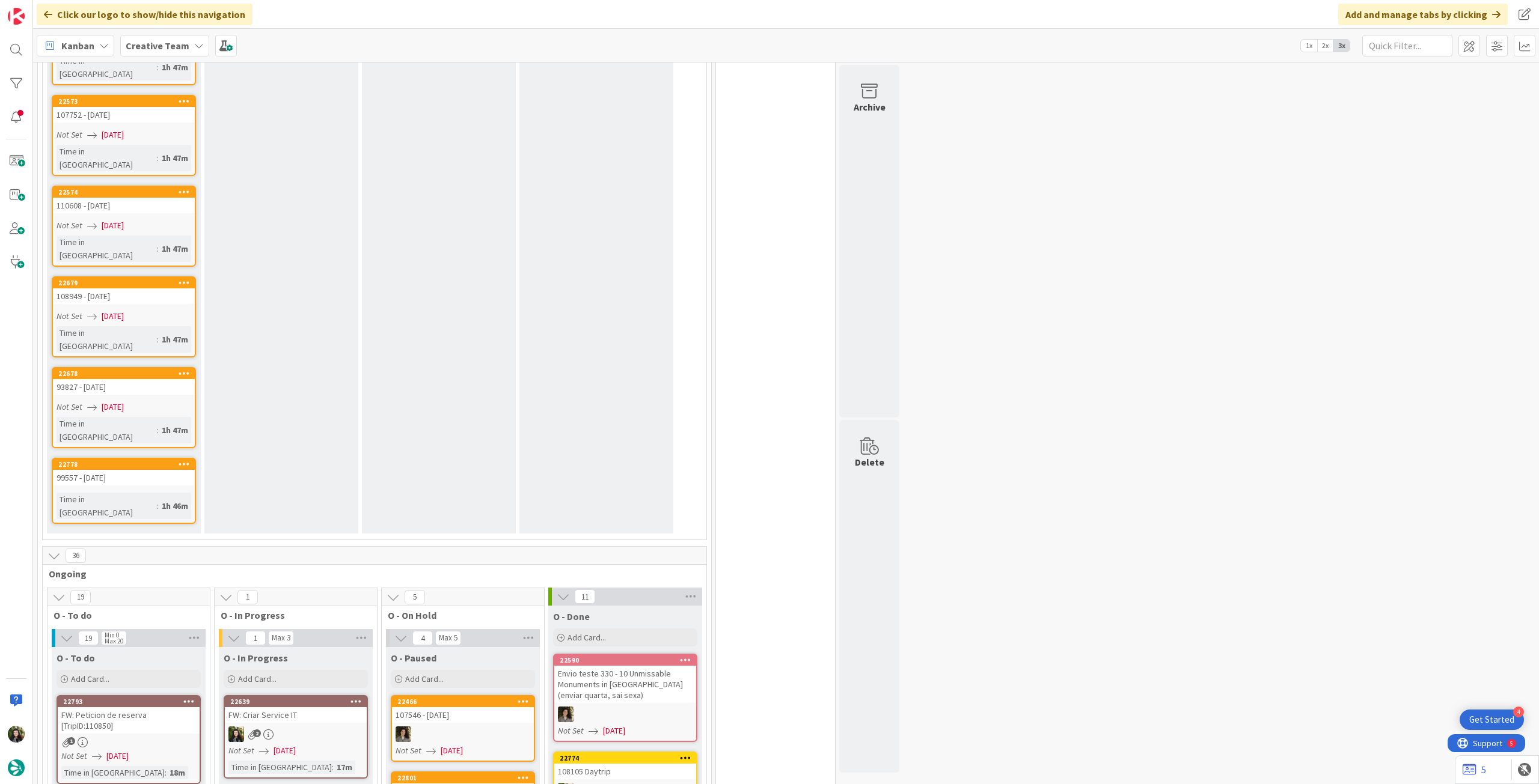
scroll to position [1150, 0]
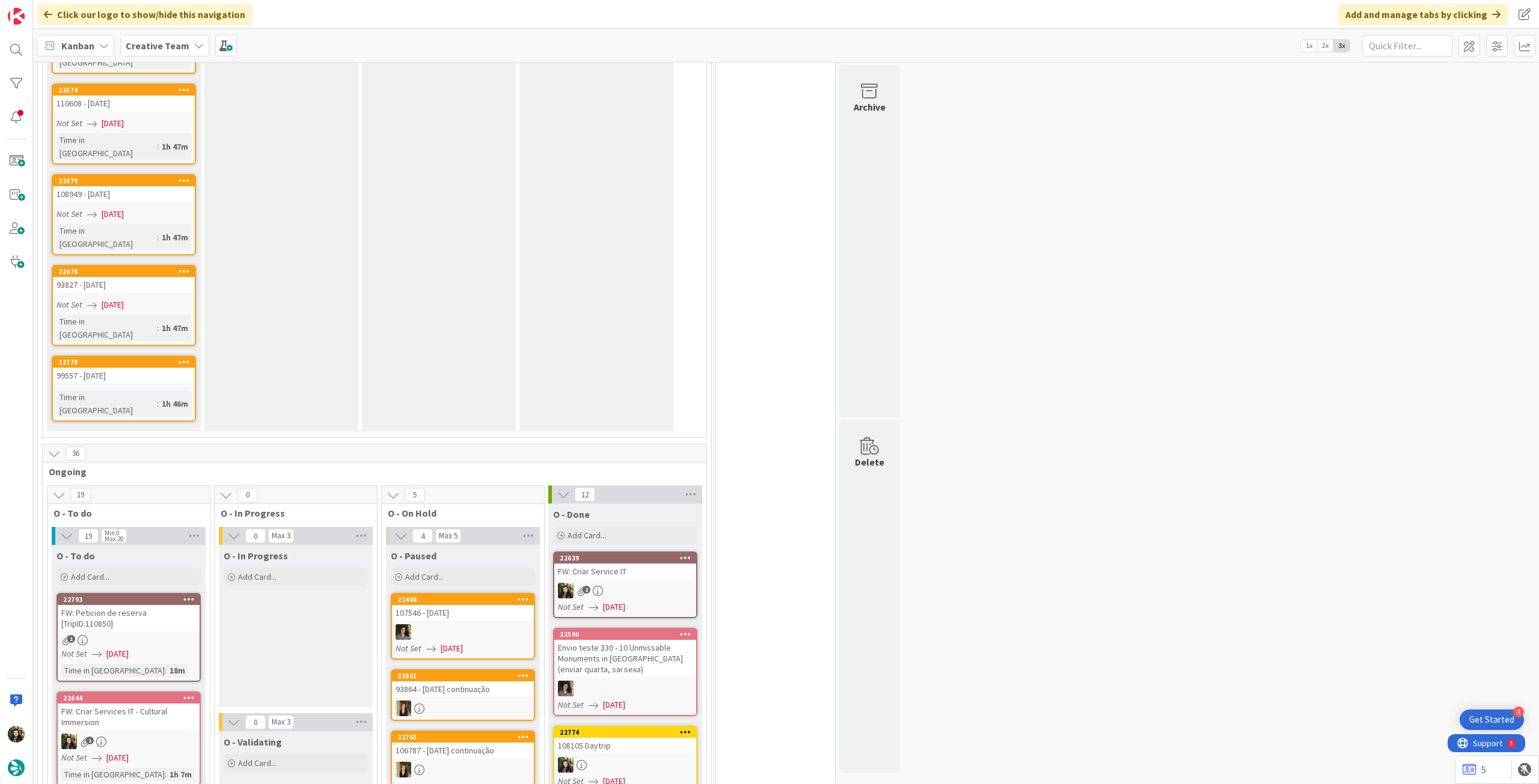
click at [636, 552] on link "22639 FW: Criar Service IT 2 Not Set 10/09/2025" at bounding box center [625, 585] width 144 height 66
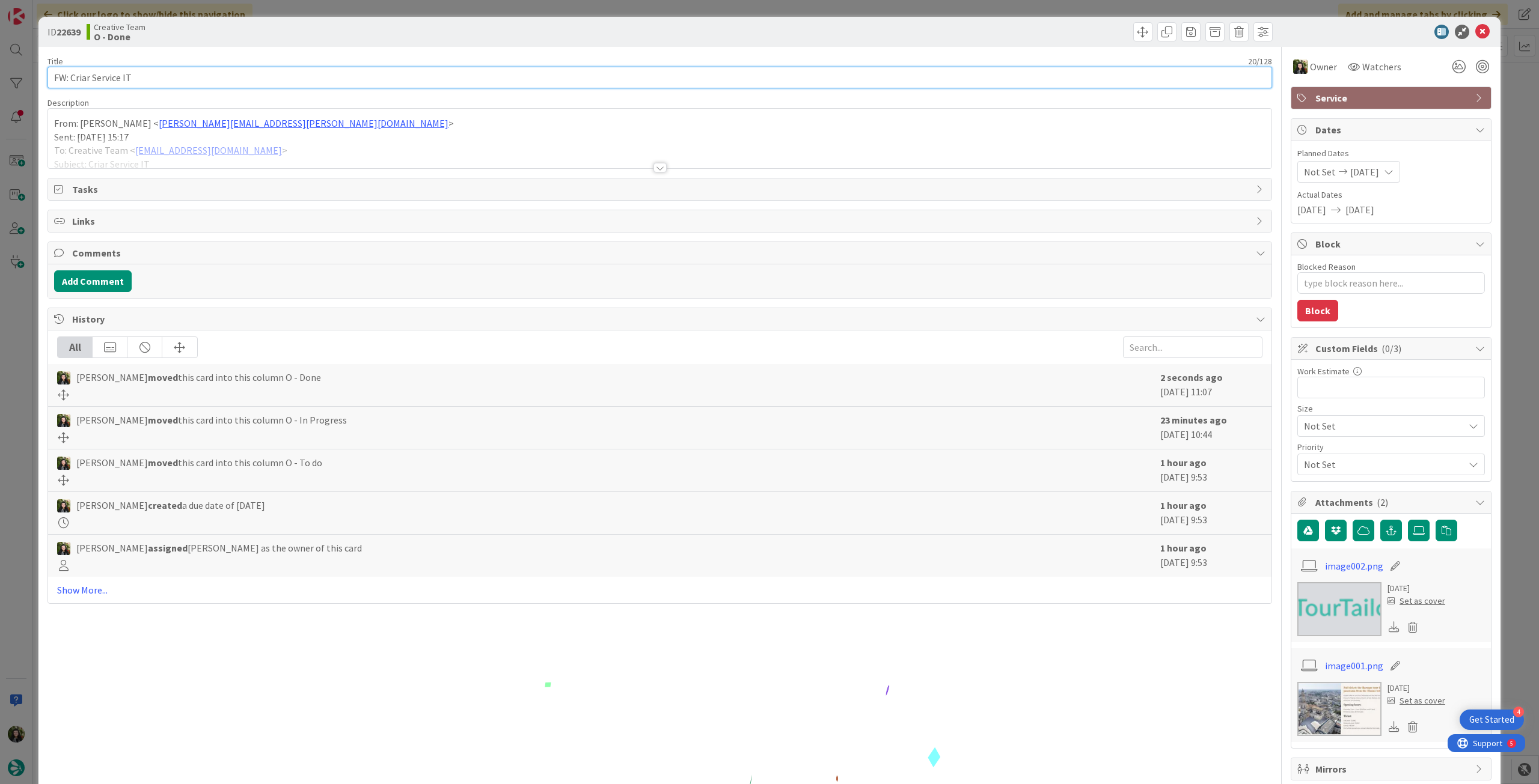
drag, startPoint x: 72, startPoint y: 82, endPoint x: 182, endPoint y: 88, distance: 110.2
click at [178, 85] on input "FW: Criar Service IT" at bounding box center [660, 77] width 1224 height 22
drag, startPoint x: 1473, startPoint y: 36, endPoint x: 1383, endPoint y: 66, distance: 94.9
click at [1475, 36] on icon at bounding box center [1483, 32] width 14 height 14
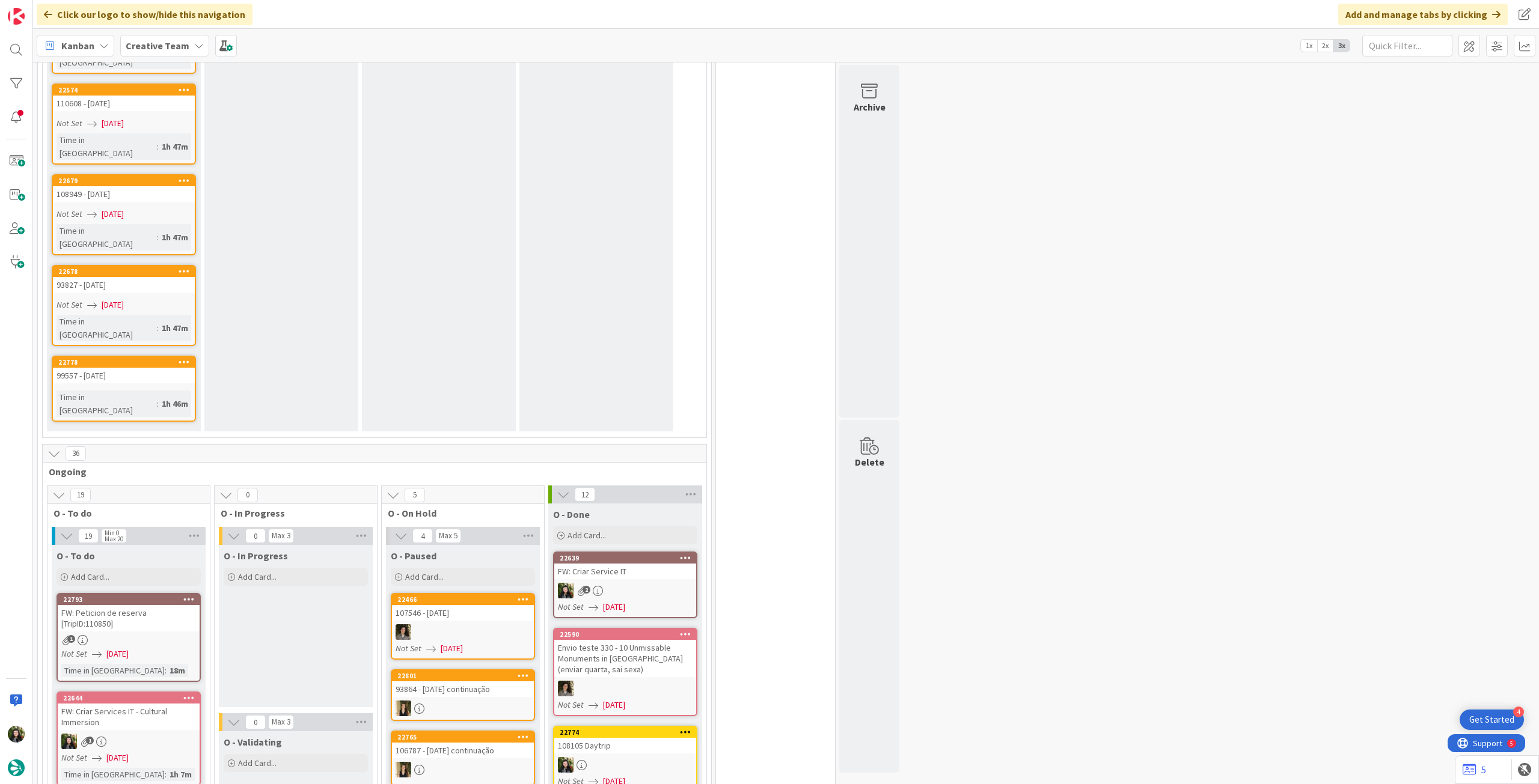
click at [186, 47] on div "Creative Team" at bounding box center [164, 46] width 89 height 22
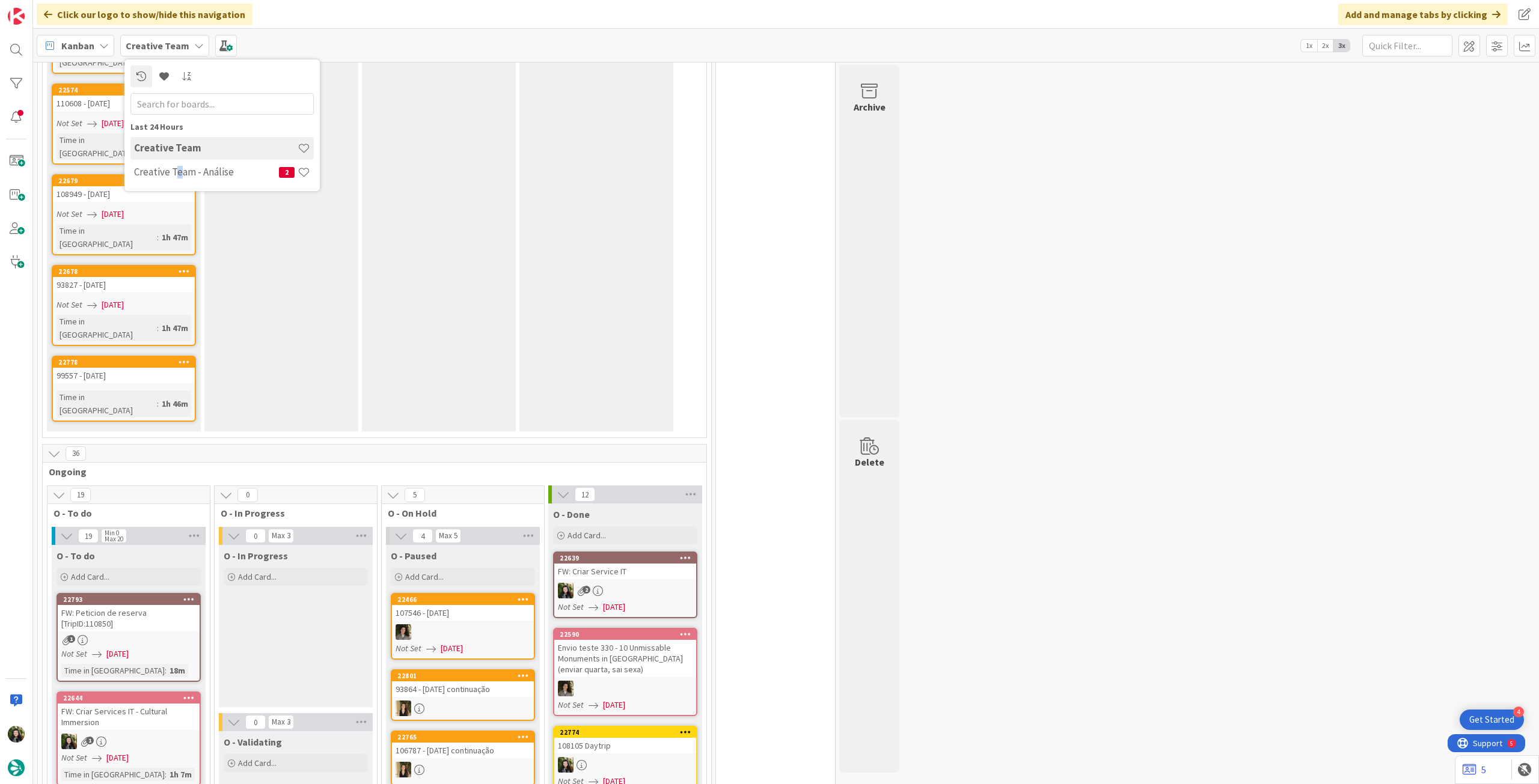
click at [177, 161] on div "Creative Team - Análise 2" at bounding box center [222, 172] width 184 height 22
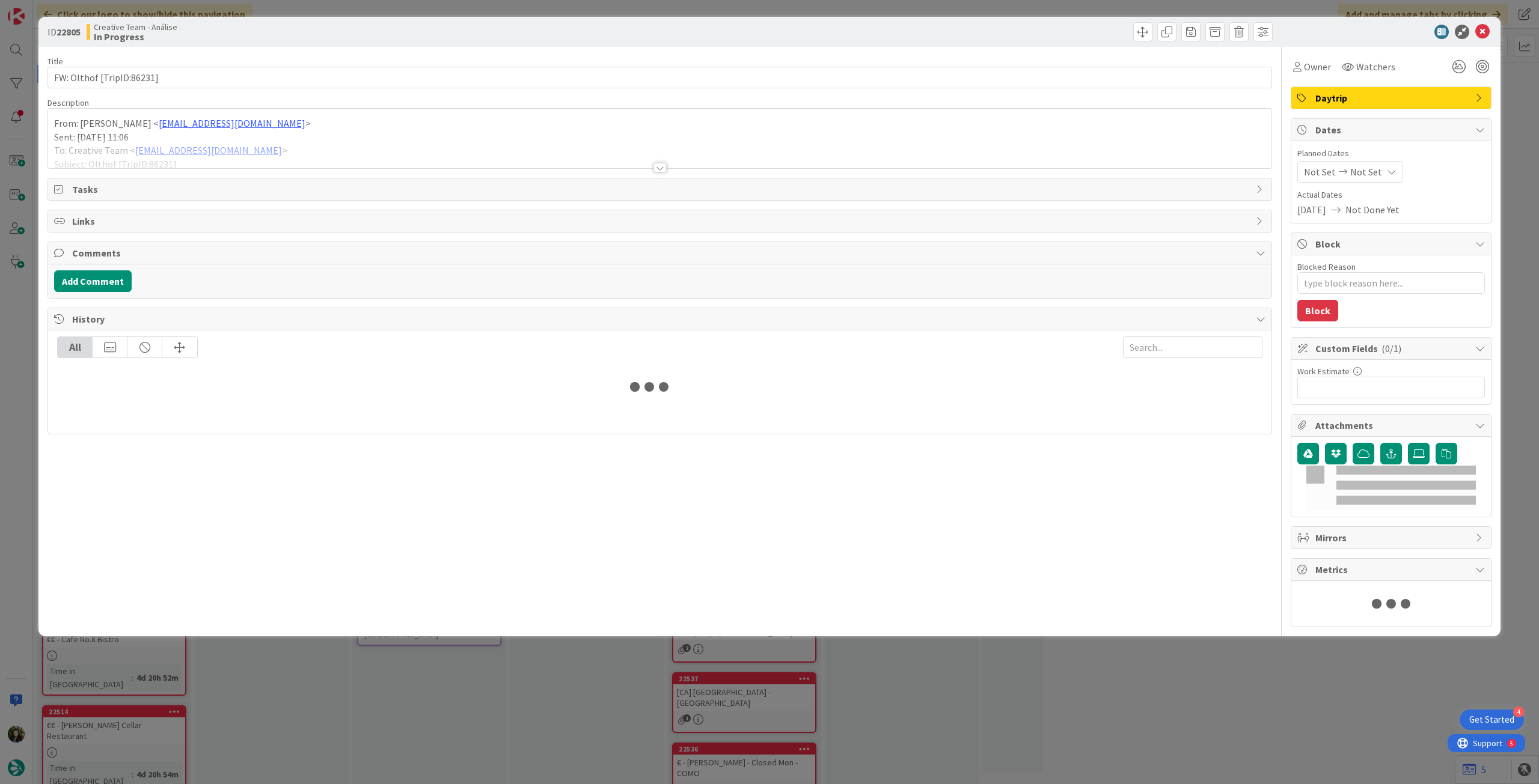
type textarea "x"
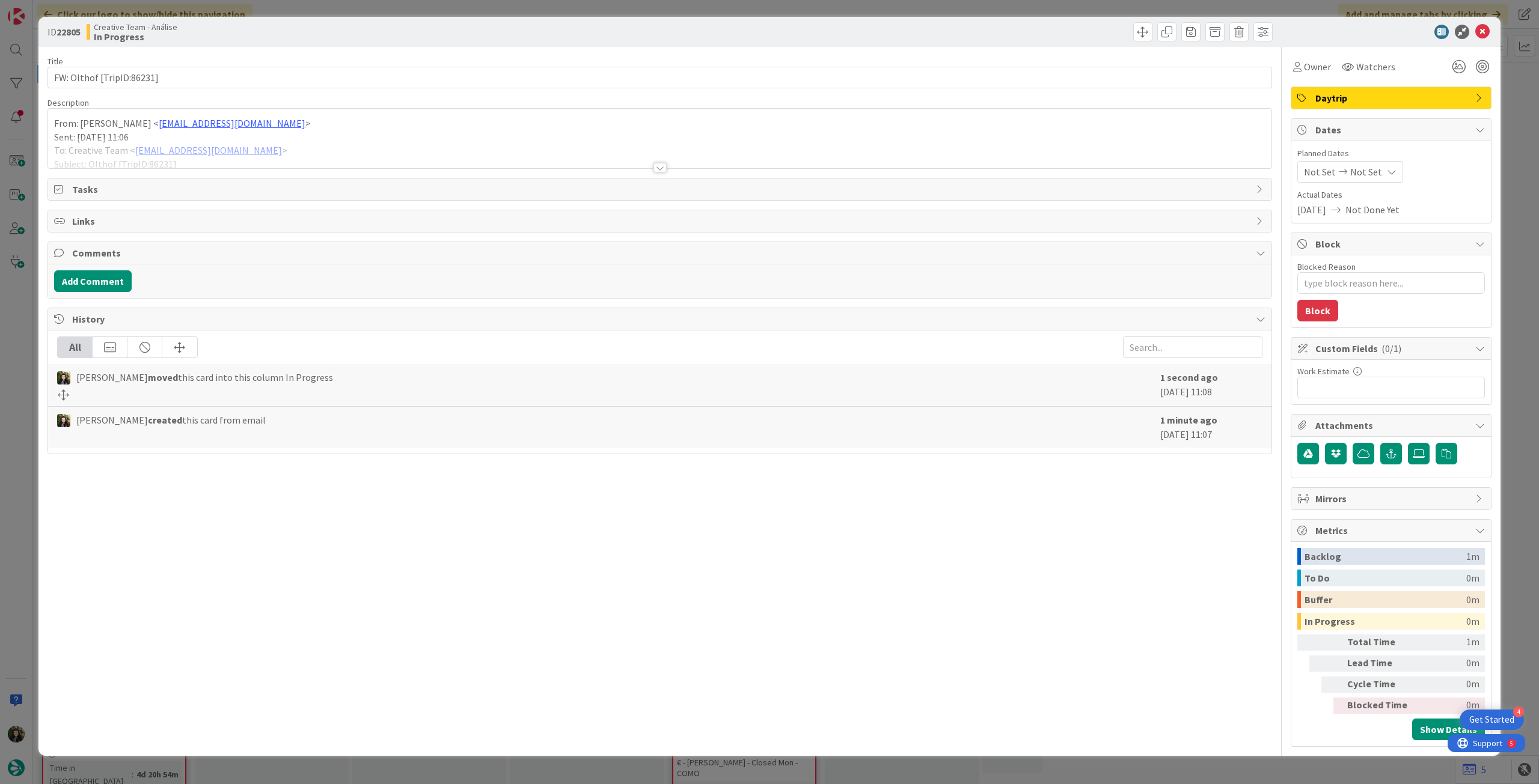
click at [312, 140] on div at bounding box center [660, 153] width 1223 height 30
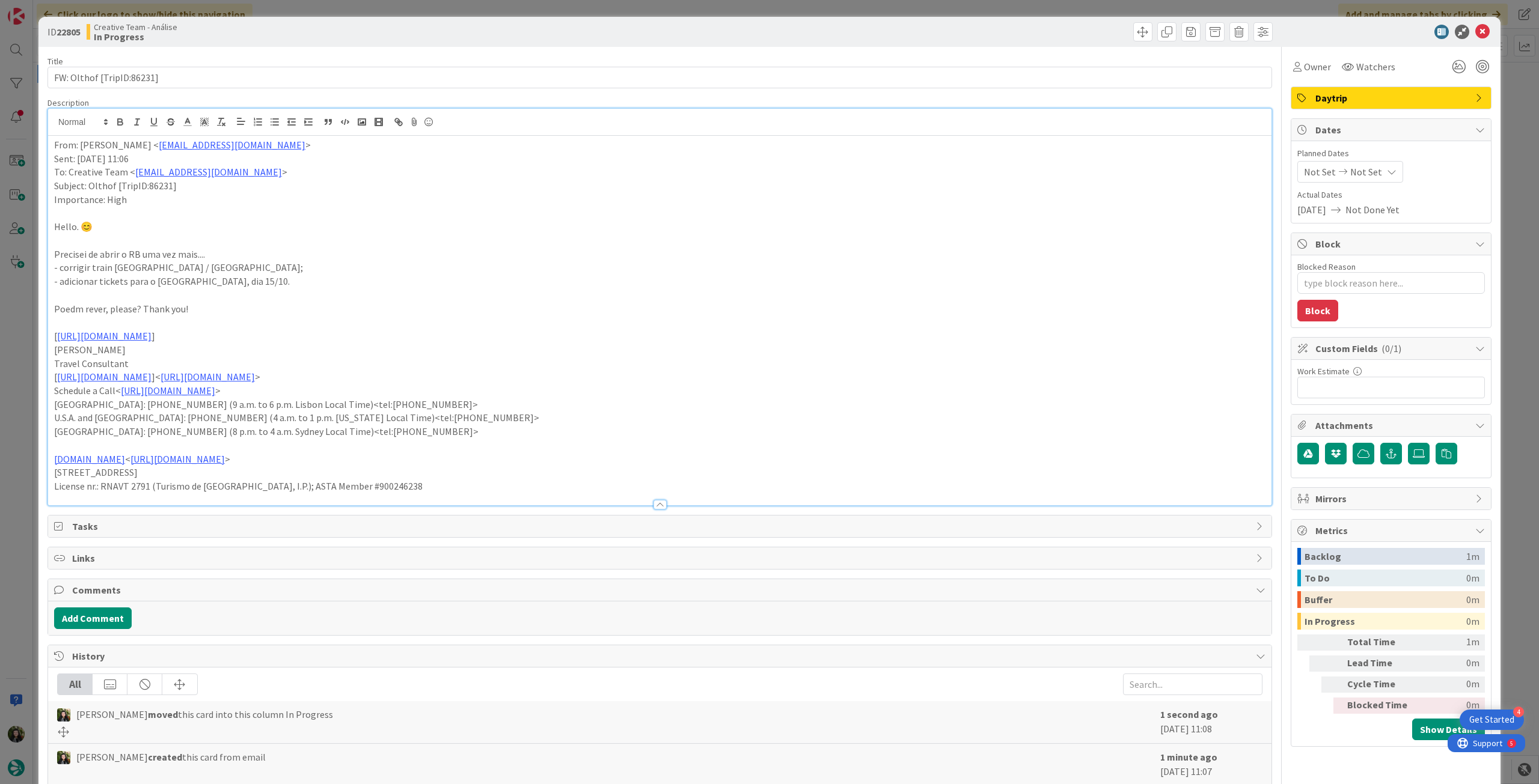
click at [1353, 173] on span "Not Set" at bounding box center [1367, 172] width 32 height 14
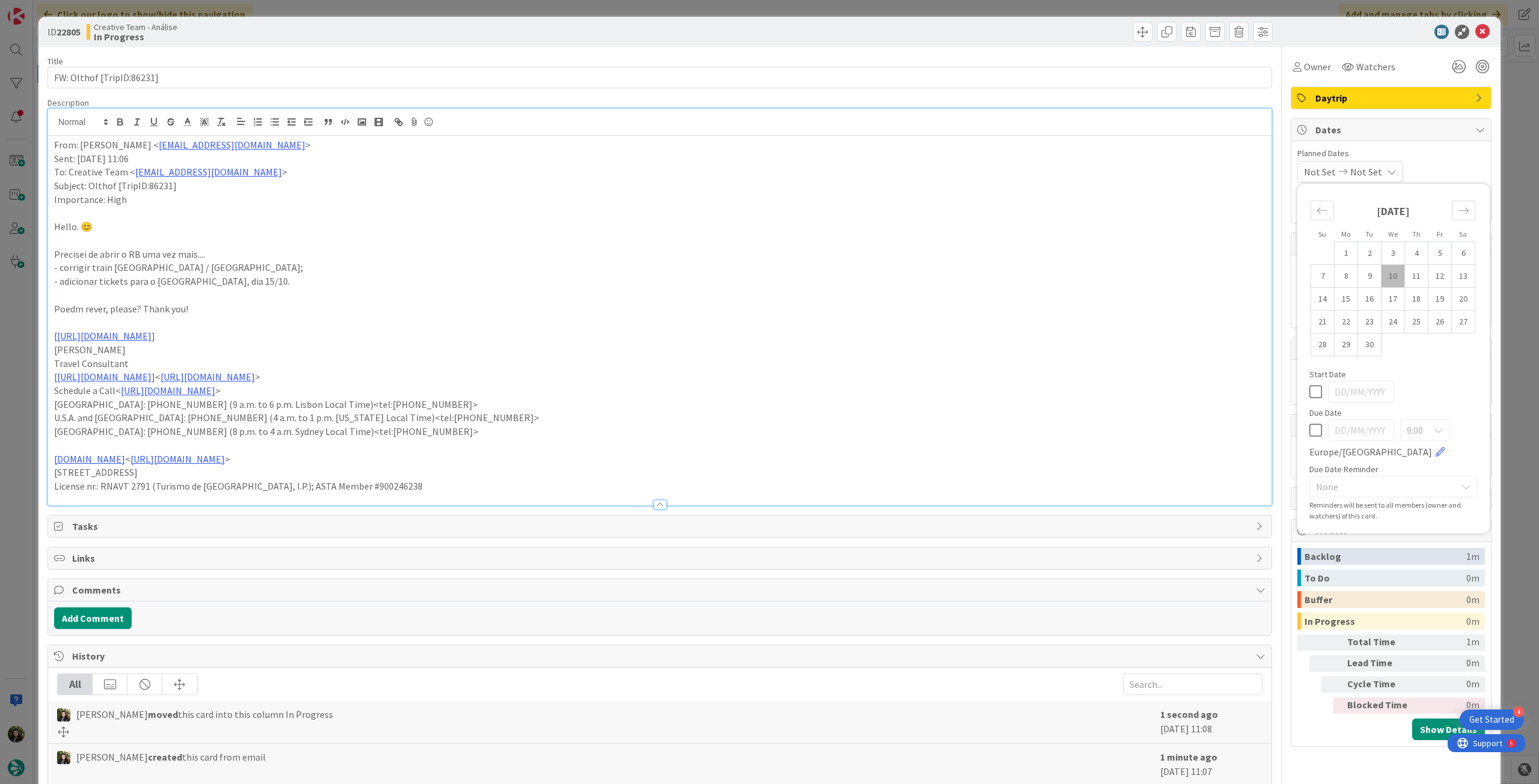
click at [1310, 432] on icon at bounding box center [1316, 430] width 13 height 14
type input "[DATE]"
click at [1475, 32] on icon at bounding box center [1483, 32] width 14 height 14
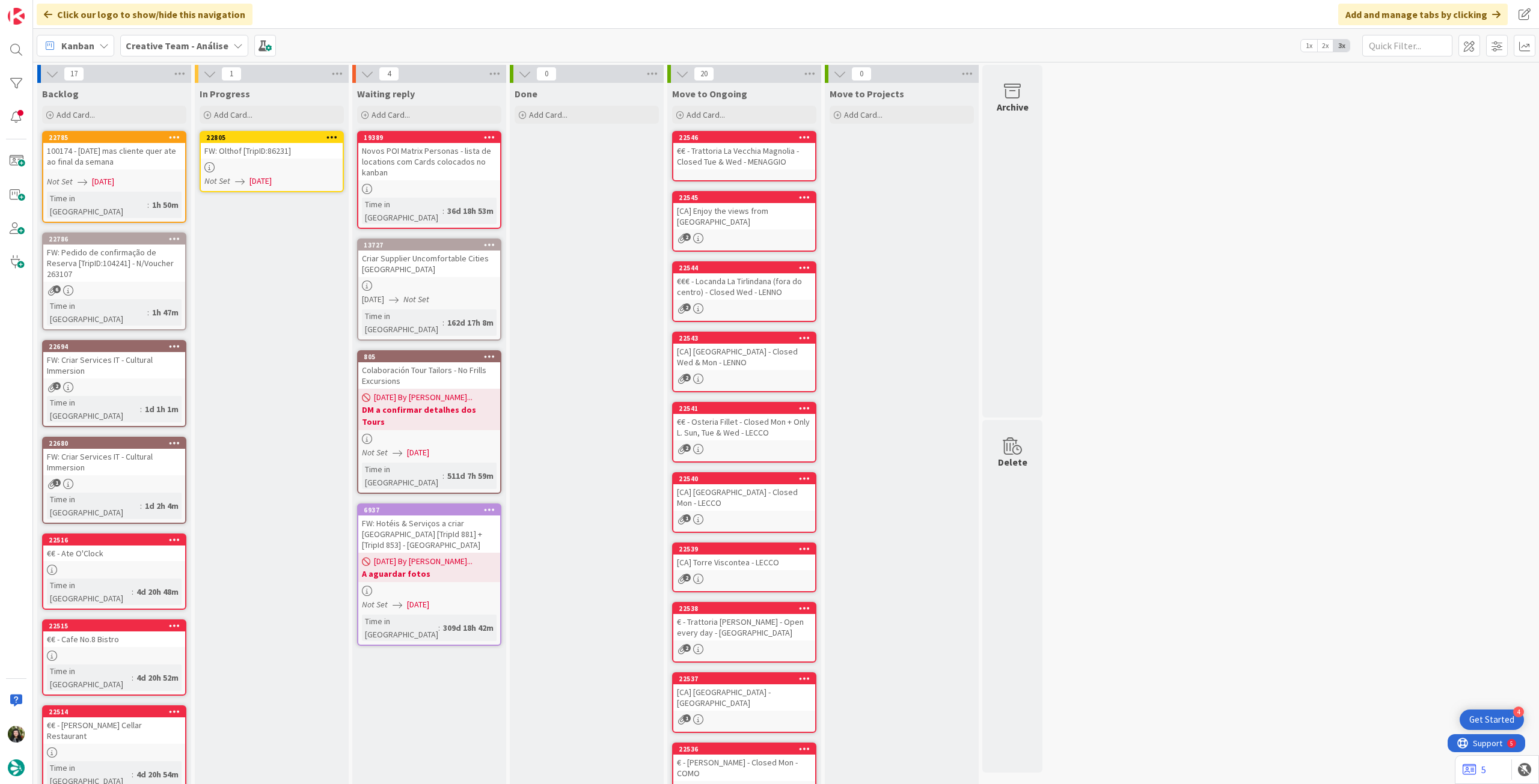
click at [334, 133] on icon at bounding box center [332, 136] width 12 height 8
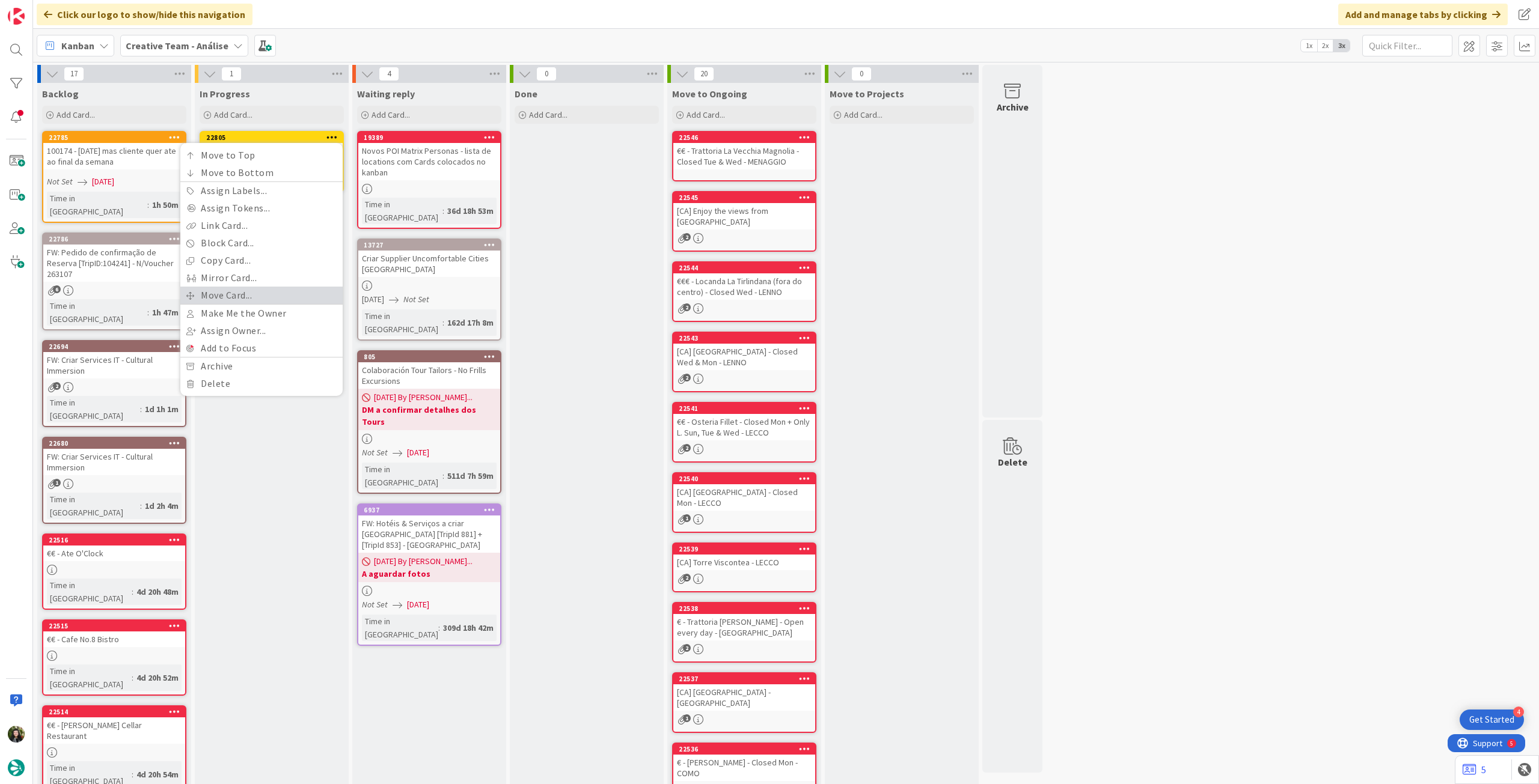
click at [252, 289] on link "Move Card..." at bounding box center [261, 295] width 162 height 17
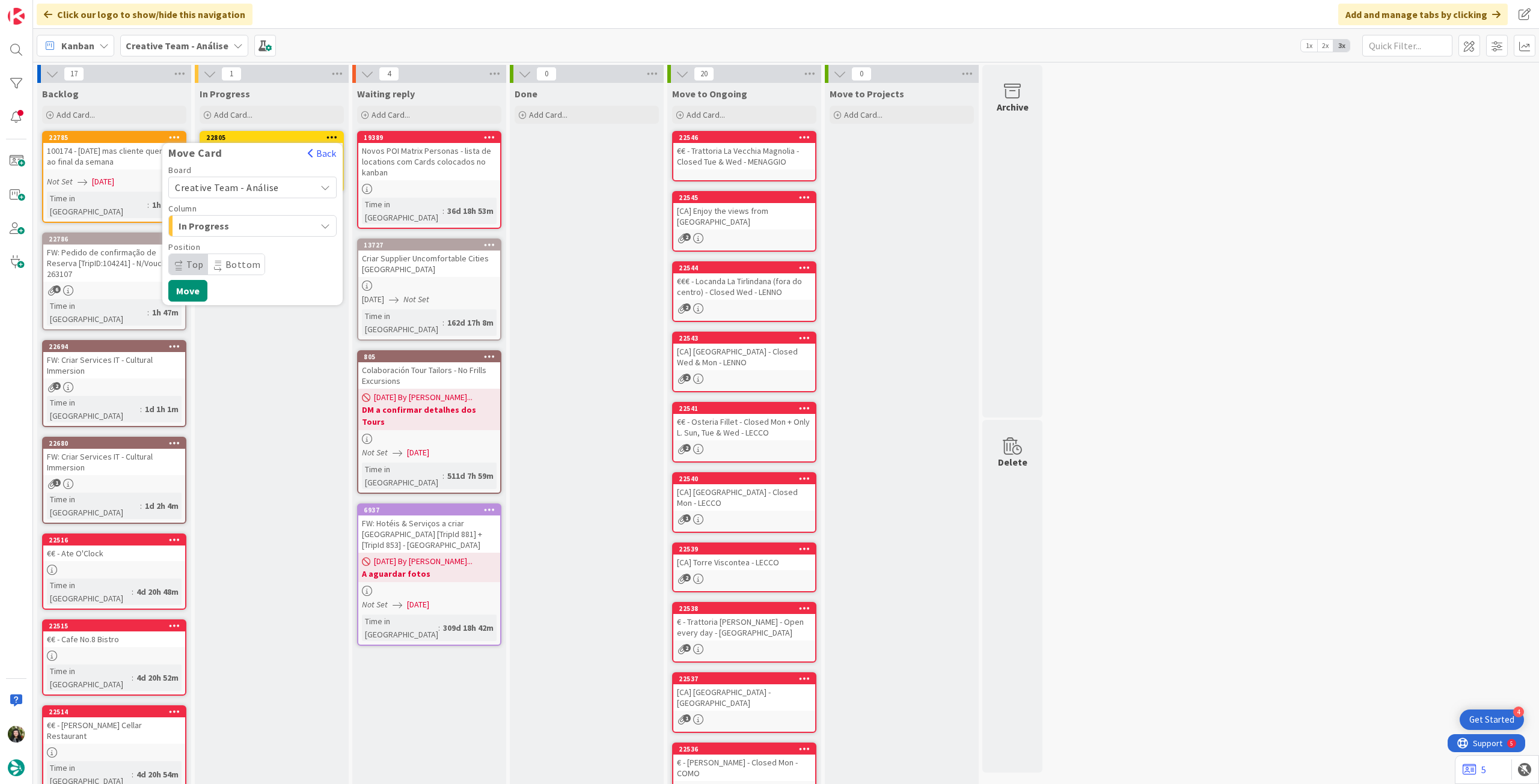
click at [262, 193] on span "Creative Team - Análise" at bounding box center [227, 187] width 104 height 12
click at [251, 239] on span "Creative Team" at bounding box center [261, 244] width 140 height 18
click at [243, 260] on span "Daytrip" at bounding box center [252, 264] width 116 height 17
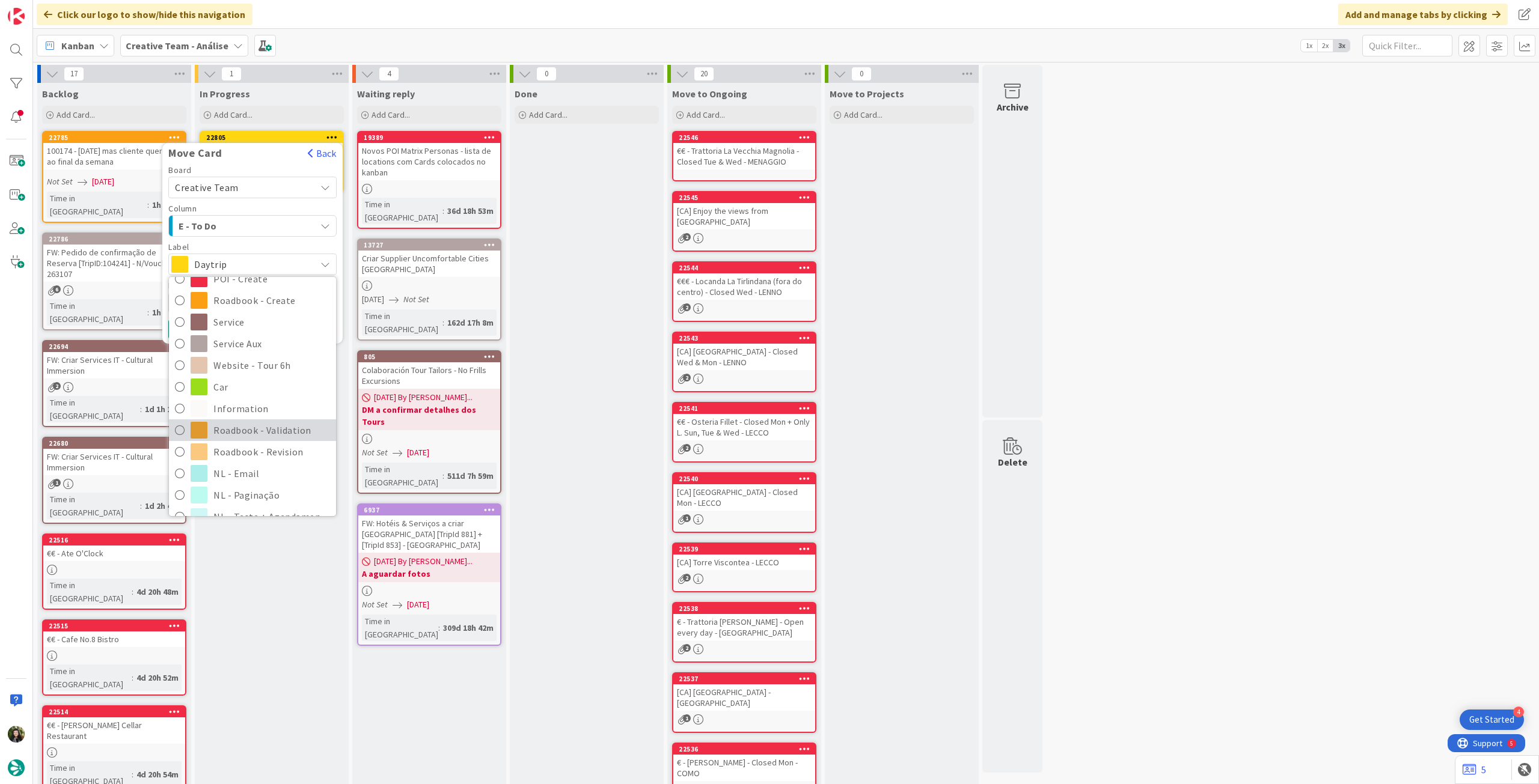
scroll to position [160, 0]
click at [233, 435] on span "Roadbook - Revision" at bounding box center [272, 435] width 117 height 18
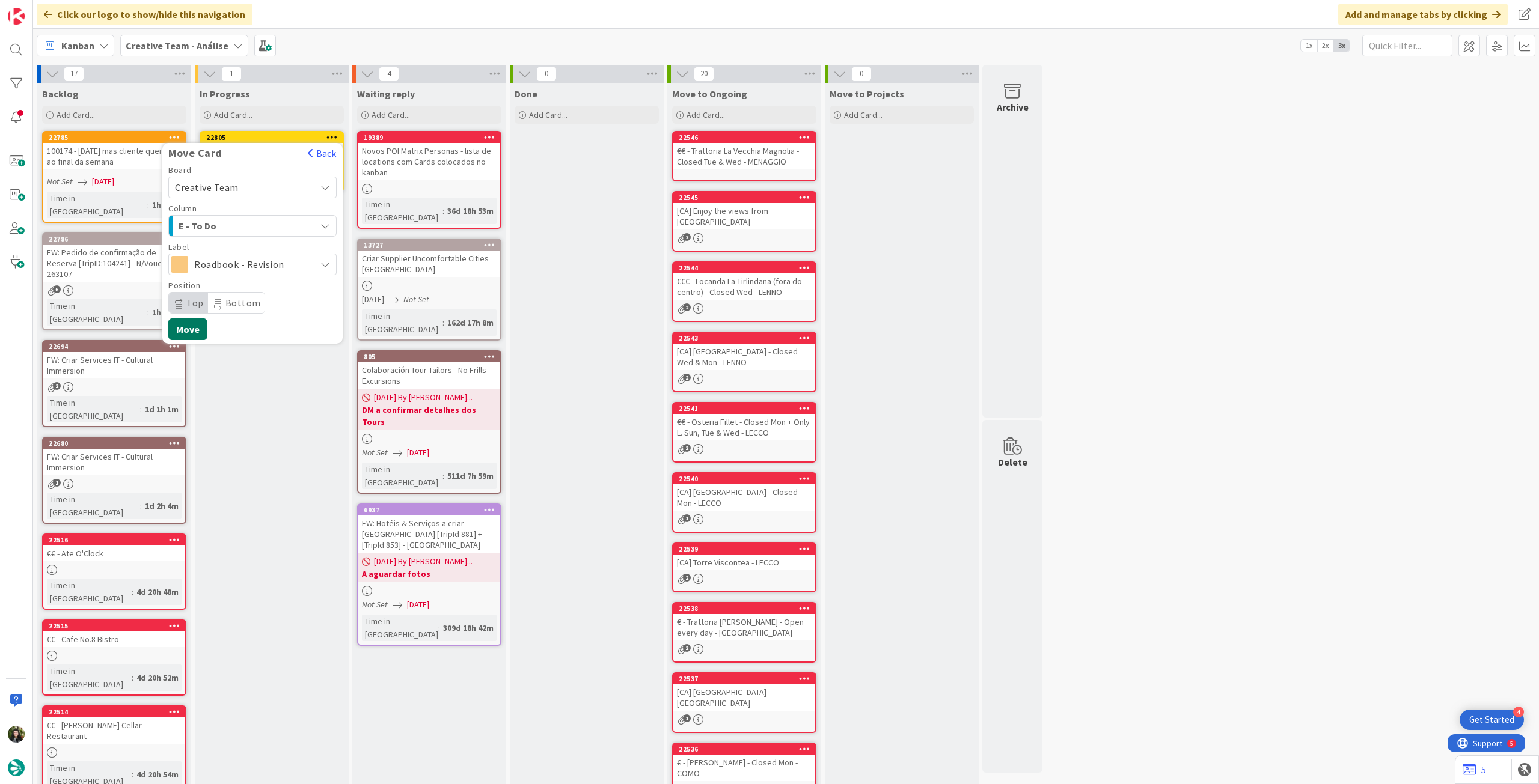
click at [194, 332] on button "Move" at bounding box center [188, 330] width 39 height 22
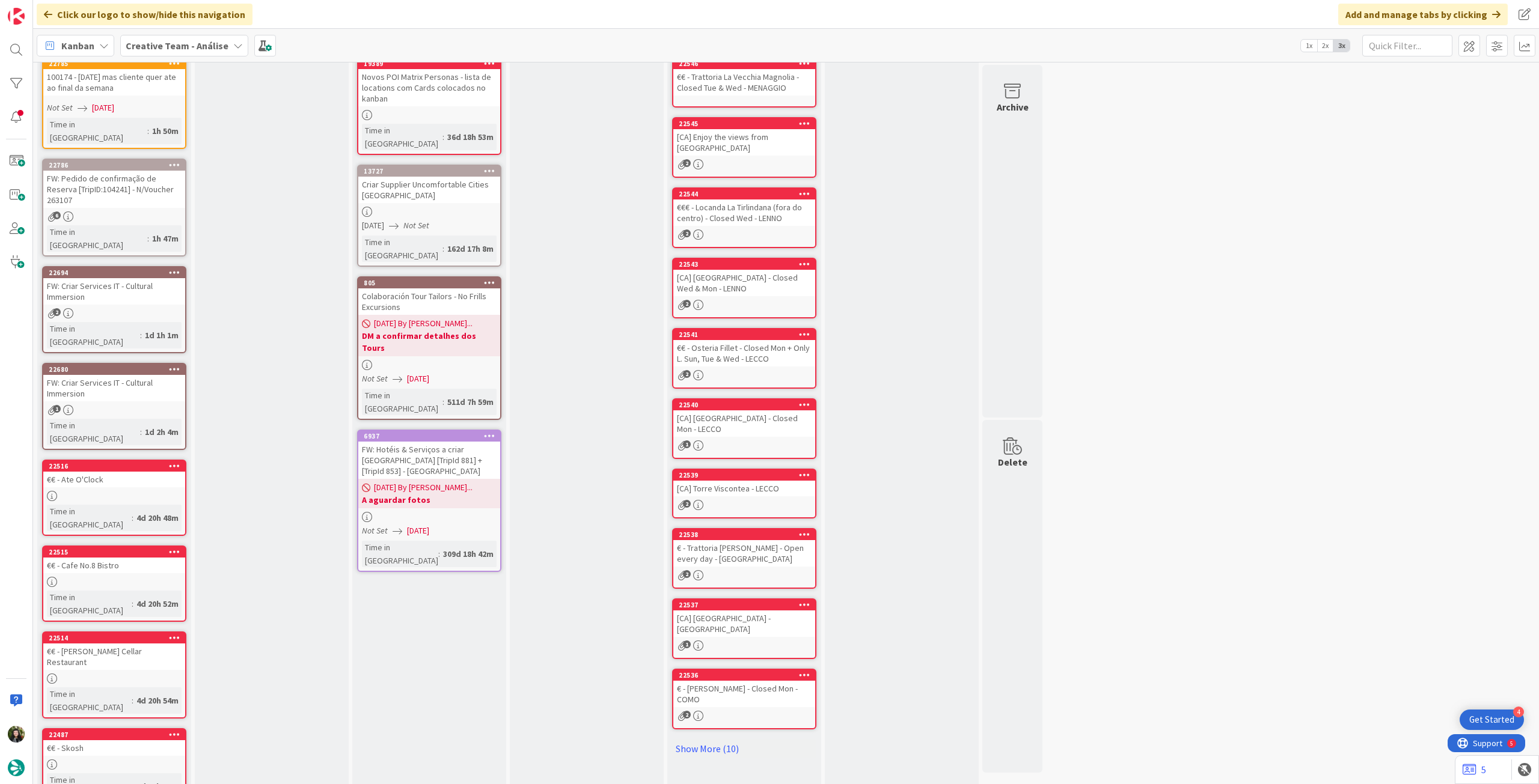
scroll to position [178, 0]
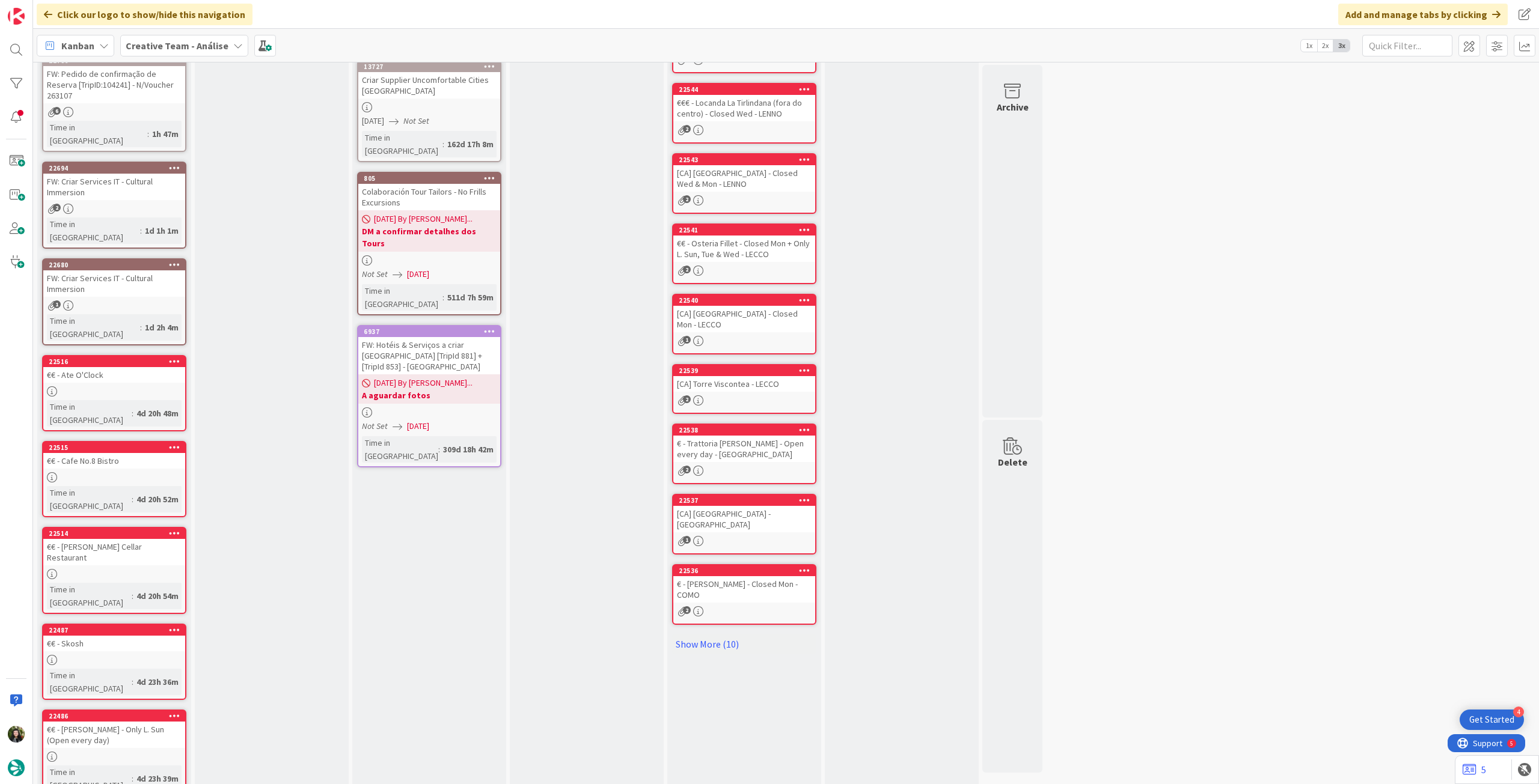
drag, startPoint x: 87, startPoint y: 755, endPoint x: 96, endPoint y: 748, distance: 11.4
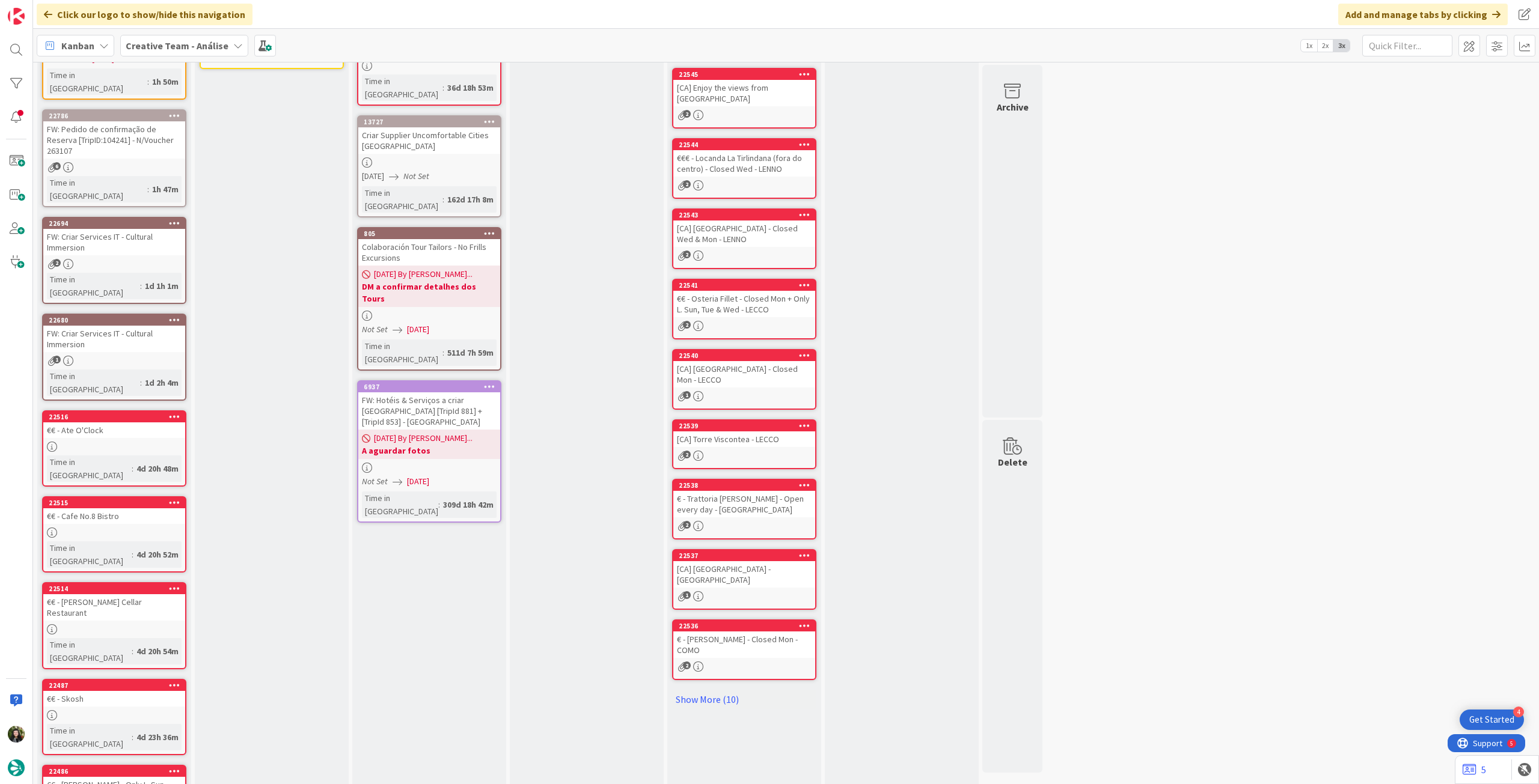
scroll to position [0, 0]
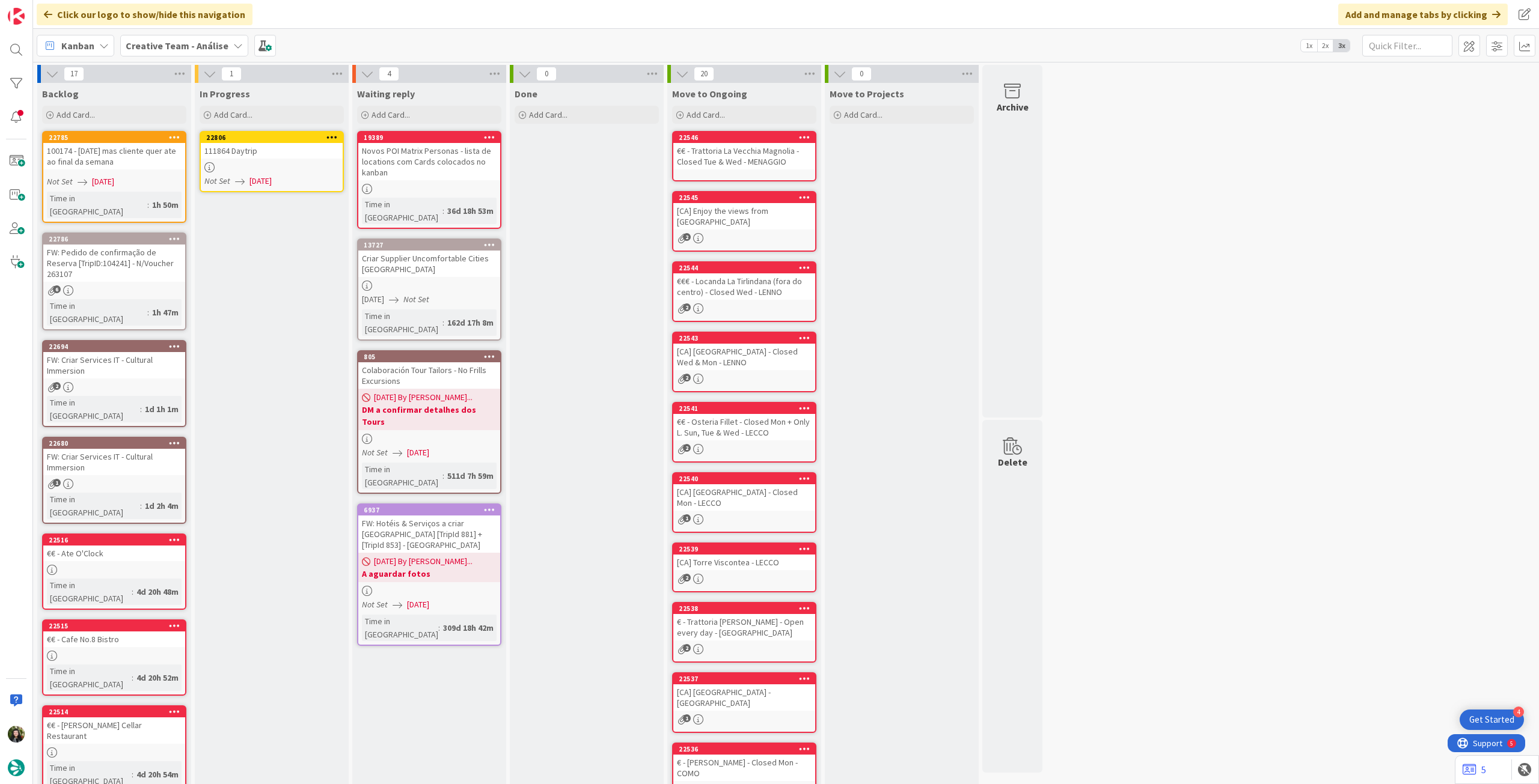
click at [272, 172] on div at bounding box center [272, 167] width 142 height 10
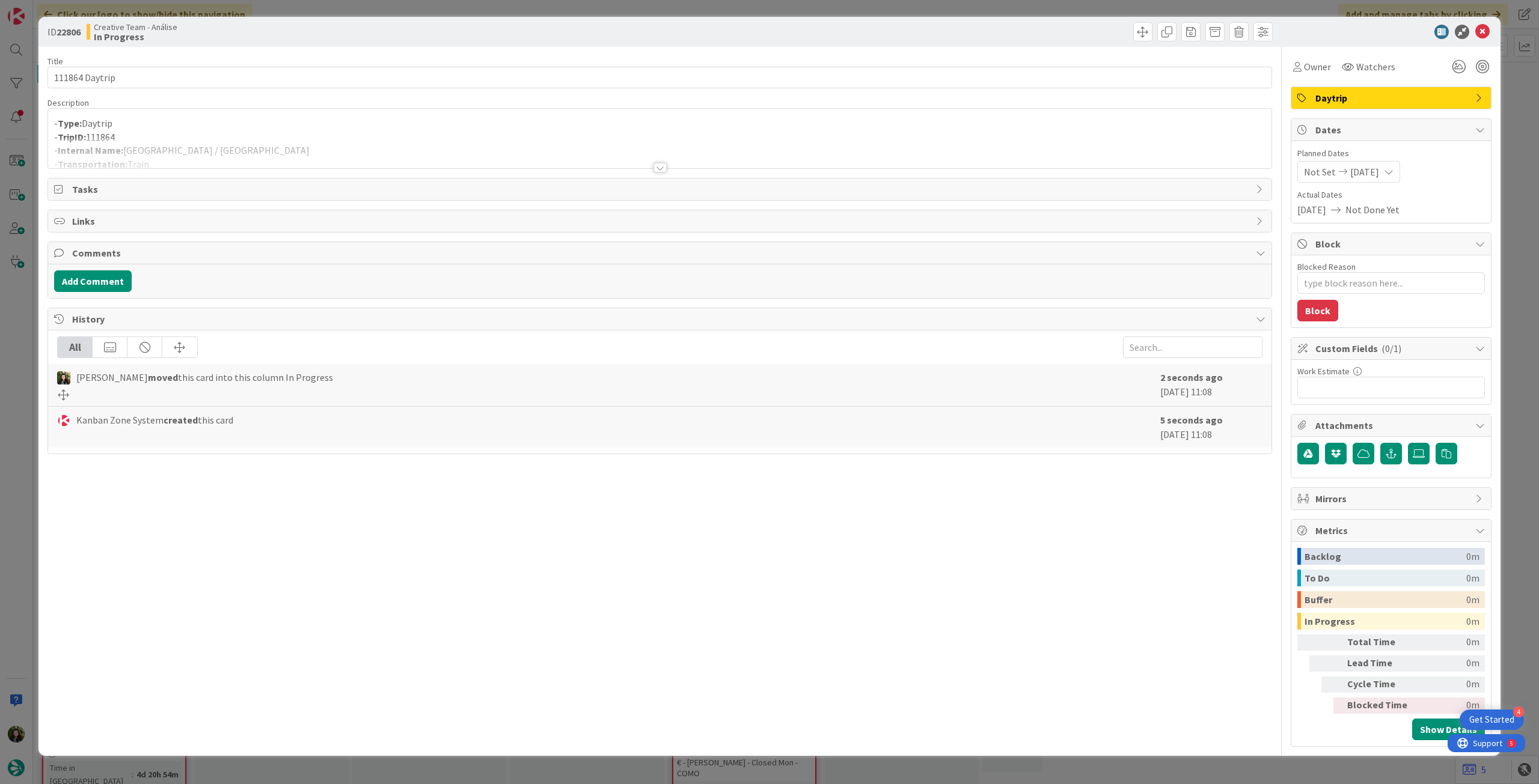
click at [270, 138] on div at bounding box center [660, 153] width 1223 height 30
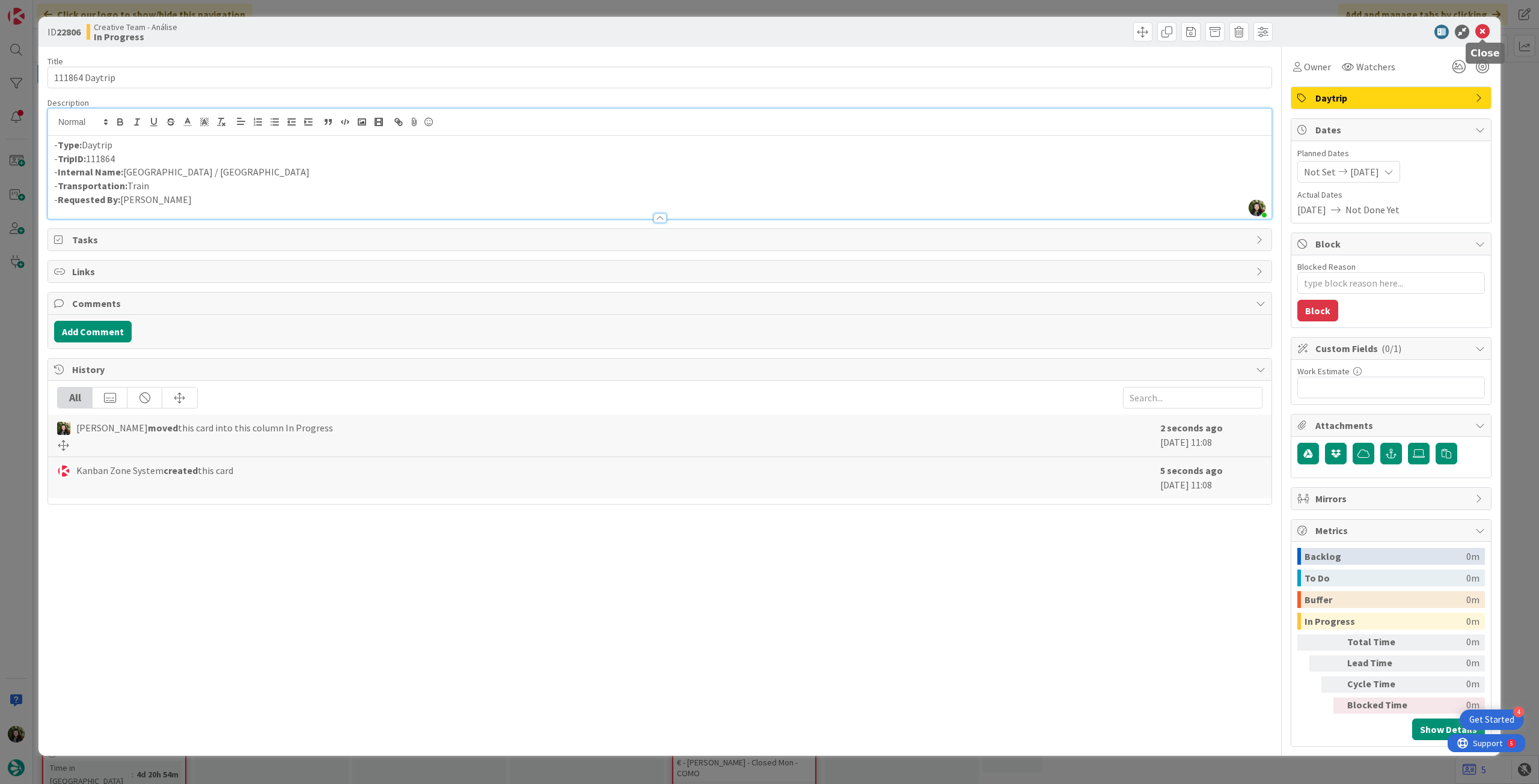
drag, startPoint x: 1480, startPoint y: 31, endPoint x: 706, endPoint y: 202, distance: 792.7
click at [1479, 33] on icon at bounding box center [1483, 32] width 14 height 14
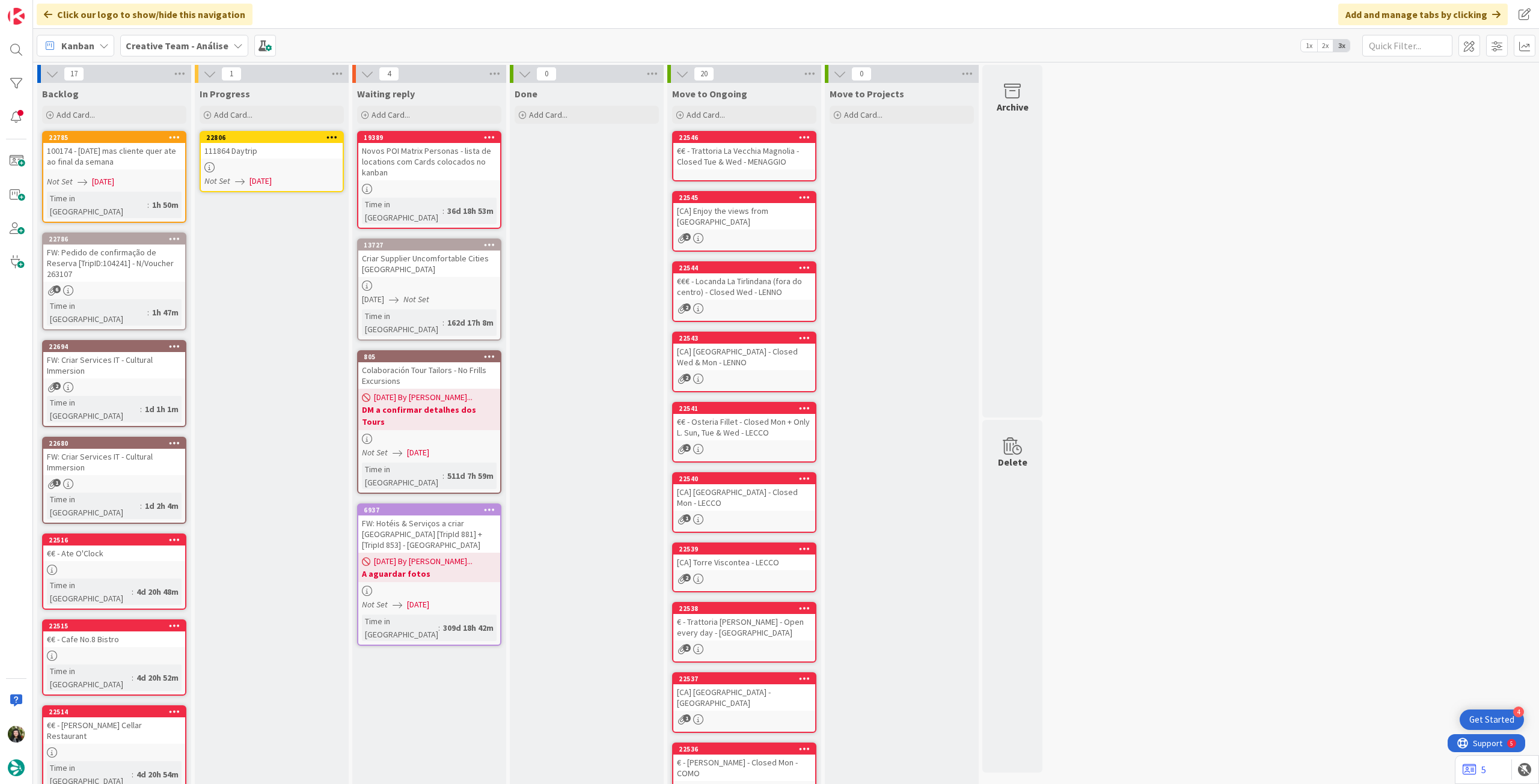
click at [328, 136] on icon at bounding box center [332, 136] width 12 height 8
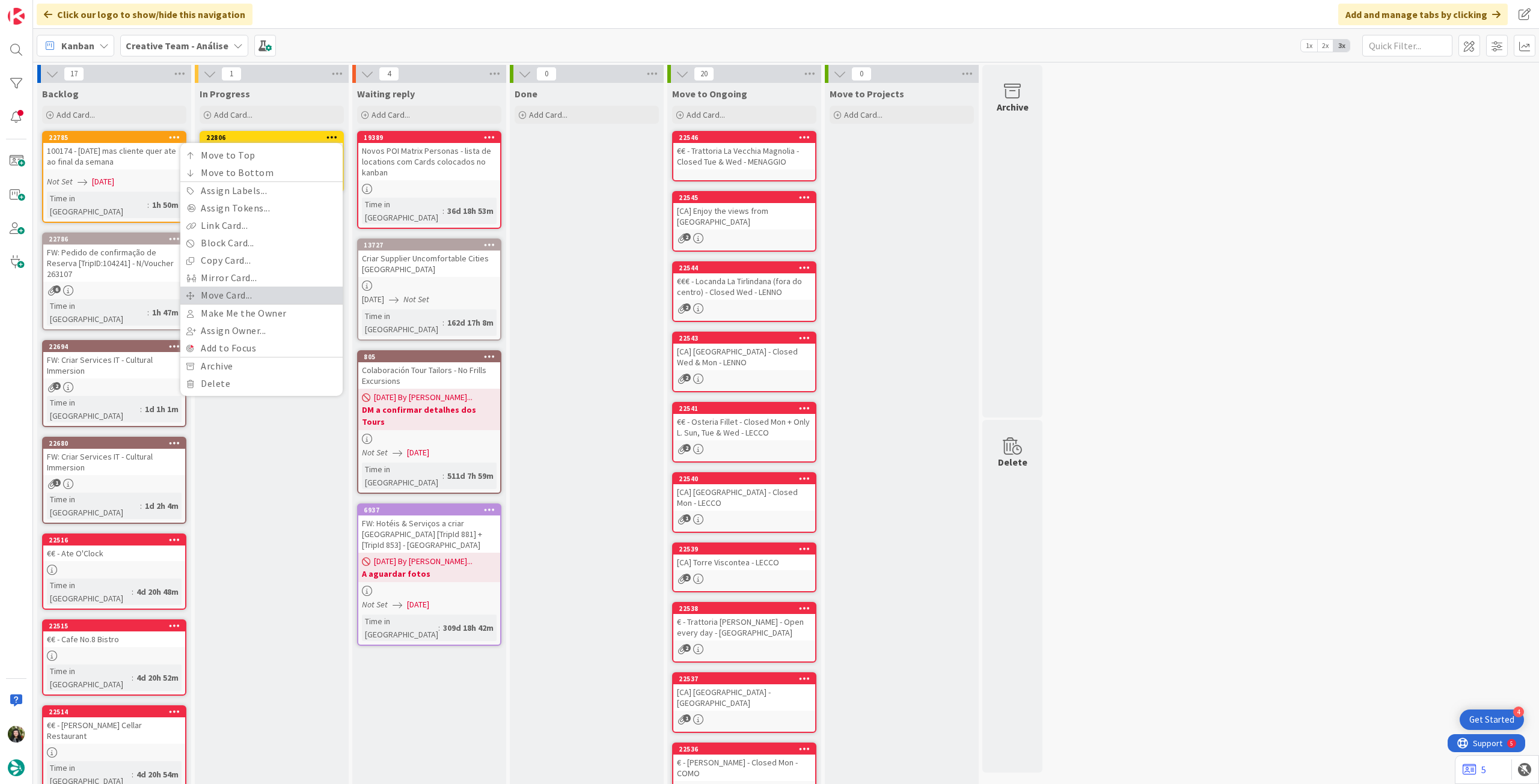
click at [262, 289] on link "Move Card..." at bounding box center [261, 295] width 162 height 17
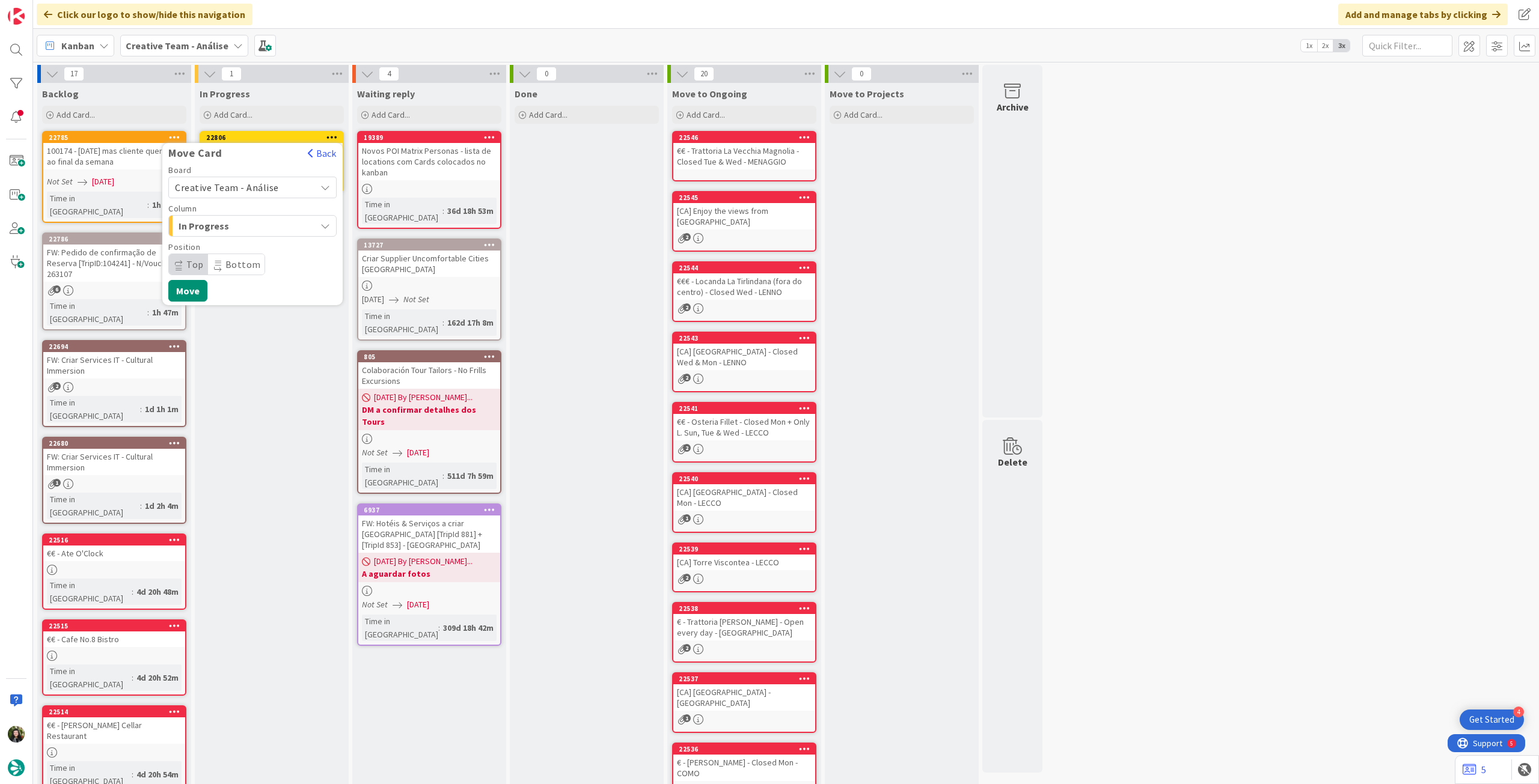
click at [266, 197] on div "Creative Team - Análise" at bounding box center [253, 187] width 169 height 22
click at [253, 243] on span "Creative Team" at bounding box center [261, 244] width 140 height 18
click at [253, 235] on div "E - To Do" at bounding box center [246, 225] width 140 height 19
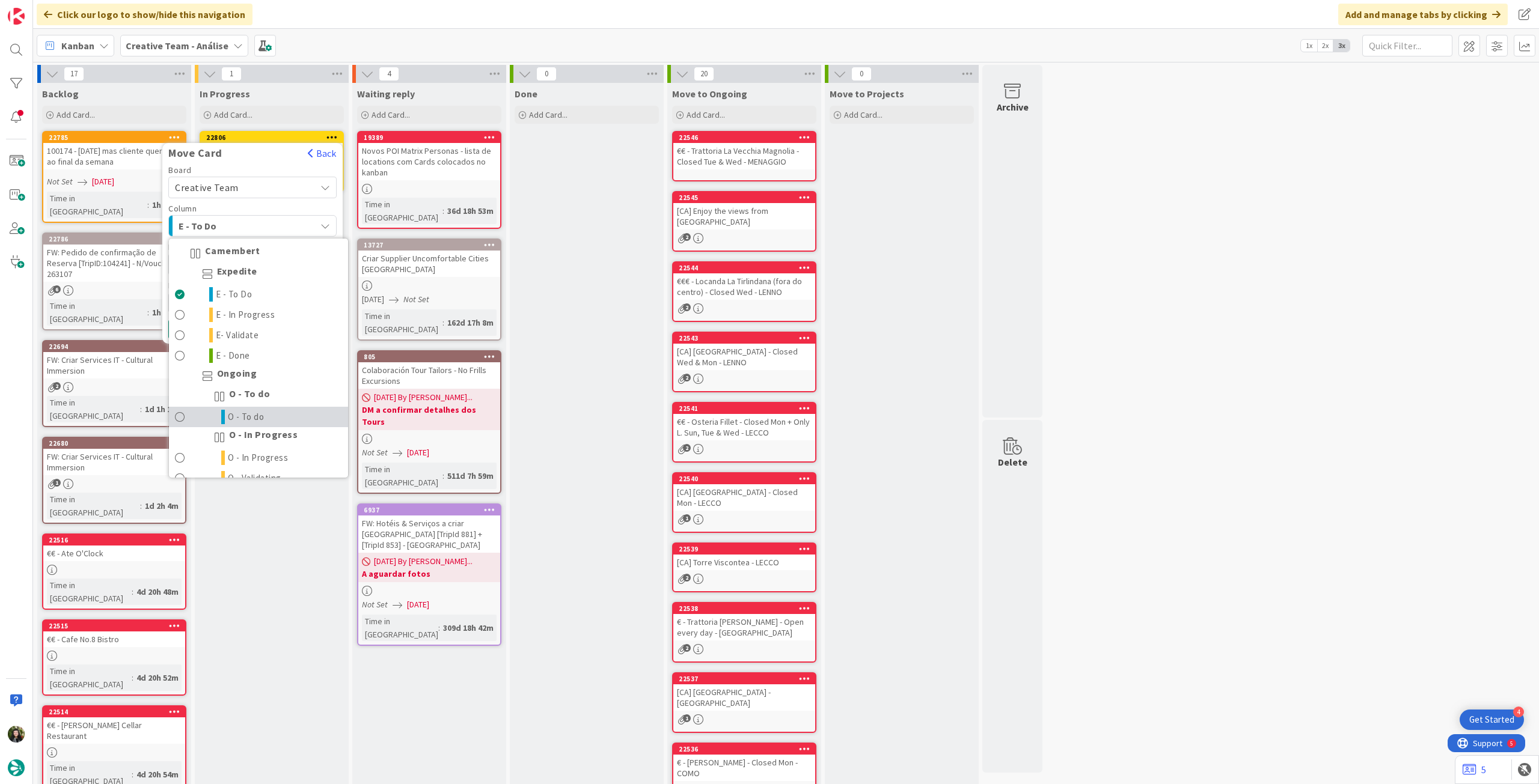
click at [258, 418] on span "O - To do" at bounding box center [246, 418] width 37 height 14
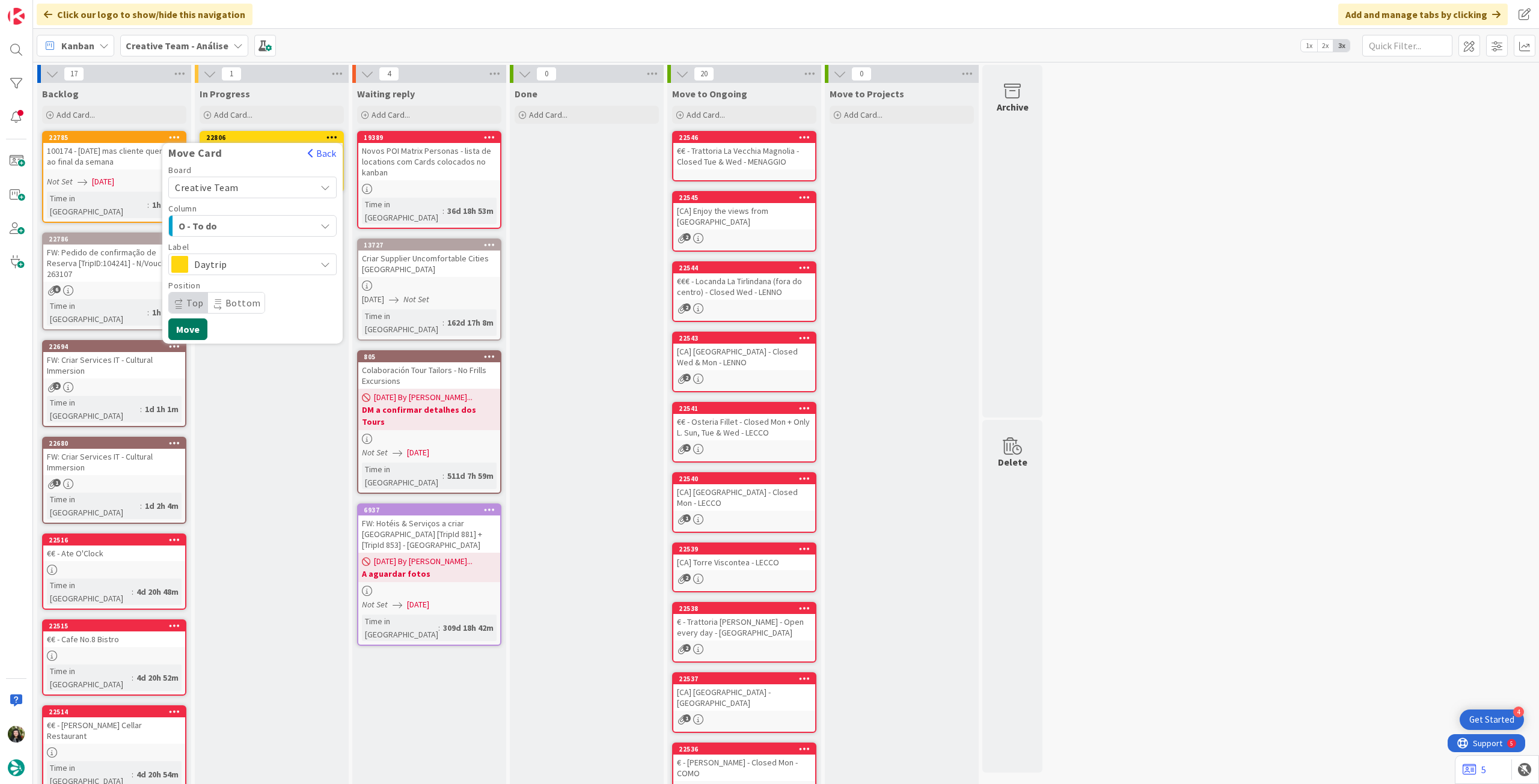
click at [197, 330] on button "Move" at bounding box center [188, 330] width 39 height 22
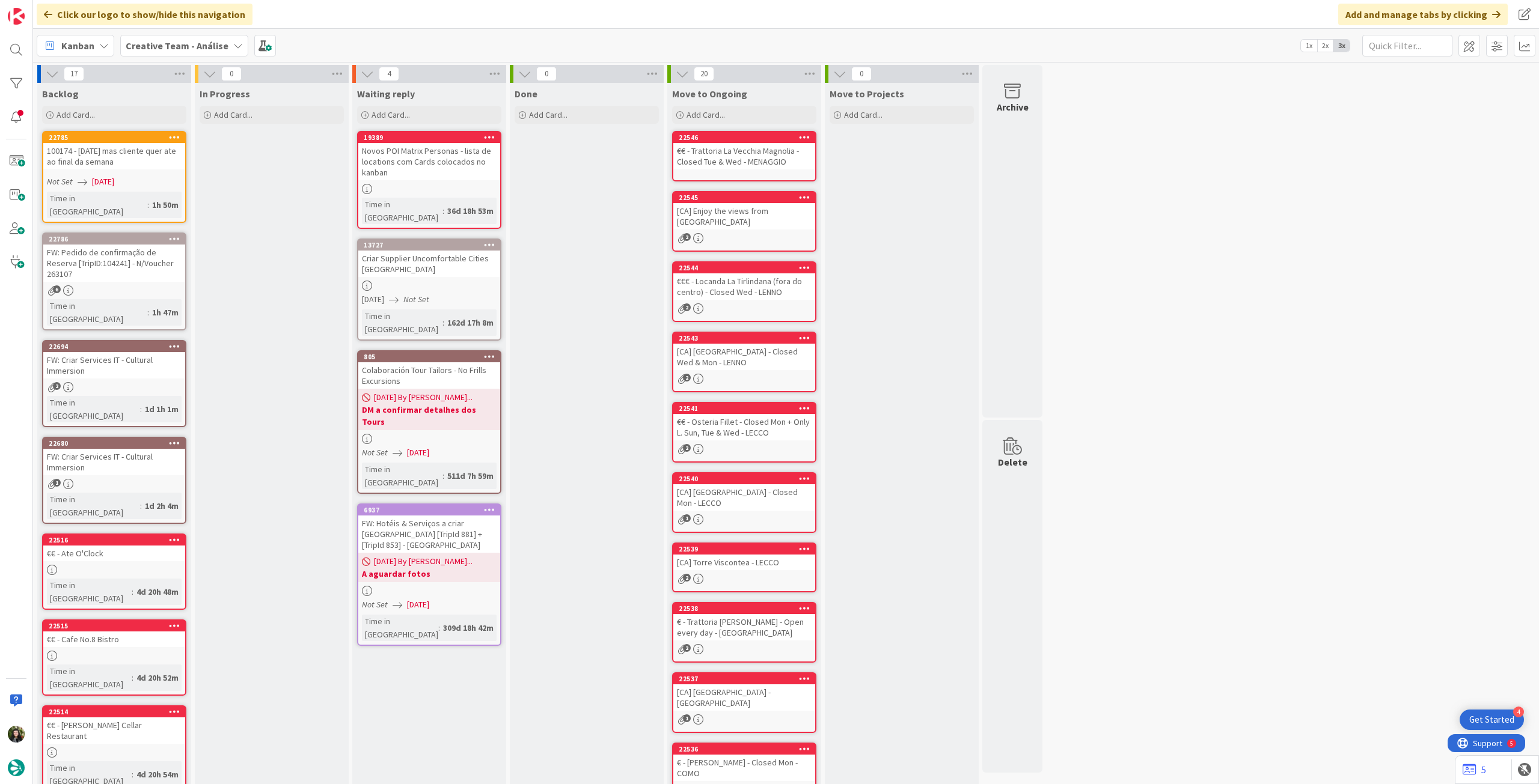
click at [191, 54] on div "Creative Team - Análise" at bounding box center [184, 46] width 128 height 22
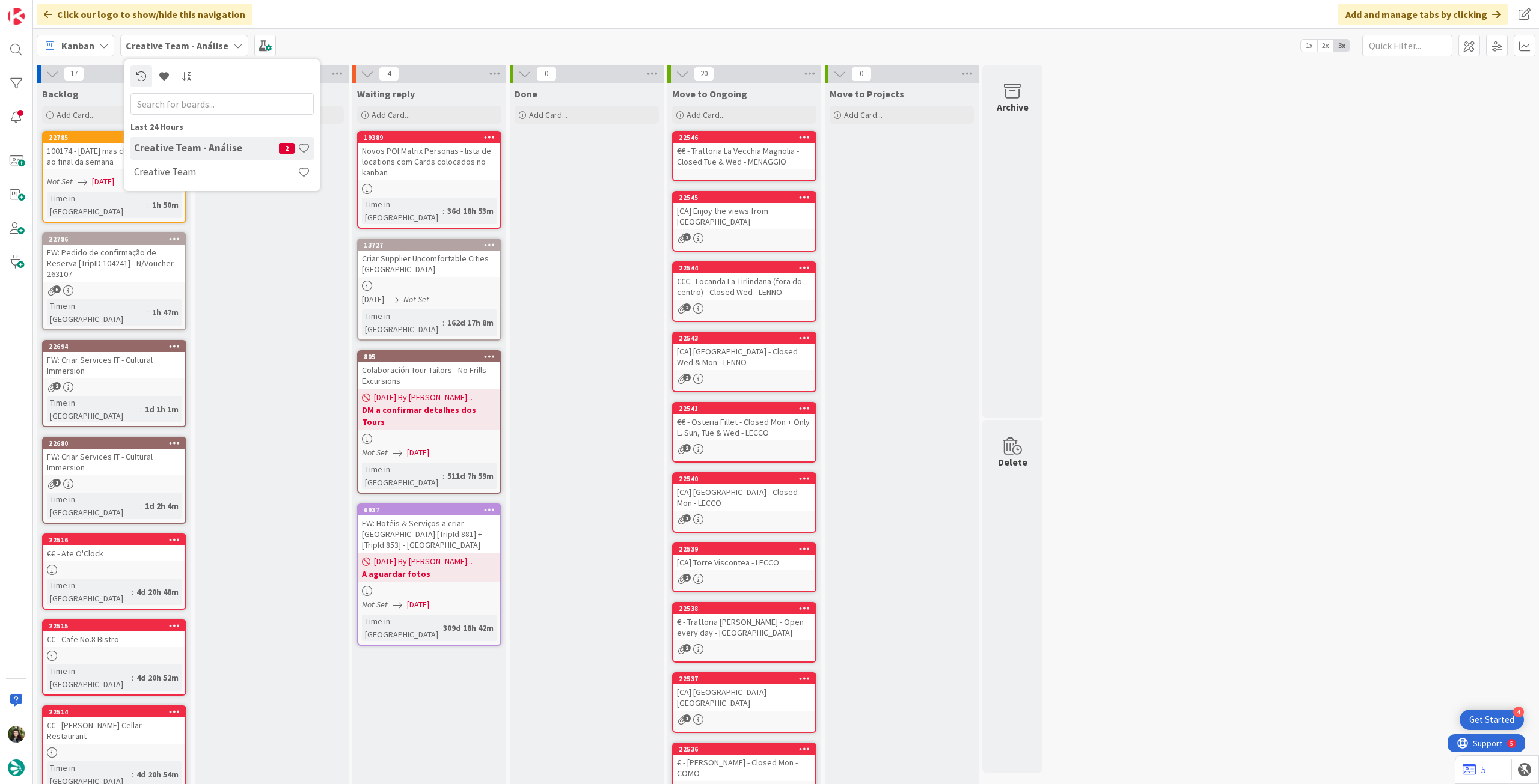
click at [196, 171] on h4 "Creative Team" at bounding box center [216, 171] width 163 height 12
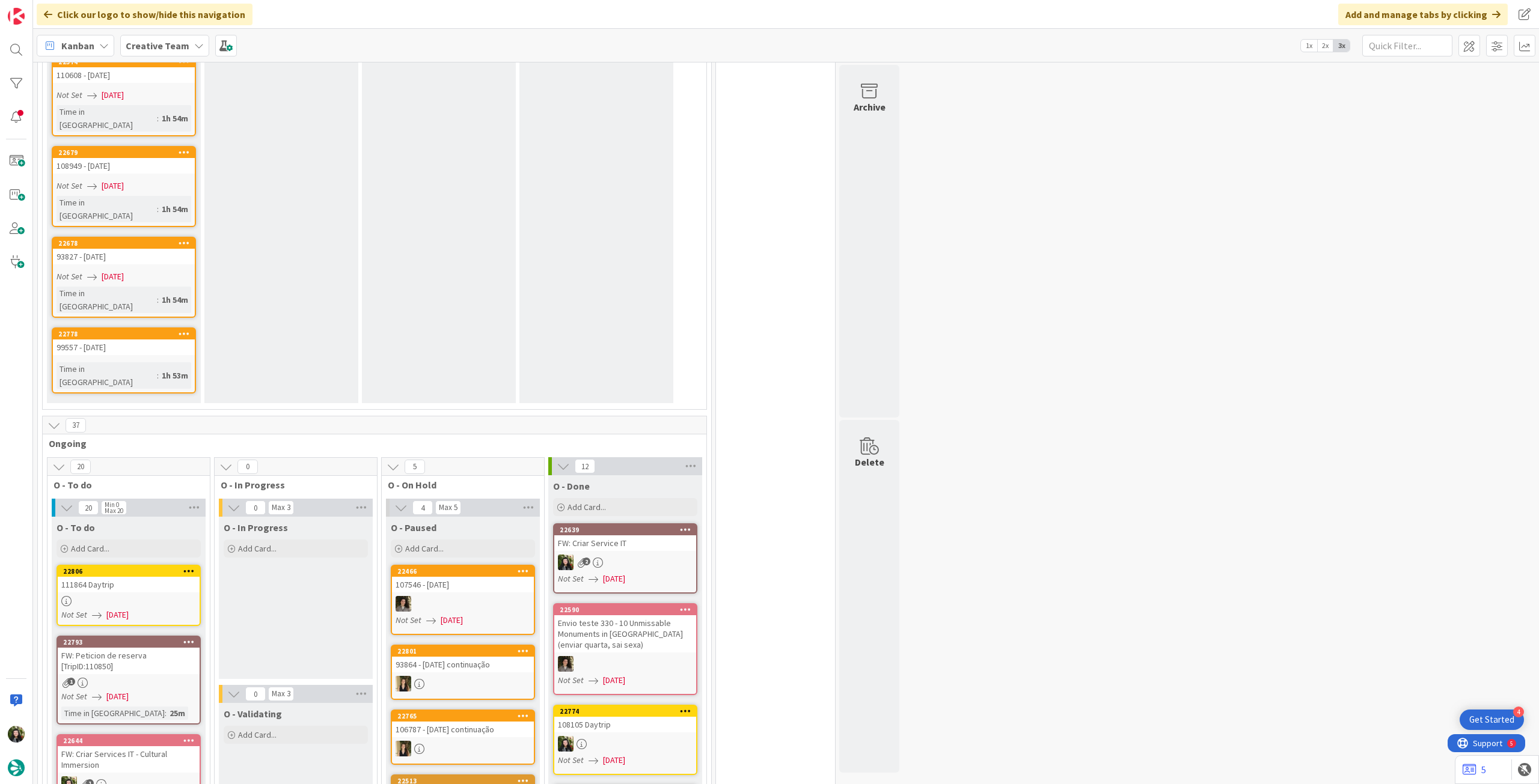
scroll to position [1363, 0]
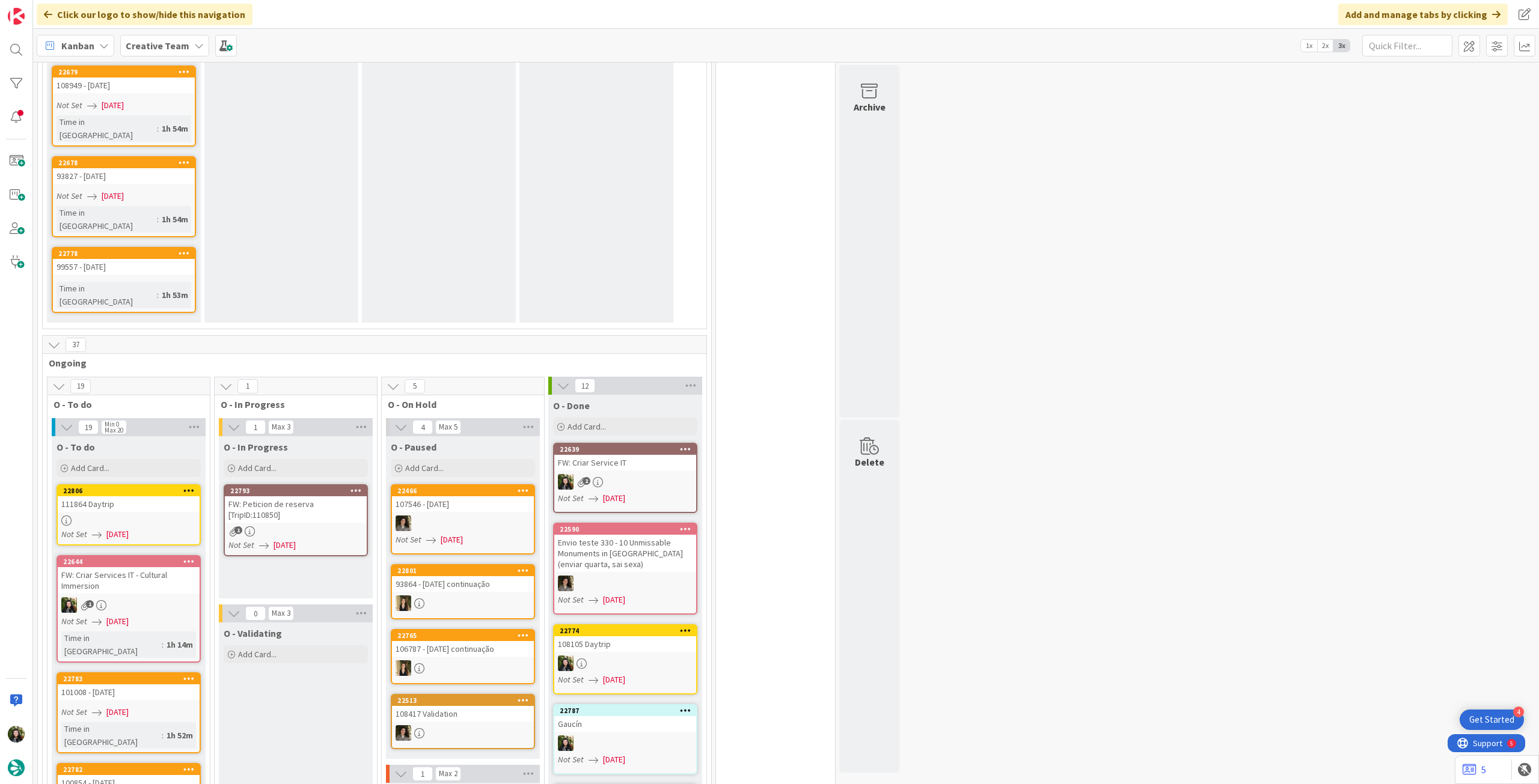
click at [307, 527] on div "1" at bounding box center [296, 531] width 142 height 10
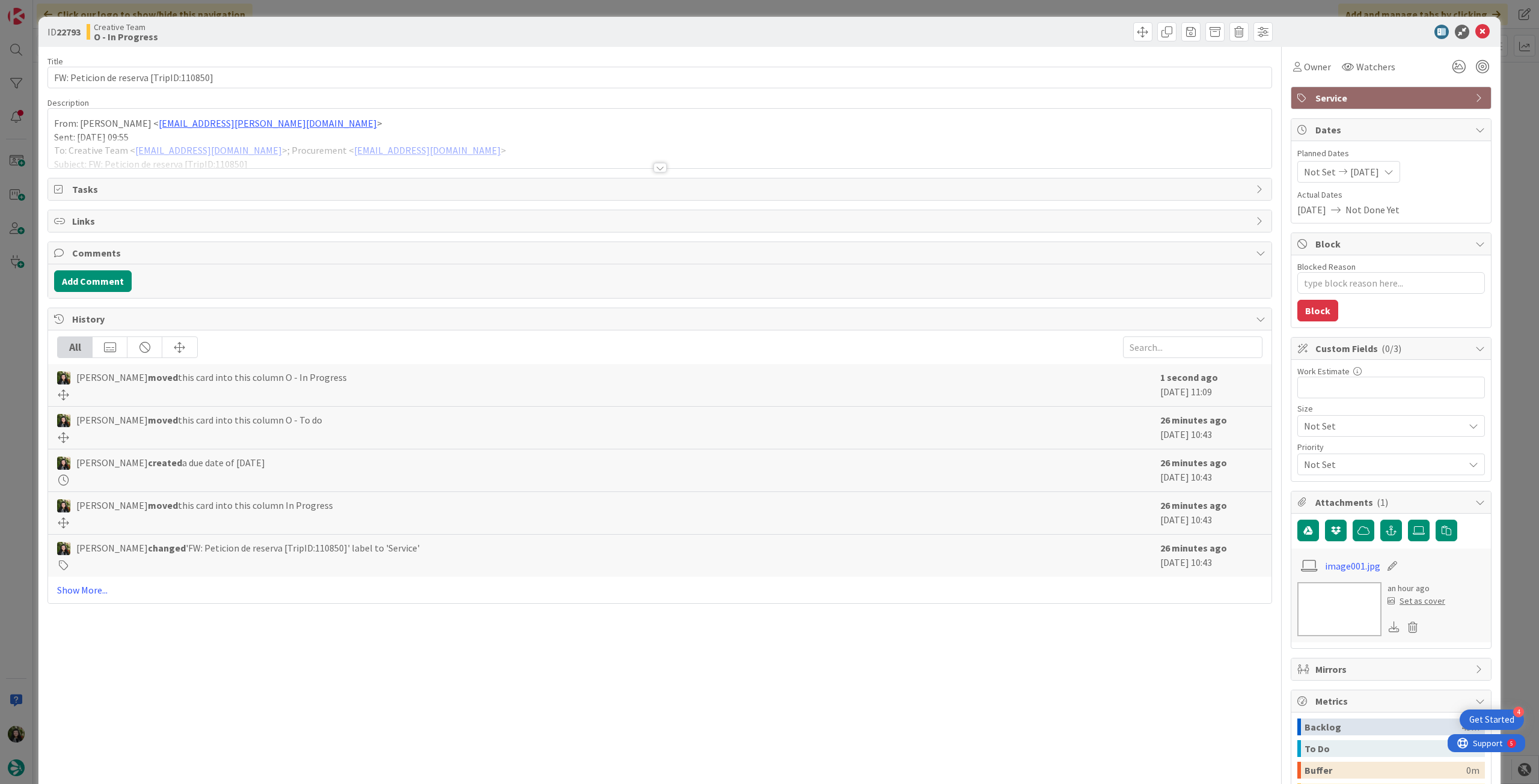
click at [309, 145] on div at bounding box center [660, 153] width 1223 height 30
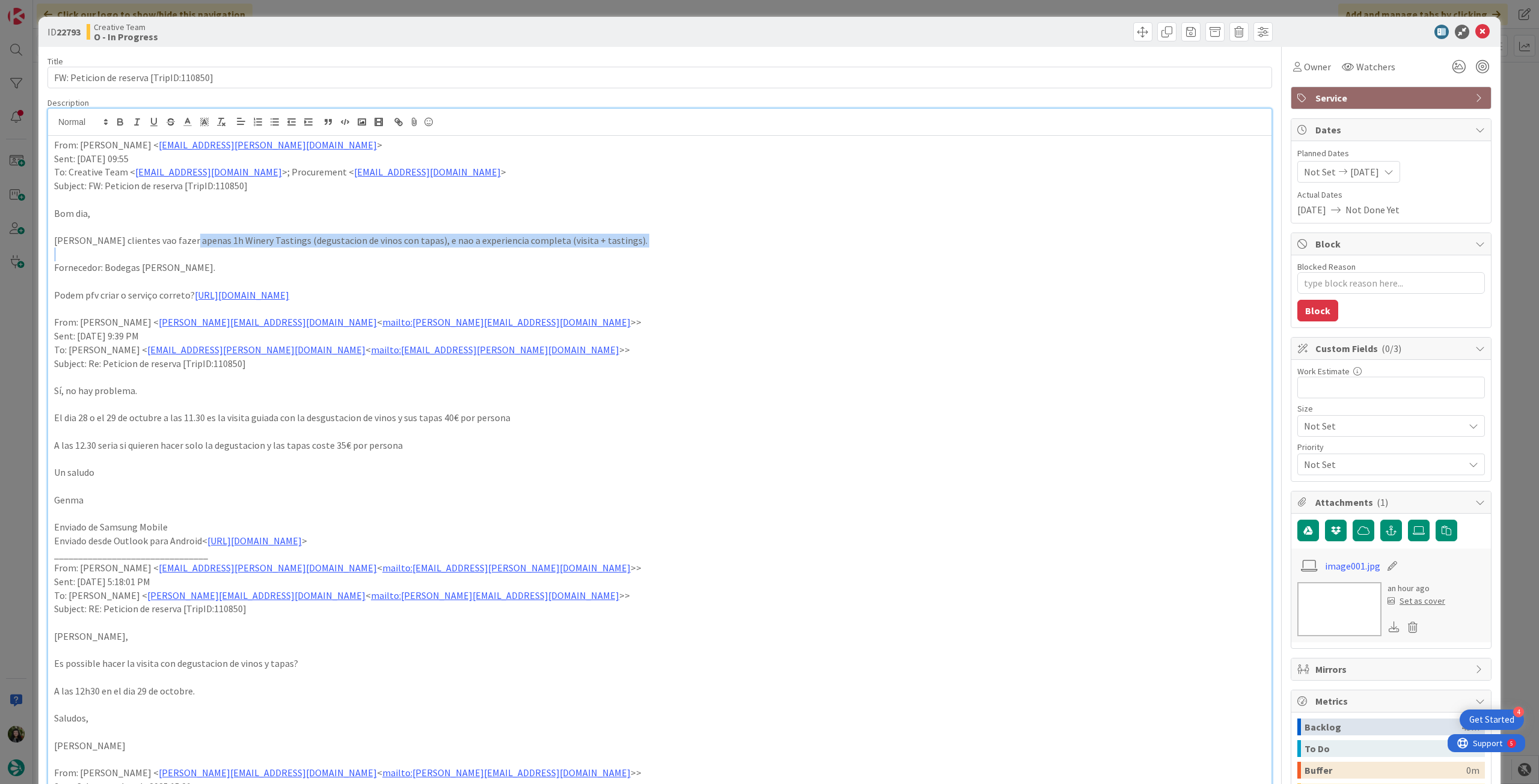
drag, startPoint x: 178, startPoint y: 240, endPoint x: 350, endPoint y: 249, distance: 172.2
drag, startPoint x: 343, startPoint y: 259, endPoint x: 336, endPoint y: 263, distance: 8.1
click at [343, 260] on p at bounding box center [660, 254] width 1212 height 13
click at [293, 254] on p at bounding box center [660, 254] width 1212 height 13
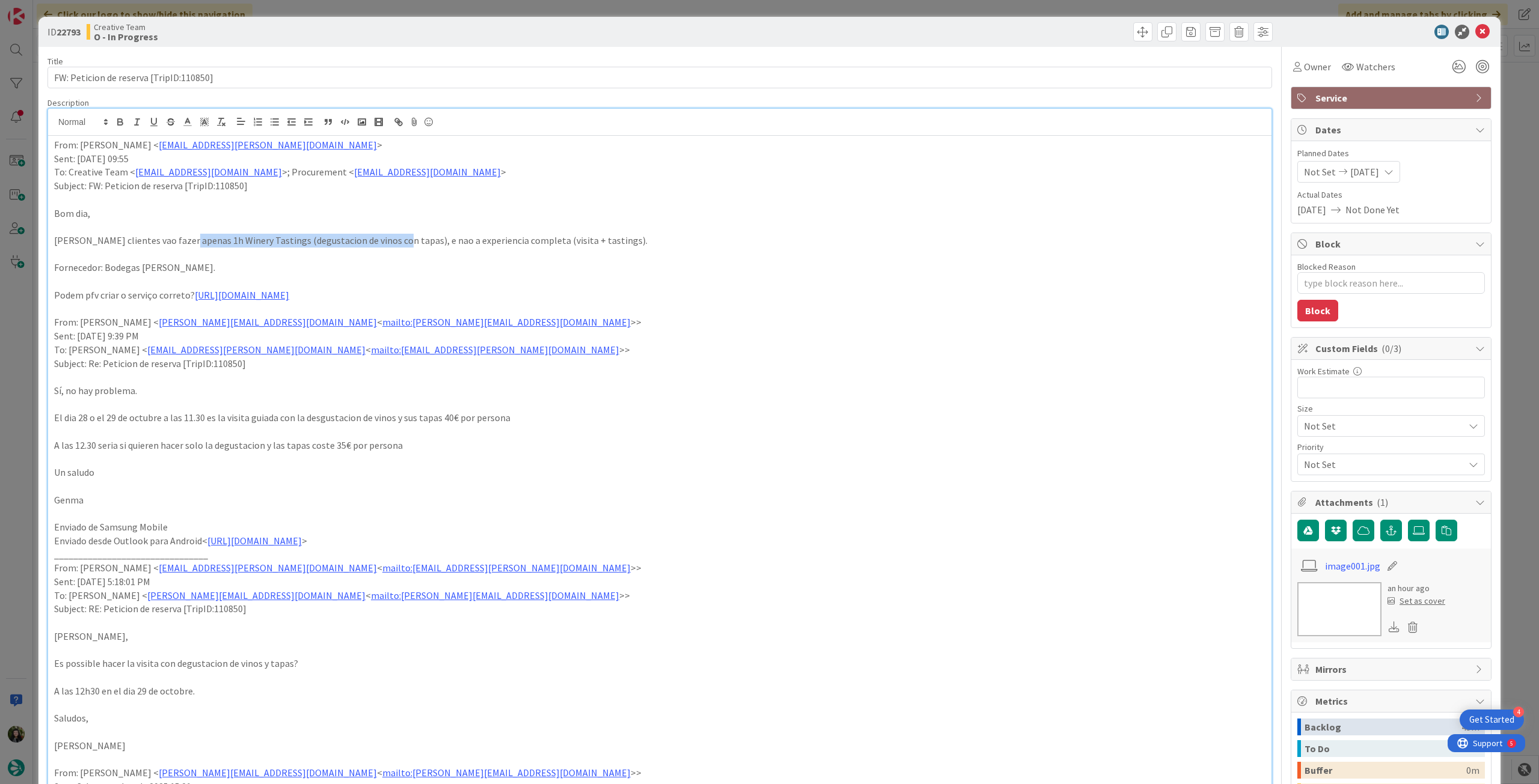
drag, startPoint x: 180, startPoint y: 243, endPoint x: 386, endPoint y: 240, distance: 206.0
click at [386, 240] on p "Estes clientes vao fazer apenas 1h Winery Tastings (degustacion de vinos con ta…" at bounding box center [660, 240] width 1212 height 13
click at [230, 295] on link "https://sigav.tourtailors.com/#Voucher/view/285000" at bounding box center [241, 295] width 94 height 12
click at [235, 317] on link "https://sigav.tourtailors.com/#Voucher/view/285000" at bounding box center [266, 318] width 82 height 15
drag, startPoint x: 187, startPoint y: 268, endPoint x: 295, endPoint y: 136, distance: 170.6
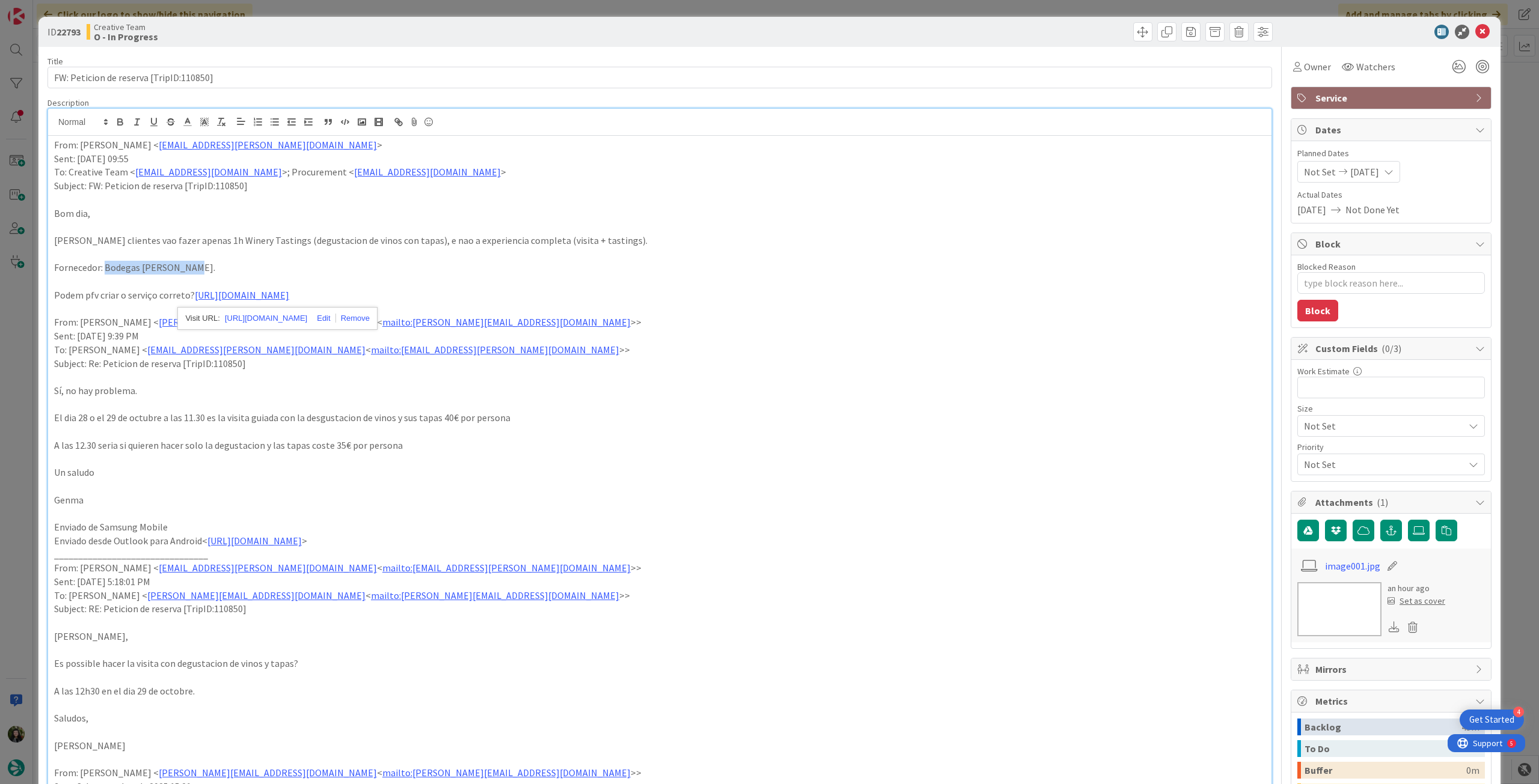
click at [107, 266] on p "Fornecedor: Bodegas Dona Felisa." at bounding box center [660, 267] width 1212 height 13
copy p "Bodegas Dona Felisa"
drag, startPoint x: 212, startPoint y: 366, endPoint x: 242, endPoint y: 363, distance: 30.1
click at [239, 365] on p "Subject: Re: Peticion de reserva [TripID:110850]" at bounding box center [660, 363] width 1212 height 13
copy p "110850"
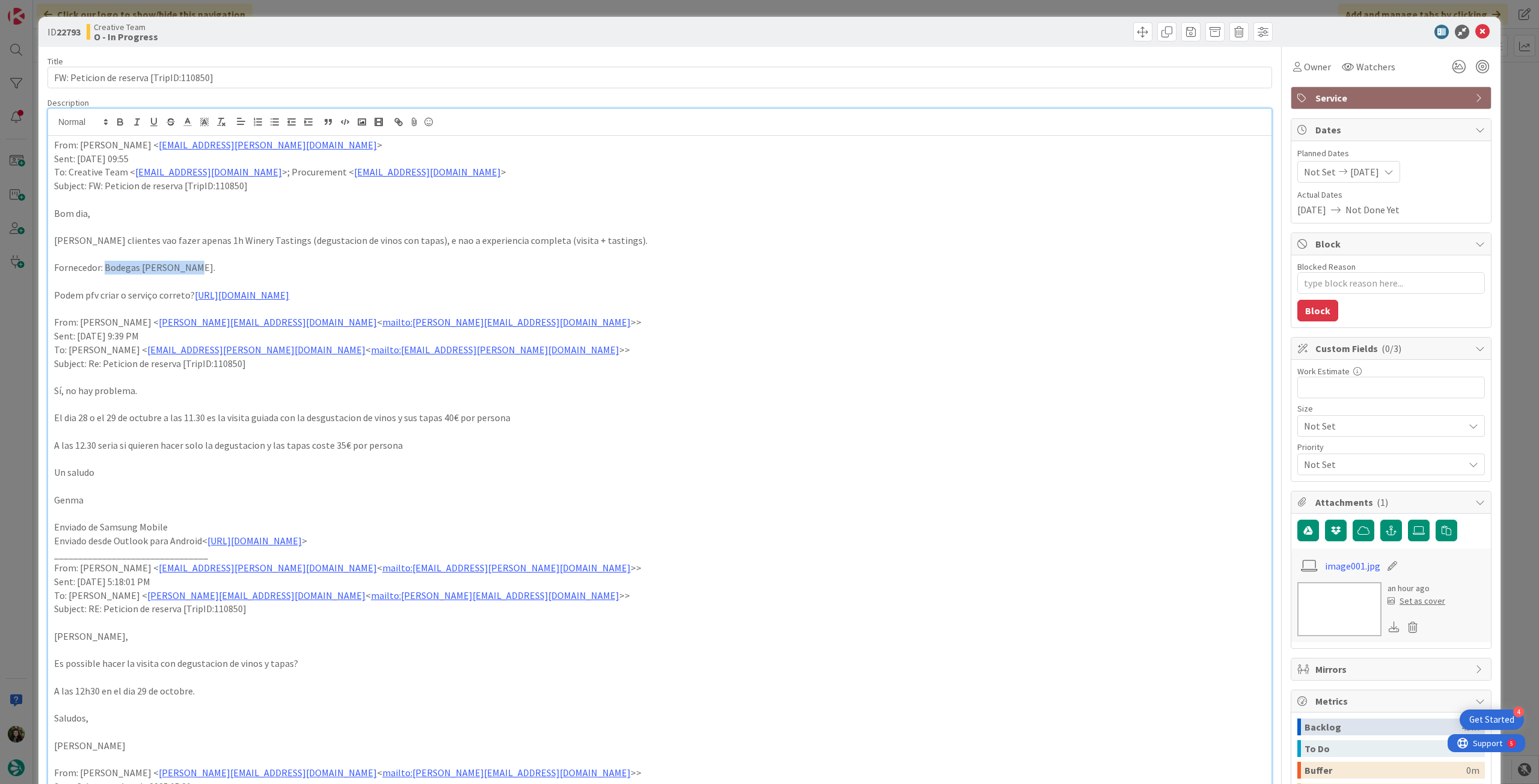
drag, startPoint x: 105, startPoint y: 264, endPoint x: 187, endPoint y: 261, distance: 82.1
click at [187, 261] on p "Fornecedor: Bodegas Dona Felisa." at bounding box center [660, 267] width 1212 height 13
copy p "Bodegas Dona Felisa"
drag, startPoint x: 1475, startPoint y: 29, endPoint x: 1462, endPoint y: 34, distance: 13.9
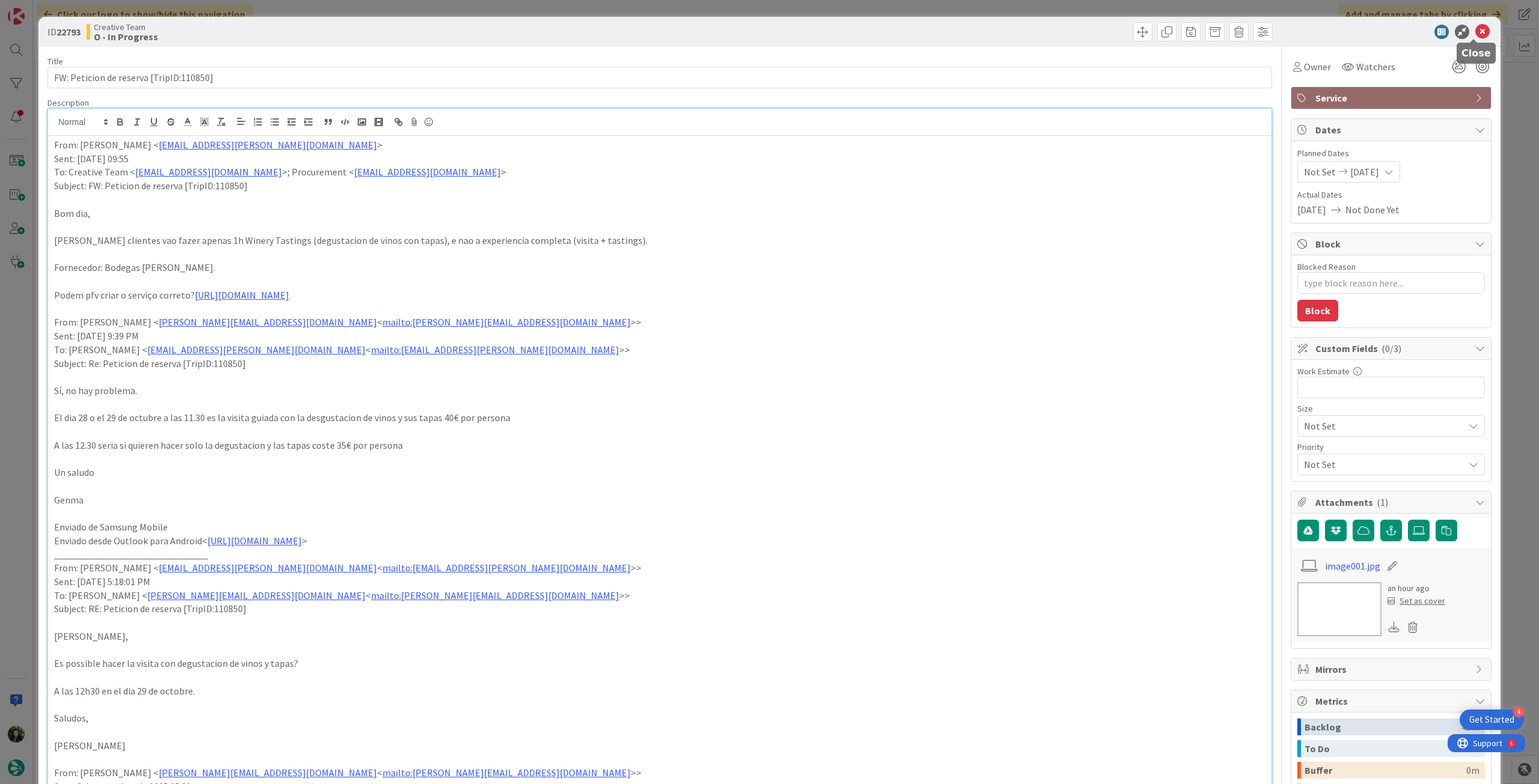
click at [1475, 29] on icon at bounding box center [1483, 32] width 14 height 14
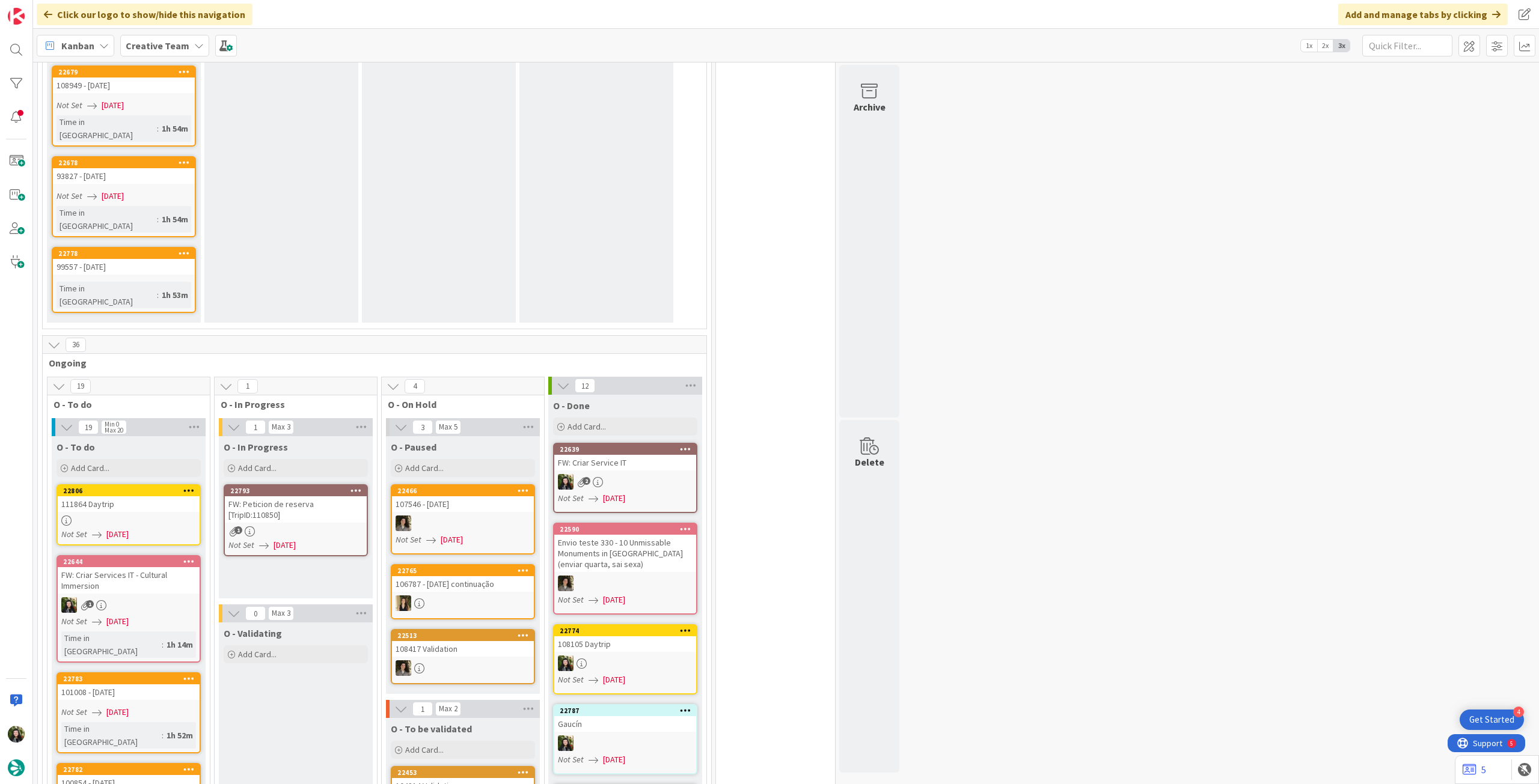
click at [316, 496] on div "FW: Peticion de reserva [TripID:110850]" at bounding box center [296, 510] width 142 height 27
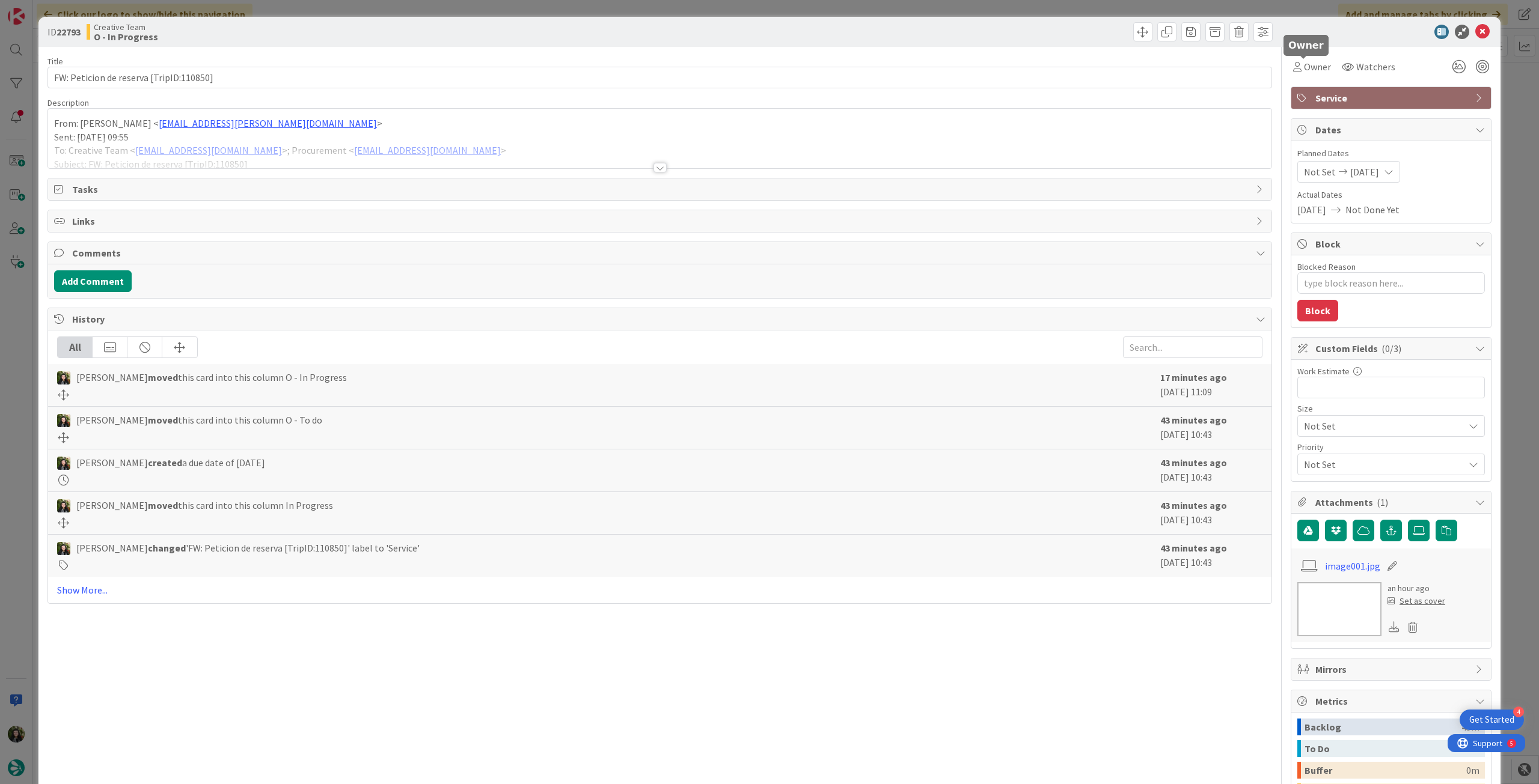
click at [1327, 54] on div "Owner Watchers" at bounding box center [1391, 62] width 201 height 30
click at [1316, 66] on span "Owner" at bounding box center [1318, 66] width 27 height 14
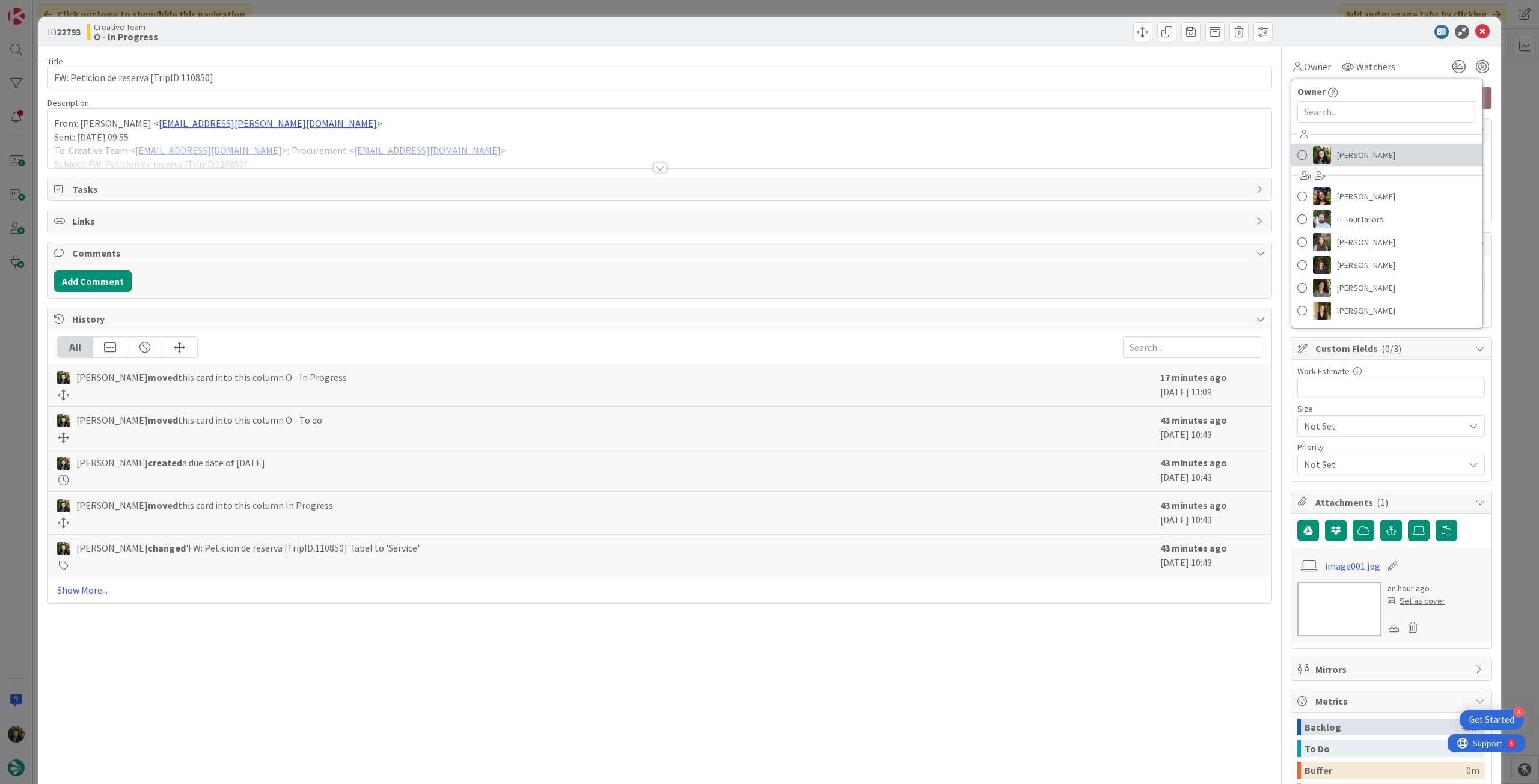
drag, startPoint x: 1354, startPoint y: 156, endPoint x: 1454, endPoint y: 85, distance: 122.6
click at [1355, 156] on span "[PERSON_NAME]" at bounding box center [1366, 155] width 58 height 18
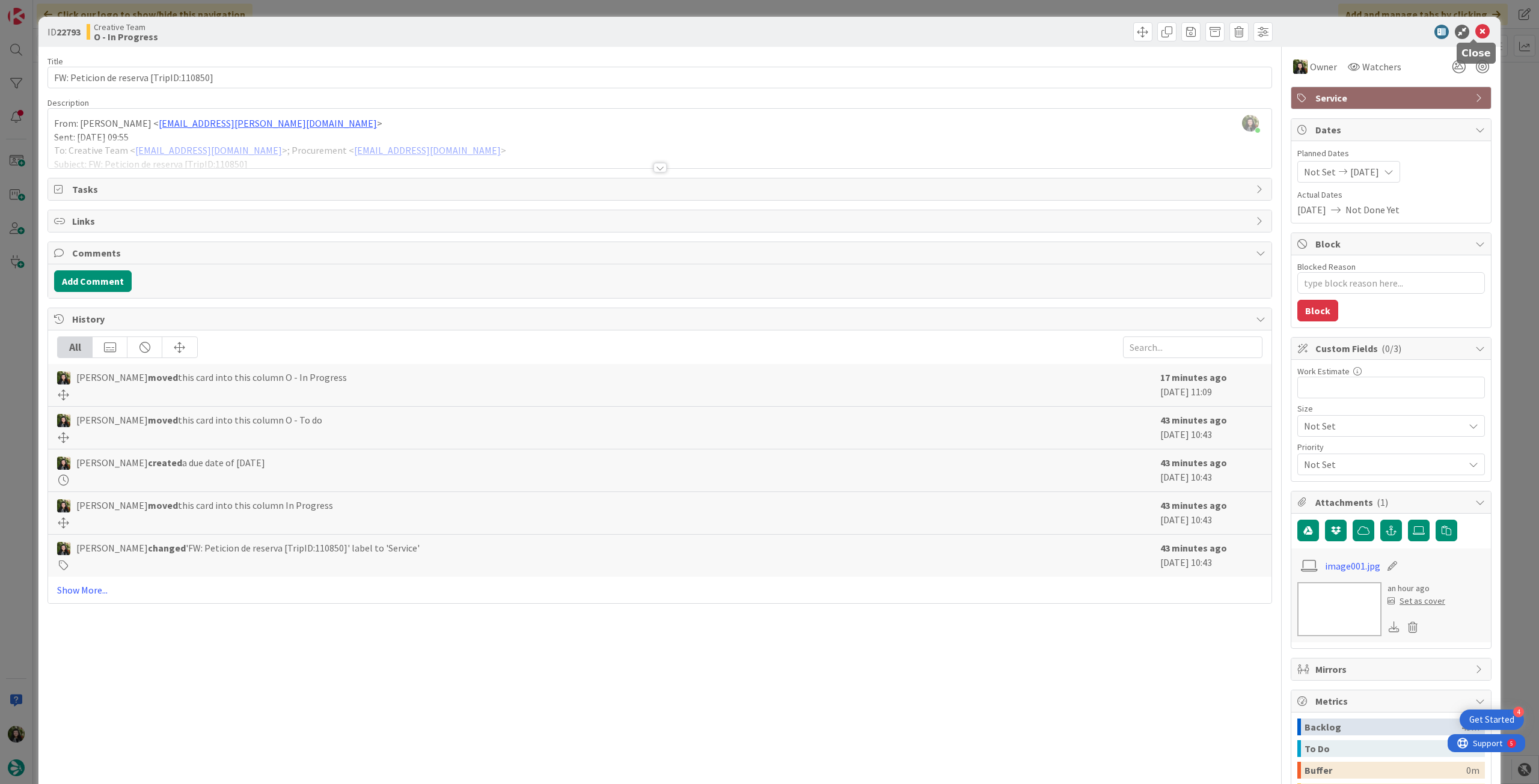
click at [1477, 36] on icon at bounding box center [1483, 32] width 14 height 14
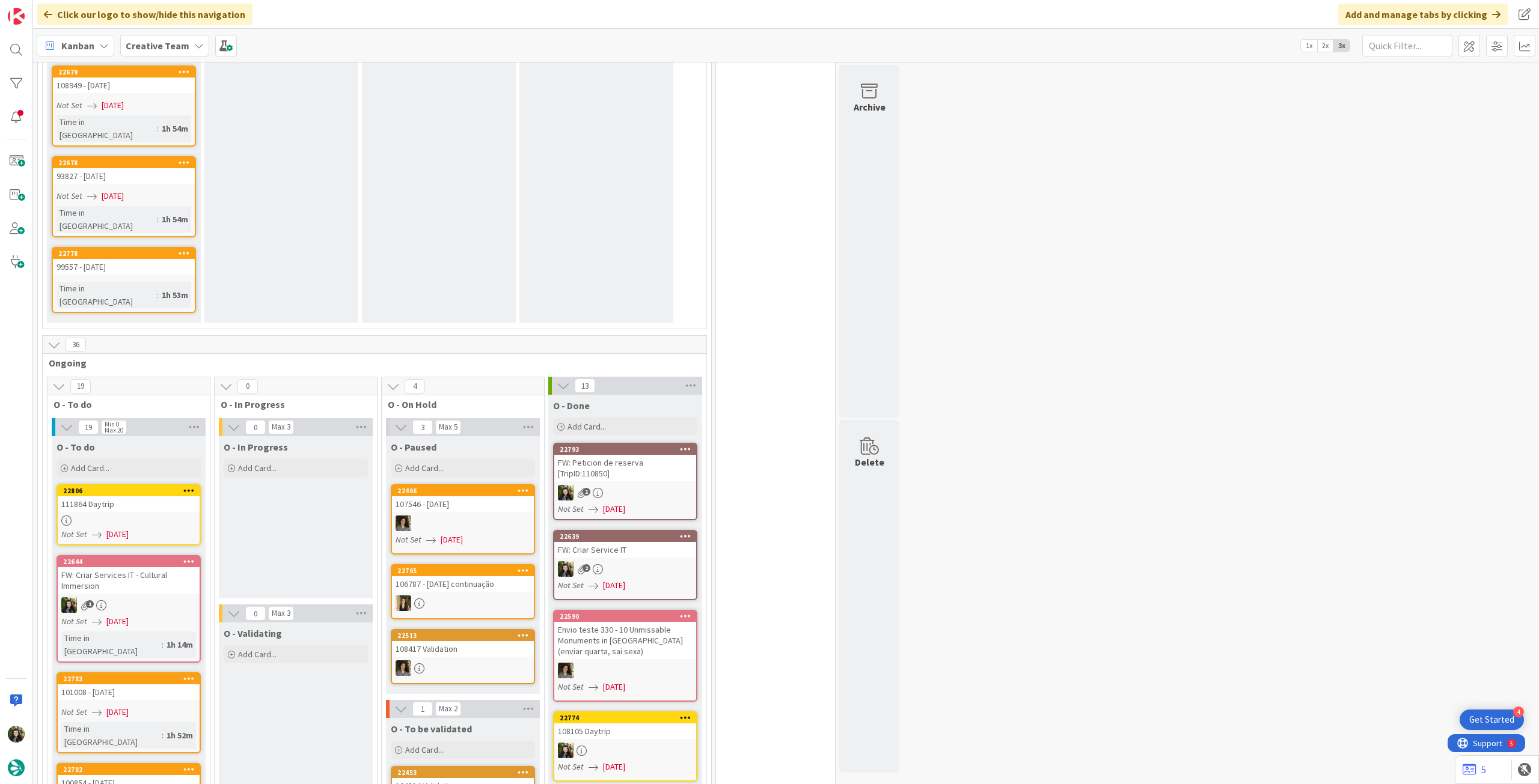
click at [151, 50] on b "Creative Team" at bounding box center [157, 45] width 64 height 12
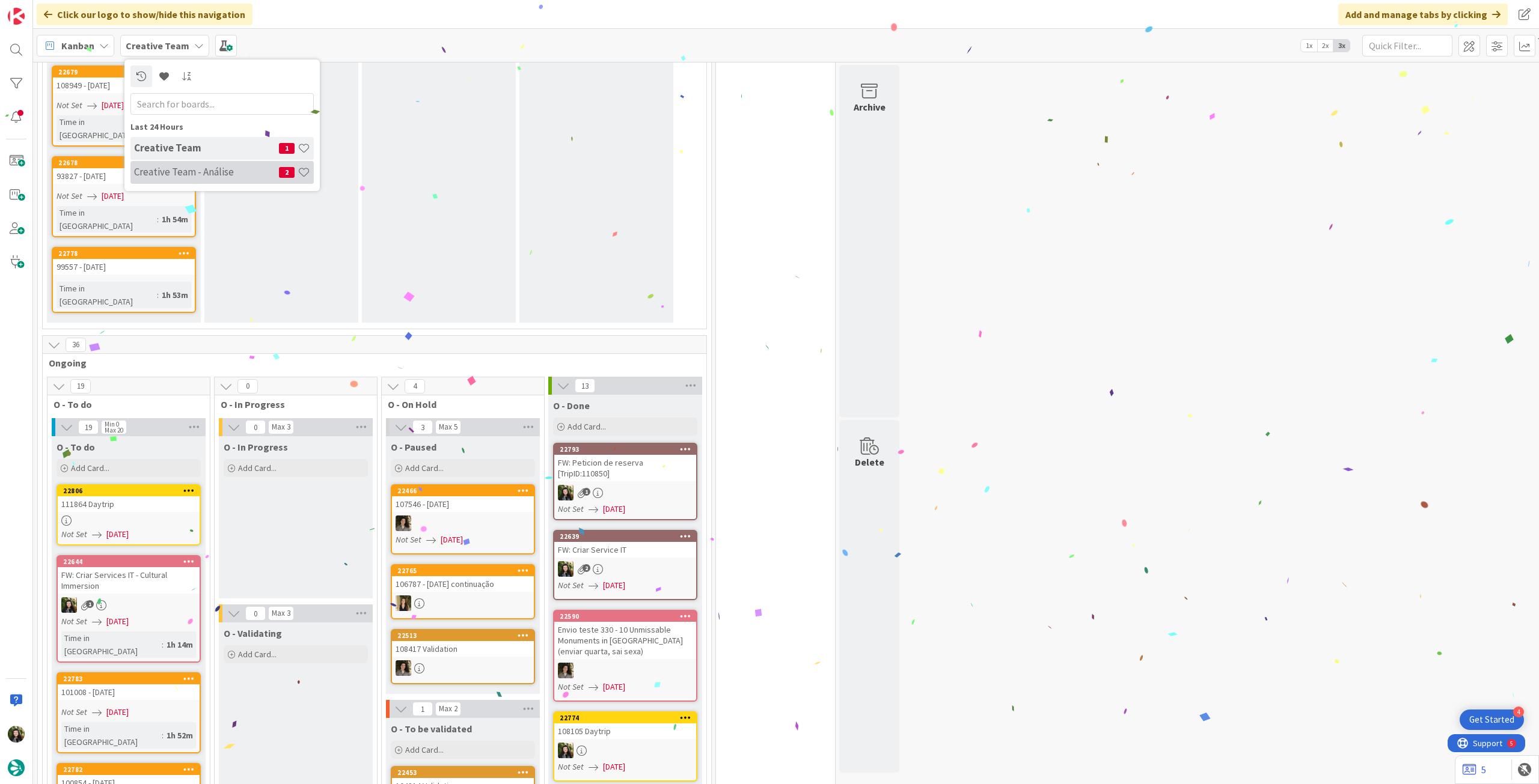
click at [160, 164] on div "Creative Team - Análise 2" at bounding box center [222, 172] width 184 height 22
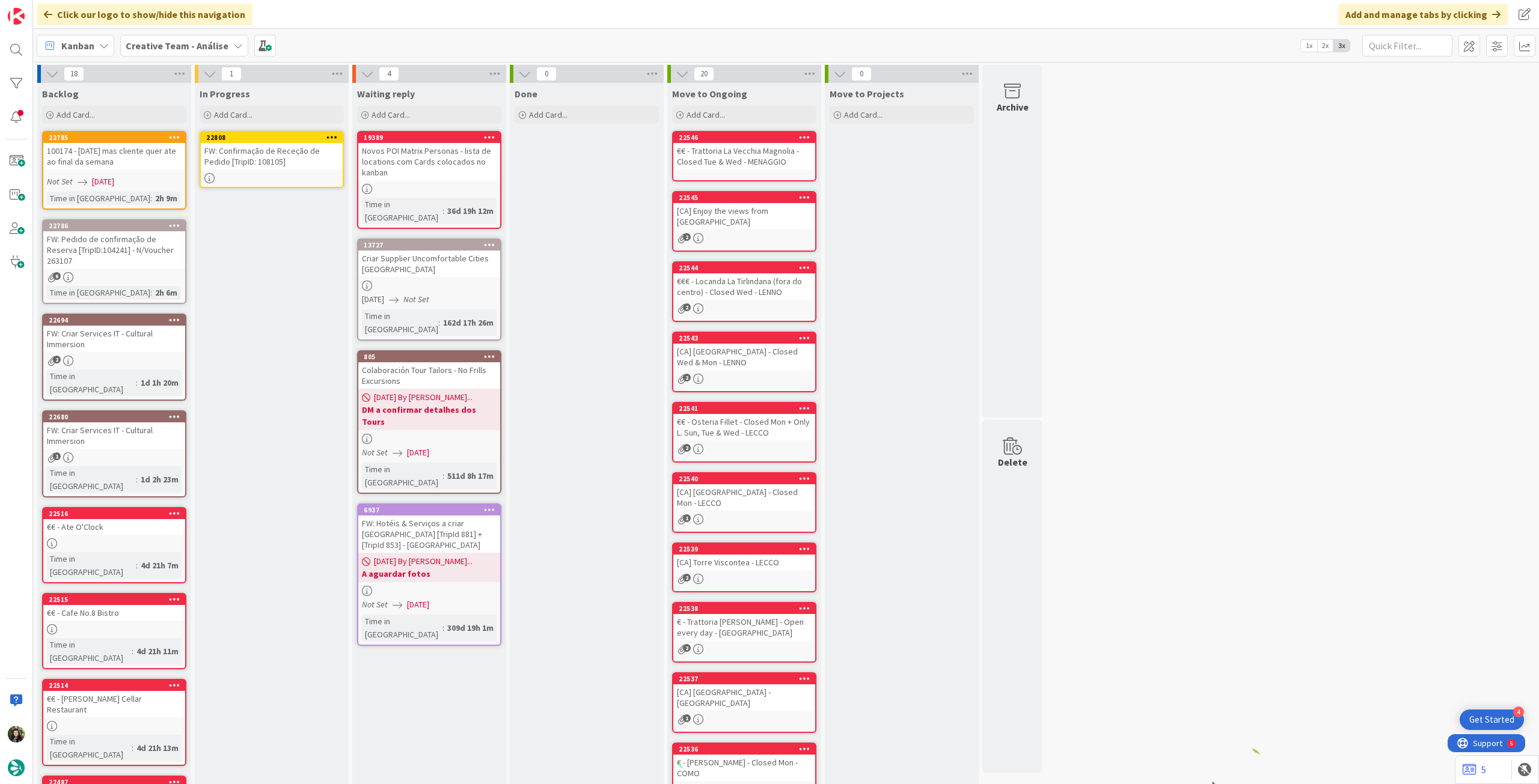
click at [249, 171] on link "22808 FW: Confirmação de Receção de Pedido [TripID: 108105]" at bounding box center [272, 159] width 144 height 57
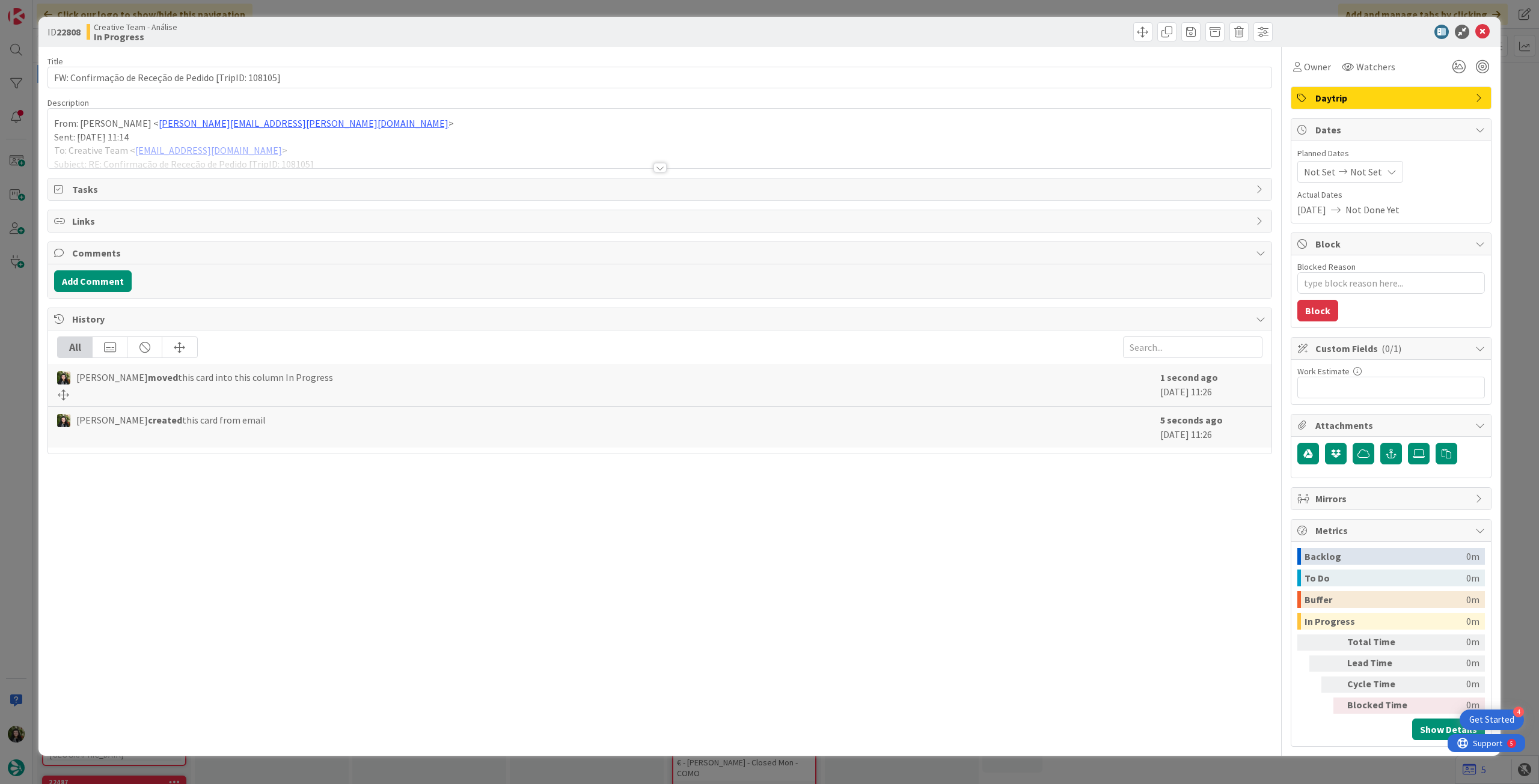
click at [275, 152] on div at bounding box center [660, 153] width 1223 height 30
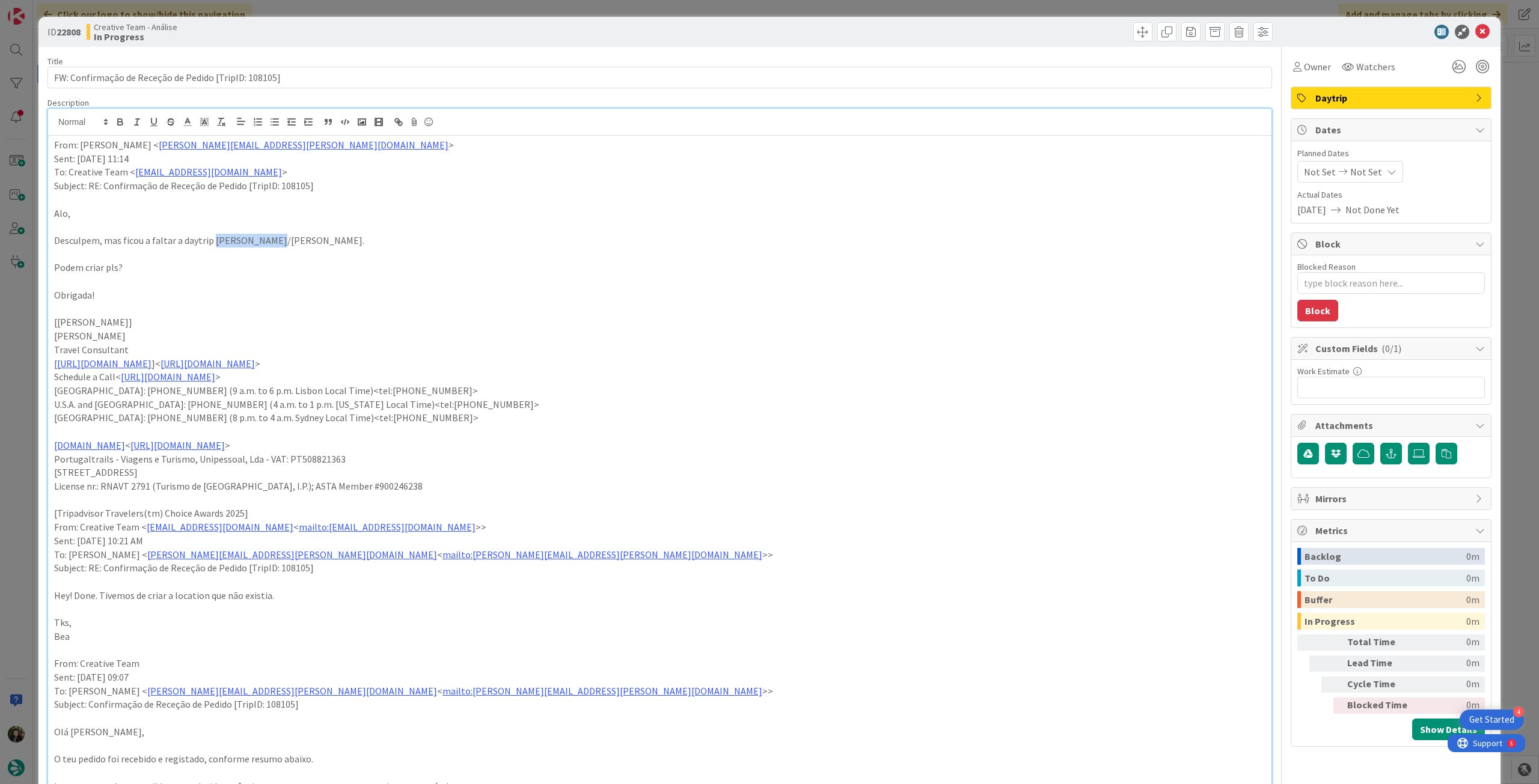
drag, startPoint x: 221, startPoint y: 241, endPoint x: 272, endPoint y: 241, distance: 51.0
click at [272, 241] on p "Desculpem, mas ficou a faltar a daytrip Gaucín/Ronda." at bounding box center [660, 240] width 1212 height 13
drag, startPoint x: 122, startPoint y: 118, endPoint x: 257, endPoint y: 158, distance: 140.8
click at [127, 121] on button "button" at bounding box center [120, 122] width 17 height 14
click at [645, 271] on p "Podem criar pls?" at bounding box center [660, 267] width 1212 height 13
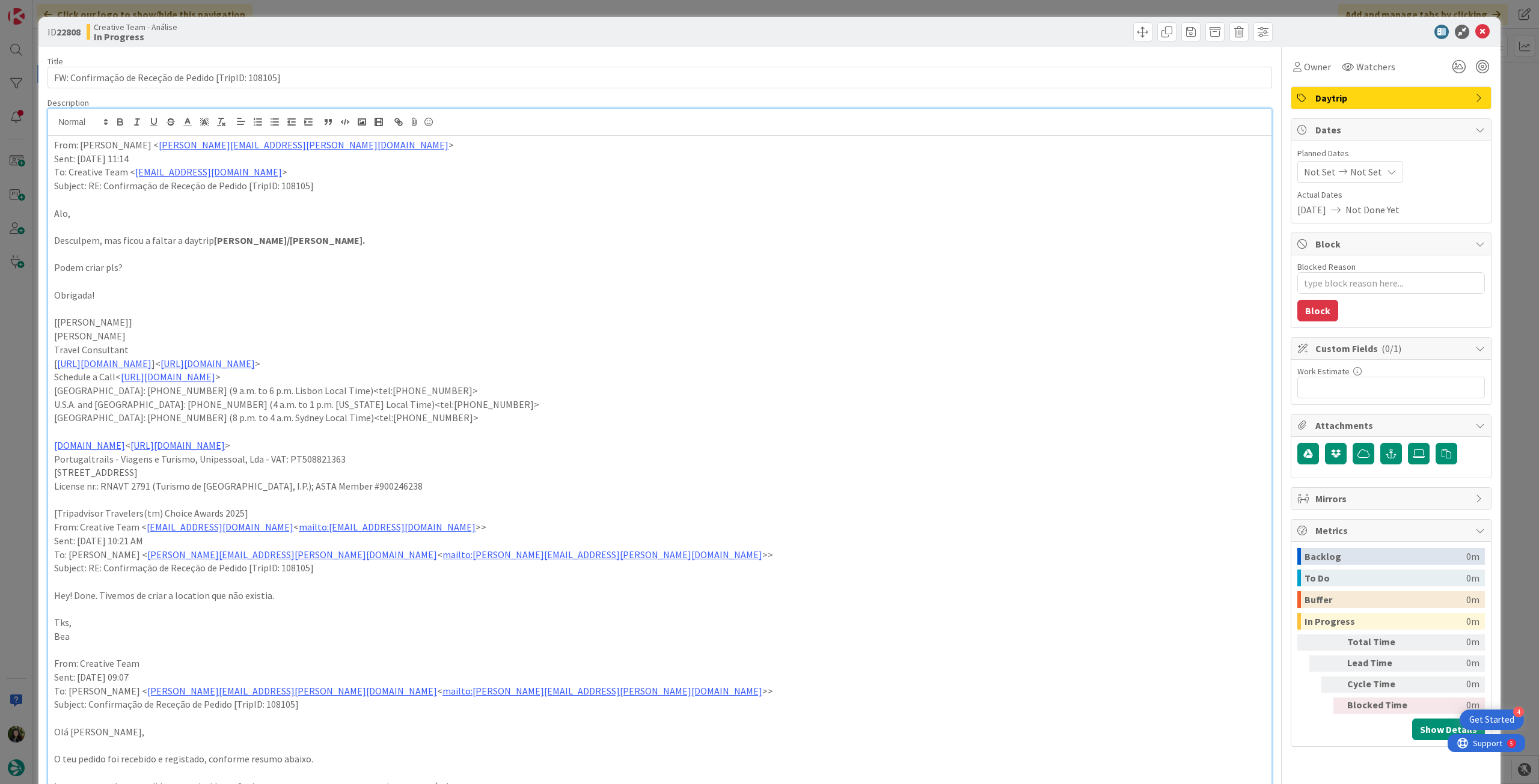
click at [1362, 167] on span "Not Set" at bounding box center [1367, 172] width 32 height 14
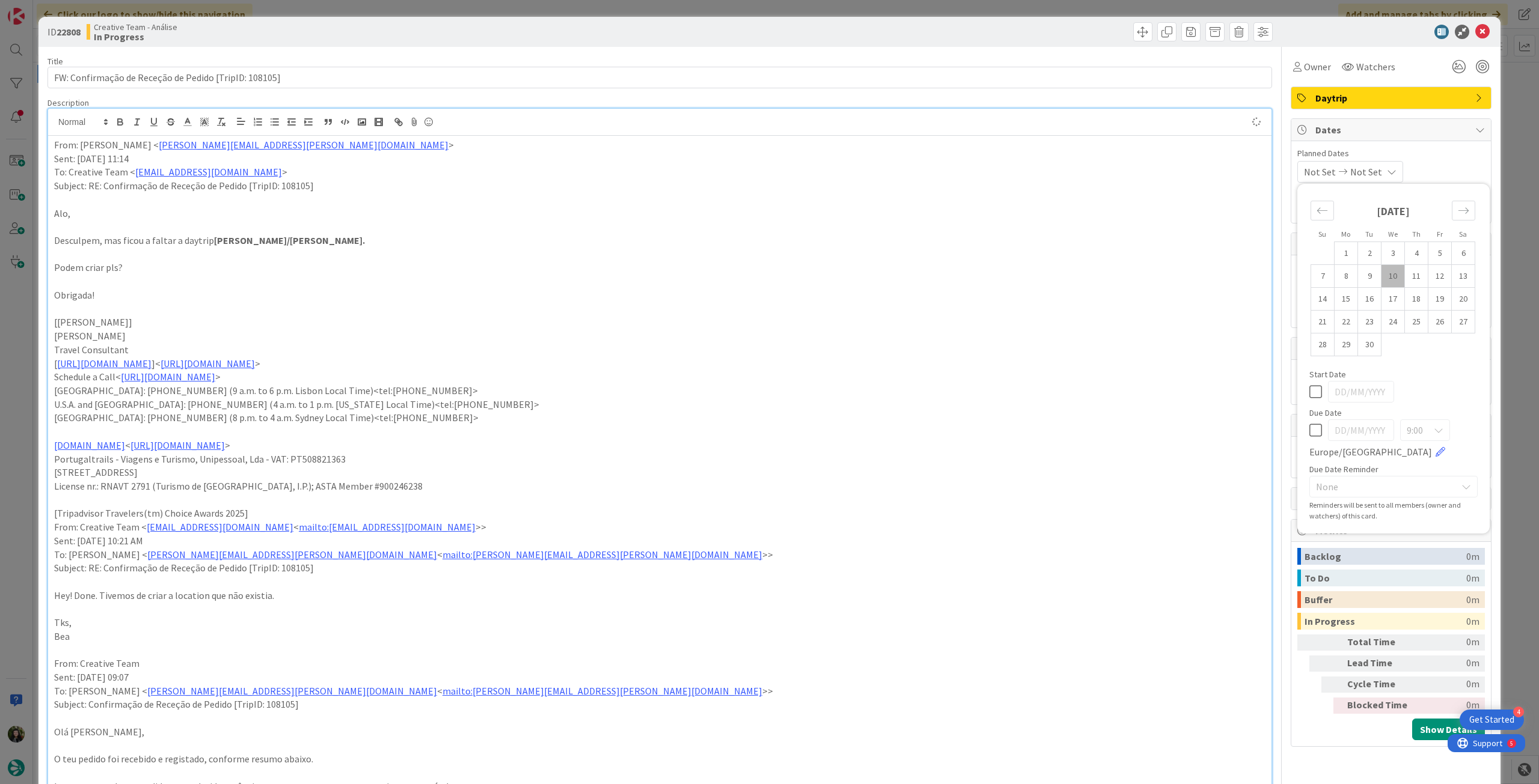
type textarea "x"
click at [1310, 426] on icon at bounding box center [1316, 430] width 13 height 14
type input "[DATE]"
click at [1307, 68] on span "Owner" at bounding box center [1318, 66] width 27 height 14
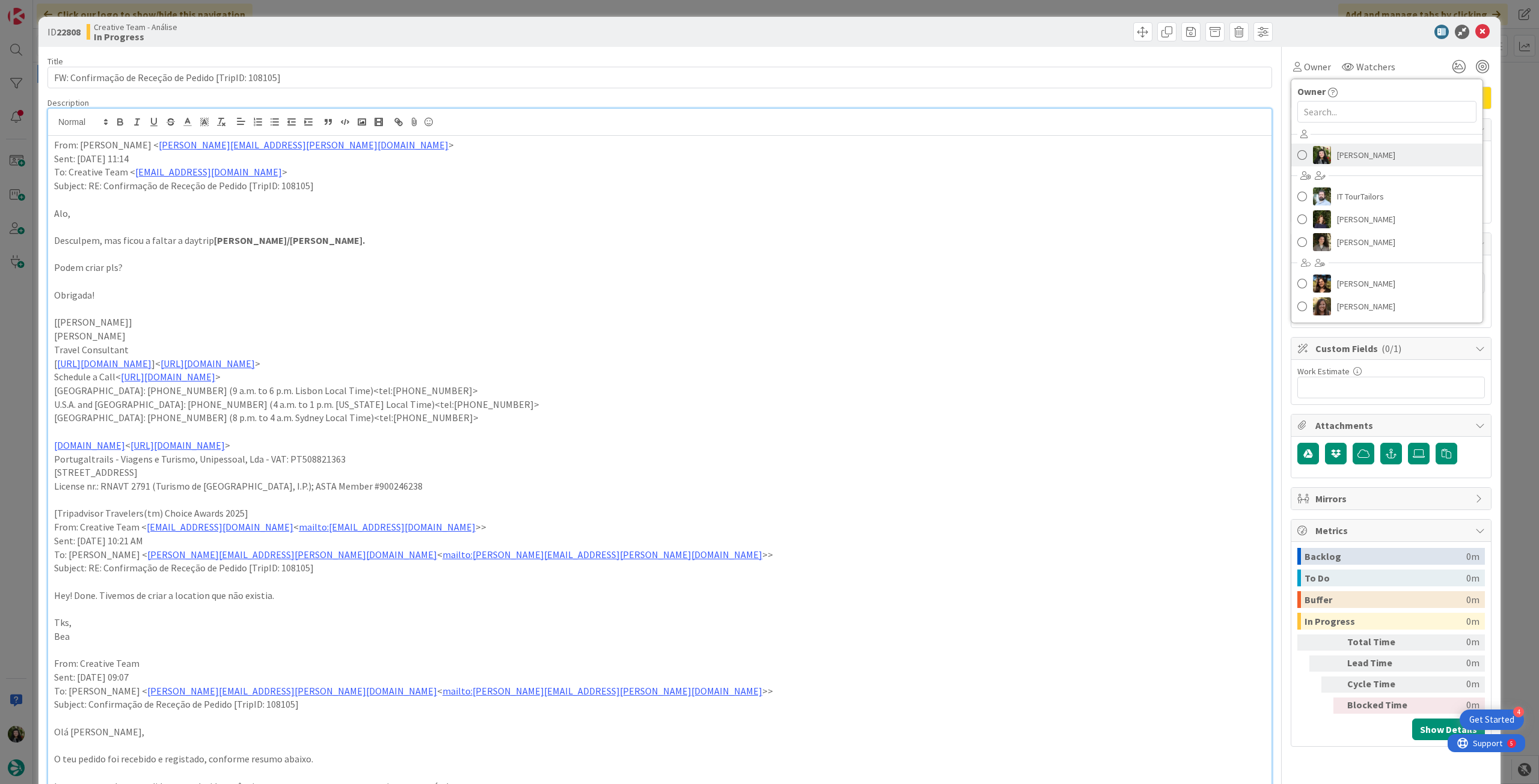
drag, startPoint x: 1354, startPoint y: 156, endPoint x: 1362, endPoint y: 149, distance: 10.6
click at [1354, 156] on span "[PERSON_NAME]" at bounding box center [1366, 155] width 58 height 18
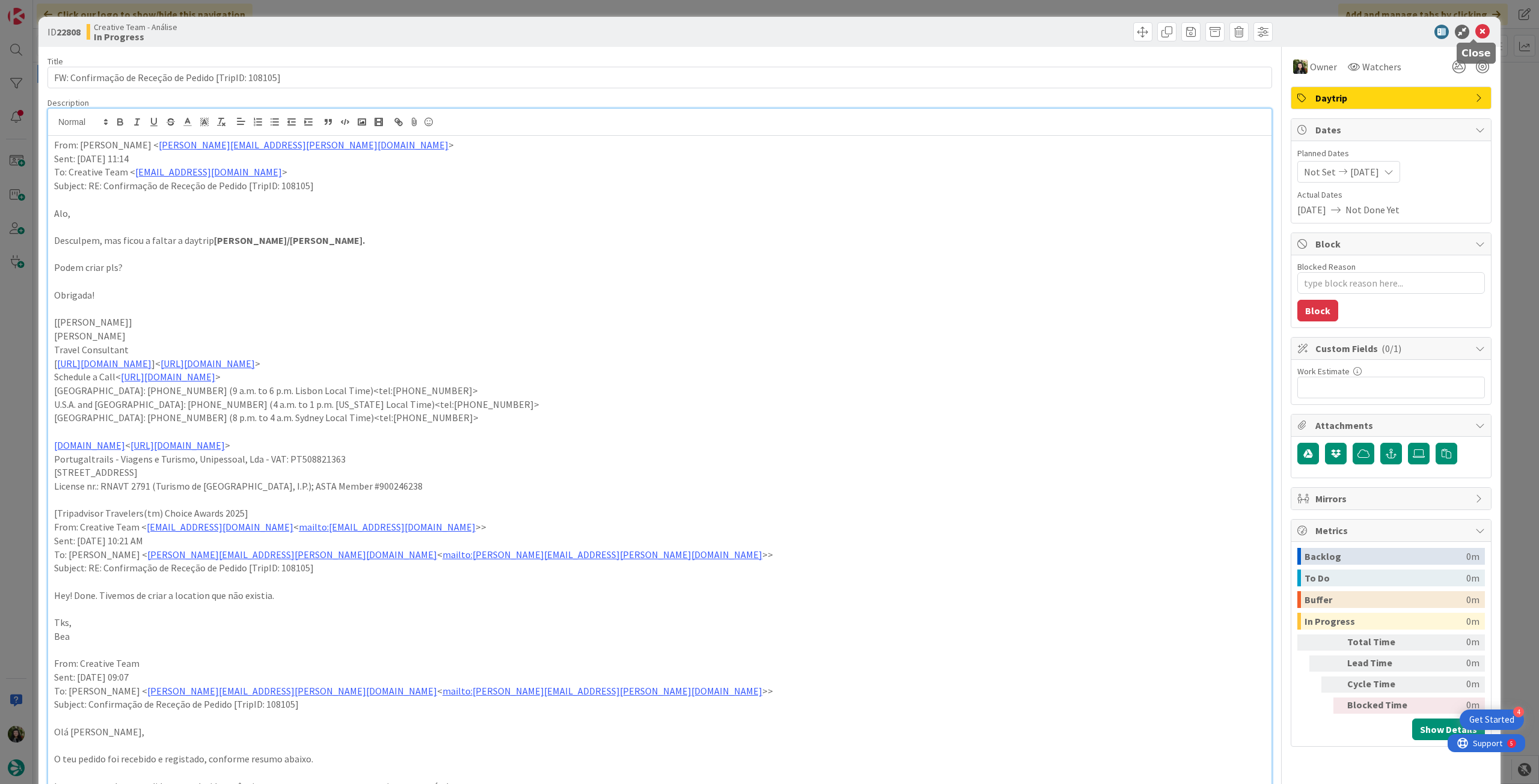
click at [1475, 28] on icon at bounding box center [1483, 32] width 14 height 14
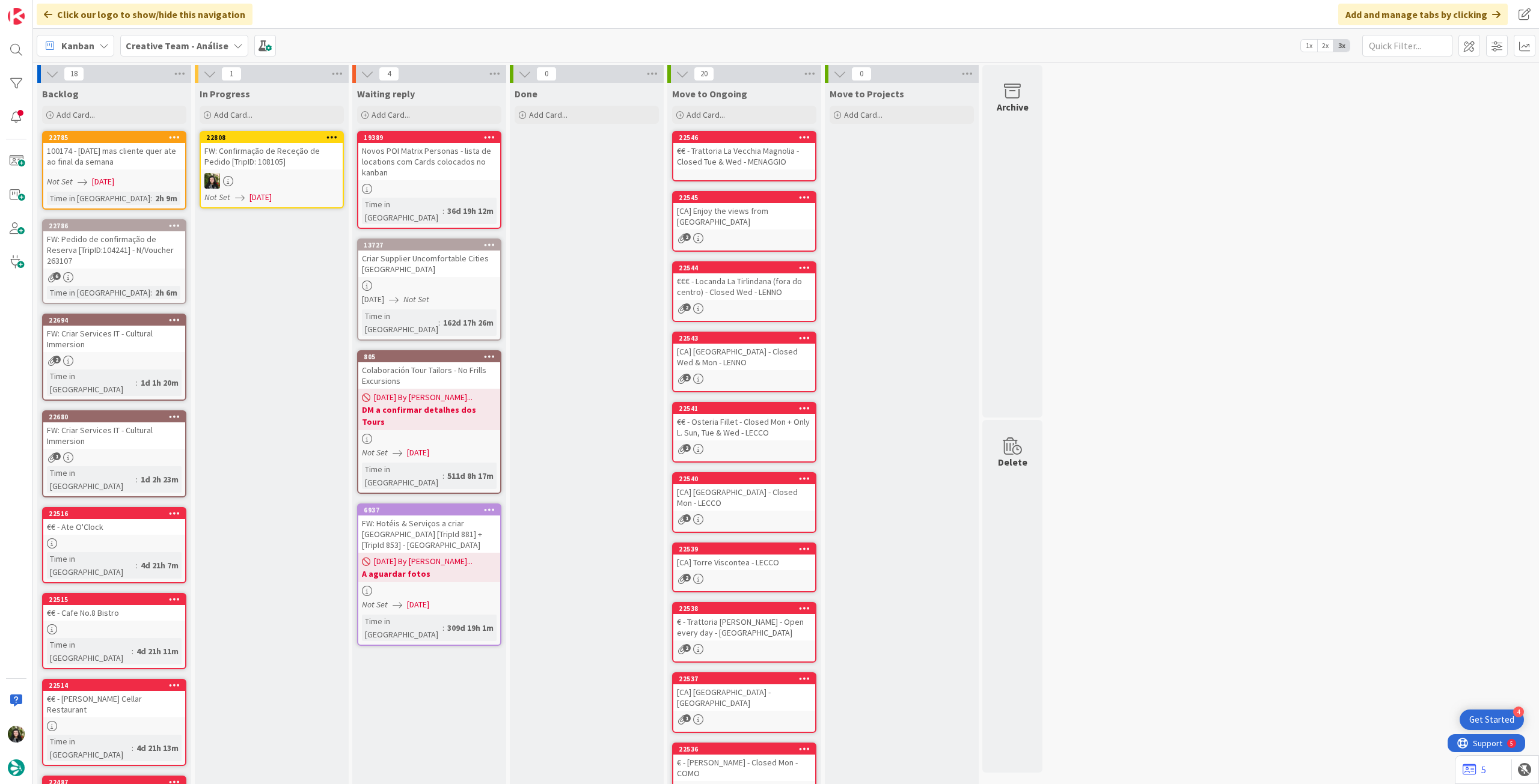
click at [333, 136] on icon at bounding box center [332, 136] width 12 height 8
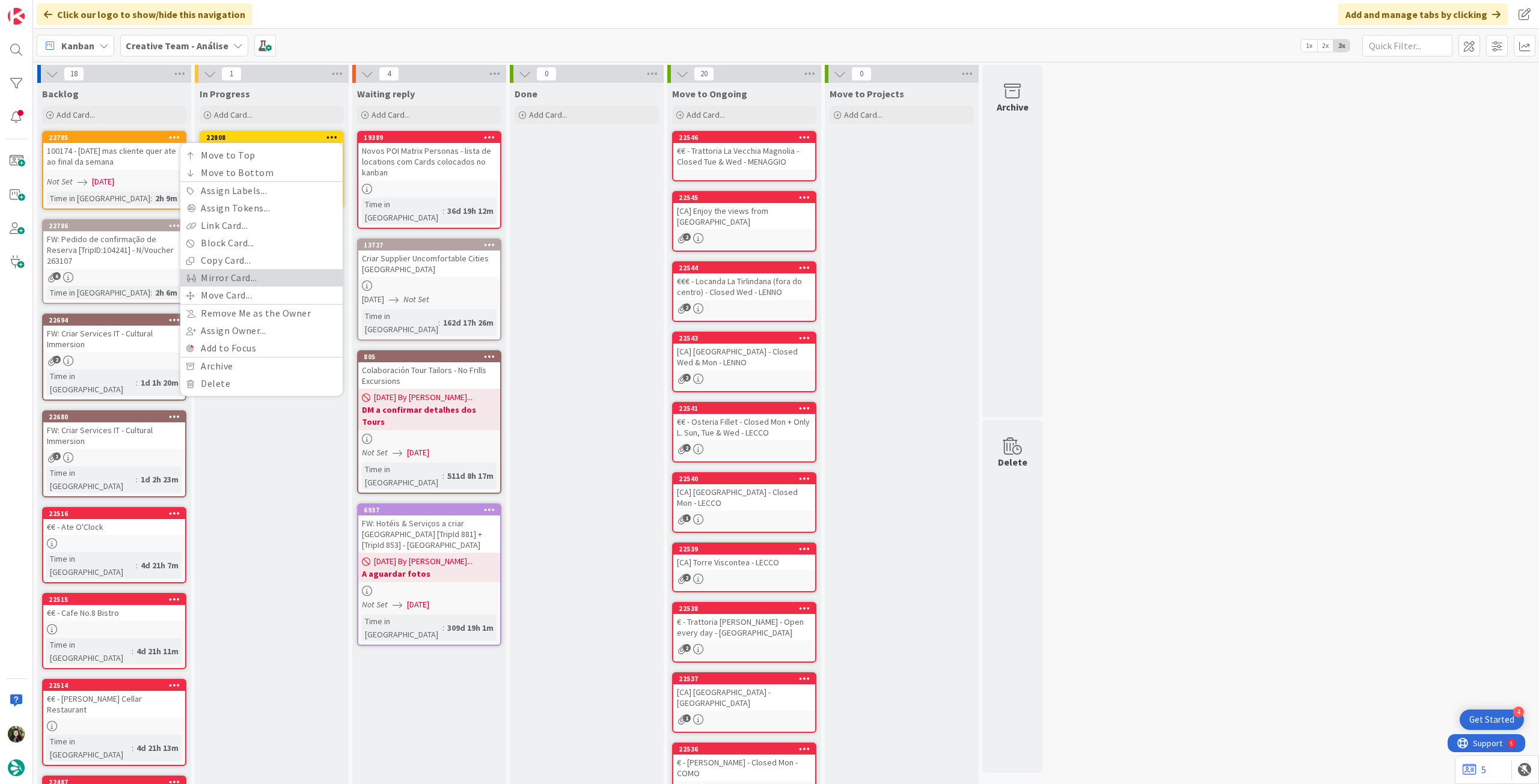
click at [251, 285] on link "Mirror Card..." at bounding box center [261, 278] width 162 height 17
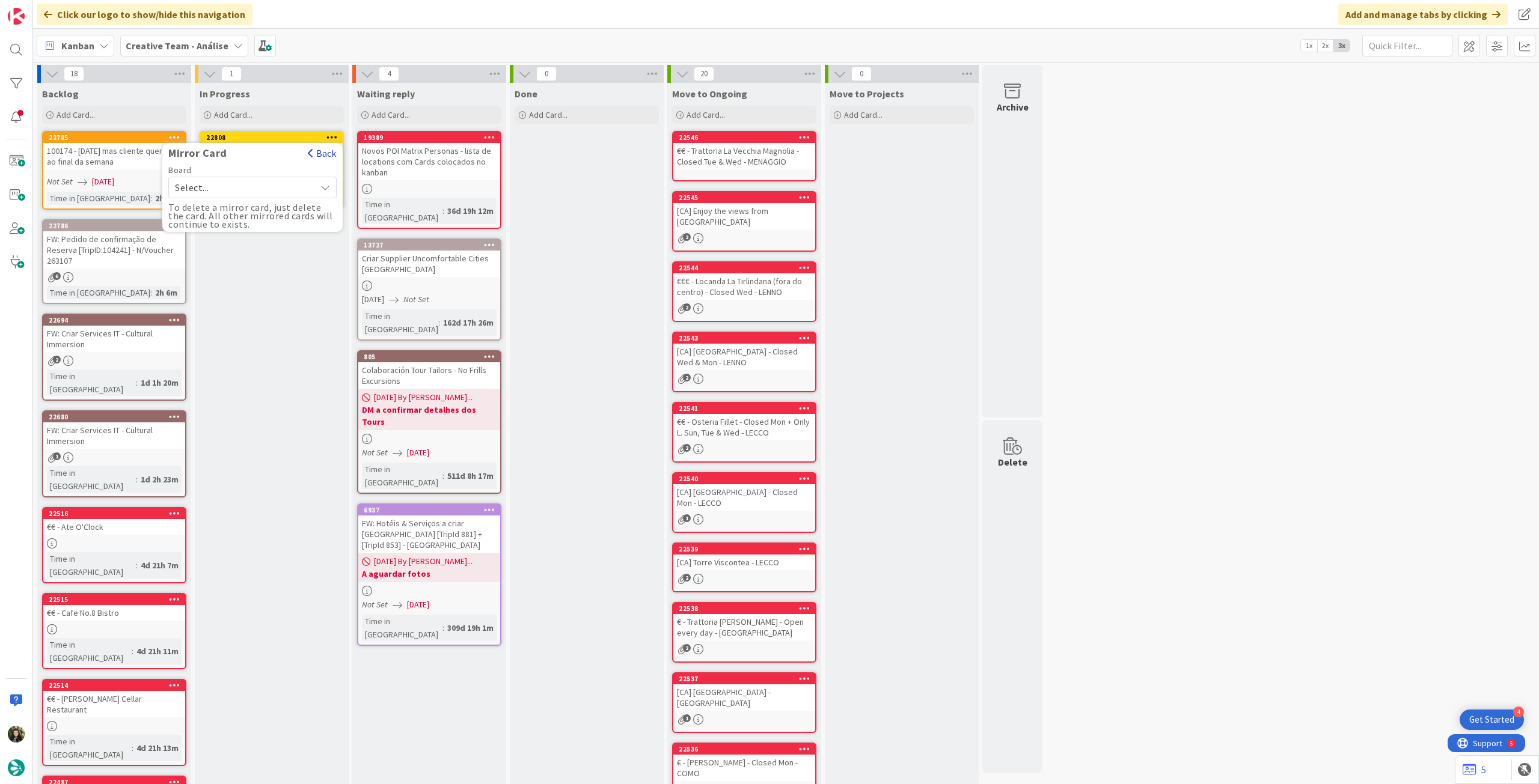
click at [319, 152] on button "Back" at bounding box center [322, 153] width 30 height 13
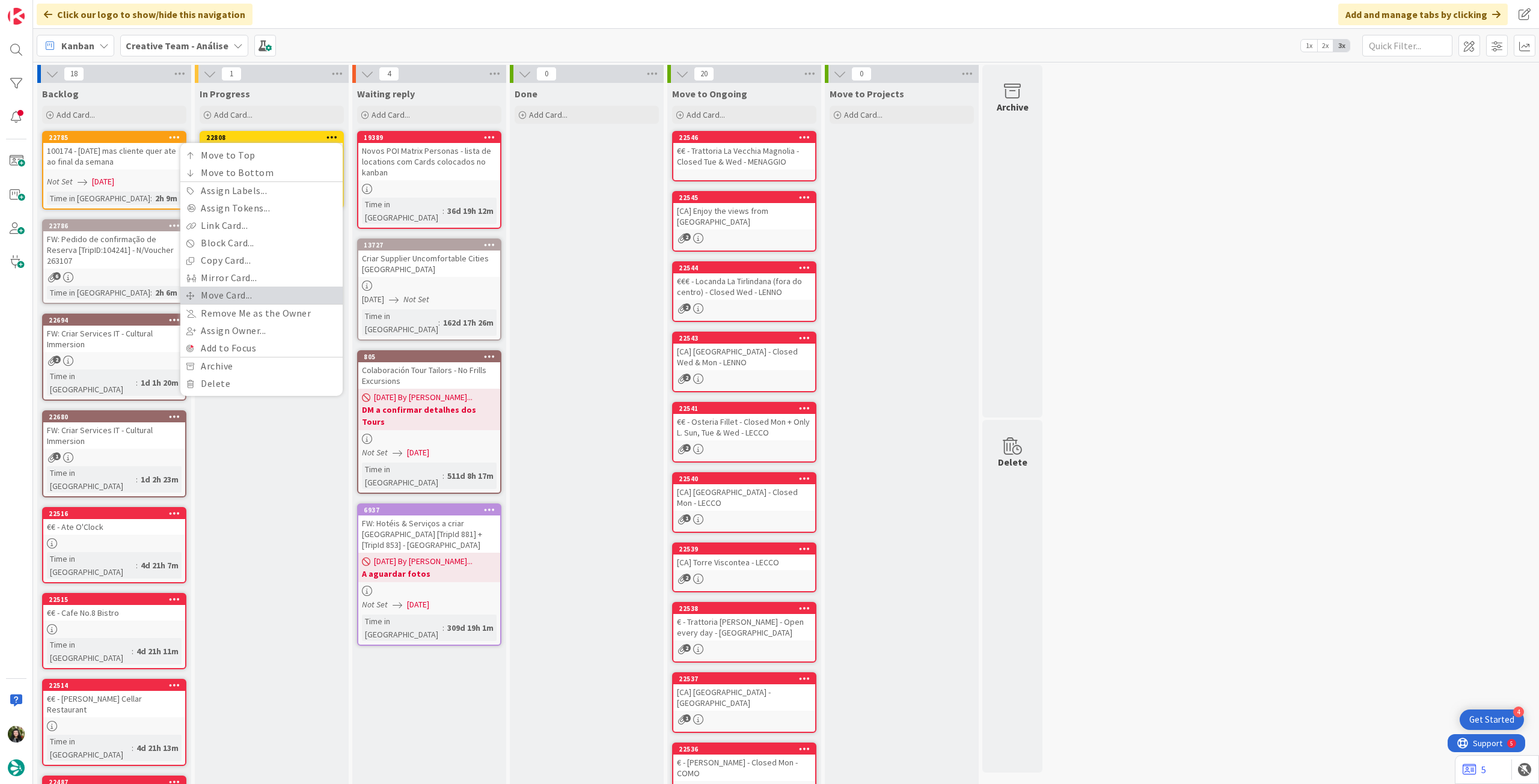
click at [218, 291] on link "Move Card..." at bounding box center [261, 295] width 162 height 17
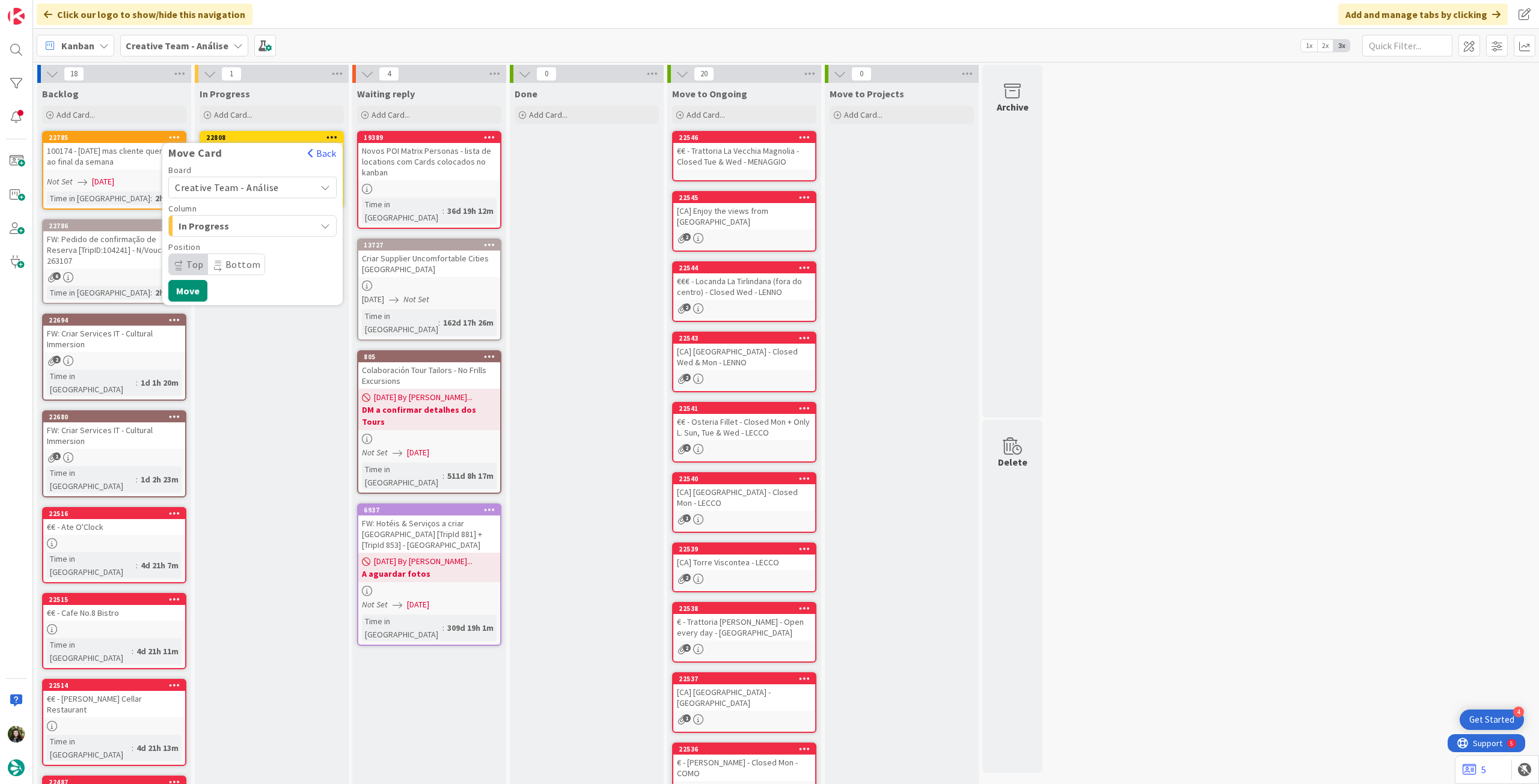
click at [246, 188] on span "Creative Team - Análise" at bounding box center [227, 187] width 104 height 12
click at [235, 242] on span "Creative Team" at bounding box center [261, 244] width 140 height 18
click at [242, 235] on div "E - To Do" at bounding box center [246, 225] width 140 height 19
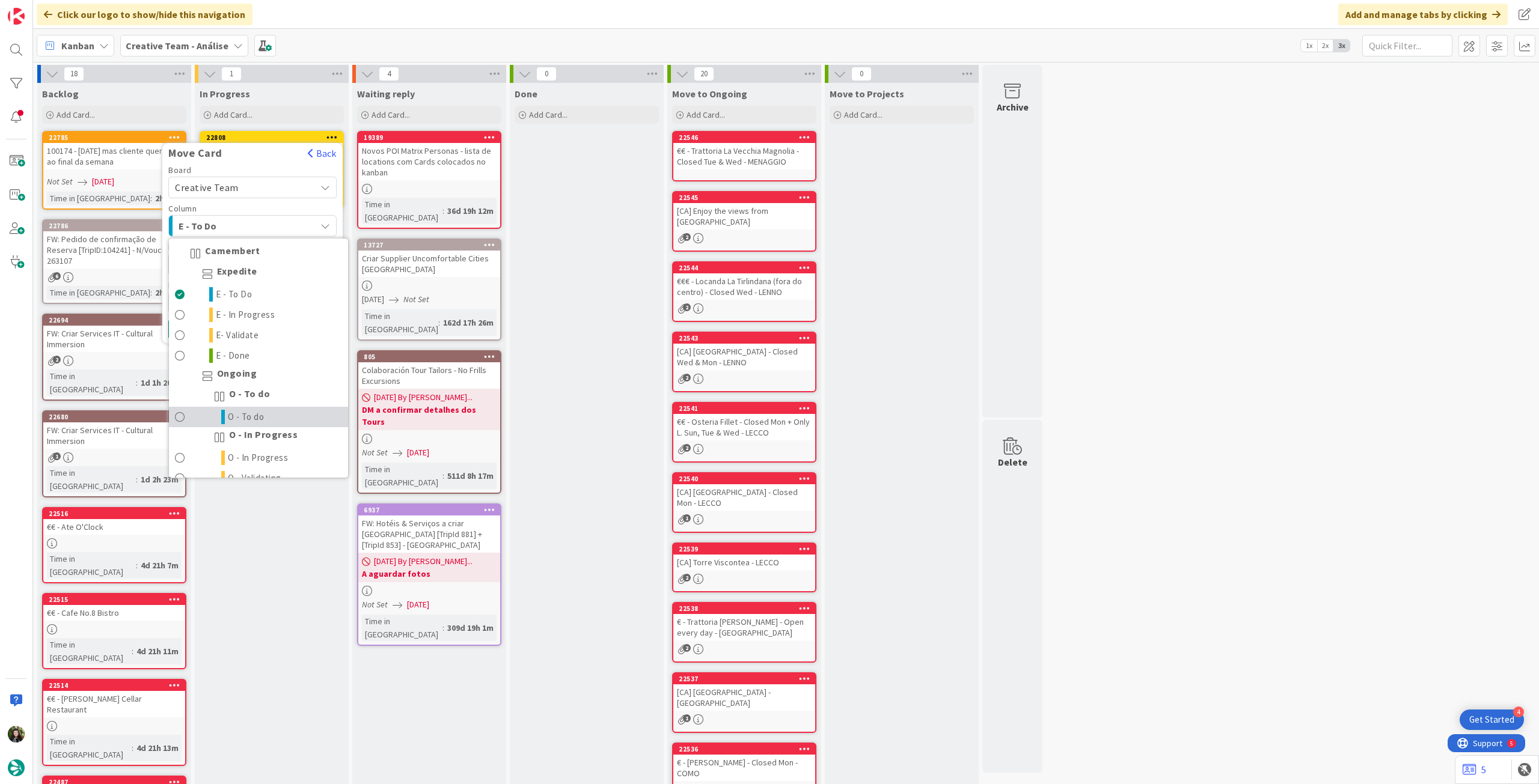
click at [278, 418] on link "O - To do" at bounding box center [259, 417] width 179 height 21
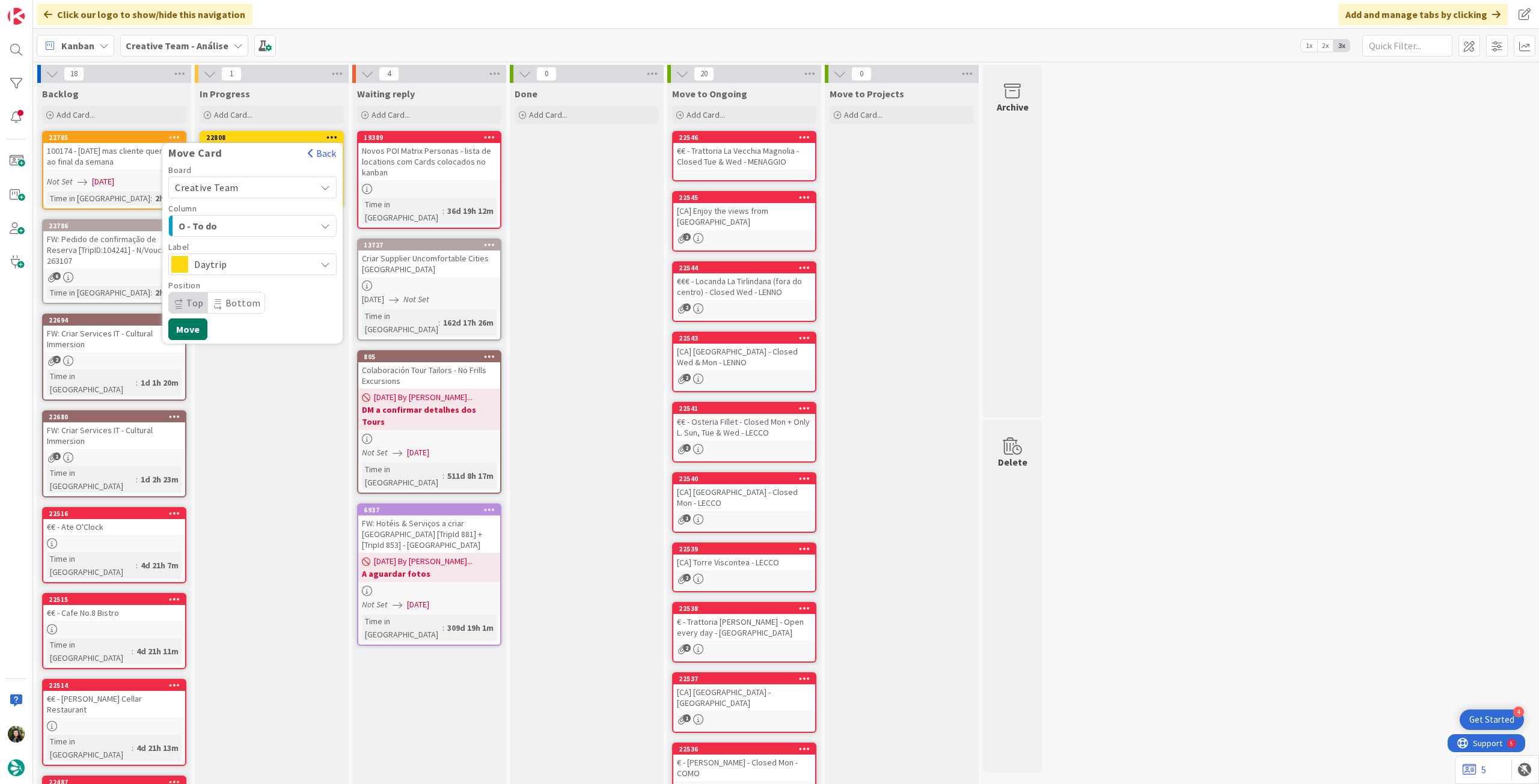
click at [190, 324] on button "Move" at bounding box center [188, 330] width 39 height 22
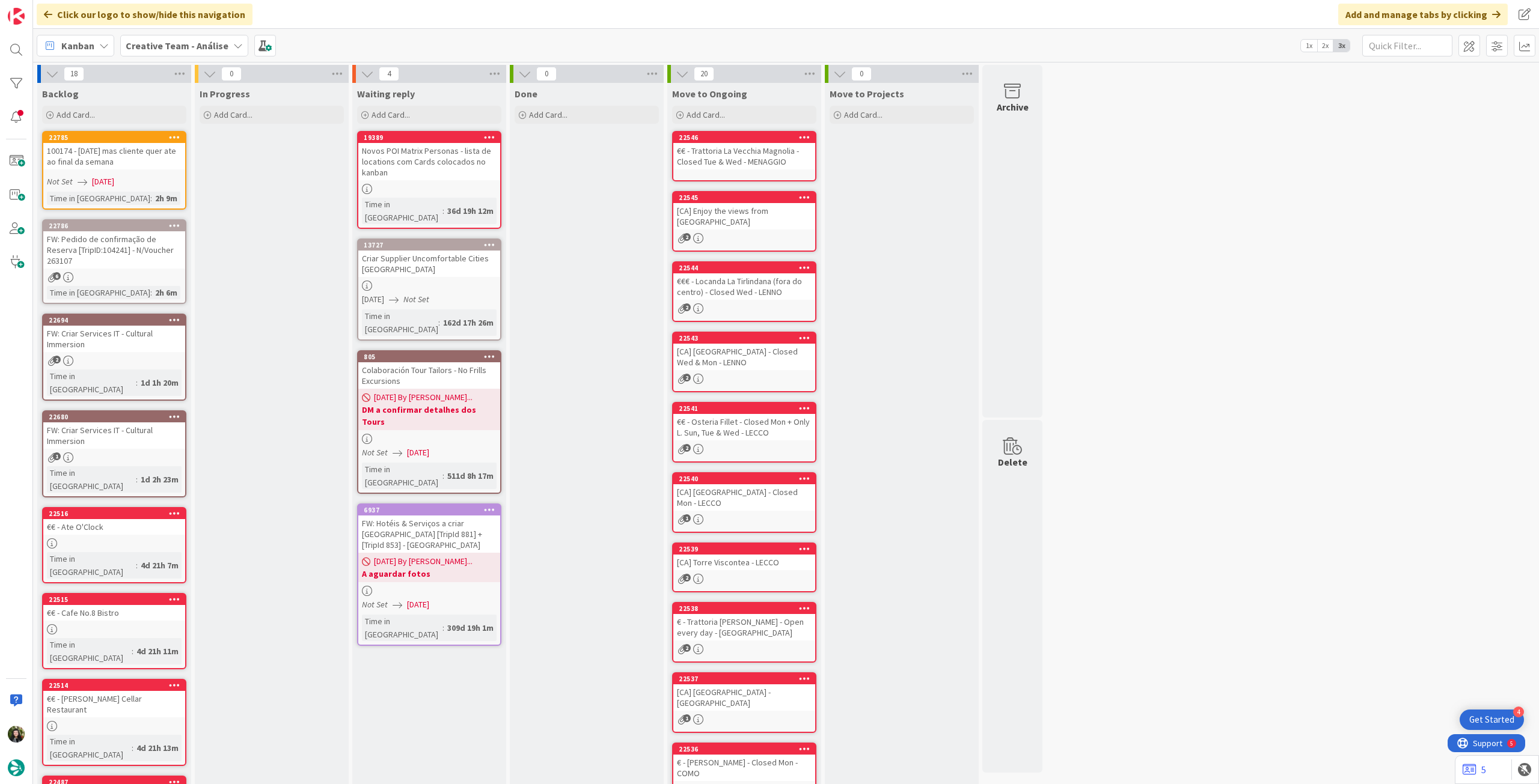
click at [187, 50] on b "Creative Team - Análise" at bounding box center [177, 45] width 103 height 12
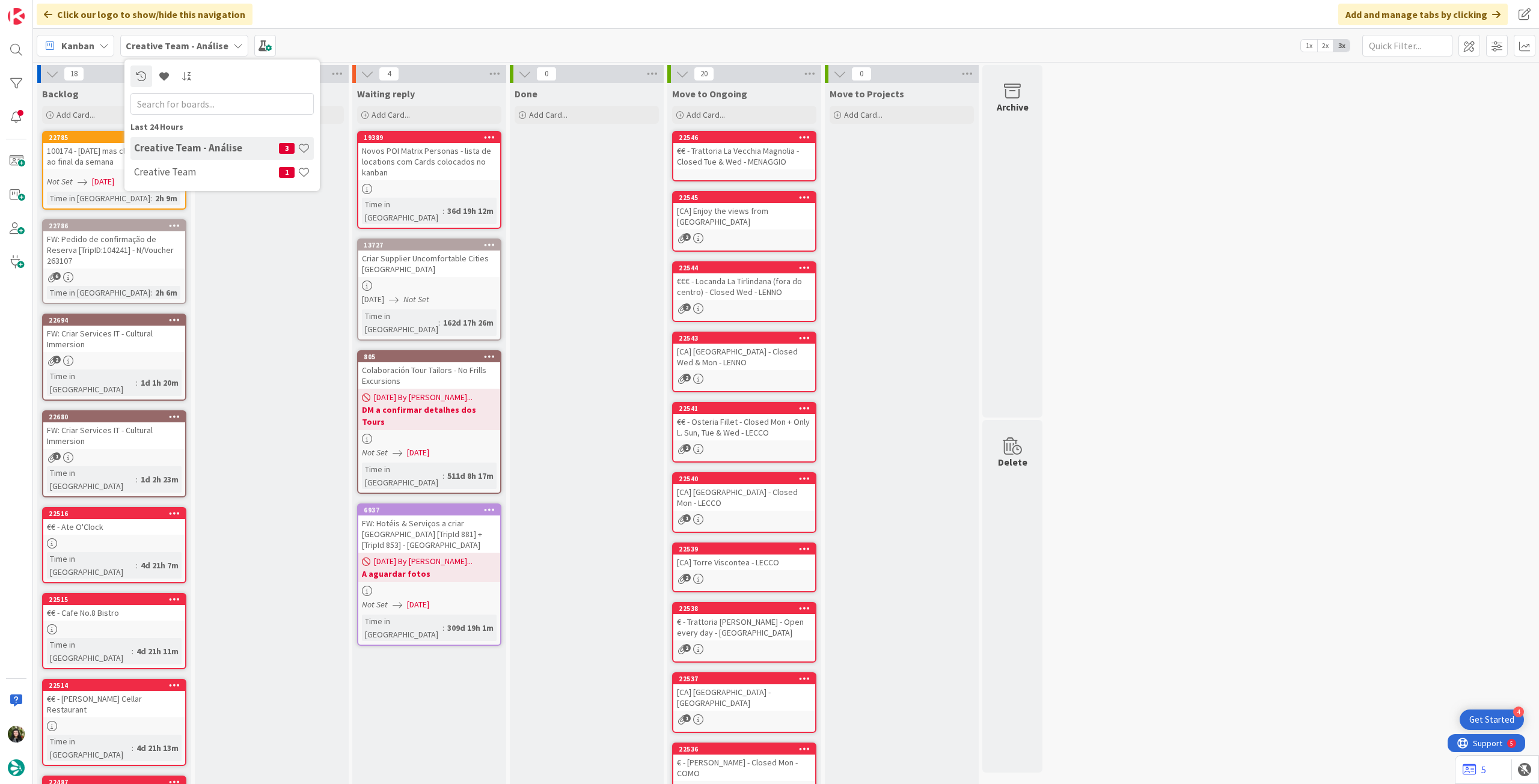
click at [268, 426] on div "In Progress Add Card..." at bounding box center [272, 579] width 154 height 991
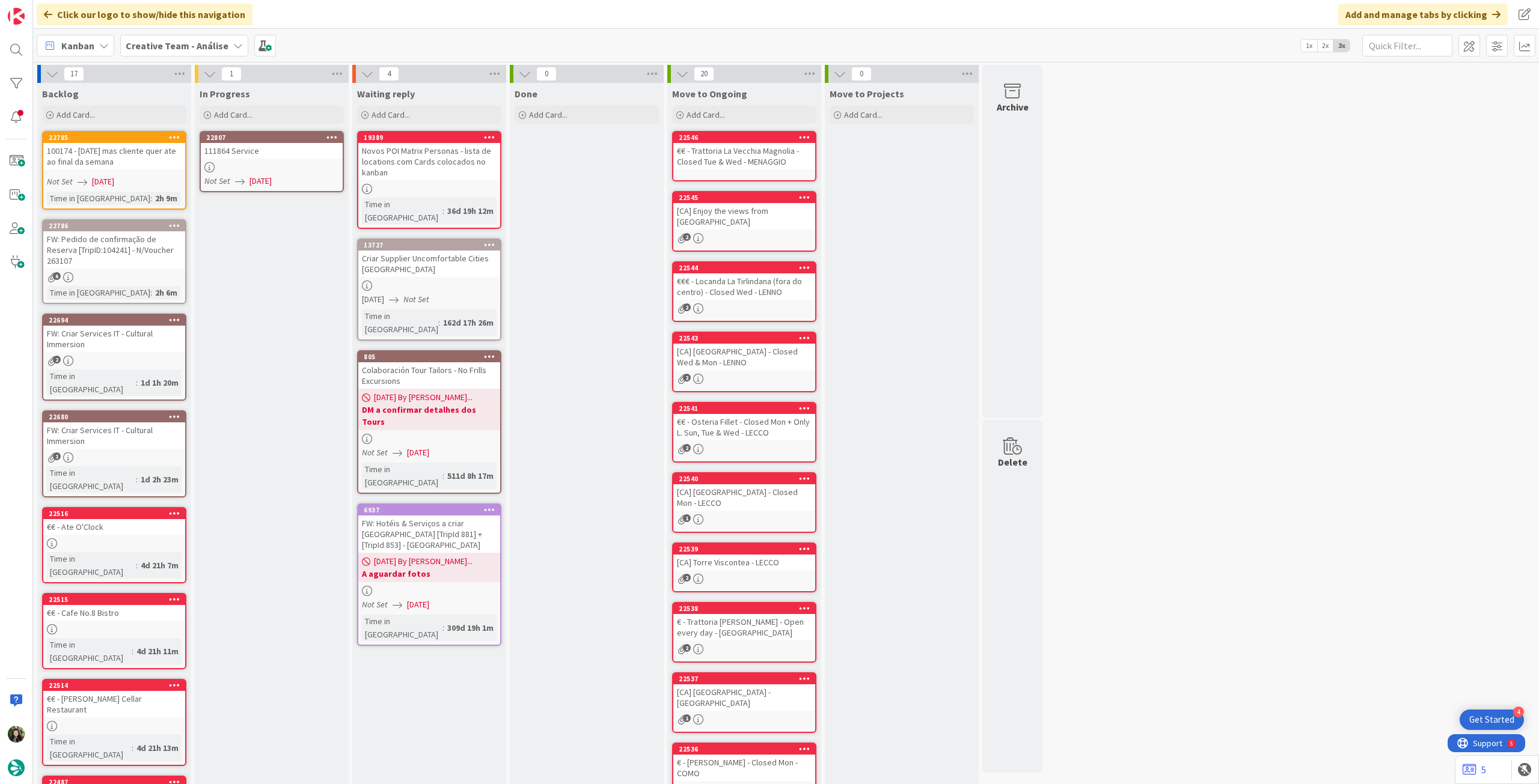
click at [332, 138] on icon at bounding box center [332, 136] width 12 height 8
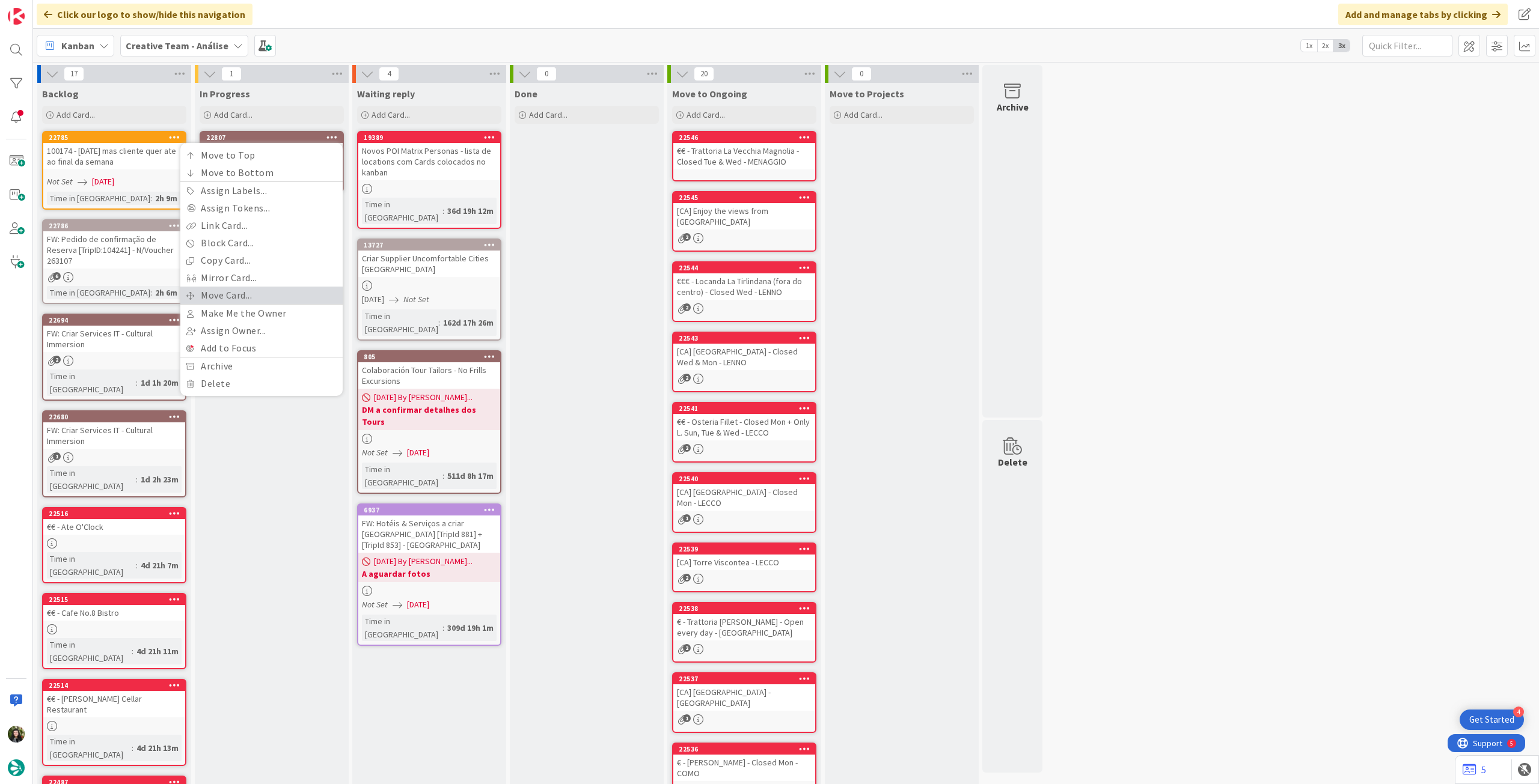
click at [253, 287] on link "Move Card..." at bounding box center [261, 295] width 162 height 17
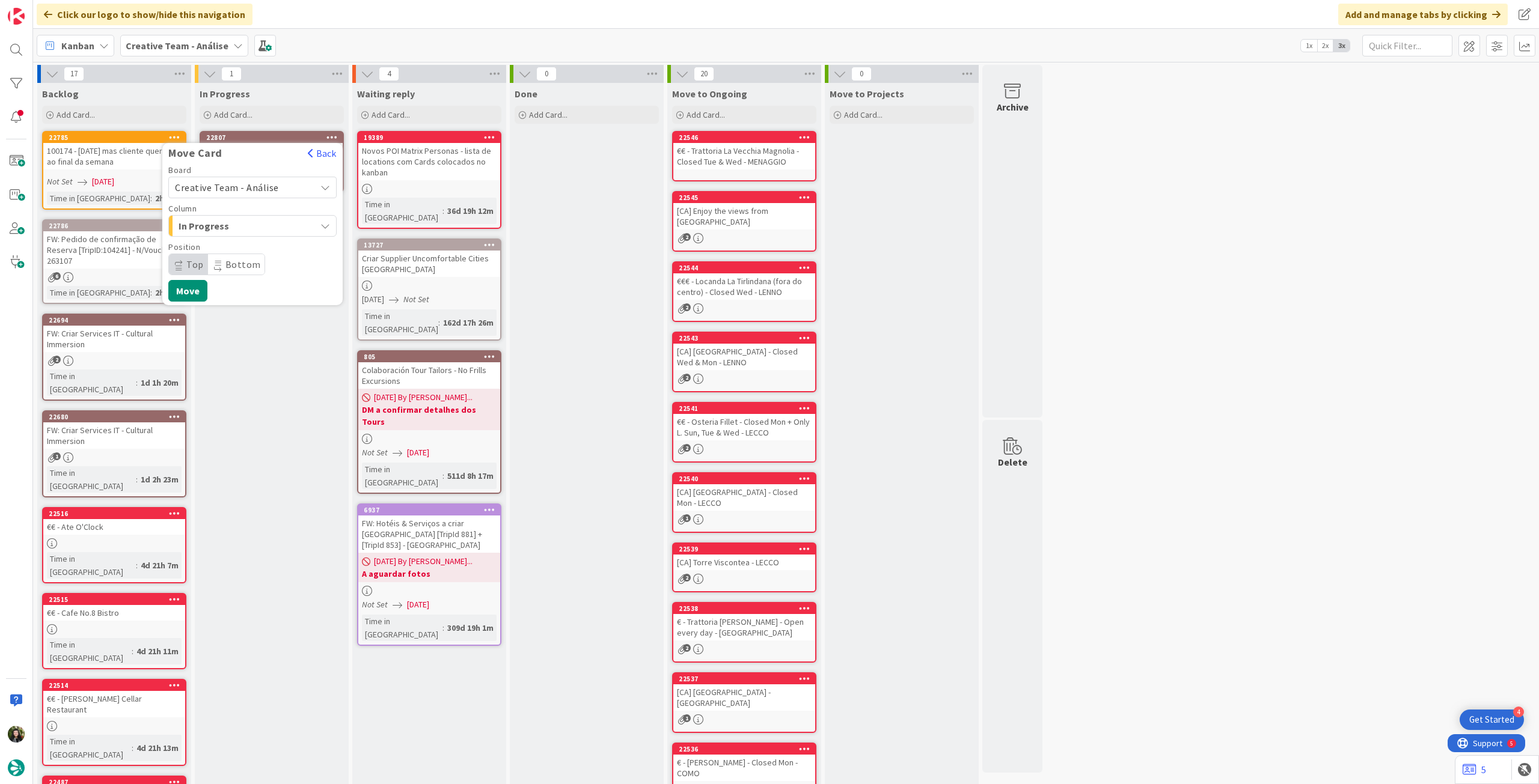
click at [270, 190] on span "Creative Team - Análise" at bounding box center [227, 187] width 104 height 12
click at [260, 238] on span "Creative Team" at bounding box center [261, 244] width 140 height 18
click at [261, 228] on span "E - To Do" at bounding box center [223, 226] width 91 height 15
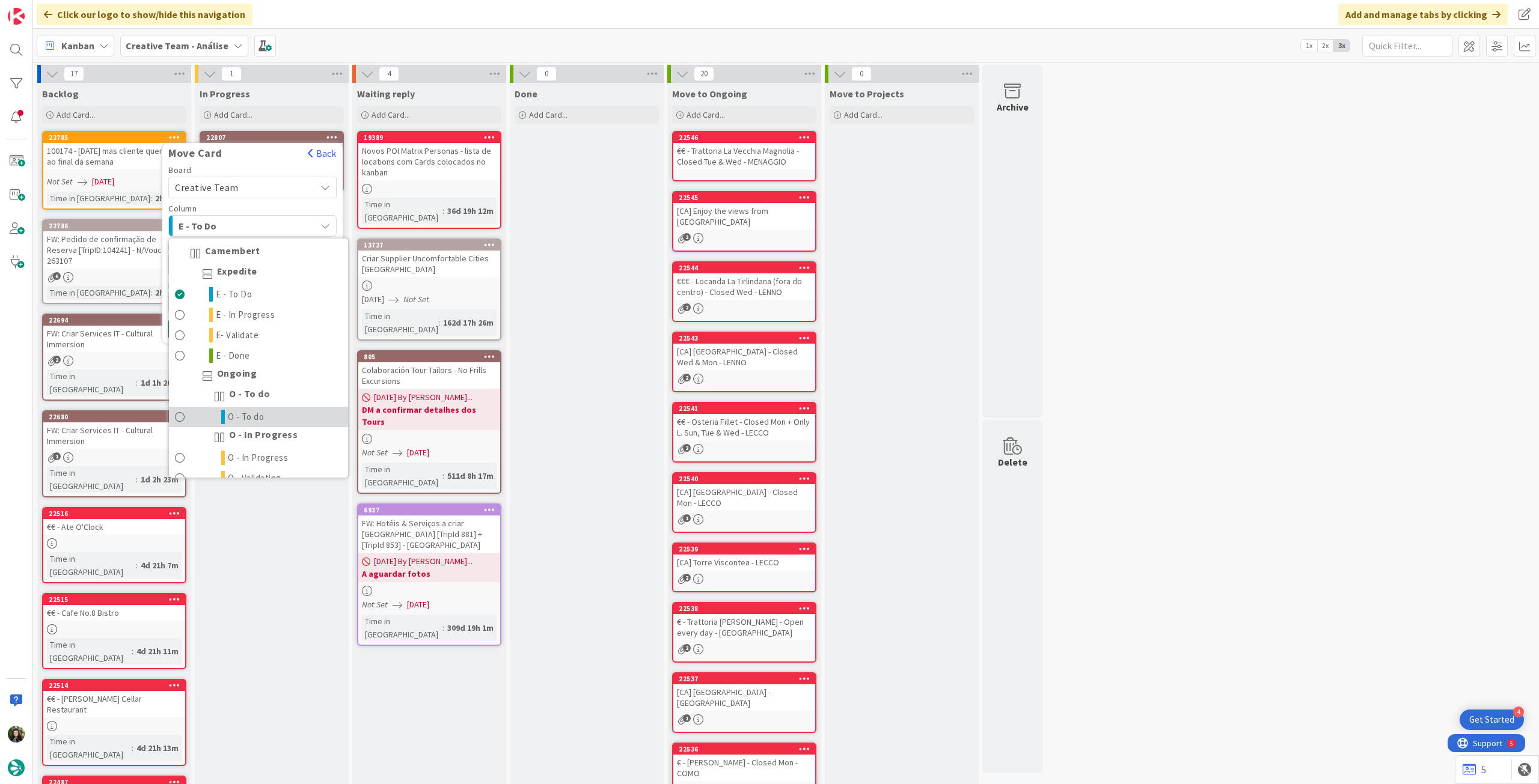
click at [264, 412] on link "O - To do" at bounding box center [259, 417] width 179 height 21
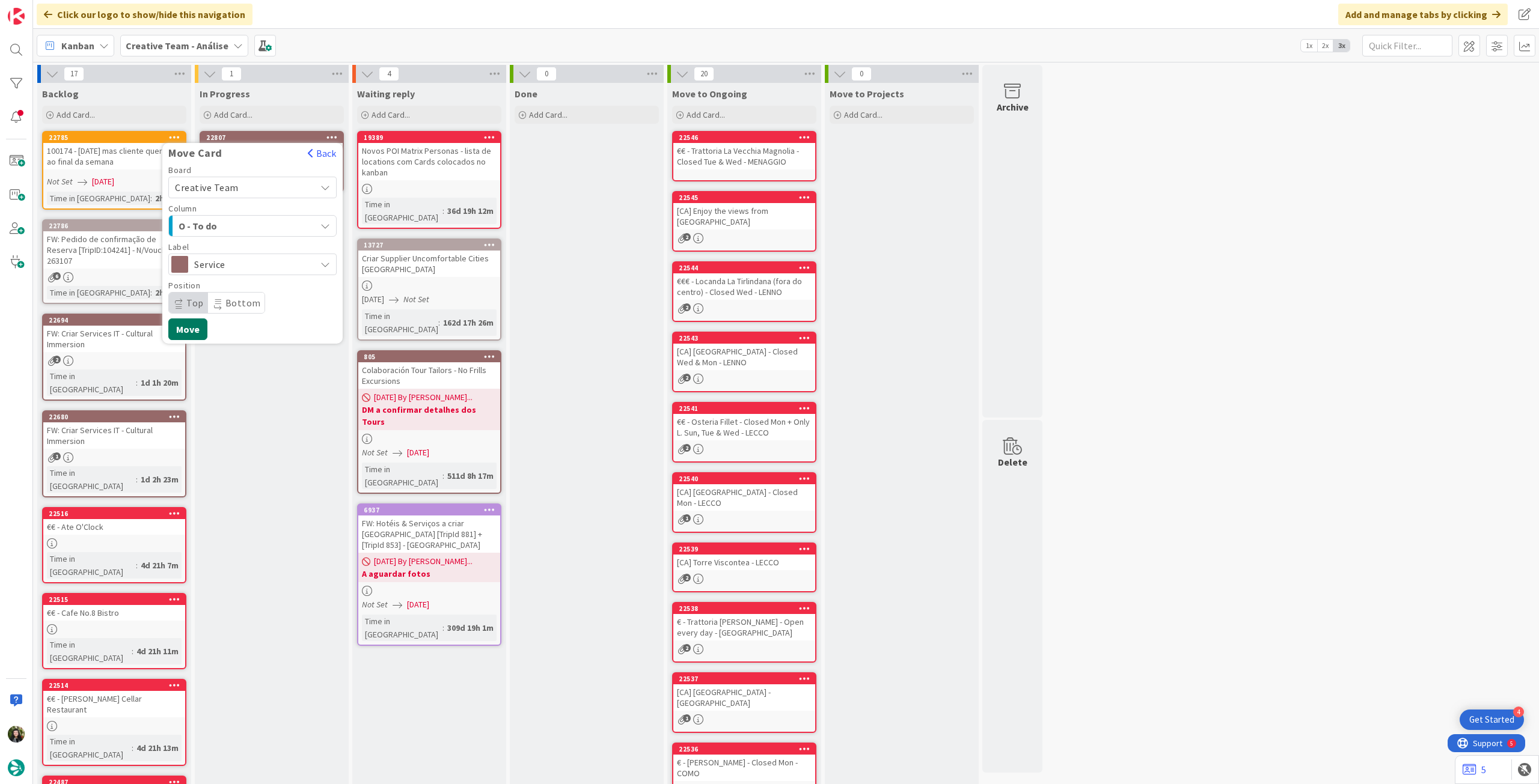
click at [182, 333] on button "Move" at bounding box center [188, 330] width 39 height 22
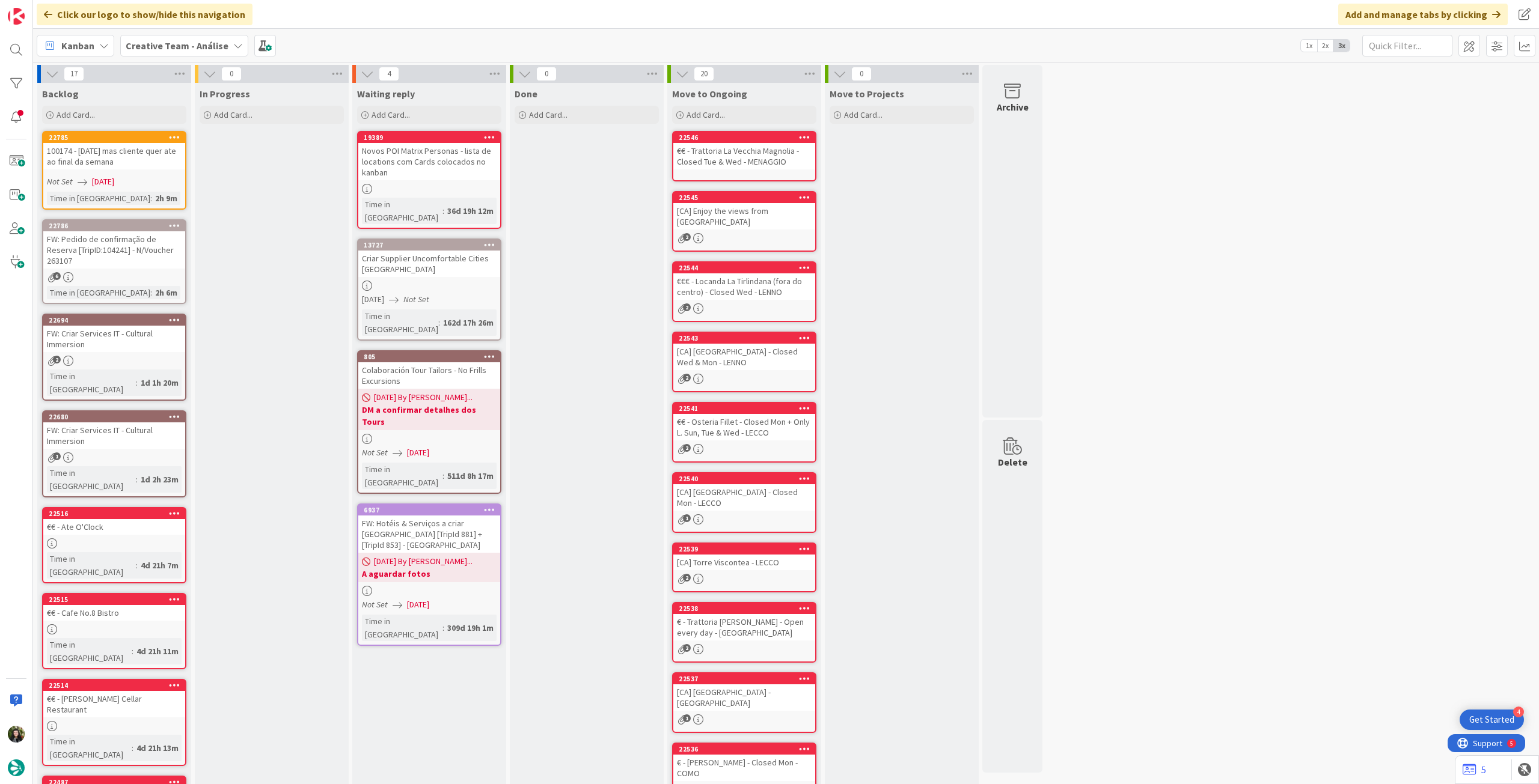
drag, startPoint x: 190, startPoint y: 45, endPoint x: 191, endPoint y: 55, distance: 10.0
click at [190, 45] on b "Creative Team - Análise" at bounding box center [177, 45] width 103 height 12
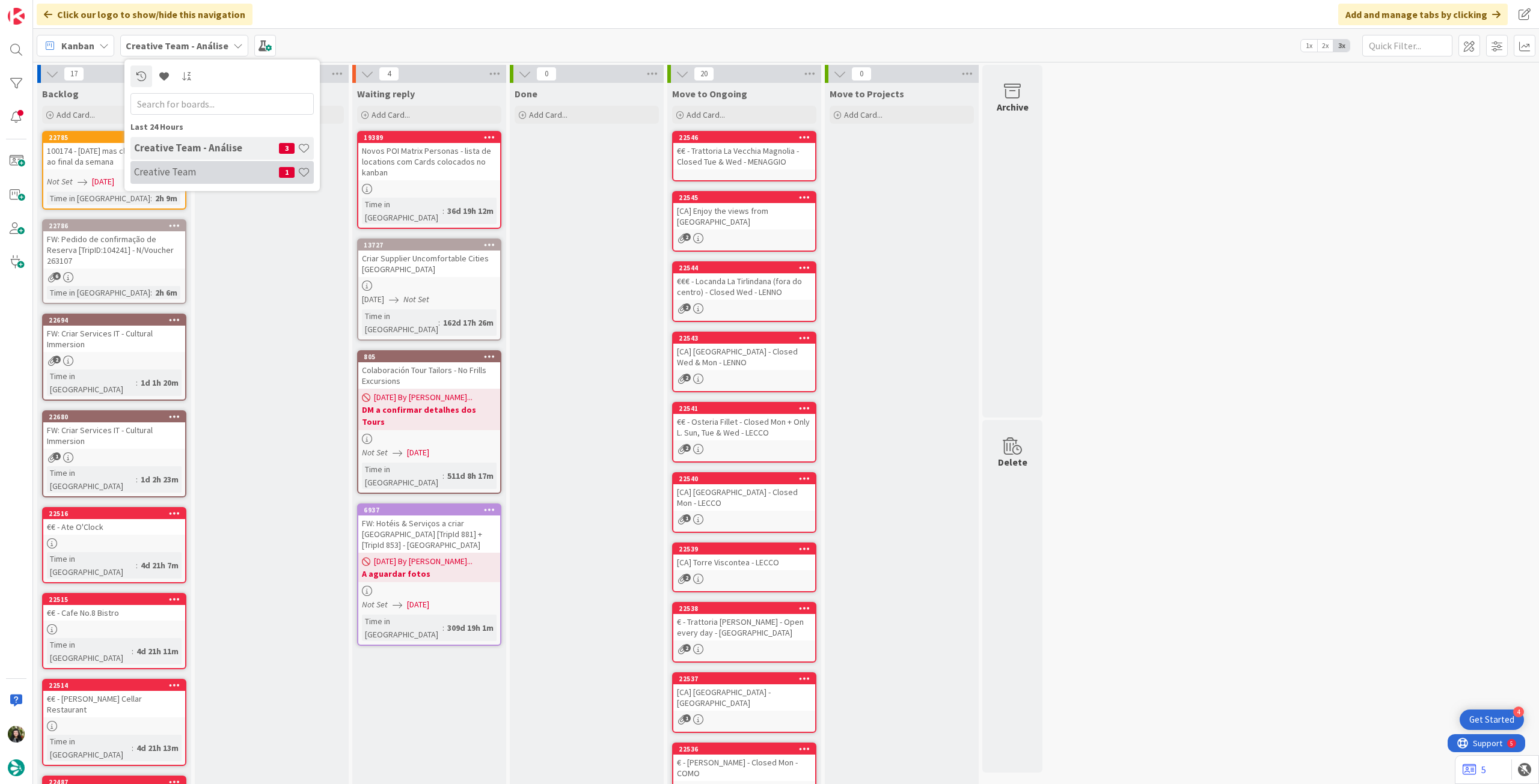
click at [207, 171] on h4 "Creative Team" at bounding box center [207, 171] width 145 height 12
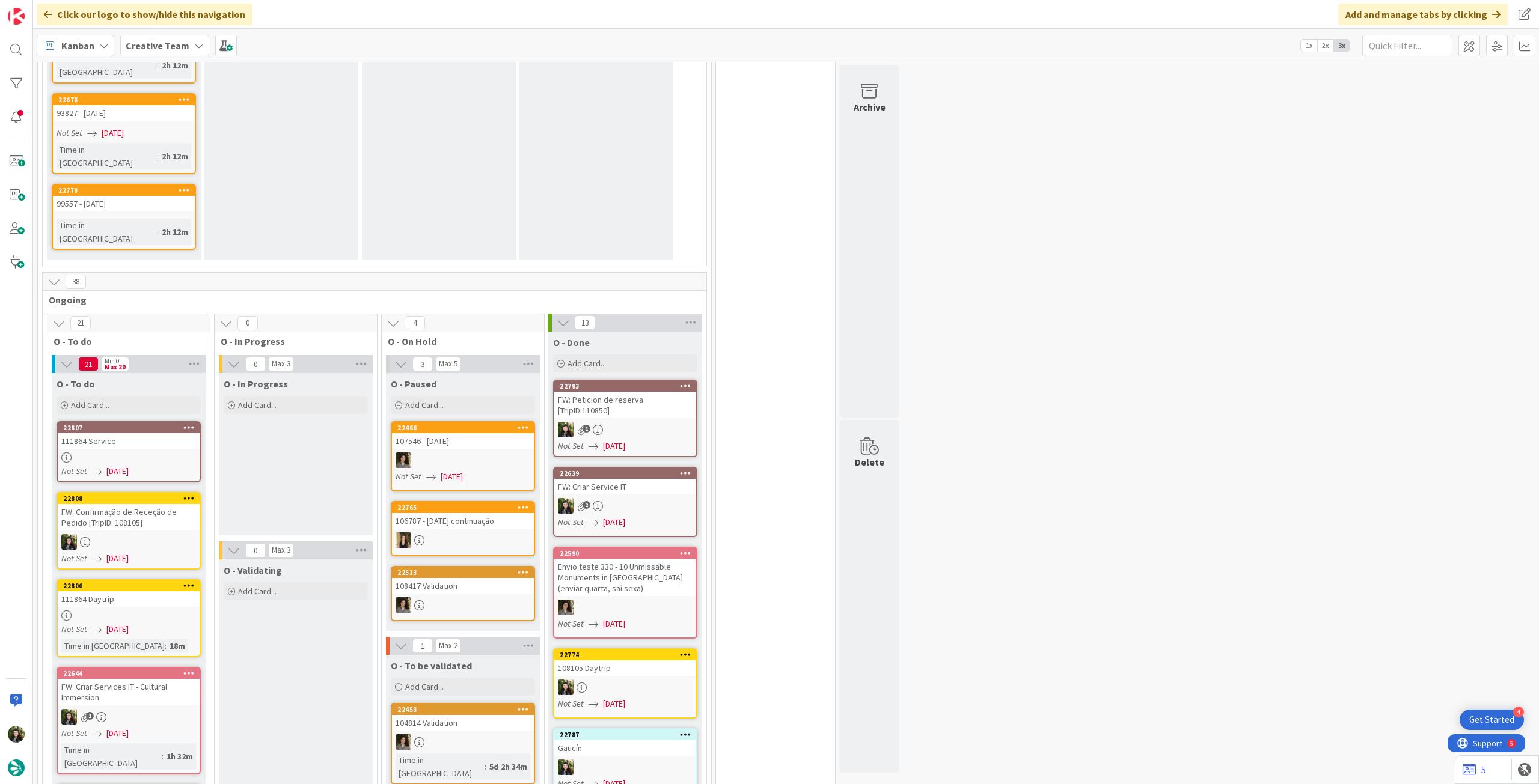
scroll to position [1282, 0]
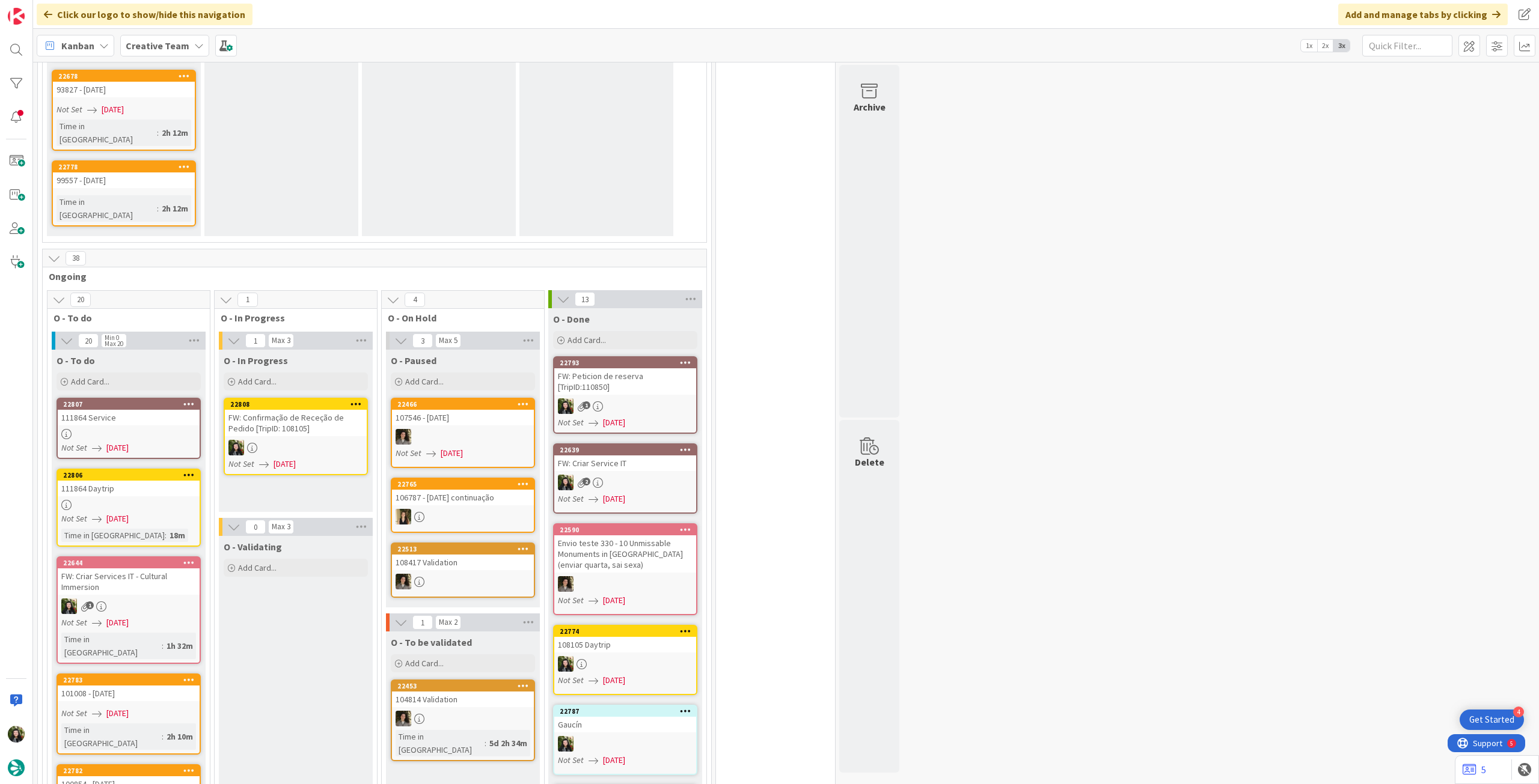
click at [304, 410] on div "FW: Confirmação de Receção de Pedido [TripID: 108105]" at bounding box center [296, 424] width 142 height 27
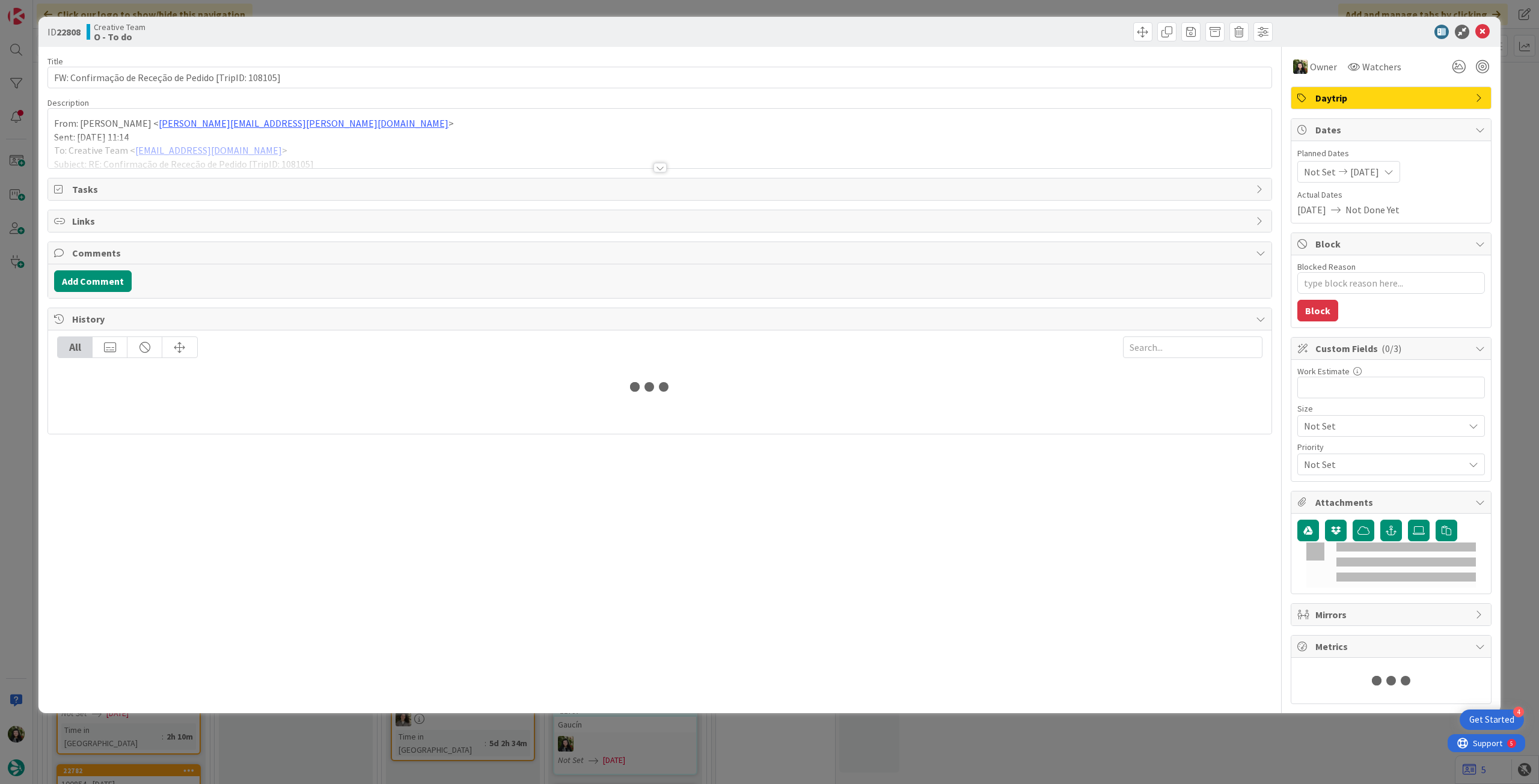
click at [215, 168] on div at bounding box center [660, 153] width 1223 height 30
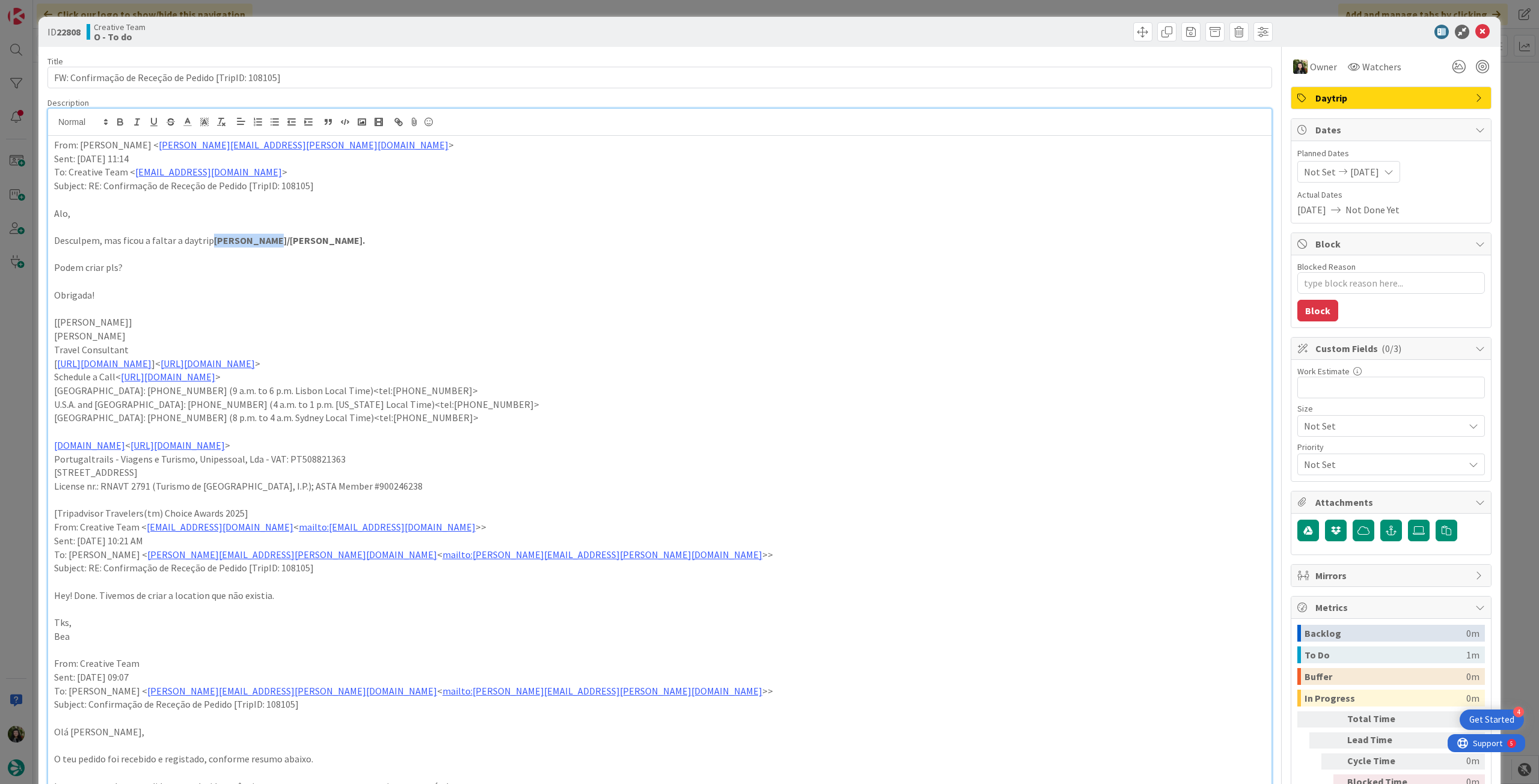
drag, startPoint x: 219, startPoint y: 241, endPoint x: 286, endPoint y: 171, distance: 96.9
click at [271, 242] on p "Desculpem, mas ficou a faltar a daytrip Gaucín/Ronda." at bounding box center [660, 240] width 1212 height 13
copy strong "Gaucín/Ronda"
click at [1475, 29] on icon at bounding box center [1483, 32] width 14 height 14
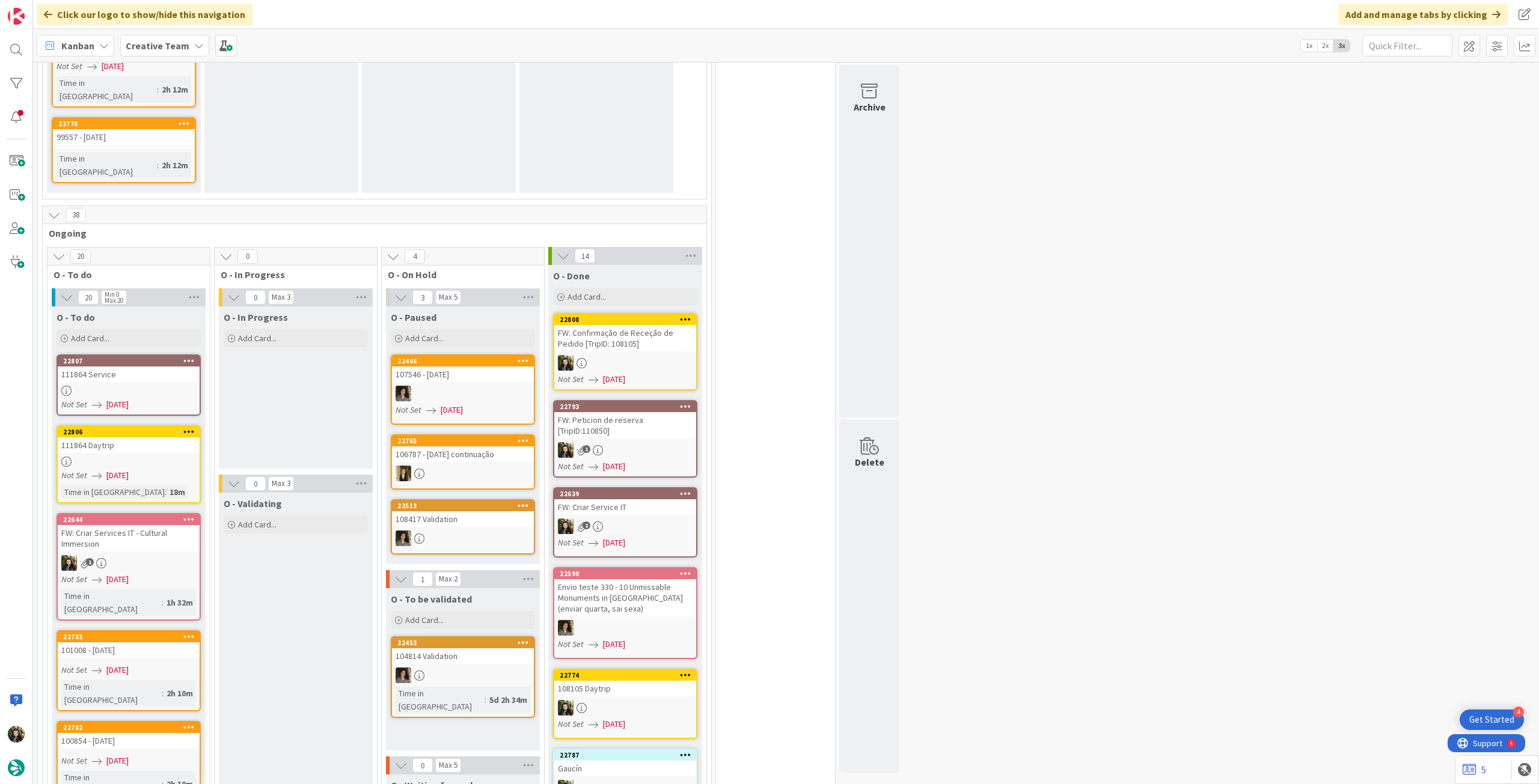
scroll to position [1245, 0]
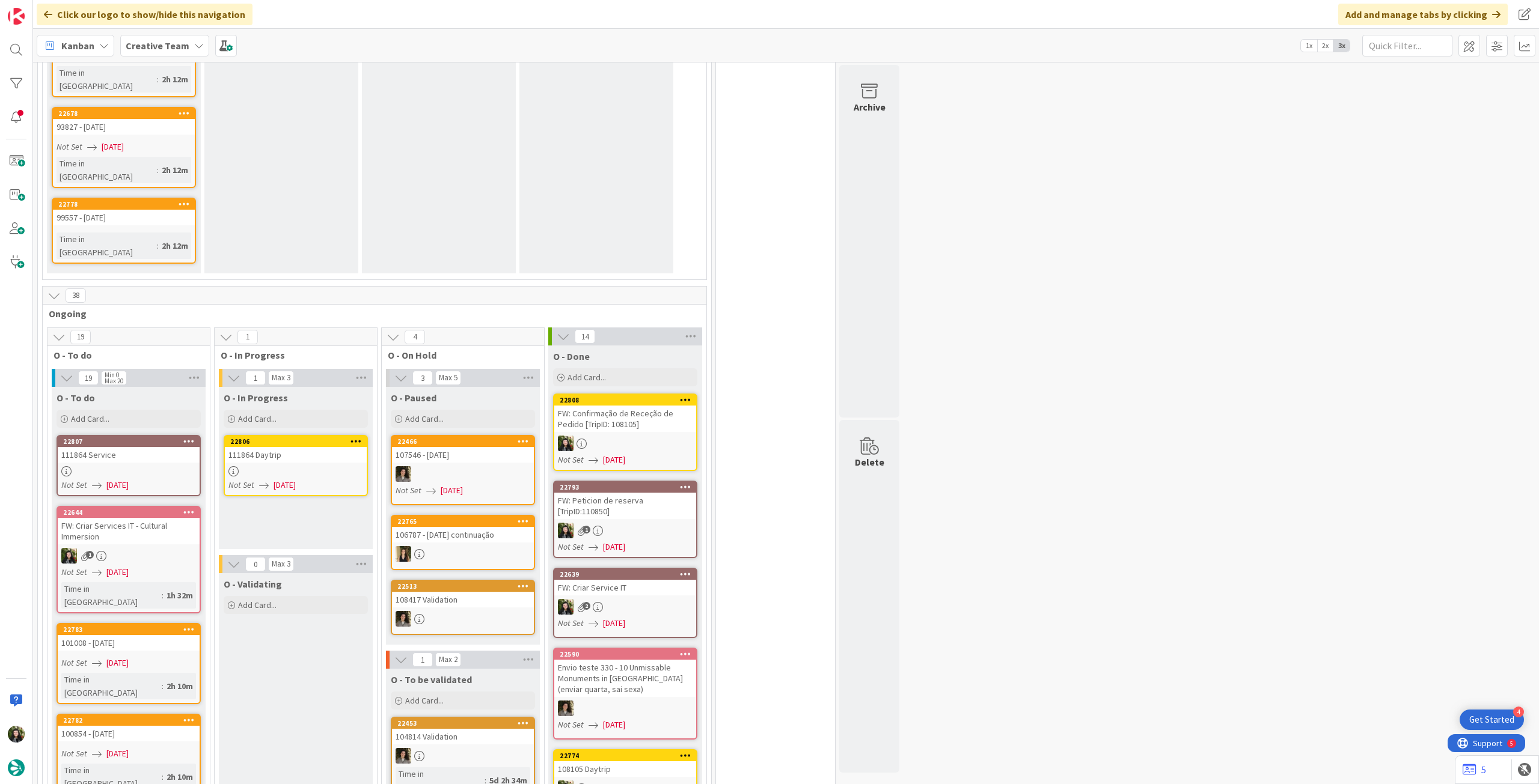
drag, startPoint x: 184, startPoint y: 360, endPoint x: 314, endPoint y: 281, distance: 152.1
click at [314, 447] on div "111864 Daytrip" at bounding box center [296, 454] width 142 height 15
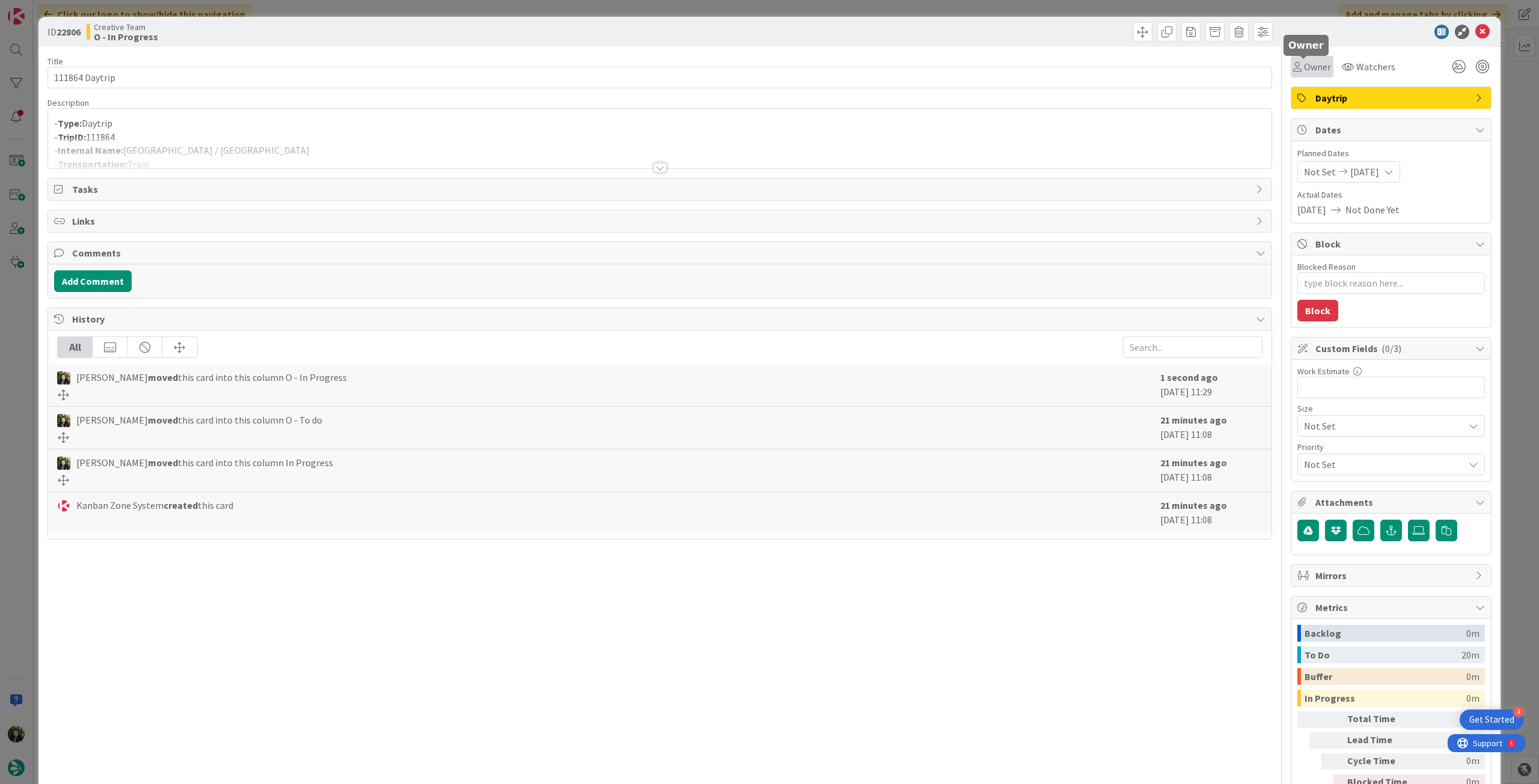
click at [1309, 68] on span "Owner" at bounding box center [1318, 66] width 27 height 14
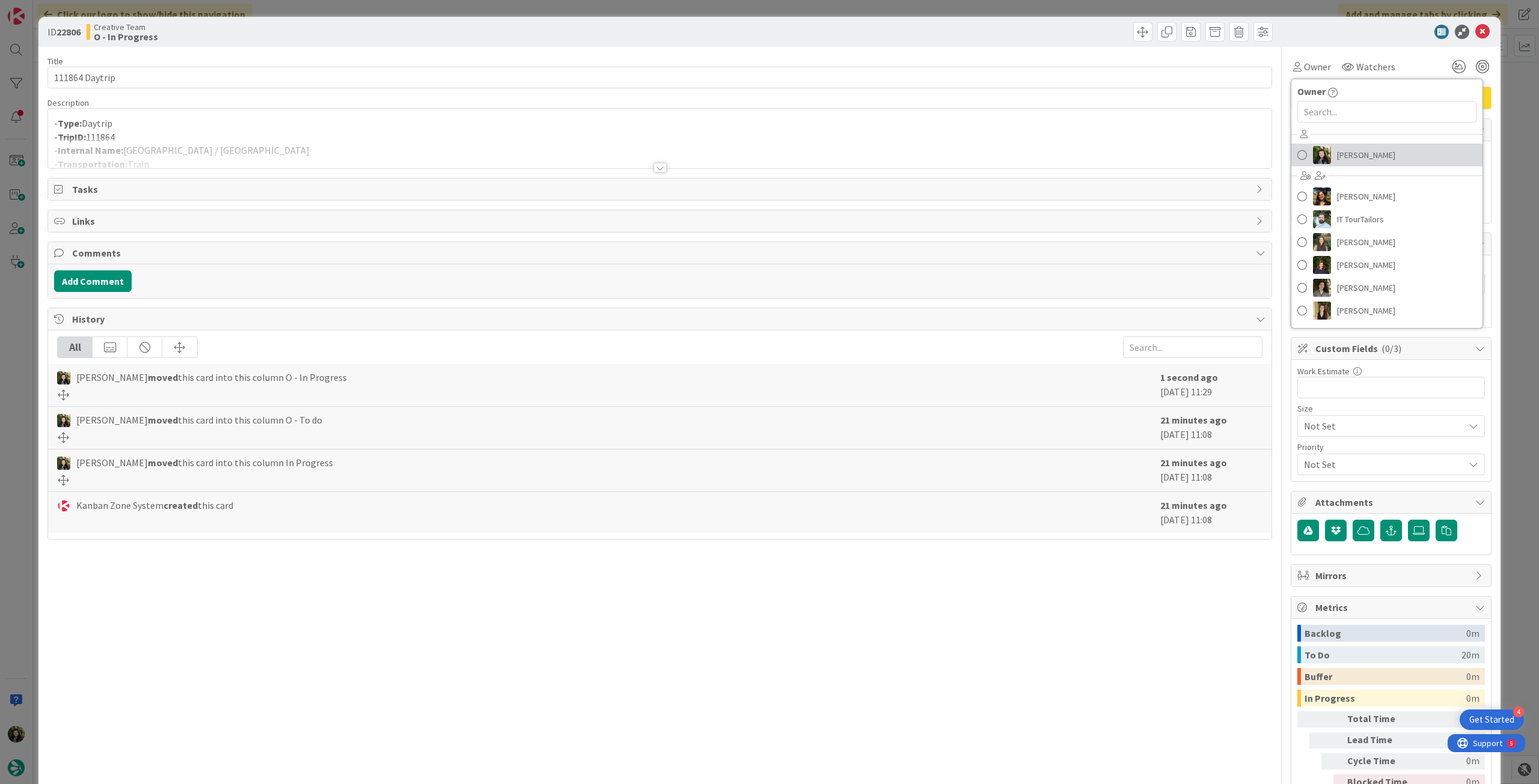
drag, startPoint x: 1322, startPoint y: 150, endPoint x: 1357, endPoint y: 136, distance: 37.7
click at [1323, 150] on link "[PERSON_NAME]" at bounding box center [1387, 154] width 191 height 22
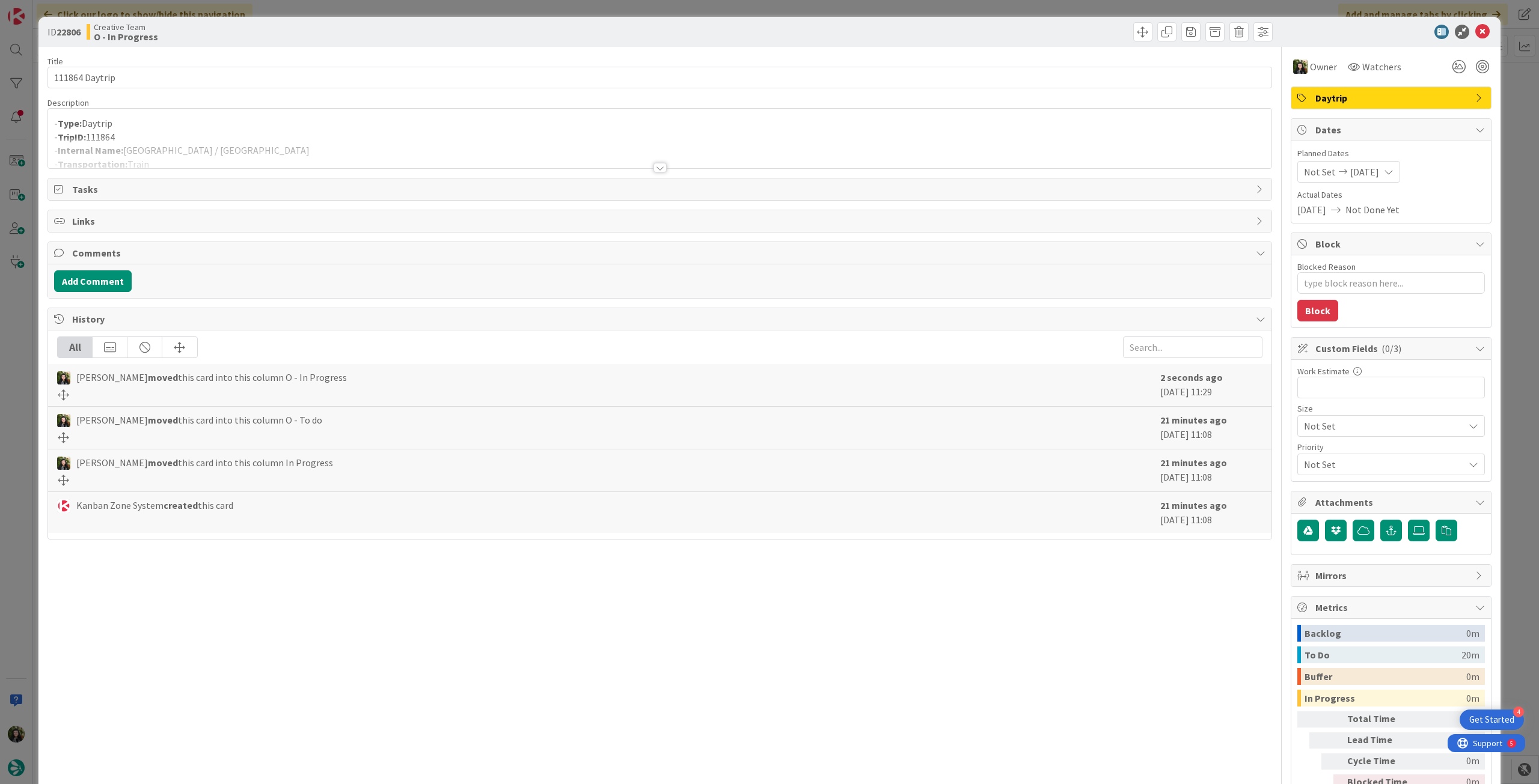
click at [386, 155] on div at bounding box center [660, 153] width 1223 height 30
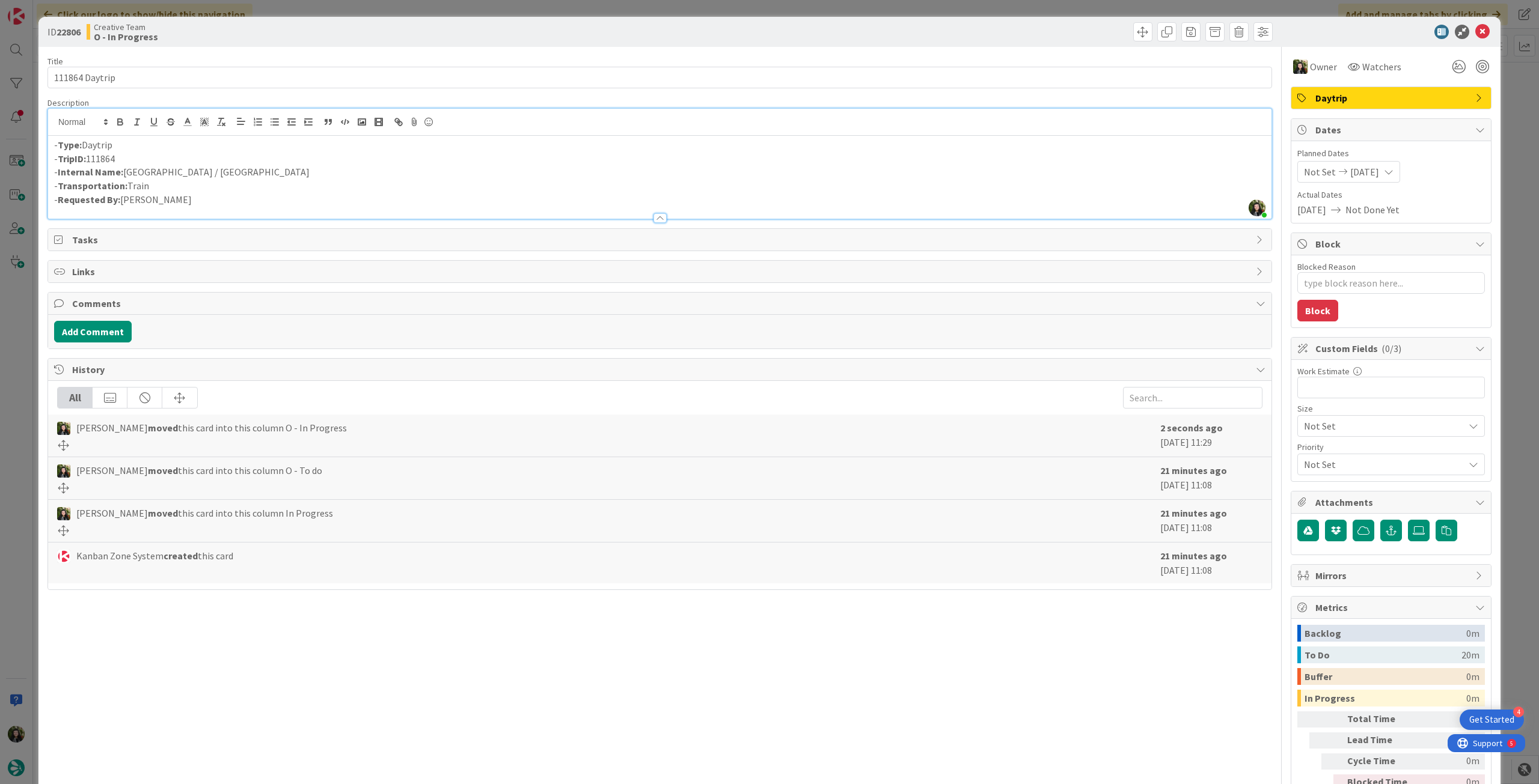
drag, startPoint x: 125, startPoint y: 175, endPoint x: 253, endPoint y: 163, distance: 128.6
click at [253, 163] on div "- Type: Daytrip - TripID: 111864 - Internal Name: Nantes / Paris - Transportati…" at bounding box center [660, 177] width 1223 height 83
click at [190, 177] on p "- Internal Name: Nantes / Paris" at bounding box center [660, 171] width 1212 height 13
drag, startPoint x: 125, startPoint y: 173, endPoint x: 186, endPoint y: 171, distance: 61.0
click at [183, 174] on p "- Internal Name: Nantes / Paris" at bounding box center [660, 171] width 1212 height 13
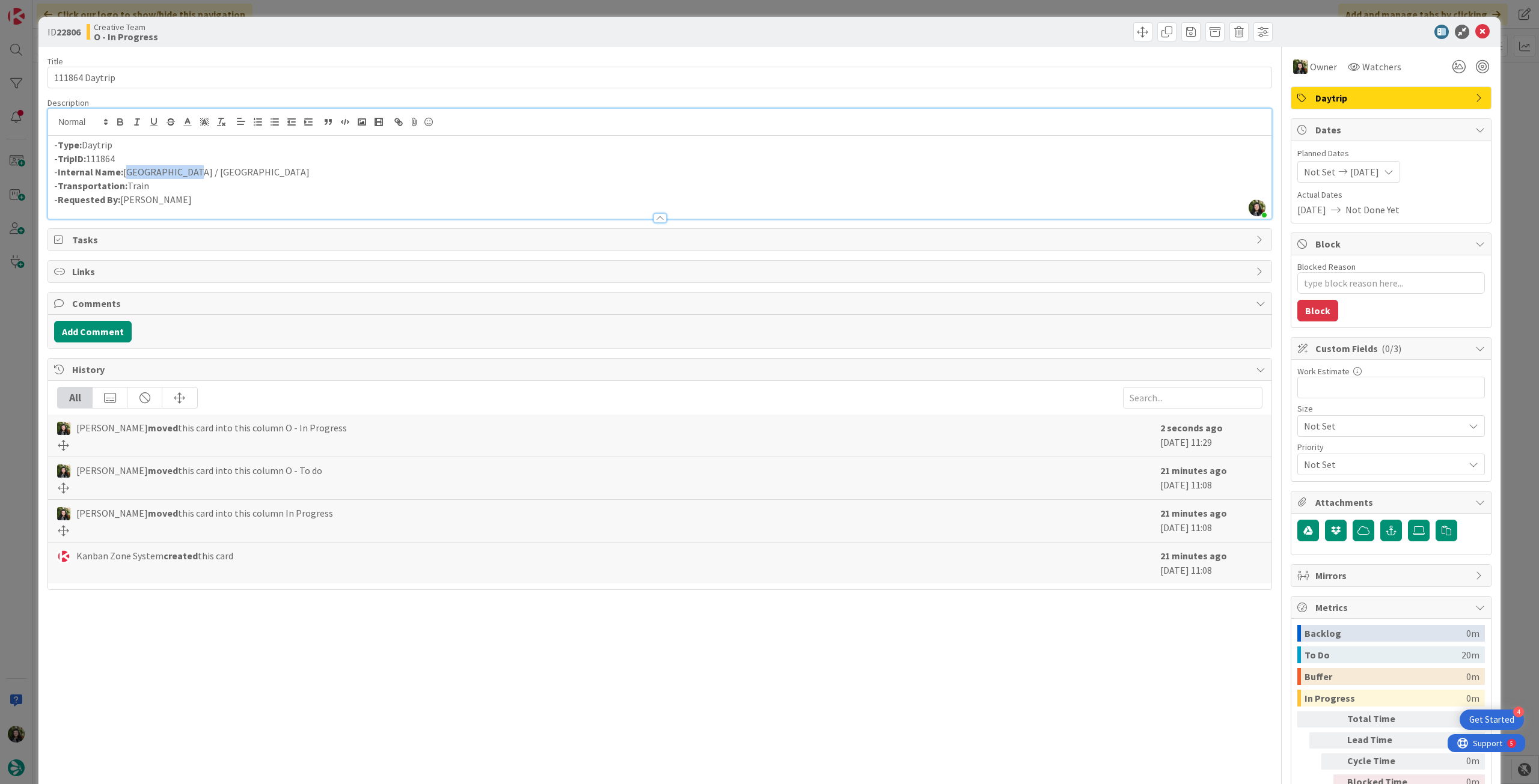
copy p "Nantes / Paris"
click at [1475, 33] on icon at bounding box center [1483, 32] width 14 height 14
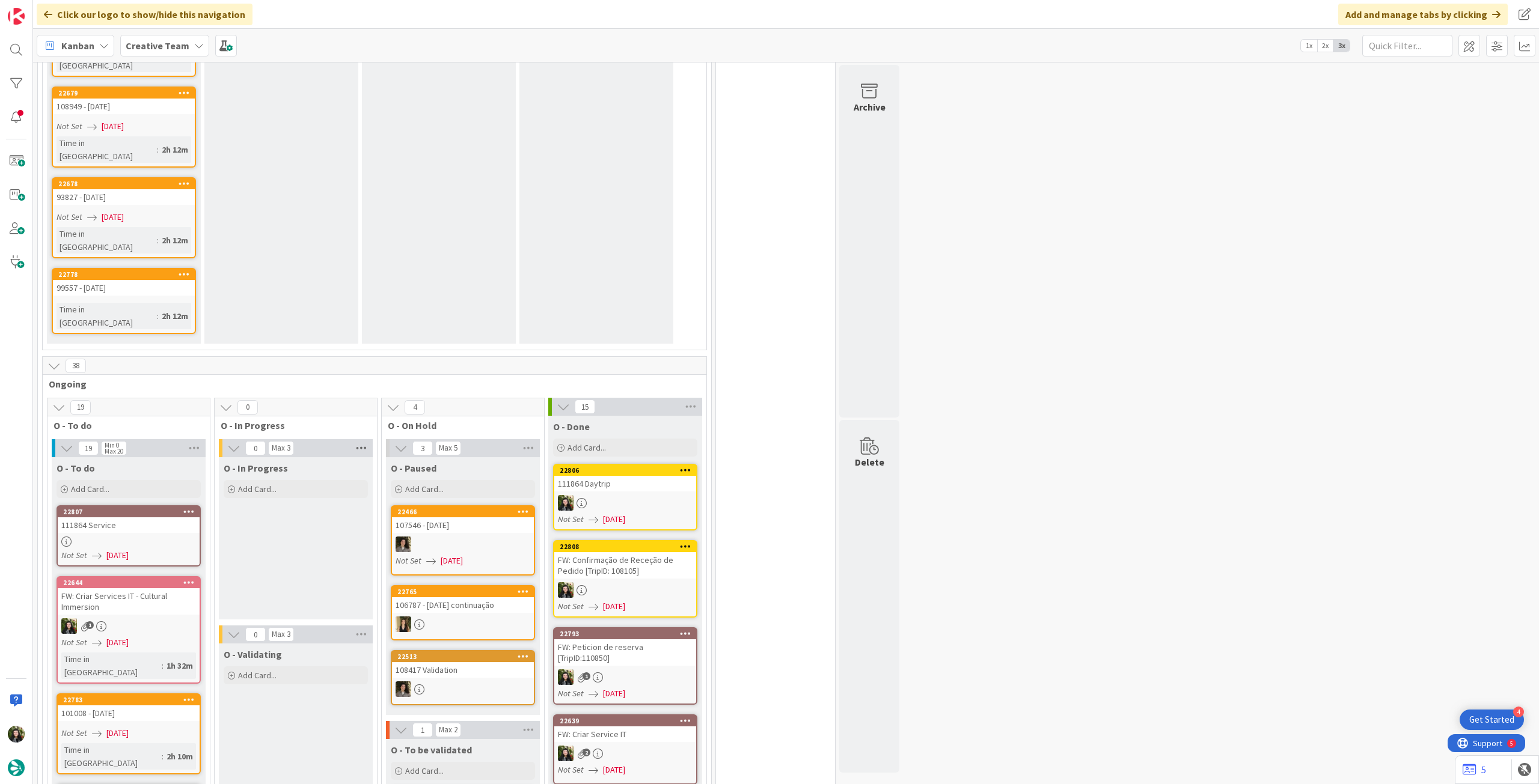
scroll to position [1363, 0]
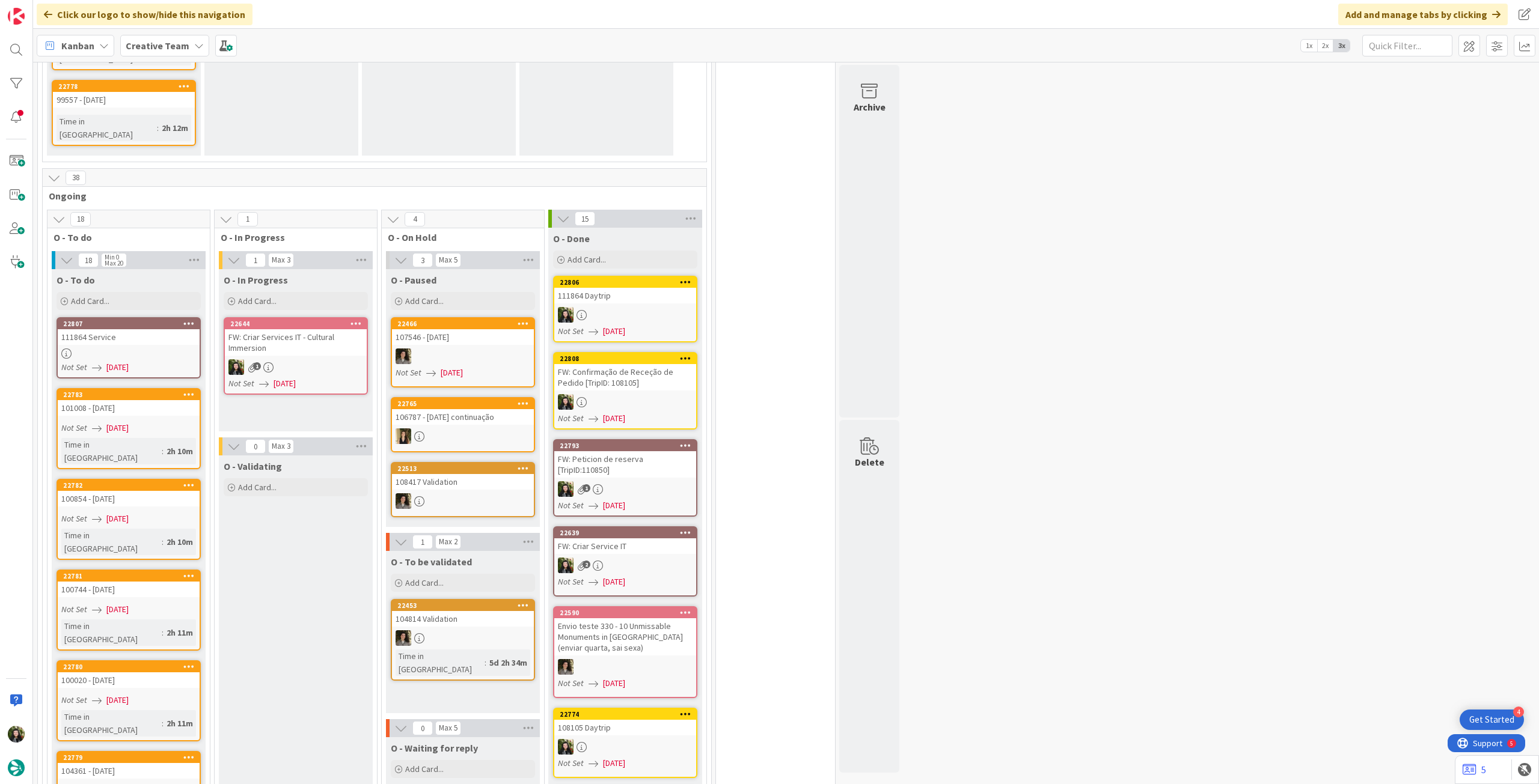
click at [296, 377] on span "[DATE]" at bounding box center [284, 383] width 22 height 13
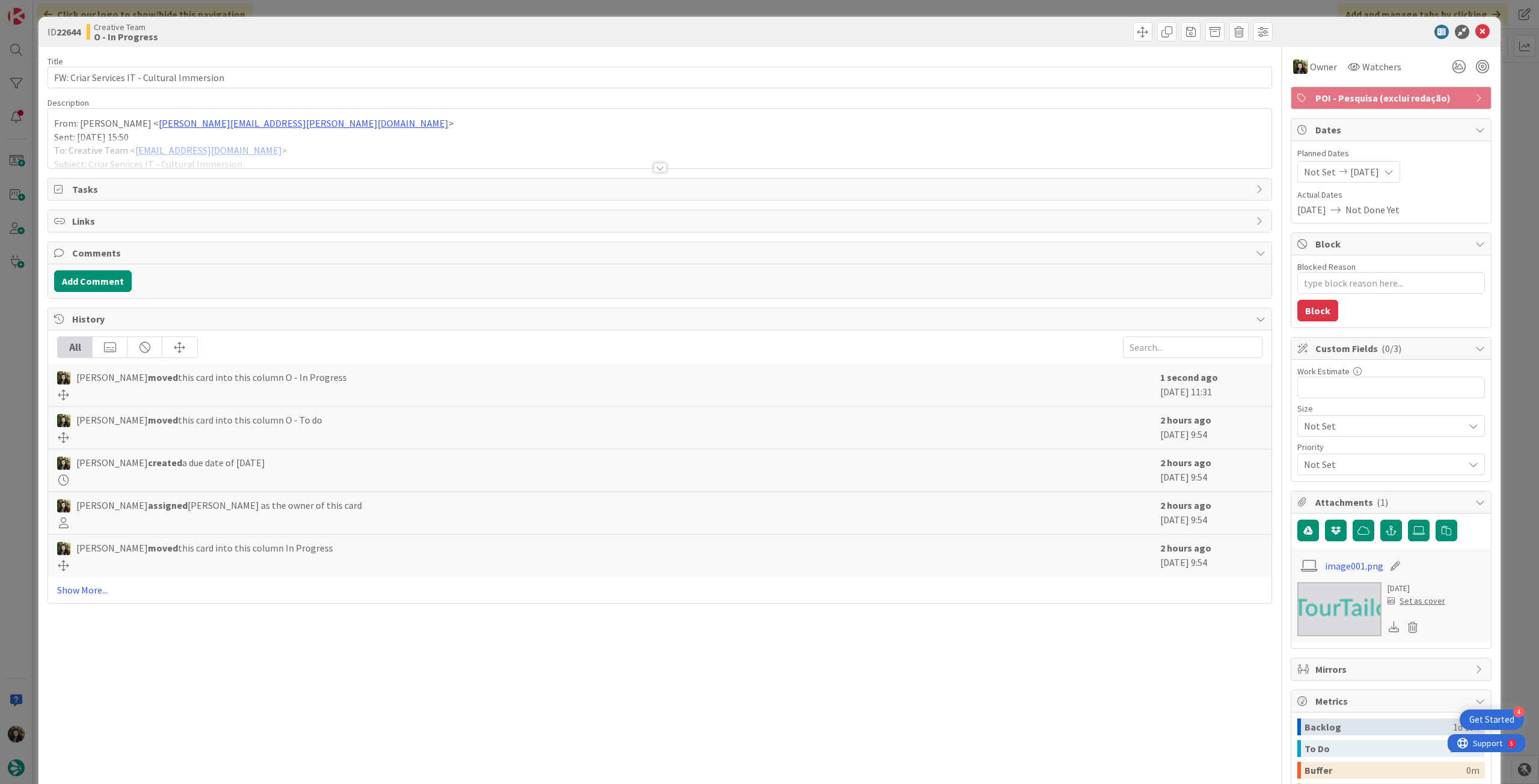
click at [263, 168] on div at bounding box center [660, 162] width 1224 height 13
click at [281, 155] on div at bounding box center [660, 153] width 1223 height 30
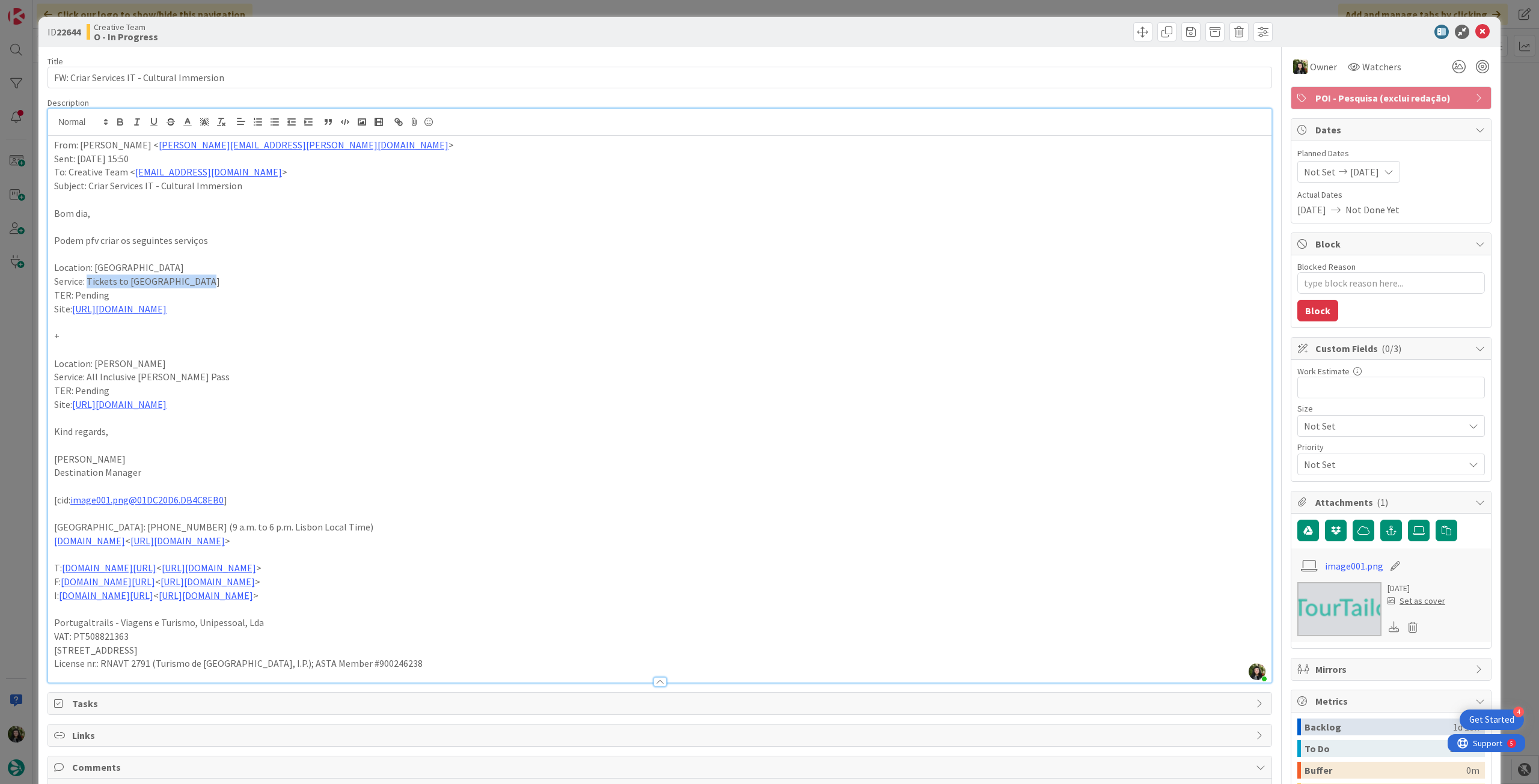
drag, startPoint x: 90, startPoint y: 283, endPoint x: 241, endPoint y: 275, distance: 151.2
click at [241, 275] on p "Service: Tickets to Castel del Monte" at bounding box center [660, 281] width 1212 height 13
copy p "Tickets to Castel del Monte"
click at [123, 307] on link "https://museipuglia.cultura.gov.it/ticket/" at bounding box center [118, 308] width 94 height 12
click at [137, 334] on link "https://museipuglia.cultura.gov.it/ticket/" at bounding box center [126, 332] width 82 height 15
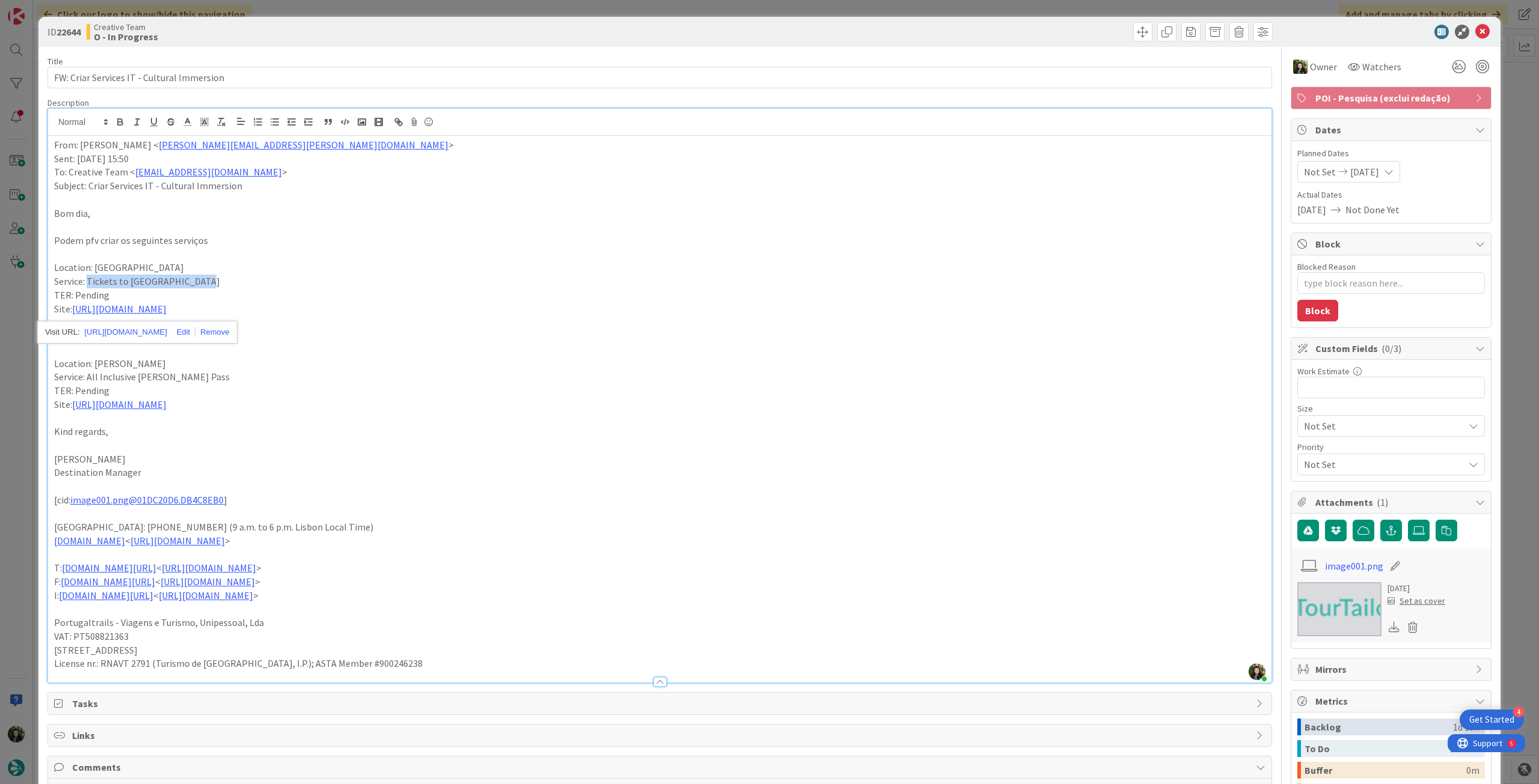
drag, startPoint x: 160, startPoint y: 280, endPoint x: 89, endPoint y: 282, distance: 71.0
click at [89, 282] on p "Service: Tickets to Castel del Monte" at bounding box center [660, 281] width 1212 height 13
copy p "Tickets to Castel del Monte"
click at [214, 272] on p "Location: Bari" at bounding box center [660, 267] width 1212 height 13
drag, startPoint x: 129, startPoint y: 282, endPoint x: 222, endPoint y: 287, distance: 93.1
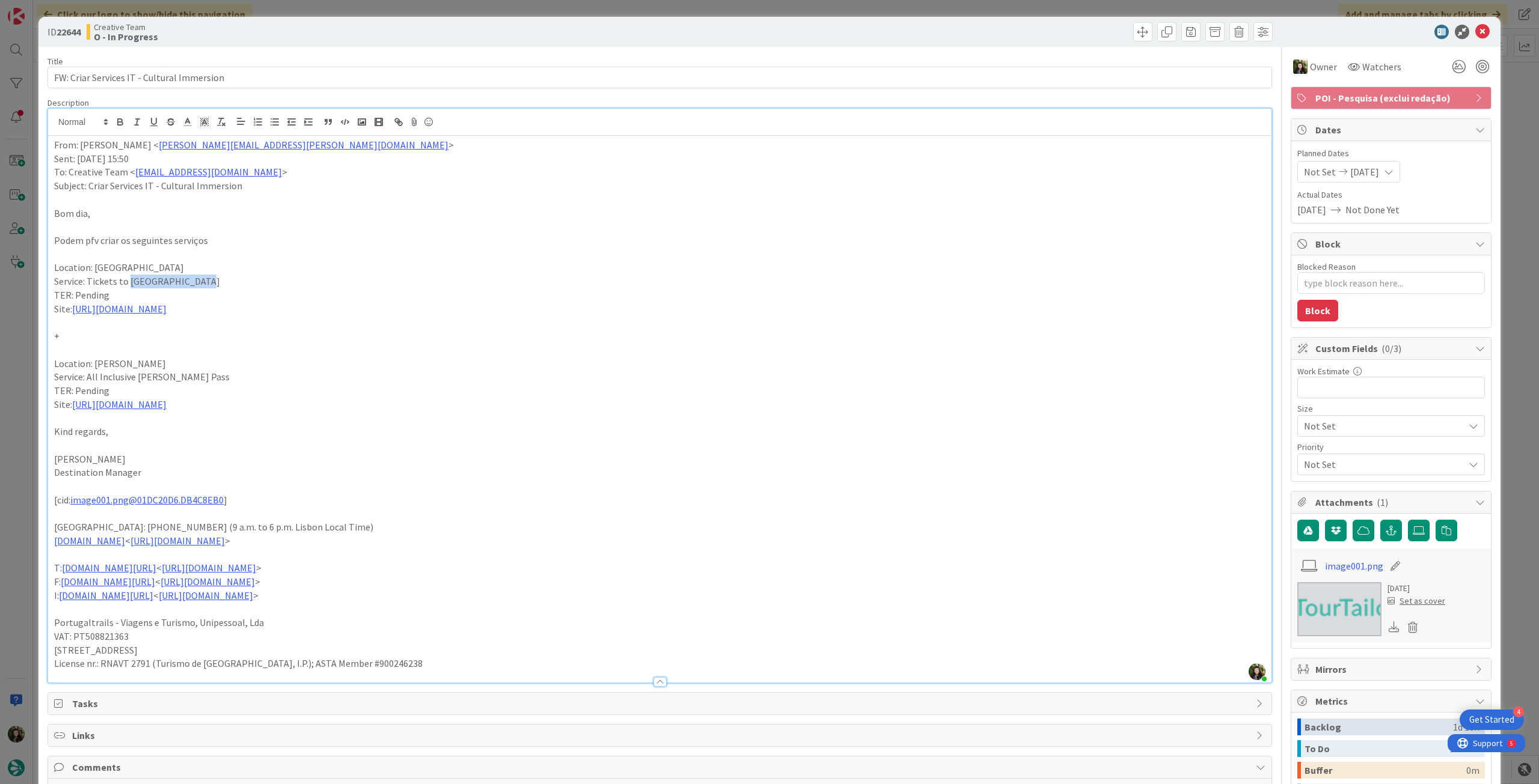
click at [222, 287] on p "Service: Tickets to Castel del Monte" at bounding box center [660, 281] width 1212 height 13
copy p "Castel del Monte"
click at [1475, 30] on icon at bounding box center [1483, 32] width 14 height 14
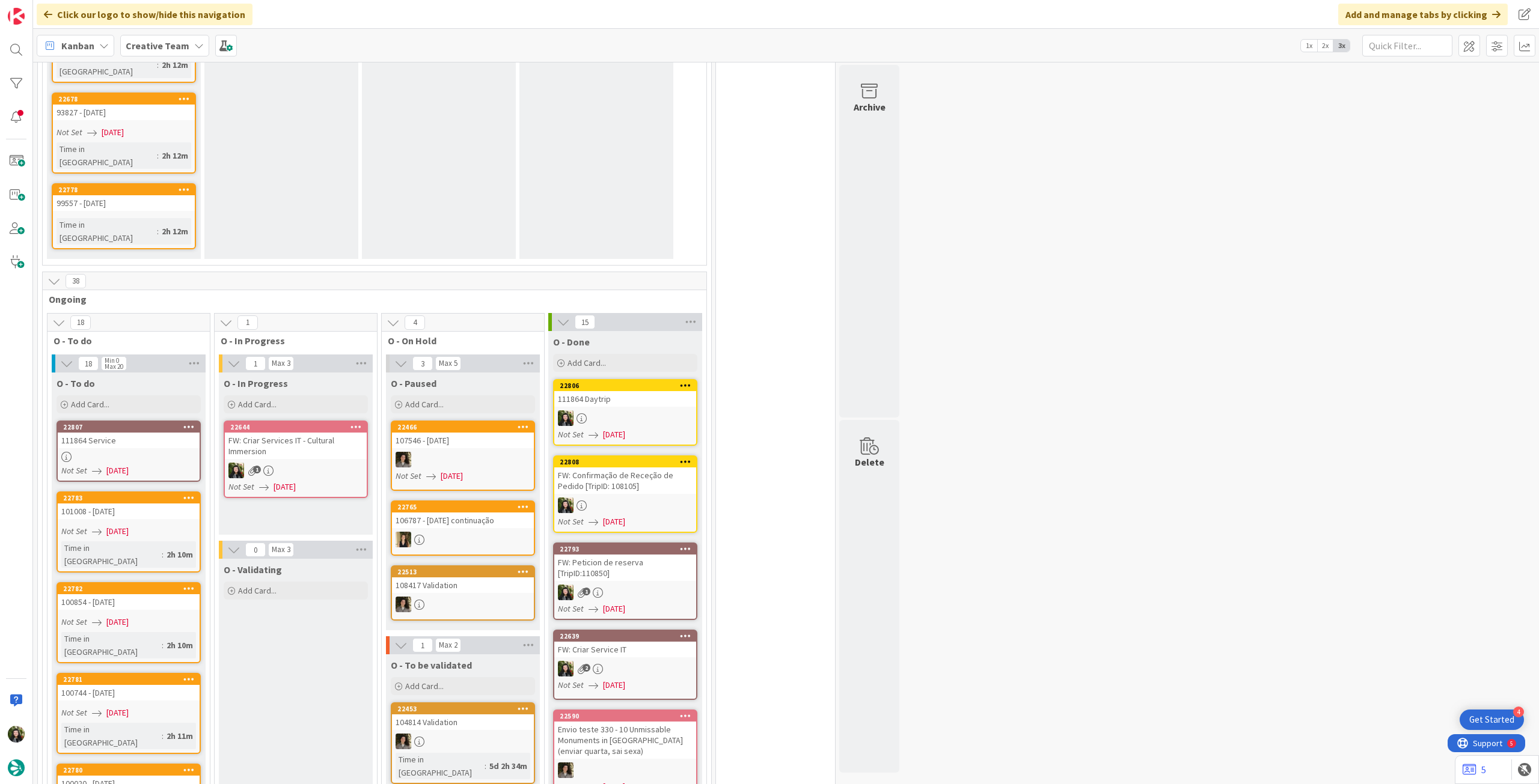
scroll to position [1122, 0]
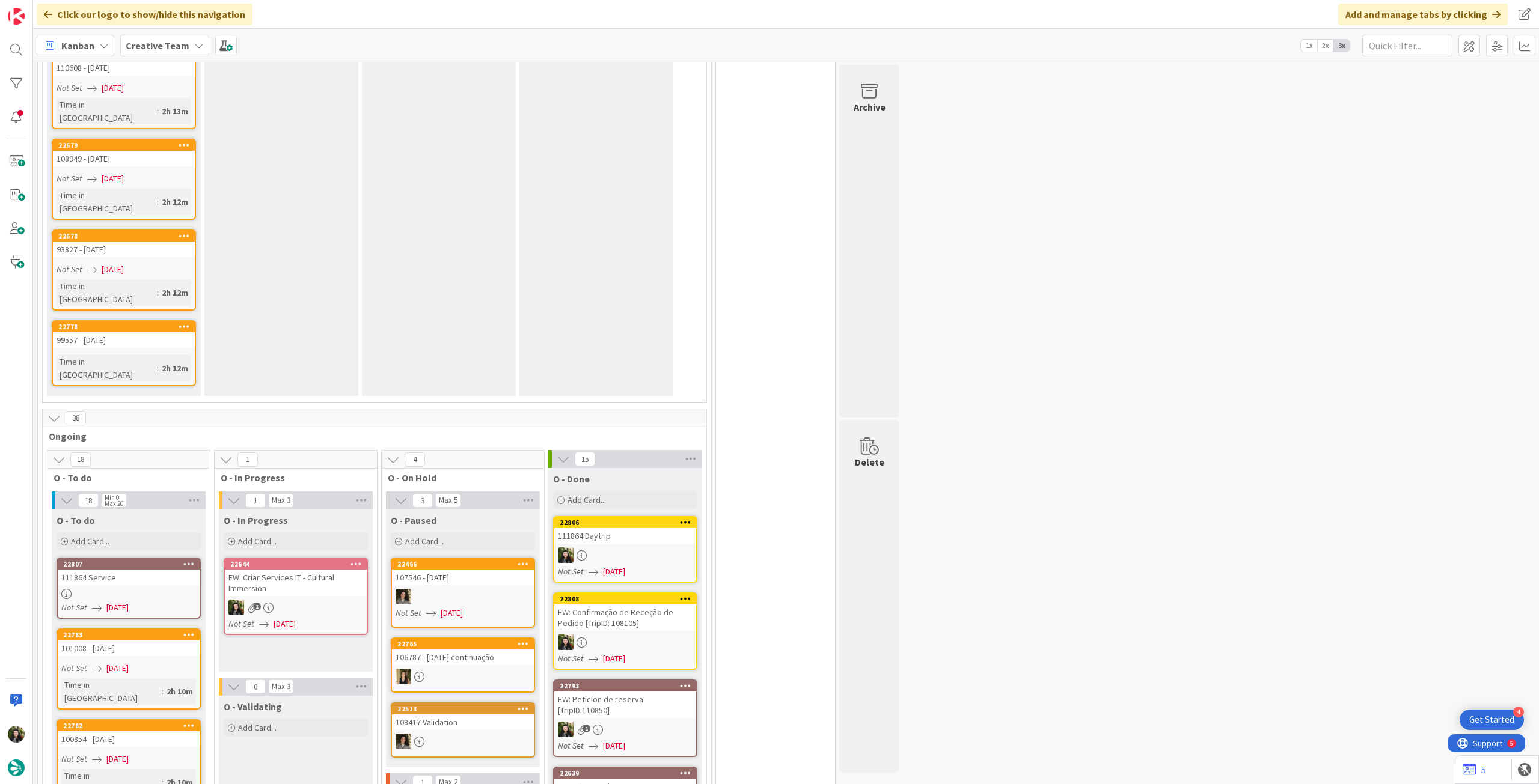
drag, startPoint x: 180, startPoint y: 46, endPoint x: 182, endPoint y: 62, distance: 16.1
click at [180, 46] on b "Creative Team" at bounding box center [157, 45] width 64 height 12
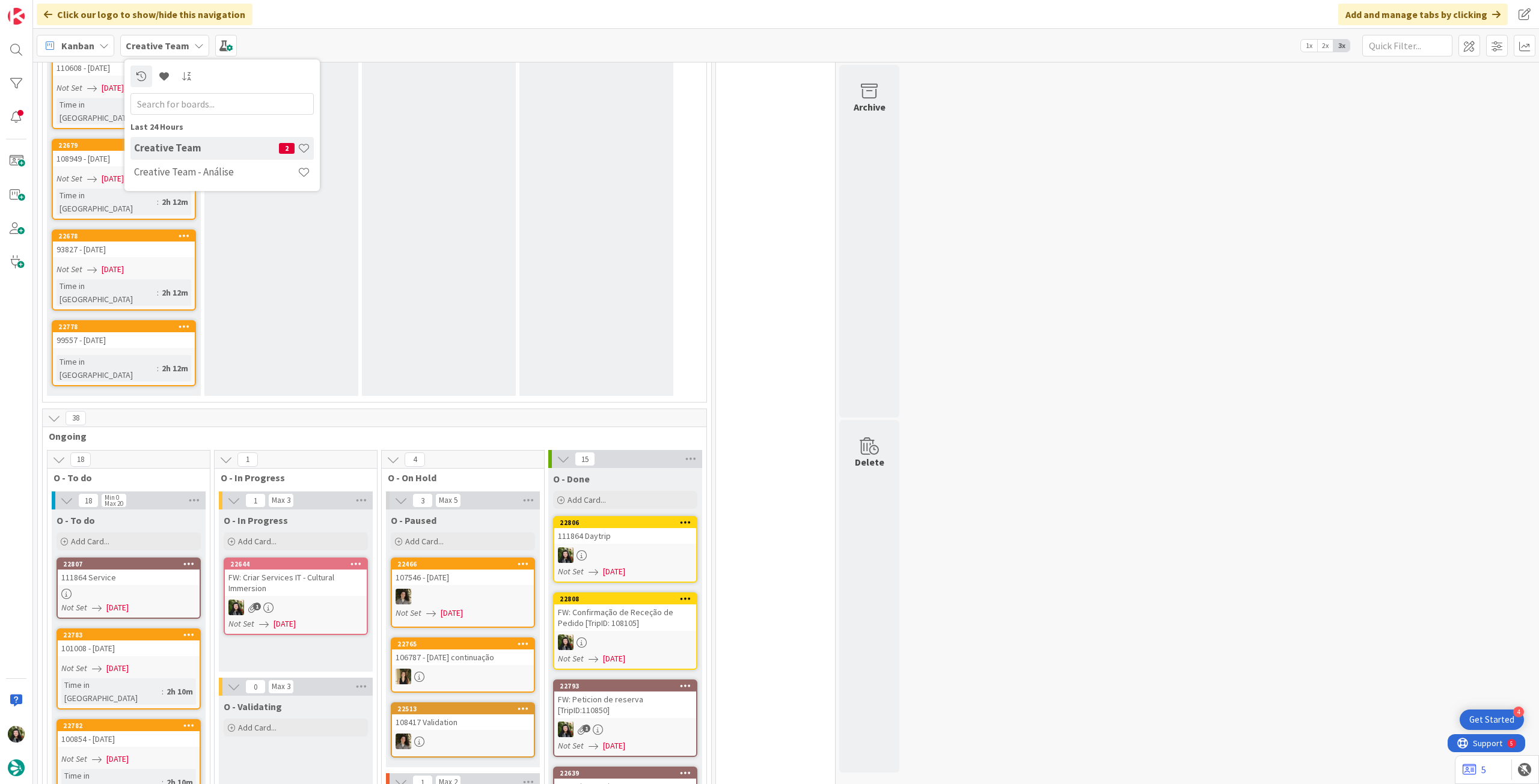
click at [183, 169] on h4 "Creative Team - Análise" at bounding box center [216, 171] width 163 height 12
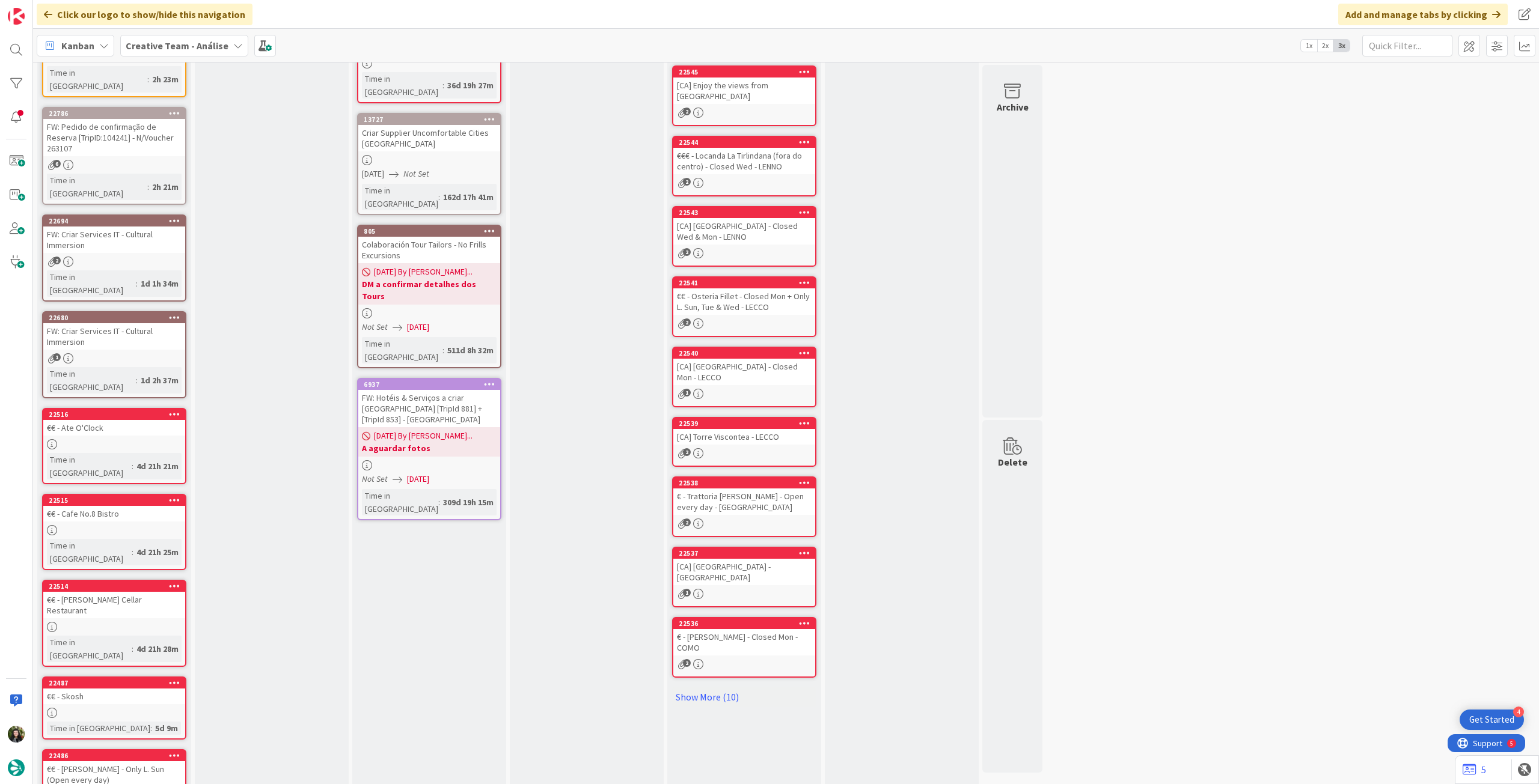
scroll to position [178, 0]
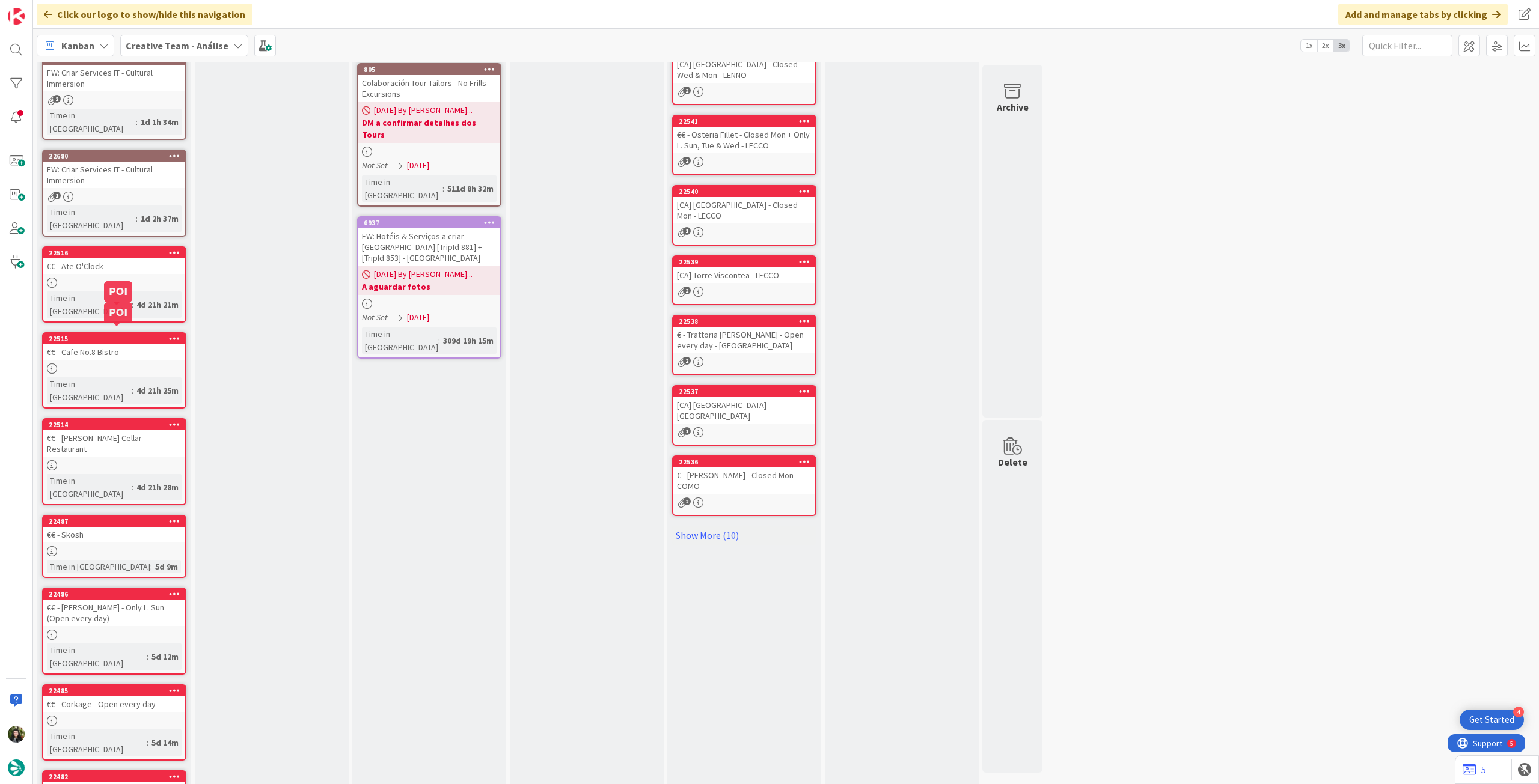
scroll to position [0, 0]
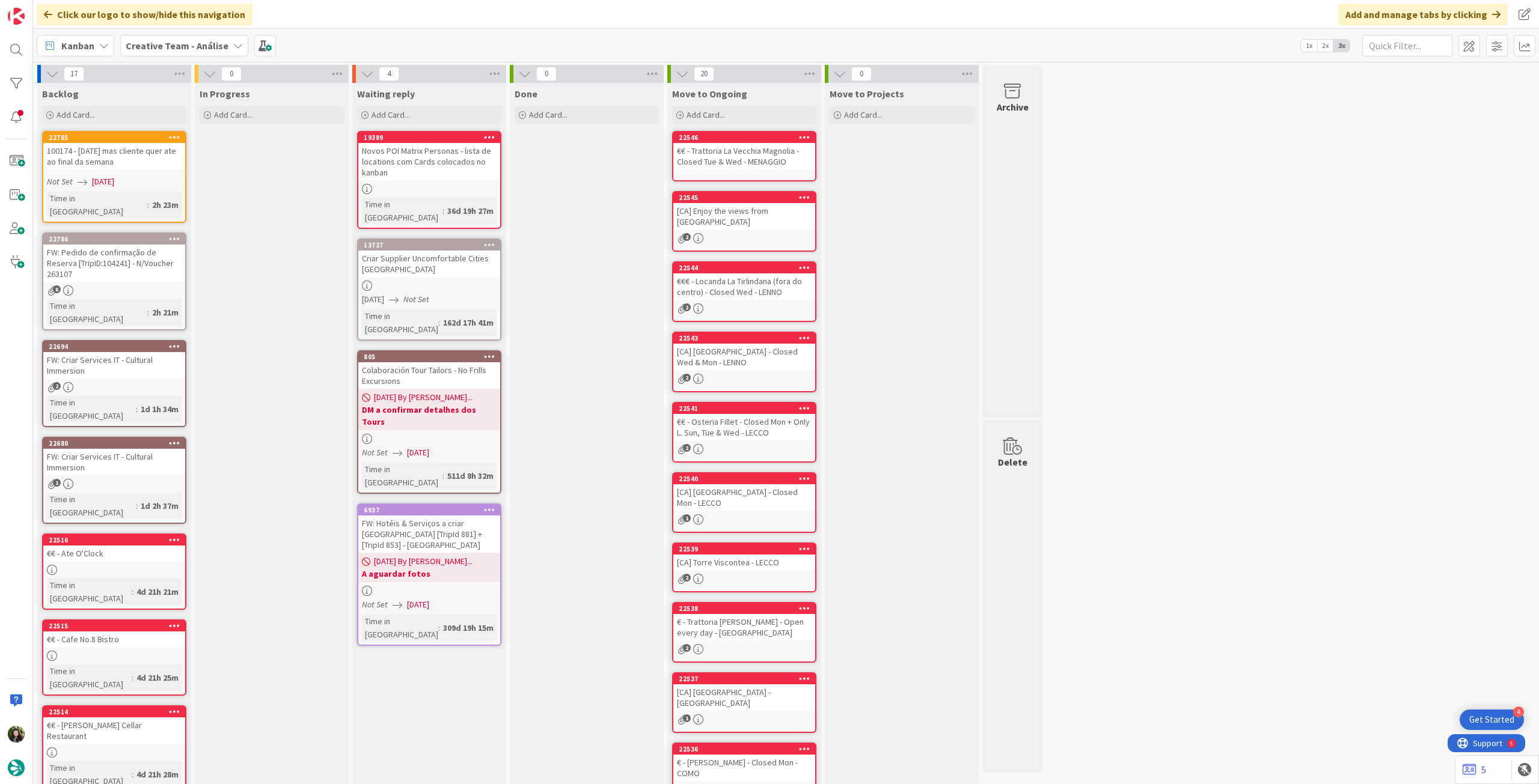
click at [196, 44] on b "Creative Team - Análise" at bounding box center [177, 45] width 103 height 12
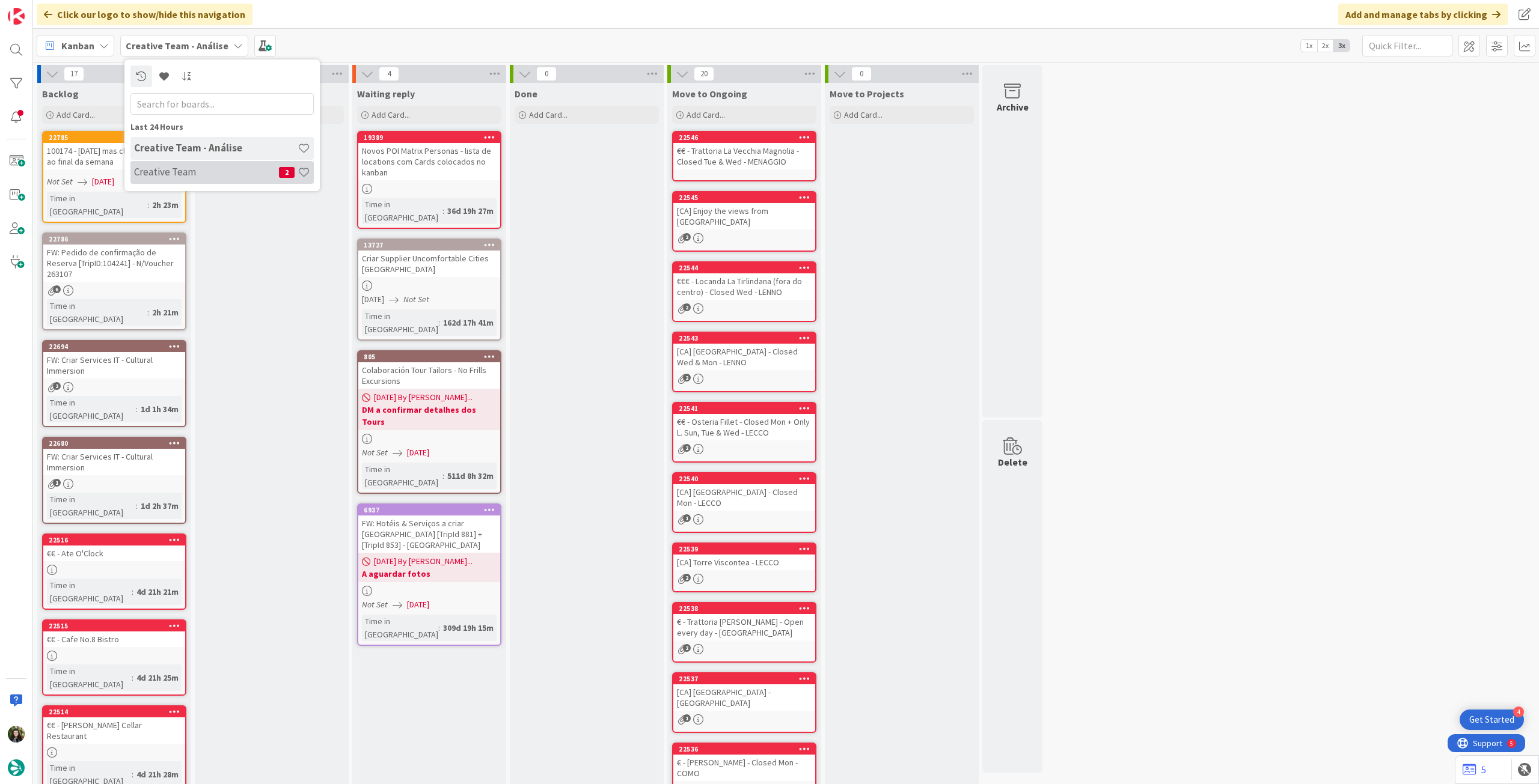
click at [188, 169] on h4 "Creative Team" at bounding box center [207, 171] width 145 height 12
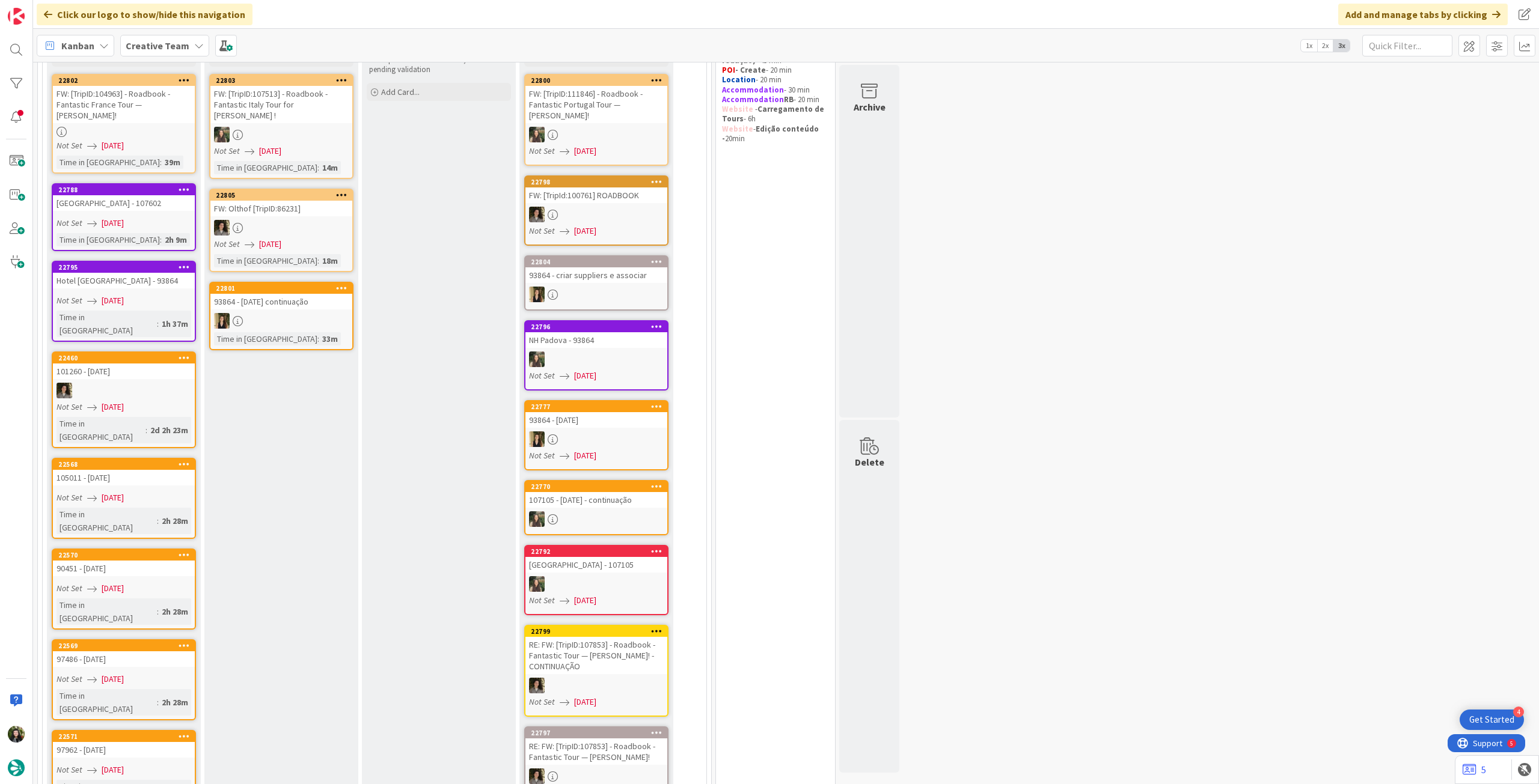
scroll to position [160, 0]
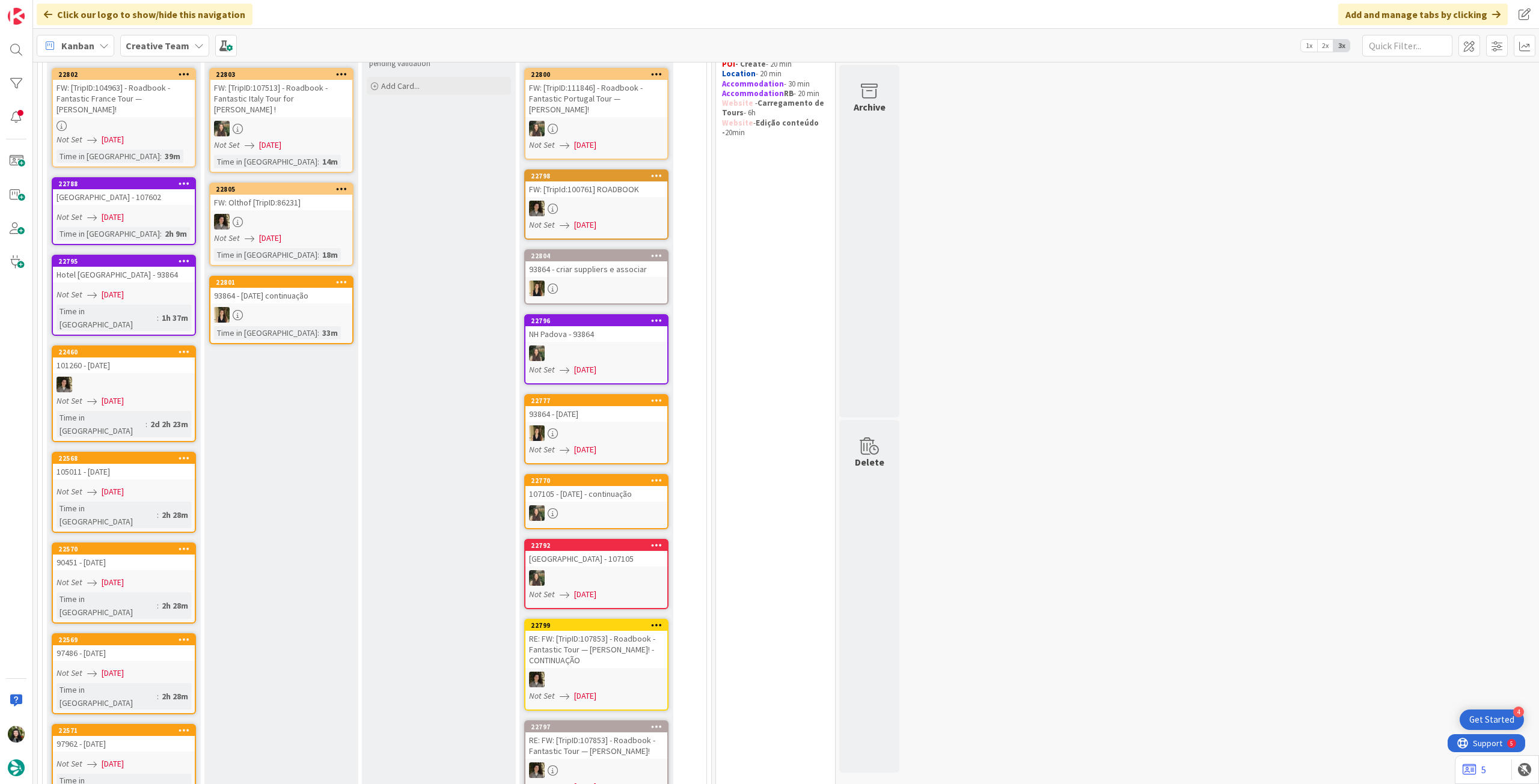
click at [594, 419] on div "93864 - [DATE]" at bounding box center [596, 413] width 142 height 15
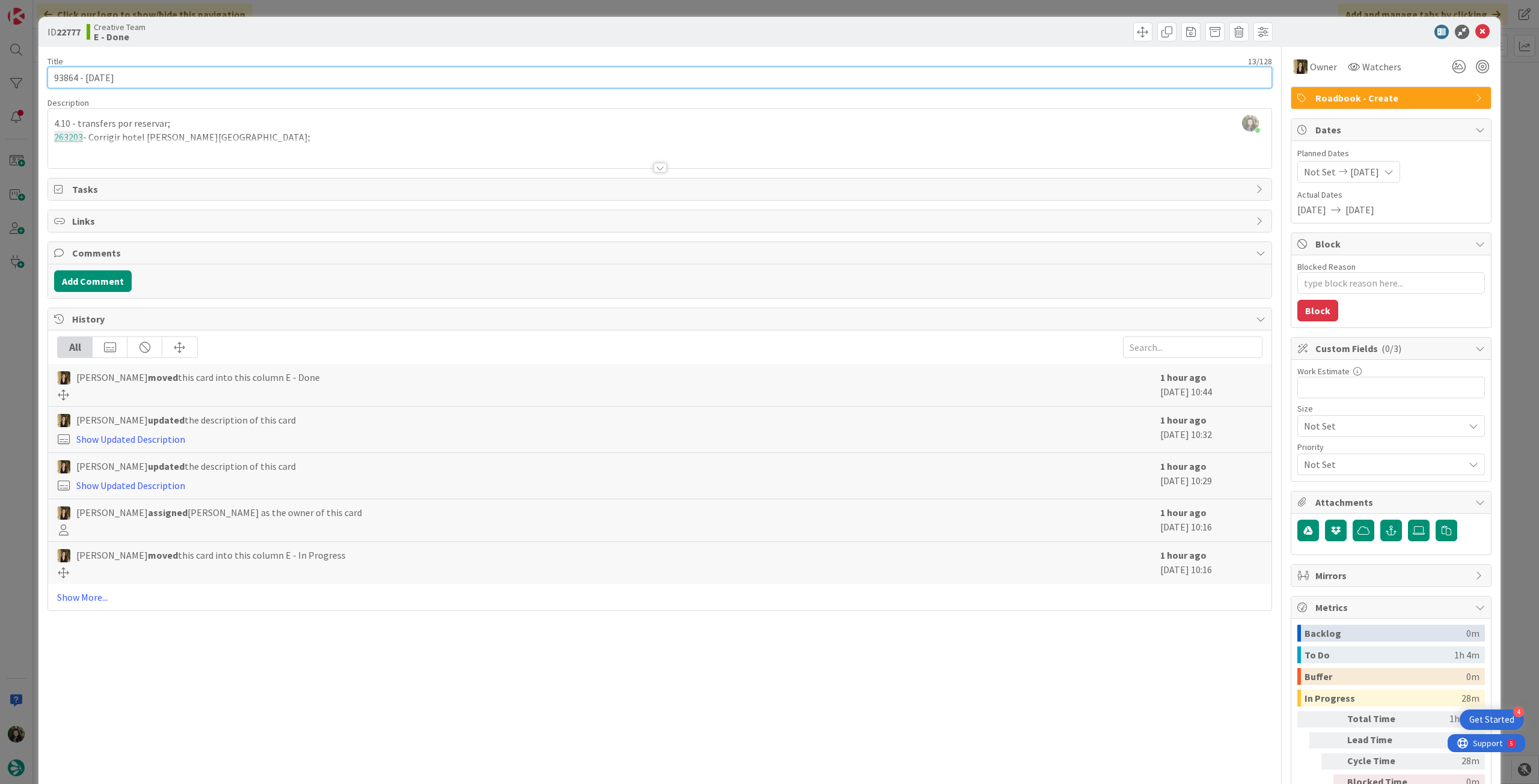
drag, startPoint x: 78, startPoint y: 80, endPoint x: 54, endPoint y: 75, distance: 24.5
click at [50, 77] on input "93864 - [DATE]" at bounding box center [660, 77] width 1224 height 22
click at [1480, 29] on icon at bounding box center [1483, 32] width 14 height 14
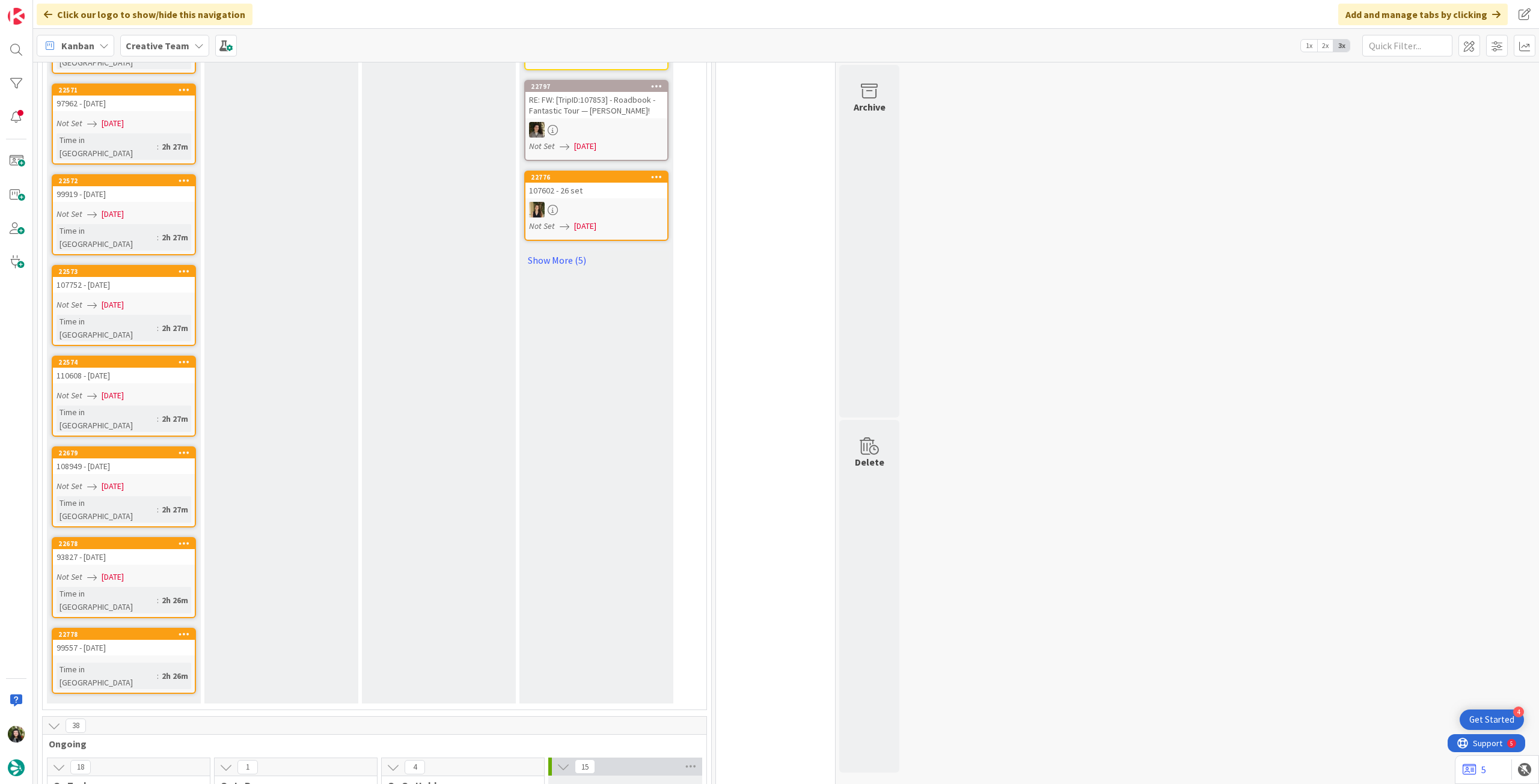
scroll to position [1122, 0]
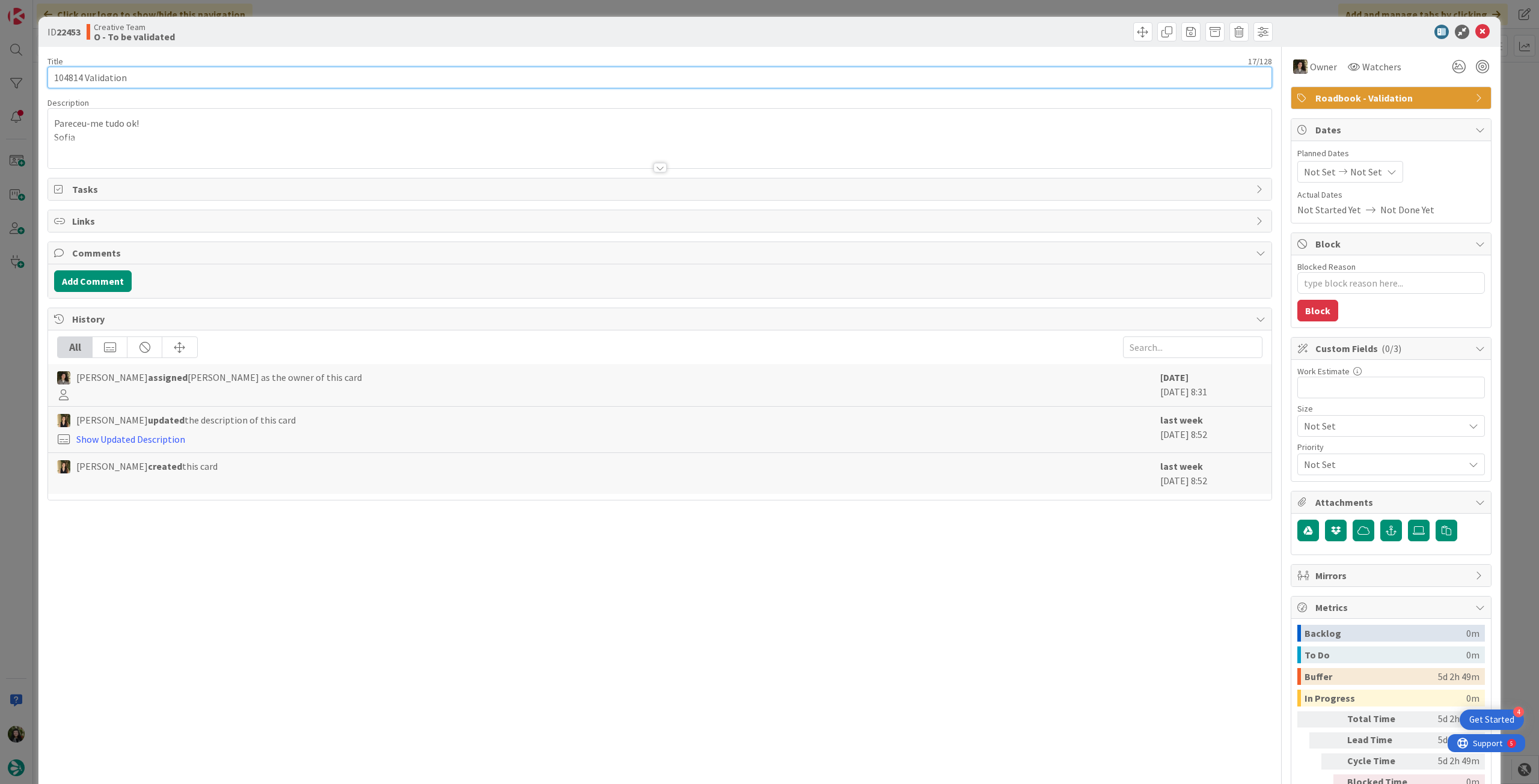
drag, startPoint x: 82, startPoint y: 75, endPoint x: 39, endPoint y: 73, distance: 43.0
click at [39, 73] on div "ID 22453 Creative Team O - To be validated Title 17 / 128 104814 Validation Des…" at bounding box center [769, 425] width 1462 height 816
click at [1480, 34] on icon at bounding box center [1483, 32] width 14 height 14
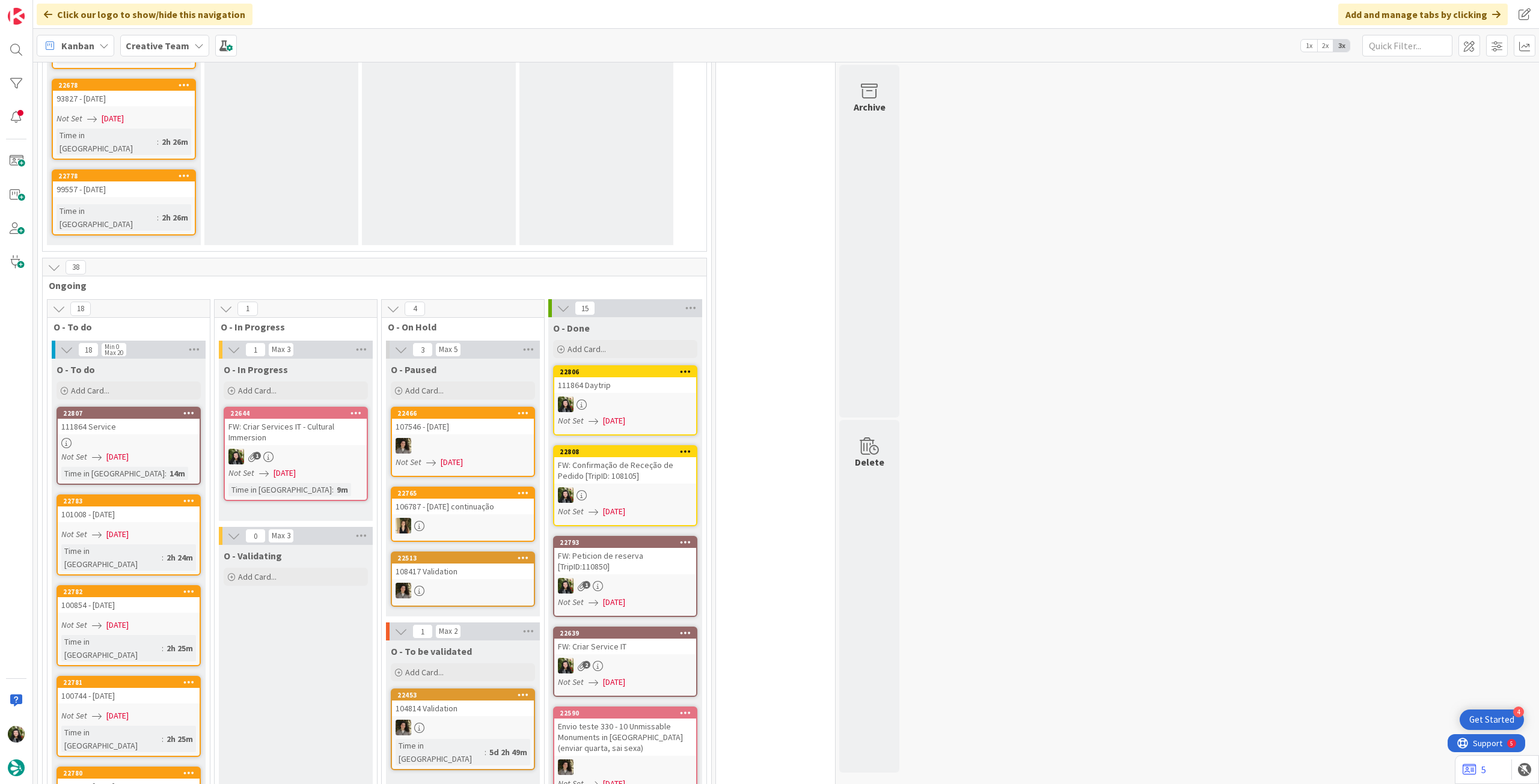
scroll to position [1282, 0]
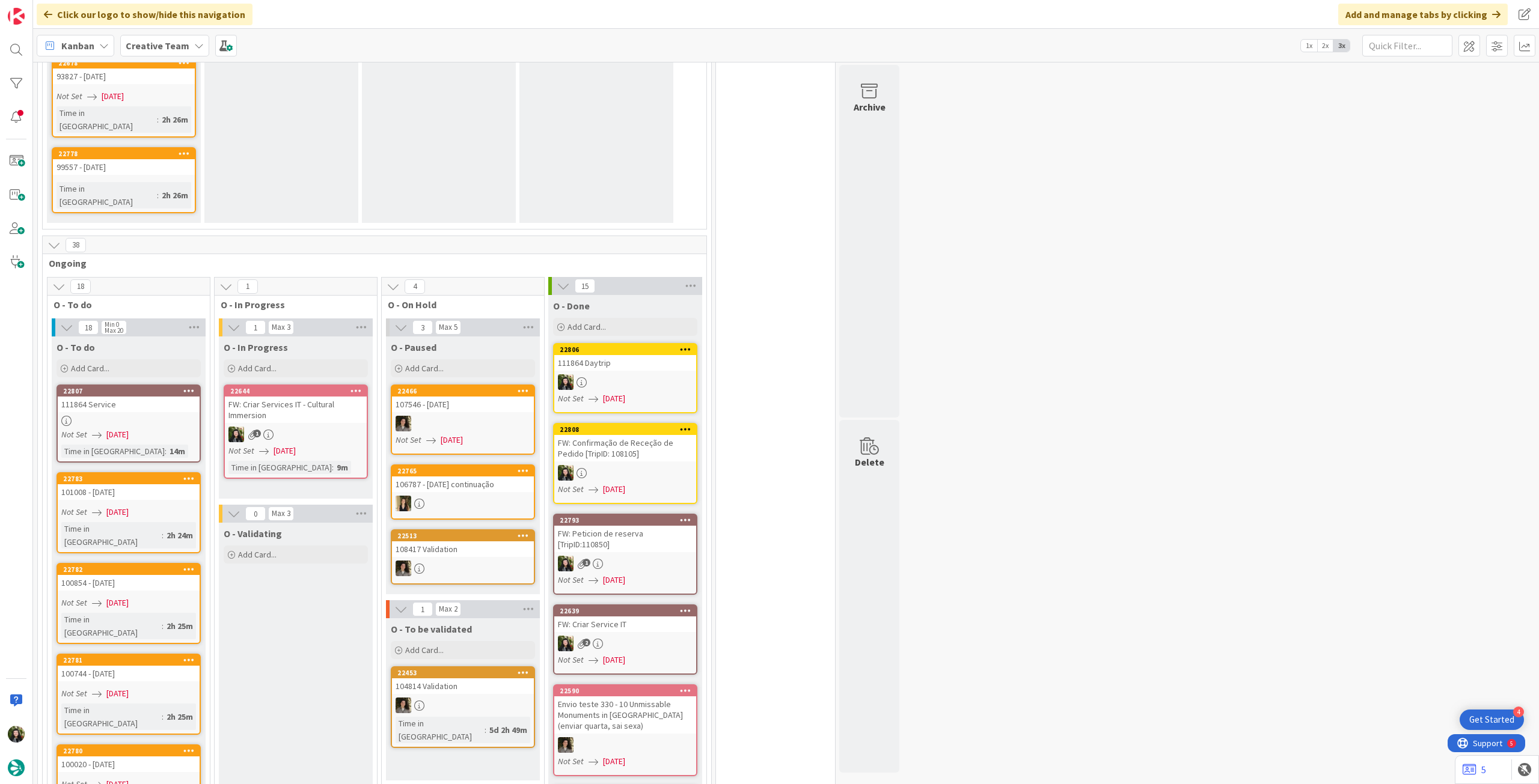
click at [480, 678] on div "104814 Validation" at bounding box center [463, 685] width 142 height 15
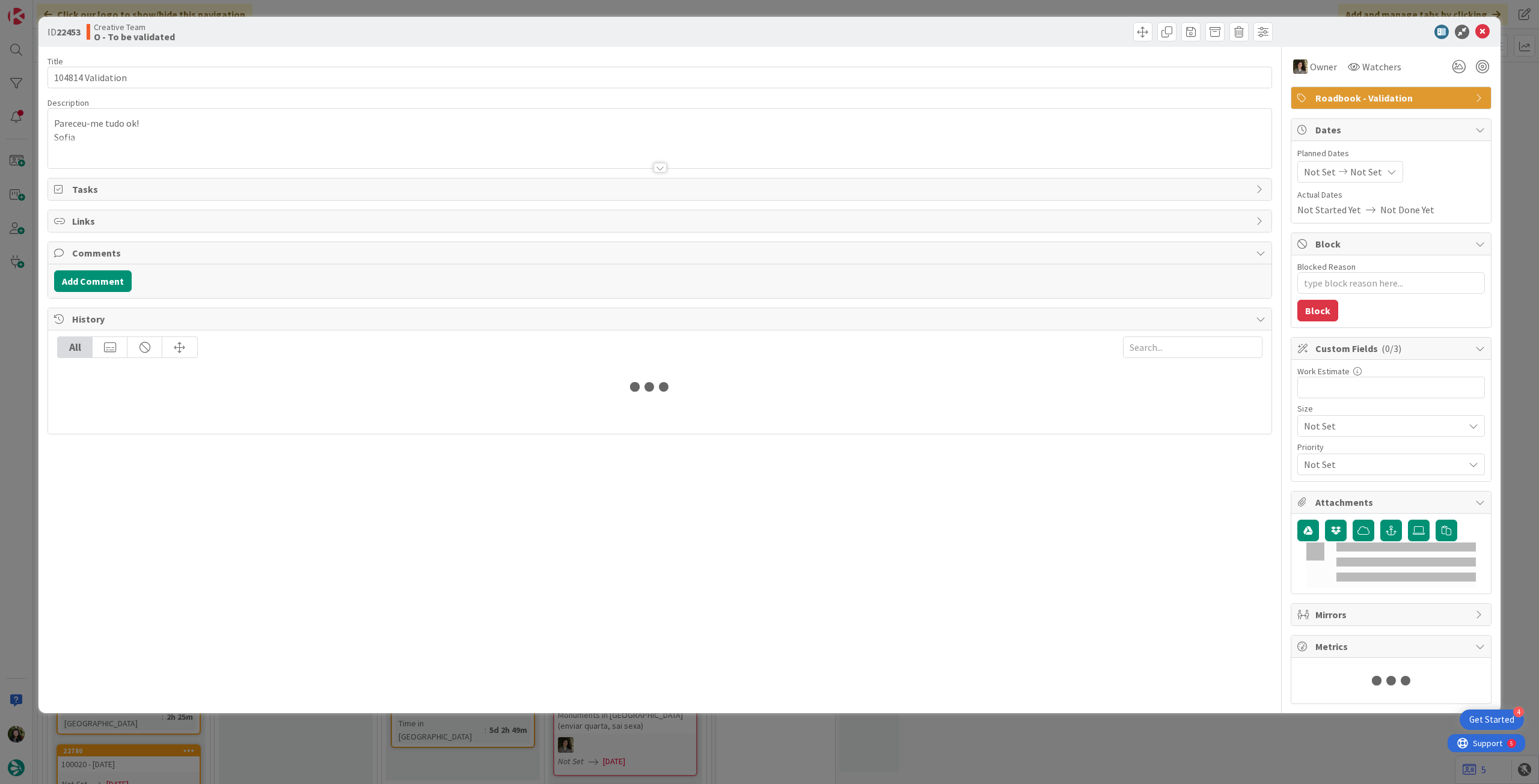
type textarea "x"
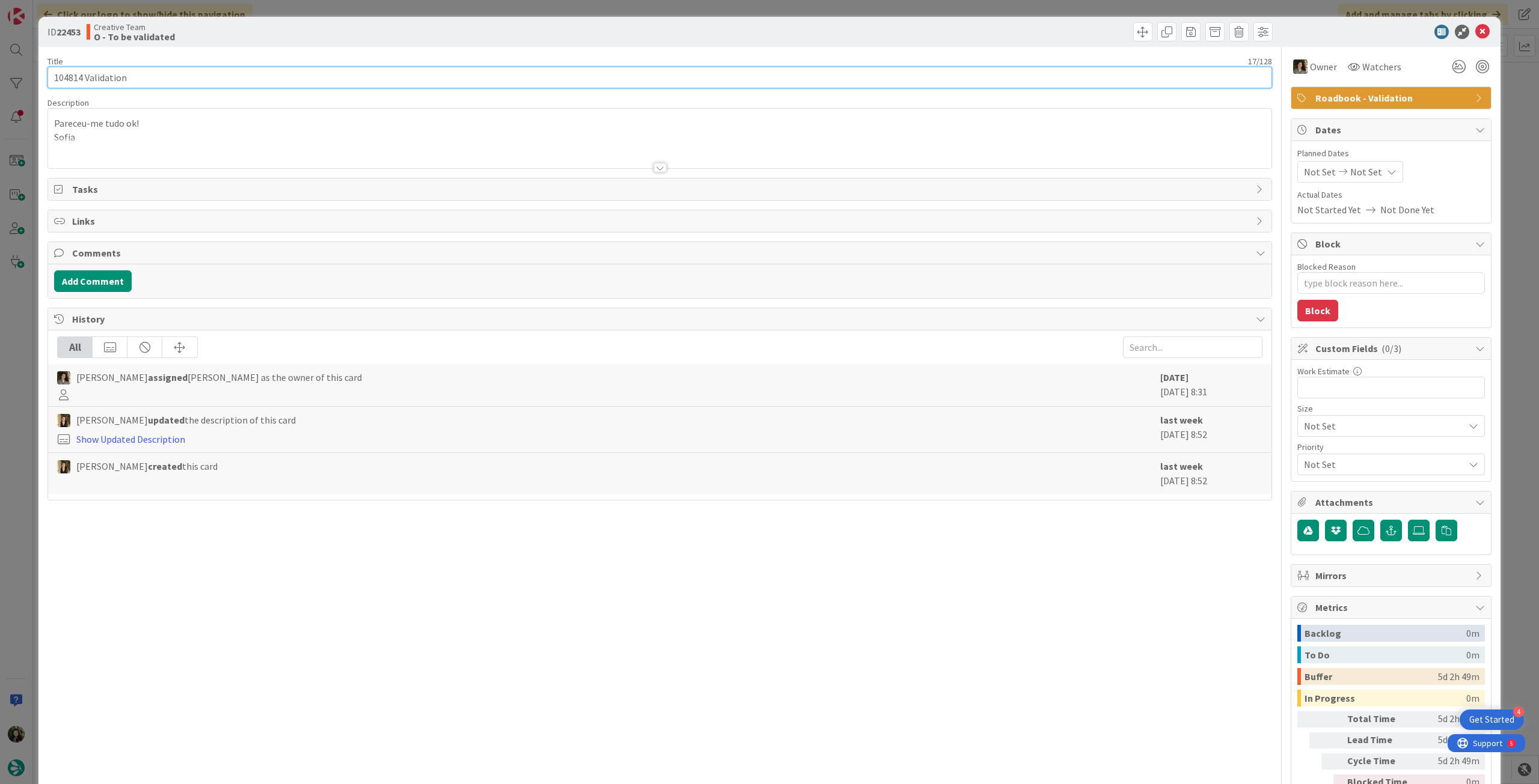
click at [214, 82] on input "104814 Validation" at bounding box center [660, 77] width 1224 height 22
type input "104814 Validation - 6 ot"
type textarea "x"
type input "104814 Validation - 6 o"
type textarea "x"
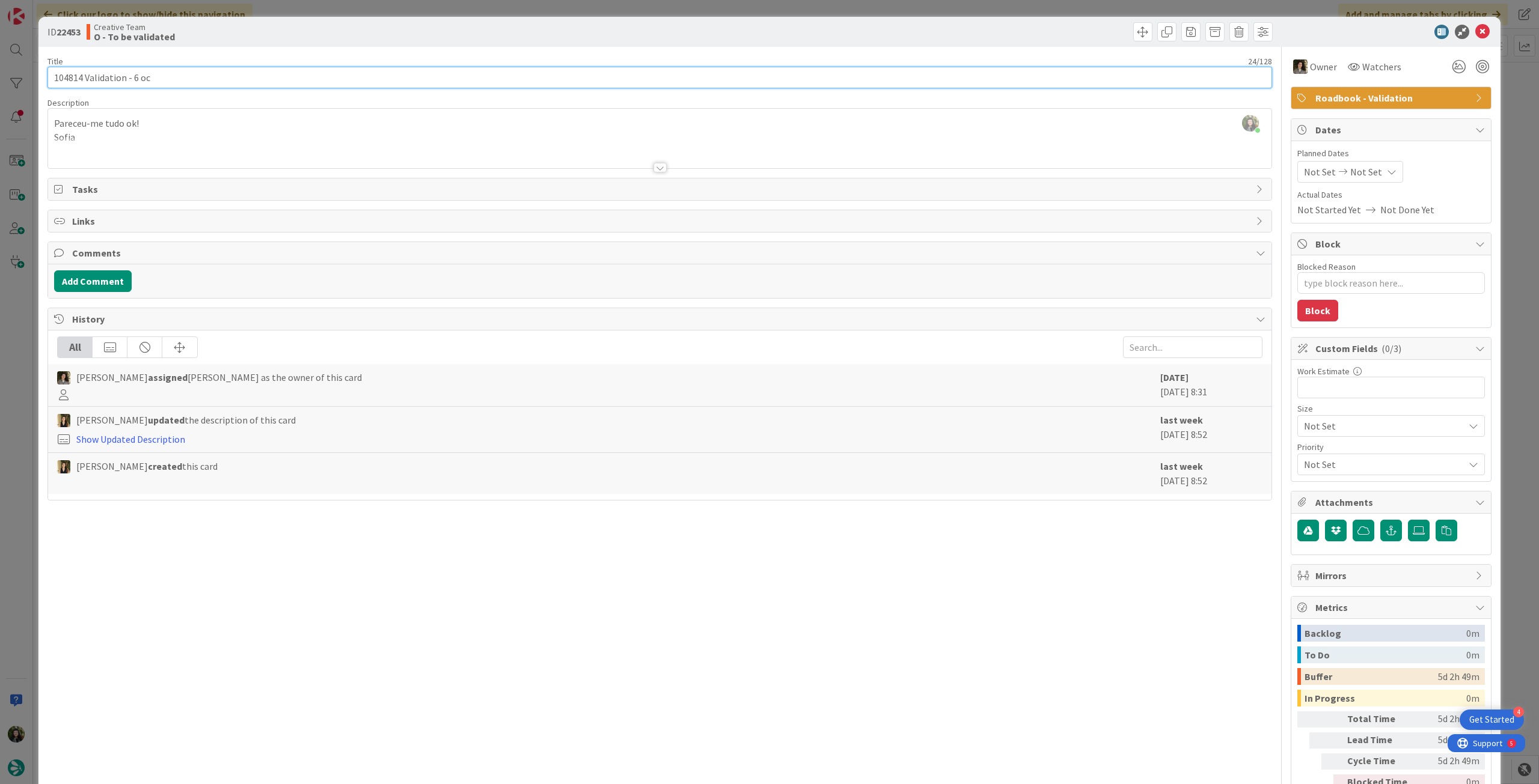
type input "104814 Validation - 6 oct"
type textarea "x"
type input "104814 Validation - 6 oct"
click at [1478, 27] on icon at bounding box center [1483, 32] width 14 height 14
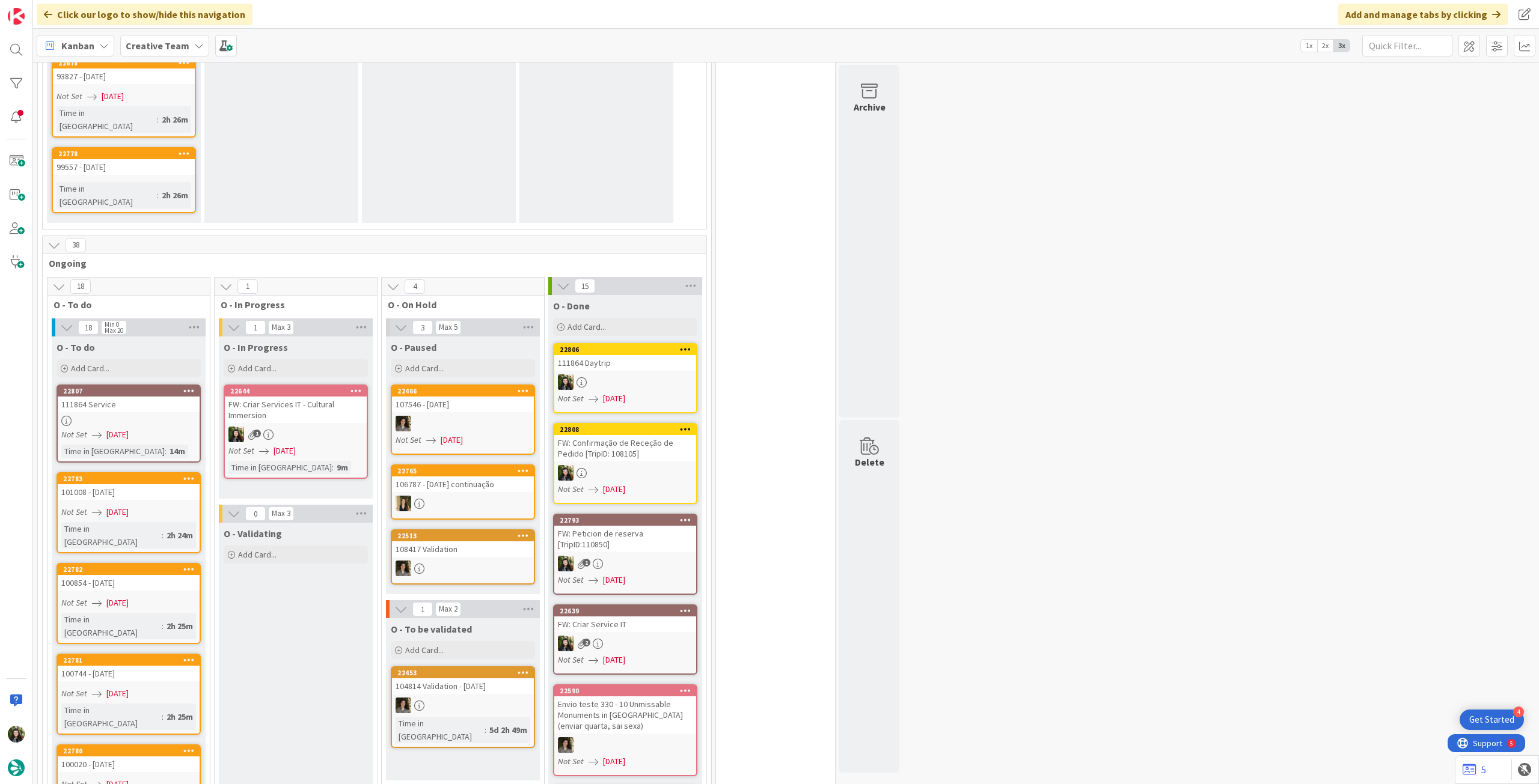
click at [481, 530] on link "22513 108417 Validation" at bounding box center [463, 557] width 144 height 56
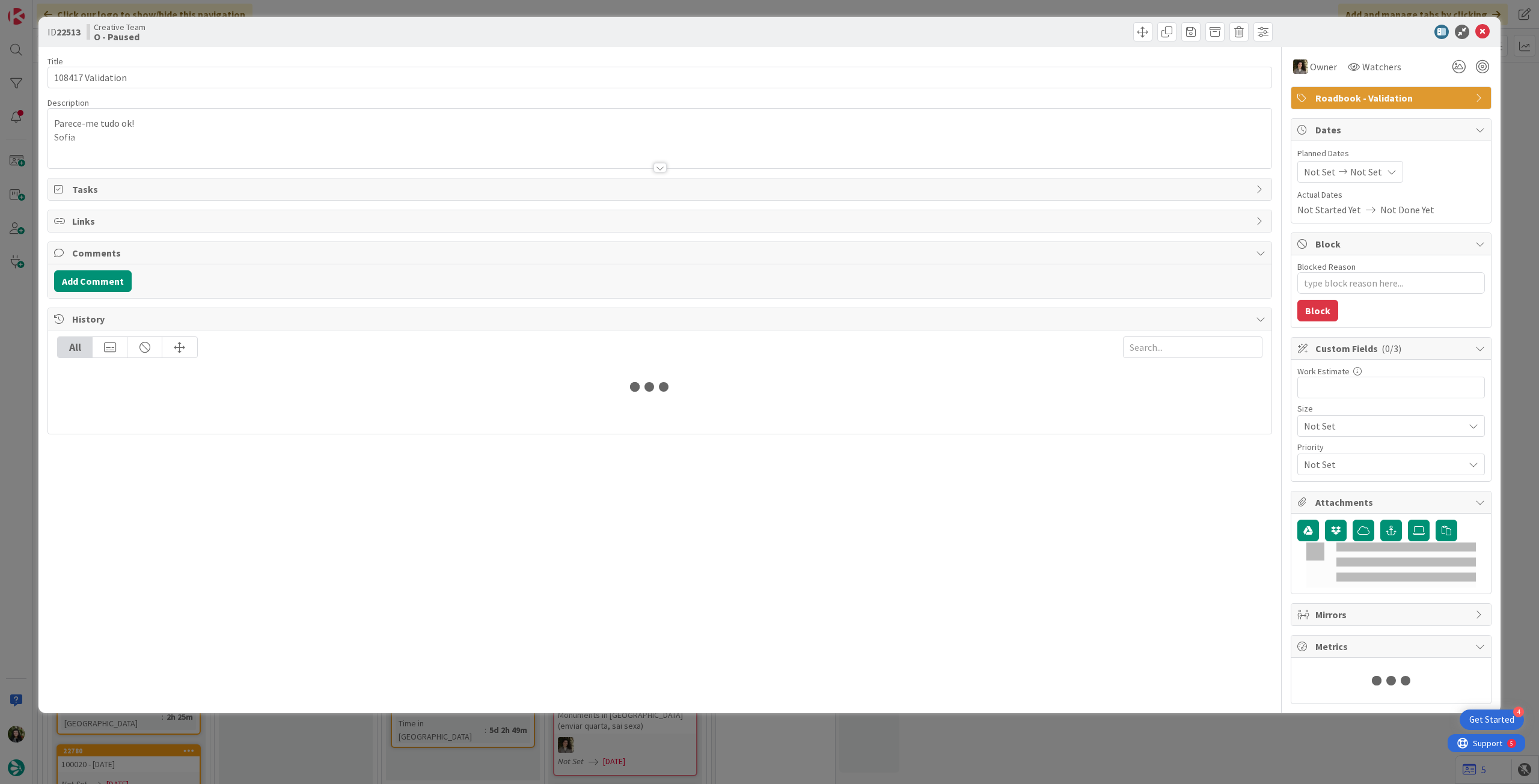
type textarea "x"
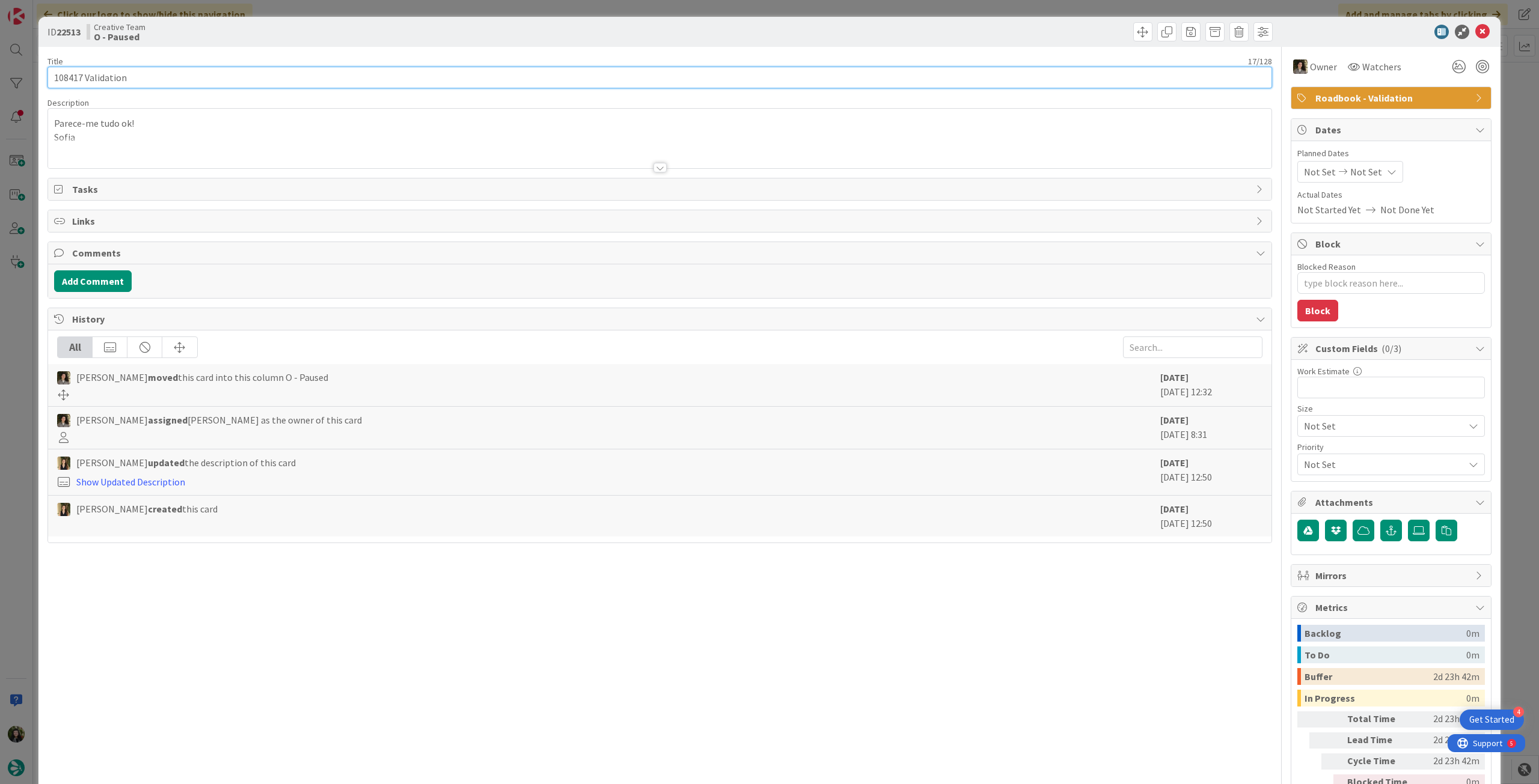
drag, startPoint x: 83, startPoint y: 76, endPoint x: 44, endPoint y: 70, distance: 39.5
click at [44, 70] on div "ID 22513 Creative Team O - Paused Title 17 / 128 108417 Validation Description …" at bounding box center [769, 425] width 1462 height 816
click at [219, 73] on input "108417 Validation" at bounding box center [660, 77] width 1224 height 22
type input "108417 Validation - 6 oct"
type textarea "x"
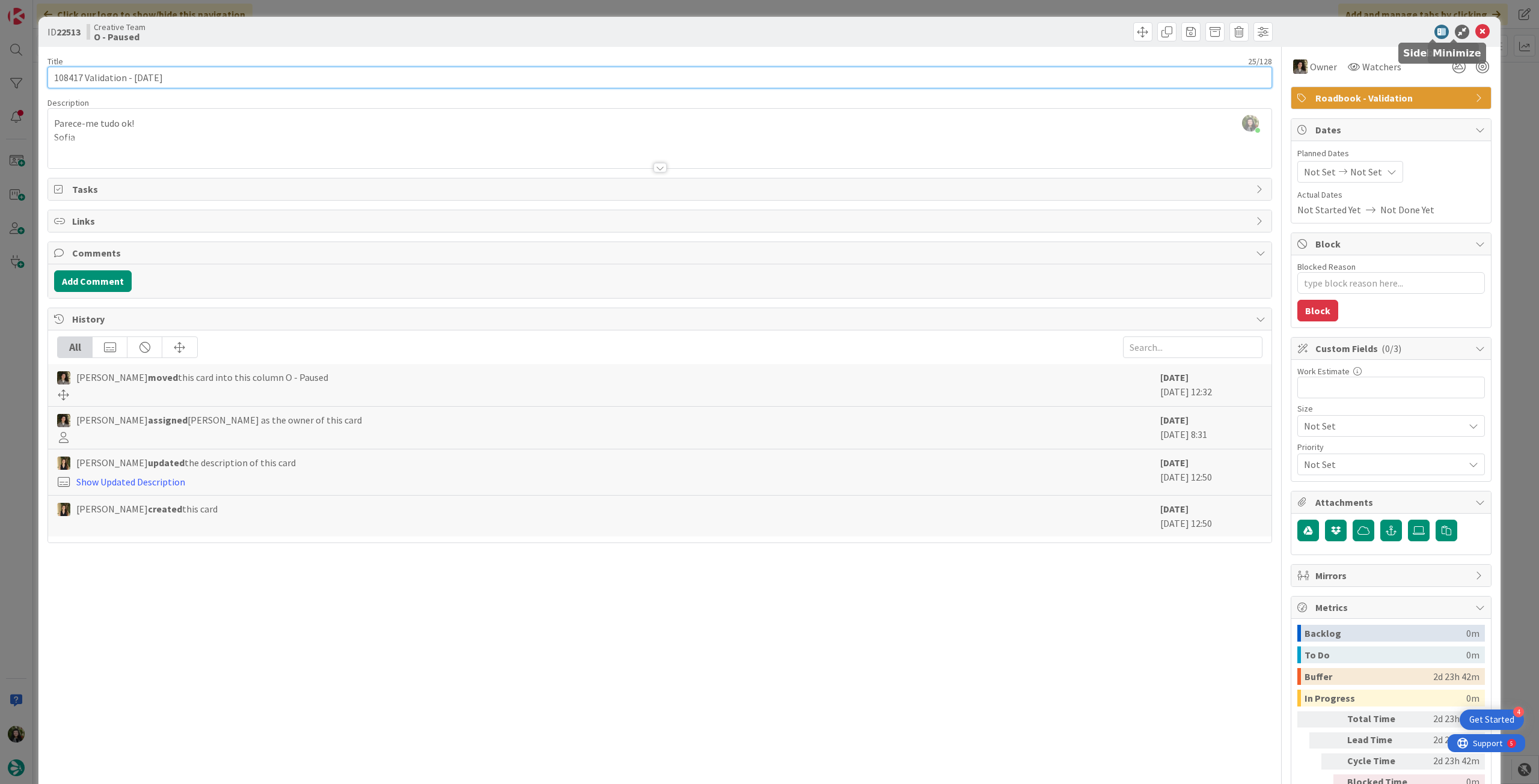
type input "108417 Validation - 6 oct"
click at [1475, 32] on icon at bounding box center [1483, 32] width 14 height 14
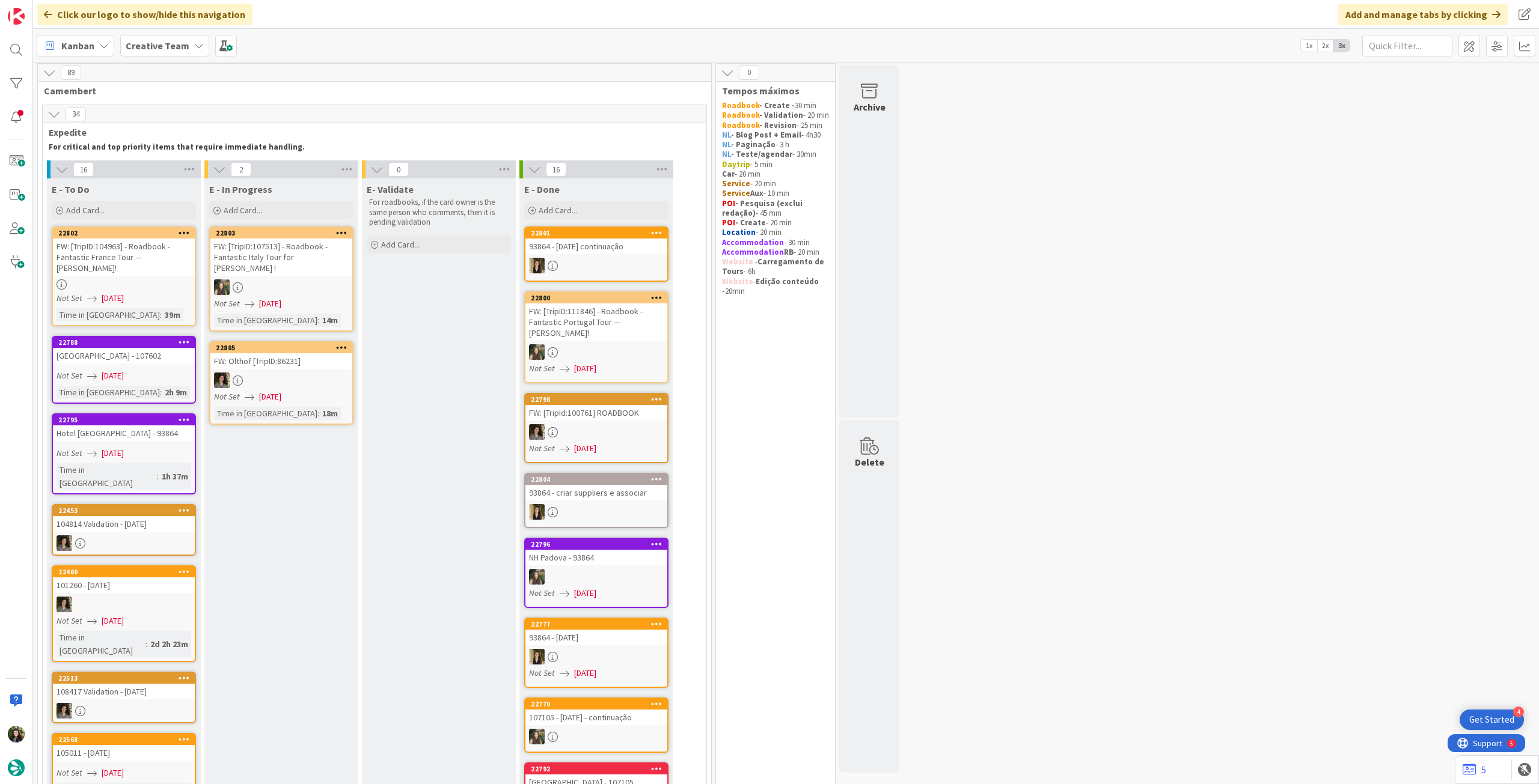
scroll to position [9, 0]
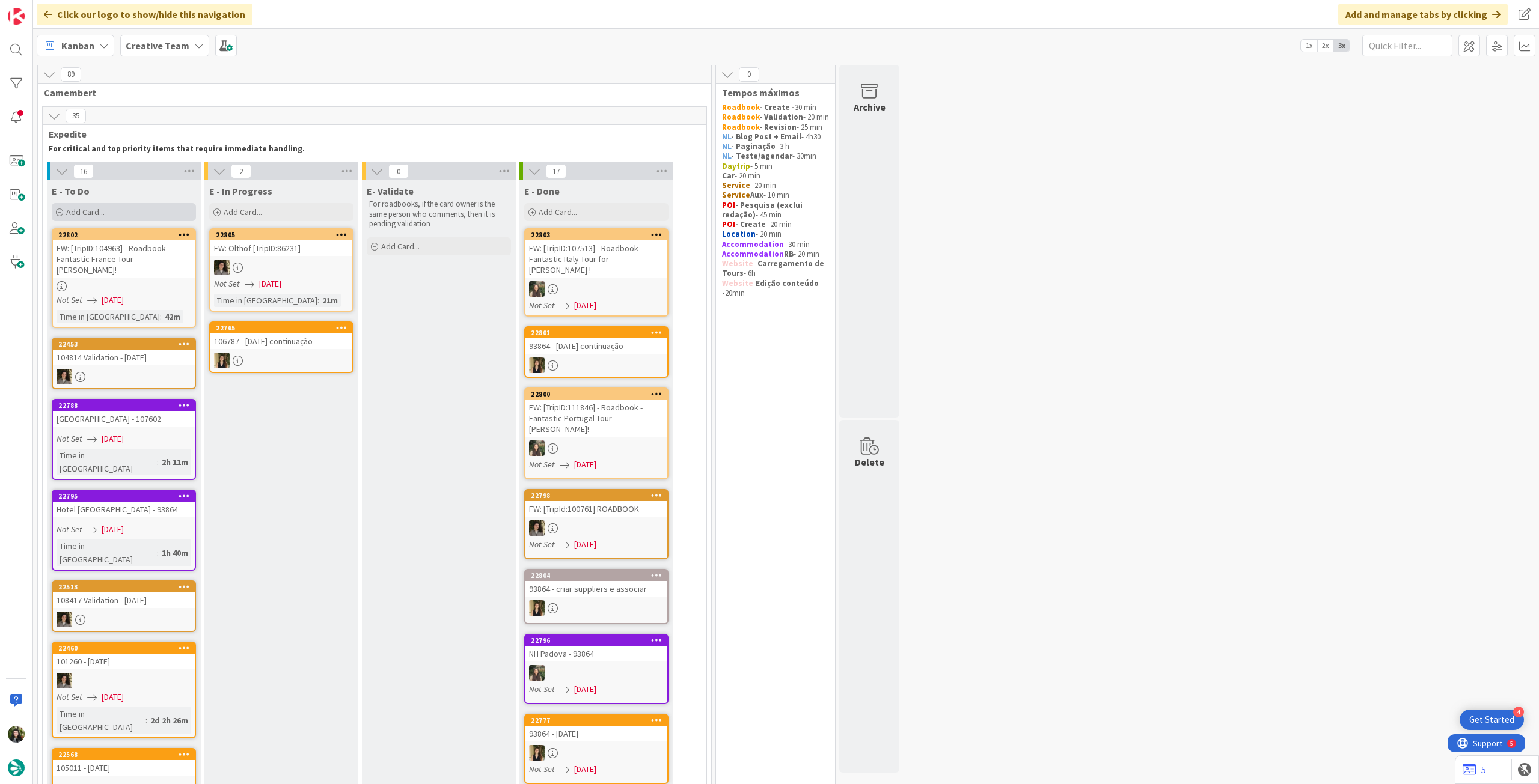
click at [158, 217] on div "Add Card..." at bounding box center [124, 212] width 144 height 18
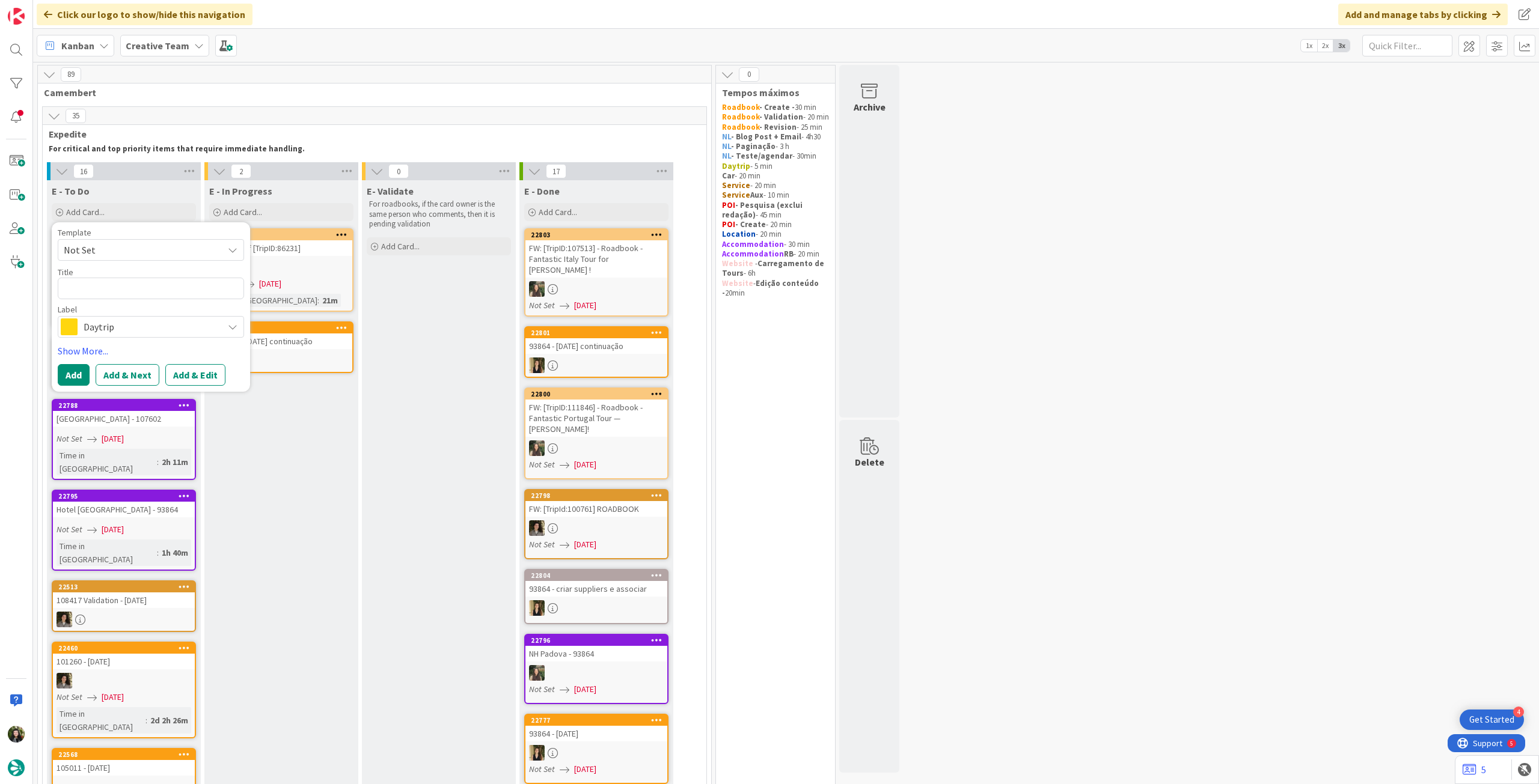
click at [130, 324] on span "Daytrip" at bounding box center [150, 327] width 134 height 17
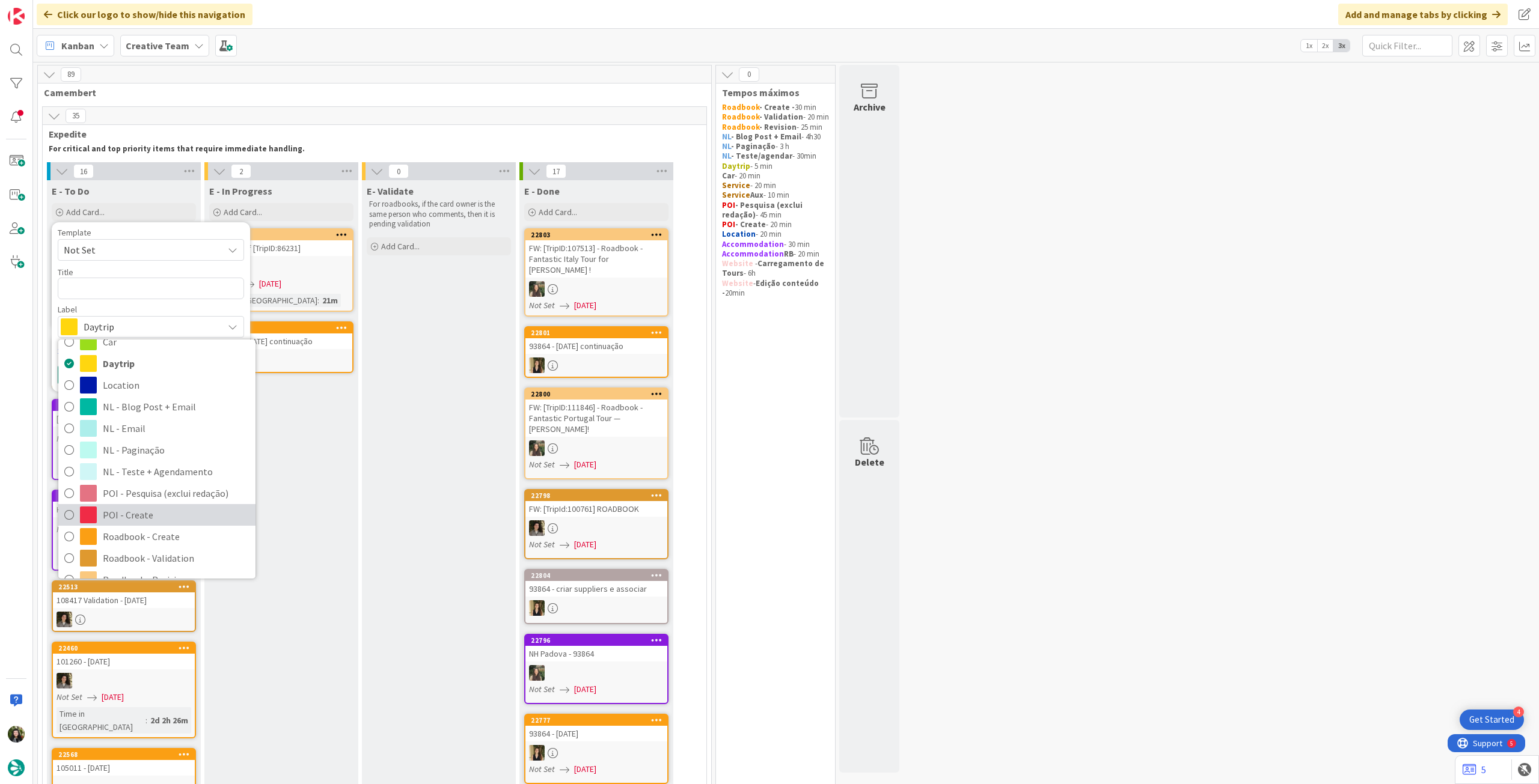
scroll to position [80, 0]
drag, startPoint x: 144, startPoint y: 488, endPoint x: 136, endPoint y: 405, distance: 83.4
click at [143, 488] on span "POI - Create" at bounding box center [177, 492] width 147 height 18
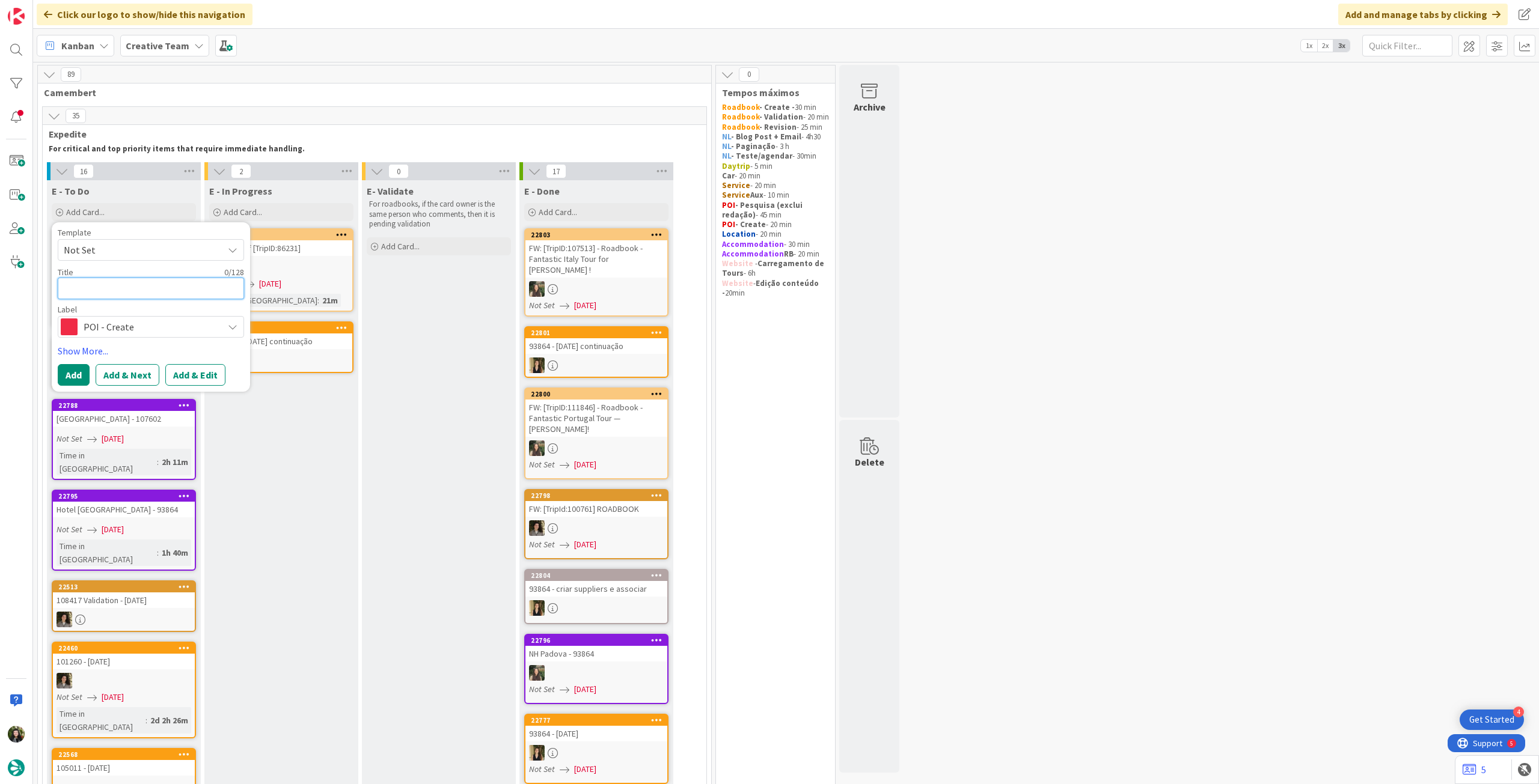
click at [152, 294] on textarea at bounding box center [151, 289] width 186 height 22
type textarea "x"
type textarea "A"
type textarea "x"
type textarea "Av"
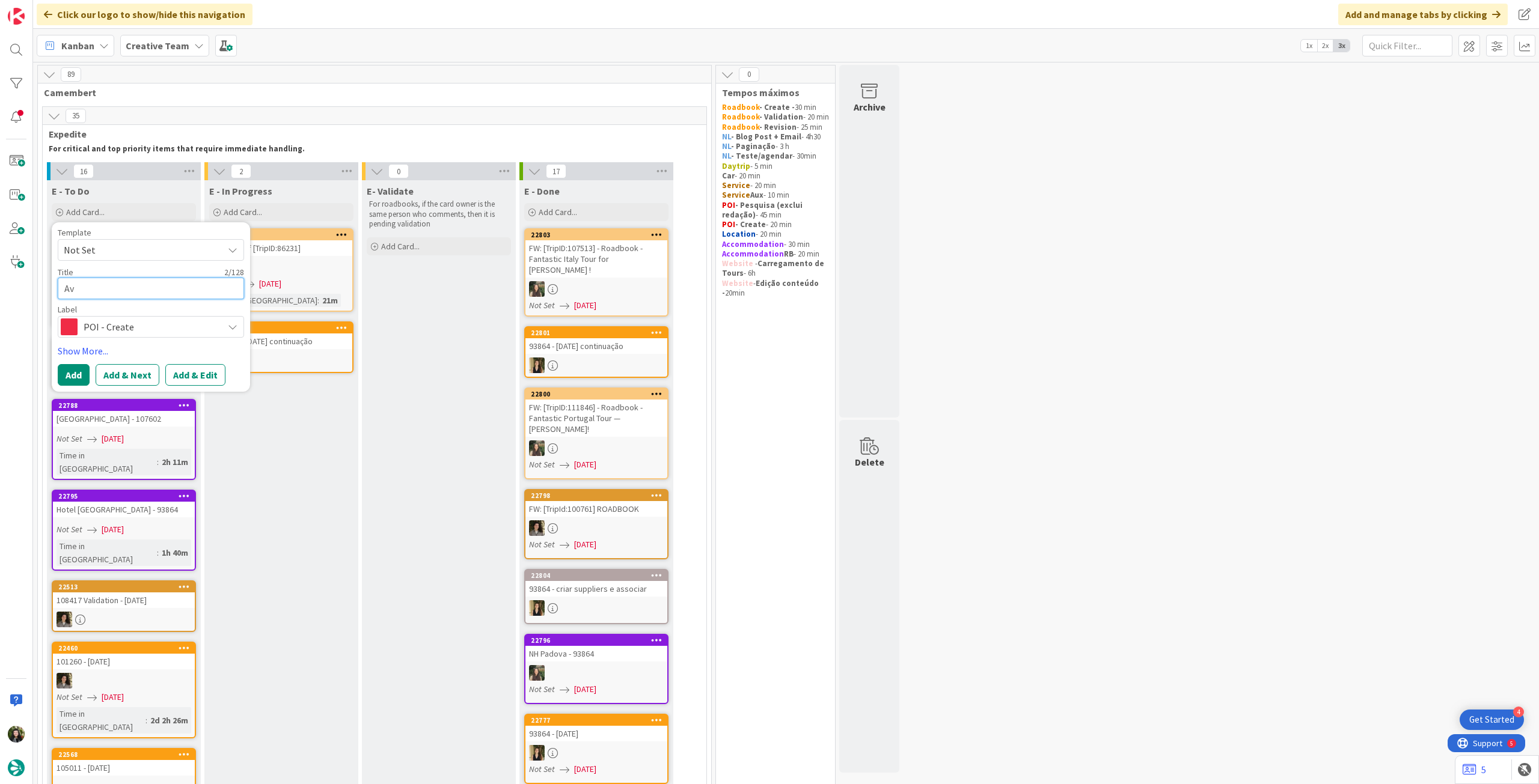
type textarea "x"
type textarea "Avi"
type textarea "x"
type textarea "Avis"
type textarea "x"
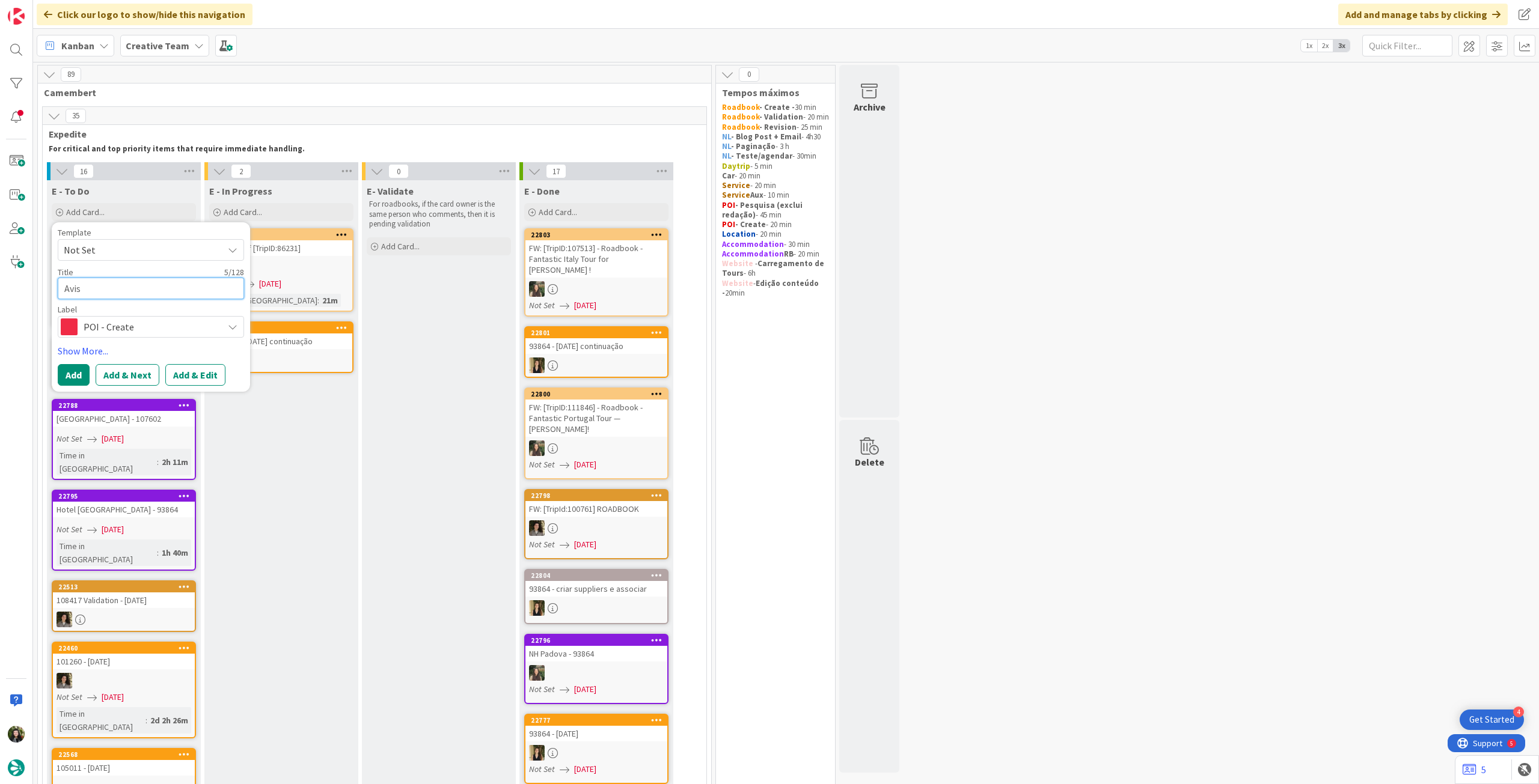
type textarea "Avis"
drag, startPoint x: 145, startPoint y: 289, endPoint x: 151, endPoint y: 299, distance: 11.7
click at [147, 290] on textarea "Avis" at bounding box center [151, 289] width 186 height 22
type textarea "x"
type textarea "Avis S"
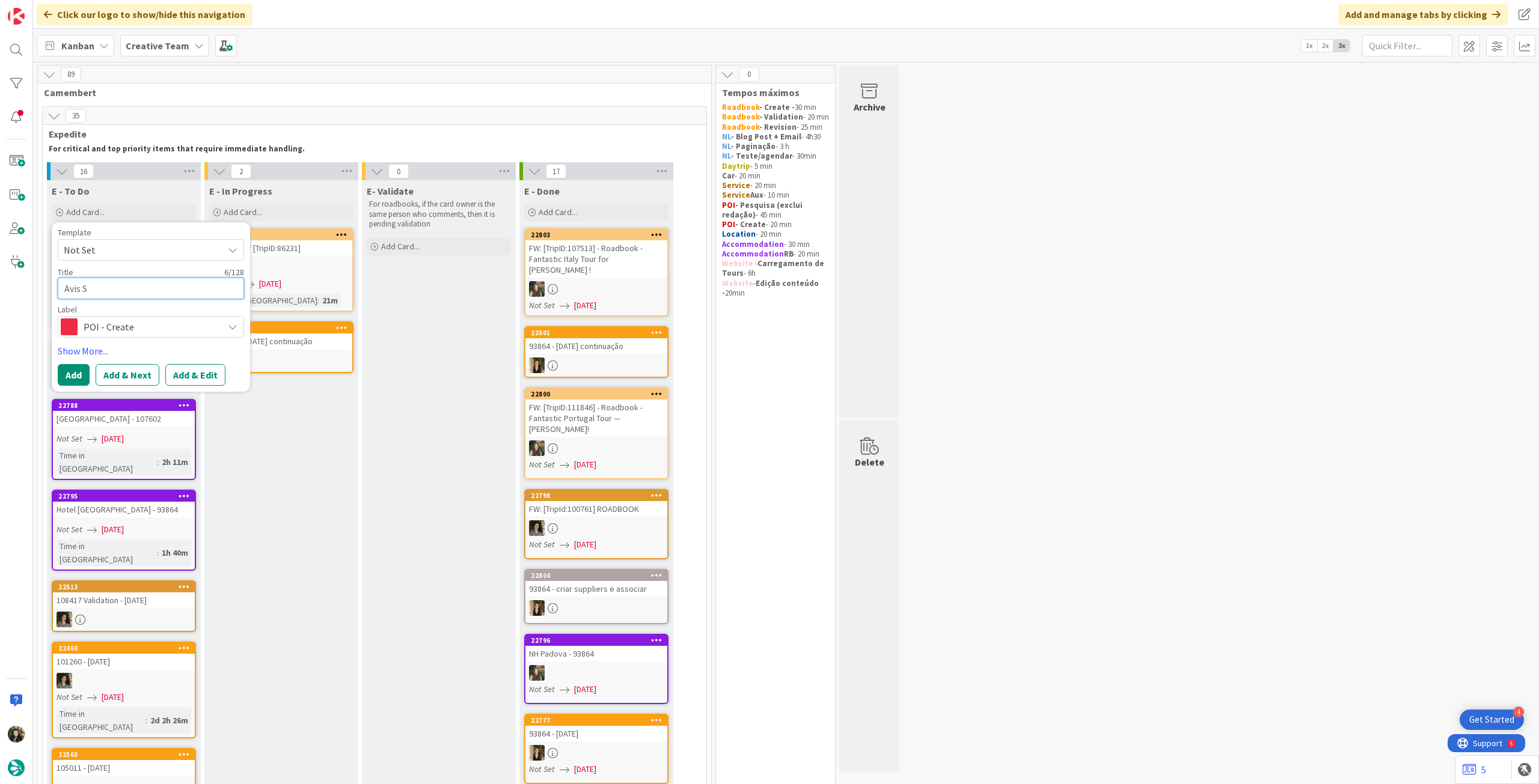
type textarea "x"
type textarea "Avis Si"
type textarea "x"
type textarea "Avis Sie"
type textarea "x"
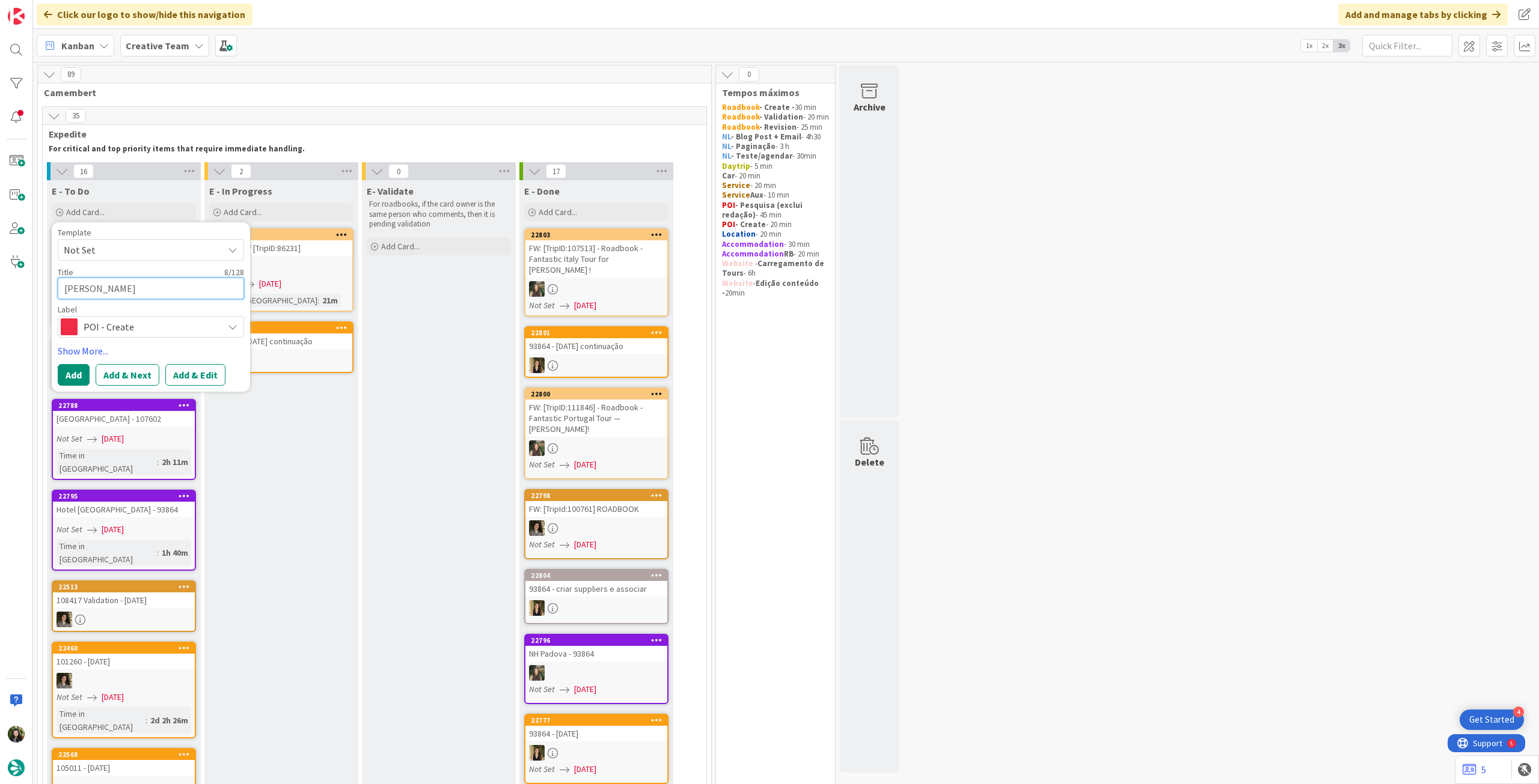
type textarea "Avis Sien"
type textarea "x"
type textarea "Avis Siena"
click at [74, 370] on button "Add" at bounding box center [73, 375] width 32 height 22
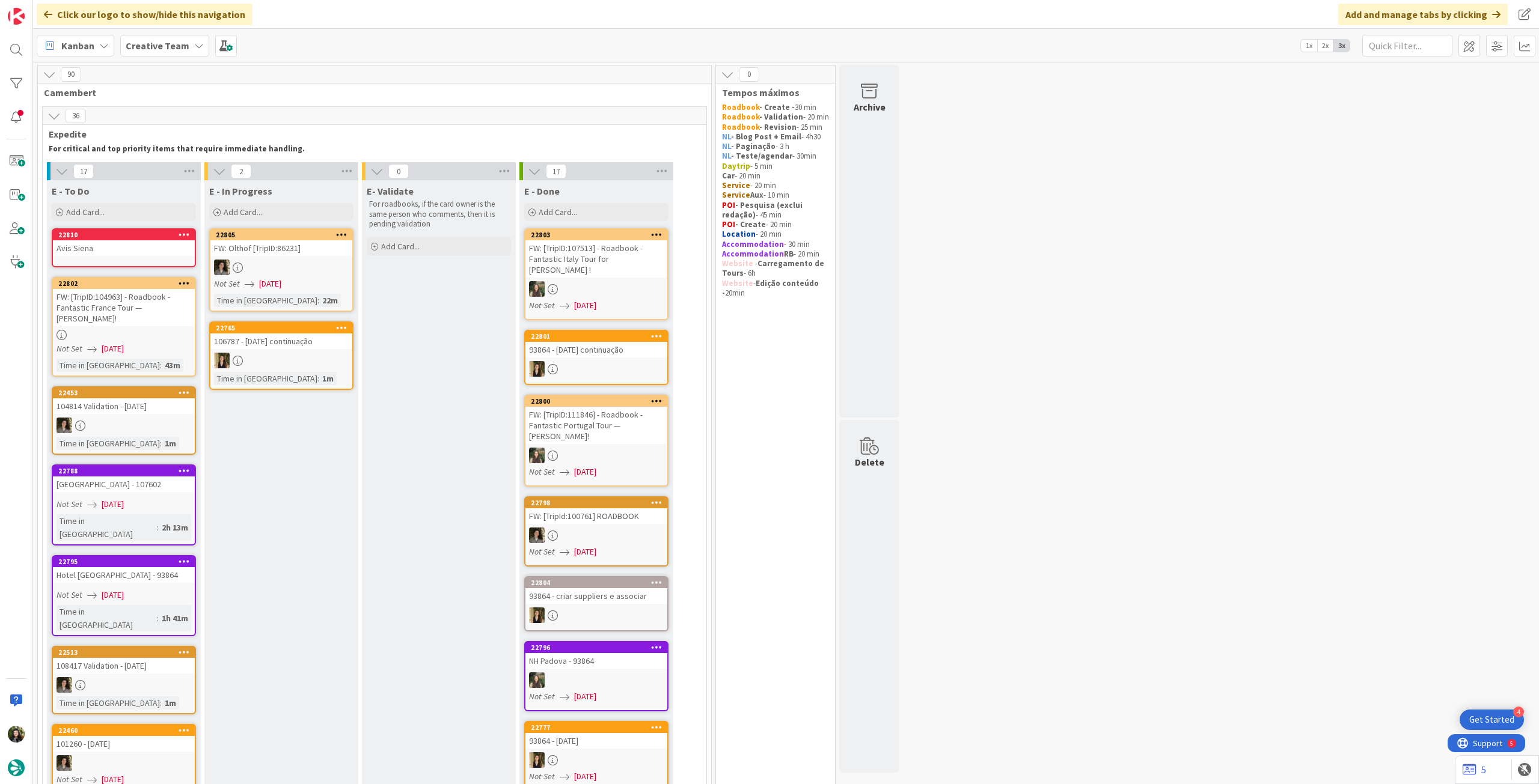
click at [125, 256] on link "22810 Avis Siena" at bounding box center [124, 248] width 144 height 39
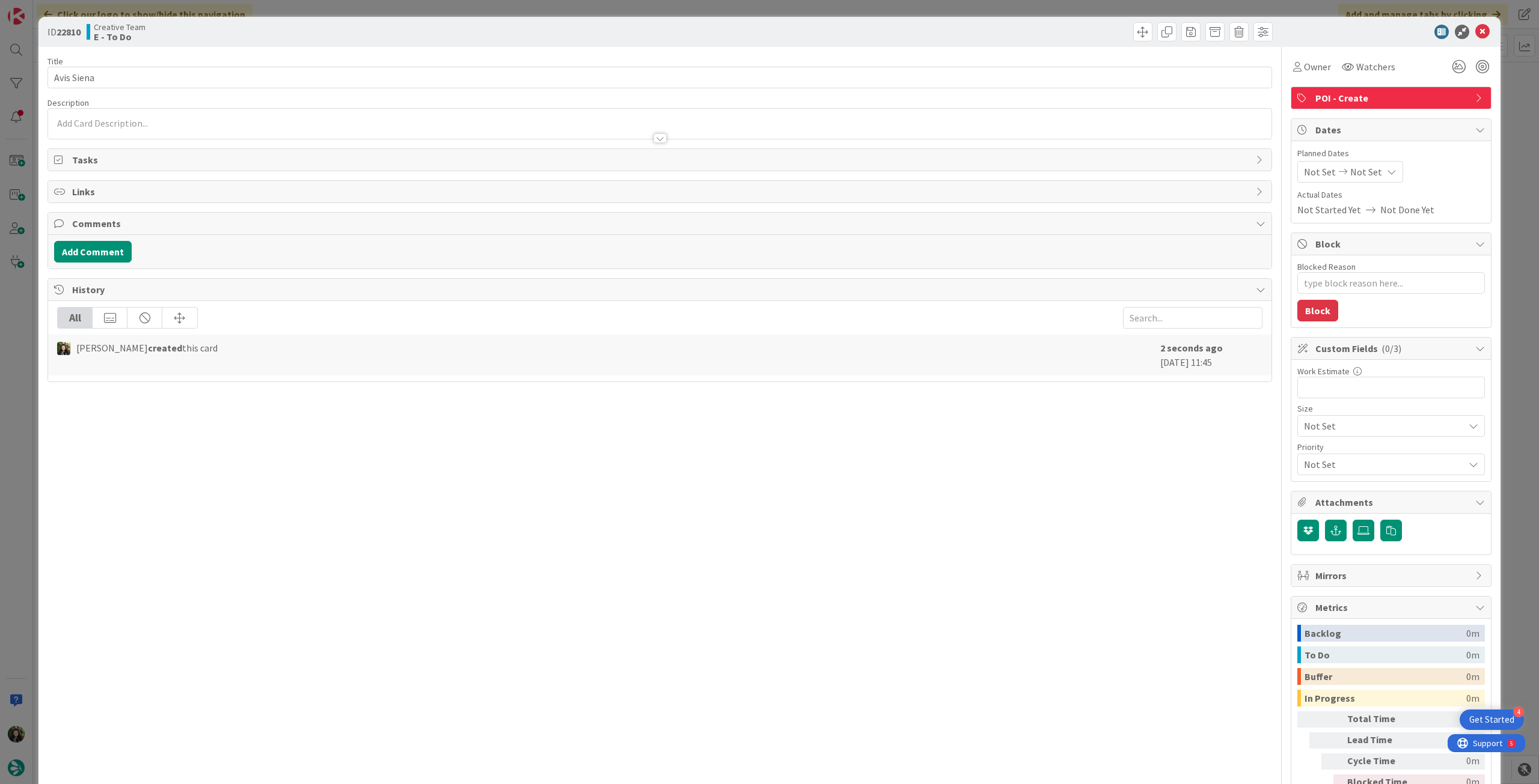
type textarea "x"
drag, startPoint x: 212, startPoint y: 82, endPoint x: 233, endPoint y: 83, distance: 21.0
click at [212, 82] on input "Avis Siena" at bounding box center [660, 77] width 1224 height 22
paste input "93864"
type input "Avis Siena - 93864"
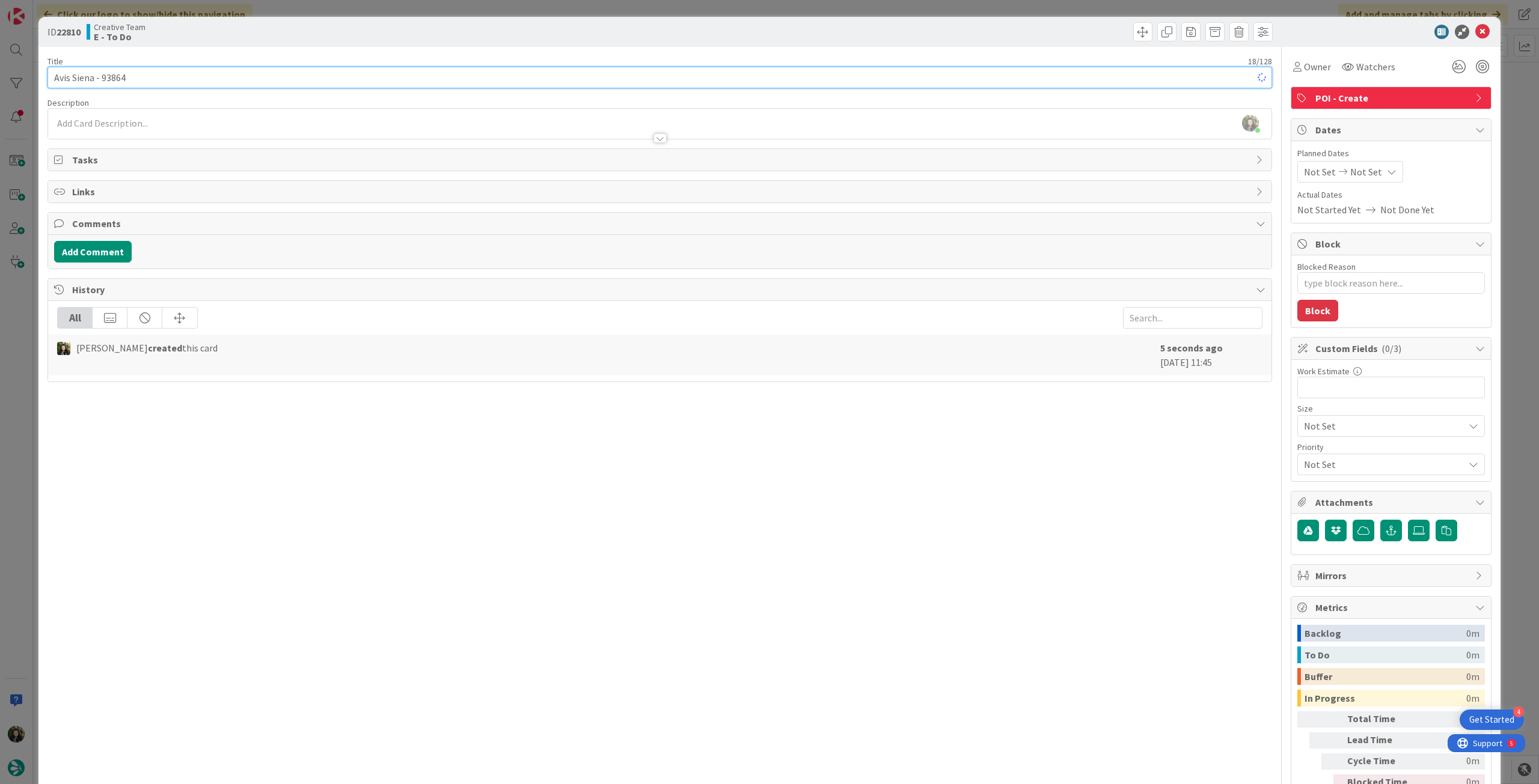
type textarea "x"
type input "Avis Siena - 93864"
drag, startPoint x: 207, startPoint y: 131, endPoint x: 212, endPoint y: 142, distance: 12.1
click at [207, 131] on div at bounding box center [660, 133] width 1223 height 13
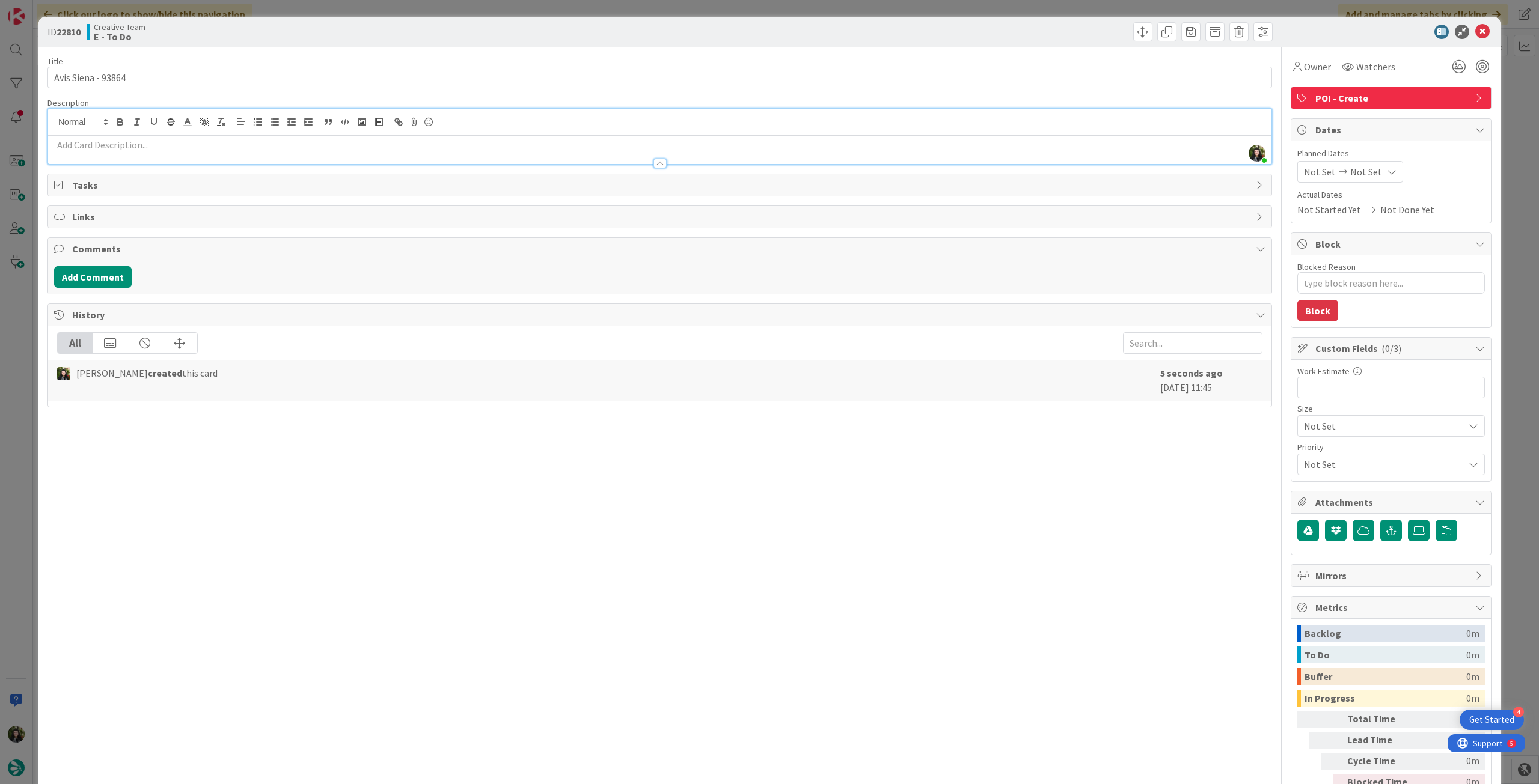
drag, startPoint x: 212, startPoint y: 142, endPoint x: 220, endPoint y: 147, distance: 9.4
click at [212, 143] on p at bounding box center [660, 144] width 1212 height 13
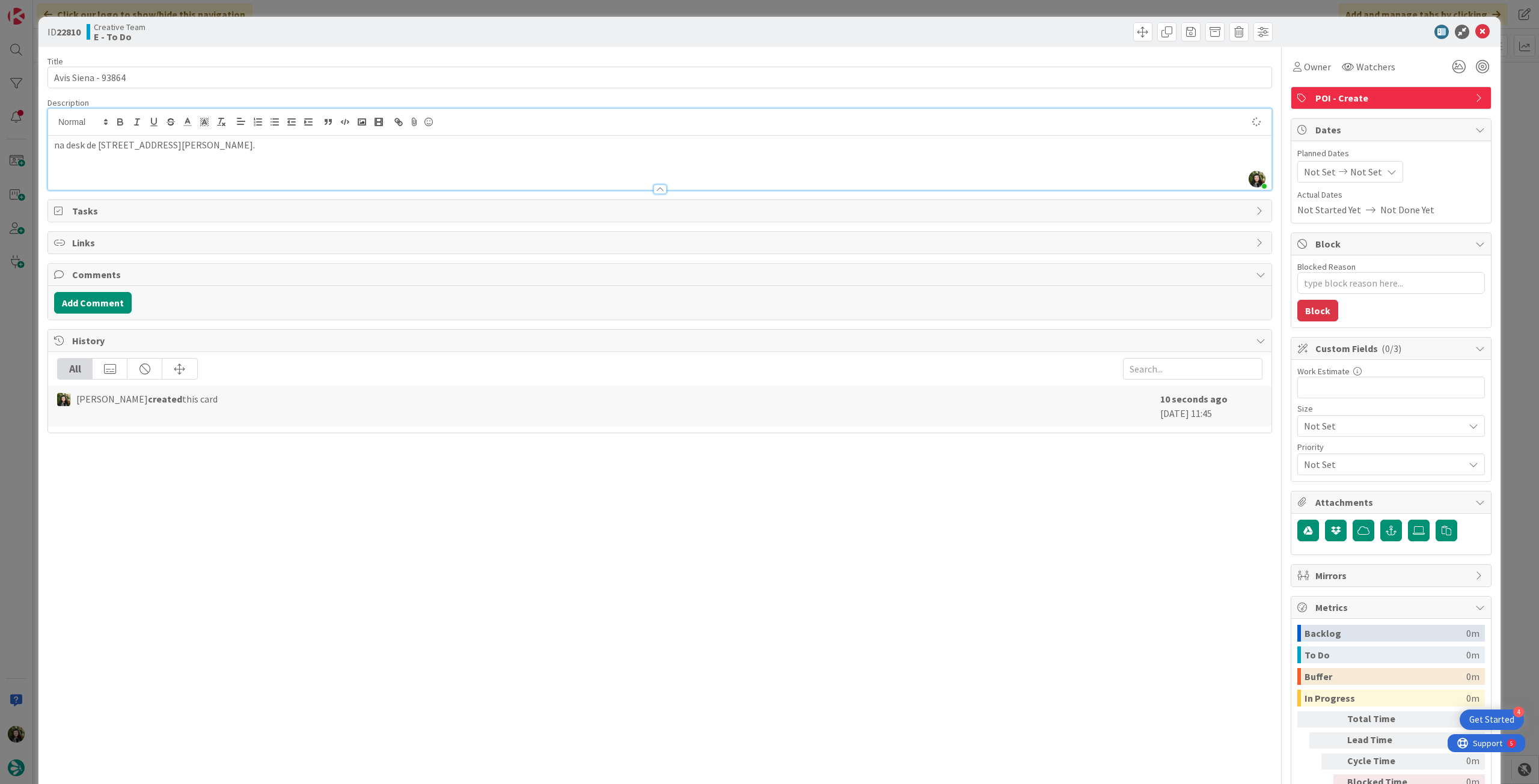
drag, startPoint x: 1393, startPoint y: 162, endPoint x: 1380, endPoint y: 176, distance: 19.1
click at [1391, 164] on div "Not Set Not Set" at bounding box center [1391, 172] width 187 height 22
click at [1372, 180] on div "Not Set Not Set" at bounding box center [1351, 172] width 106 height 22
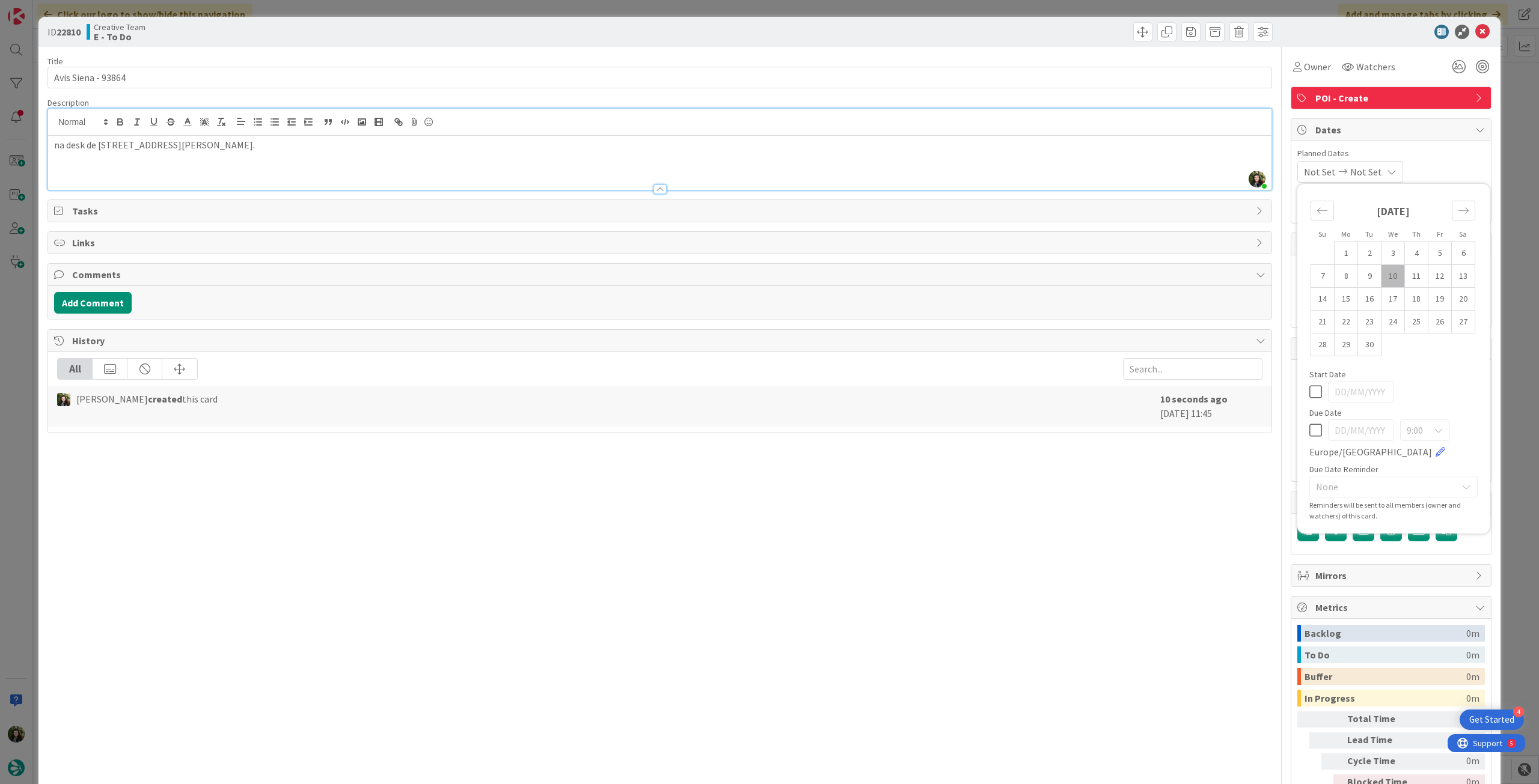
type textarea "x"
drag, startPoint x: 1309, startPoint y: 434, endPoint x: 1396, endPoint y: 203, distance: 246.8
click at [1310, 433] on icon at bounding box center [1316, 430] width 13 height 14
type input "[DATE]"
click at [1475, 35] on icon at bounding box center [1483, 32] width 14 height 14
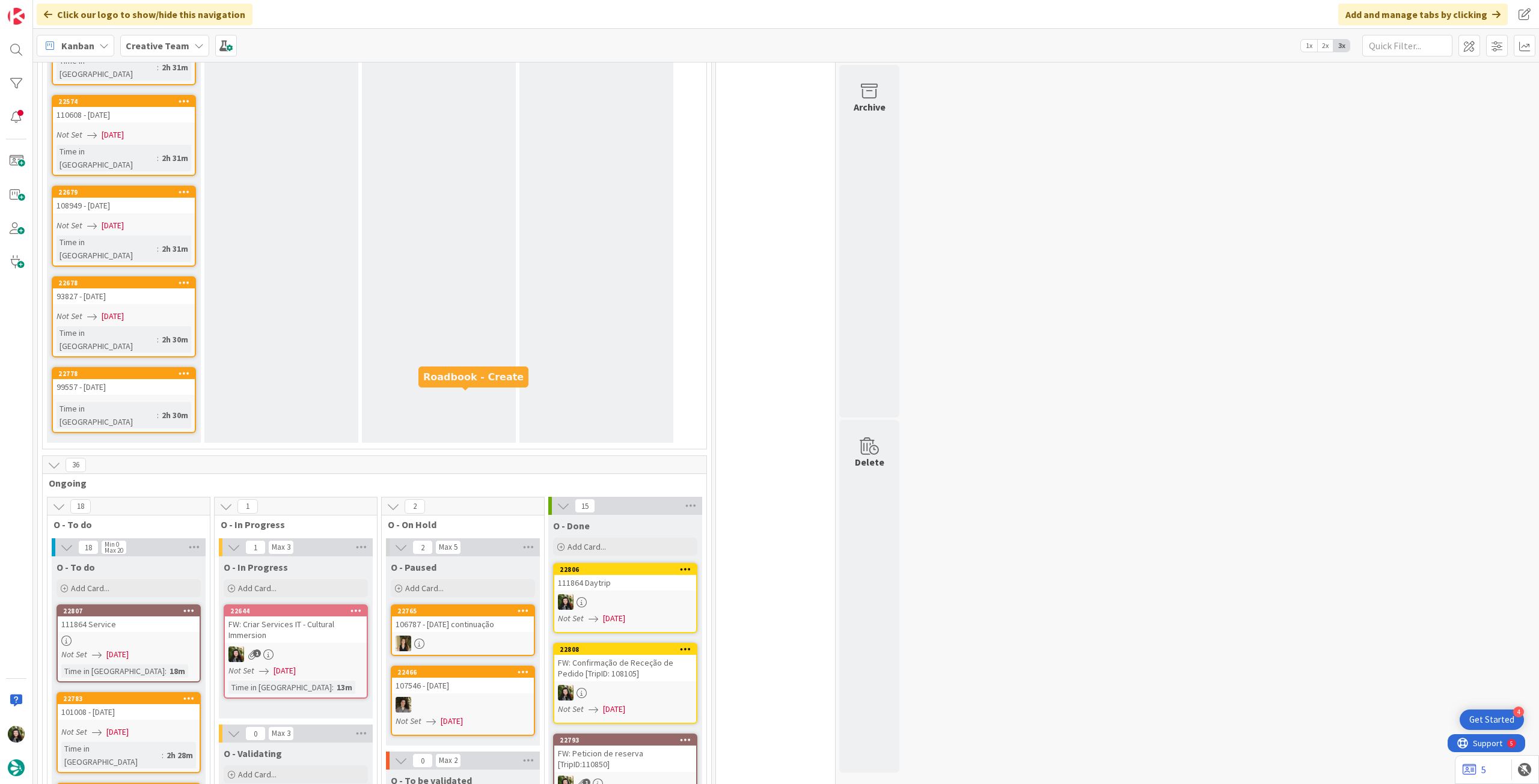
scroll to position [1202, 0]
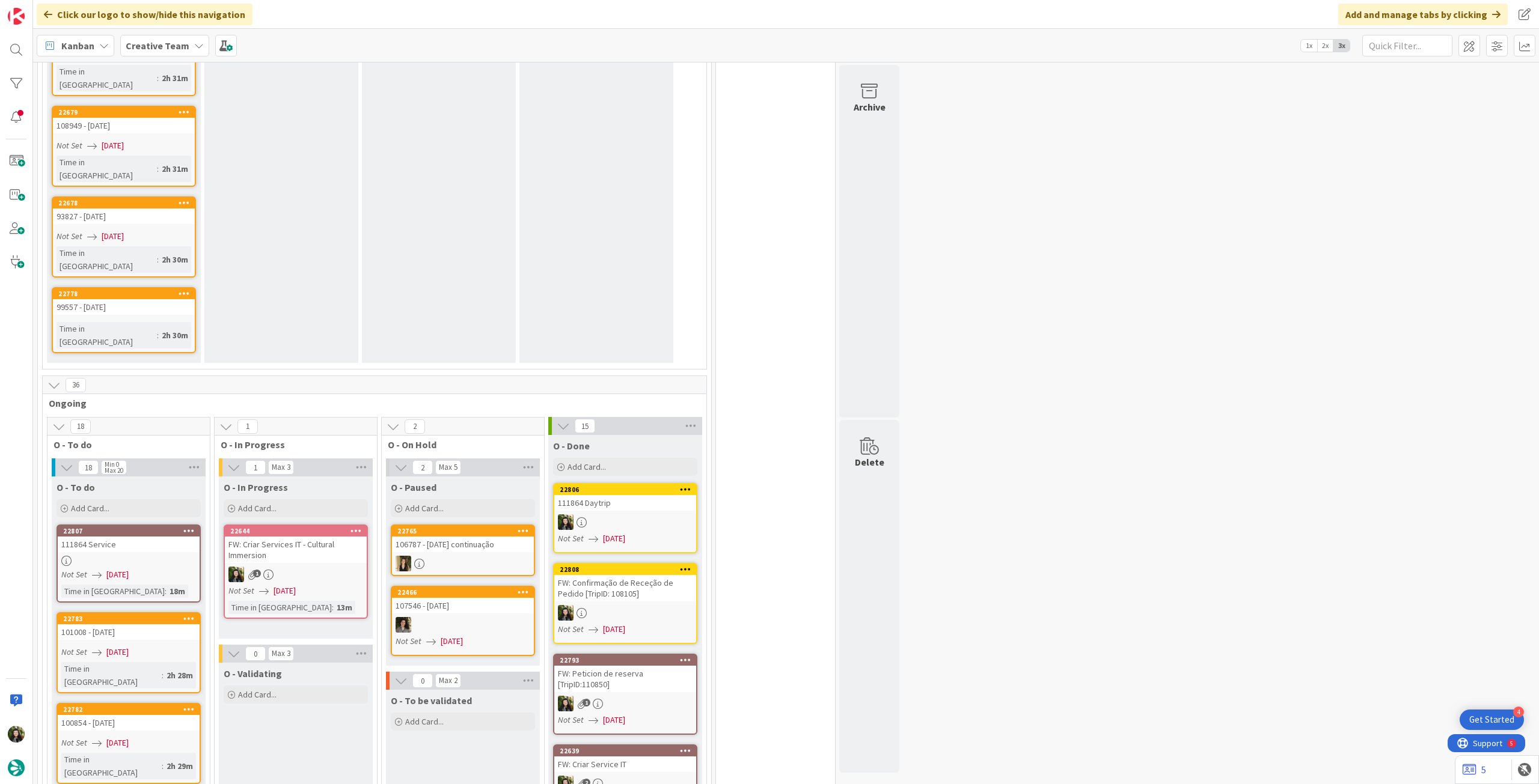
drag, startPoint x: 192, startPoint y: 46, endPoint x: 195, endPoint y: 55, distance: 9.5
click at [195, 45] on icon at bounding box center [199, 46] width 10 height 10
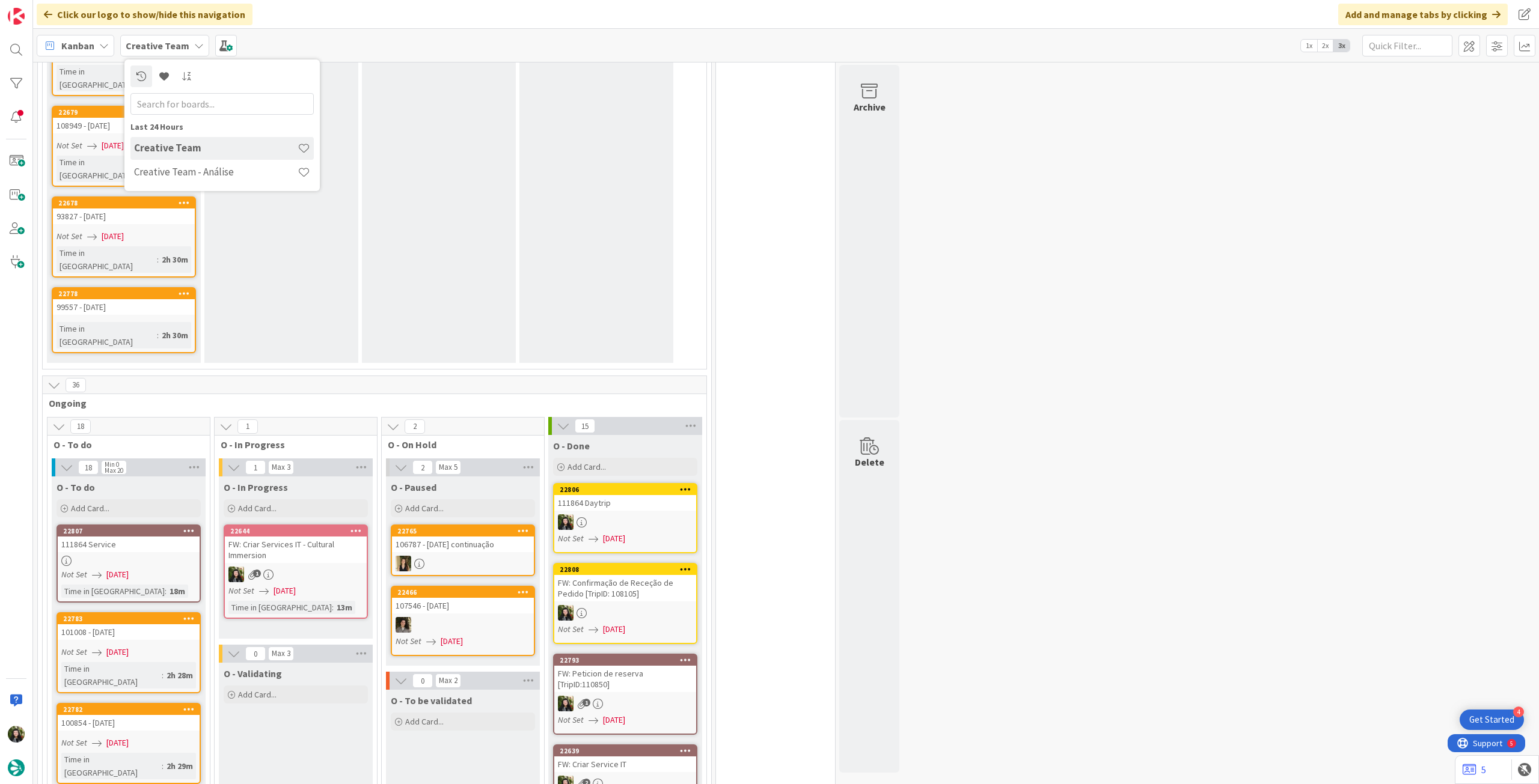
click at [199, 168] on h4 "Creative Team - Análise" at bounding box center [216, 171] width 163 height 12
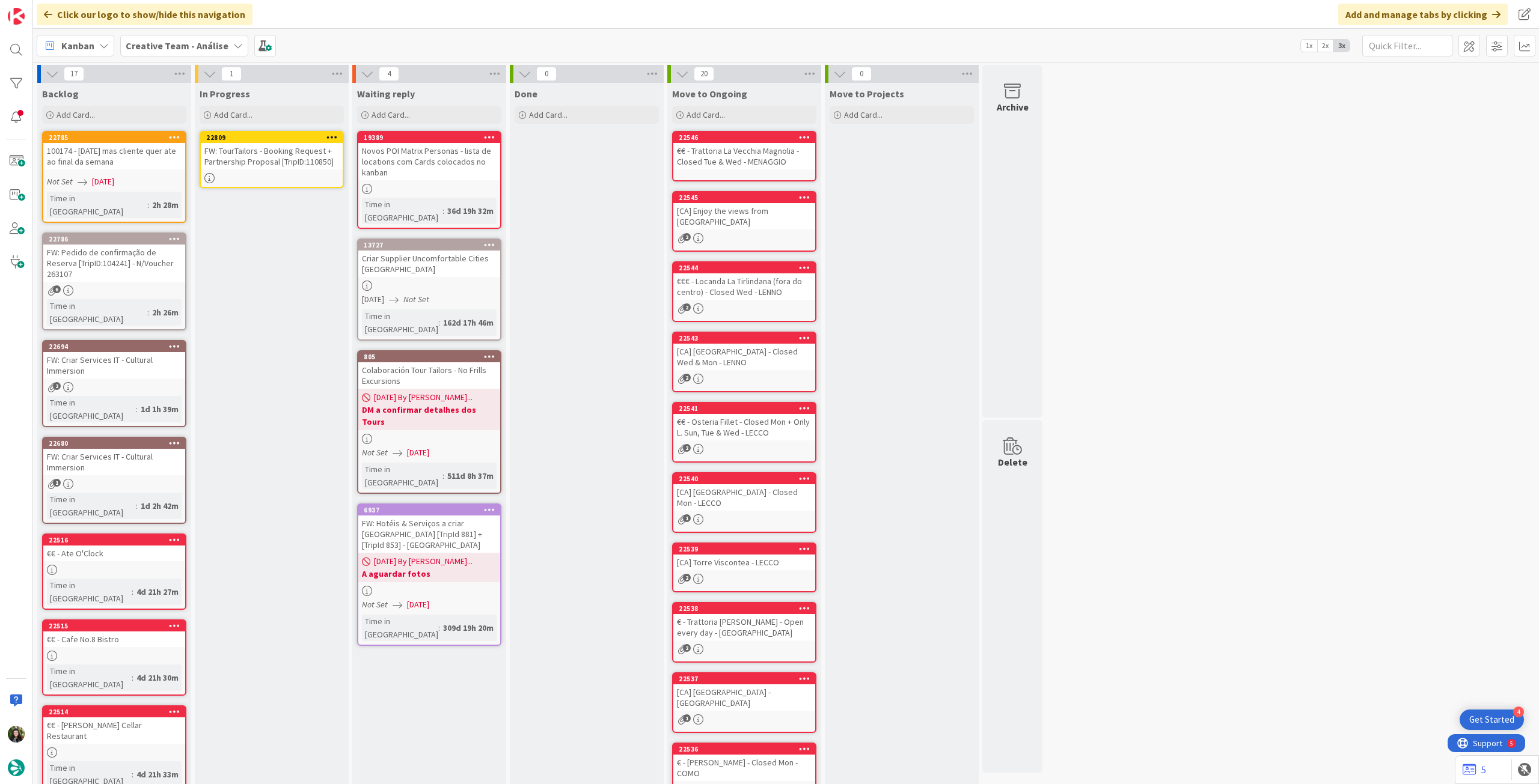
drag, startPoint x: 126, startPoint y: 165, endPoint x: 134, endPoint y: 164, distance: 8.1
click at [255, 169] on div "FW: TourTailors - Booking Request + Partnership Proposal [TripID:110850]" at bounding box center [272, 157] width 142 height 27
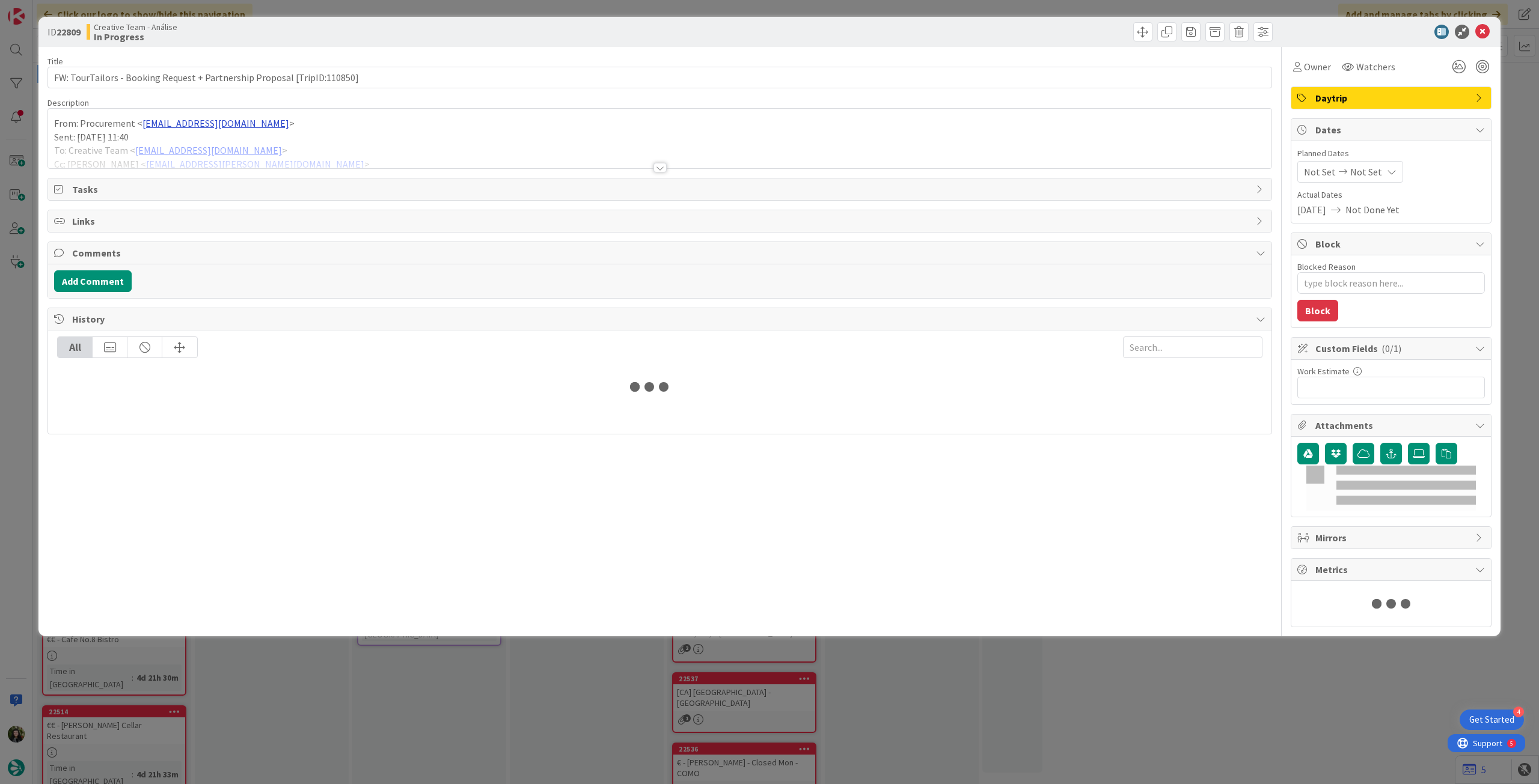
type textarea "x"
click at [242, 146] on div at bounding box center [660, 153] width 1223 height 30
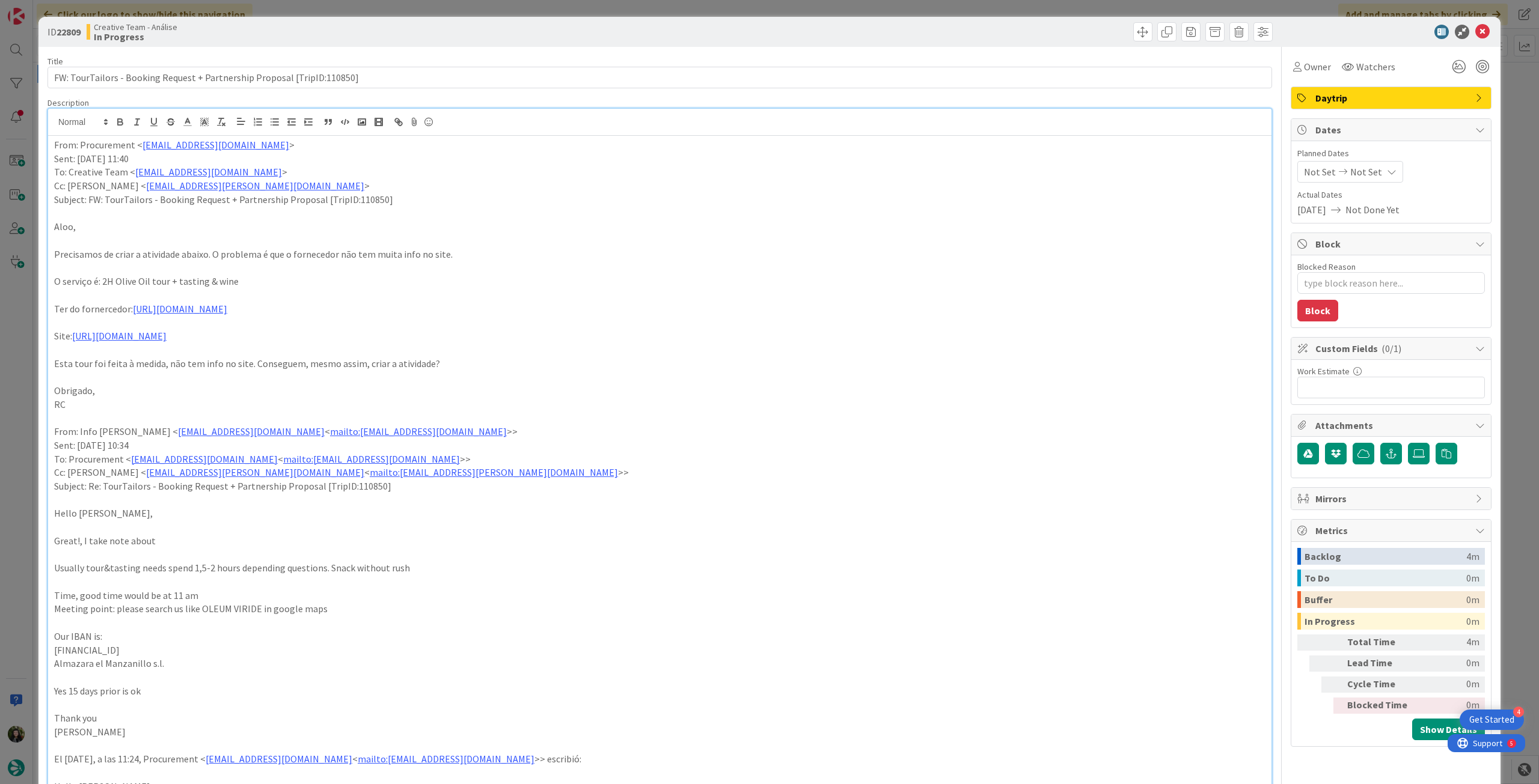
drag, startPoint x: 113, startPoint y: 280, endPoint x: 202, endPoint y: 216, distance: 109.6
click at [114, 280] on p "O serviço é: 2H Olive Oil tour + tasting & wine" at bounding box center [660, 281] width 1212 height 13
click at [173, 284] on p "O serviço é: 2h Olive Oil tour + tasting & wine" at bounding box center [660, 281] width 1212 height 13
drag, startPoint x: 256, startPoint y: 282, endPoint x: 102, endPoint y: 285, distance: 154.0
click at [102, 285] on p "O serviço é: 2h Olive Oil tour with tasting & wine" at bounding box center [660, 281] width 1212 height 13
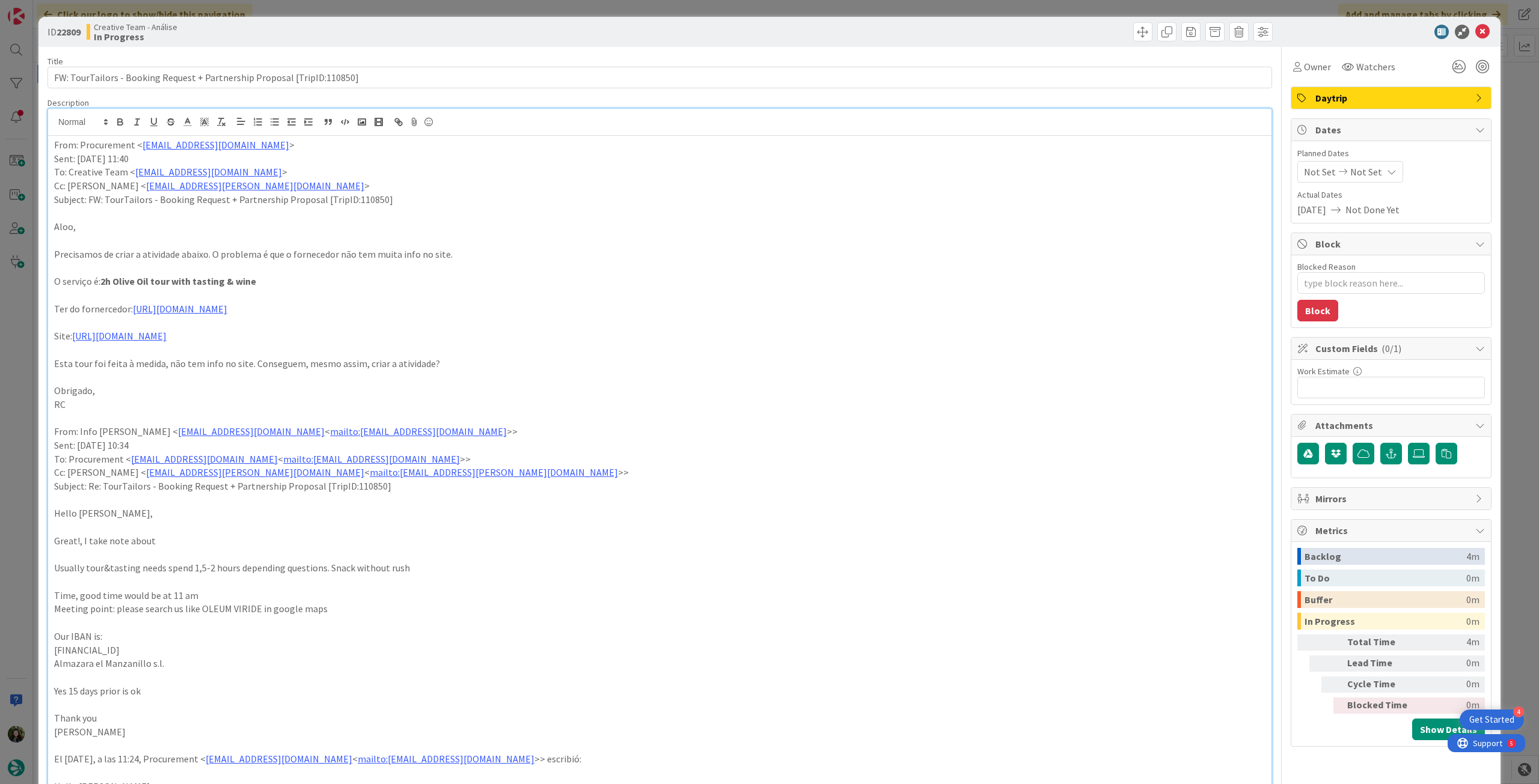
click at [500, 293] on p at bounding box center [660, 295] width 1212 height 13
type textarea "x"
click at [1372, 165] on div "Not Set Not Set" at bounding box center [1351, 172] width 106 height 22
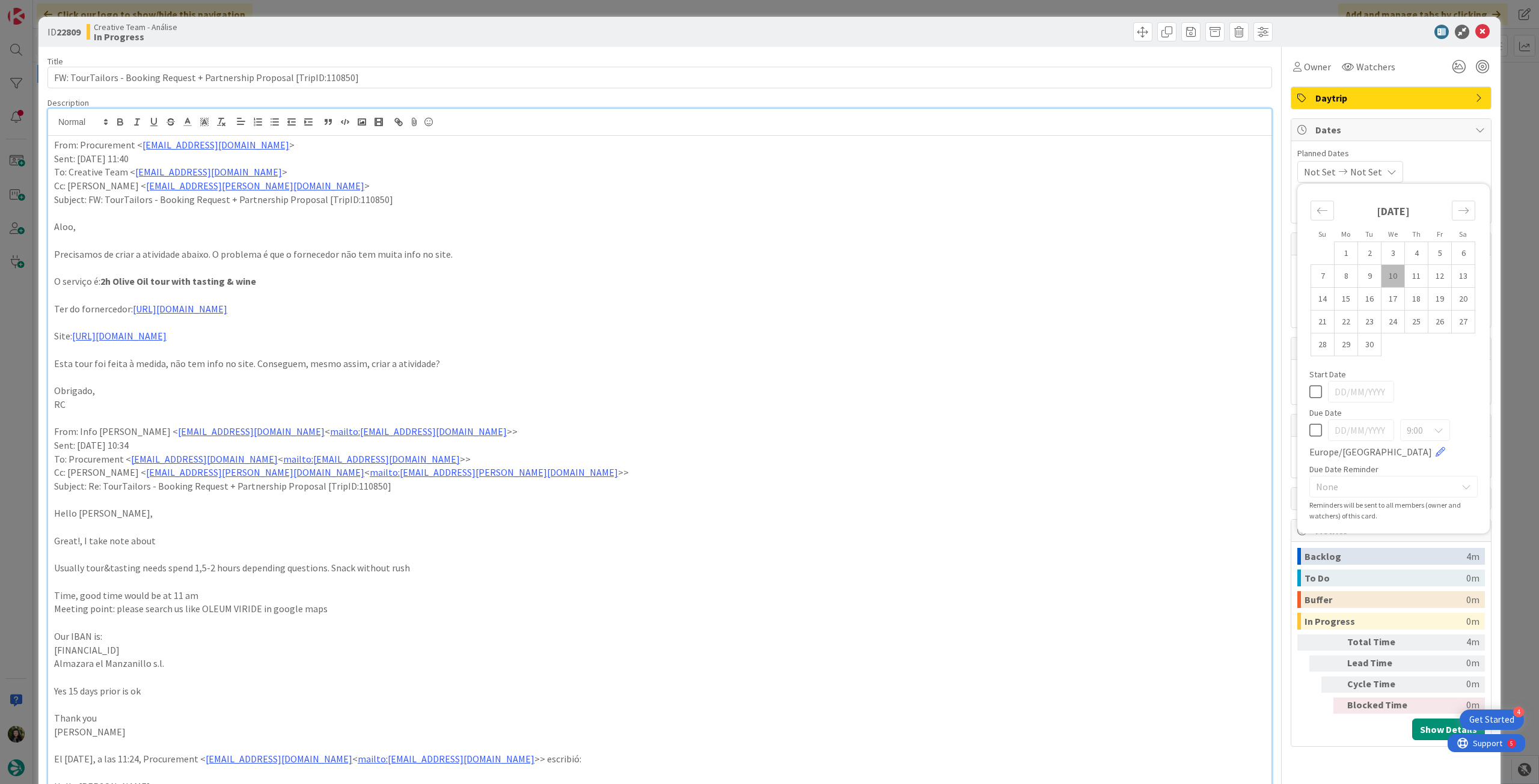
drag, startPoint x: 1311, startPoint y: 430, endPoint x: 1327, endPoint y: 388, distance: 44.9
click at [1310, 429] on icon at bounding box center [1316, 430] width 13 height 14
type input "[DATE]"
click at [1477, 37] on icon at bounding box center [1483, 32] width 14 height 14
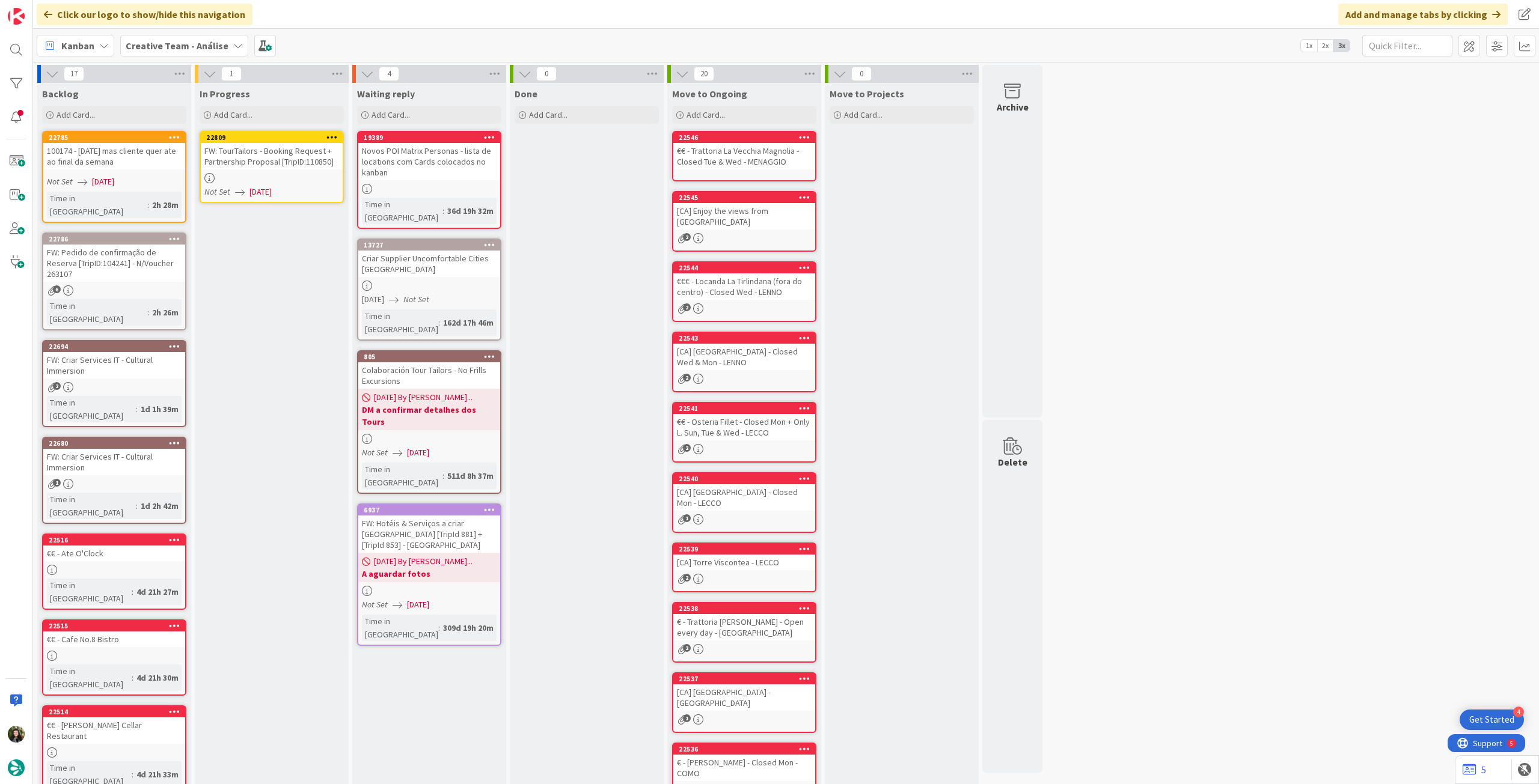
click at [332, 136] on icon at bounding box center [332, 136] width 12 height 8
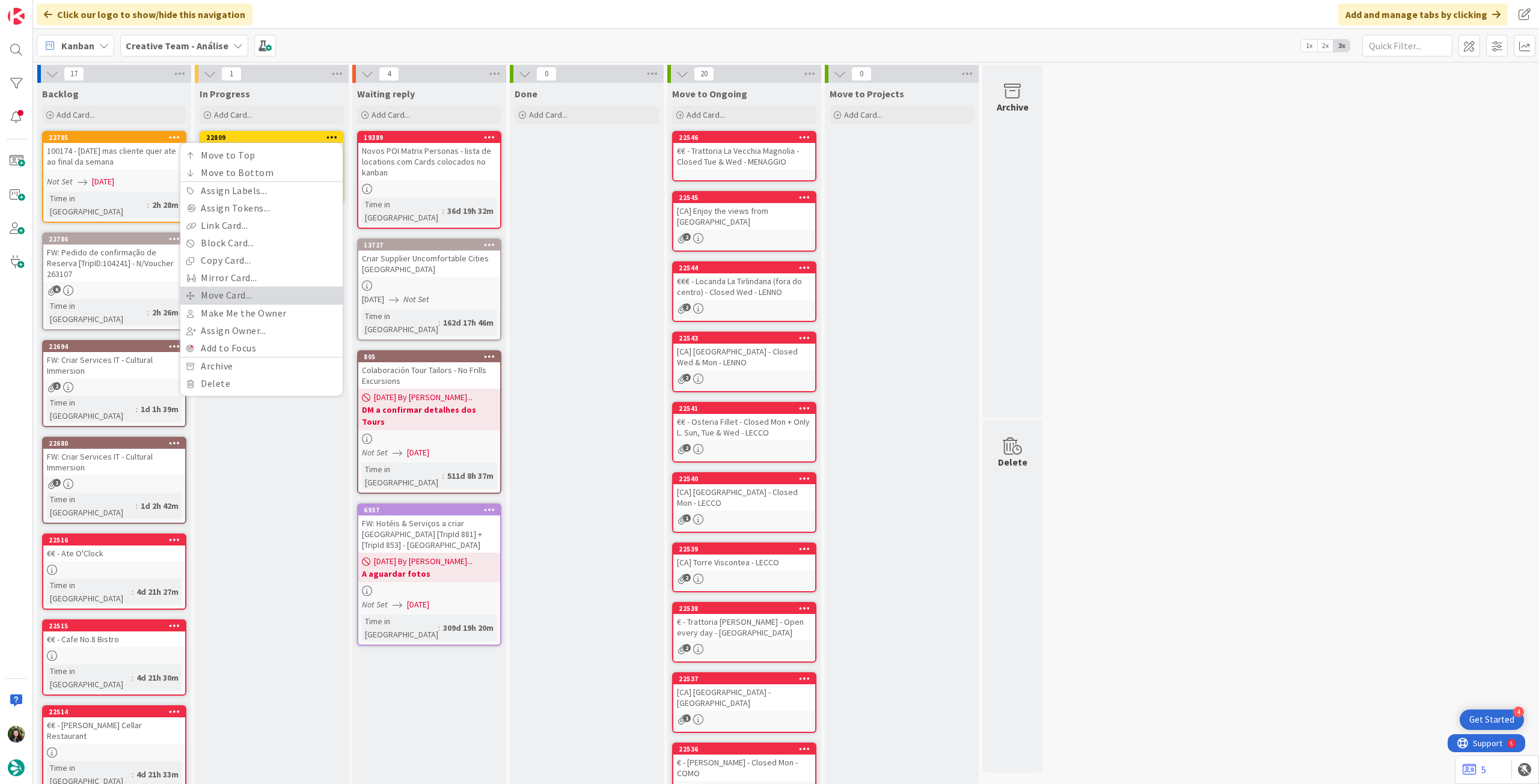
click at [238, 289] on link "Move Card..." at bounding box center [261, 295] width 162 height 17
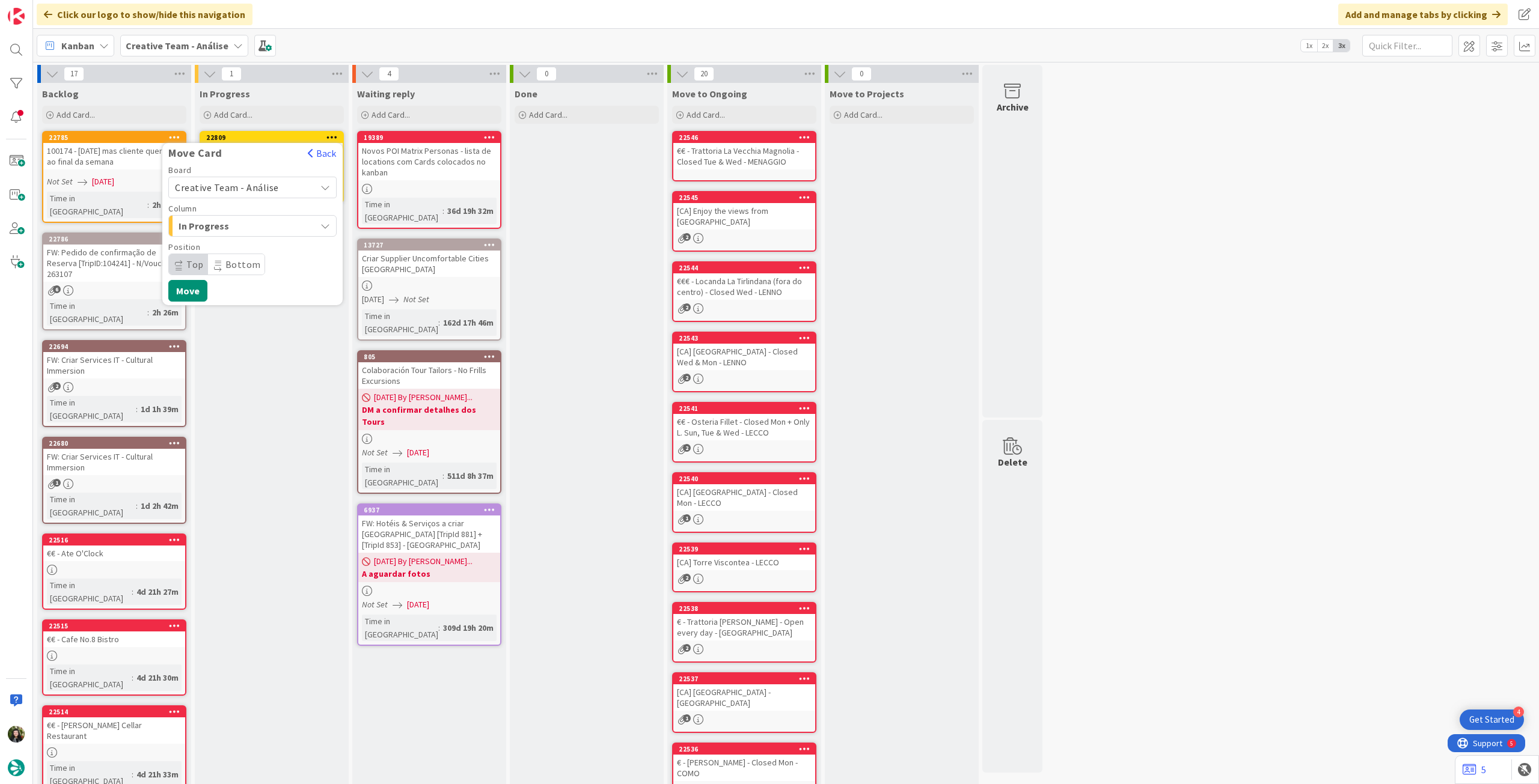
click at [264, 188] on span "Creative Team - Análise" at bounding box center [227, 187] width 104 height 12
click at [257, 237] on span "Creative Team" at bounding box center [261, 244] width 140 height 18
click at [255, 224] on span "E - To Do" at bounding box center [223, 226] width 91 height 15
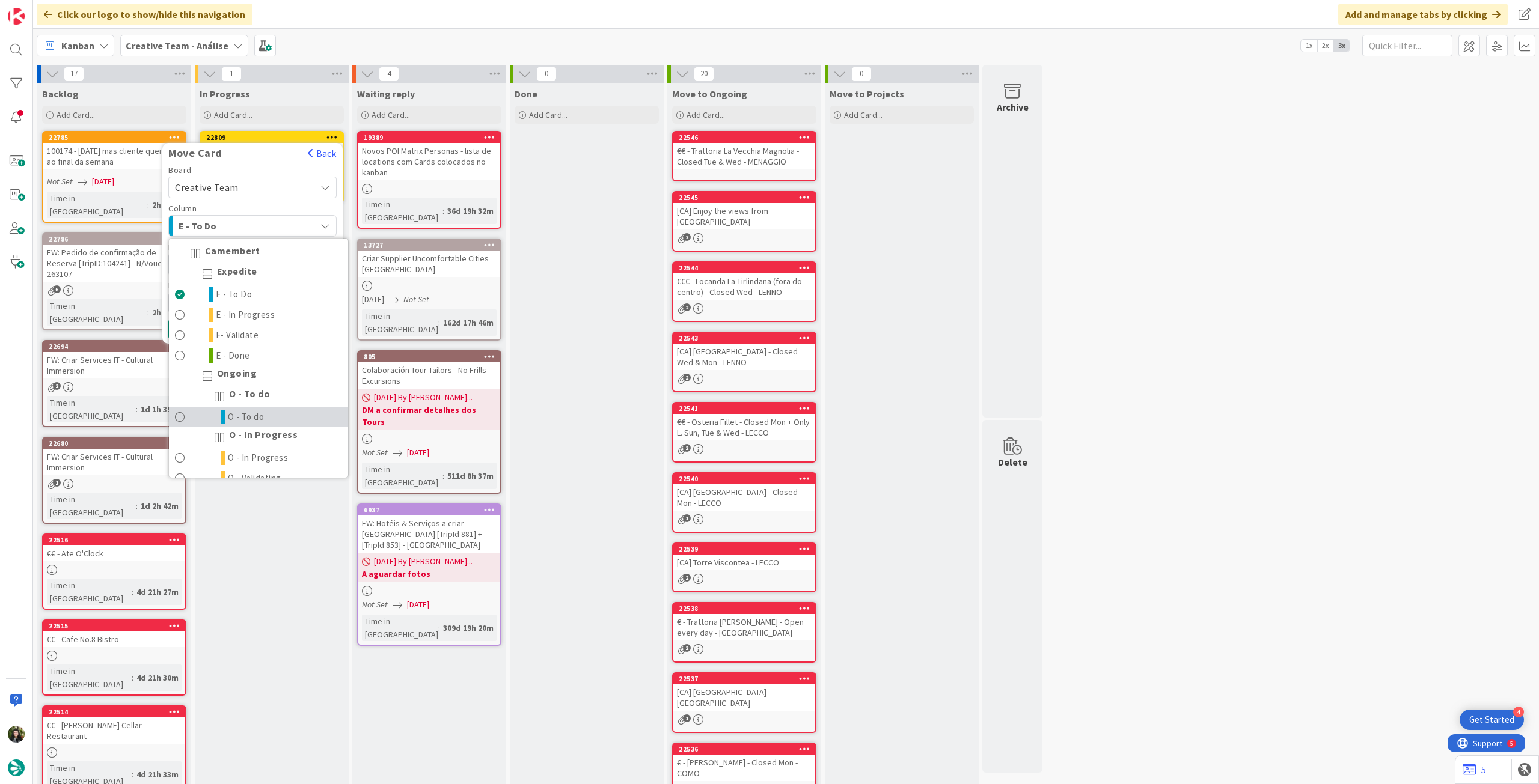
click at [274, 410] on link "O - To do" at bounding box center [259, 417] width 179 height 21
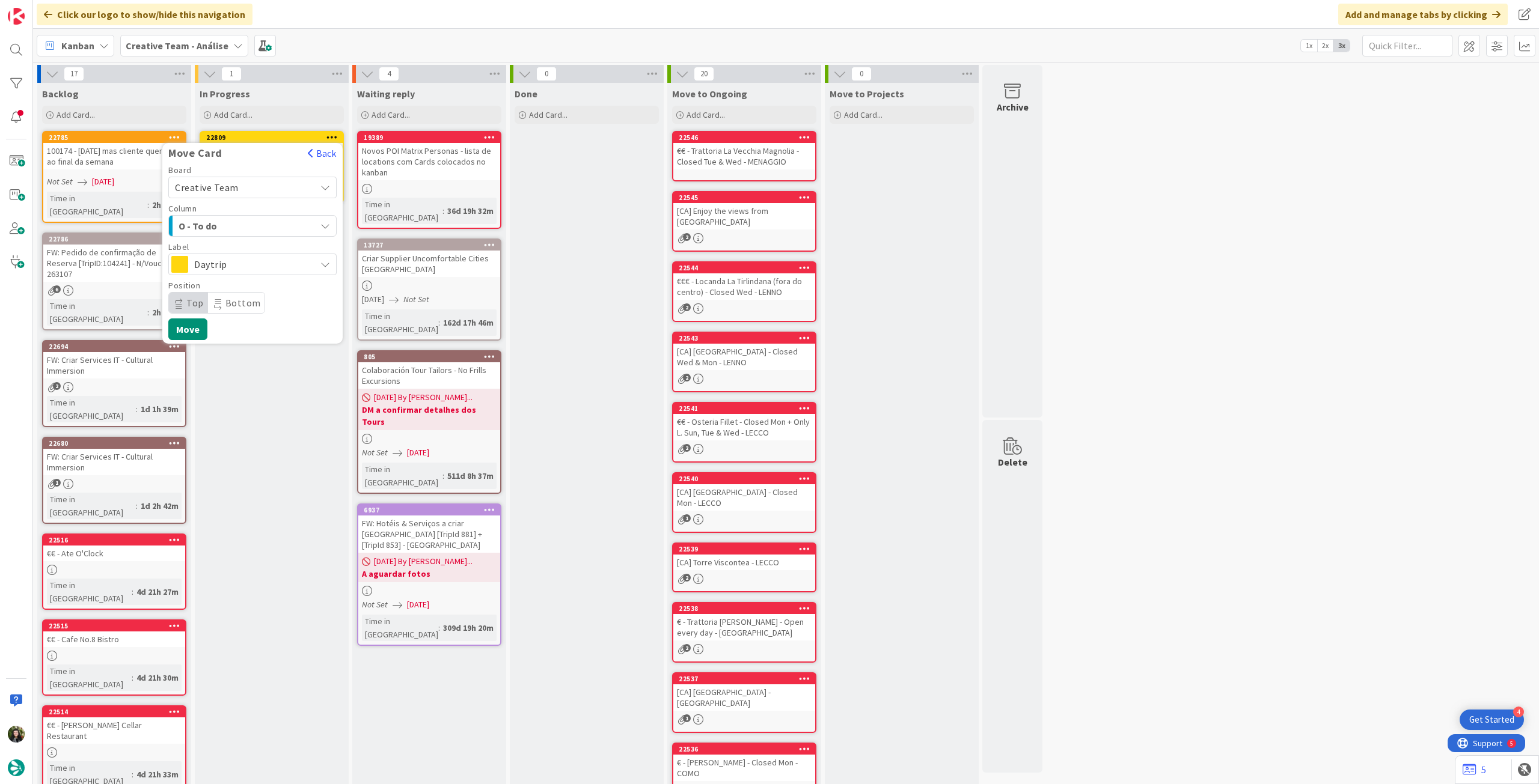
click at [260, 269] on span "Daytrip" at bounding box center [252, 264] width 116 height 17
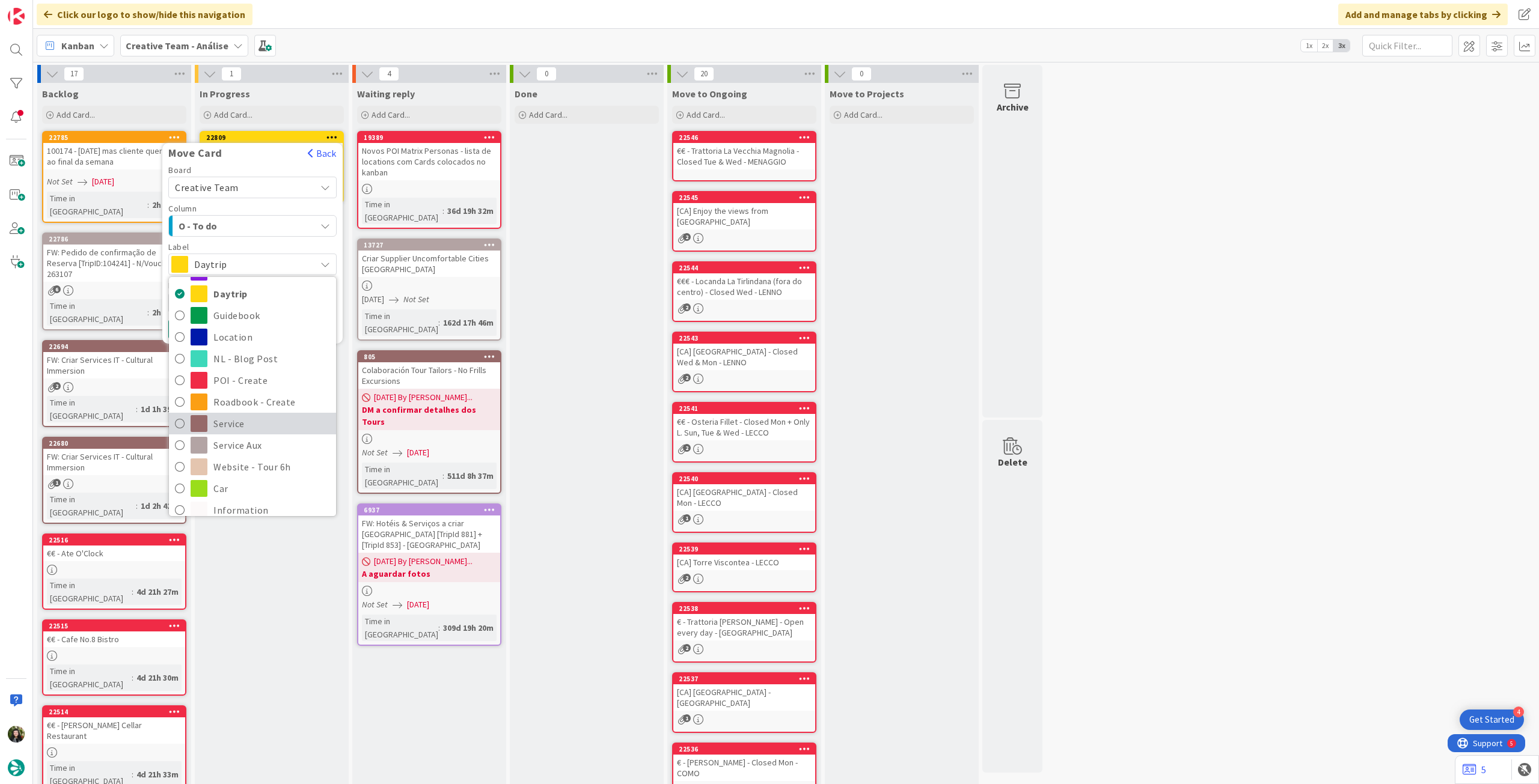
scroll to position [80, 0]
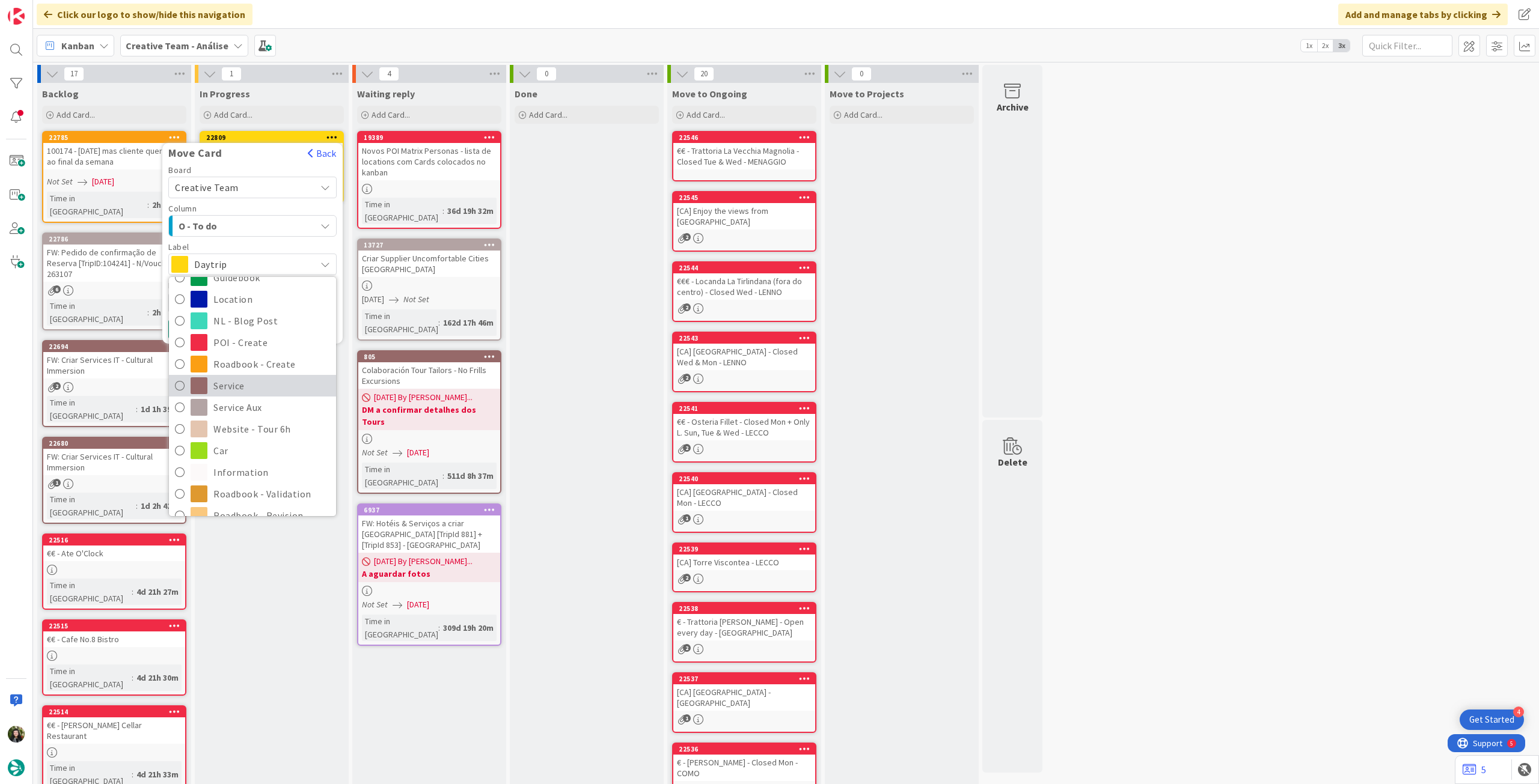
click at [264, 390] on span "Service" at bounding box center [272, 386] width 117 height 18
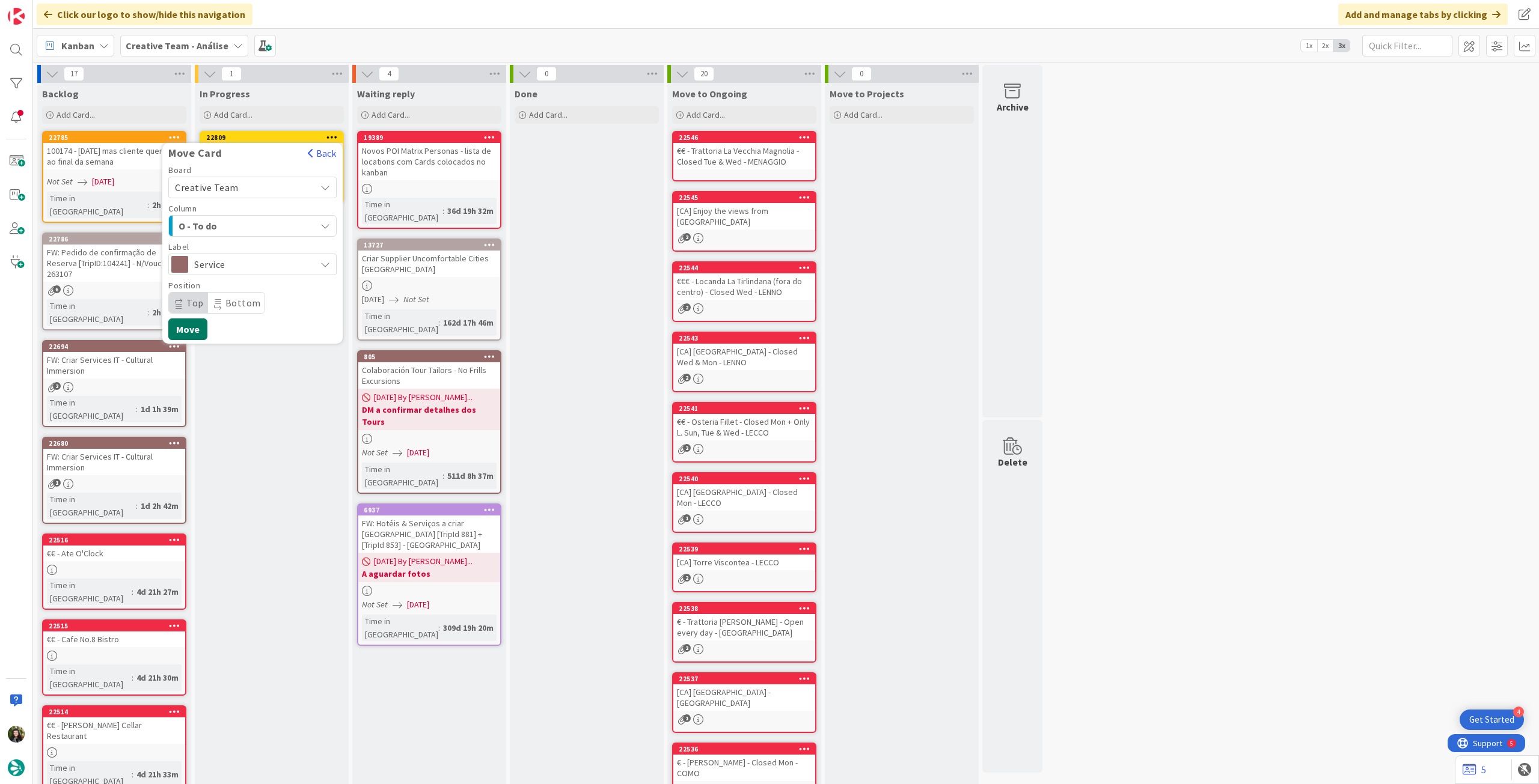
click at [197, 328] on button "Move" at bounding box center [188, 330] width 39 height 22
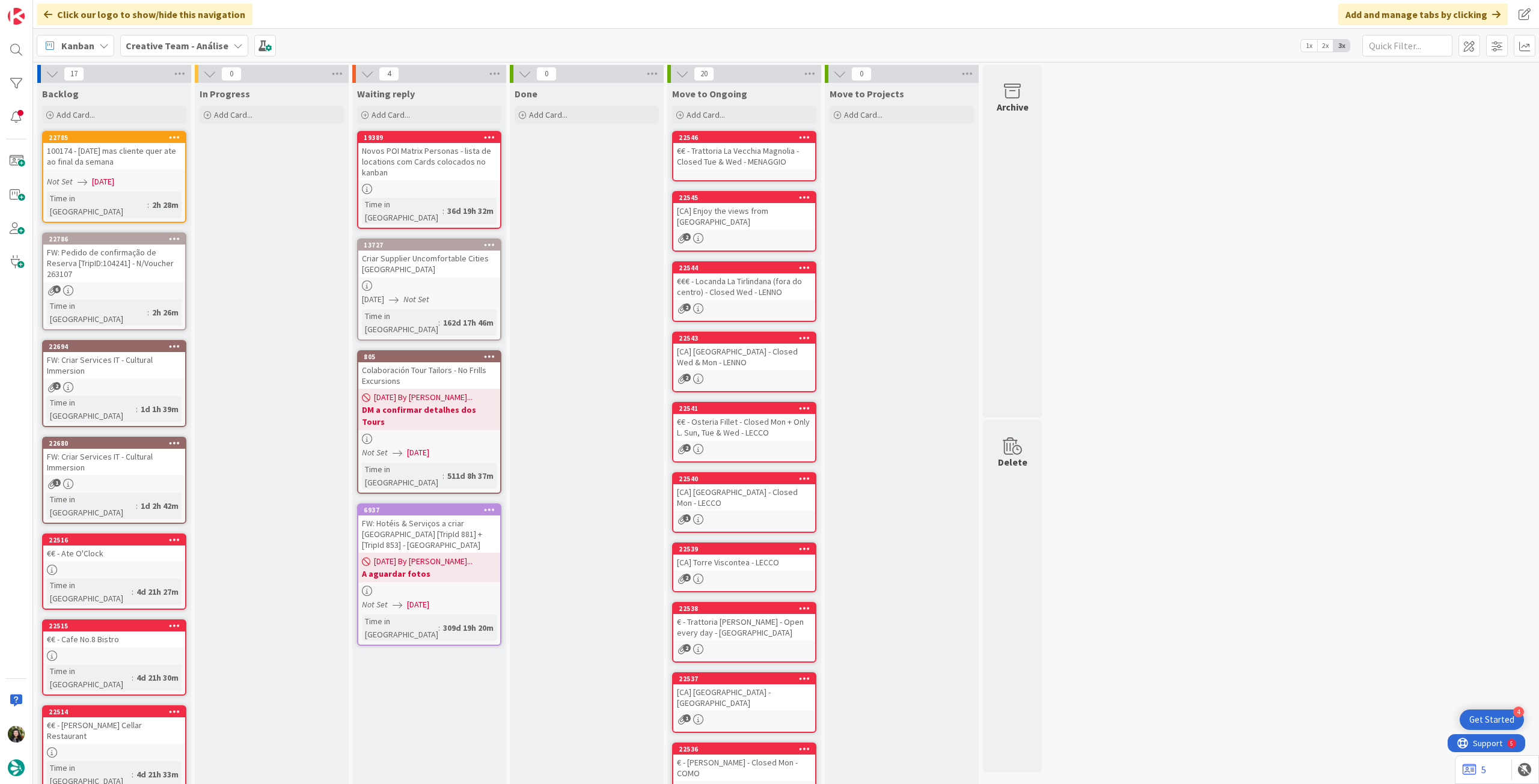
click at [201, 50] on b "Creative Team - Análise" at bounding box center [177, 45] width 103 height 12
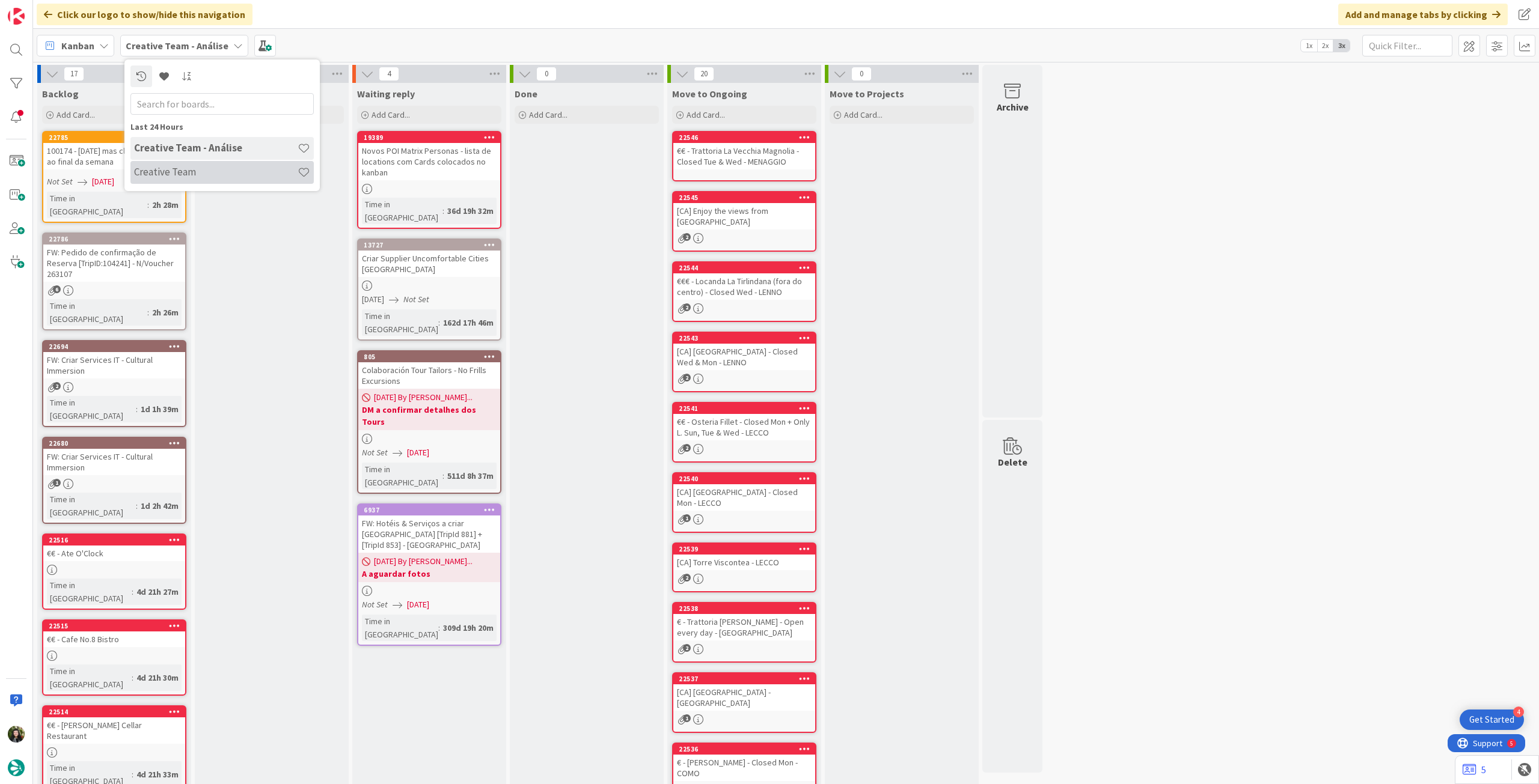
click at [187, 171] on h4 "Creative Team" at bounding box center [216, 171] width 163 height 12
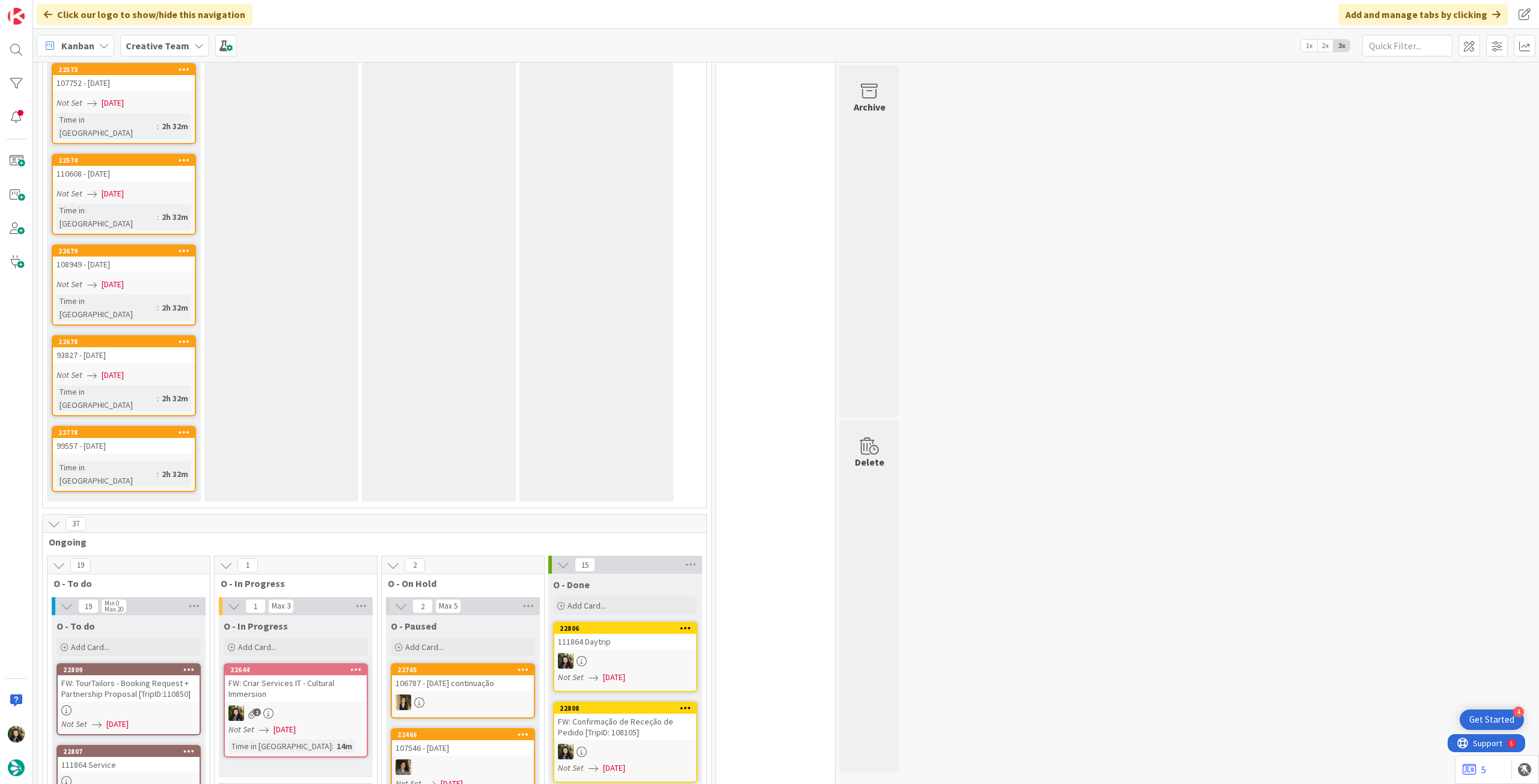
scroll to position [1202, 0]
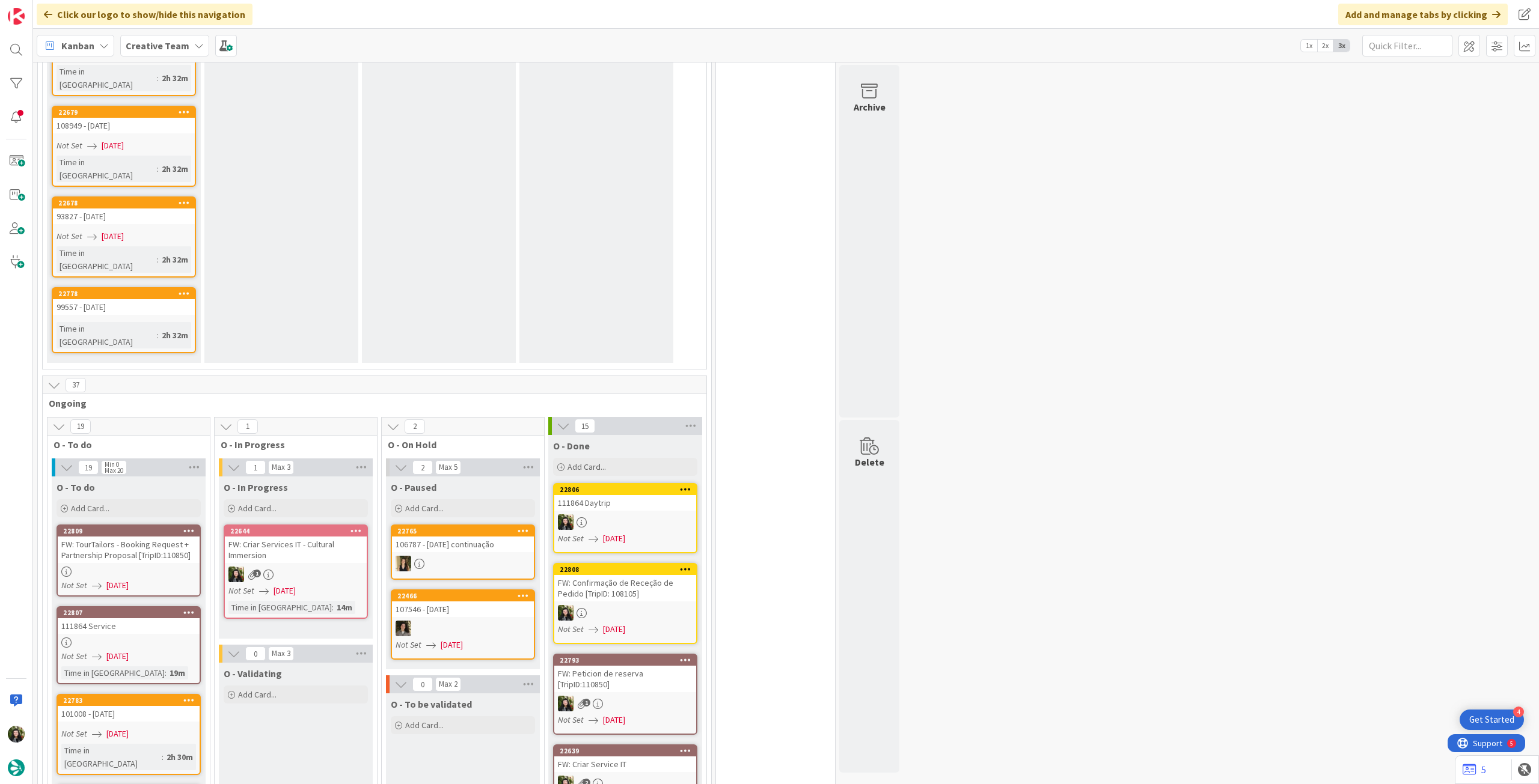
click at [348, 567] on div "1" at bounding box center [296, 574] width 142 height 15
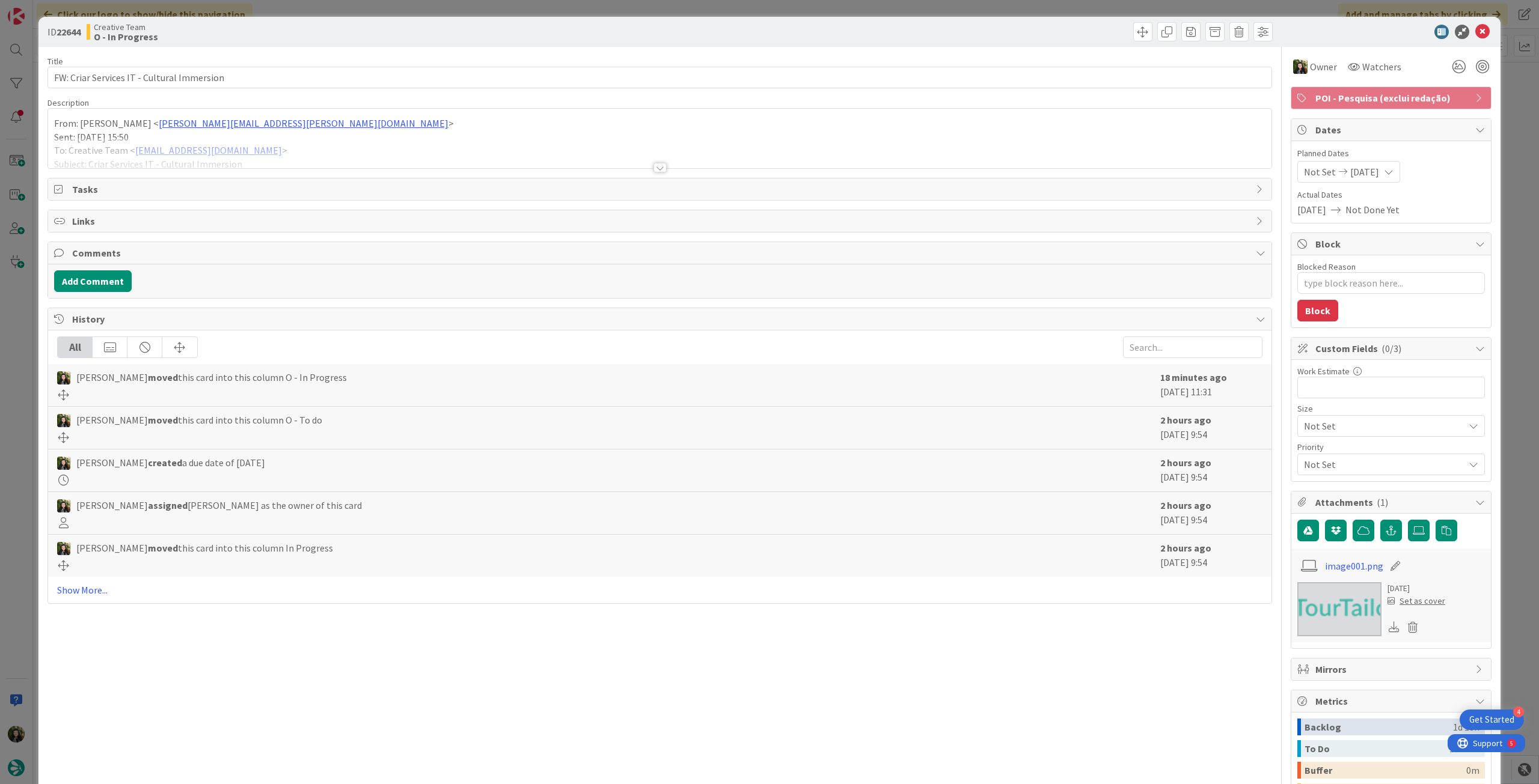
click at [348, 131] on p "Sent: Monday, September 8, 2025 15:50" at bounding box center [660, 137] width 1212 height 13
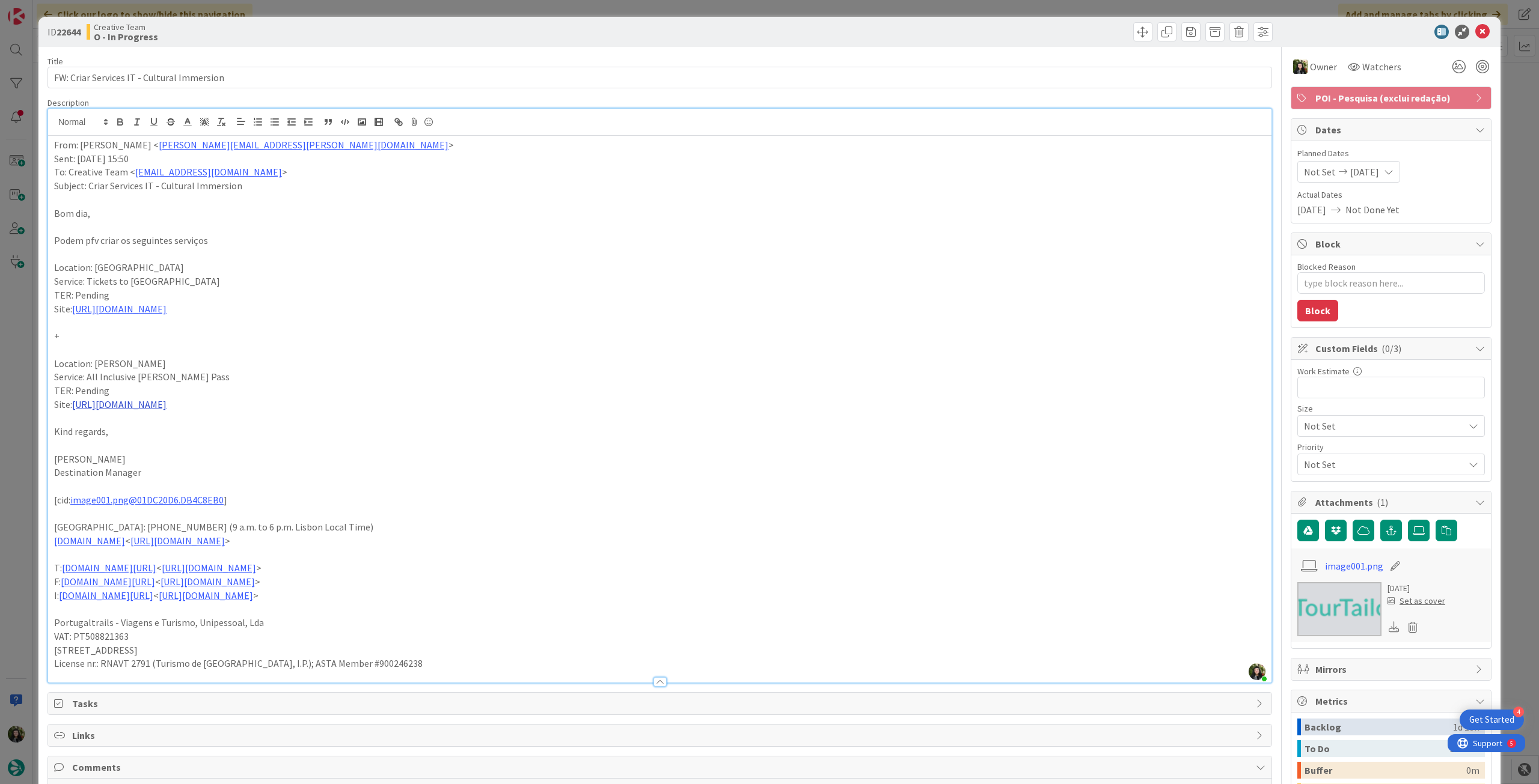
click at [167, 406] on link "https://www.oltrelartematera.it/en/prodotto/all-inclusive-tickets/" at bounding box center [118, 404] width 94 height 12
click at [216, 424] on link "https://www.oltrelartematera.it/en/prodotto/all-inclusive-tickets/" at bounding box center [175, 427] width 82 height 15
drag, startPoint x: 156, startPoint y: 382, endPoint x: 200, endPoint y: 381, distance: 44.0
click at [200, 381] on p "Service: All Inclusive Matera Pass" at bounding box center [660, 376] width 1212 height 13
copy p "All Inclusive Matera Pass"
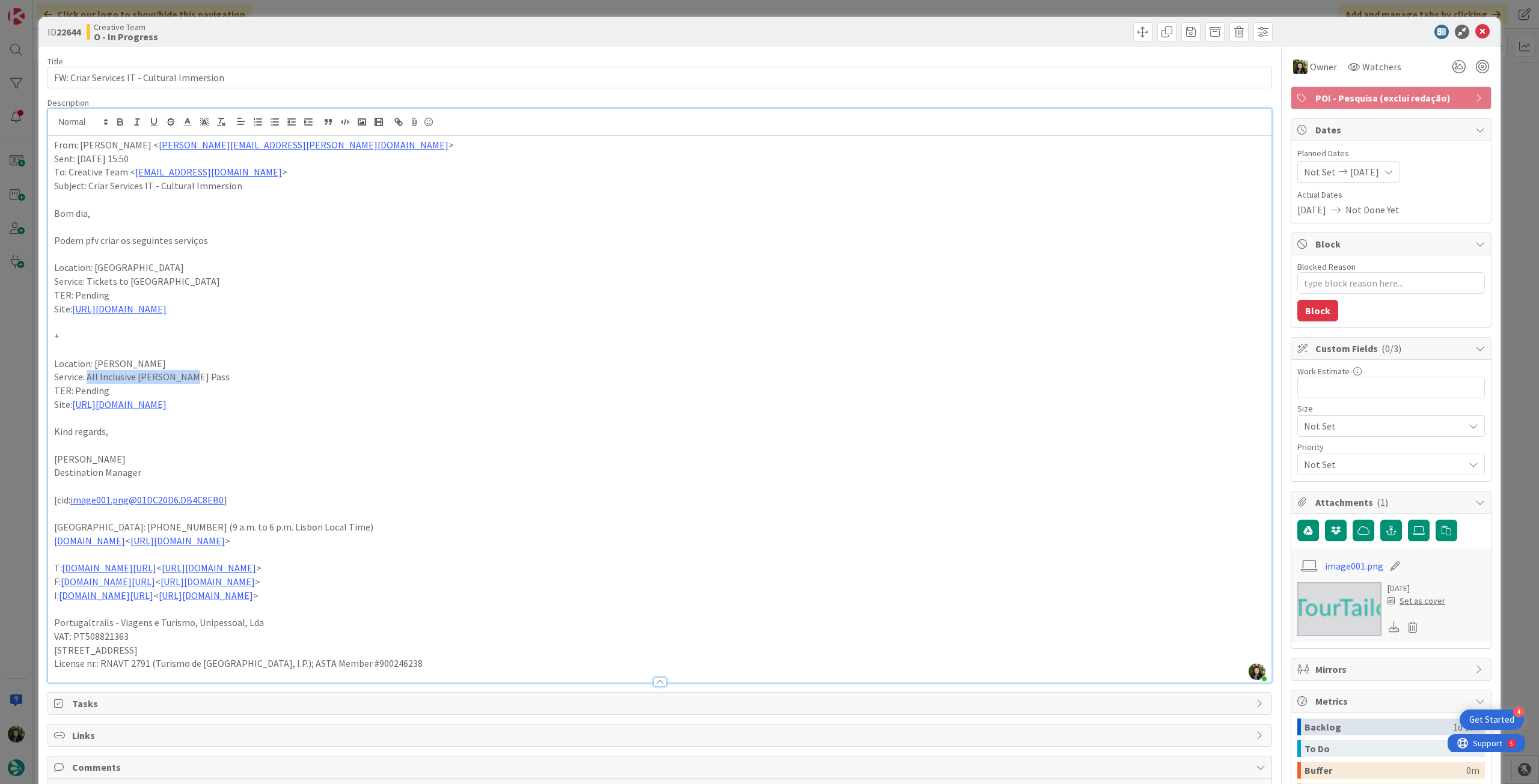
copy p "All Inclusive Matera Pass"
click at [140, 402] on link "https://www.oltrelartematera.it/en/prodotto/all-inclusive-tickets/" at bounding box center [118, 404] width 94 height 12
click at [152, 404] on link "https://www.oltrelartematera.it/en/prodotto/all-inclusive-tickets/" at bounding box center [118, 404] width 94 height 12
click at [155, 428] on link "https://www.oltrelartematera.it/en/prodotto/all-inclusive-tickets/" at bounding box center [175, 427] width 82 height 15
click at [171, 383] on p "Service: All Inclusive Matera Pass" at bounding box center [660, 376] width 1212 height 13
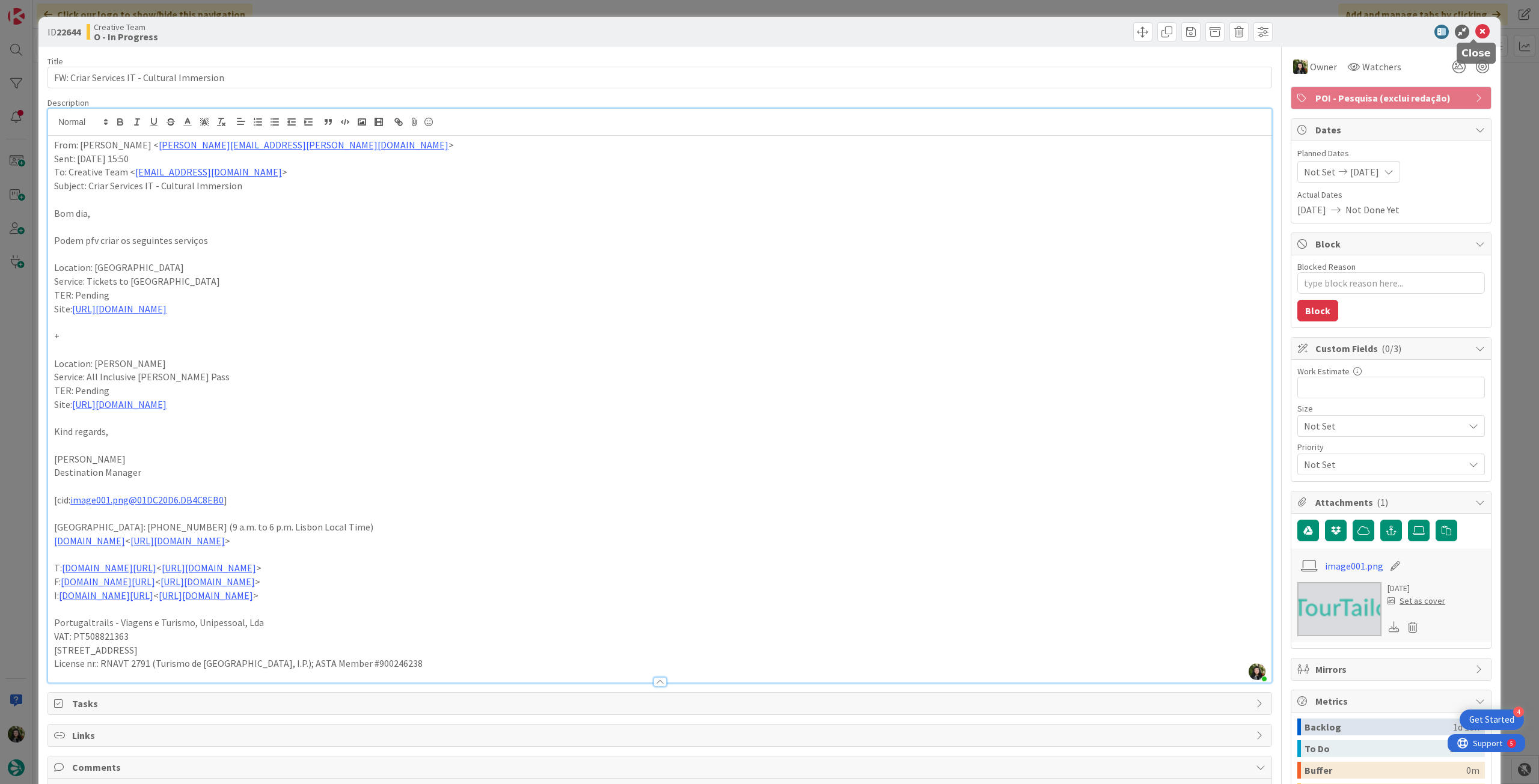
click at [1475, 27] on icon at bounding box center [1483, 32] width 14 height 14
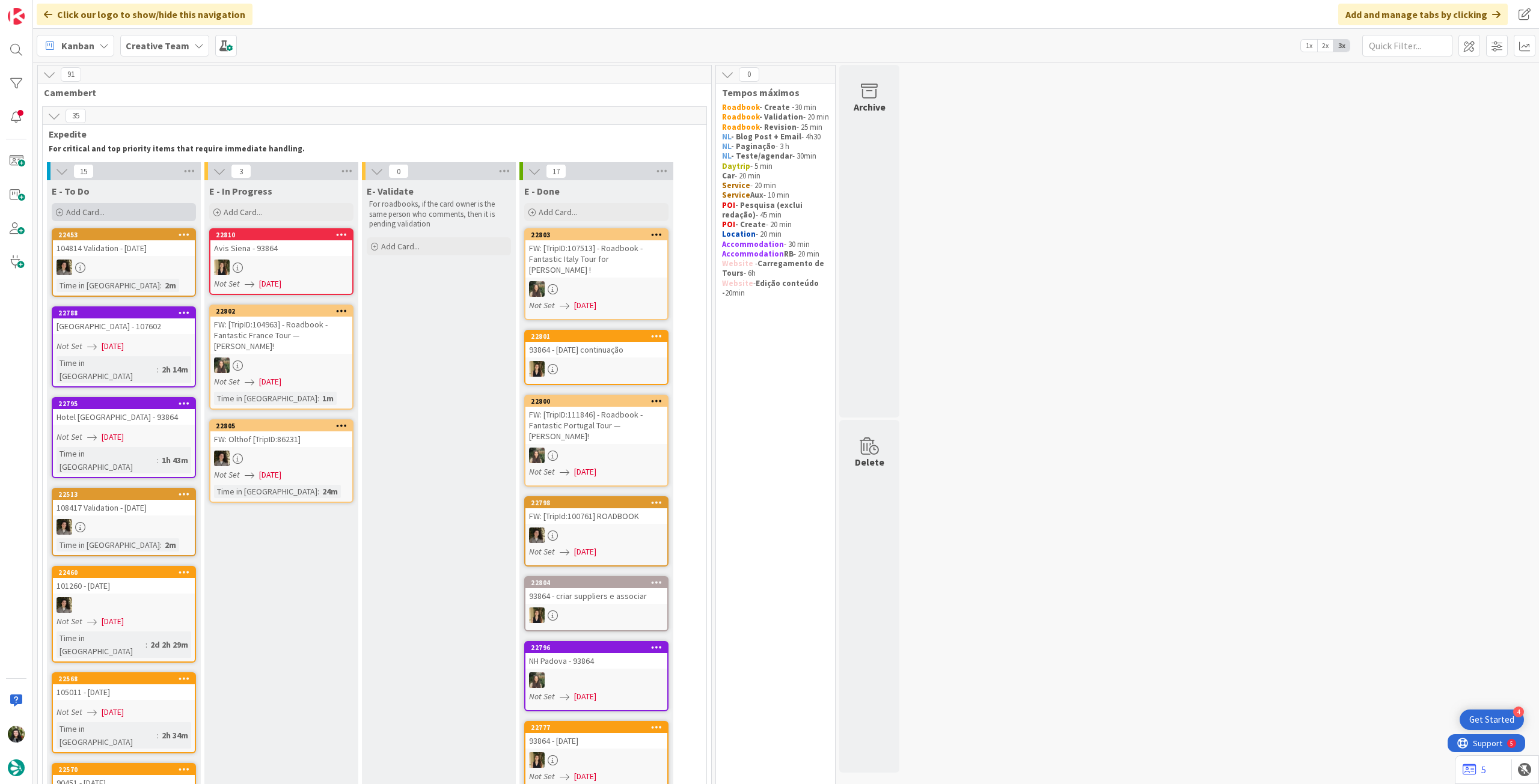
click at [160, 211] on div "Add Card..." at bounding box center [124, 212] width 144 height 18
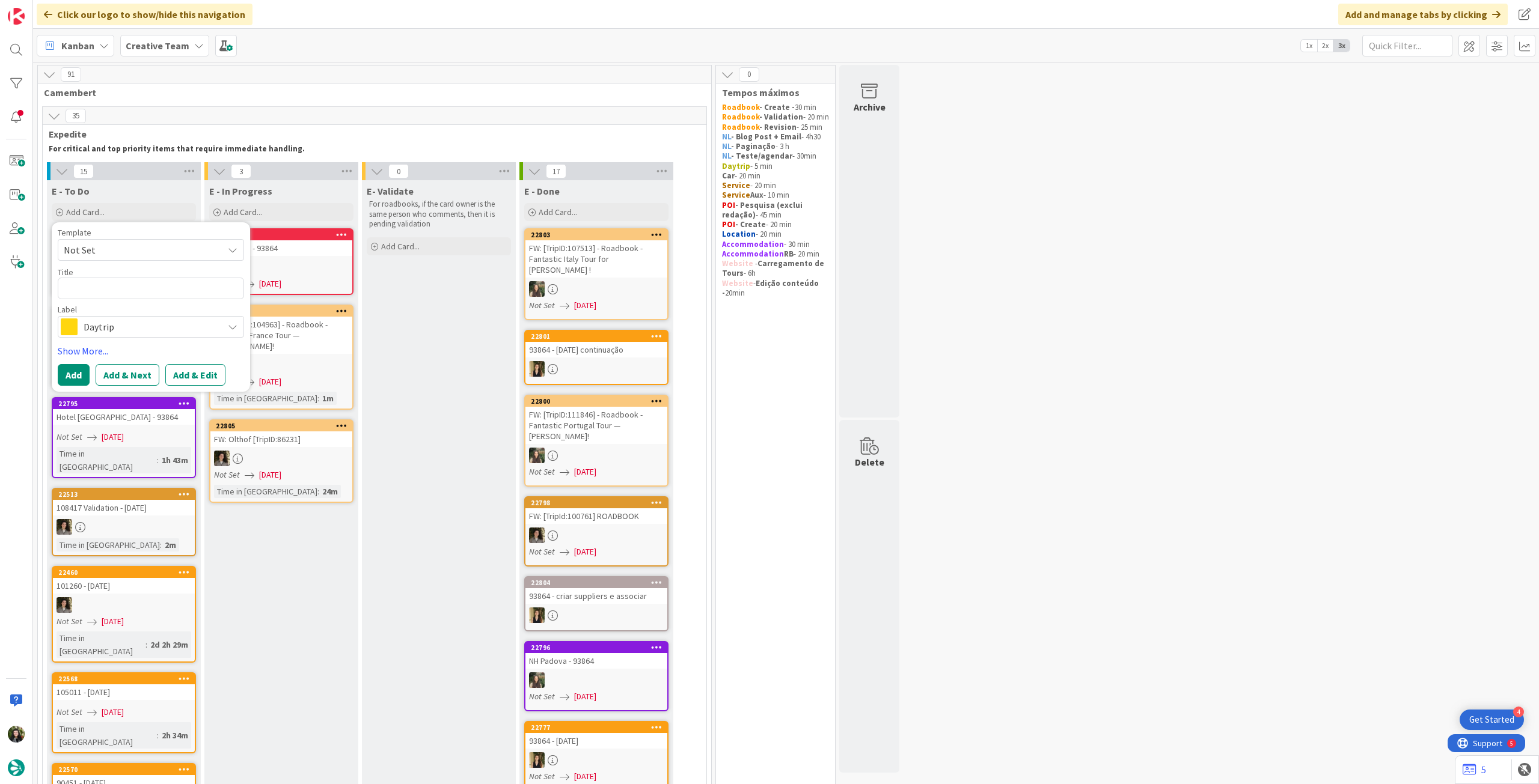
click at [104, 326] on span "Daytrip" at bounding box center [150, 327] width 134 height 17
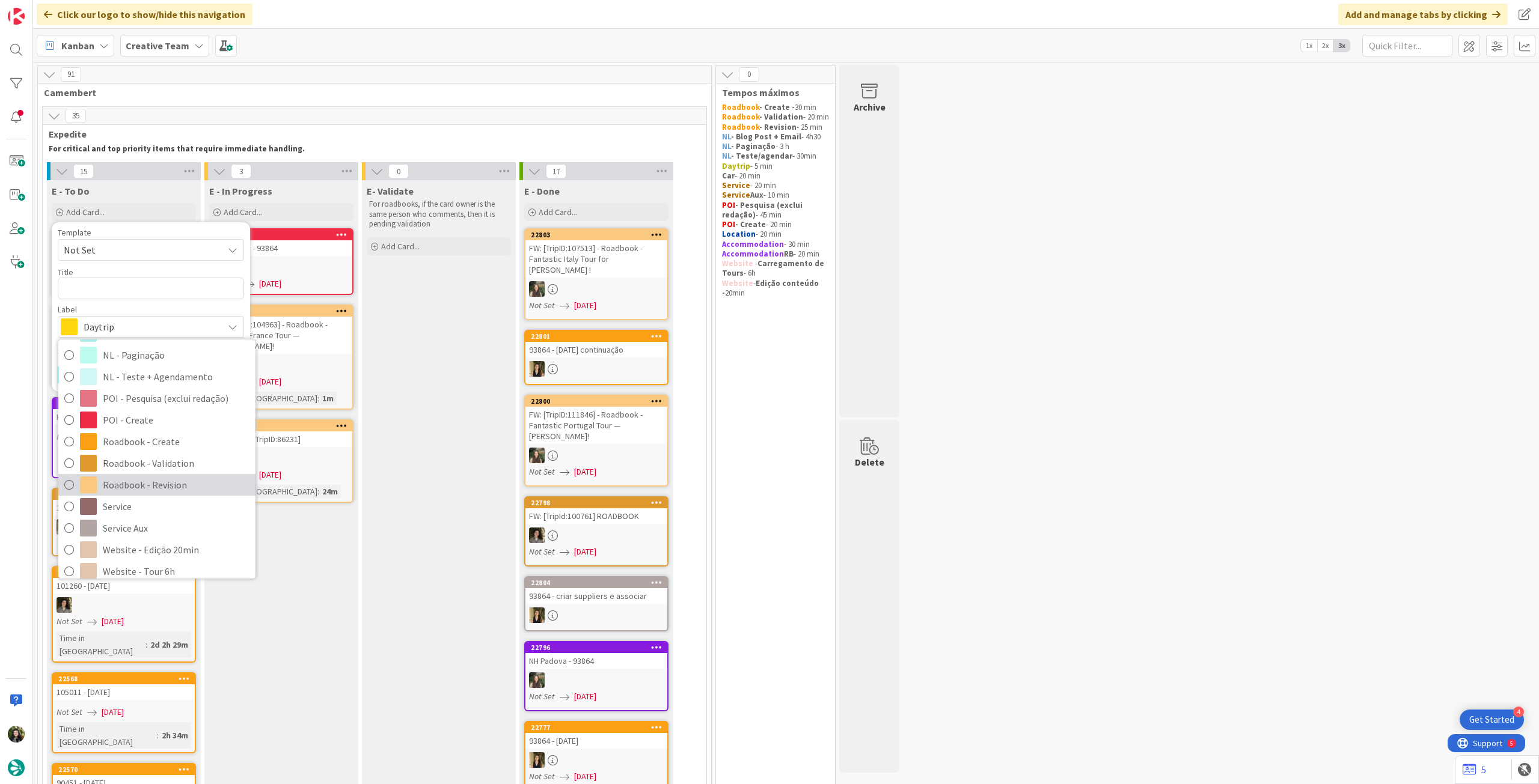
scroll to position [160, 0]
click at [167, 429] on span "Roadbook - Create" at bounding box center [177, 433] width 147 height 18
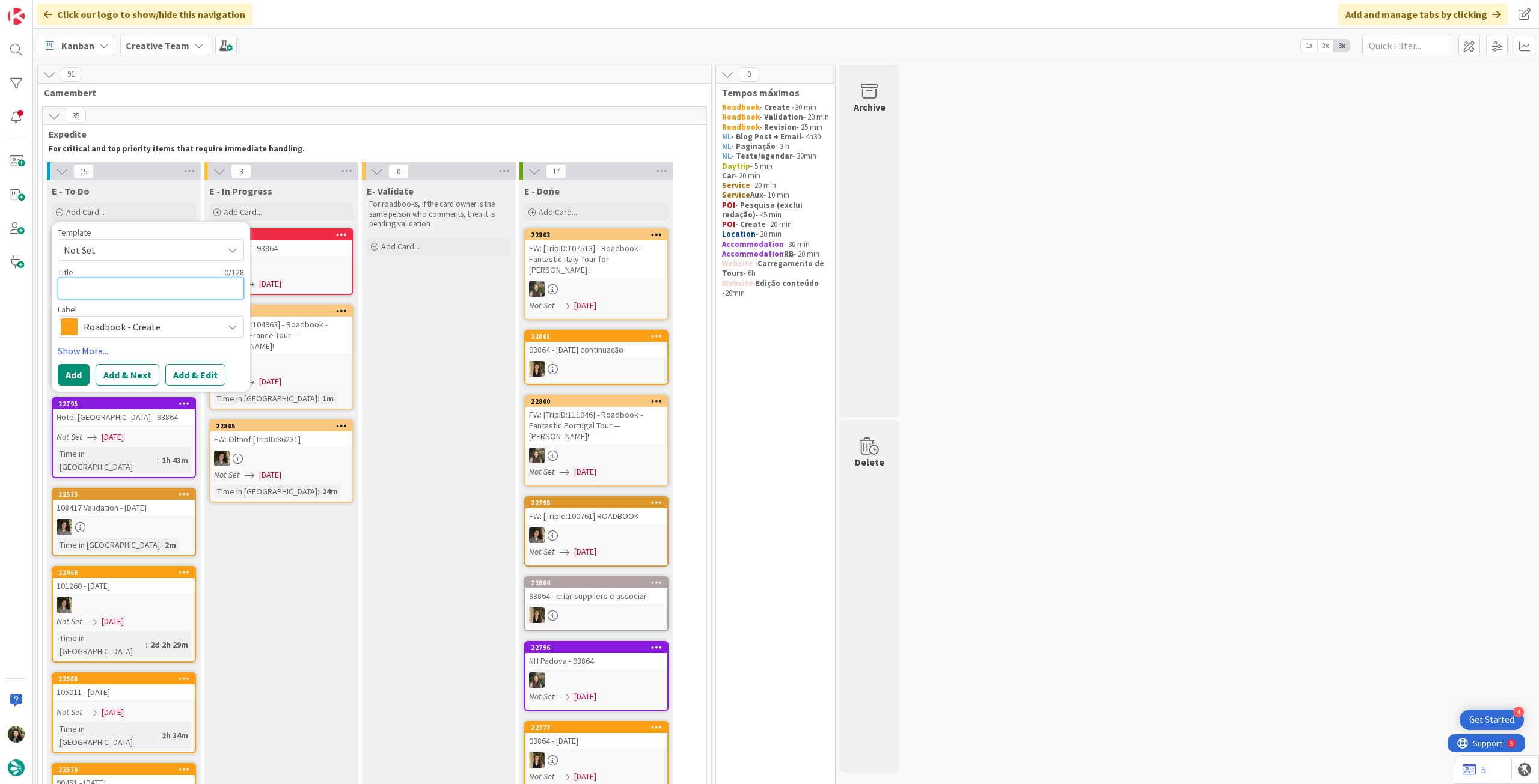
click at [150, 291] on textarea at bounding box center [151, 289] width 186 height 22
paste textarea "108891"
type textarea "x"
type textarea "108891"
type textarea "x"
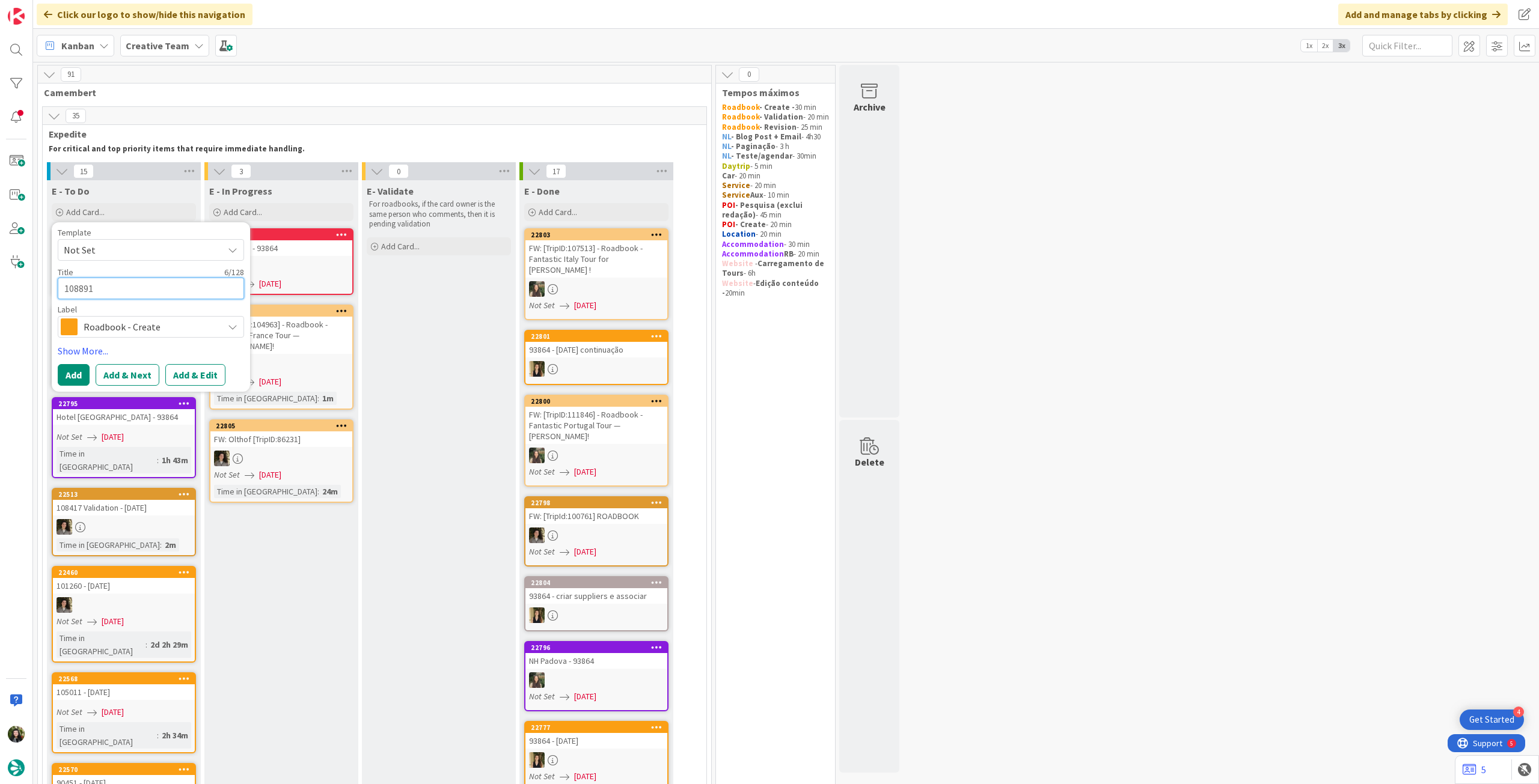
type textarea "108891"
type textarea "x"
type textarea "108891"
type textarea "x"
type textarea "108891 -"
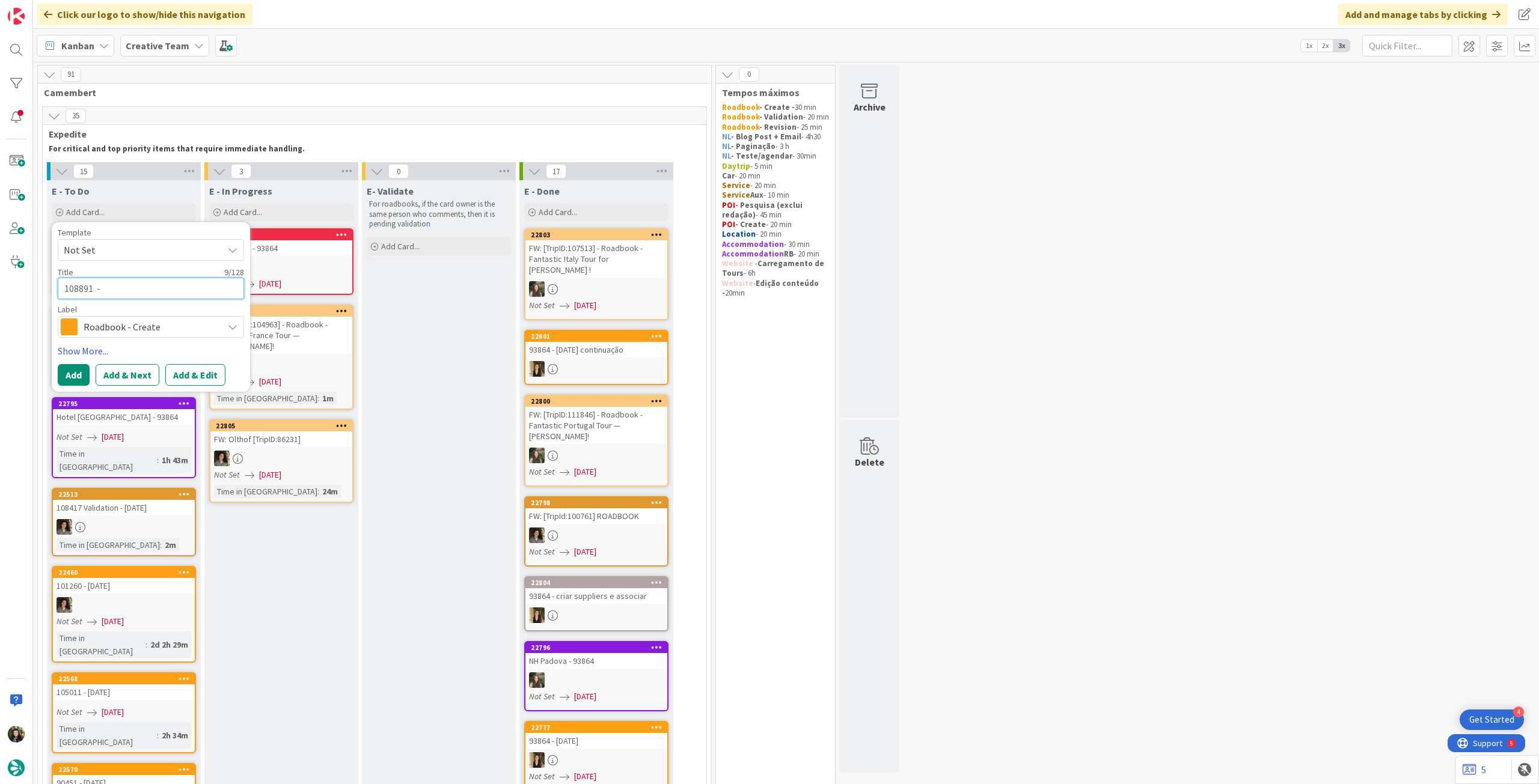
type textarea "x"
type textarea "108891 -U"
type textarea "x"
type textarea "108891 -UR"
type textarea "x"
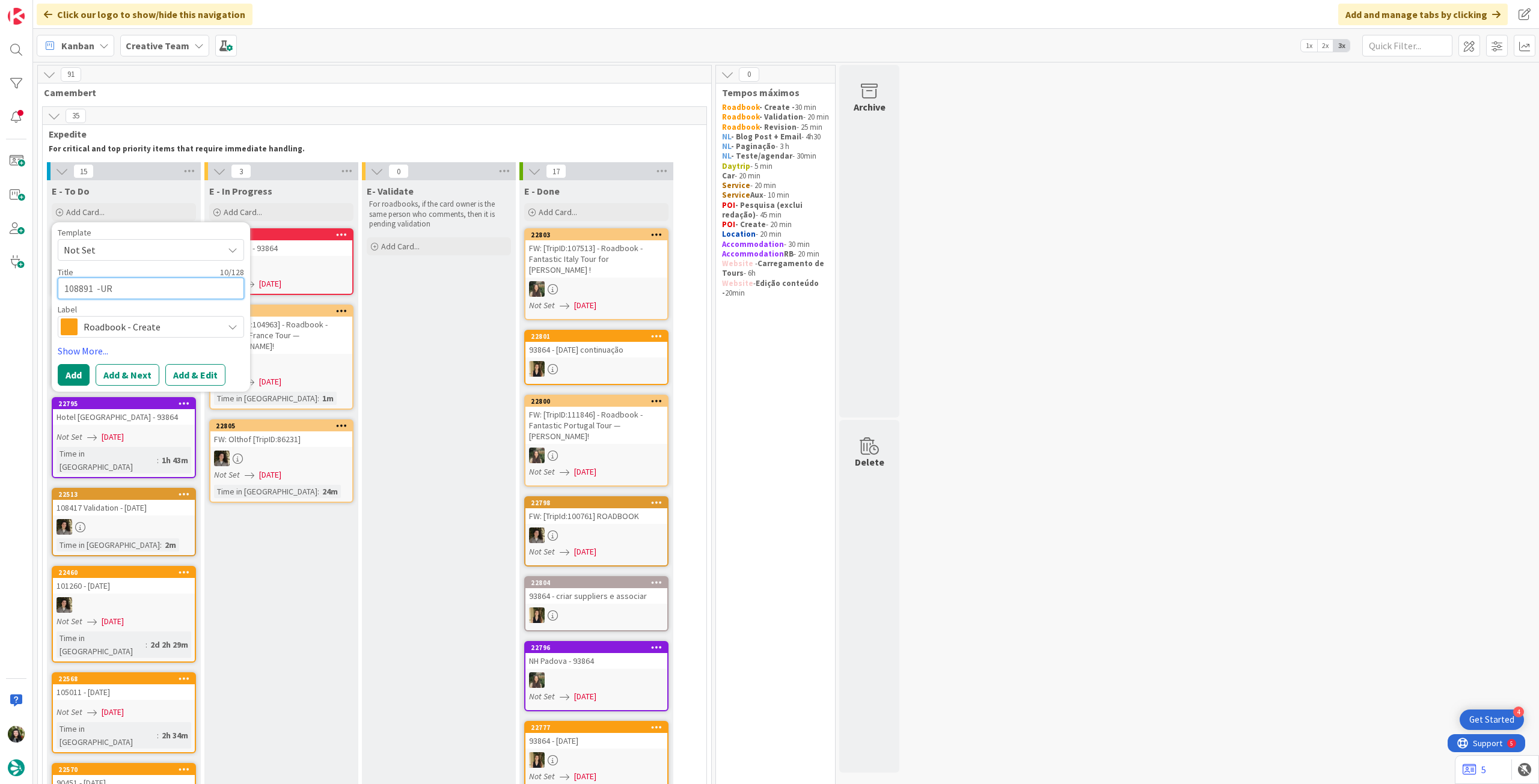
type textarea "108891 -URG"
type textarea "x"
type textarea "108891 -URGEN"
type textarea "x"
type textarea "108891 -URGENB"
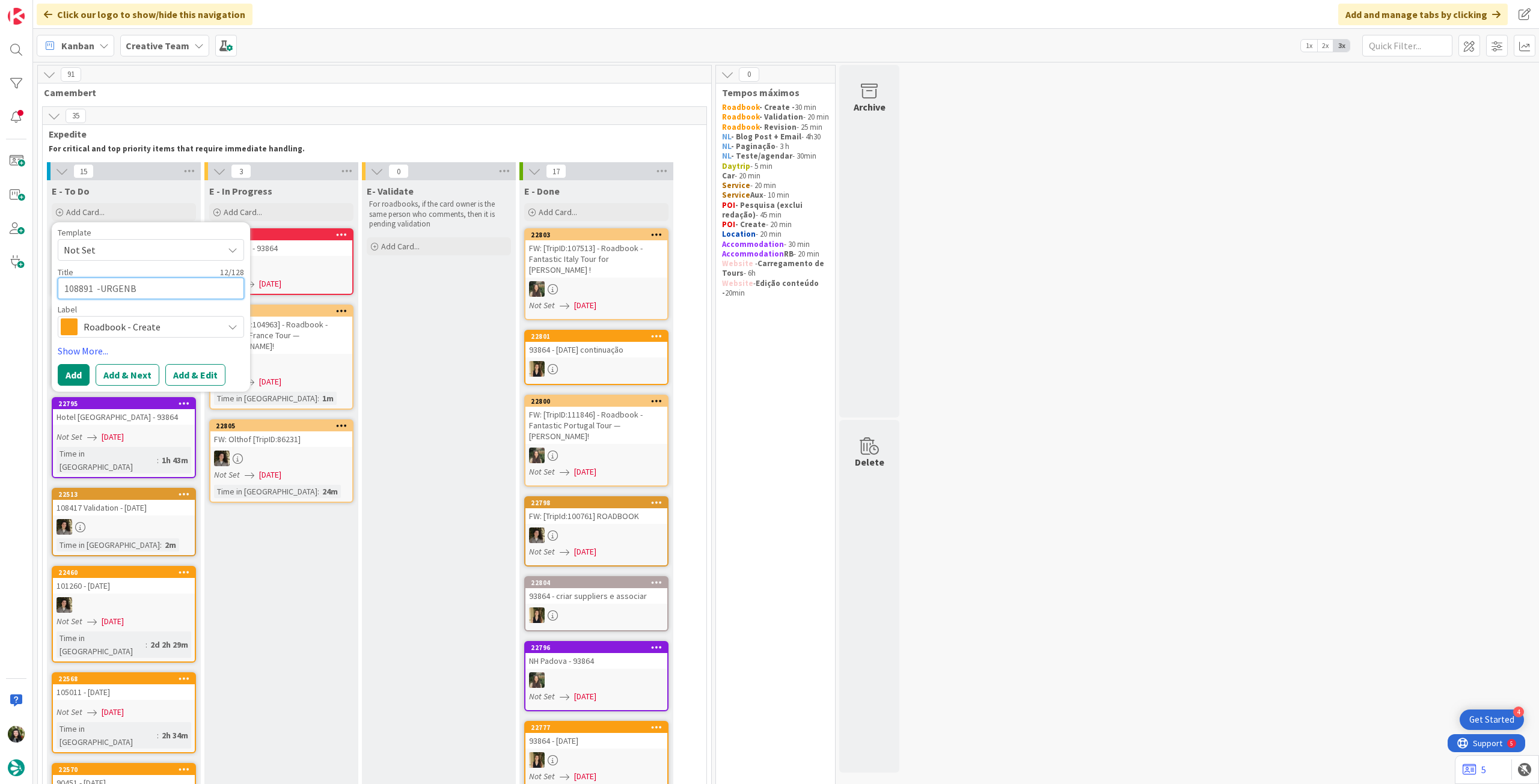
type textarea "x"
type textarea "108891 -URGENBT"
type textarea "x"
type textarea "108891 -URGENB"
type textarea "x"
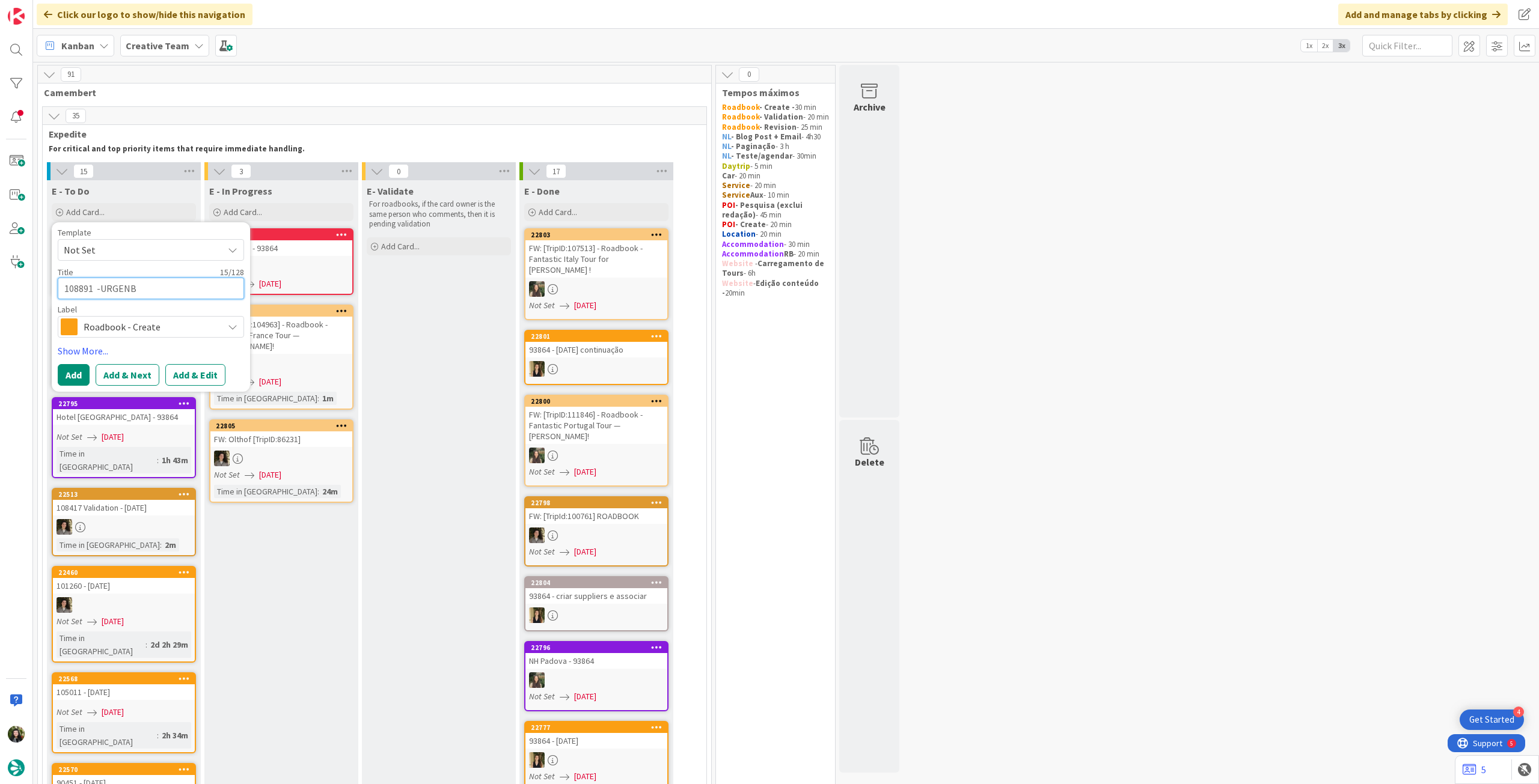
type textarea "108891 -URGEN"
type textarea "x"
type textarea "108891 -URGENT"
type textarea "x"
type textarea "108891 -URGENTE"
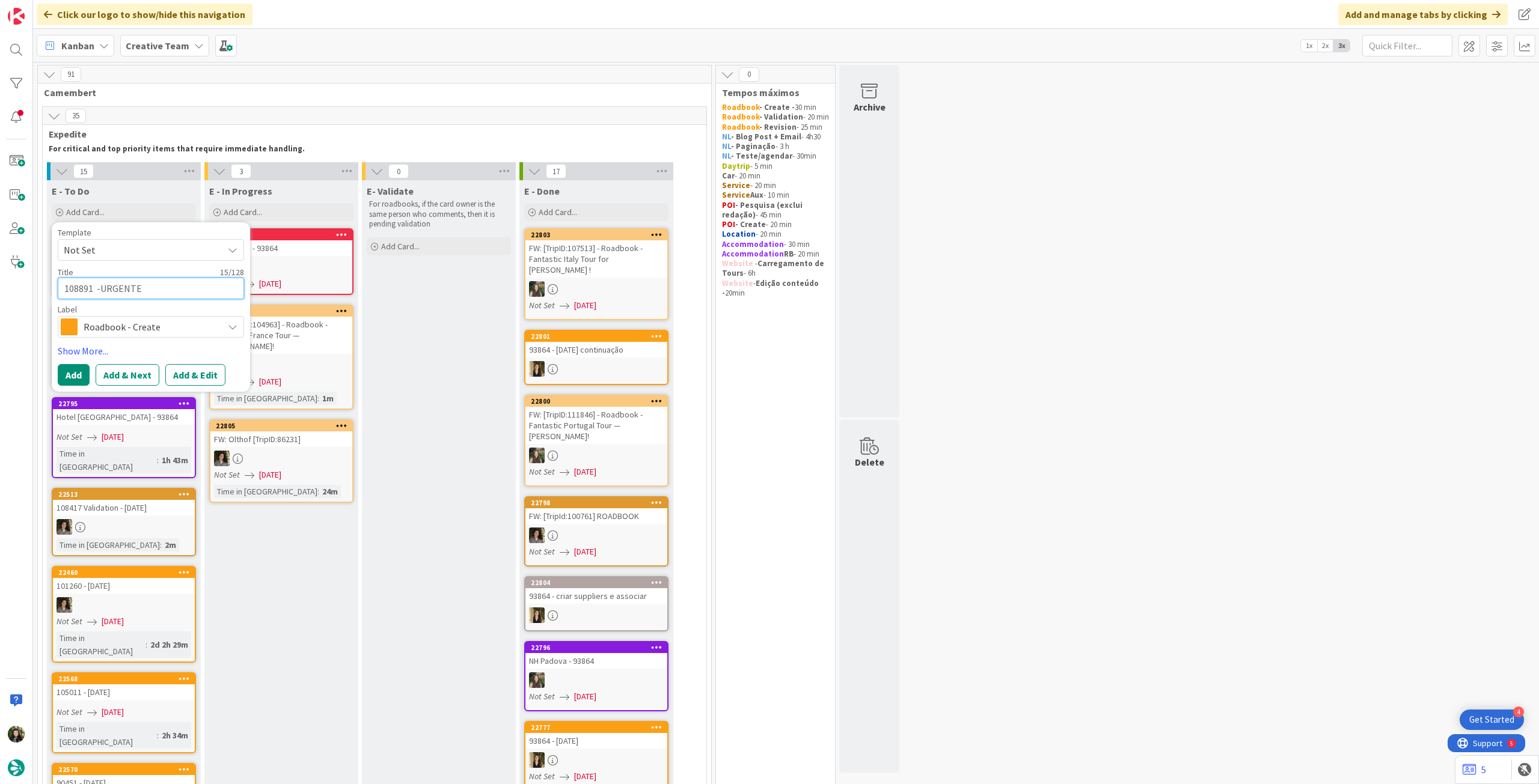
type textarea "x"
type textarea "108891 -URGENTE,"
type textarea "x"
type textarea "108891 -URGENTE,"
type textarea "x"
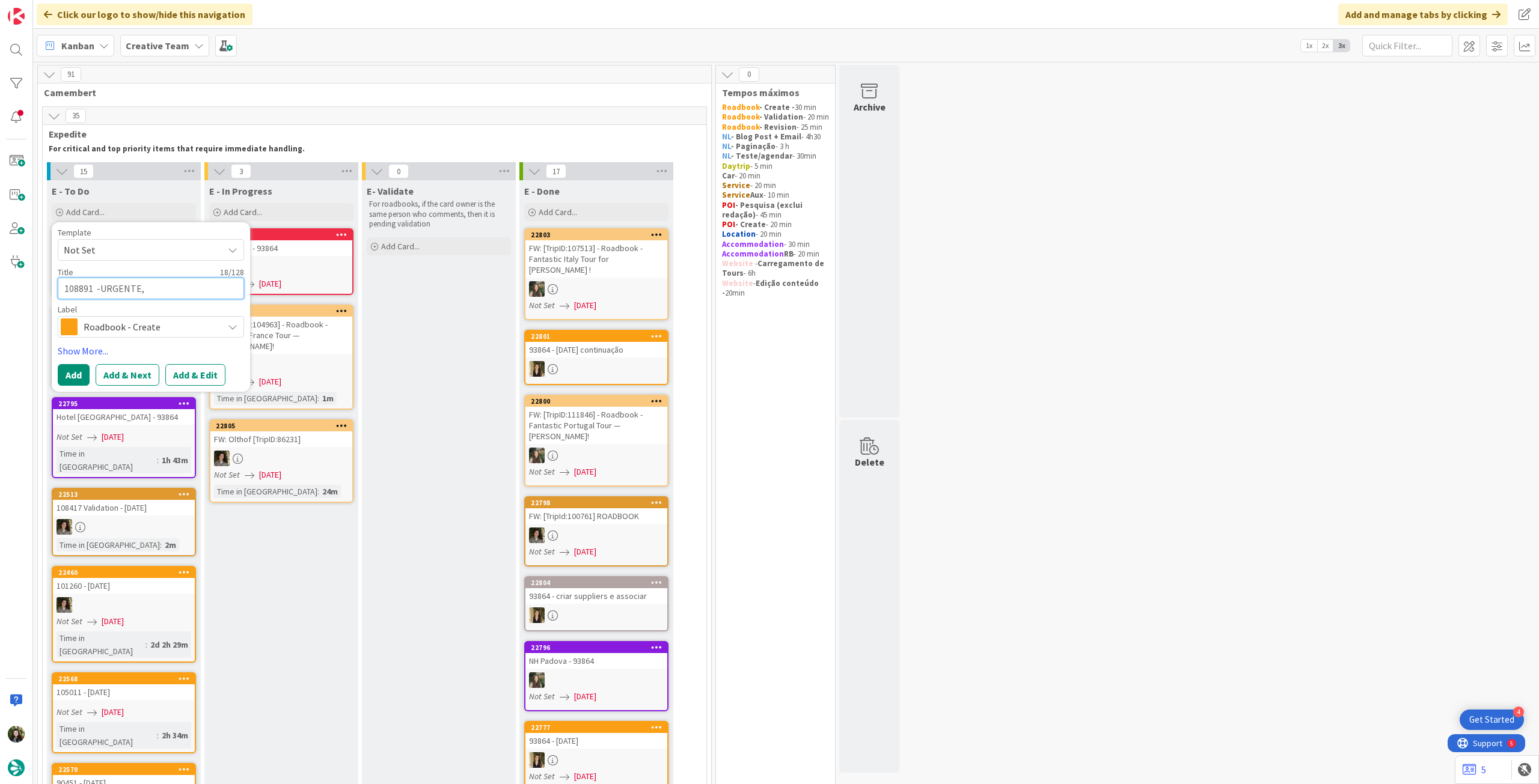
type textarea "108891 -URGENTE, K"
type textarea "x"
type textarea "108891 -URGENTE, KI"
type textarea "x"
type textarea "108891 -URGENTE, KIT"
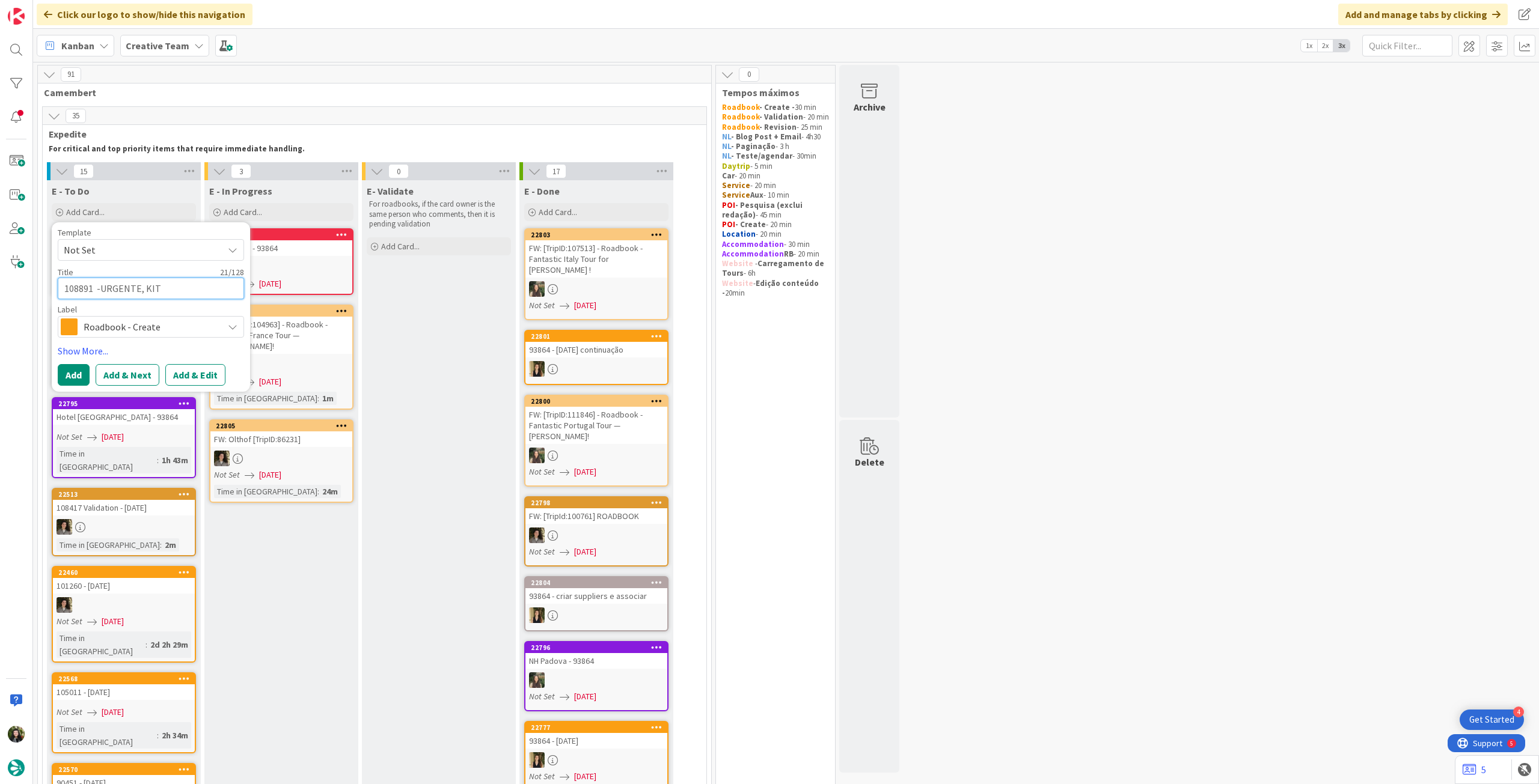
type textarea "x"
type textarea "108891 -URGENTE, KIT"
type textarea "x"
type textarea "108891 -URGENTE, KIT A"
type textarea "x"
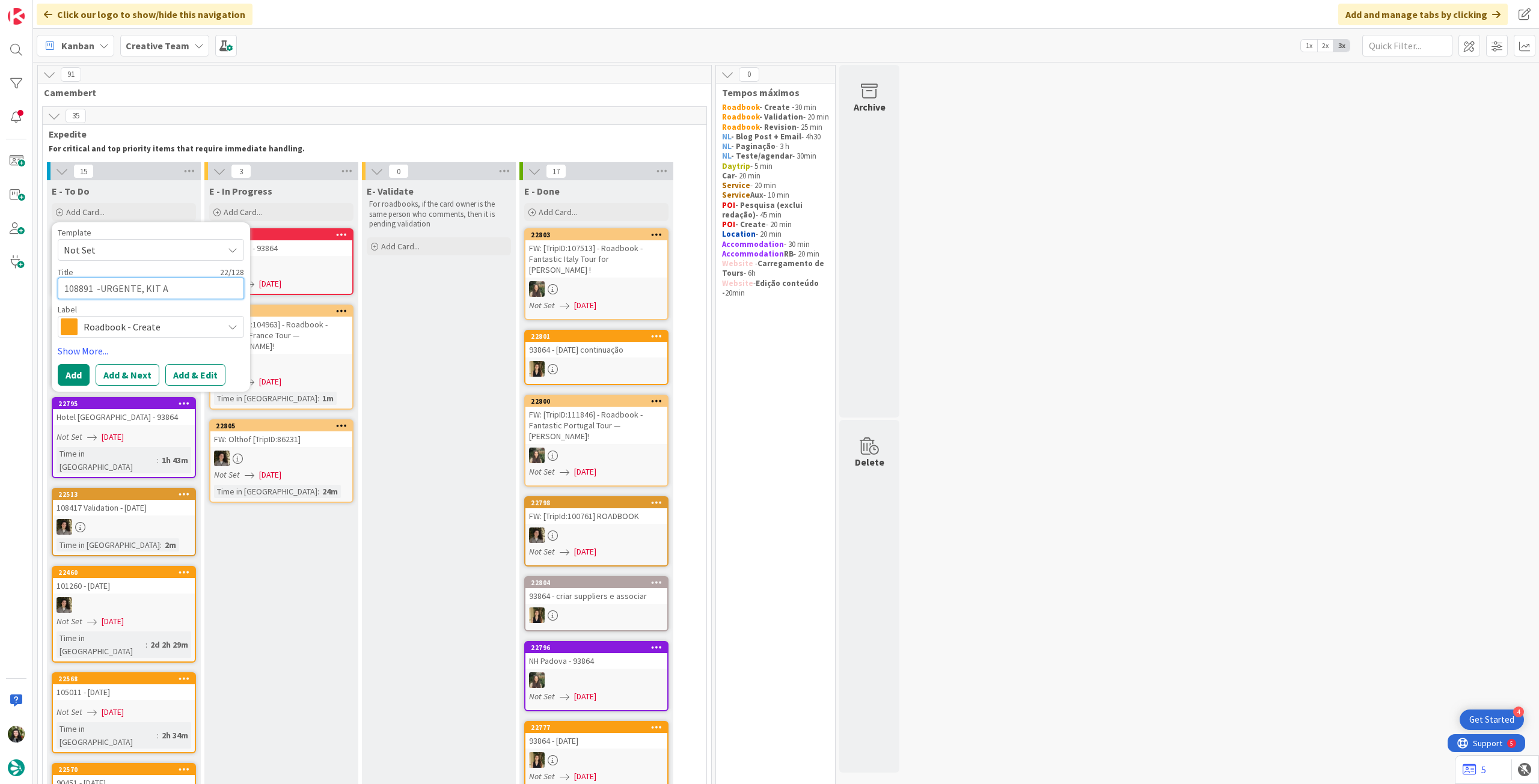
type textarea "108891 -URGENTE, KIT AI"
type textarea "x"
type textarea "108891 -URGENTE, KIT A"
type textarea "x"
type textarea "108891 -URGENTE, KIT"
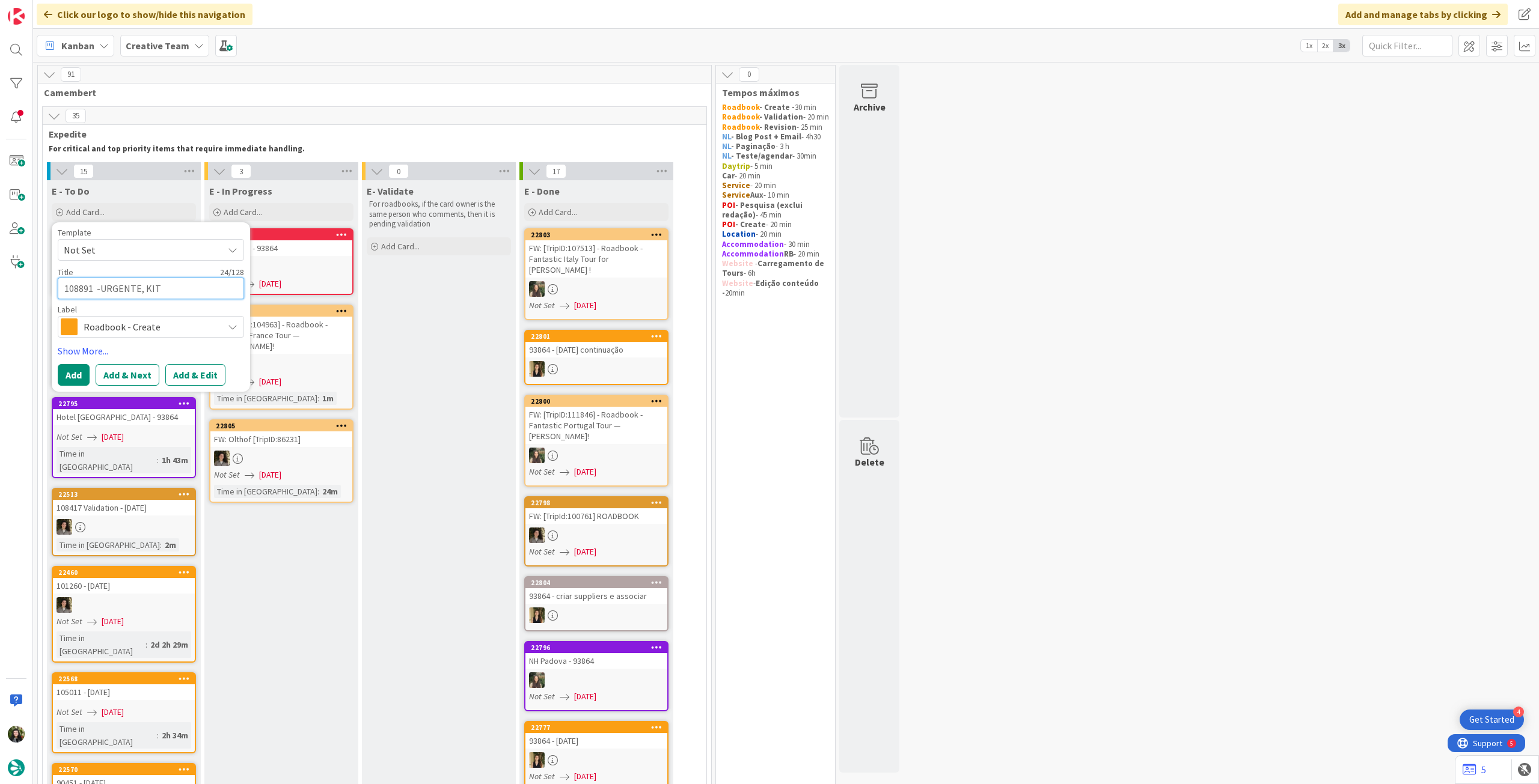
type textarea "x"
type textarea "108891 -URGENTE, KIT S"
type textarea "x"
type textarea "108891 -URGENTE, KIT SA"
type textarea "x"
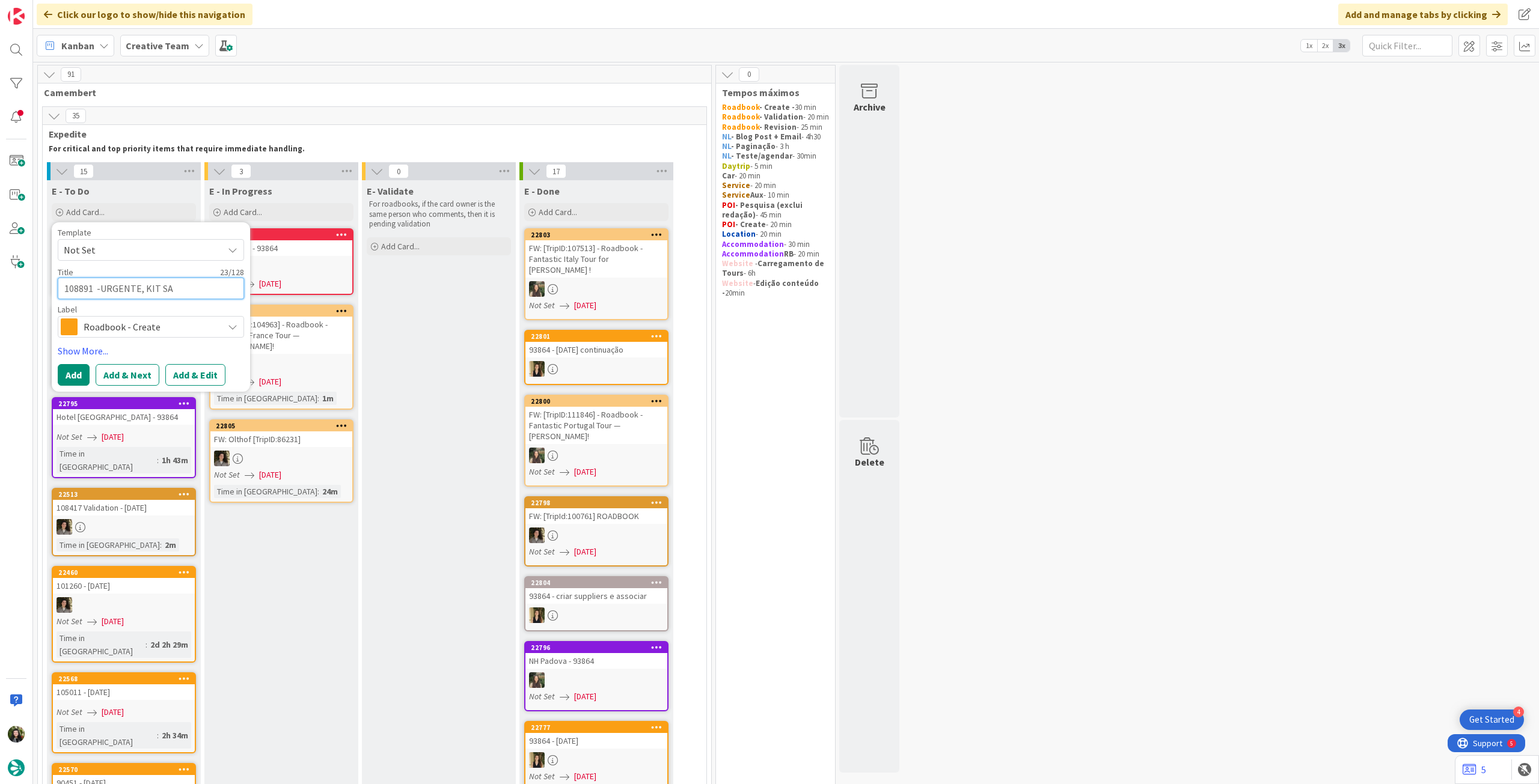
type textarea "108891 -URGENTE, KIT SAI"
type textarea "x"
type textarea "108891 -URGENTE, KIT SAI"
type textarea "x"
type textarea "108891 -URGENTE, KIT SAI A"
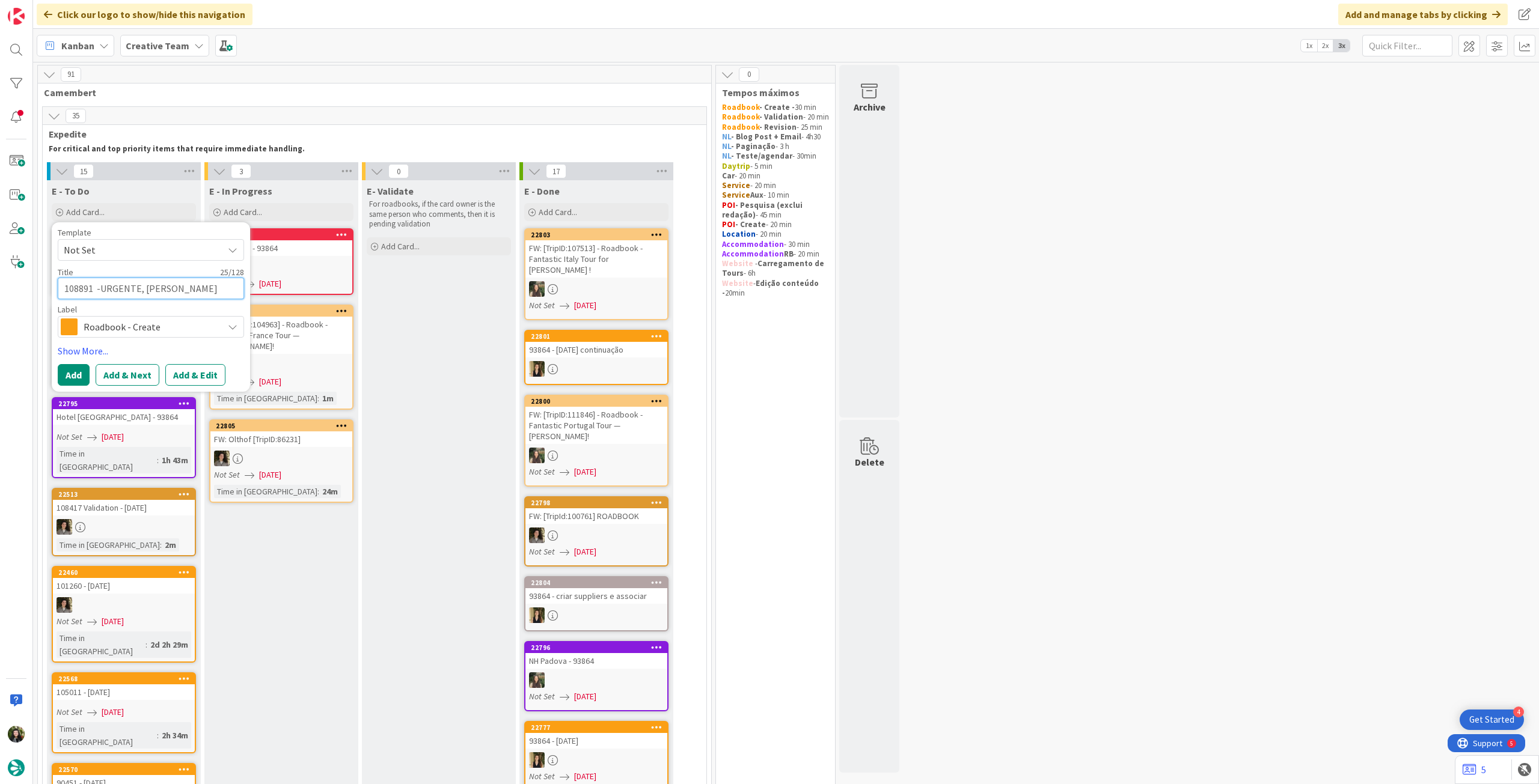
type textarea "x"
type textarea "108891 -URGENTE, KIT SAI AM"
type textarea "x"
type textarea "108891 -URGENTE, KIT SAI AMA"
type textarea "x"
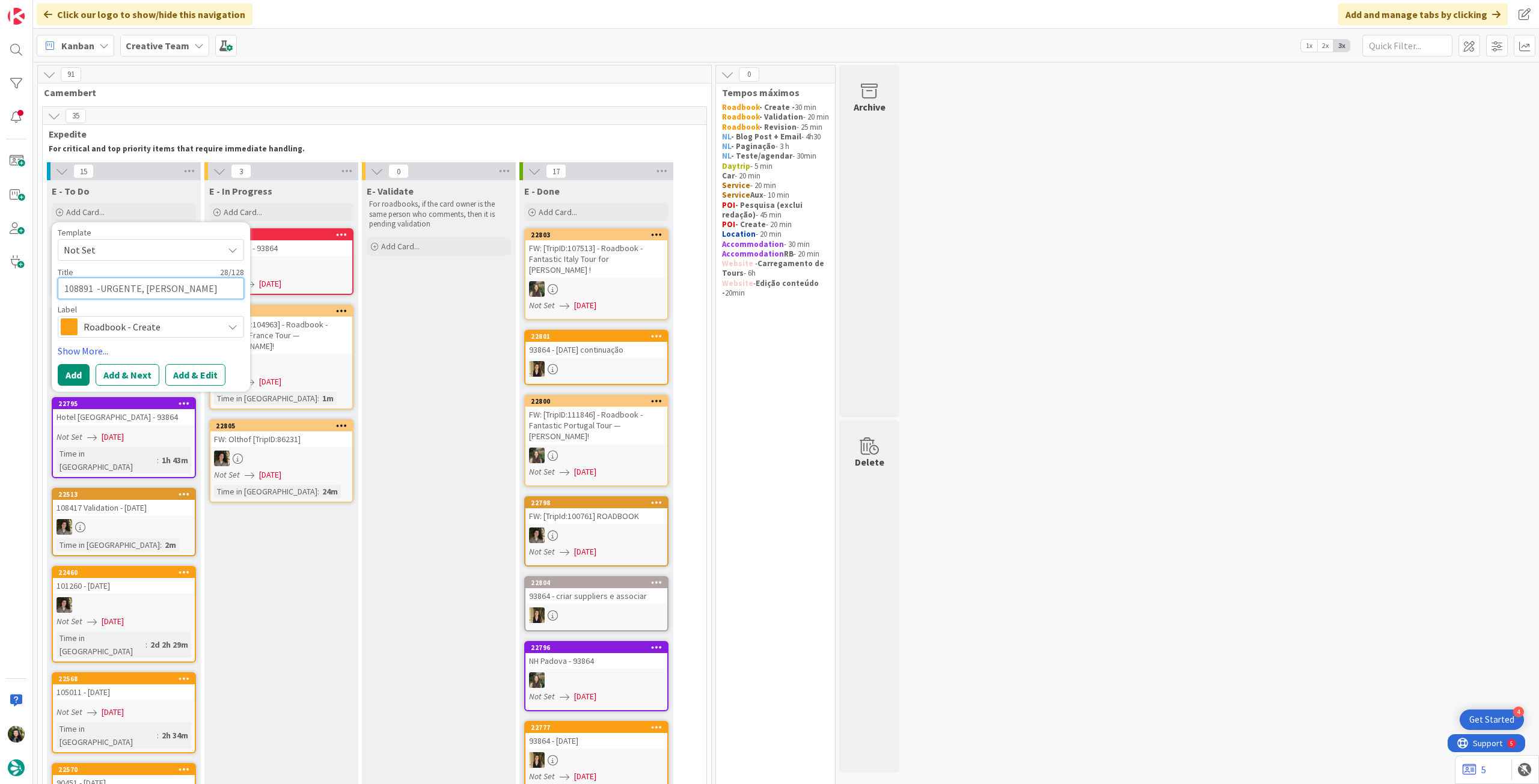
type textarea "108891 -URGENTE, KIT SAI AMAN"
type textarea "x"
type textarea "108891 -URGENTE, KIT SAI AMANH"
type textarea "x"
type textarea "108891 -URGENTE, KIT SAI AMANHA"
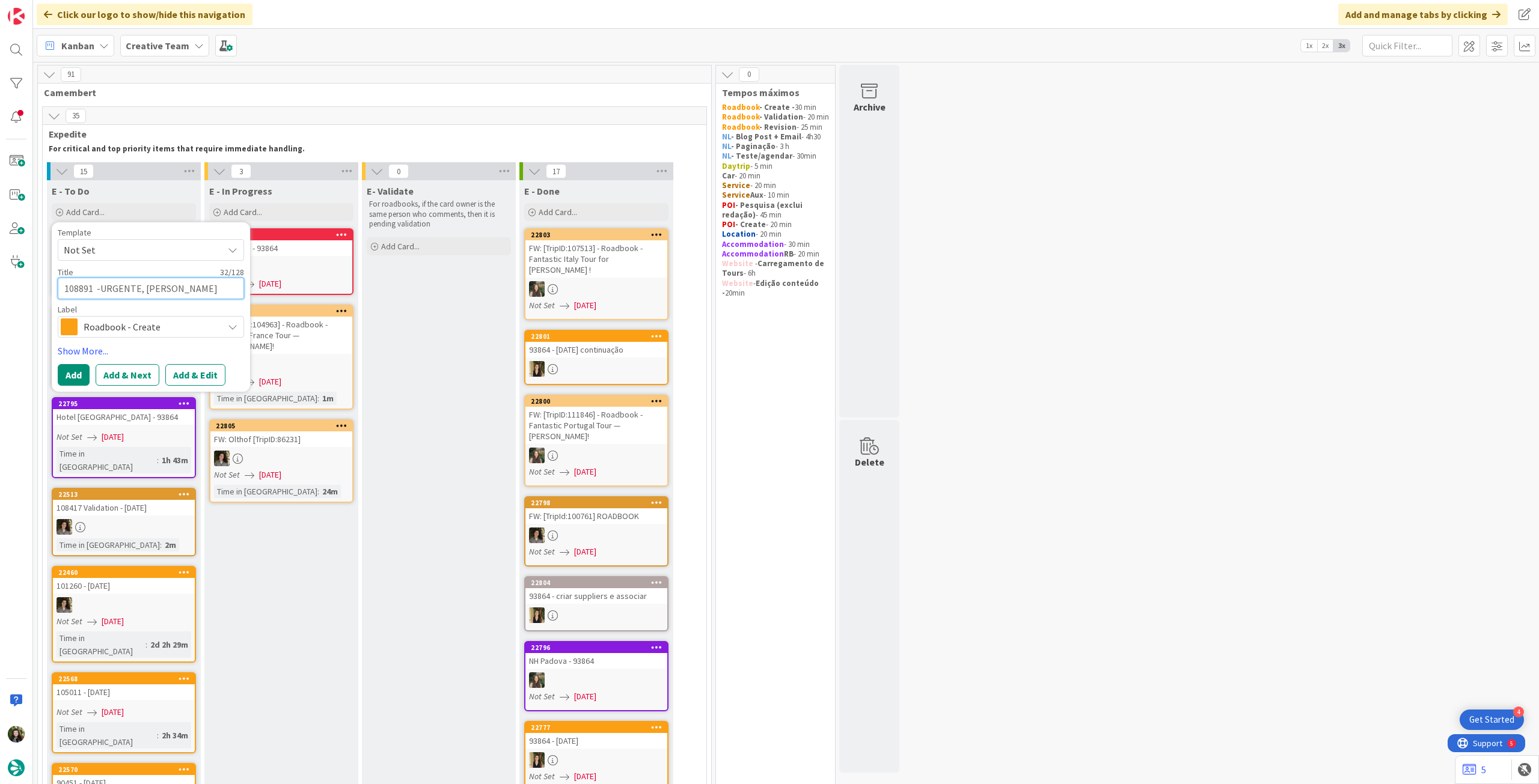
click at [101, 289] on textarea "108891 -URGENTE, KIT SAI AMANHA" at bounding box center [151, 289] width 186 height 22
type textarea "x"
type textarea "108891 - URGENTE, KIT SAI AMANHA"
type textarea "x"
type textarea "108891 - URGENTE, KIT SAI AMANHA"
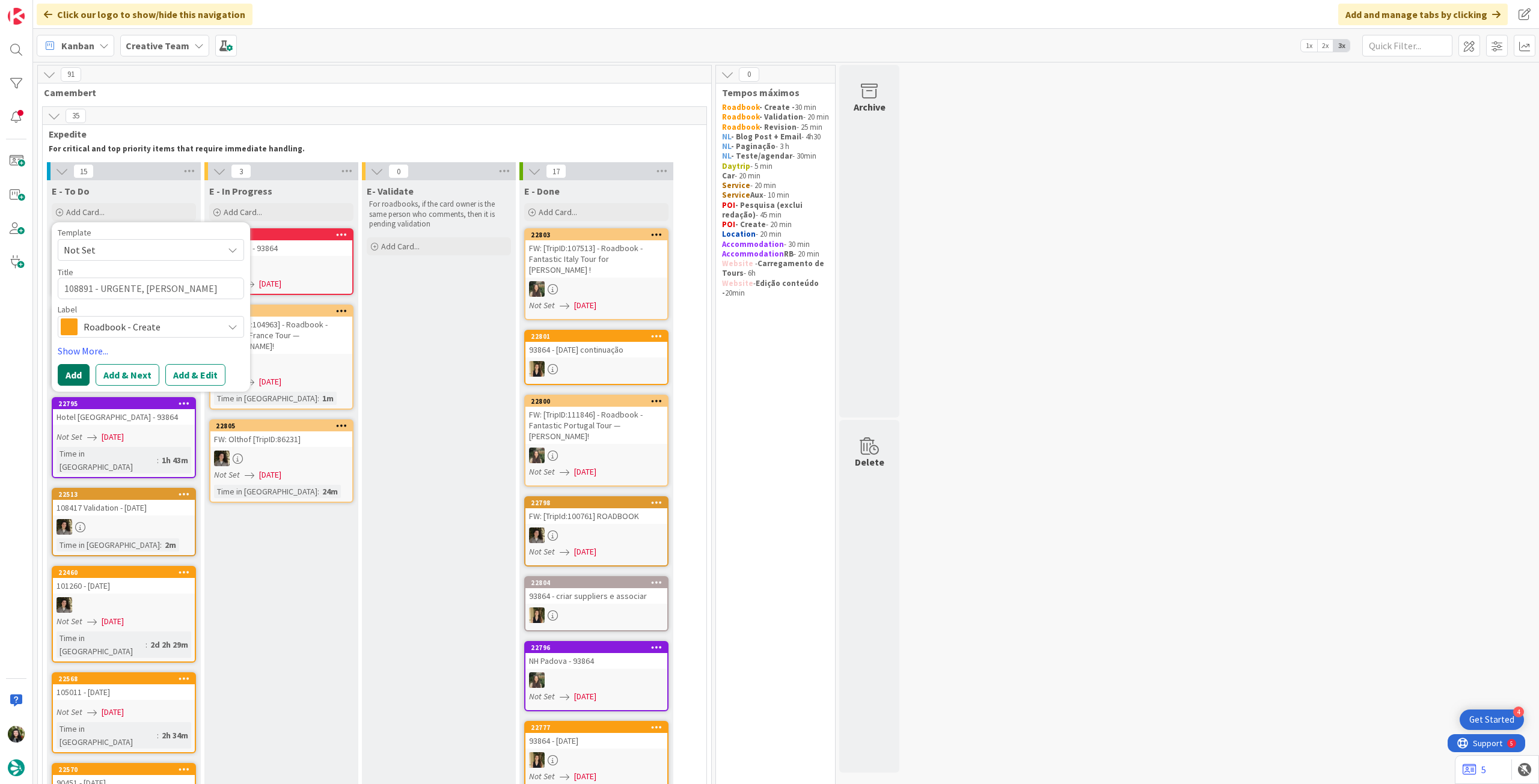
click at [73, 373] on button "Add" at bounding box center [73, 375] width 32 height 22
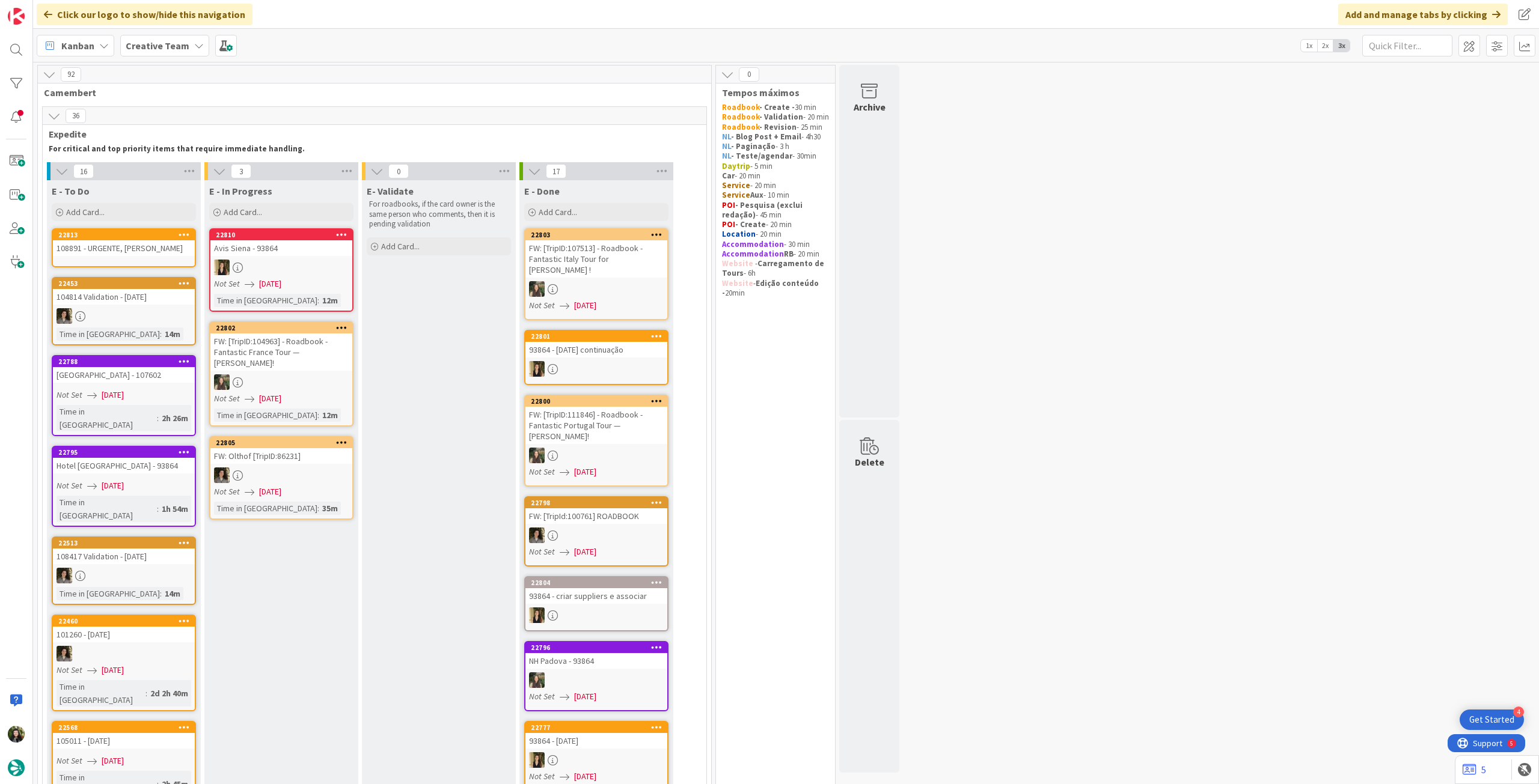
click at [147, 252] on div "108891 - URGENTE, KIT SAI AMANHA" at bounding box center [124, 247] width 142 height 15
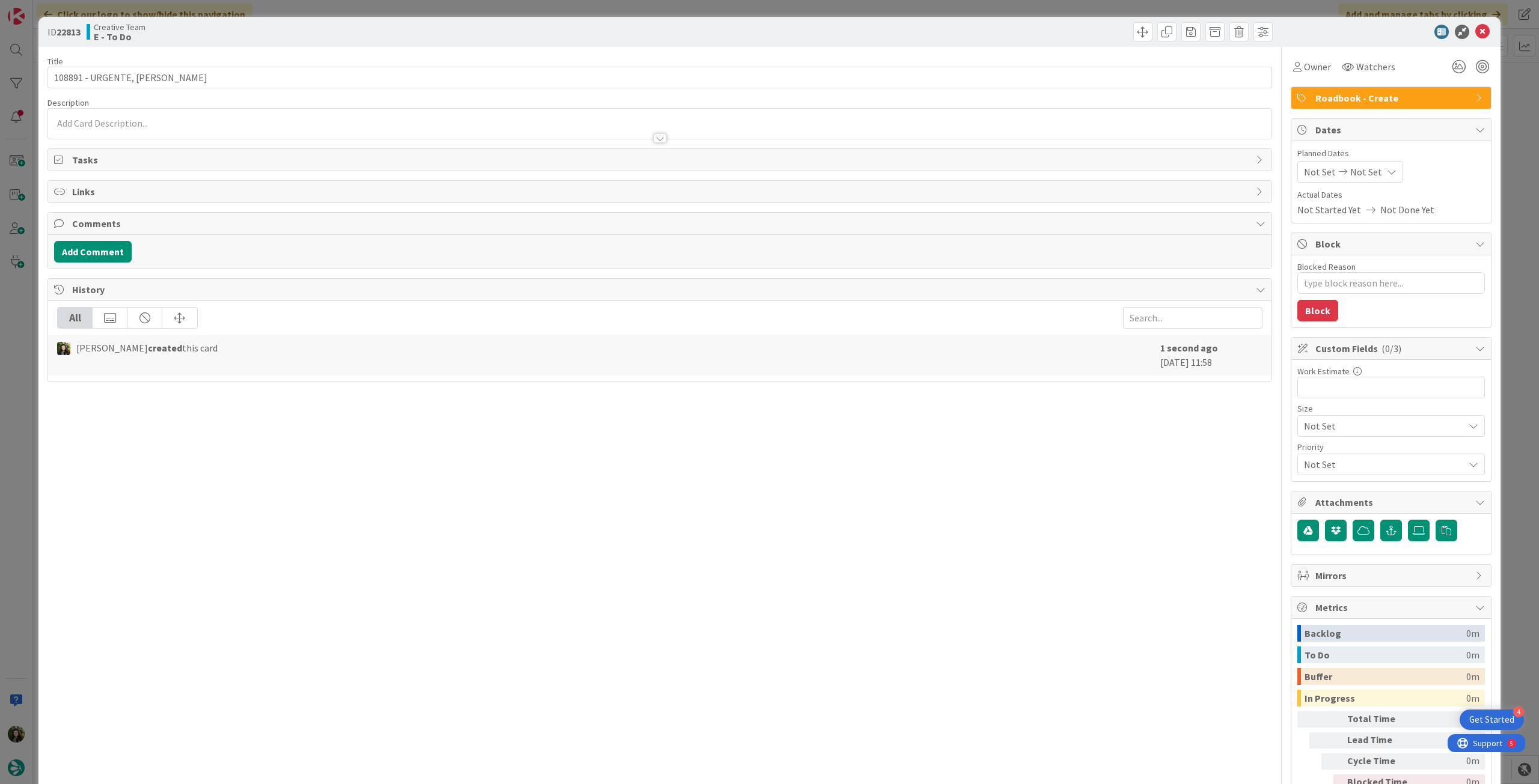
type textarea "x"
click at [1369, 168] on div "Not Set Not Set" at bounding box center [1351, 172] width 106 height 22
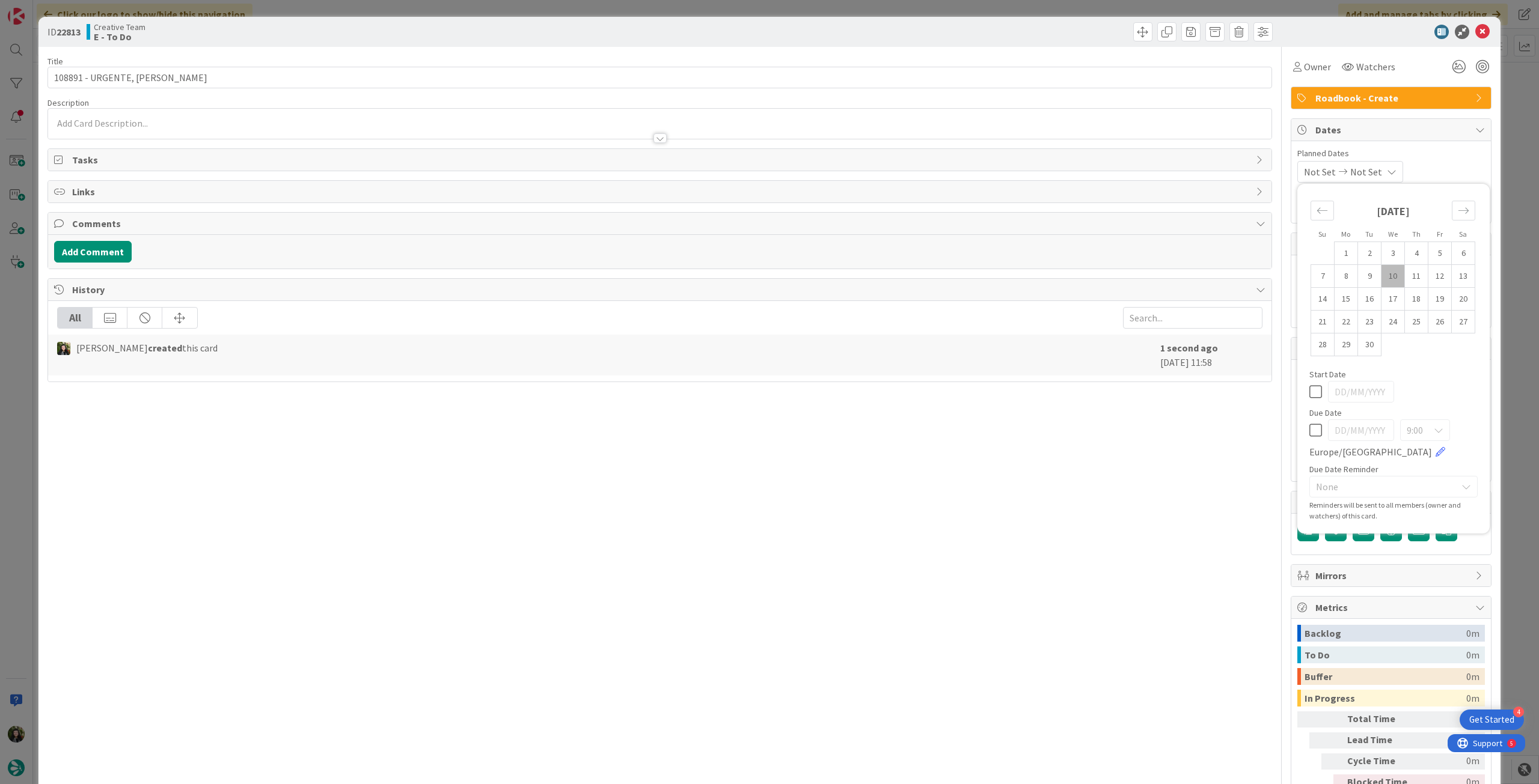
click at [1310, 439] on div "9:00 [GEOGRAPHIC_DATA]/[GEOGRAPHIC_DATA]" at bounding box center [1394, 439] width 169 height 39
click at [1310, 434] on icon at bounding box center [1316, 430] width 13 height 14
type input "[DATE]"
click at [1479, 29] on icon at bounding box center [1483, 32] width 14 height 14
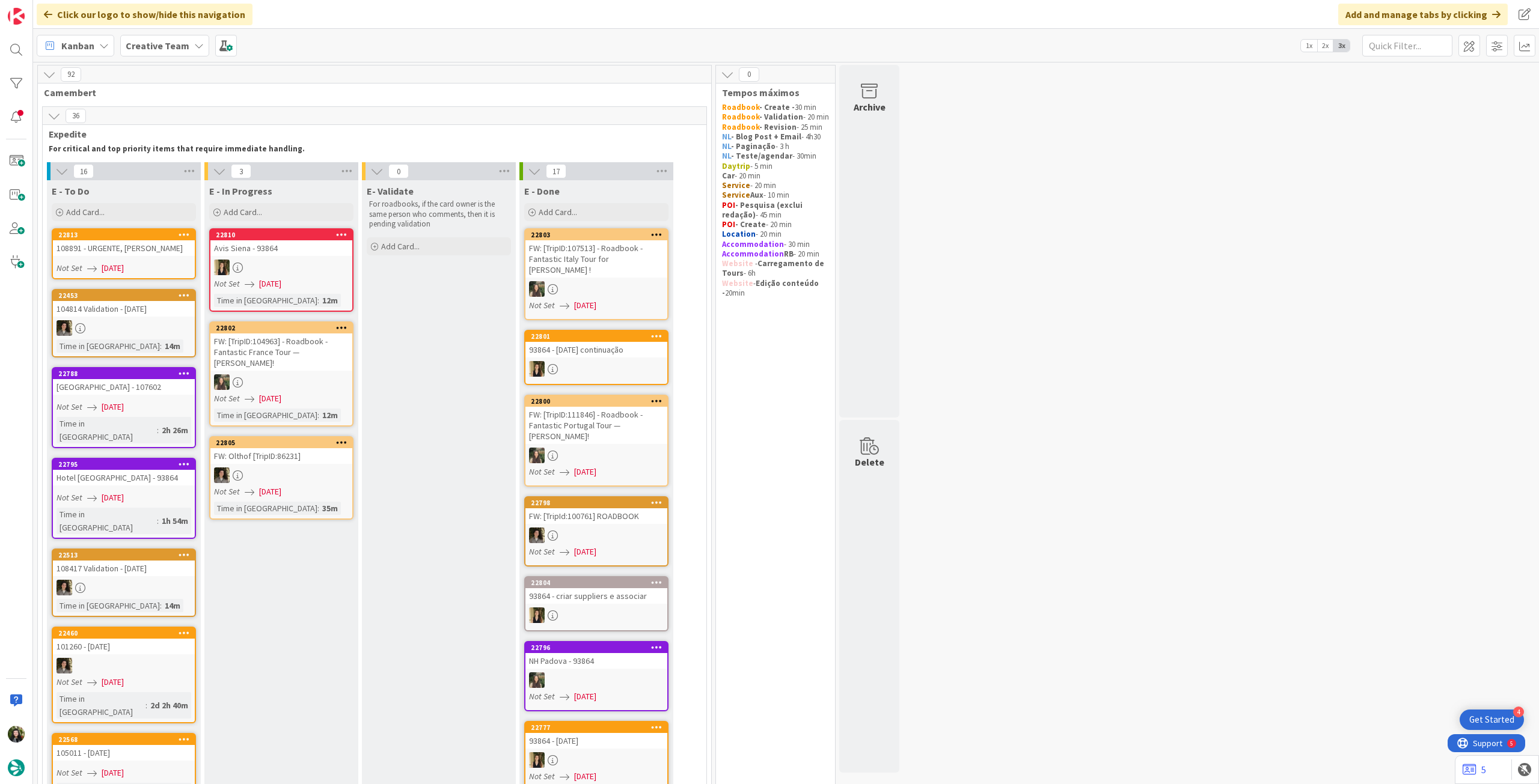
click at [198, 43] on icon at bounding box center [199, 46] width 10 height 10
click at [184, 166] on h4 "Creative Team - Análise" at bounding box center [216, 171] width 163 height 12
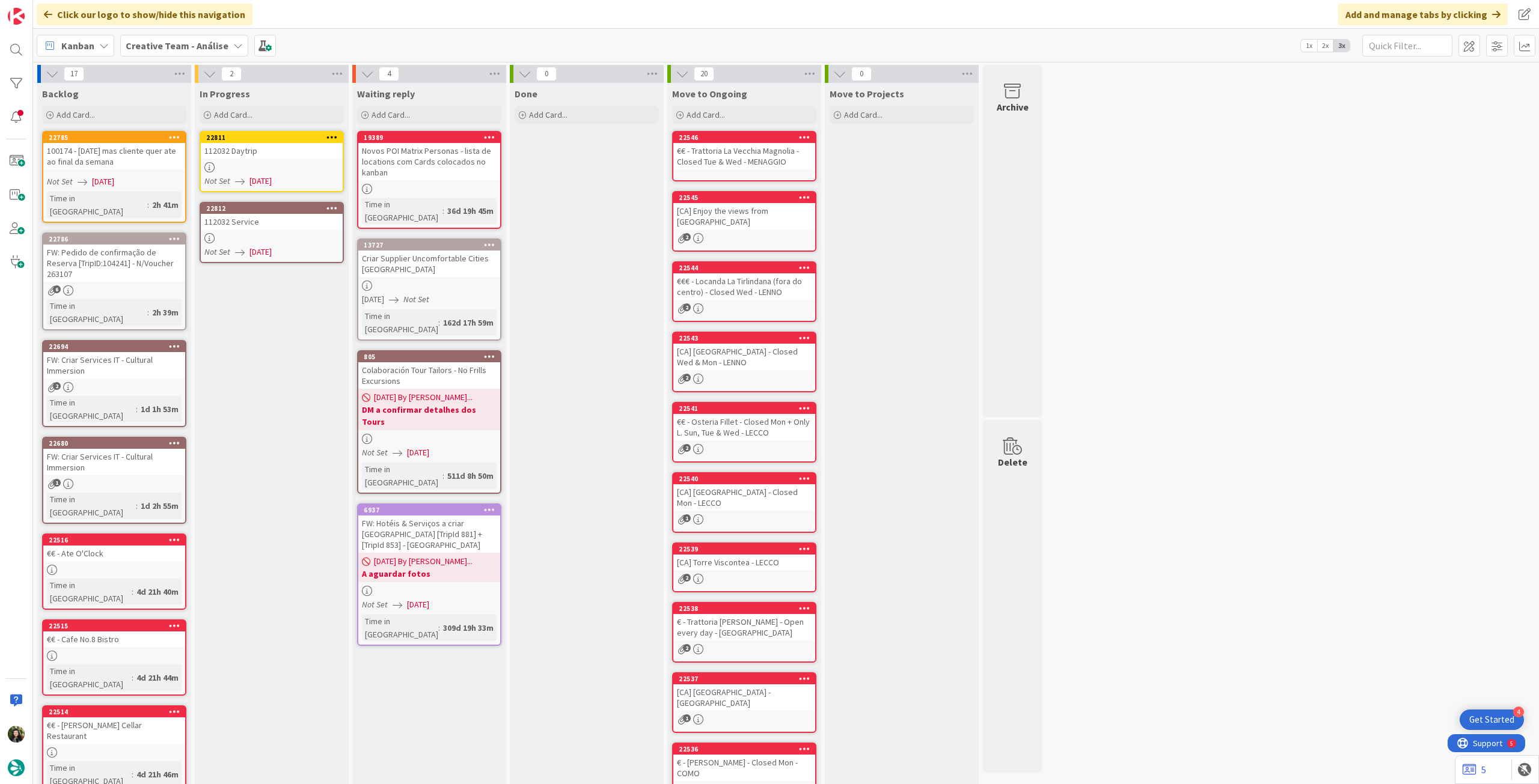
click at [272, 178] on span "[DATE]" at bounding box center [260, 181] width 22 height 13
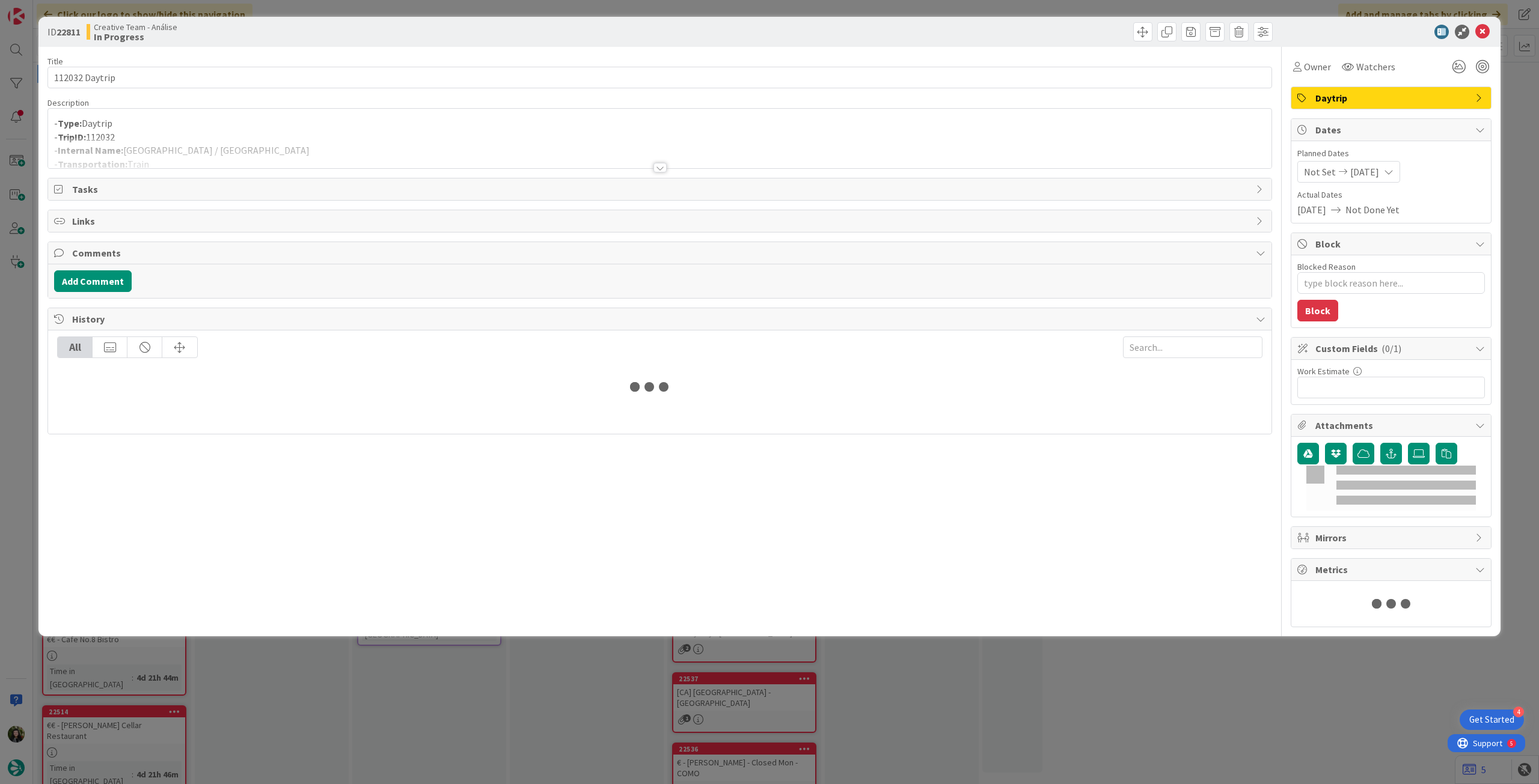
click at [324, 134] on p "- TripID: 112032" at bounding box center [660, 137] width 1212 height 13
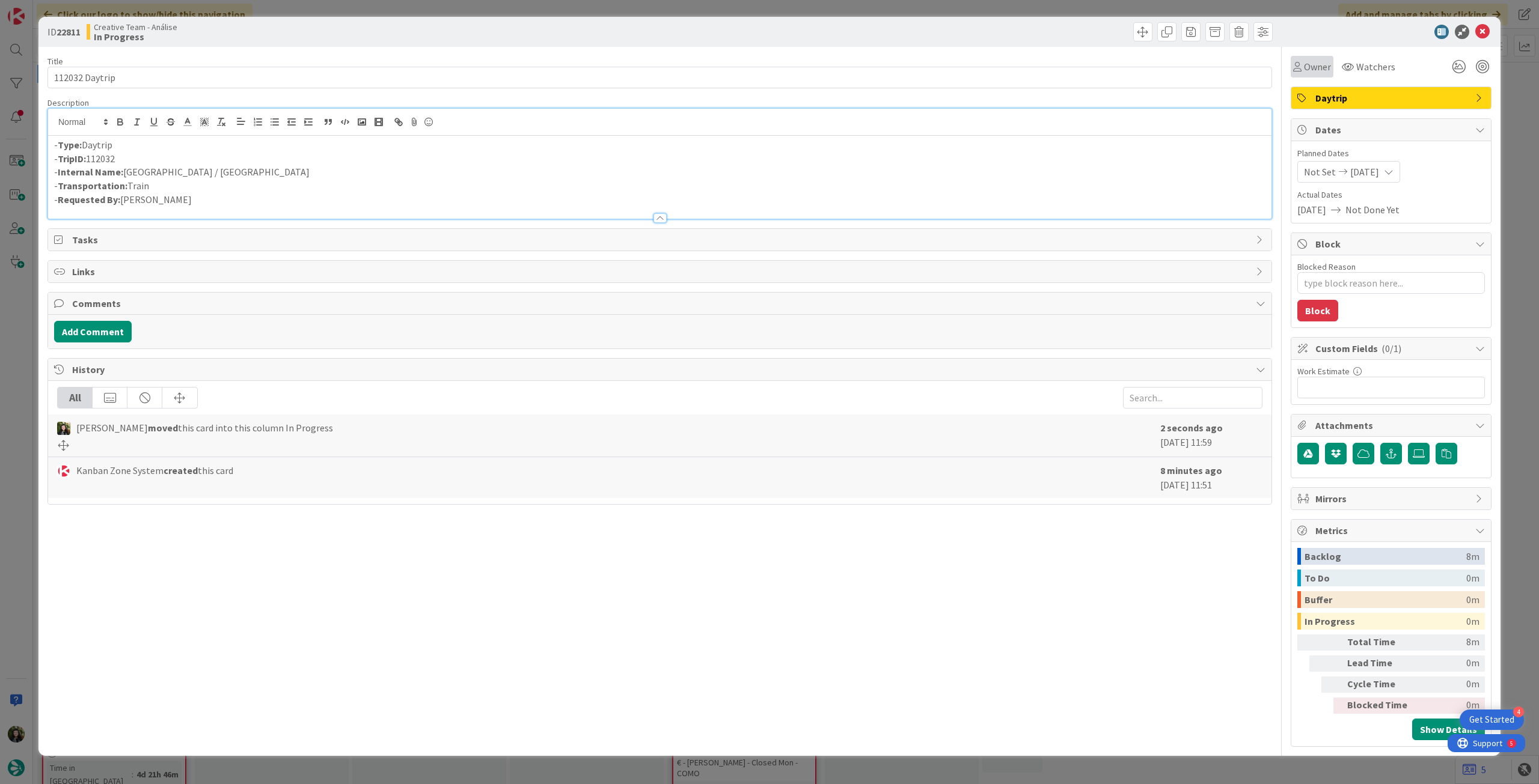
click at [1304, 65] on div "Owner" at bounding box center [1312, 66] width 38 height 14
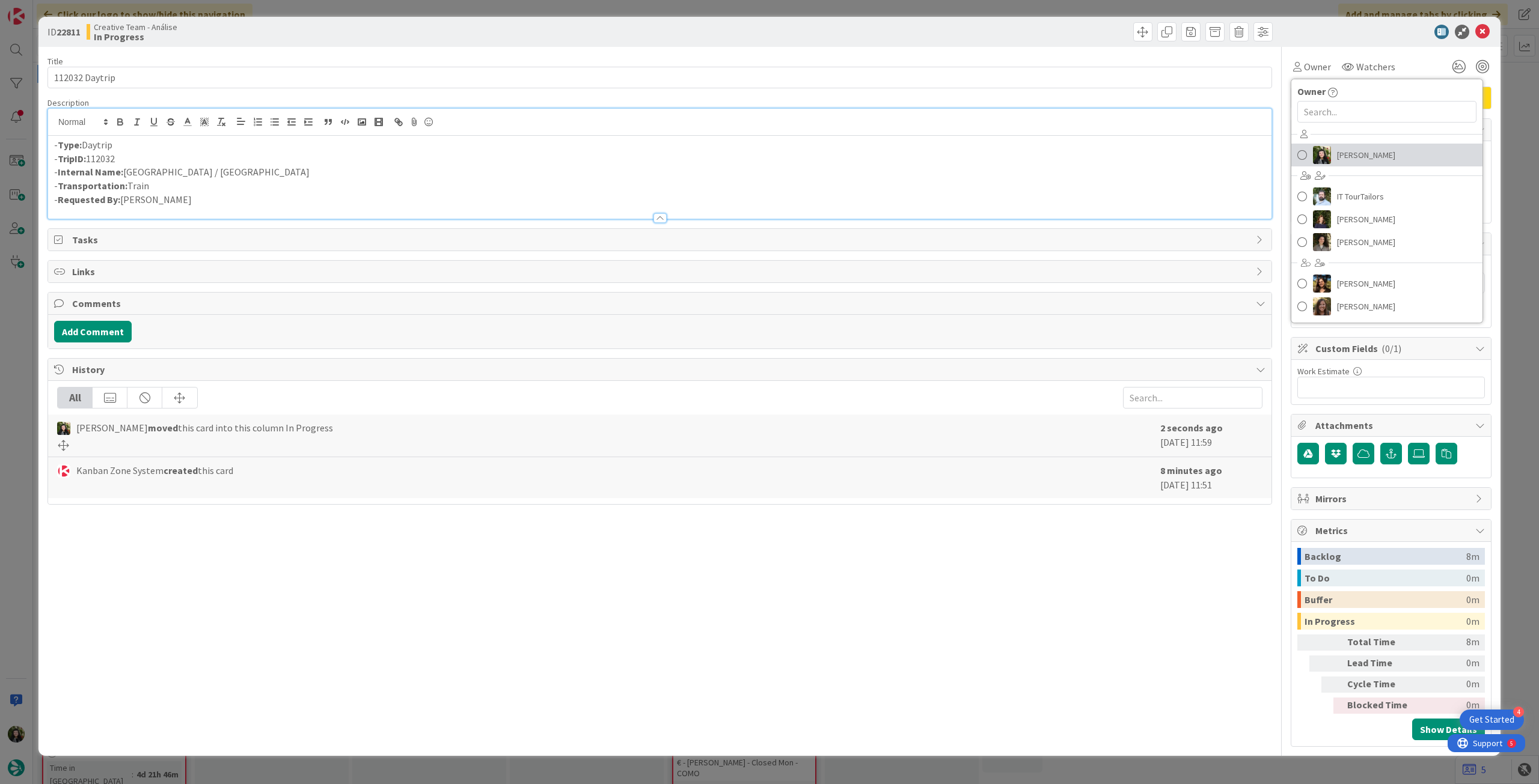
click at [1353, 154] on span "[PERSON_NAME]" at bounding box center [1366, 155] width 58 height 18
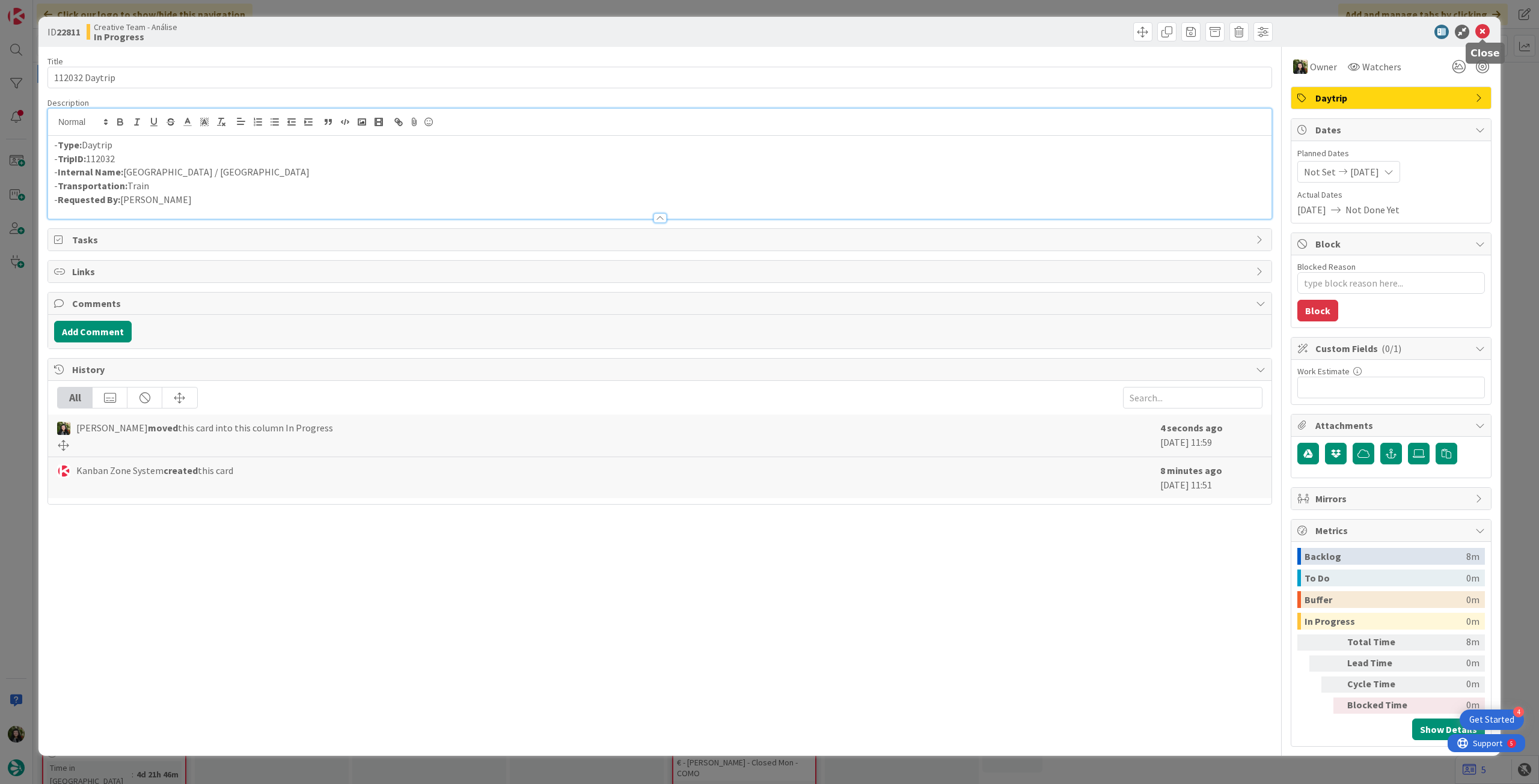
click at [1479, 27] on icon at bounding box center [1483, 32] width 14 height 14
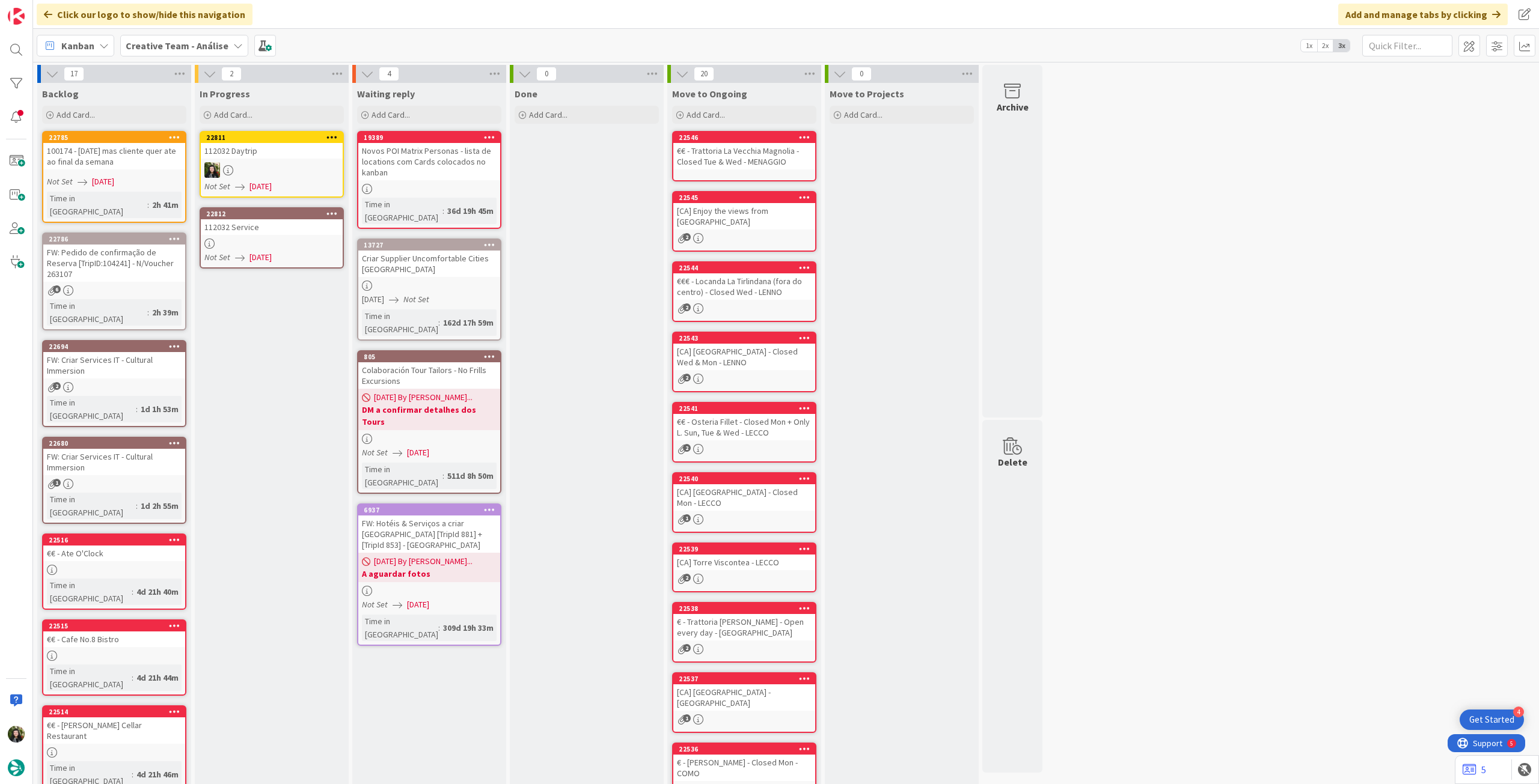
click at [303, 244] on div at bounding box center [272, 243] width 142 height 10
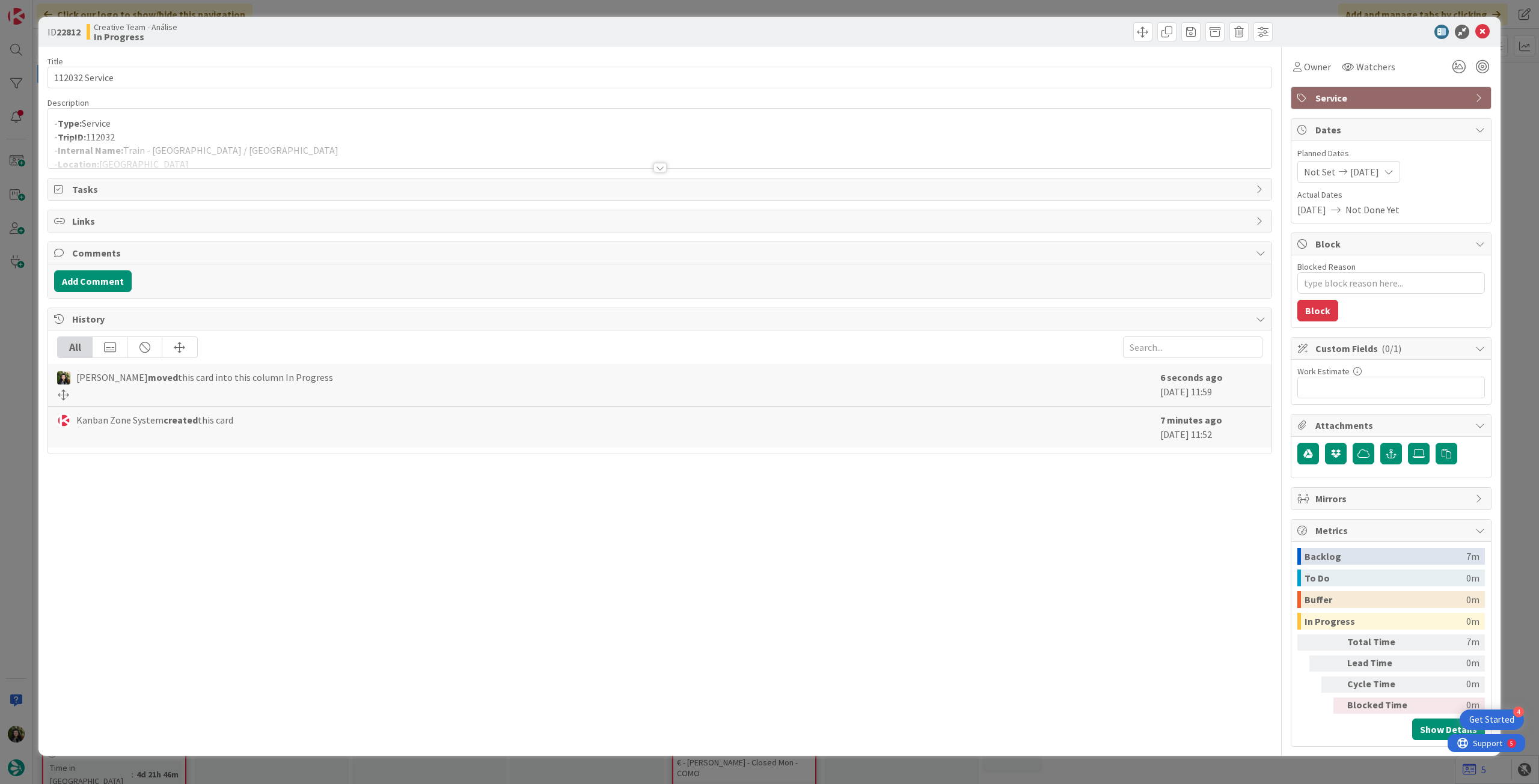
drag, startPoint x: 443, startPoint y: 144, endPoint x: 455, endPoint y: 144, distance: 12.0
click at [443, 144] on div at bounding box center [660, 153] width 1223 height 30
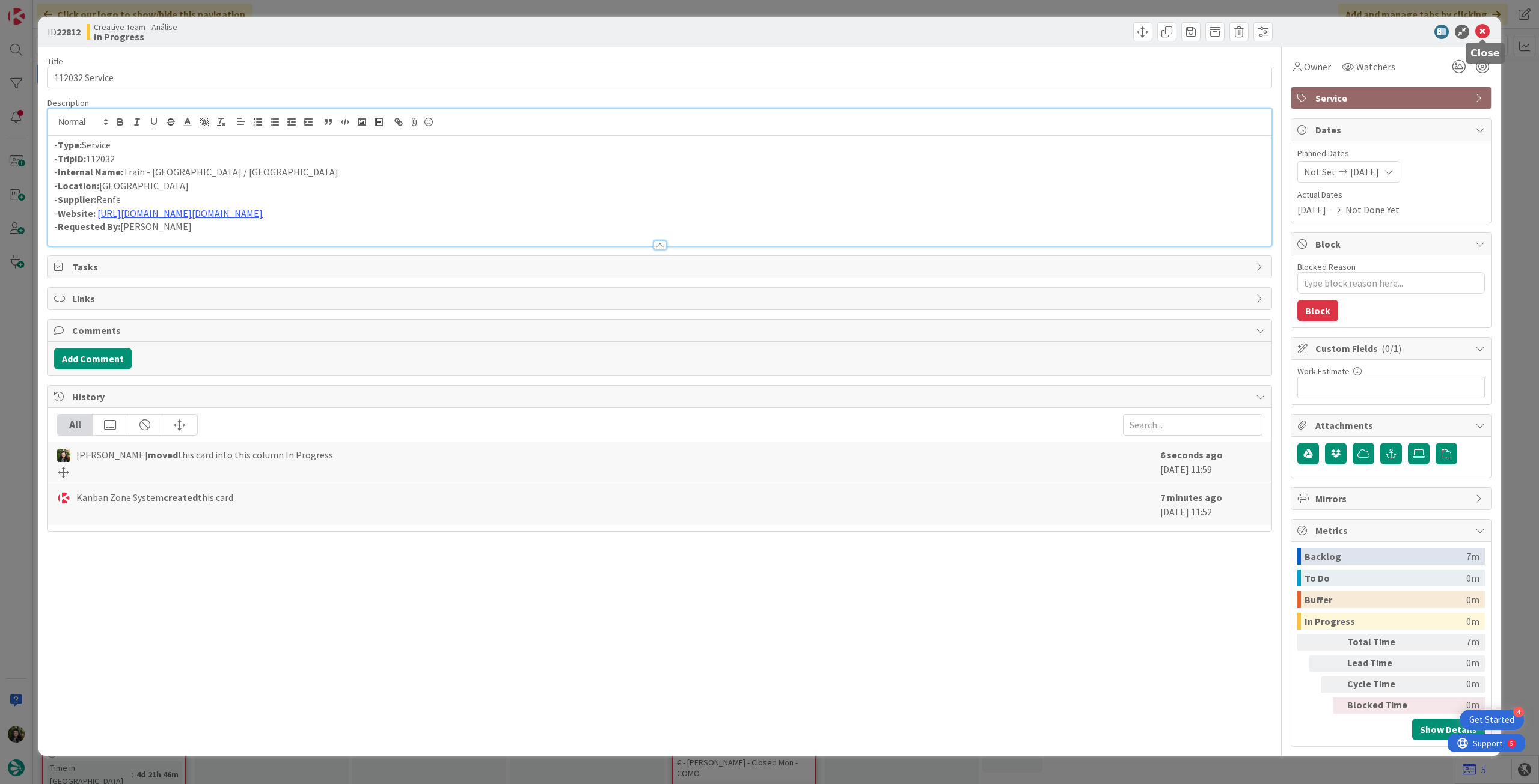
drag, startPoint x: 1488, startPoint y: 29, endPoint x: 978, endPoint y: 99, distance: 514.8
click at [1488, 29] on icon at bounding box center [1483, 32] width 14 height 14
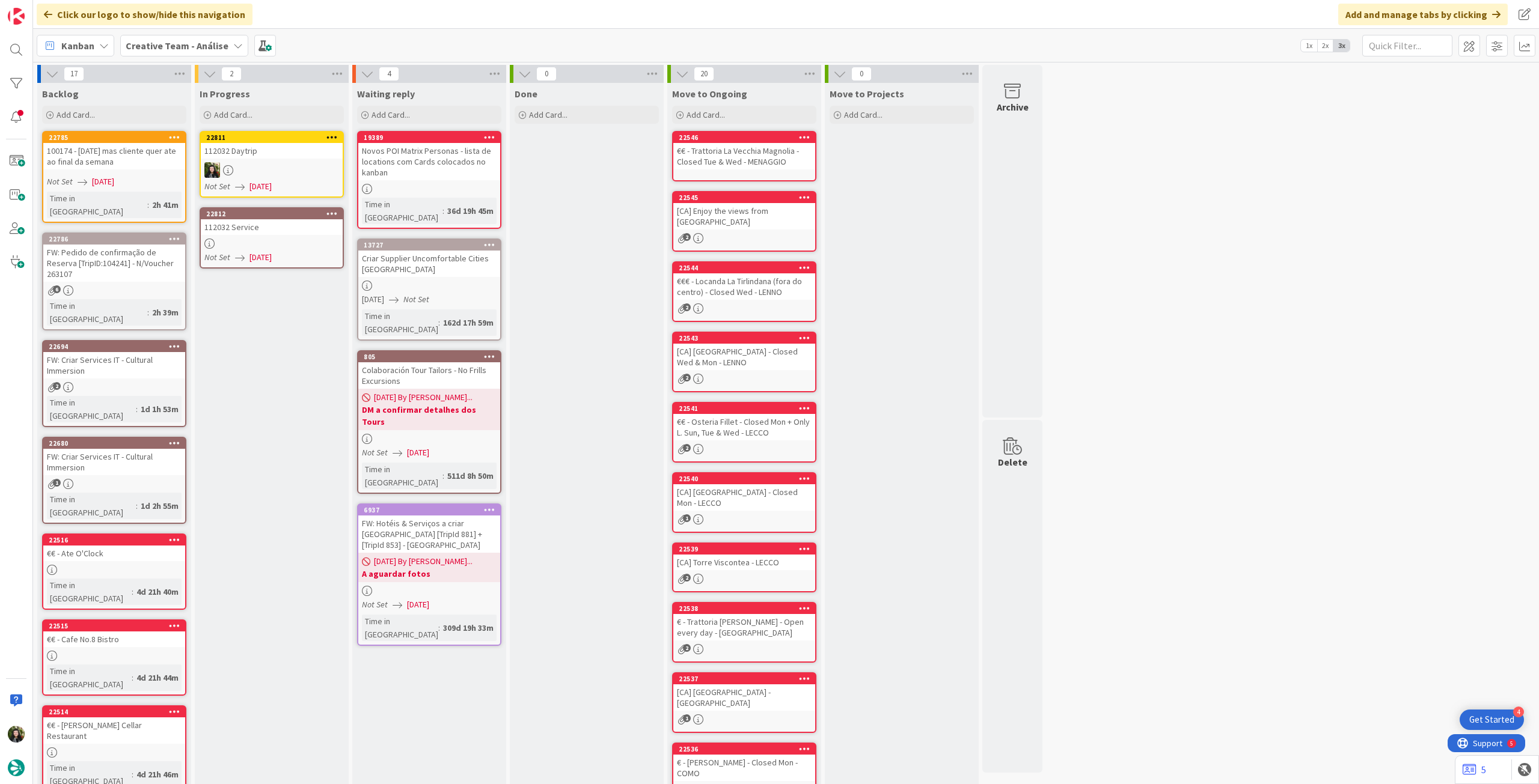
click at [331, 138] on icon at bounding box center [332, 136] width 12 height 8
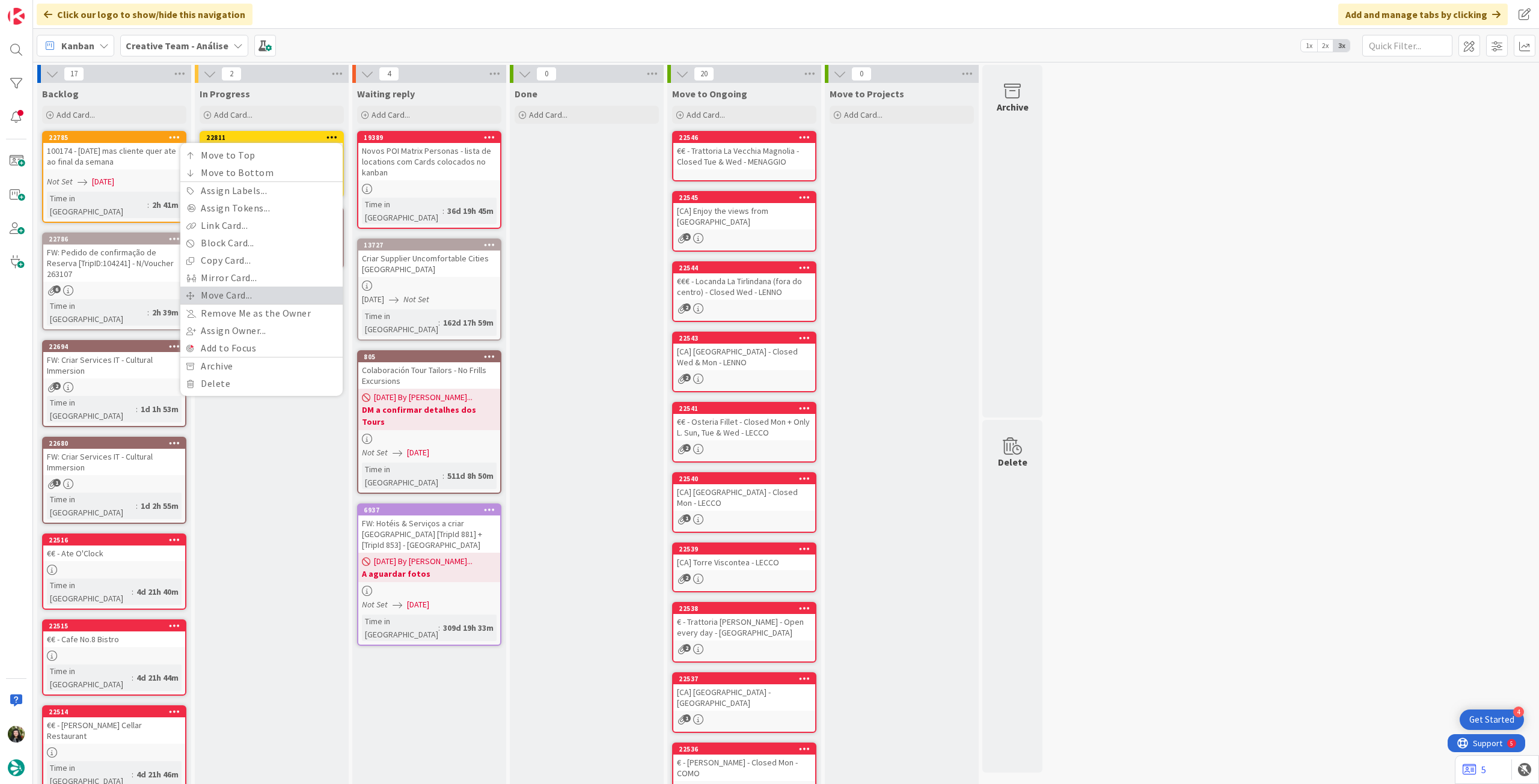
click at [272, 291] on link "Move Card..." at bounding box center [261, 295] width 162 height 17
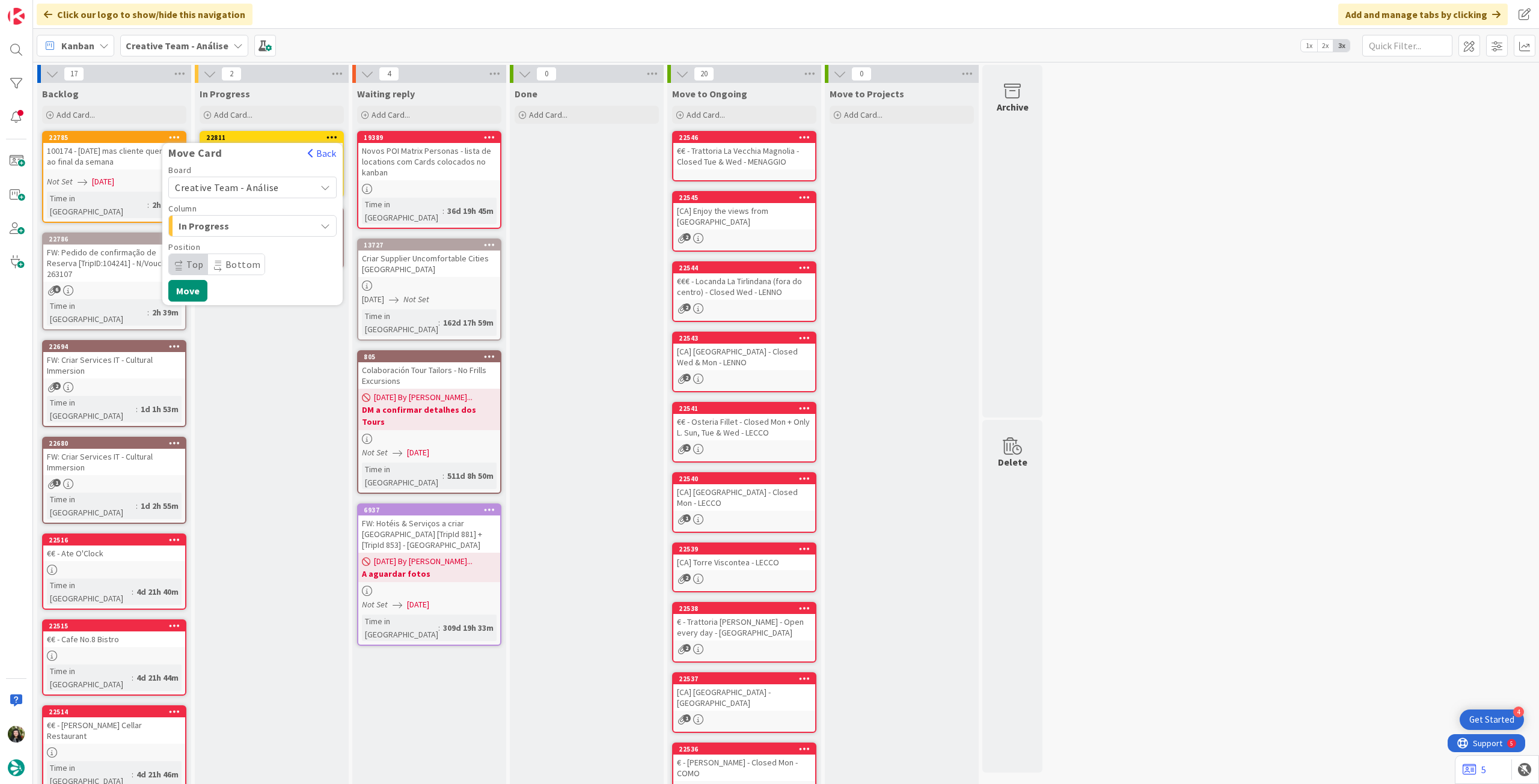
click at [260, 186] on span "Creative Team - Análise" at bounding box center [227, 187] width 104 height 12
click at [238, 242] on span "Creative Team" at bounding box center [261, 244] width 140 height 18
click at [231, 228] on span "E - To Do" at bounding box center [223, 226] width 91 height 15
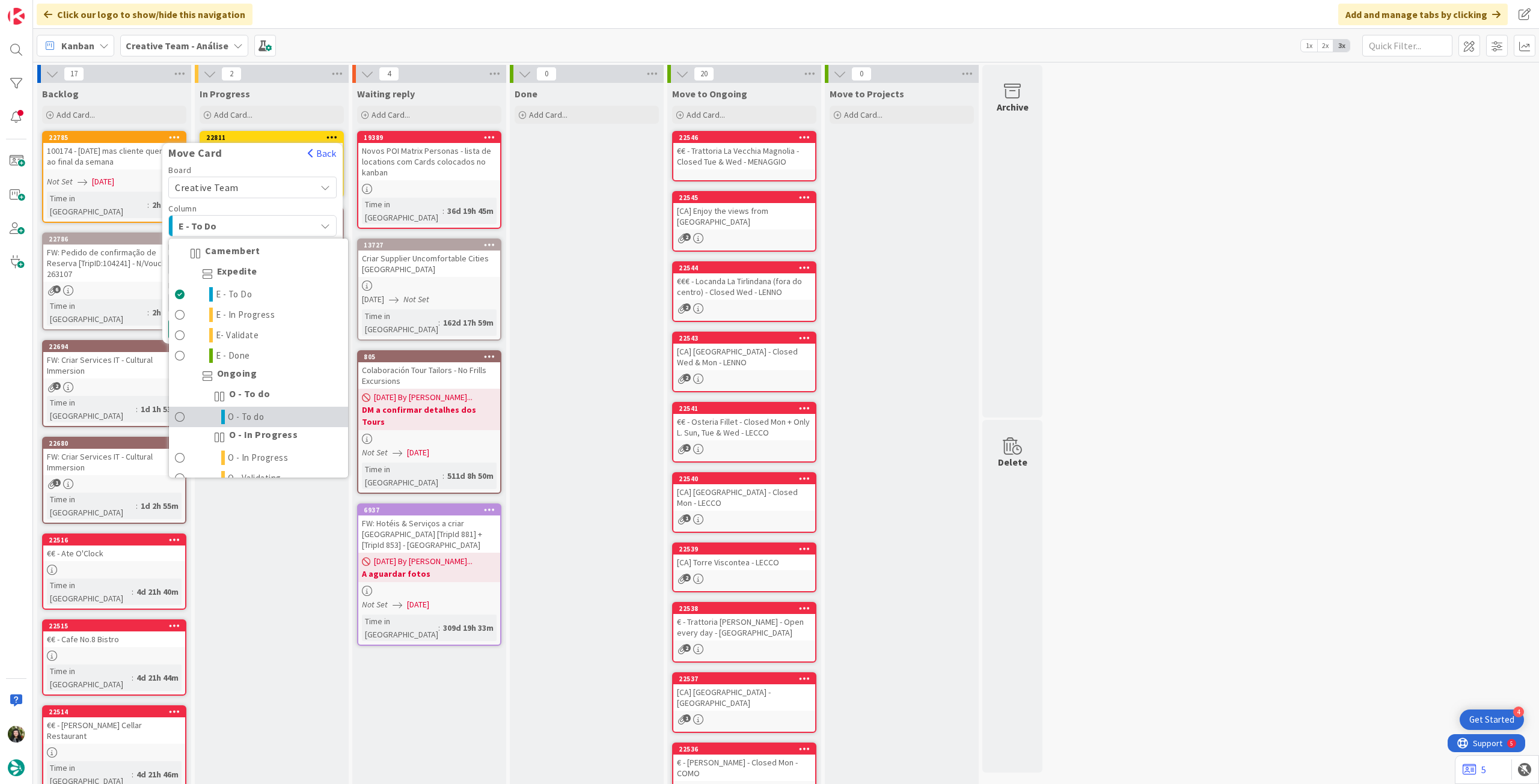
click at [251, 410] on span "O - To do" at bounding box center [246, 418] width 37 height 14
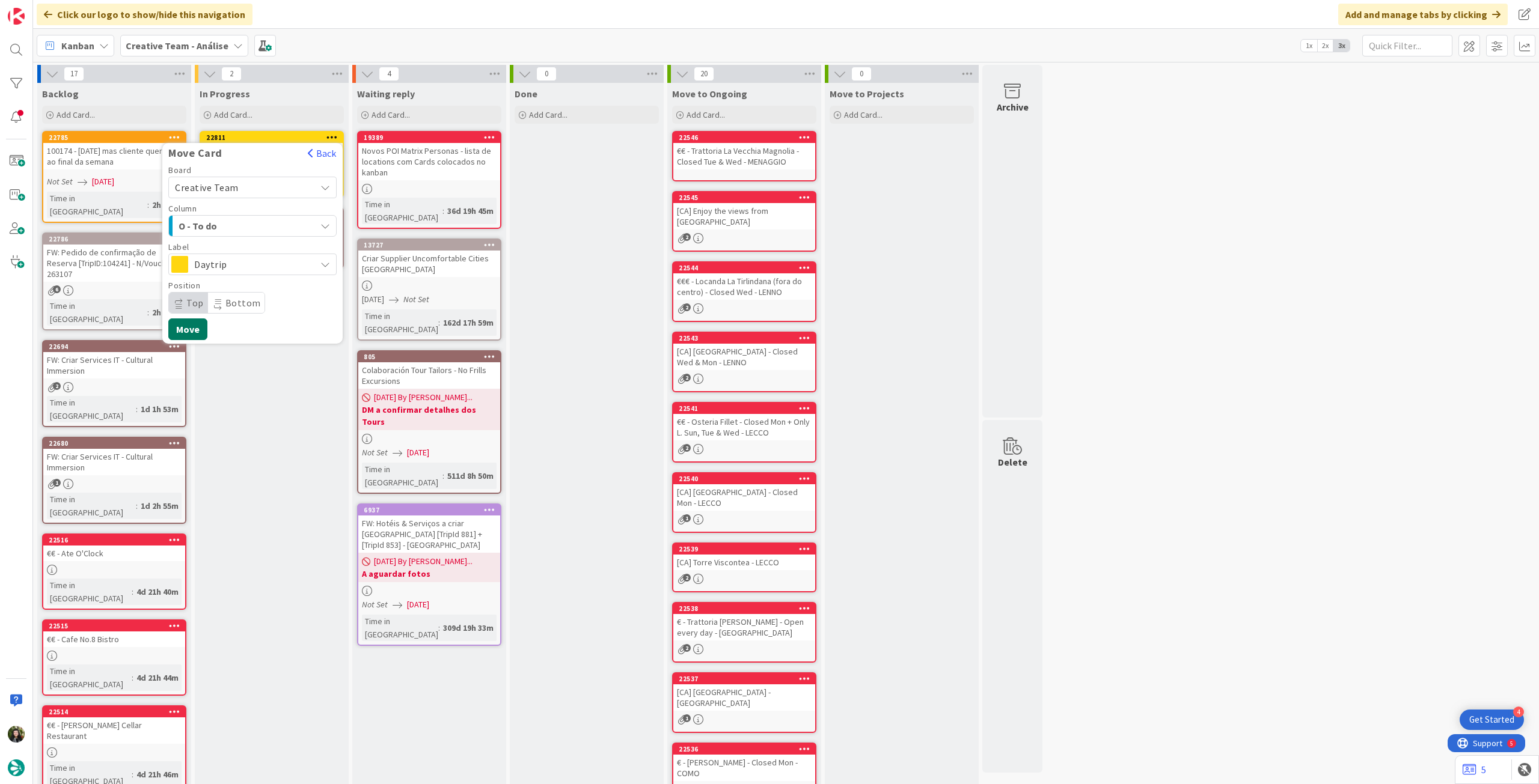
click at [188, 323] on button "Move" at bounding box center [188, 330] width 39 height 22
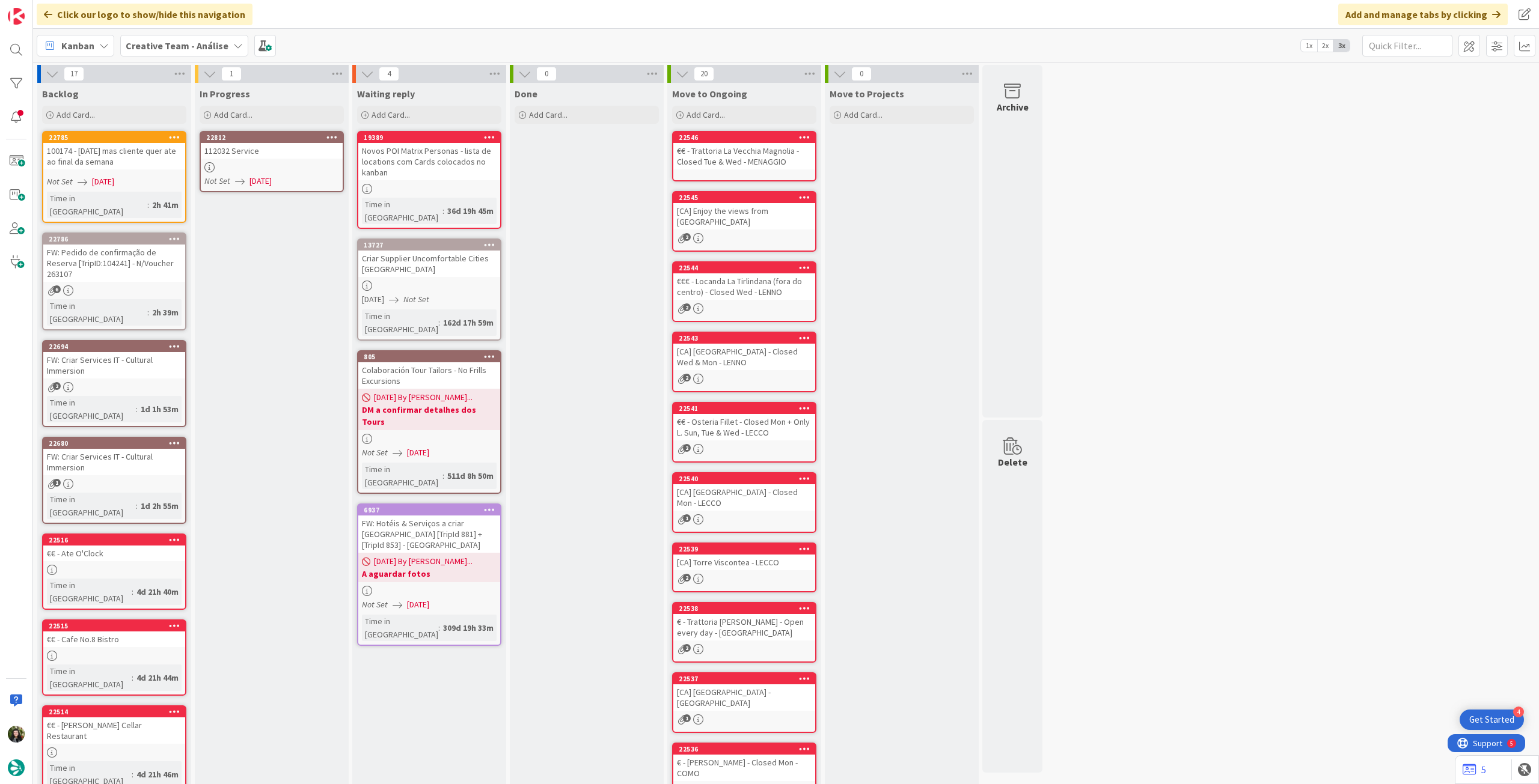
click at [335, 135] on icon at bounding box center [332, 136] width 12 height 8
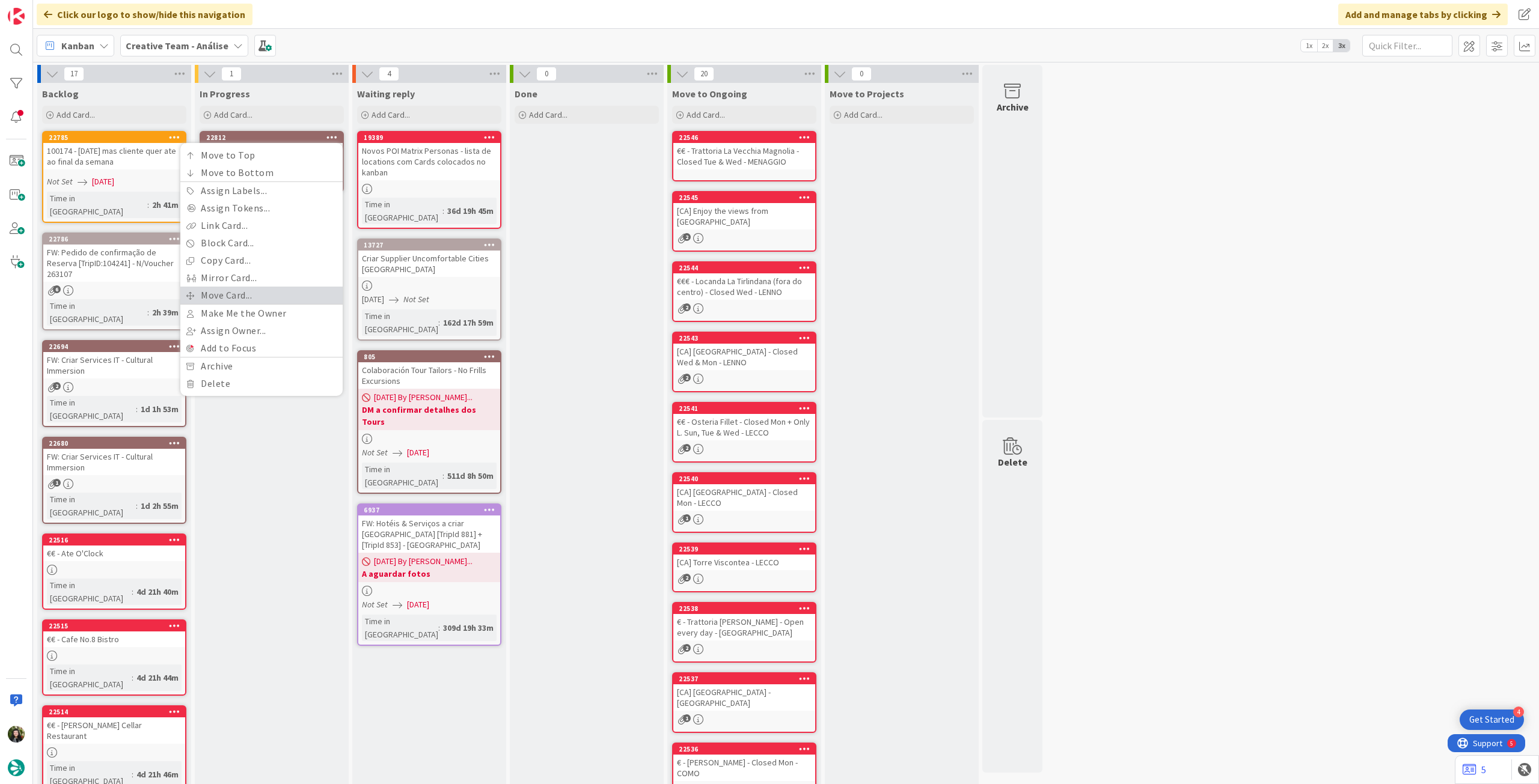
click at [240, 292] on link "Move Card..." at bounding box center [261, 295] width 162 height 17
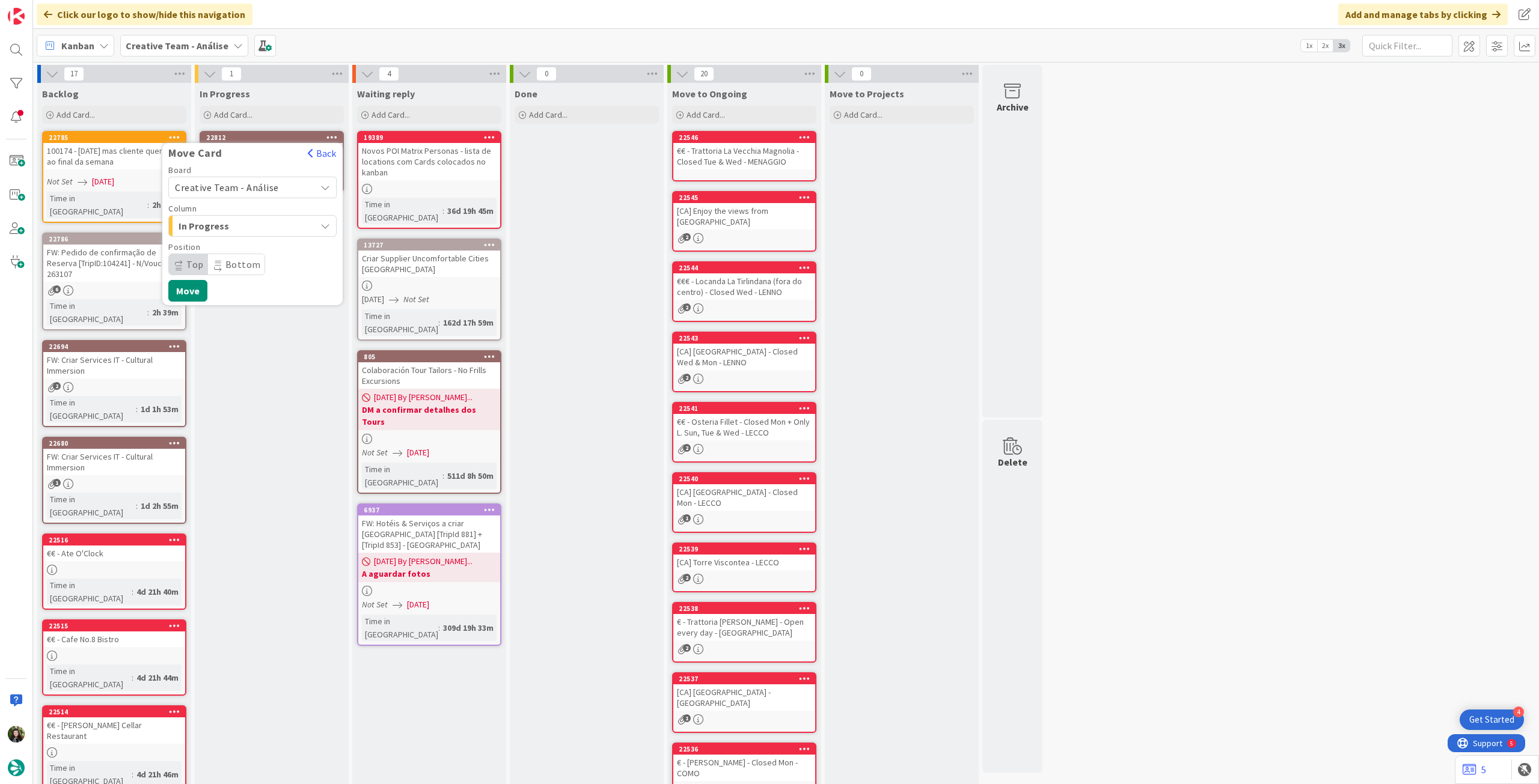
click at [251, 192] on span "Creative Team - Análise" at bounding box center [227, 187] width 104 height 12
click at [242, 246] on span "Creative Team" at bounding box center [261, 244] width 140 height 18
click at [246, 230] on span "E - To Do" at bounding box center [223, 226] width 91 height 15
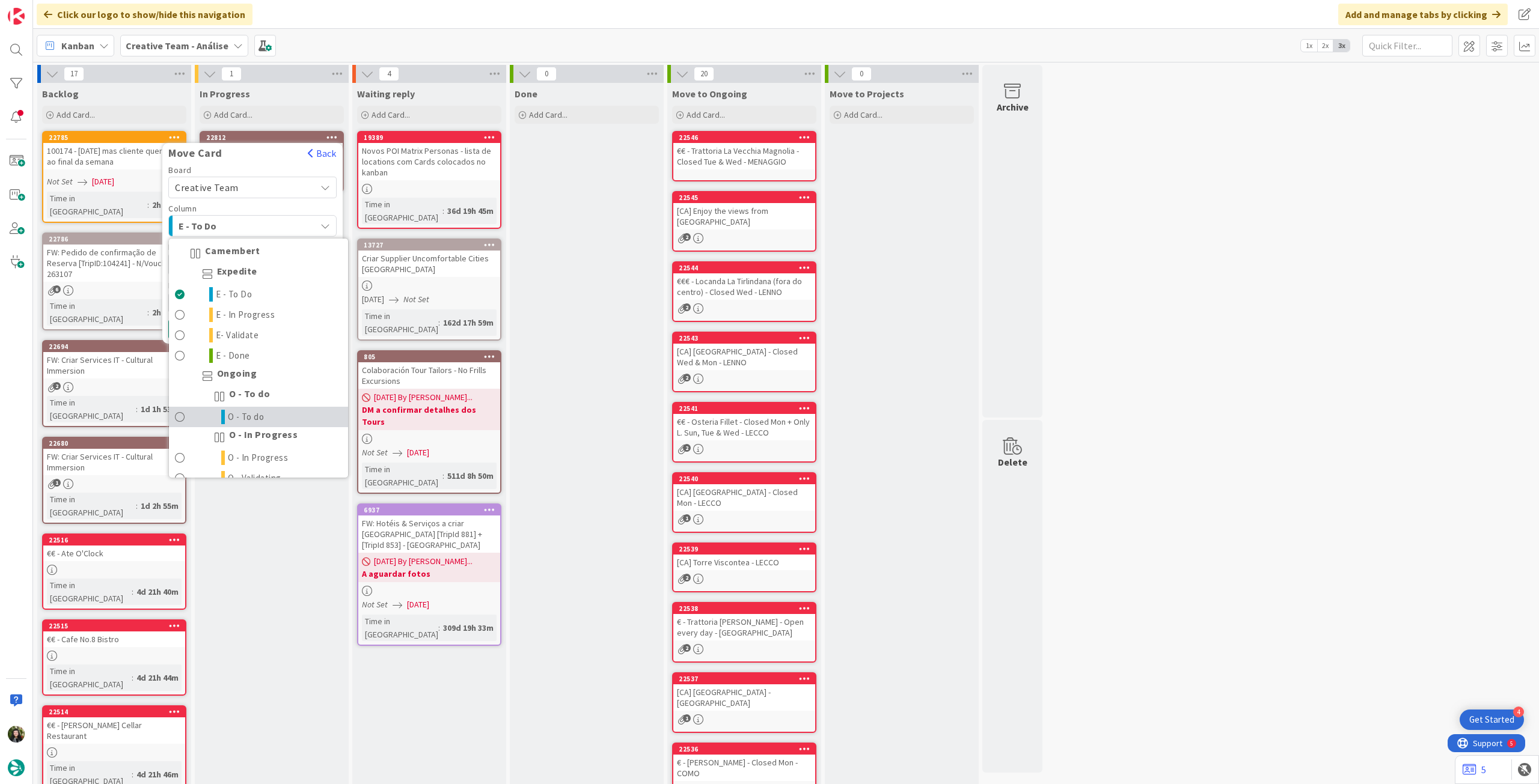
click at [255, 418] on span "O - To do" at bounding box center [246, 418] width 37 height 14
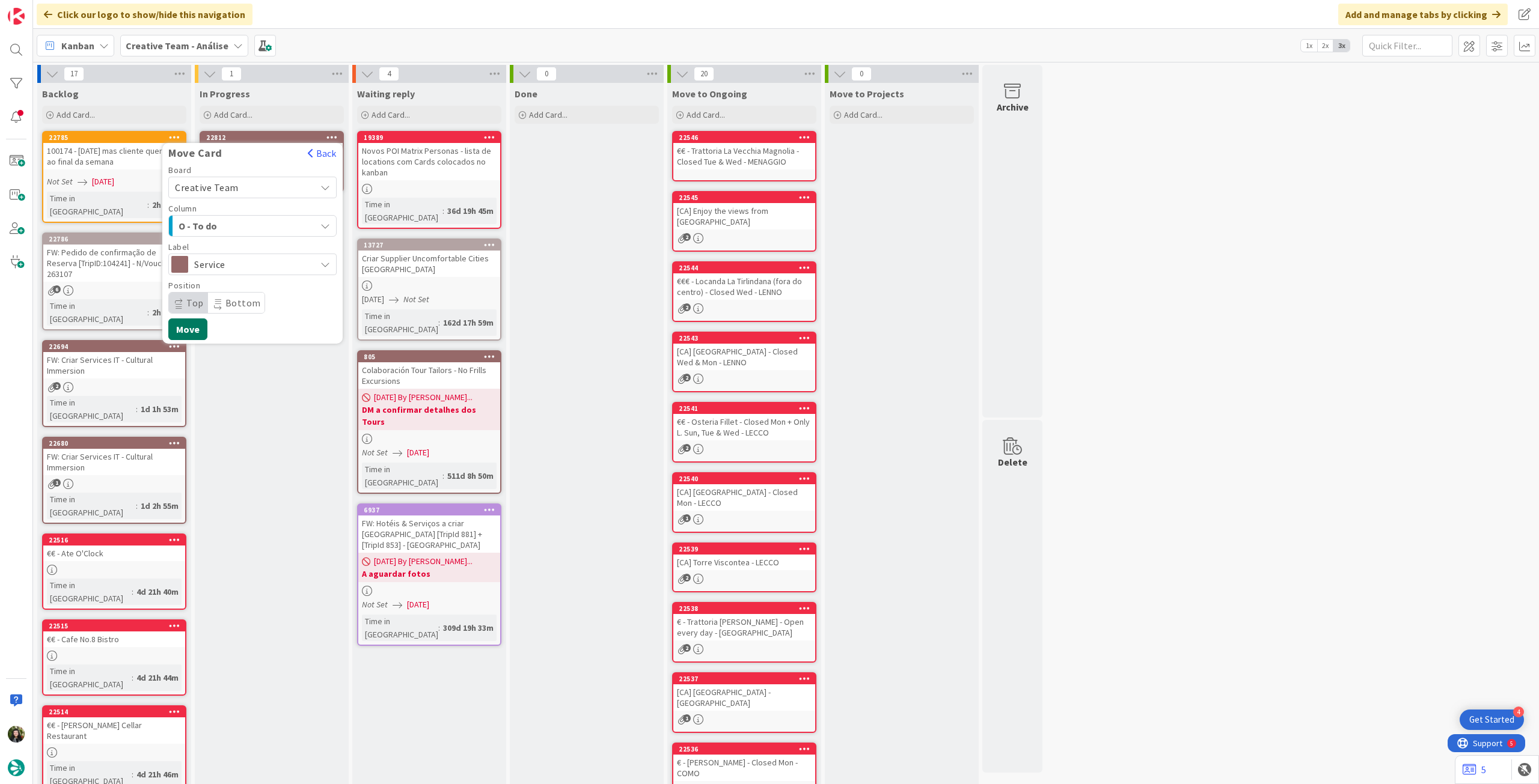
drag, startPoint x: 203, startPoint y: 325, endPoint x: 184, endPoint y: 242, distance: 85.1
click at [203, 324] on button "Move" at bounding box center [188, 330] width 39 height 22
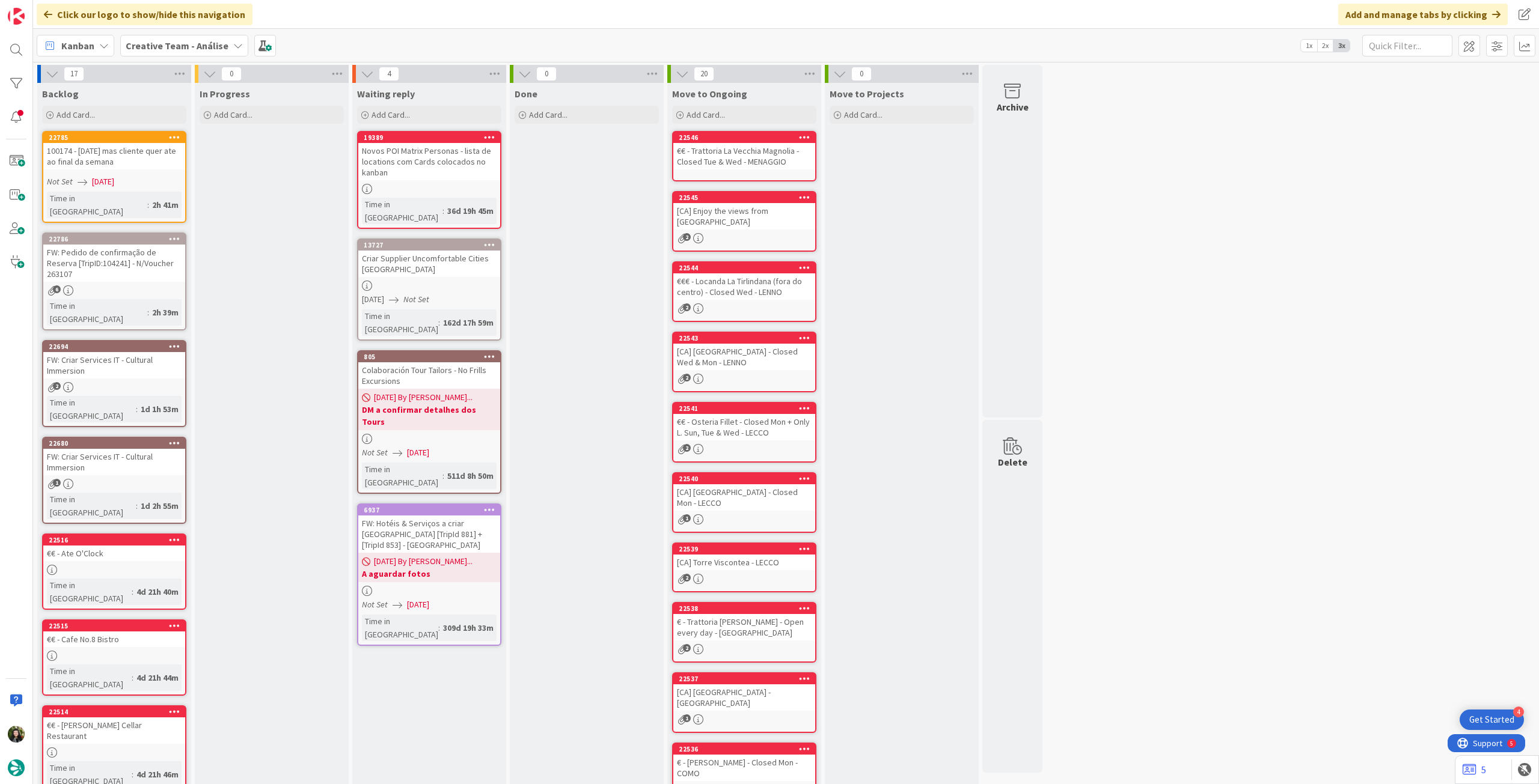
click at [193, 48] on b "Creative Team - Análise" at bounding box center [177, 45] width 103 height 12
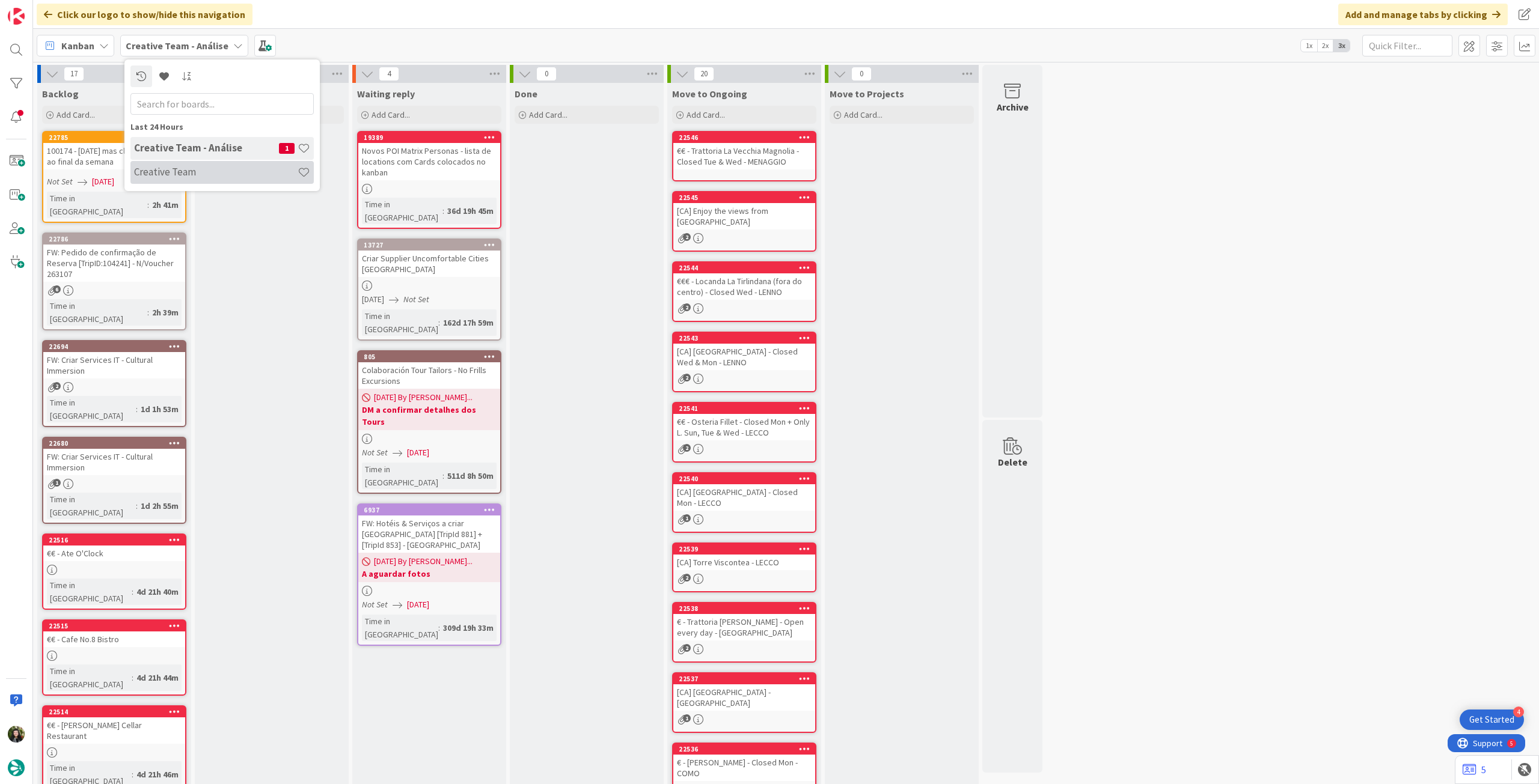
click at [185, 167] on h4 "Creative Team" at bounding box center [216, 171] width 163 height 12
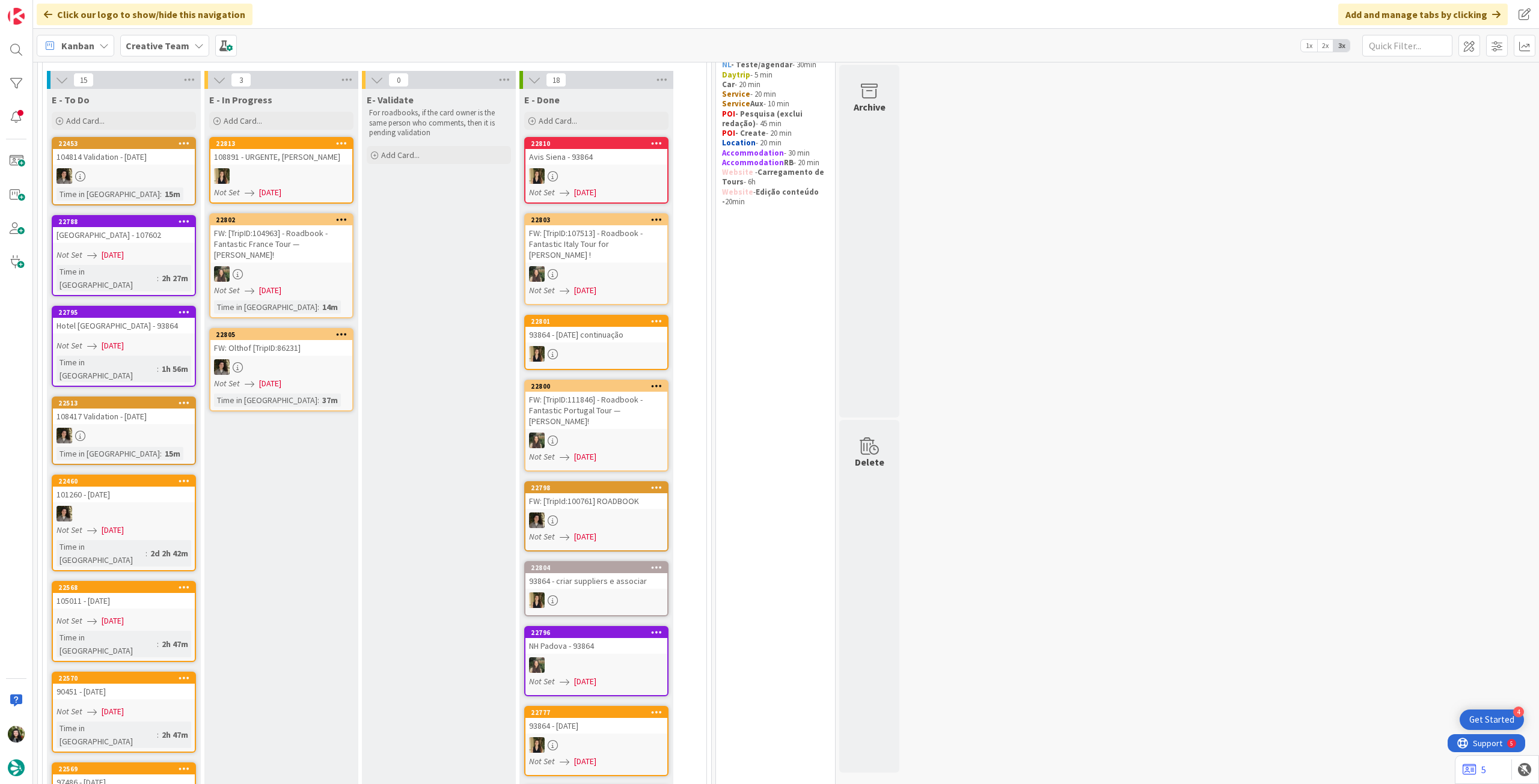
scroll to position [83, 0]
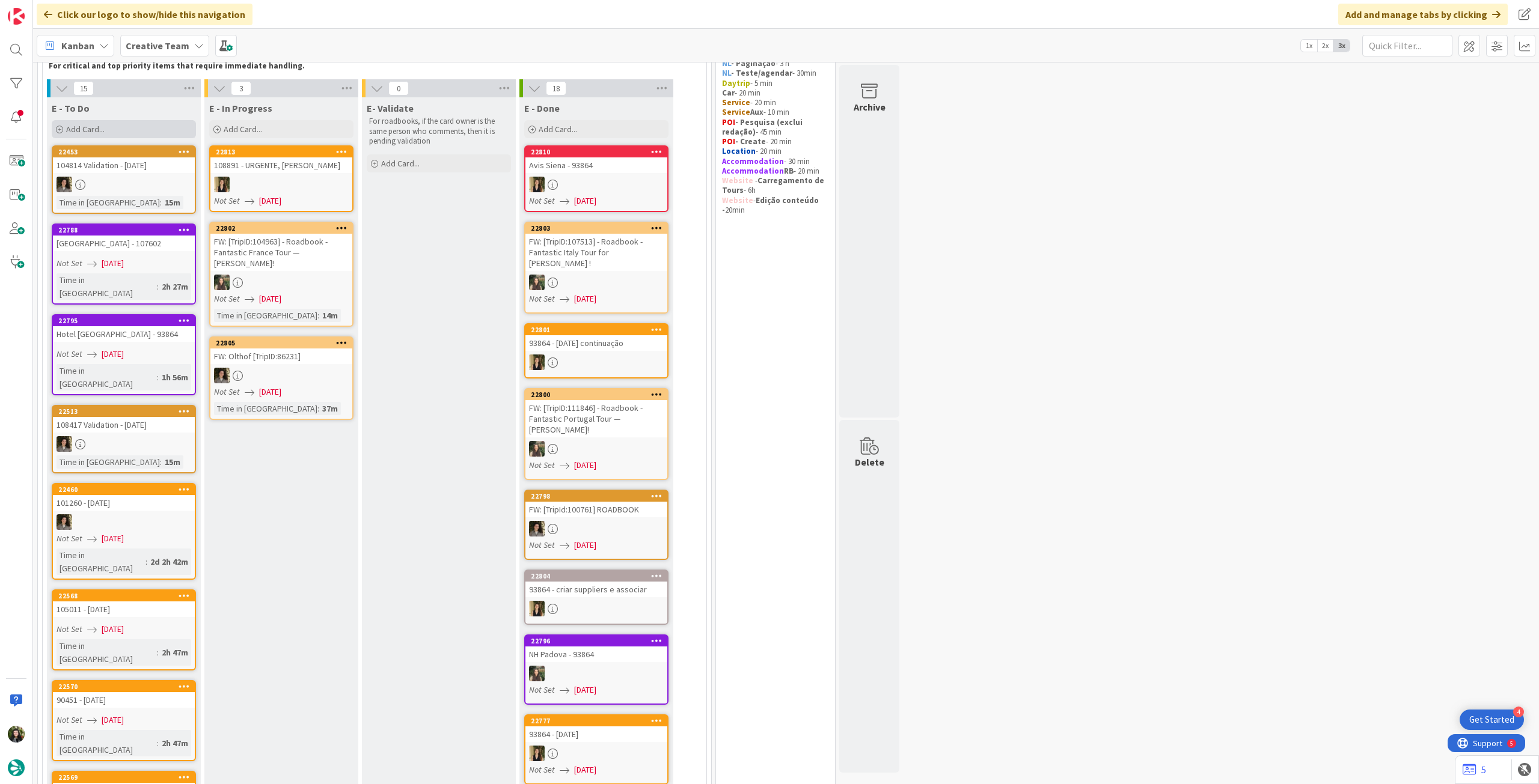
click at [134, 134] on div "Add Card..." at bounding box center [124, 129] width 144 height 18
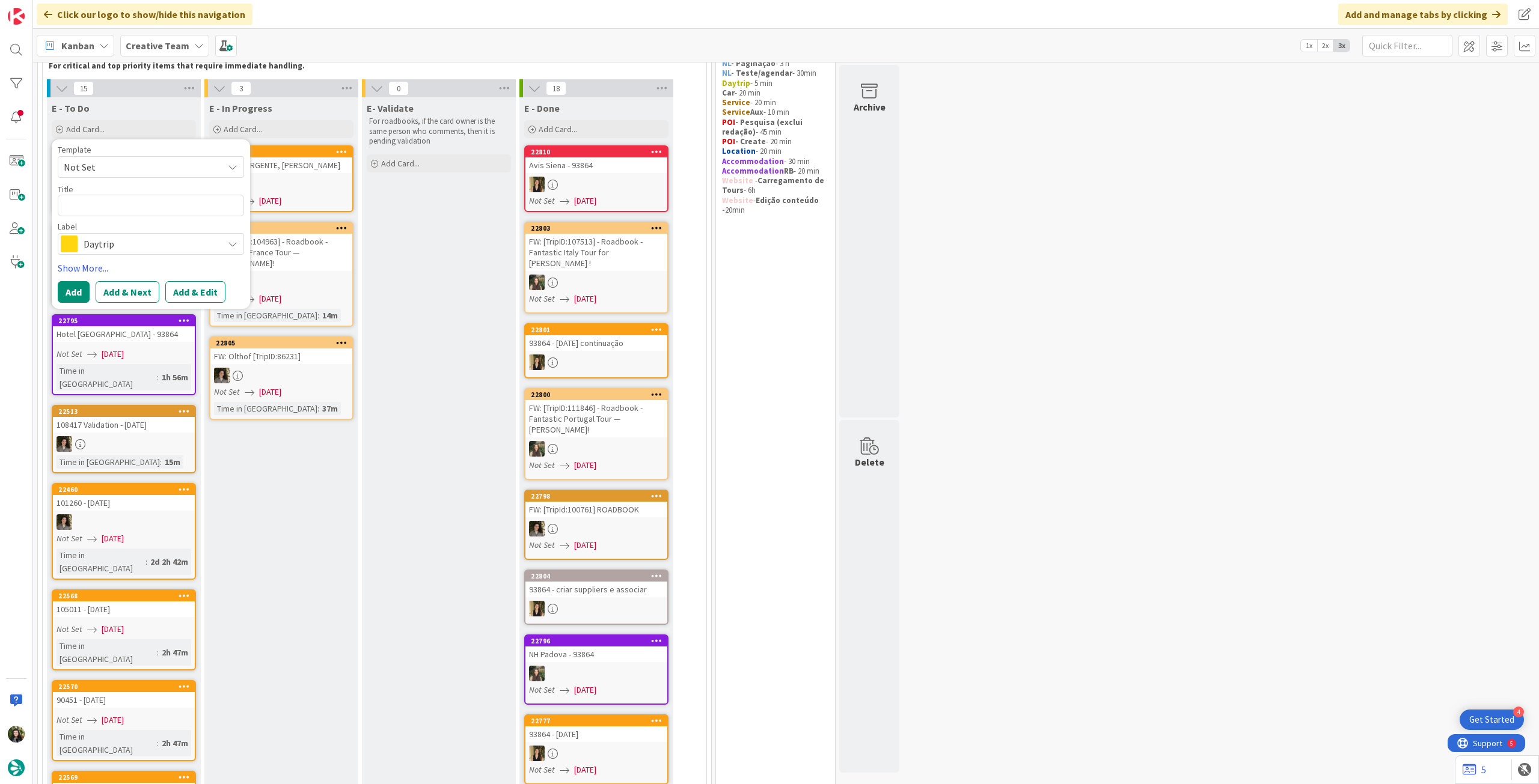
click at [129, 247] on span "Daytrip" at bounding box center [150, 244] width 134 height 17
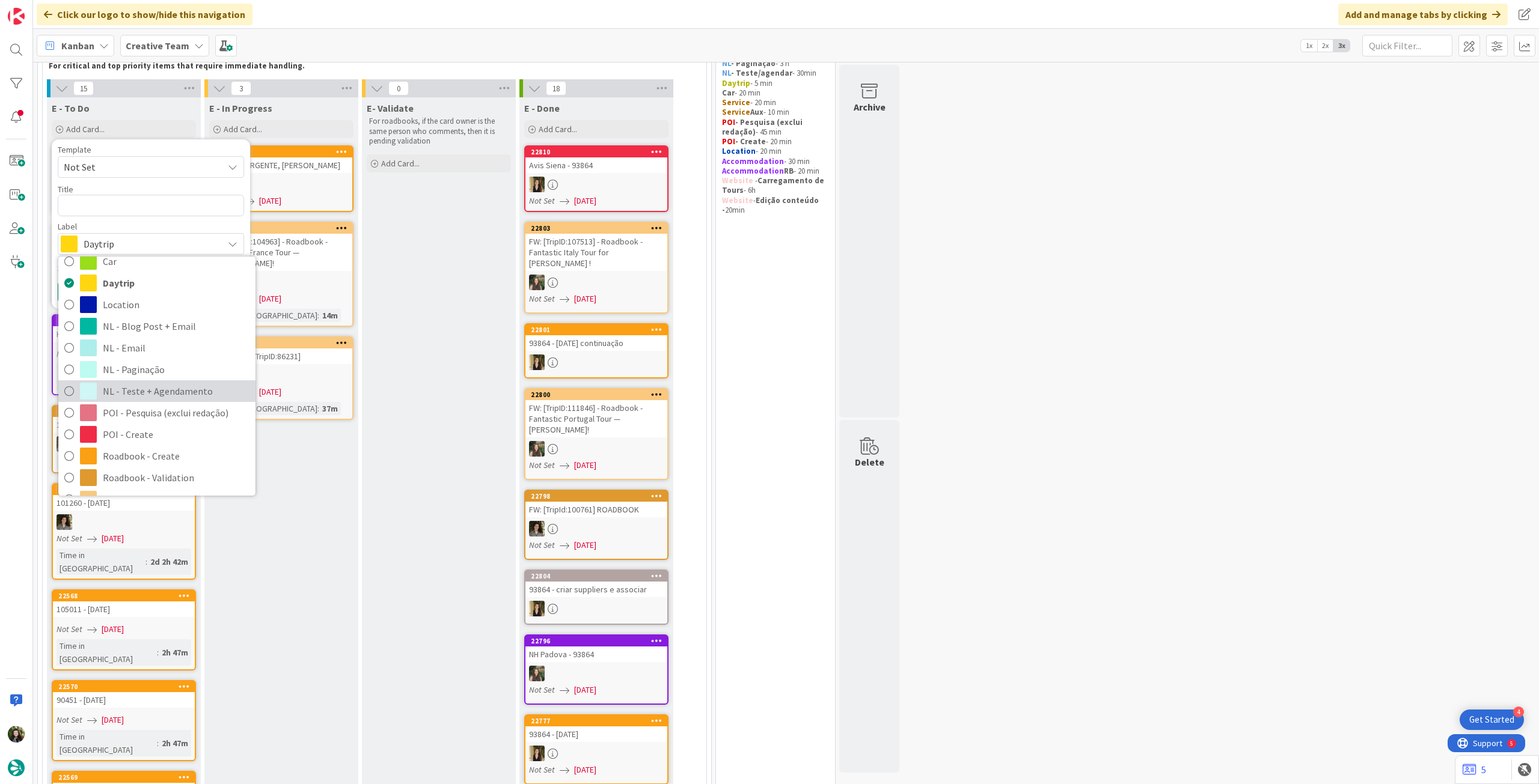
scroll to position [80, 0]
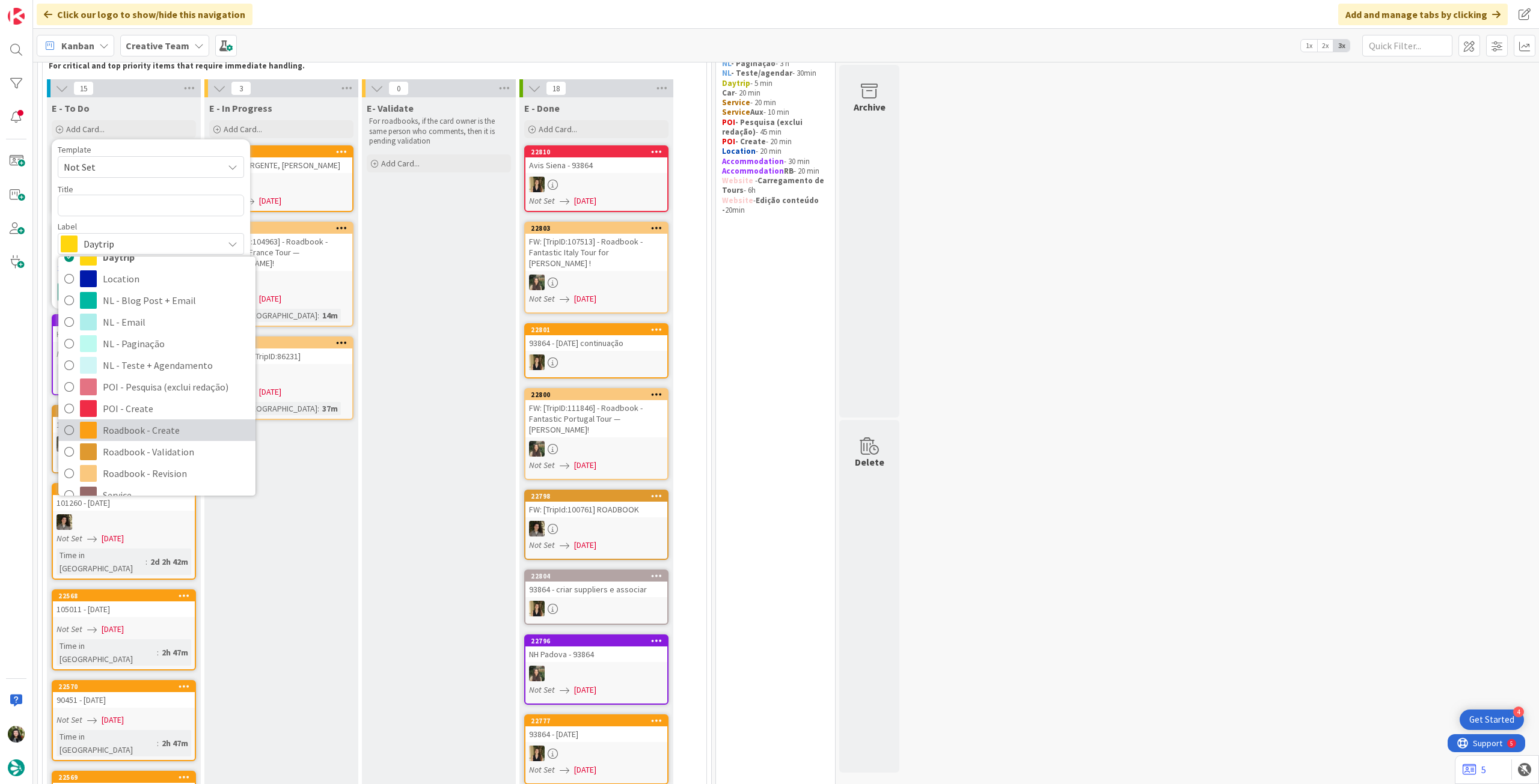
click at [146, 434] on span "Roadbook - Create" at bounding box center [177, 430] width 147 height 18
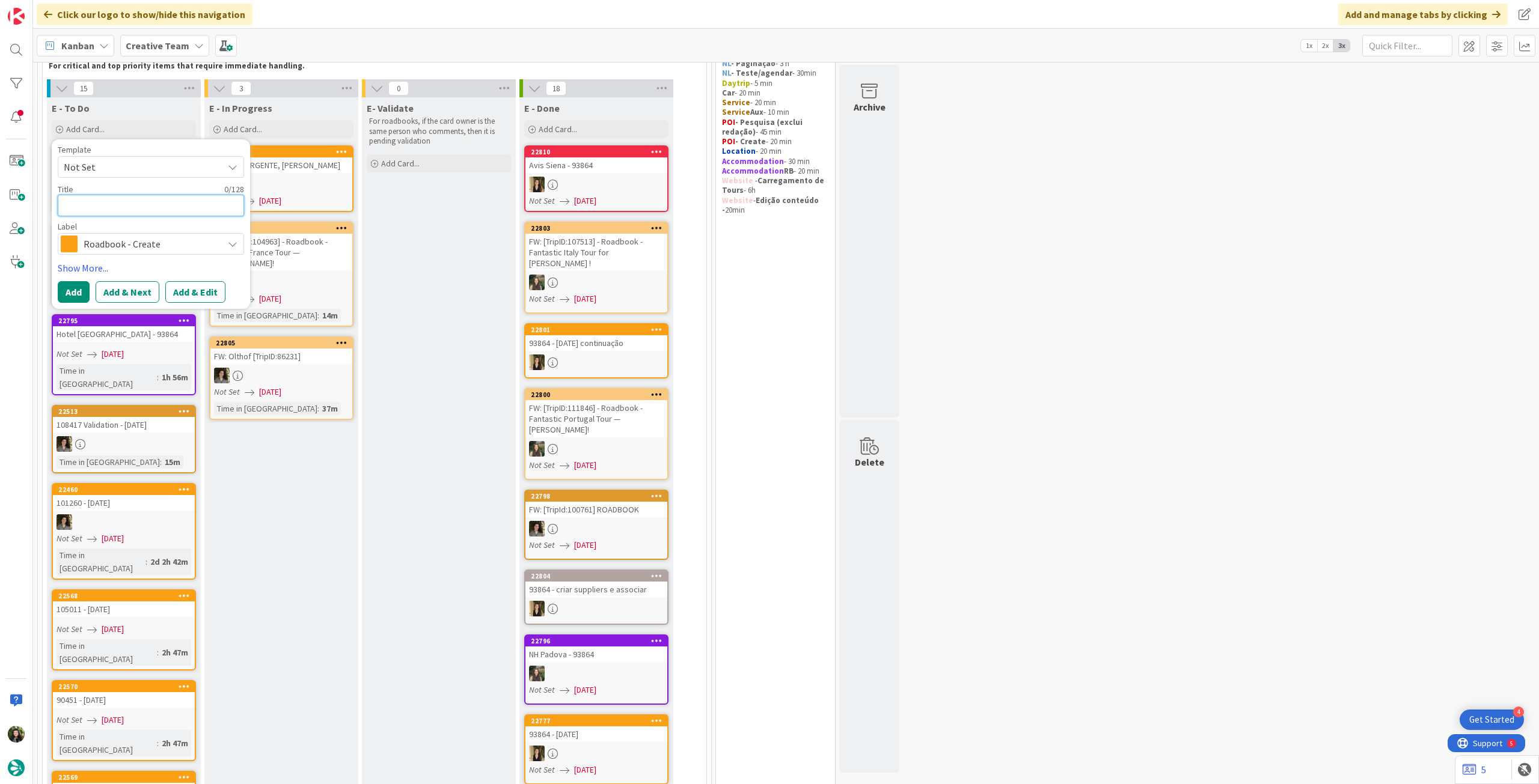
click at [165, 205] on textarea at bounding box center [151, 205] width 186 height 22
paste textarea "107546"
type textarea "x"
type textarea "107546"
type textarea "x"
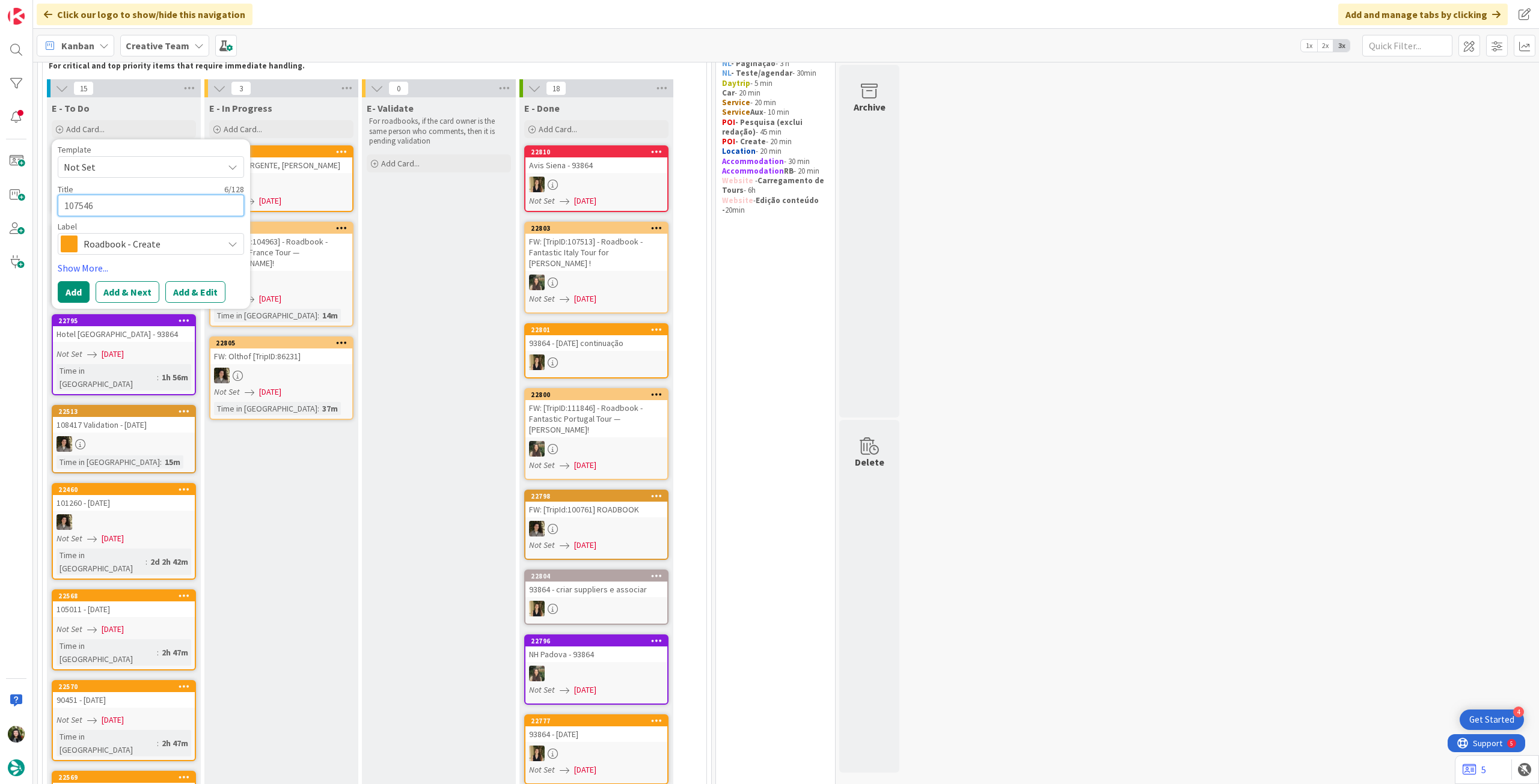
type textarea "107546 -"
type textarea "x"
type textarea "107546 -"
type textarea "x"
type textarea "107546 - 7"
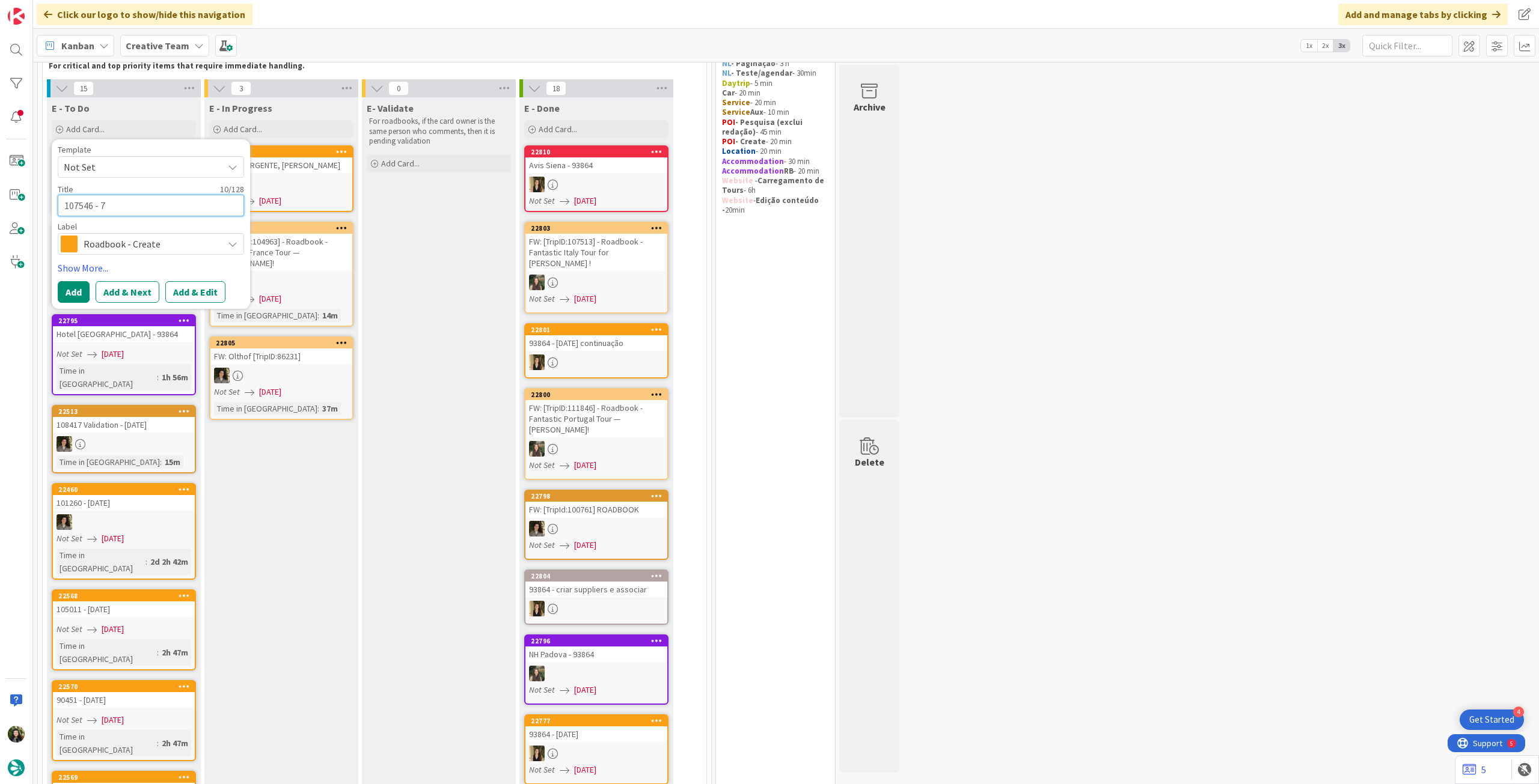
type textarea "x"
type textarea "107546 - 7"
type textarea "x"
type textarea "107546 - 7 oc"
type textarea "x"
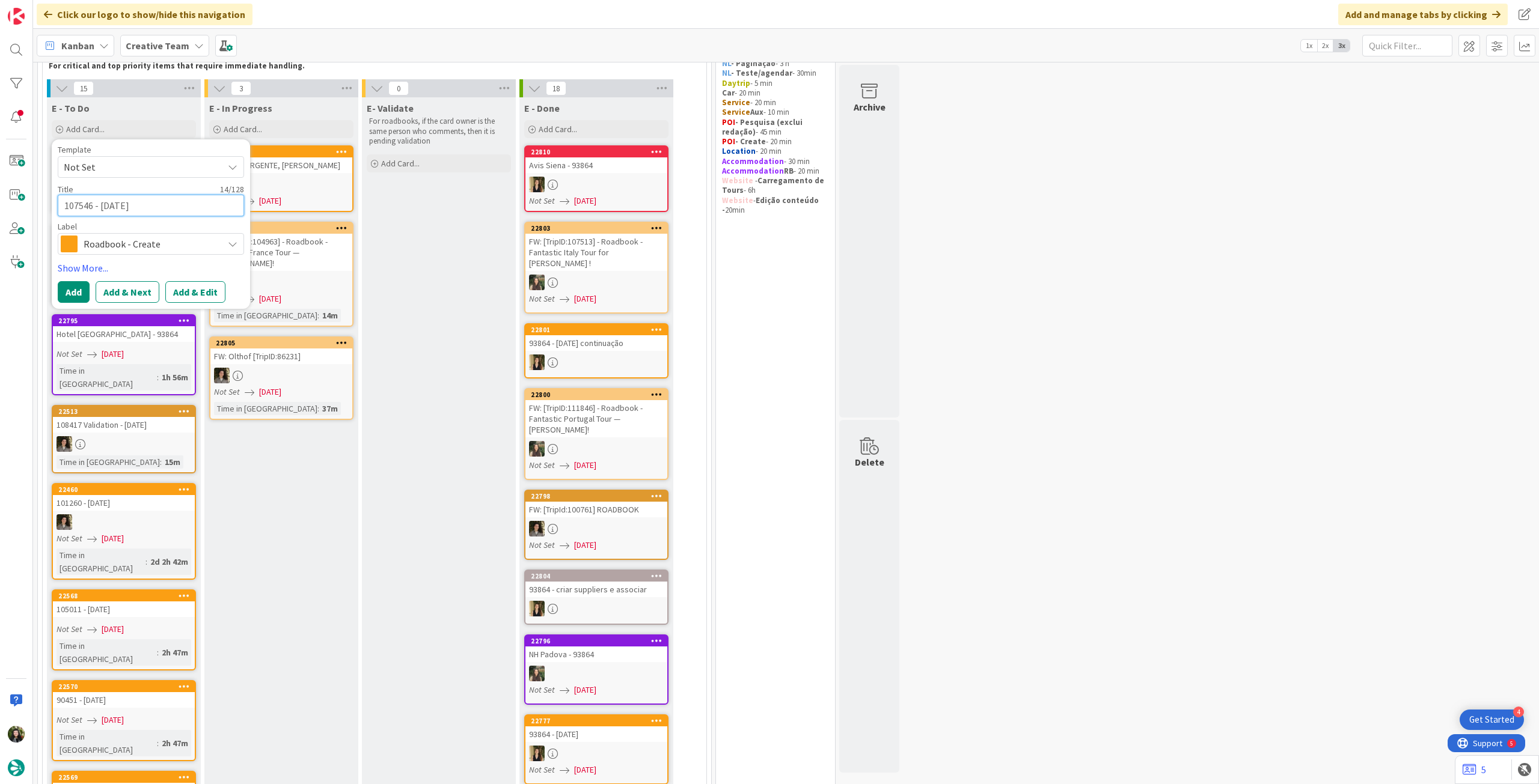
type textarea "107546 - 7 oct"
click at [55, 289] on div "Template Not Set Title 14 / 128 107546 - 7 oct Label Roadbook - Create Accommod…" at bounding box center [151, 224] width 198 height 169
click at [63, 291] on button "Add" at bounding box center [73, 292] width 32 height 22
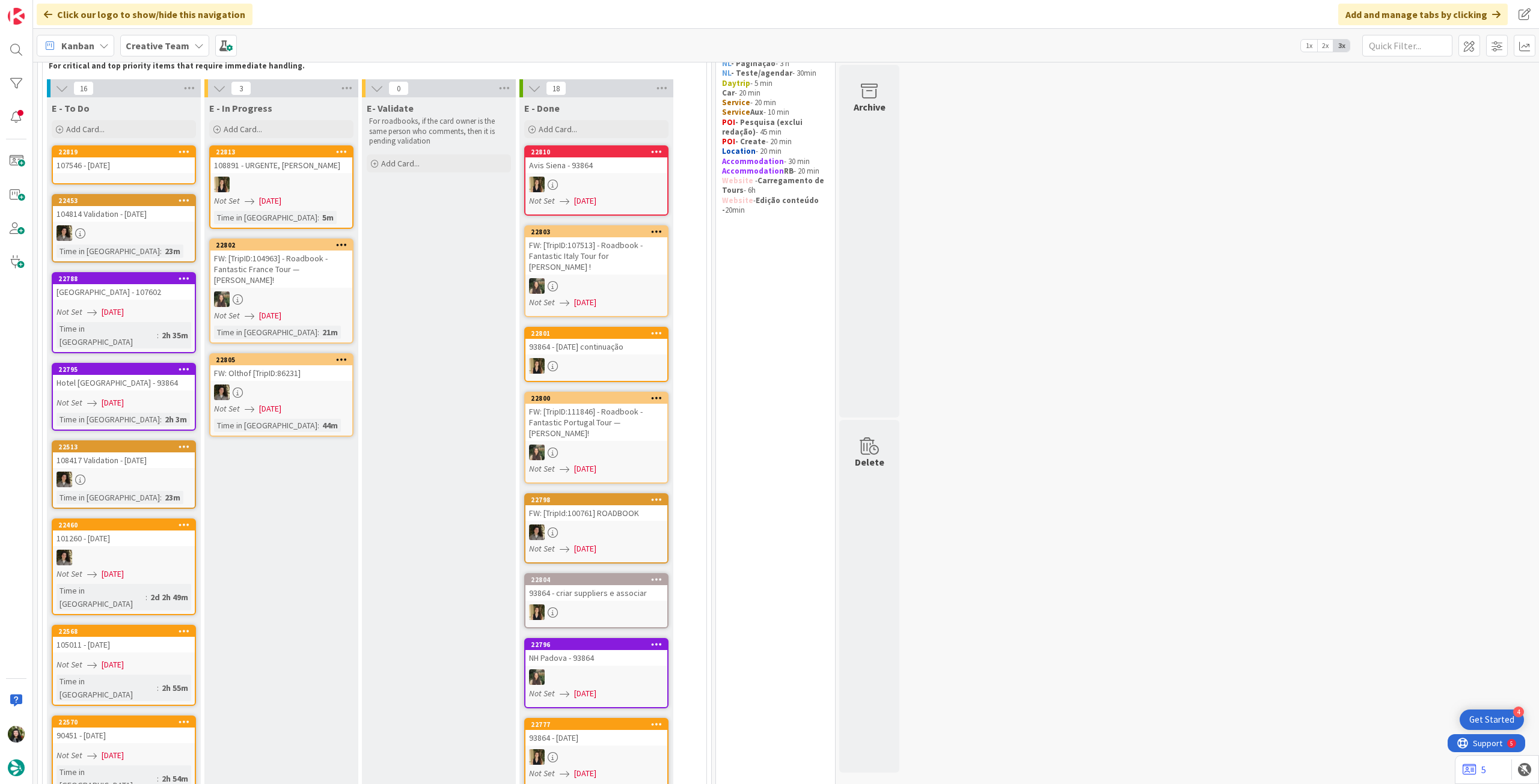
scroll to position [78, 0]
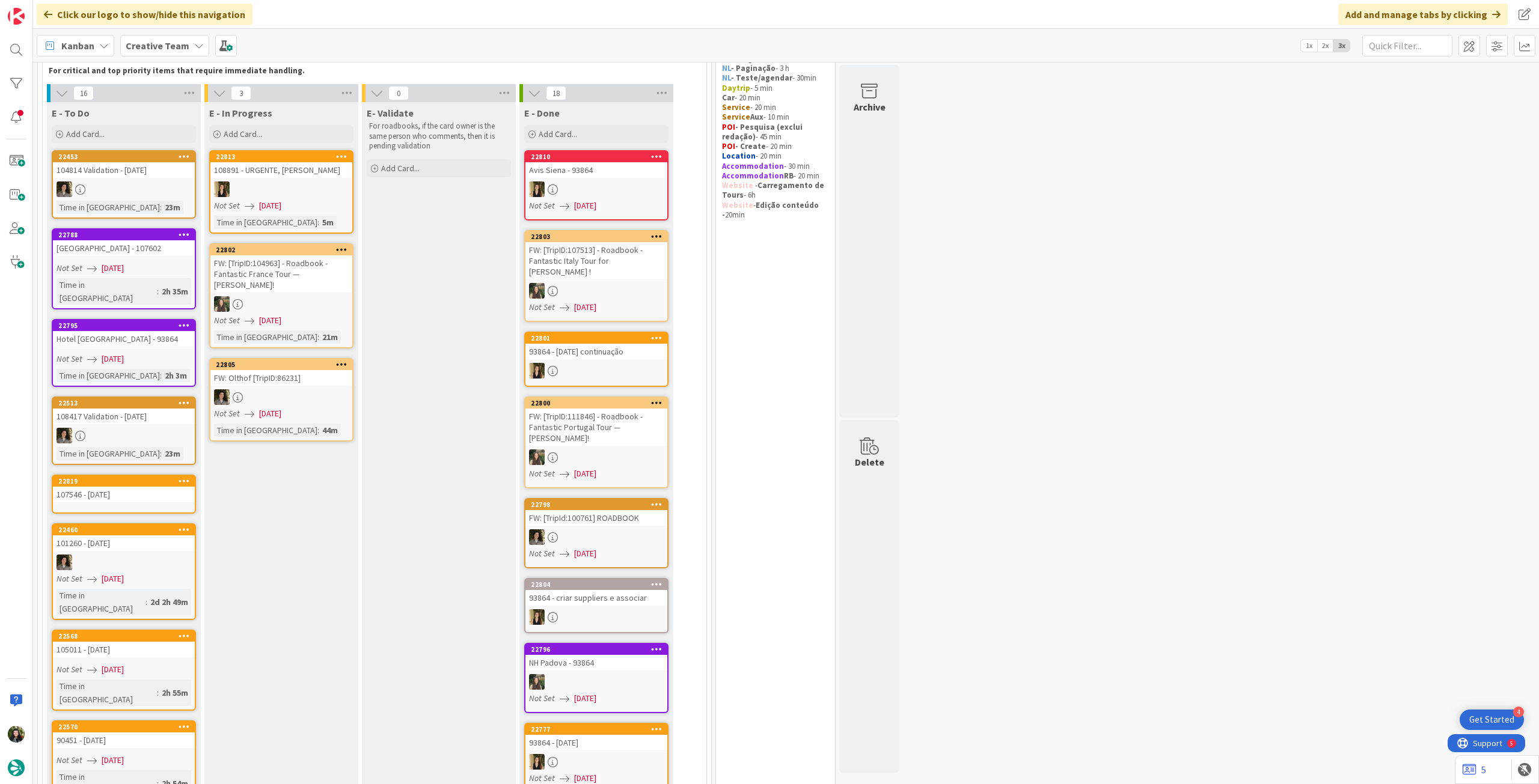
click at [138, 487] on div "107546 - 7 oct" at bounding box center [124, 494] width 142 height 15
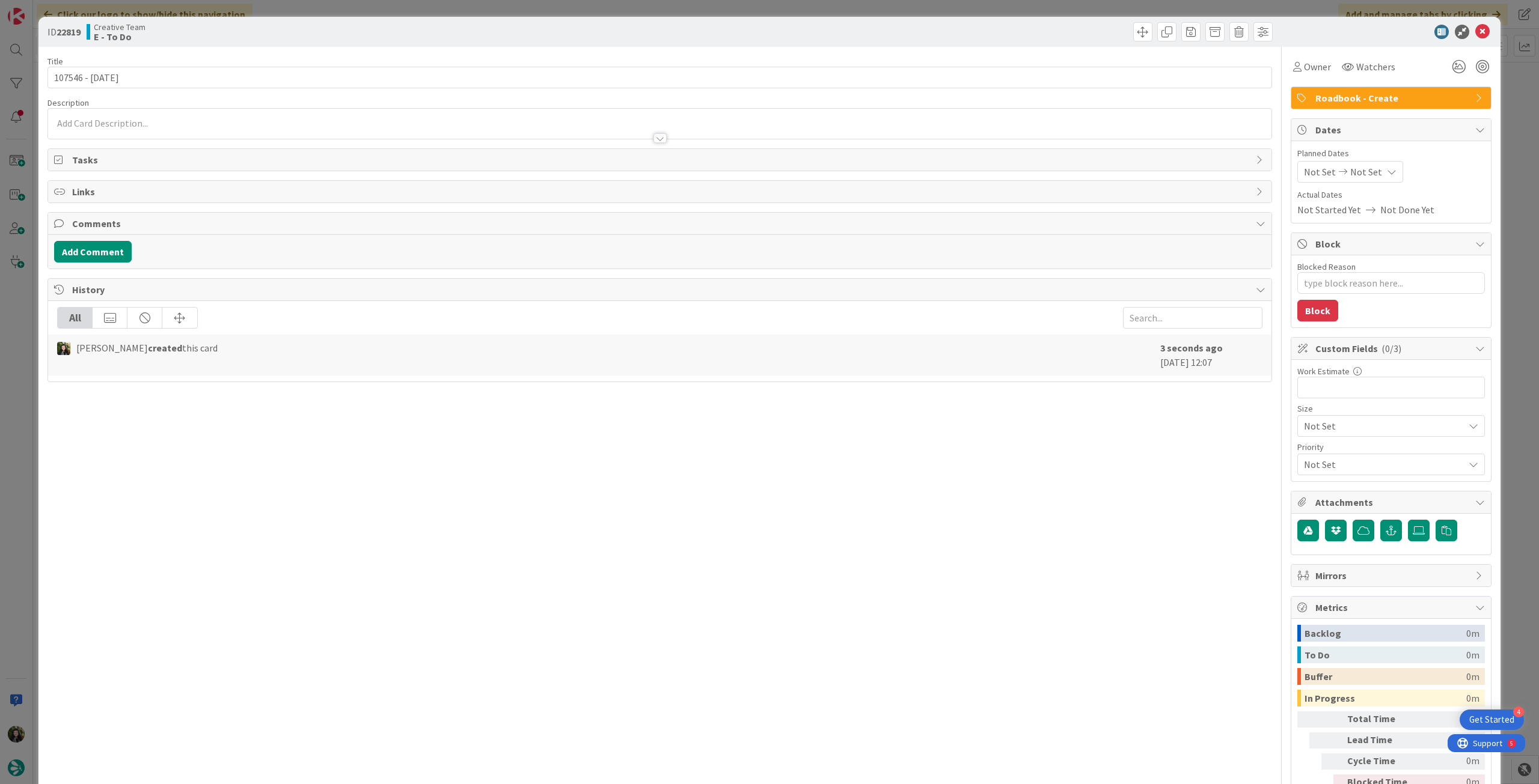
type textarea "x"
click at [1351, 176] on span "Not Set" at bounding box center [1367, 172] width 32 height 14
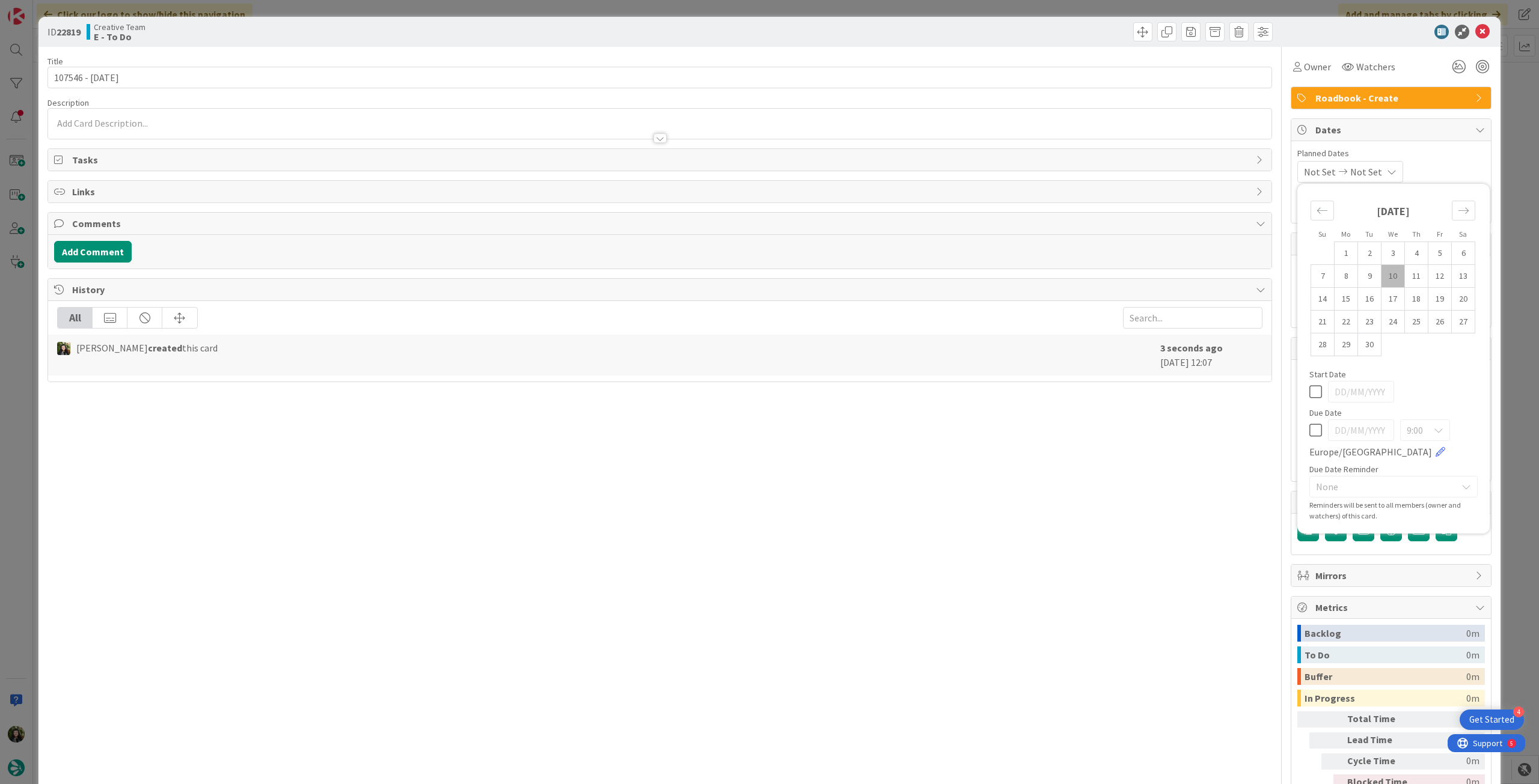
click at [1310, 430] on icon at bounding box center [1316, 430] width 13 height 14
type input "[DATE]"
drag, startPoint x: 1474, startPoint y: 27, endPoint x: 864, endPoint y: 6, distance: 610.4
click at [1475, 27] on icon at bounding box center [1483, 32] width 14 height 14
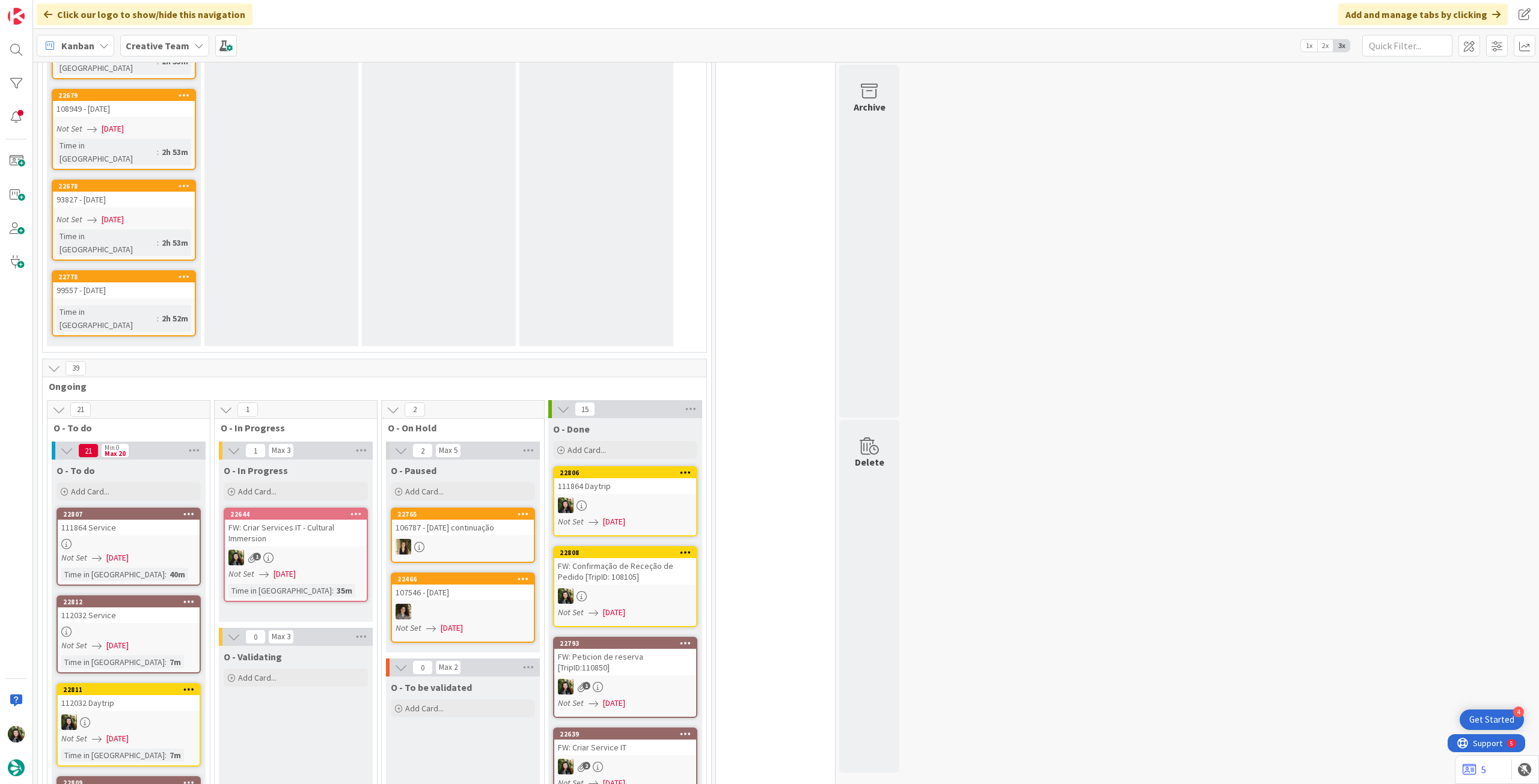
scroll to position [1040, 0]
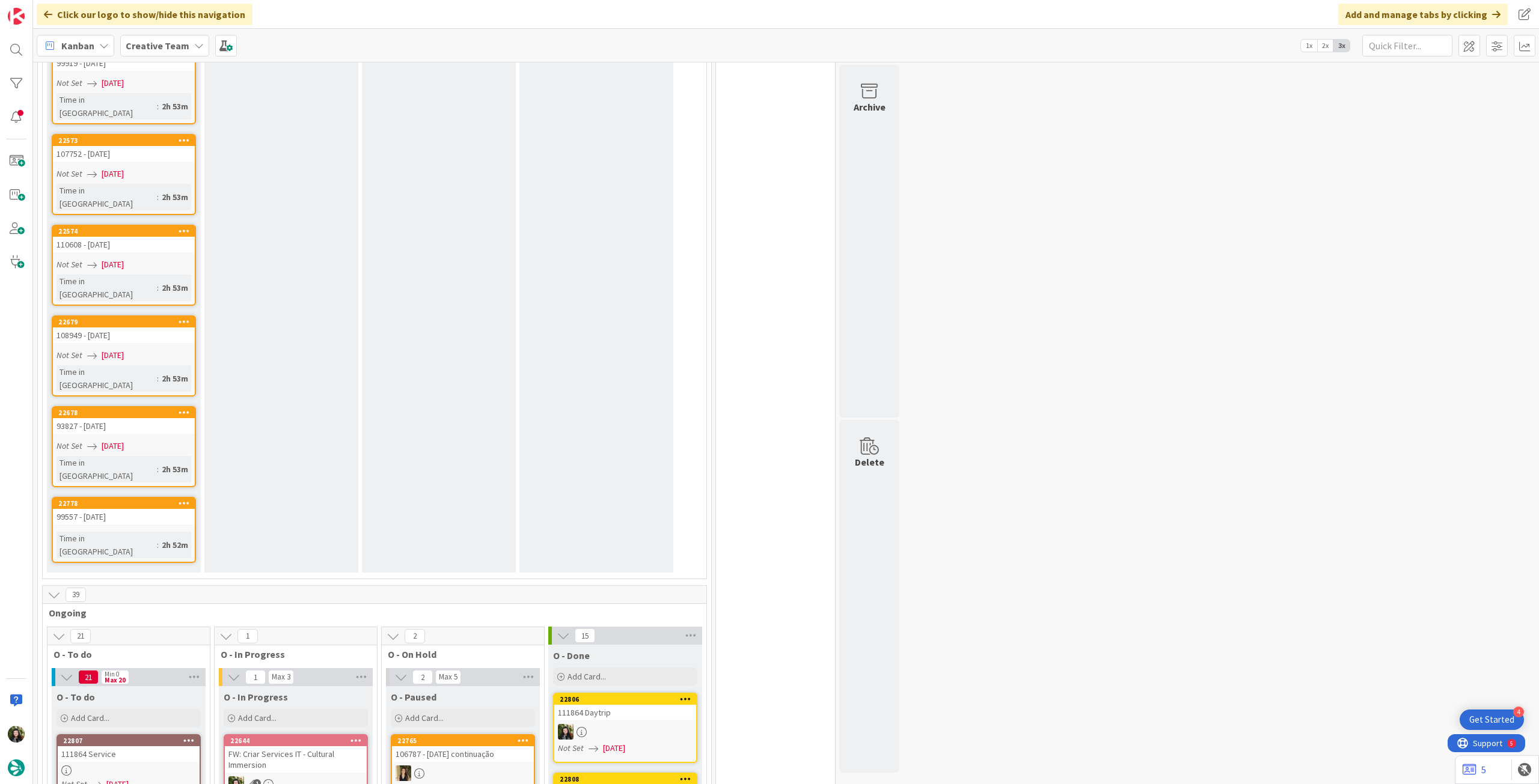
click at [175, 42] on b "Creative Team" at bounding box center [157, 45] width 64 height 12
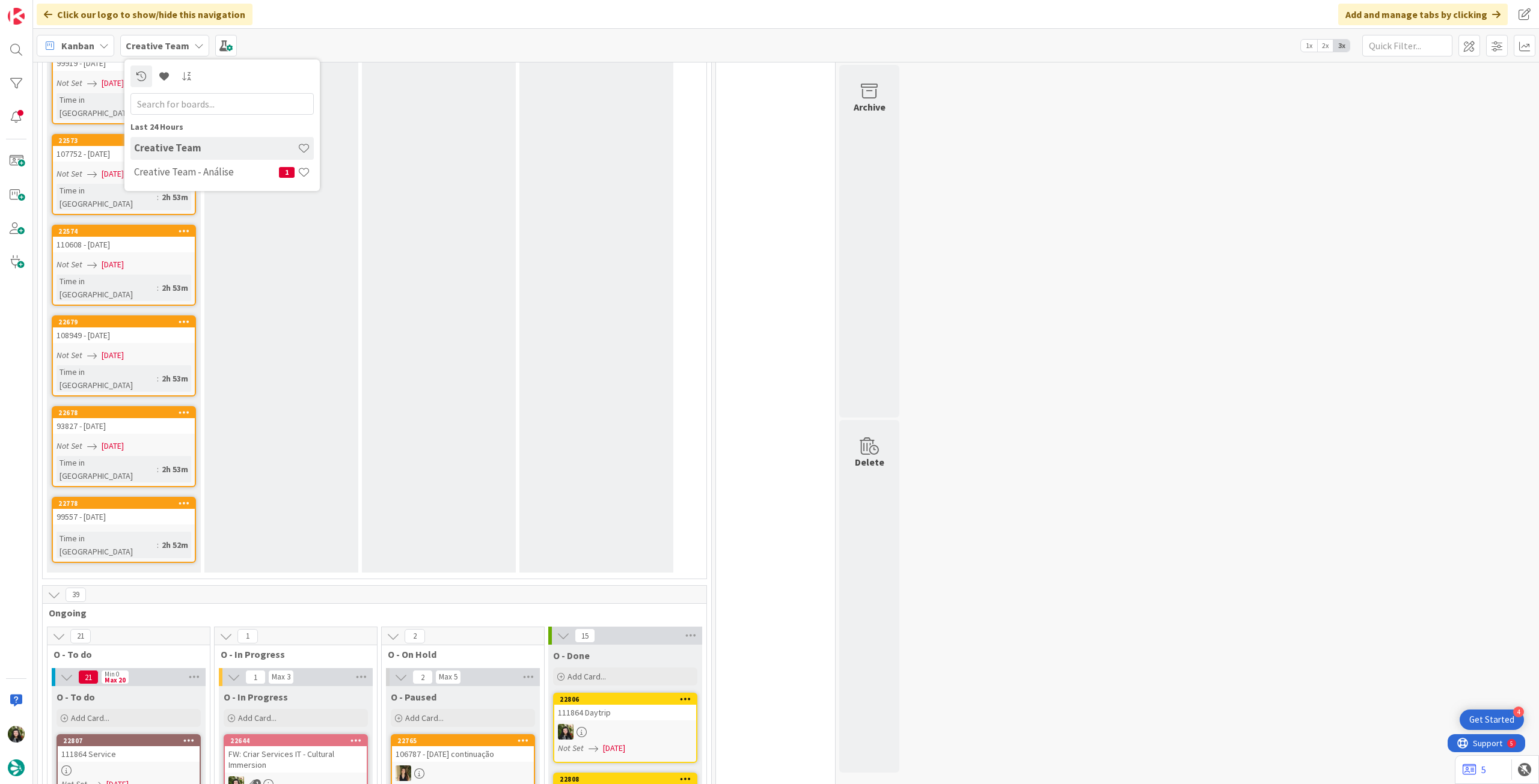
click at [193, 171] on h4 "Creative Team - Análise" at bounding box center [207, 171] width 145 height 12
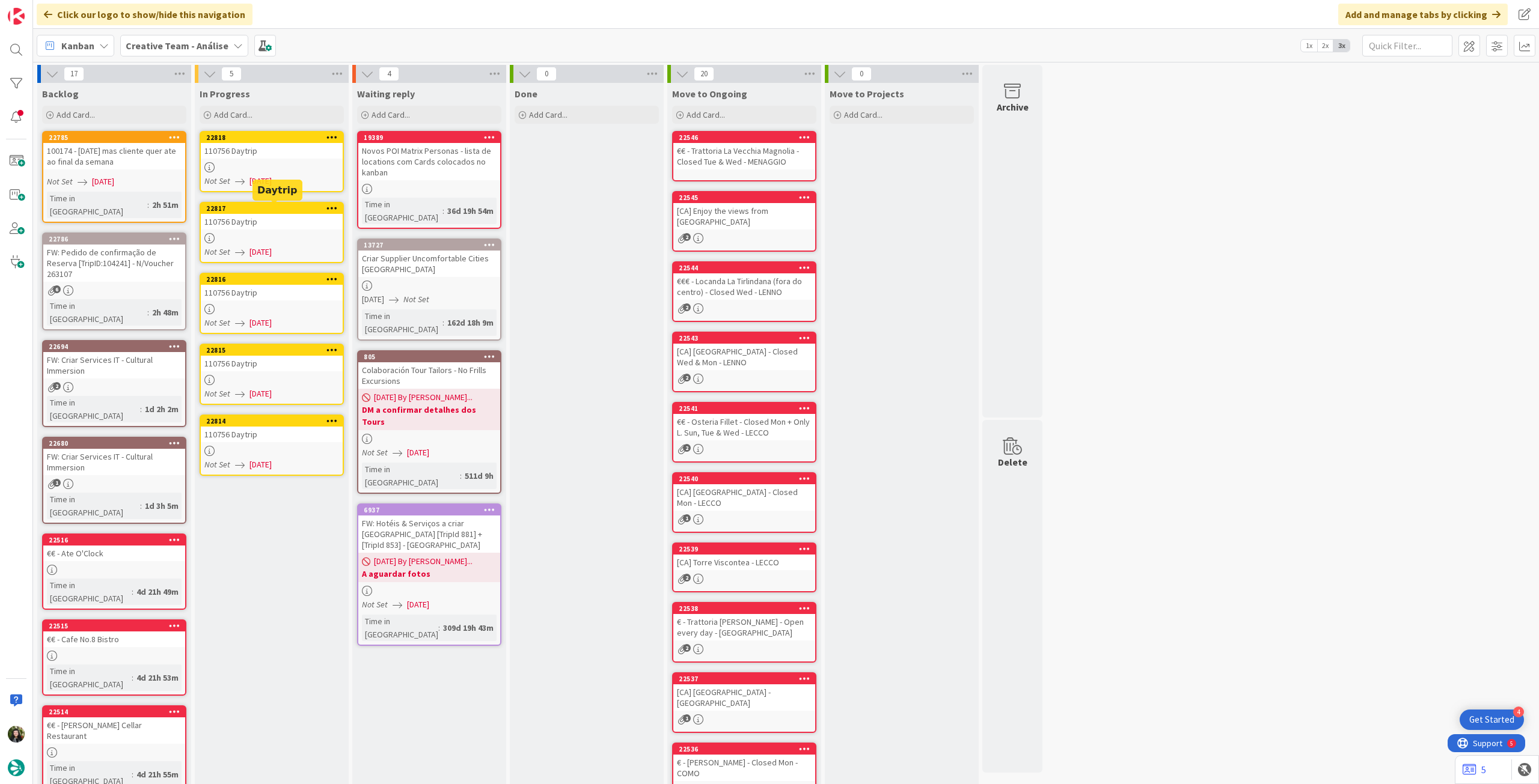
click at [293, 168] on div at bounding box center [272, 167] width 142 height 10
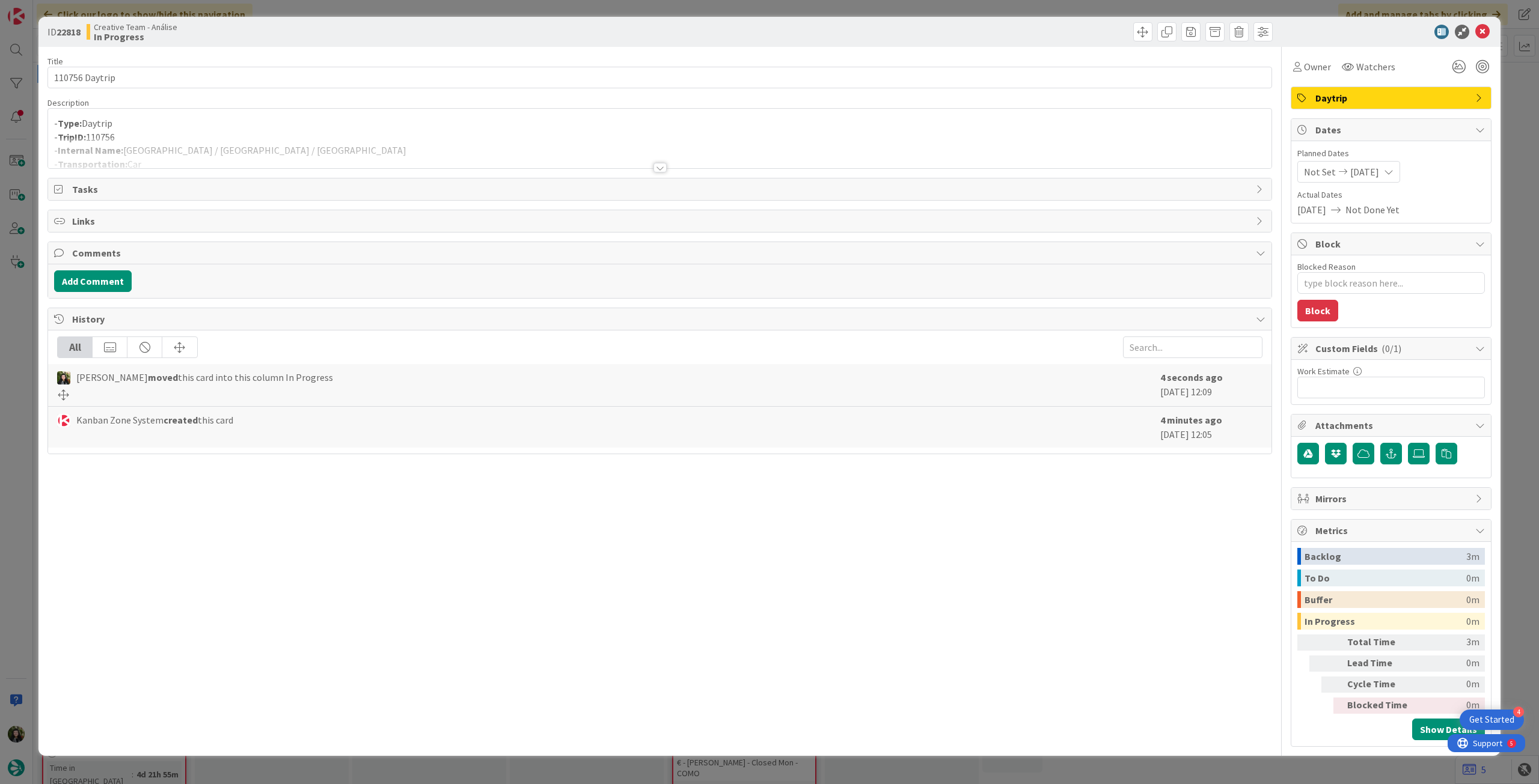
click at [330, 128] on p "- Type: Daytrip" at bounding box center [660, 123] width 1212 height 13
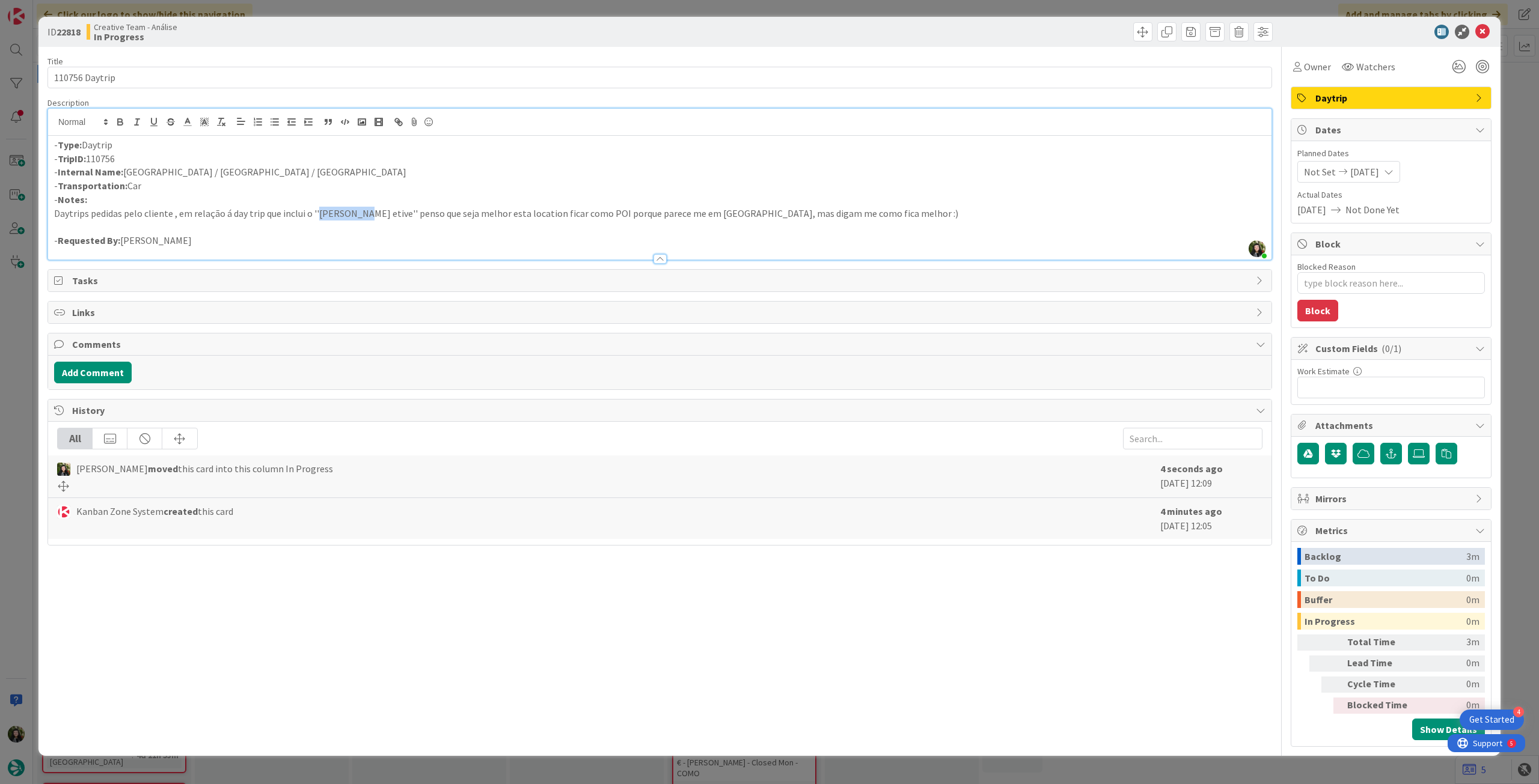
drag, startPoint x: 316, startPoint y: 215, endPoint x: 354, endPoint y: 213, distance: 38.1
click at [354, 213] on p "Daytrips pedidas pelo cliente , em relação á day trip que inclui o ''glen etive…" at bounding box center [660, 213] width 1212 height 13
copy p "glen etive"
click at [1474, 30] on div at bounding box center [1385, 32] width 212 height 14
click at [1477, 28] on icon at bounding box center [1483, 32] width 14 height 14
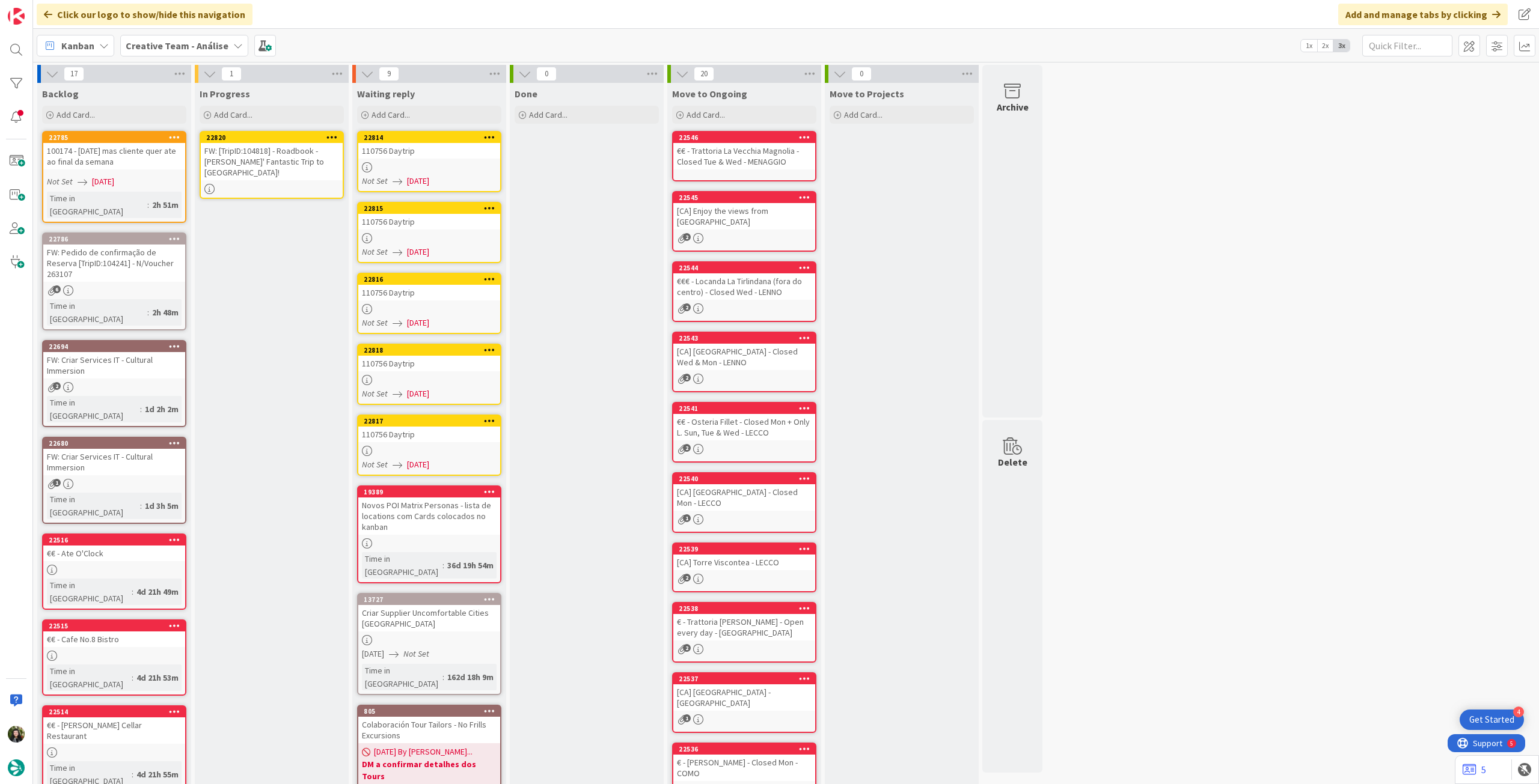
click at [263, 151] on div "FW: [TripID:104818] - Roadbook - Thomas' Fantastic Trip to Tuscany!" at bounding box center [272, 162] width 142 height 38
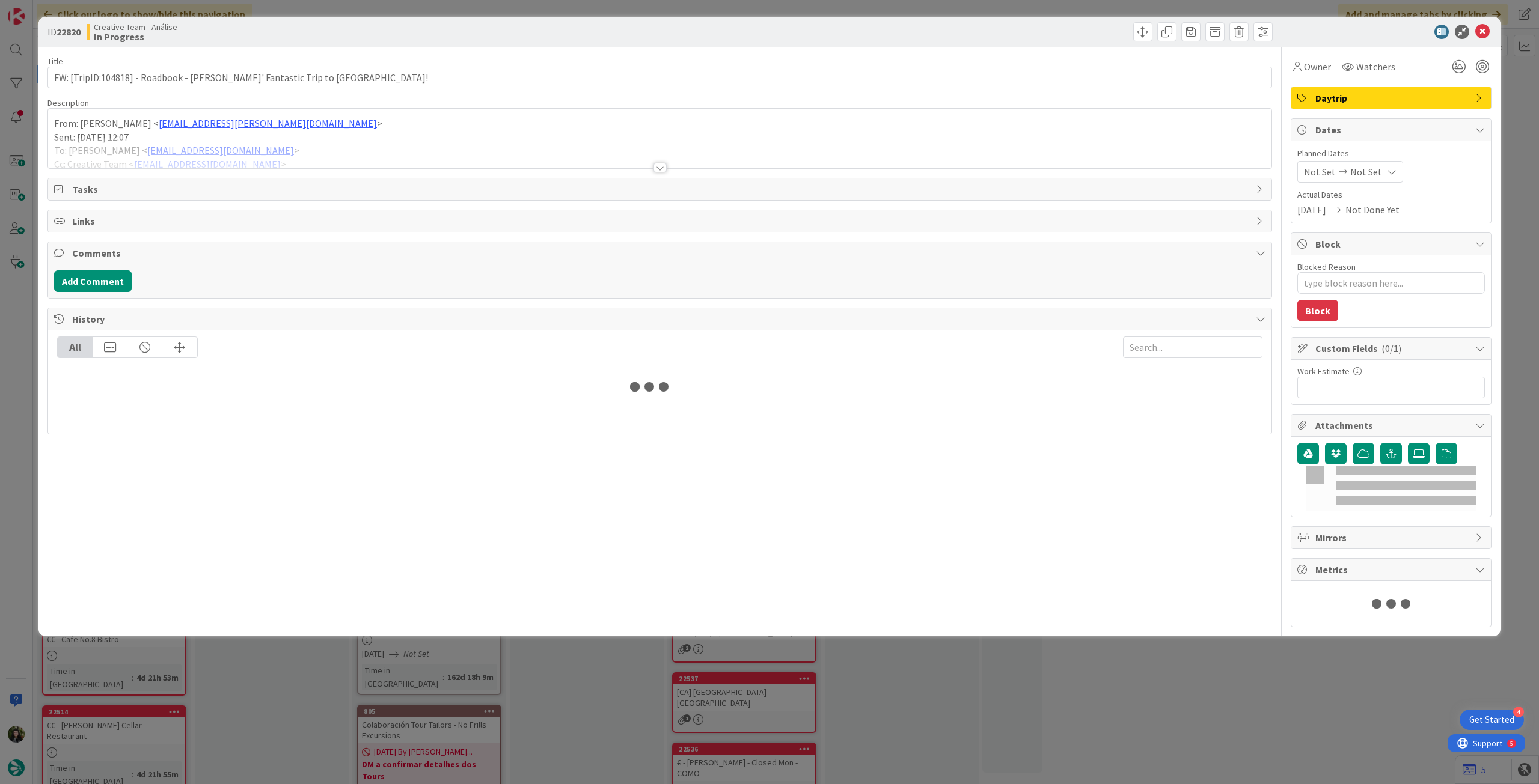
click at [279, 147] on div at bounding box center [660, 153] width 1223 height 30
type textarea "x"
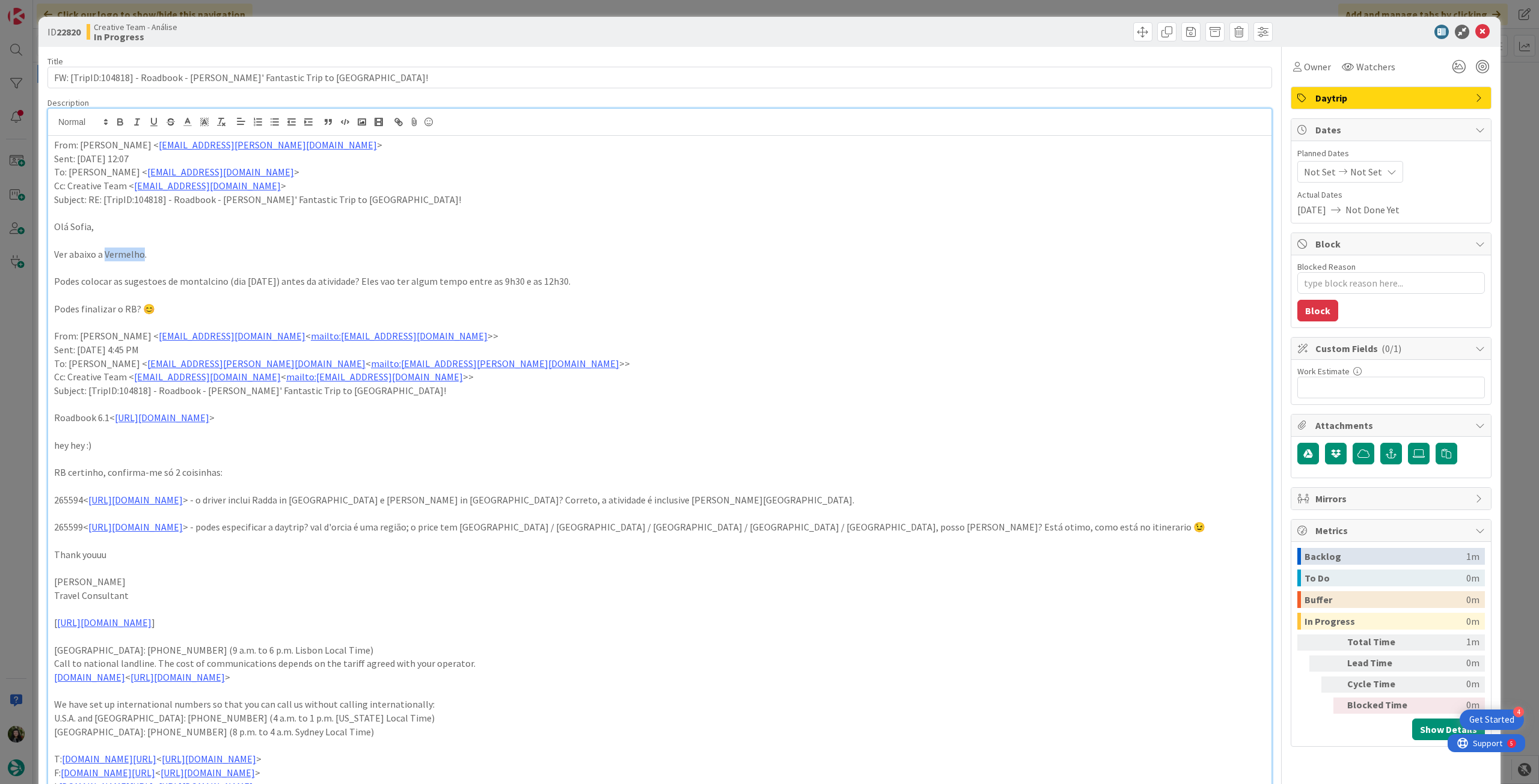
drag, startPoint x: 142, startPoint y: 247, endPoint x: 103, endPoint y: 251, distance: 39.2
click at [103, 251] on p "Ver abaixo a Vermelho." at bounding box center [660, 254] width 1212 height 13
drag, startPoint x: 545, startPoint y: 502, endPoint x: 754, endPoint y: 502, distance: 209.0
click at [754, 502] on p "265594< https://appweb.tourtailors.com/sigav/#Voucher/view/273338 > - o driver …" at bounding box center [660, 500] width 1212 height 13
click at [752, 497] on p "265594< https://appweb.tourtailors.com/sigav/#Voucher/view/273338 > - o driver …" at bounding box center [660, 500] width 1212 height 13
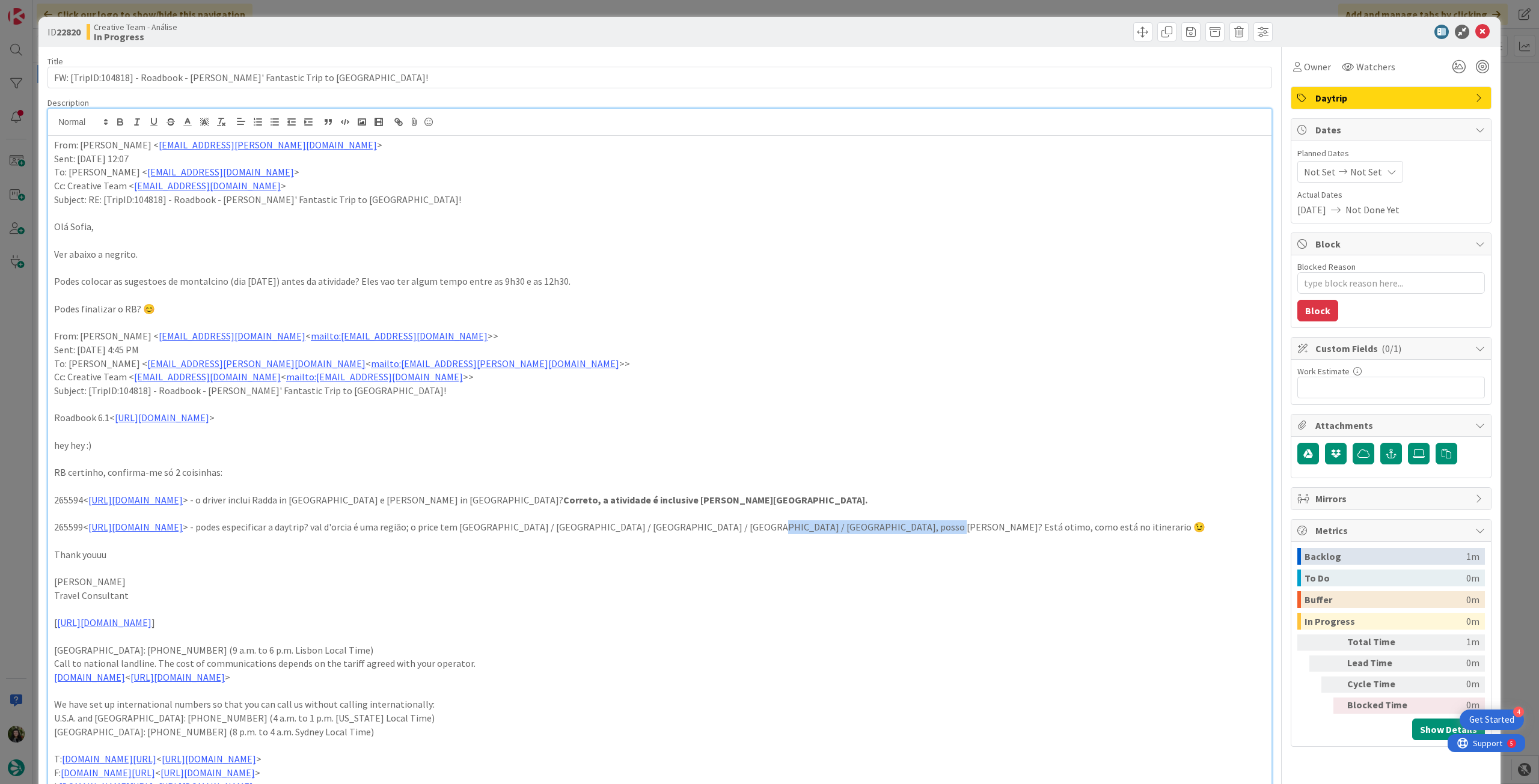
drag, startPoint x: 986, startPoint y: 511, endPoint x: 1043, endPoint y: 521, distance: 57.9
click at [1043, 521] on p "265599< https://appweb.tourtailors.com/sigav/#Voucher/view/273343 > - podes esp…" at bounding box center [660, 527] width 1212 height 13
drag, startPoint x: 1040, startPoint y: 434, endPoint x: 885, endPoint y: 406, distance: 157.5
click at [1039, 434] on p at bounding box center [660, 431] width 1212 height 13
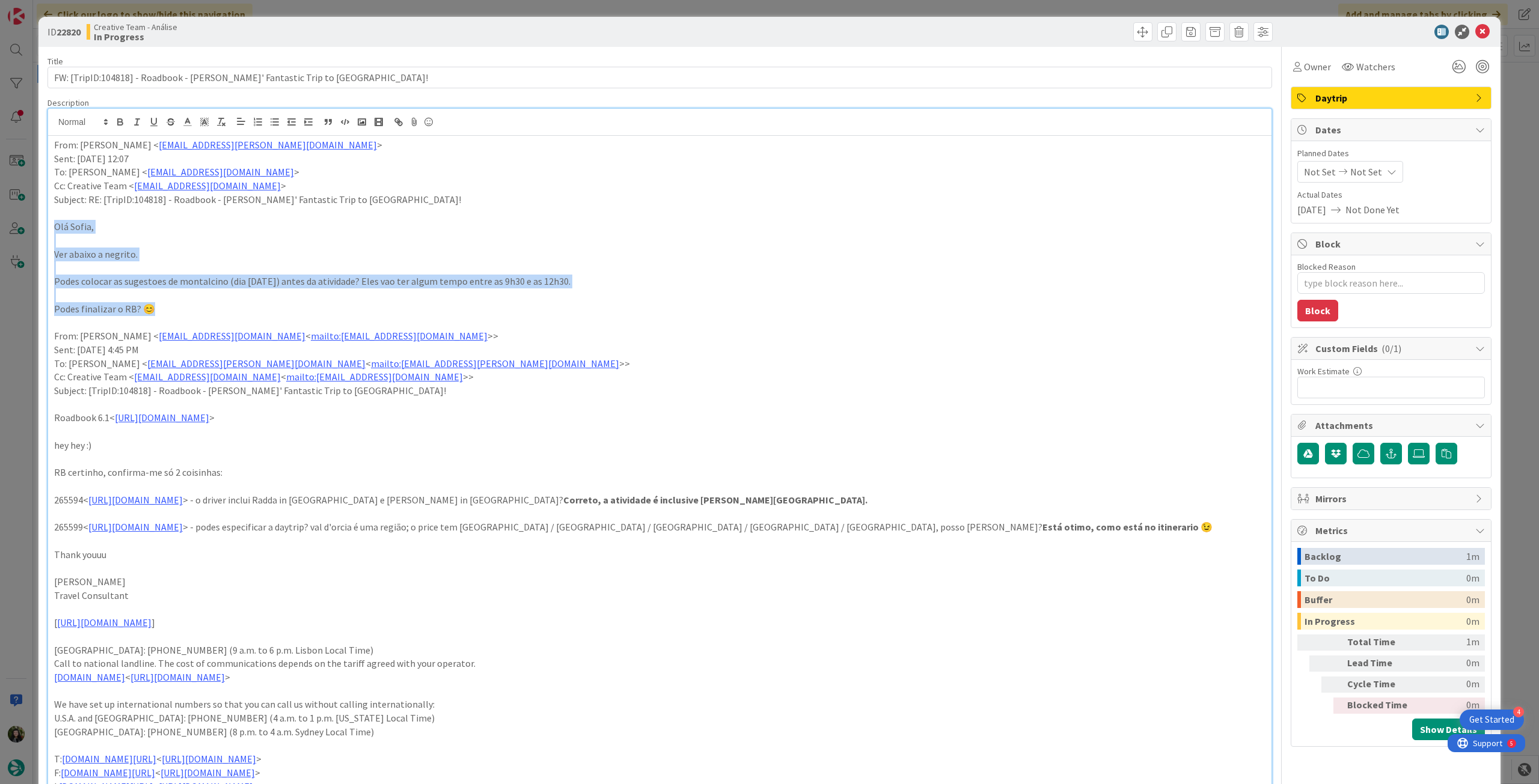
drag, startPoint x: 156, startPoint y: 307, endPoint x: 48, endPoint y: 230, distance: 132.6
click at [48, 230] on div "From: Gonçalo Oliveira < goncalo.oliveira@tourtailors.com > Sent: Wednesday, Se…" at bounding box center [660, 505] width 1223 height 738
click at [1004, 280] on p "Podes colocar as sugestoes de montalcino (dia 13 Oct) antes da atividade? Eles …" at bounding box center [660, 281] width 1212 height 13
click at [1370, 165] on div "Not Set Not Set" at bounding box center [1351, 172] width 106 height 22
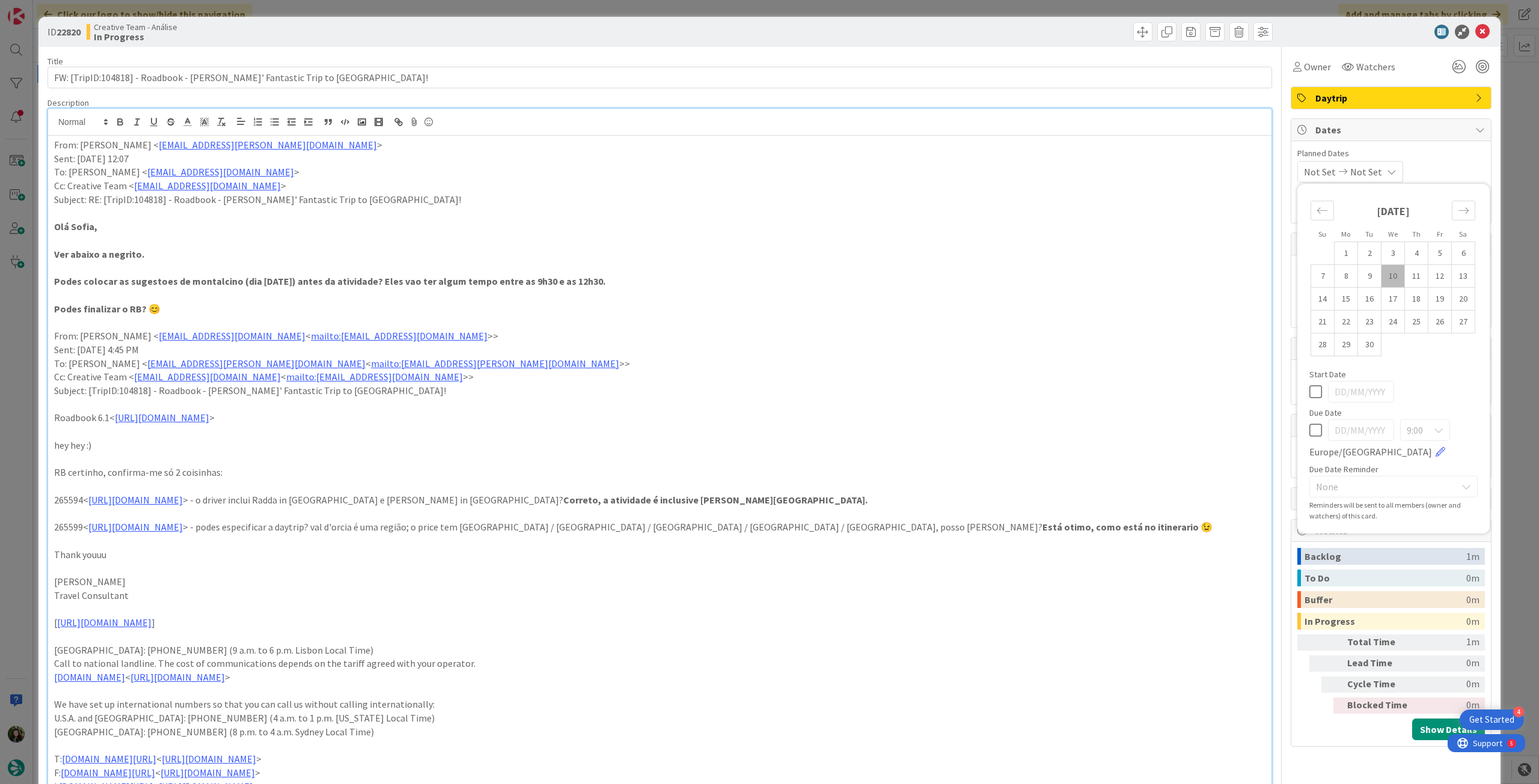
type textarea "x"
drag, startPoint x: 1307, startPoint y: 424, endPoint x: 1357, endPoint y: 282, distance: 150.5
click at [1310, 424] on icon at bounding box center [1316, 430] width 13 height 14
type input "[DATE]"
click at [1475, 27] on icon at bounding box center [1483, 32] width 14 height 14
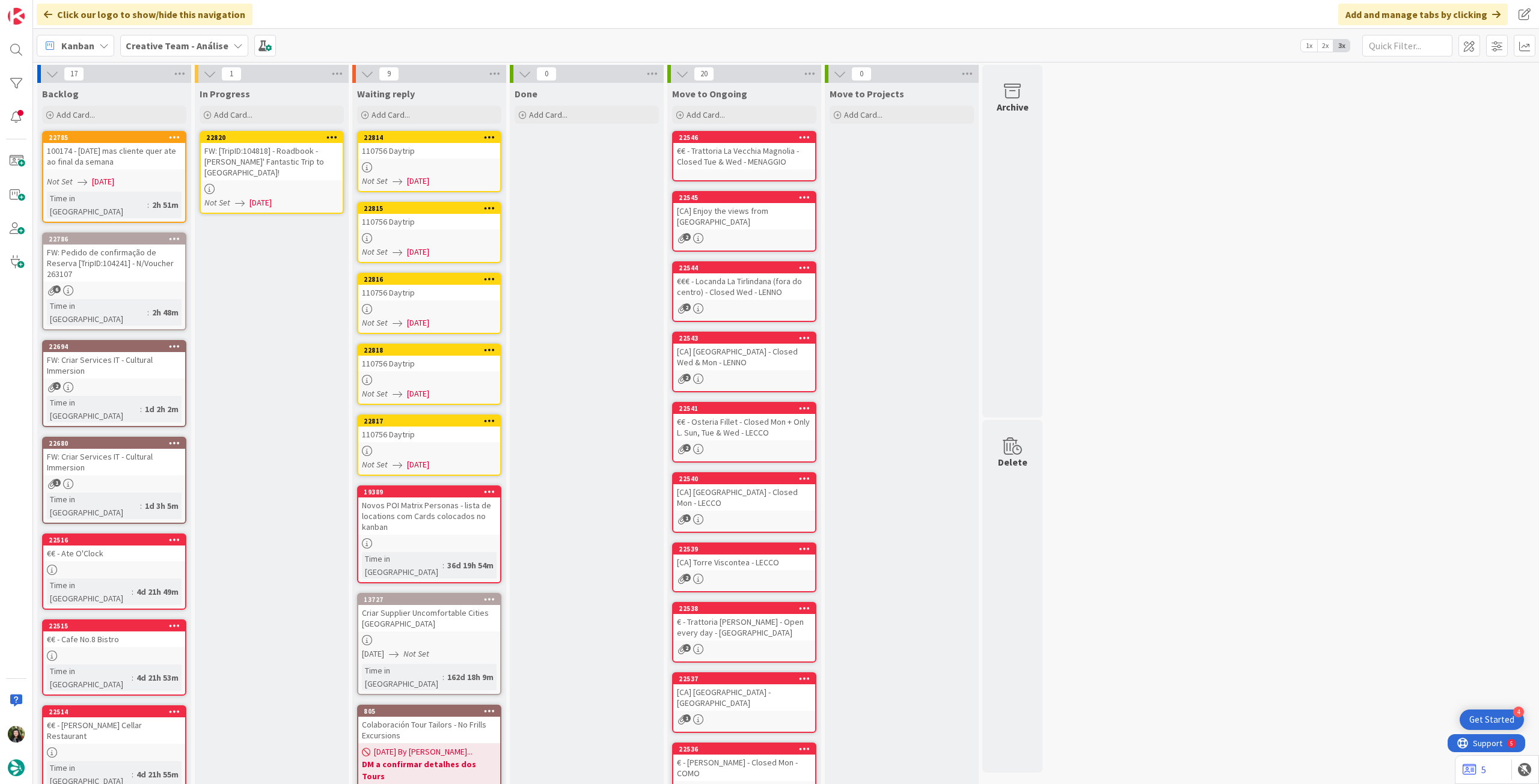
click at [331, 133] on icon at bounding box center [332, 136] width 12 height 8
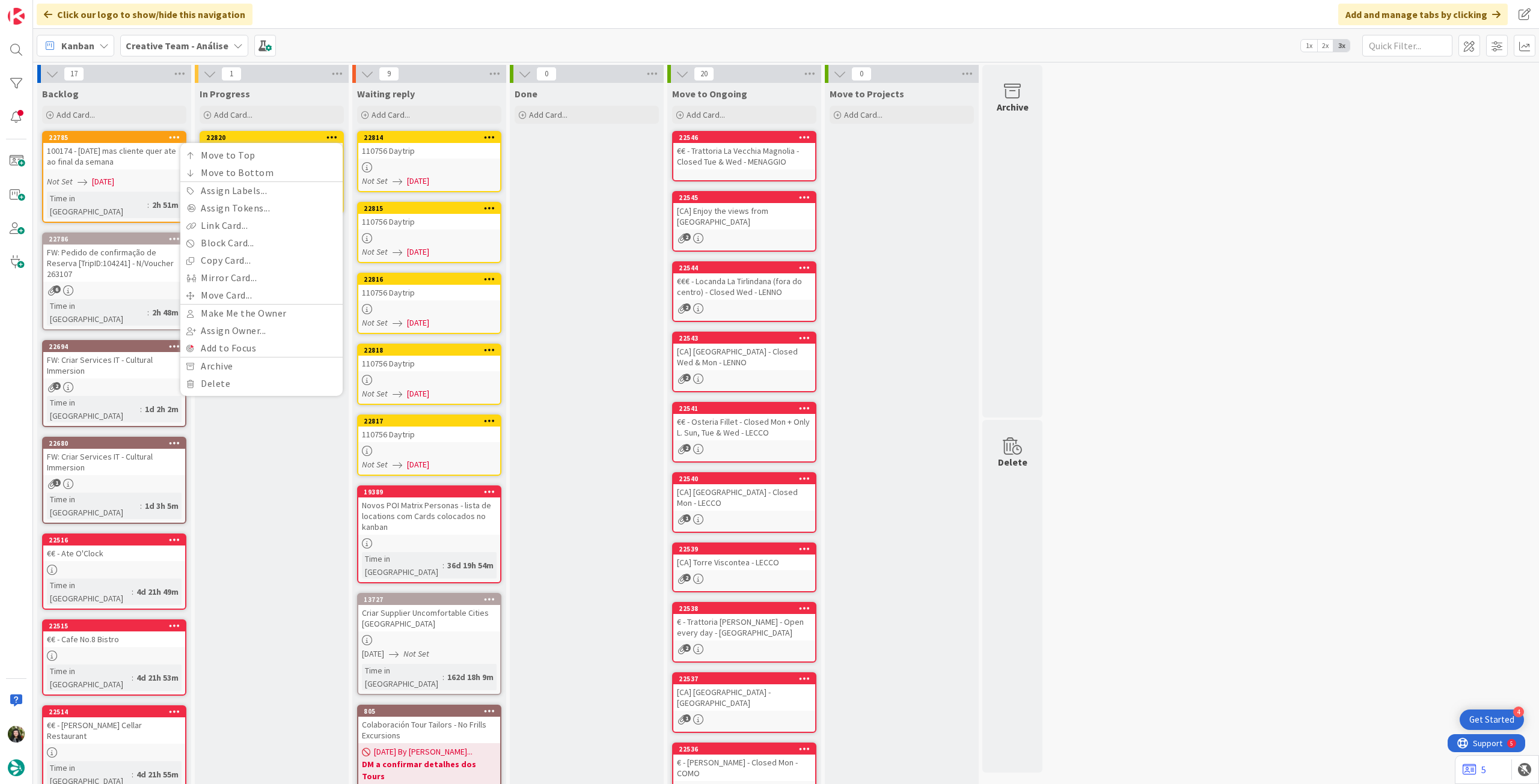
click at [244, 304] on hr at bounding box center [261, 304] width 162 height 1
click at [243, 295] on link "Move Card..." at bounding box center [261, 295] width 162 height 17
drag, startPoint x: 249, startPoint y: 186, endPoint x: 247, endPoint y: 198, distance: 12.2
click at [249, 188] on span "Creative Team - Análise" at bounding box center [227, 187] width 104 height 12
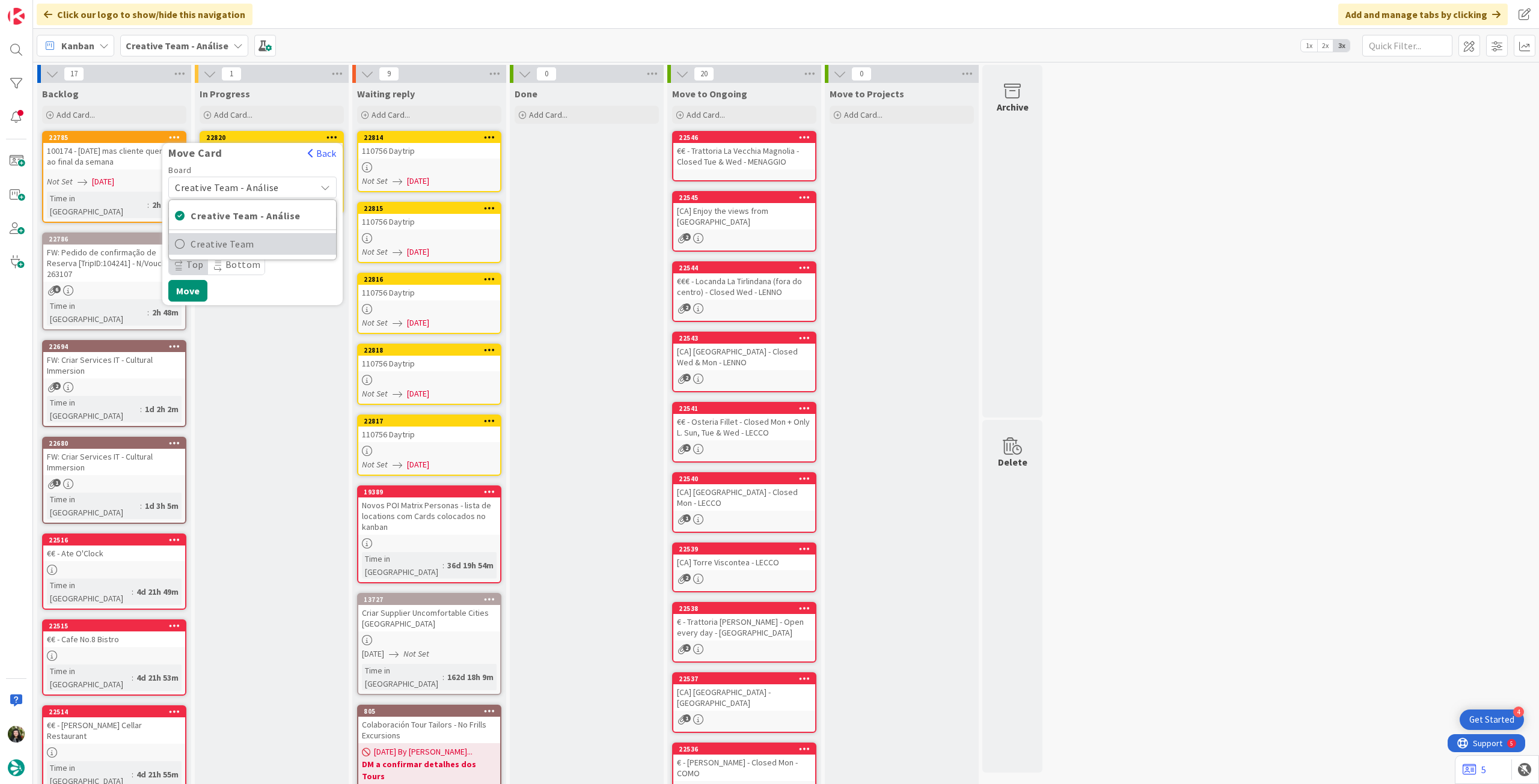
click at [238, 247] on span "Creative Team" at bounding box center [261, 244] width 140 height 18
click at [233, 258] on span "Daytrip" at bounding box center [252, 264] width 116 height 17
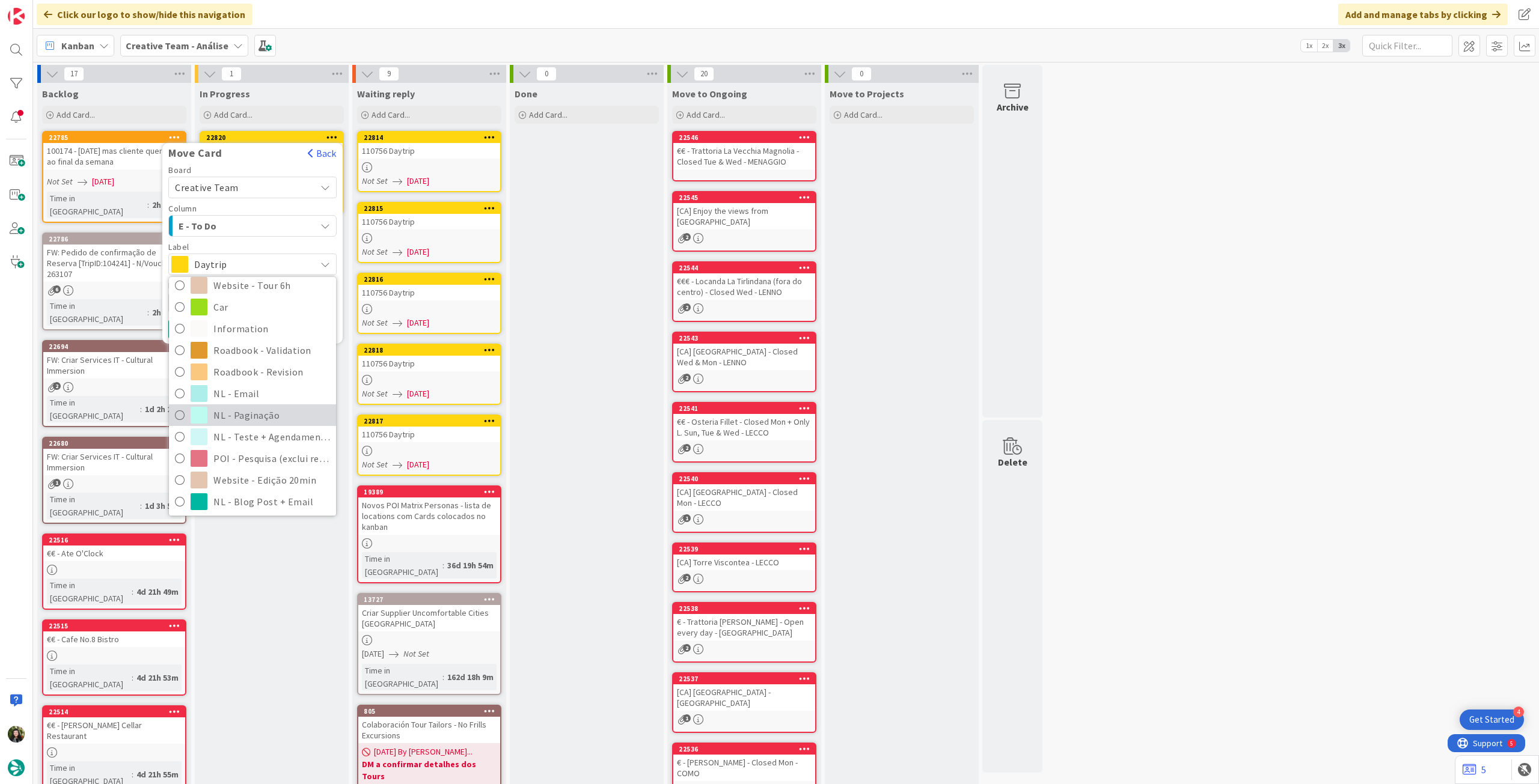
scroll to position [240, 0]
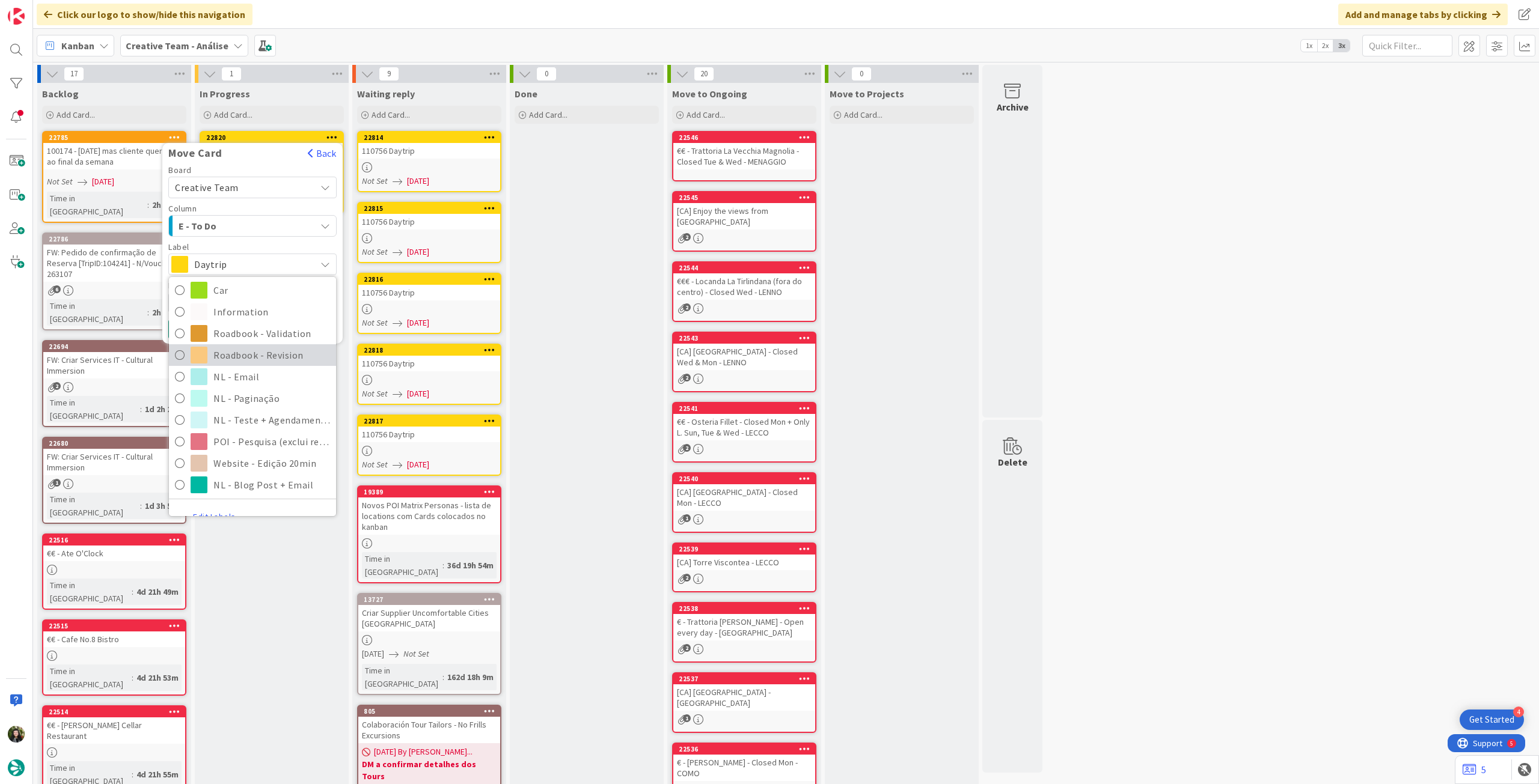
click at [258, 359] on span "Roadbook - Revision" at bounding box center [272, 355] width 117 height 18
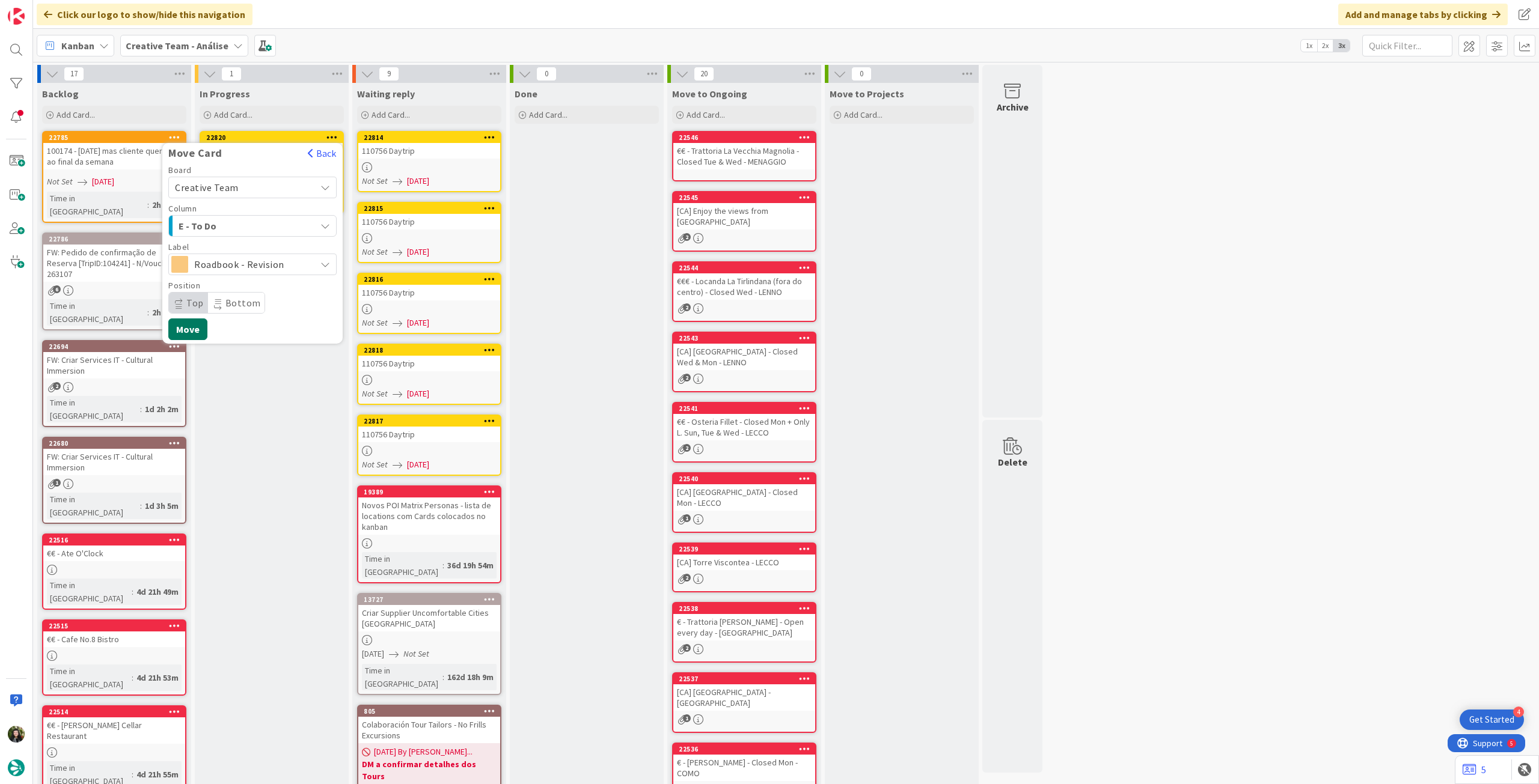
click at [189, 321] on button "Move" at bounding box center [188, 330] width 39 height 22
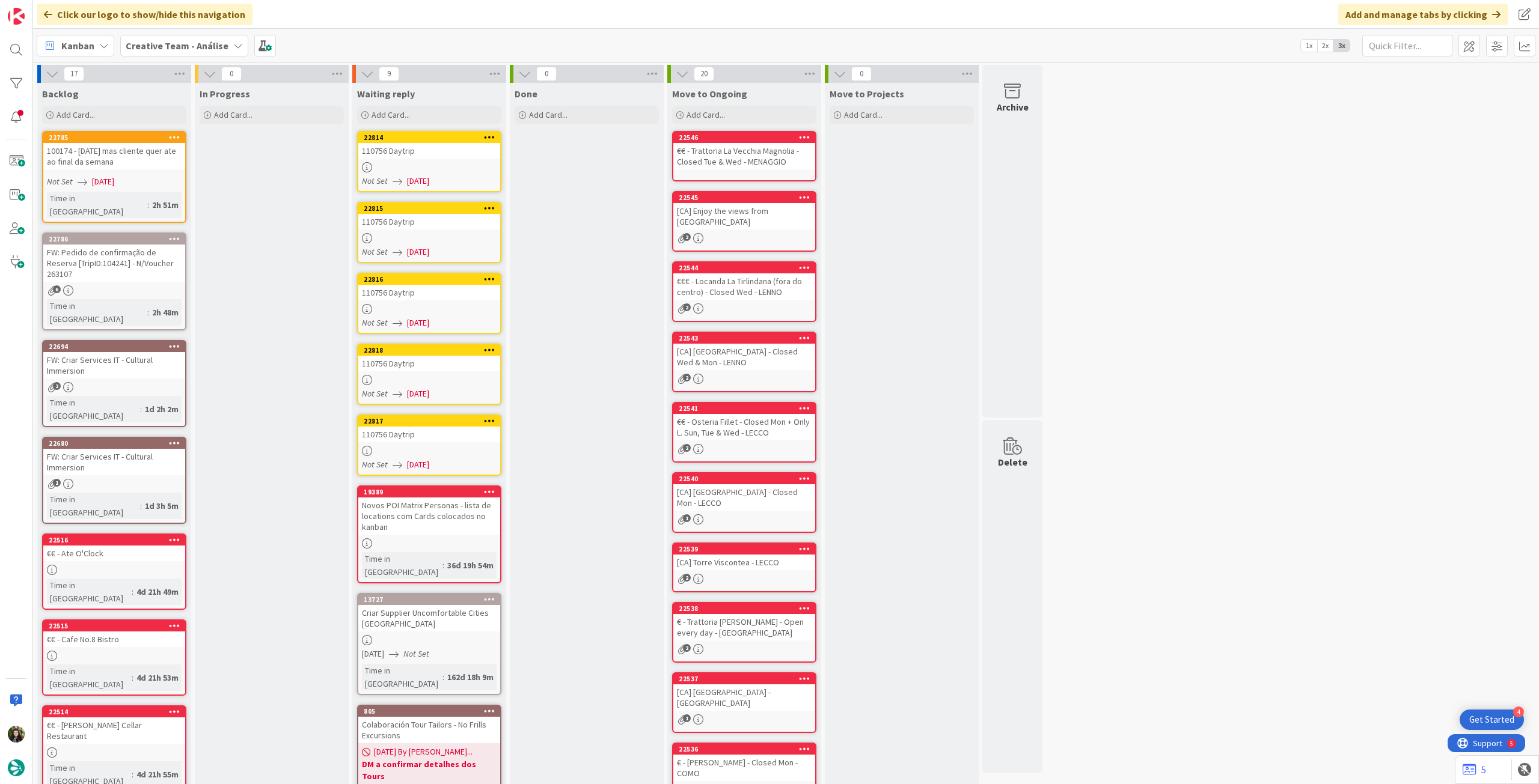
drag, startPoint x: 163, startPoint y: 36, endPoint x: 168, endPoint y: 63, distance: 27.5
click at [165, 38] on div "Creative Team - Análise" at bounding box center [184, 46] width 128 height 22
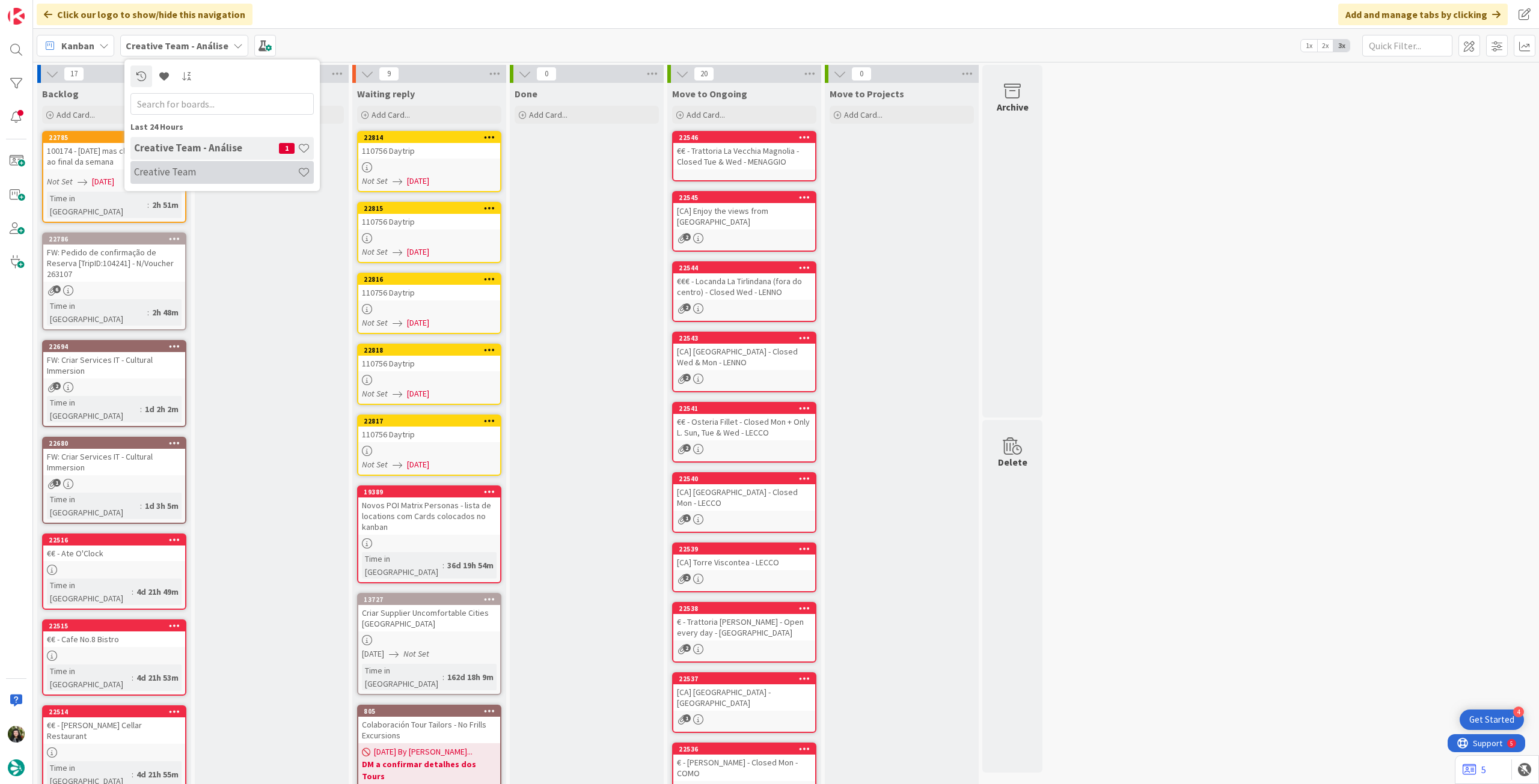
click at [177, 164] on div "Creative Team" at bounding box center [222, 172] width 184 height 22
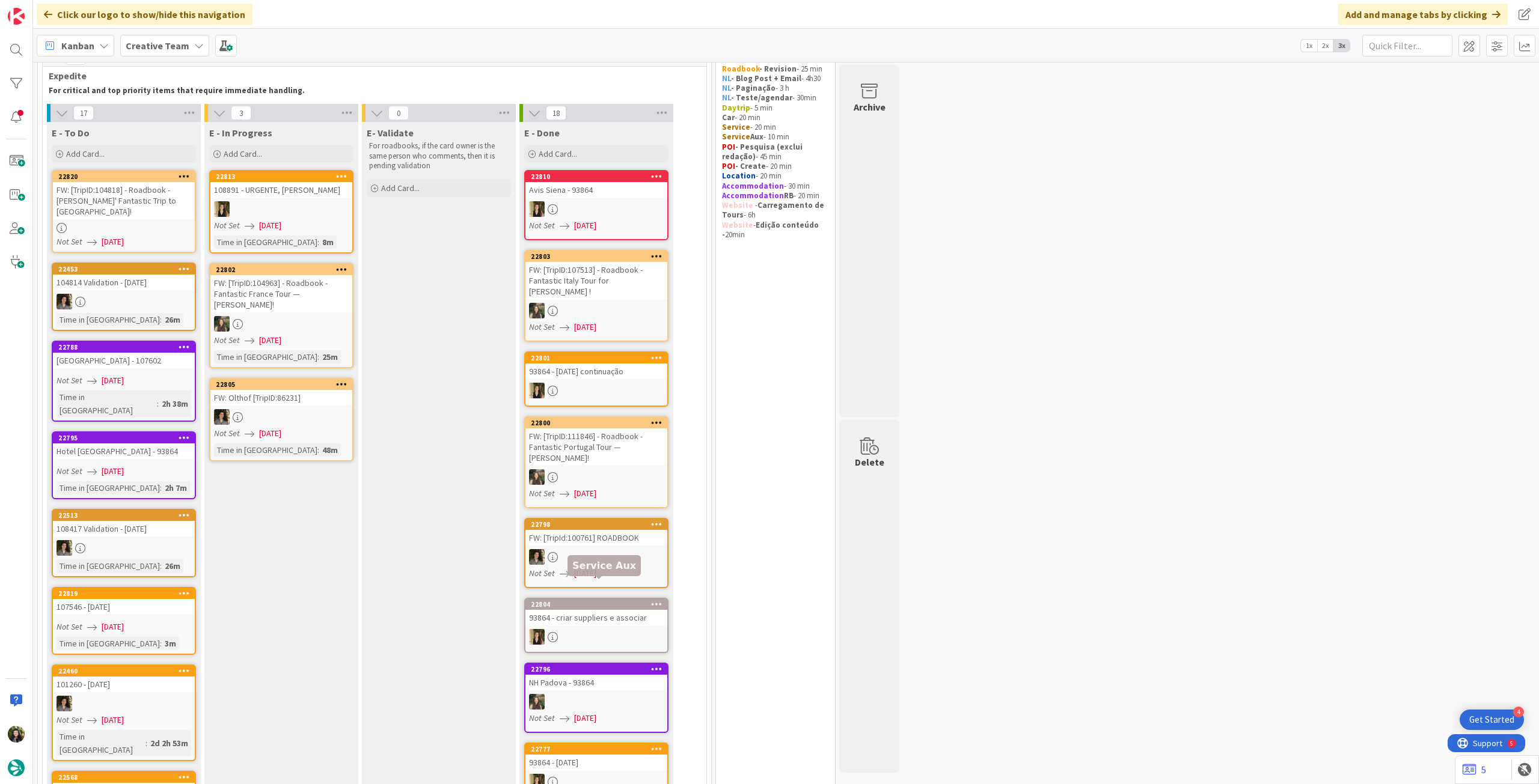
scroll to position [80, 0]
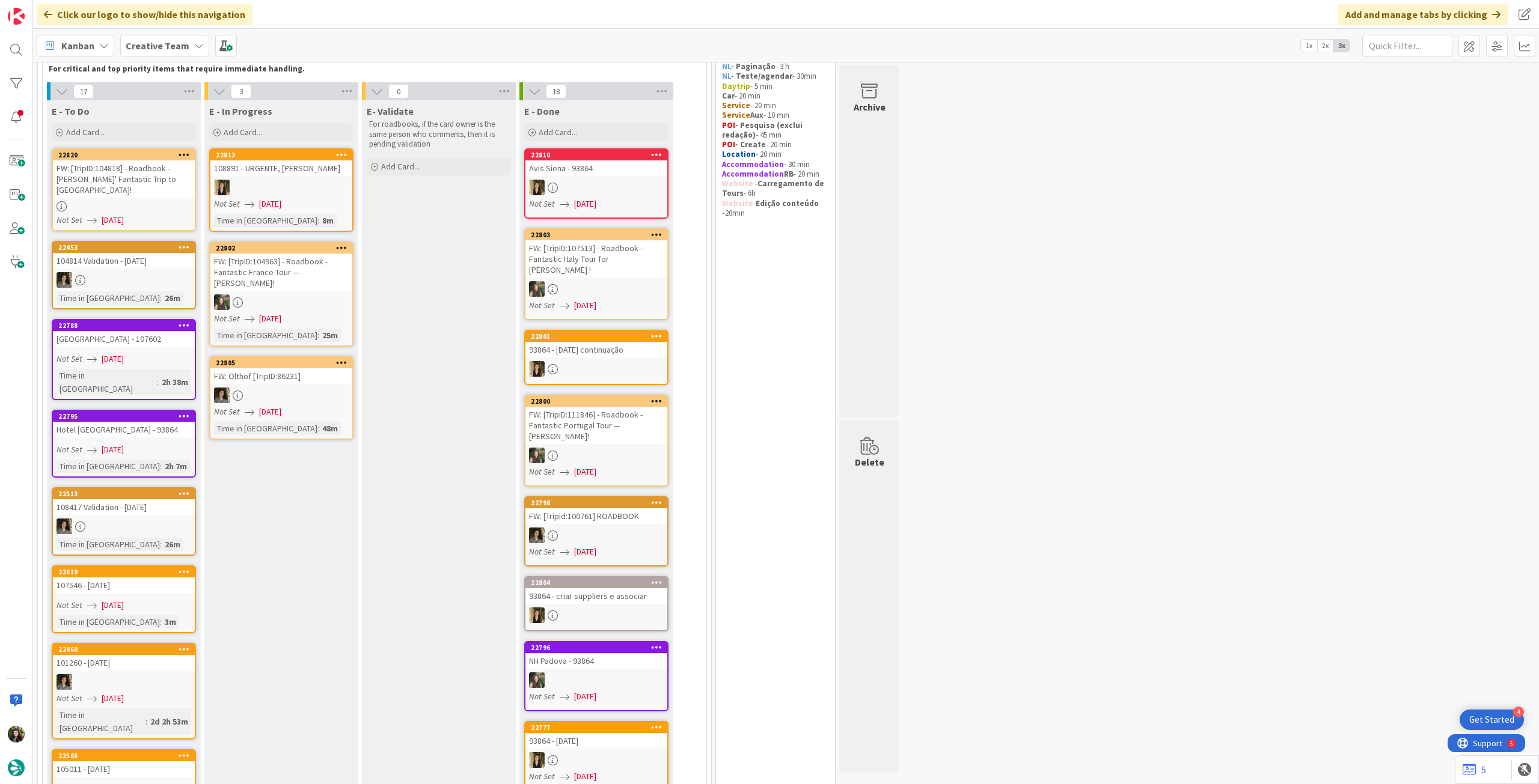
click at [177, 41] on b "Creative Team" at bounding box center [157, 45] width 64 height 12
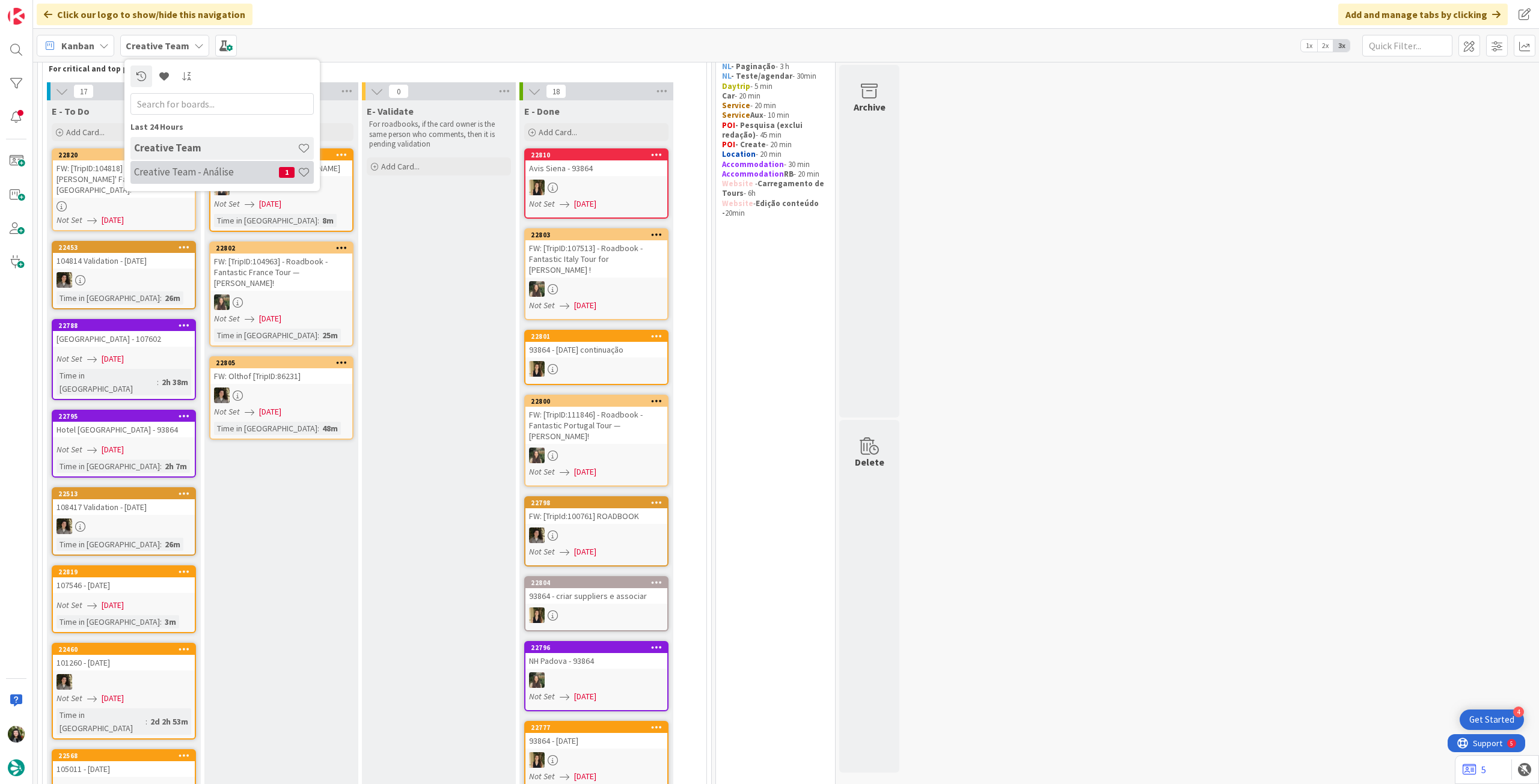
click at [181, 162] on div "Creative Team - Análise 1" at bounding box center [222, 172] width 184 height 22
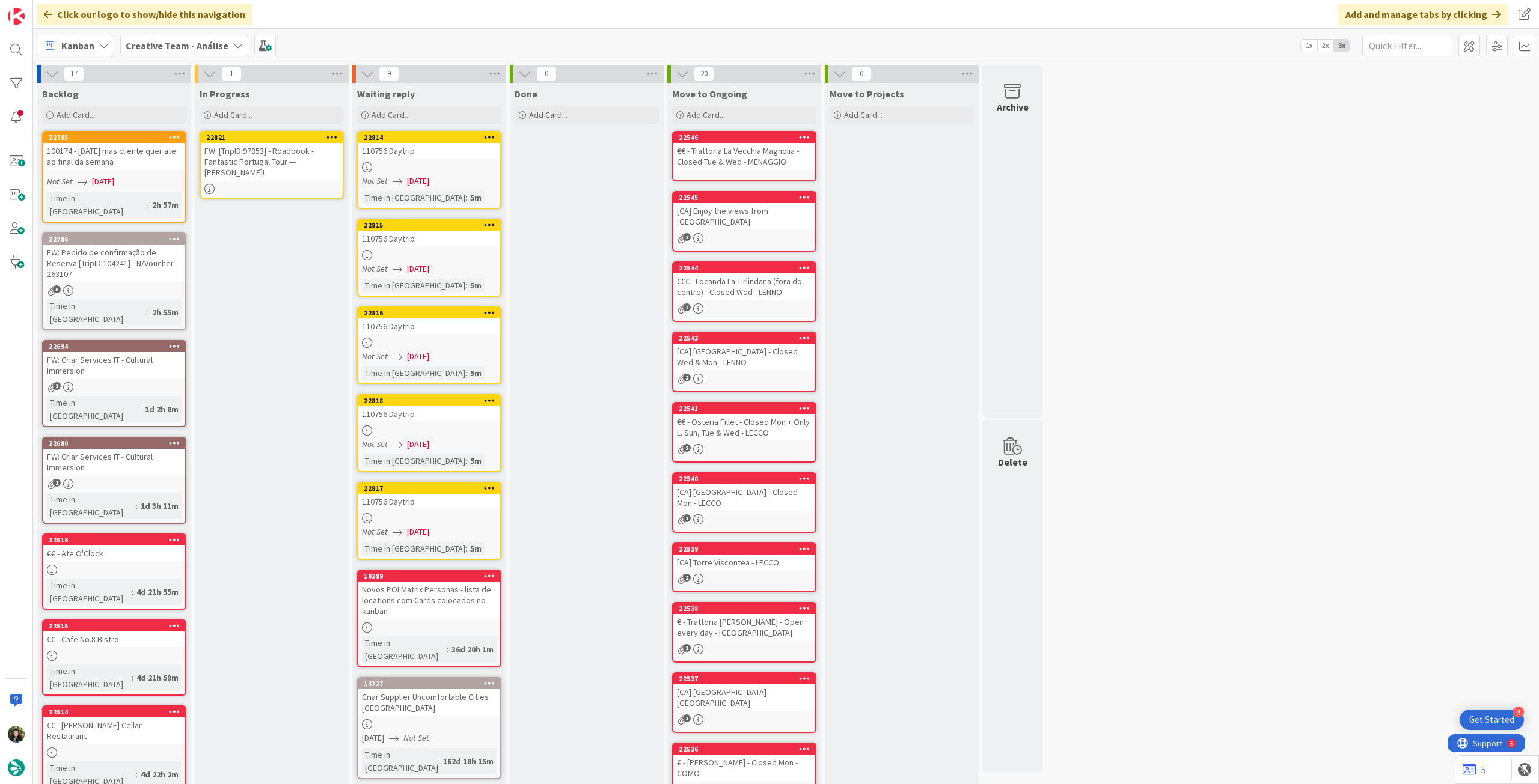
drag, startPoint x: 106, startPoint y: 170, endPoint x: 246, endPoint y: 175, distance: 140.1
click at [246, 173] on div "FW: [TripID:97953] - Roadbook - Fantastic Portugal Tour — Don Mcloughlin!" at bounding box center [272, 162] width 142 height 38
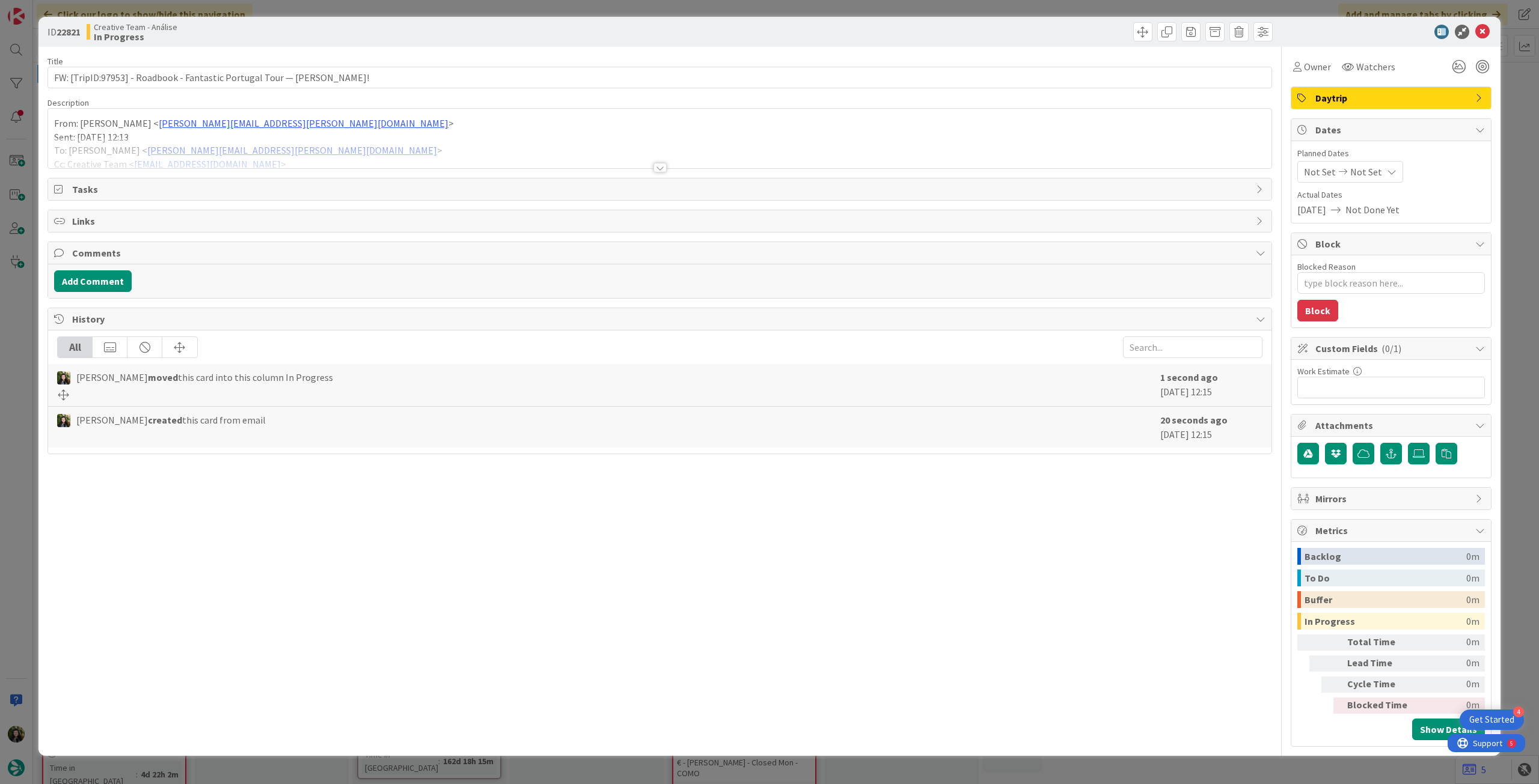
type textarea "x"
click at [1353, 179] on div "Not Set Not Set" at bounding box center [1351, 172] width 106 height 22
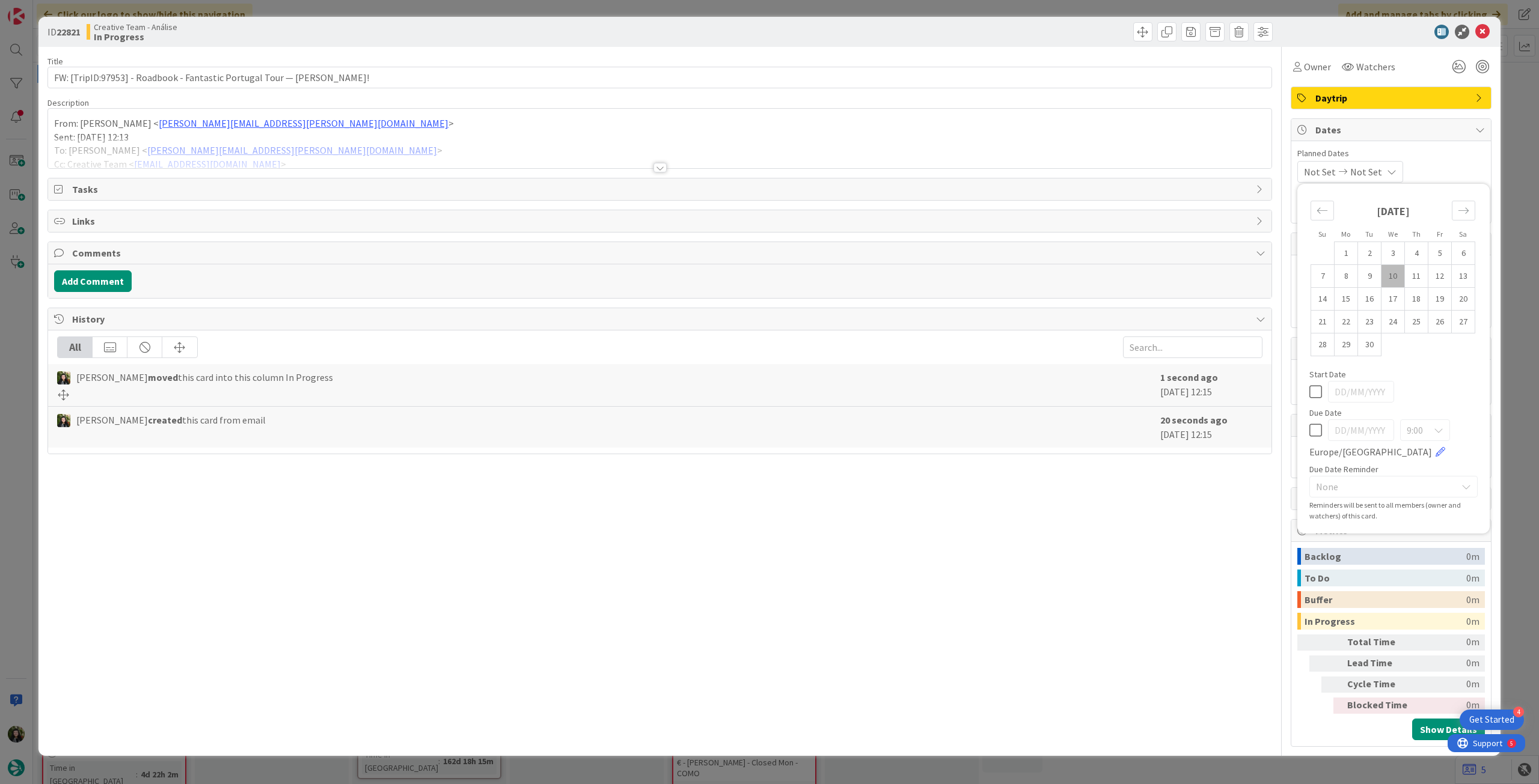
drag, startPoint x: 1316, startPoint y: 431, endPoint x: 1316, endPoint y: 425, distance: 6.0
click at [1316, 430] on icon at bounding box center [1316, 430] width 13 height 14
type input "[DATE]"
drag, startPoint x: 1486, startPoint y: 33, endPoint x: 1121, endPoint y: 92, distance: 369.7
click at [1486, 33] on icon at bounding box center [1483, 32] width 14 height 14
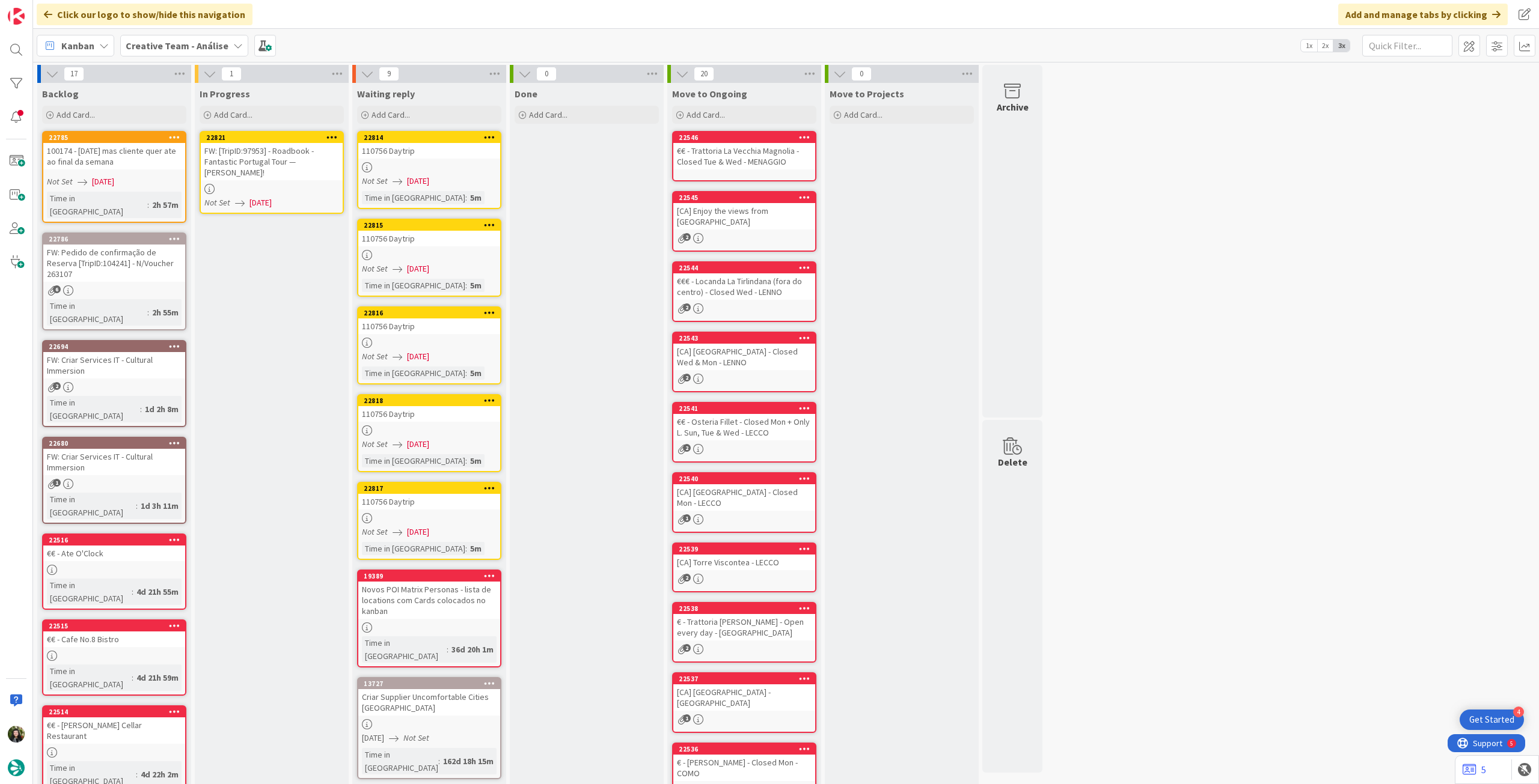
click at [330, 138] on icon at bounding box center [332, 136] width 12 height 8
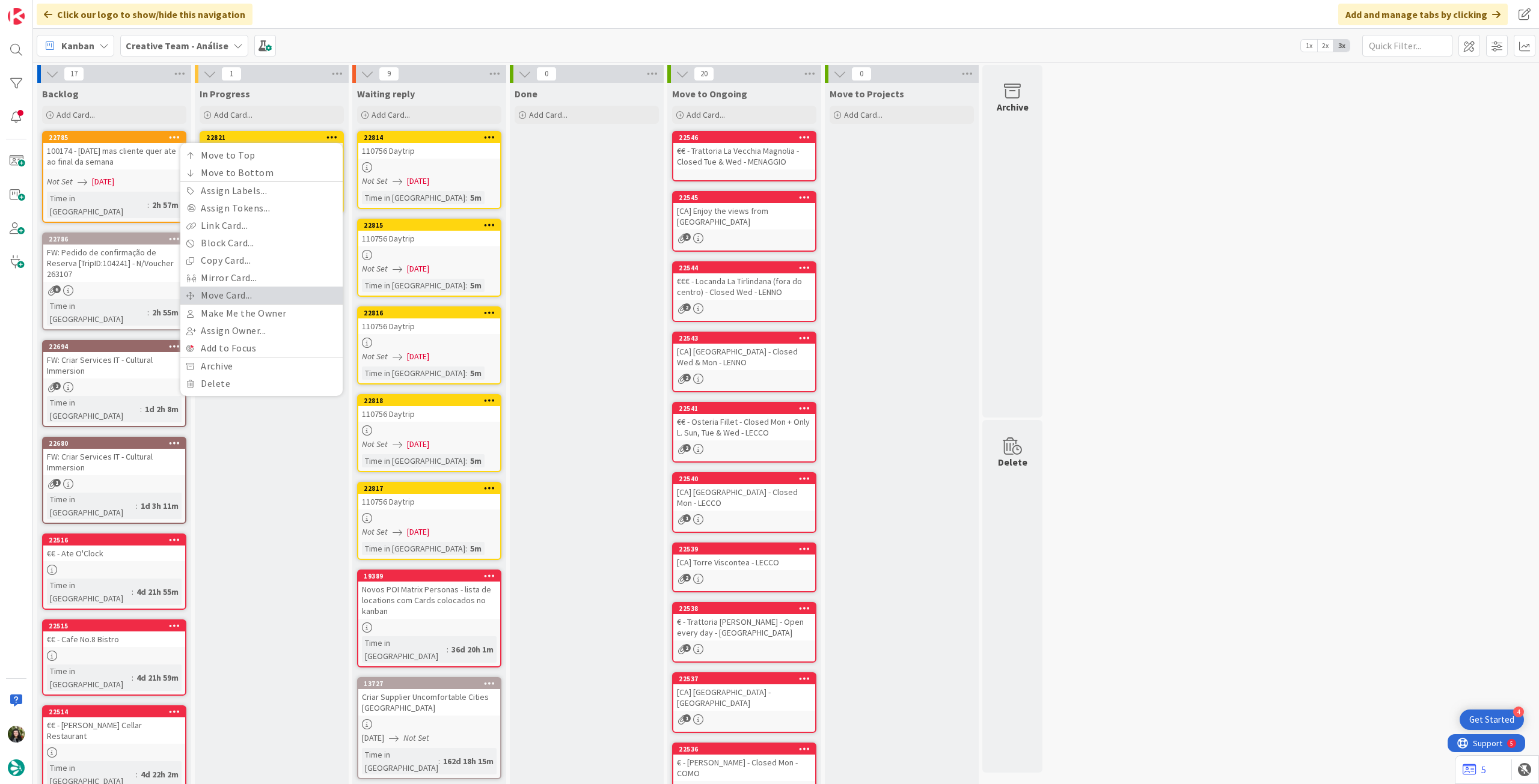
click at [262, 289] on link "Move Card..." at bounding box center [261, 295] width 162 height 17
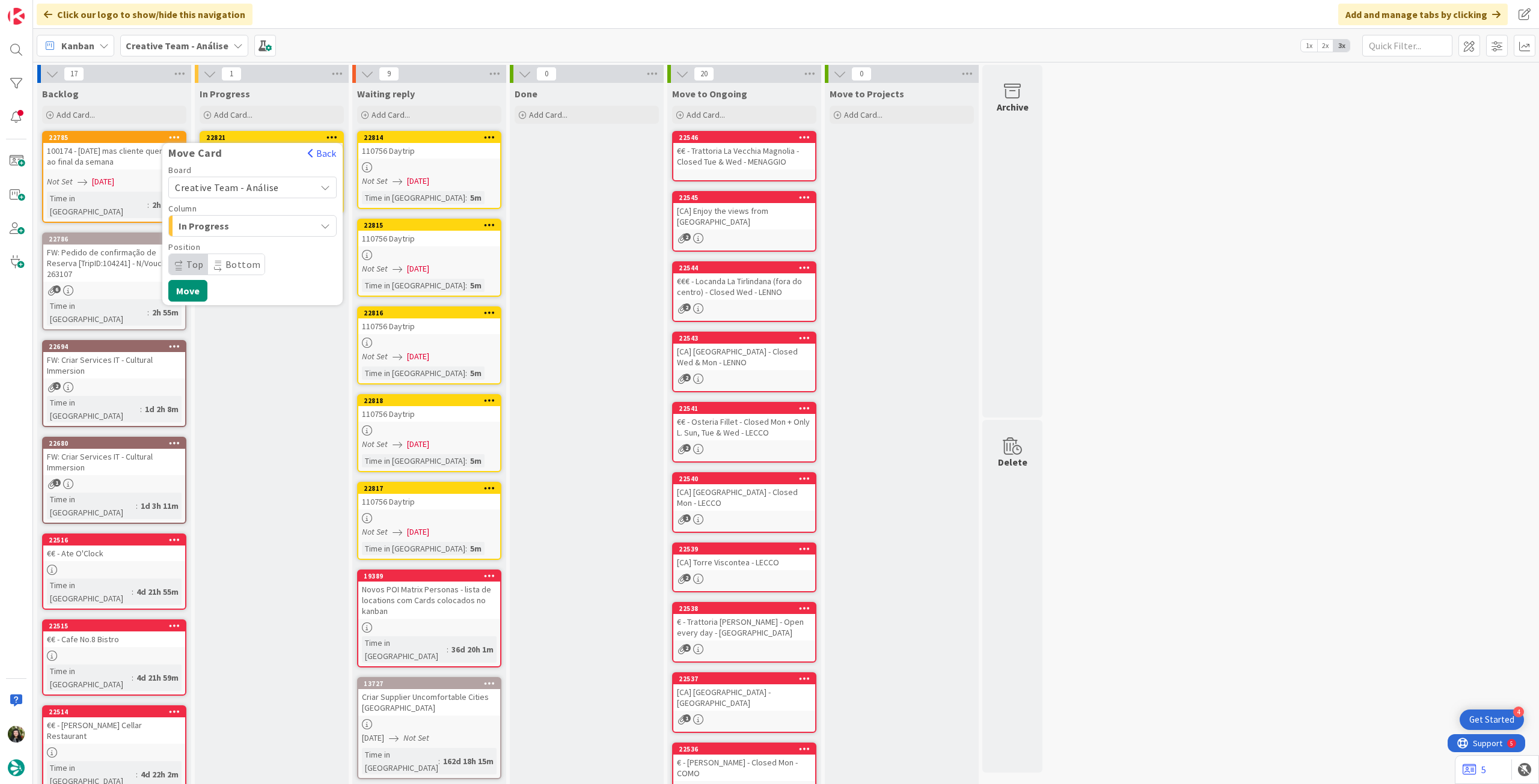
click at [238, 175] on div "Board Creative Team - Análise" at bounding box center [253, 182] width 169 height 32
click at [237, 190] on span "Creative Team - Análise" at bounding box center [227, 187] width 104 height 12
click at [231, 244] on span "Creative Team" at bounding box center [261, 244] width 140 height 18
click at [226, 257] on span "Daytrip" at bounding box center [252, 264] width 116 height 17
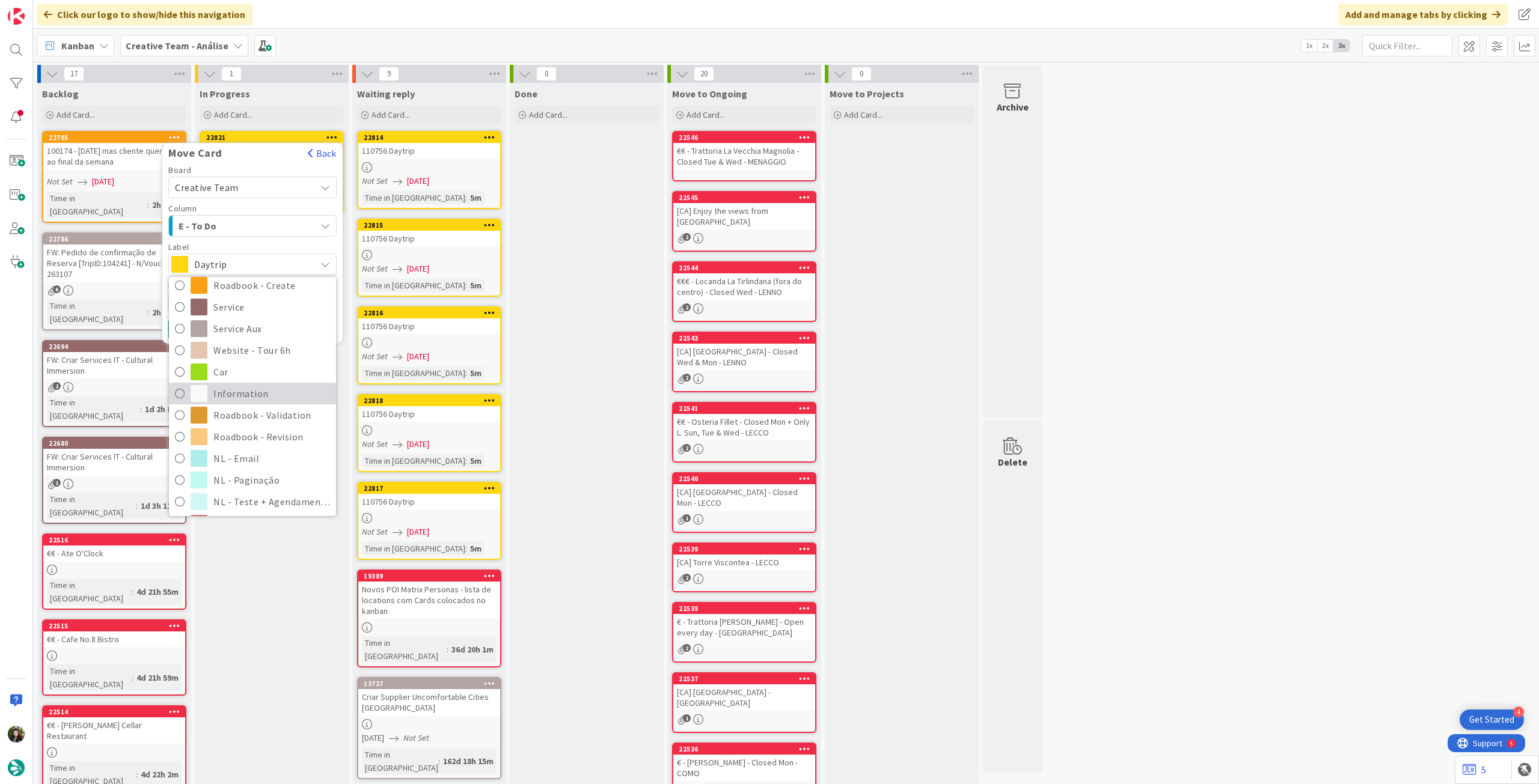
scroll to position [160, 0]
click at [251, 430] on span "Roadbook - Revision" at bounding box center [272, 435] width 117 height 18
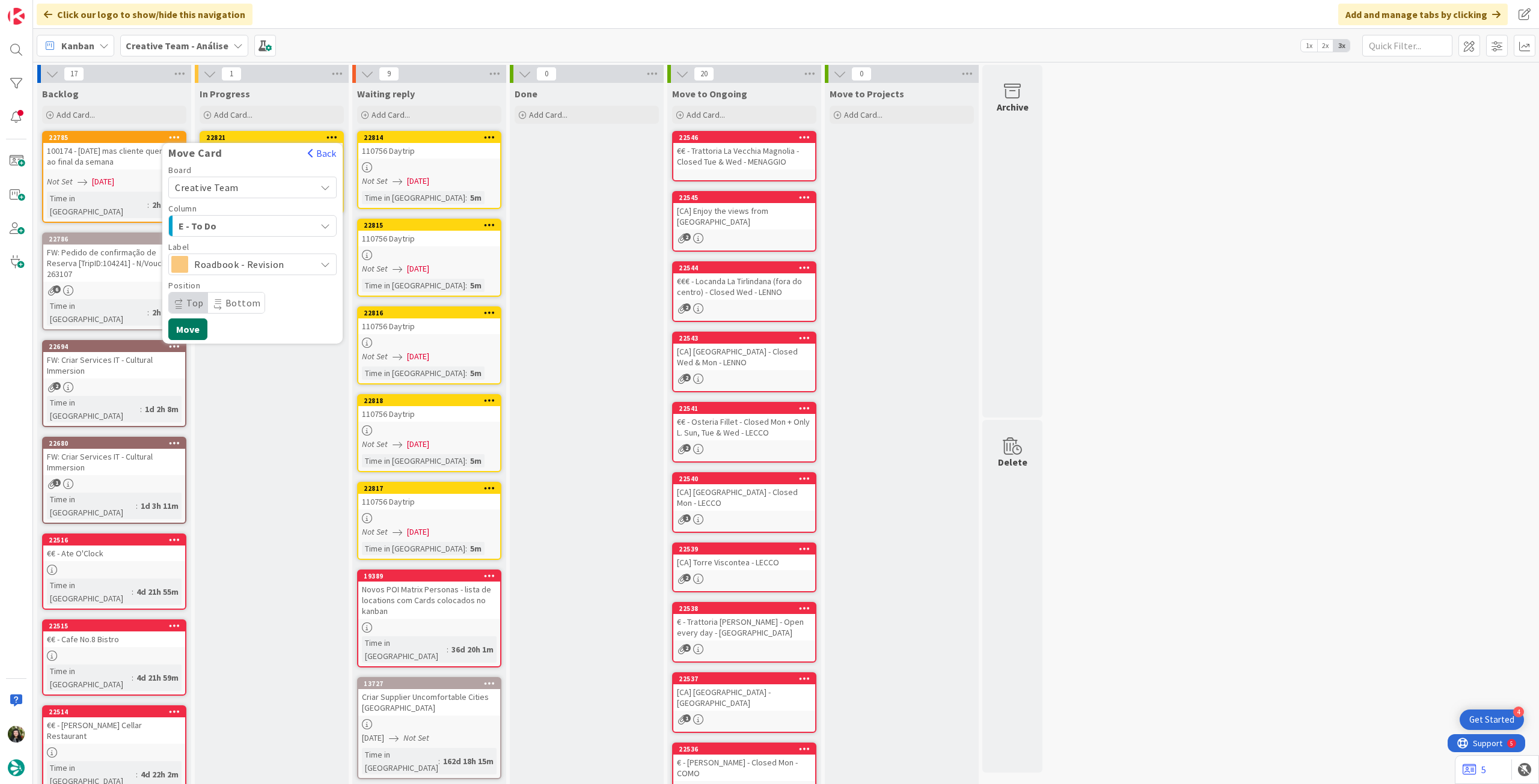
click at [188, 330] on button "Move" at bounding box center [188, 330] width 39 height 22
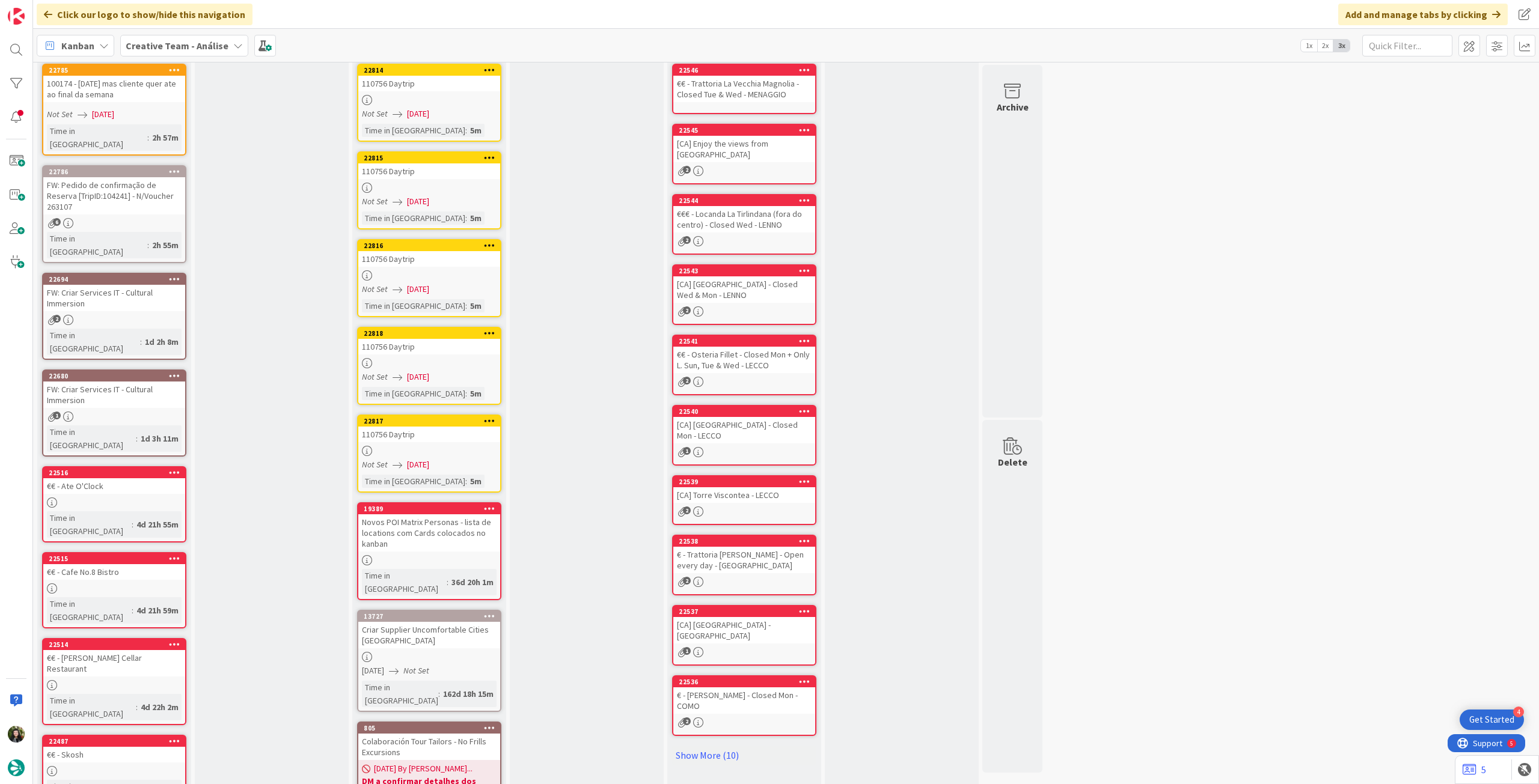
scroll to position [251, 0]
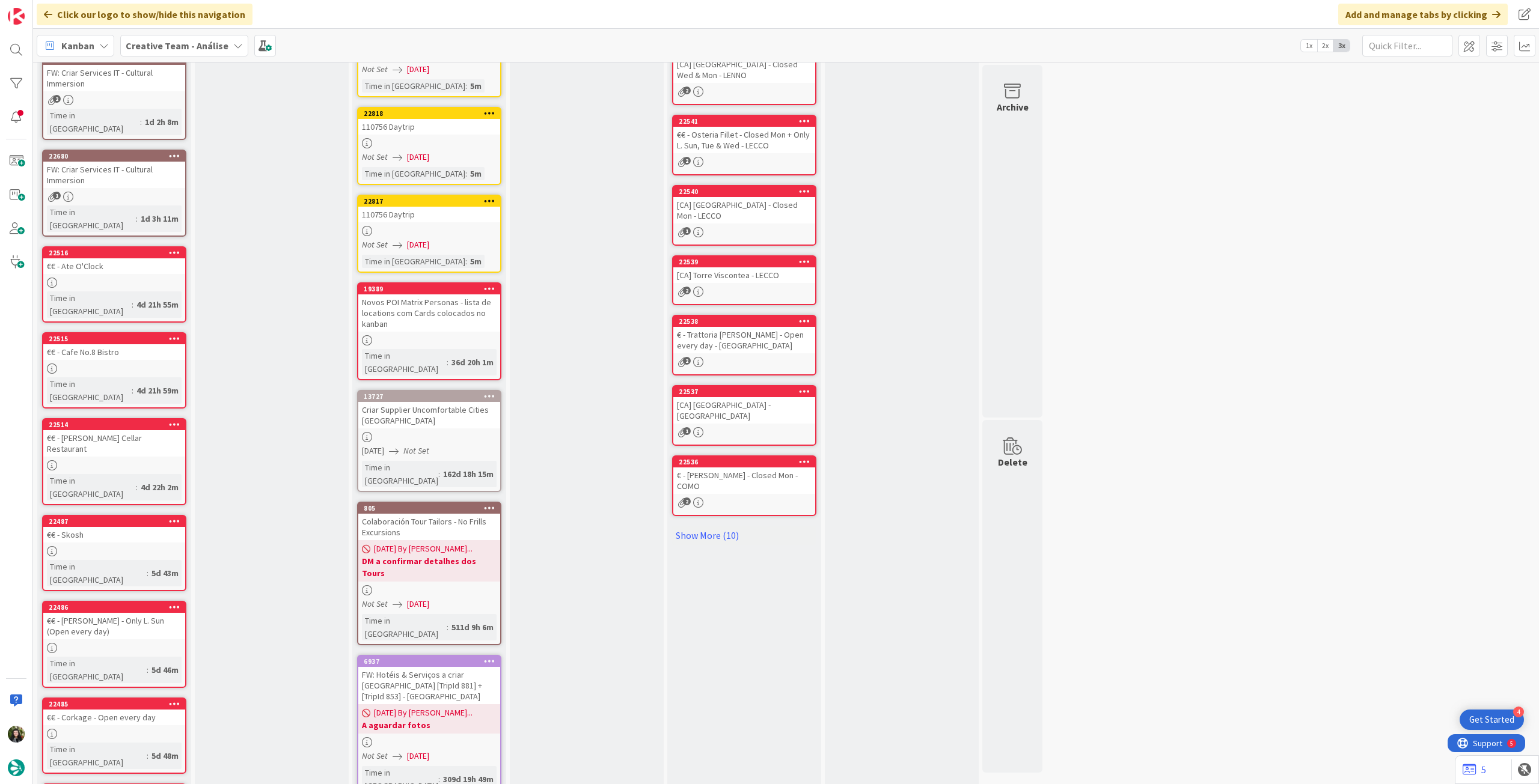
scroll to position [0, 0]
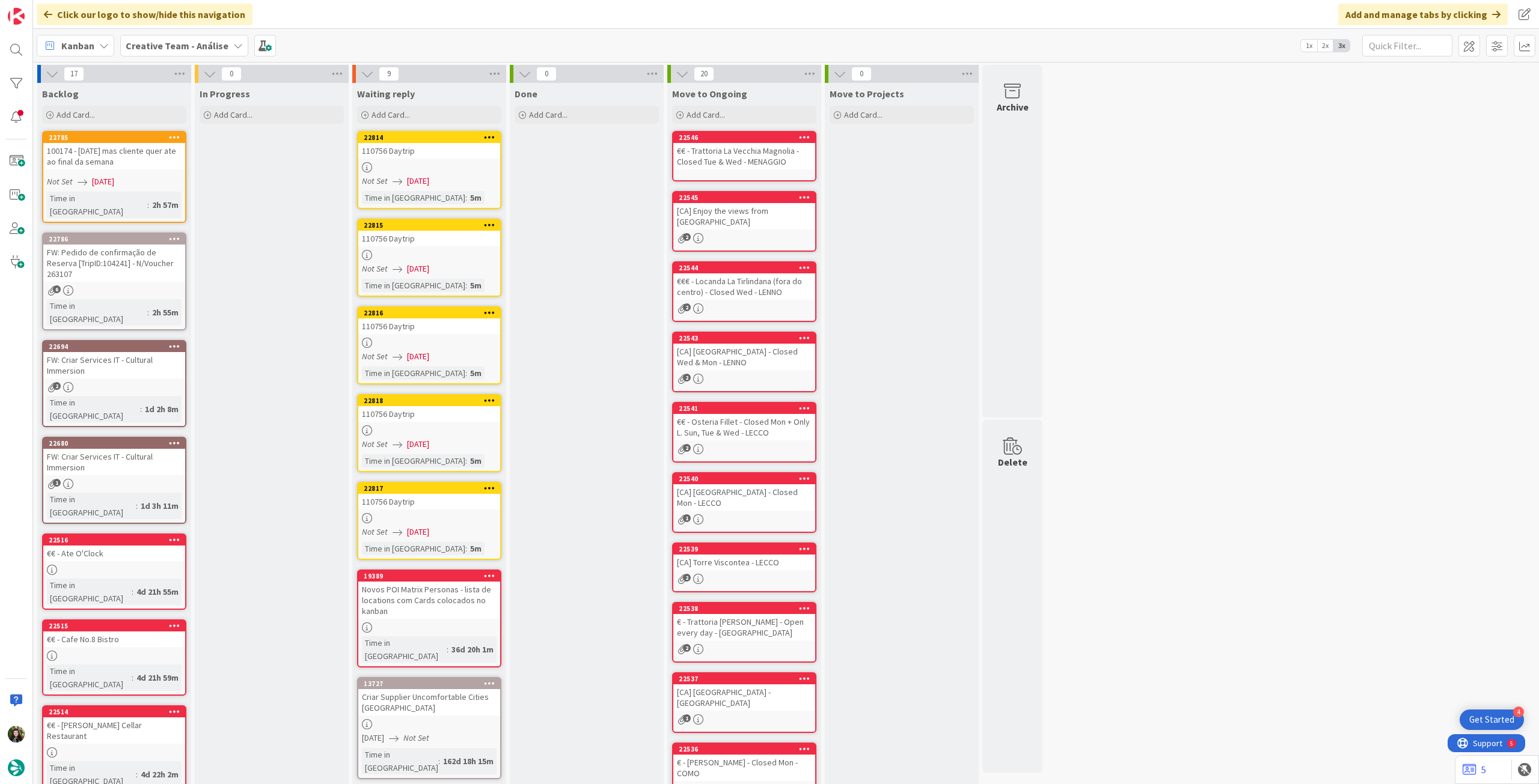
click at [167, 52] on span "Creative Team - Análise" at bounding box center [177, 46] width 103 height 14
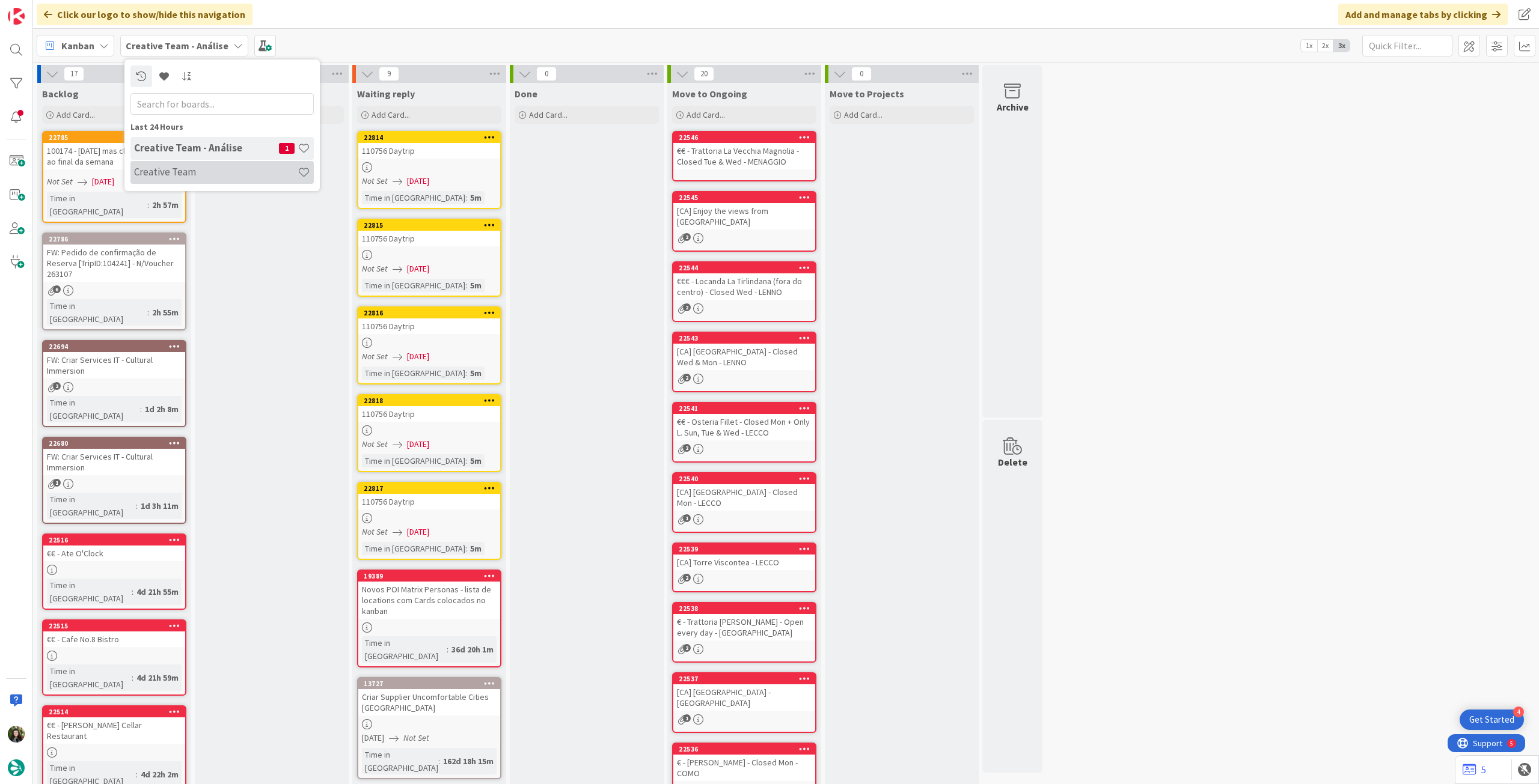
click at [180, 166] on div "Creative Team" at bounding box center [222, 172] width 184 height 22
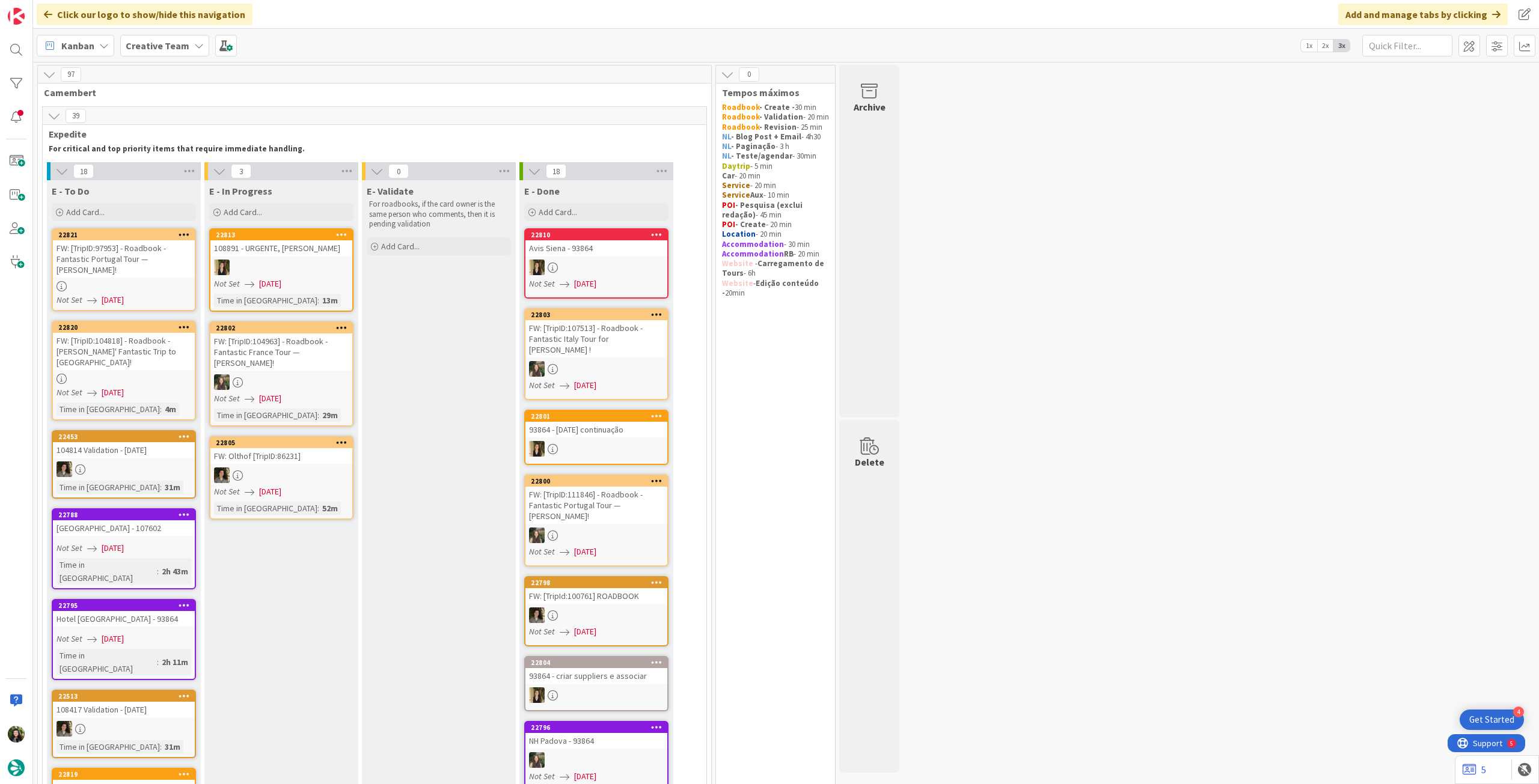
drag, startPoint x: 182, startPoint y: 44, endPoint x: 185, endPoint y: 59, distance: 15.3
click at [182, 45] on b "Creative Team" at bounding box center [157, 45] width 64 height 12
click at [191, 171] on h4 "Creative Team - Análise" at bounding box center [207, 171] width 145 height 12
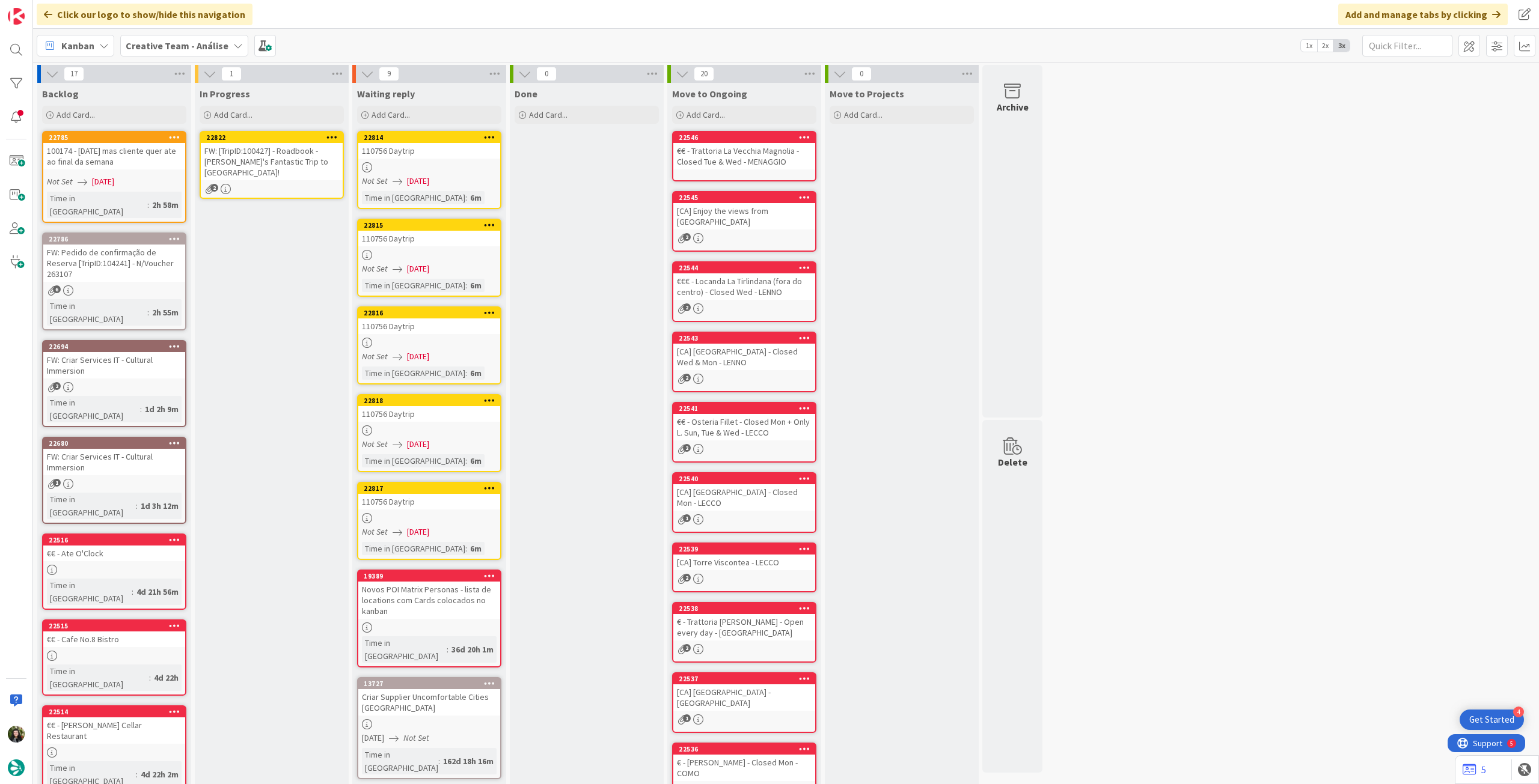
drag, startPoint x: 128, startPoint y: 156, endPoint x: 260, endPoint y: 163, distance: 132.2
click at [257, 162] on div "FW: [TripID:100427] - Roadbook - Karen's Fantastic Trip to Italy!" at bounding box center [272, 162] width 142 height 38
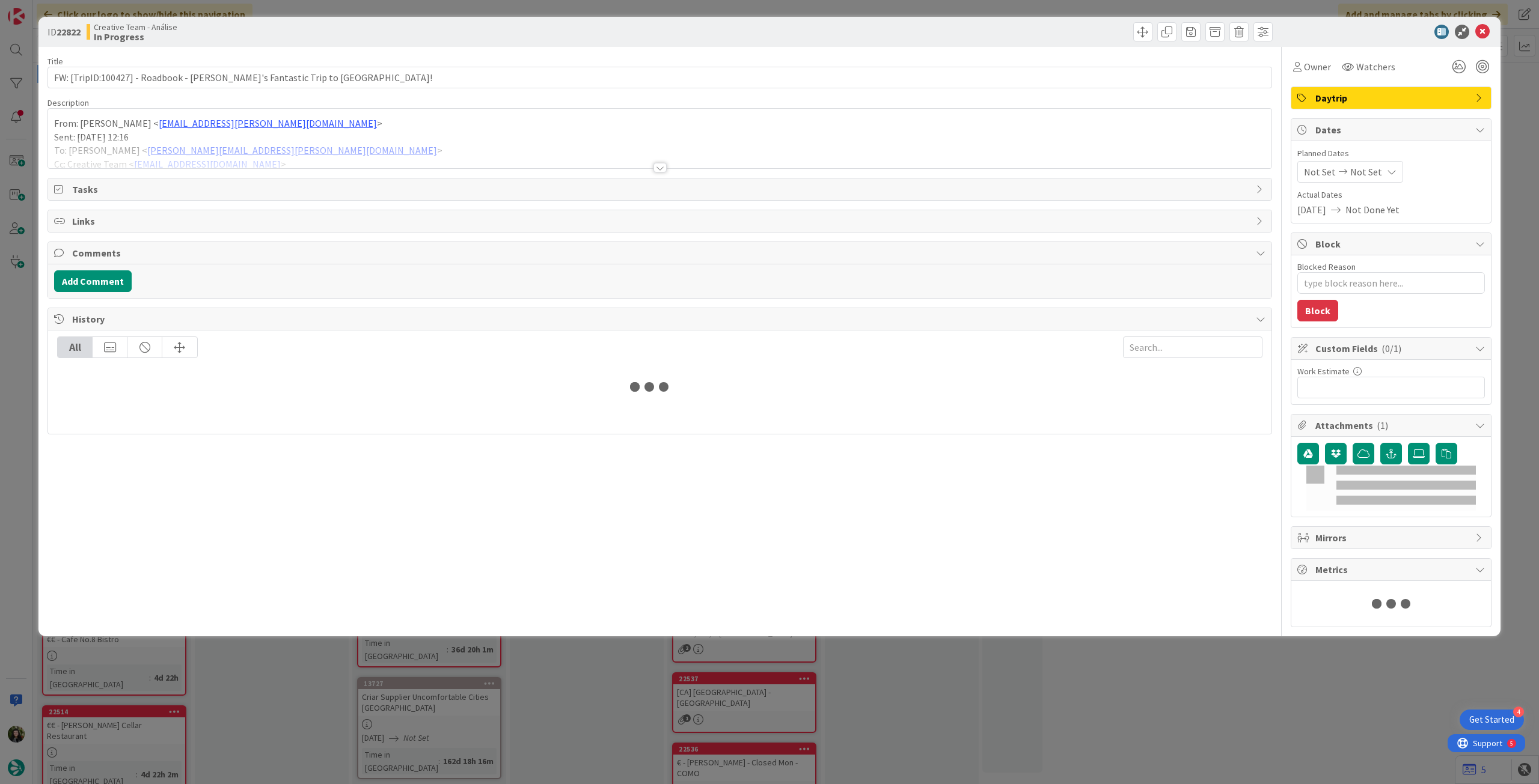
type textarea "x"
drag, startPoint x: 244, startPoint y: 159, endPoint x: 247, endPoint y: 165, distance: 6.7
click at [246, 160] on div at bounding box center [660, 153] width 1223 height 30
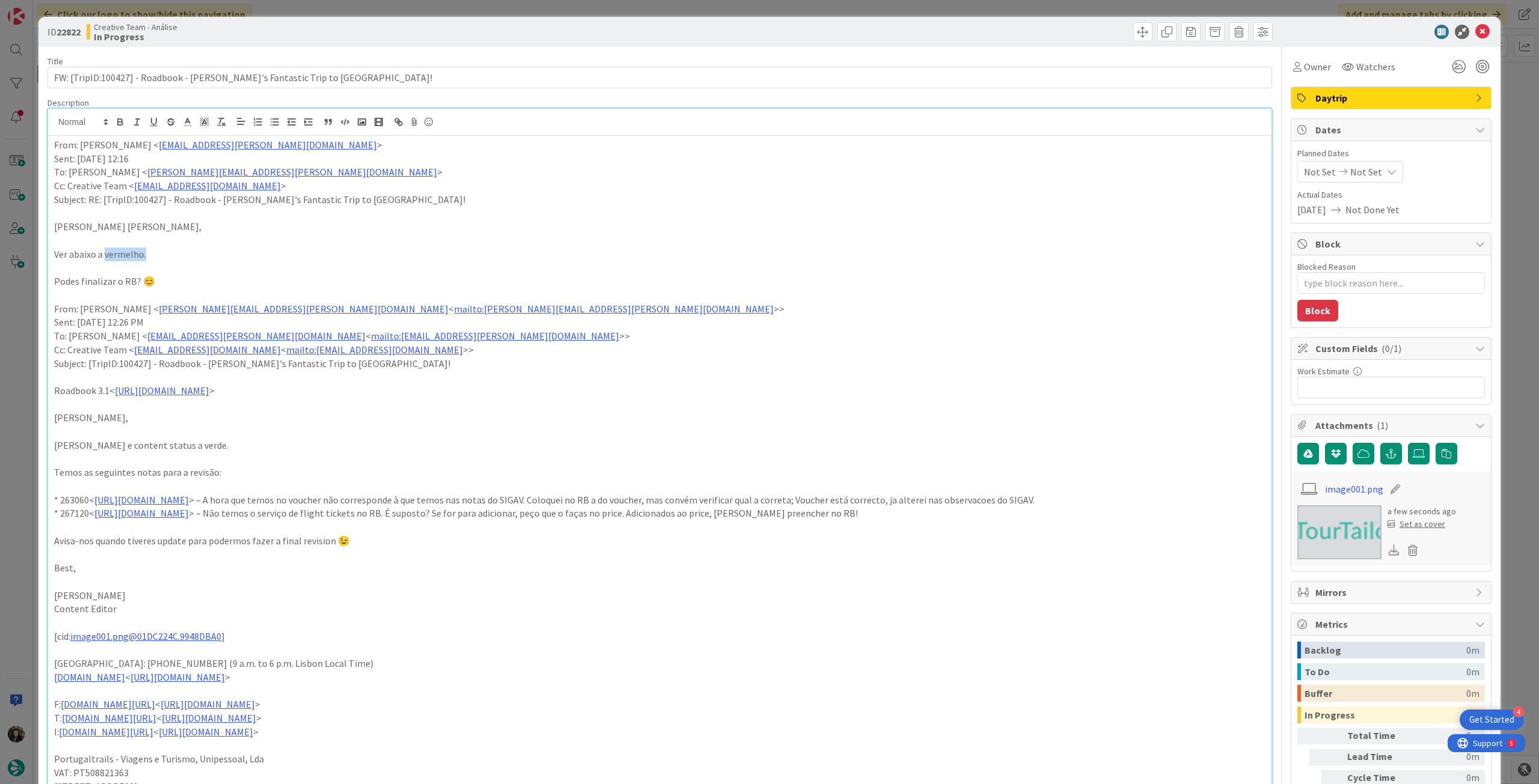
drag, startPoint x: 147, startPoint y: 254, endPoint x: 143, endPoint y: 247, distance: 8.1
click at [105, 258] on p "Ver abaixo a vermelho." at bounding box center [660, 254] width 1212 height 13
drag, startPoint x: 936, startPoint y: 499, endPoint x: 1184, endPoint y: 500, distance: 248.0
click at [1184, 500] on p "* 263060< https://appweb.tourtailors.com/sigav/#Voucher/view/270776 > – A hora …" at bounding box center [660, 500] width 1212 height 13
click at [1013, 521] on p at bounding box center [660, 527] width 1212 height 13
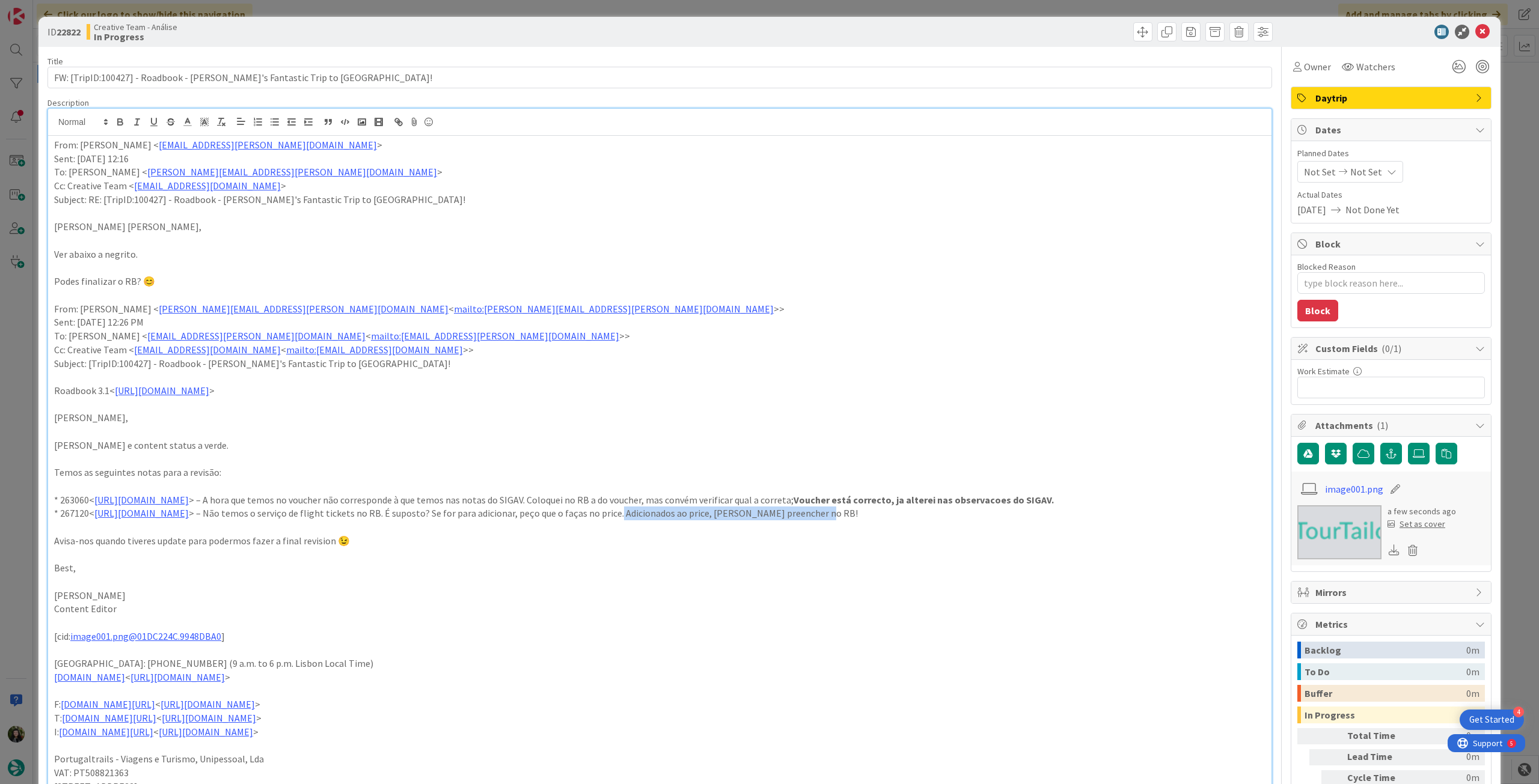
drag, startPoint x: 763, startPoint y: 513, endPoint x: 1004, endPoint y: 515, distance: 241.0
click at [1004, 515] on p "* 267120< https://appweb.tourtailors.com/sigav/#Voucher/view/274874 > – Não tem…" at bounding box center [660, 513] width 1212 height 13
click at [991, 426] on p at bounding box center [660, 431] width 1212 height 13
click at [1358, 175] on span "Not Set" at bounding box center [1367, 172] width 32 height 14
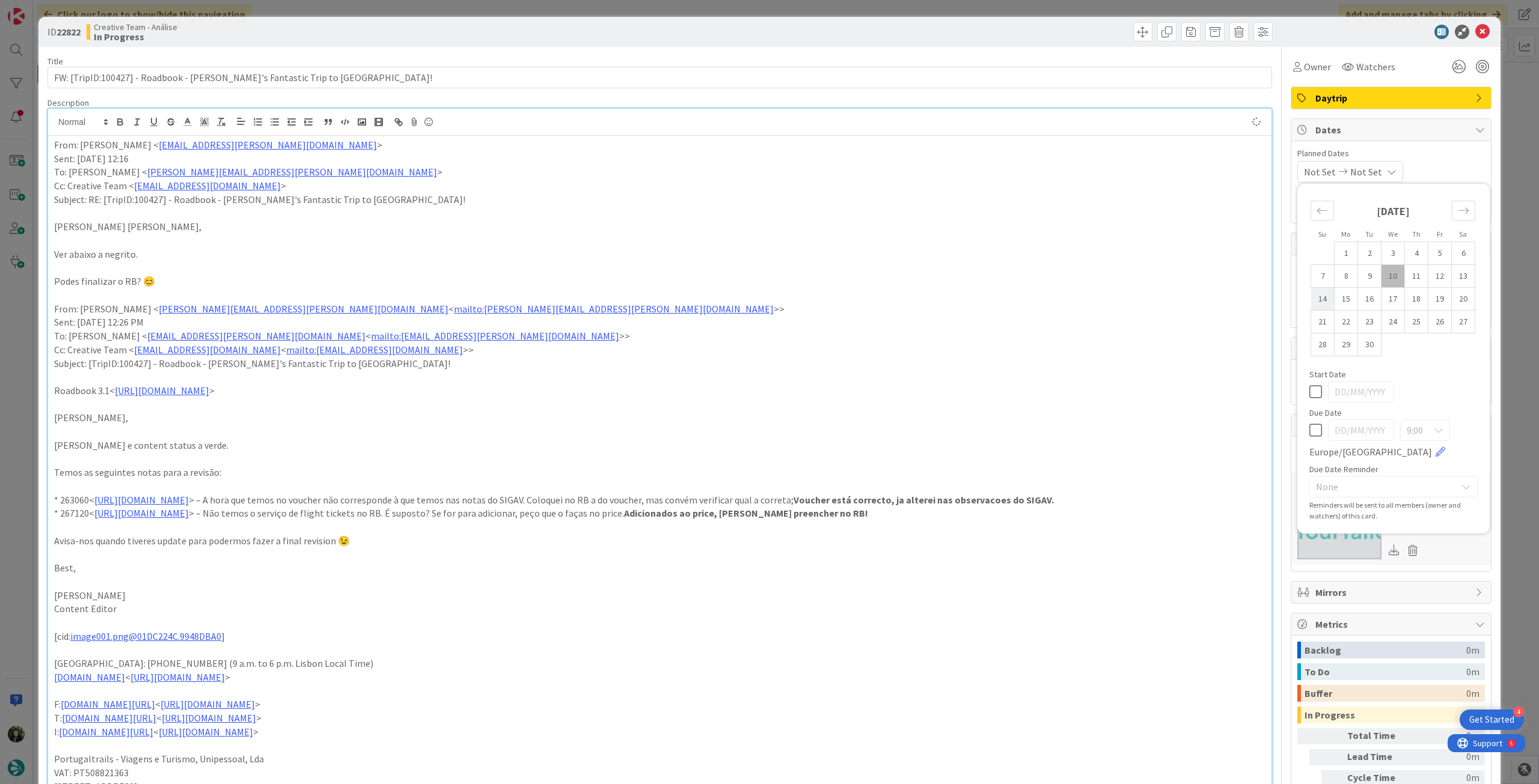
type textarea "x"
click at [1310, 430] on icon at bounding box center [1316, 430] width 13 height 14
type input "[DATE]"
click at [1475, 28] on icon at bounding box center [1483, 32] width 14 height 14
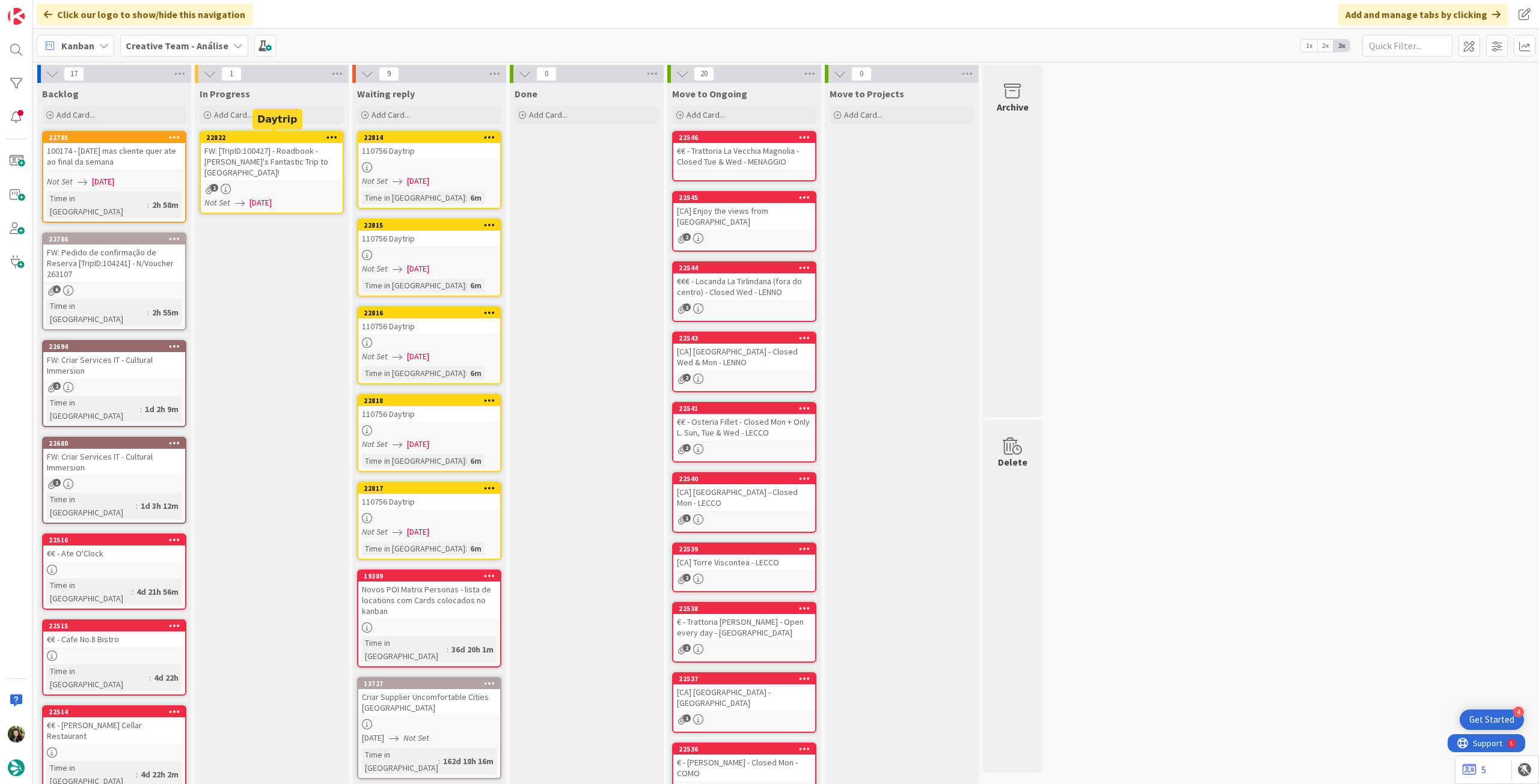
click at [331, 134] on icon at bounding box center [332, 136] width 12 height 8
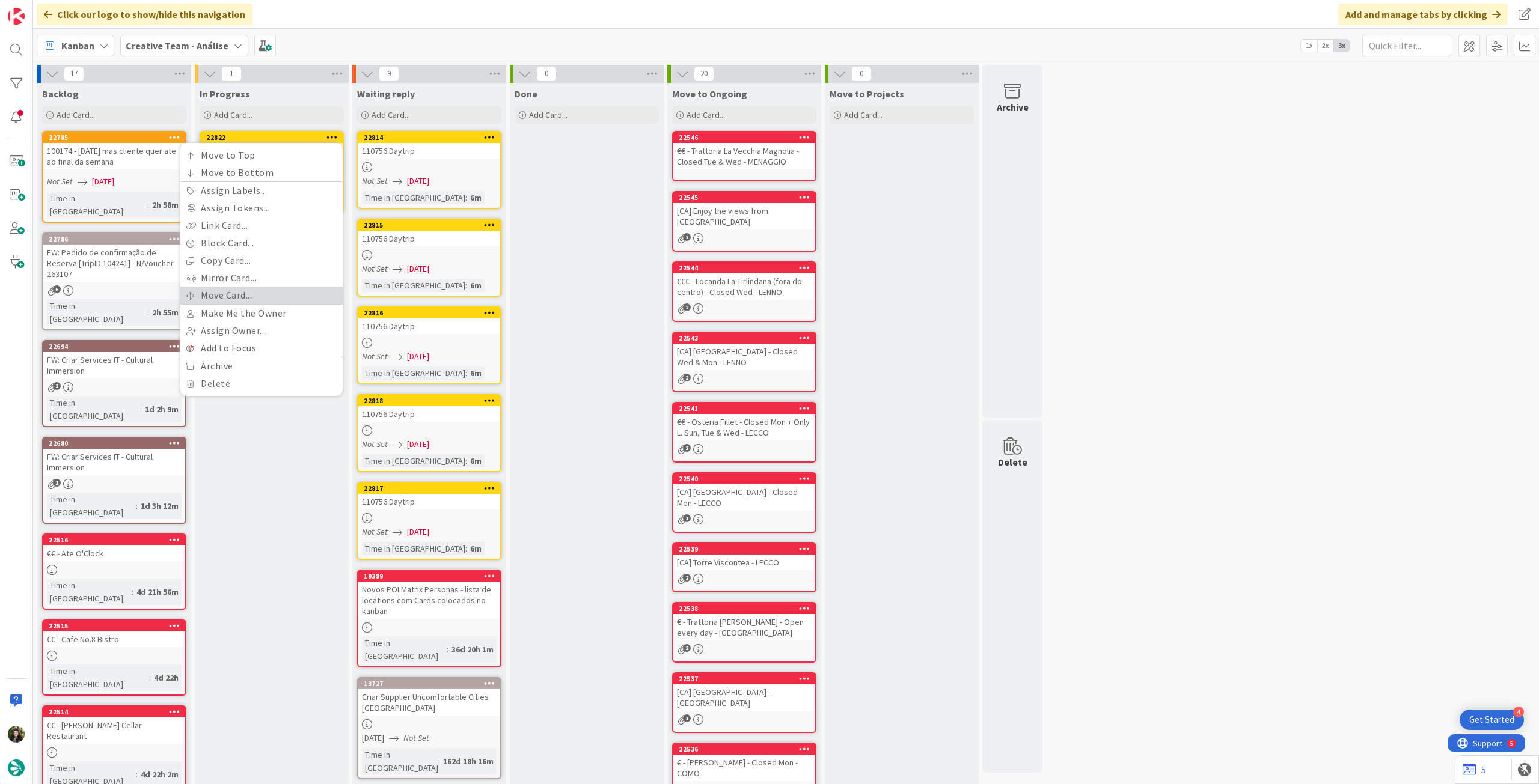
click at [255, 293] on link "Move Card..." at bounding box center [261, 295] width 162 height 17
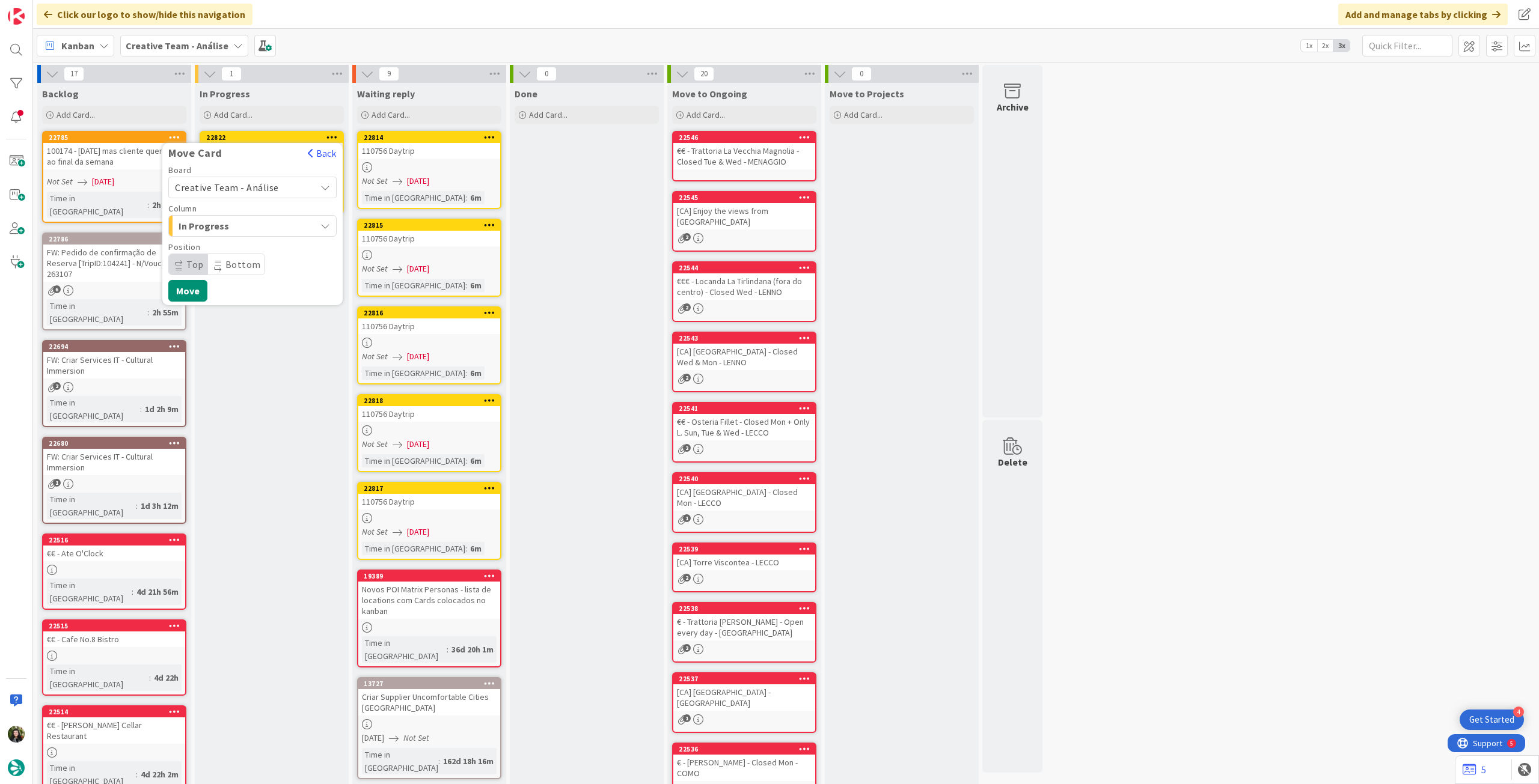
click at [260, 186] on span "Creative Team - Análise" at bounding box center [227, 187] width 104 height 12
click at [244, 248] on span "Creative Team" at bounding box center [261, 244] width 140 height 18
click at [240, 255] on div "Daytrip" at bounding box center [253, 264] width 169 height 22
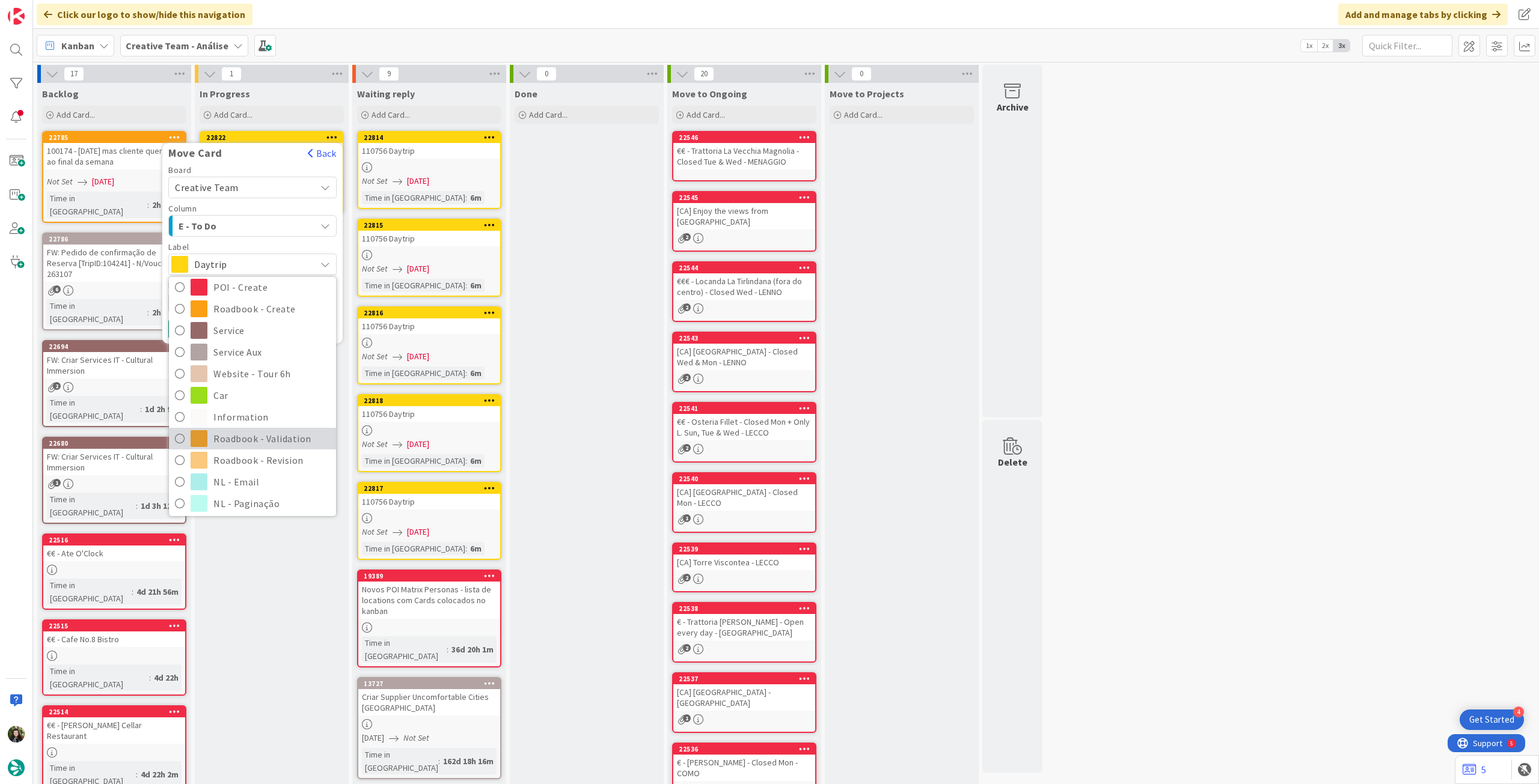
scroll to position [160, 0]
click at [238, 428] on span "Roadbook - Revision" at bounding box center [272, 435] width 117 height 18
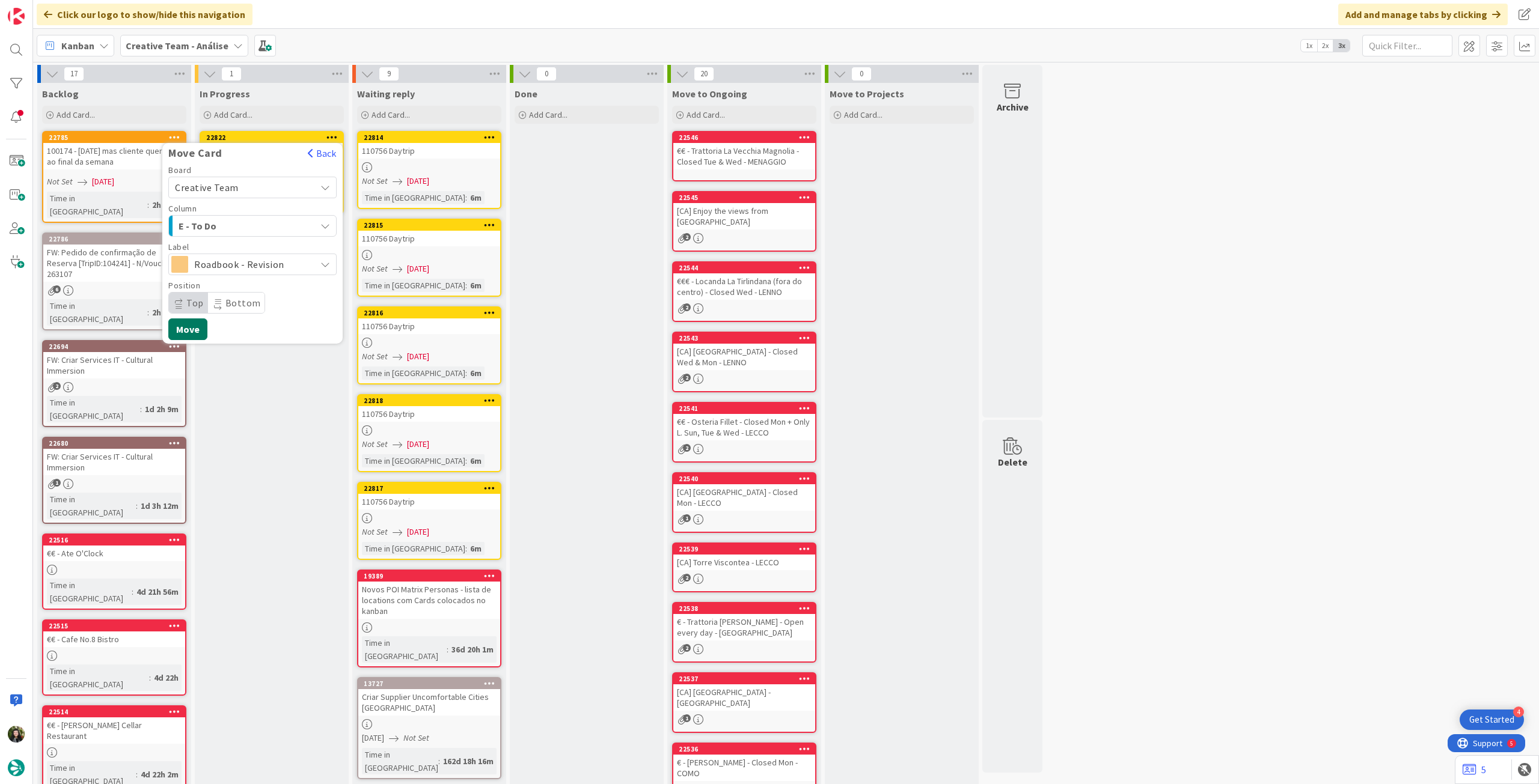
click at [187, 335] on button "Move" at bounding box center [188, 330] width 39 height 22
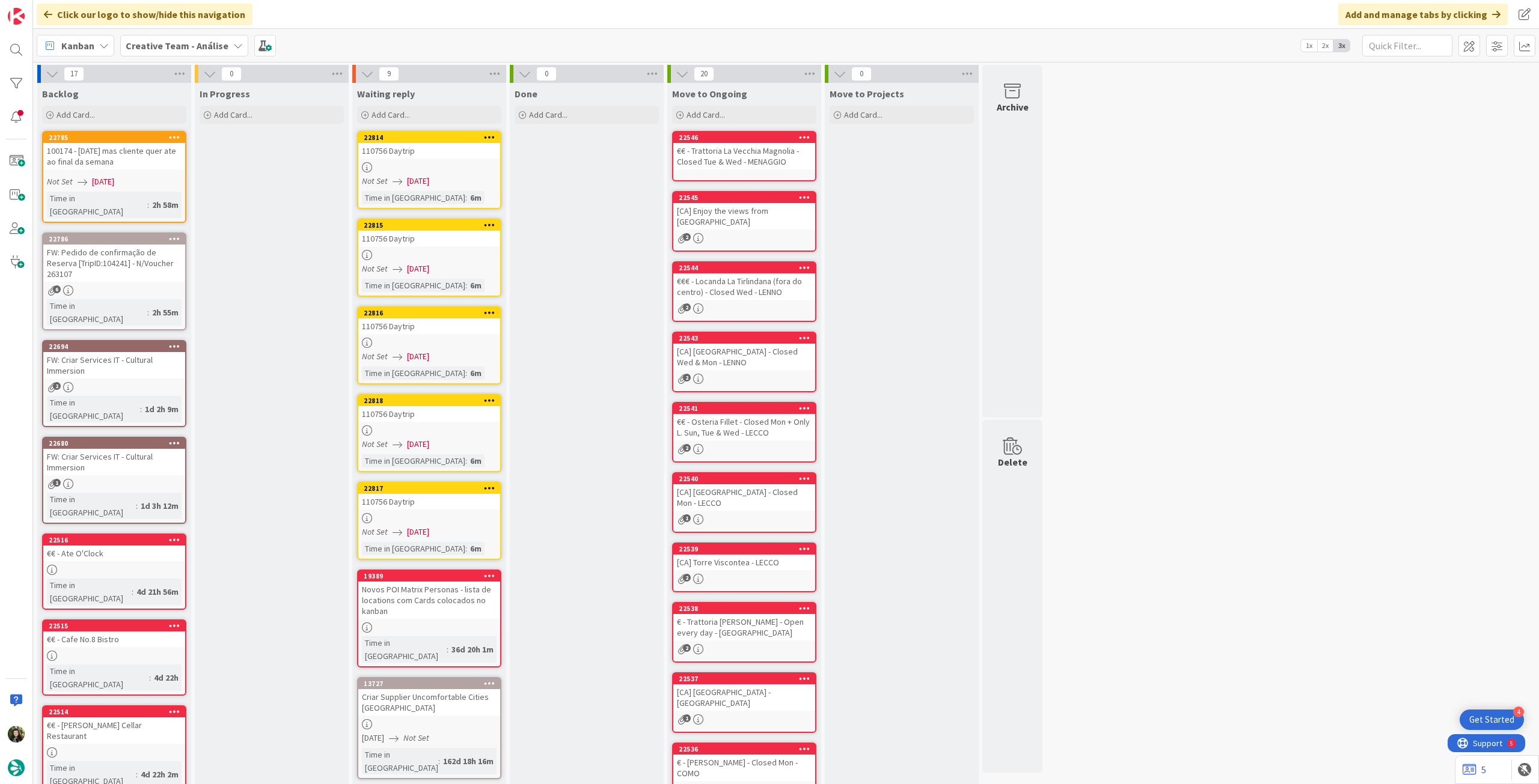
drag, startPoint x: 177, startPoint y: 41, endPoint x: 177, endPoint y: 64, distance: 23.0
click at [177, 43] on b "Creative Team - Análise" at bounding box center [177, 45] width 103 height 12
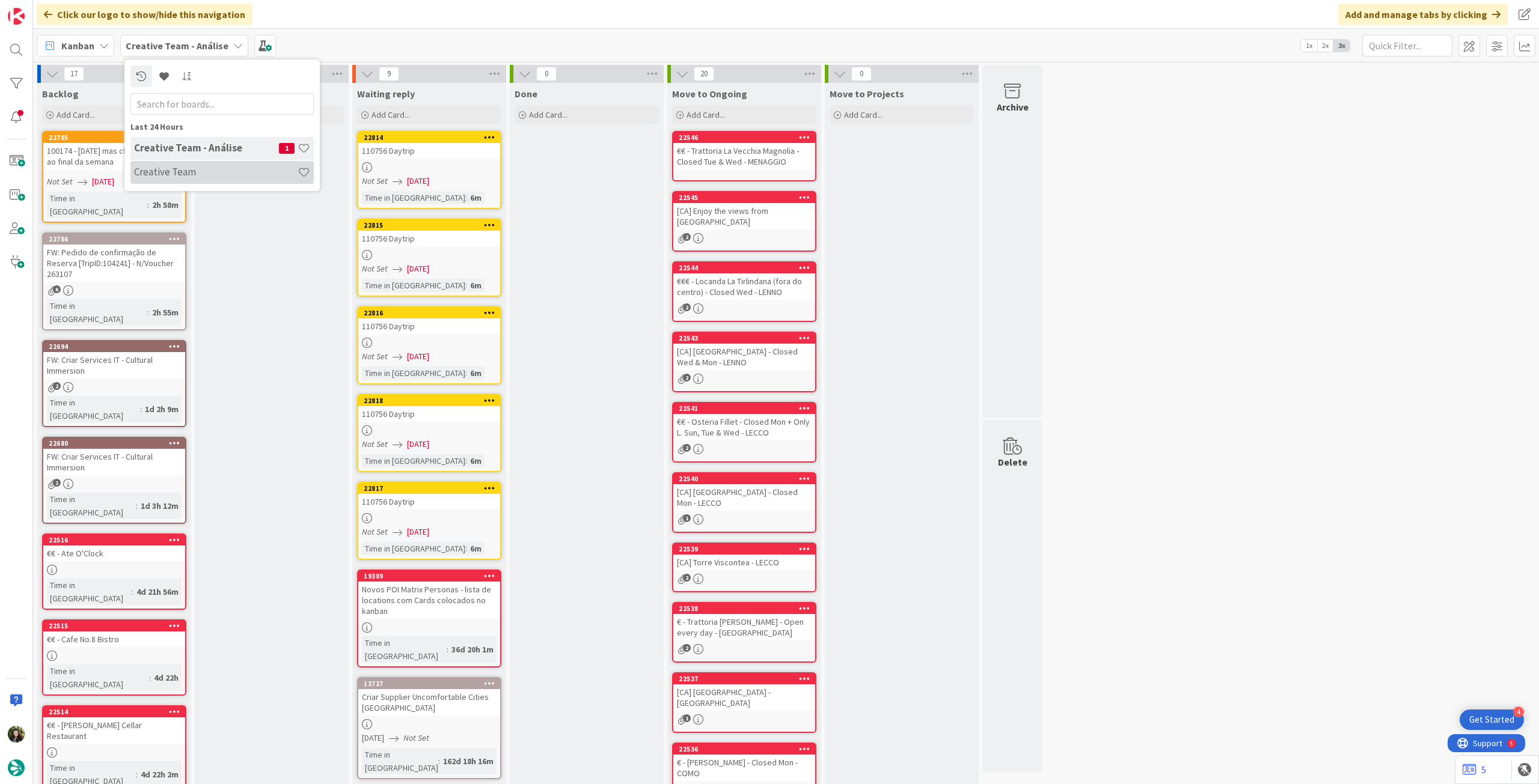
click at [173, 169] on h4 "Creative Team" at bounding box center [216, 171] width 163 height 12
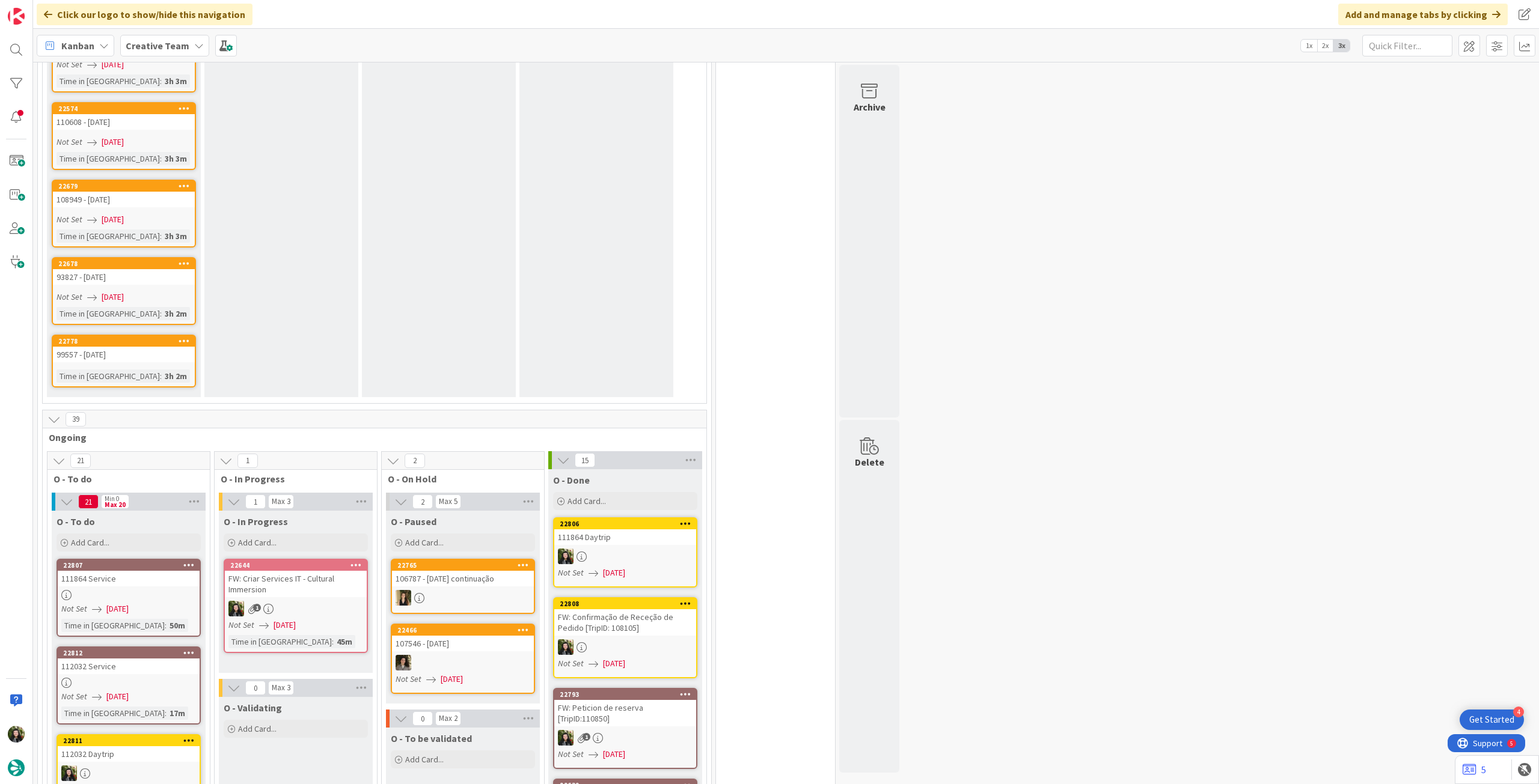
scroll to position [1522, 0]
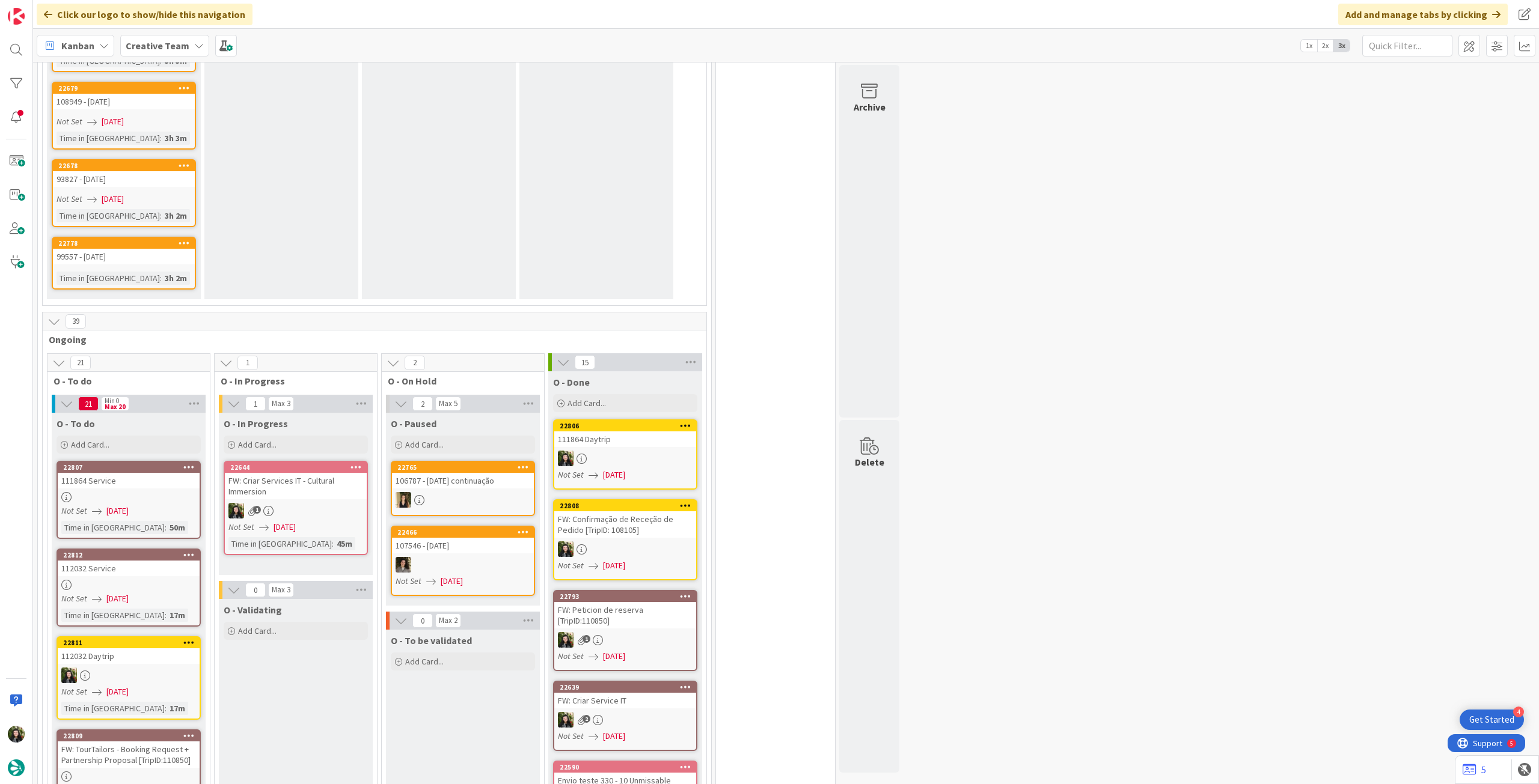
click at [317, 503] on div "1" at bounding box center [296, 510] width 142 height 15
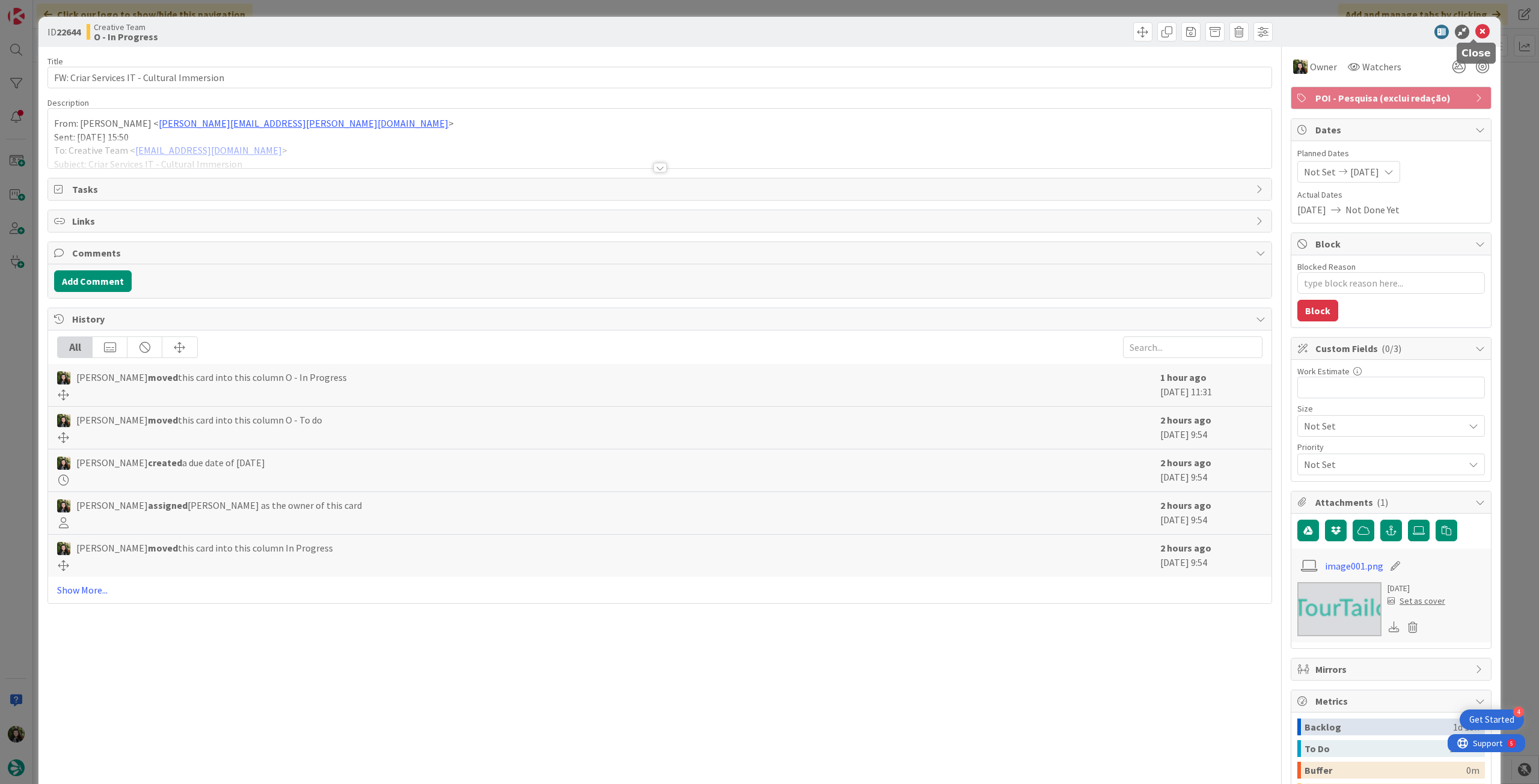
drag, startPoint x: 1473, startPoint y: 27, endPoint x: 1164, endPoint y: 189, distance: 348.9
click at [1475, 29] on icon at bounding box center [1483, 32] width 14 height 14
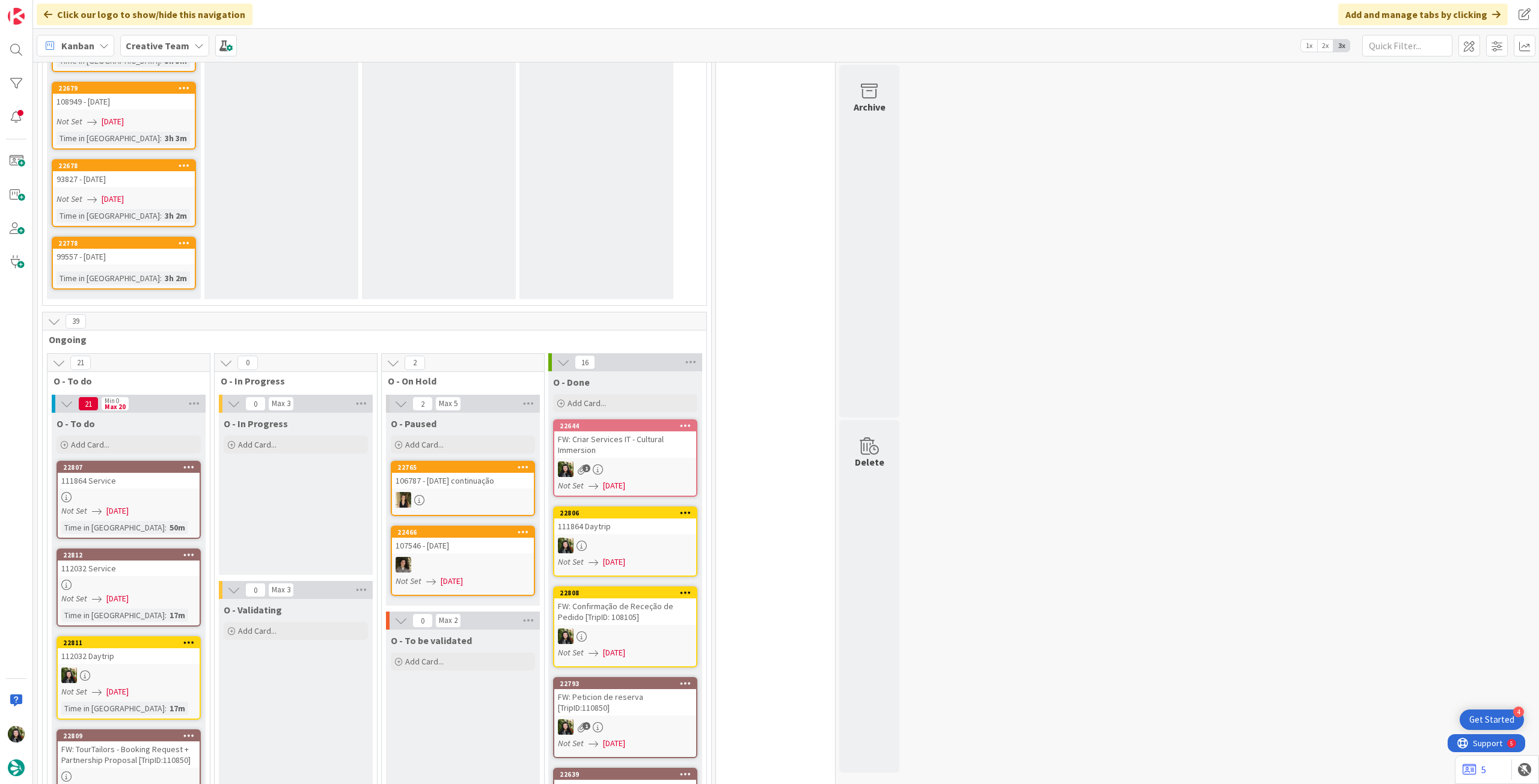
click at [643, 432] on div "FW: Criar Services IT - Cultural Immersion" at bounding box center [626, 445] width 142 height 27
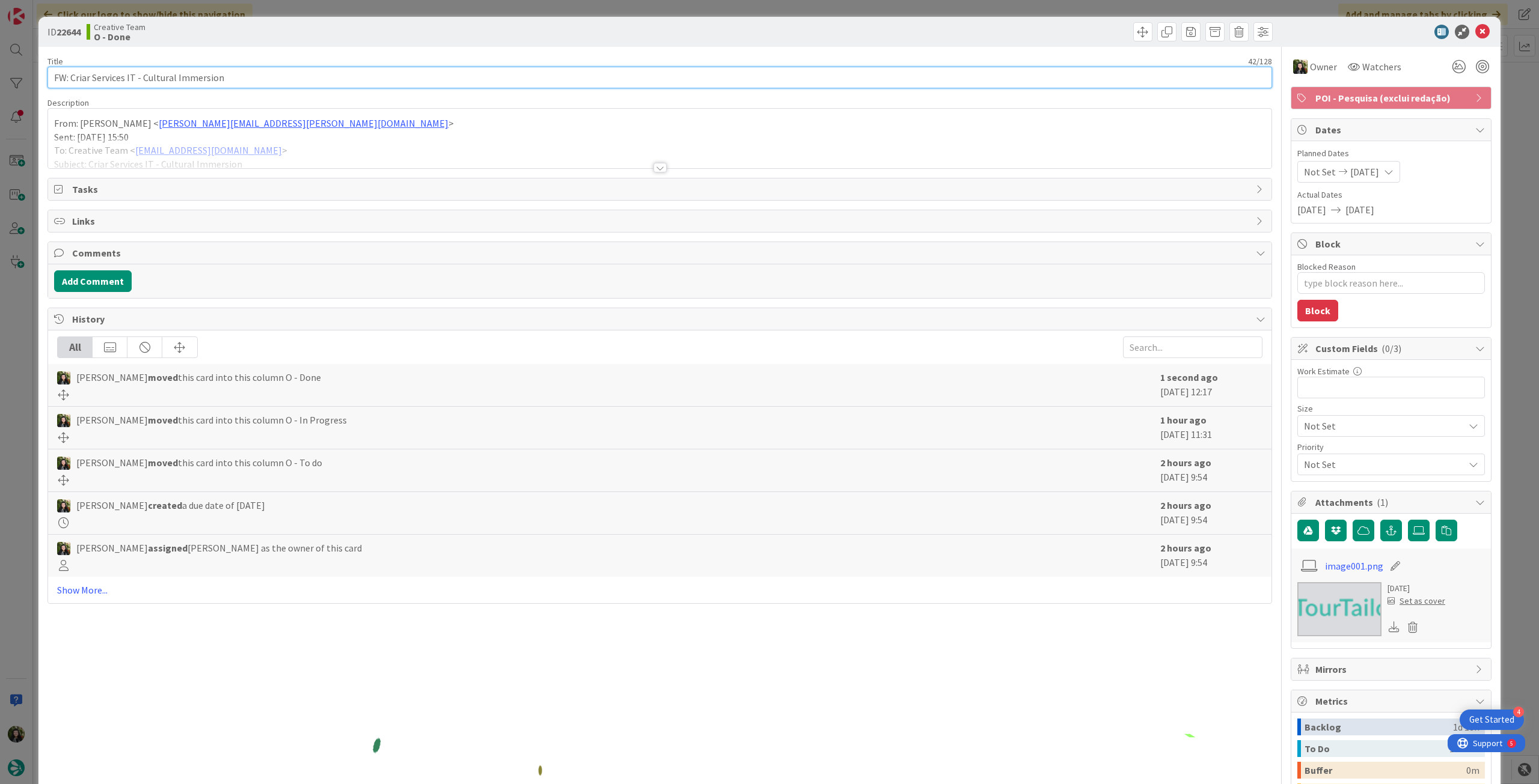
drag, startPoint x: 72, startPoint y: 78, endPoint x: 286, endPoint y: 77, distance: 214.0
click at [286, 77] on input "FW: Criar Services IT - Cultural Immersion" at bounding box center [660, 77] width 1224 height 22
click at [1475, 30] on icon at bounding box center [1483, 32] width 14 height 14
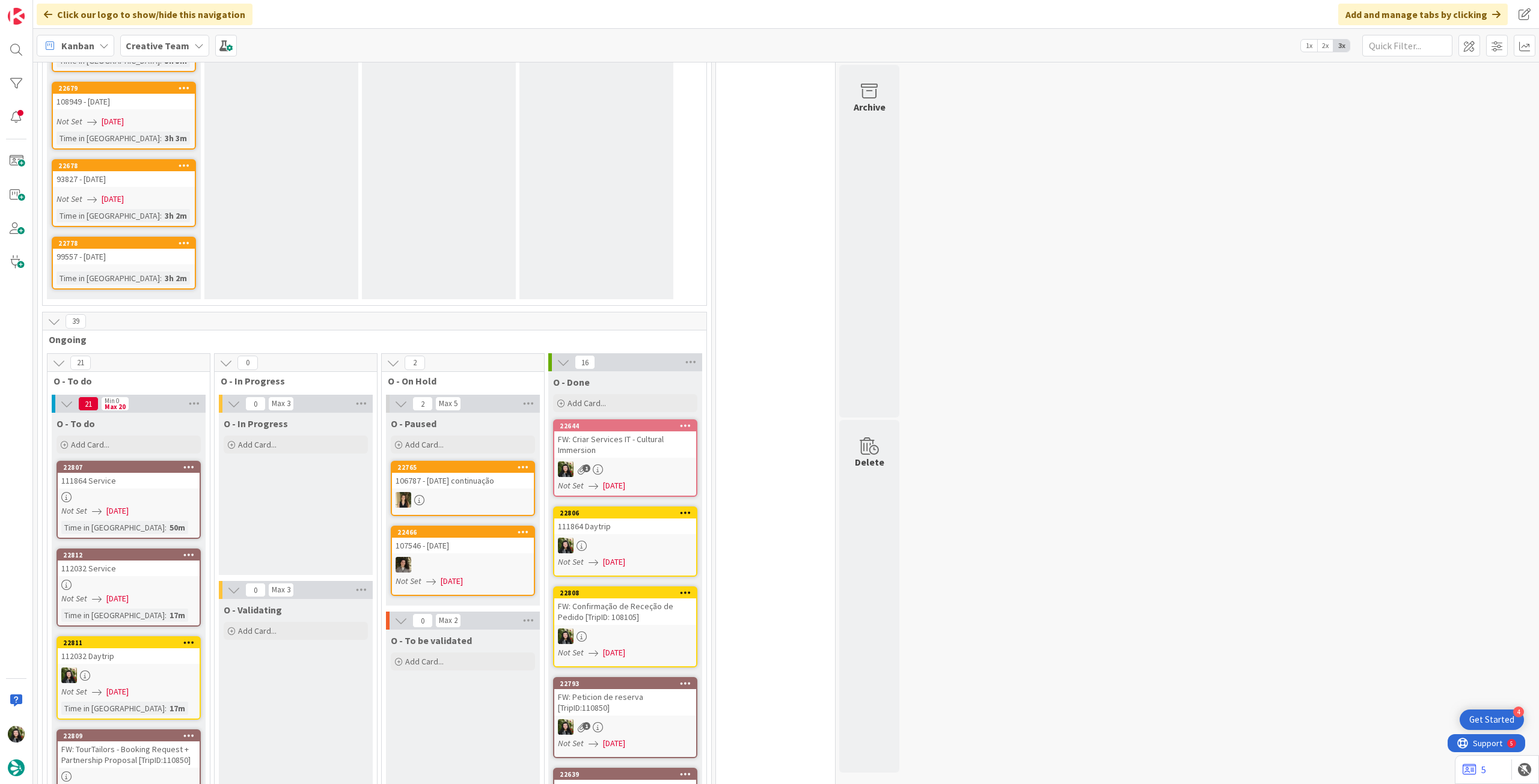
click at [182, 41] on b "Creative Team" at bounding box center [157, 45] width 64 height 12
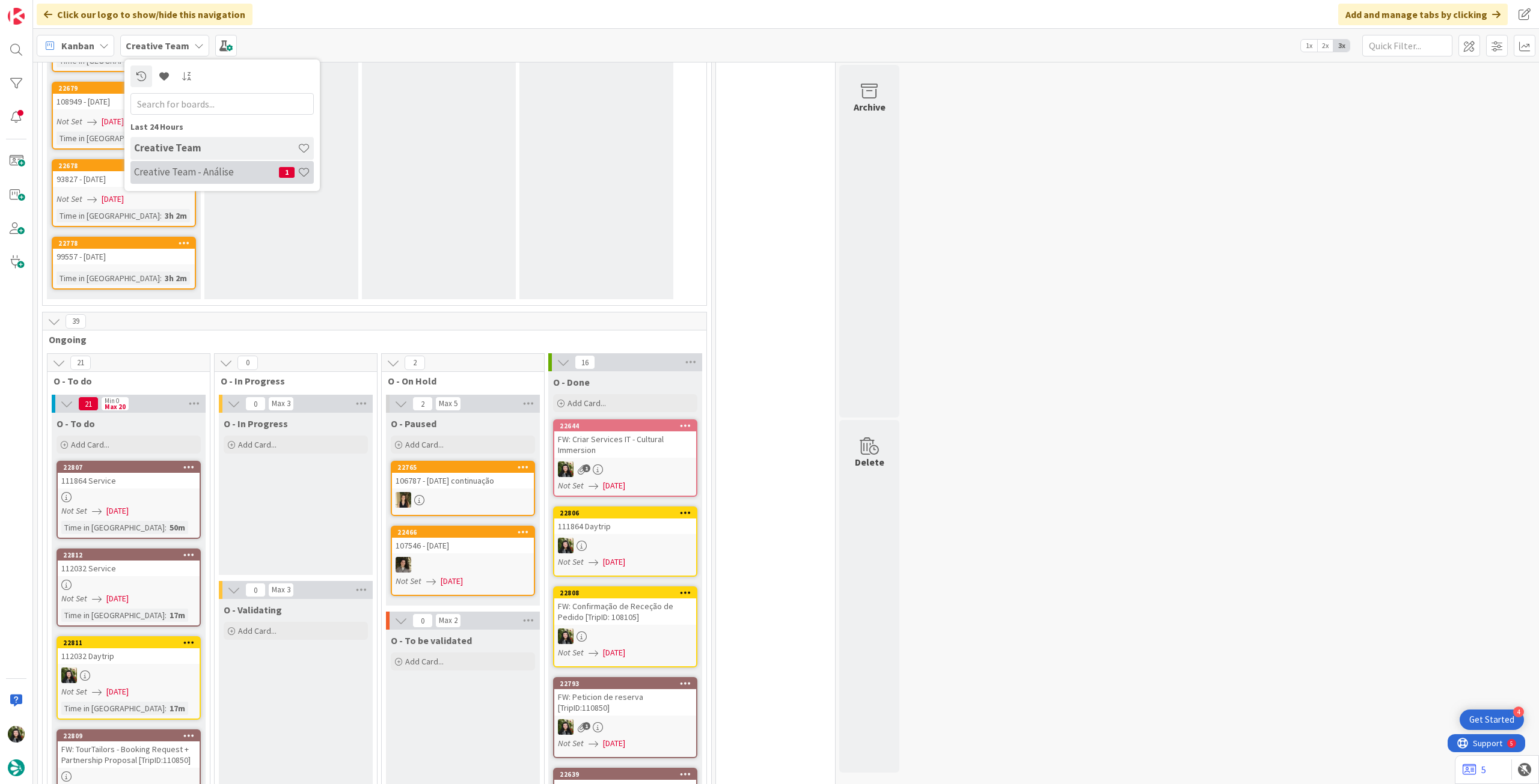
drag, startPoint x: 164, startPoint y: 184, endPoint x: 167, endPoint y: 177, distance: 7.6
click at [165, 184] on div "Creative Team Creative Team - Análise 1" at bounding box center [222, 161] width 184 height 48
click at [168, 177] on h4 "Creative Team - Análise" at bounding box center [207, 171] width 145 height 12
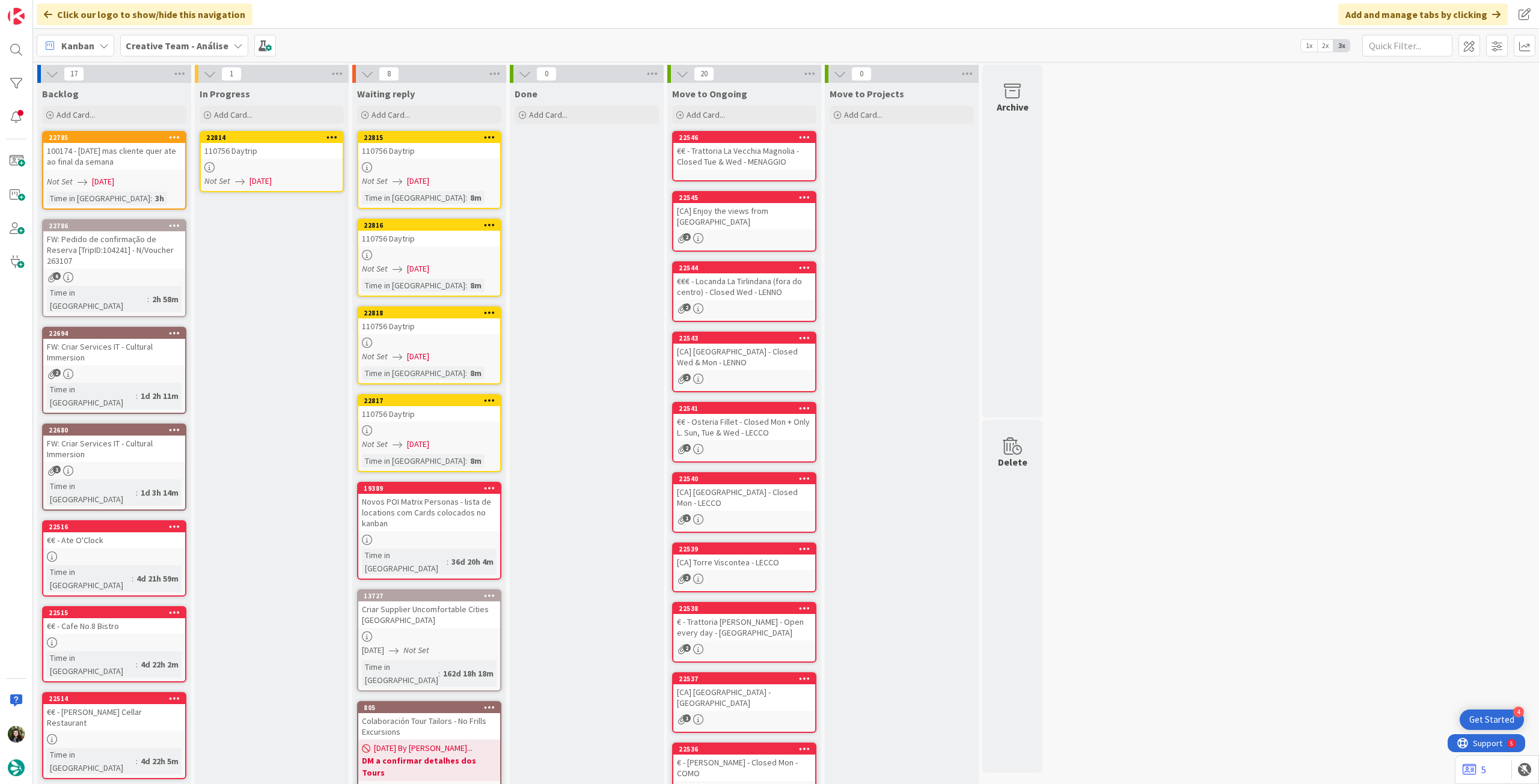
click at [268, 161] on link "22814 110756 Daytrip Not Set 10/09/2025" at bounding box center [272, 161] width 144 height 61
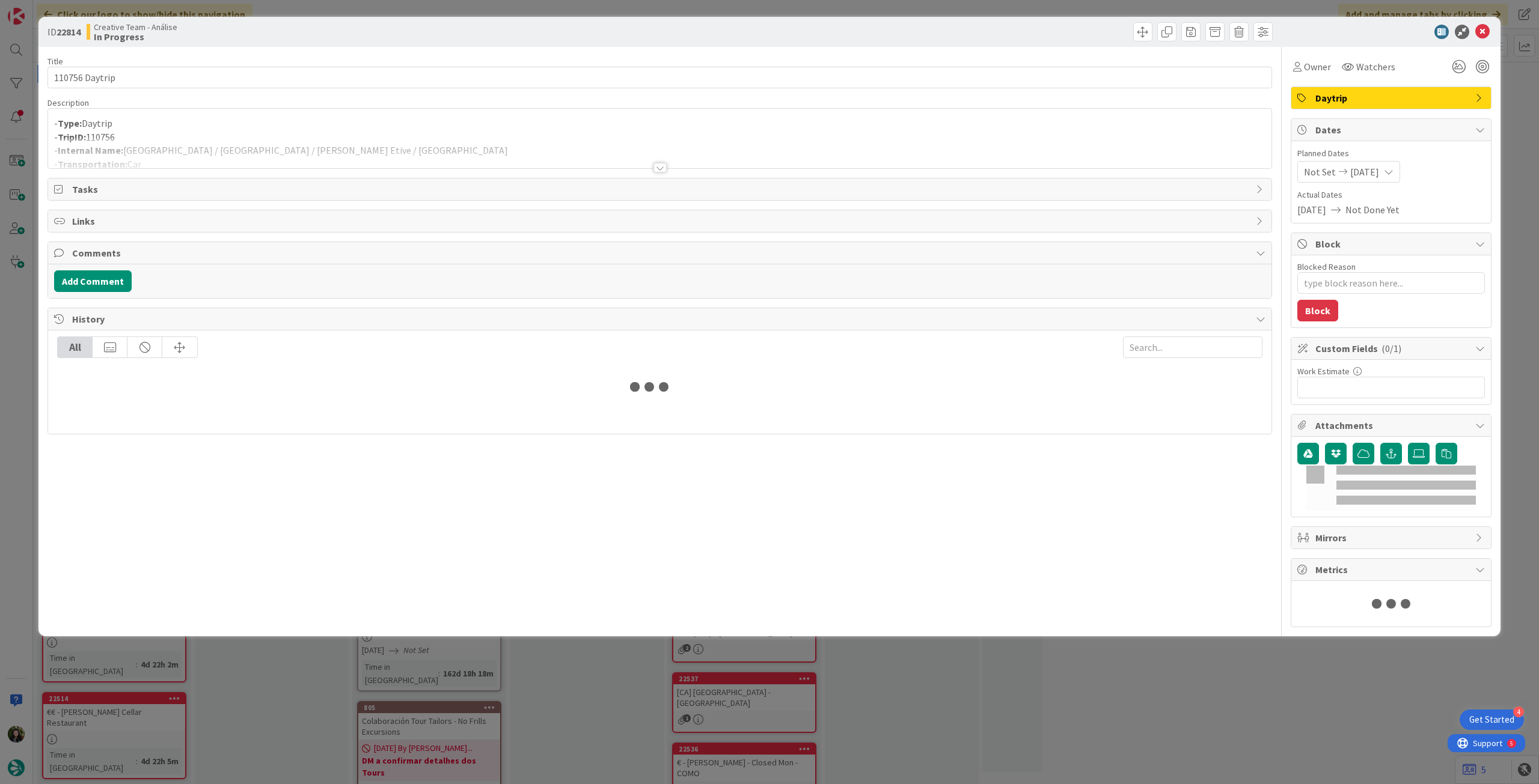
type textarea "x"
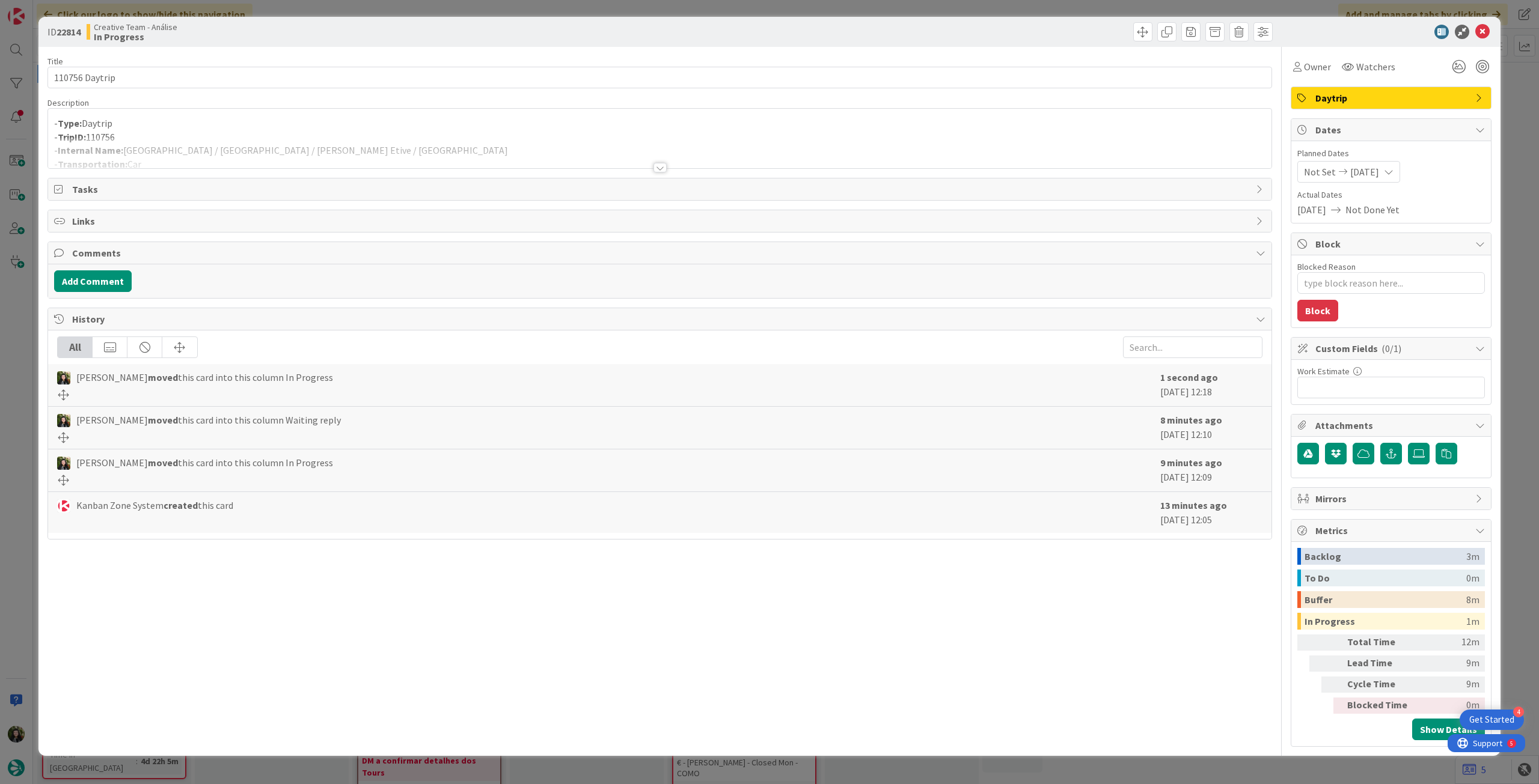
click at [369, 148] on div at bounding box center [660, 153] width 1223 height 30
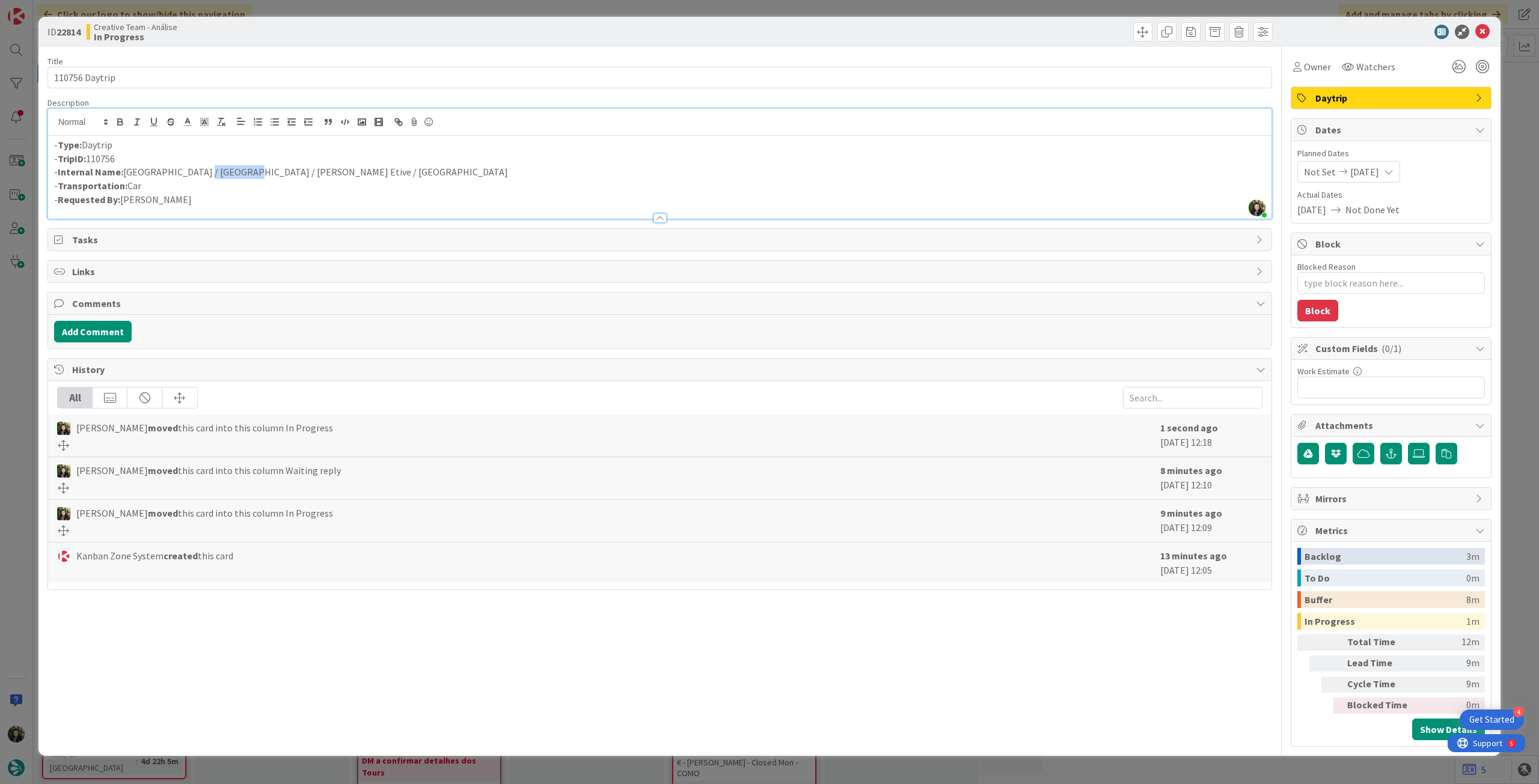
drag, startPoint x: 195, startPoint y: 173, endPoint x: 233, endPoint y: 173, distance: 38.0
click at [233, 173] on p "- Internal Name: Glasgow / Oban / Glen Etive / Glencoe" at bounding box center [660, 171] width 1212 height 13
drag, startPoint x: 1489, startPoint y: 32, endPoint x: 1143, endPoint y: 98, distance: 352.2
click at [1489, 31] on icon at bounding box center [1483, 32] width 14 height 14
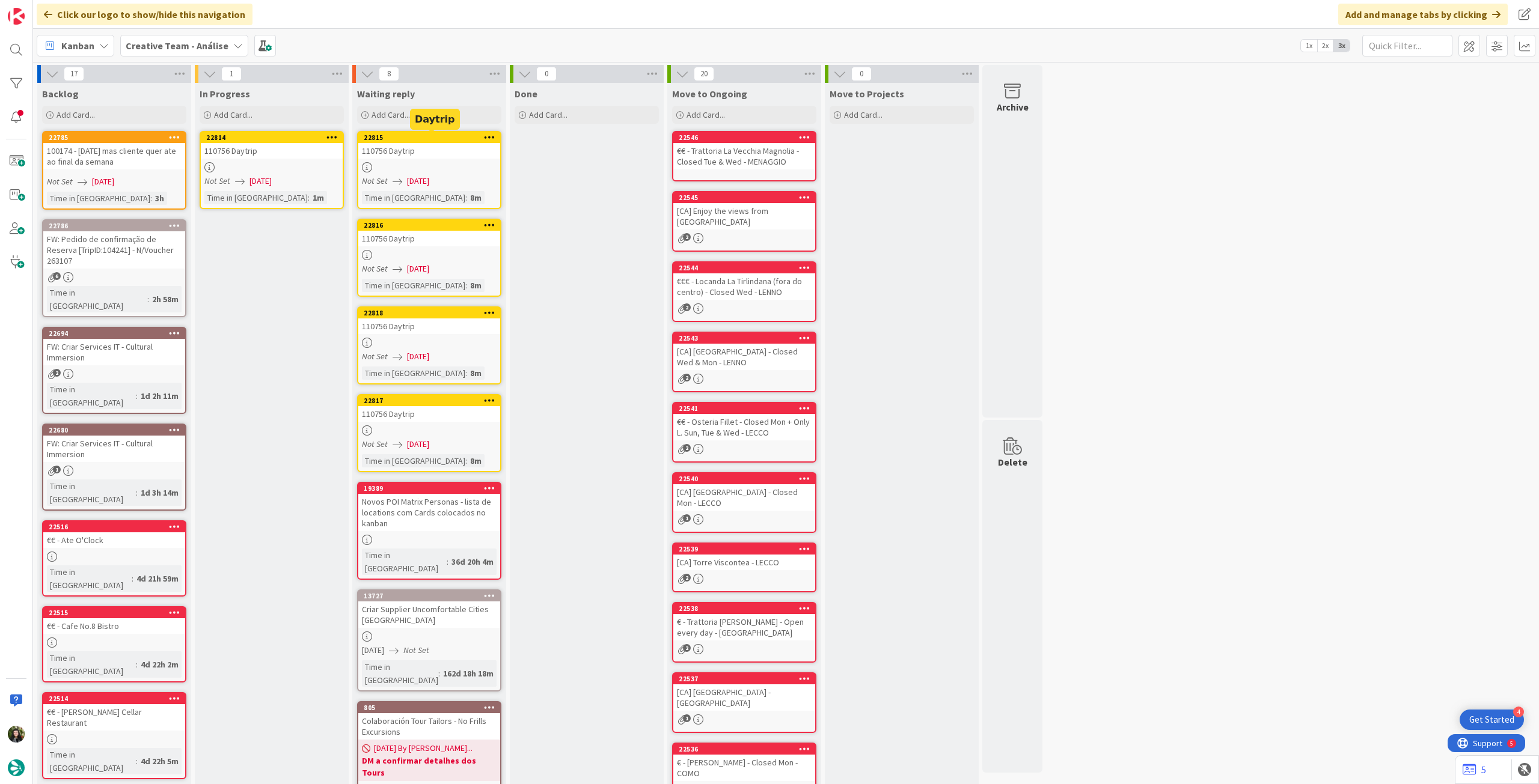
click at [340, 154] on div "110756 Daytrip" at bounding box center [272, 151] width 142 height 15
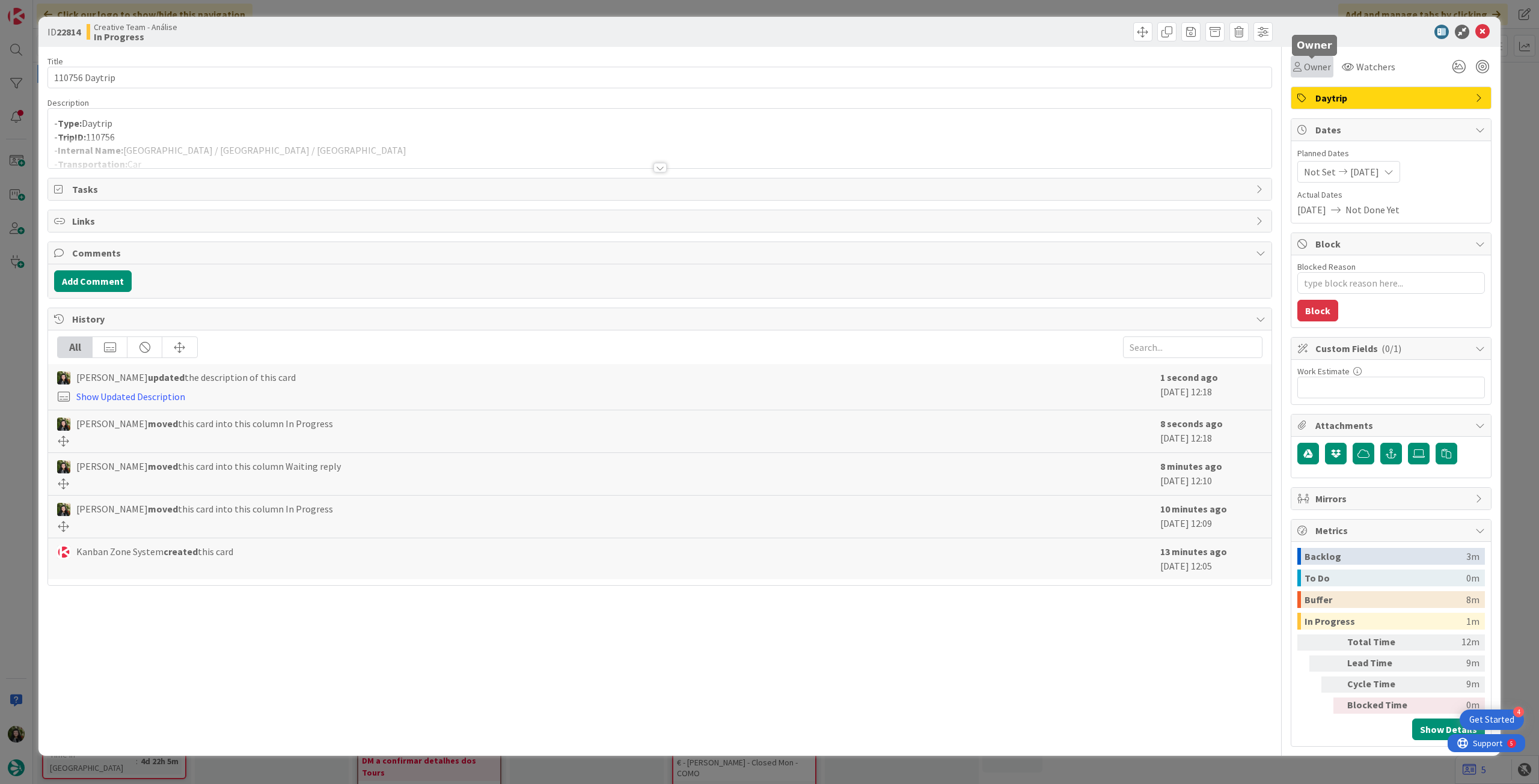
drag, startPoint x: 1311, startPoint y: 65, endPoint x: 1310, endPoint y: 76, distance: 11.0
click at [1310, 66] on span "Owner" at bounding box center [1318, 66] width 27 height 14
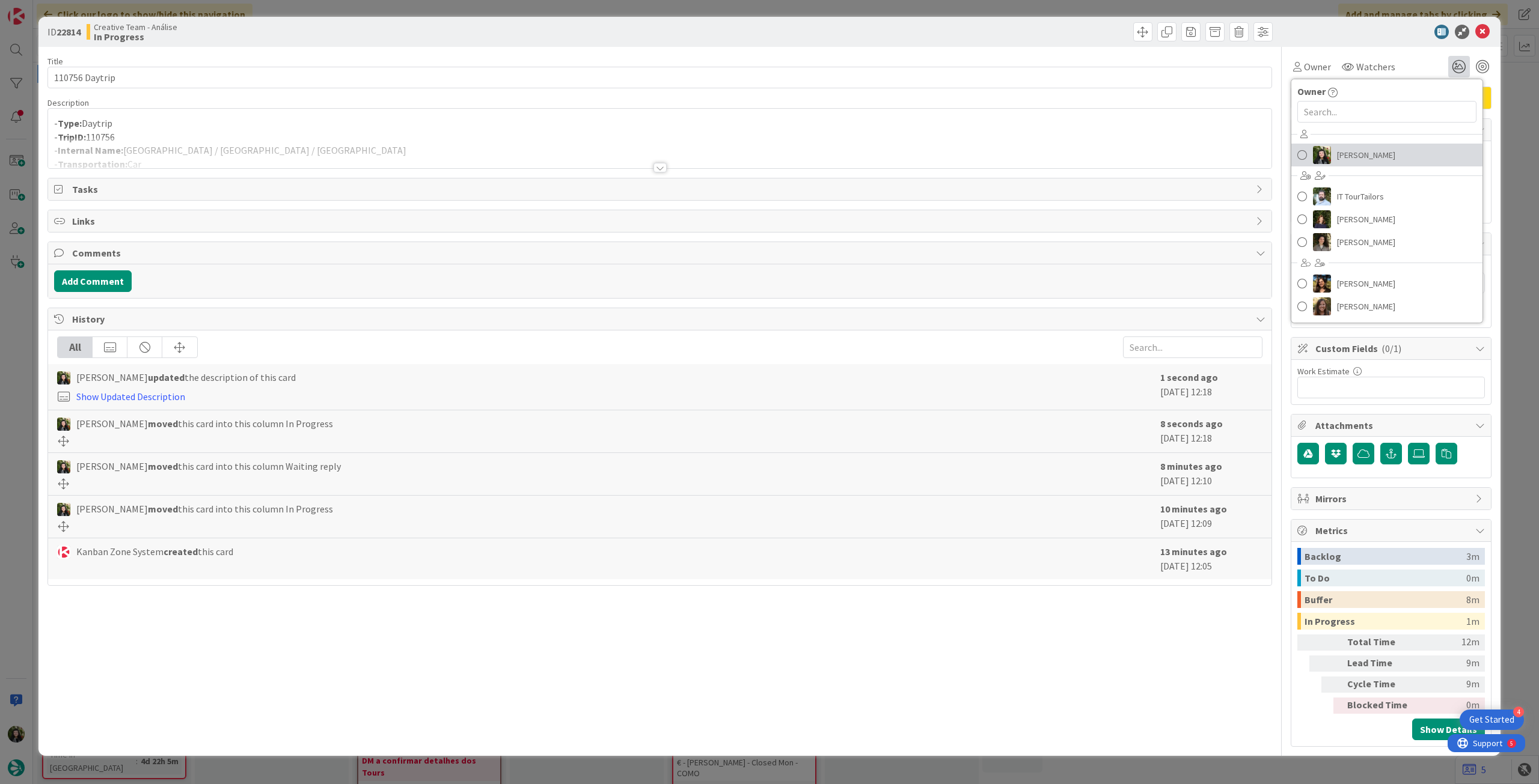
drag, startPoint x: 1422, startPoint y: 159, endPoint x: 1463, endPoint y: 68, distance: 99.8
click at [1422, 159] on link "[PERSON_NAME]" at bounding box center [1387, 154] width 191 height 22
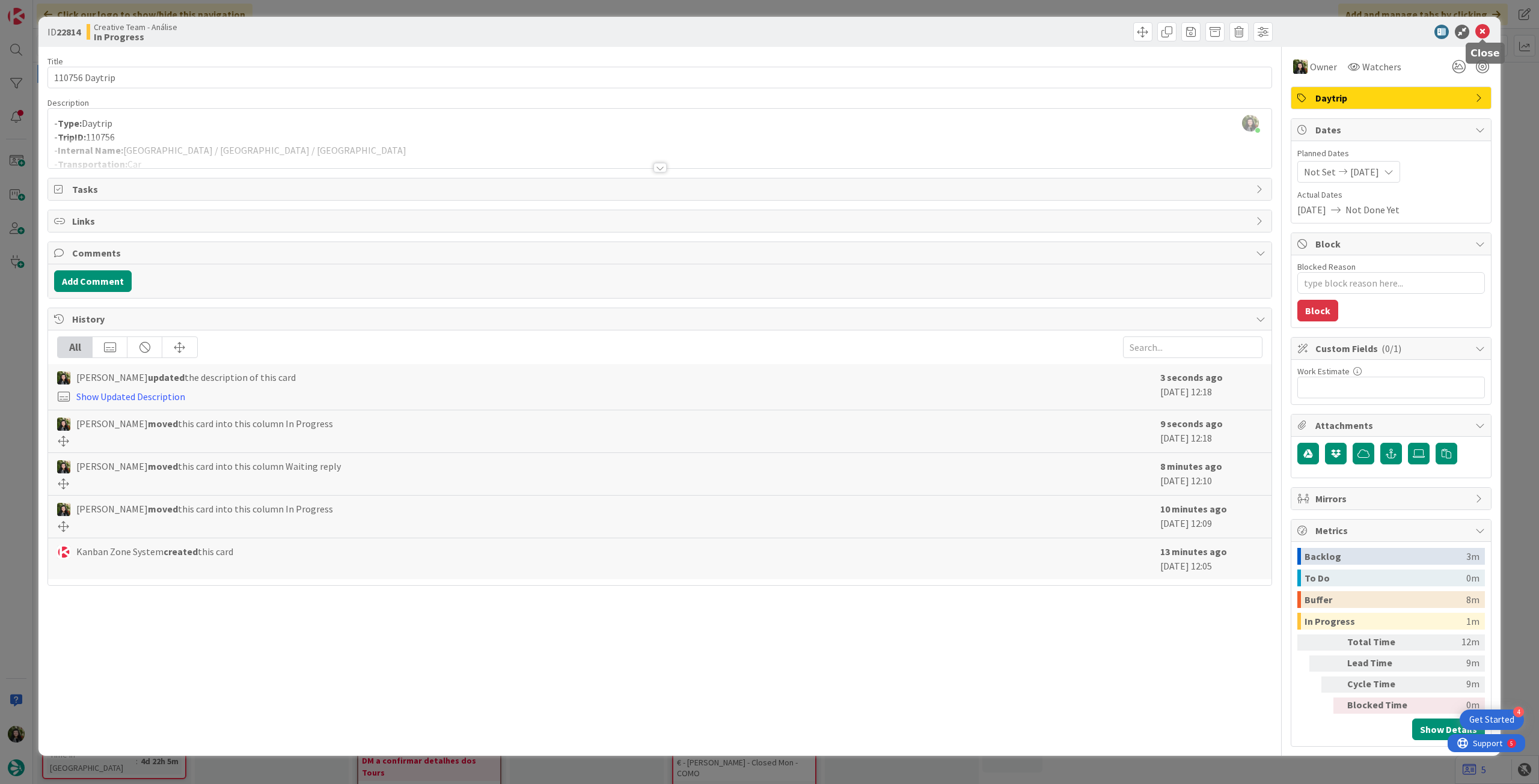
click at [1481, 33] on icon at bounding box center [1483, 32] width 14 height 14
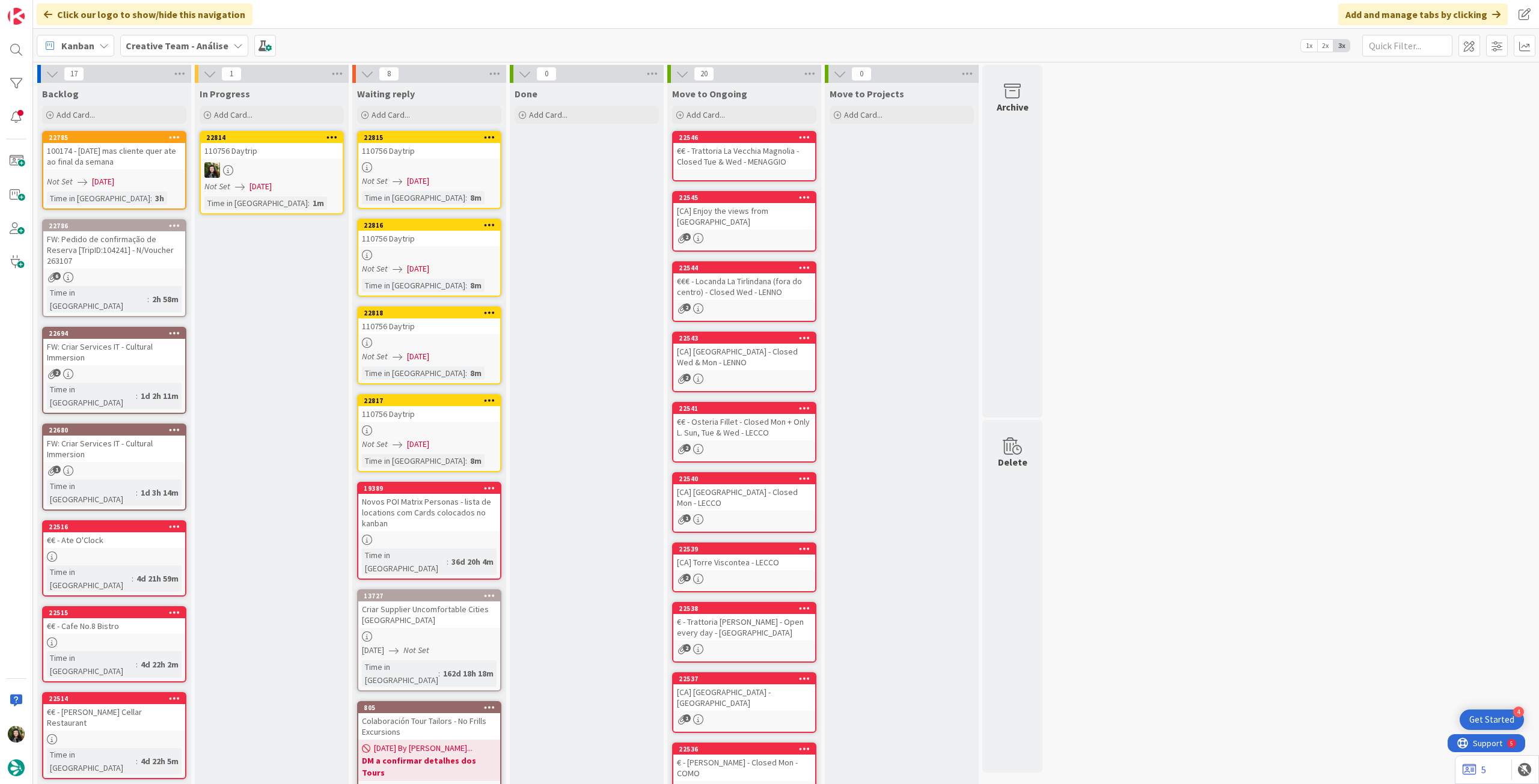
click at [341, 134] on div at bounding box center [332, 137] width 22 height 8
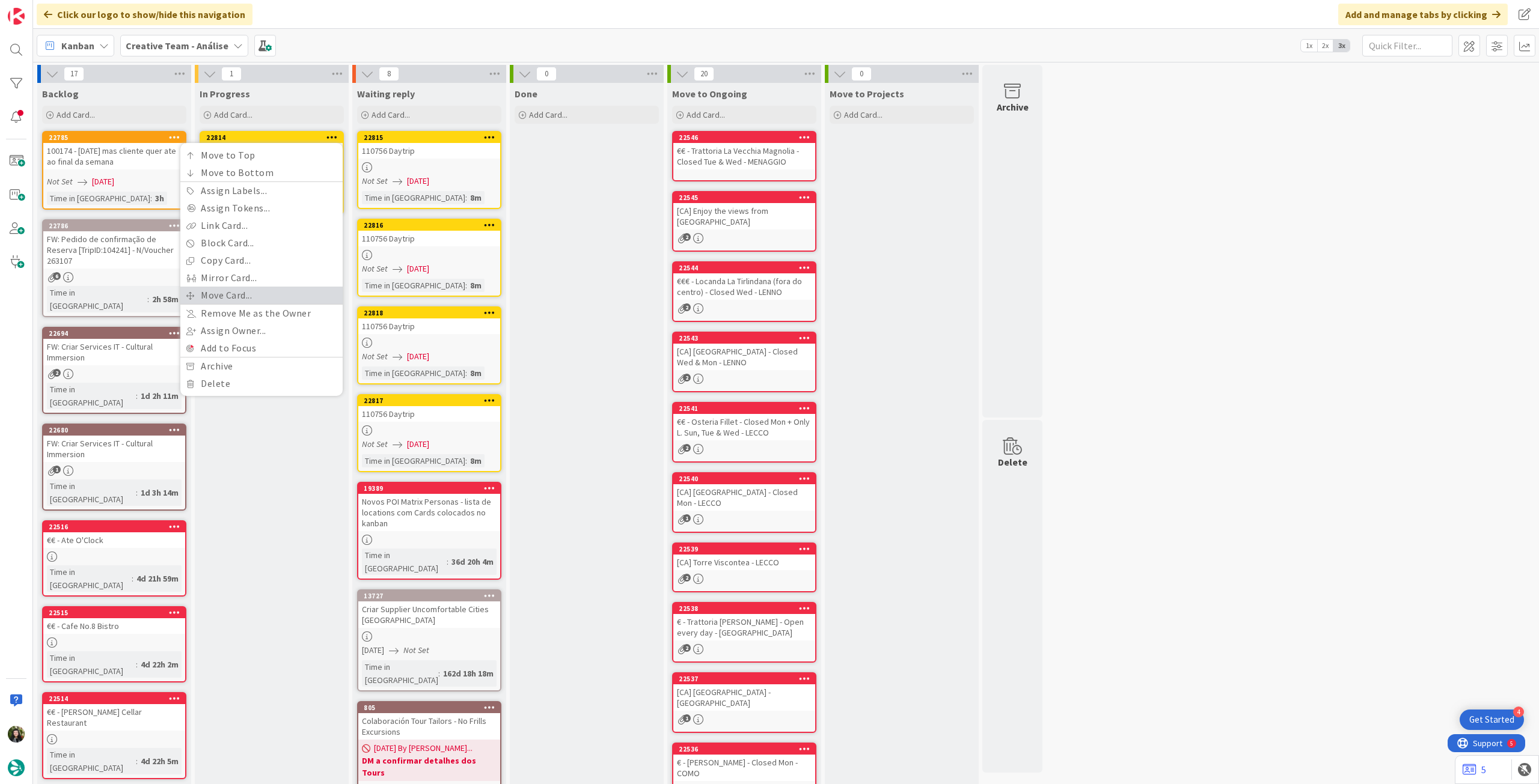
click at [253, 293] on link "Move Card..." at bounding box center [261, 295] width 162 height 17
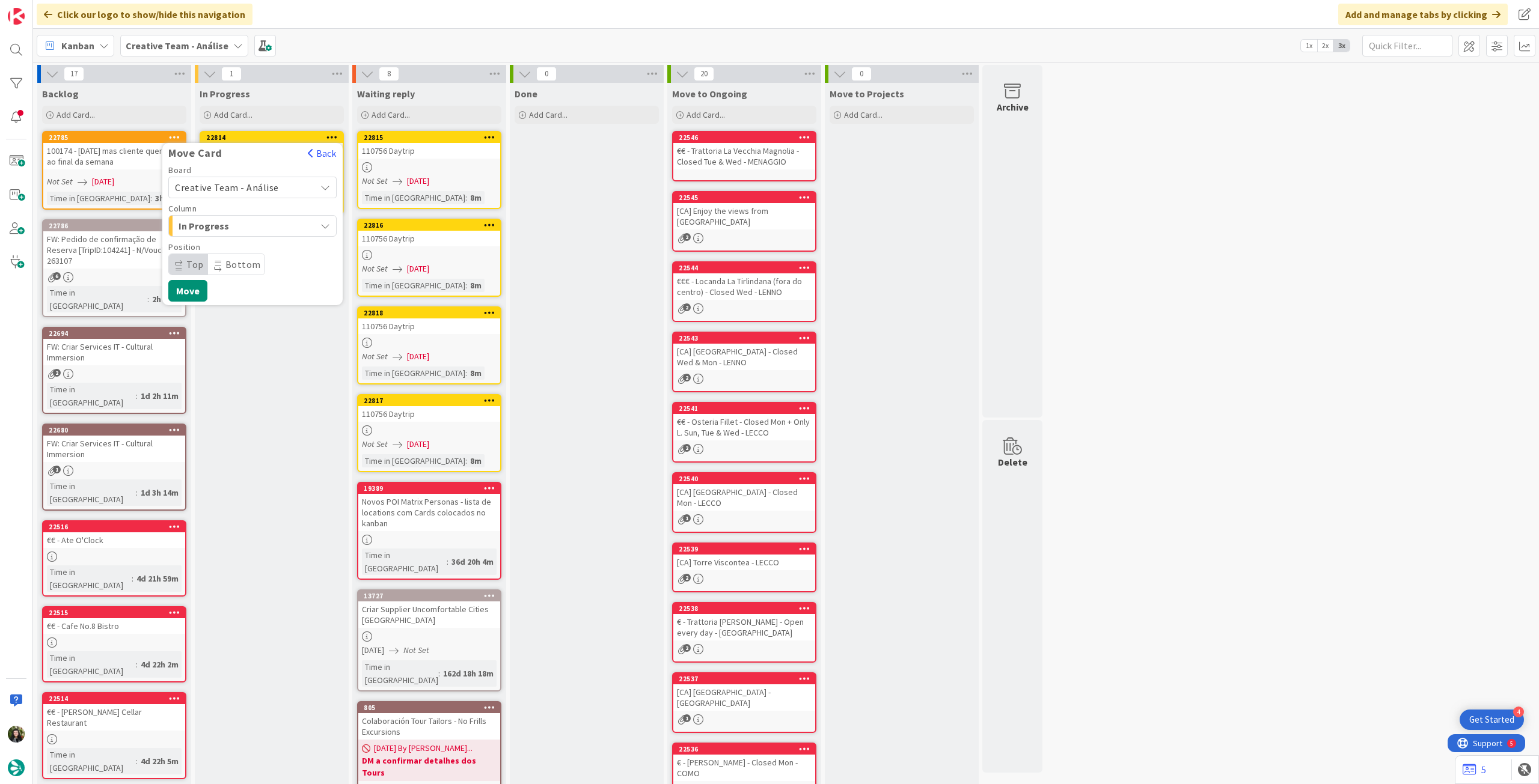
drag, startPoint x: 260, startPoint y: 187, endPoint x: 260, endPoint y: 194, distance: 7.0
click at [260, 188] on span "Creative Team - Análise" at bounding box center [227, 187] width 104 height 12
click at [250, 245] on span "Creative Team" at bounding box center [261, 244] width 140 height 18
click at [253, 224] on span "E - To Do" at bounding box center [223, 226] width 91 height 15
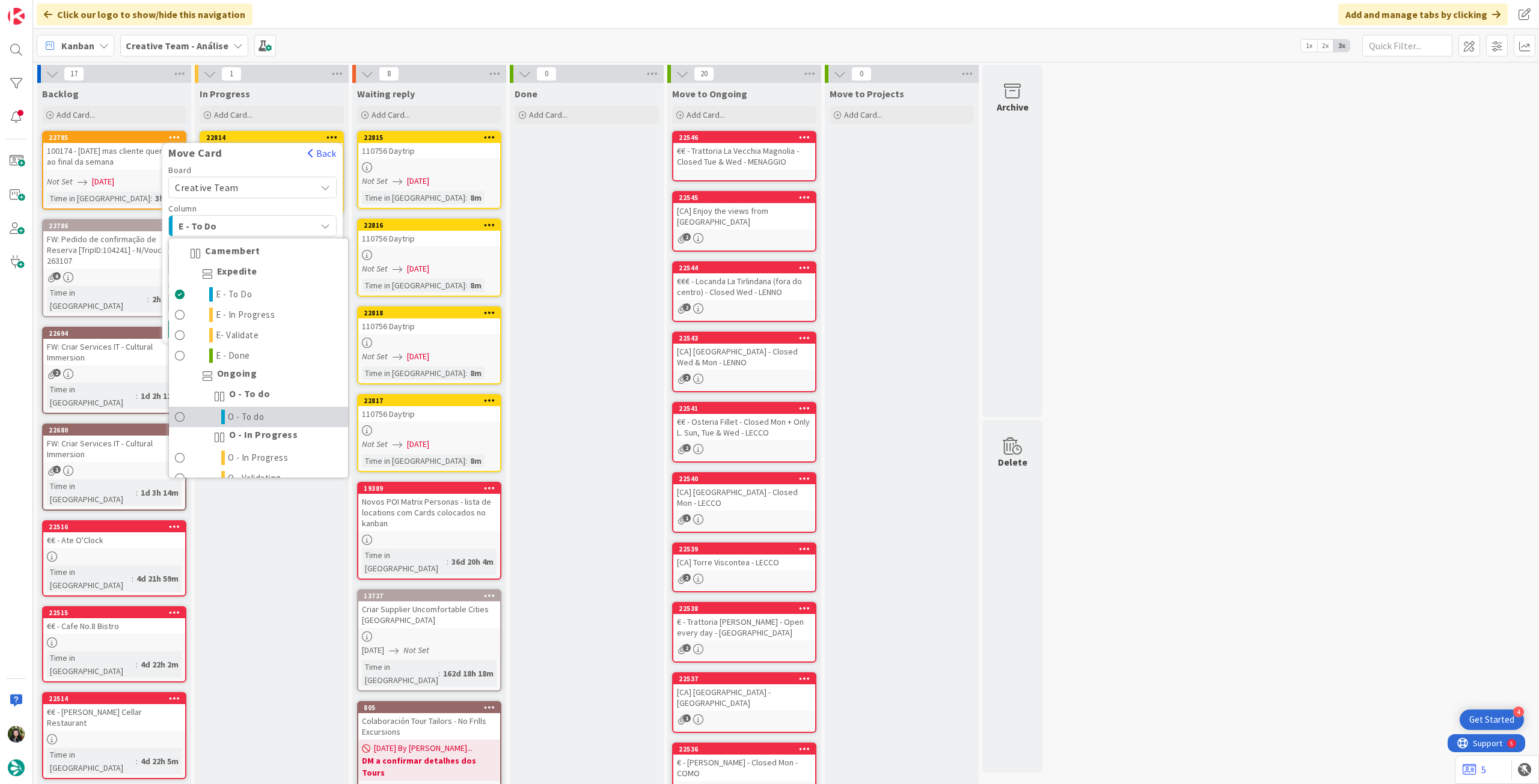
click at [260, 410] on span "O - To do" at bounding box center [246, 418] width 37 height 14
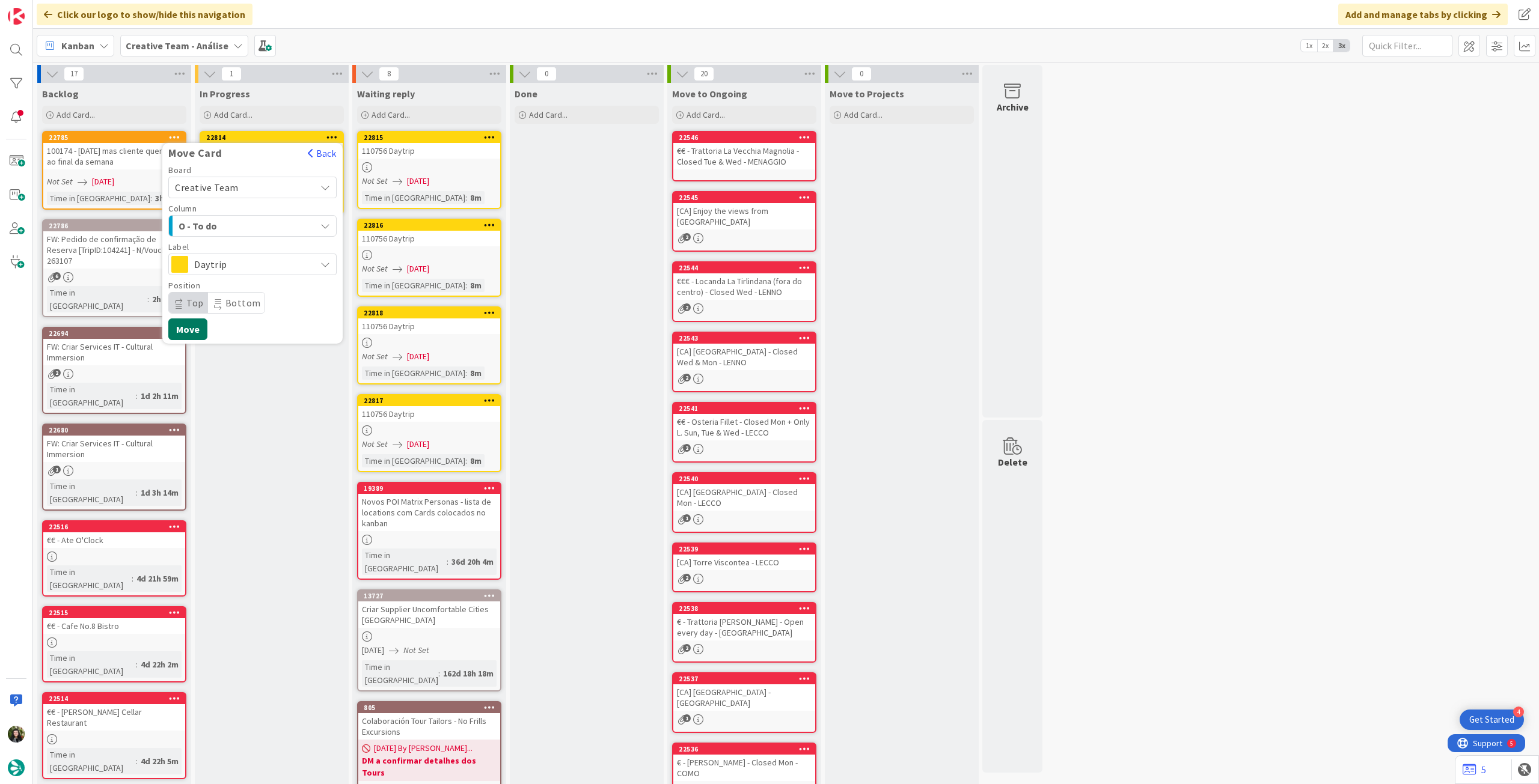
click at [193, 333] on button "Move" at bounding box center [188, 330] width 39 height 22
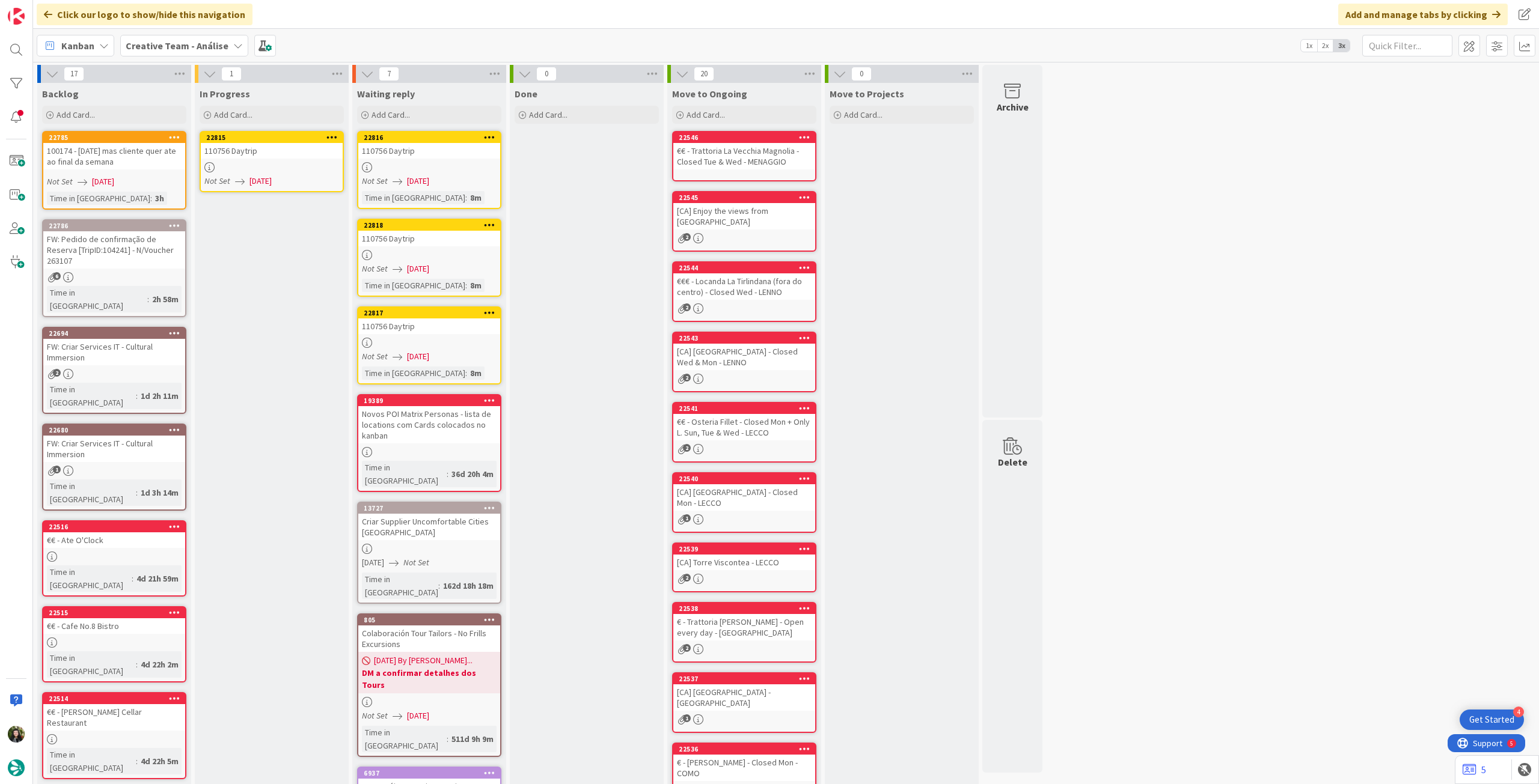
click at [279, 169] on div at bounding box center [272, 167] width 142 height 10
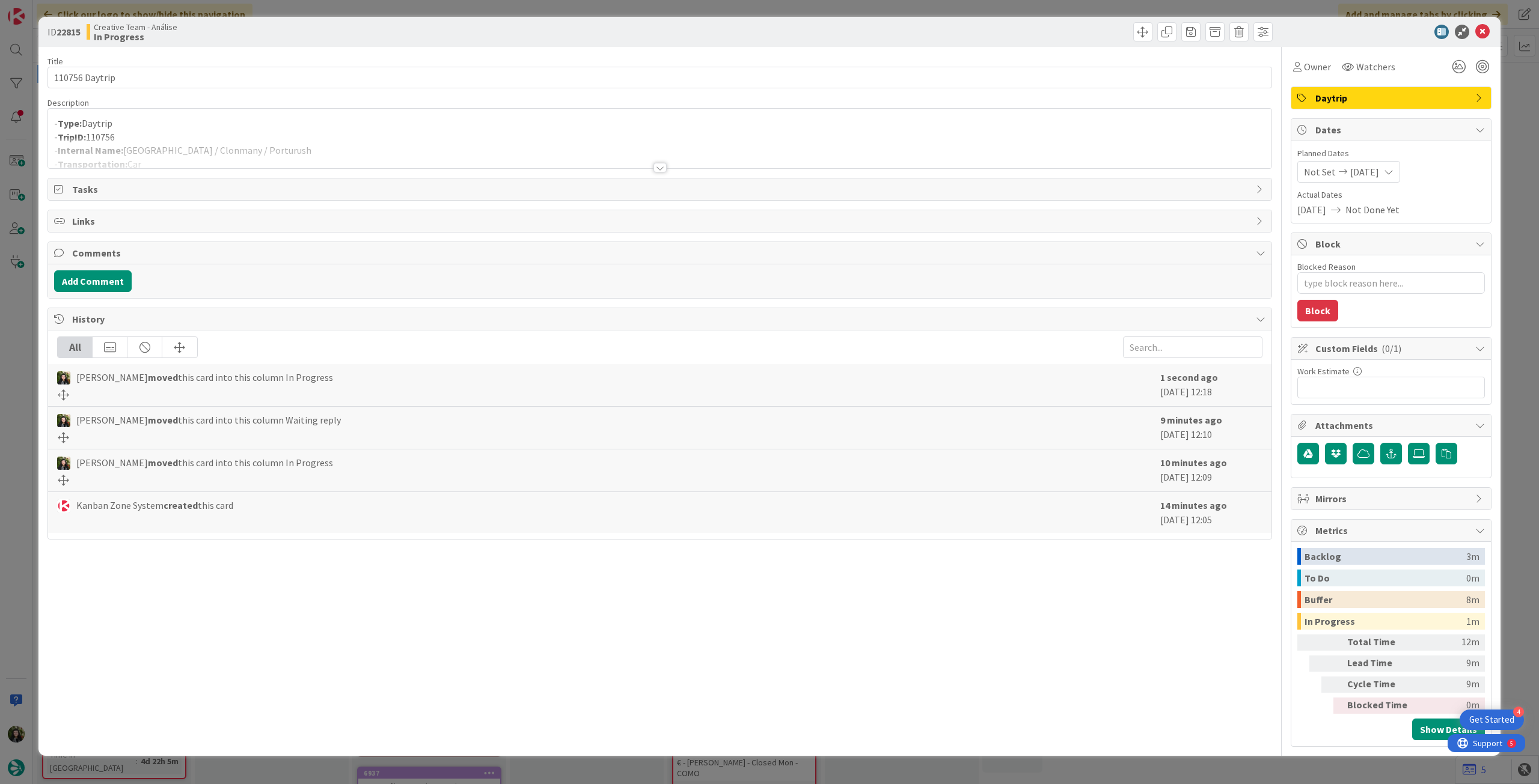
click at [291, 148] on div at bounding box center [660, 153] width 1223 height 30
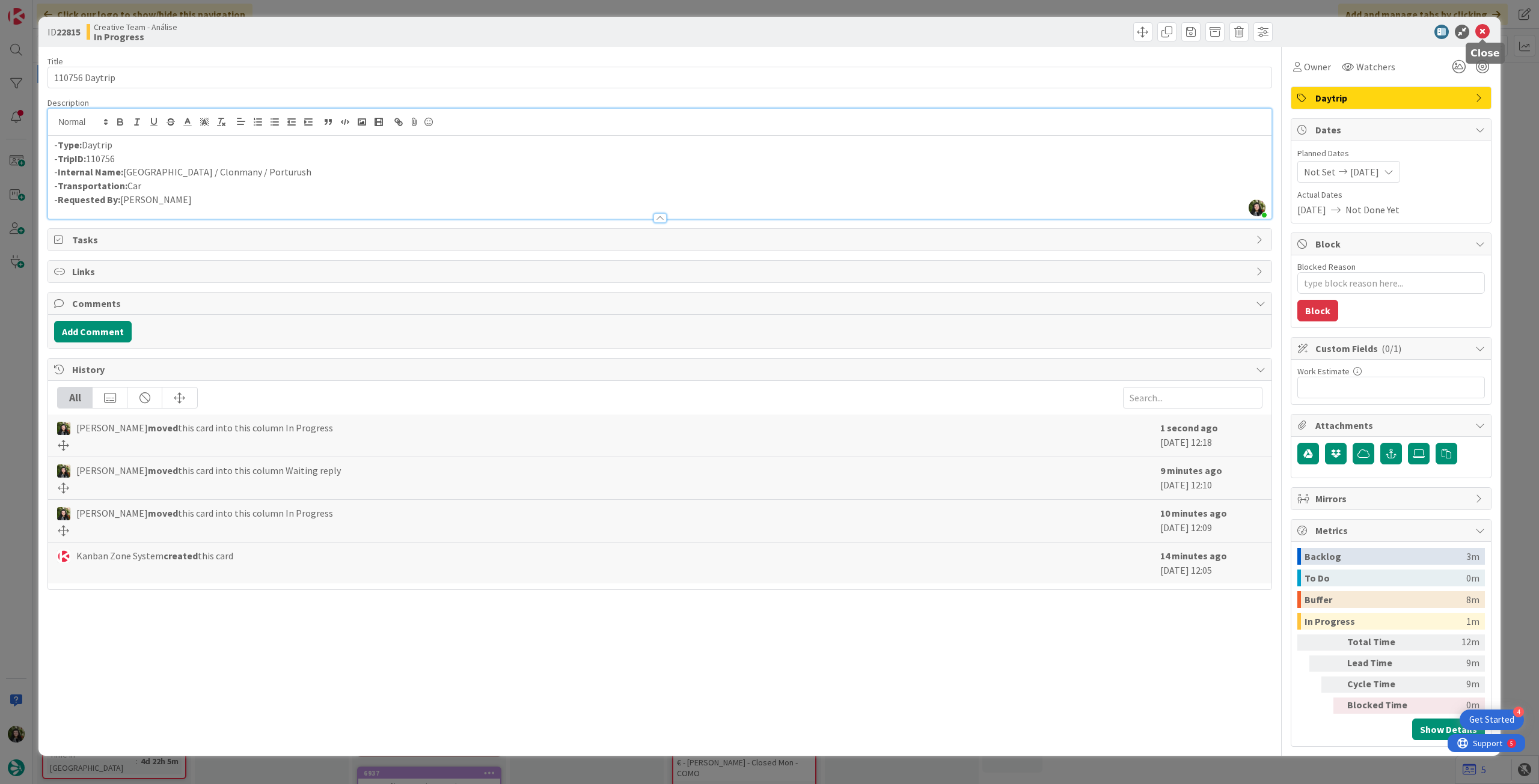
click at [1484, 31] on icon at bounding box center [1483, 32] width 14 height 14
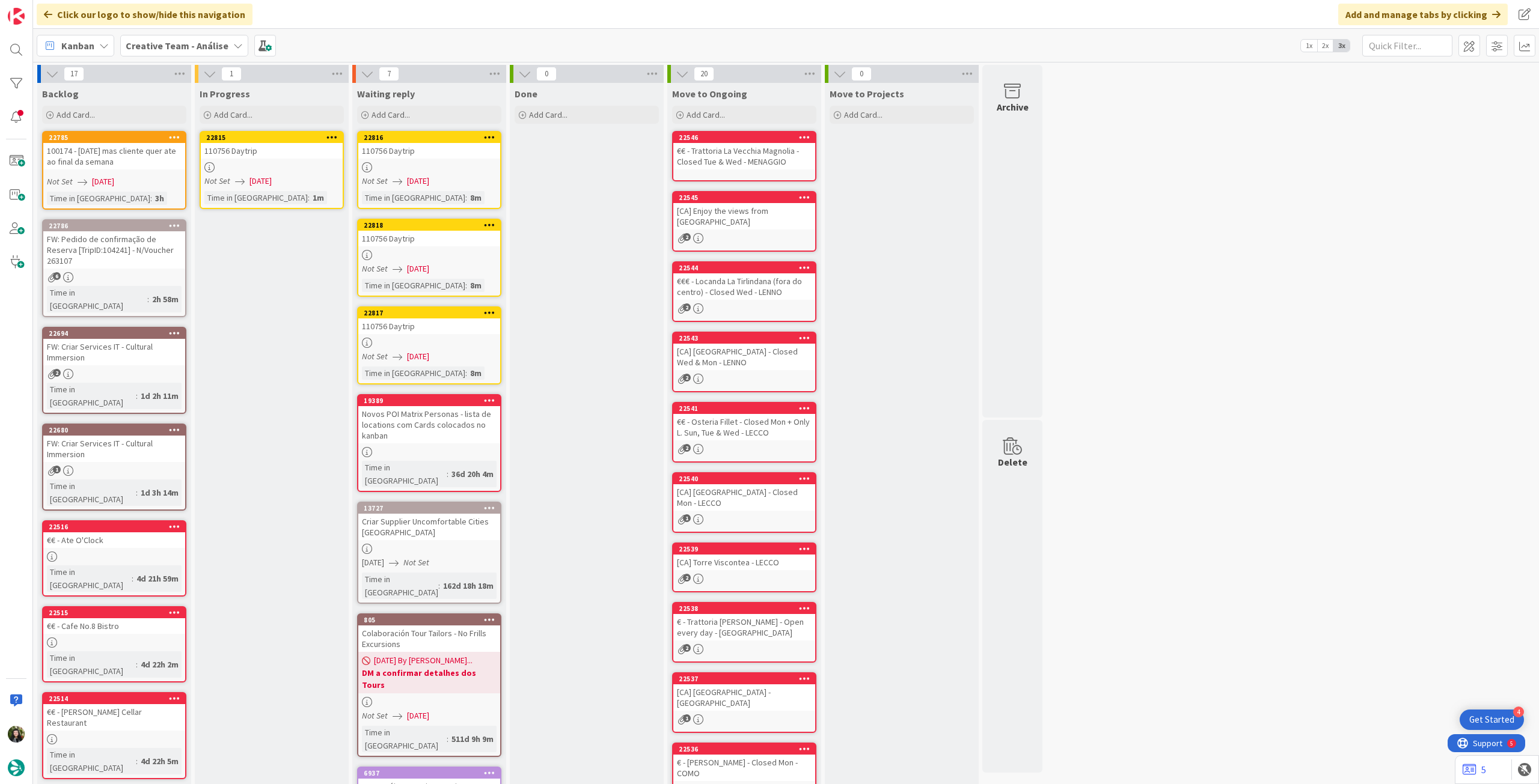
click at [332, 136] on icon at bounding box center [332, 136] width 12 height 8
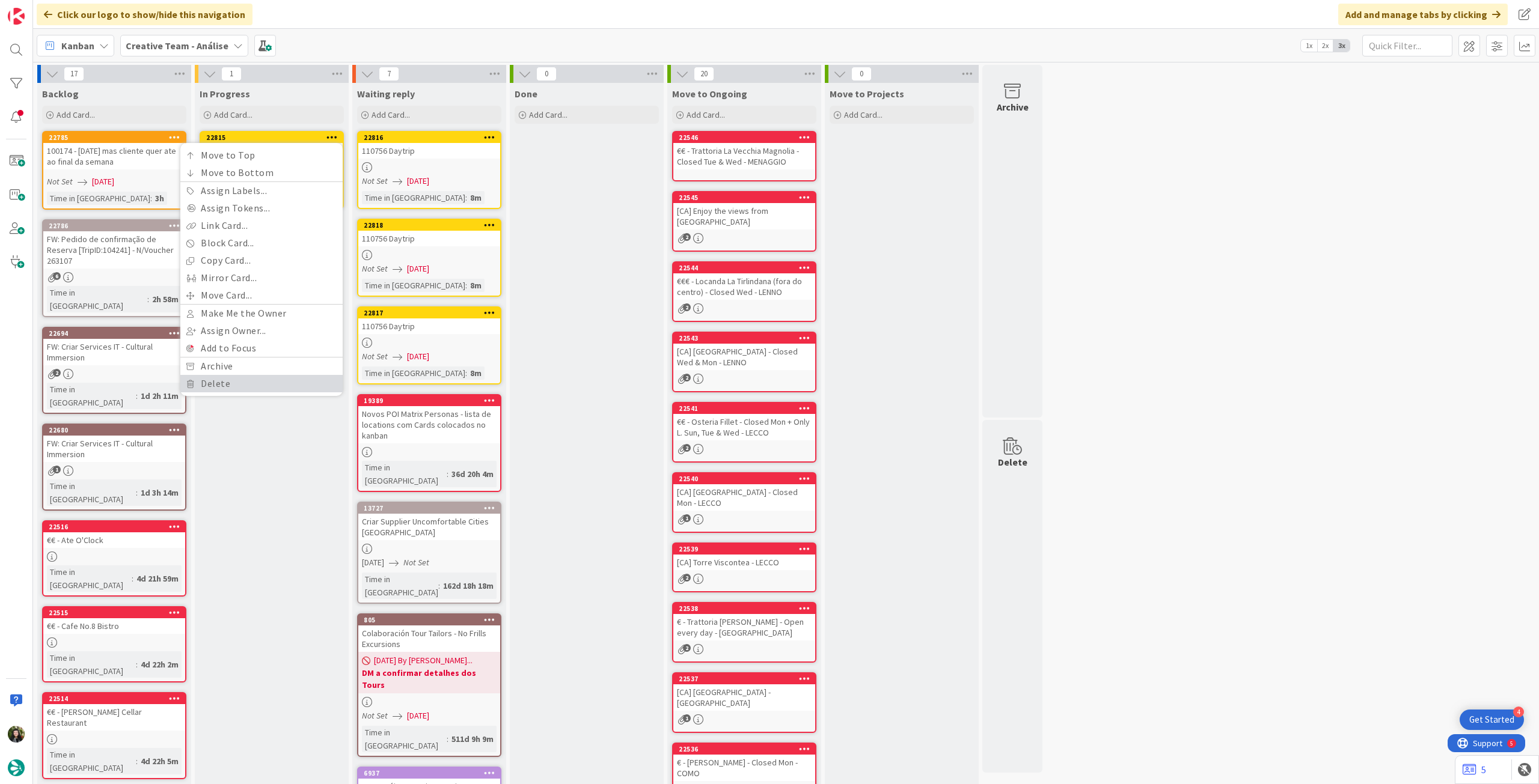
click at [235, 379] on link "Delete" at bounding box center [261, 383] width 162 height 17
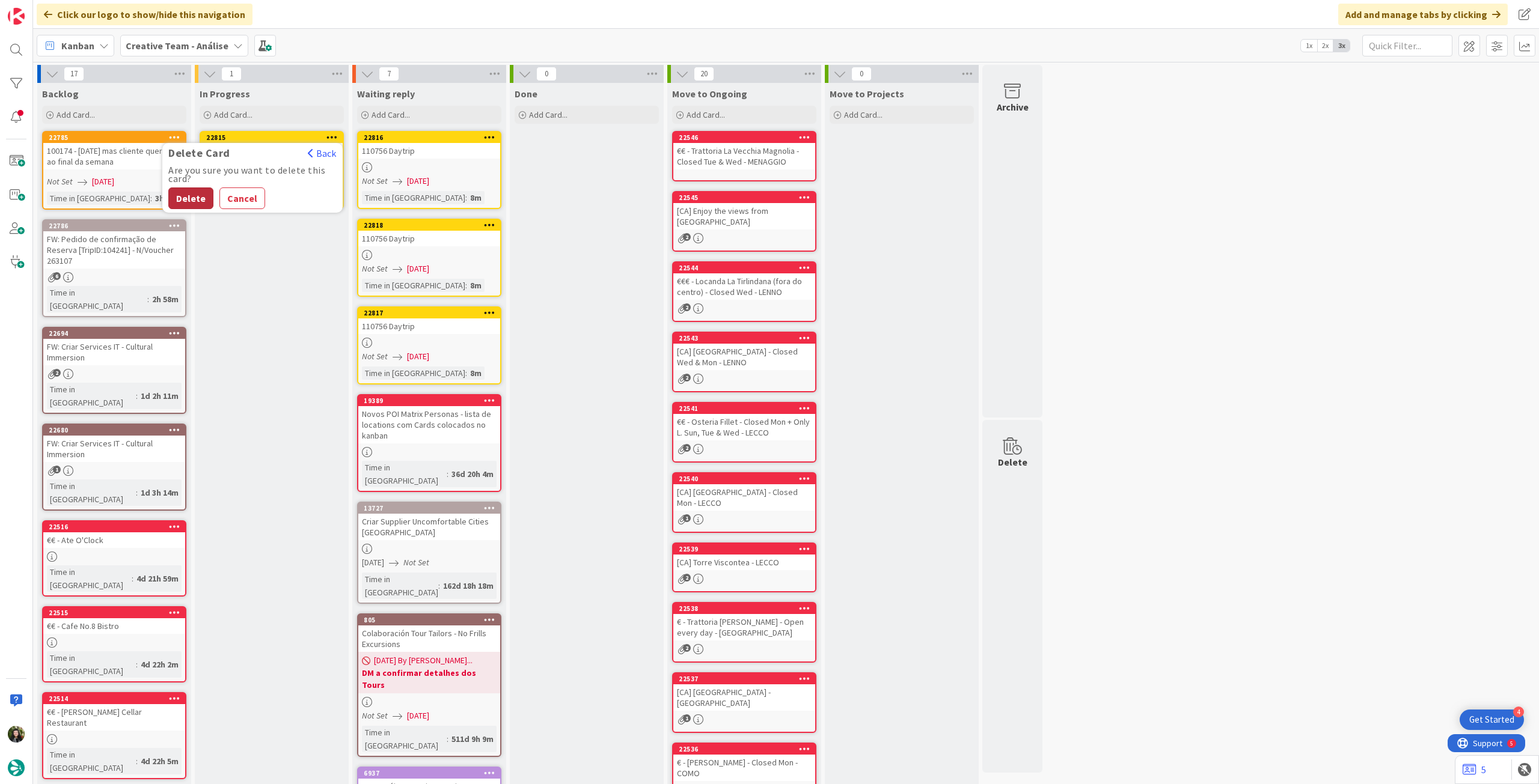
click at [207, 203] on button "Delete" at bounding box center [191, 198] width 45 height 22
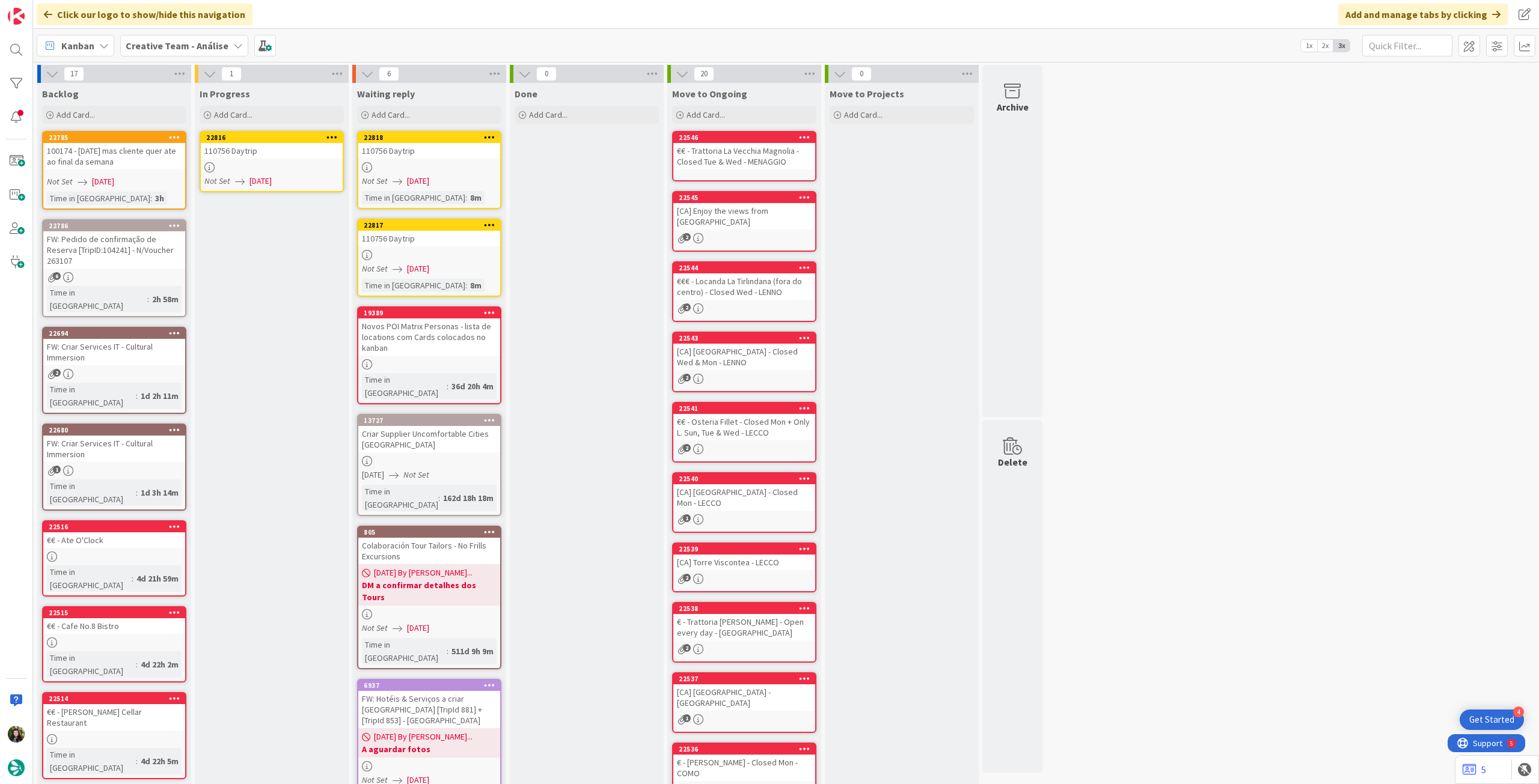
click at [326, 154] on div "110756 Daytrip" at bounding box center [272, 151] width 142 height 15
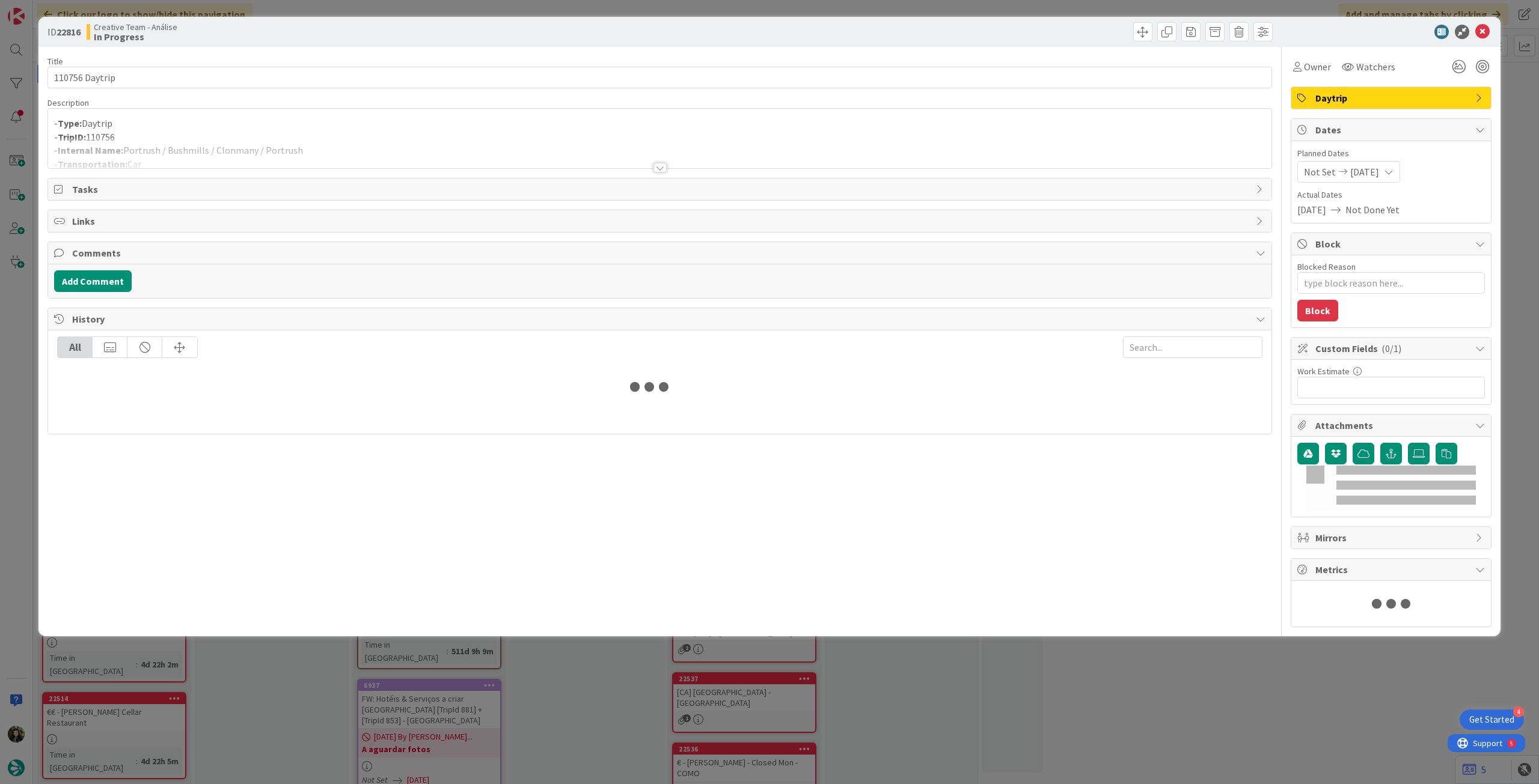
click at [310, 144] on div at bounding box center [660, 153] width 1223 height 30
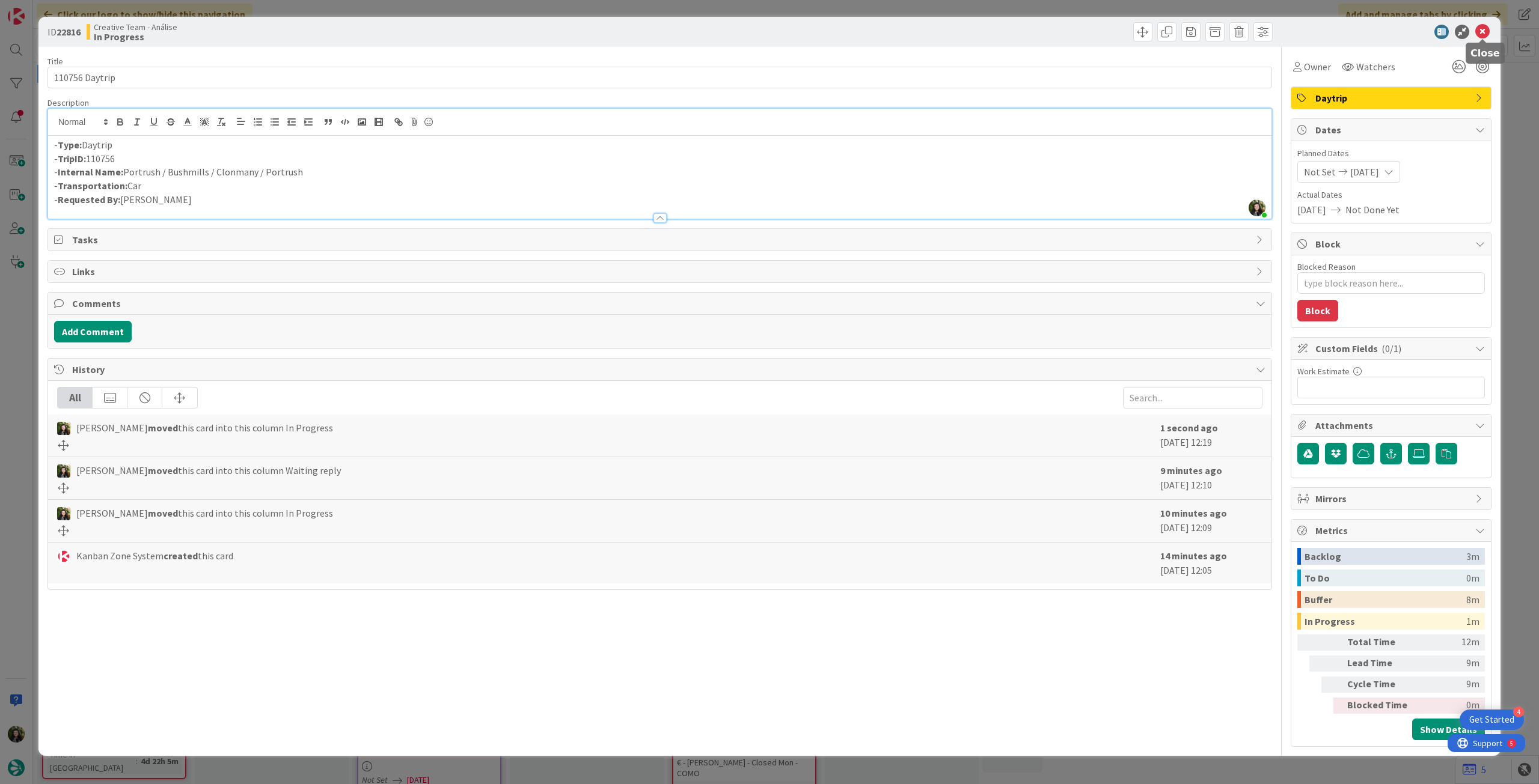
drag, startPoint x: 1481, startPoint y: 28, endPoint x: 1400, endPoint y: 38, distance: 81.6
click at [1481, 29] on icon at bounding box center [1483, 32] width 14 height 14
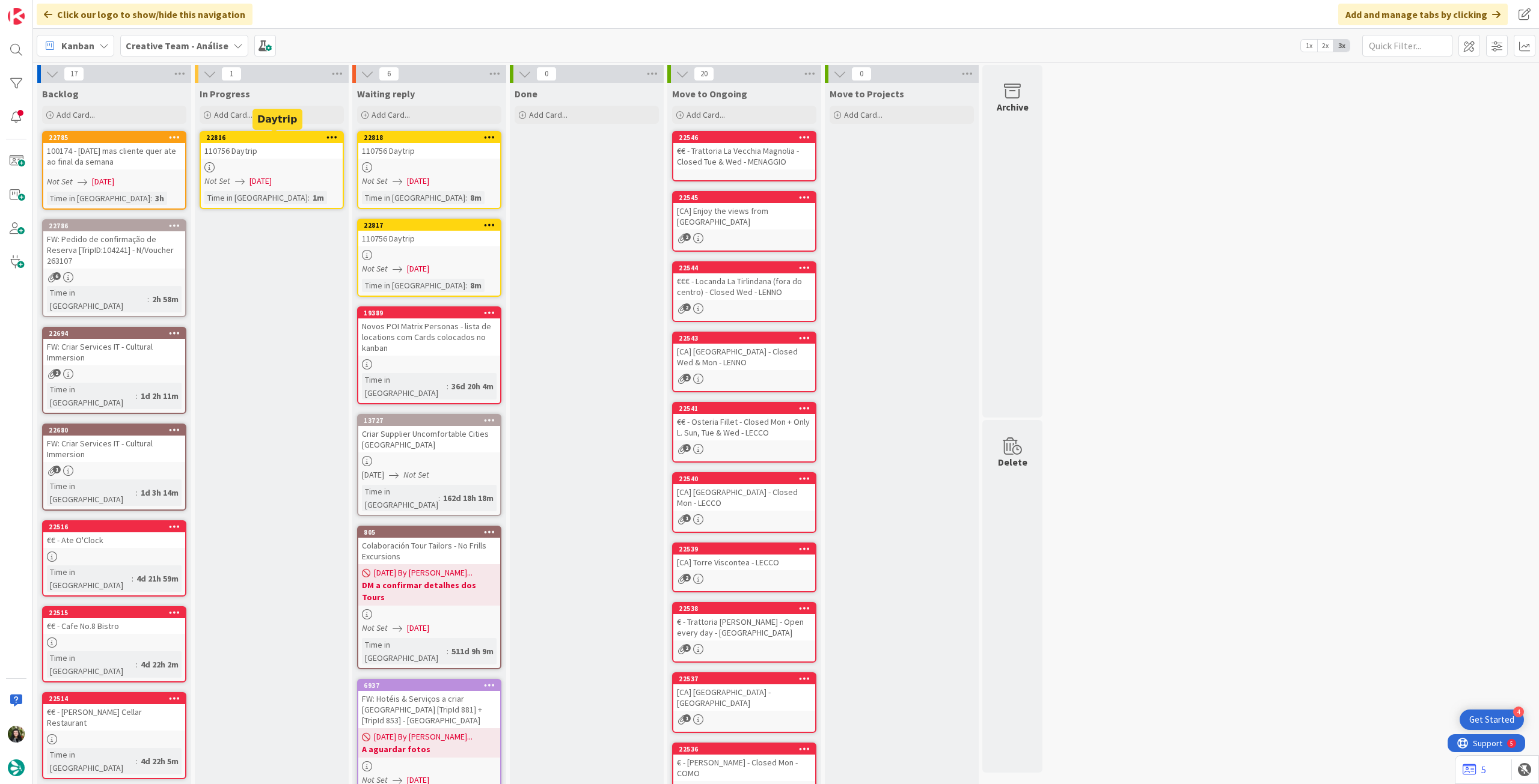
click at [332, 136] on icon at bounding box center [332, 136] width 12 height 8
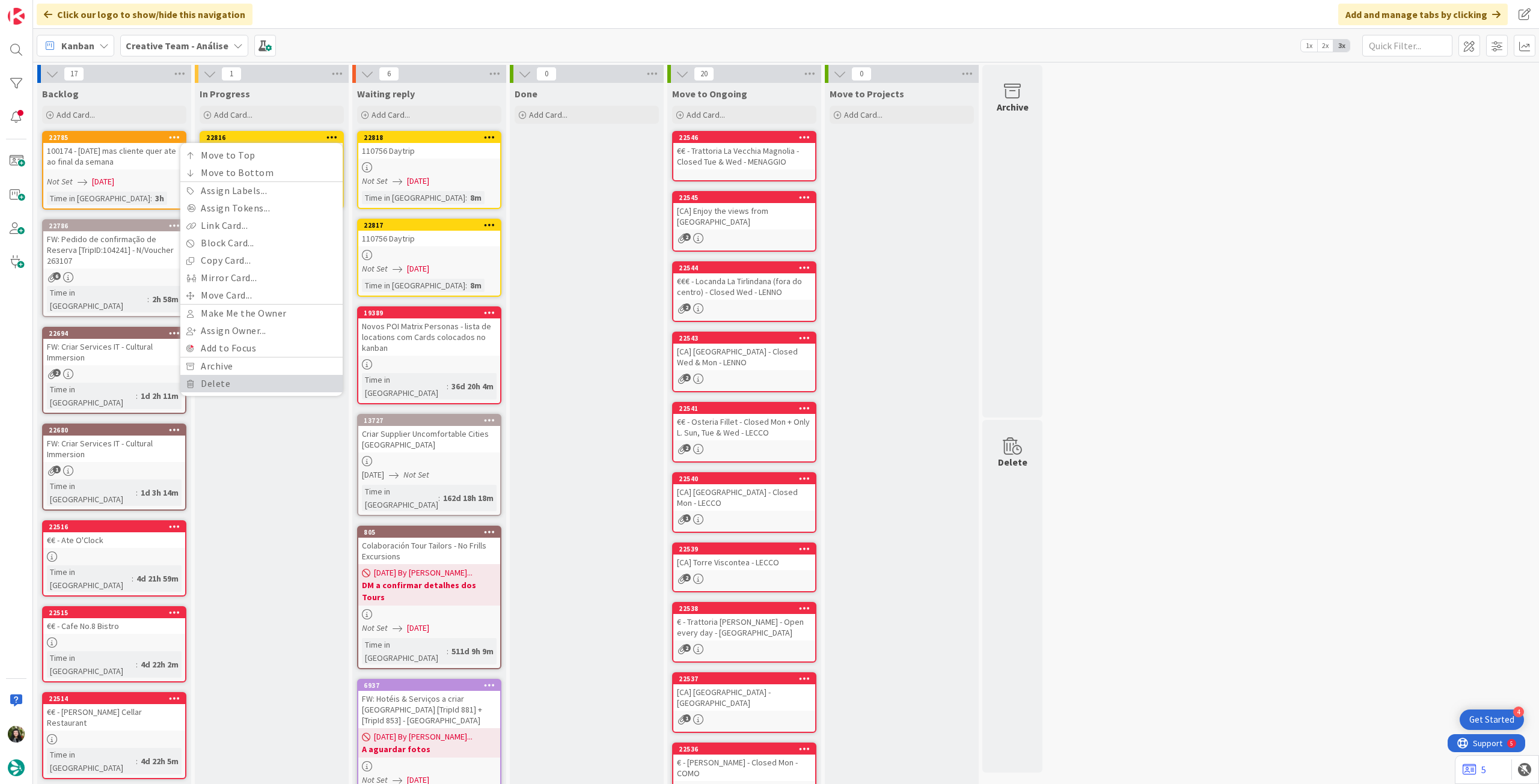
drag, startPoint x: 230, startPoint y: 380, endPoint x: 214, endPoint y: 351, distance: 33.1
click at [229, 381] on link "Delete" at bounding box center [261, 383] width 162 height 17
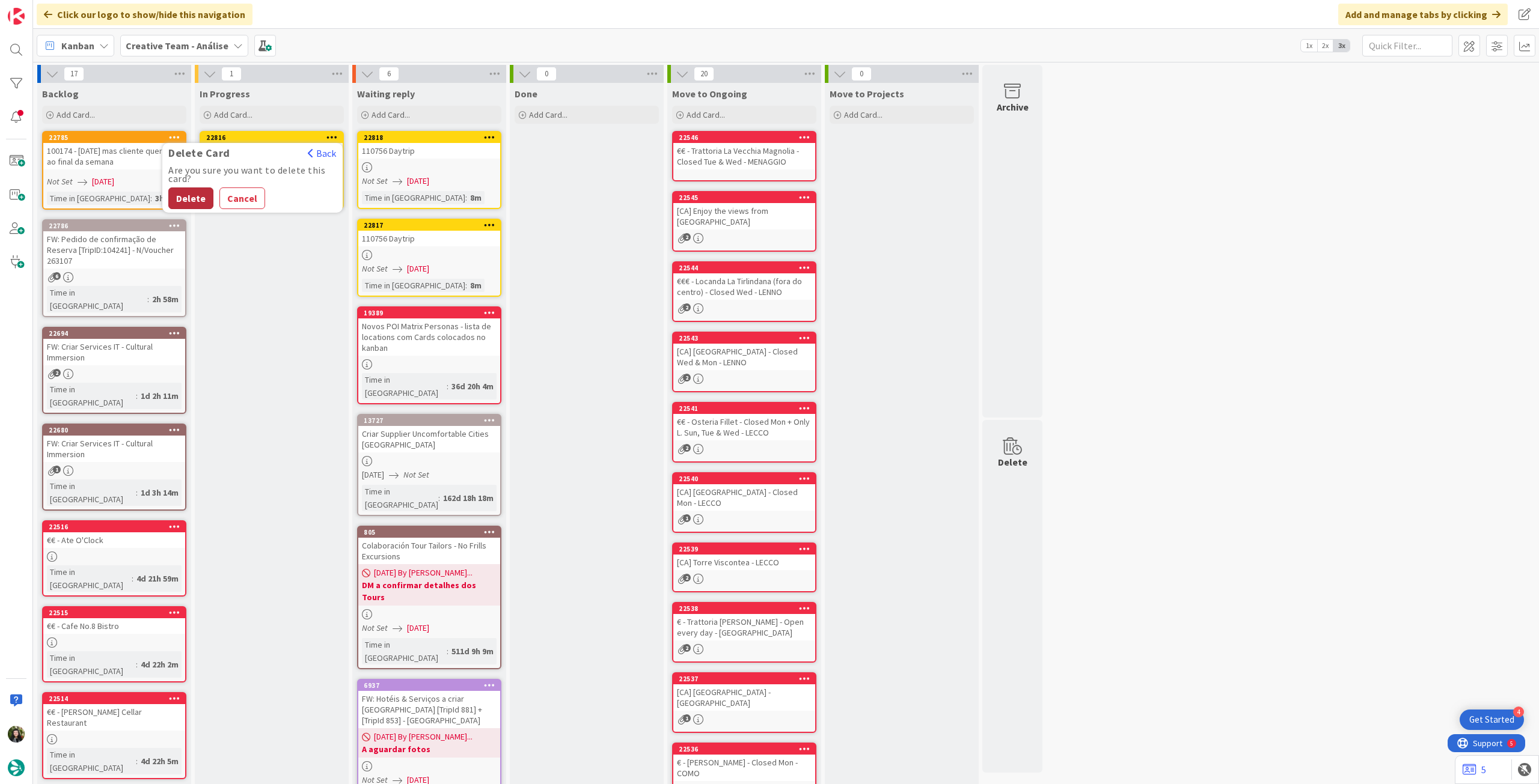
click at [191, 197] on button "Delete" at bounding box center [191, 198] width 45 height 22
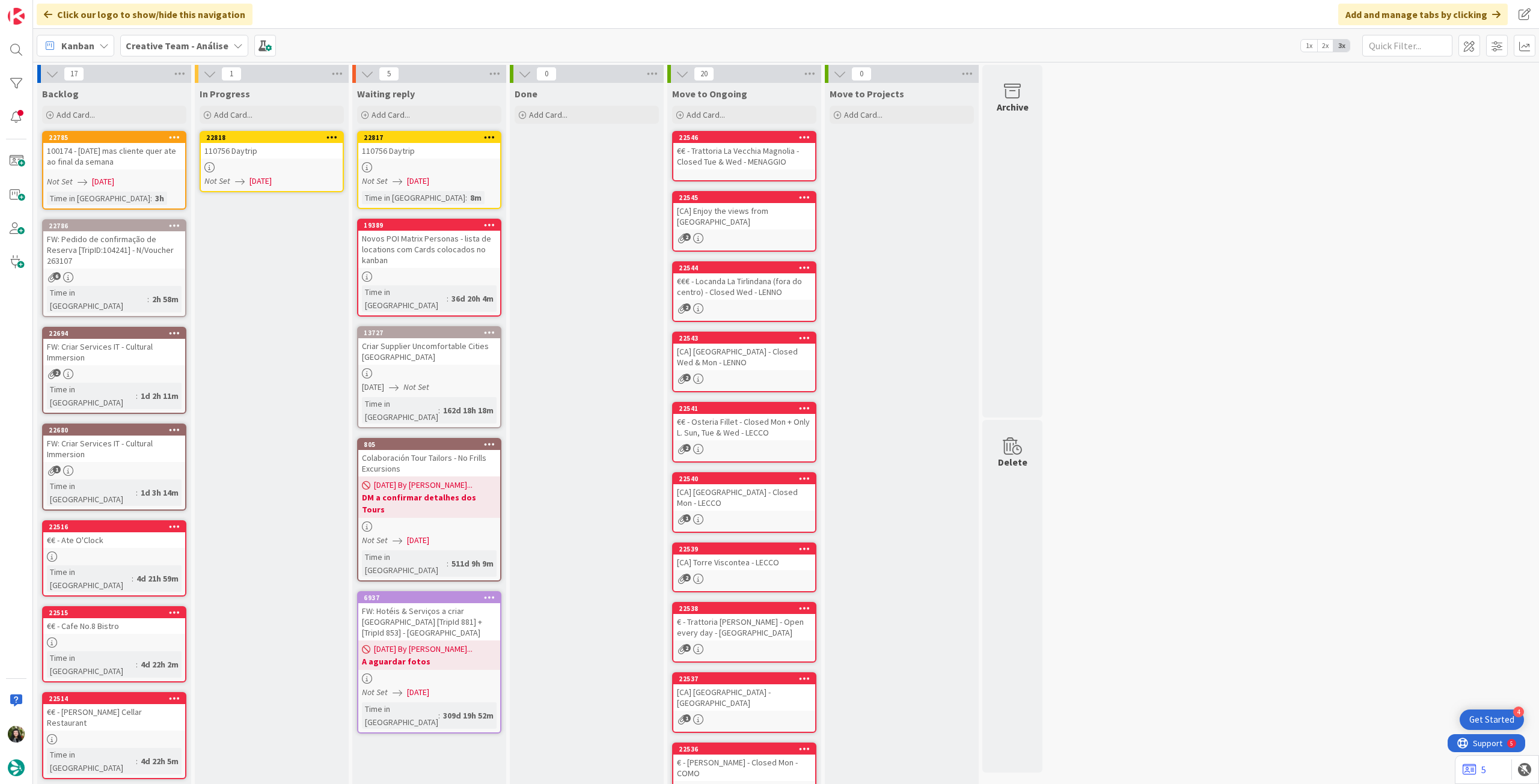
click at [247, 158] on div "110756 Daytrip" at bounding box center [272, 151] width 142 height 15
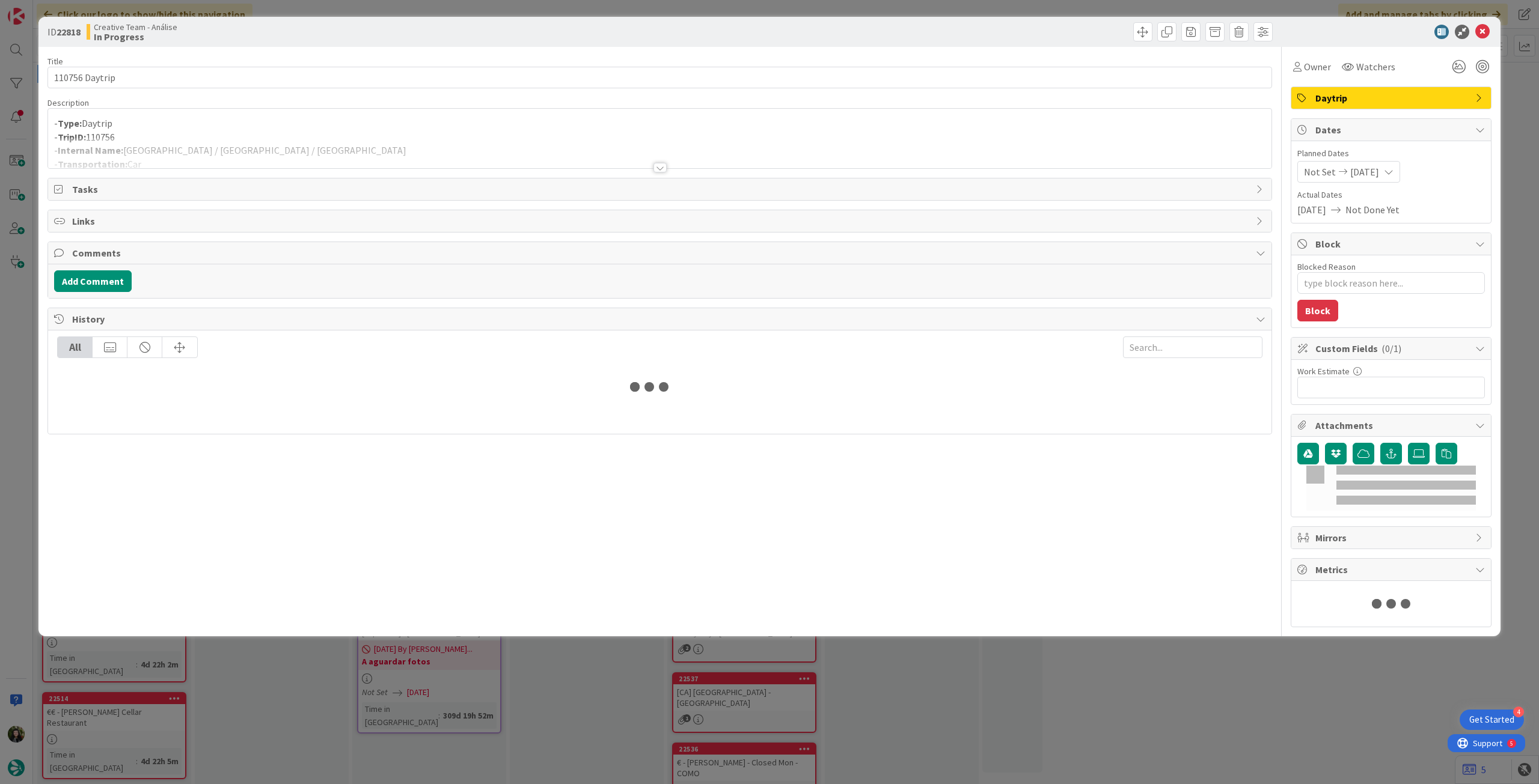
click at [252, 154] on div at bounding box center [660, 153] width 1223 height 30
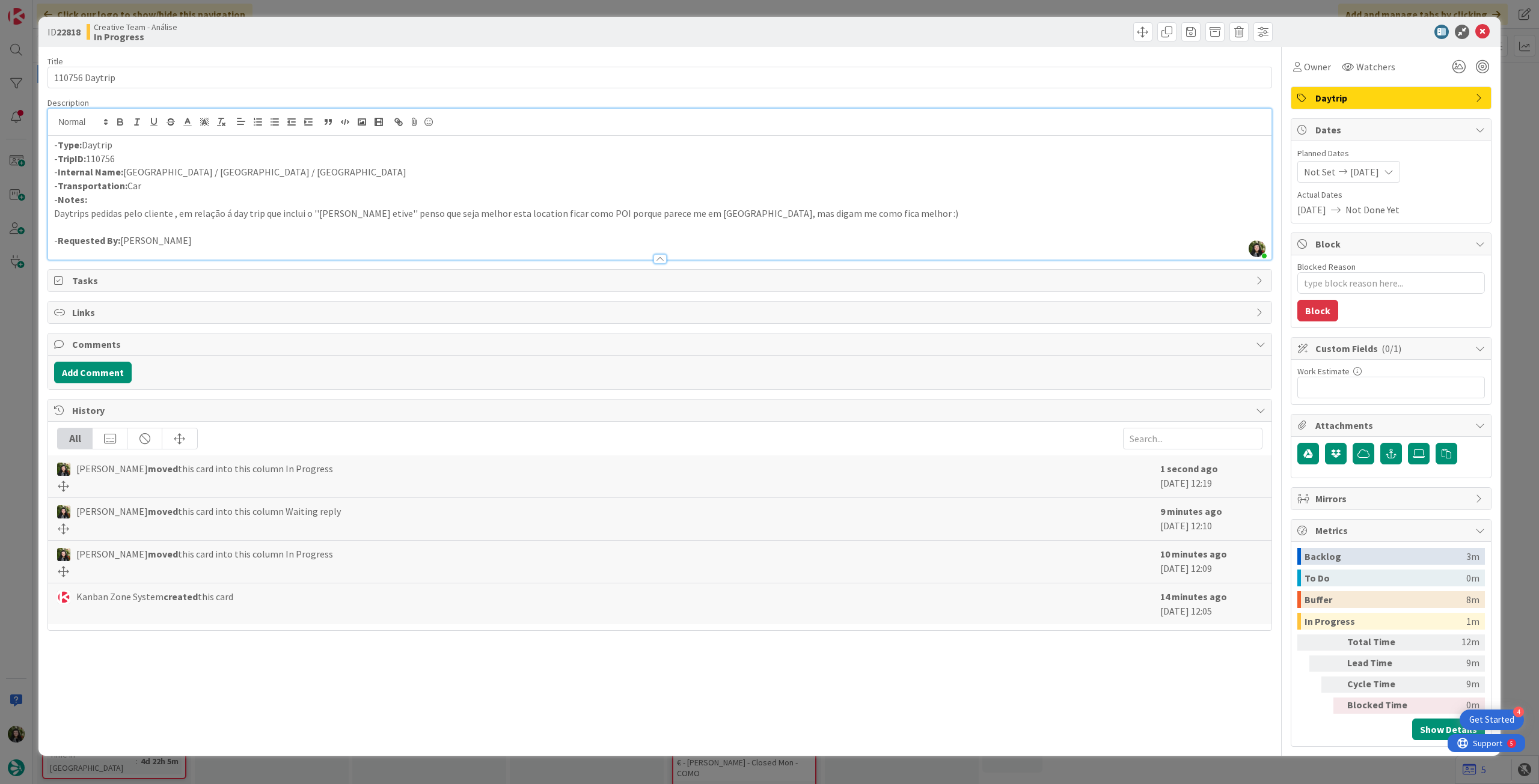
click at [301, 212] on p "Daytrips pedidas pelo cliente , em relação á day trip que inclui o ''glen etive…" at bounding box center [660, 213] width 1212 height 13
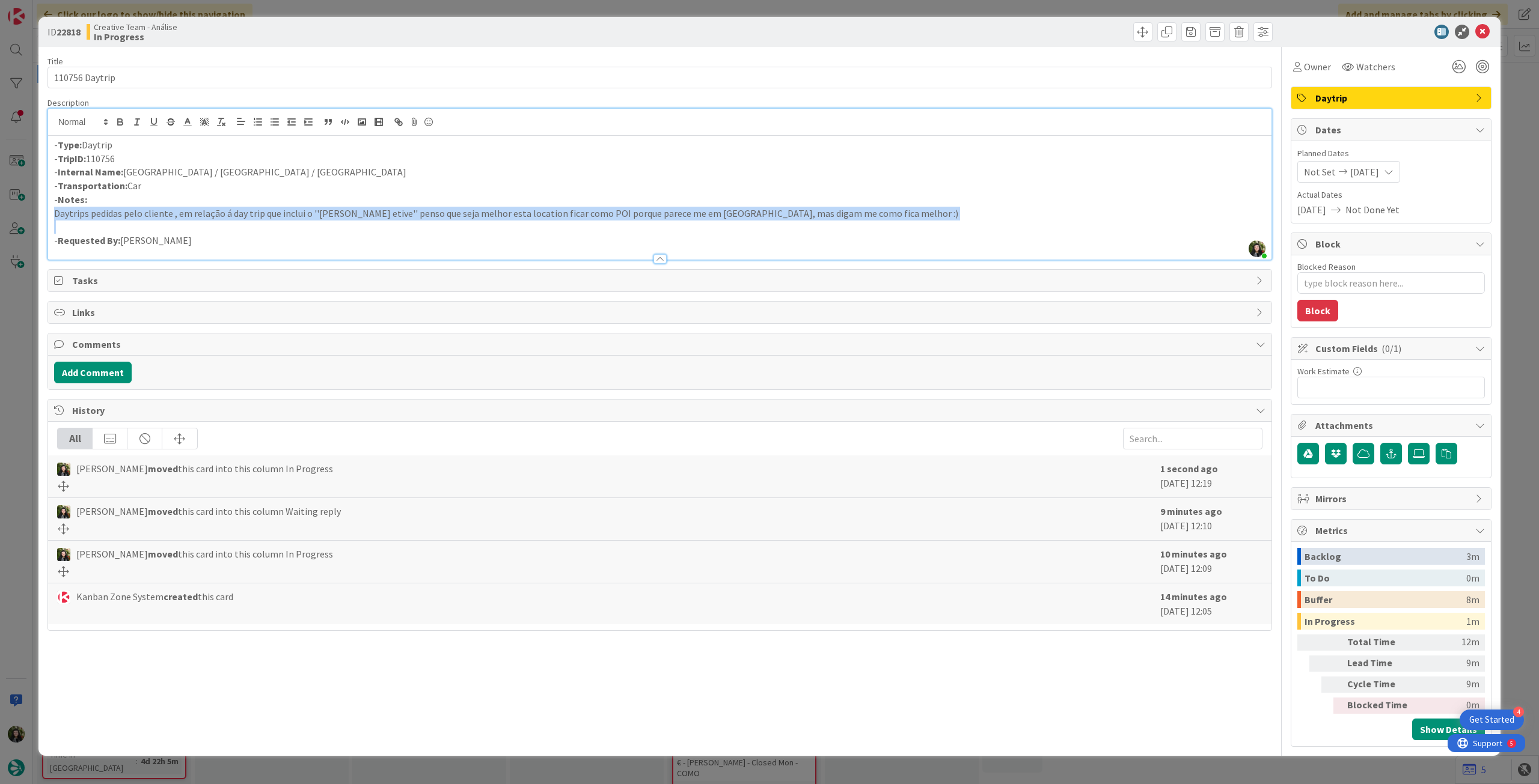
click at [301, 212] on p "Daytrips pedidas pelo cliente , em relação á day trip que inclui o ''glen etive…" at bounding box center [660, 213] width 1212 height 13
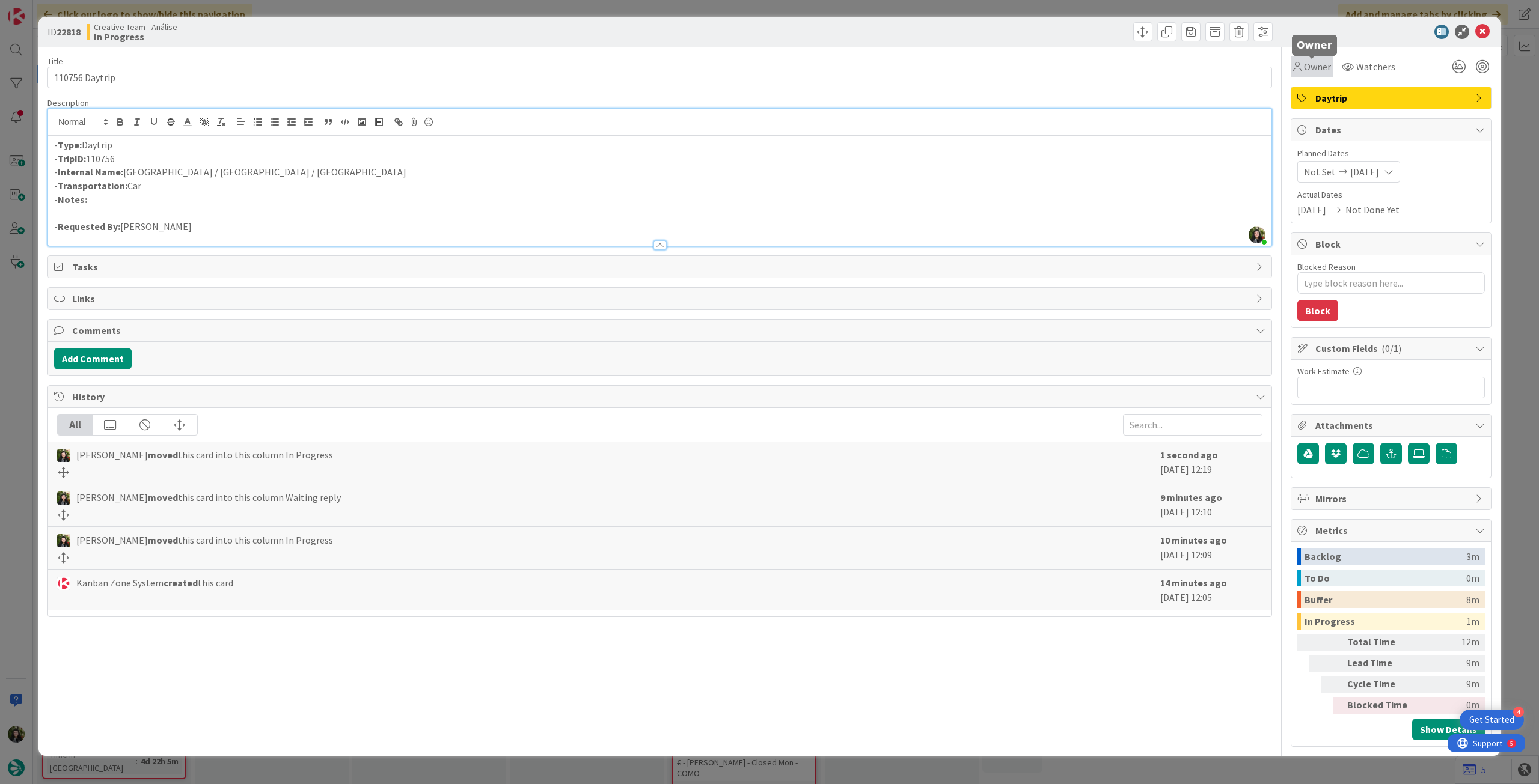
click at [1316, 74] on div "Owner" at bounding box center [1312, 66] width 43 height 22
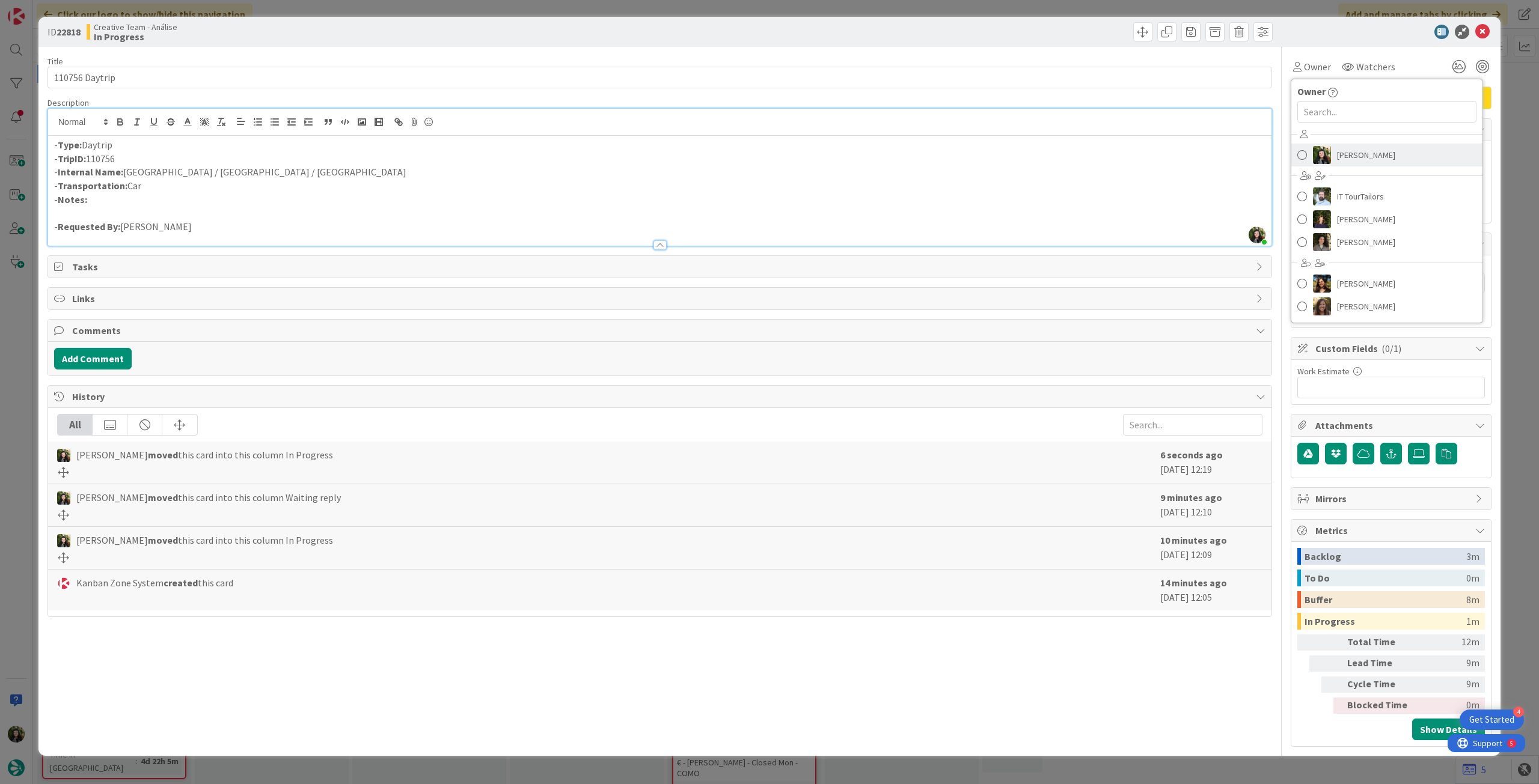
click at [1385, 154] on span "[PERSON_NAME]" at bounding box center [1366, 155] width 58 height 18
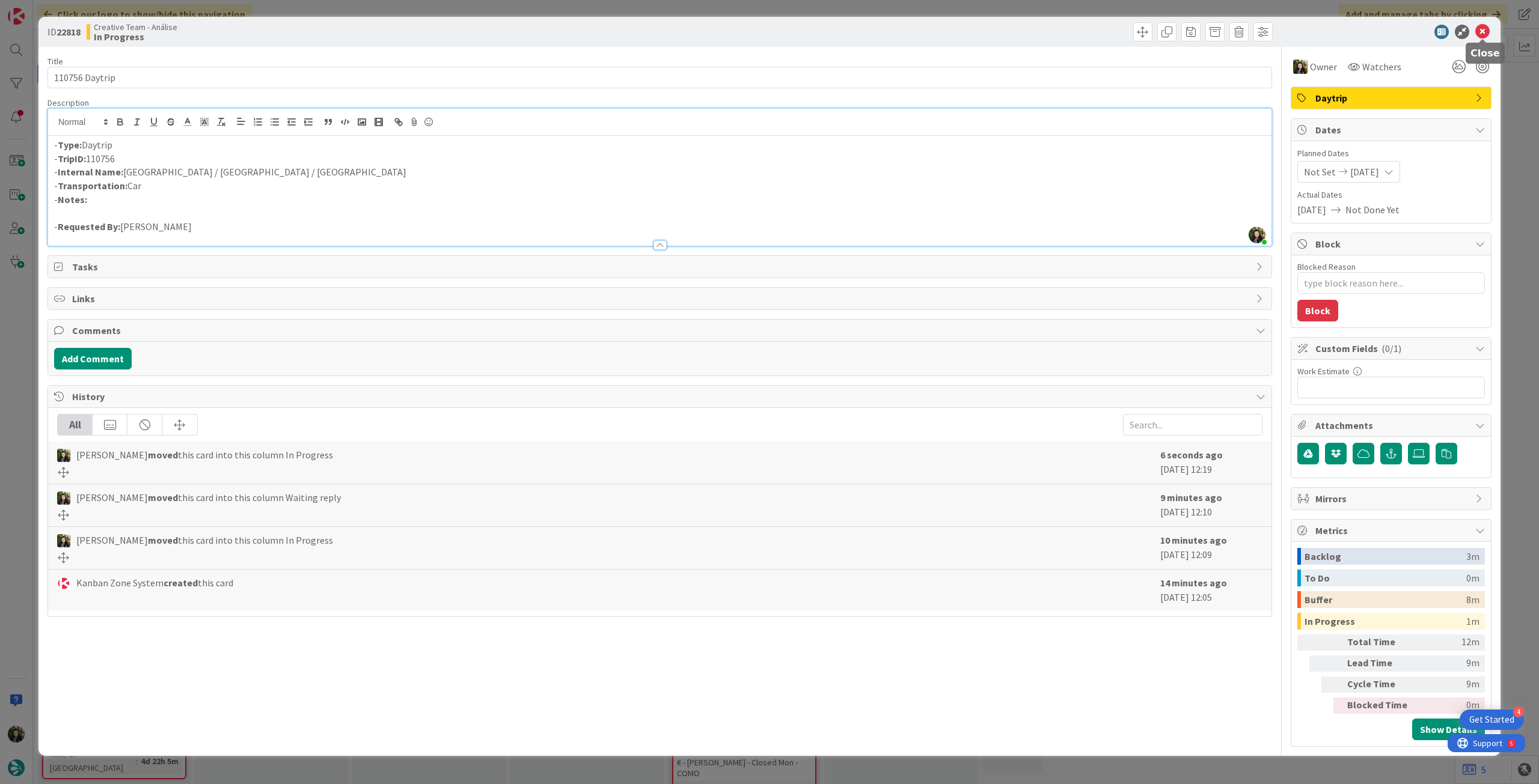
click at [1479, 31] on icon at bounding box center [1483, 32] width 14 height 14
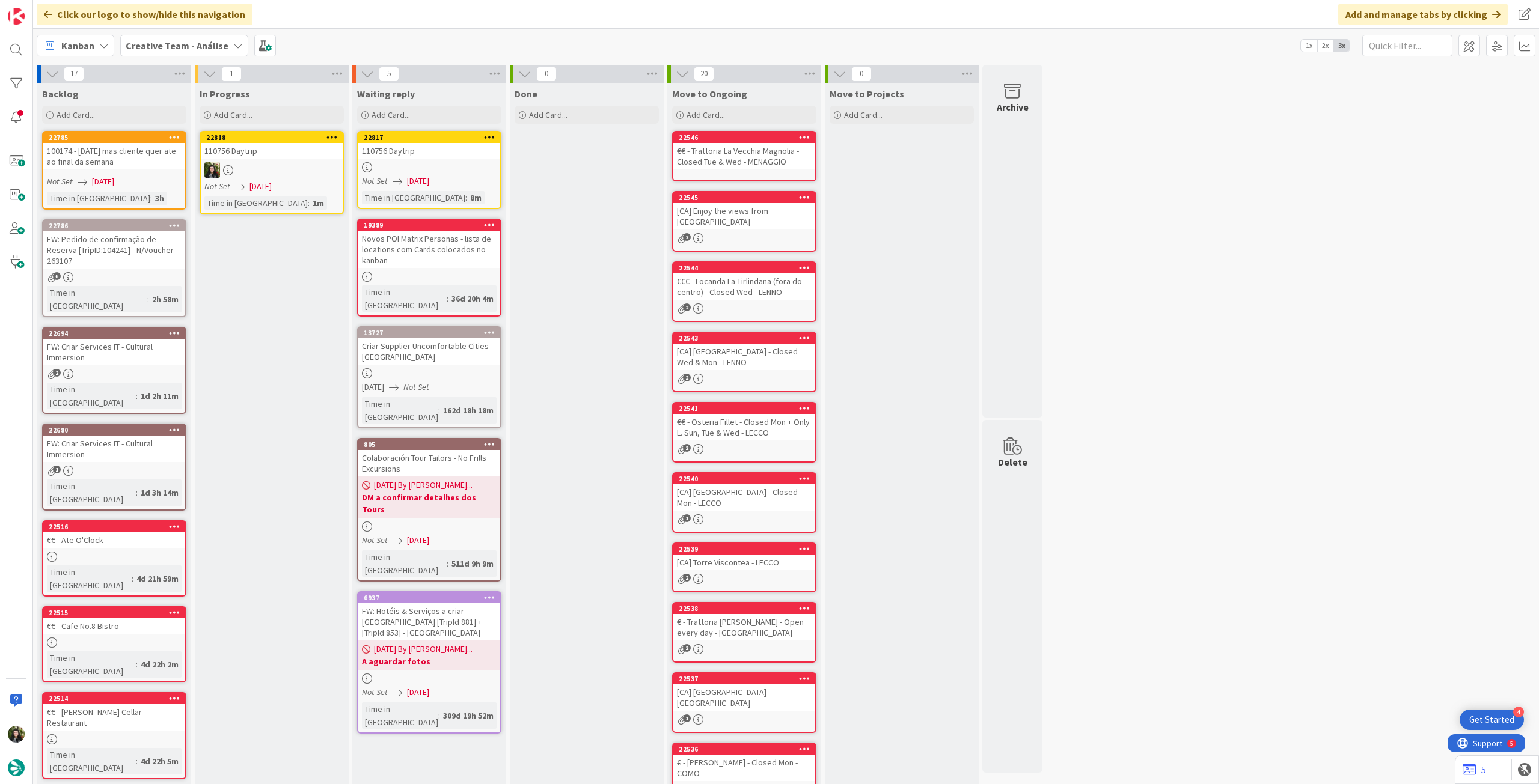
click at [333, 135] on icon at bounding box center [332, 136] width 12 height 8
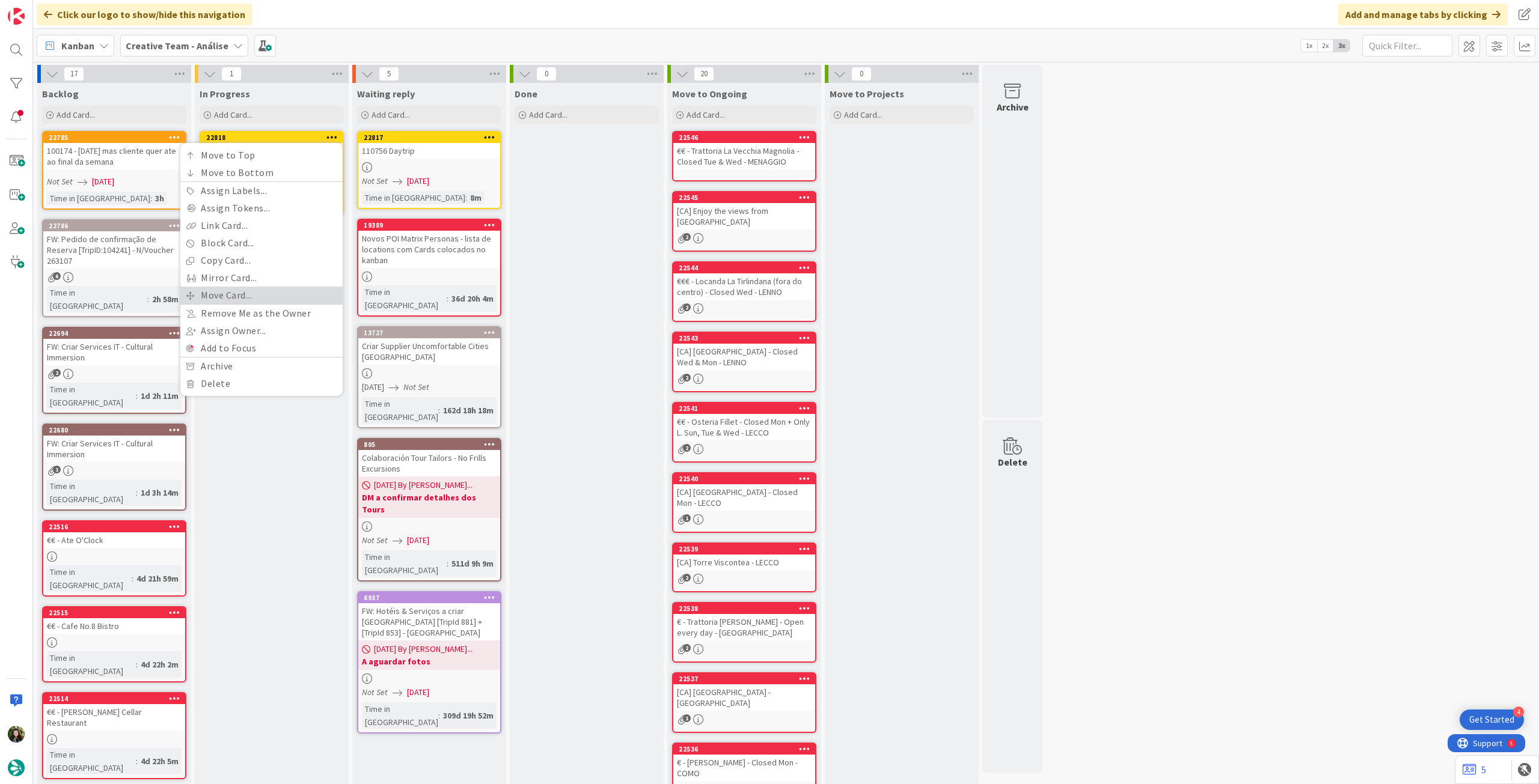
click at [263, 297] on link "Move Card..." at bounding box center [261, 295] width 162 height 17
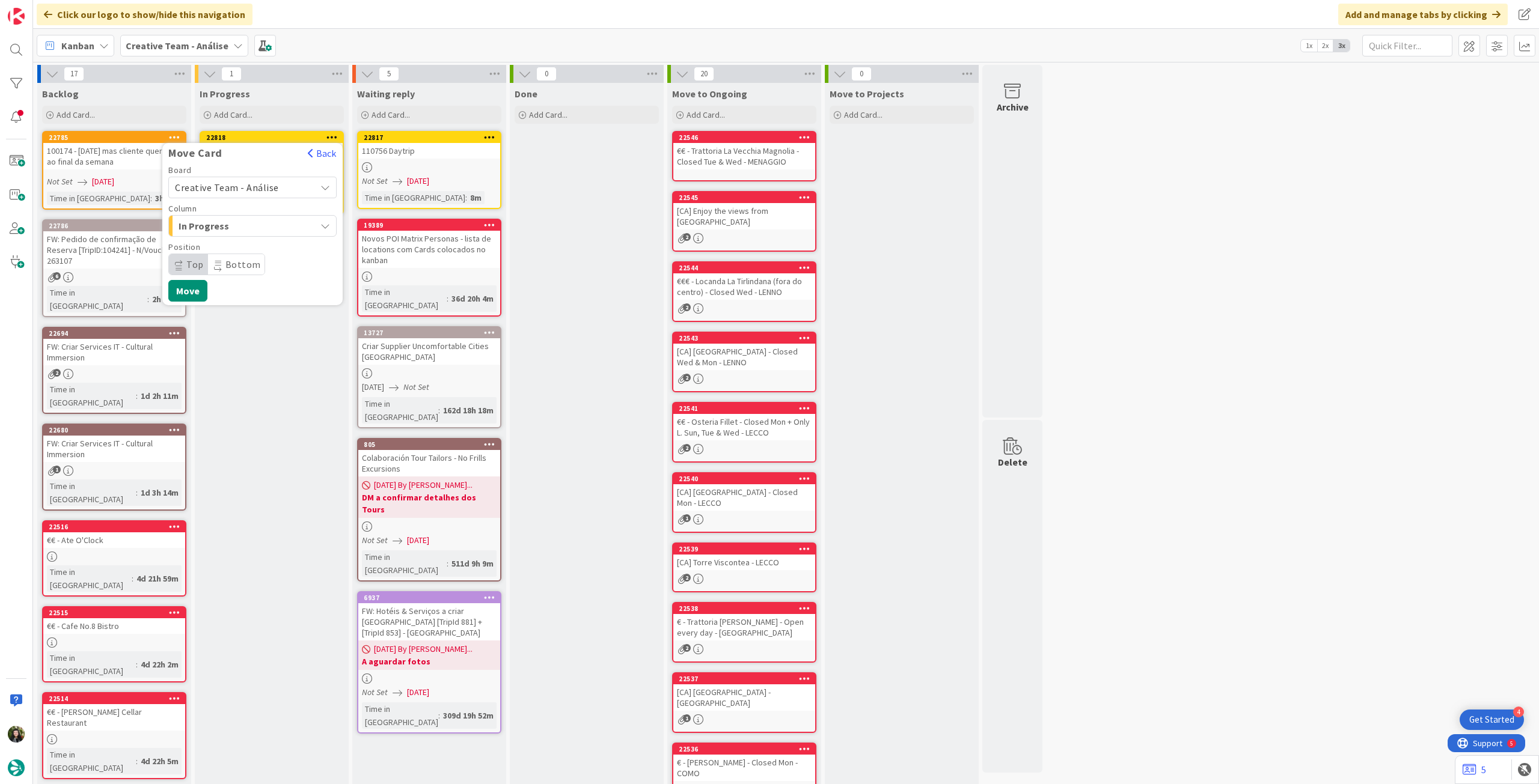
click at [262, 189] on span "Creative Team - Análise" at bounding box center [227, 187] width 104 height 12
click at [244, 246] on span "Creative Team" at bounding box center [261, 244] width 140 height 18
click at [248, 225] on span "E - To Do" at bounding box center [223, 226] width 91 height 15
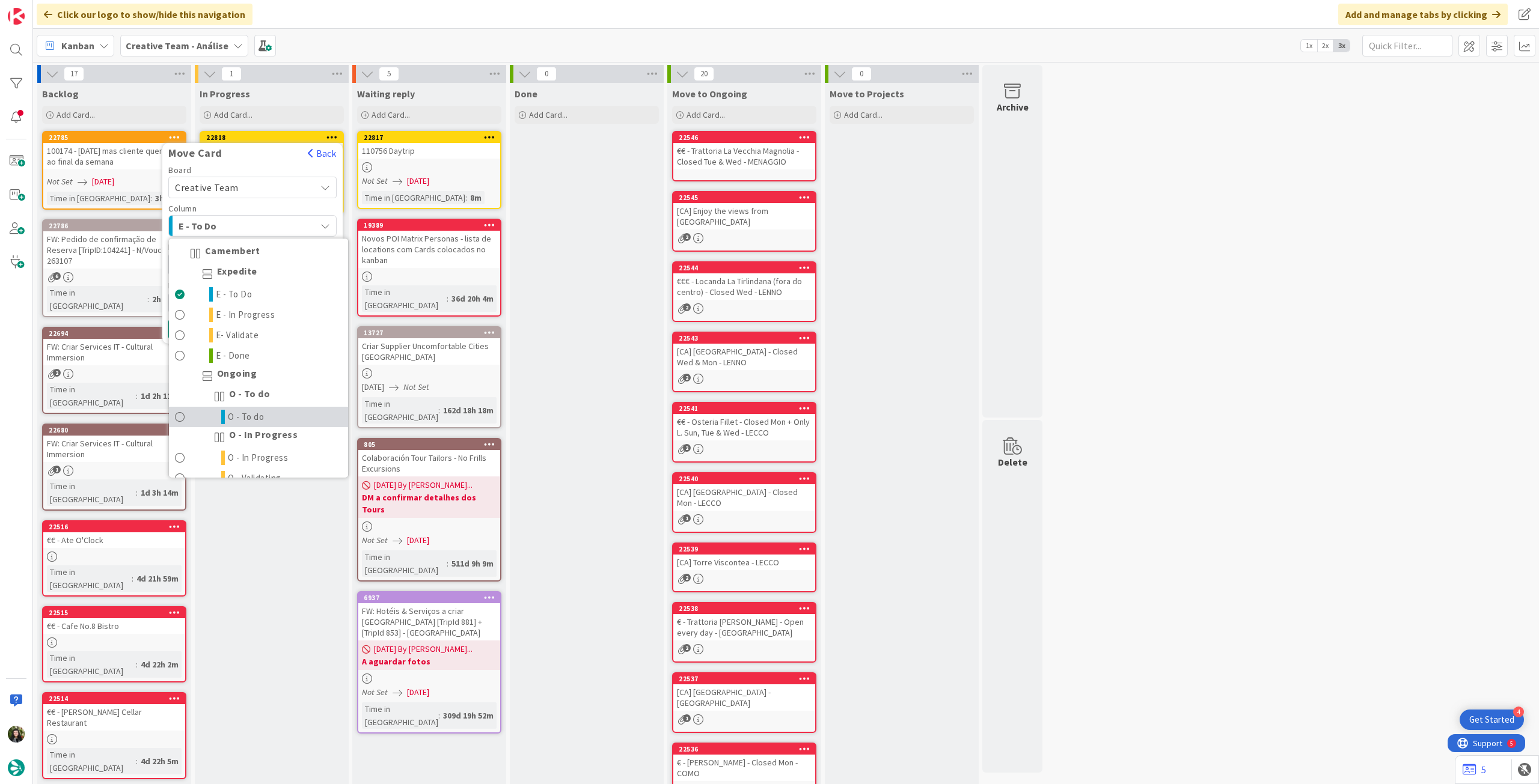
click at [256, 408] on link "O - To do" at bounding box center [259, 417] width 179 height 21
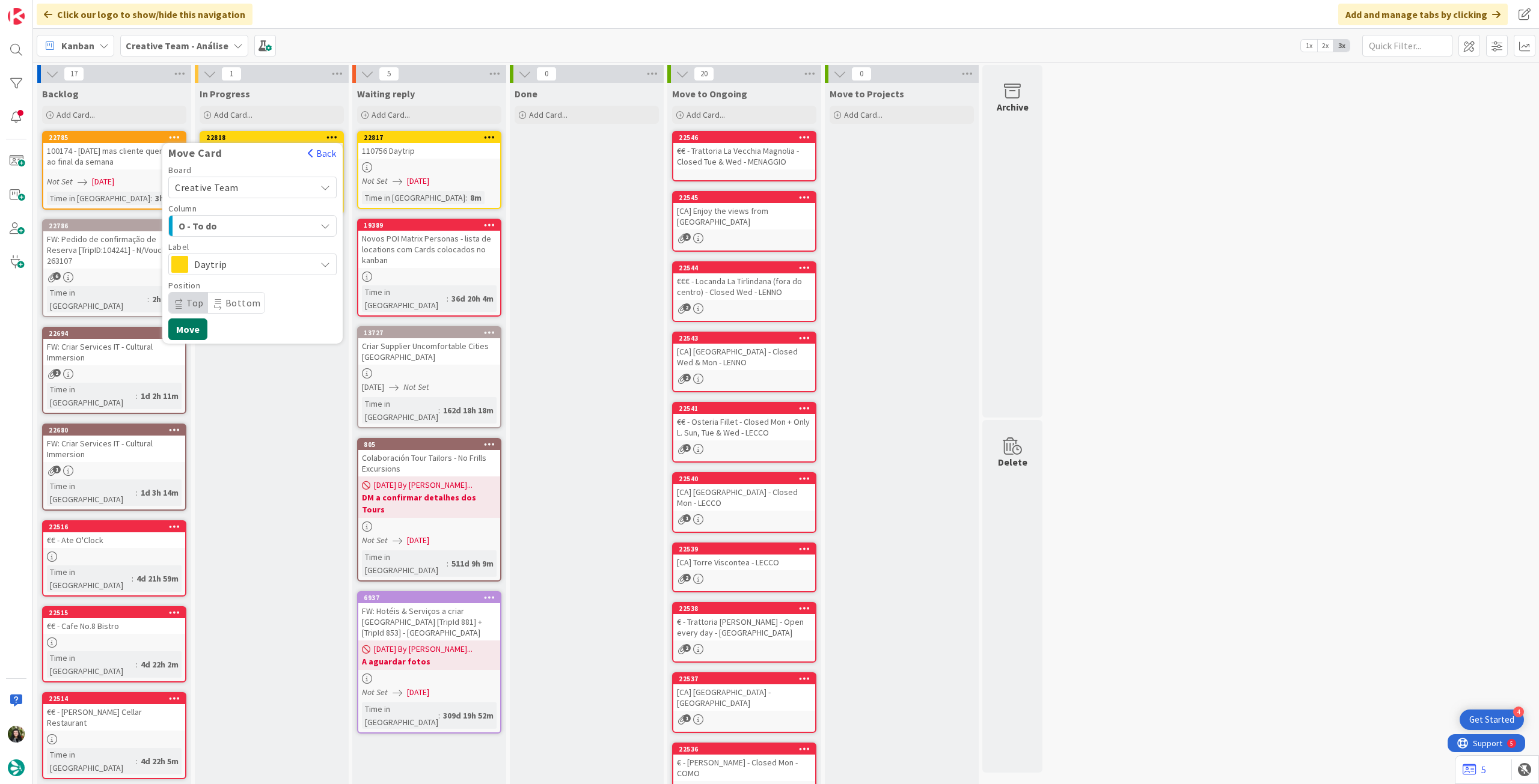
click at [193, 326] on button "Move" at bounding box center [188, 330] width 39 height 22
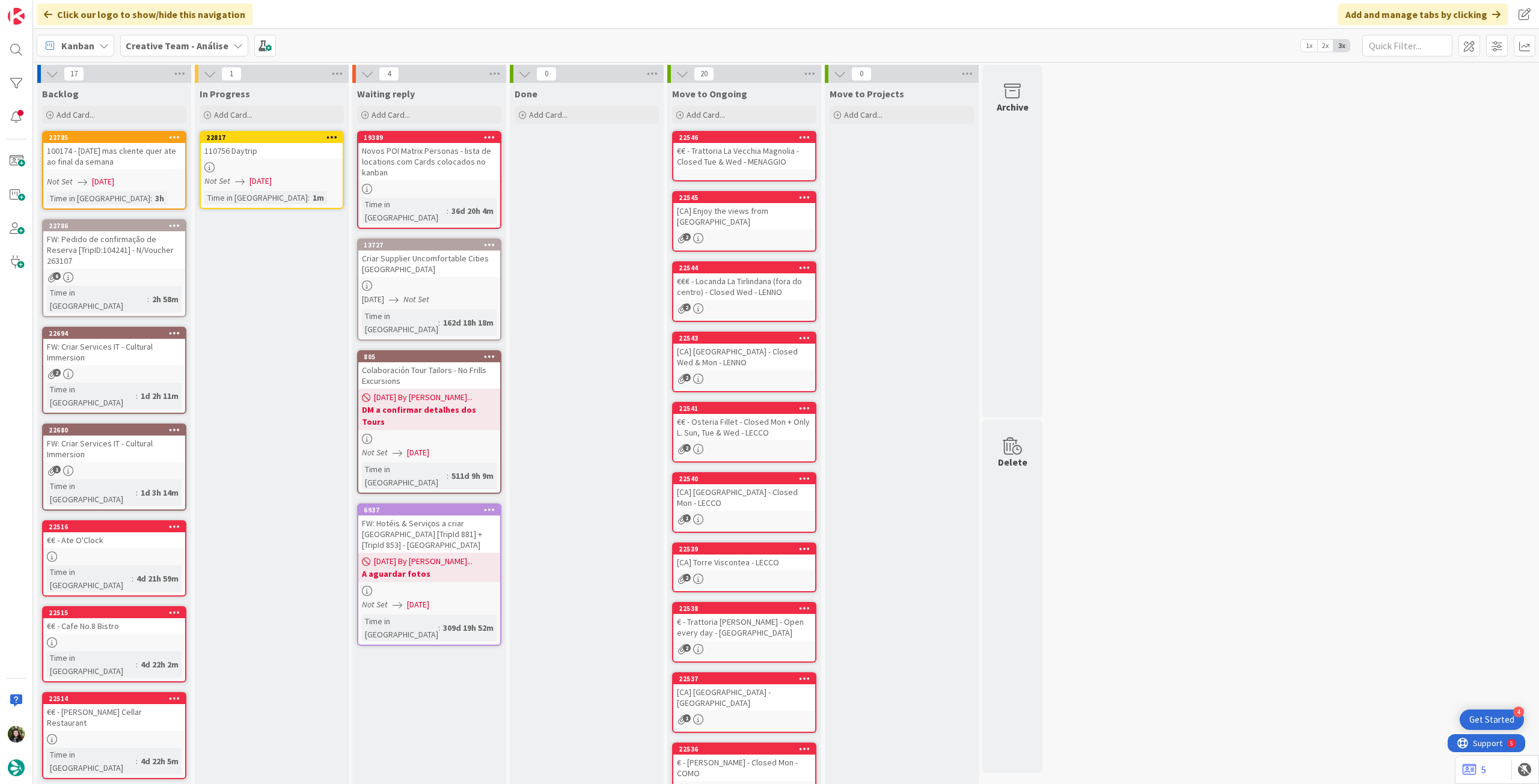
click at [316, 172] on div at bounding box center [272, 167] width 142 height 10
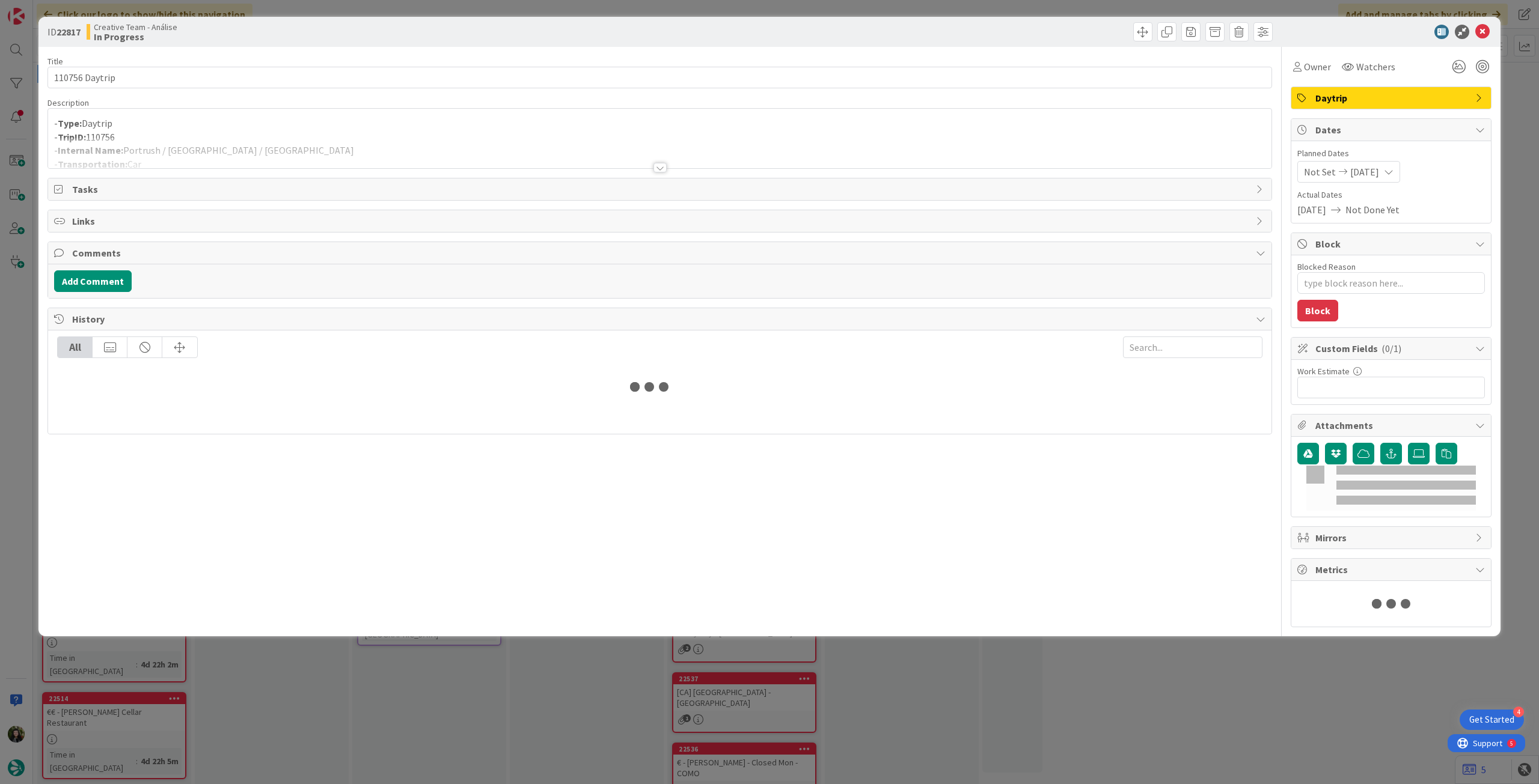
click at [309, 145] on div at bounding box center [660, 153] width 1223 height 30
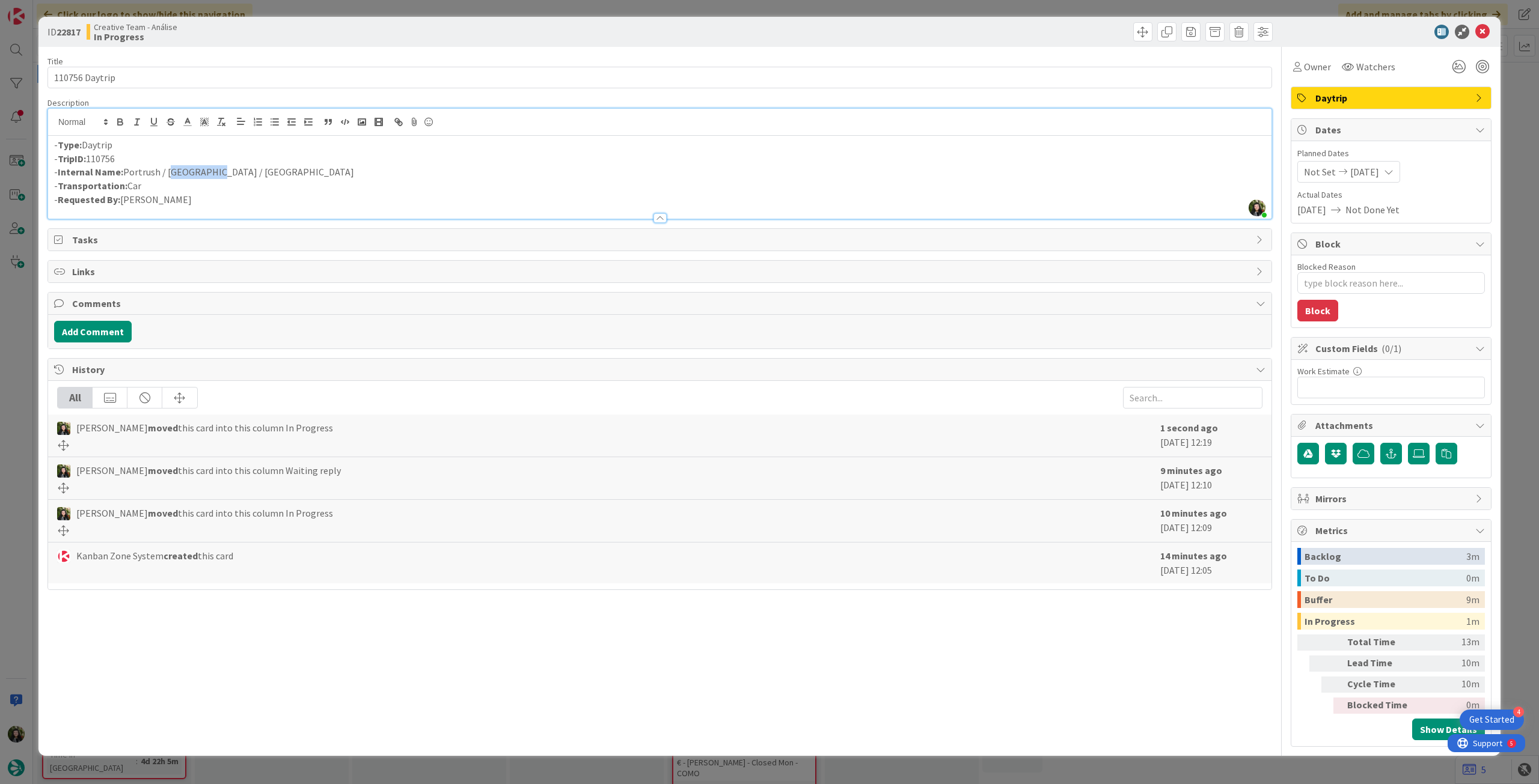
drag, startPoint x: 167, startPoint y: 175, endPoint x: 214, endPoint y: 172, distance: 47.1
click at [214, 172] on p "- Internal Name: Portrush / Ballymoney / Belfast" at bounding box center [660, 171] width 1212 height 13
copy p "Ballymoney"
click at [1327, 66] on span "Owner" at bounding box center [1318, 66] width 27 height 14
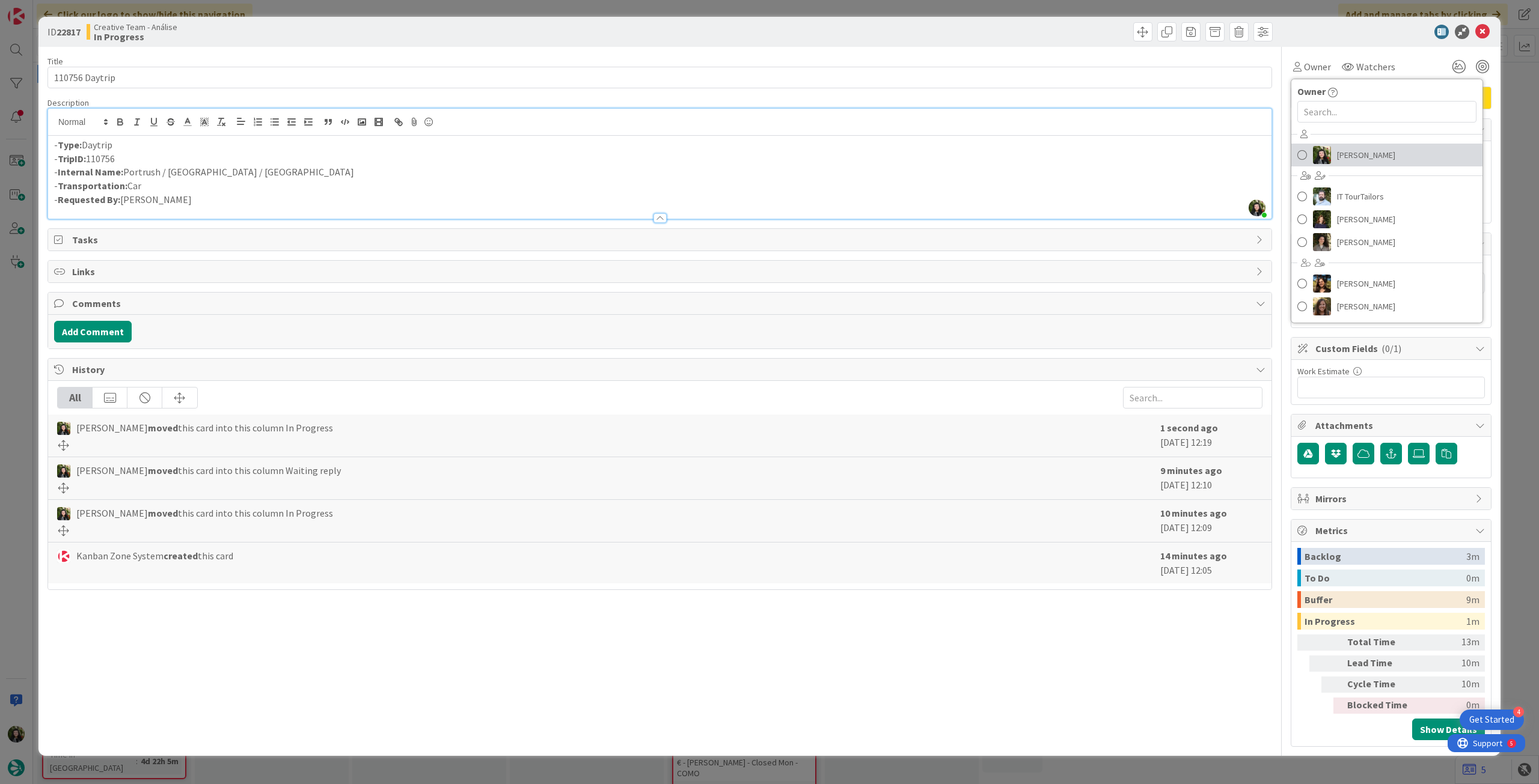
drag, startPoint x: 1377, startPoint y: 152, endPoint x: 1409, endPoint y: 116, distance: 48.2
click at [1377, 152] on span "Beatriz Cassona" at bounding box center [1366, 155] width 58 height 18
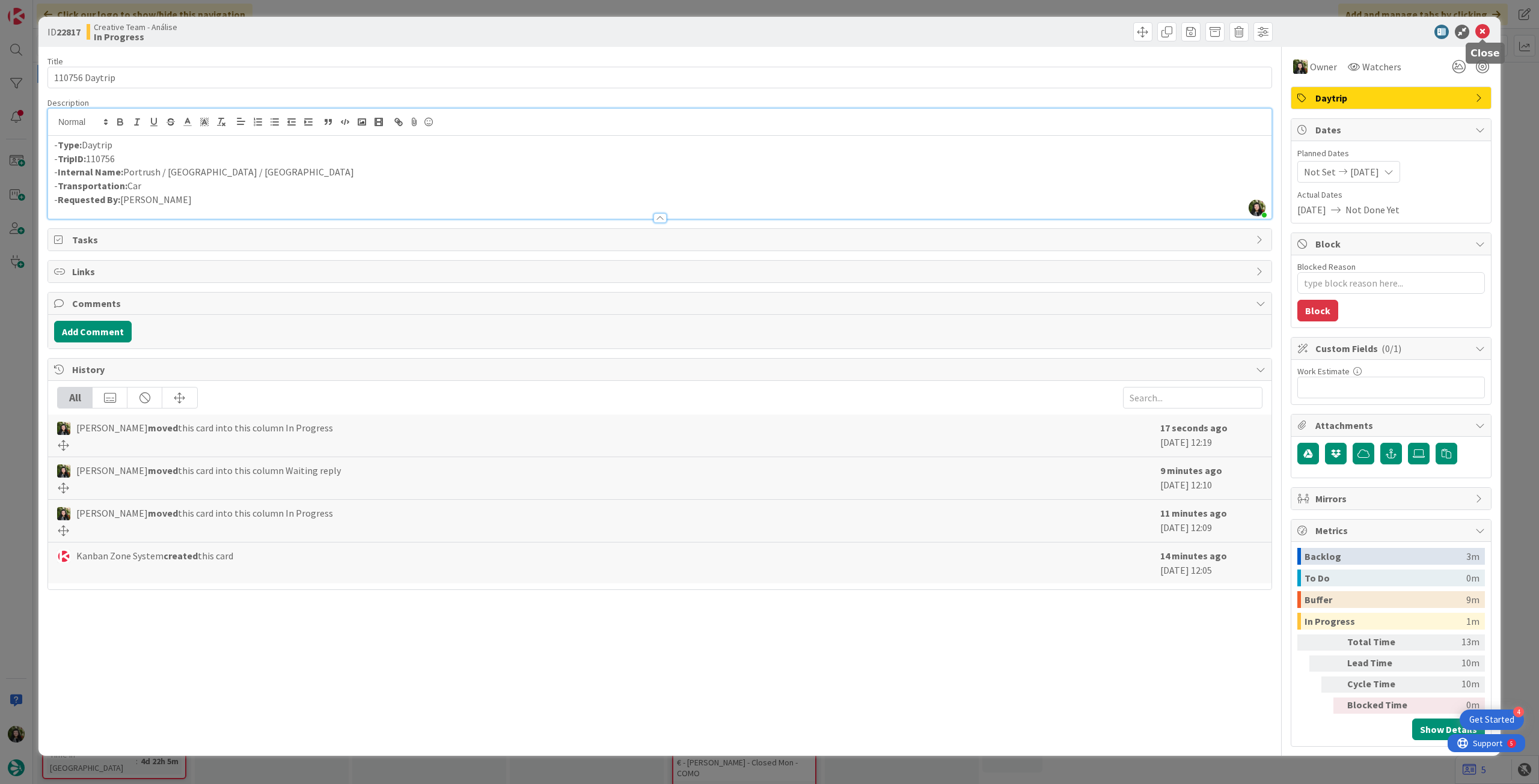
click at [1478, 31] on icon at bounding box center [1483, 32] width 14 height 14
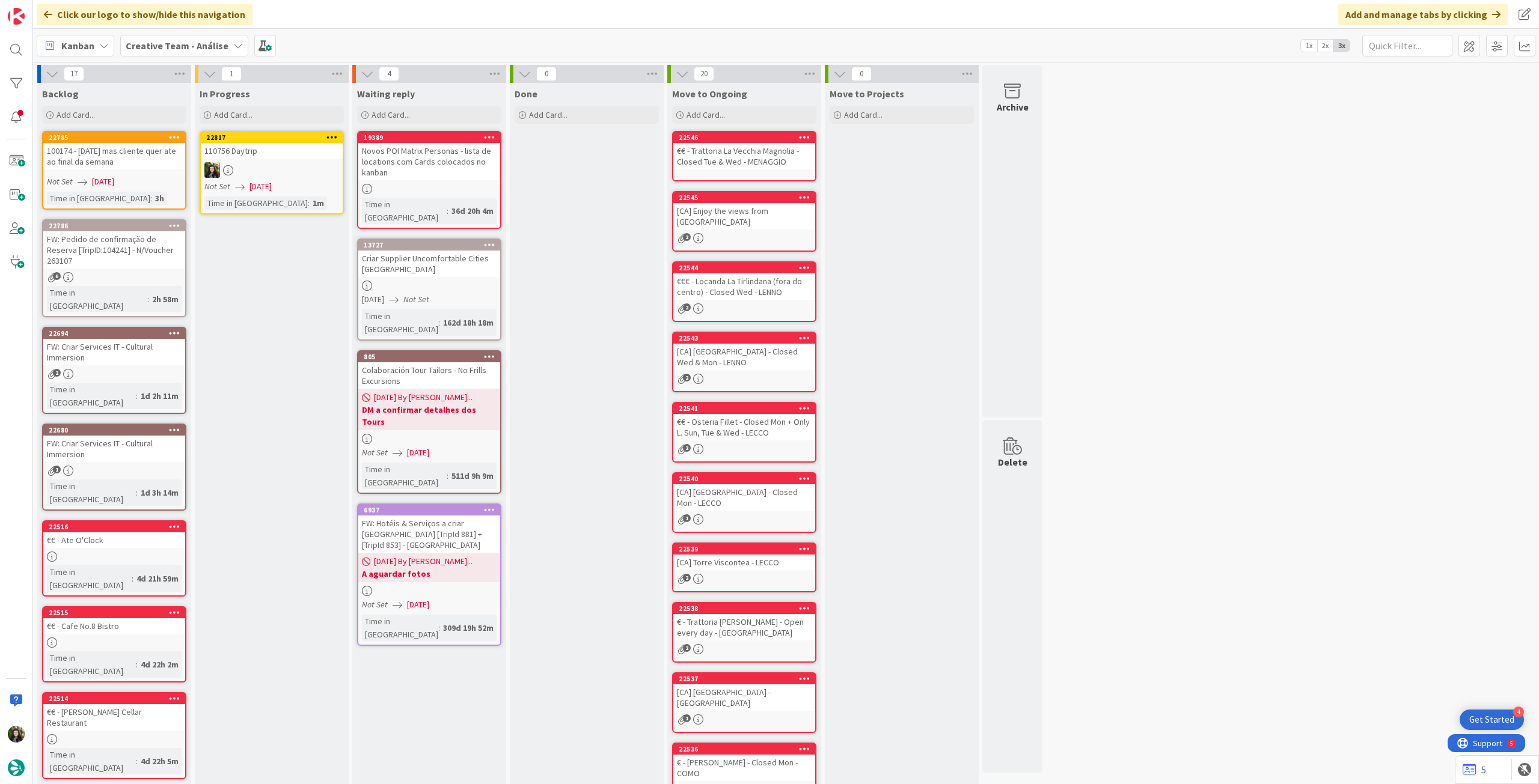
click at [333, 136] on icon at bounding box center [332, 136] width 12 height 8
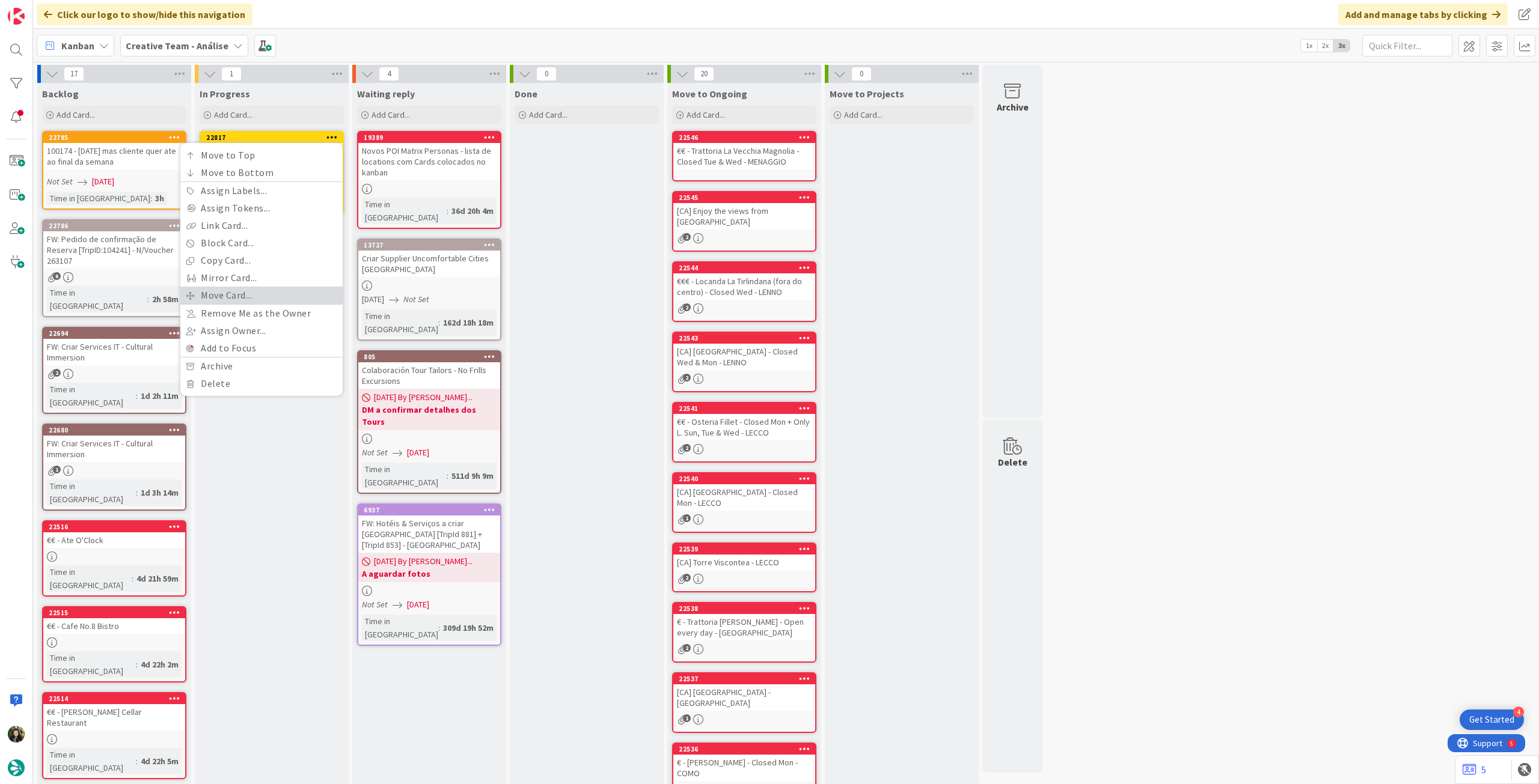
click at [241, 293] on link "Move Card..." at bounding box center [261, 295] width 162 height 17
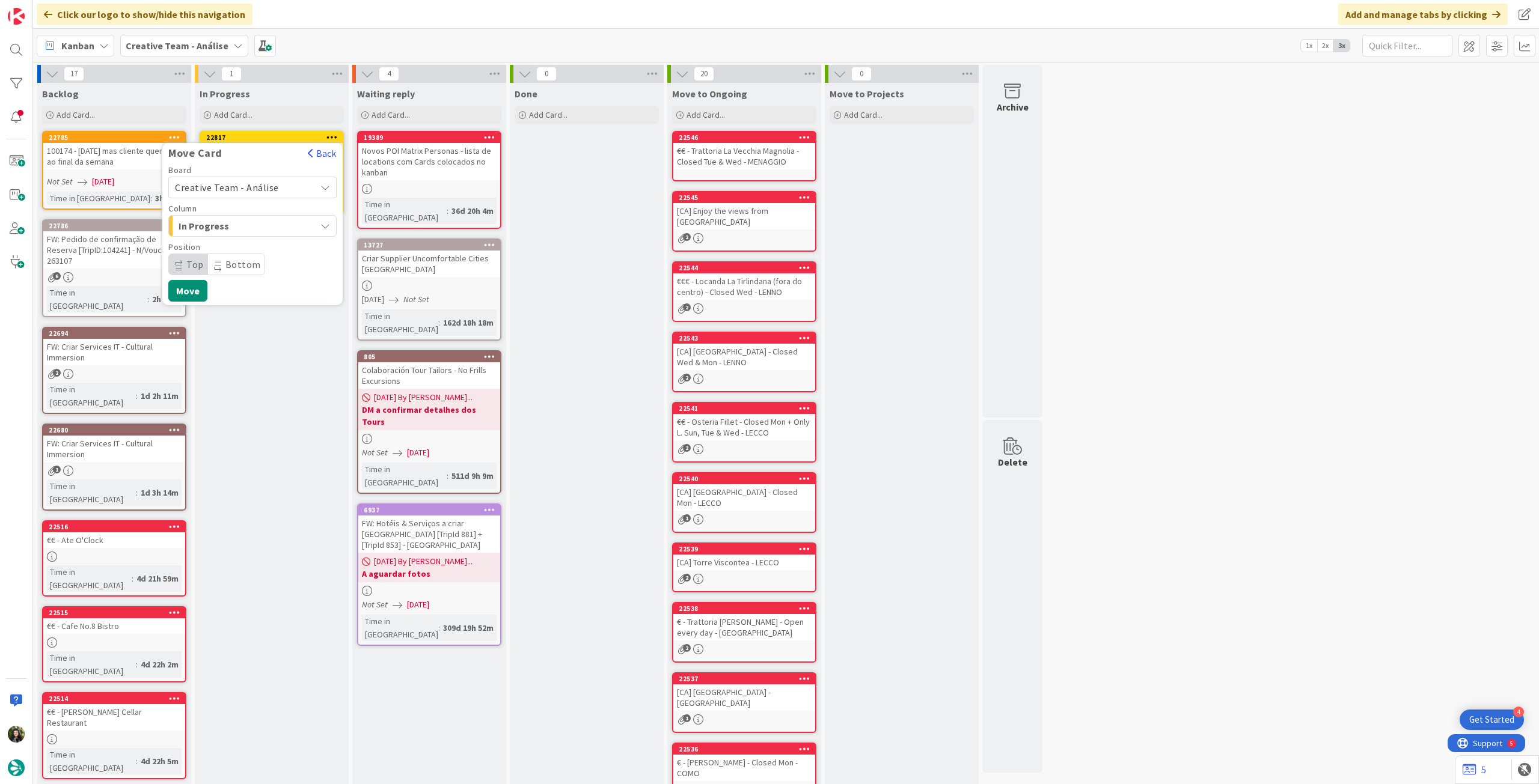
click at [249, 188] on span "Creative Team - Análise" at bounding box center [227, 187] width 104 height 12
click at [235, 242] on span "Creative Team" at bounding box center [261, 244] width 140 height 18
click at [238, 231] on span "E - To Do" at bounding box center [223, 226] width 91 height 15
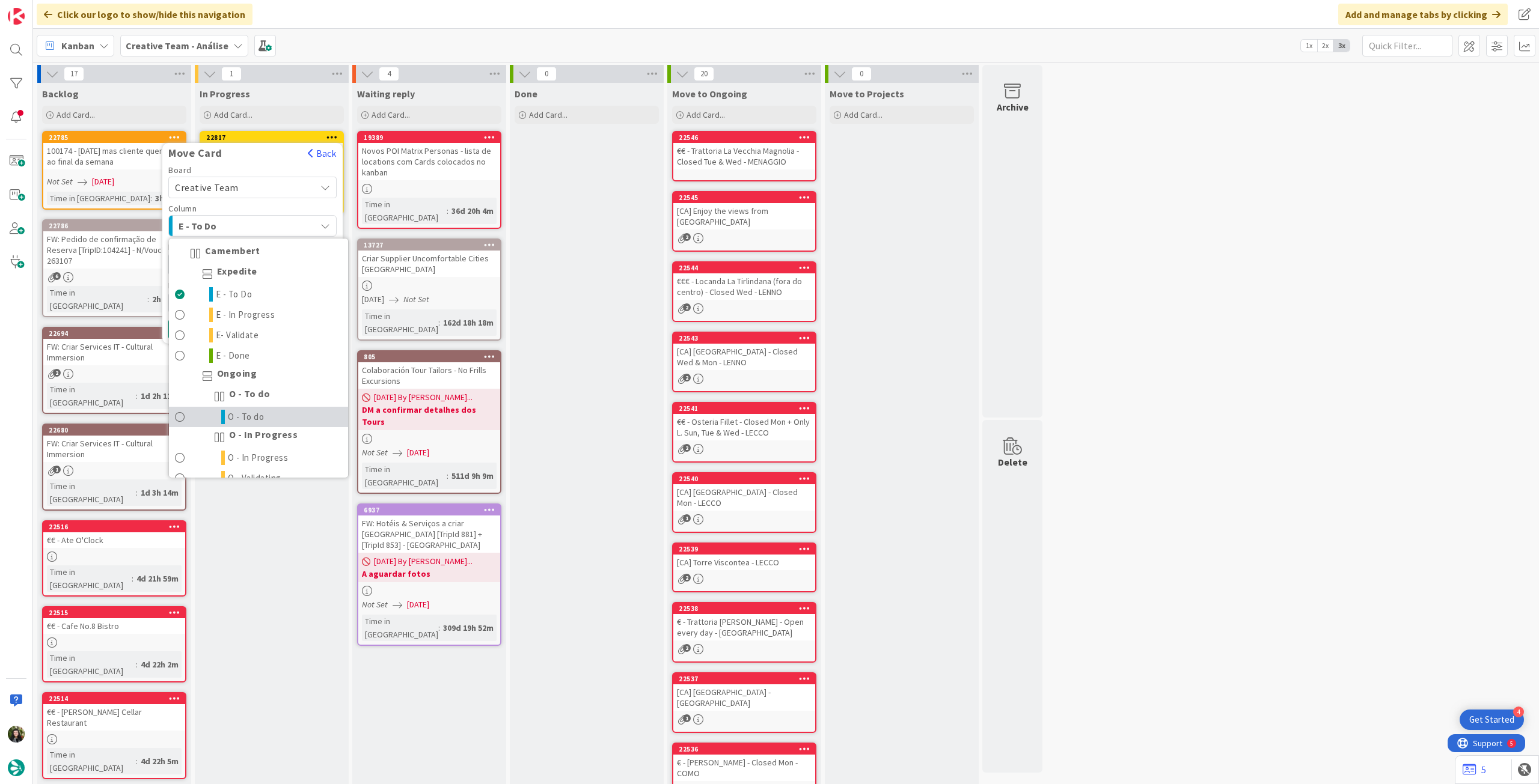
drag, startPoint x: 246, startPoint y: 411, endPoint x: 214, endPoint y: 385, distance: 41.2
click at [246, 412] on span "O - To do" at bounding box center [246, 418] width 37 height 14
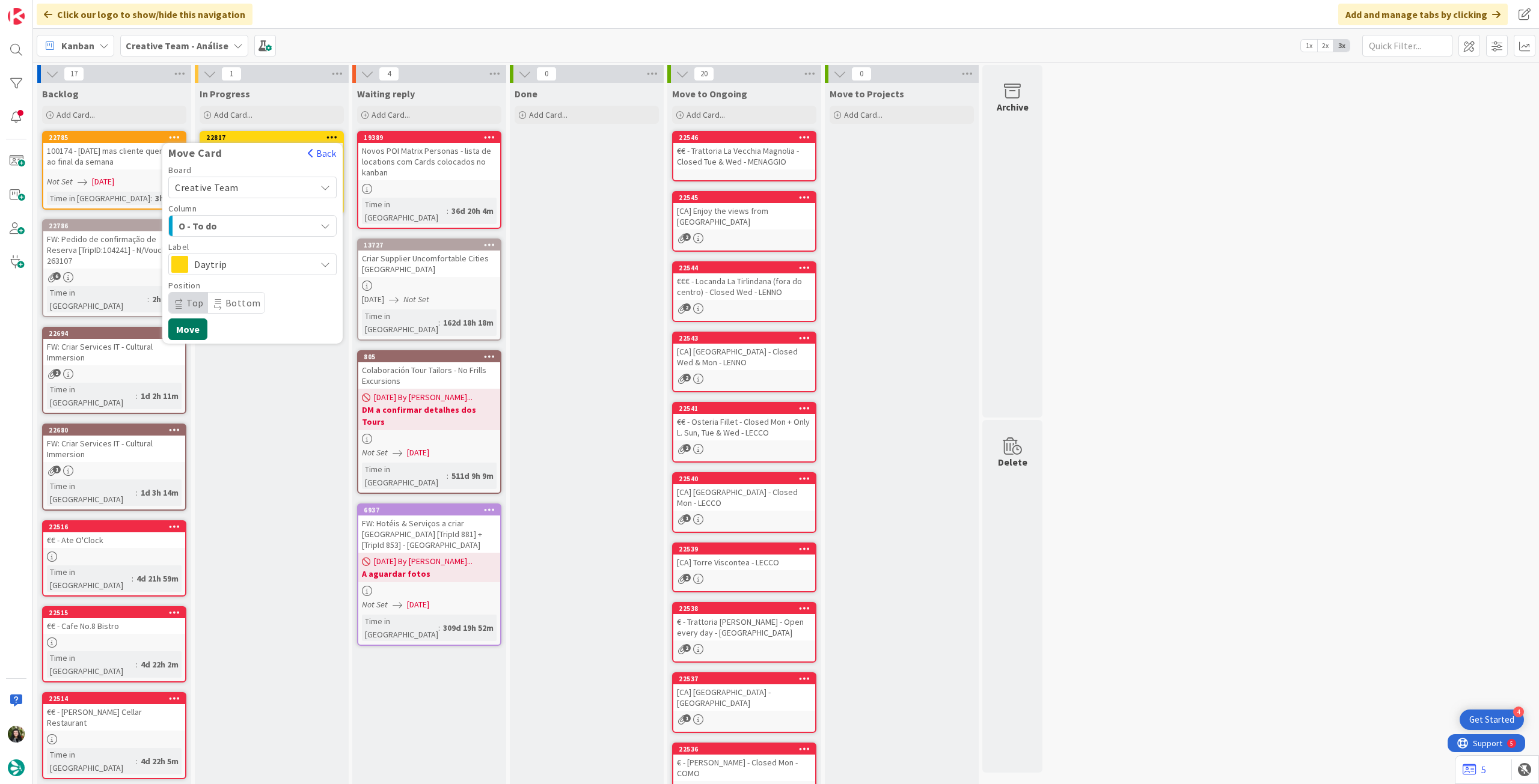
click at [184, 333] on button "Move" at bounding box center [188, 330] width 39 height 22
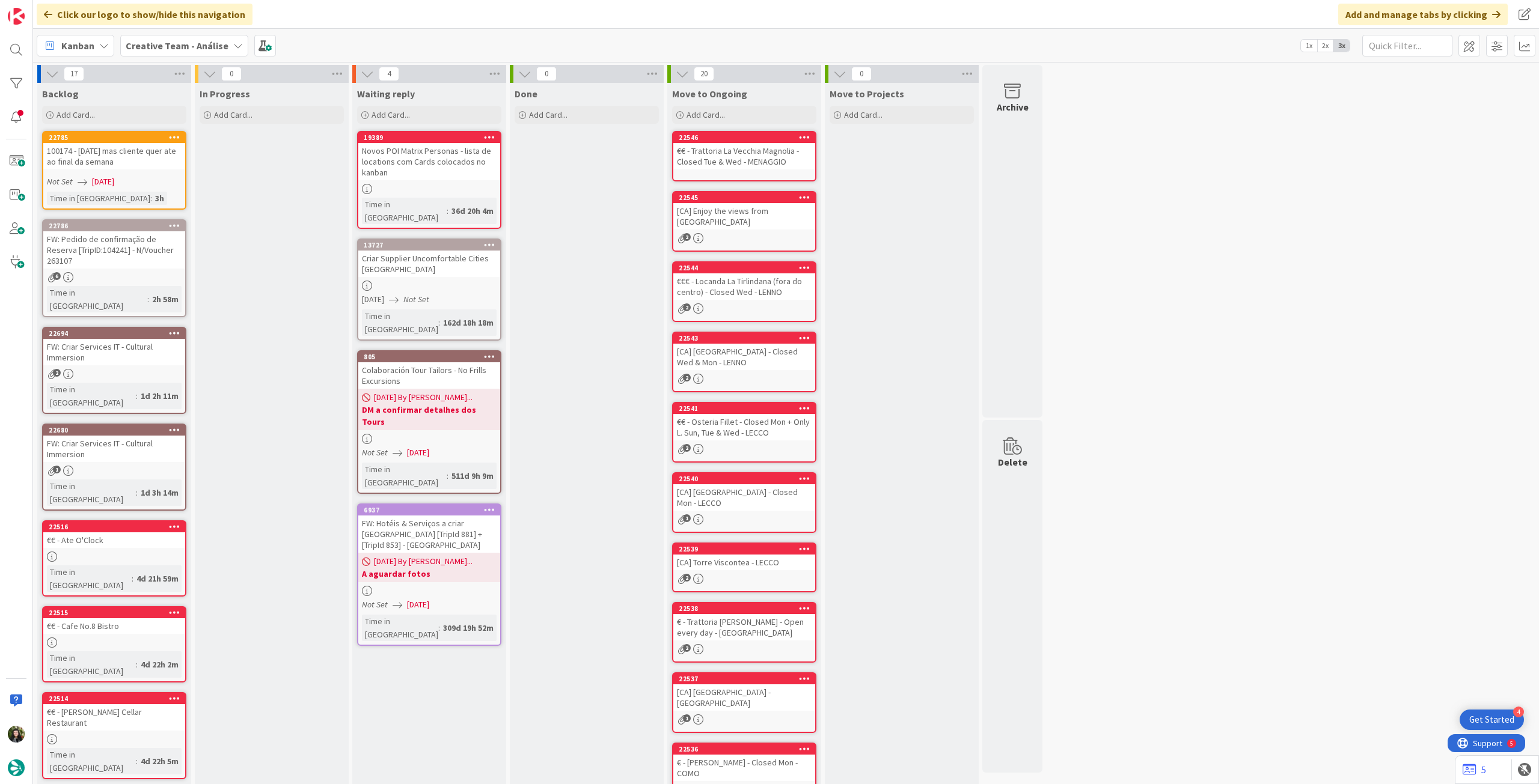
click at [176, 48] on b "Creative Team - Análise" at bounding box center [177, 45] width 103 height 12
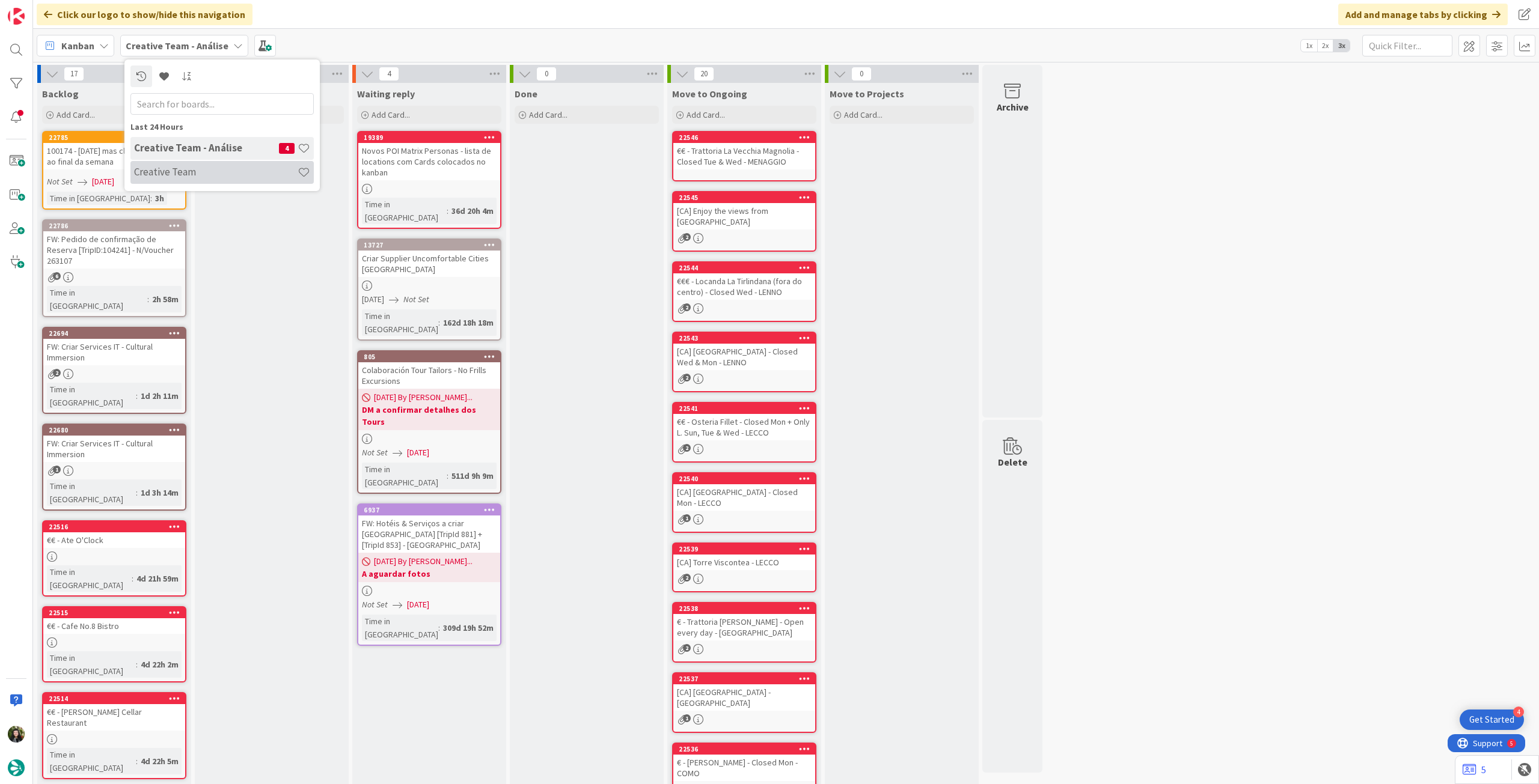
click at [186, 168] on h4 "Creative Team" at bounding box center [216, 171] width 163 height 12
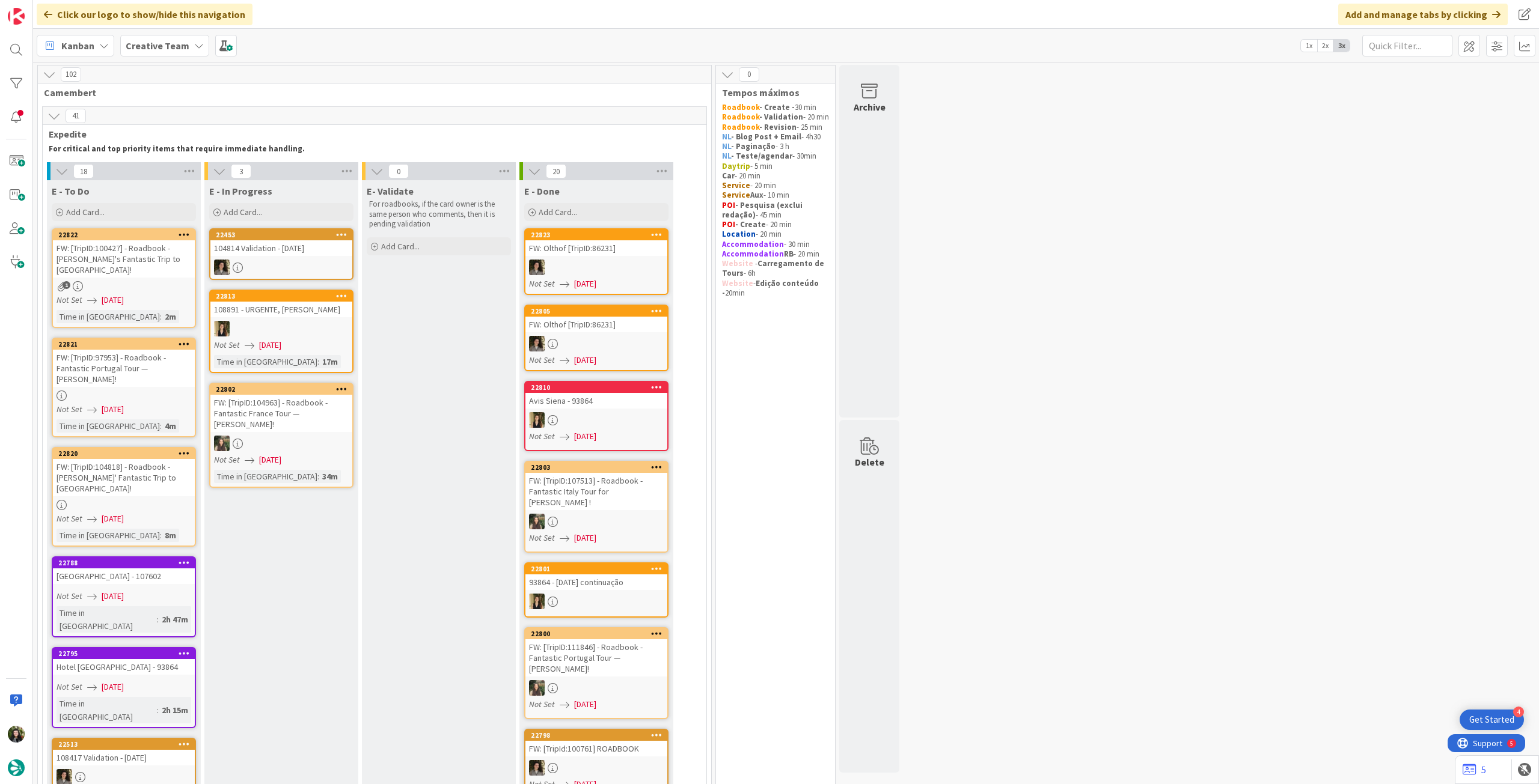
click at [149, 50] on b "Creative Team" at bounding box center [157, 45] width 64 height 12
click at [177, 161] on div "Creative Team - Análise 4" at bounding box center [222, 172] width 184 height 22
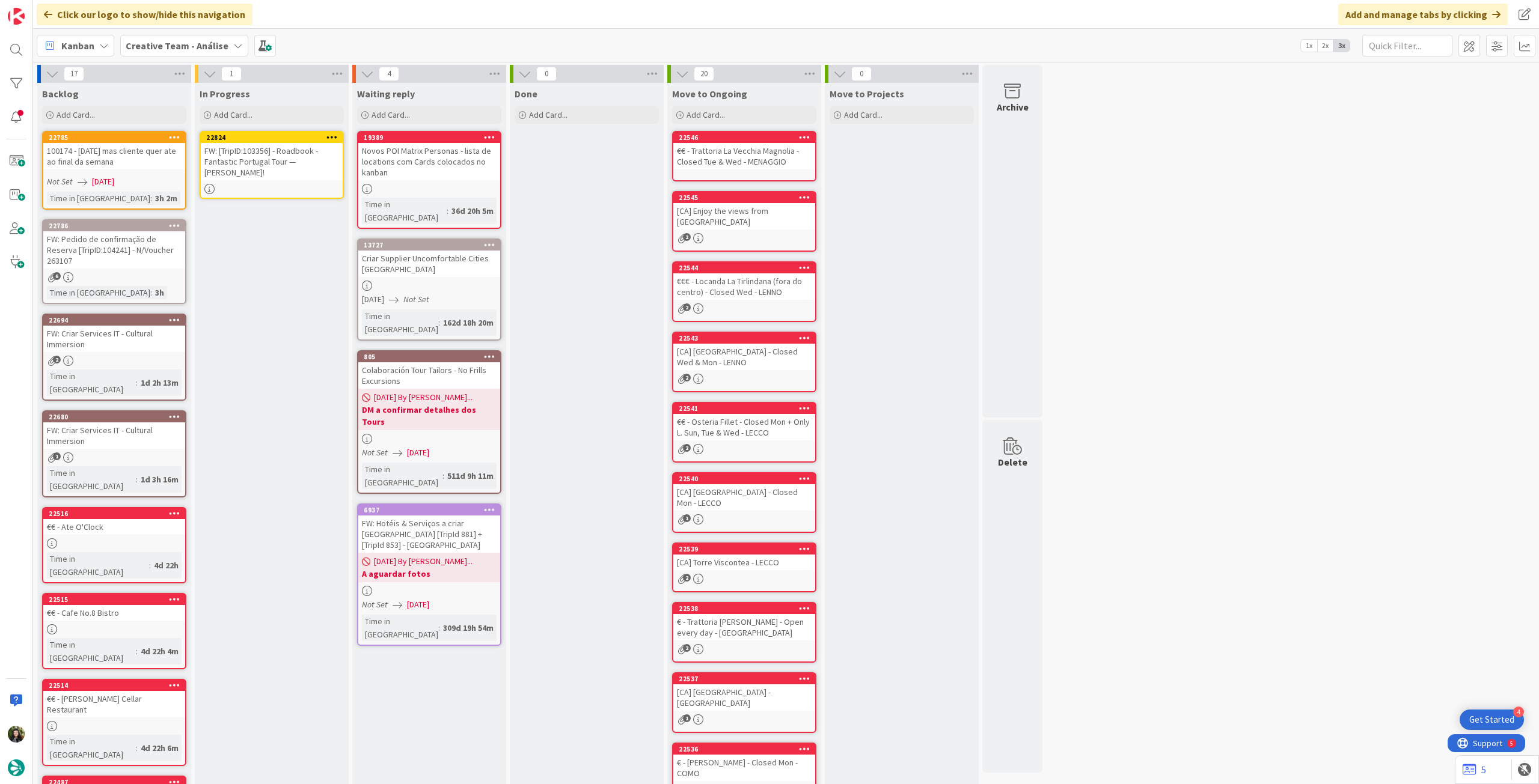
click at [279, 154] on div "FW: [TripID:103356] - Roadbook - Fantastic Portugal Tour — [PERSON_NAME]!" at bounding box center [272, 162] width 142 height 38
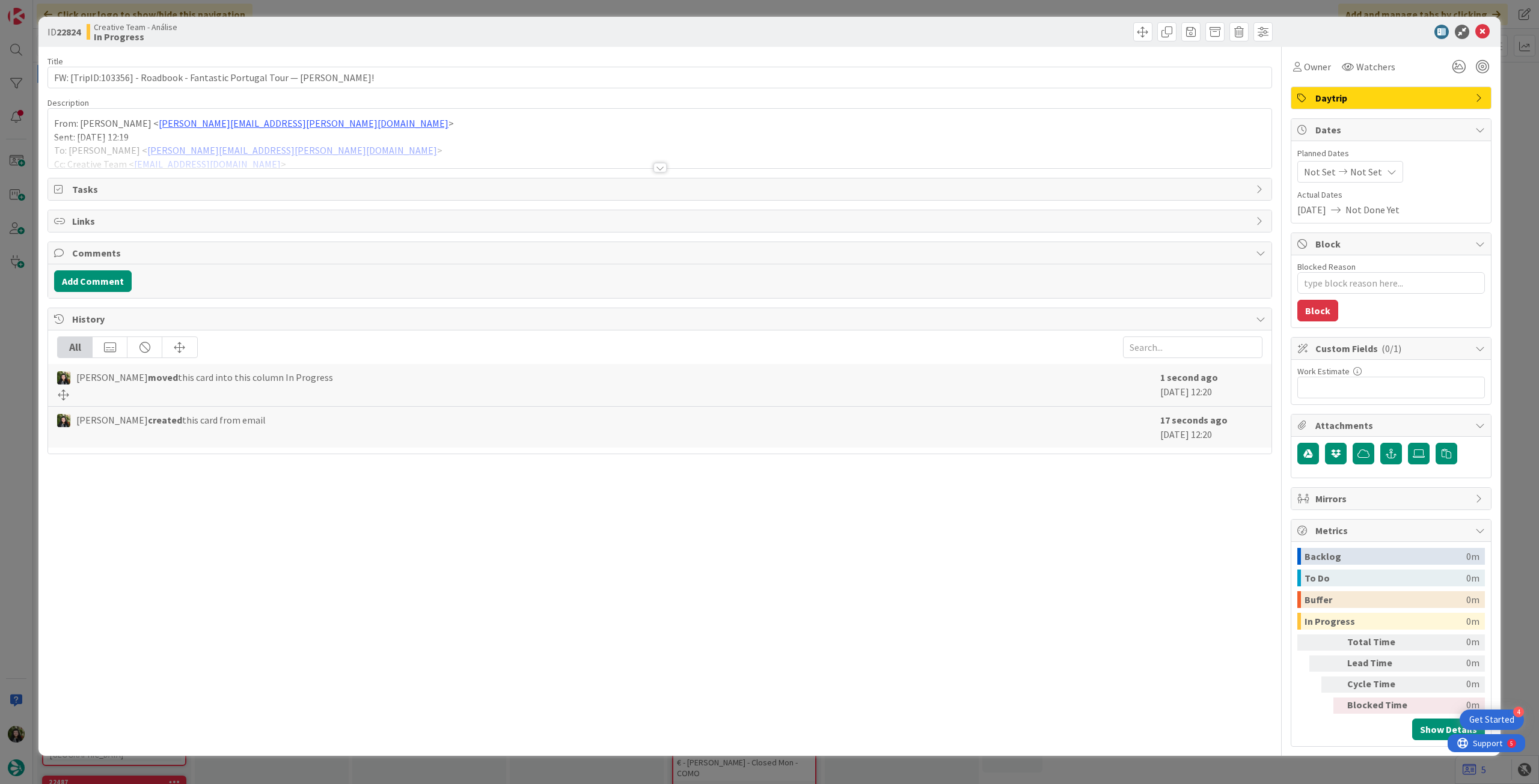
type textarea "x"
click at [1396, 167] on div "Not Set Not Set" at bounding box center [1391, 172] width 187 height 22
drag, startPoint x: 1389, startPoint y: 171, endPoint x: 1389, endPoint y: 182, distance: 11.0
click at [1389, 172] on icon at bounding box center [1392, 171] width 10 height 10
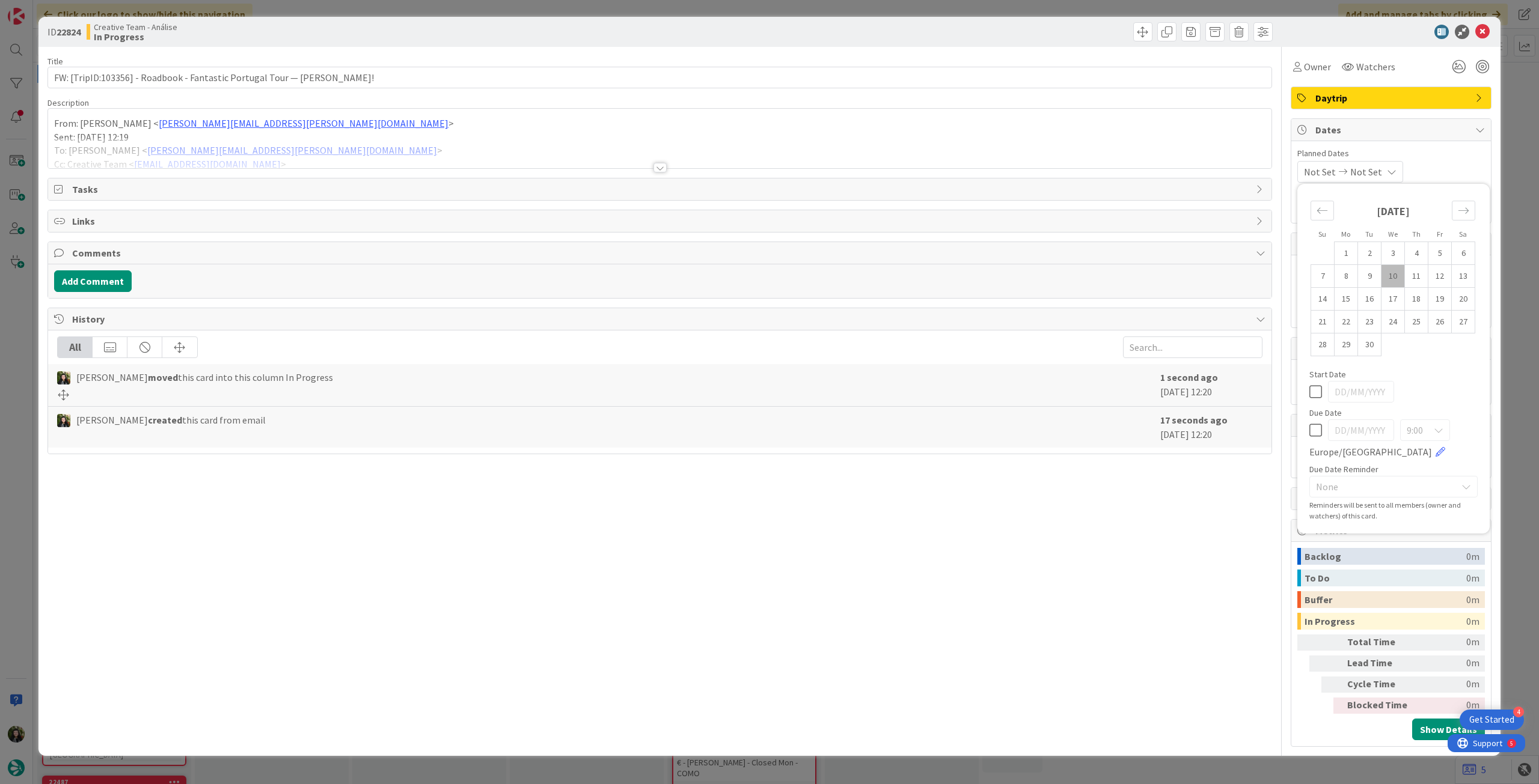
click at [1318, 432] on icon at bounding box center [1316, 430] width 13 height 14
type input "[DATE]"
click at [1487, 24] on div "ID 22824 Creative Team - Análise In Progress" at bounding box center [769, 32] width 1462 height 30
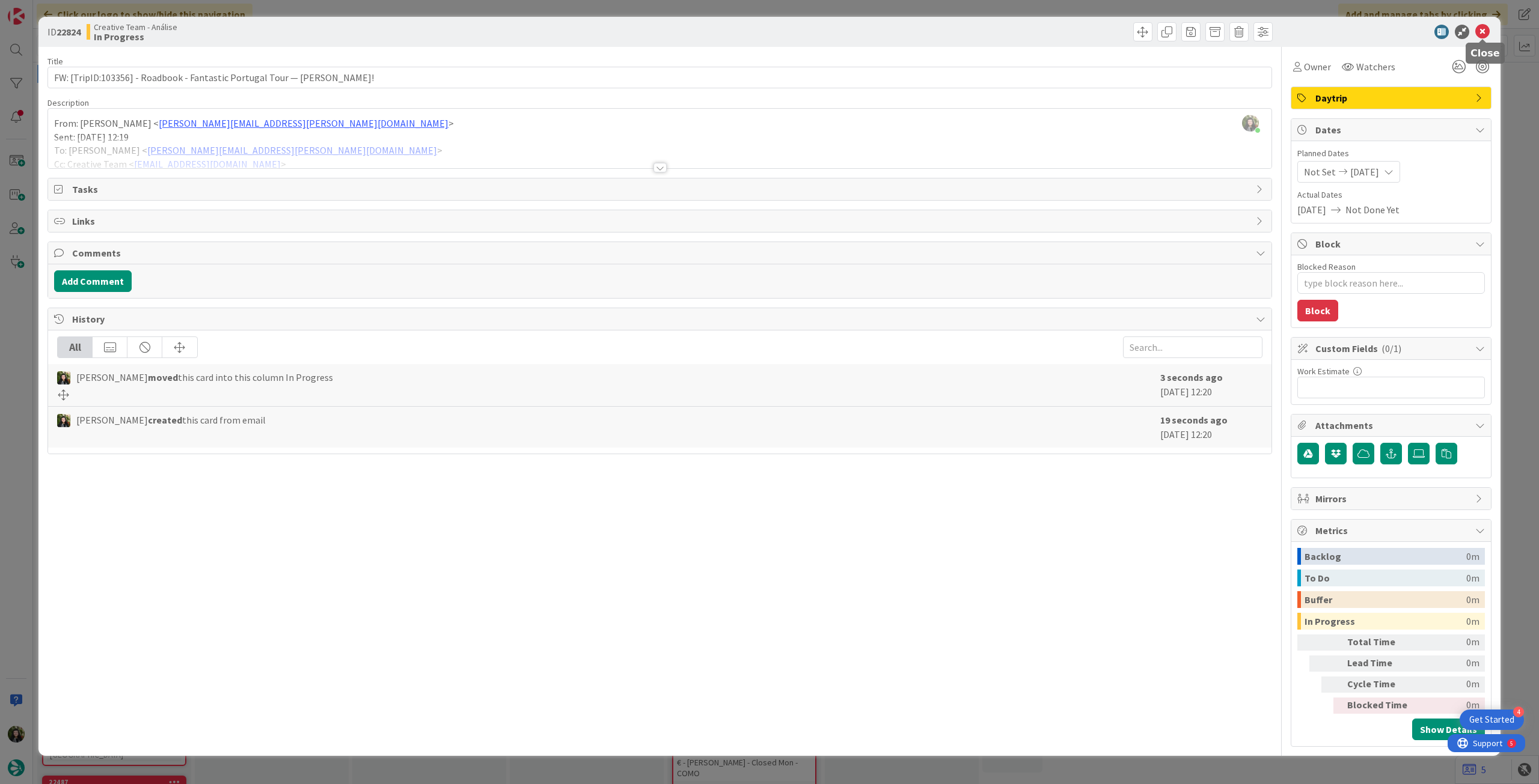
click at [1485, 29] on icon at bounding box center [1483, 32] width 14 height 14
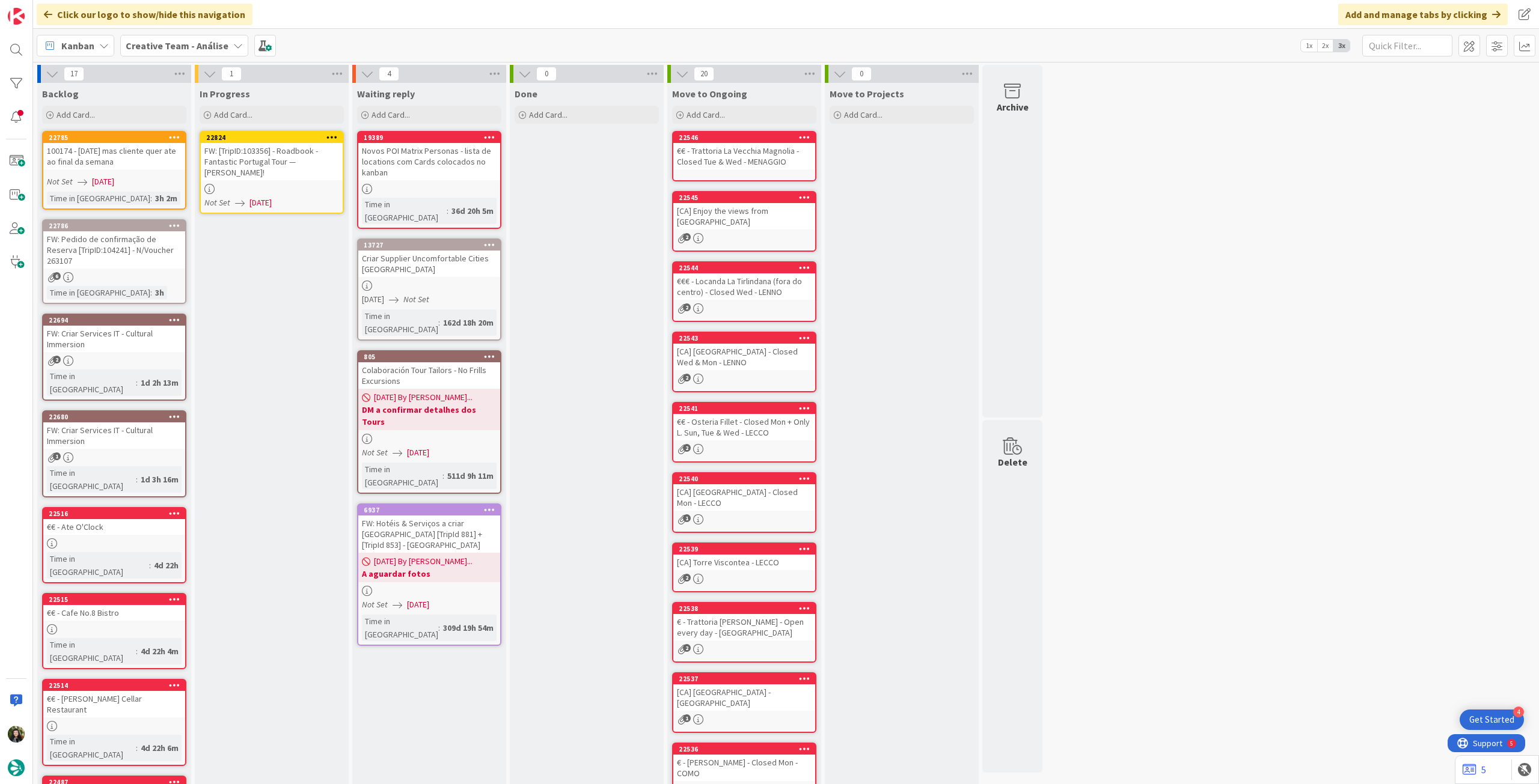
click at [337, 136] on div at bounding box center [332, 137] width 22 height 8
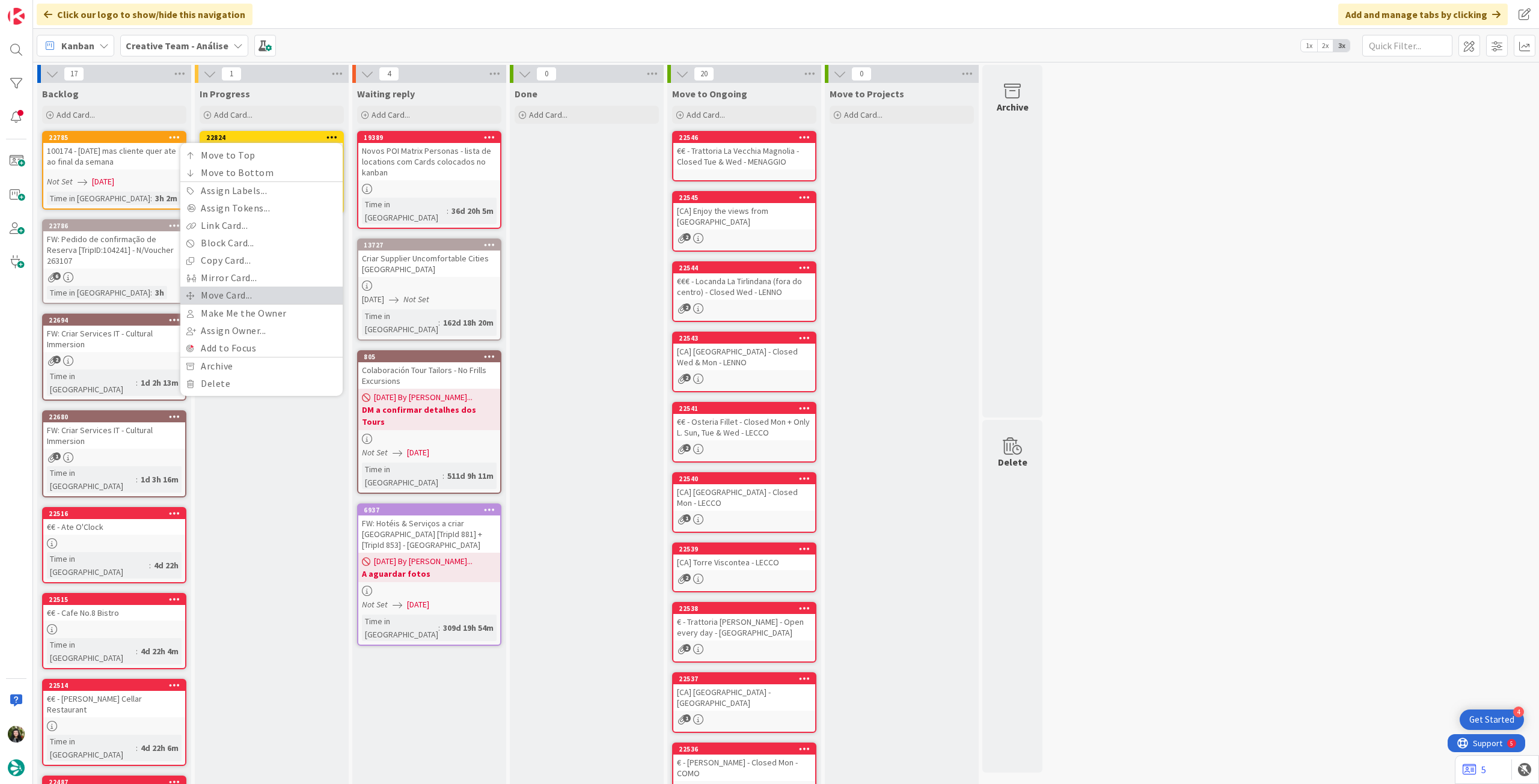
click at [275, 294] on link "Move Card..." at bounding box center [261, 295] width 162 height 17
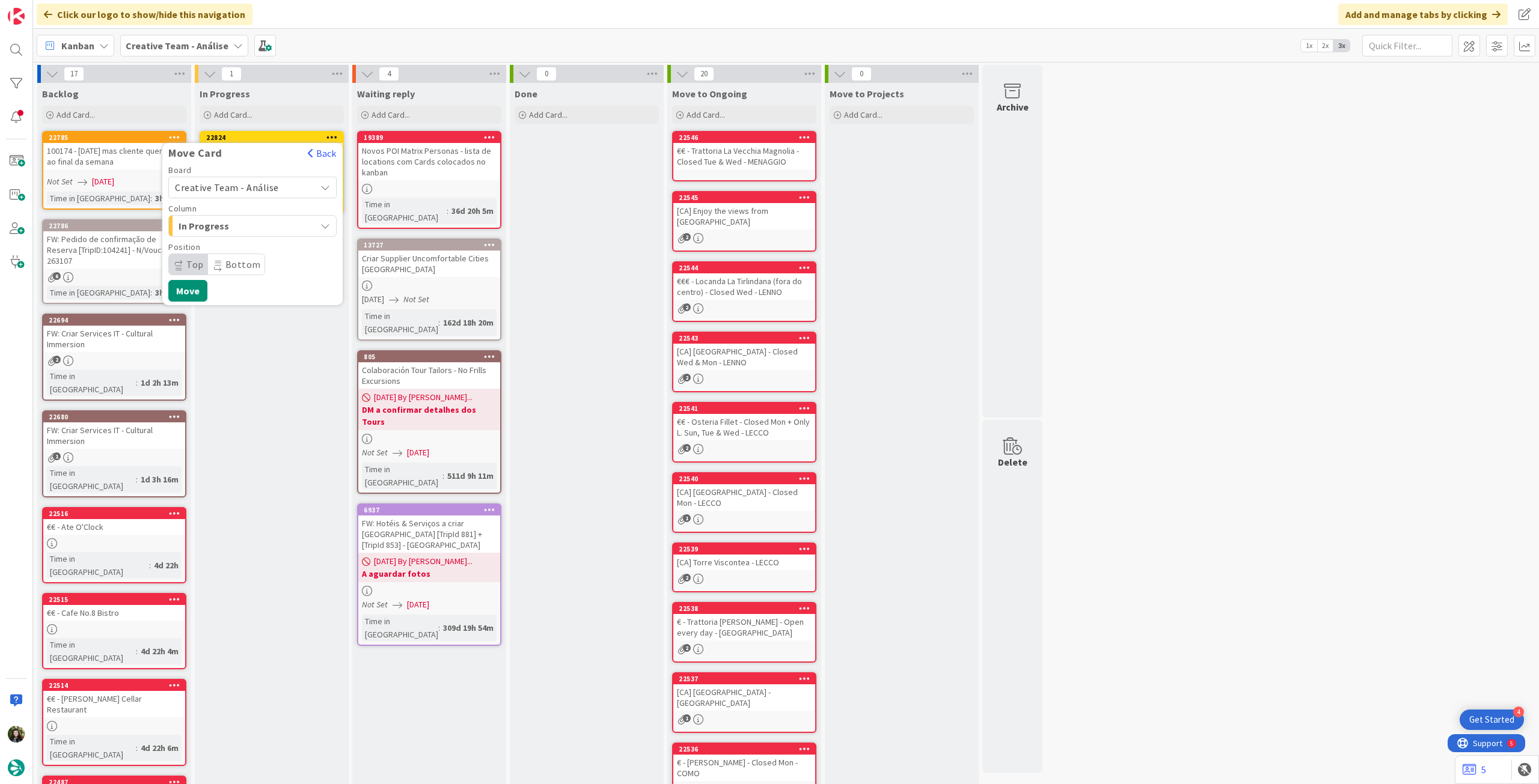
click at [256, 191] on span "Creative Team - Análise" at bounding box center [227, 187] width 104 height 12
click at [238, 258] on div "Creative Team - Análise Creative Team" at bounding box center [253, 230] width 169 height 61
click at [239, 244] on span "Creative Team" at bounding box center [261, 244] width 140 height 18
click at [250, 263] on span "Daytrip" at bounding box center [252, 264] width 116 height 17
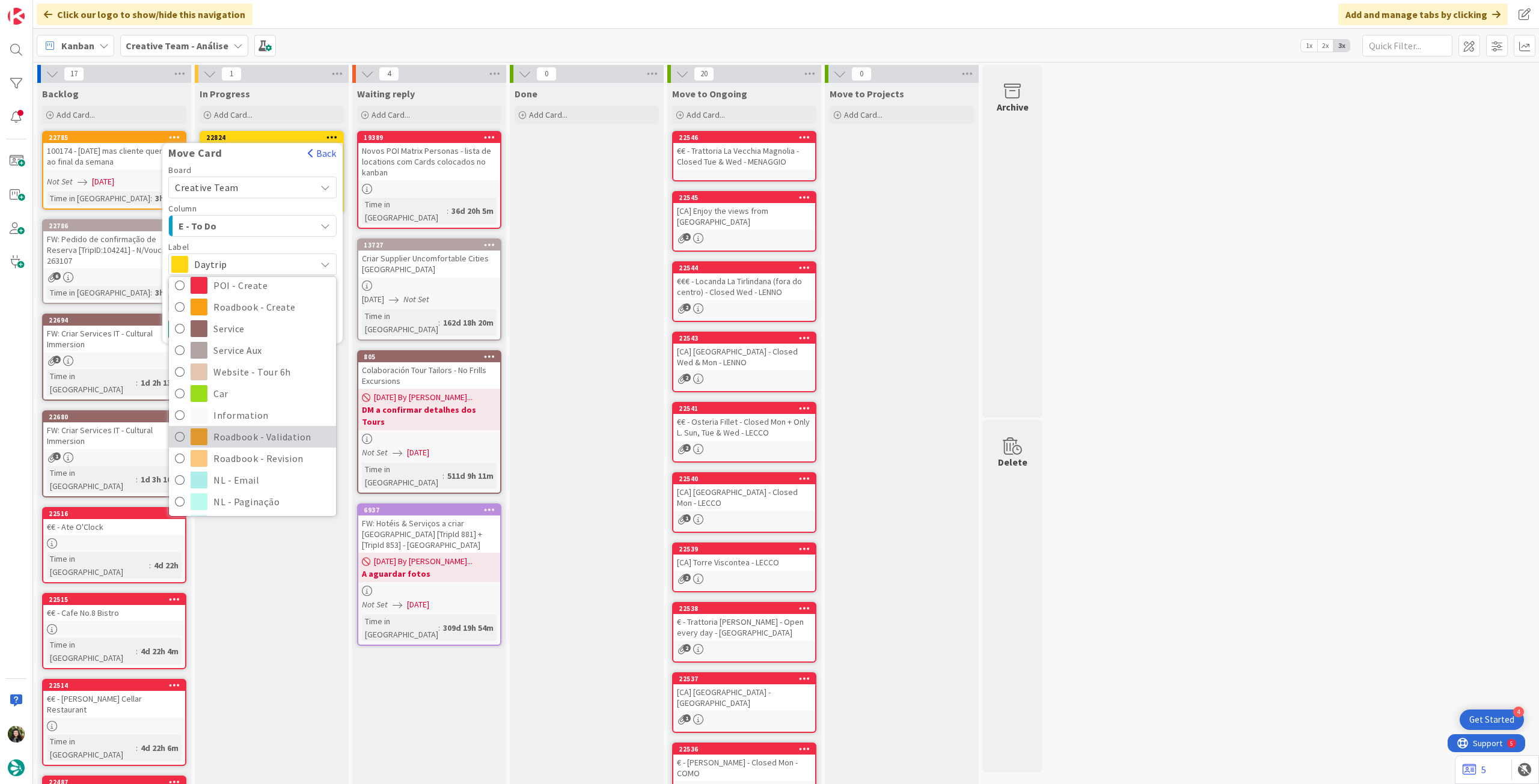
scroll to position [160, 0]
click at [229, 434] on span "Roadbook - Revision" at bounding box center [272, 435] width 117 height 18
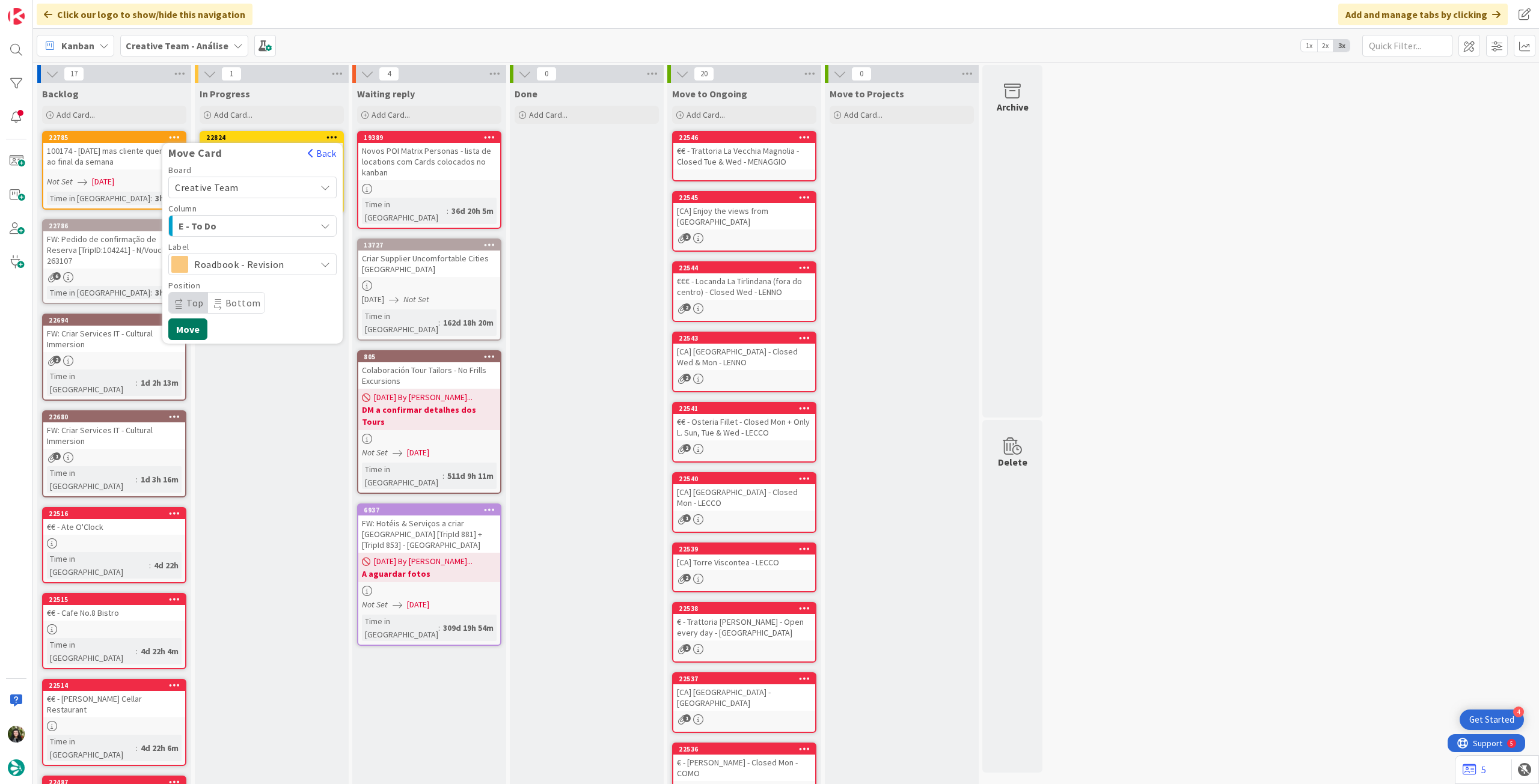
click at [184, 323] on button "Move" at bounding box center [188, 330] width 39 height 22
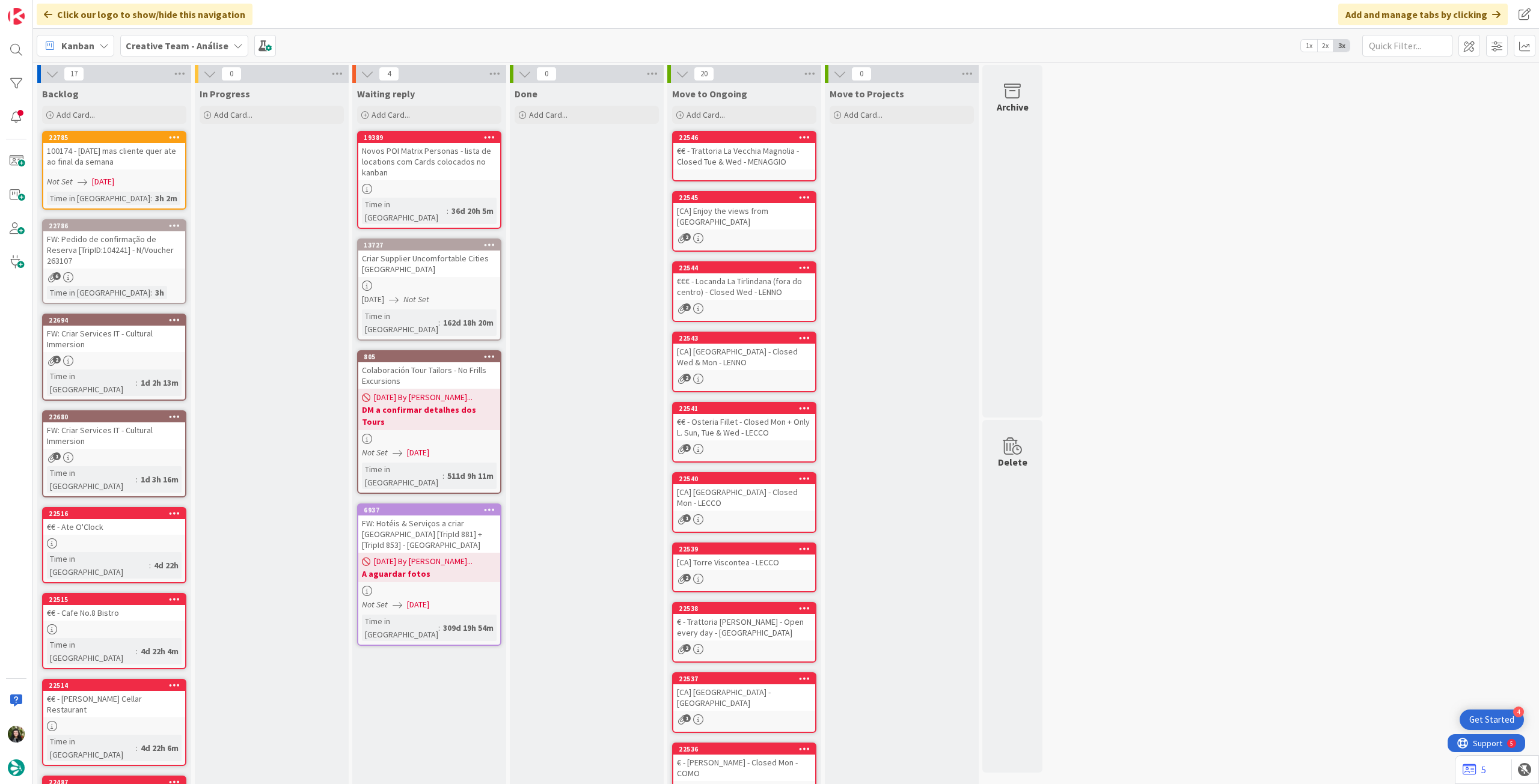
drag, startPoint x: 180, startPoint y: 41, endPoint x: 183, endPoint y: 50, distance: 9.5
click at [180, 41] on b "Creative Team - Análise" at bounding box center [177, 45] width 103 height 12
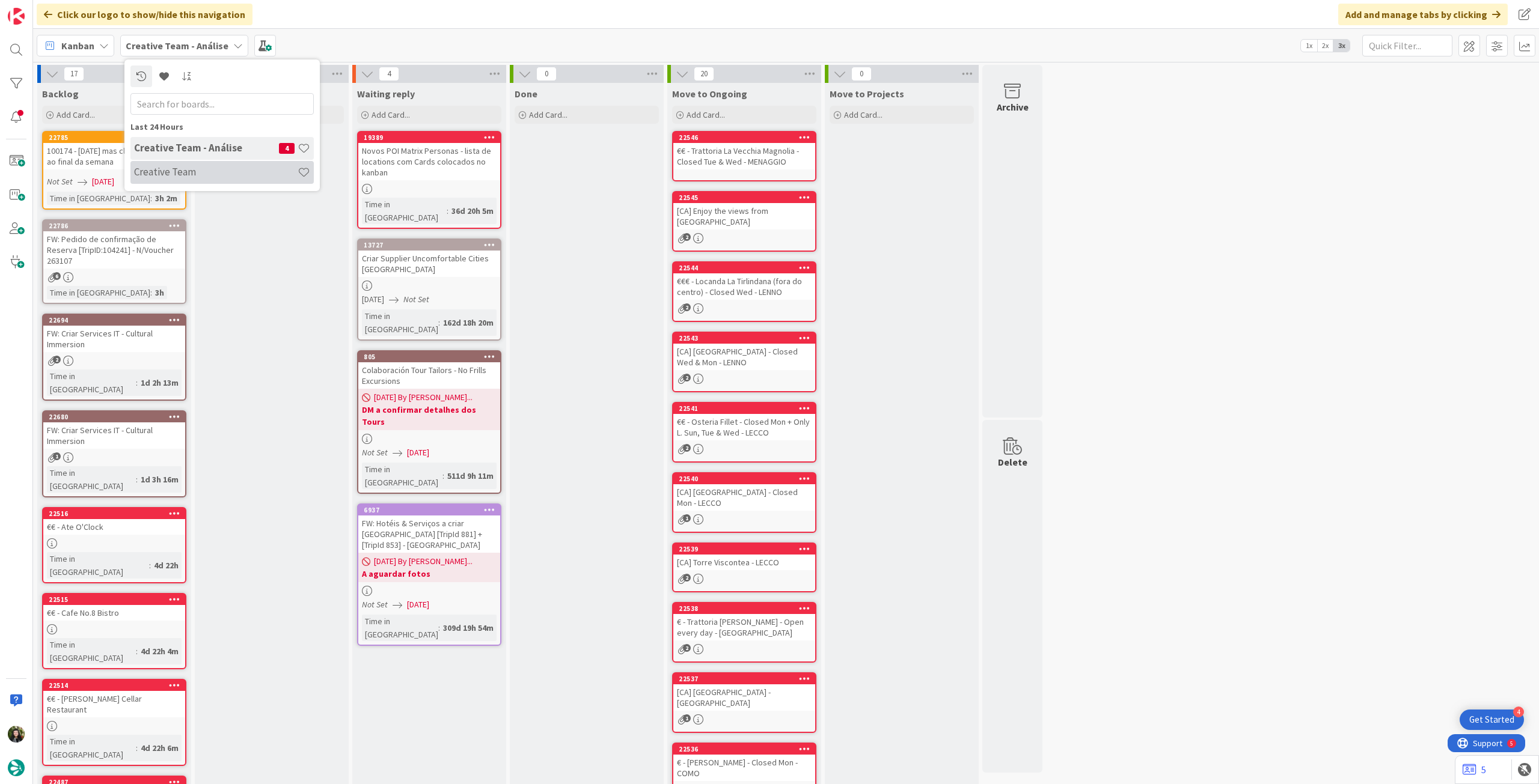
click at [191, 171] on h4 "Creative Team" at bounding box center [216, 171] width 163 height 12
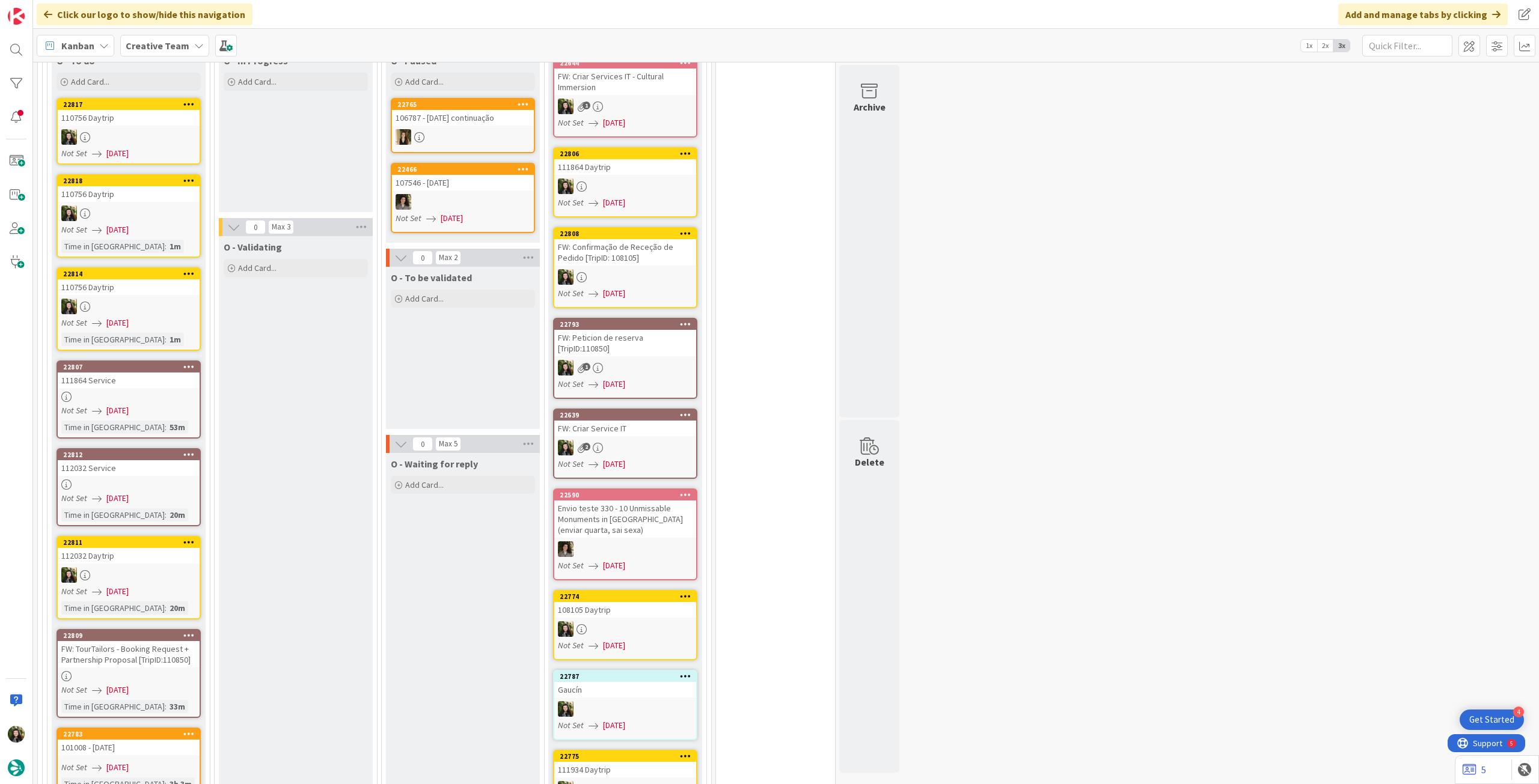
scroll to position [1763, 0]
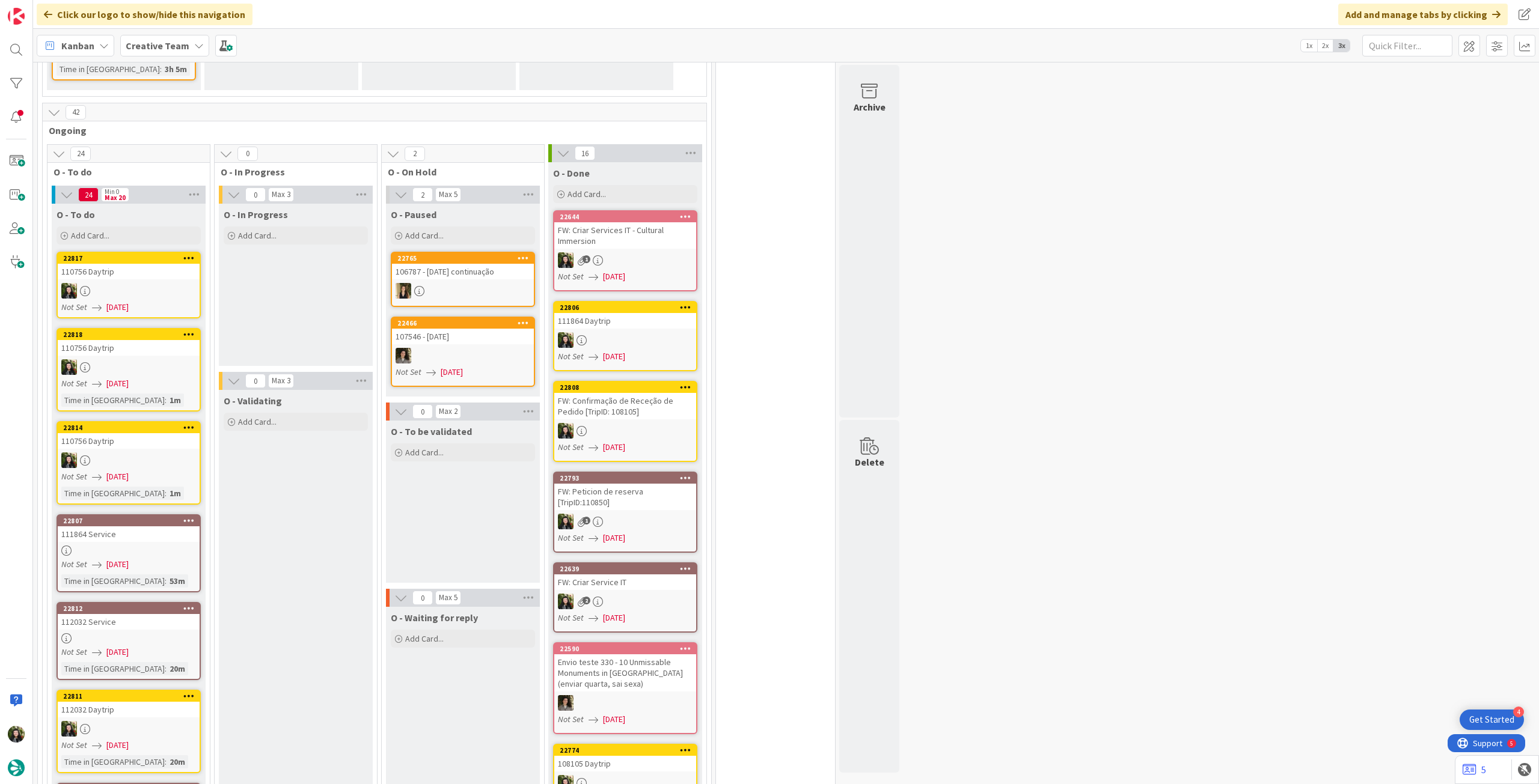
click at [181, 721] on div at bounding box center [128, 728] width 142 height 15
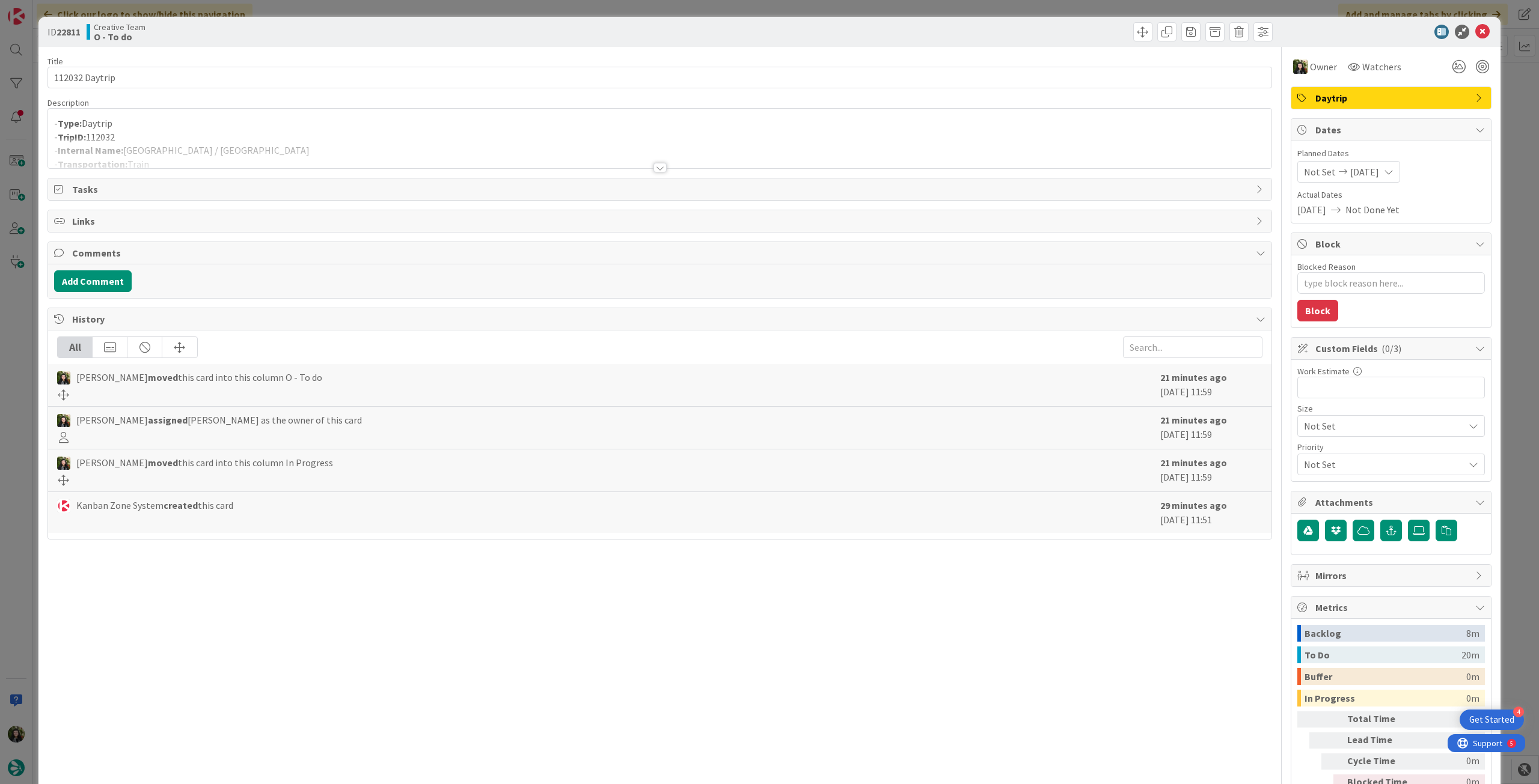
click at [439, 161] on div at bounding box center [660, 153] width 1223 height 30
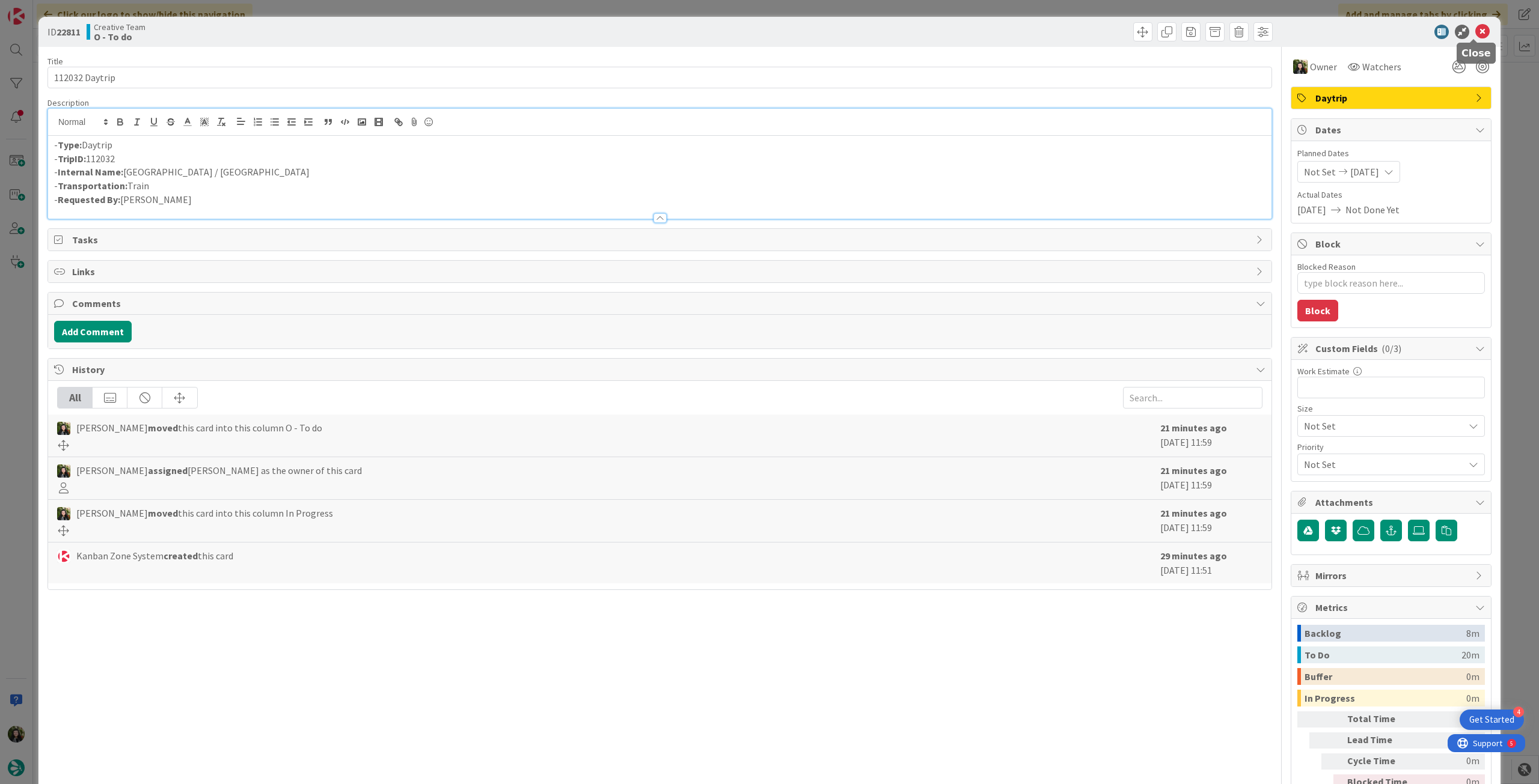
click at [1475, 37] on icon at bounding box center [1483, 32] width 14 height 14
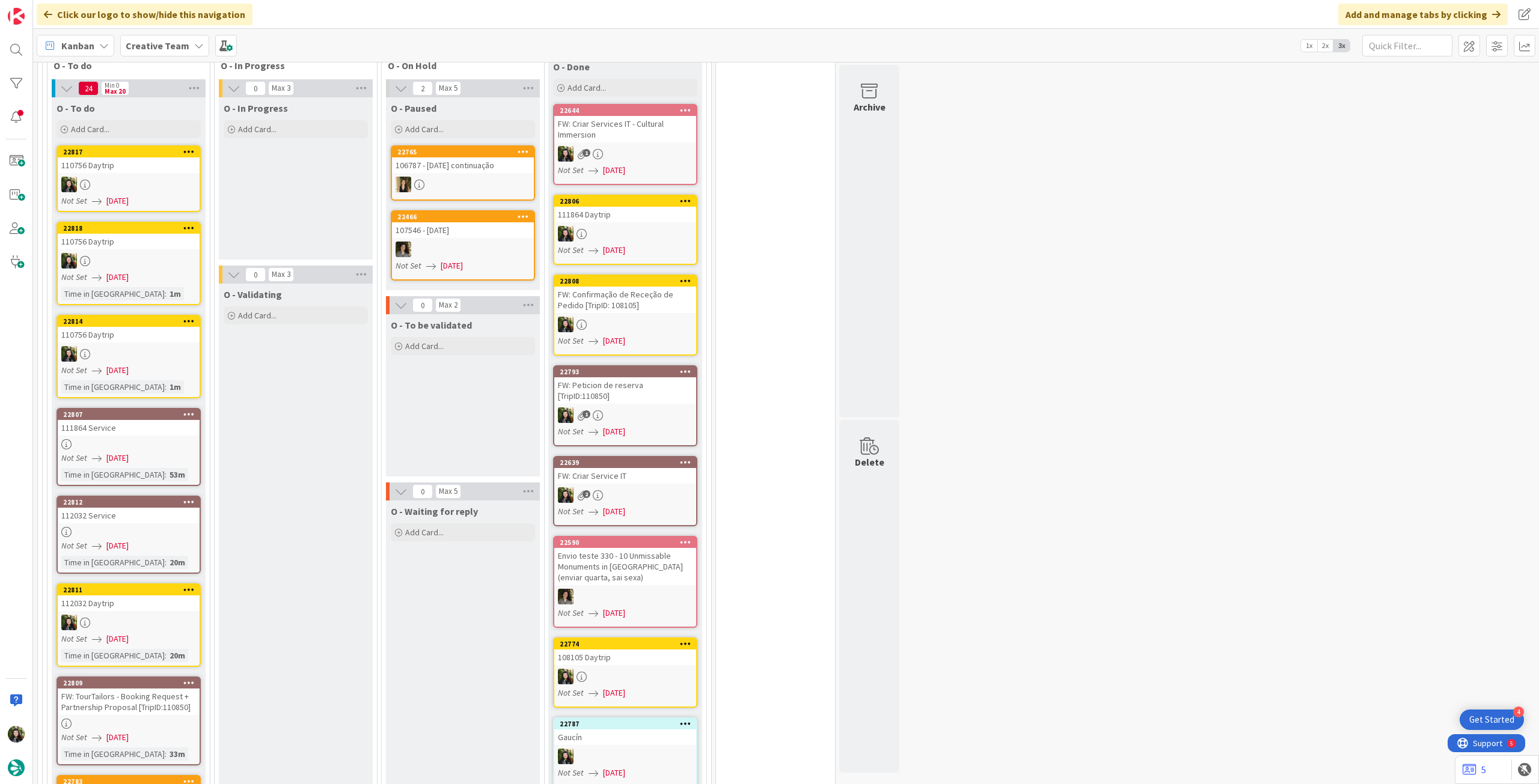
scroll to position [2003, 0]
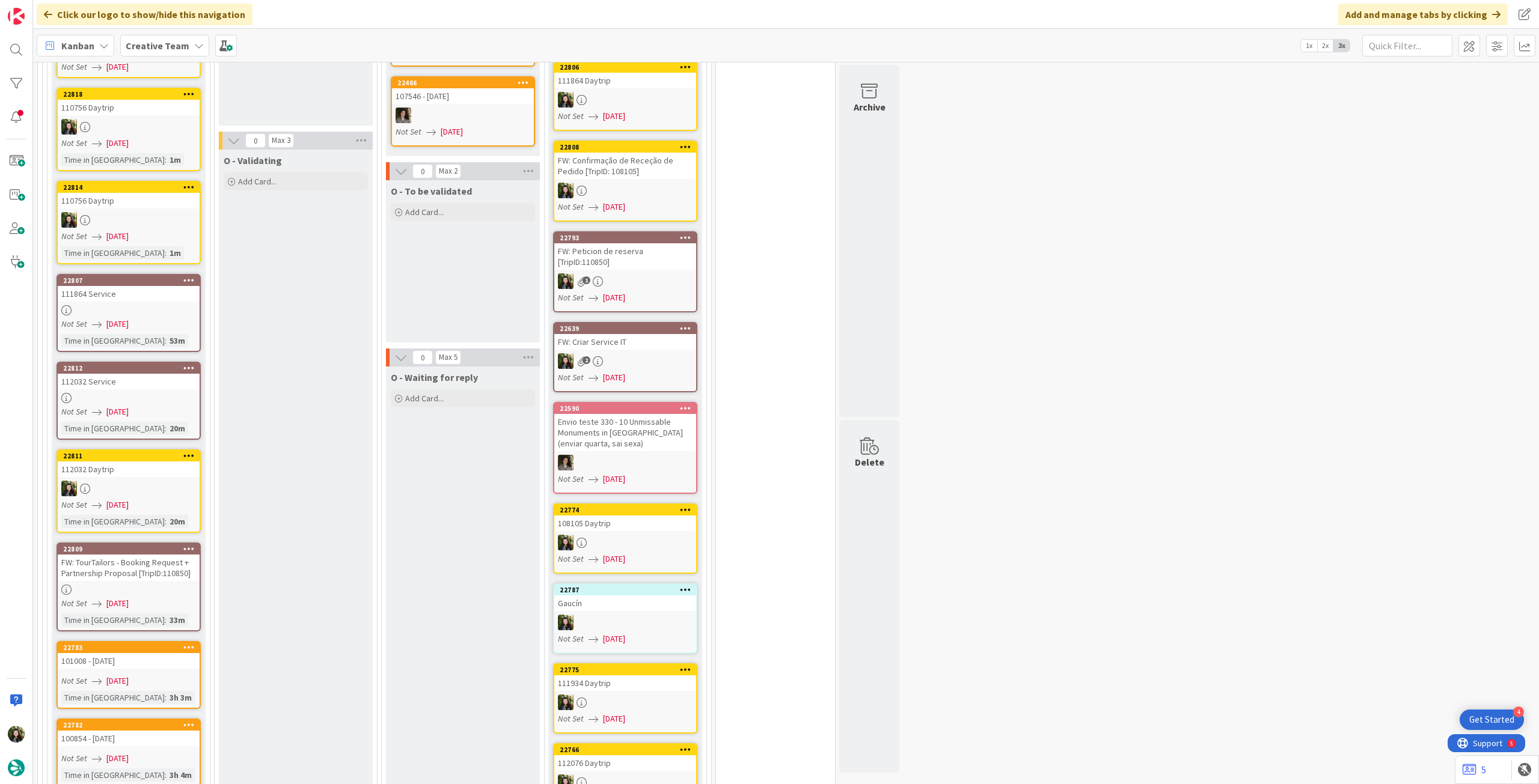
click at [177, 585] on div at bounding box center [128, 590] width 142 height 10
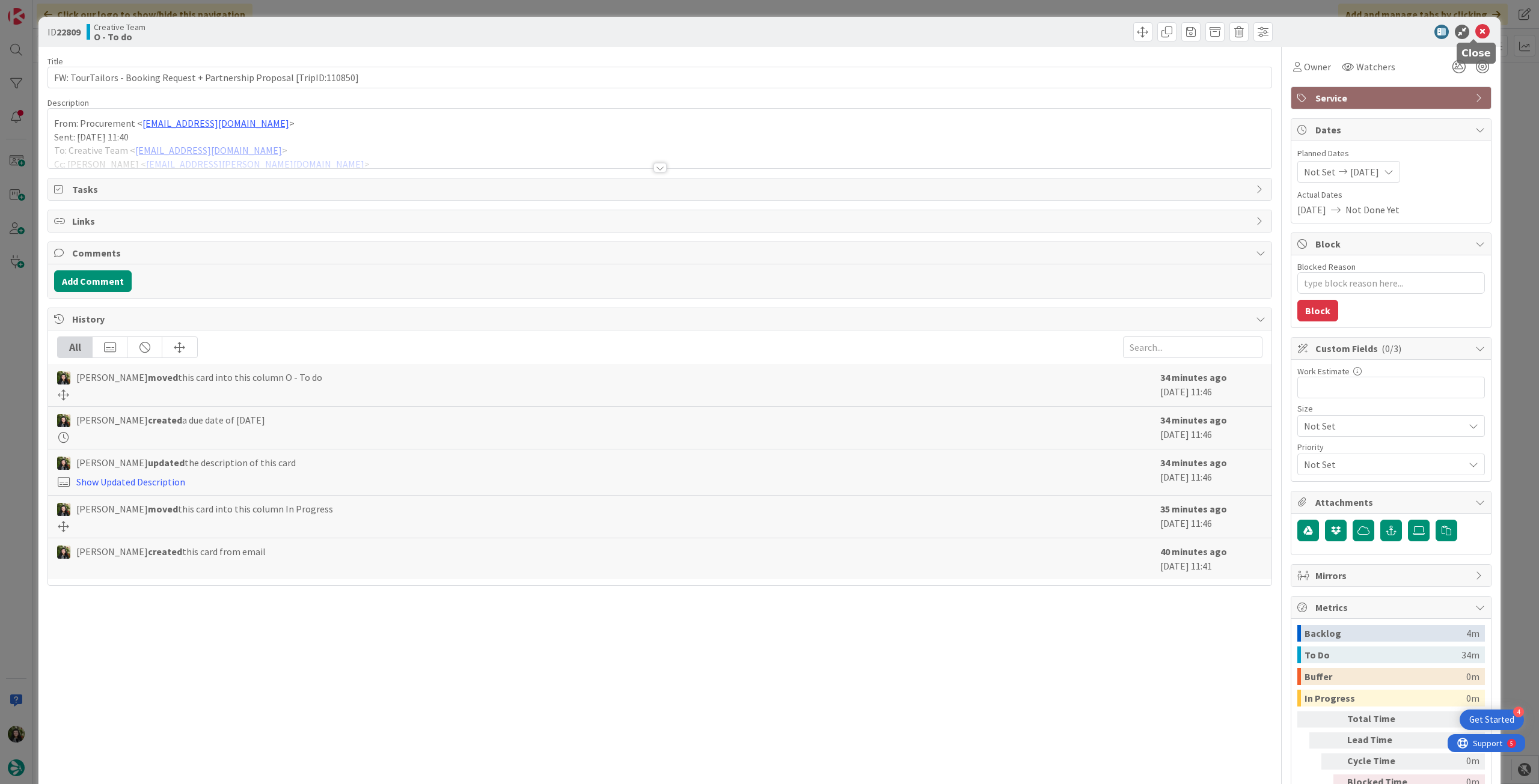
click at [1475, 30] on icon at bounding box center [1483, 32] width 14 height 14
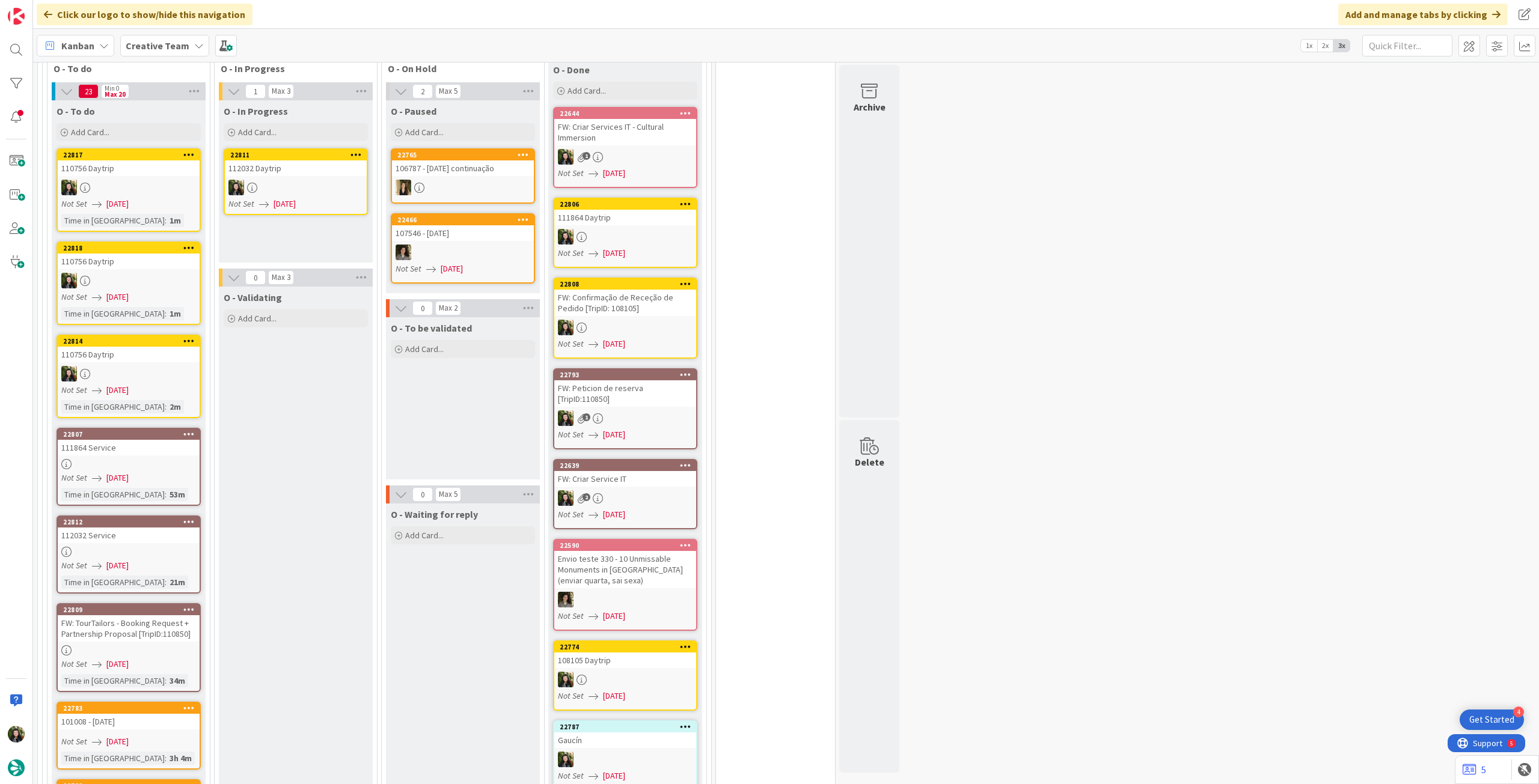
scroll to position [1658, 0]
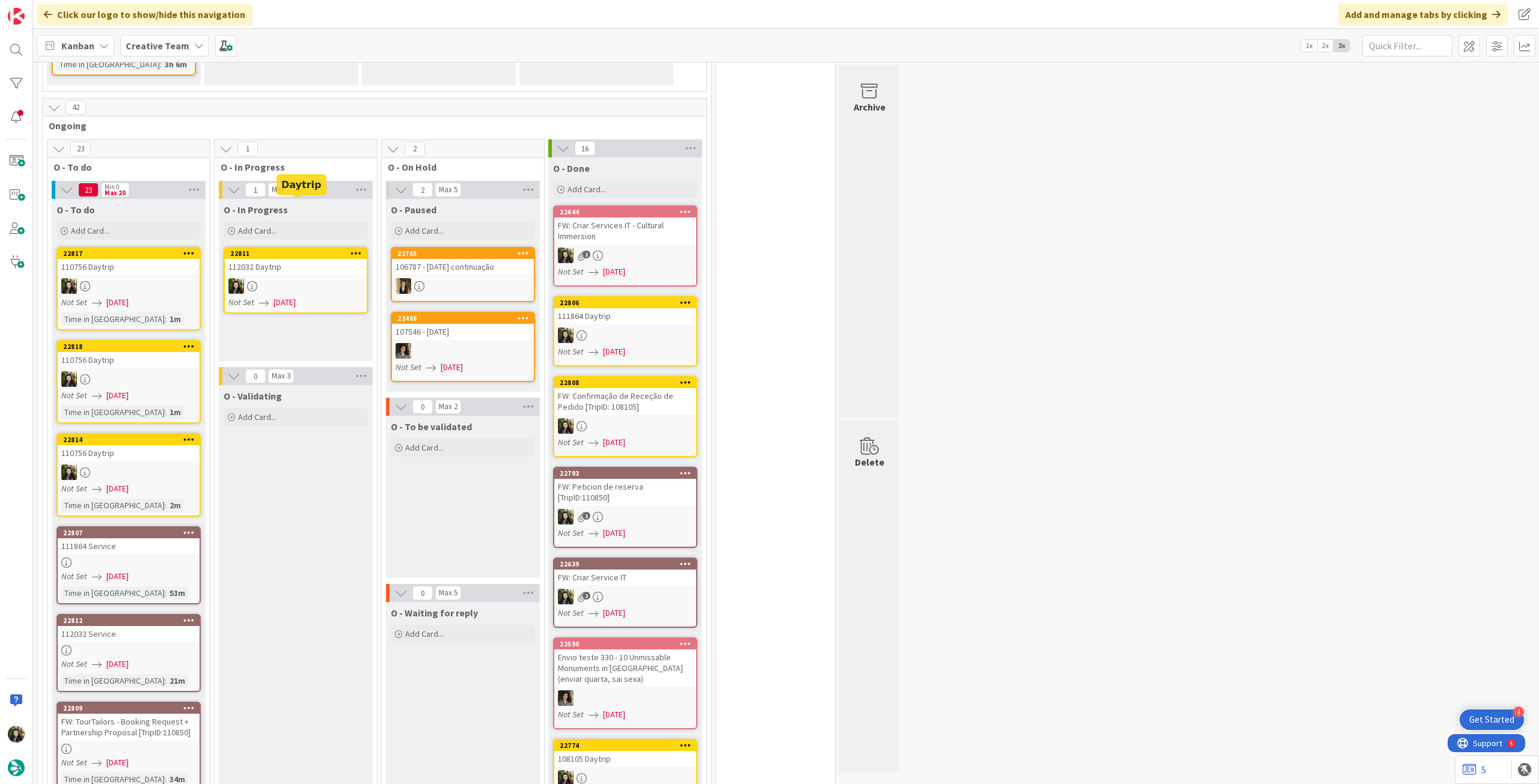
click at [289, 259] on div "112032 Daytrip" at bounding box center [296, 266] width 142 height 15
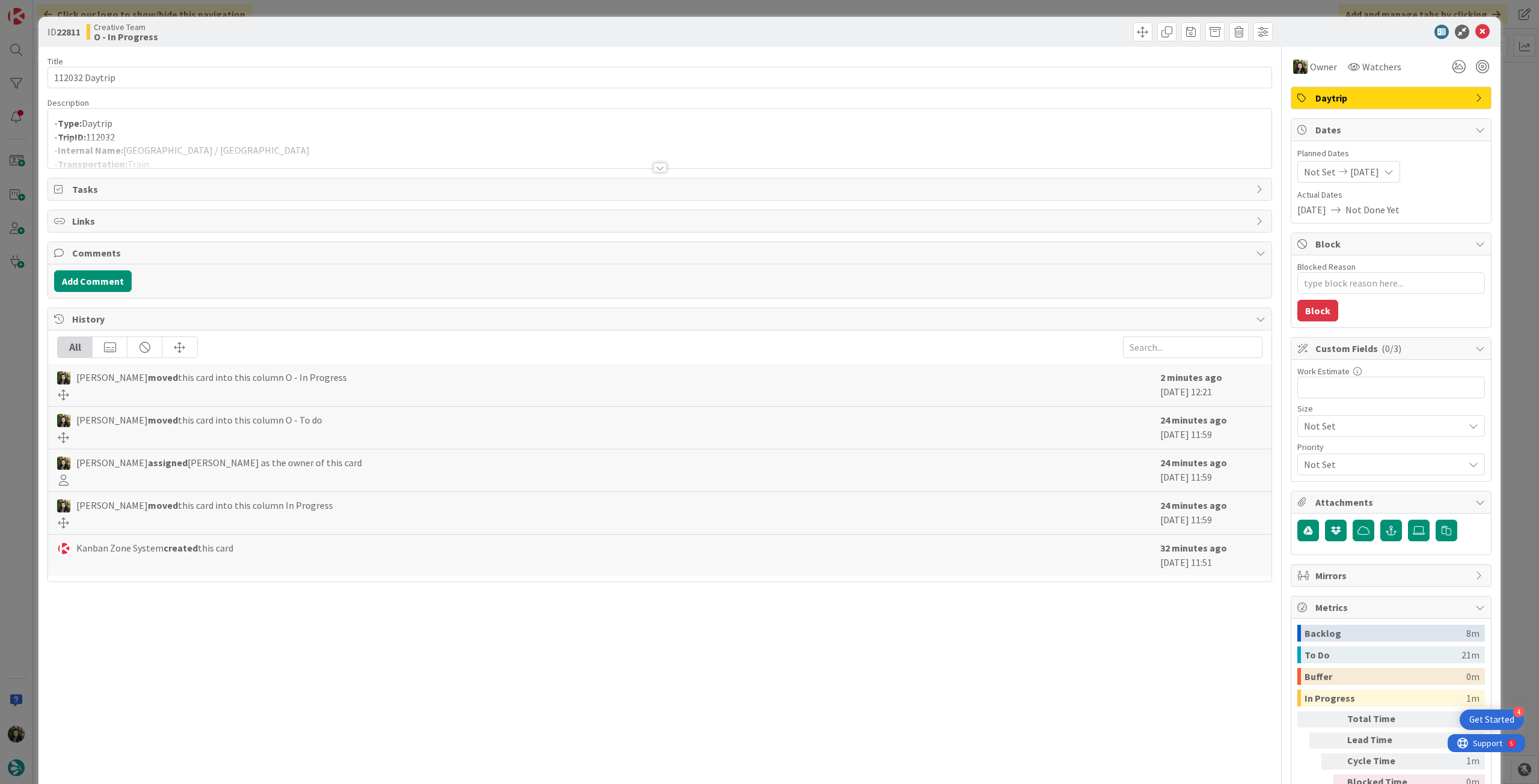
click at [212, 134] on p "- TripID: 112032" at bounding box center [660, 137] width 1212 height 13
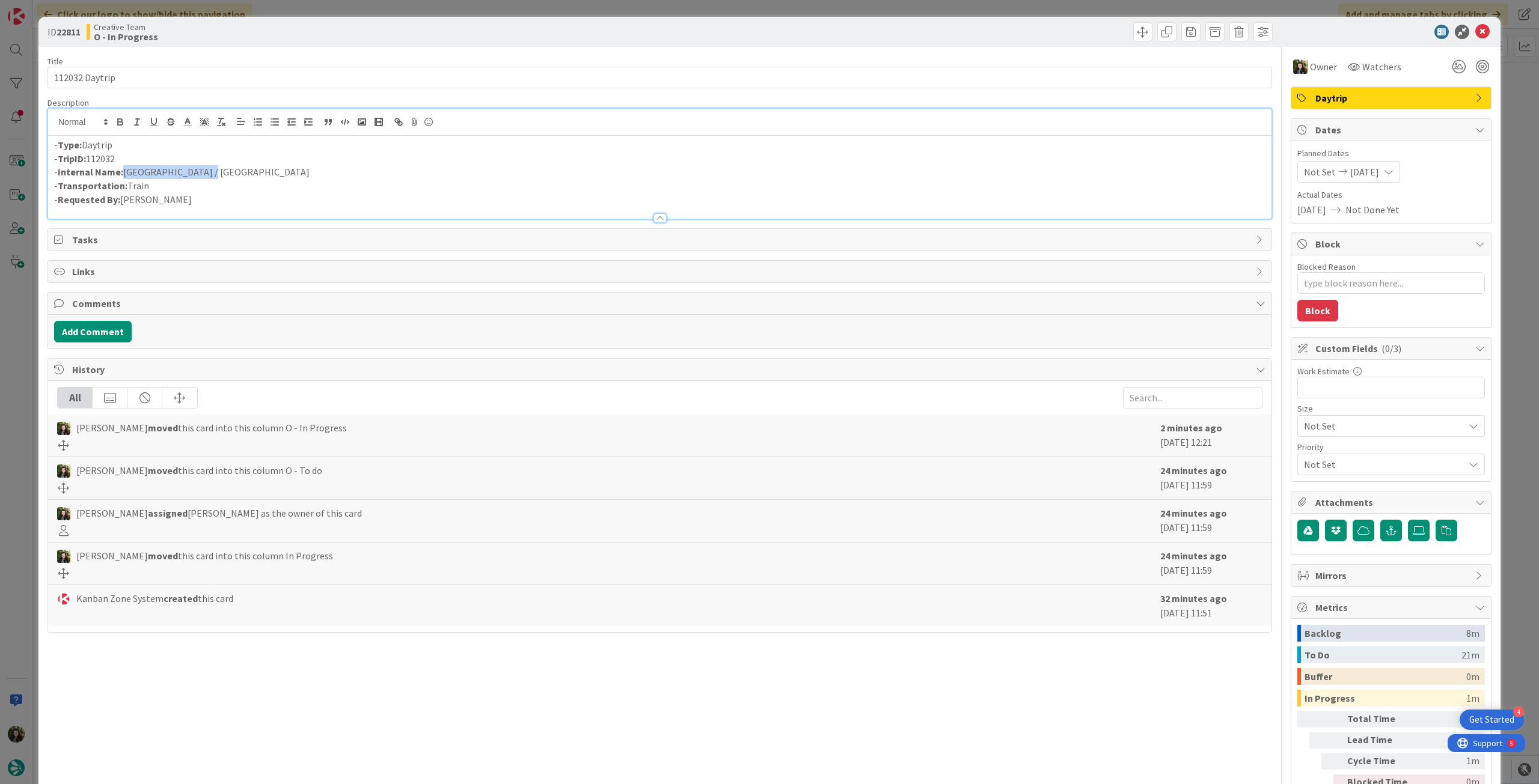
drag, startPoint x: 190, startPoint y: 172, endPoint x: 124, endPoint y: 173, distance: 66.0
click at [124, 173] on p "- Internal Name: Zaragoza / Seville" at bounding box center [660, 171] width 1212 height 13
copy p "Zaragoza / Seville"
click at [1475, 30] on icon at bounding box center [1483, 32] width 14 height 14
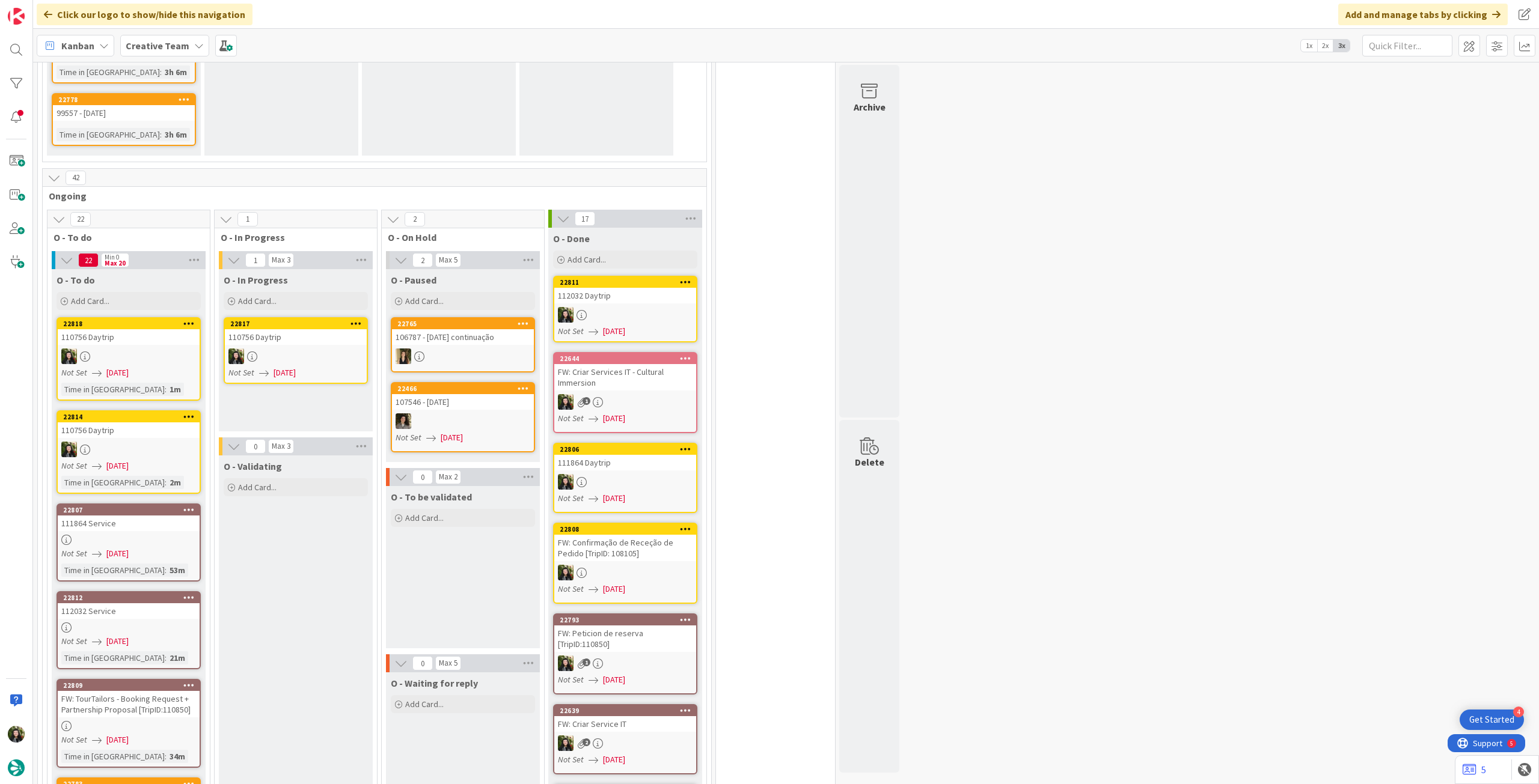
click at [186, 47] on div "Creative Team" at bounding box center [164, 46] width 89 height 22
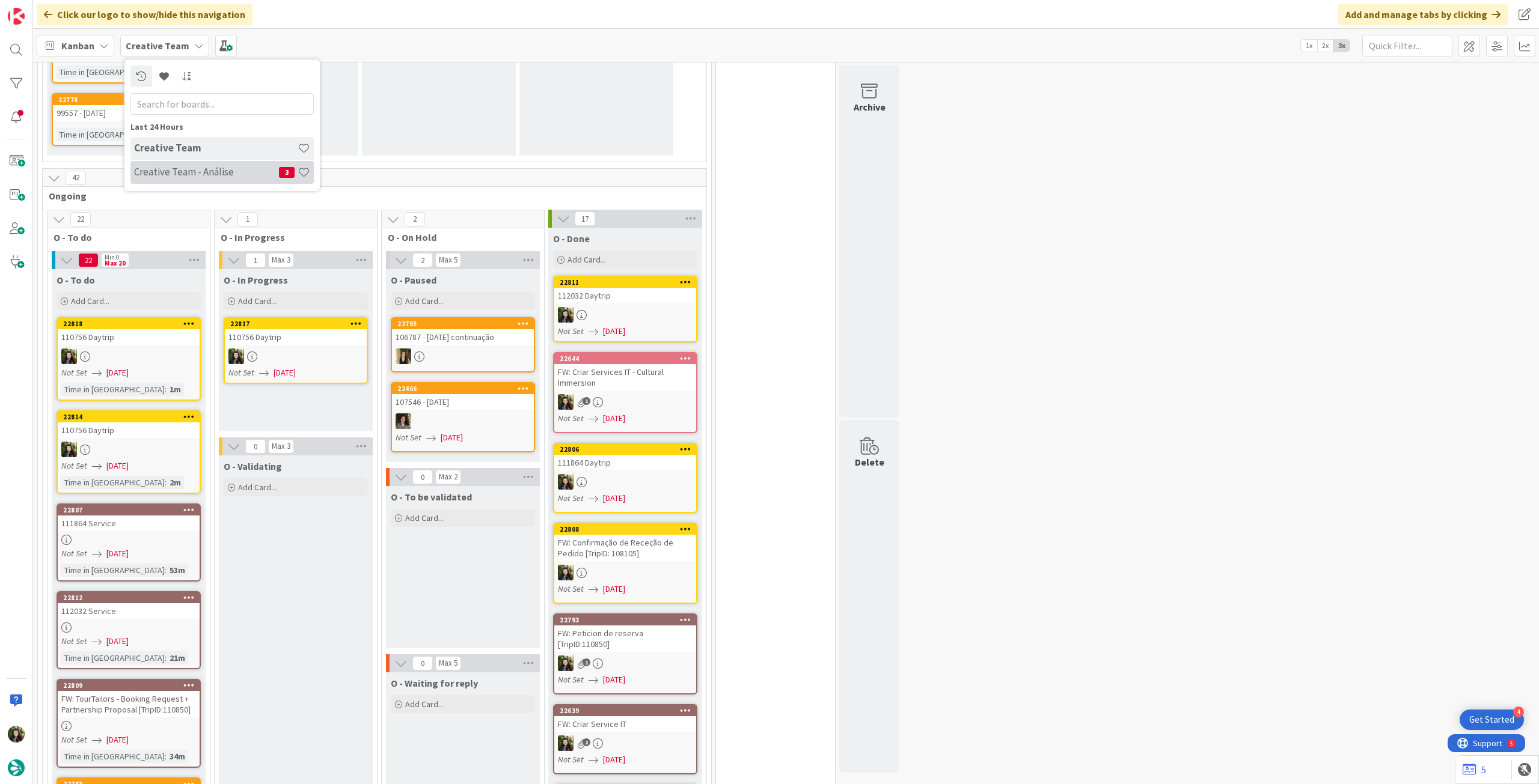
click at [181, 166] on h4 "Creative Team - Análise" at bounding box center [207, 171] width 145 height 12
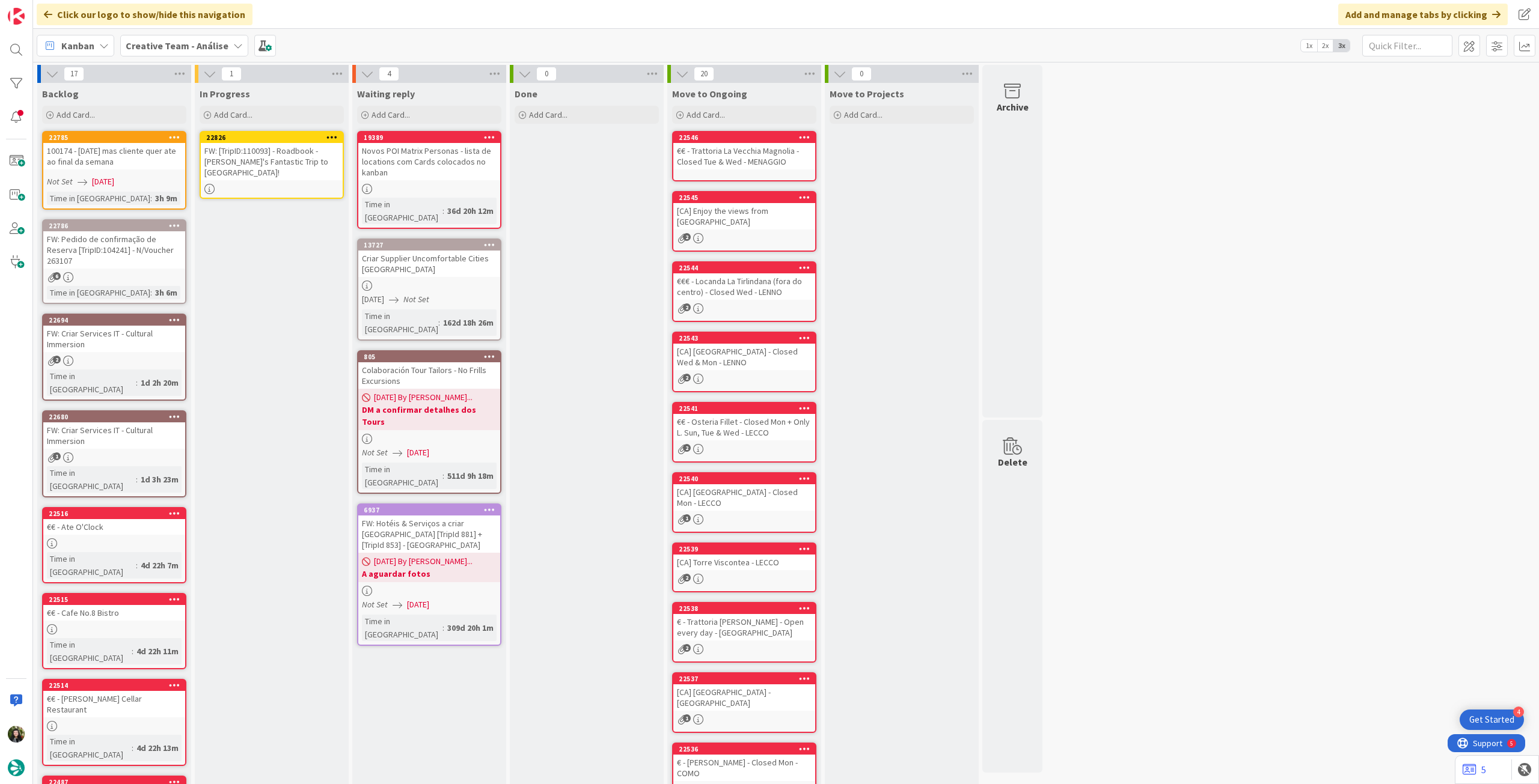
click at [281, 154] on div "FW: [TripID:110093] - Roadbook - [PERSON_NAME]'s Fantastic Trip to [GEOGRAPHIC_…" at bounding box center [272, 162] width 142 height 38
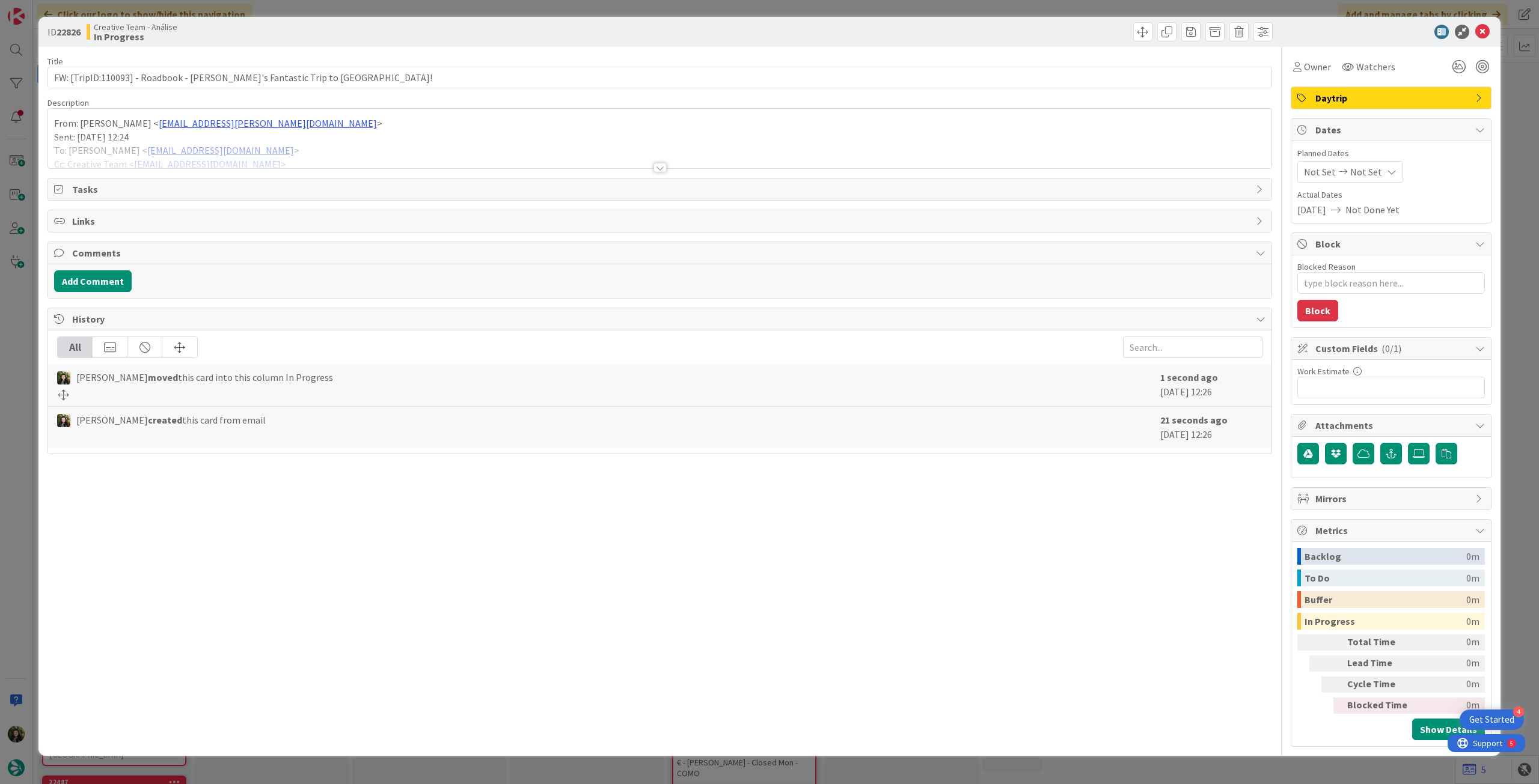
type textarea "x"
drag, startPoint x: 819, startPoint y: 104, endPoint x: 825, endPoint y: 140, distance: 36.5
click at [819, 106] on div "Description" at bounding box center [660, 103] width 1224 height 11
click at [823, 147] on div at bounding box center [660, 153] width 1223 height 30
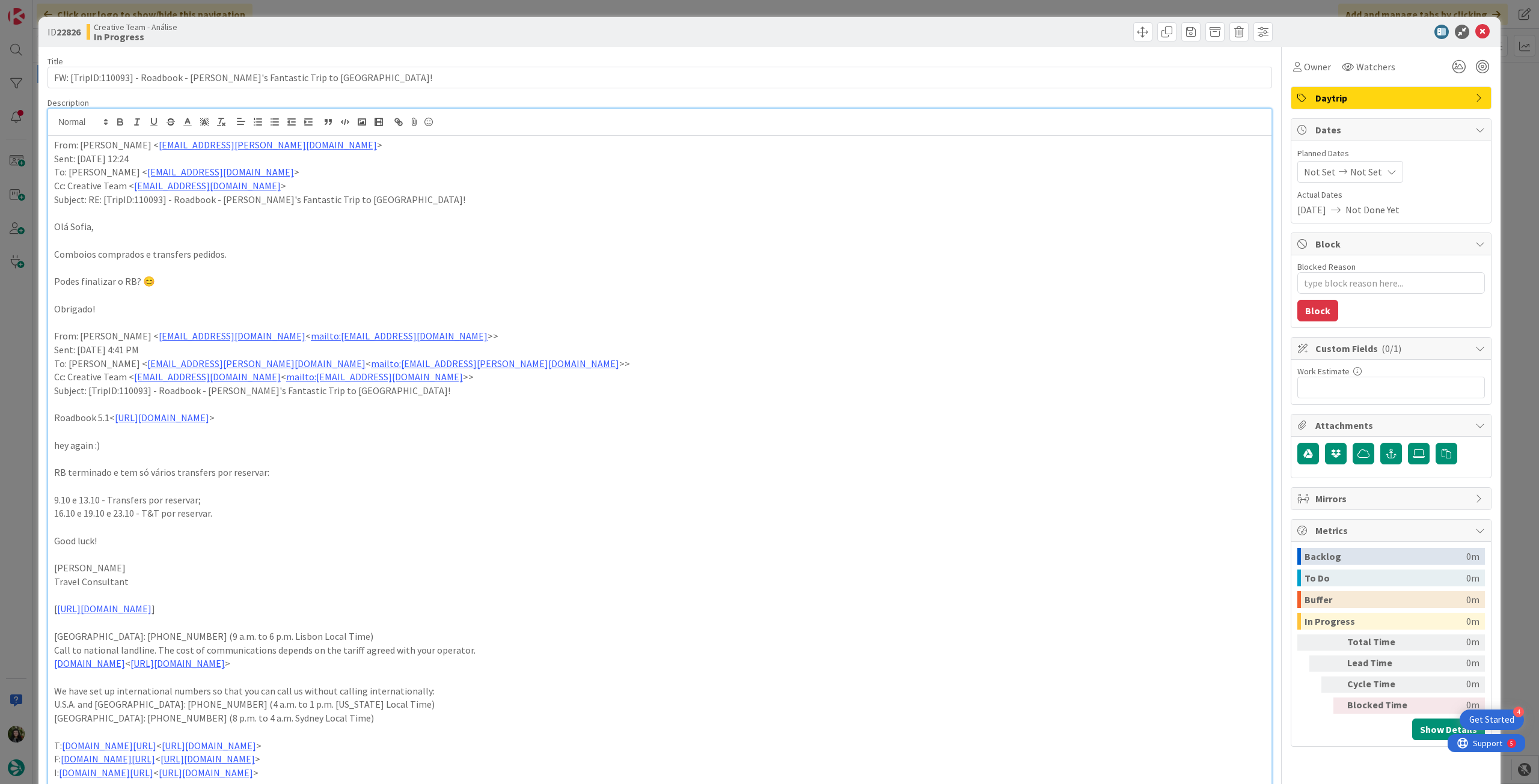
drag, startPoint x: 1360, startPoint y: 166, endPoint x: 1365, endPoint y: 182, distance: 16.8
click at [1360, 165] on span "Not Set" at bounding box center [1367, 172] width 32 height 14
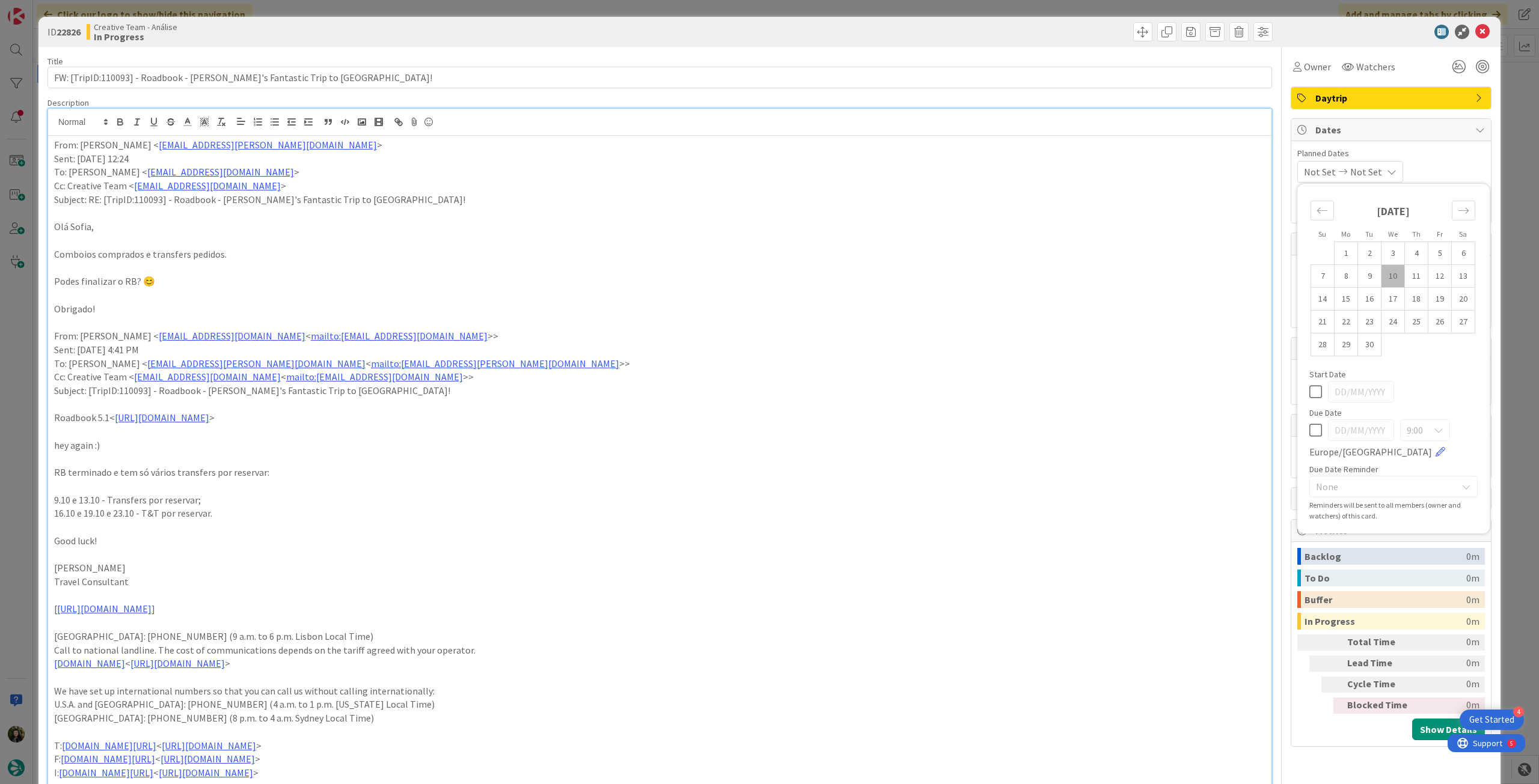
click at [1310, 432] on icon at bounding box center [1316, 430] width 13 height 14
type input "[DATE]"
drag, startPoint x: 1477, startPoint y: 29, endPoint x: 1243, endPoint y: 71, distance: 237.7
click at [1477, 29] on icon at bounding box center [1483, 32] width 14 height 14
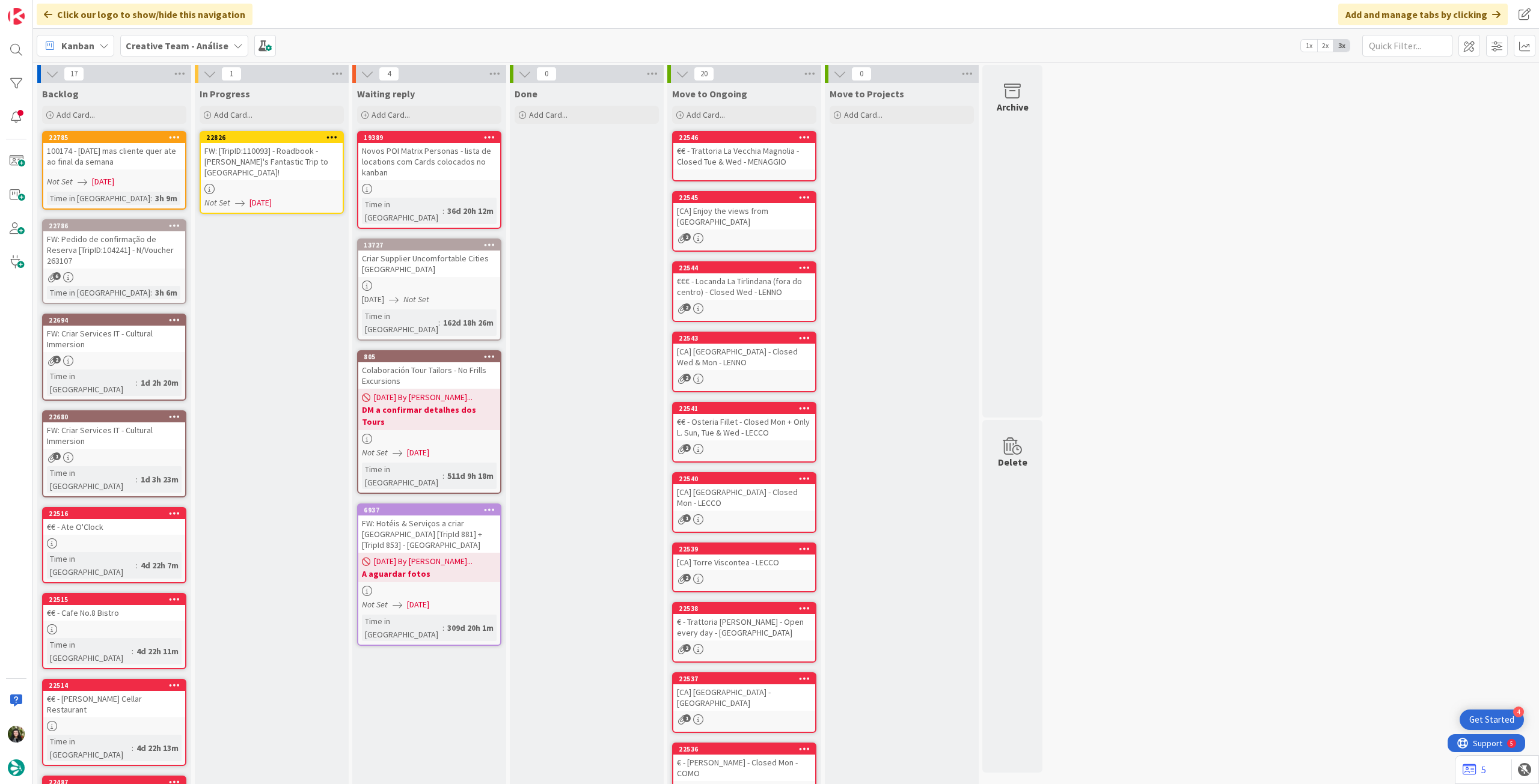
click at [332, 133] on icon at bounding box center [332, 136] width 12 height 8
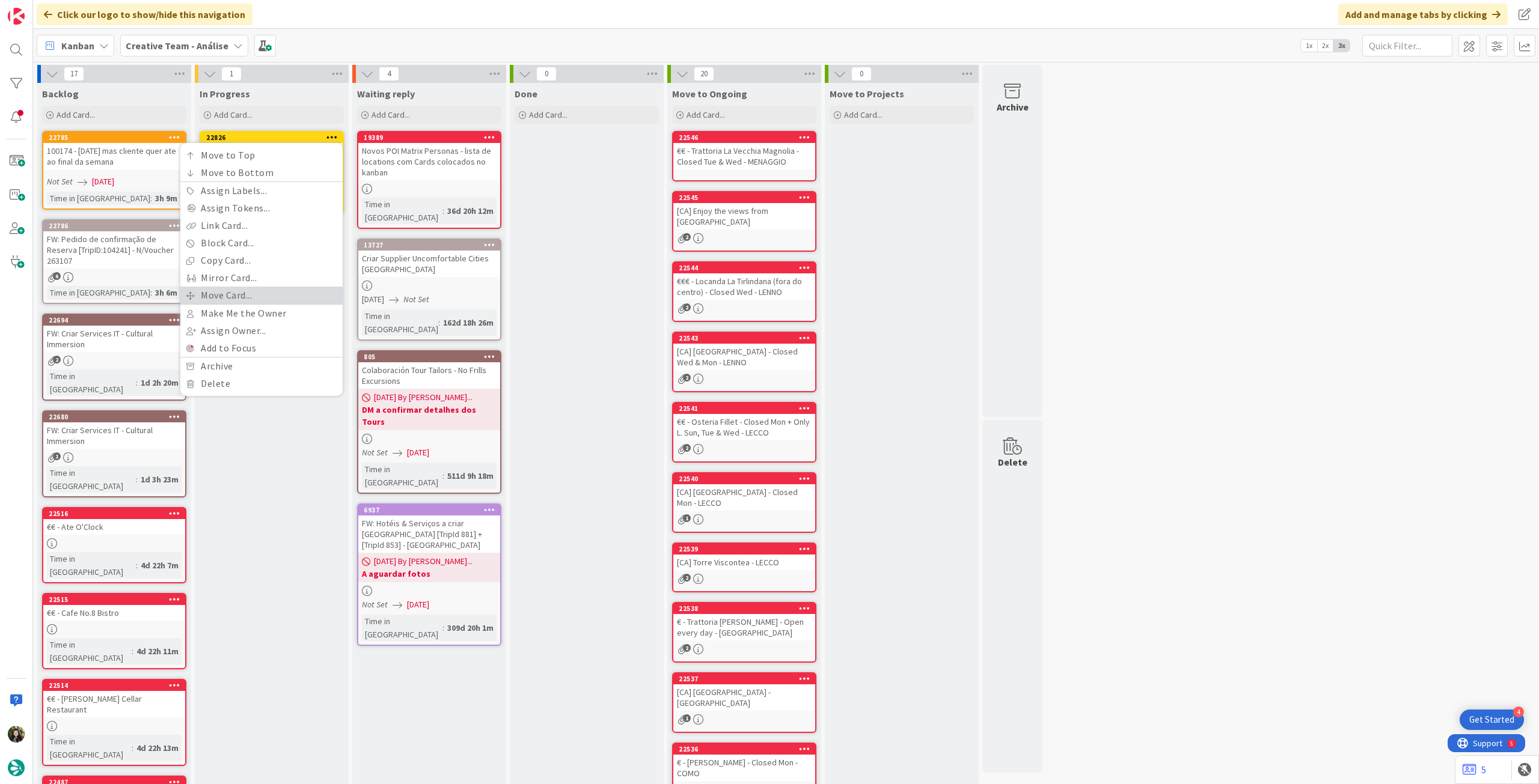
click at [262, 298] on link "Move Card..." at bounding box center [261, 295] width 162 height 17
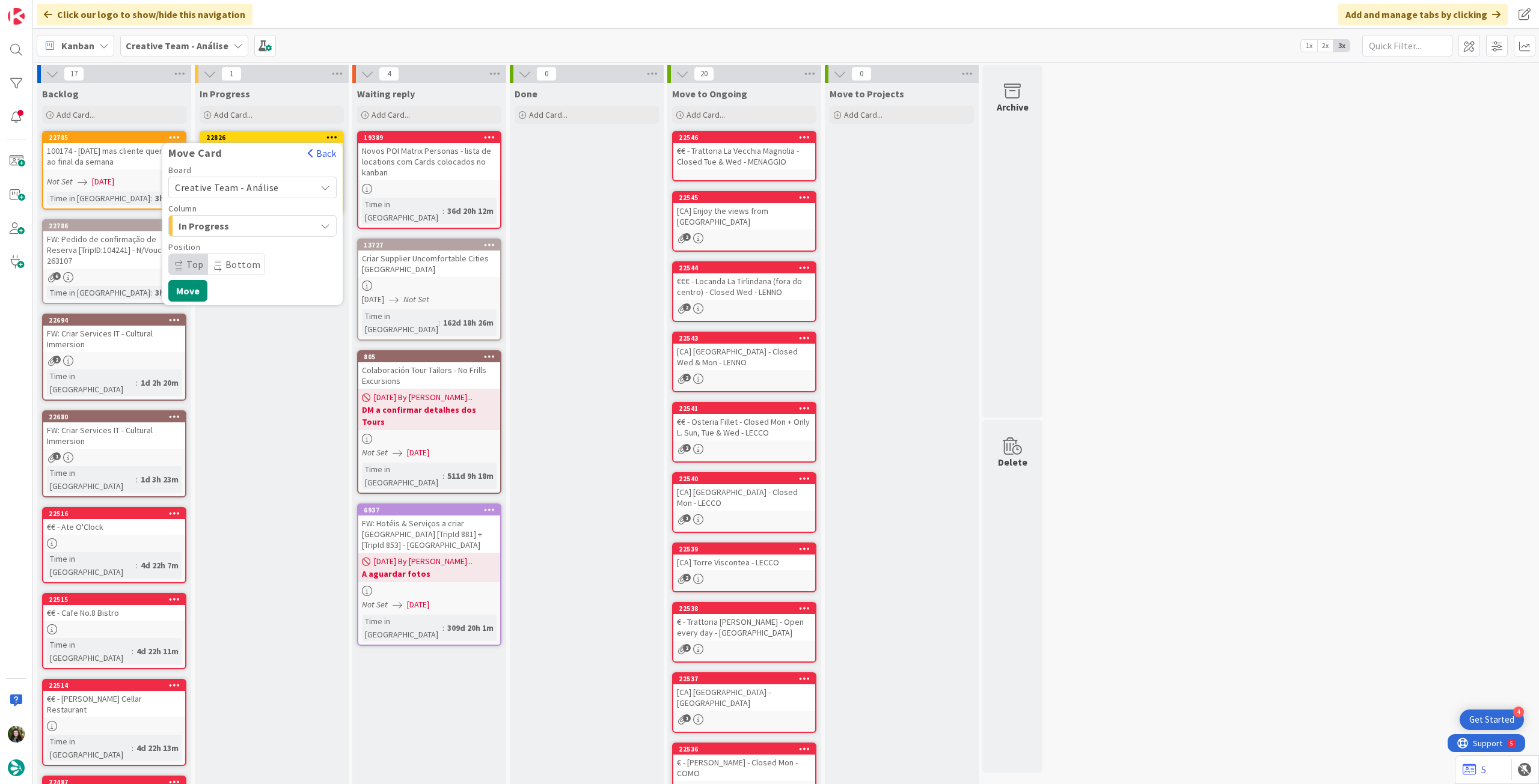
drag, startPoint x: 266, startPoint y: 185, endPoint x: 264, endPoint y: 196, distance: 11.2
click at [266, 187] on span "Creative Team - Análise" at bounding box center [227, 187] width 104 height 12
click at [258, 237] on span "Creative Team" at bounding box center [261, 244] width 140 height 18
click at [242, 261] on span "Daytrip" at bounding box center [252, 264] width 116 height 17
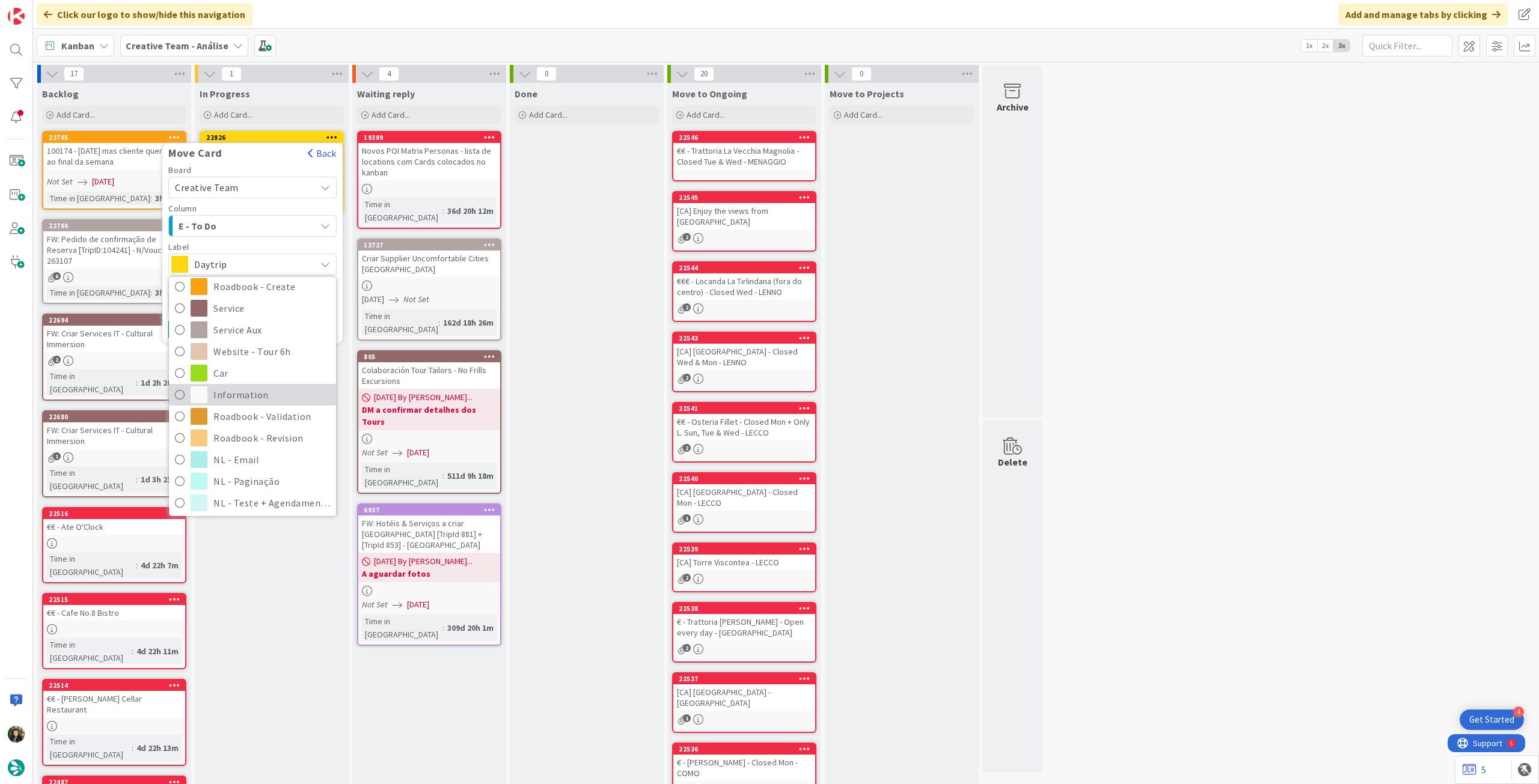
scroll to position [160, 0]
drag, startPoint x: 244, startPoint y: 431, endPoint x: 217, endPoint y: 376, distance: 61.3
click at [244, 430] on span "Roadbook - Revision" at bounding box center [272, 435] width 117 height 18
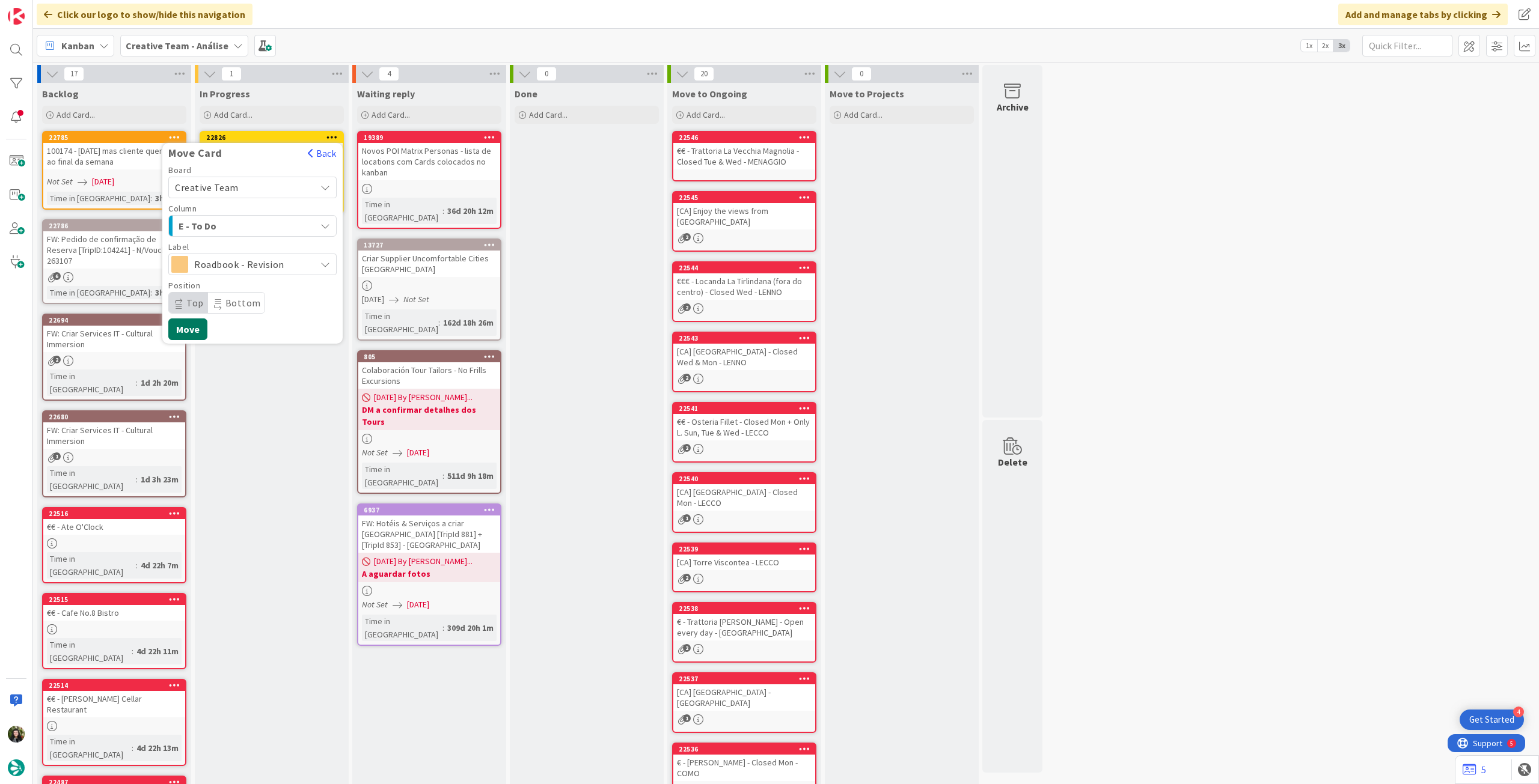
drag, startPoint x: 202, startPoint y: 325, endPoint x: 205, endPoint y: 125, distance: 200.0
click at [202, 324] on button "Move" at bounding box center [188, 330] width 39 height 22
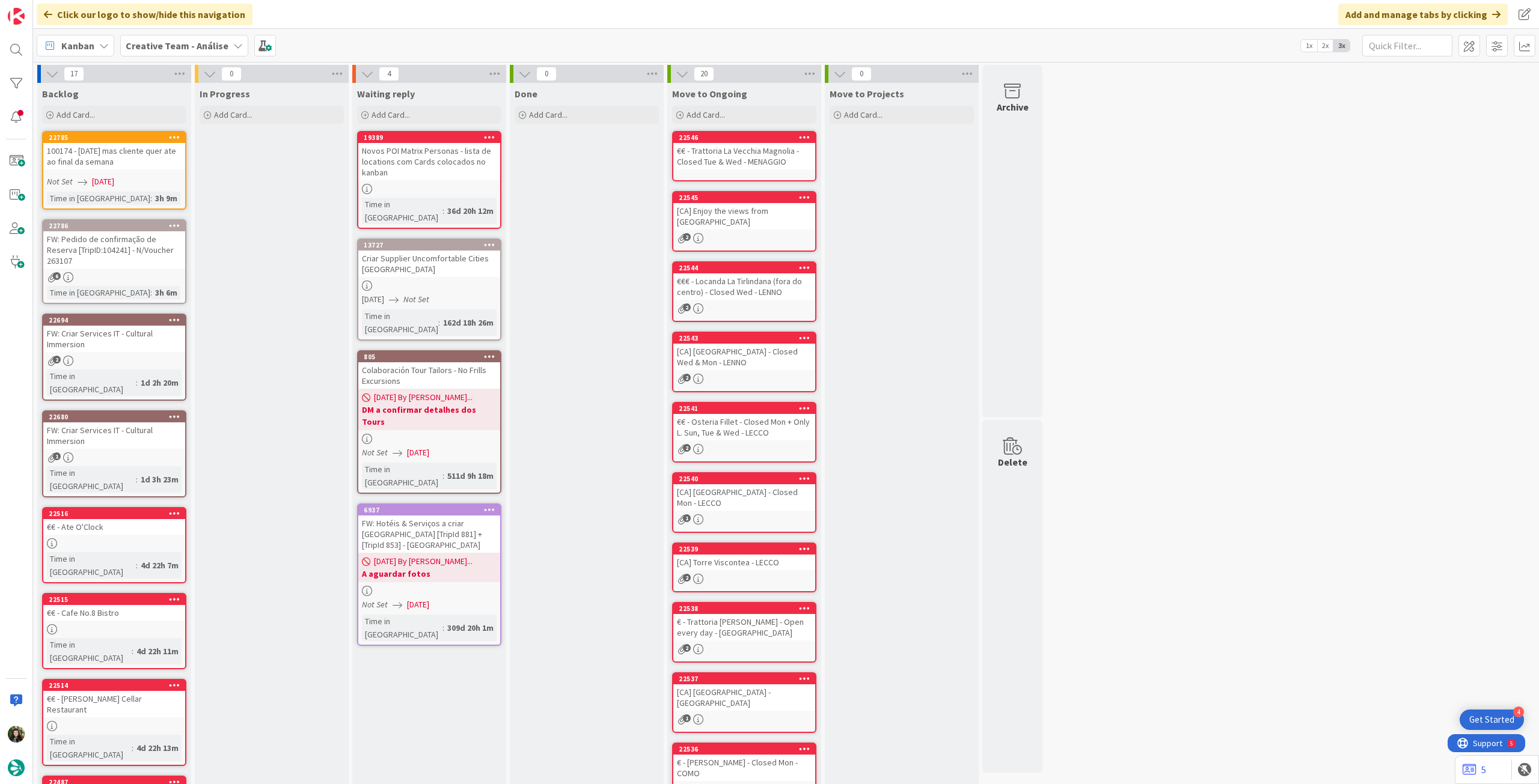
drag, startPoint x: 202, startPoint y: 40, endPoint x: 202, endPoint y: 62, distance: 22.0
click at [202, 43] on b "Creative Team - Análise" at bounding box center [177, 45] width 103 height 12
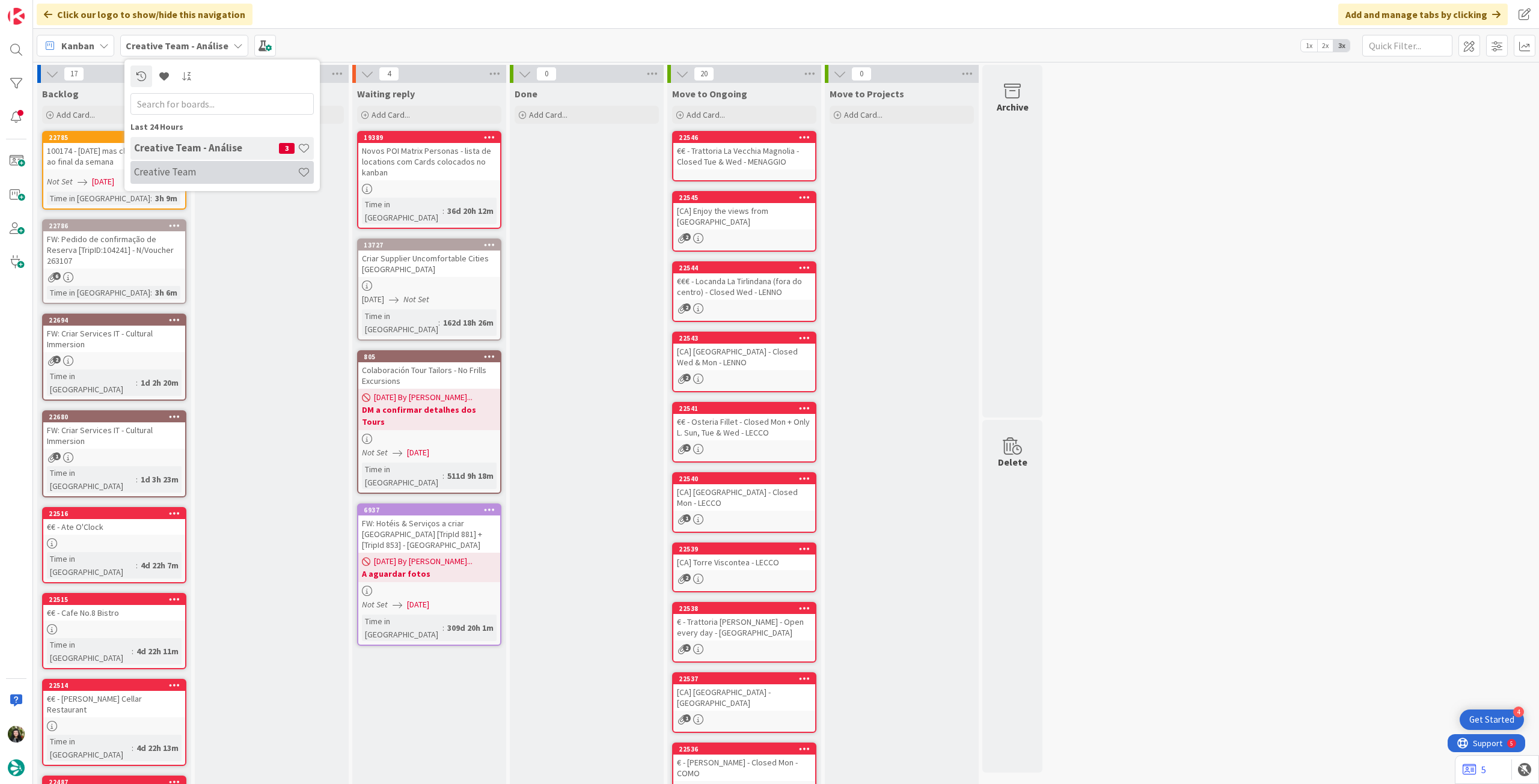
click at [190, 178] on h4 "Creative Team" at bounding box center [216, 171] width 163 height 12
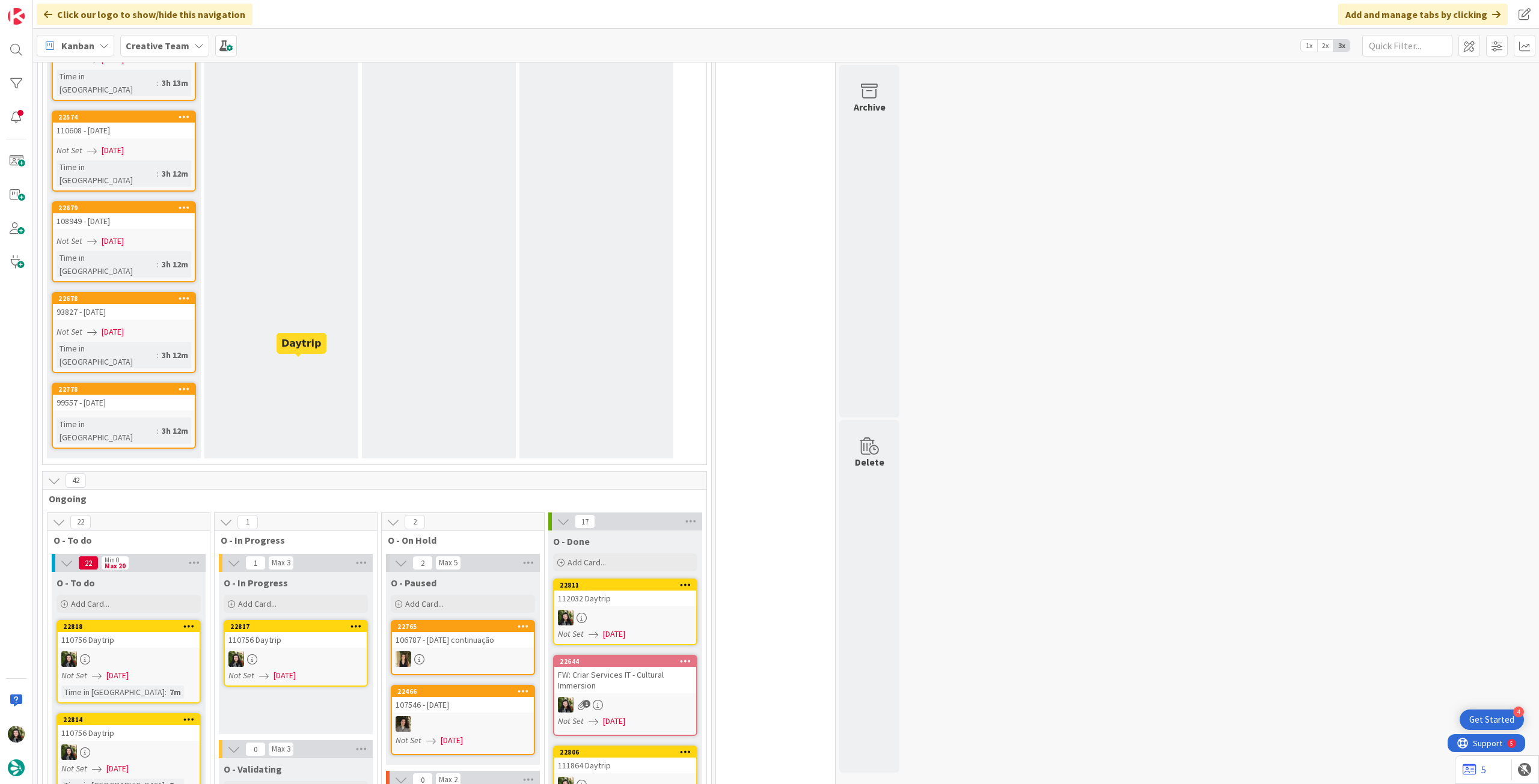
scroll to position [1522, 0]
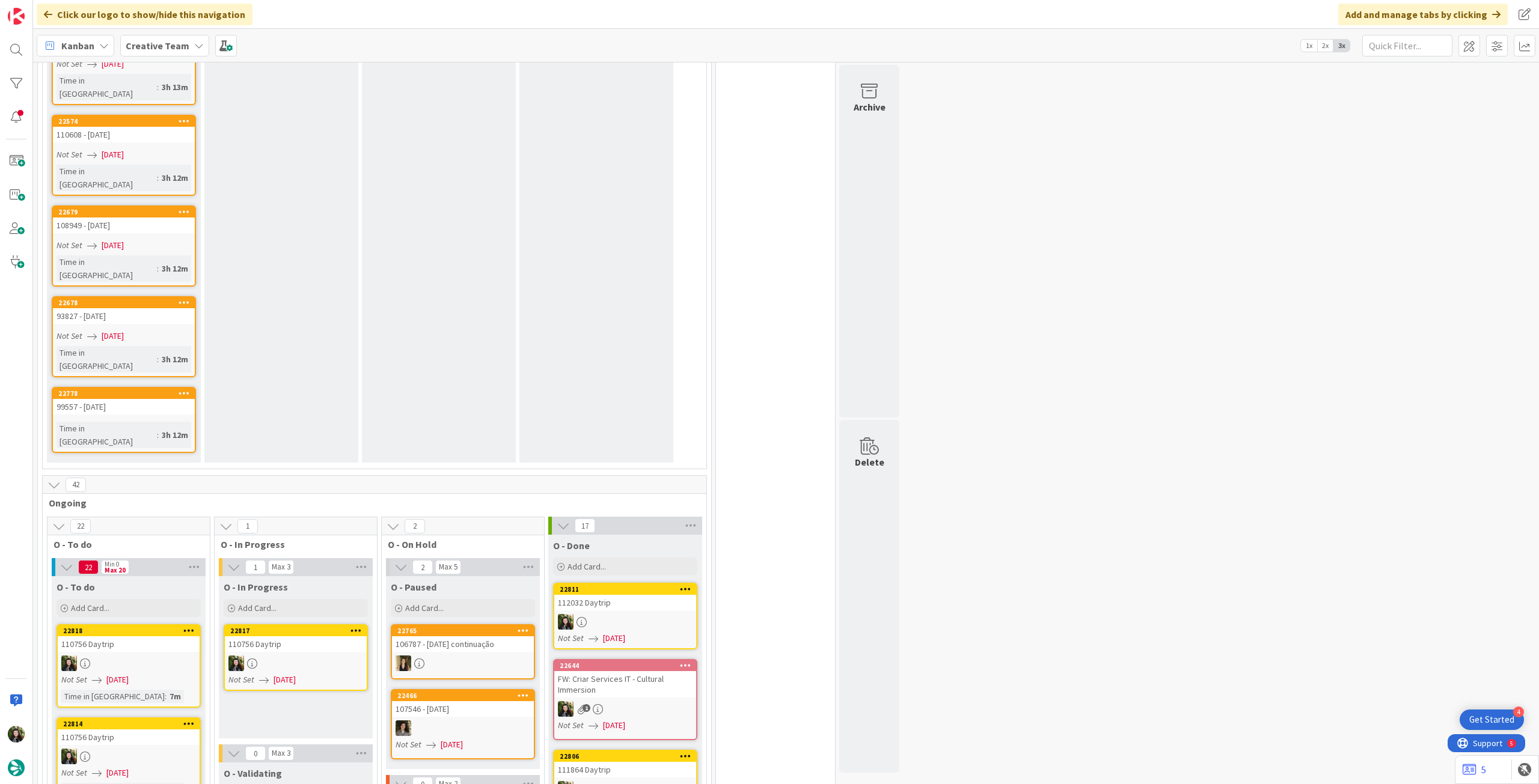
click at [341, 636] on div "110756 Daytrip" at bounding box center [296, 643] width 142 height 15
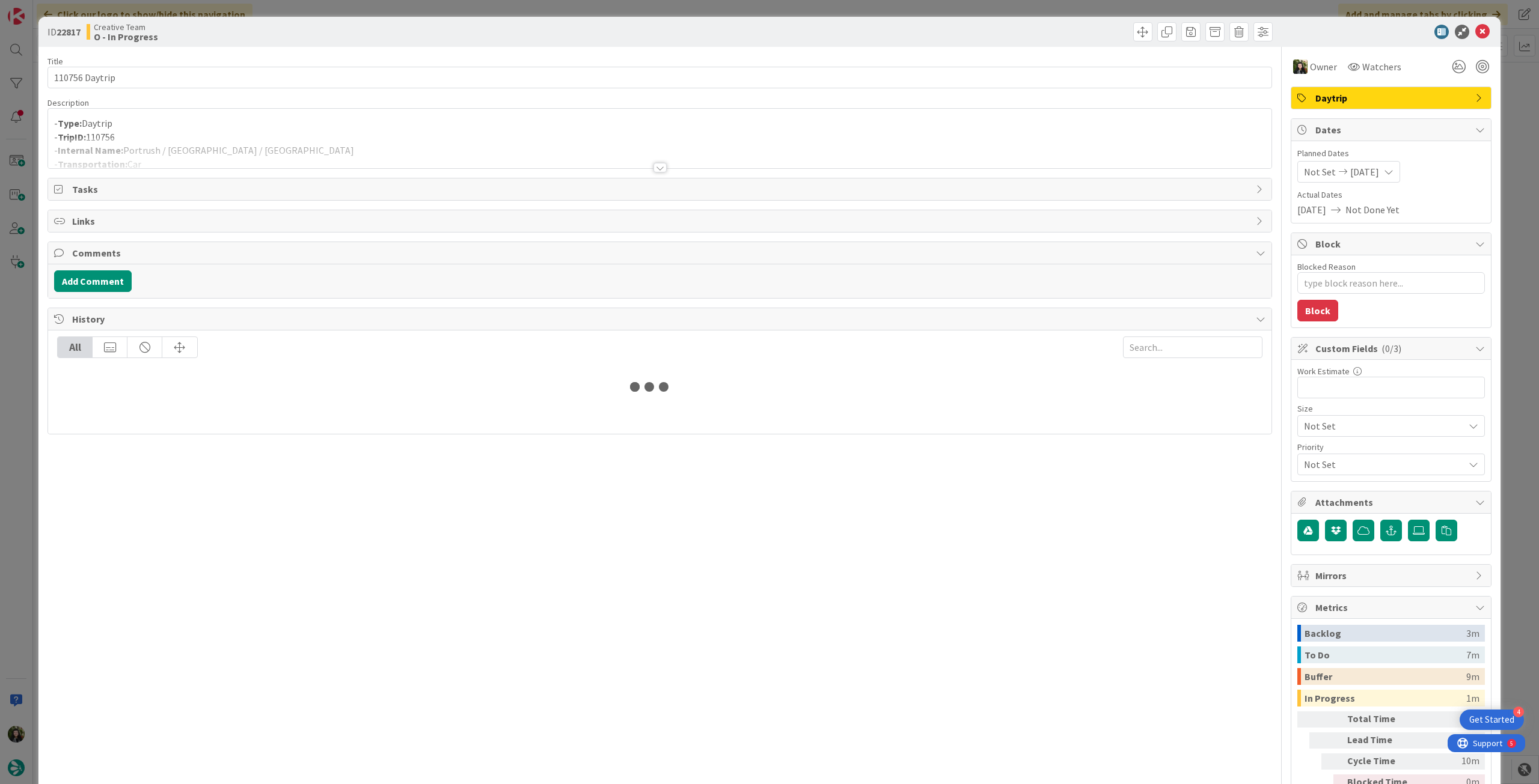
click at [205, 159] on div at bounding box center [660, 153] width 1223 height 30
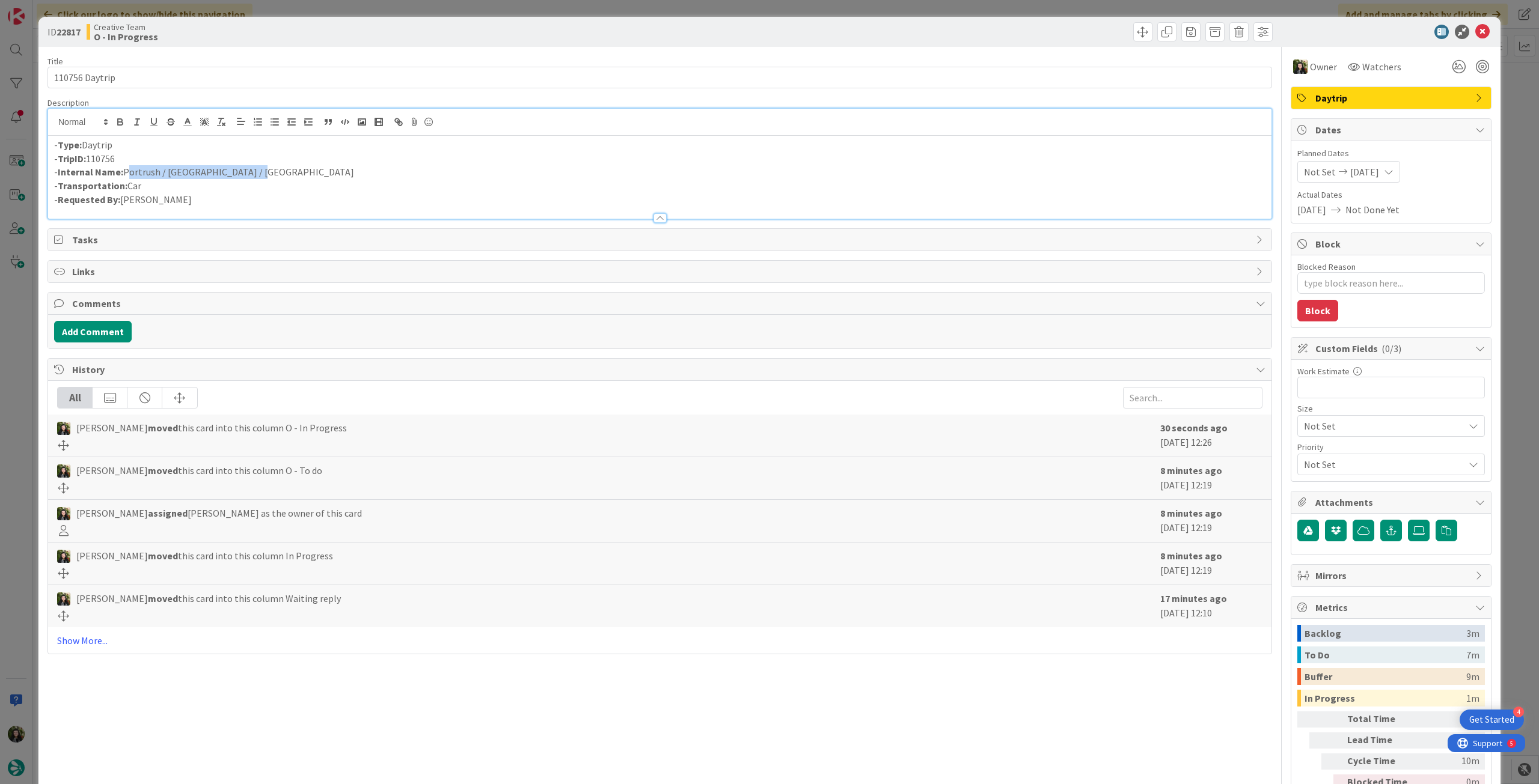
drag, startPoint x: 255, startPoint y: 169, endPoint x: 126, endPoint y: 168, distance: 129.0
click at [126, 168] on p "- Internal Name: Portrush / Ballymoney / Belfast" at bounding box center [660, 171] width 1212 height 13
copy p "Portrush / Ballymoney / Belfast"
click at [1475, 28] on icon at bounding box center [1483, 32] width 14 height 14
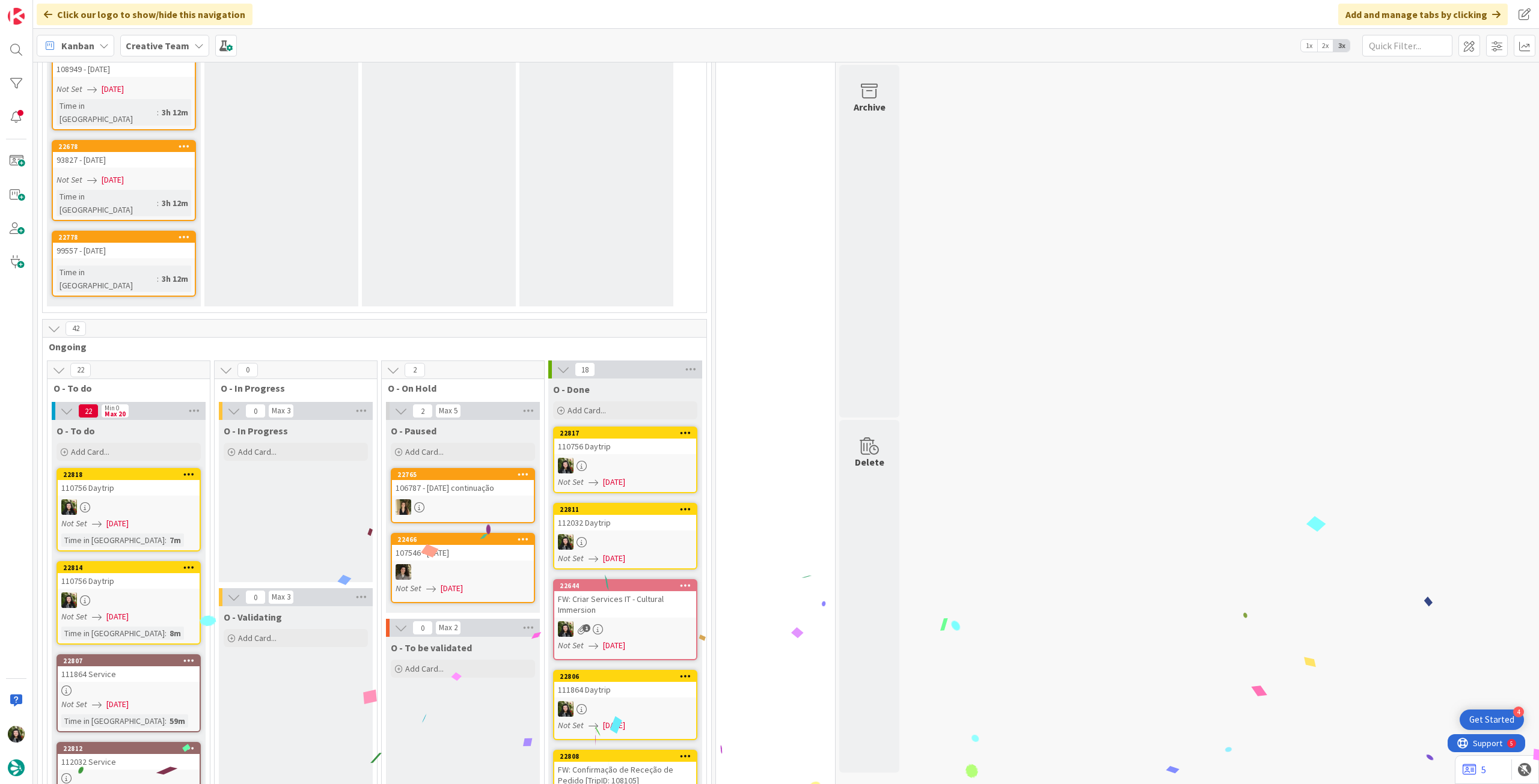
scroll to position [1603, 0]
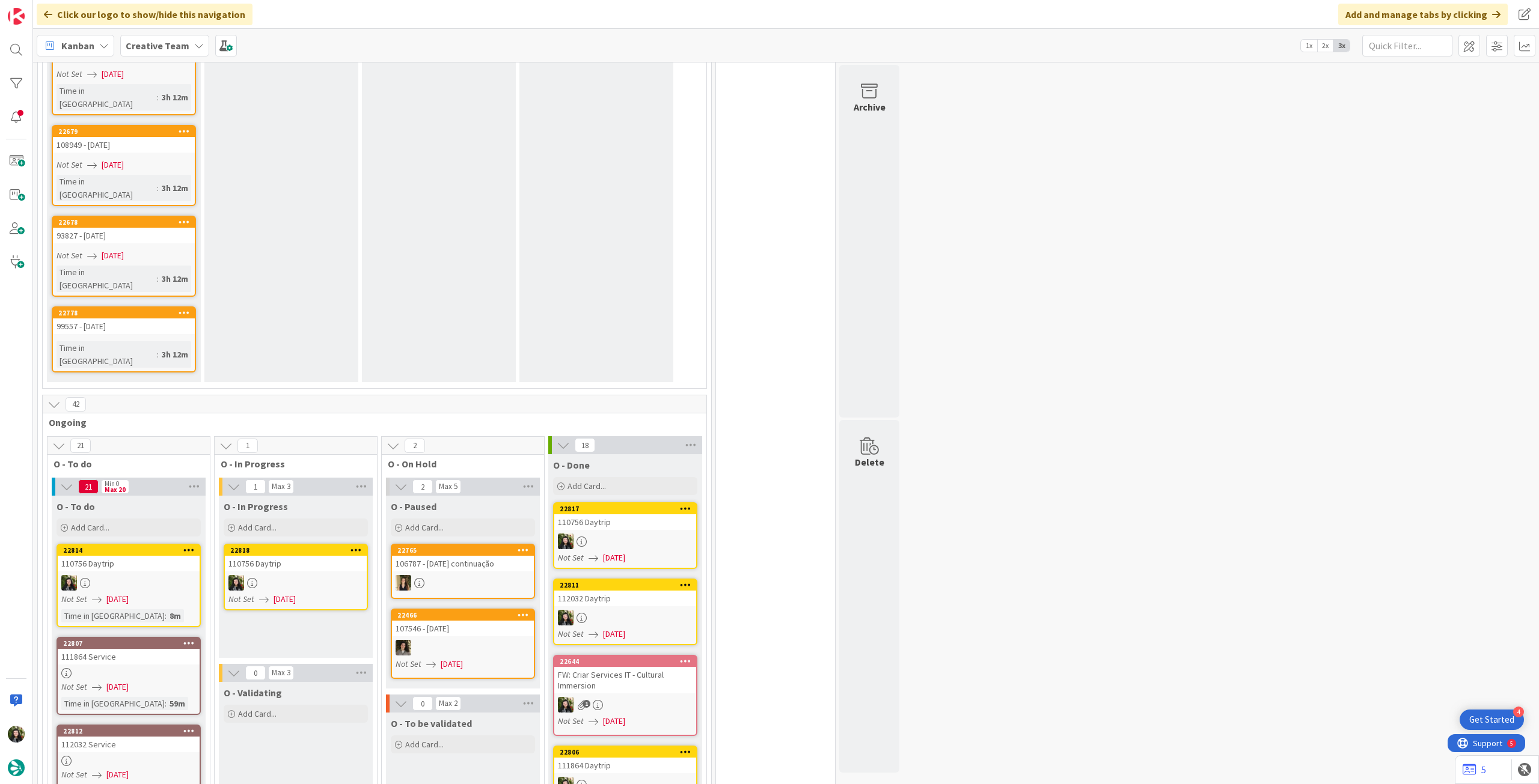
click at [291, 575] on div at bounding box center [296, 582] width 142 height 15
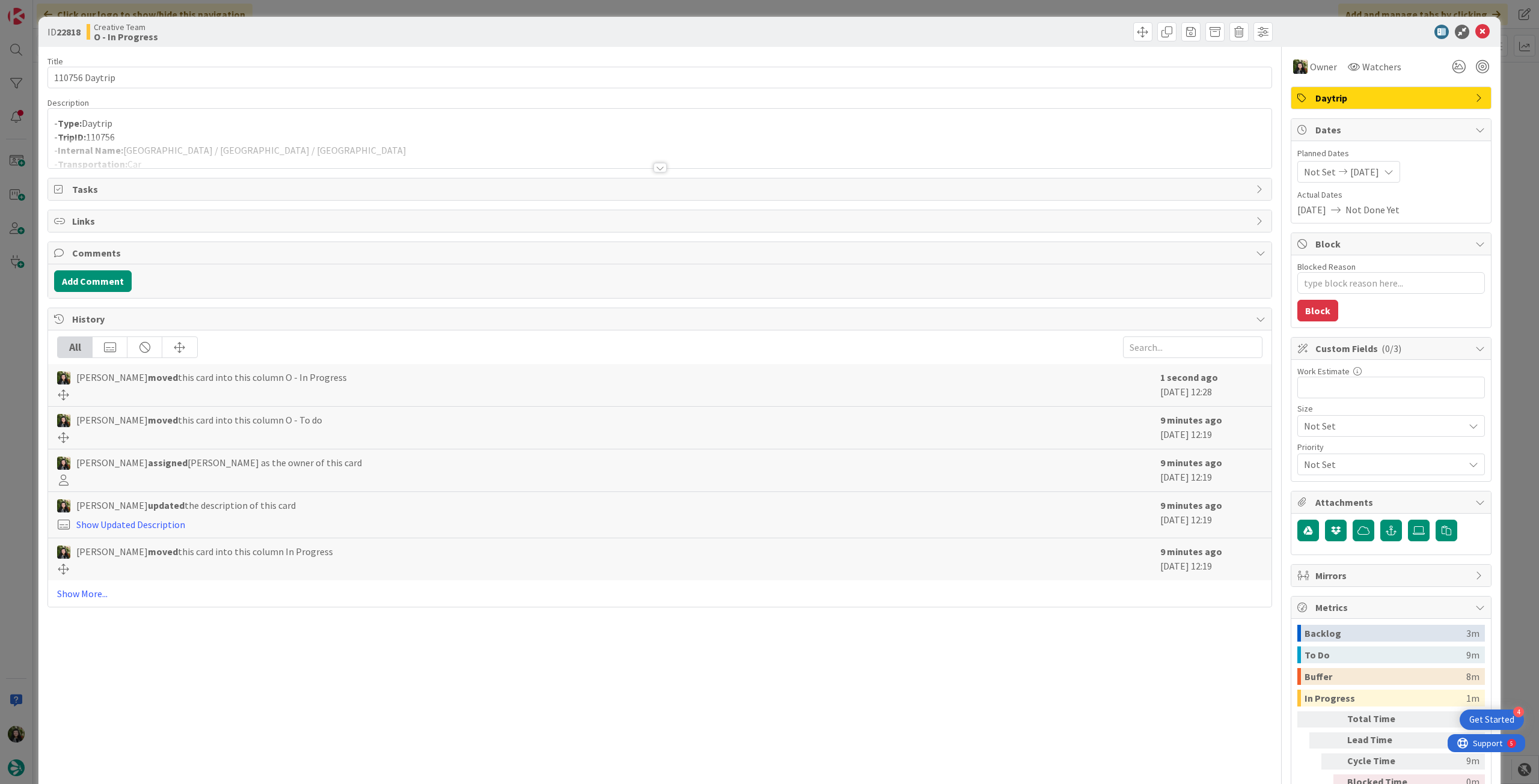
click at [256, 156] on div at bounding box center [660, 153] width 1223 height 30
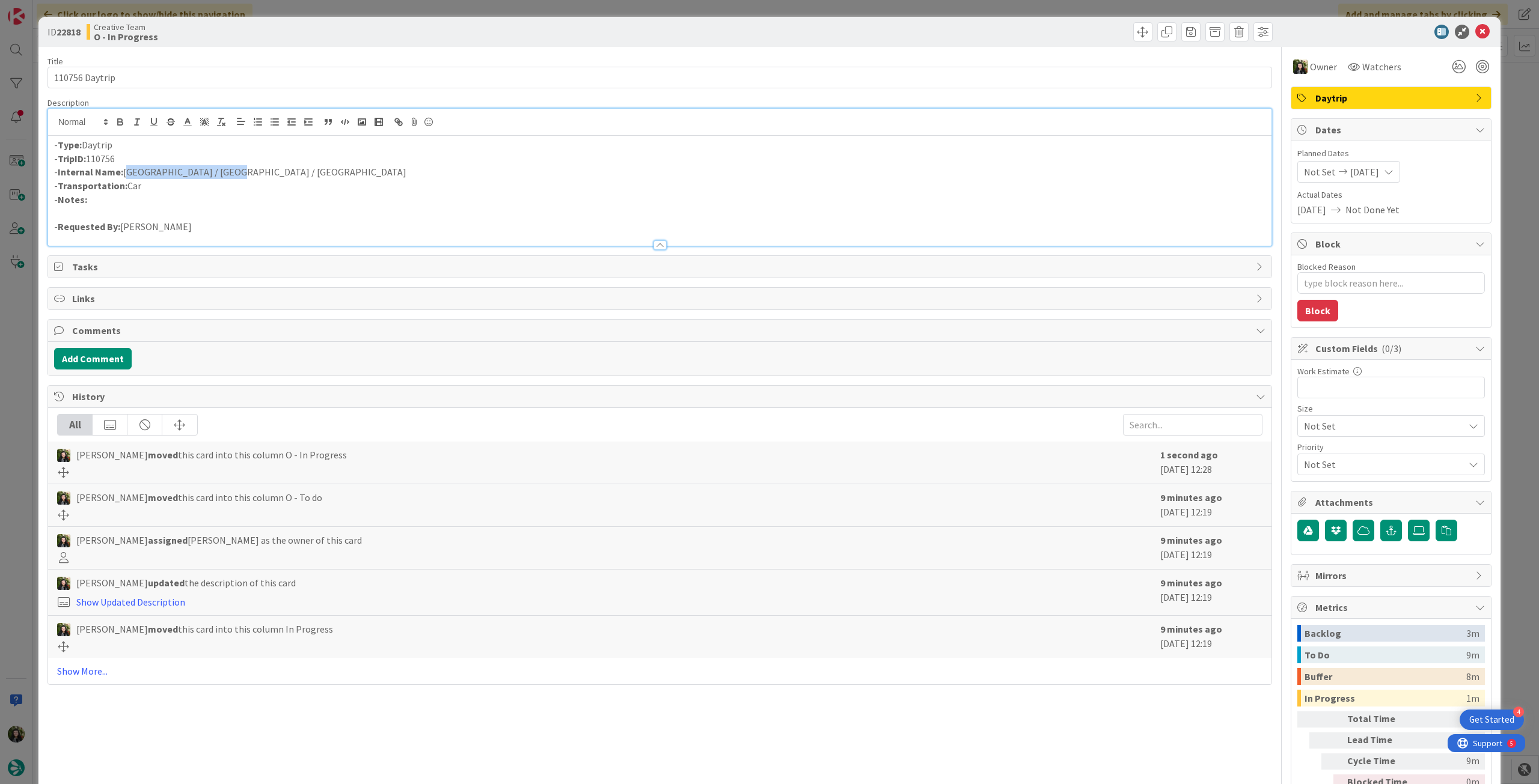
drag, startPoint x: 210, startPoint y: 173, endPoint x: 125, endPoint y: 171, distance: 85.0
click at [125, 171] on p "- Internal Name: Belfast / Newry / Dublin" at bounding box center [660, 171] width 1212 height 13
copy p "Belfast / Newry / Dublin"
drag, startPoint x: 1474, startPoint y: 31, endPoint x: 1215, endPoint y: 138, distance: 280.2
click at [1475, 31] on icon at bounding box center [1483, 32] width 14 height 14
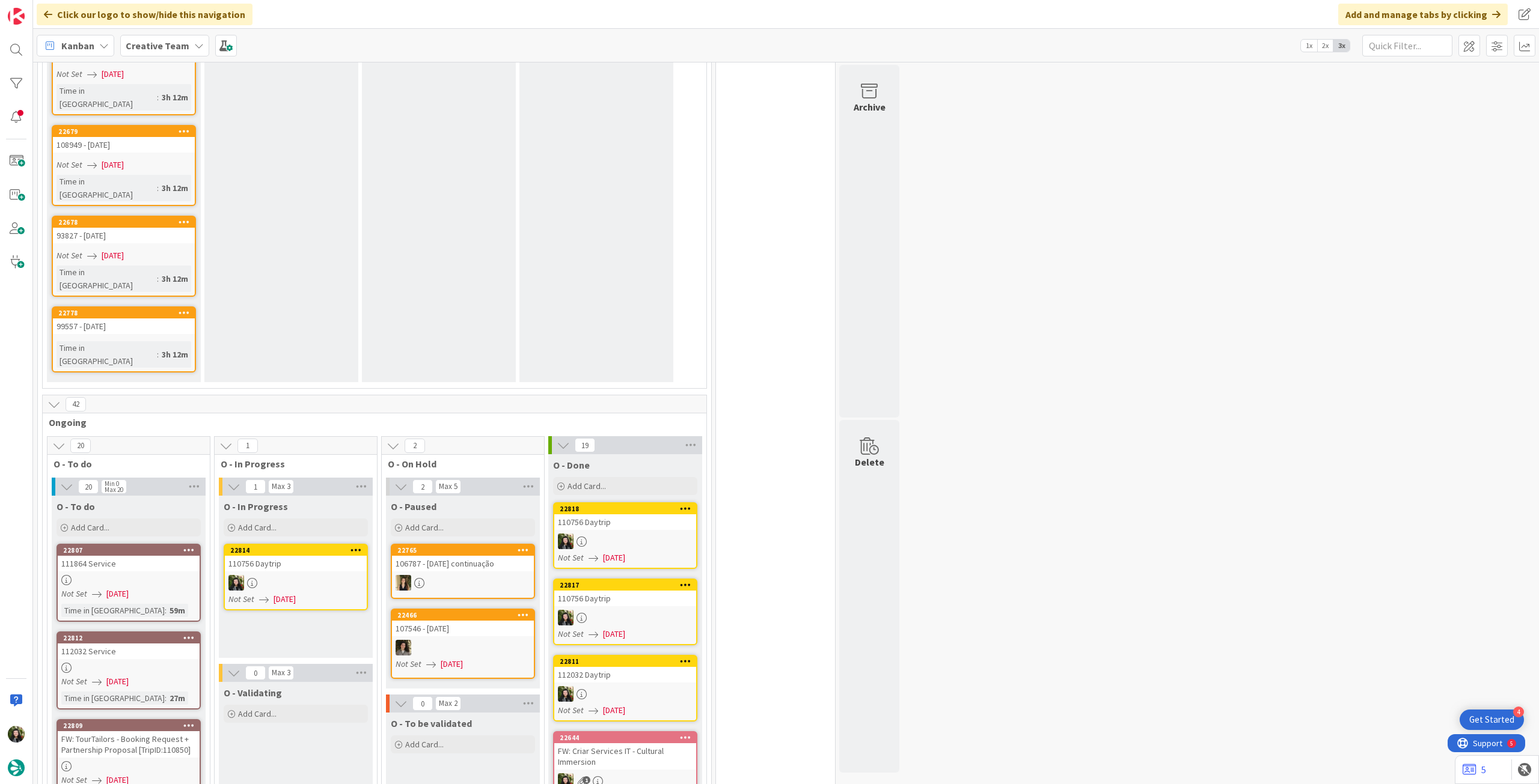
click at [290, 575] on div at bounding box center [296, 582] width 142 height 15
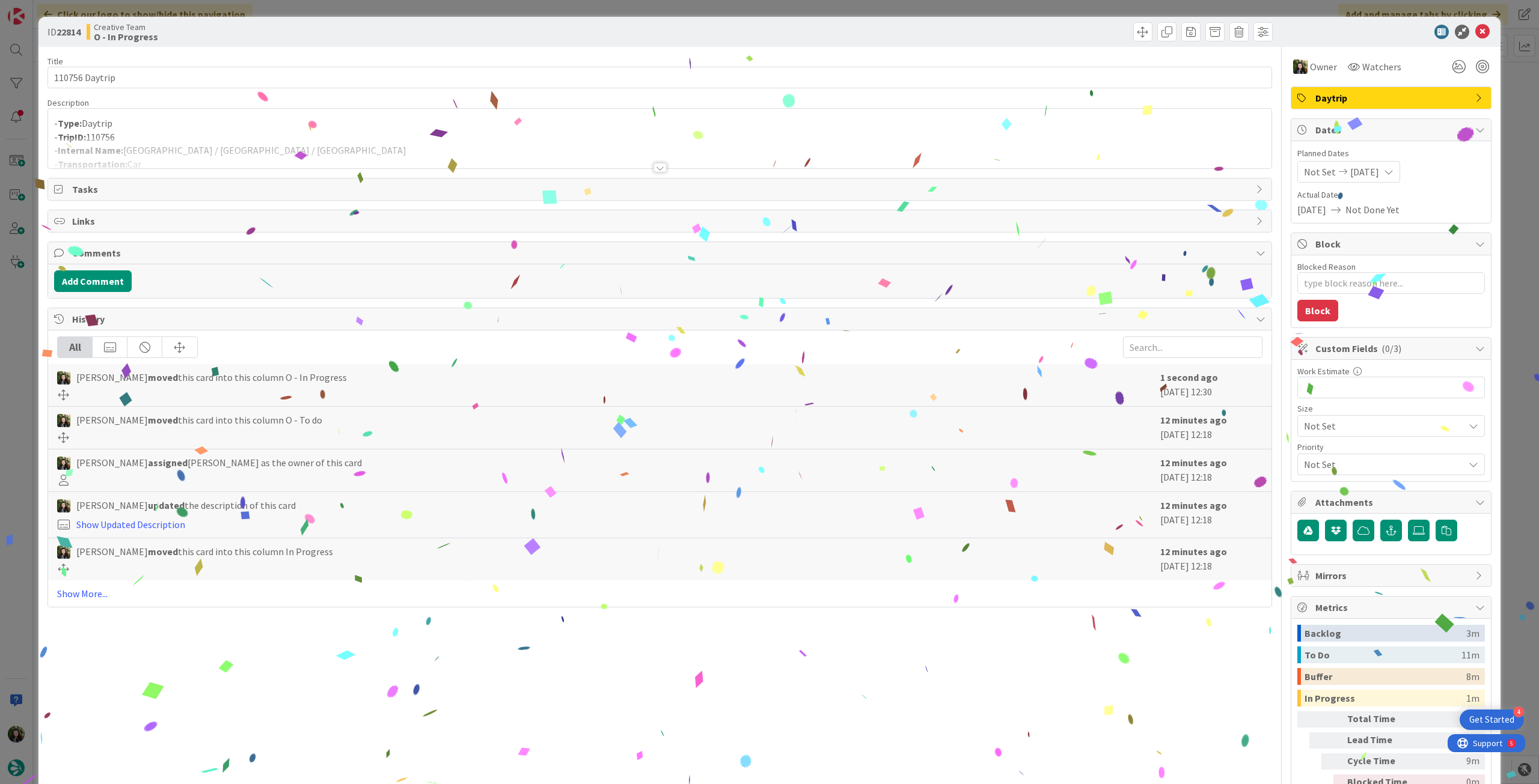
click at [230, 148] on div at bounding box center [660, 153] width 1223 height 30
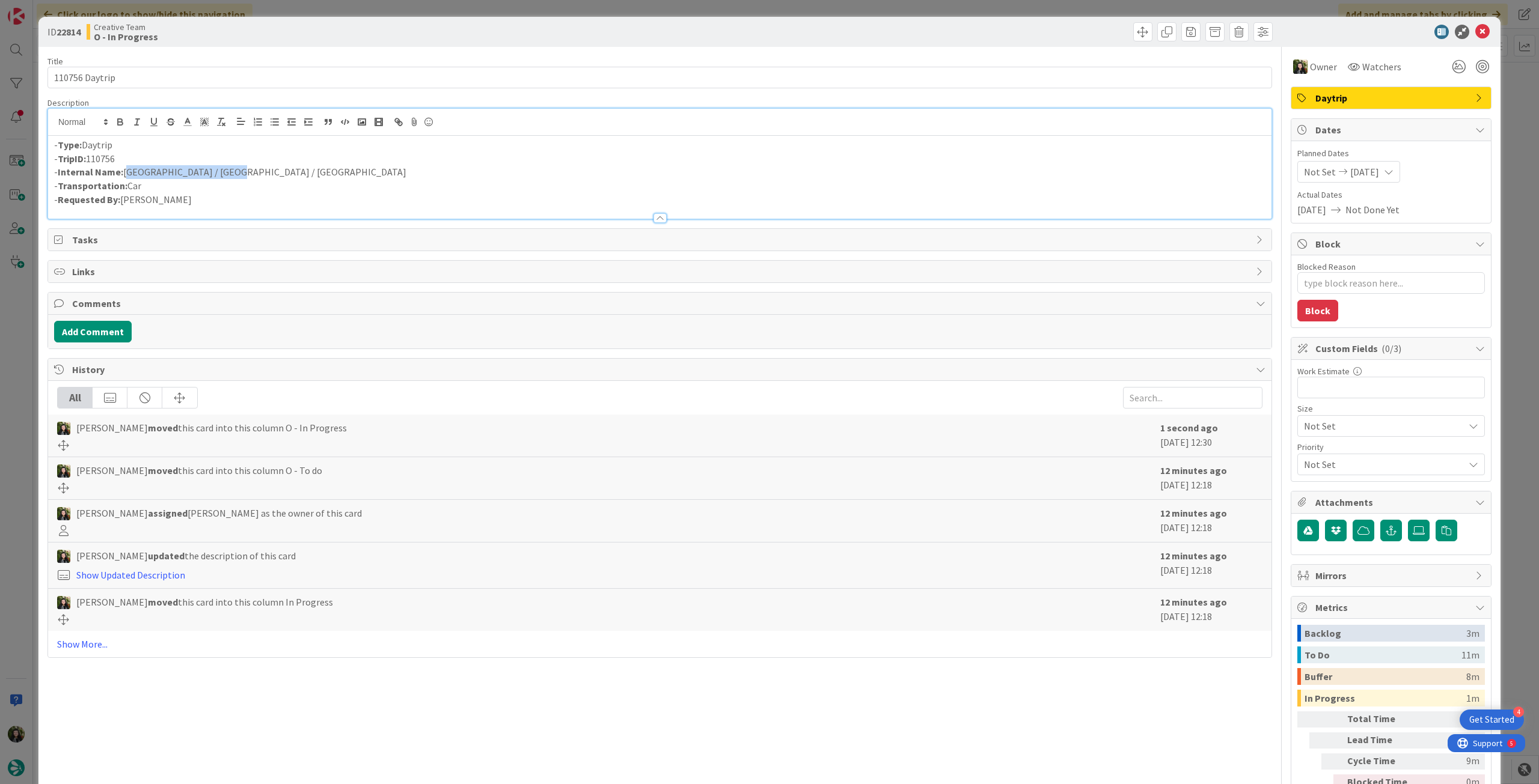
drag, startPoint x: 182, startPoint y: 165, endPoint x: 127, endPoint y: 171, distance: 55.3
click at [127, 171] on p "- Internal Name: Glasgow / Oban / Glencoe" at bounding box center [660, 171] width 1212 height 13
copy p "Glasgow / Oban / Glencoe"
drag, startPoint x: 1477, startPoint y: 30, endPoint x: 1129, endPoint y: 185, distance: 381.0
click at [1476, 30] on icon at bounding box center [1483, 32] width 14 height 14
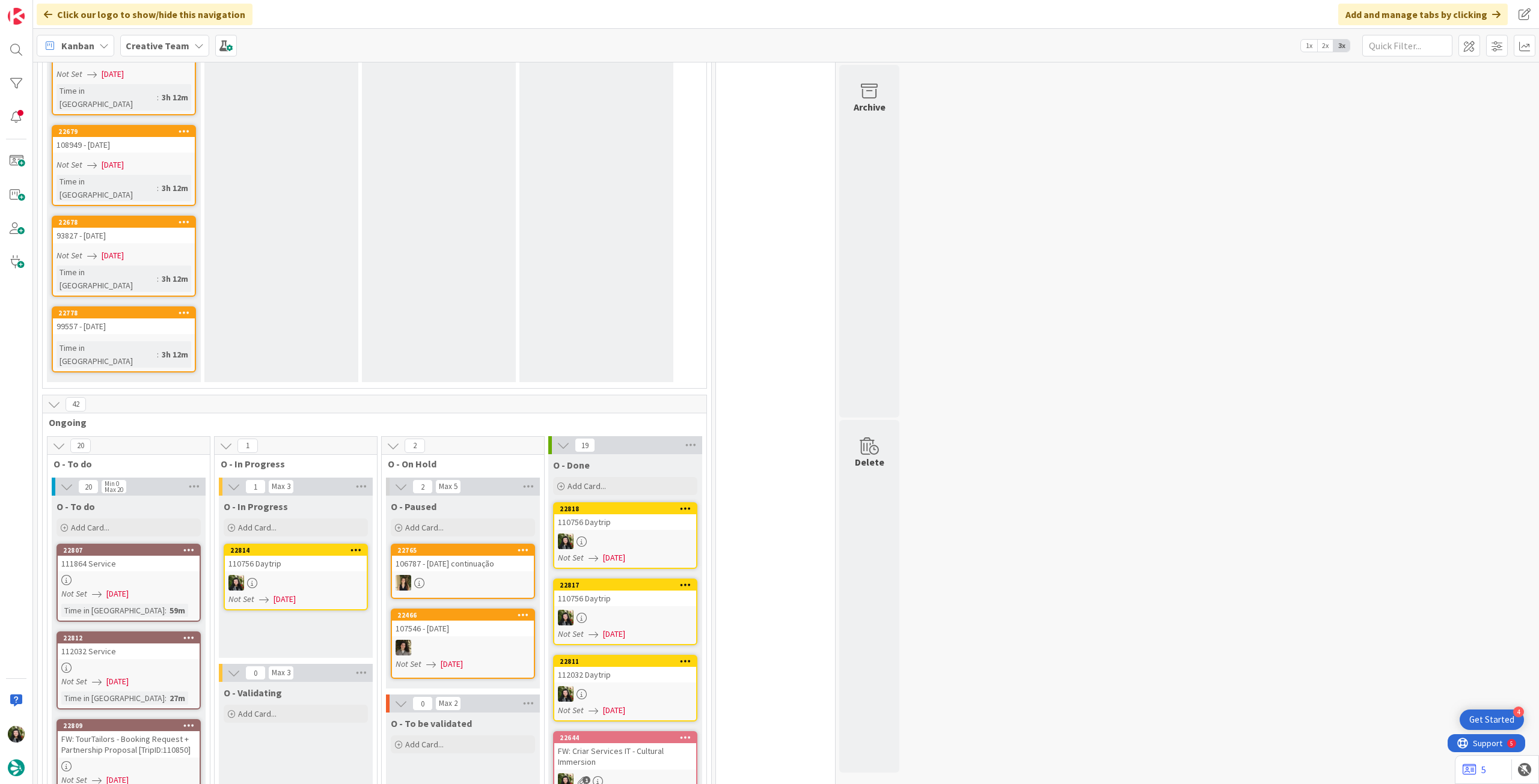
click at [359, 546] on icon at bounding box center [356, 549] width 12 height 8
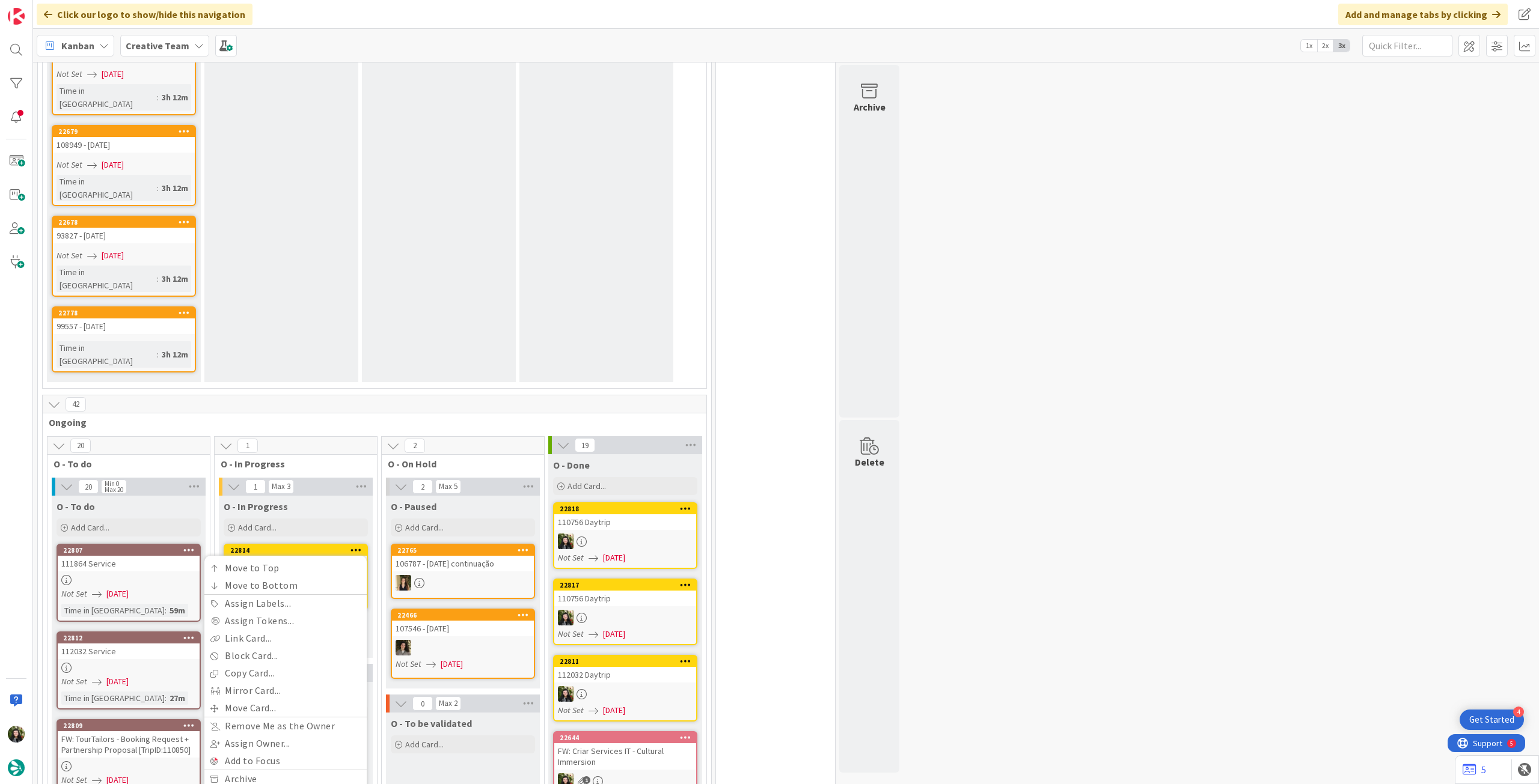
click at [318, 784] on link "Delete" at bounding box center [285, 796] width 162 height 17
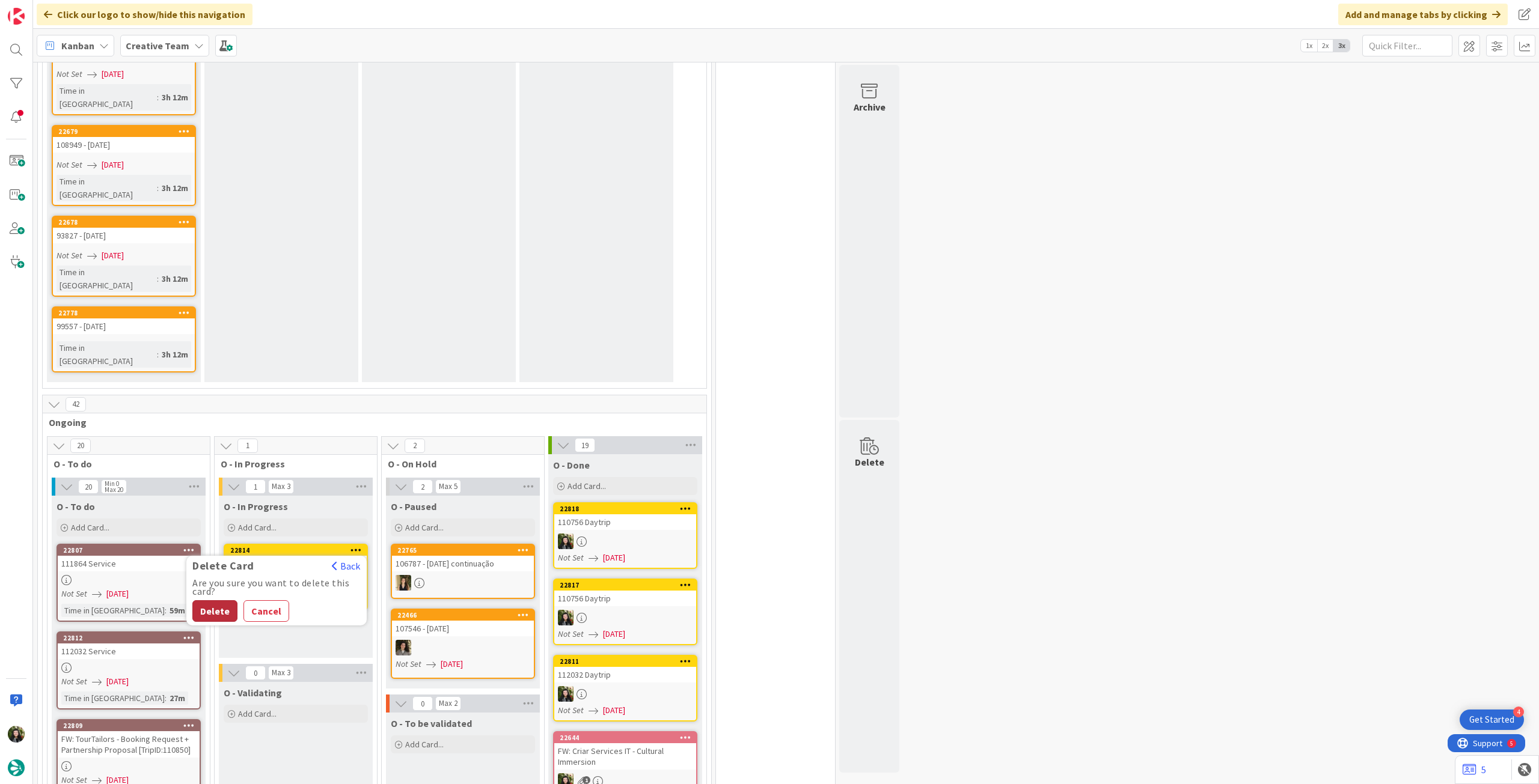
click at [229, 600] on button "Delete" at bounding box center [215, 611] width 45 height 22
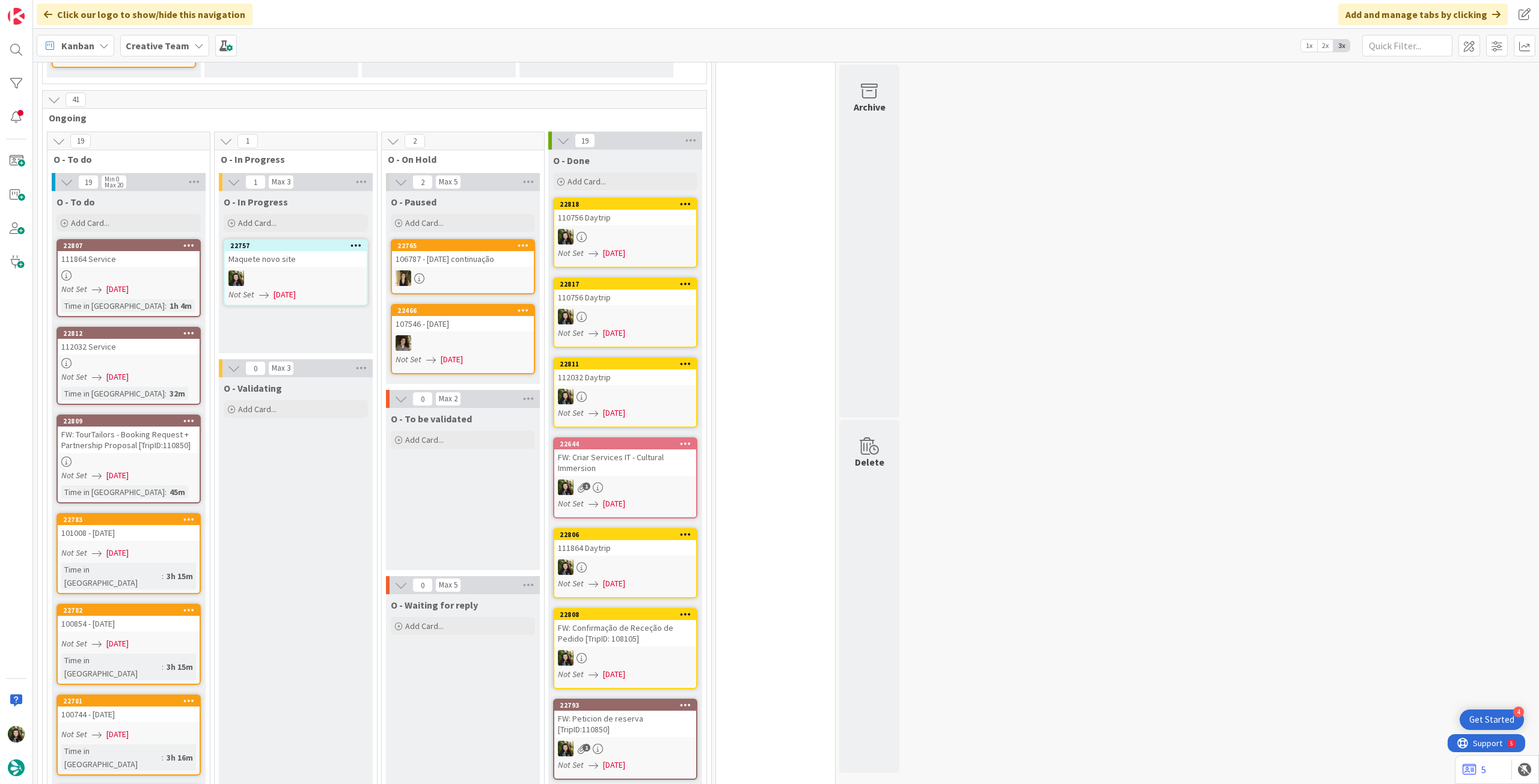
scroll to position [1603, 0]
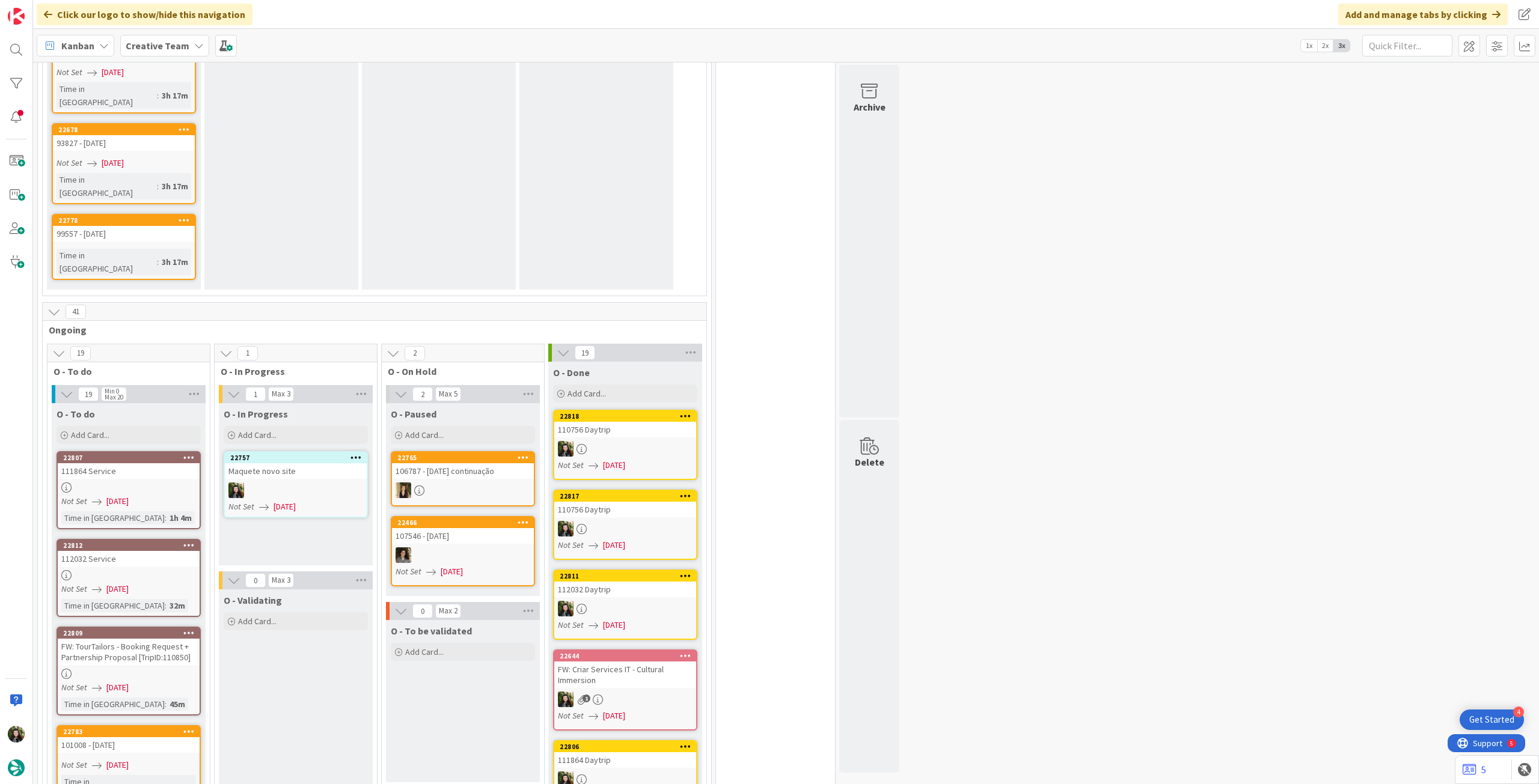
drag, startPoint x: 176, startPoint y: 39, endPoint x: 177, endPoint y: 59, distance: 20.0
click at [176, 39] on b "Creative Team" at bounding box center [157, 45] width 64 height 12
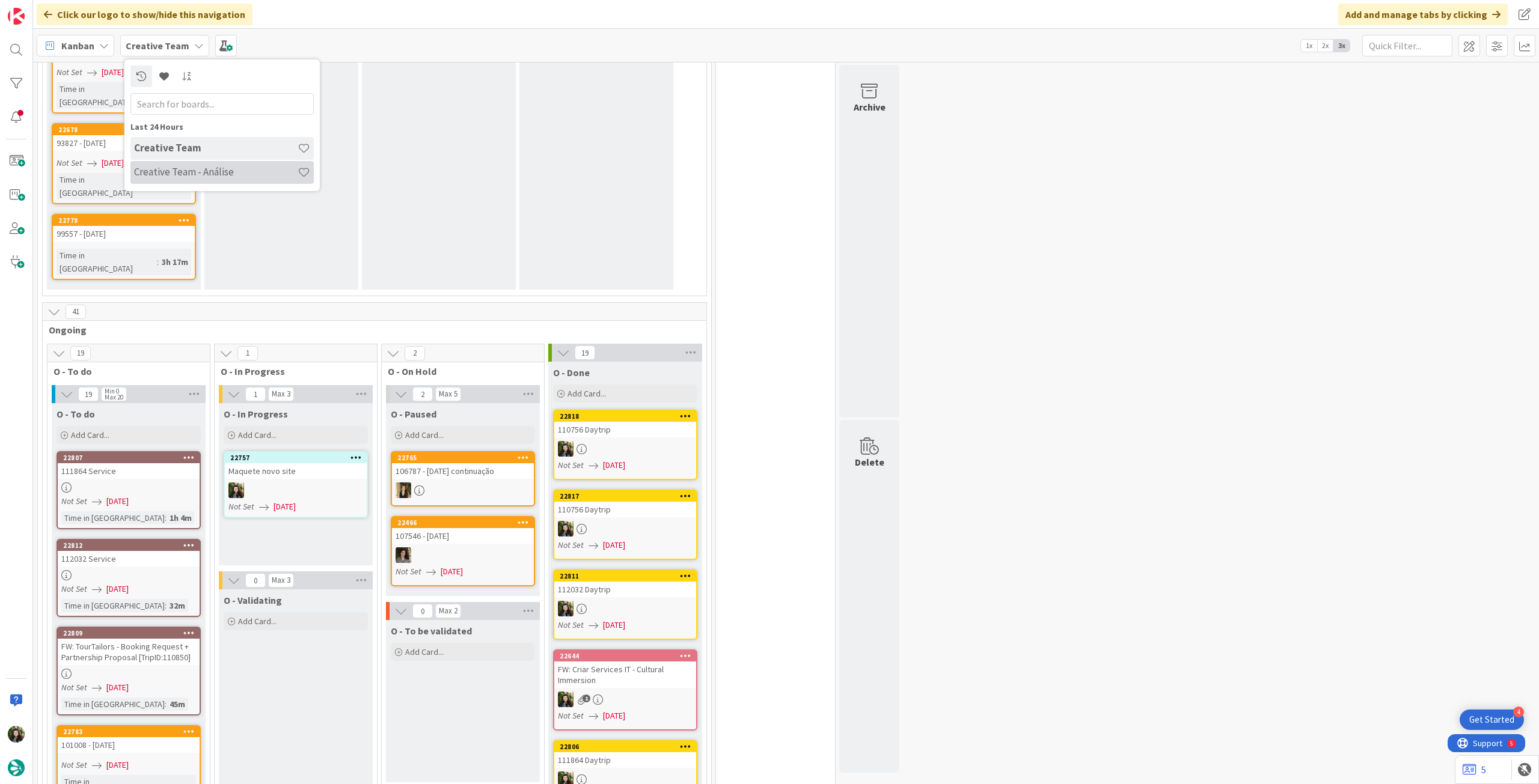
click at [193, 161] on div "Creative Team - Análise" at bounding box center [222, 172] width 184 height 22
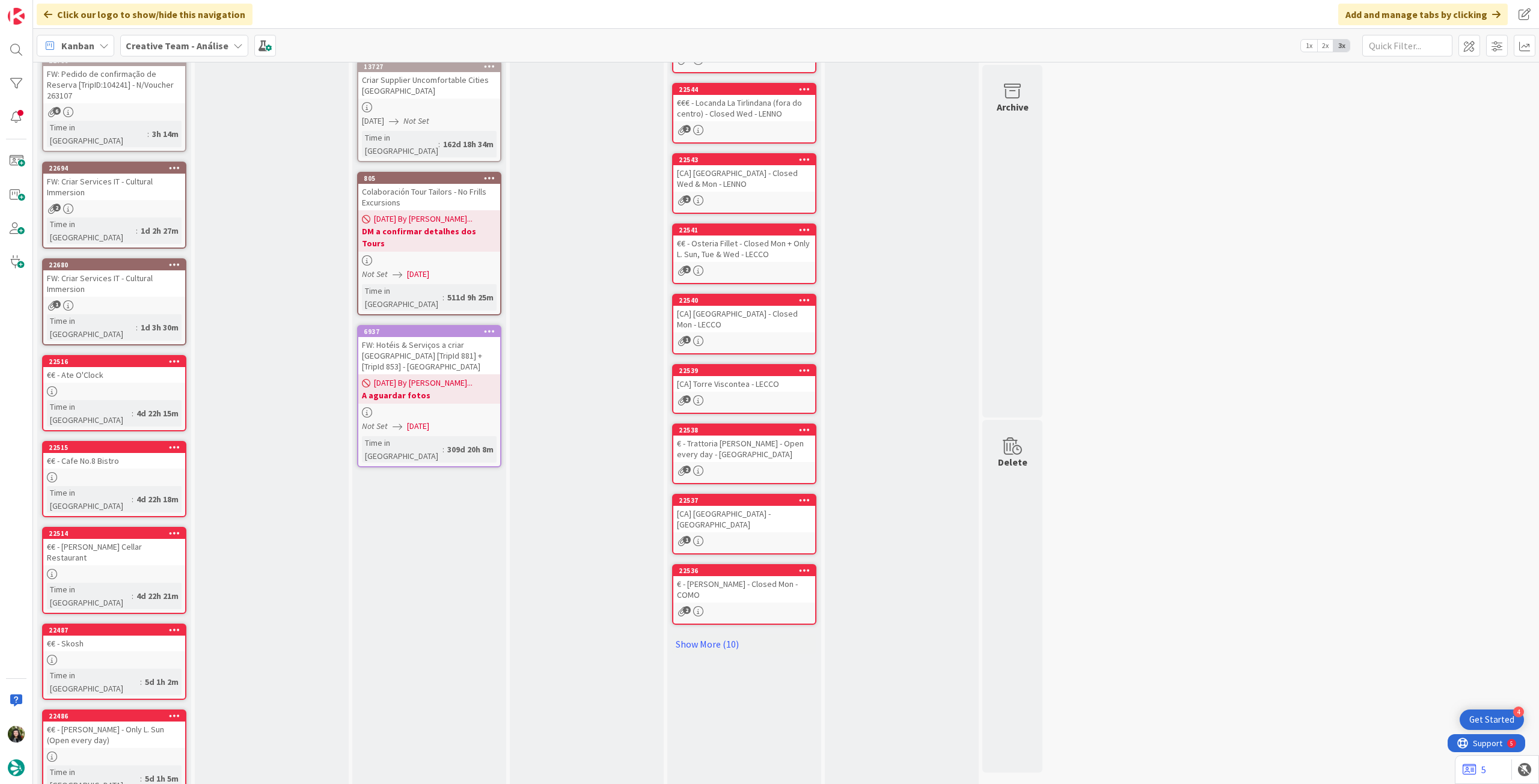
click at [92, 746] on div "Backlog Add Card... 22785 100174 - 22 oct mas cliente quer ate ao final da sema…" at bounding box center [115, 412] width 154 height 1017
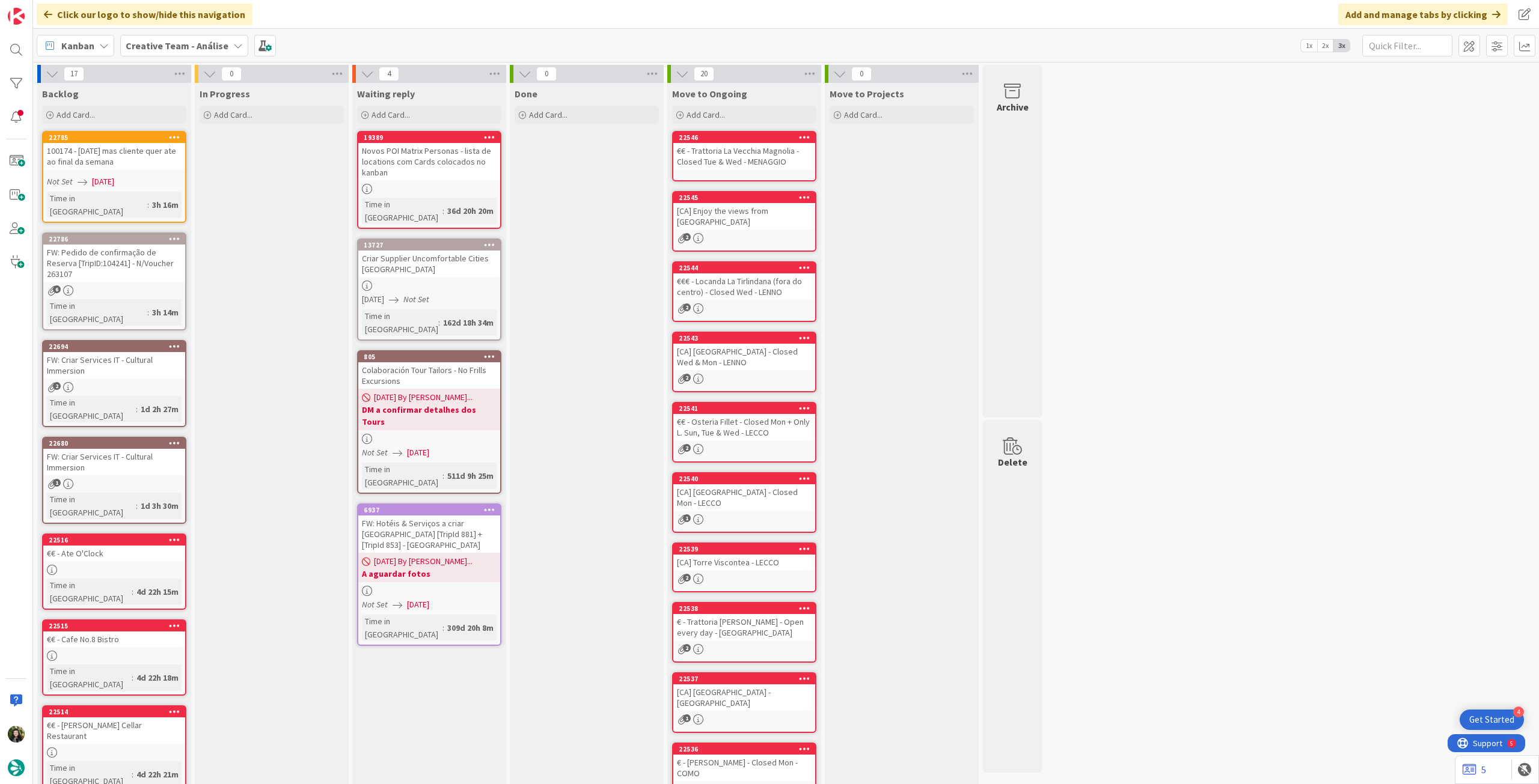
drag, startPoint x: 198, startPoint y: 45, endPoint x: 196, endPoint y: 57, distance: 12.2
click at [198, 46] on b "Creative Team - Análise" at bounding box center [177, 45] width 103 height 12
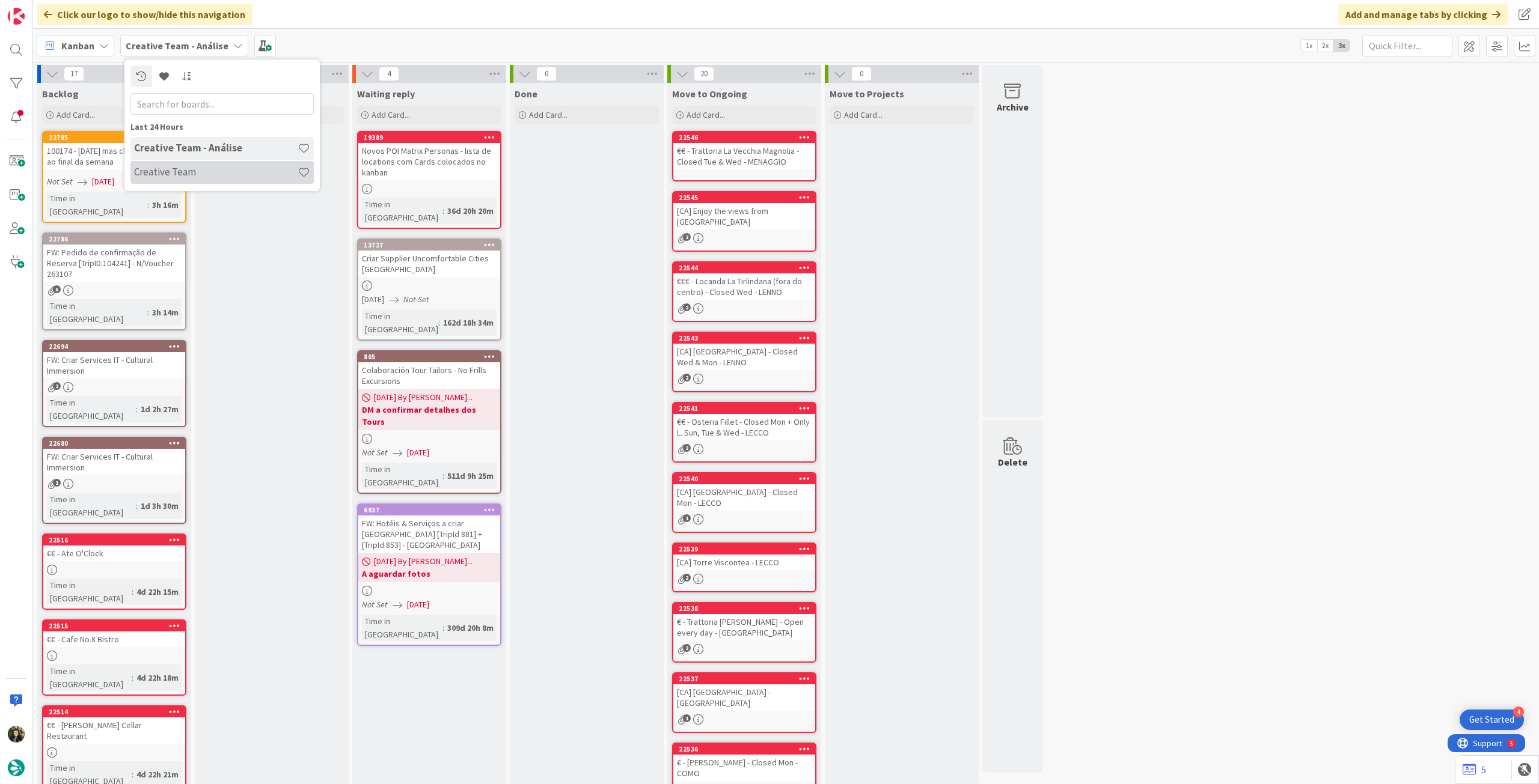
click at [152, 178] on div "Creative Team" at bounding box center [222, 172] width 184 height 22
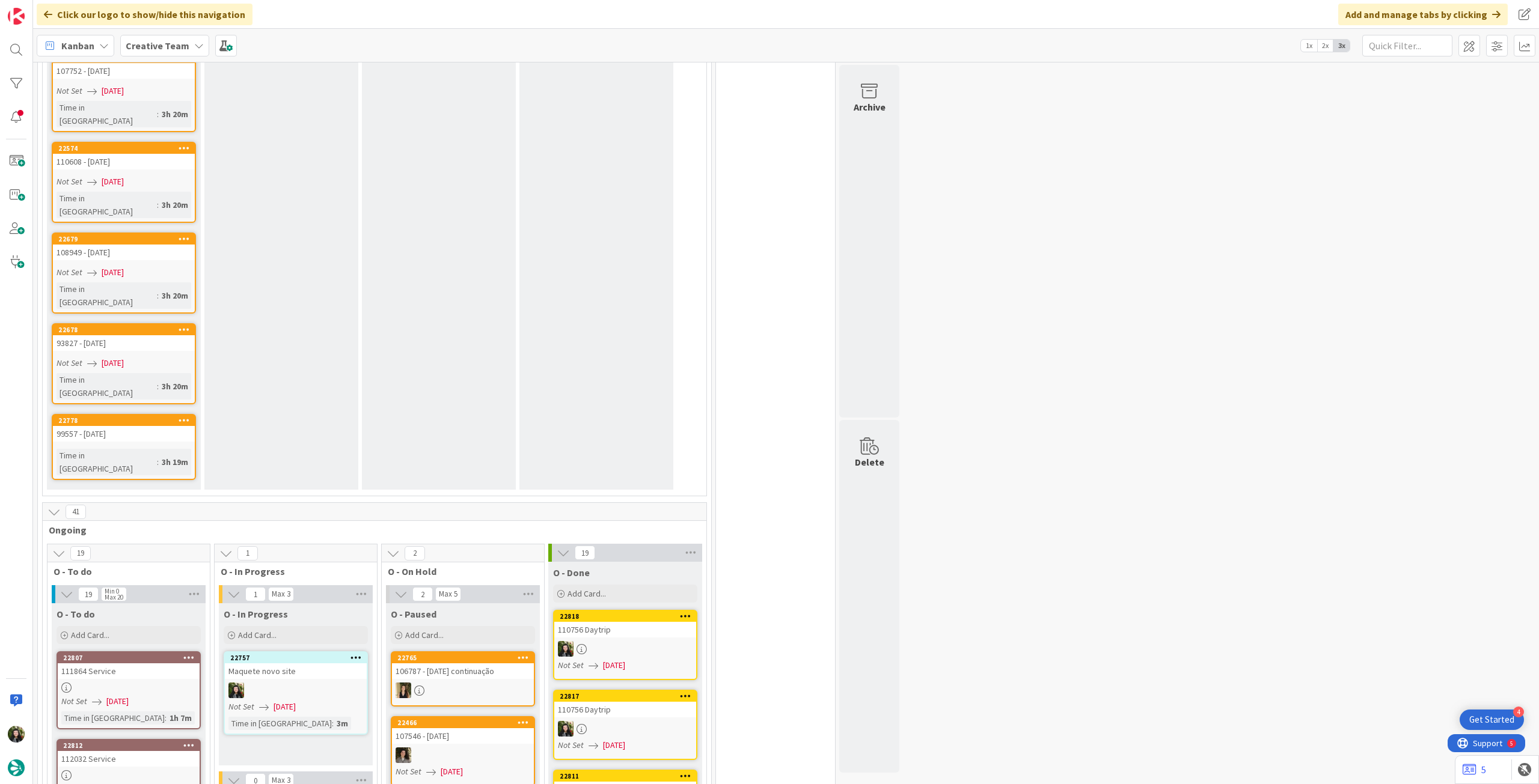
scroll to position [1443, 0]
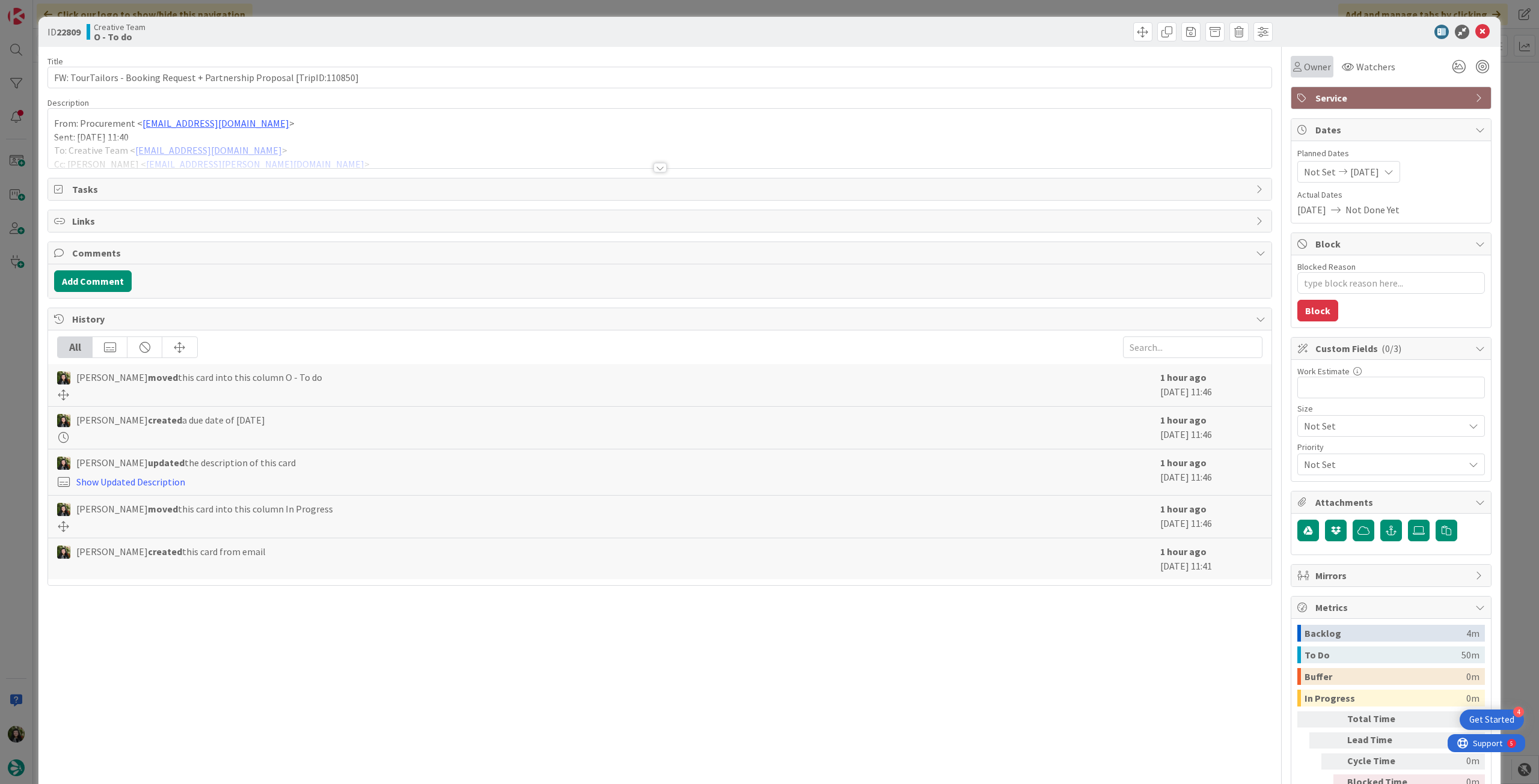
click at [1319, 73] on span "Owner" at bounding box center [1318, 66] width 27 height 14
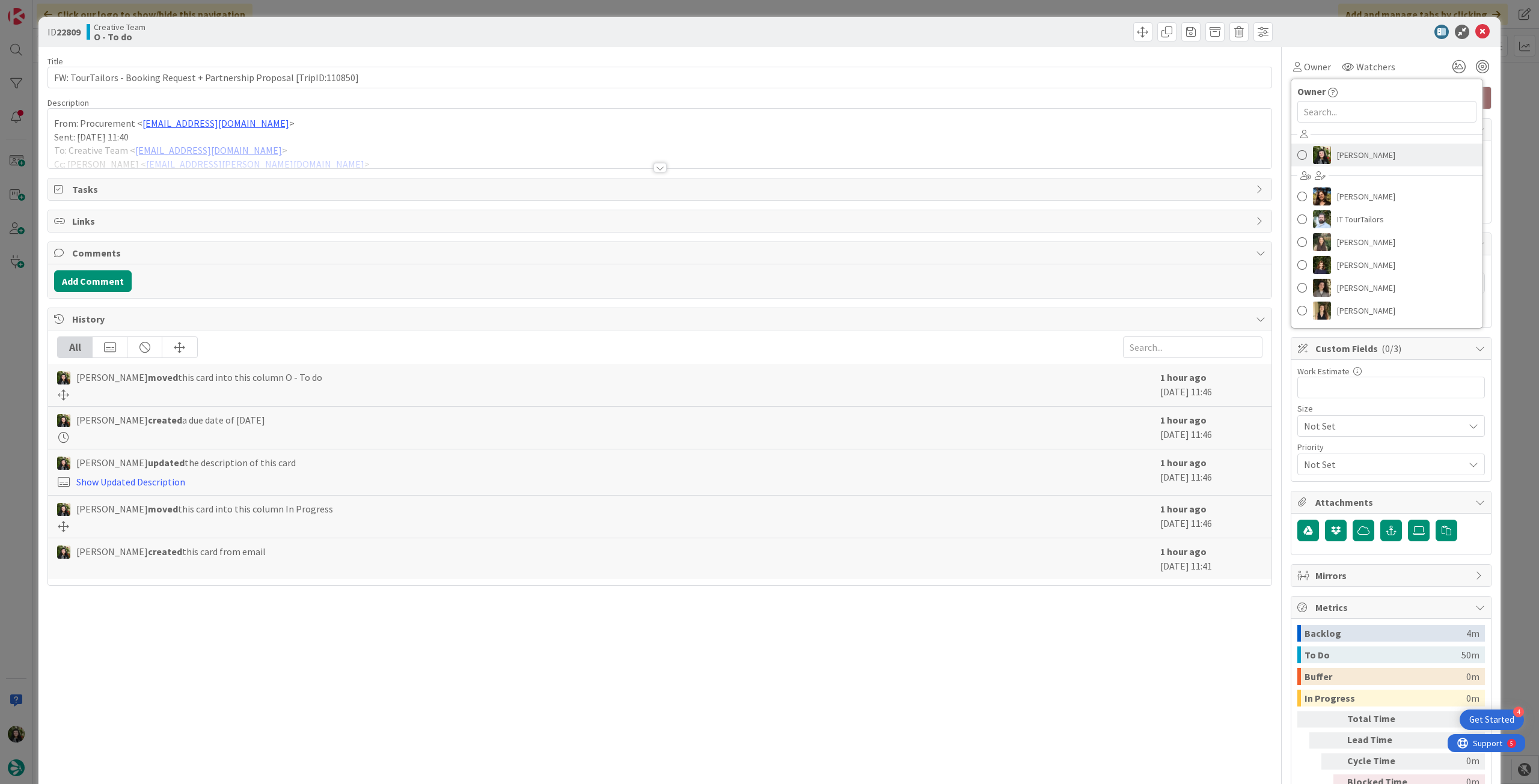
click at [1337, 159] on span "Beatriz Cassona" at bounding box center [1366, 155] width 58 height 18
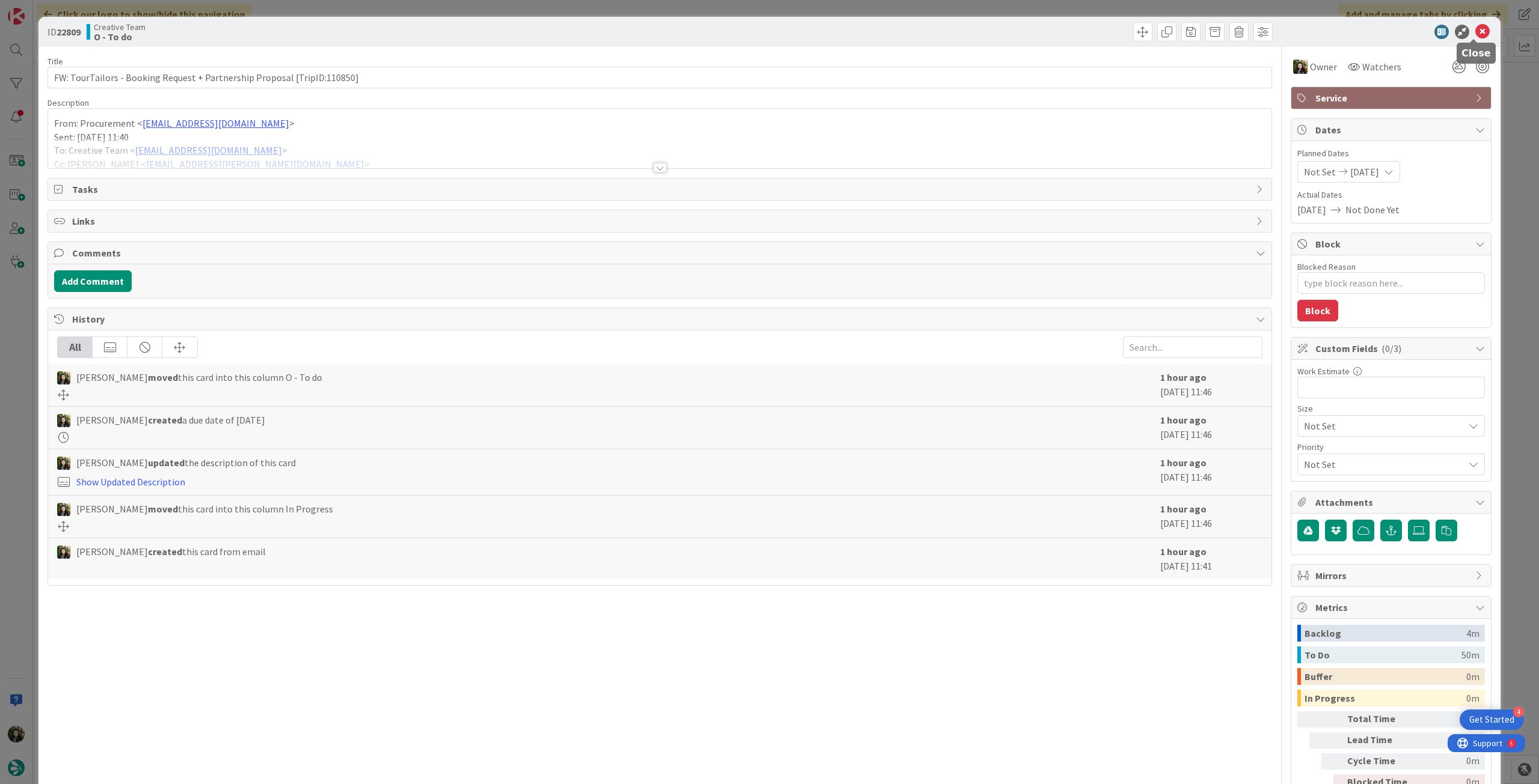
click at [1475, 36] on icon at bounding box center [1483, 32] width 14 height 14
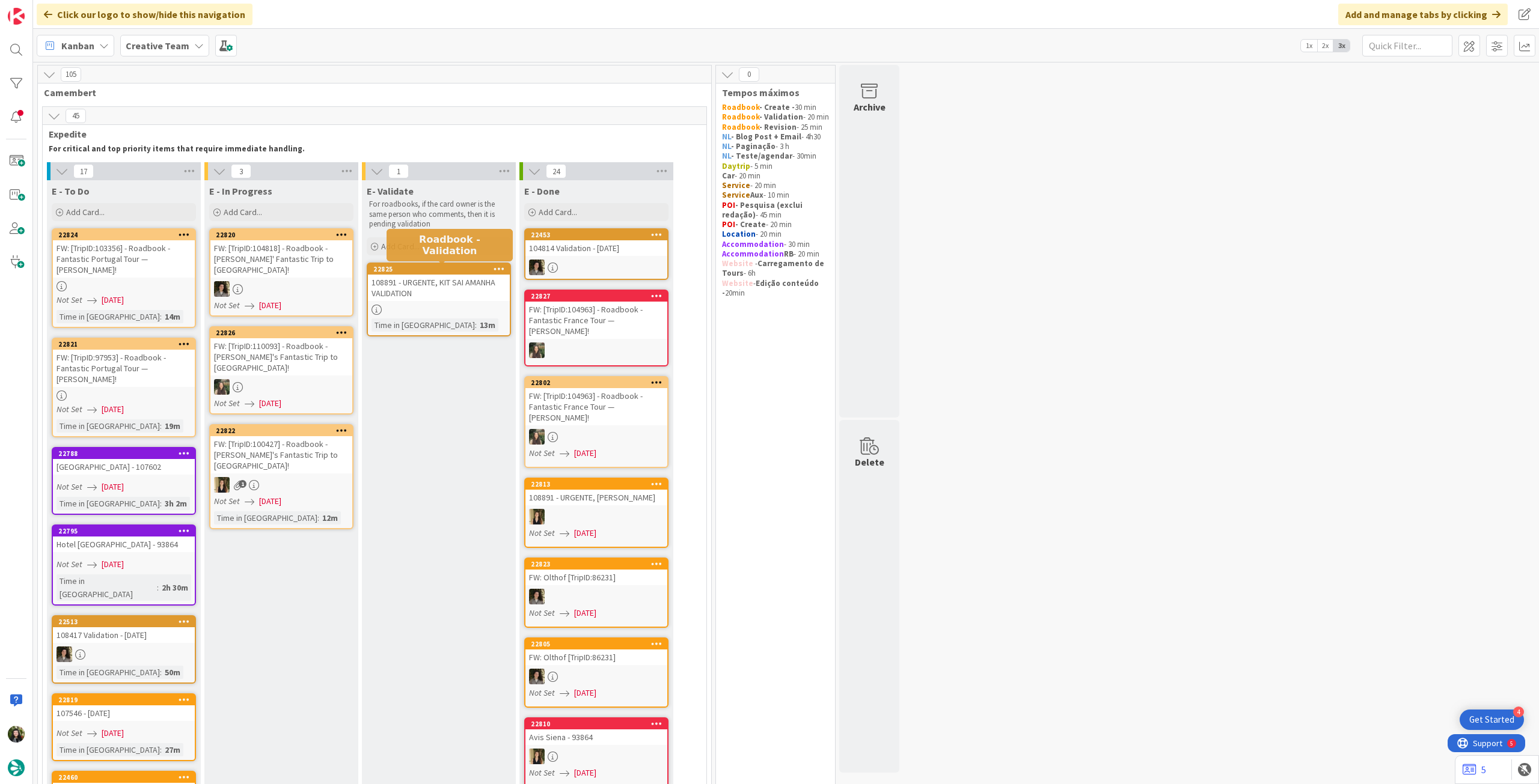
click at [439, 295] on div "108891 - URGENTE, KIT SAI AMANHA VALIDATION" at bounding box center [439, 289] width 142 height 27
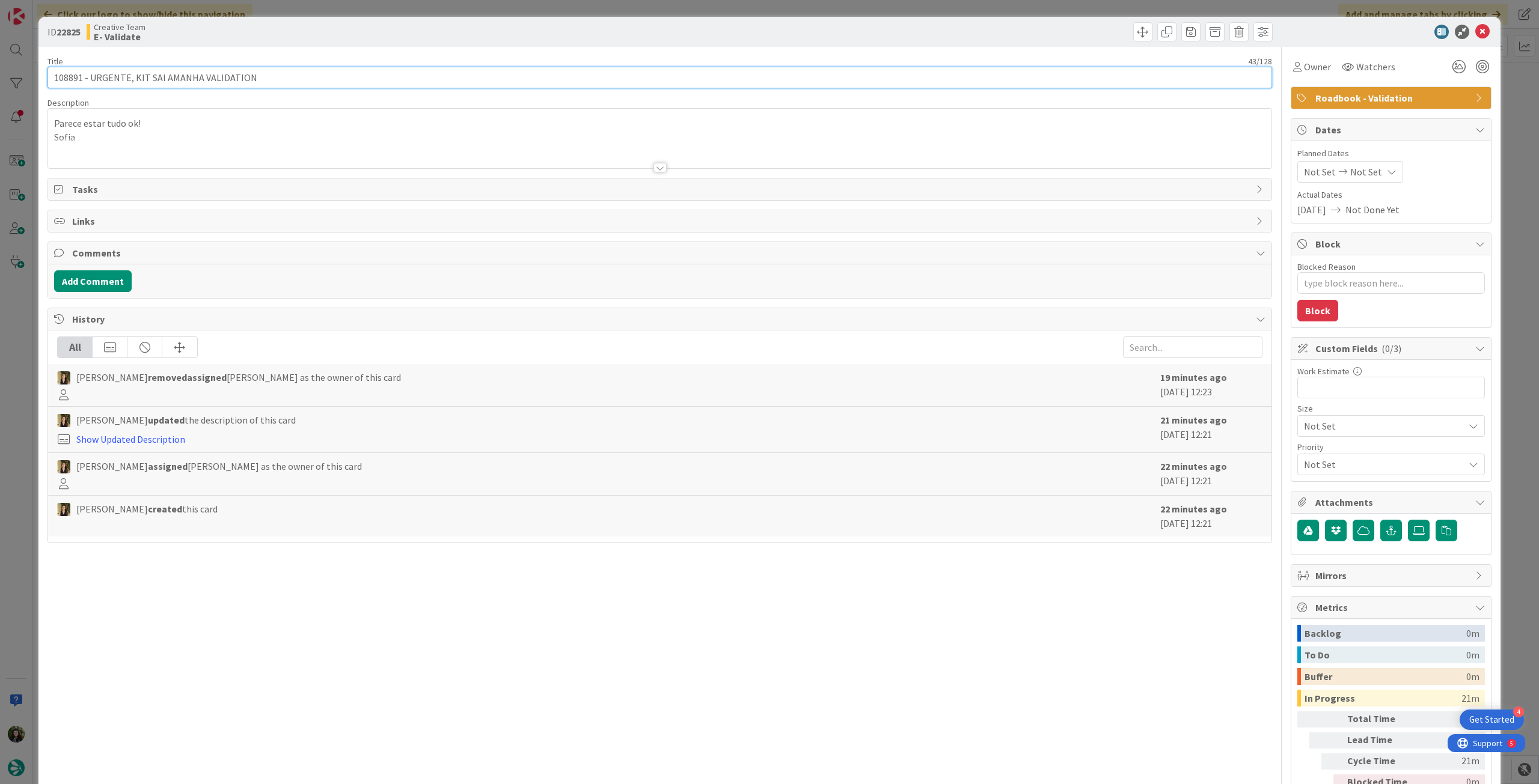
drag, startPoint x: 82, startPoint y: 74, endPoint x: 39, endPoint y: 73, distance: 43.0
click at [40, 73] on div "ID 22825 Creative Team E- Validate Title 43 / 128 108891 - URGENTE, KIT SAI AMA…" at bounding box center [769, 425] width 1462 height 816
click at [1304, 67] on span "Owner" at bounding box center [1318, 66] width 27 height 14
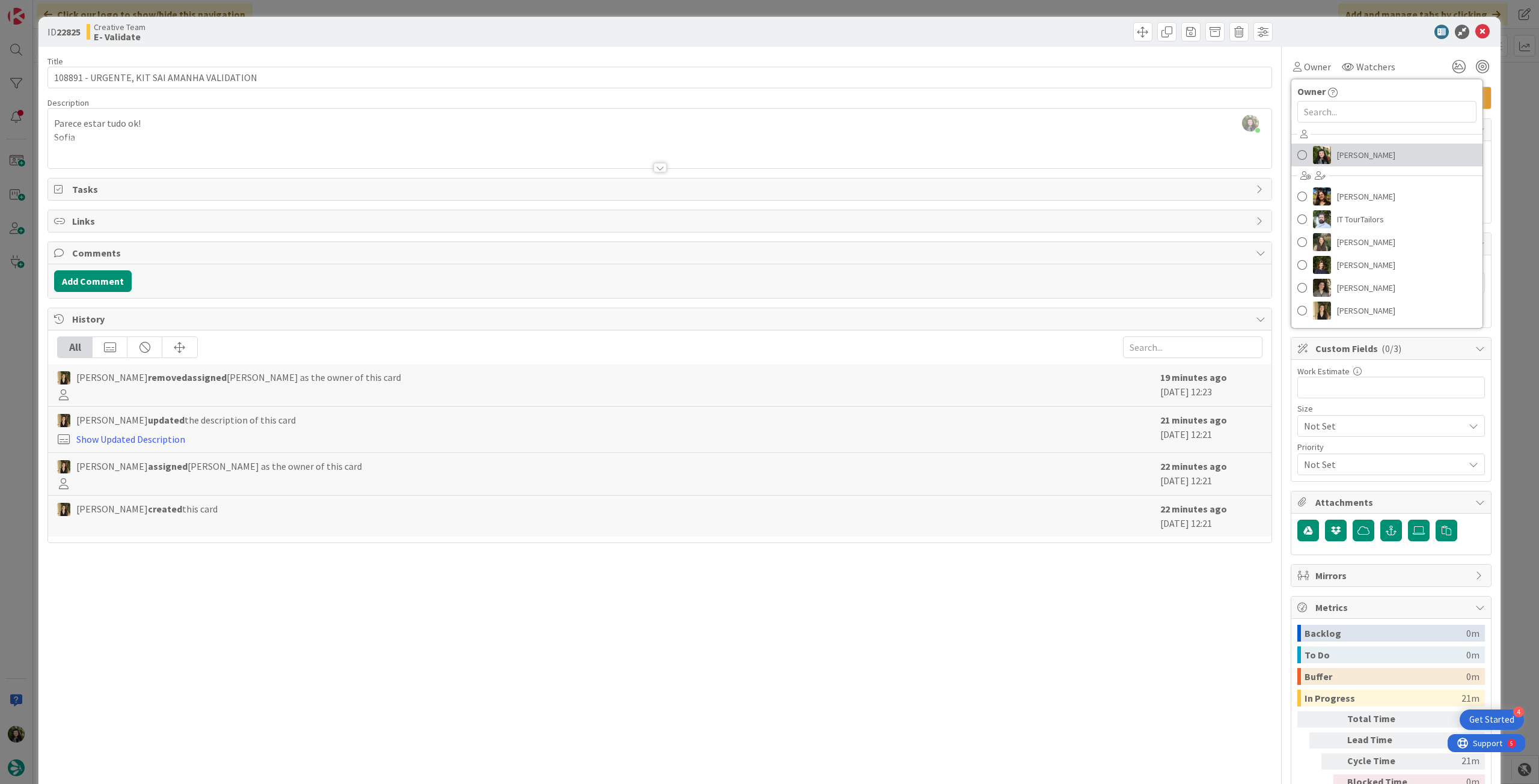
click at [1337, 157] on span "Beatriz Cassona" at bounding box center [1366, 155] width 58 height 18
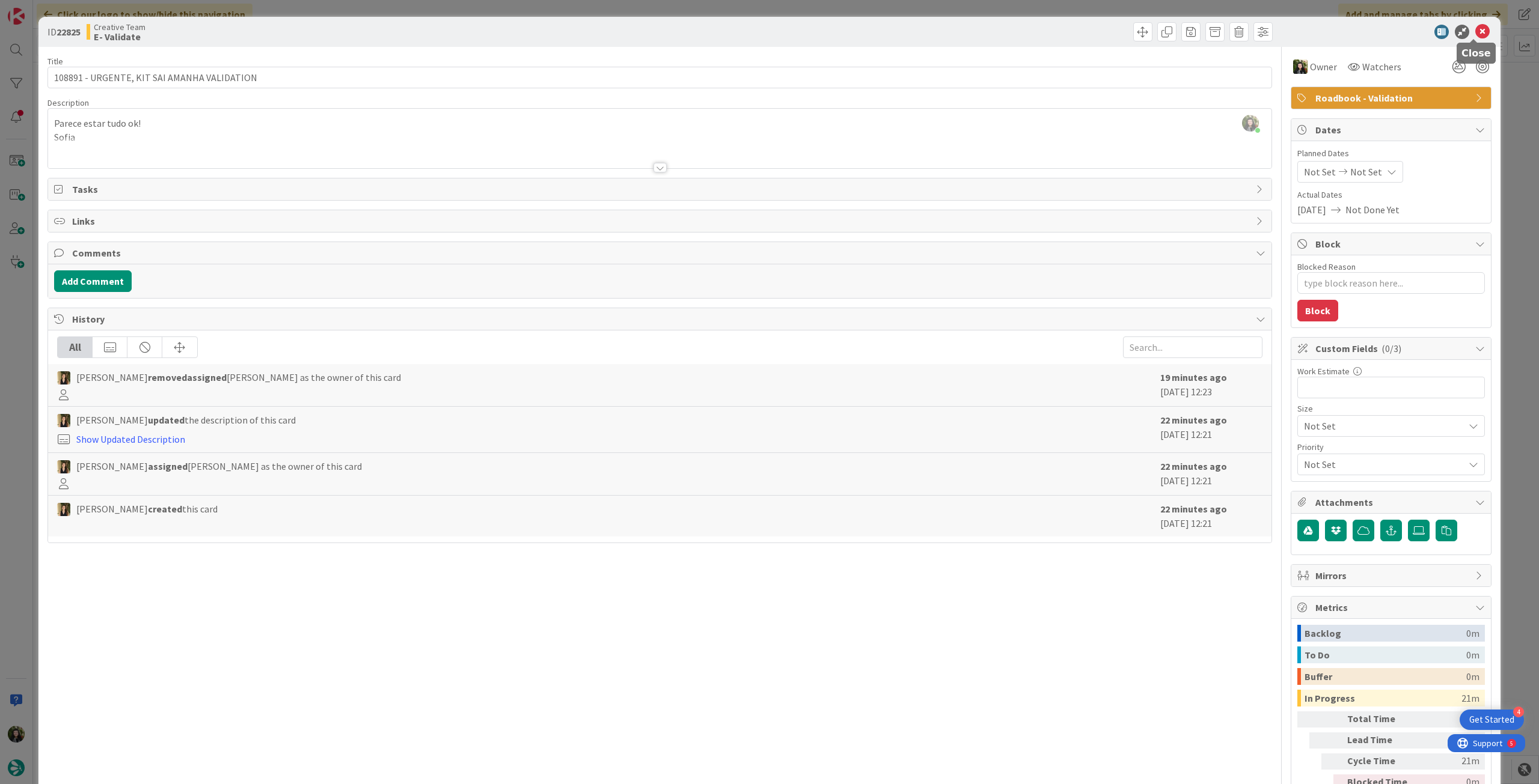
click at [1475, 34] on icon at bounding box center [1483, 32] width 14 height 14
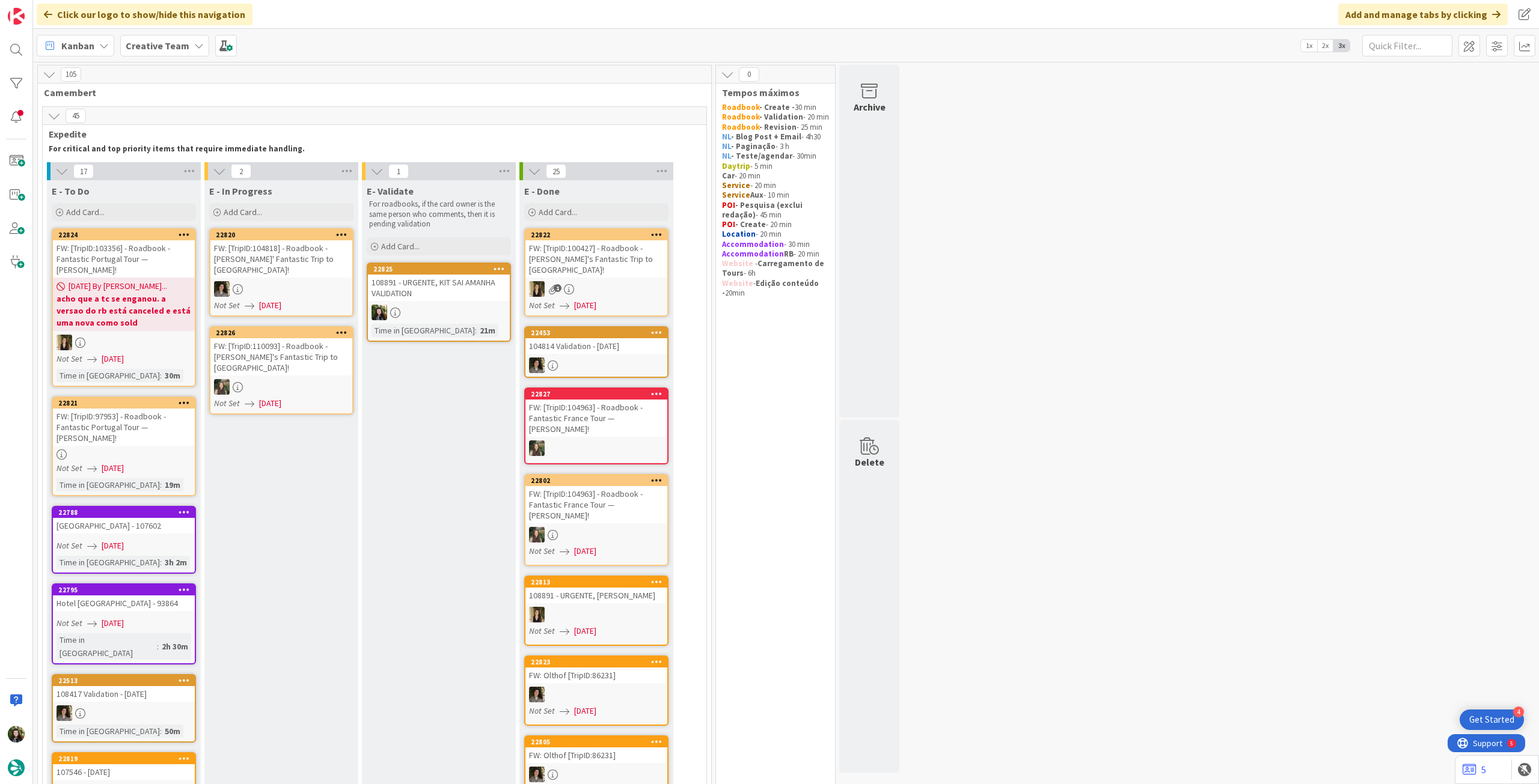
click at [169, 322] on b "acho que a tc se enganou. a versao do rb está canceled e está uma nova como sold" at bounding box center [124, 311] width 134 height 36
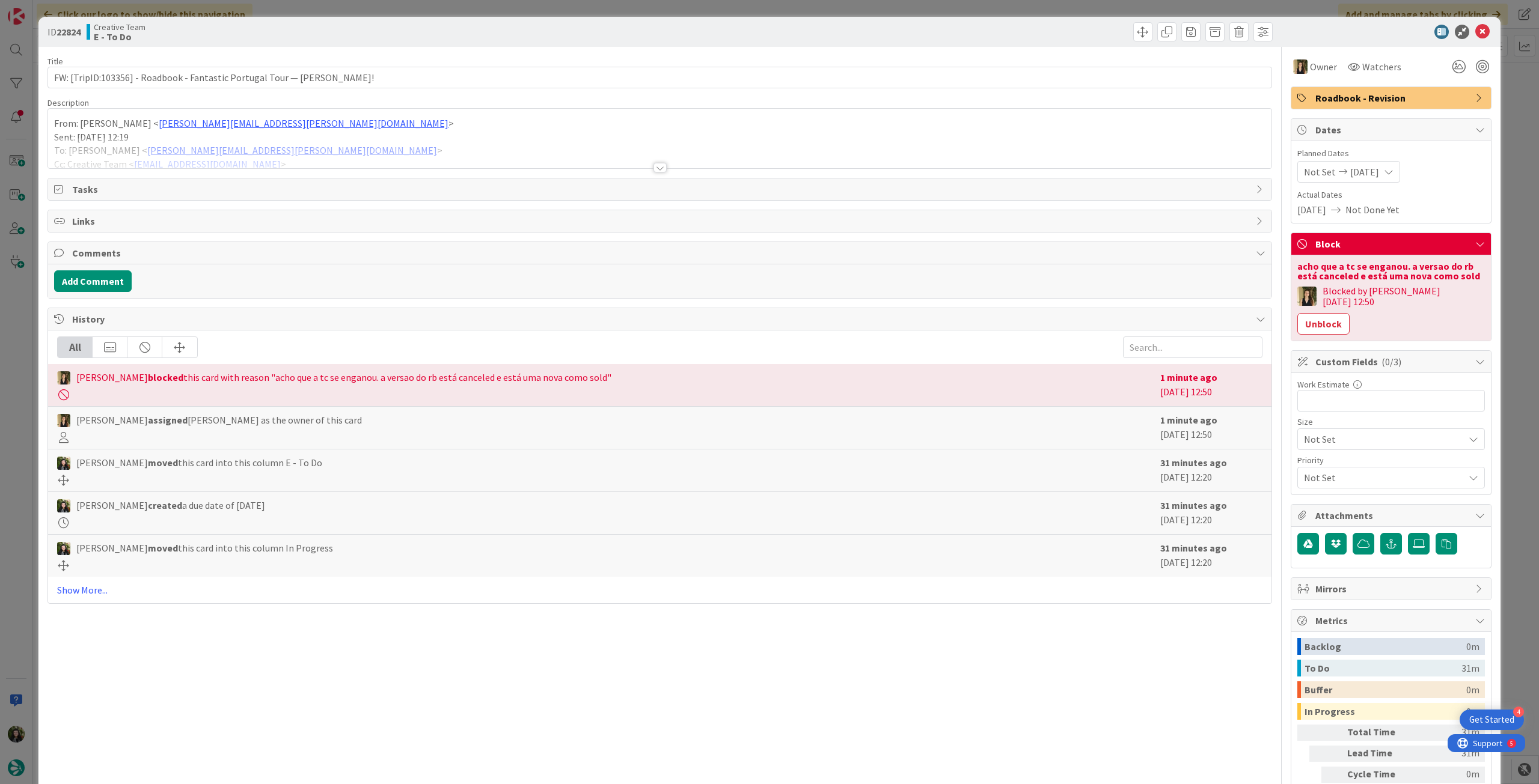
click at [99, 149] on div at bounding box center [660, 153] width 1223 height 30
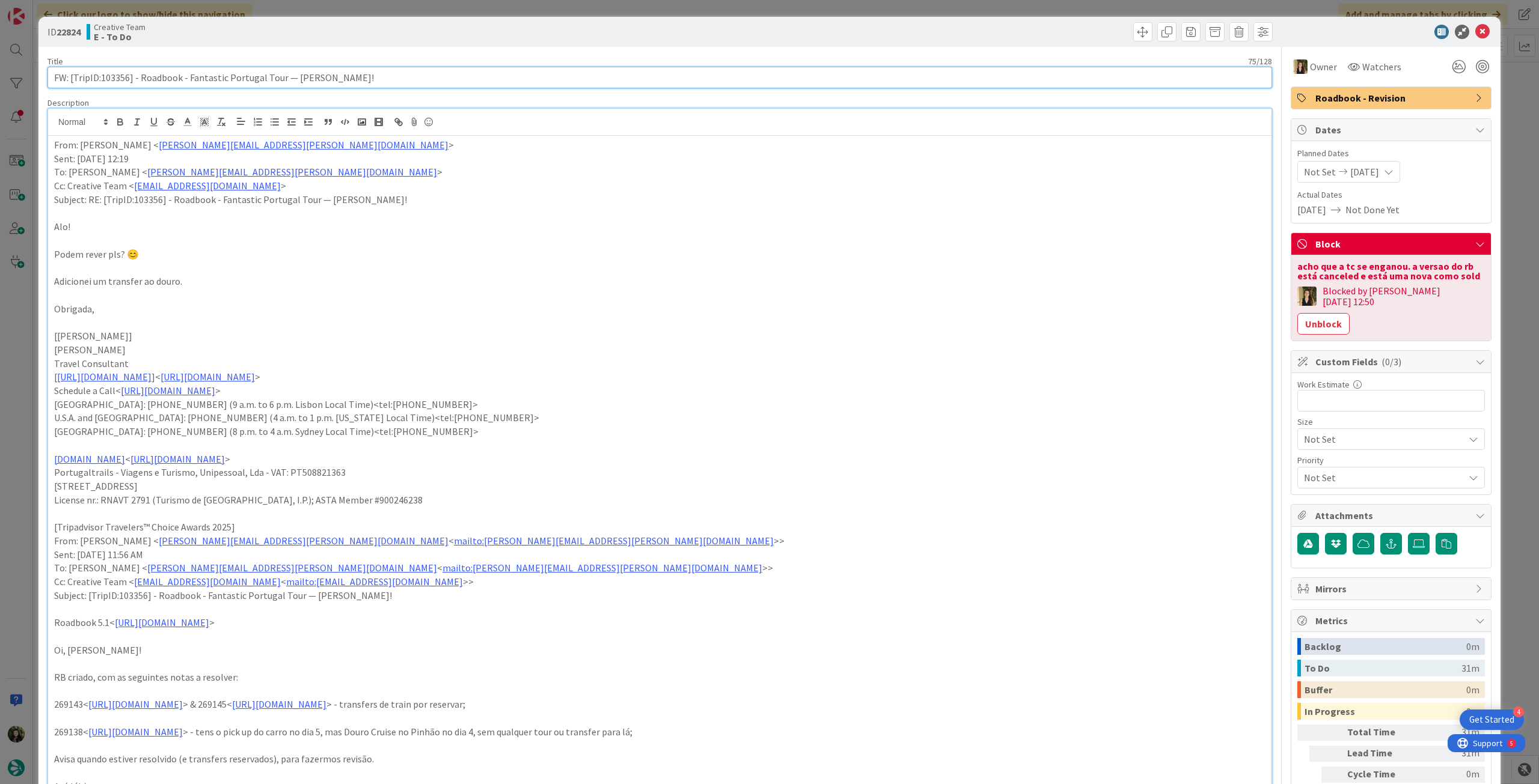
drag, startPoint x: 99, startPoint y: 75, endPoint x: 125, endPoint y: 74, distance: 26.0
click at [125, 74] on input "FW: [TripID:103356] - Roadbook - Fantastic Portugal Tour — [PERSON_NAME]!" at bounding box center [660, 77] width 1224 height 22
click at [108, 75] on input "FW: [TripID:103356] - Roadbook - Fantastic Portugal Tour — [PERSON_NAME]!" at bounding box center [660, 77] width 1224 height 22
click at [104, 76] on input "FW: [TripID:103356] - Roadbook - Fantastic Portugal Tour — [PERSON_NAME]!" at bounding box center [660, 77] width 1224 height 22
drag, startPoint x: 101, startPoint y: 76, endPoint x: 128, endPoint y: 76, distance: 27.0
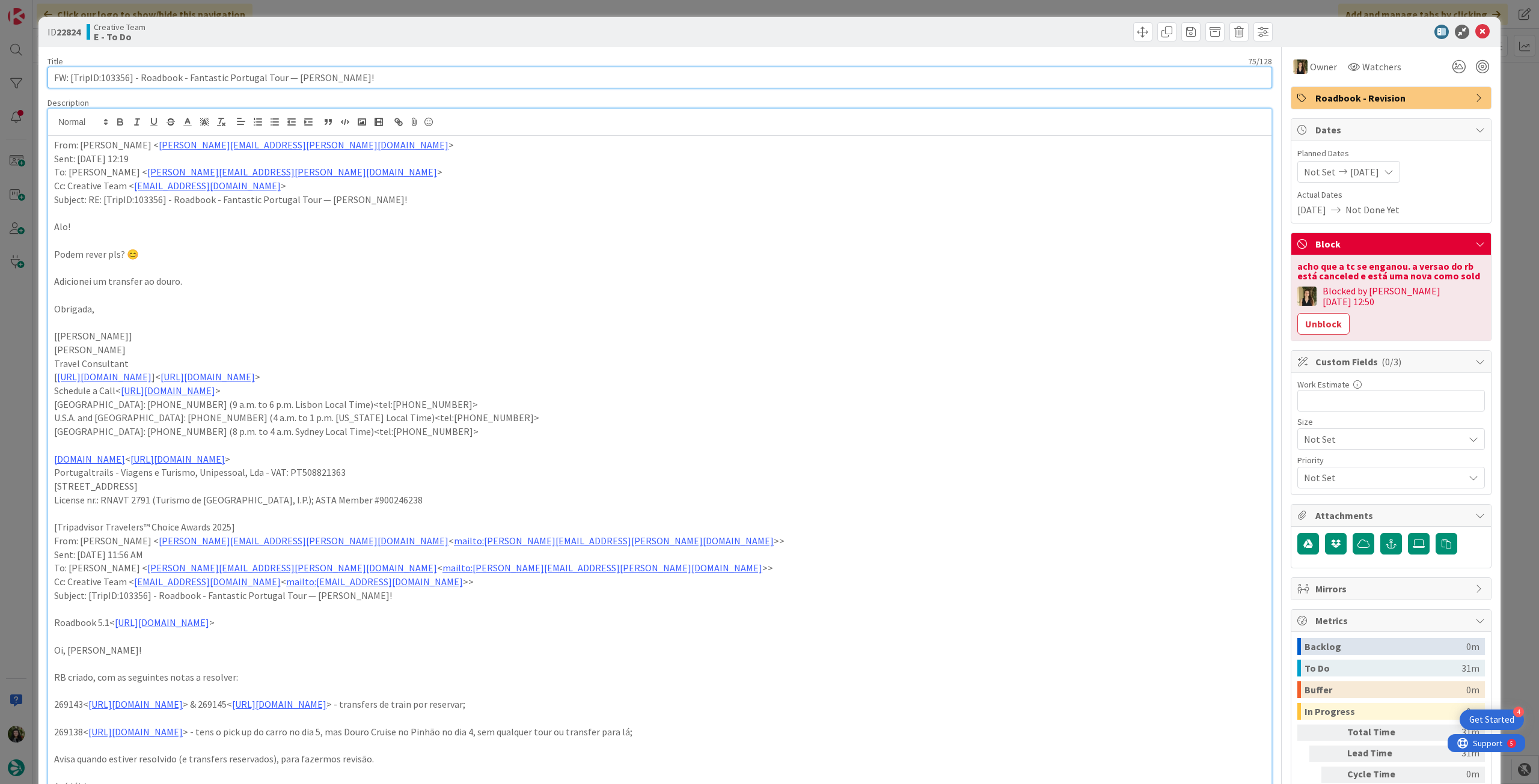
click at [128, 76] on input "FW: [TripID:103356] - Roadbook - Fantastic Portugal Tour — [PERSON_NAME]!" at bounding box center [660, 77] width 1224 height 22
click at [1475, 37] on icon at bounding box center [1483, 32] width 14 height 14
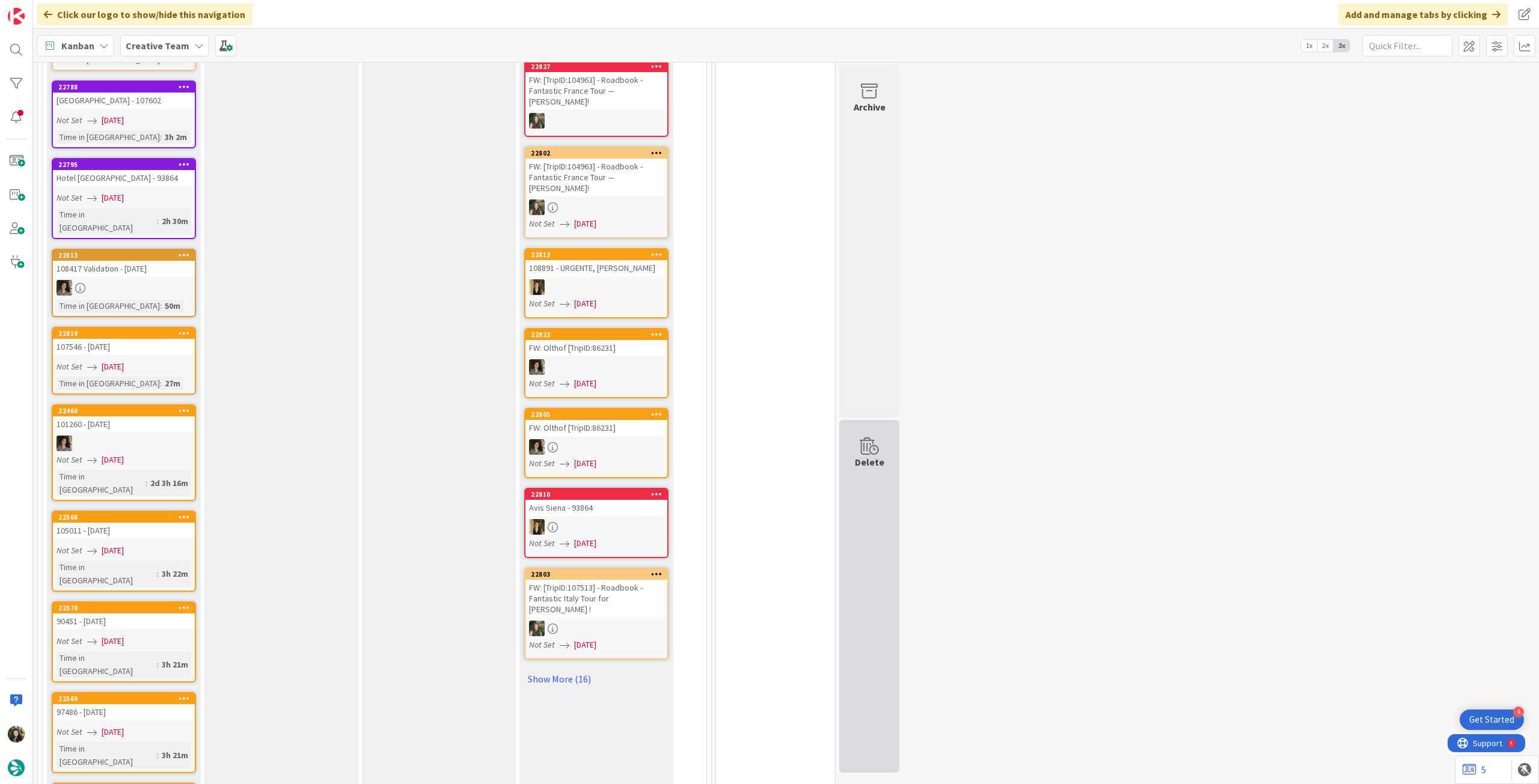
scroll to position [240, 0]
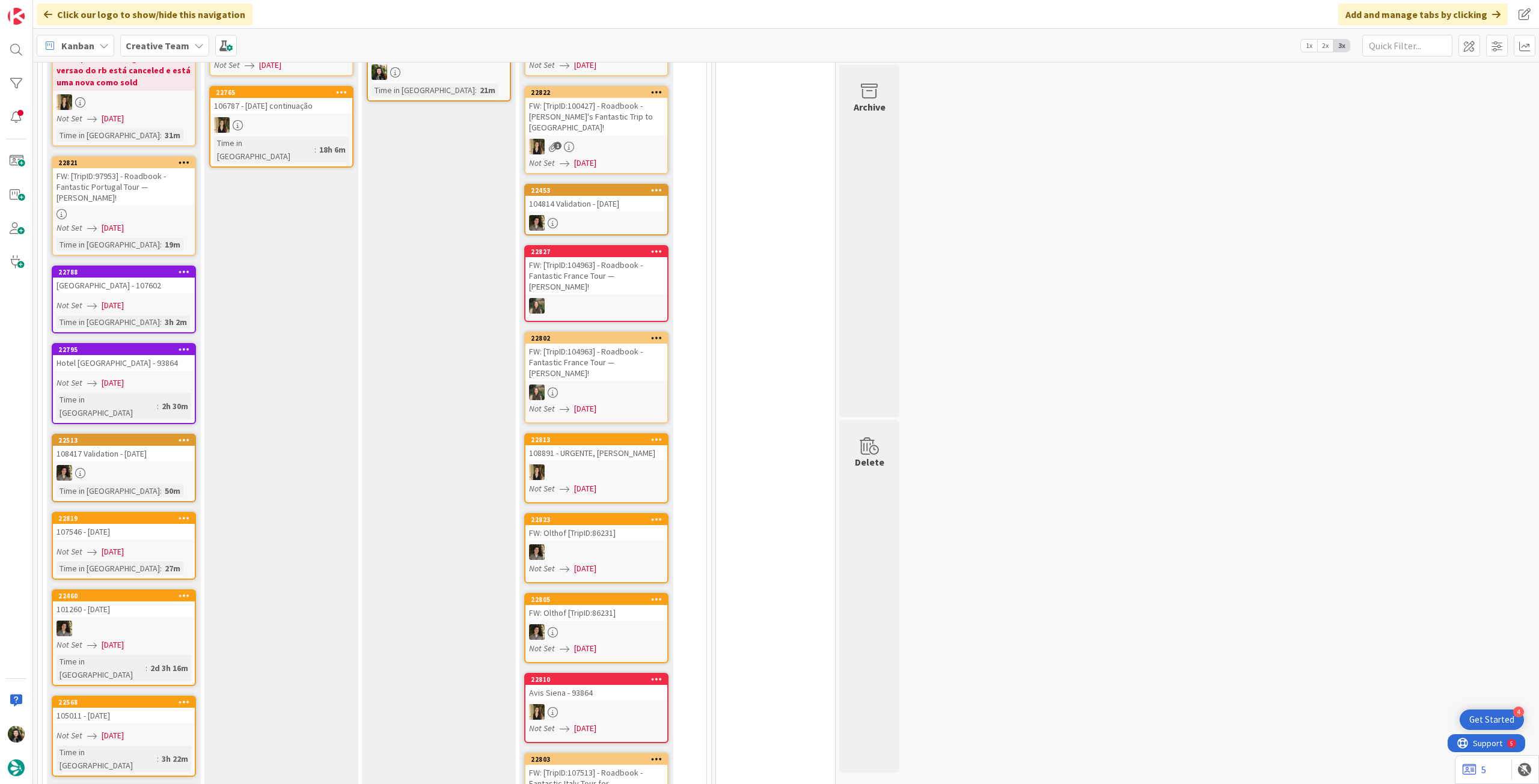
click at [148, 44] on b "Creative Team" at bounding box center [157, 45] width 64 height 12
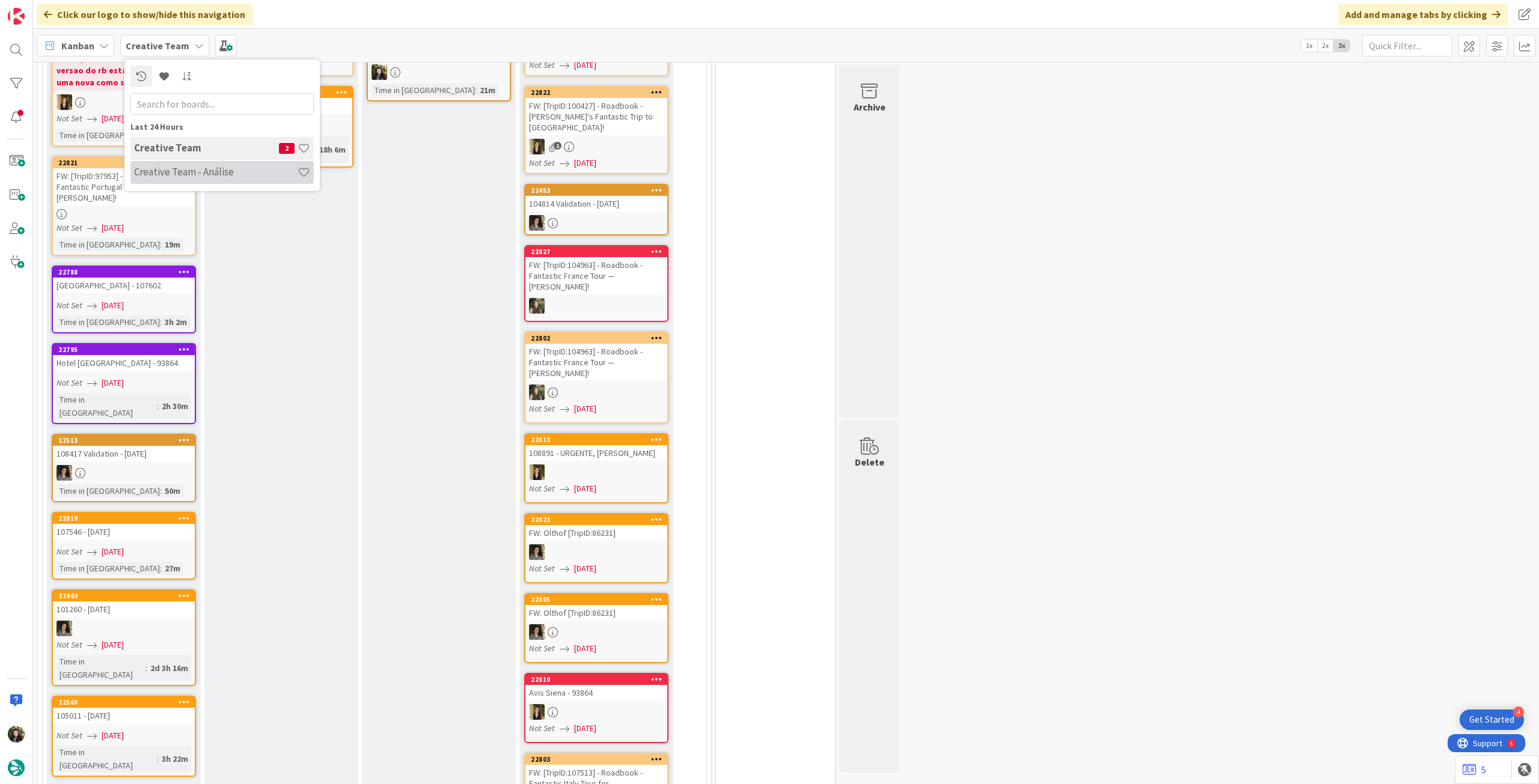
click at [156, 177] on h4 "Creative Team - Análise" at bounding box center [216, 171] width 163 height 12
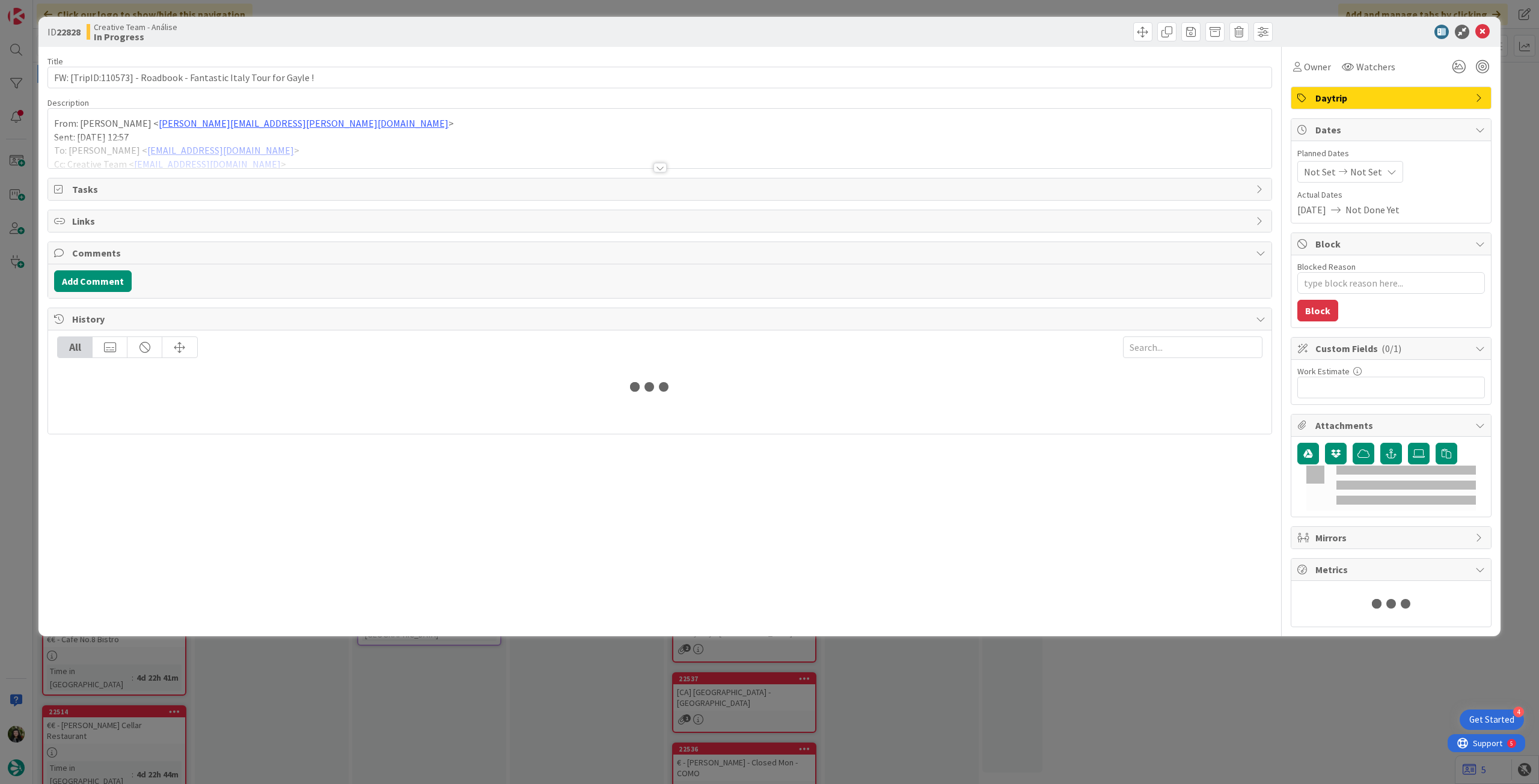
type textarea "x"
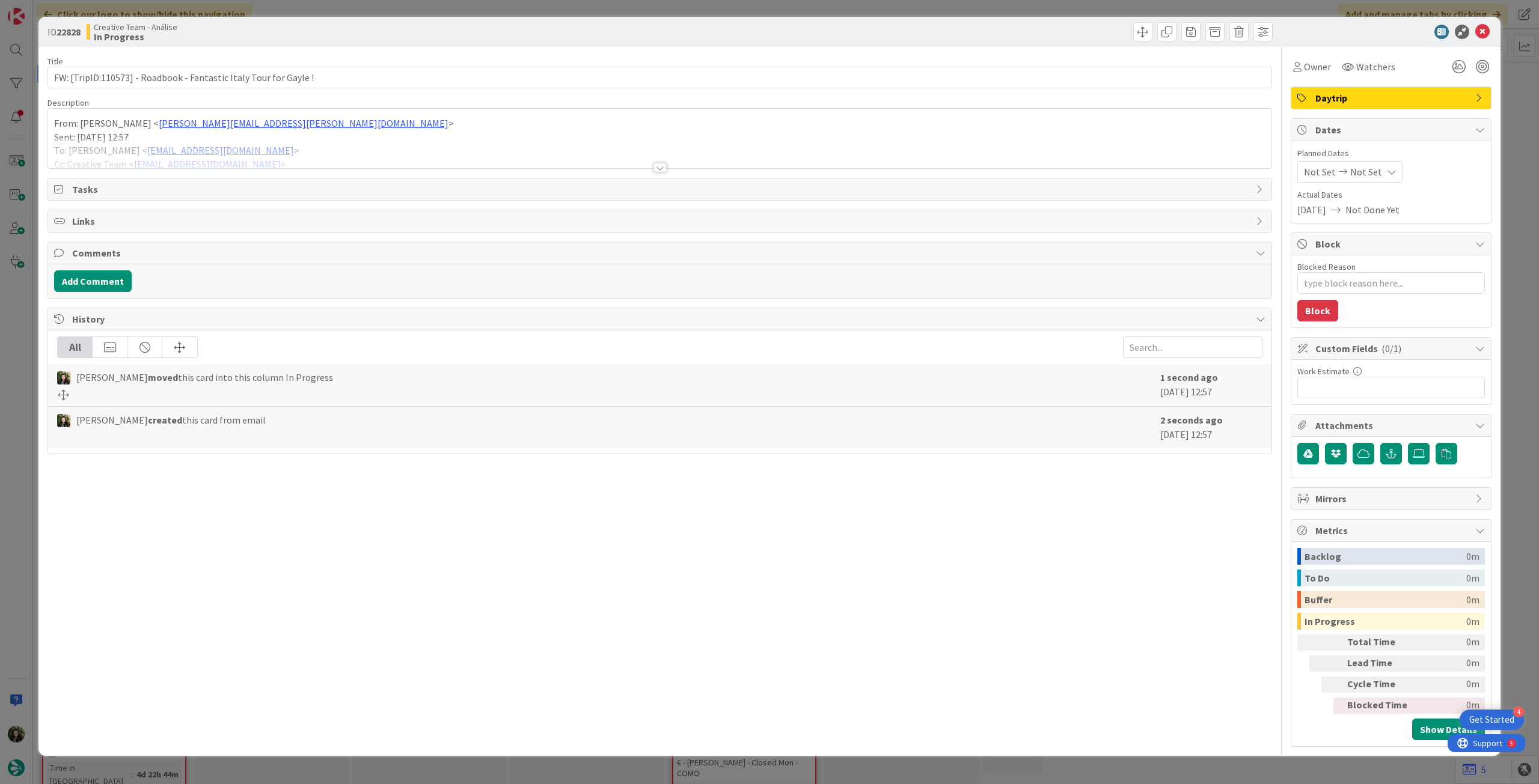
click at [1370, 169] on span "Not Set" at bounding box center [1367, 172] width 32 height 14
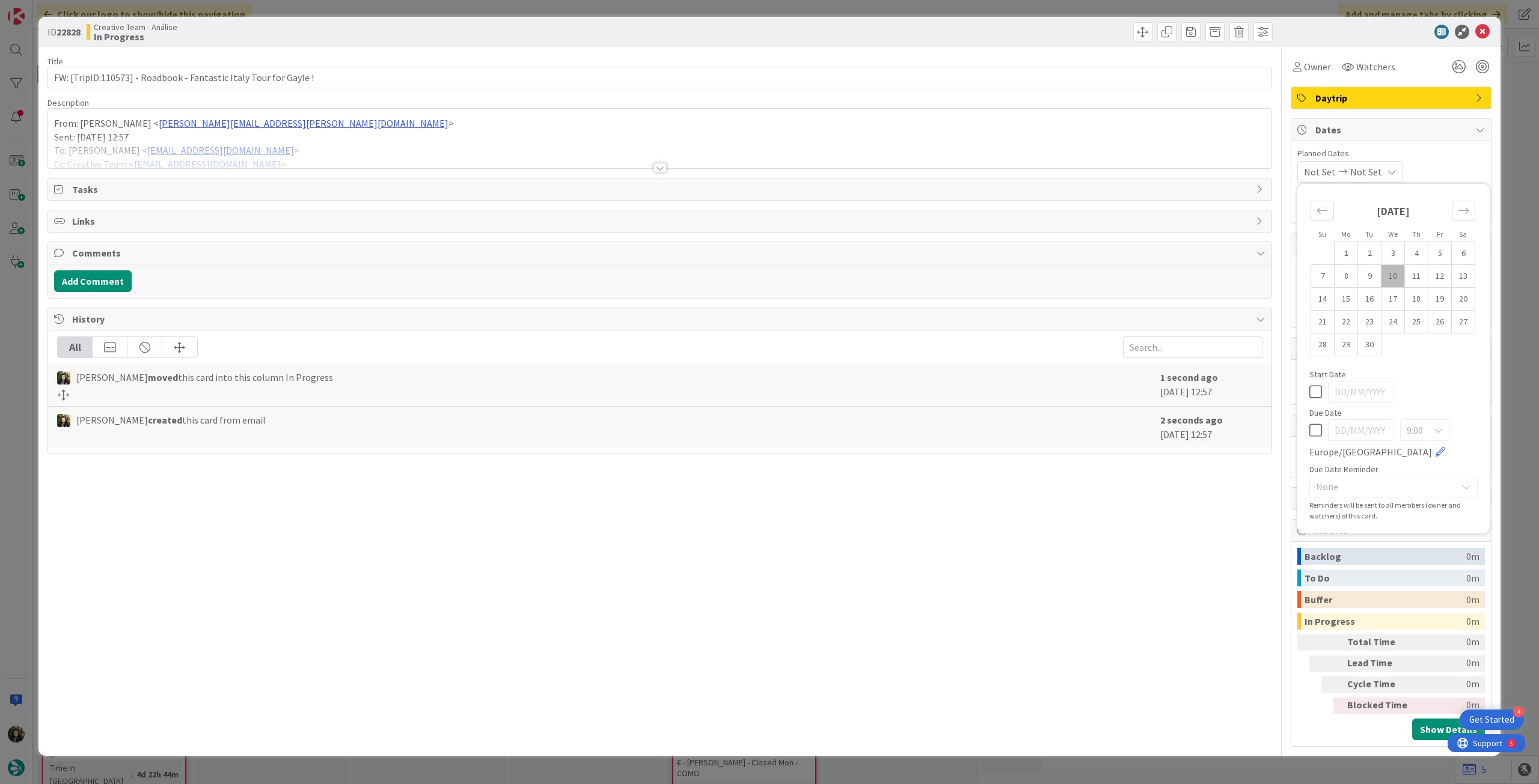
click at [1310, 426] on icon at bounding box center [1316, 430] width 13 height 14
type input "[DATE]"
type textarea "x"
drag, startPoint x: 1478, startPoint y: 33, endPoint x: 1401, endPoint y: 40, distance: 77.3
click at [1478, 34] on icon at bounding box center [1483, 32] width 14 height 14
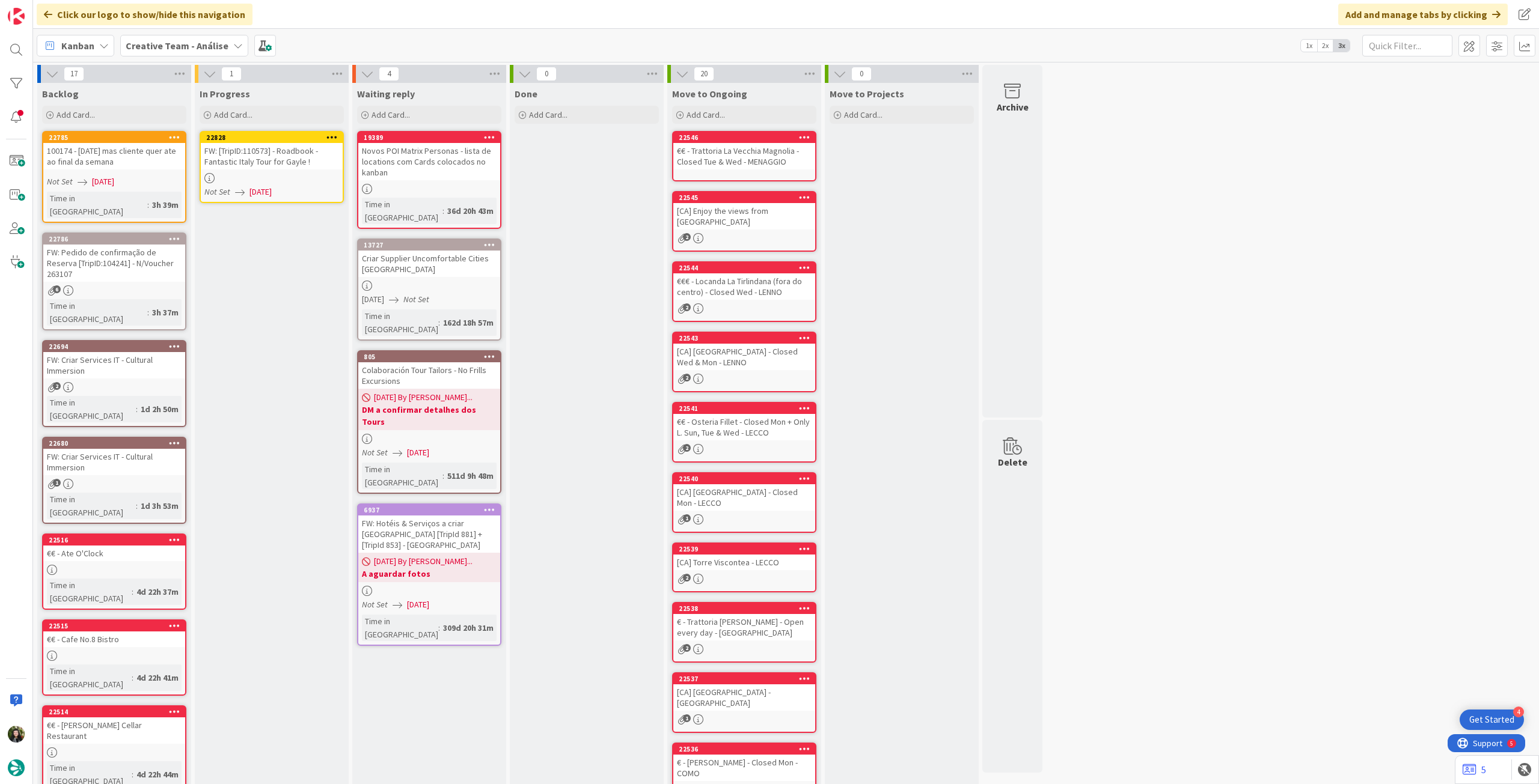
click at [332, 136] on icon at bounding box center [332, 136] width 12 height 8
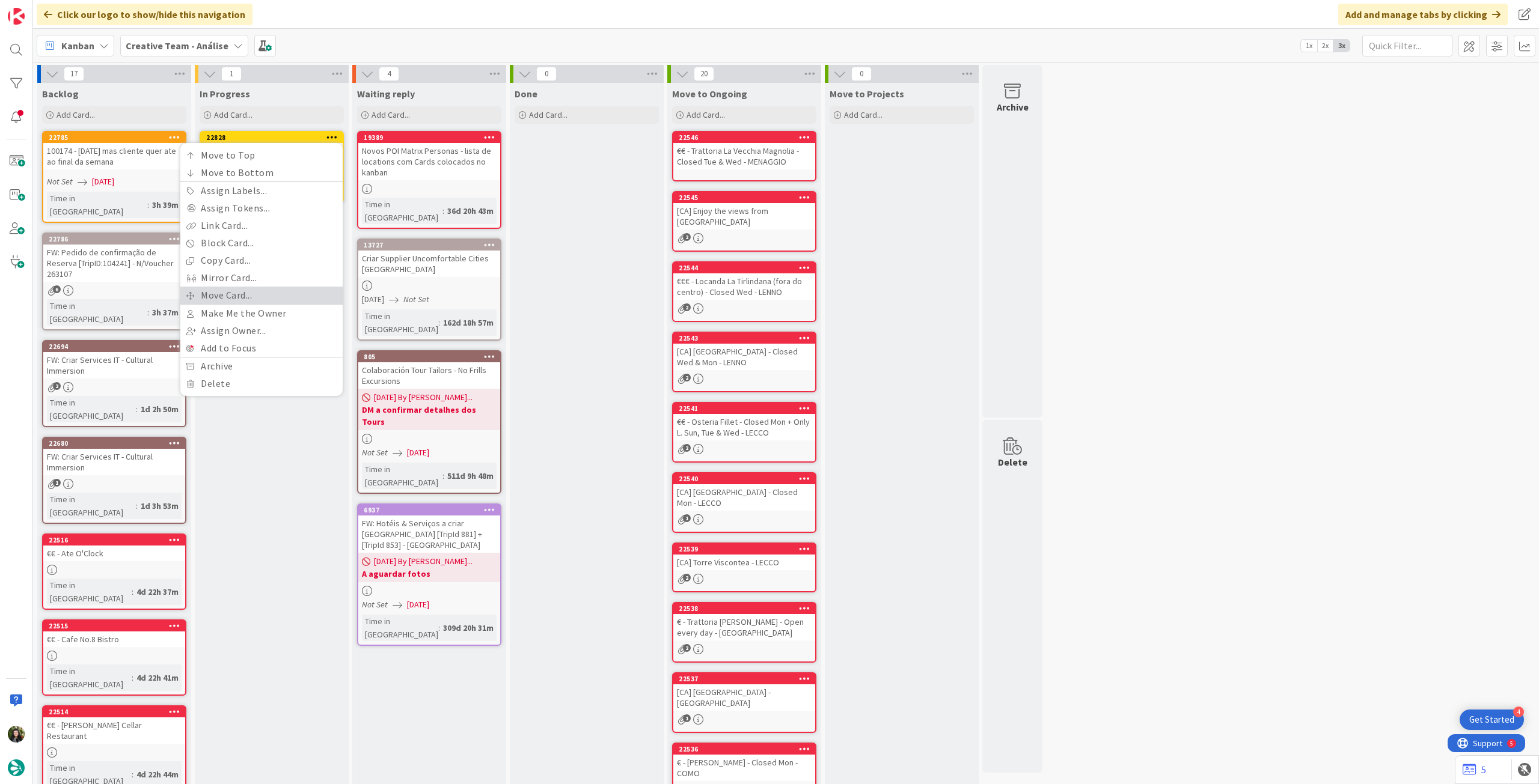
click at [260, 291] on link "Move Card..." at bounding box center [261, 295] width 162 height 17
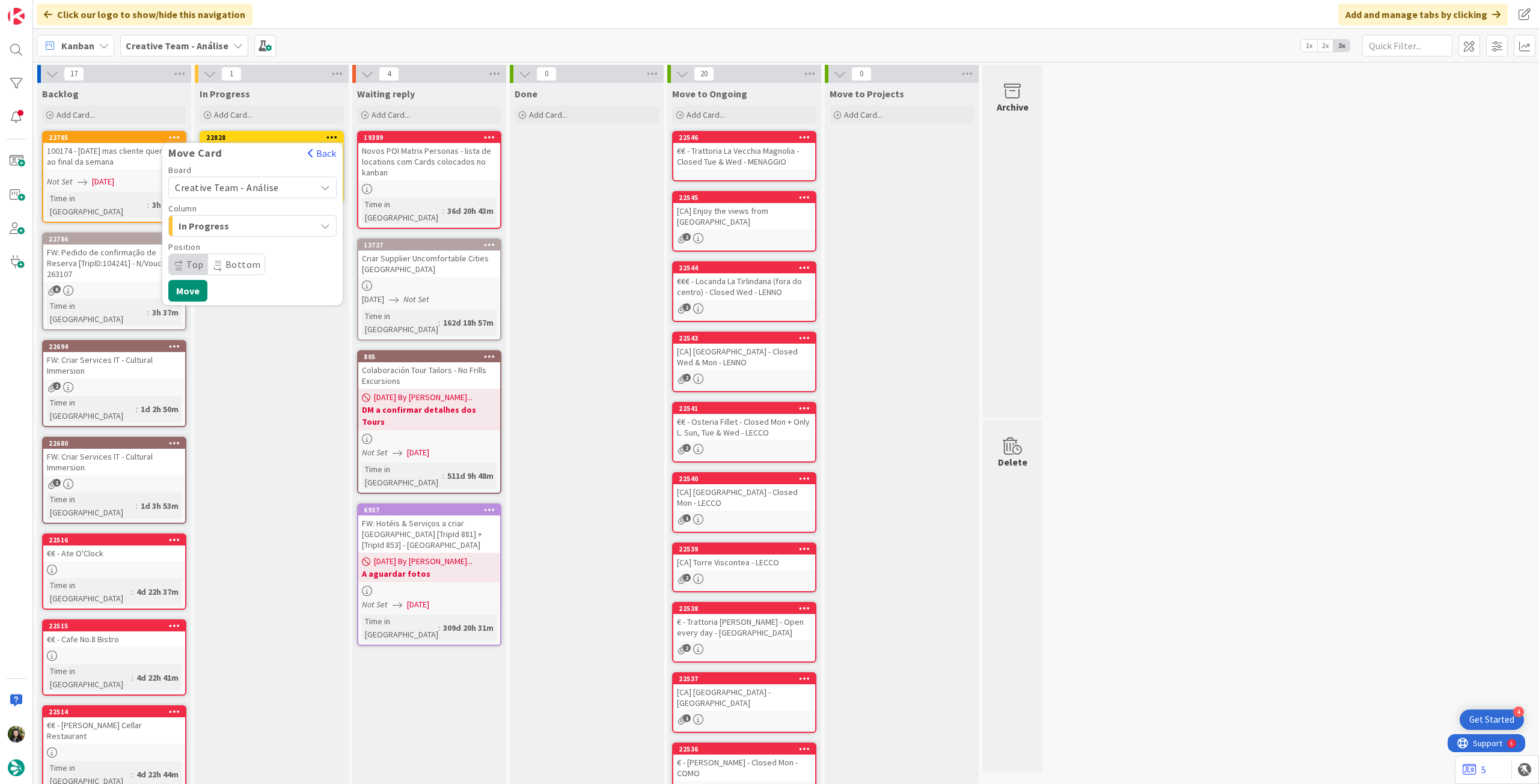
drag, startPoint x: 272, startPoint y: 188, endPoint x: 272, endPoint y: 196, distance: 8.0
click at [273, 190] on span "Creative Team - Análise" at bounding box center [227, 187] width 104 height 12
click at [256, 241] on span "Creative Team" at bounding box center [261, 244] width 140 height 18
drag, startPoint x: 231, startPoint y: 263, endPoint x: 233, endPoint y: 270, distance: 7.3
click at [231, 263] on span "Daytrip" at bounding box center [252, 264] width 116 height 17
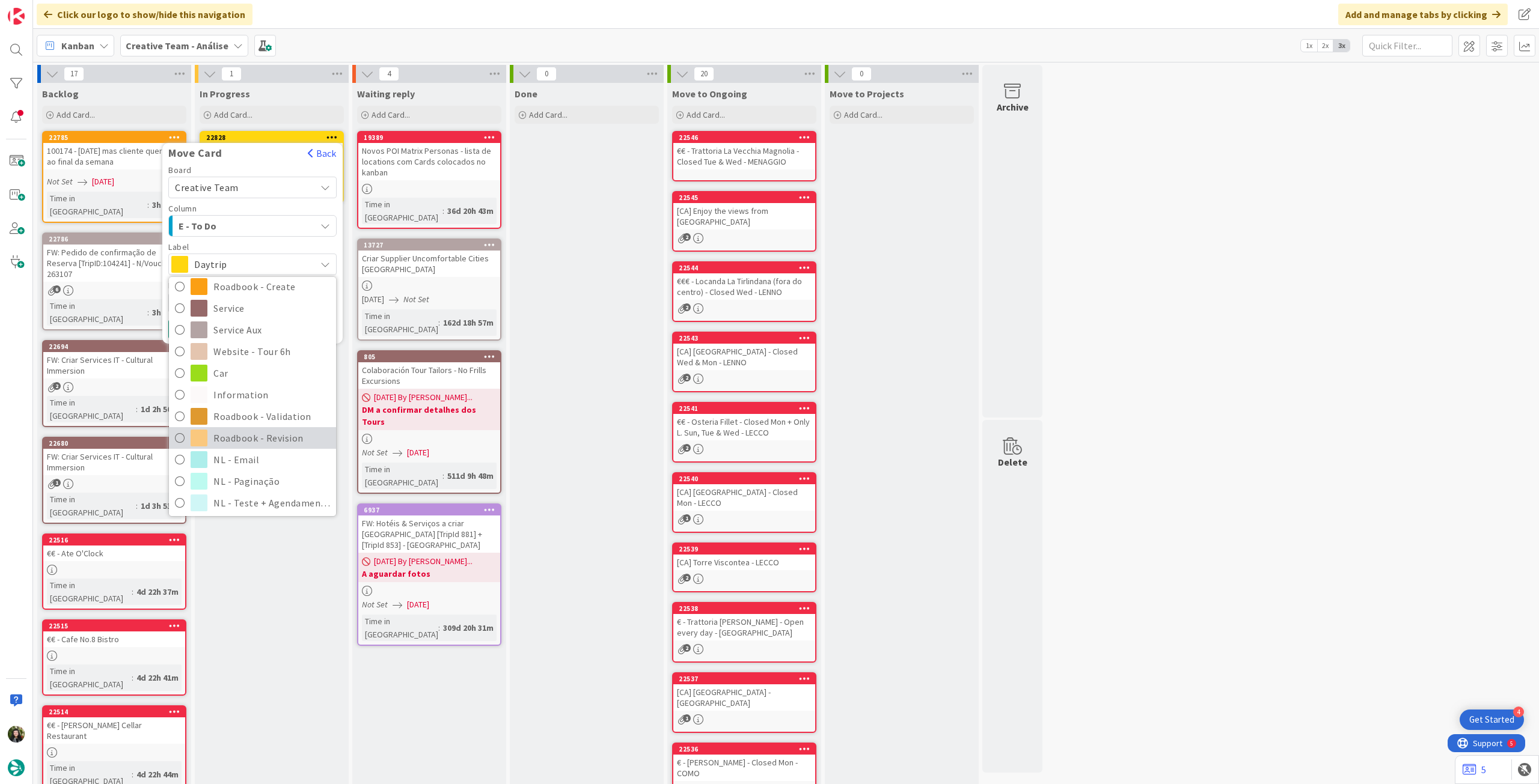
scroll to position [160, 0]
click at [239, 441] on span "Roadbook - Revision" at bounding box center [272, 435] width 117 height 18
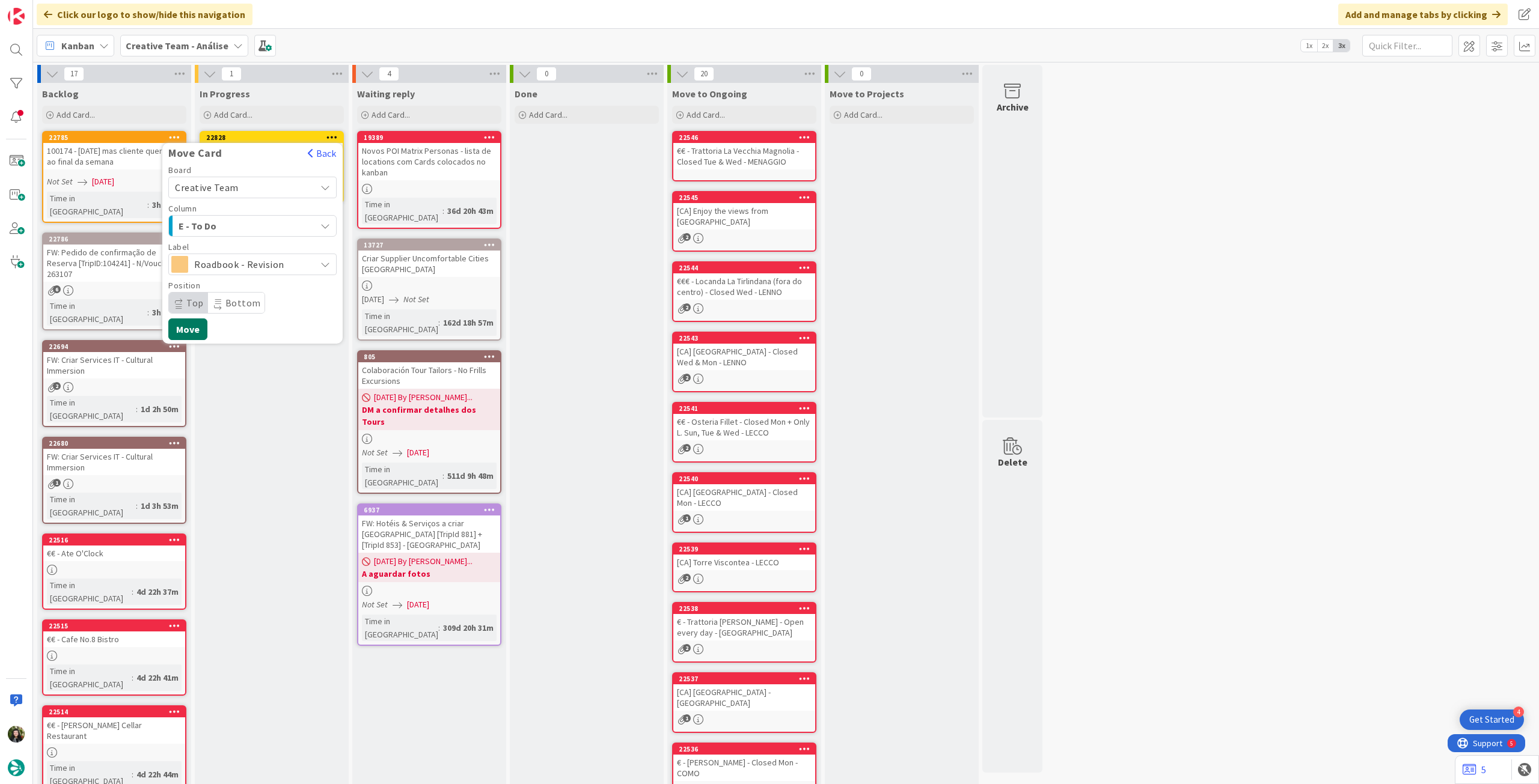
click at [194, 326] on button "Move" at bounding box center [188, 330] width 39 height 22
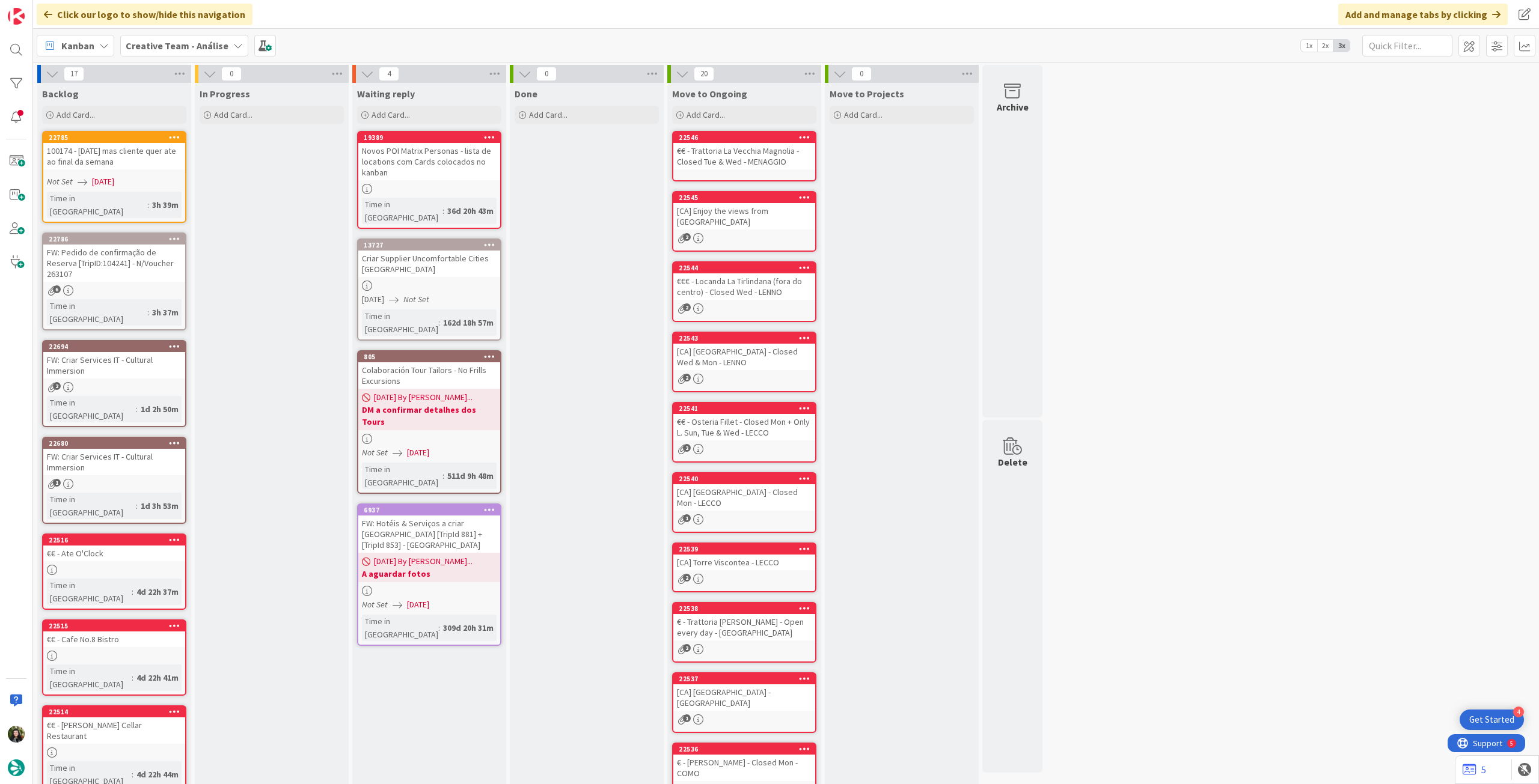
drag, startPoint x: 182, startPoint y: 34, endPoint x: 187, endPoint y: 58, distance: 24.5
click at [182, 35] on div "Creative Team - Análise" at bounding box center [184, 46] width 128 height 22
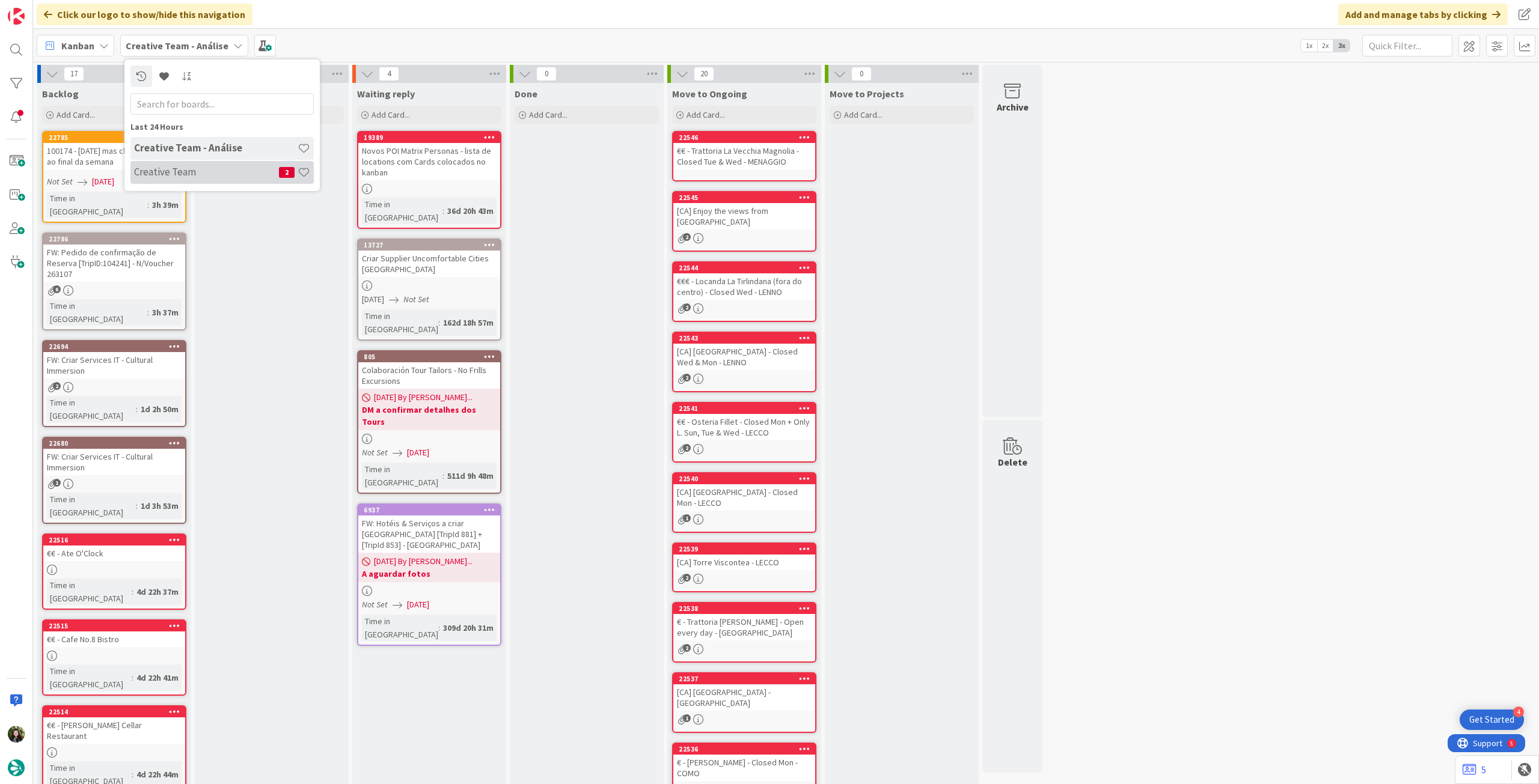
click at [157, 163] on div "Creative Team 2" at bounding box center [222, 172] width 184 height 22
